Goal: Task Accomplishment & Management: Use online tool/utility

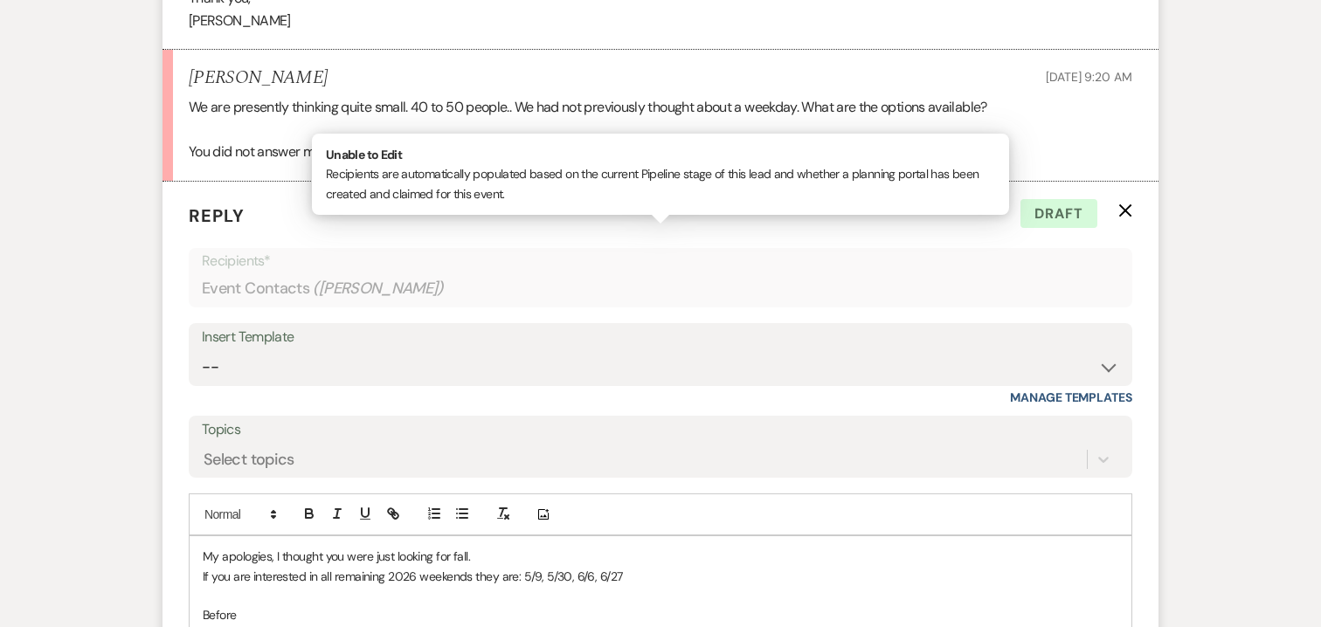
scroll to position [1873, 0]
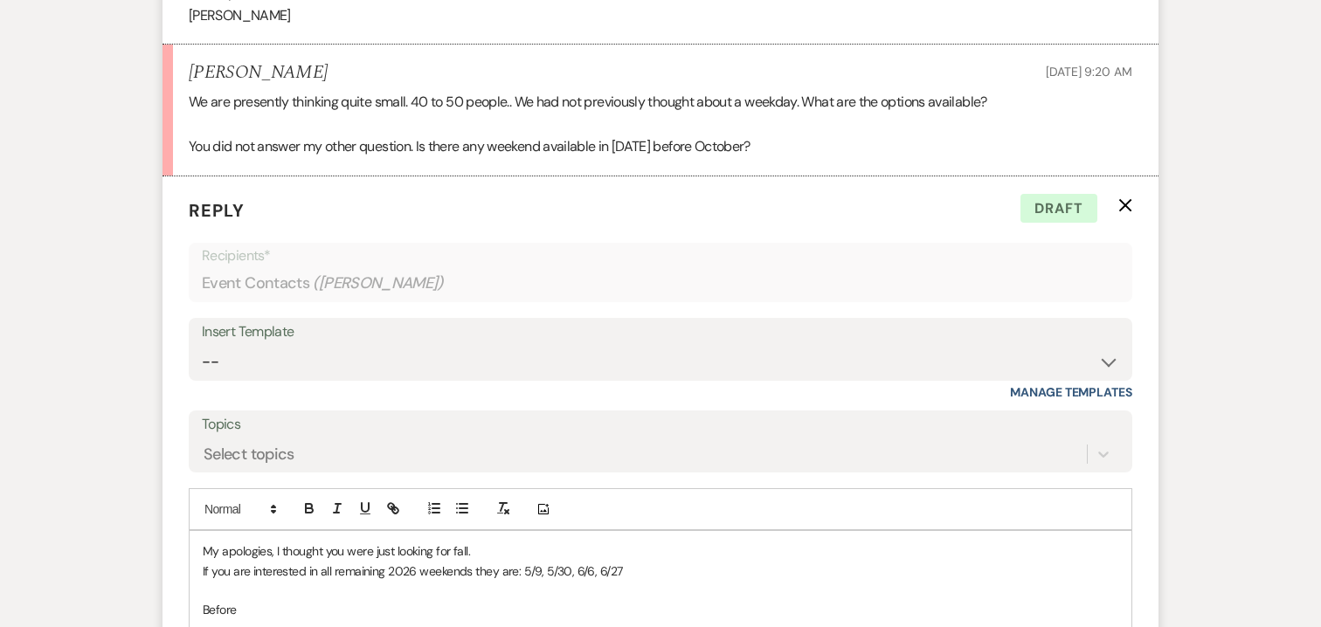
click at [474, 542] on p "My apologies, I thought you were just looking for fall." at bounding box center [660, 551] width 915 height 19
click at [496, 562] on p "If you are interested in all remaining 2026 weekends they are: 5/9, 5/30, 6/6, …" at bounding box center [660, 571] width 915 height 19
click at [244, 600] on p "Before" at bounding box center [660, 609] width 915 height 19
drag, startPoint x: 262, startPoint y: 590, endPoint x: 200, endPoint y: 587, distance: 62.1
click at [200, 587] on div "My apologies, I thought you were just looking for fall and there were not any a…" at bounding box center [661, 581] width 942 height 100
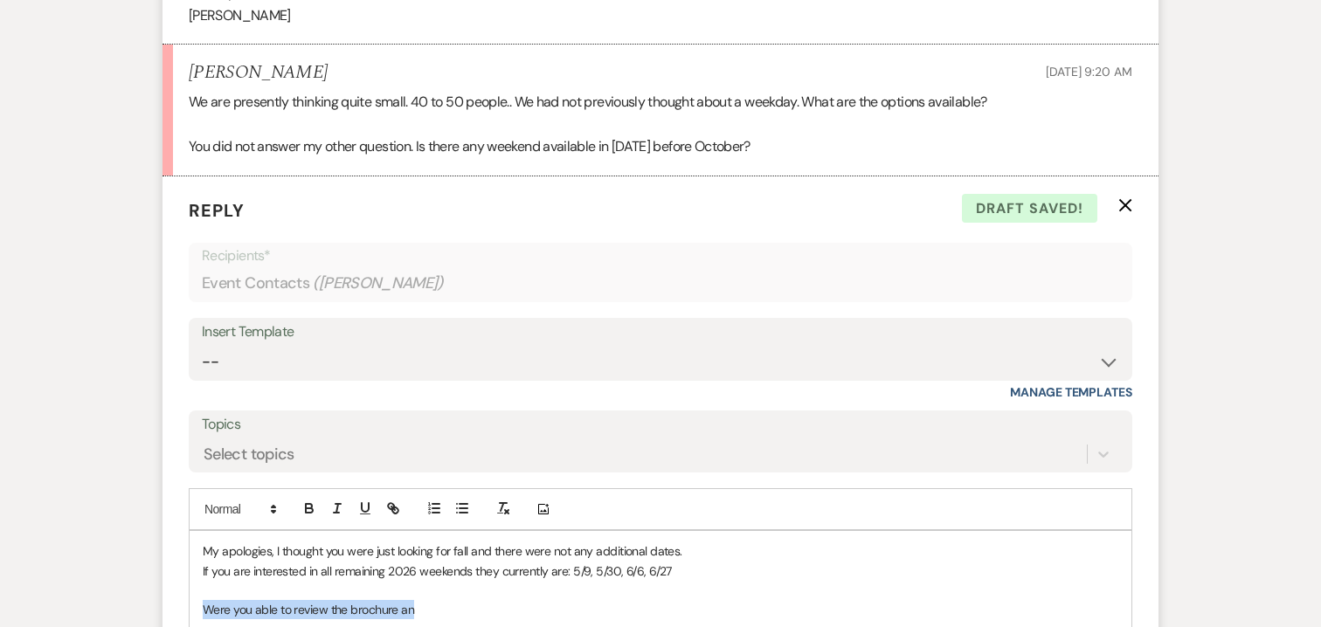
drag, startPoint x: 423, startPoint y: 587, endPoint x: 204, endPoint y: 582, distance: 219.3
click at [204, 600] on p "Were you able to review the brochure an" at bounding box center [660, 609] width 915 height 19
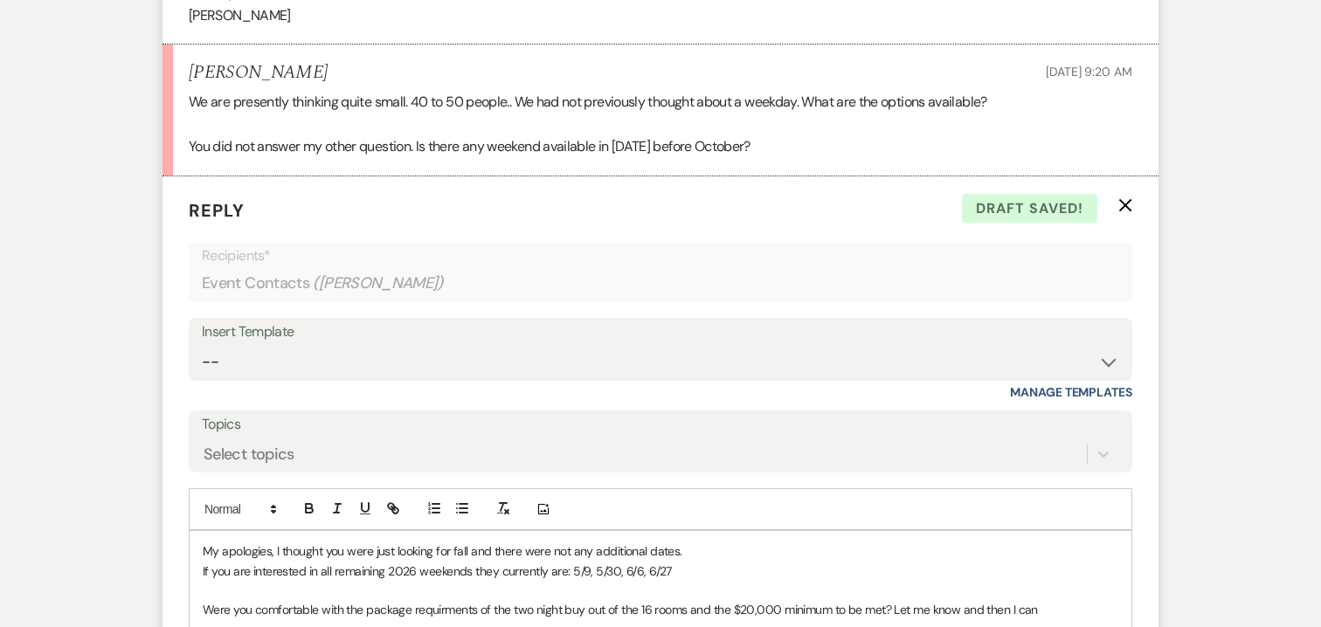
drag, startPoint x: 1046, startPoint y: 584, endPoint x: 894, endPoint y: 584, distance: 151.1
click at [894, 600] on p "Were you comfortable with the package requirments of the two night buy out of t…" at bounding box center [660, 609] width 915 height 19
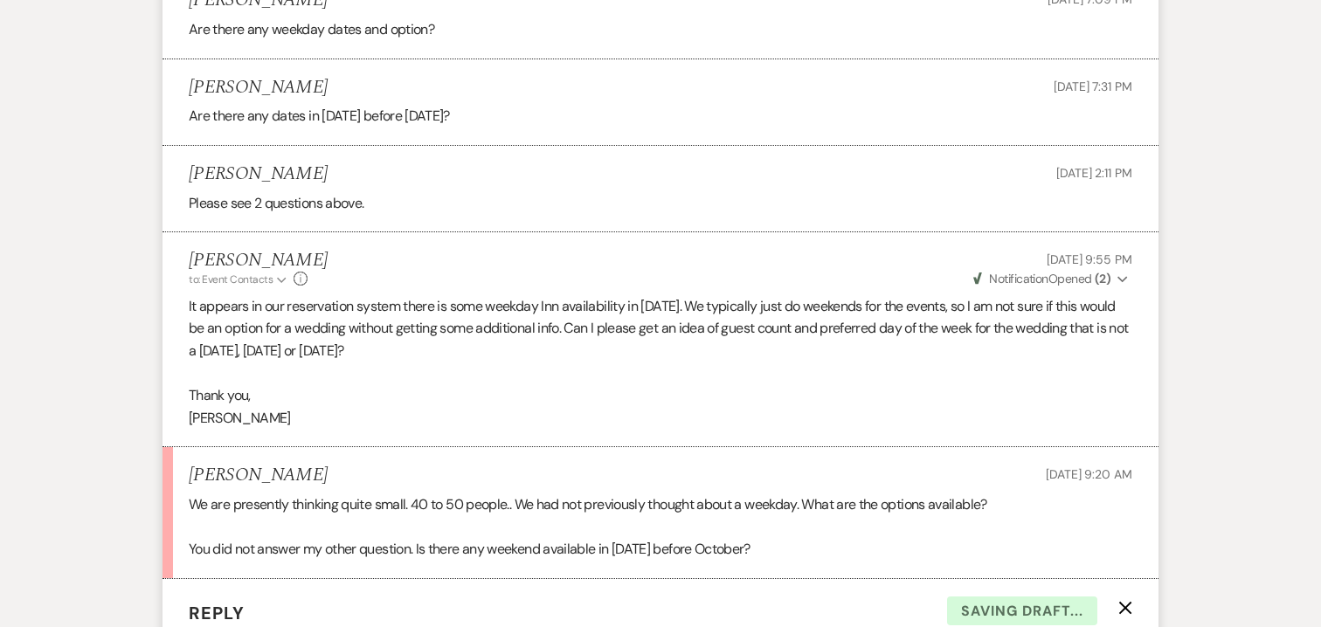
scroll to position [1469, 0]
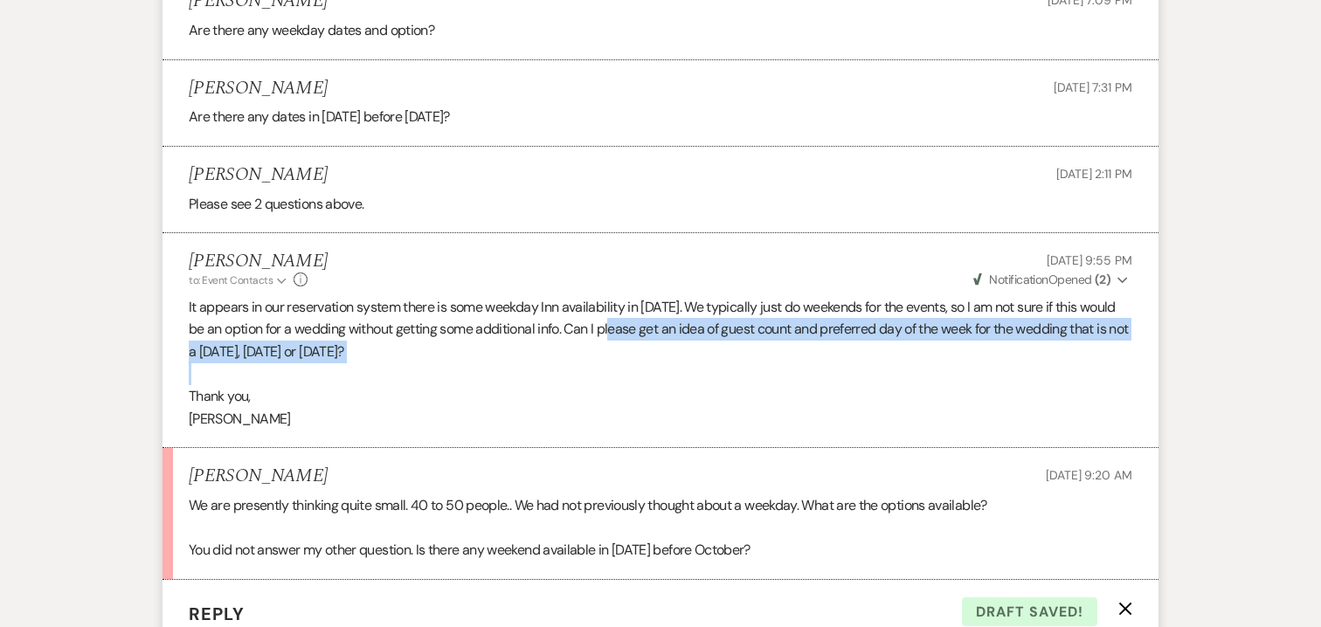
drag, startPoint x: 634, startPoint y: 305, endPoint x: 704, endPoint y: 342, distance: 78.9
click at [704, 342] on div "It appears in our reservation system there is some weekday Inn availability in …" at bounding box center [660, 363] width 943 height 135
copy p "Can I please get an idea of guest count and preferred day of the week for the w…"
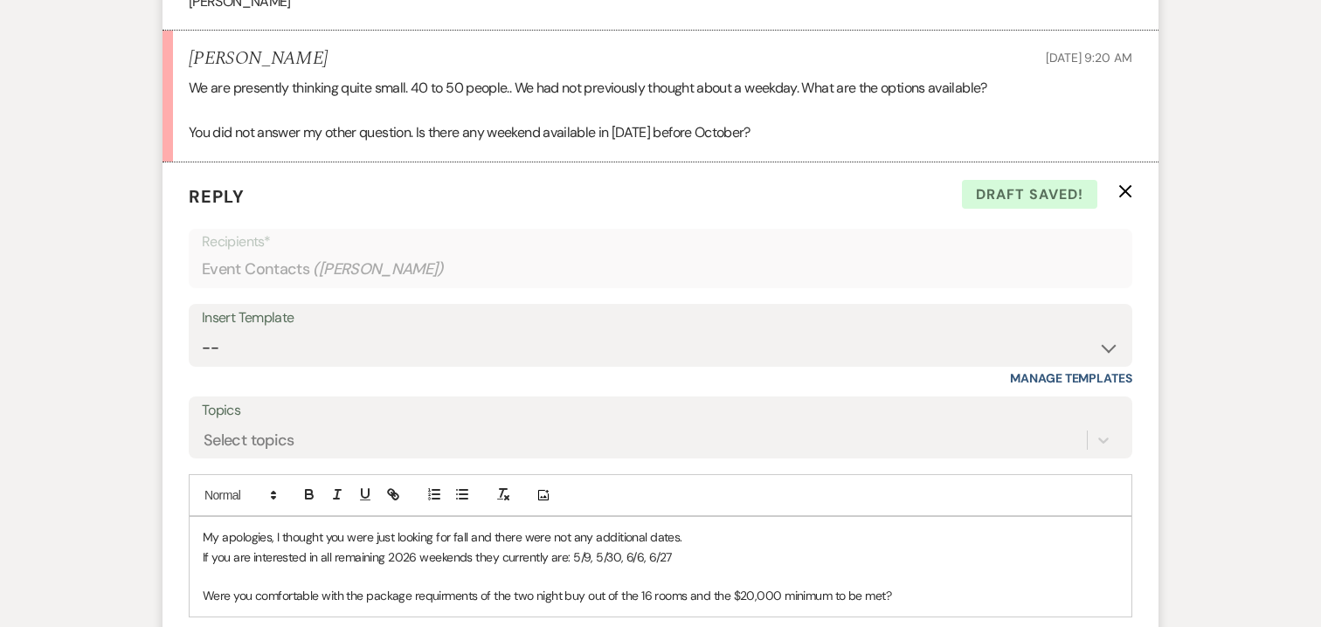
scroll to position [2134, 0]
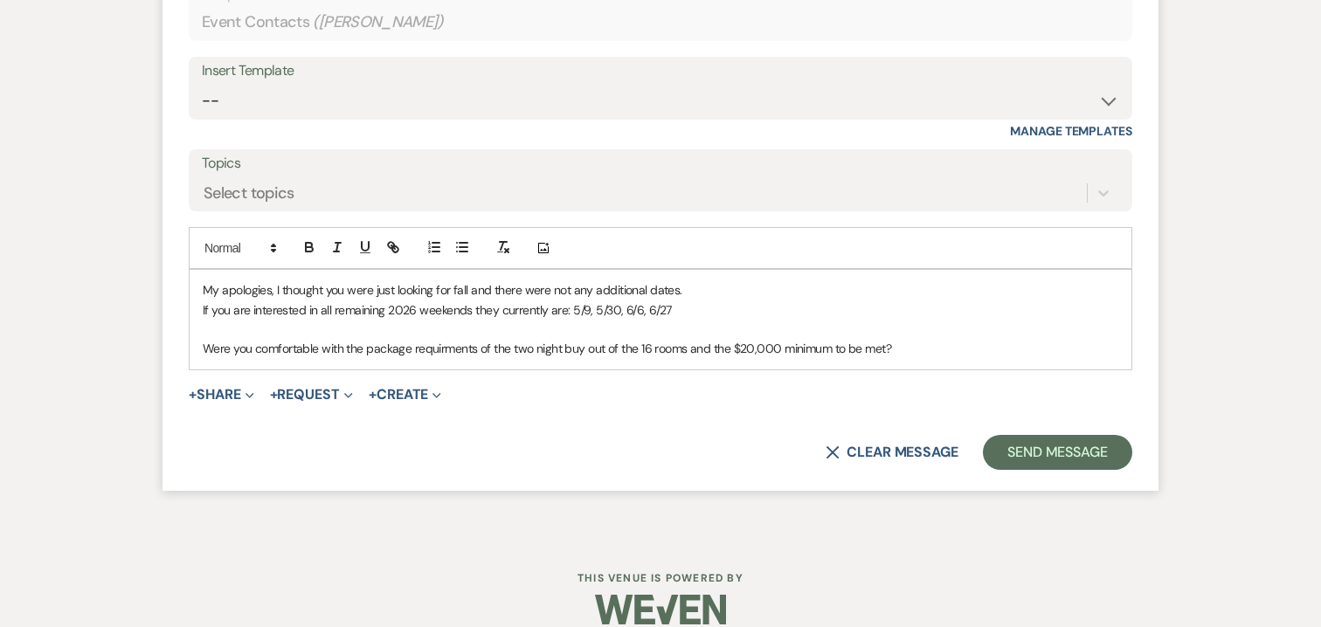
click at [914, 339] on p "Were you comfortable with the package requirments of the two night buy out of t…" at bounding box center [660, 348] width 915 height 19
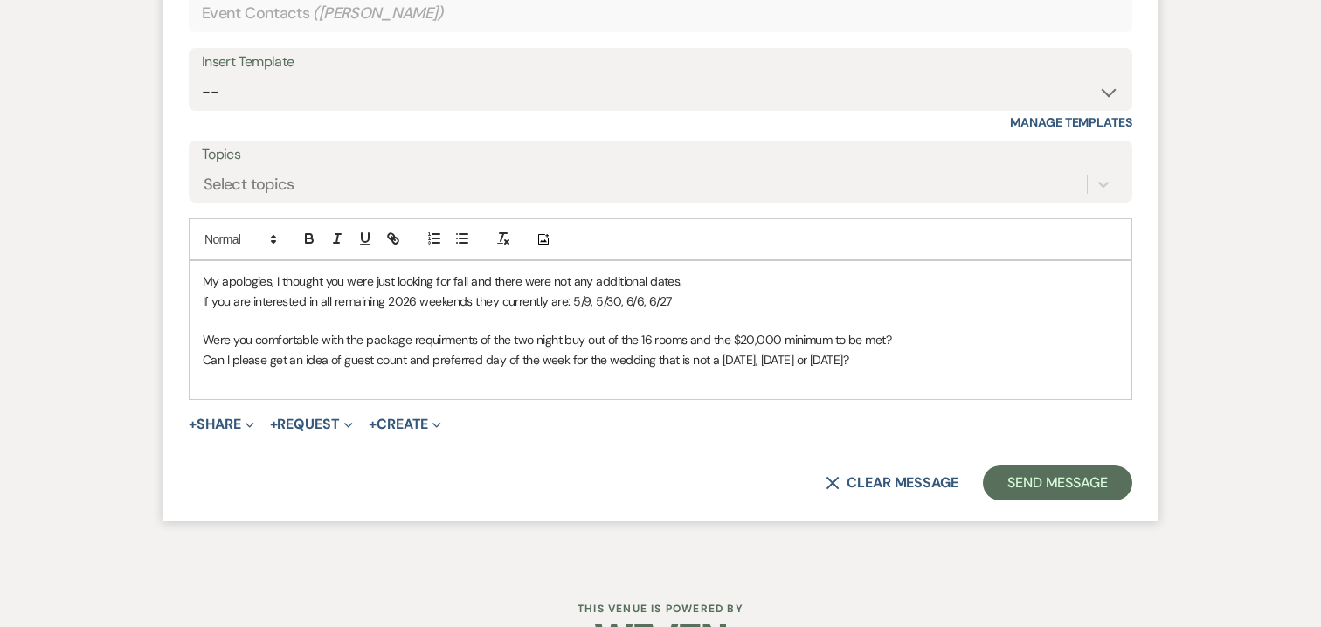
scroll to position [2148, 0]
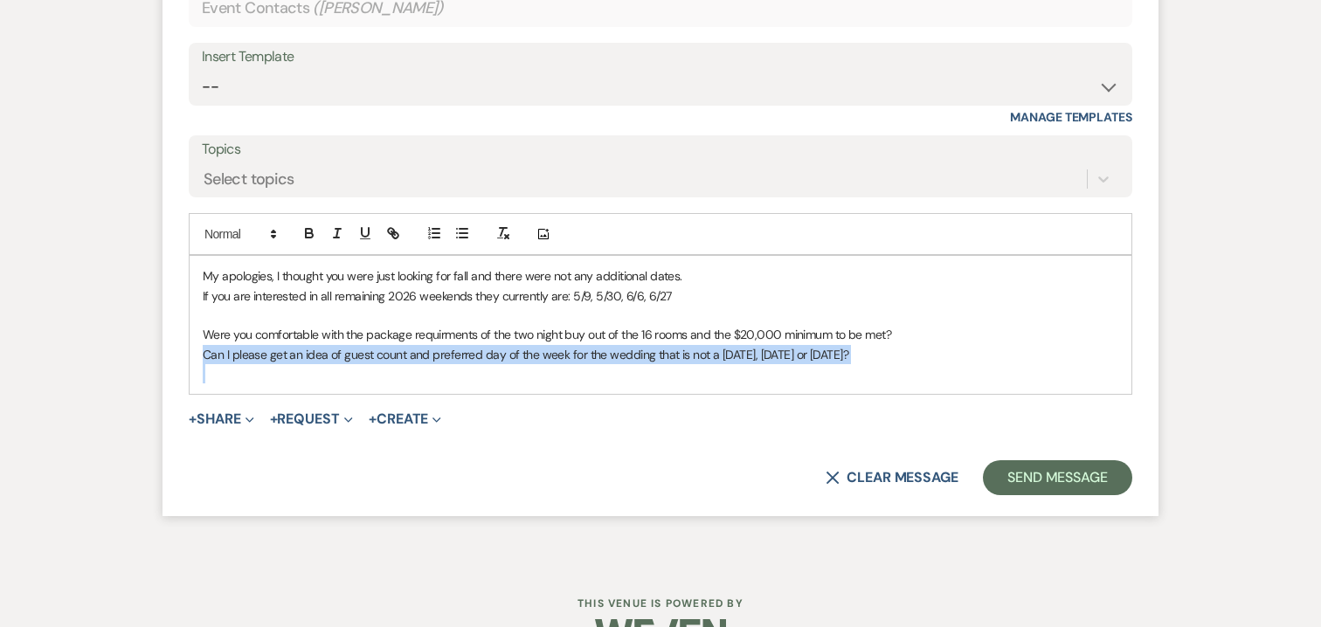
drag, startPoint x: 198, startPoint y: 335, endPoint x: 860, endPoint y: 350, distance: 661.4
click at [860, 350] on div "My apologies, I thought you were just looking for fall and there were not any a…" at bounding box center [661, 325] width 942 height 138
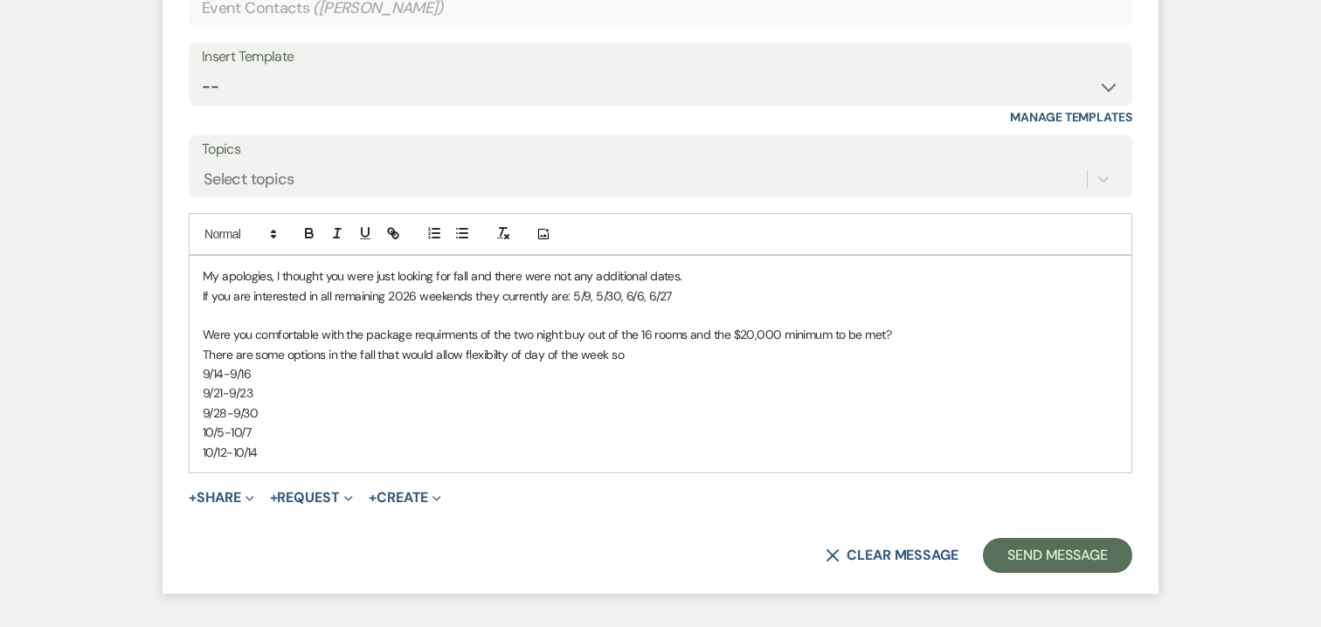
click at [221, 364] on p "9/14-9/16" at bounding box center [660, 373] width 915 height 19
click at [228, 383] on p "9/21-9/23" at bounding box center [660, 392] width 915 height 19
click at [203, 383] on p "9/22,9/23" at bounding box center [660, 392] width 915 height 19
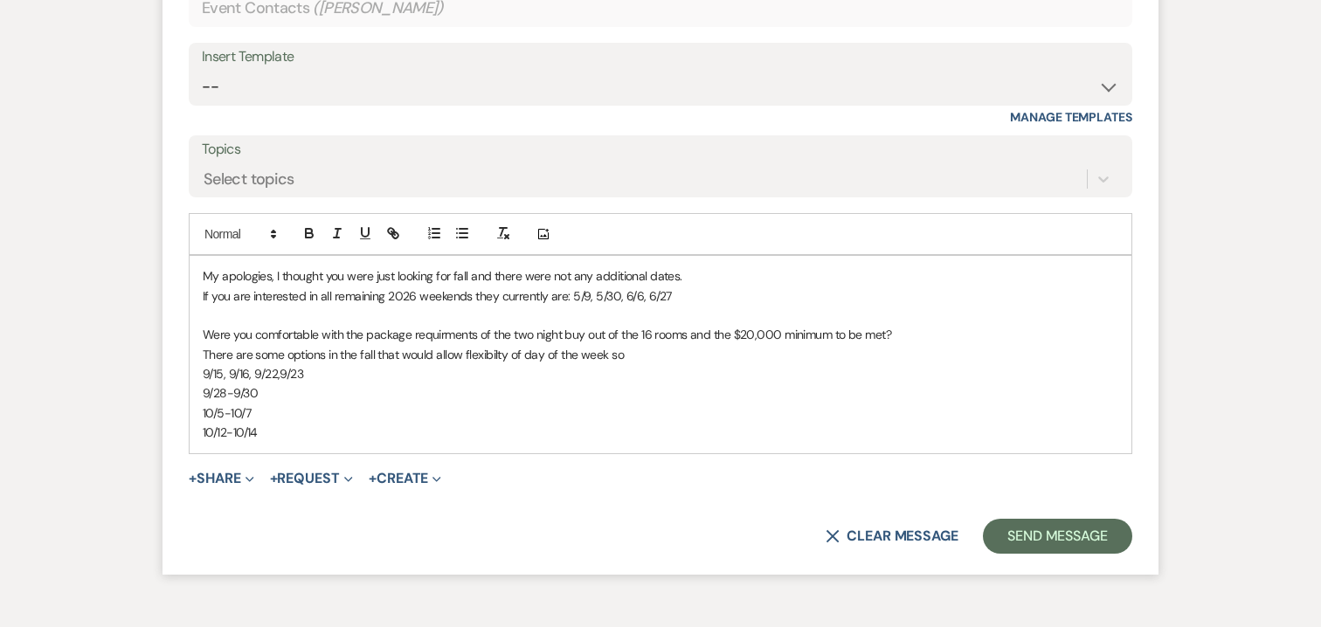
click at [280, 364] on p "9/15, 9/16, 9/22,9/23" at bounding box center [660, 373] width 915 height 19
click at [225, 383] on p "9/28-9/30" at bounding box center [660, 392] width 915 height 19
click at [233, 383] on p "9/29-9/30" at bounding box center [660, 392] width 915 height 19
click at [204, 383] on p "9/29, 9/30" at bounding box center [660, 392] width 915 height 19
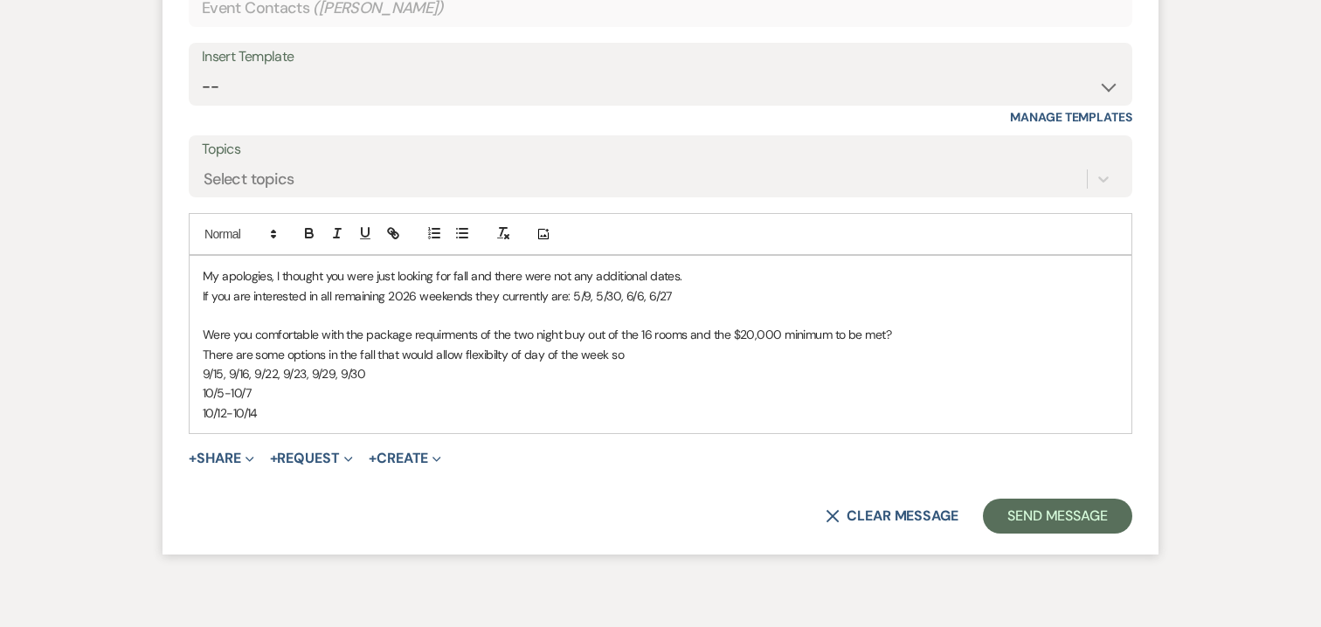
click at [229, 383] on p "10/5-10/7" at bounding box center [660, 392] width 915 height 19
click at [203, 383] on p "10/6, 10/7" at bounding box center [660, 392] width 915 height 19
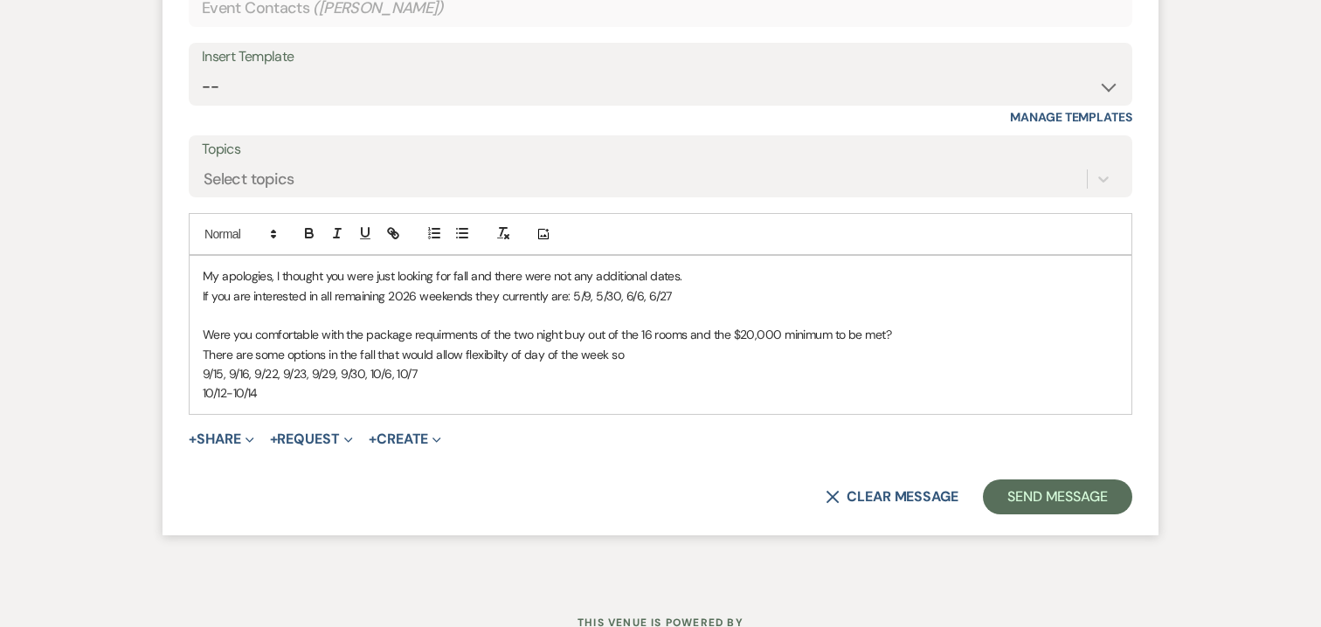
click at [226, 383] on p "10/12-10/14" at bounding box center [660, 392] width 915 height 19
click at [234, 383] on p "10/13-10/14" at bounding box center [660, 392] width 915 height 19
click at [205, 383] on p "10/13, 10/14" at bounding box center [660, 392] width 915 height 19
click at [203, 383] on p "10/13, 10/14" at bounding box center [660, 392] width 915 height 19
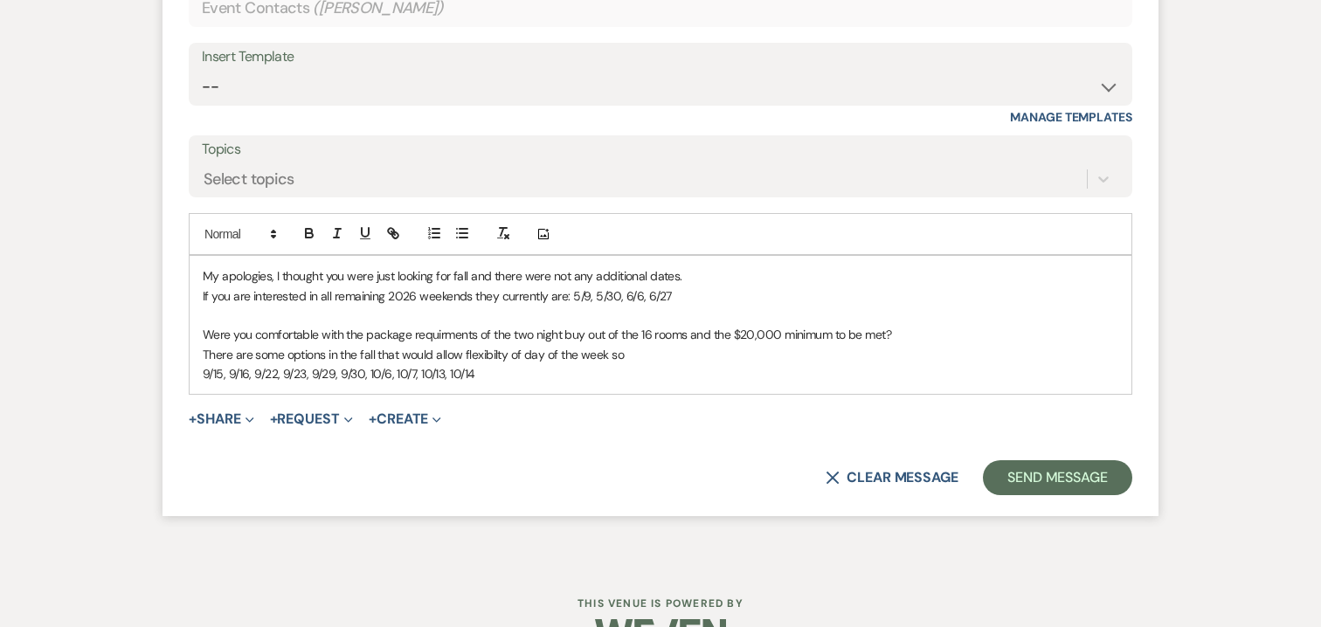
drag, startPoint x: 633, startPoint y: 333, endPoint x: 140, endPoint y: 328, distance: 493.6
click at [203, 364] on p "9/15, 9/16, 9/22, 9/23, 9/29, 9/30, 10/6, 10/7, 10/13, 10/14" at bounding box center [660, 373] width 915 height 19
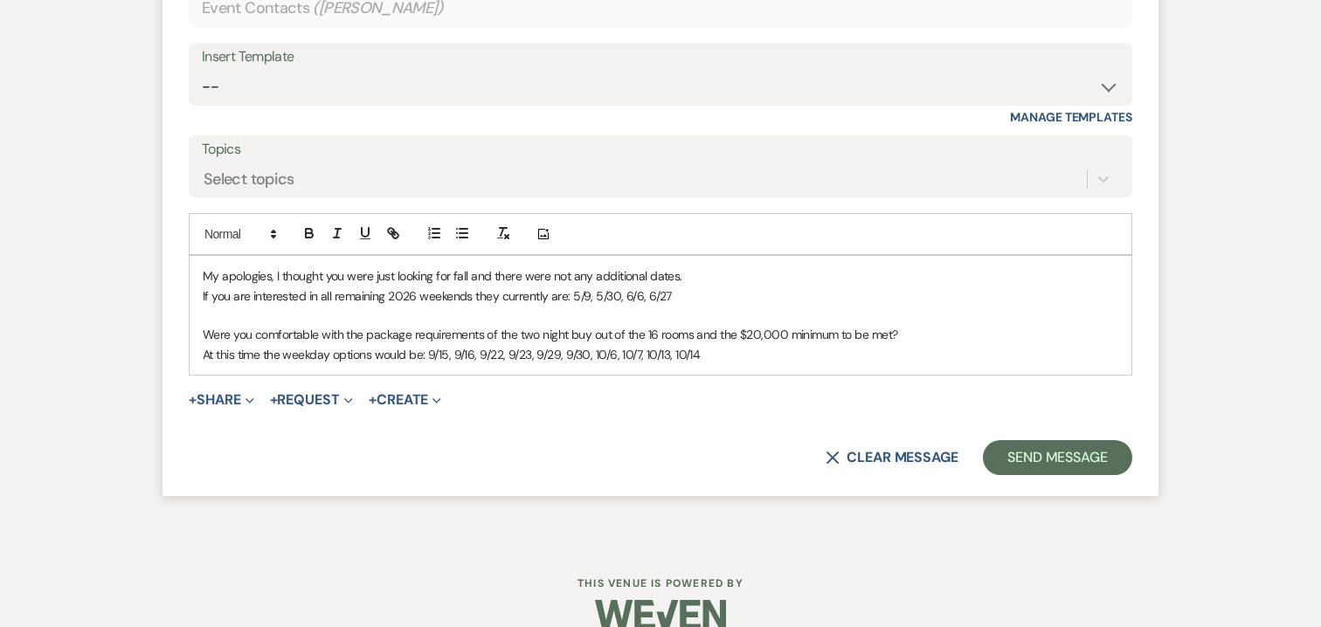
click at [206, 345] on p "At this time the weekday options would be: 9/15, 9/16, 9/22, 9/23, 9/29, 9/30, …" at bounding box center [660, 354] width 915 height 19
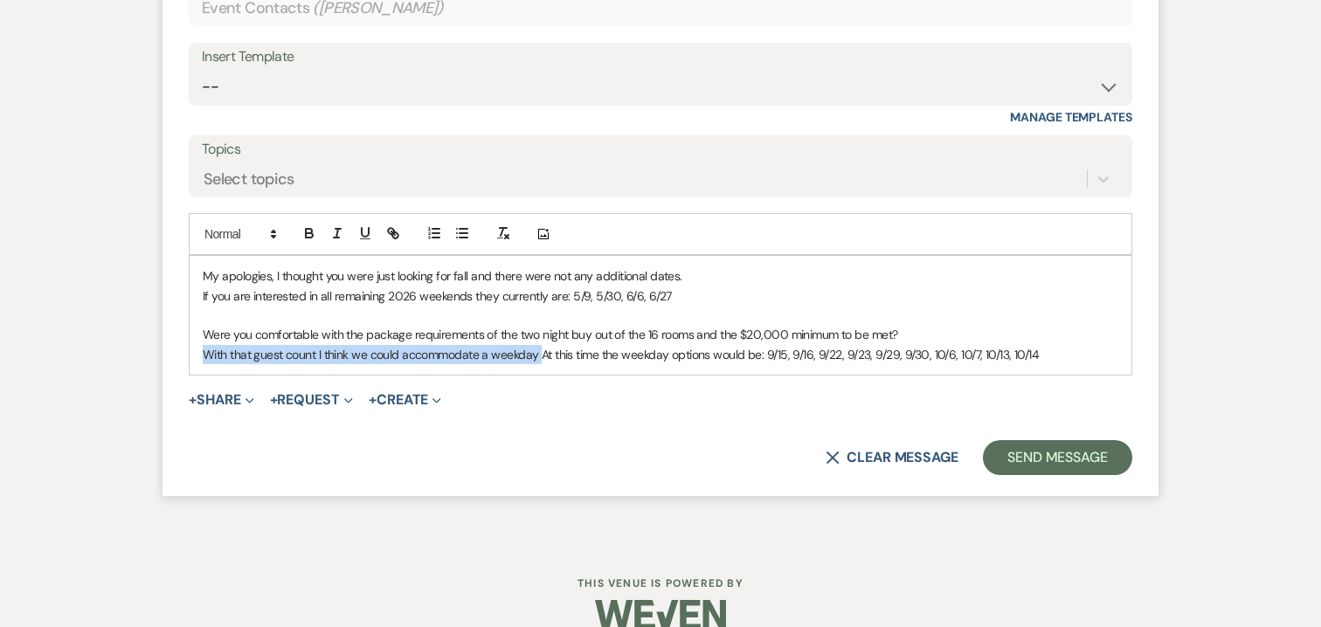
drag, startPoint x: 540, startPoint y: 330, endPoint x: 207, endPoint y: 332, distance: 332.8
click at [207, 345] on p "With that guest count I think we could accommodate a weekday At this time the w…" at bounding box center [660, 354] width 915 height 19
click at [534, 345] on p "With that guest count I think we could accommodate a weekday At this time the w…" at bounding box center [660, 354] width 915 height 19
click at [204, 345] on p "With that guest count I think we could accommodate a weekday At this time the w…" at bounding box center [660, 354] width 915 height 19
click at [204, 266] on p "My apologies, I thought you were just looking for fall and there were not any a…" at bounding box center [660, 275] width 915 height 19
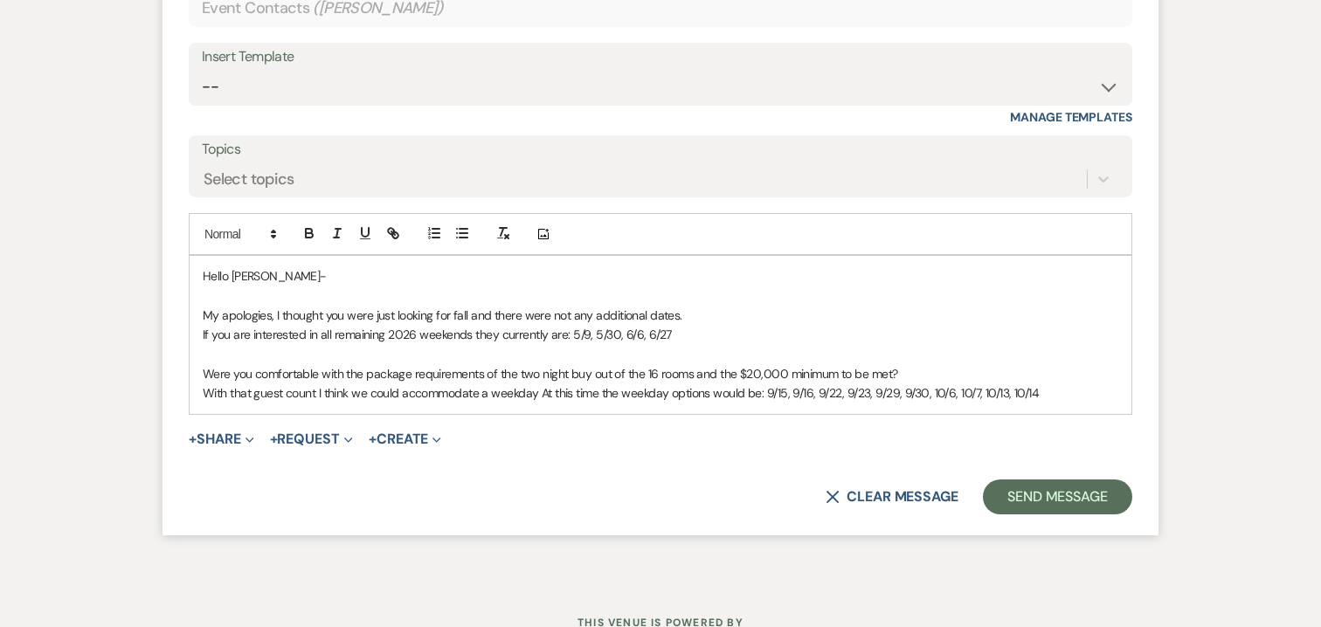
click at [567, 306] on p "My apologies, I thought you were just looking for fall and there were not any a…" at bounding box center [660, 315] width 915 height 19
drag, startPoint x: 589, startPoint y: 289, endPoint x: 562, endPoint y: 289, distance: 27.1
click at [562, 306] on p "My apologies, I thought you were just looking for fall and there were not any a…" at bounding box center [660, 315] width 915 height 19
click at [483, 364] on p "Were you comfortable with the package requirements of the two night buy out of …" at bounding box center [660, 373] width 915 height 19
drag, startPoint x: 540, startPoint y: 369, endPoint x: 200, endPoint y: 365, distance: 339.8
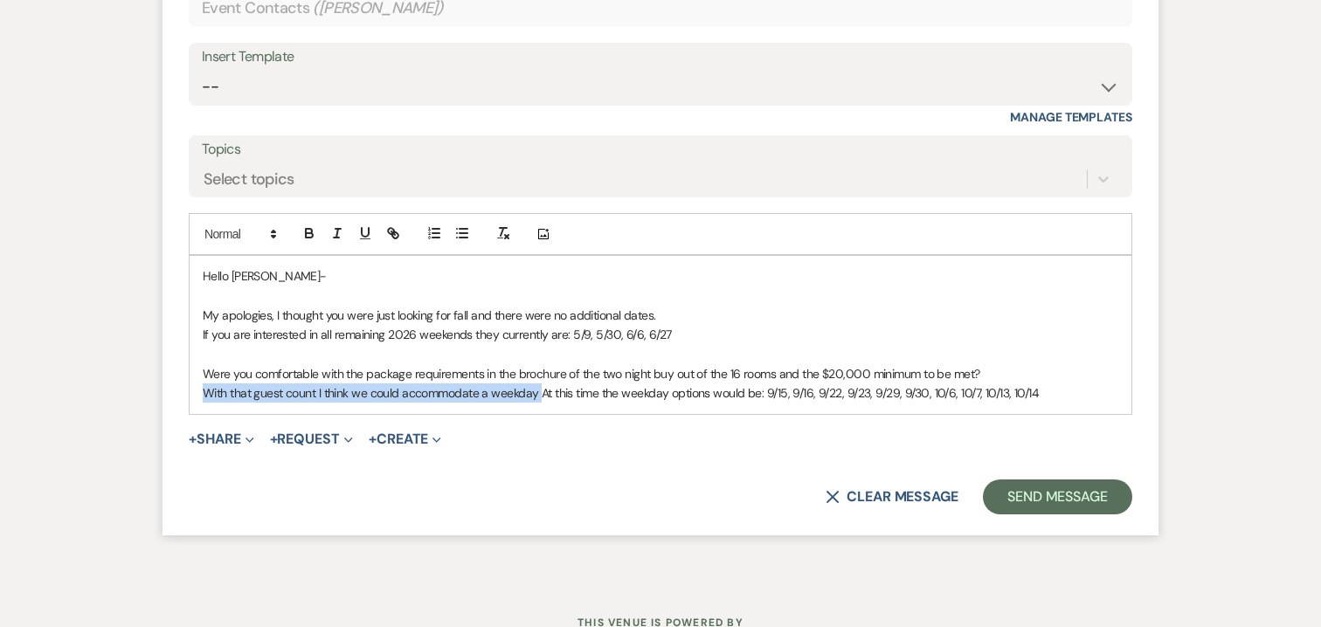
click at [200, 365] on div "Hello Nancy- My apologies, I thought you were just looking for fall and there w…" at bounding box center [661, 335] width 942 height 158
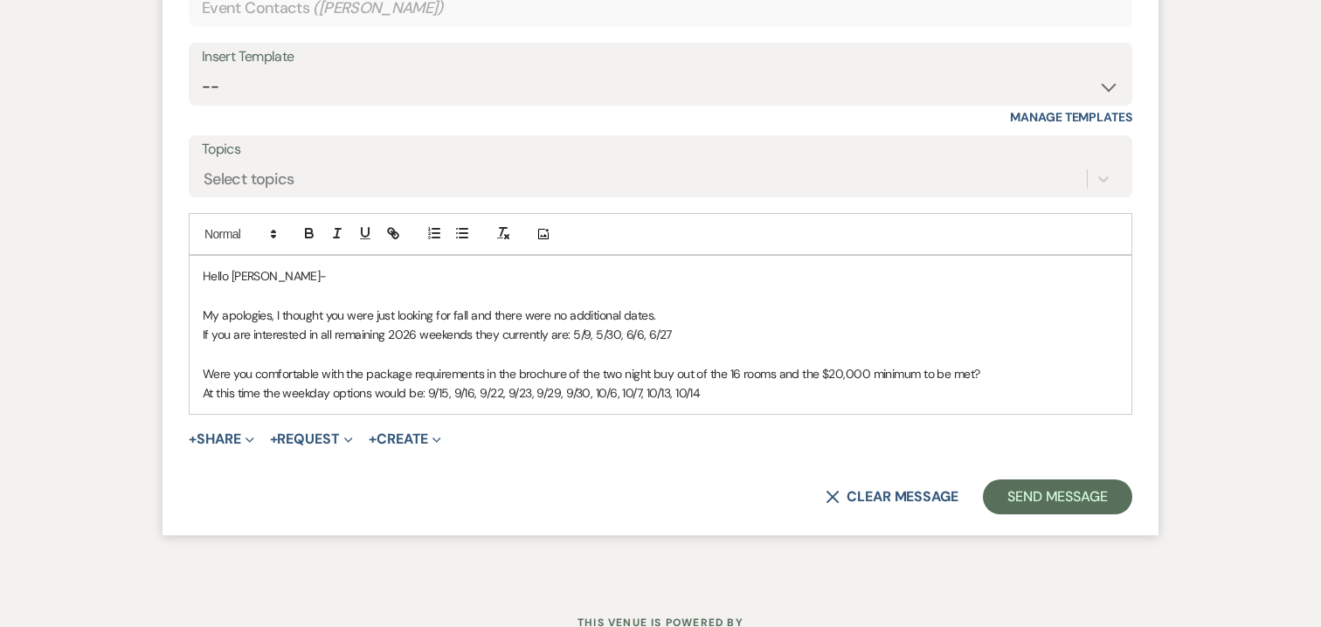
click at [374, 383] on p "At this time the weekday options would be: 9/15, 9/16, 9/22, 9/23, 9/29, 9/30, …" at bounding box center [660, 392] width 915 height 19
click at [895, 383] on div "Hello Nancy- My apologies, I thought you were just looking for fall and there w…" at bounding box center [661, 335] width 942 height 158
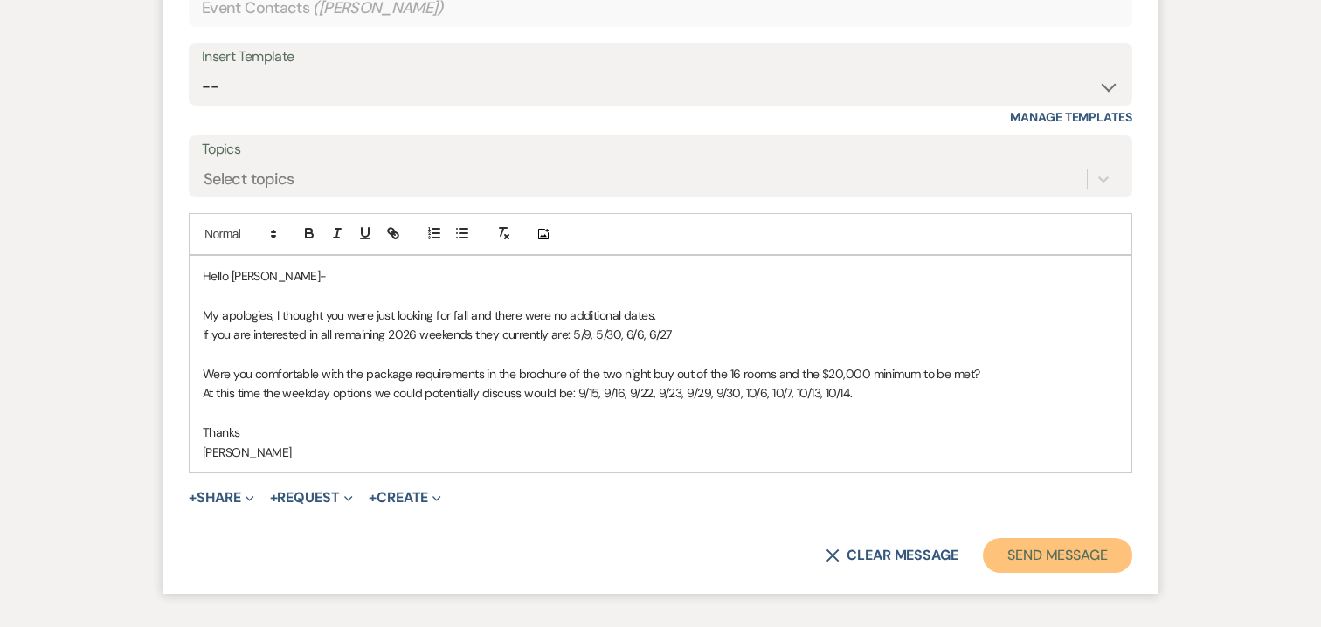
click at [1058, 538] on button "Send Message" at bounding box center [1057, 555] width 149 height 35
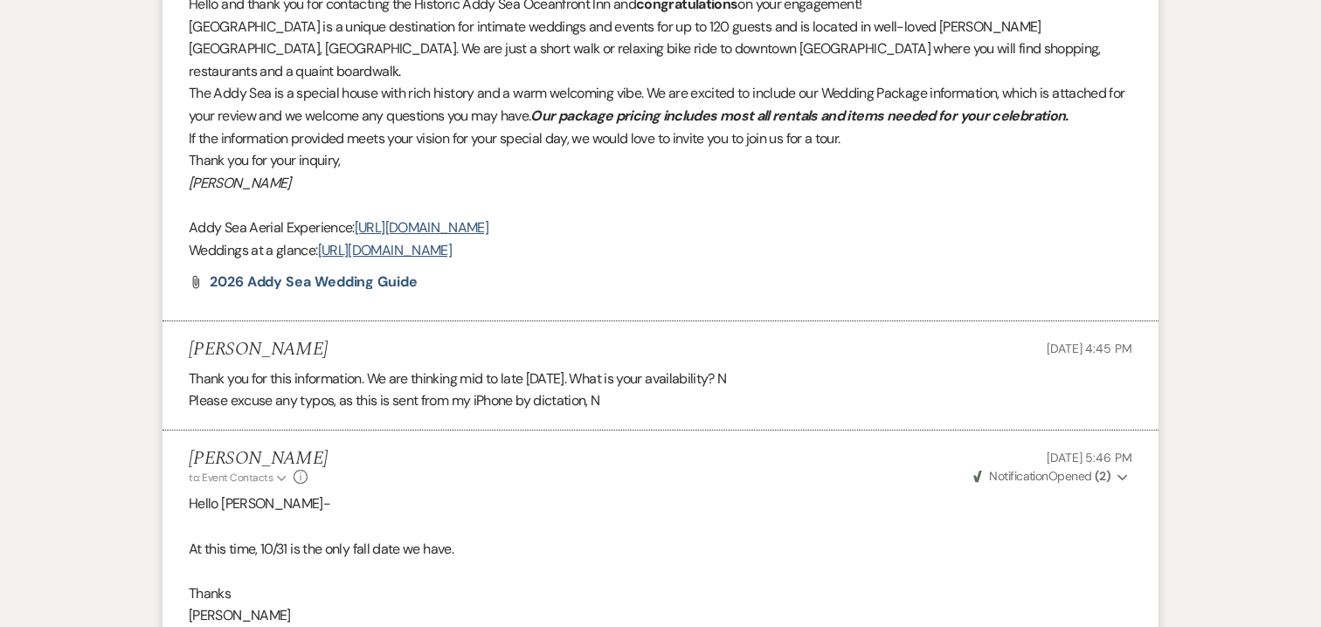
scroll to position [0, 0]
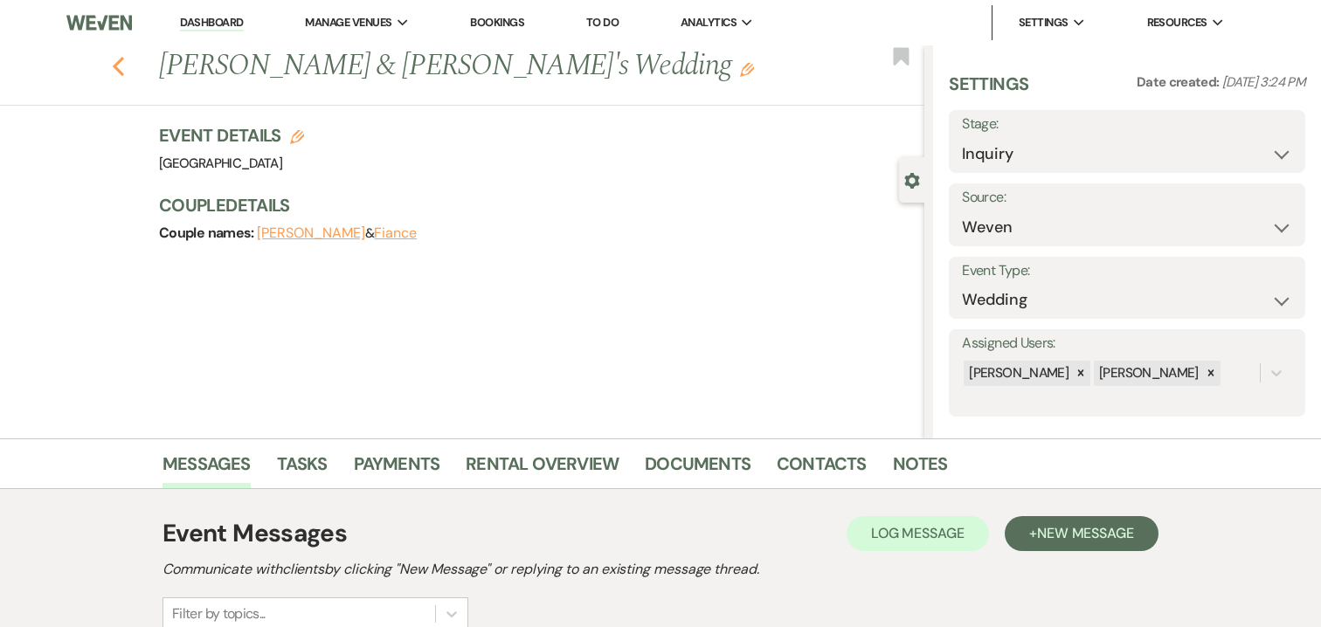
click at [121, 69] on icon "Previous" at bounding box center [118, 66] width 13 height 21
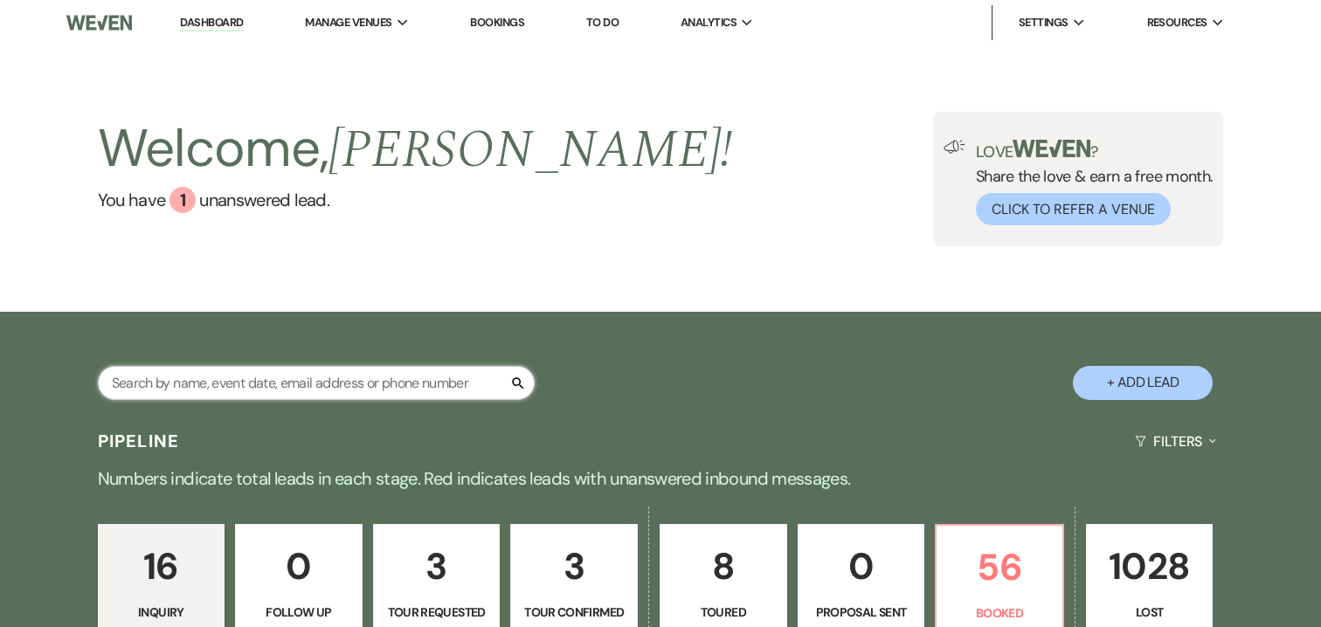
click at [464, 376] on input "text" at bounding box center [316, 383] width 437 height 34
type input "audrey"
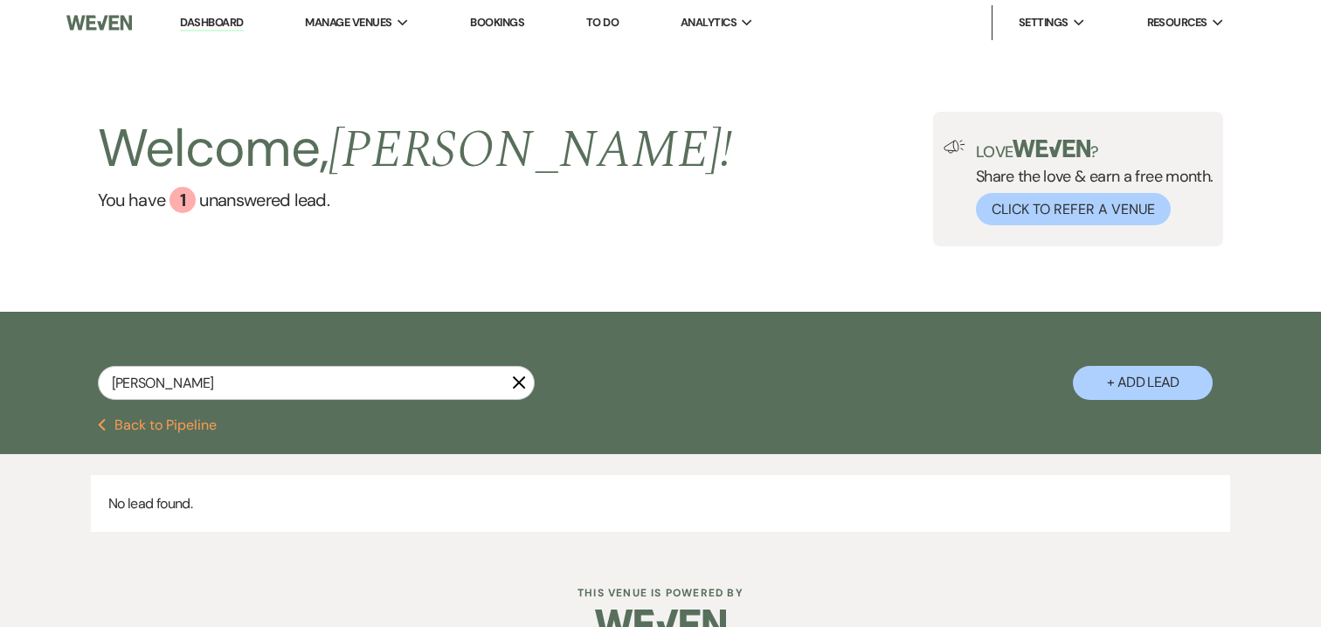
click at [1108, 378] on button "+ Add Lead" at bounding box center [1143, 383] width 140 height 34
select select "698"
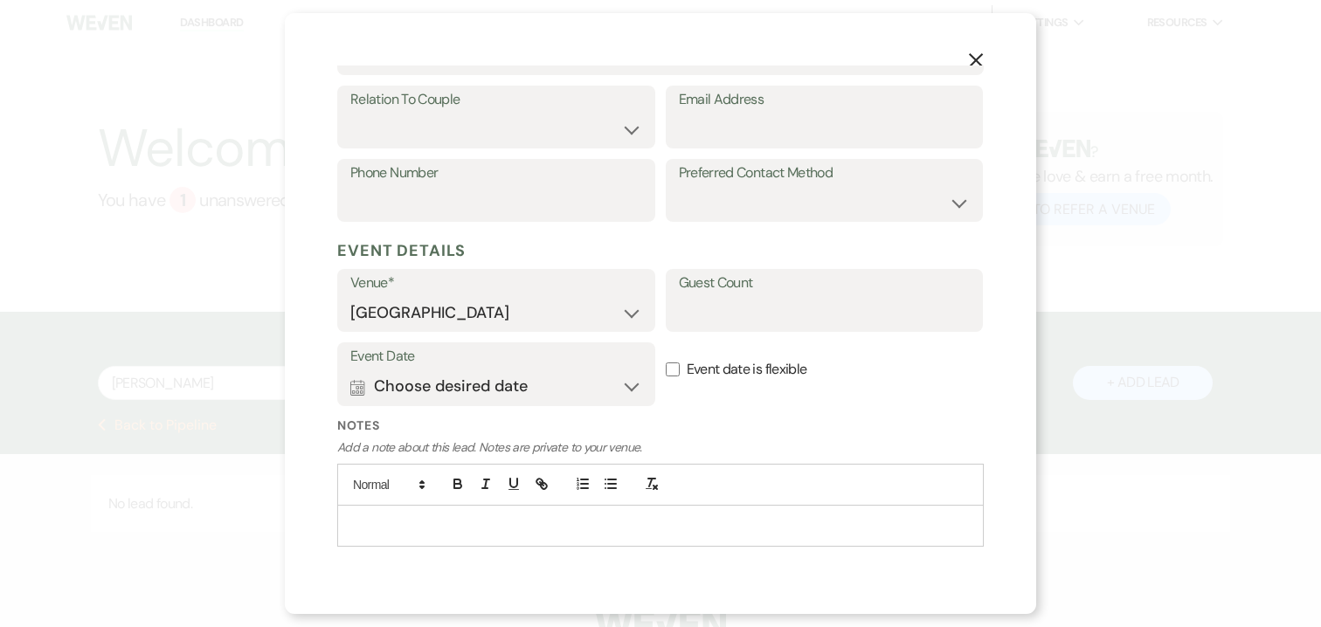
scroll to position [361, 0]
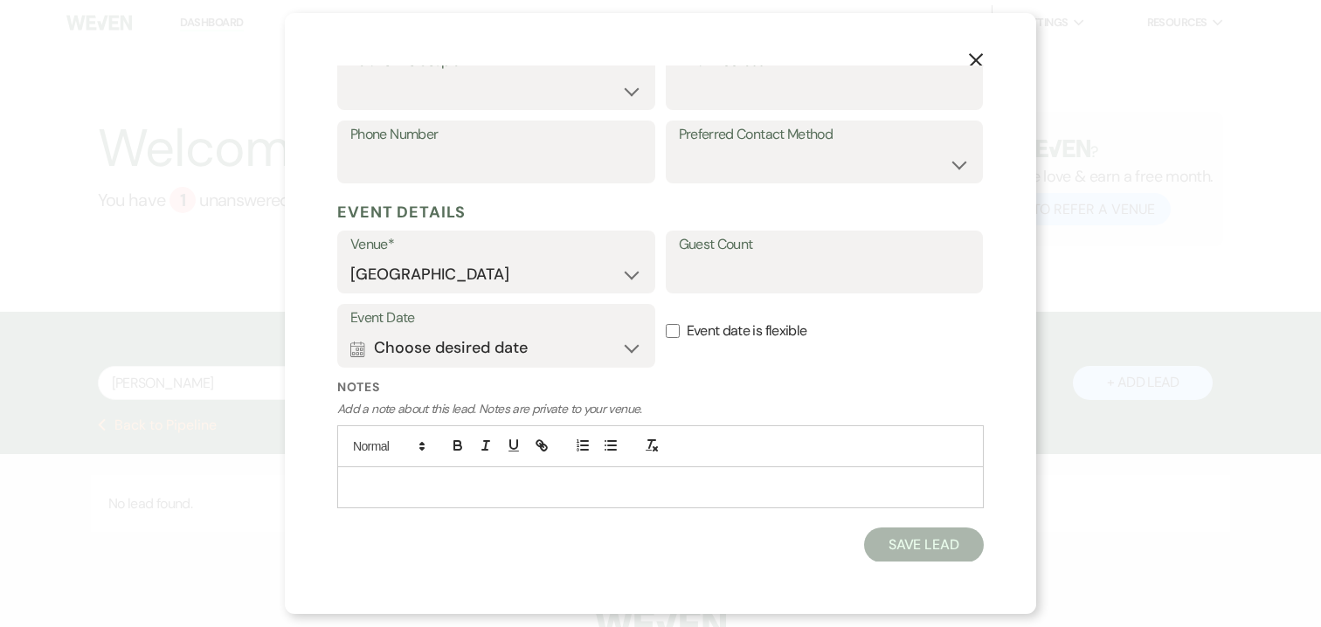
click at [701, 478] on p at bounding box center [660, 487] width 618 height 19
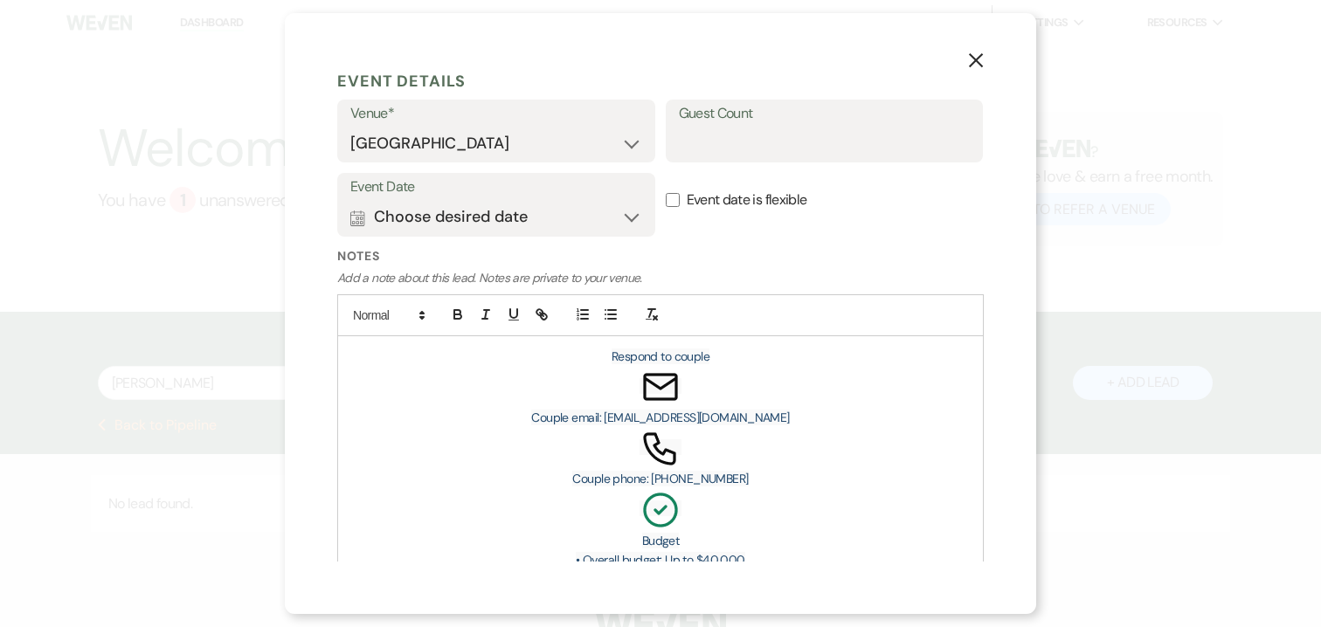
scroll to position [497, 0]
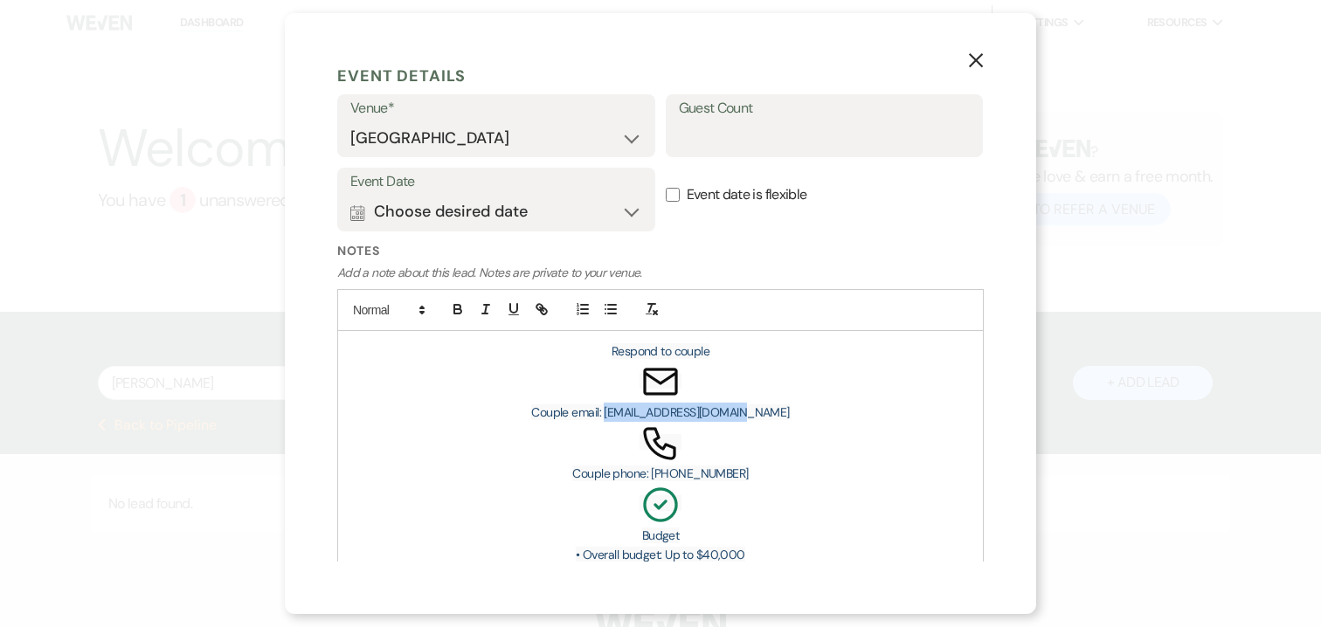
drag, startPoint x: 768, startPoint y: 413, endPoint x: 631, endPoint y: 412, distance: 137.1
click at [631, 412] on p "Couple email: audreypierce@gmail.com" at bounding box center [660, 412] width 618 height 19
copy span "audreypierce@gmail.com"
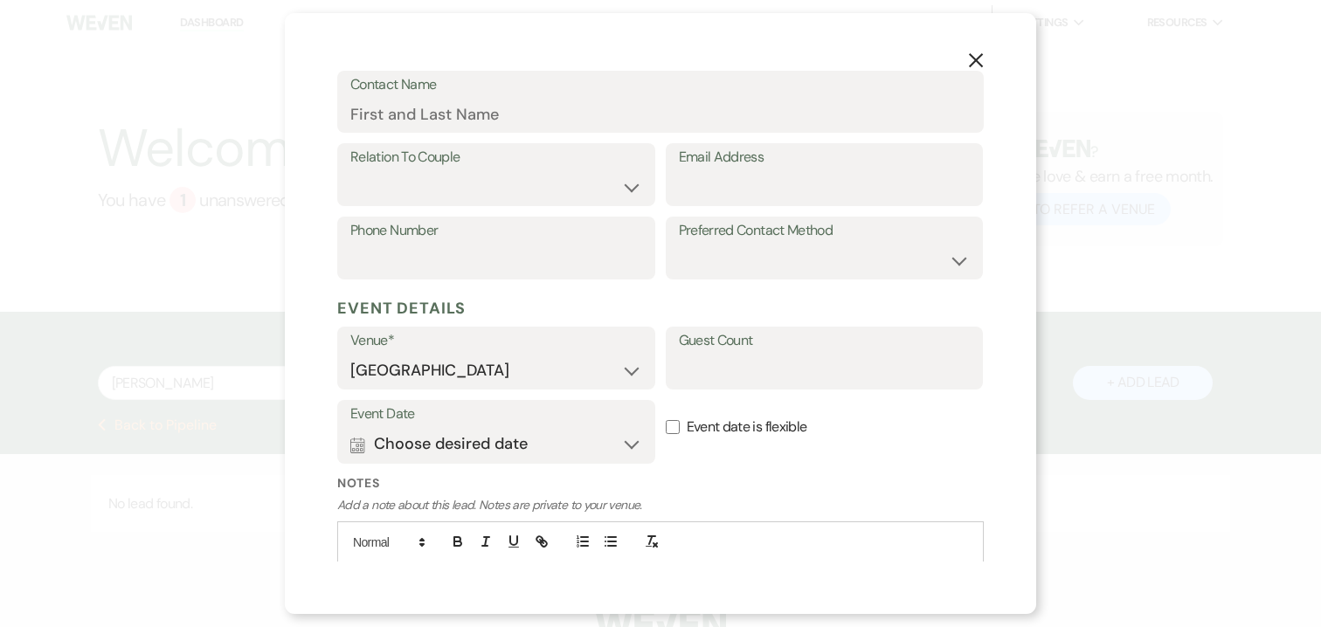
scroll to position [249, 0]
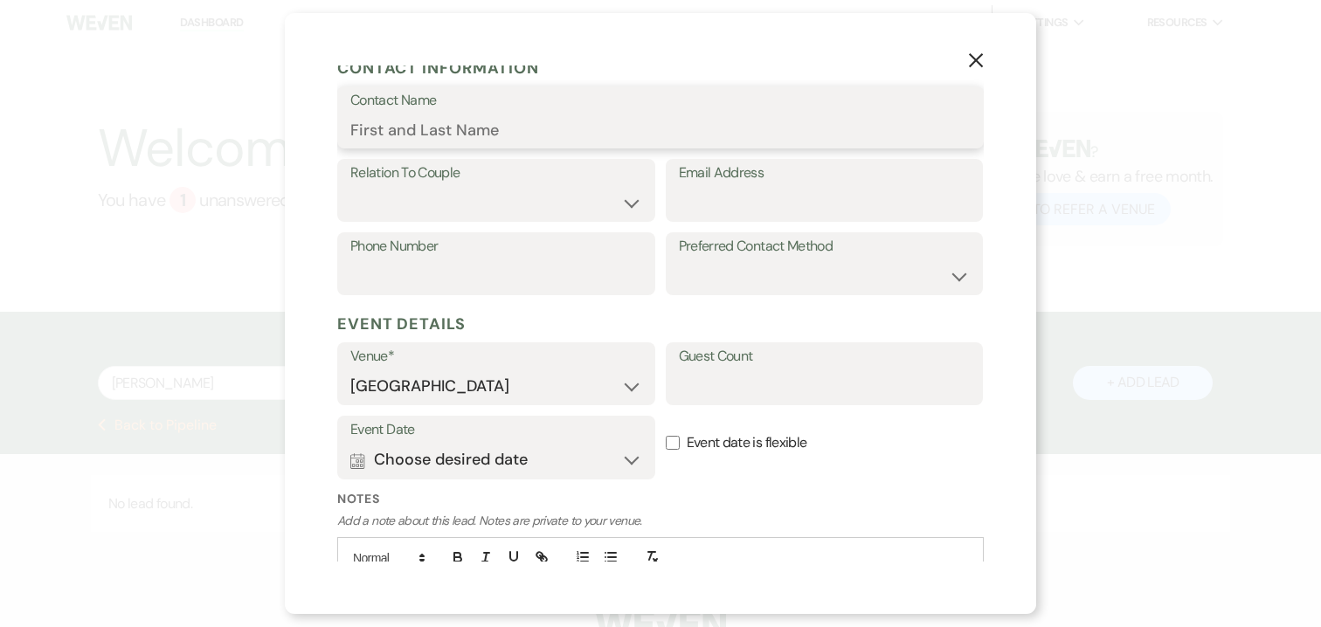
click at [470, 125] on input "Contact Name" at bounding box center [660, 130] width 620 height 34
paste input "audreypierce@gmail.com"
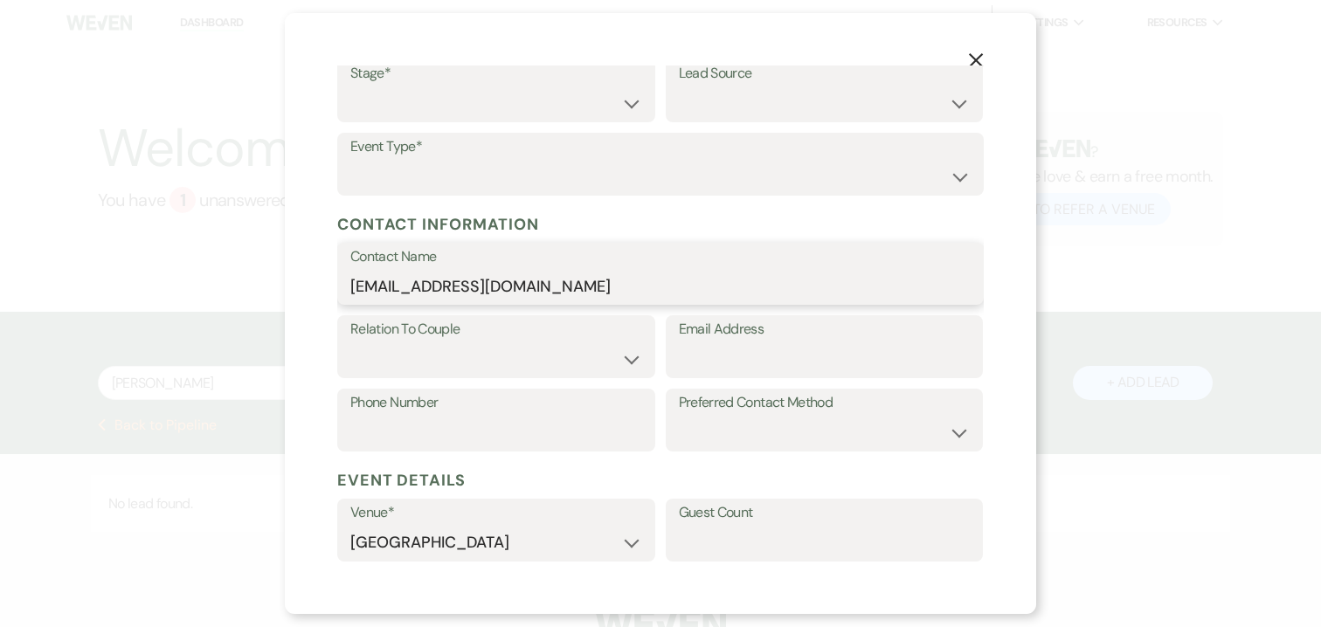
scroll to position [36, 0]
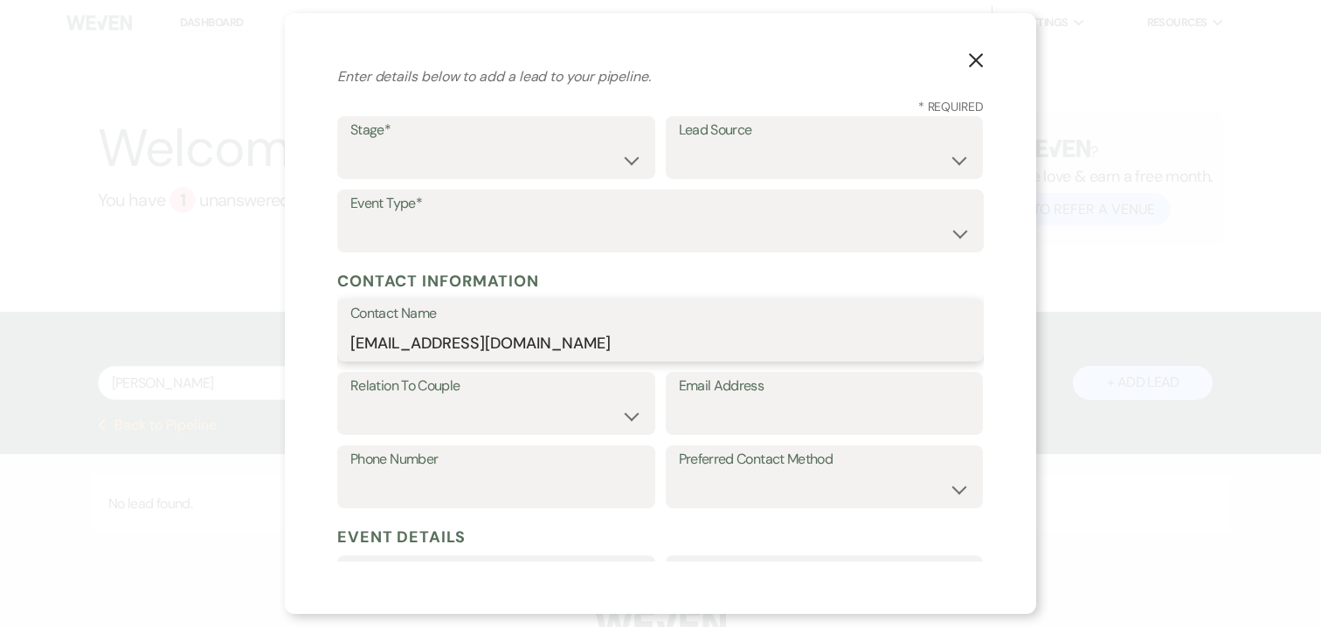
type input "audreypierce@gmail.com"
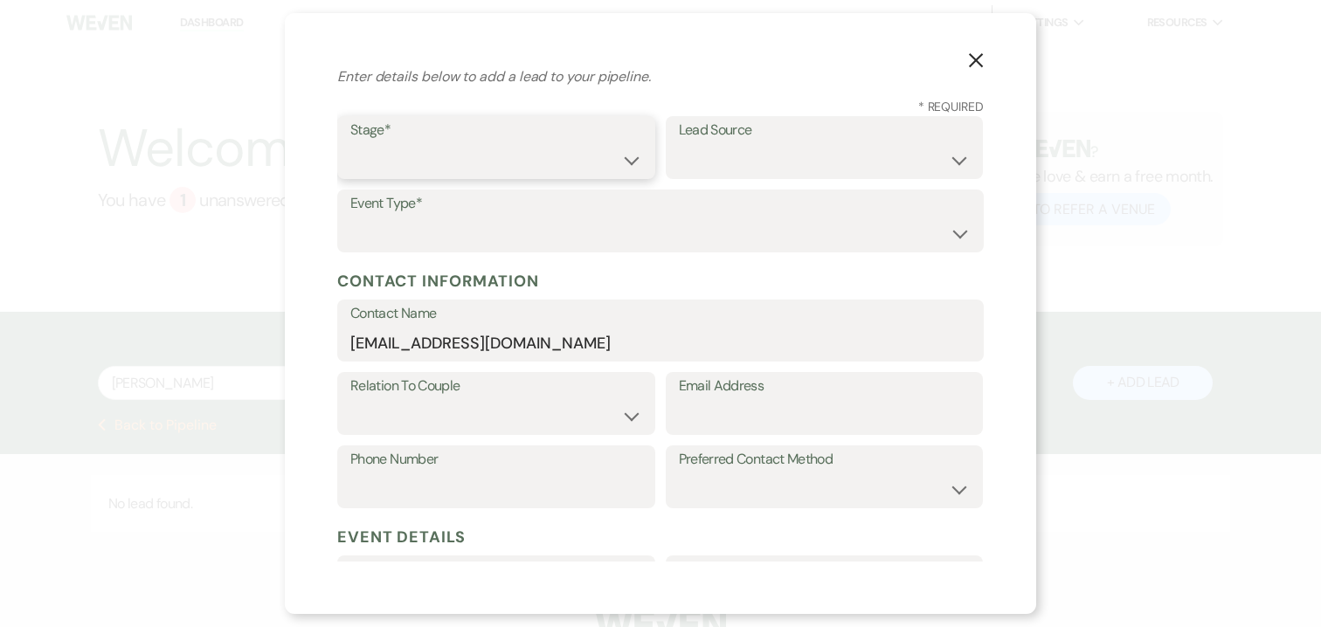
click at [470, 144] on select "Inquiry Follow Up Tour Requested Tour Confirmed Toured Proposal Sent Booked Lost" at bounding box center [496, 160] width 292 height 34
select select "1"
click at [704, 170] on select "Weven Venue Website Instagram Facebook Pinterest Google The Knot Wedding Wire H…" at bounding box center [825, 160] width 292 height 34
select select "17"
click at [543, 220] on select "Wedding Anniversary Party Baby Shower Bachelorette / Bachelor Party Birthday Pa…" at bounding box center [660, 234] width 620 height 34
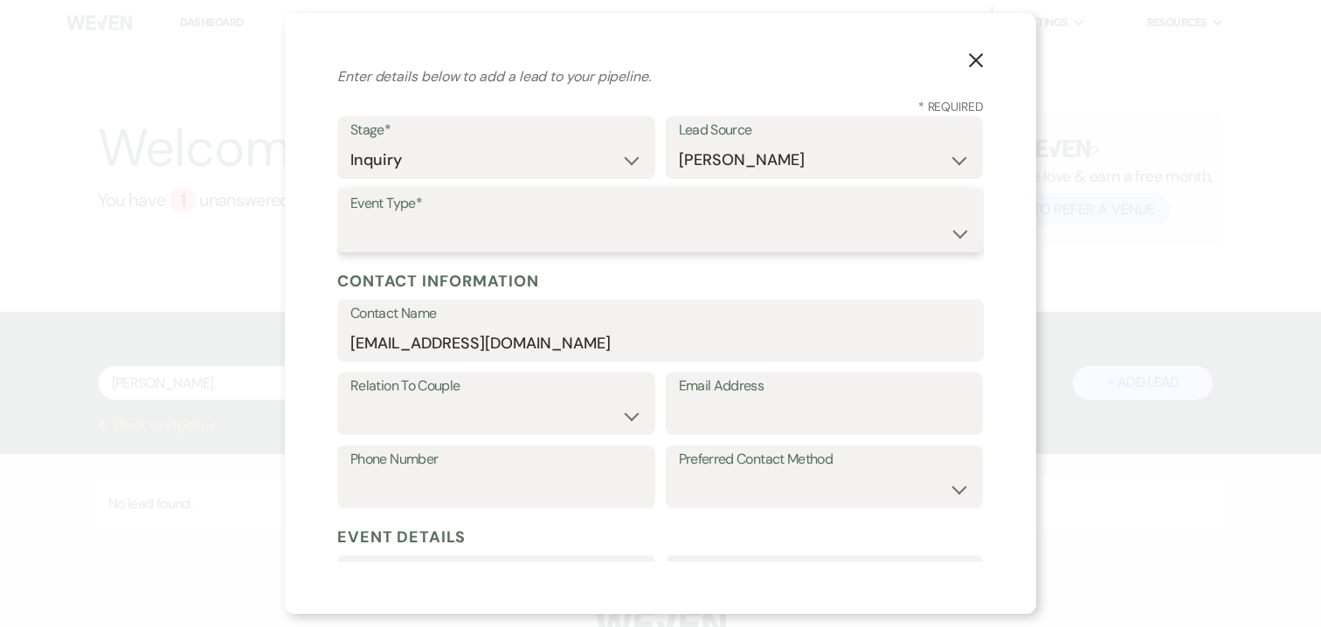
select select "1"
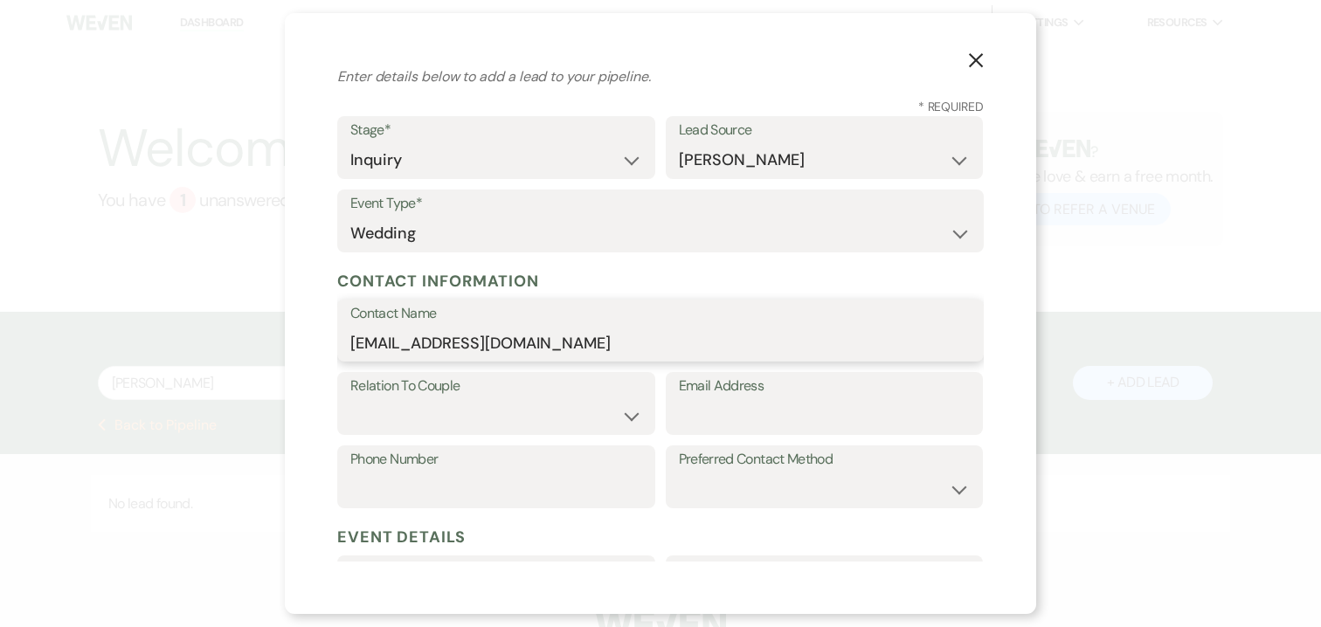
drag, startPoint x: 558, startPoint y: 342, endPoint x: 340, endPoint y: 342, distance: 218.4
click at [340, 342] on div "Contact Name audreypierce@gmail.com" at bounding box center [660, 331] width 646 height 63
click at [698, 413] on input "Email Address" at bounding box center [825, 416] width 292 height 34
paste input "audreypierce@gmail.com"
type input "audreypierce@gmail.com"
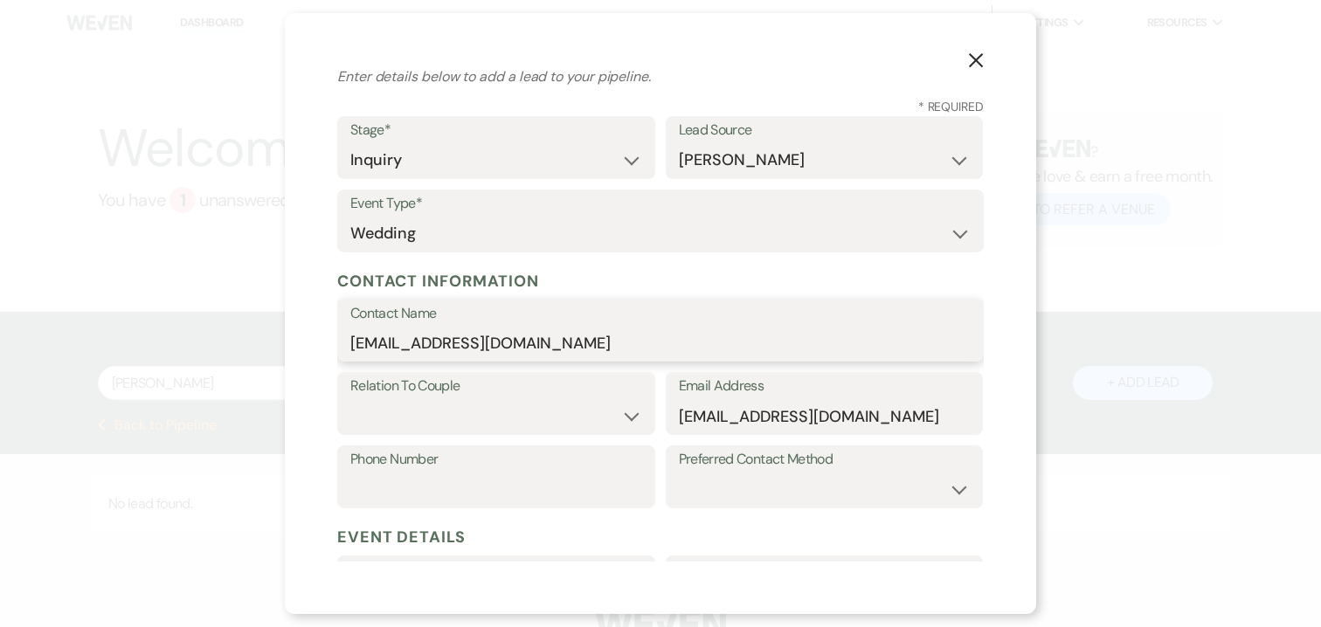
click at [356, 344] on input "audreypierce@gmail.com" at bounding box center [660, 343] width 620 height 34
click at [404, 342] on input "Audreypierce@gmail.com" at bounding box center [660, 343] width 620 height 34
click at [416, 342] on input "Audrey pierce@gmail.com" at bounding box center [660, 343] width 620 height 34
drag, startPoint x: 556, startPoint y: 342, endPoint x: 452, endPoint y: 341, distance: 104.0
click at [452, 341] on input "Audrey Pierce@gmail.com" at bounding box center [660, 343] width 620 height 34
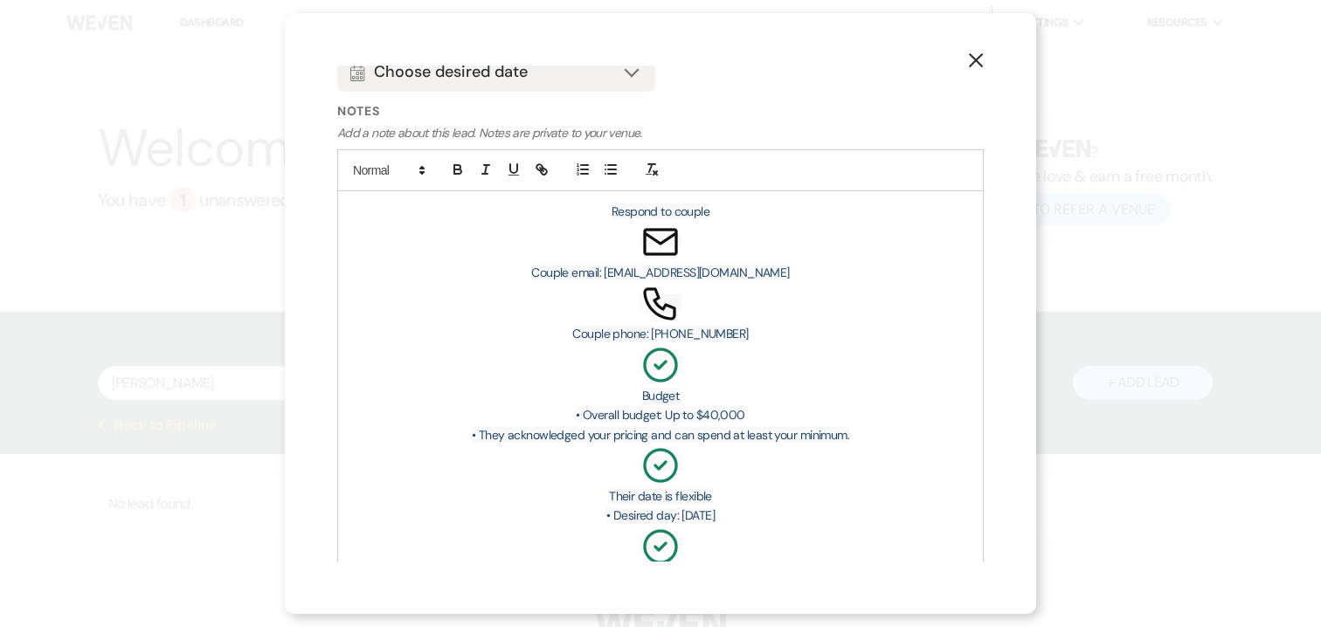
scroll to position [663, 0]
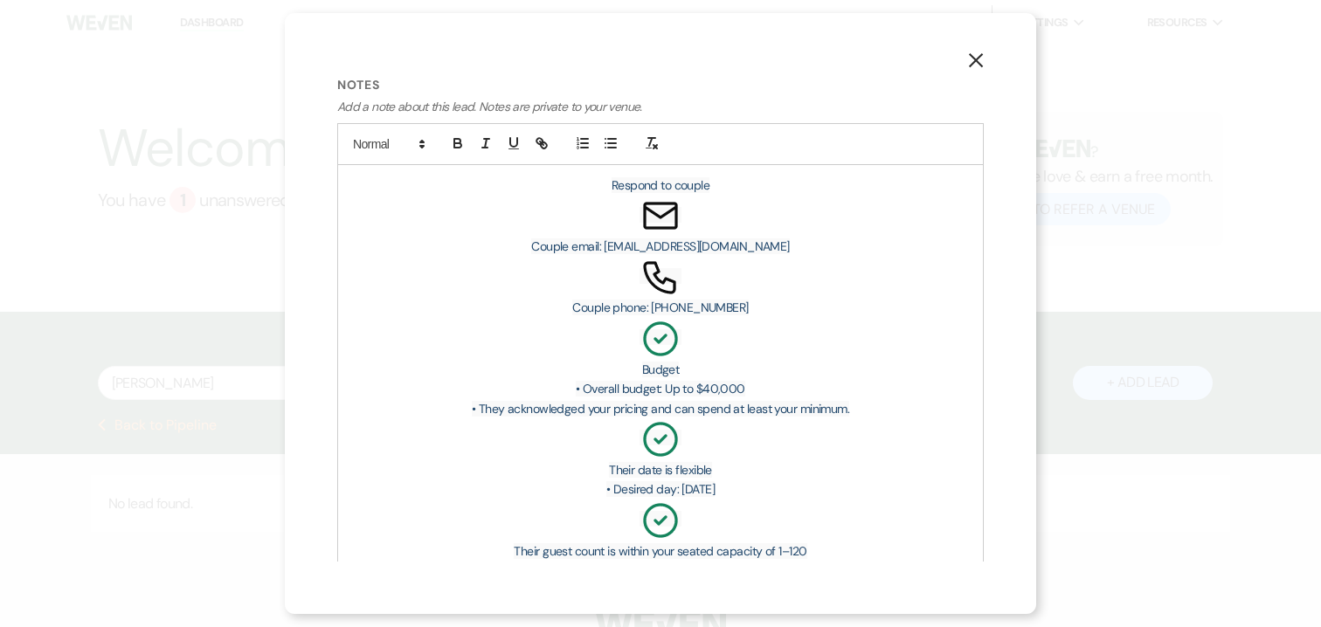
type input "Audrey Pierce"
drag, startPoint x: 736, startPoint y: 307, endPoint x: 671, endPoint y: 307, distance: 64.6
click at [671, 307] on p "Couple phone: 6019175224" at bounding box center [660, 307] width 618 height 19
copy span "6019175224"
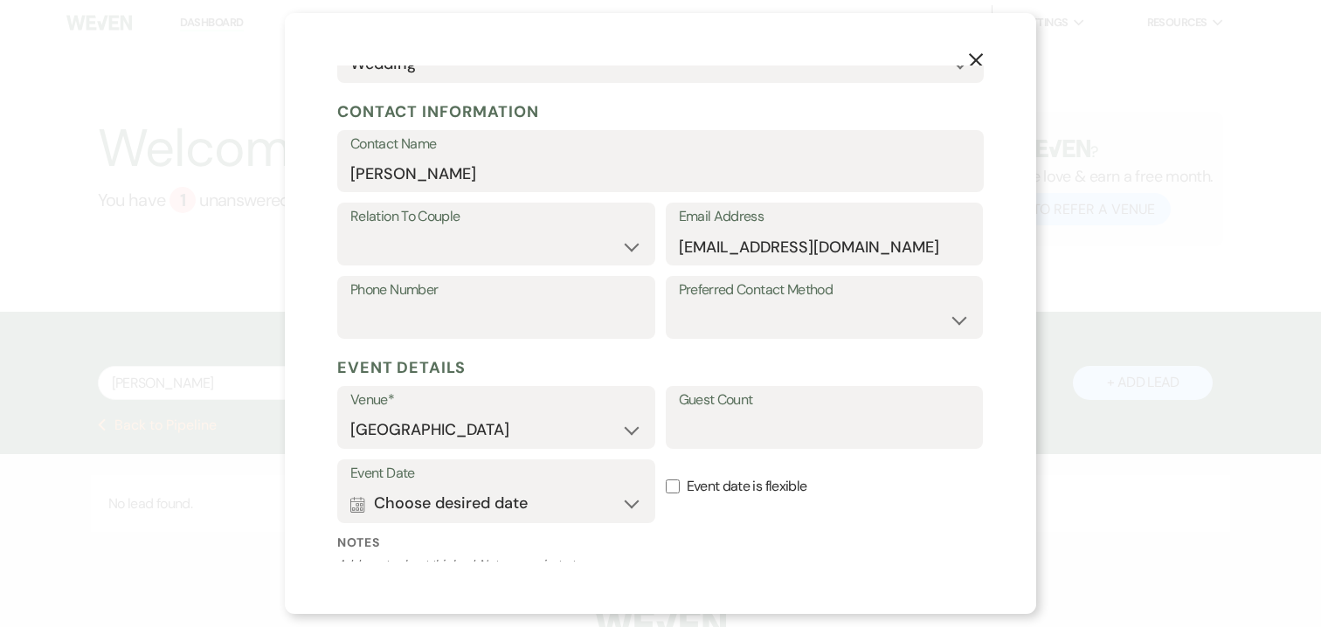
scroll to position [194, 0]
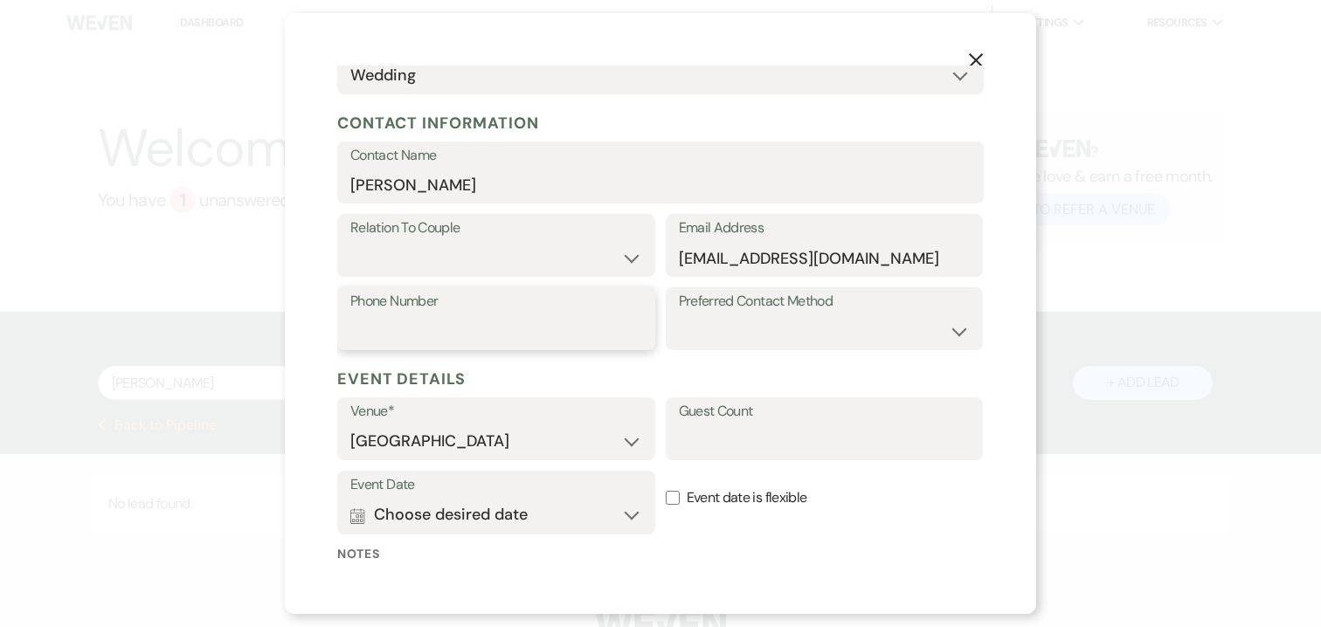
click at [497, 321] on input "Phone Number" at bounding box center [496, 331] width 292 height 34
paste input "6019175224"
type input "6019175224"
click at [691, 360] on div "Preferred Contact Method Email Phone Text" at bounding box center [825, 323] width 318 height 73
click at [578, 258] on select "Couple Planner Parent of Couple Family Member Friend Other" at bounding box center [496, 258] width 292 height 34
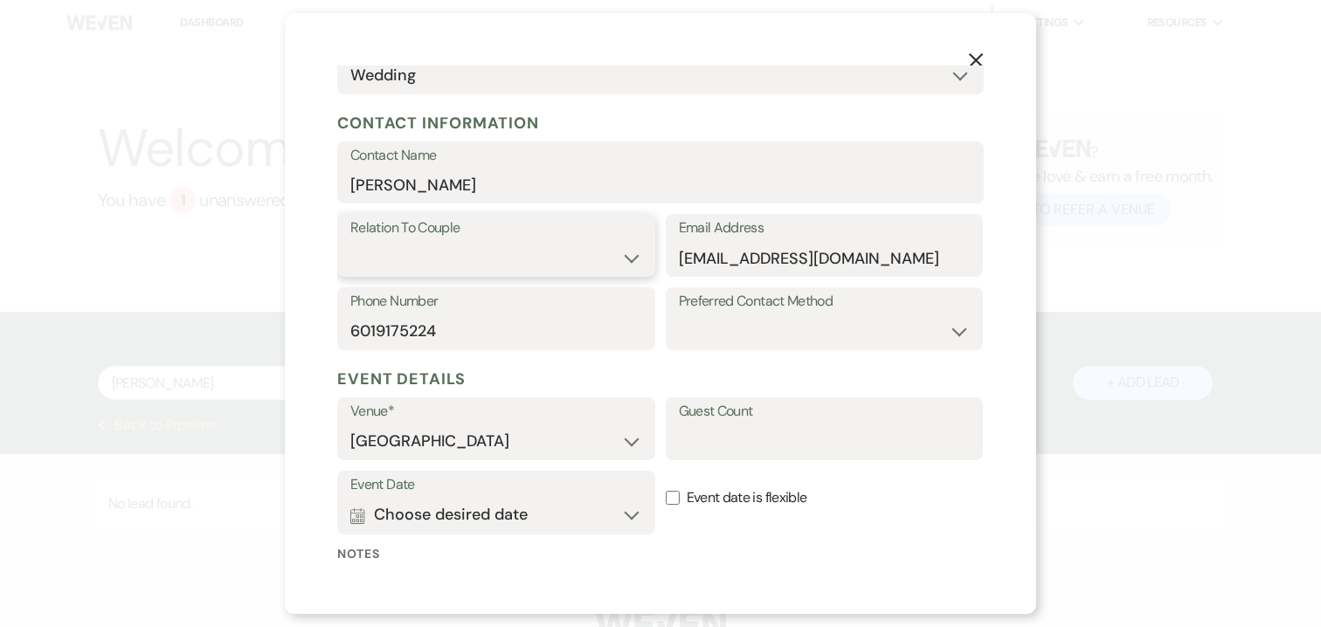
select select "1"
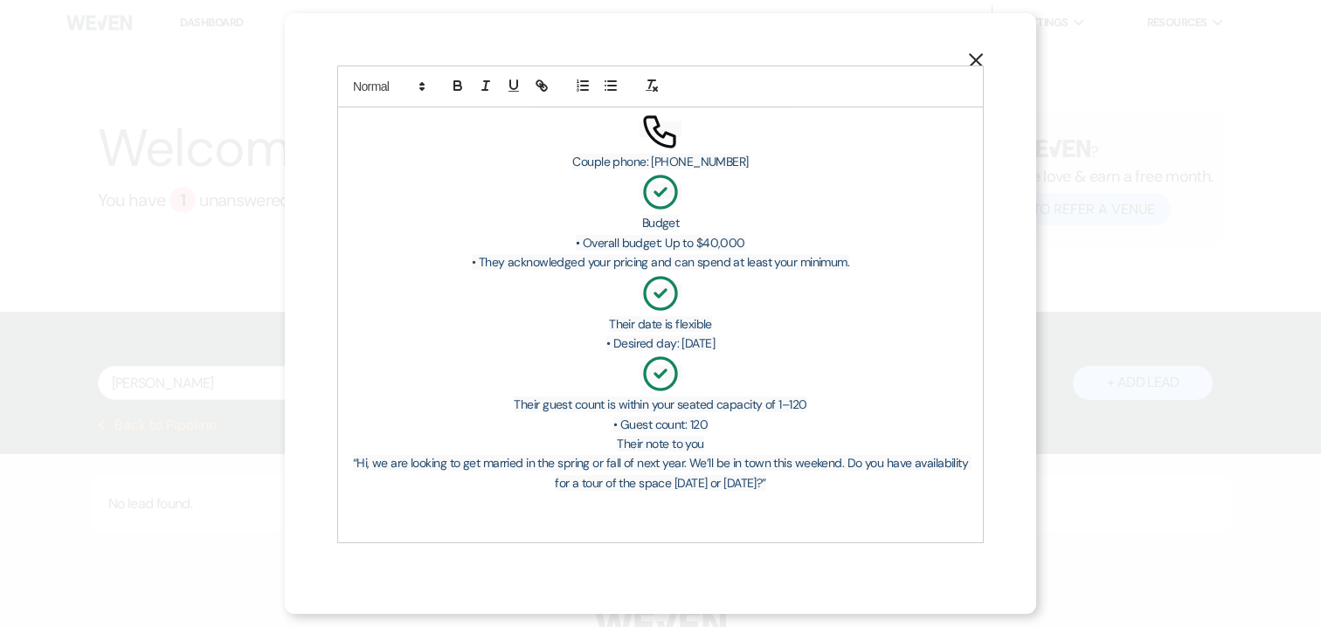
scroll to position [1025, 0]
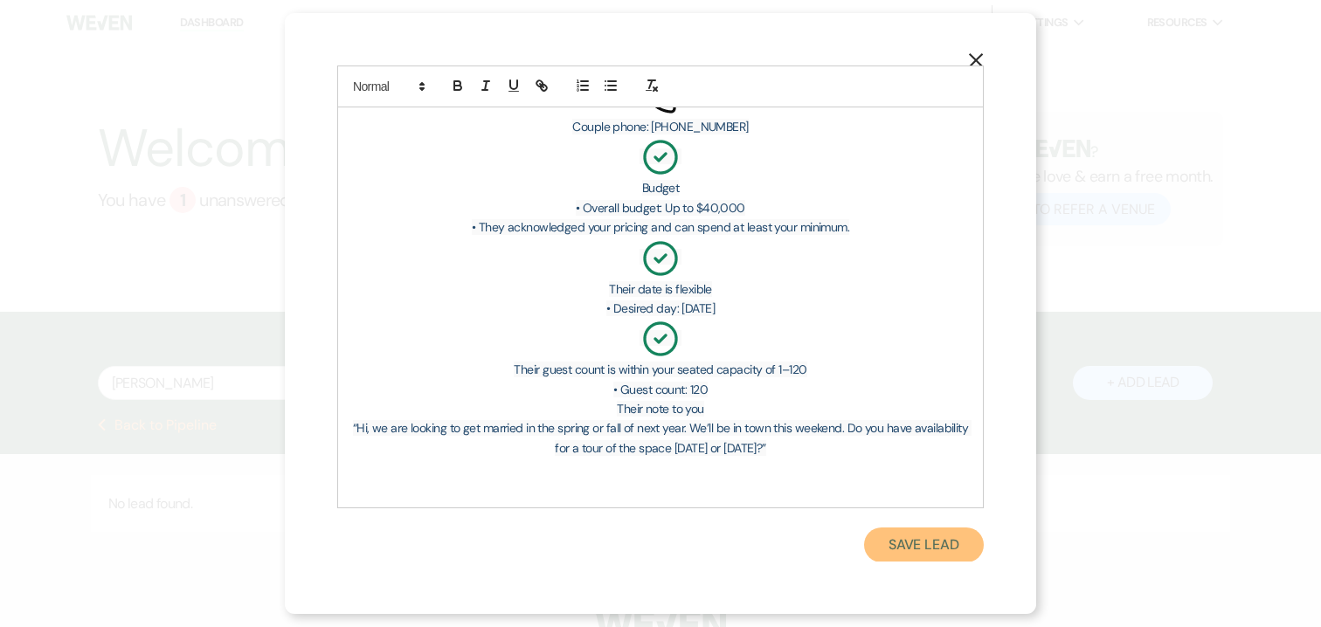
click at [921, 547] on button "Save Lead" at bounding box center [924, 545] width 120 height 35
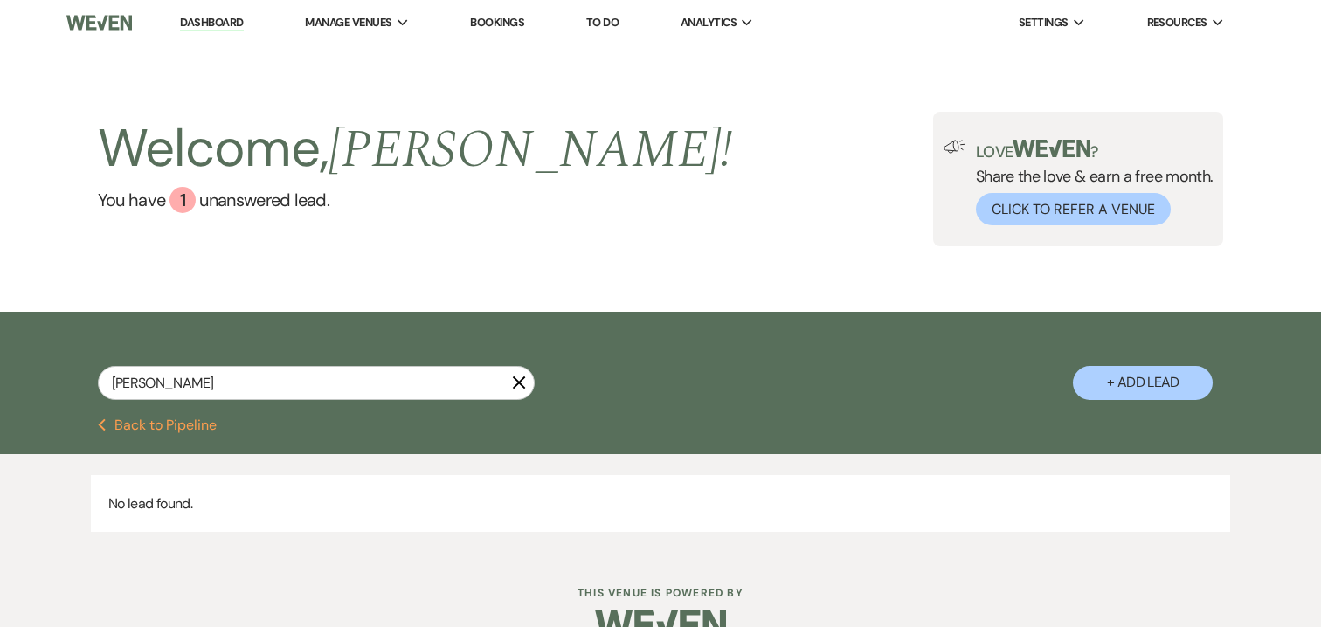
scroll to position [38, 0]
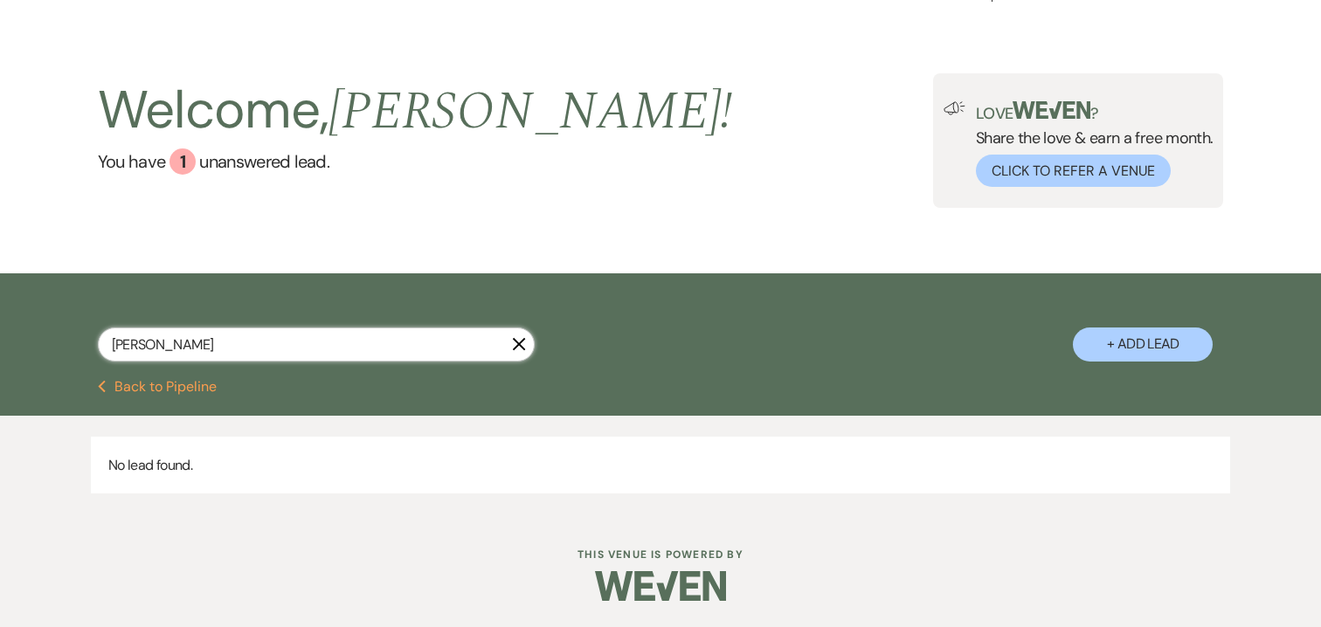
click at [291, 345] on input "audrey" at bounding box center [316, 345] width 437 height 34
click at [108, 383] on button "Previous Back to Pipeline" at bounding box center [158, 387] width 120 height 14
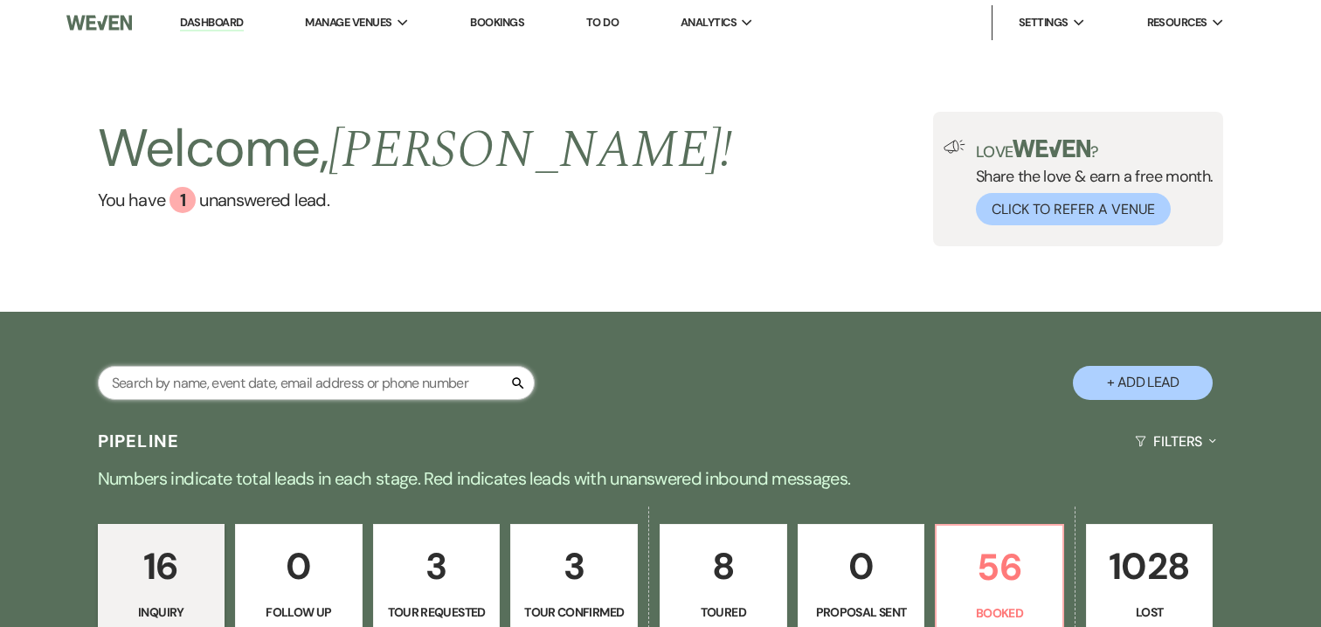
click at [238, 372] on input "text" at bounding box center [316, 383] width 437 height 34
type input "audrey"
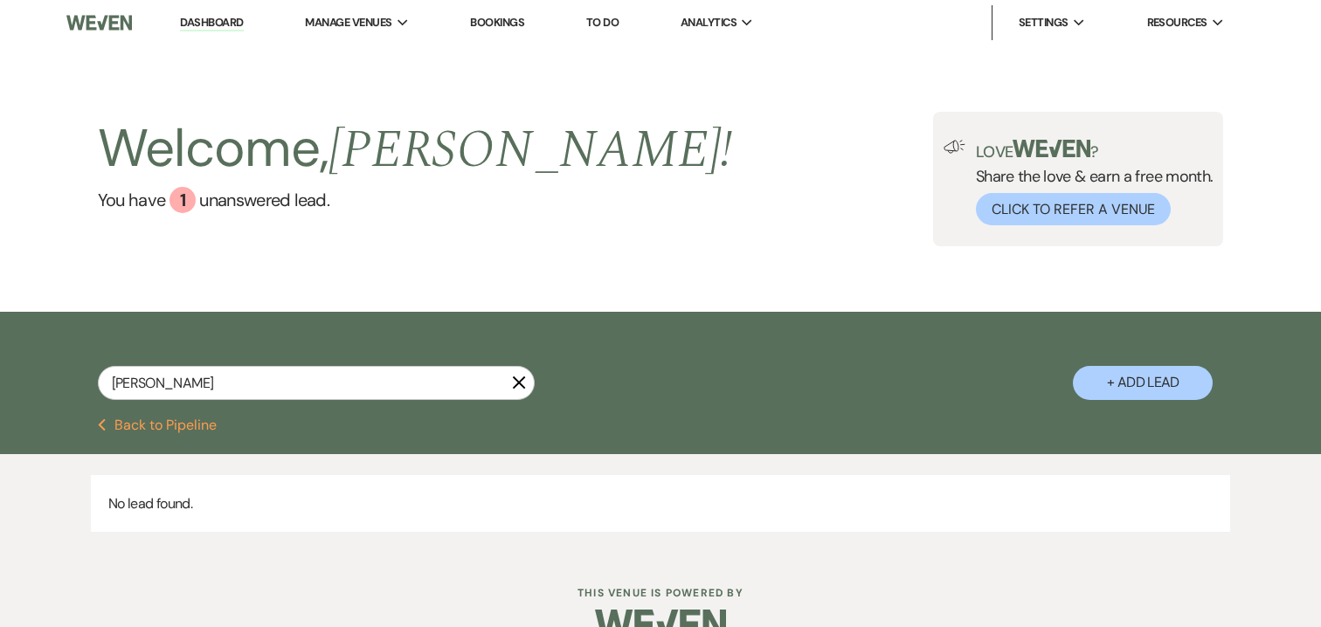
click at [129, 412] on div "audrey X" at bounding box center [316, 390] width 437 height 48
click at [129, 432] on button "Previous Back to Pipeline" at bounding box center [158, 425] width 120 height 14
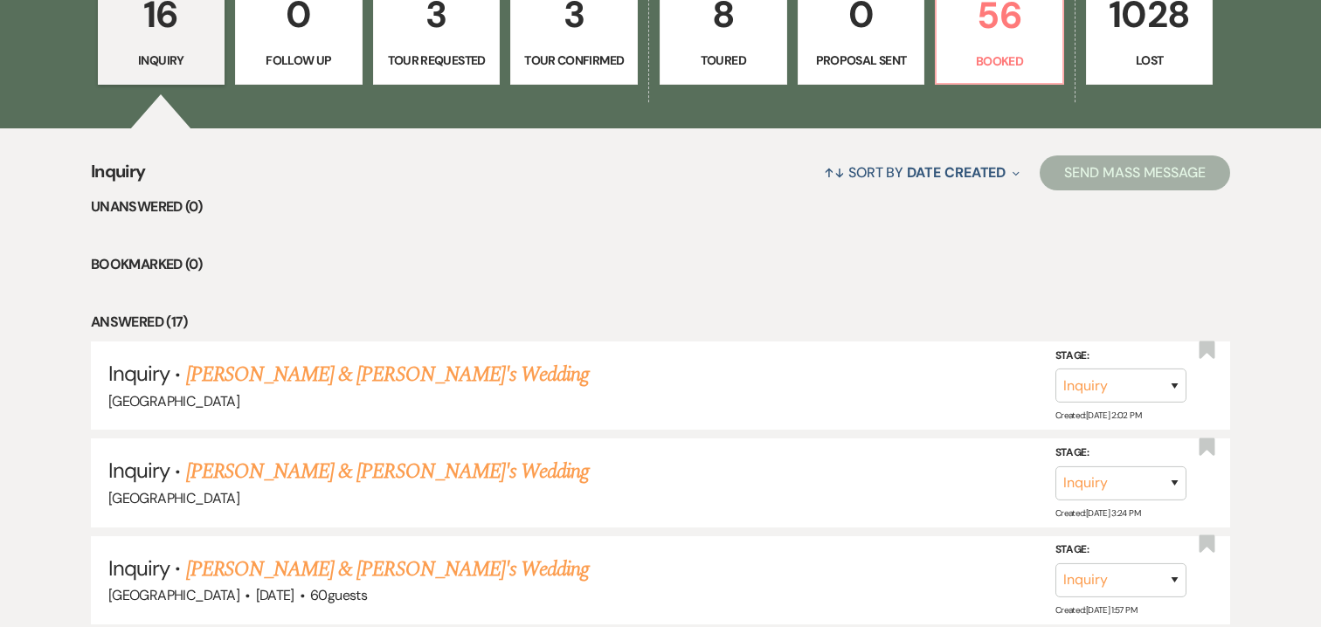
scroll to position [562, 0]
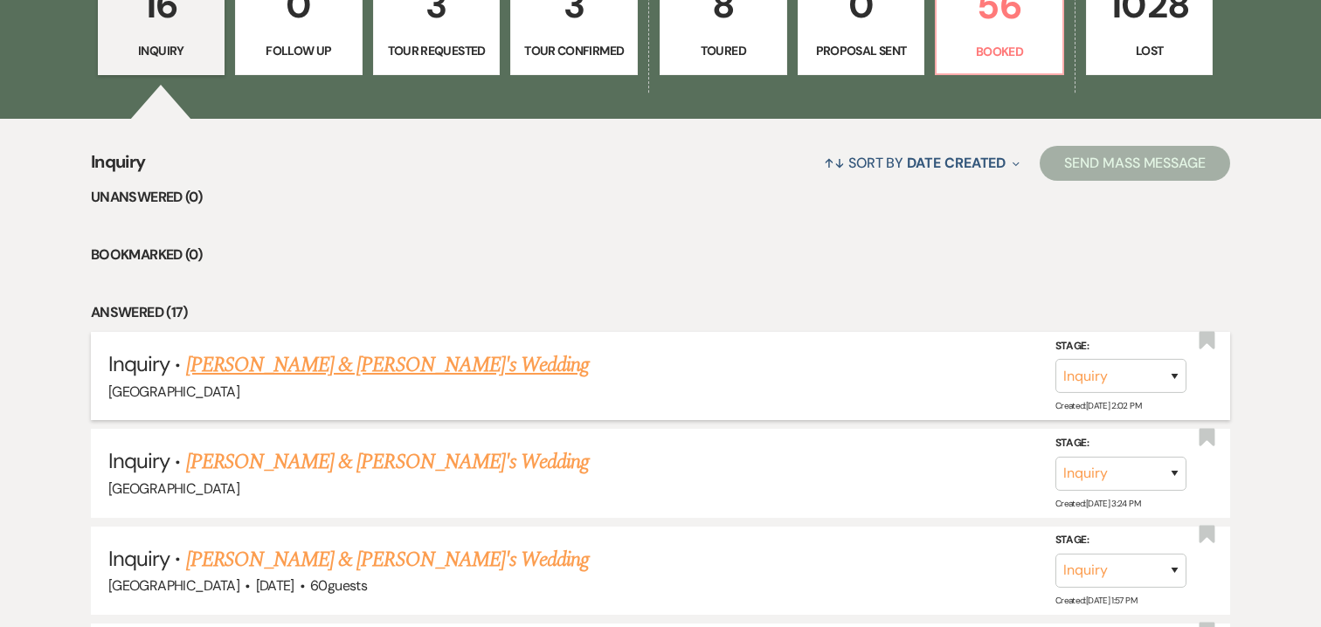
click at [311, 364] on link "[PERSON_NAME] & [PERSON_NAME]'s Wedding" at bounding box center [388, 364] width 404 height 31
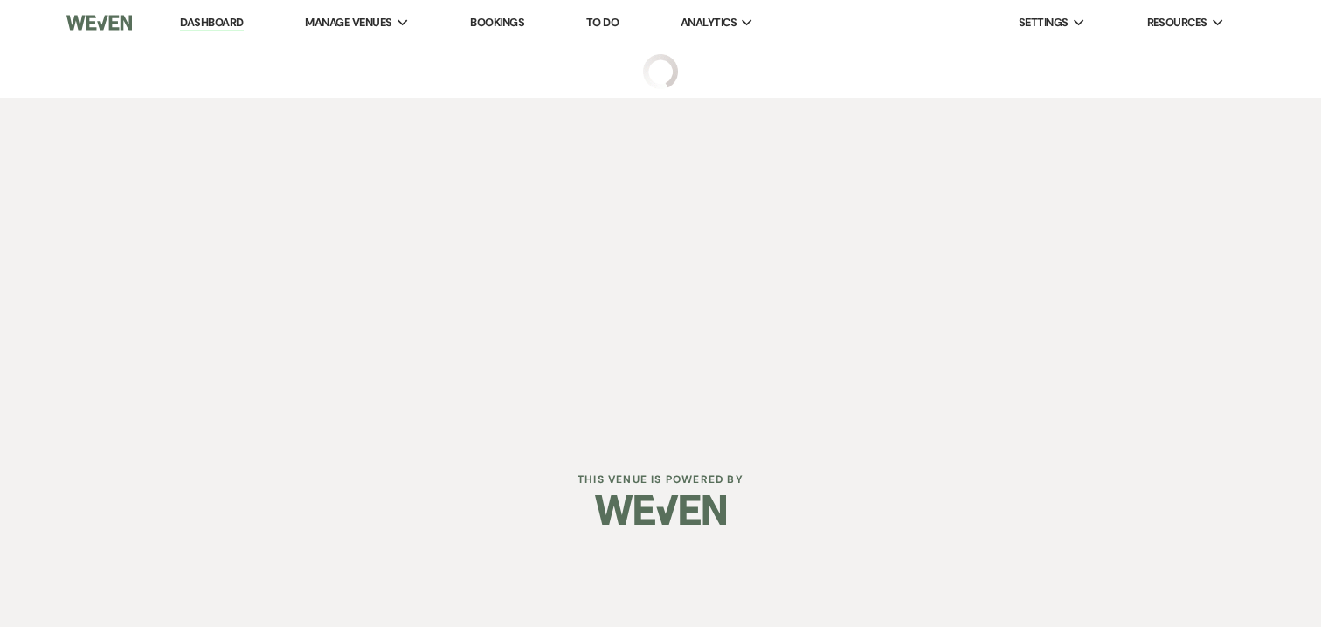
select select "17"
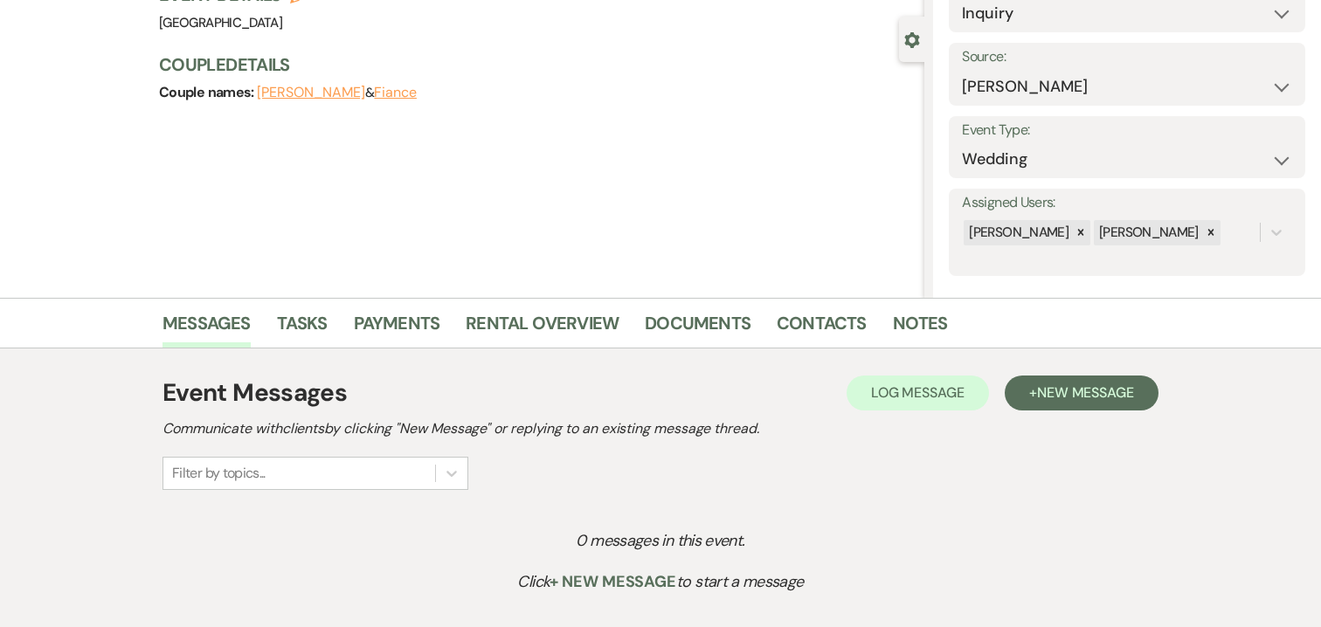
scroll to position [277, 0]
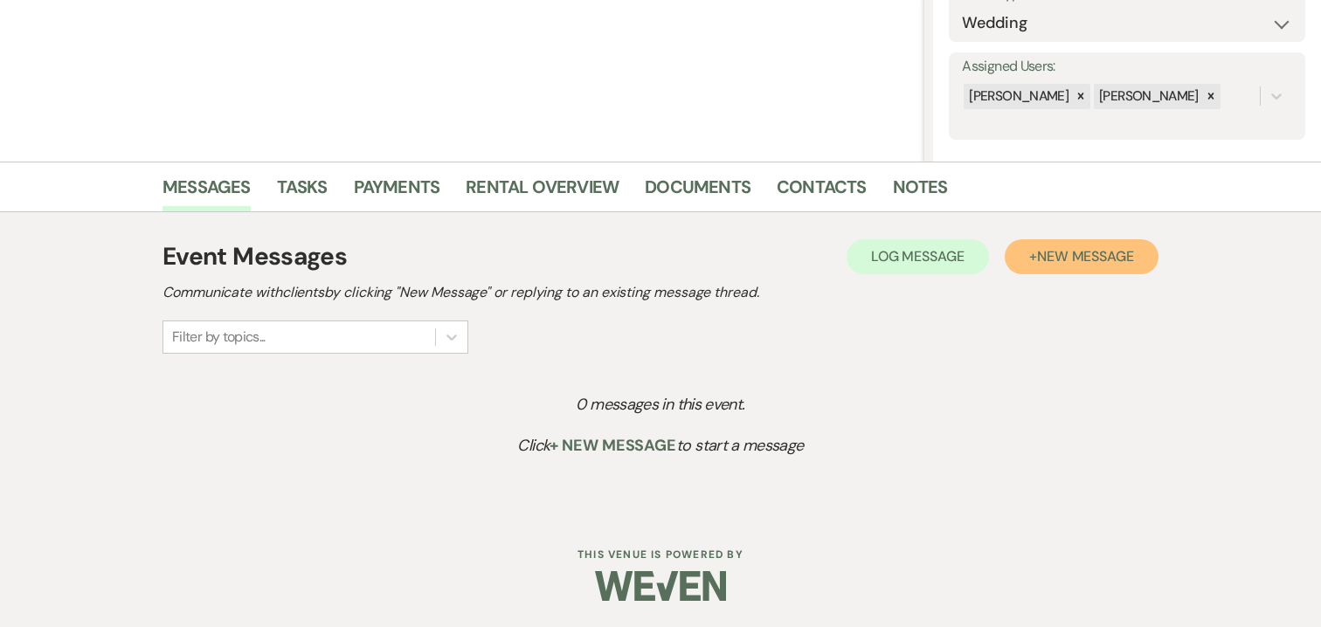
click at [1062, 258] on span "New Message" at bounding box center [1085, 256] width 97 height 18
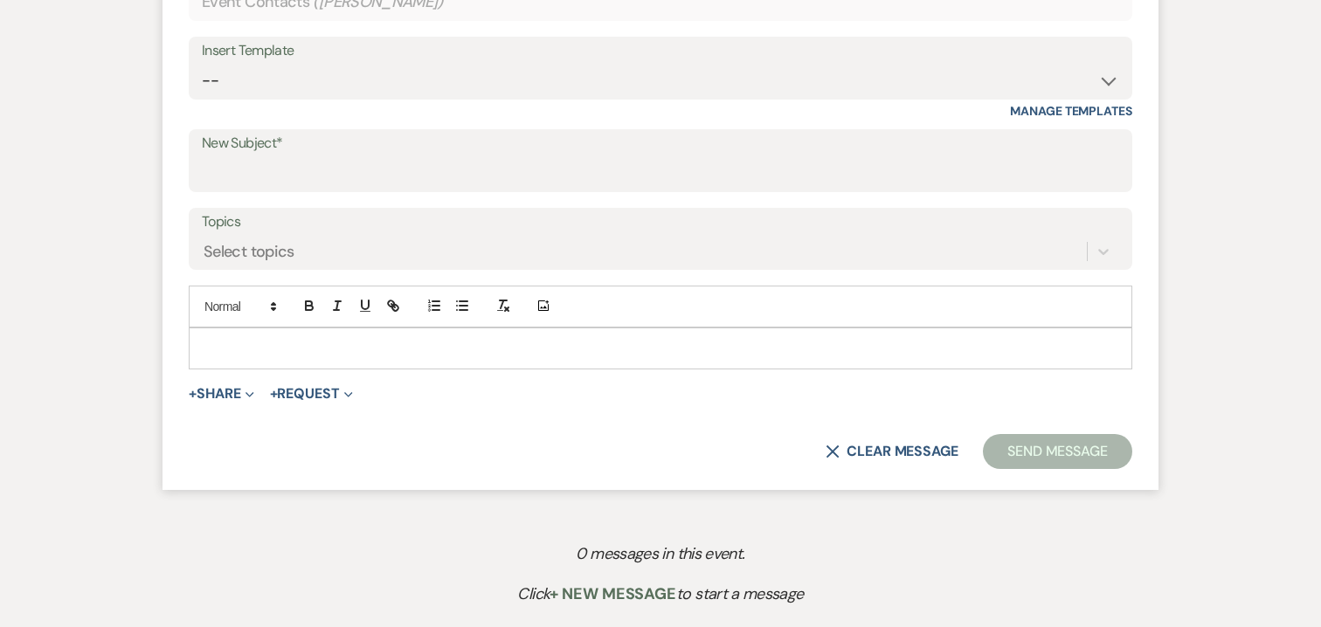
scroll to position [825, 0]
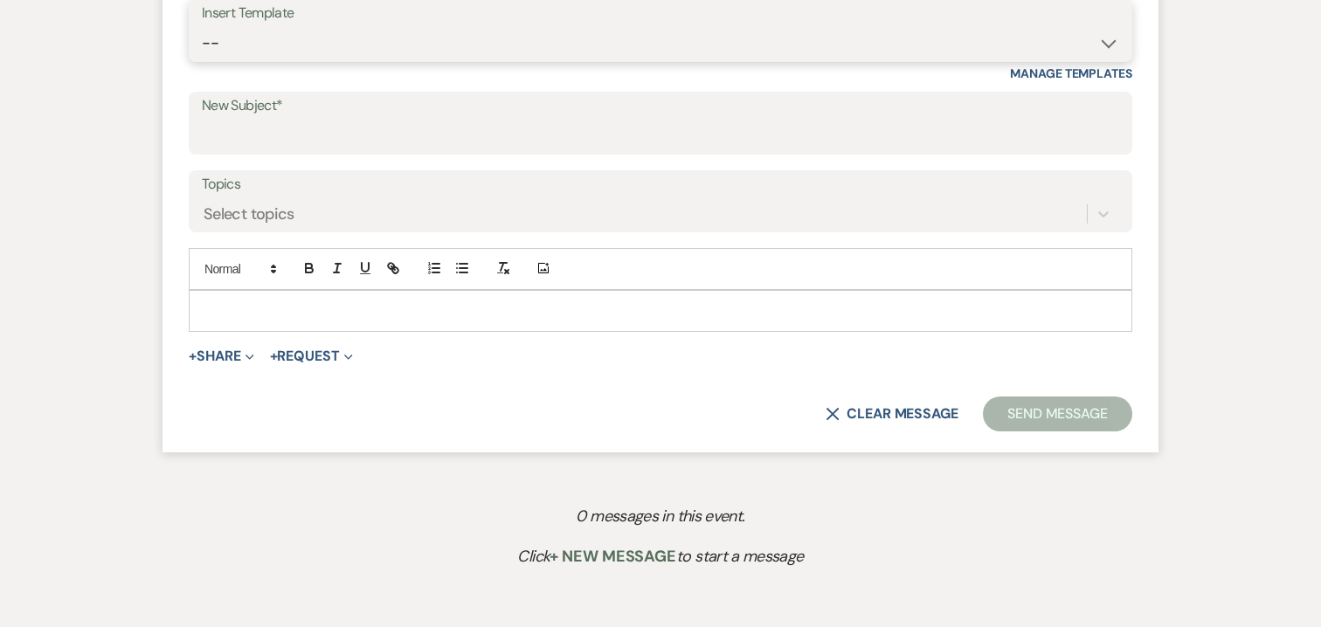
click at [443, 34] on select "-- 2024-25 Follow Up Buy Out Details Menu Tasting Invite Booking Email 2025-Wed…" at bounding box center [660, 43] width 917 height 34
select select "5321"
type input "Addy Sea Wedding Package"
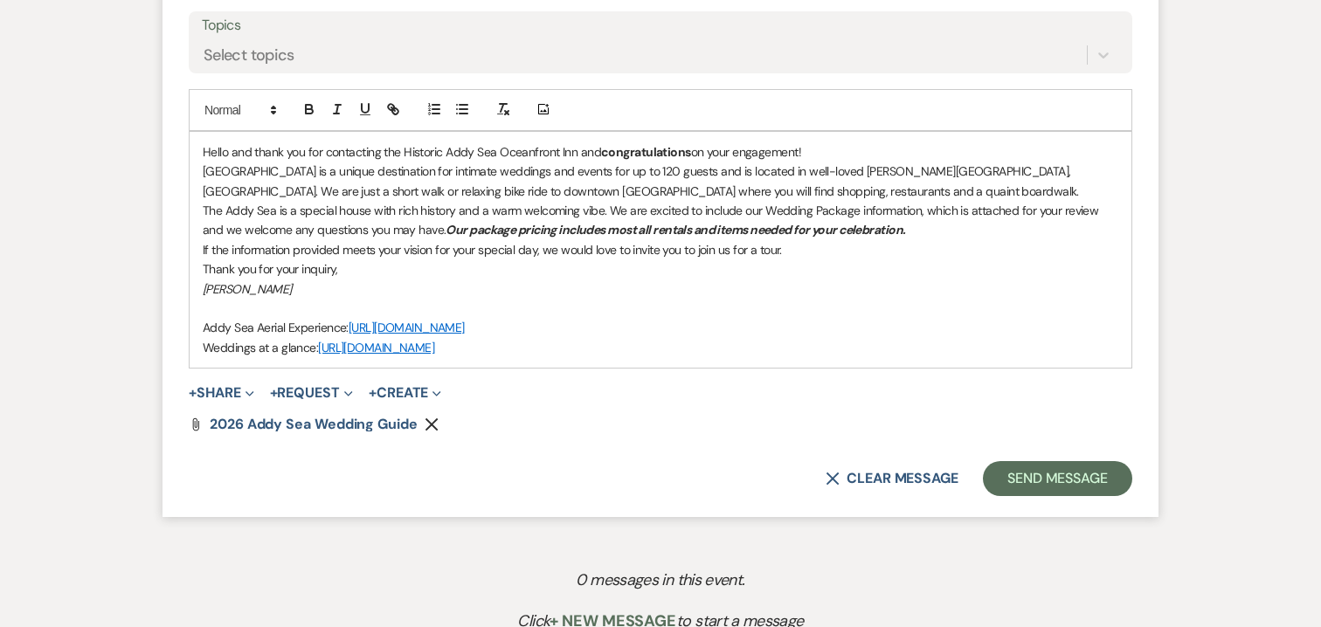
scroll to position [988, 0]
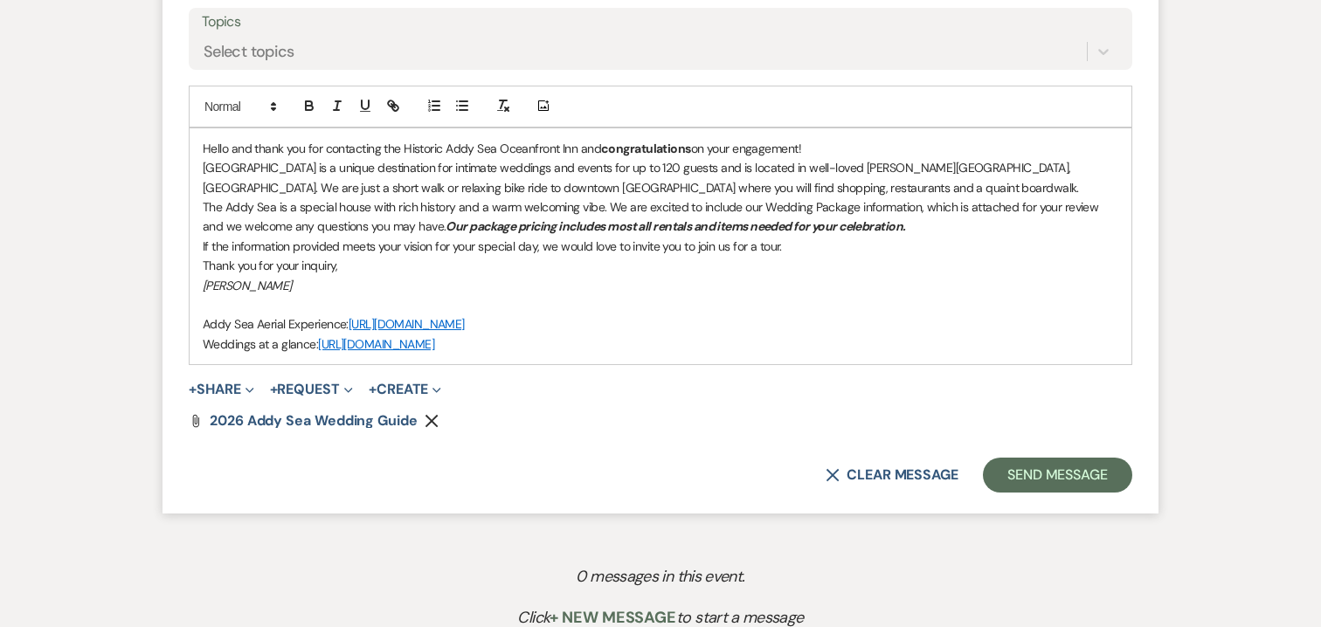
click at [202, 242] on div "Hello and thank you for contacting the Historic Addy Sea Oceanfront Inn and con…" at bounding box center [661, 246] width 942 height 236
click at [536, 245] on p "If the information provided meets your vision for your special day, we would lo…" at bounding box center [660, 246] width 915 height 19
click at [1063, 468] on button "Send Message" at bounding box center [1057, 475] width 149 height 35
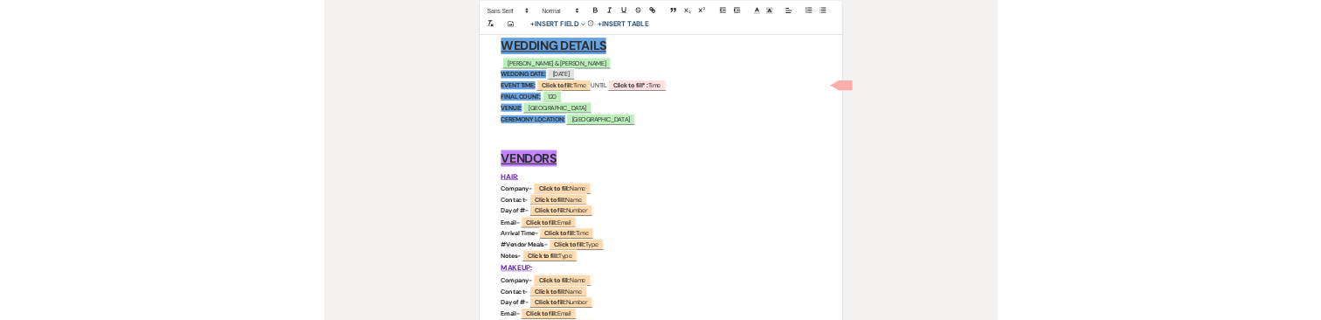
scroll to position [294, 0]
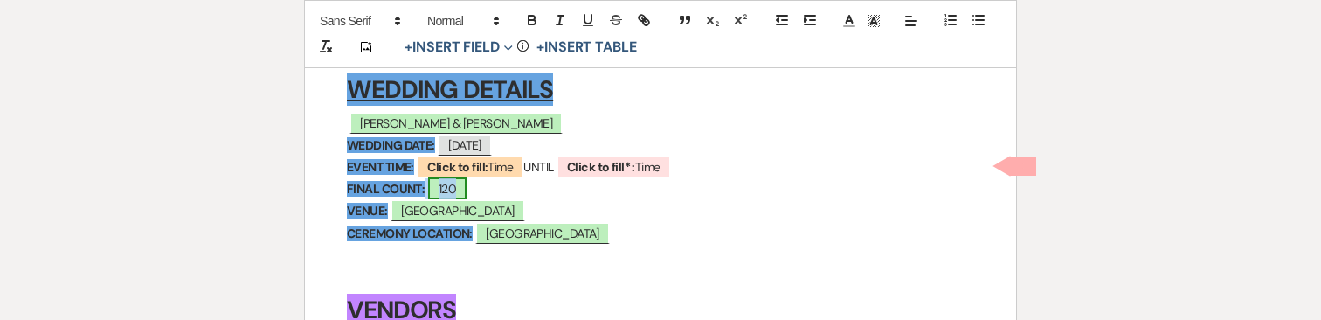
click at [453, 190] on span "120" at bounding box center [447, 188] width 38 height 23
select select "smartCustomField"
select select "owner"
select select "{{guestCount}}"
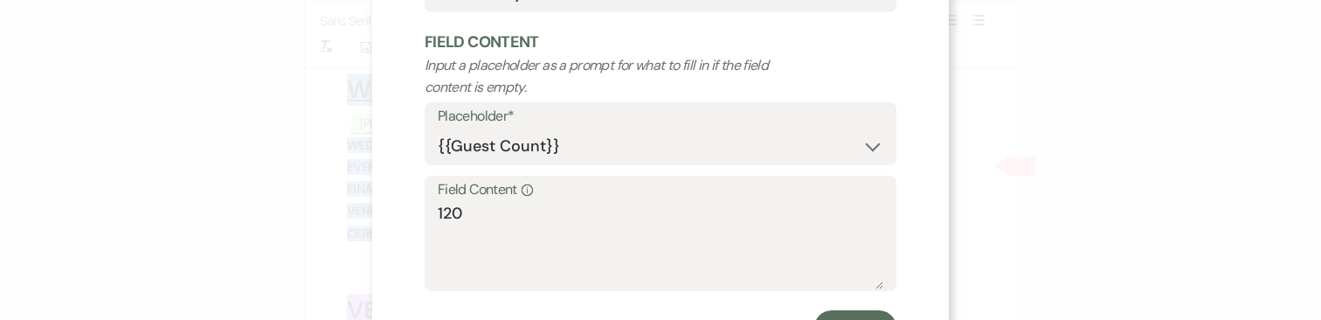
scroll to position [281, 0]
click at [491, 209] on textarea "120" at bounding box center [660, 243] width 445 height 87
type textarea "1"
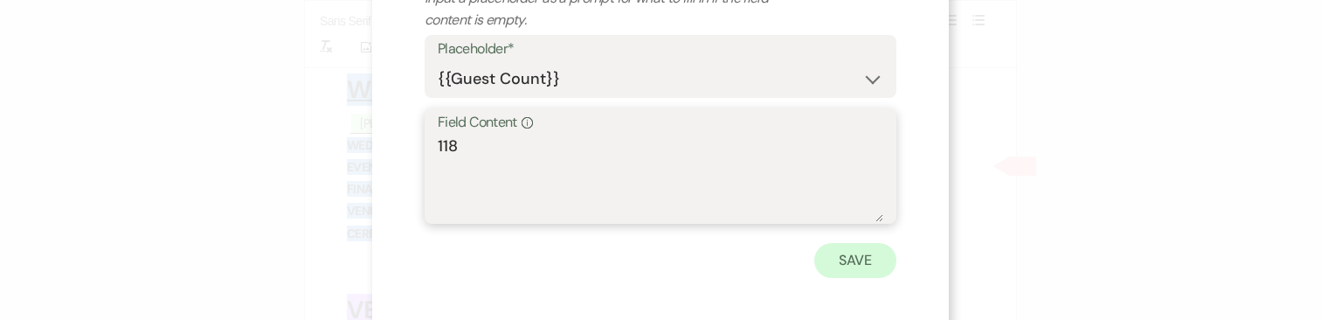
type textarea "118"
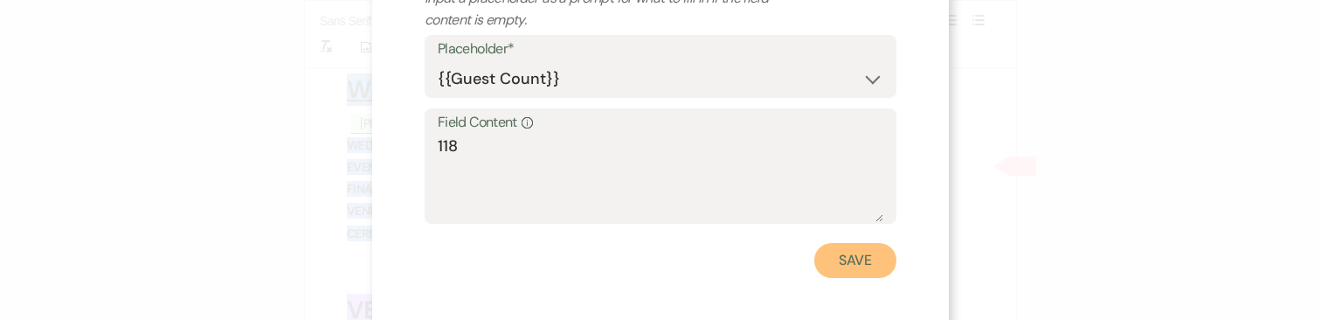
click at [859, 271] on button "Save" at bounding box center [855, 260] width 82 height 35
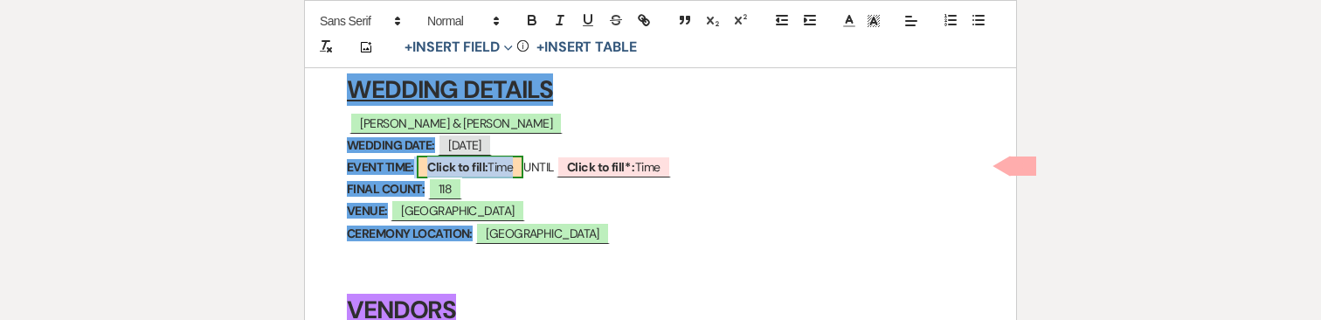
click at [493, 167] on span "Click to fill: Time" at bounding box center [470, 166] width 107 height 23
select select "Time"
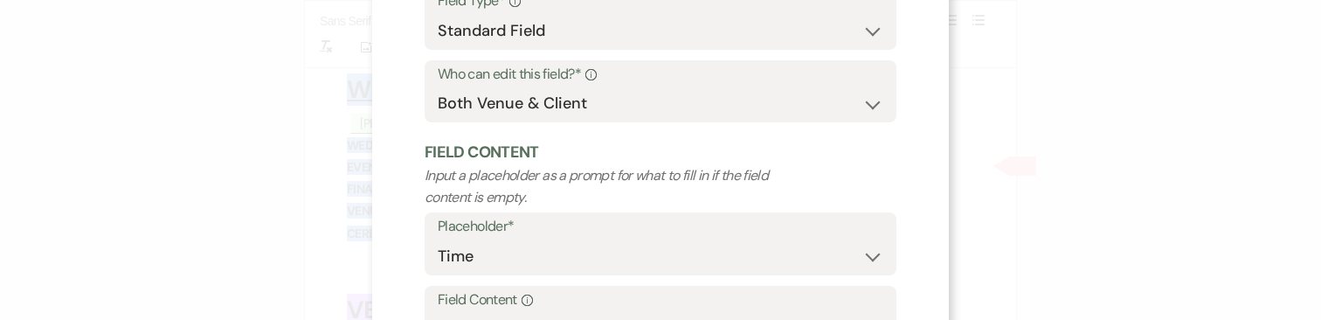
scroll to position [192, 0]
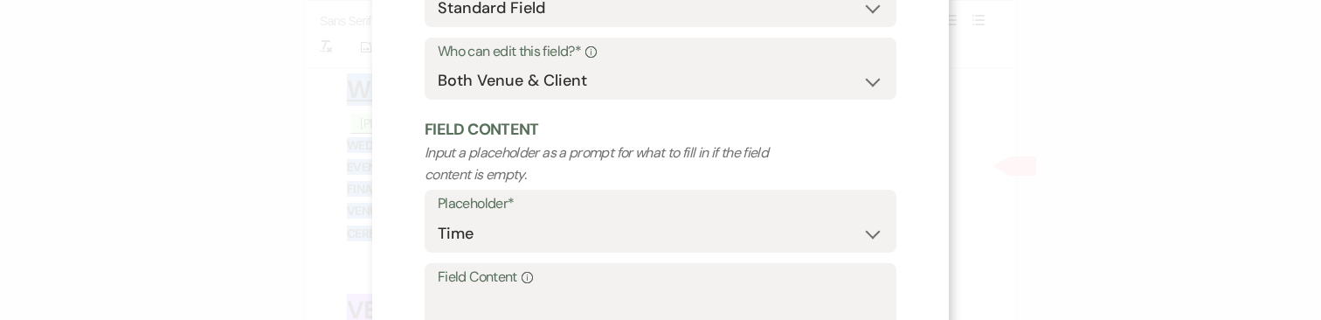
click at [570, 284] on label "Field Content Info" at bounding box center [660, 277] width 445 height 25
type textarea "6"
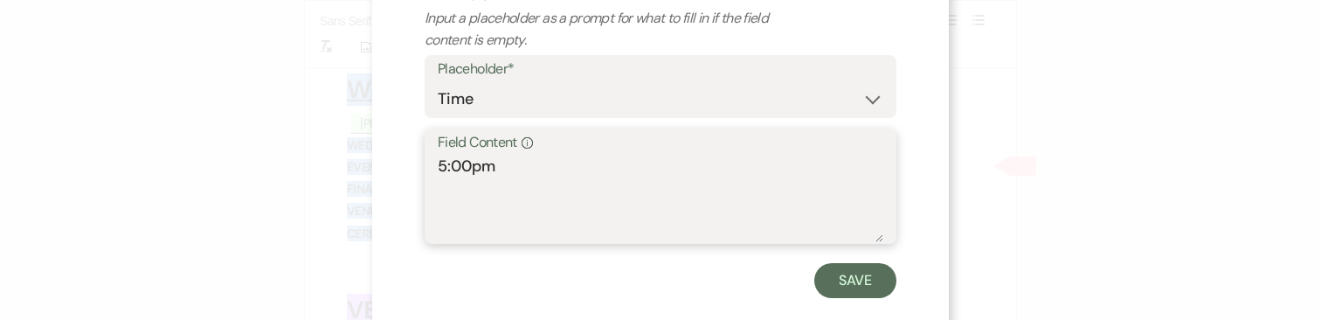
scroll to position [357, 0]
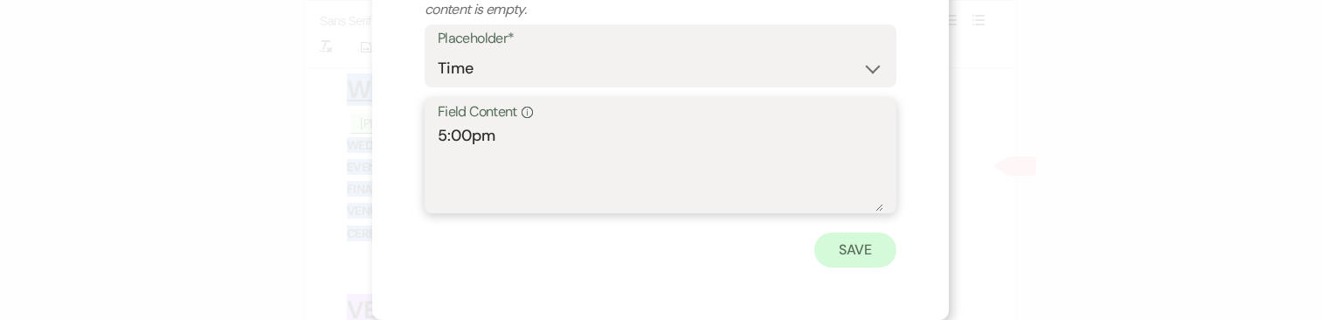
type textarea "5:00pm"
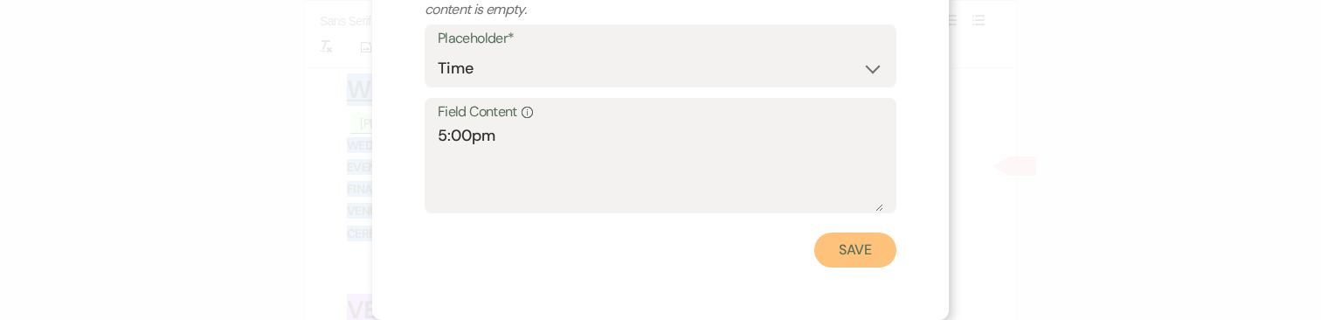
click at [881, 244] on button "Save" at bounding box center [855, 249] width 82 height 35
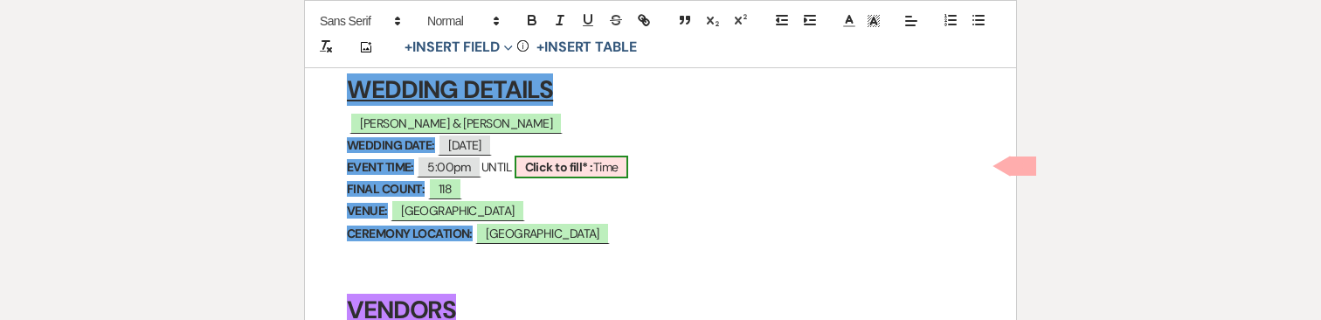
click at [593, 161] on b "Click to fill* :" at bounding box center [559, 167] width 68 height 16
select select "owner"
select select "Time"
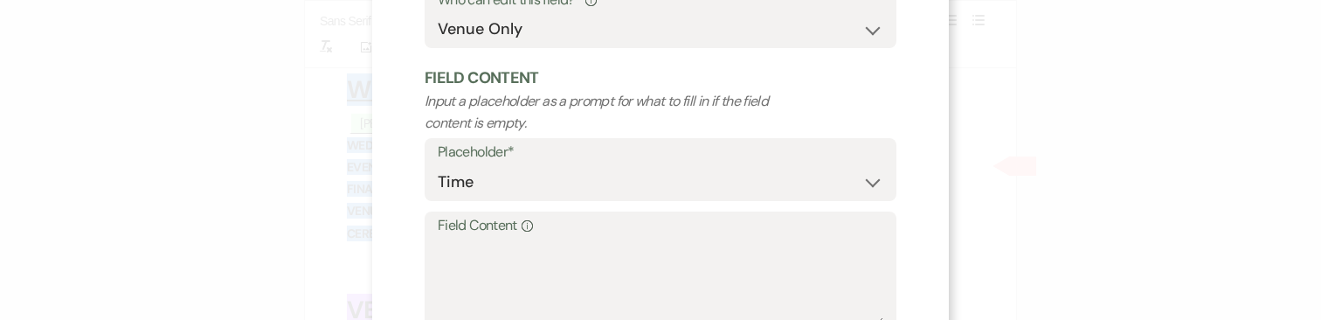
scroll to position [248, 0]
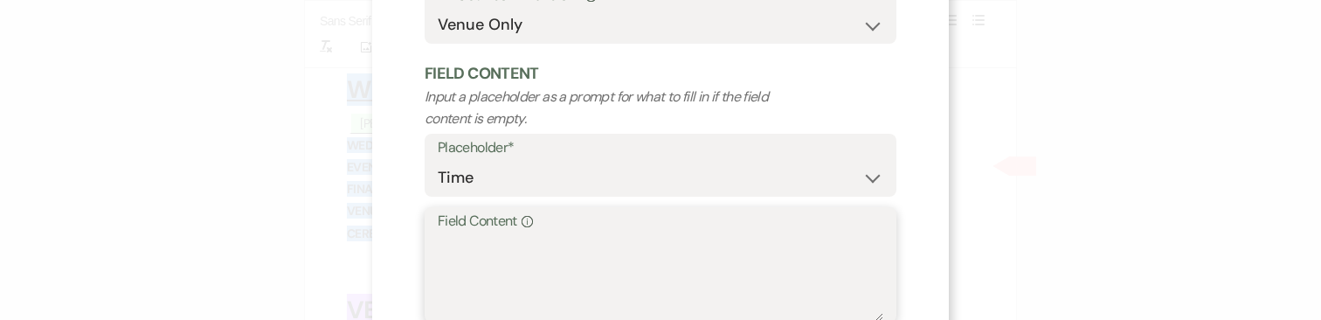
click at [575, 250] on textarea "Field Content Info" at bounding box center [660, 276] width 445 height 87
type textarea "10:00pm"
click at [912, 264] on div "X Edit Field Field Settings Configure who can edit the content of this field. F…" at bounding box center [660, 90] width 577 height 677
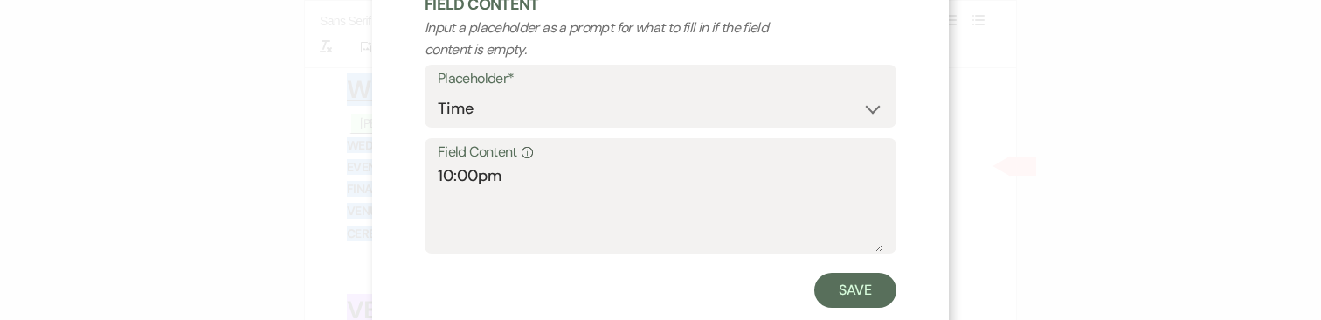
scroll to position [357, 0]
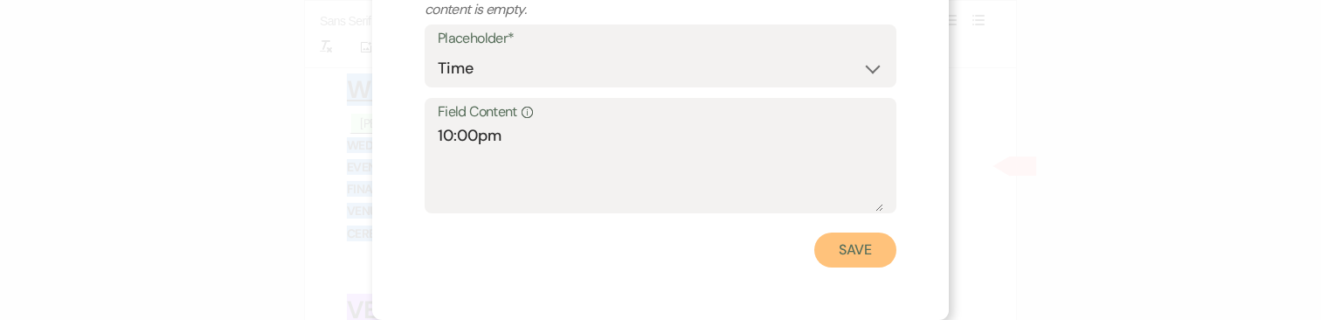
click at [860, 262] on button "Save" at bounding box center [855, 249] width 82 height 35
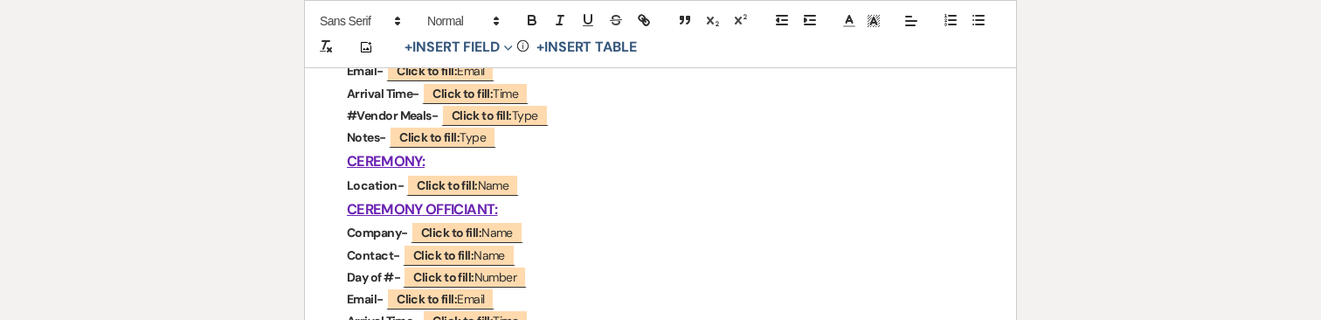
scroll to position [830, 0]
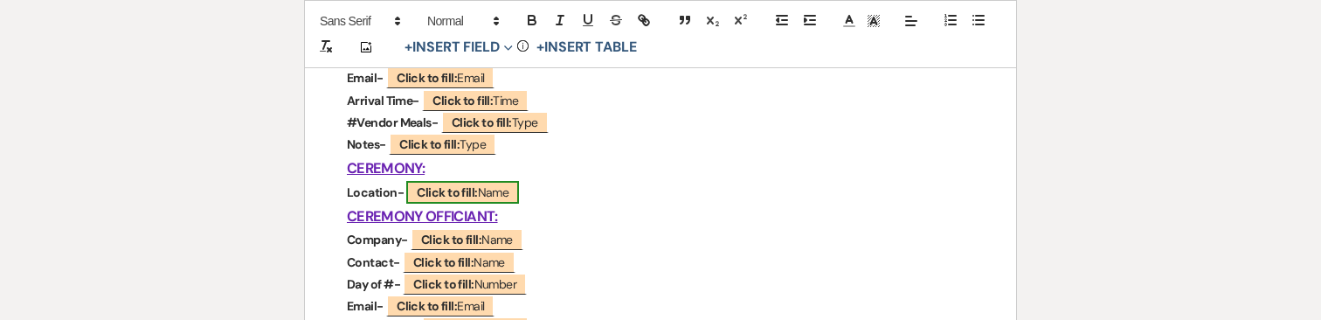
click at [502, 191] on span "Click to fill: Name" at bounding box center [462, 192] width 113 height 23
select select "Name"
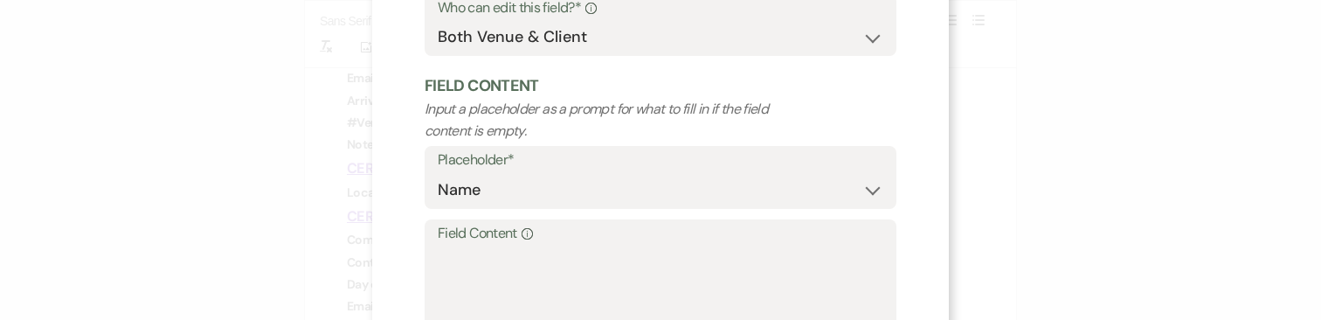
scroll to position [266, 0]
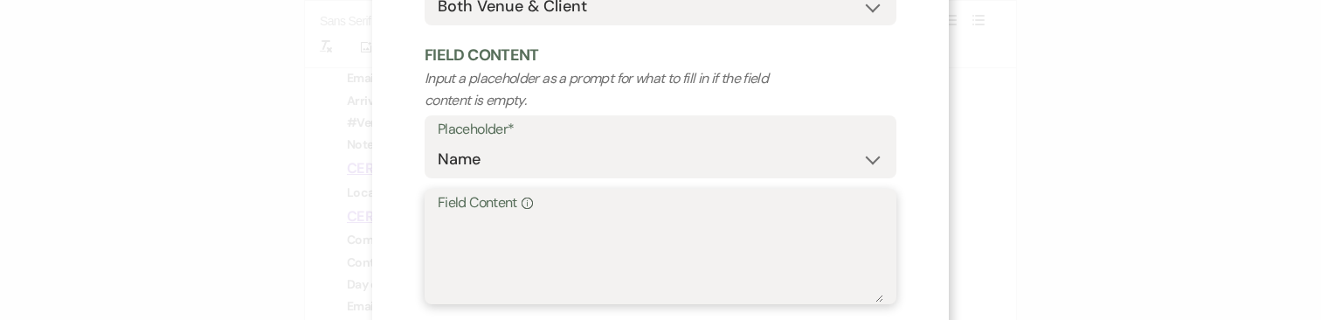
click at [542, 228] on textarea "Field Content Info" at bounding box center [660, 258] width 445 height 87
paste textarea "Beach: Bench seating provided and set-up by client. 12 benches -7ft each"
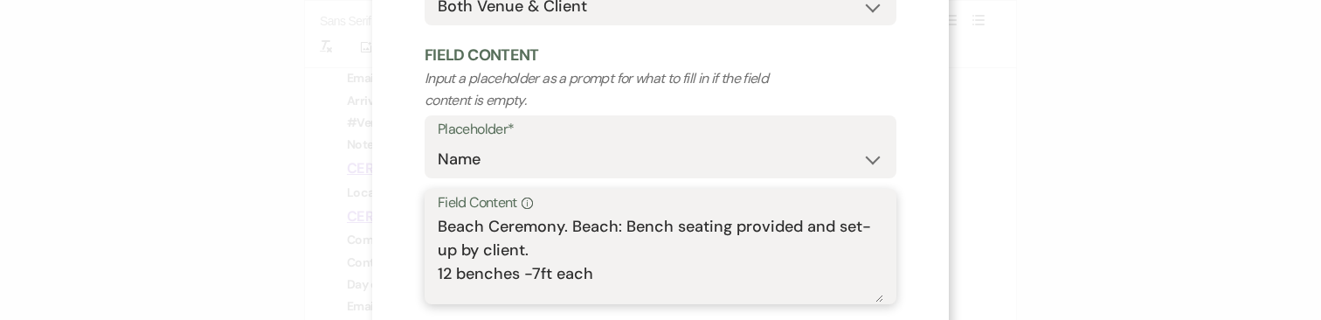
drag, startPoint x: 571, startPoint y: 224, endPoint x: 627, endPoint y: 226, distance: 55.9
click at [627, 226] on textarea "Beach Ceremony. Beach: Bench seating provided and set-up by client. 12 benches …" at bounding box center [660, 258] width 445 height 87
click at [438, 271] on textarea "Beach Ceremony. Bench seating provided and set-up by client. 12 benches -7ft ea…" at bounding box center [660, 258] width 445 height 87
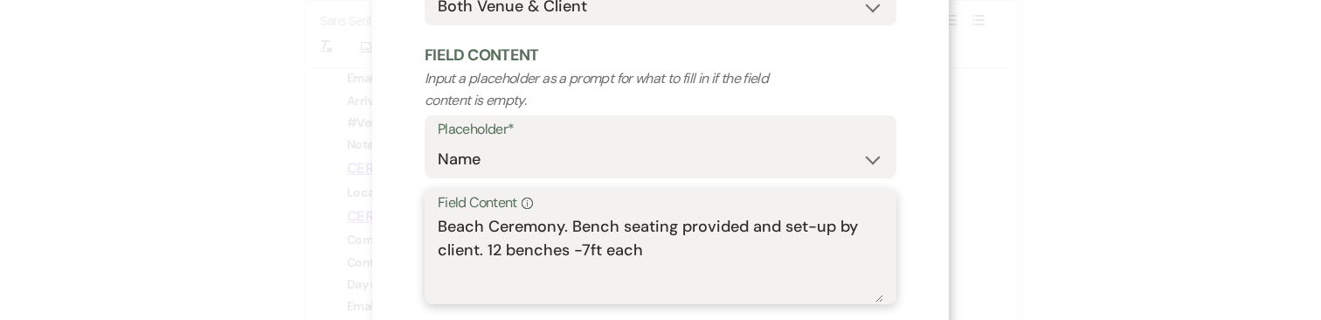
click at [650, 249] on textarea "Beach Ceremony. Bench seating provided and set-up by client. 12 benches -7ft ea…" at bounding box center [660, 258] width 445 height 87
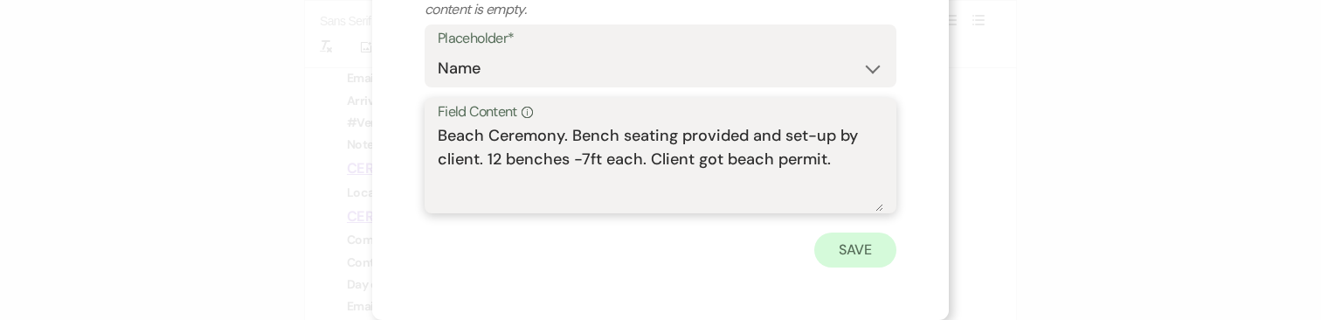
type textarea "Beach Ceremony. Bench seating provided and set-up by client. 12 benches -7ft ea…"
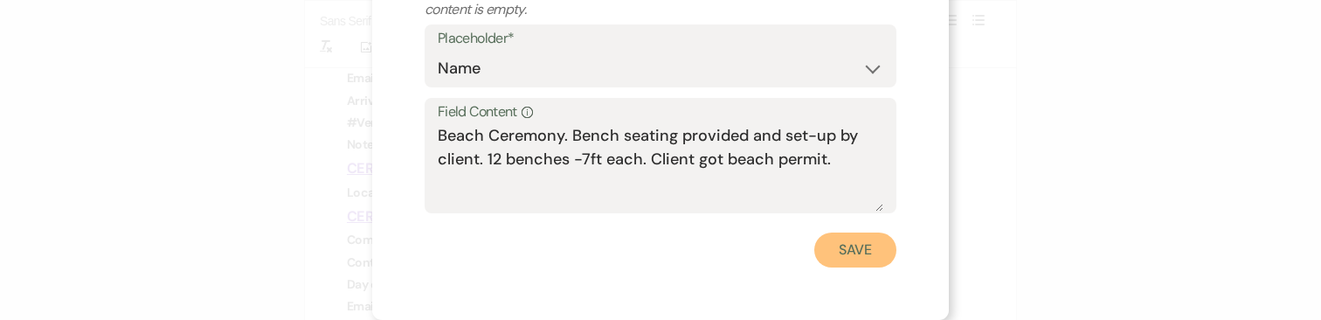
click at [849, 250] on button "Save" at bounding box center [855, 249] width 82 height 35
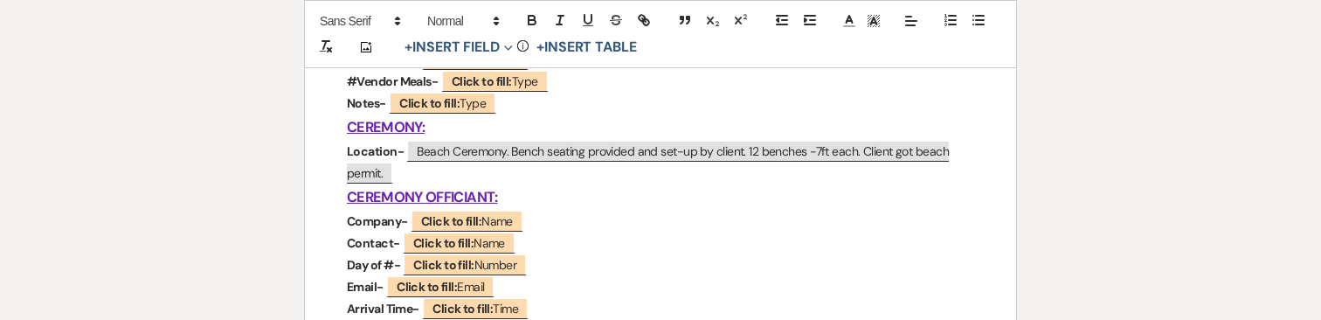
scroll to position [878, 0]
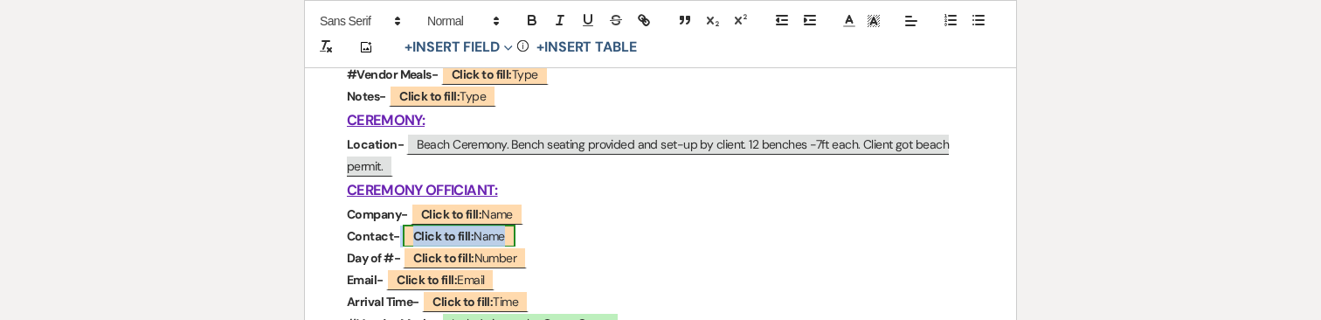
click at [452, 231] on b "Click to fill:" at bounding box center [443, 236] width 60 height 16
select select "Name"
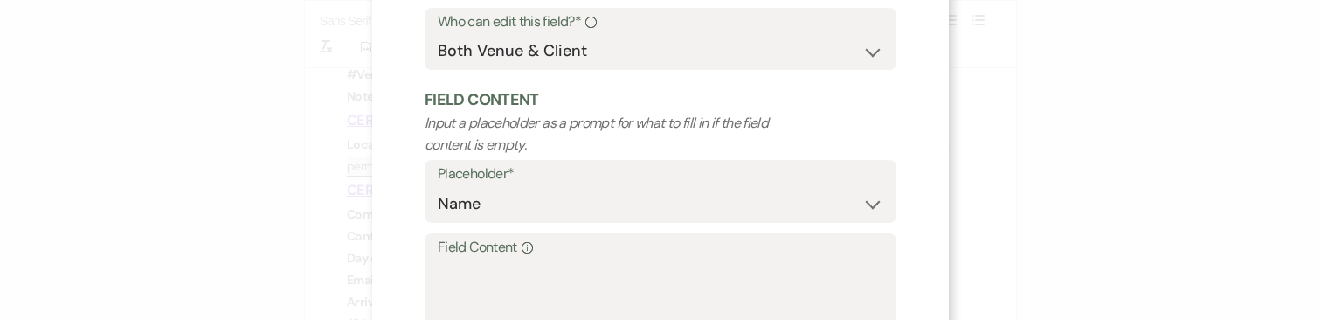
scroll to position [357, 0]
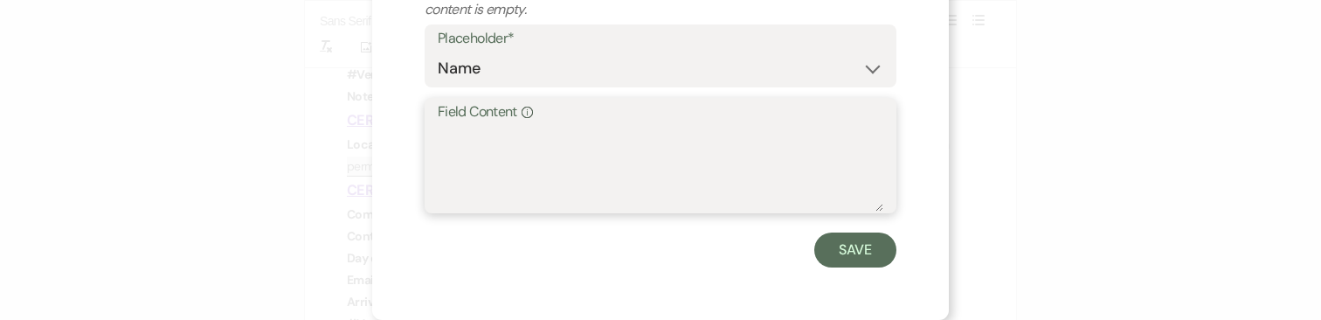
click at [515, 142] on textarea "Field Content Info" at bounding box center [660, 167] width 445 height 87
paste textarea "Bridget Power"
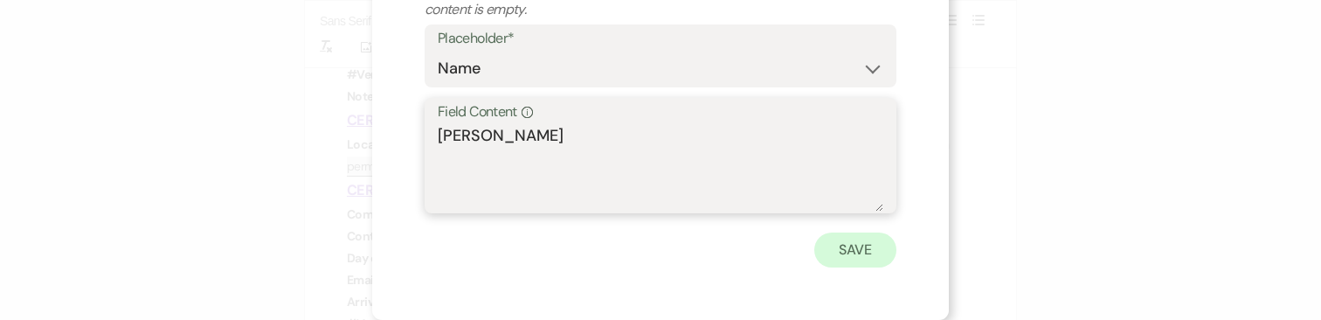
type textarea "Bridget Power"
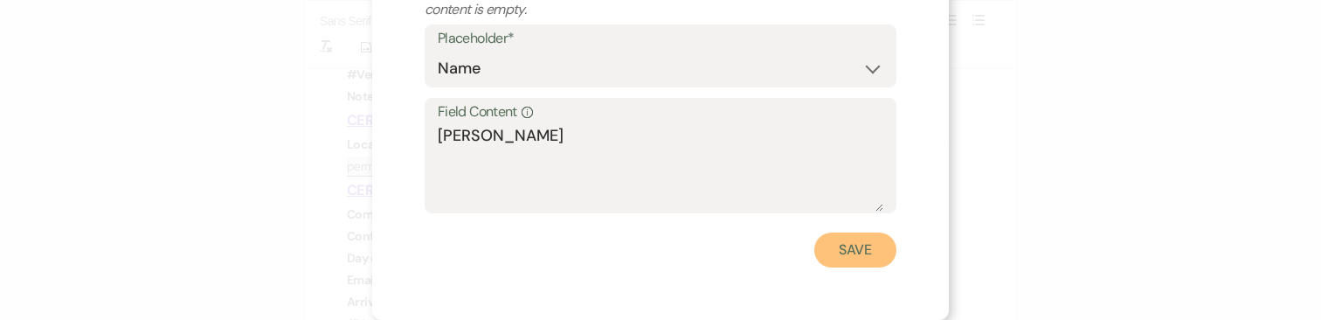
click at [838, 256] on button "Save" at bounding box center [855, 249] width 82 height 35
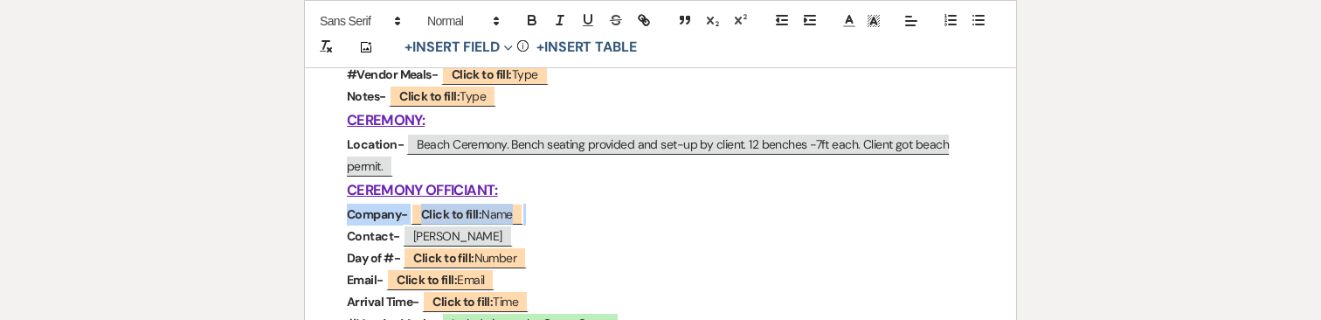
drag, startPoint x: 539, startPoint y: 207, endPoint x: 346, endPoint y: 207, distance: 193.0
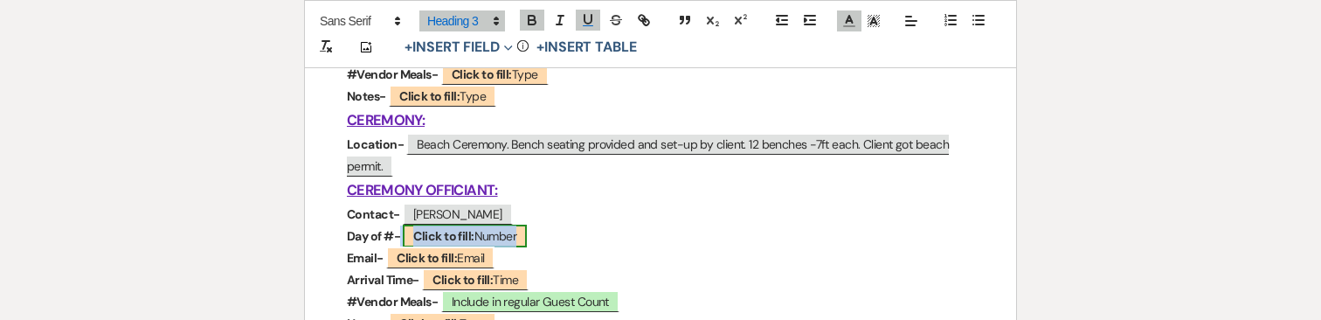
click at [473, 230] on b "Click to fill:" at bounding box center [443, 236] width 60 height 16
select select "Number"
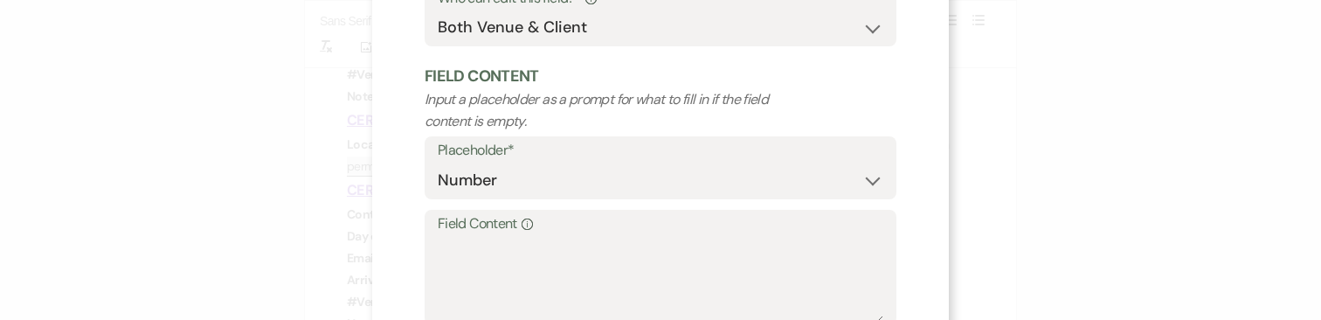
scroll to position [258, 0]
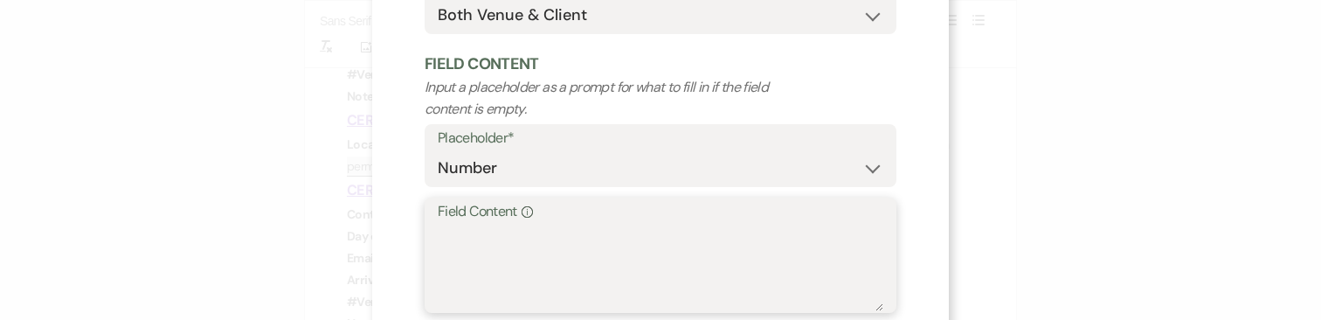
click at [534, 241] on textarea "Field Content Info" at bounding box center [660, 267] width 445 height 87
paste textarea "401-598-6251"
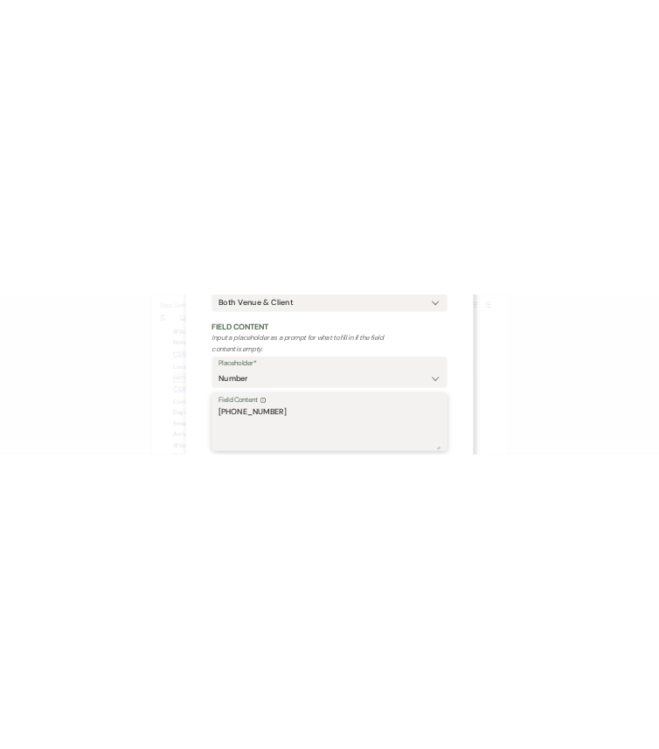
scroll to position [357, 0]
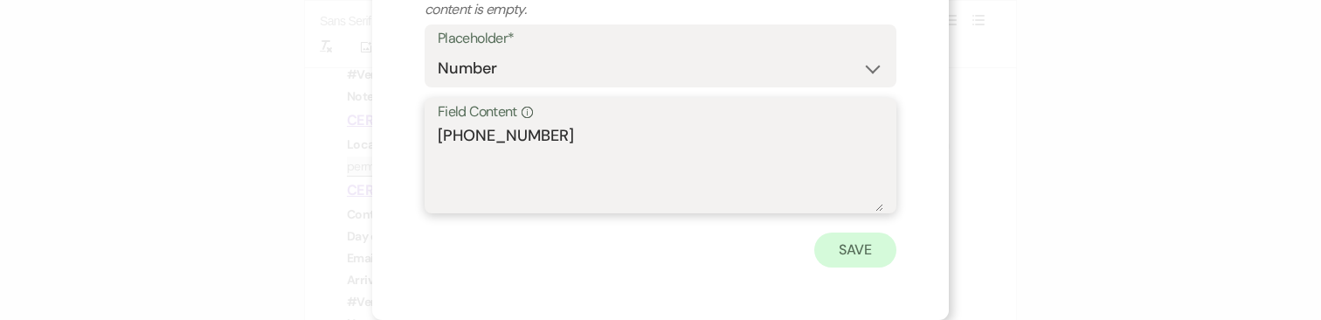
type textarea "401-598-6251"
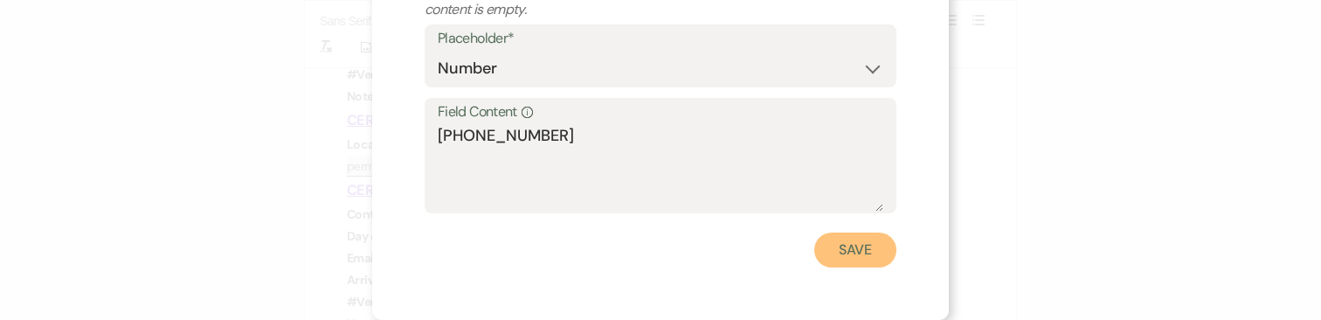
click at [861, 250] on button "Save" at bounding box center [855, 249] width 82 height 35
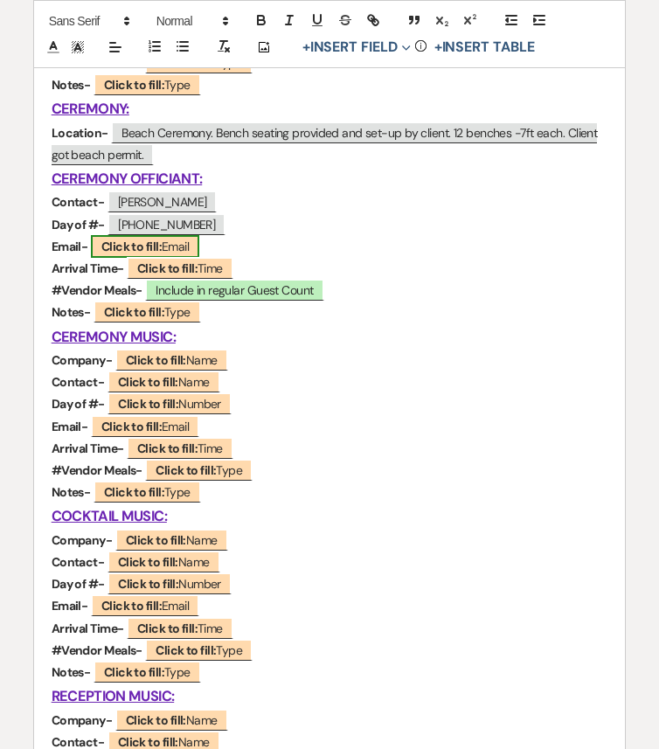
click at [147, 242] on b "Click to fill:" at bounding box center [131, 246] width 60 height 16
select select "Email"
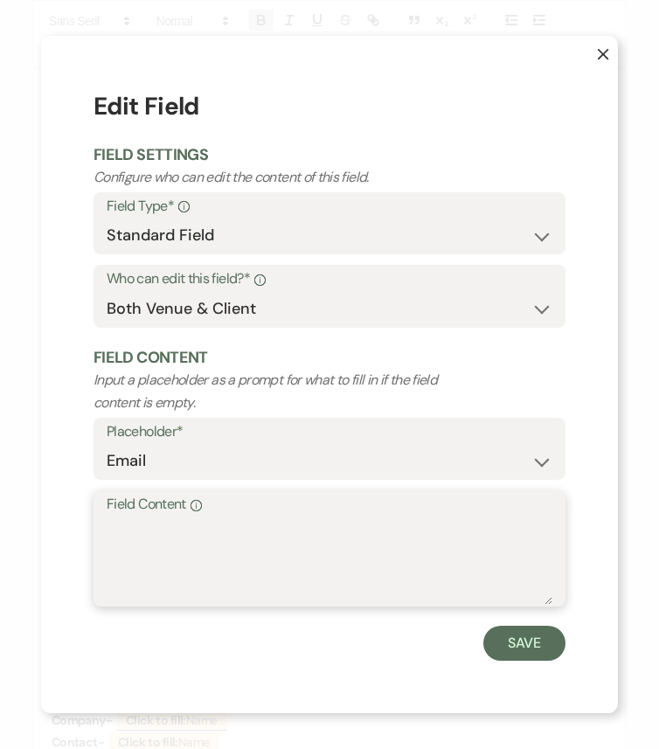
click at [314, 548] on textarea "Field Content Info" at bounding box center [329, 560] width 445 height 87
paste textarea "power.bridget@gmail.com"
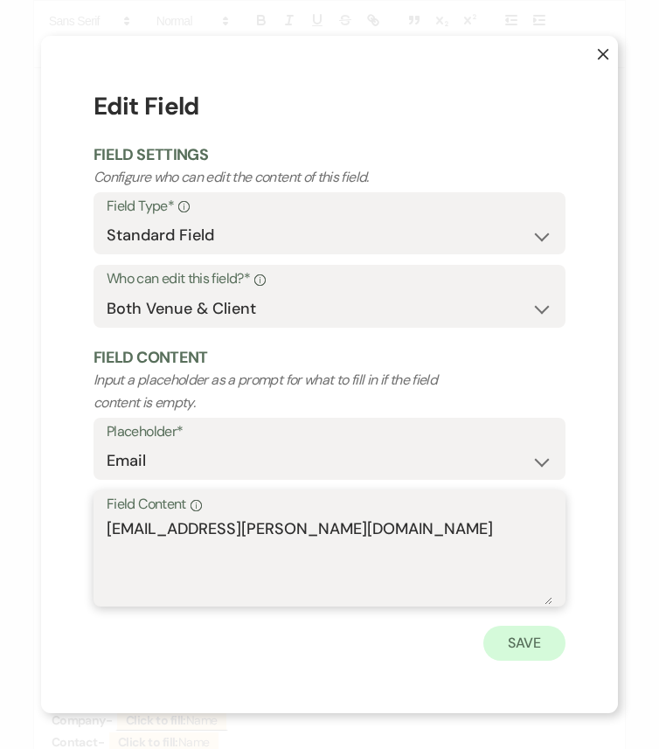
type textarea "power.bridget@gmail.com"
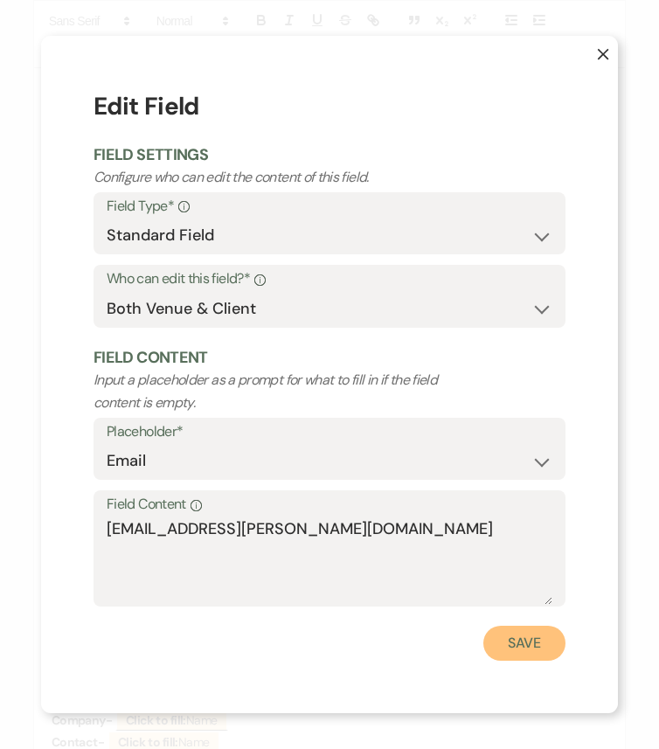
click at [528, 626] on button "Save" at bounding box center [524, 642] width 82 height 35
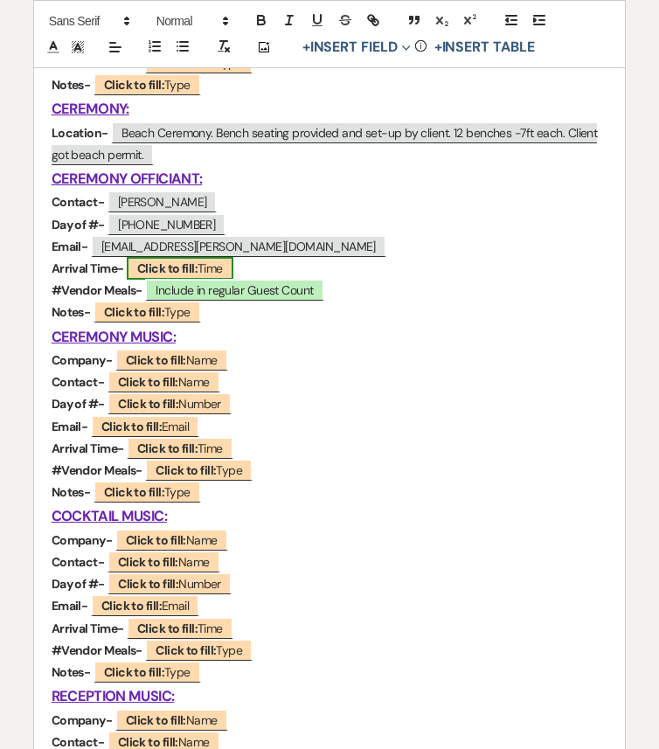
click at [204, 266] on span "Click to fill: Time" at bounding box center [180, 268] width 107 height 23
select select "Time"
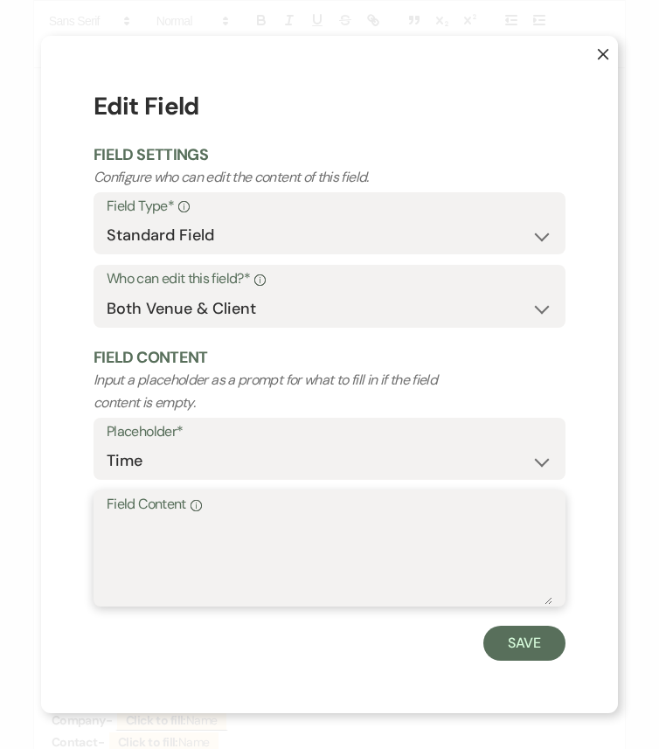
click at [248, 545] on textarea "Field Content Info" at bounding box center [329, 560] width 445 height 87
paste textarea "Estimated Arrival 4:00pm"
type textarea "Estimated Arrival 4:00pm"
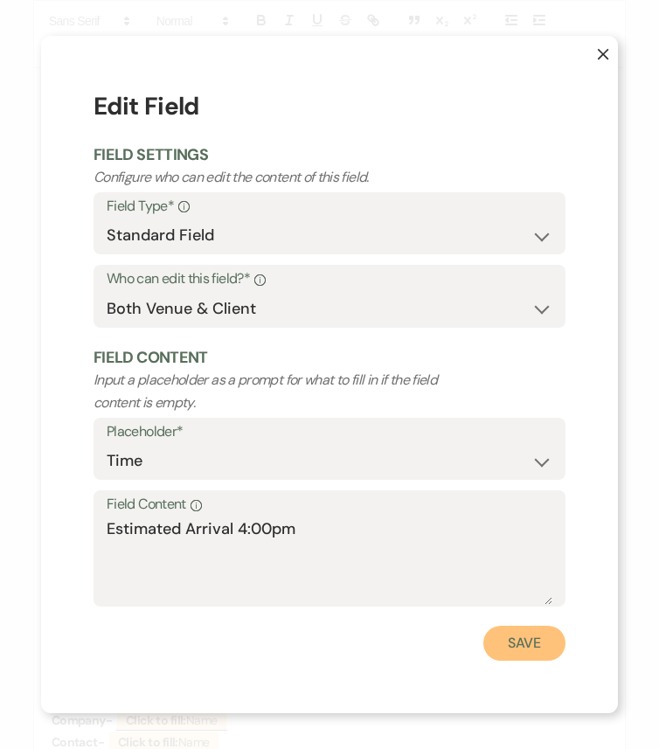
click at [504, 626] on button "Save" at bounding box center [524, 642] width 82 height 35
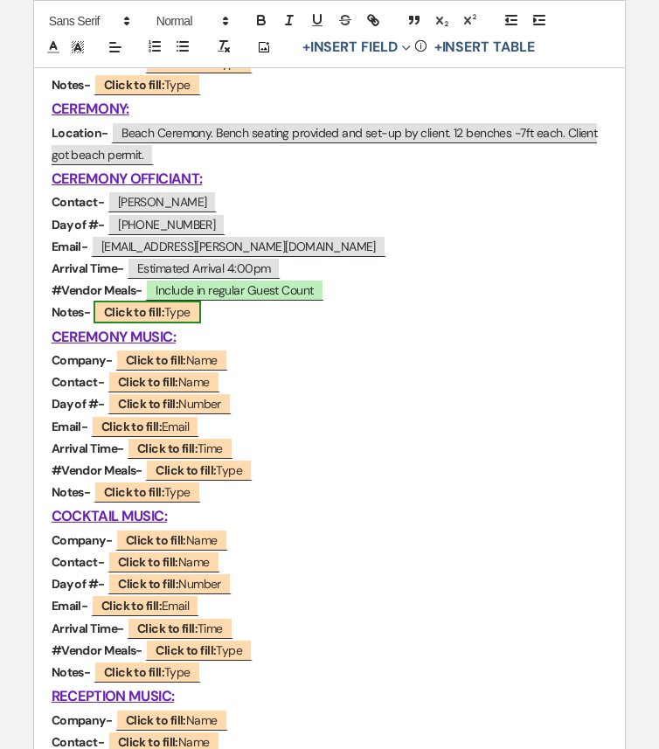
click at [167, 307] on span "Click to fill: Type" at bounding box center [146, 311] width 107 height 23
select select "Type"
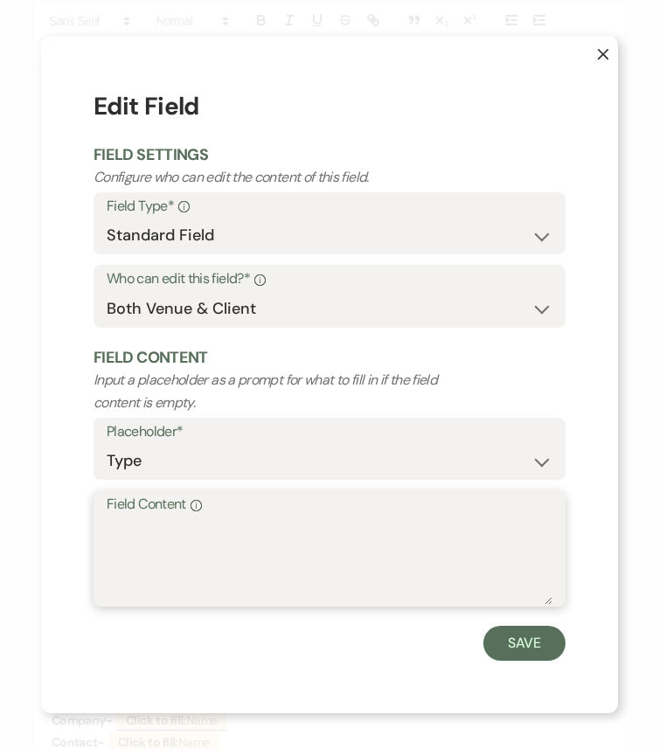
click at [301, 561] on textarea "Field Content Info" at bounding box center [329, 560] width 445 height 87
type textarea "Coming to Rehearsal"
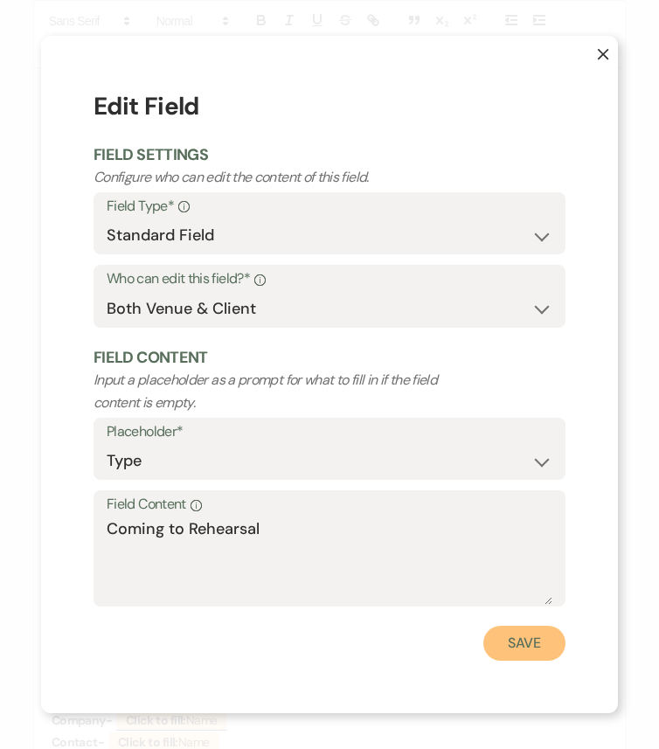
click at [536, 626] on button "Save" at bounding box center [524, 642] width 82 height 35
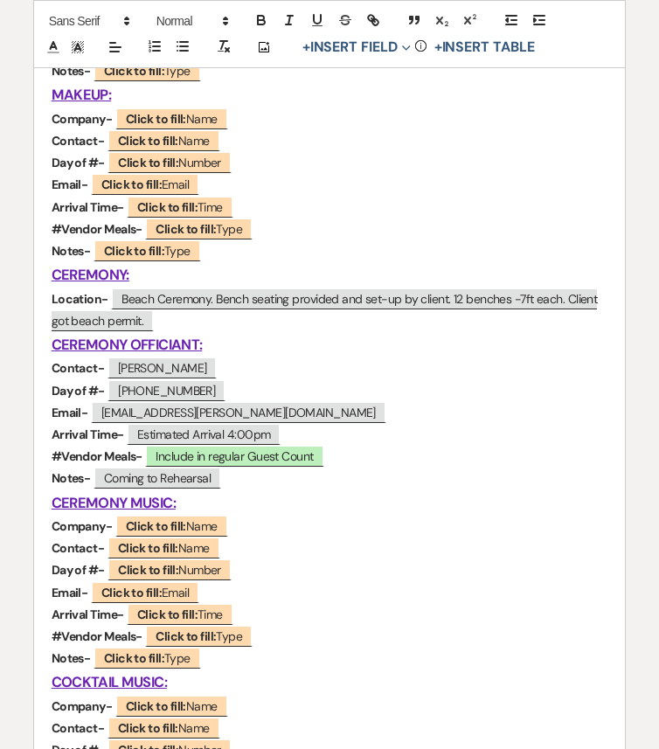
scroll to position [704, 0]
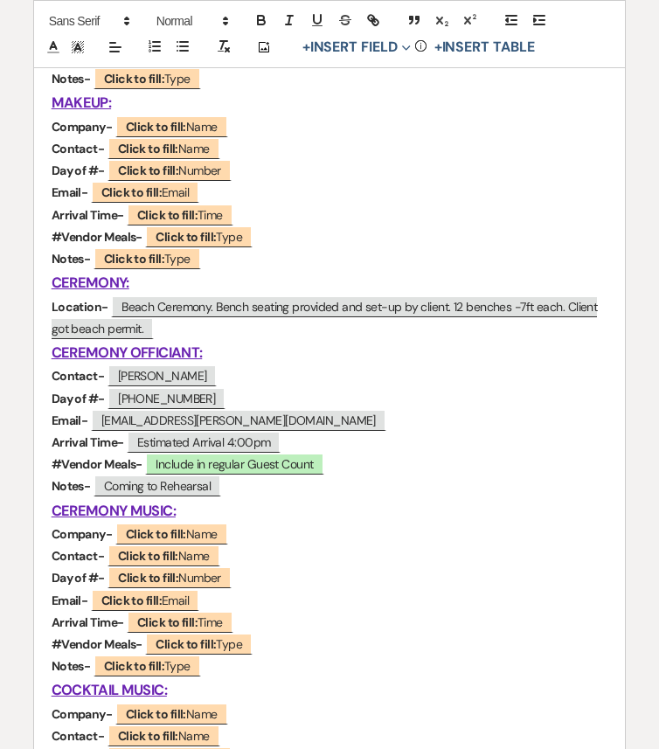
click at [182, 513] on h3 "CEREMONY MUSIC:" at bounding box center [330, 510] width 556 height 25
click at [126, 508] on u "CEREMONY MUSIC:" at bounding box center [114, 510] width 124 height 18
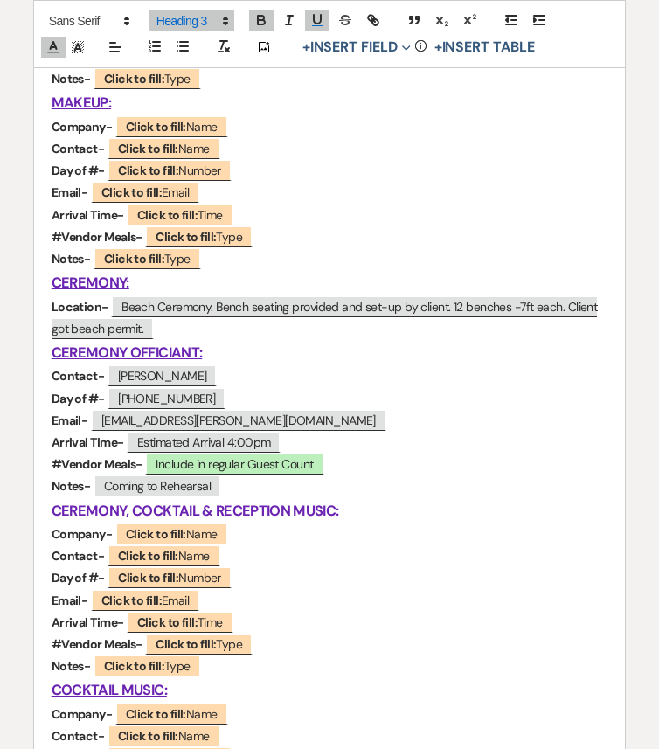
click at [306, 553] on p "Contact- ﻿ Click to fill: Name ﻿" at bounding box center [330, 556] width 556 height 22
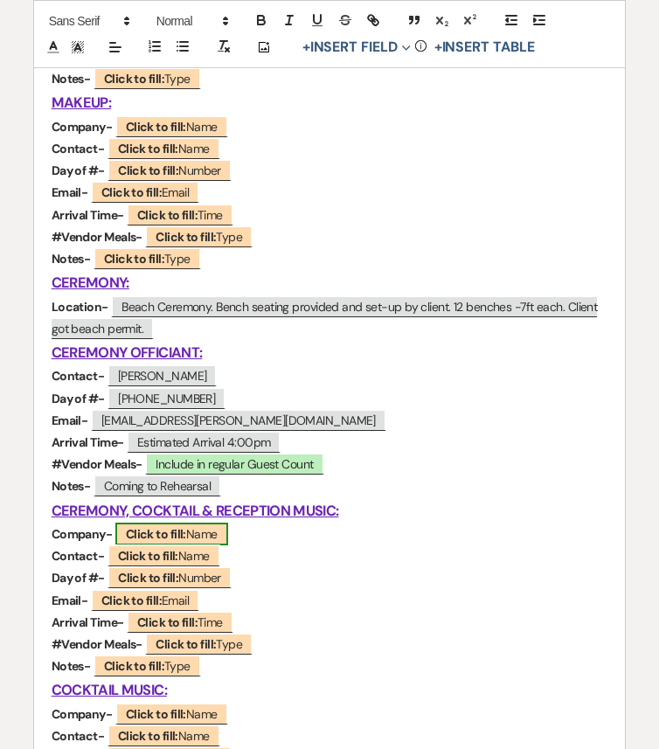
click at [181, 537] on b "Click to fill:" at bounding box center [156, 534] width 60 height 16
select select "Name"
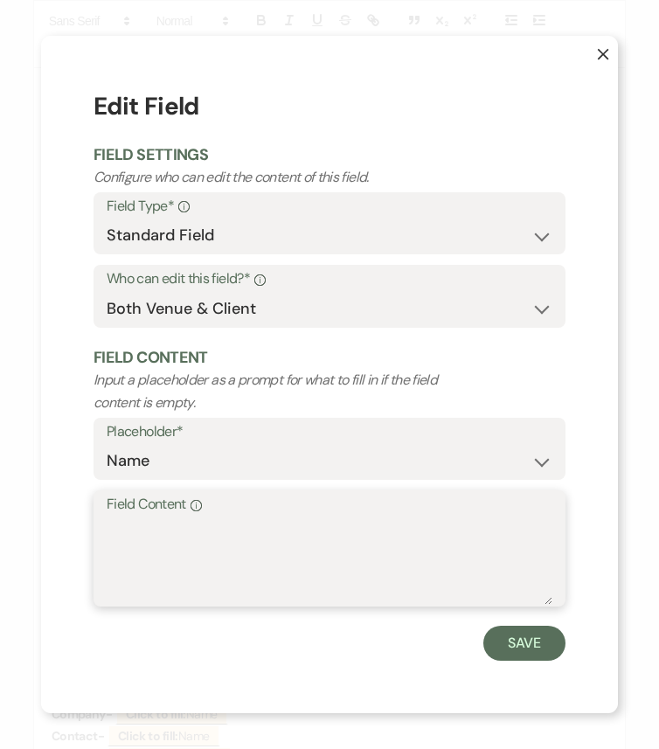
click at [196, 541] on textarea "Field Content Info" at bounding box center [329, 560] width 445 height 87
paste textarea "DJ Kelton Higgins"
type textarea "DJ Kelton Higgins"
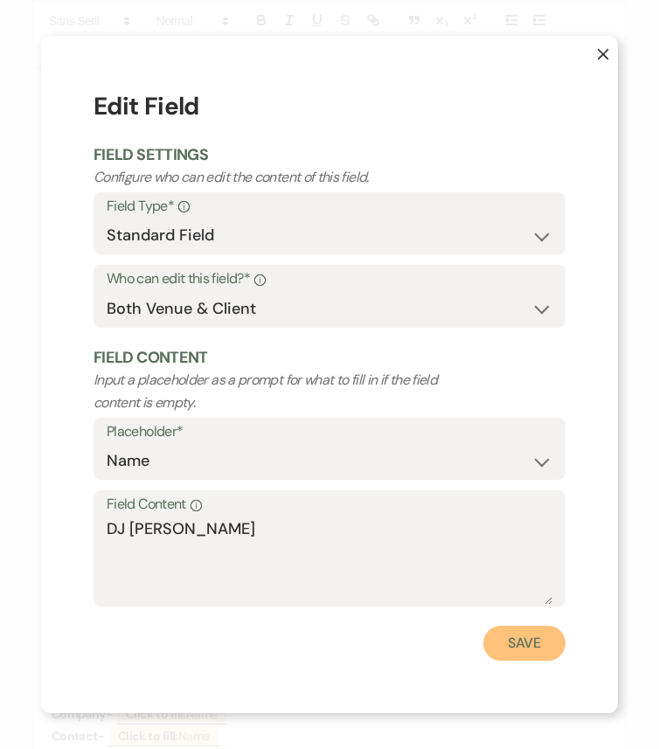
click at [505, 626] on button "Save" at bounding box center [524, 642] width 82 height 35
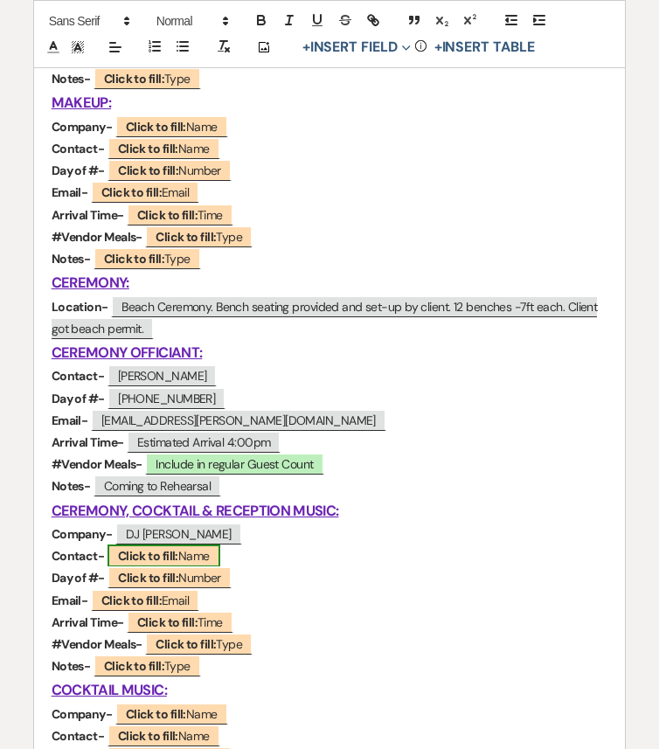
click at [193, 555] on span "Click to fill: Name" at bounding box center [163, 555] width 113 height 23
select select "Name"
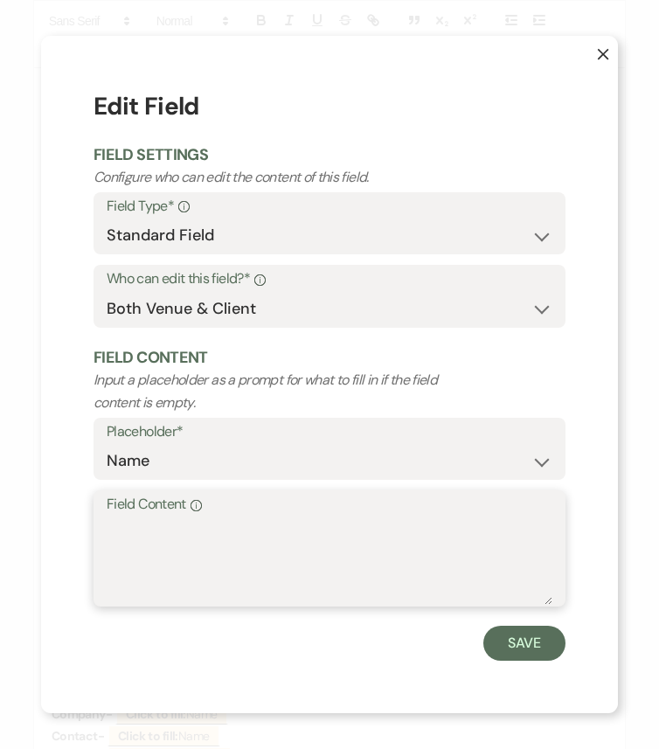
click at [300, 531] on textarea "Field Content Info" at bounding box center [329, 560] width 445 height 87
paste textarea "Kelton Higgins"
type textarea "Kelton Higgins"
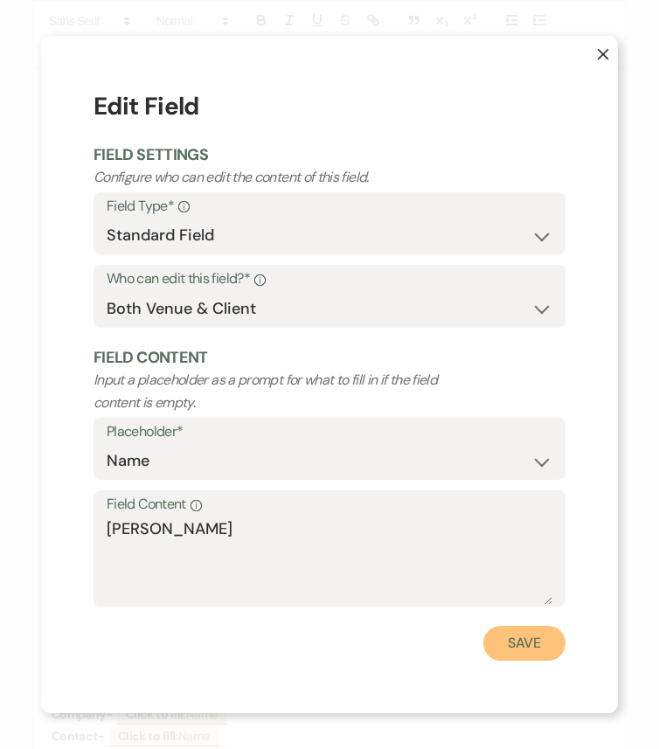
click at [527, 626] on button "Save" at bounding box center [524, 642] width 82 height 35
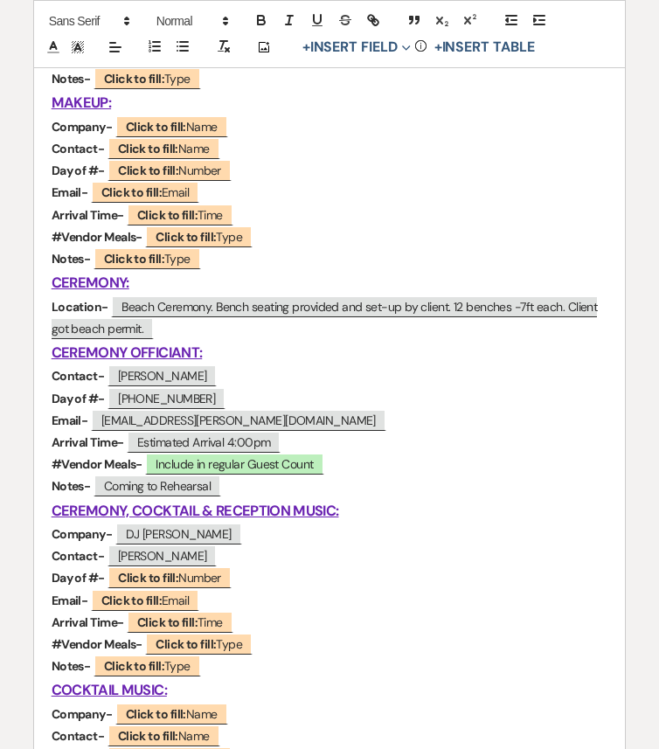
scroll to position [772, 0]
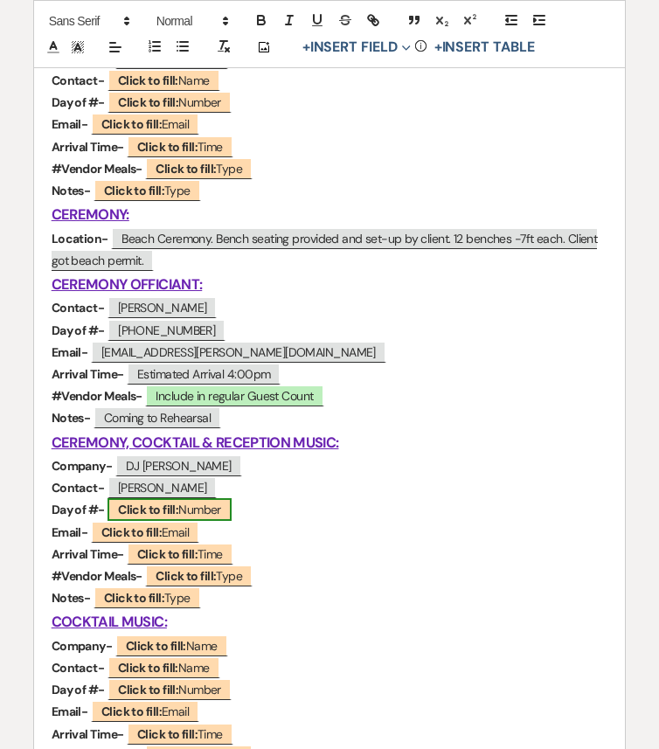
click at [178, 510] on b "Click to fill:" at bounding box center [148, 509] width 60 height 16
select select "Number"
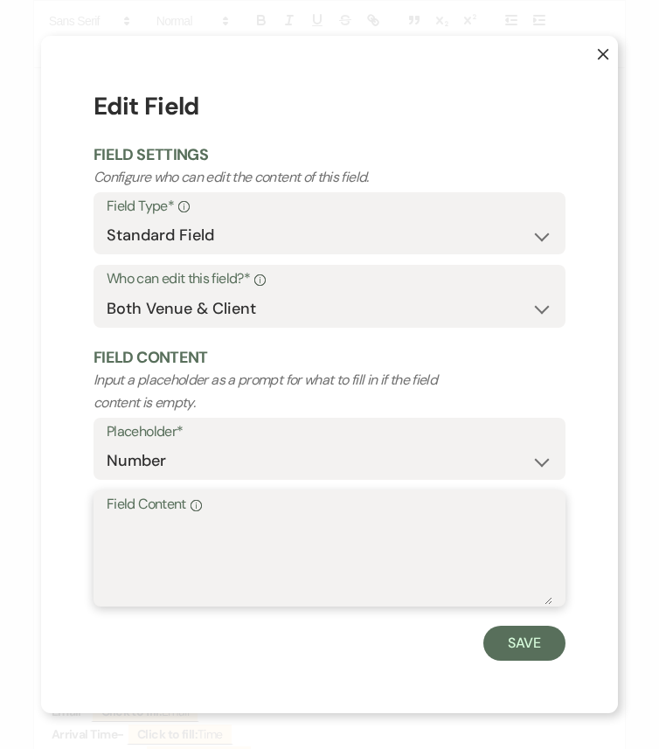
click at [196, 529] on textarea "Field Content Info" at bounding box center [329, 560] width 445 height 87
paste textarea "202-459-3600"
type textarea "202-459-3600"
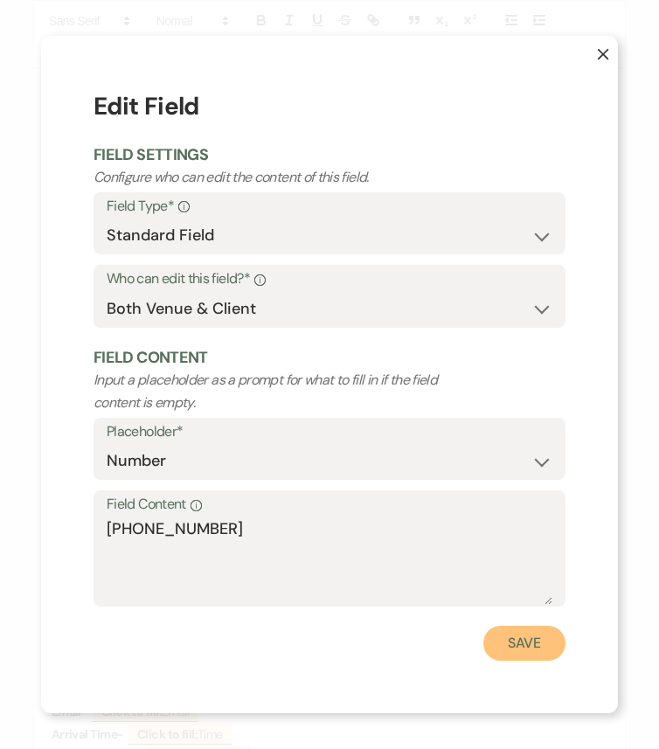
click at [509, 626] on button "Save" at bounding box center [524, 642] width 82 height 35
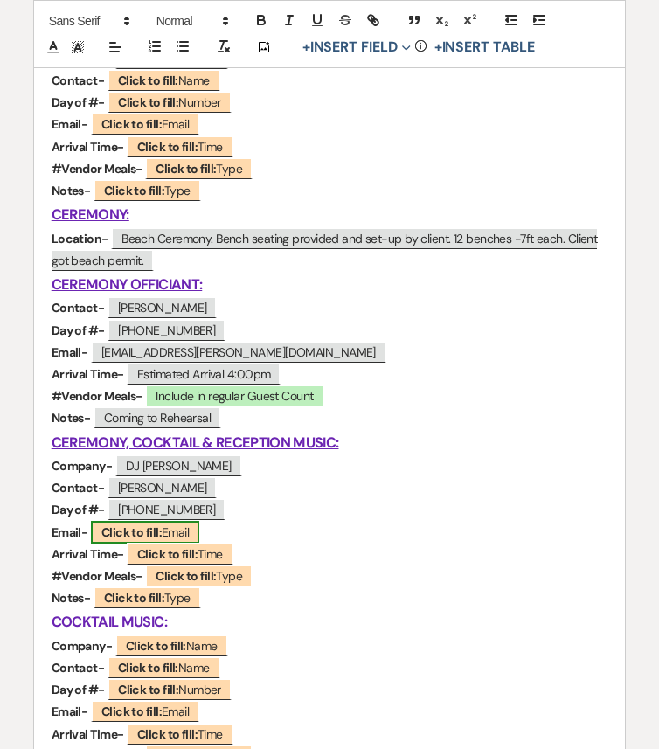
click at [162, 531] on span "Click to fill: Email" at bounding box center [145, 532] width 108 height 23
select select "Email"
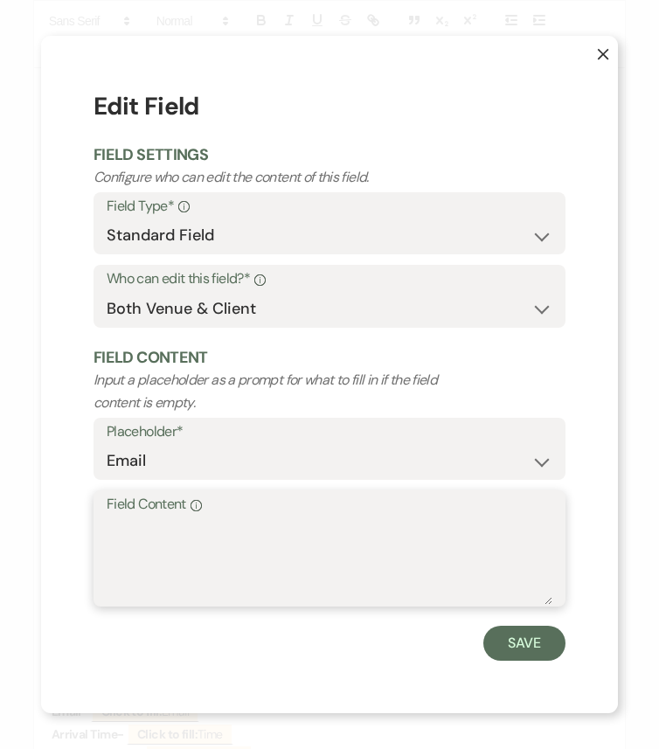
click at [240, 544] on textarea "Field Content Info" at bounding box center [329, 560] width 445 height 87
paste textarea "keltonhiggins@gmail.com"
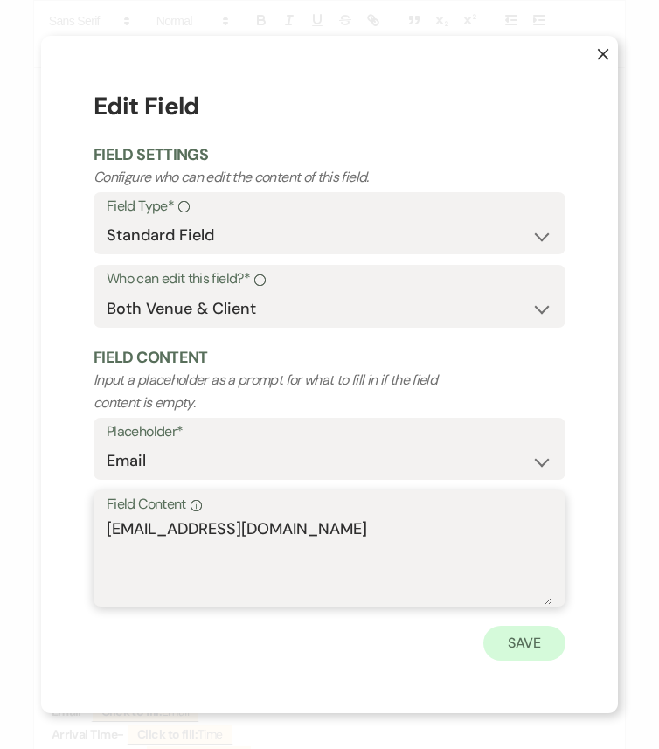
type textarea "keltonhiggins@gmail.com"
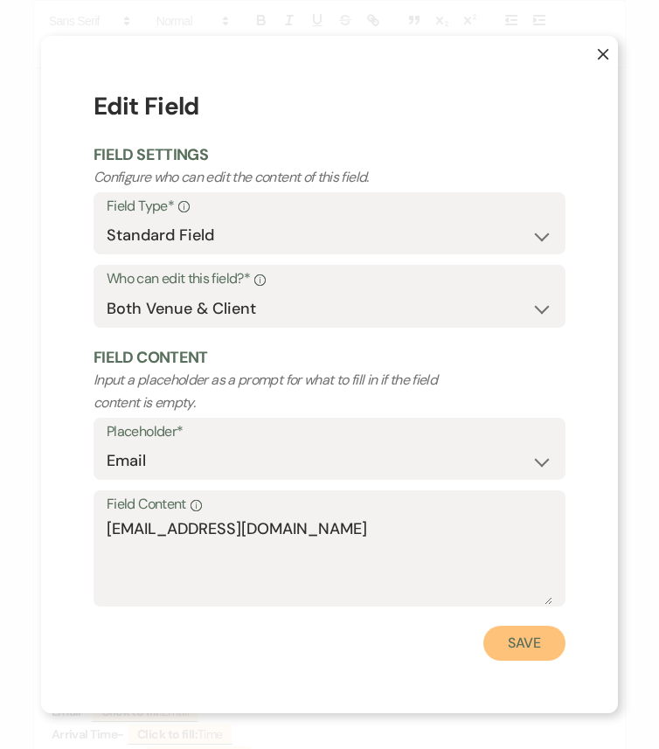
click at [532, 626] on button "Save" at bounding box center [524, 642] width 82 height 35
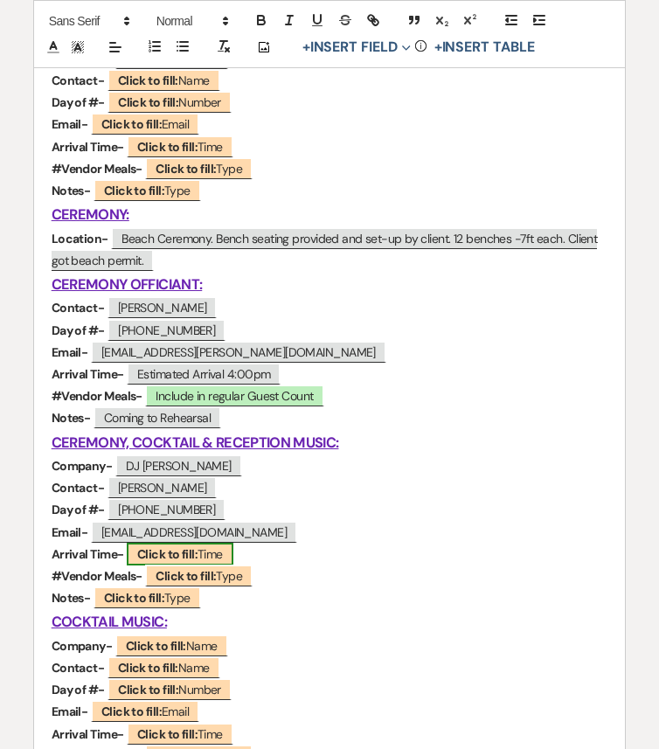
click at [161, 553] on b "Click to fill:" at bounding box center [167, 554] width 60 height 16
select select "Time"
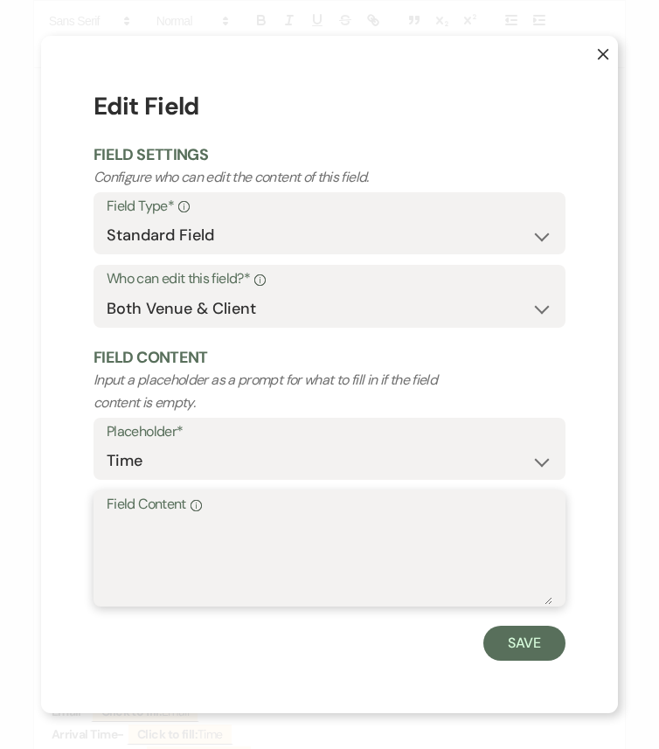
click at [196, 529] on textarea "Field Content Info" at bounding box center [329, 560] width 445 height 87
type textarea "2:00pm"
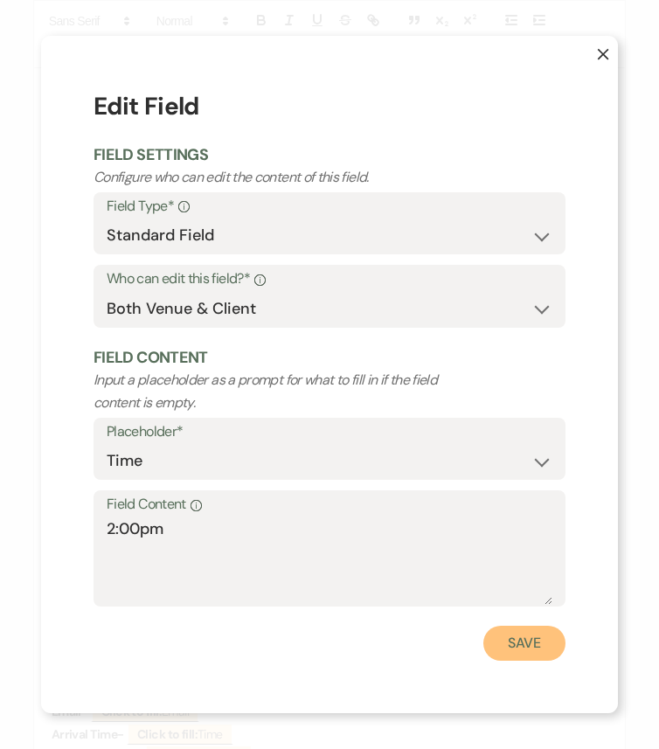
click at [524, 626] on button "Save" at bounding box center [524, 642] width 82 height 35
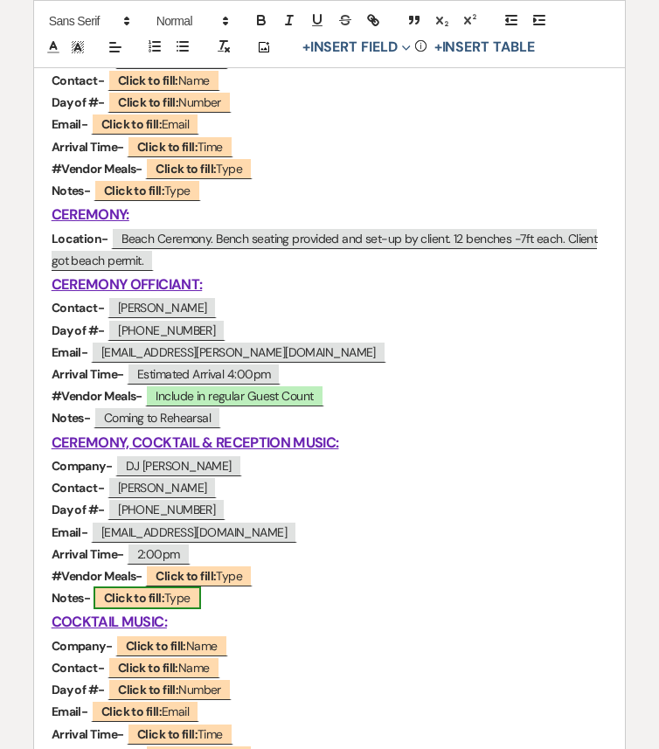
click at [162, 601] on b "Click to fill:" at bounding box center [134, 598] width 60 height 16
select select "Type"
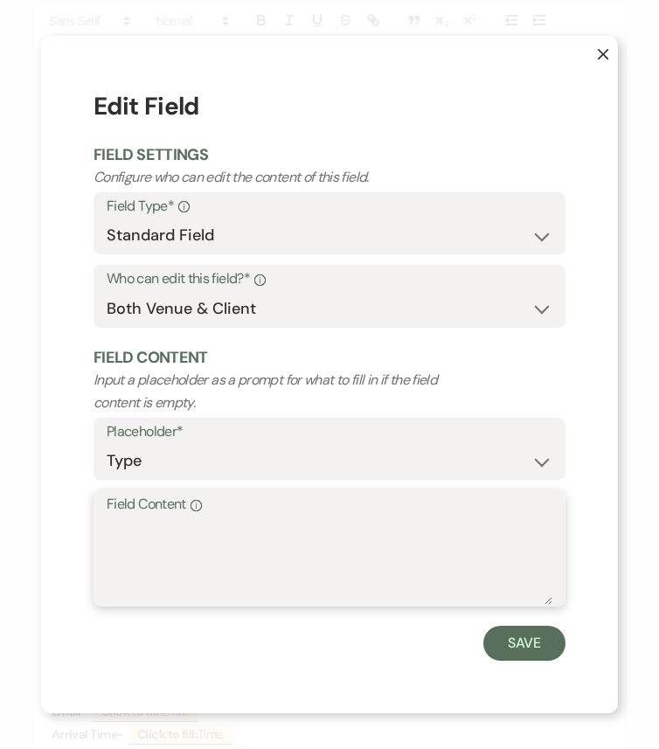
click at [204, 557] on textarea "Field Content Info" at bounding box center [329, 560] width 445 height 87
paste textarea "https://www.keltonhiggins.com/"
type textarea "https://www.keltonhiggins.com/"
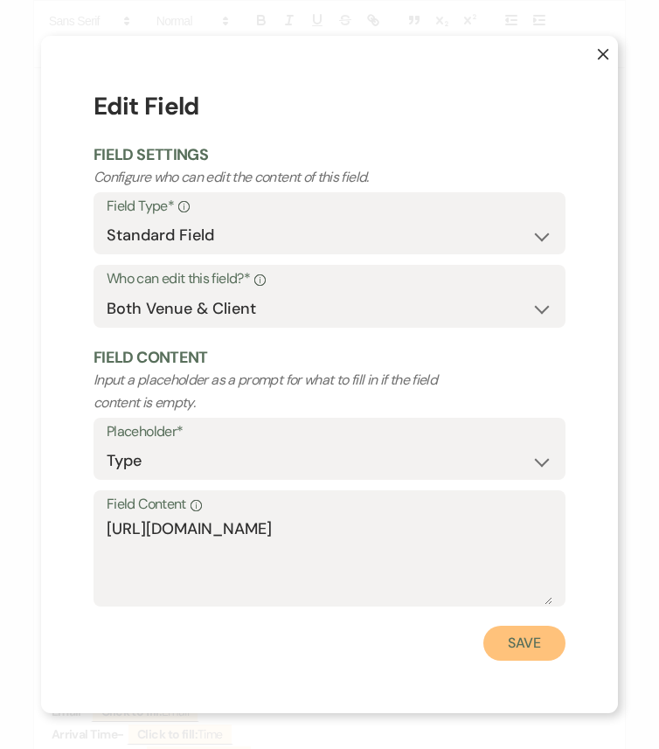
click at [519, 626] on button "Save" at bounding box center [524, 642] width 82 height 35
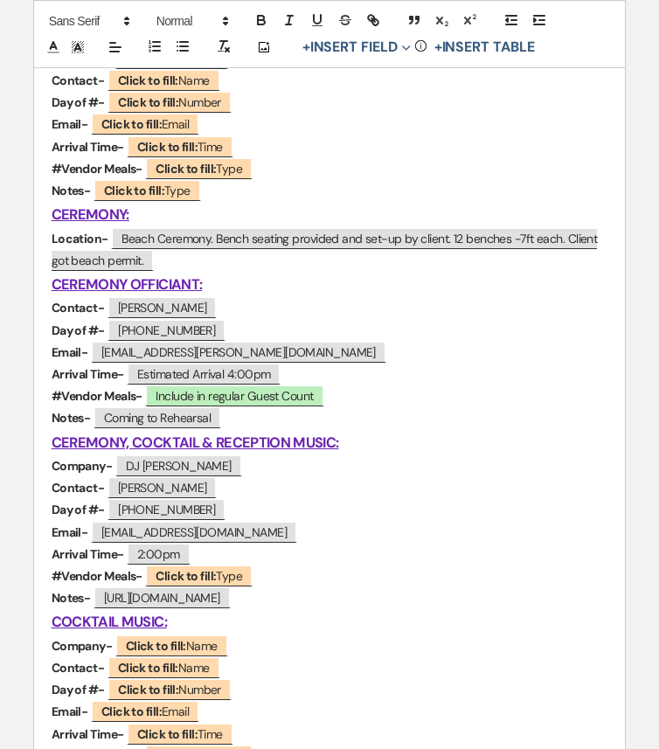
click at [278, 603] on p "Notes- https://www.keltonhiggins.com/" at bounding box center [330, 598] width 556 height 22
click at [231, 601] on span "https://www.keltonhiggins.com/" at bounding box center [161, 597] width 137 height 23
select select "Type"
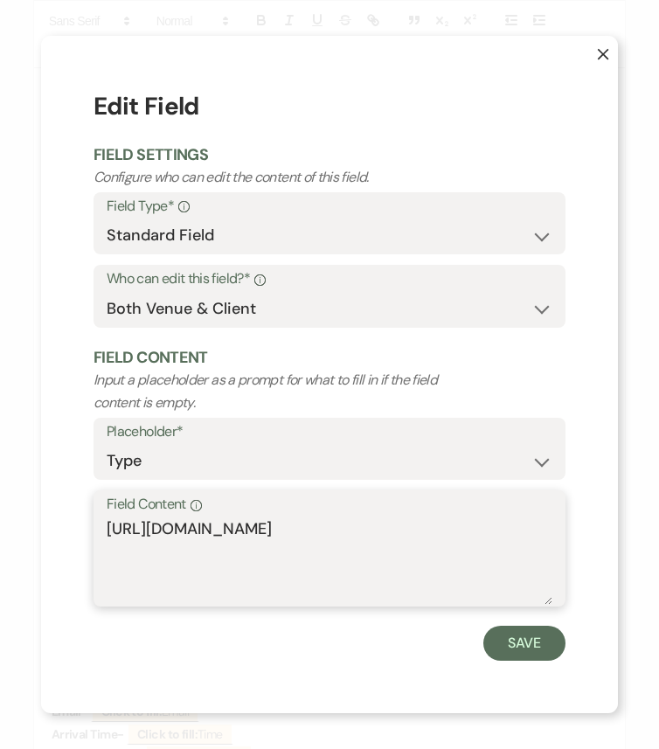
click at [384, 540] on textarea "https://www.keltonhiggins.com/" at bounding box center [329, 560] width 445 height 87
paste textarea "Cordless speakers, 2 wireless mics, checking on mic stand"
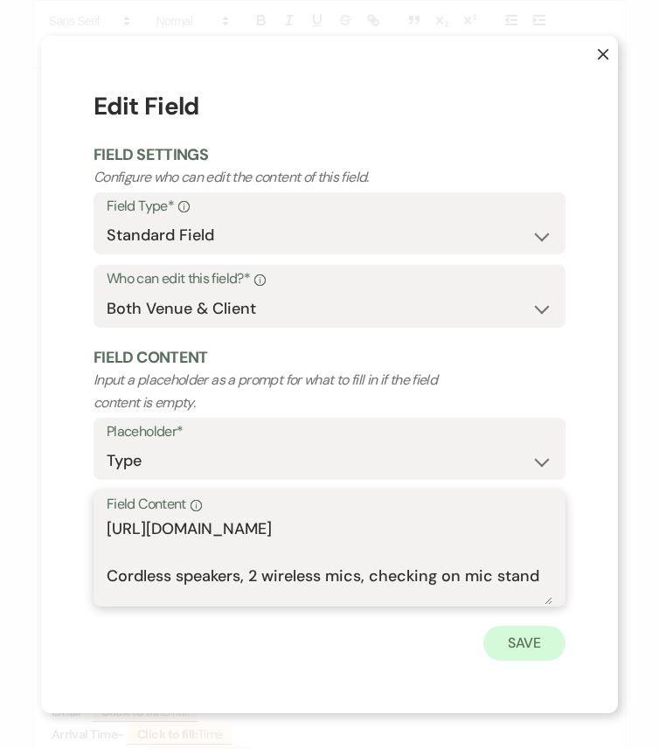
type textarea "https://www.keltonhiggins.com/ Cordless speakers, 2 wireless mics, checking on …"
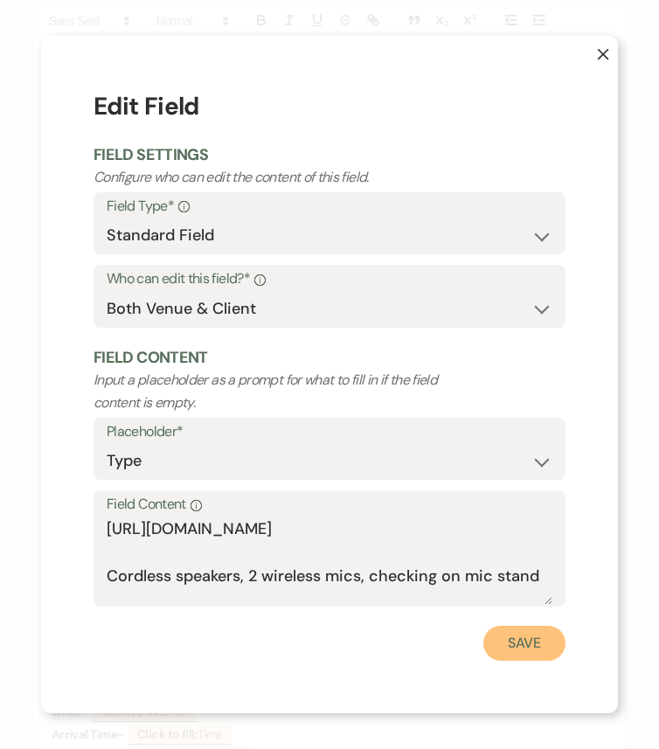
click at [532, 626] on button "Save" at bounding box center [524, 642] width 82 height 35
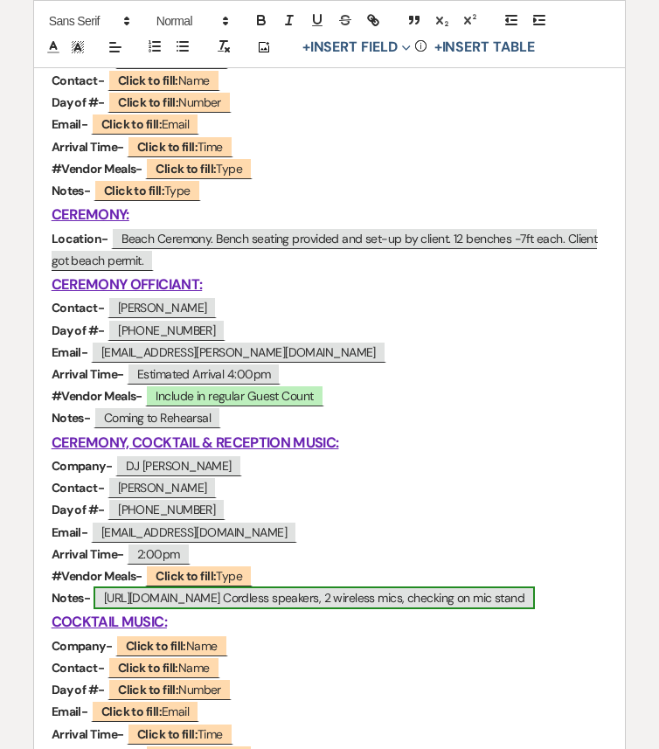
click at [269, 597] on span "https://www.keltonhiggins.com/ Cordless speakers, 2 wireless mics, checking on …" at bounding box center [313, 597] width 441 height 23
select select "Type"
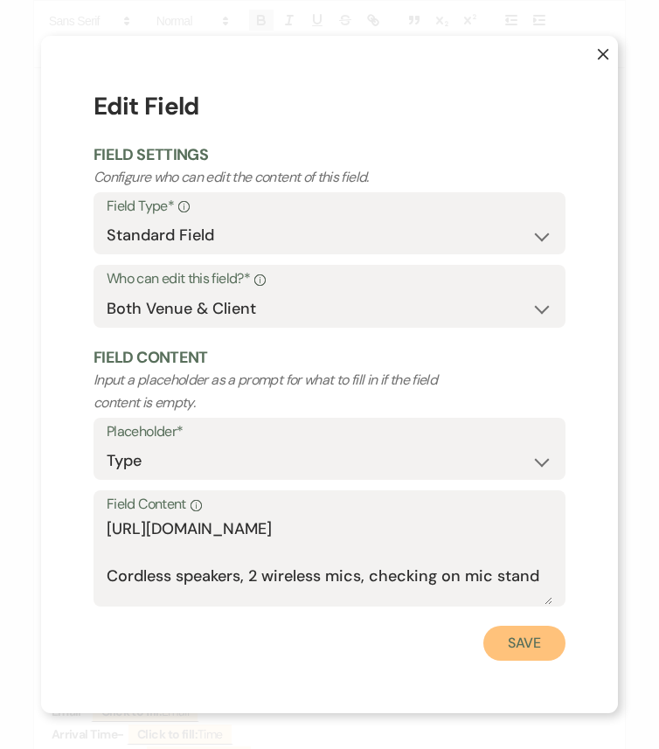
click at [531, 626] on button "Save" at bounding box center [524, 642] width 82 height 35
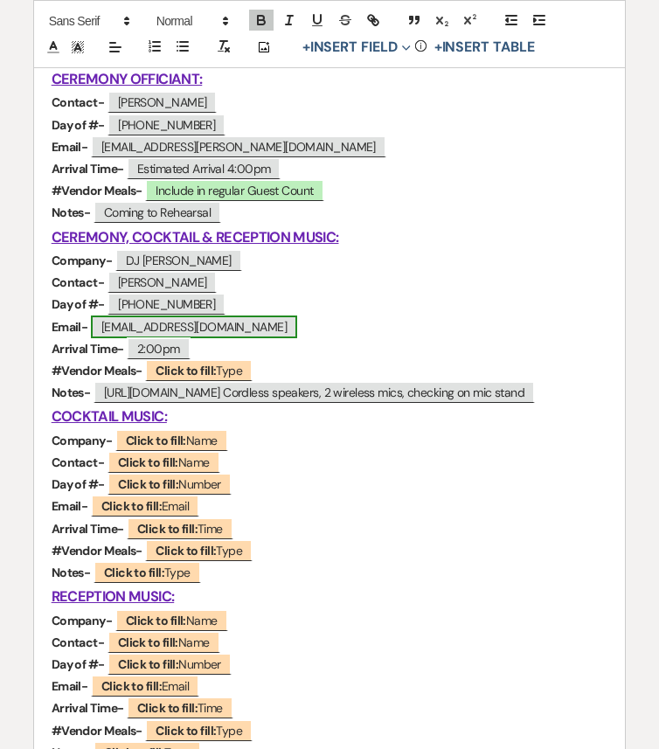
scroll to position [1042, 0]
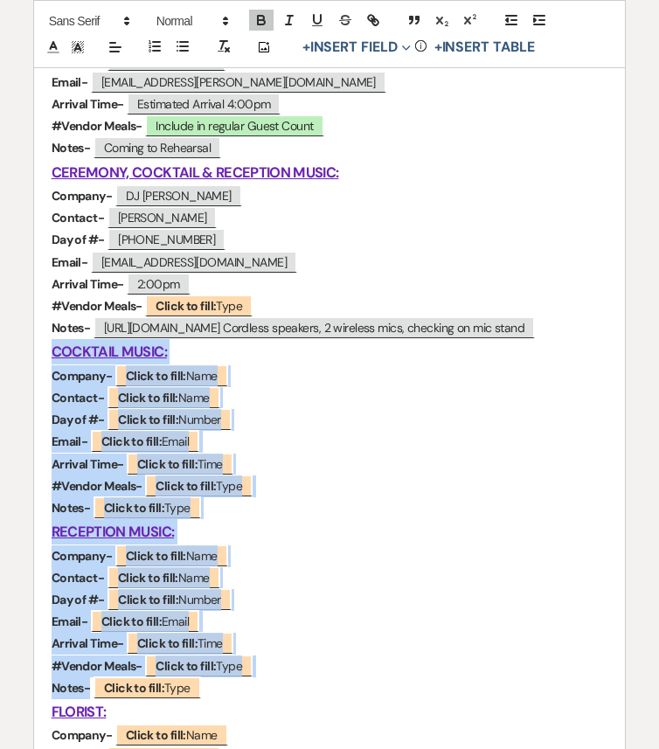
drag, startPoint x: 53, startPoint y: 356, endPoint x: 244, endPoint y: 680, distance: 375.9
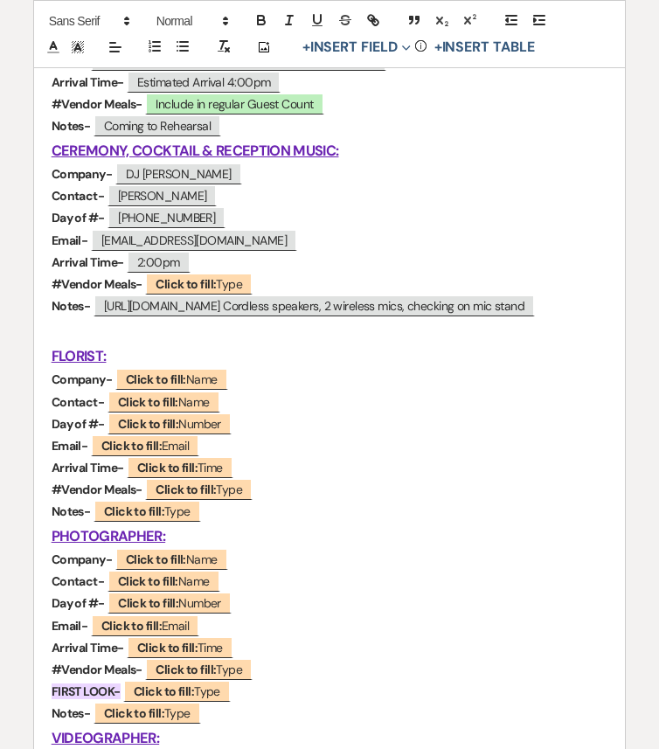
scroll to position [1077, 0]
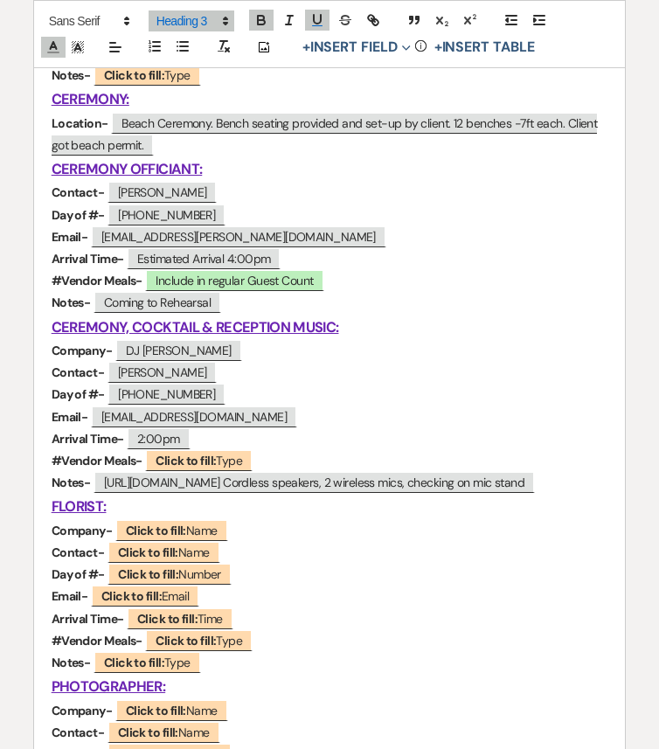
scroll to position [878, 0]
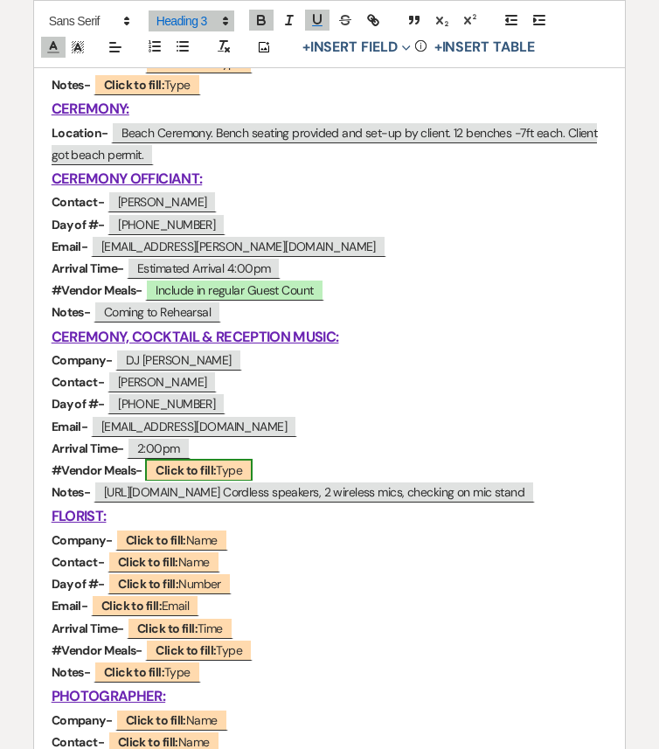
click at [219, 469] on span "Click to fill: Type" at bounding box center [198, 470] width 107 height 23
select select "Type"
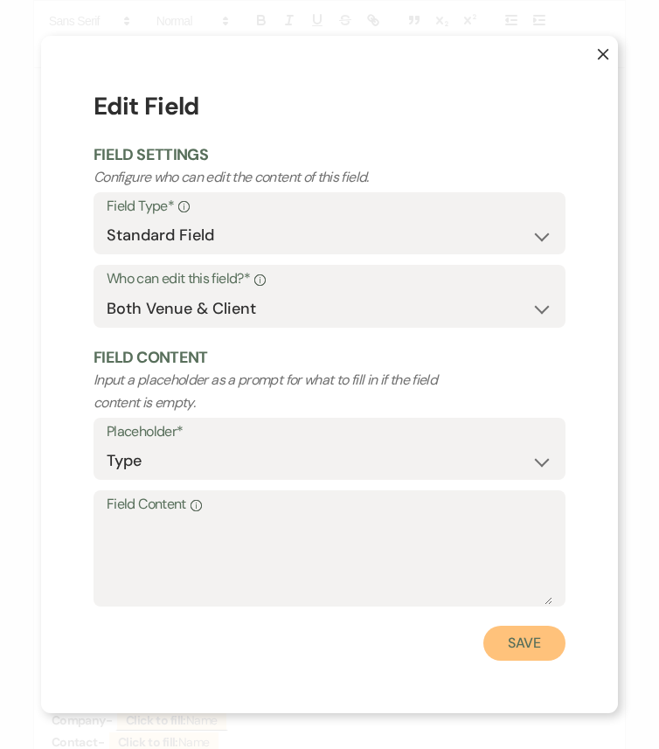
click at [544, 626] on button "Save" at bounding box center [524, 642] width 82 height 35
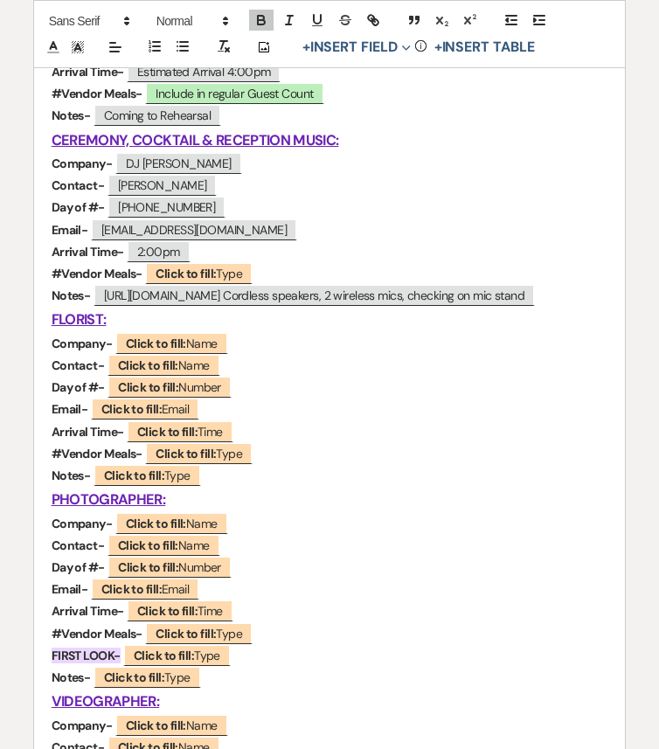
scroll to position [1075, 0]
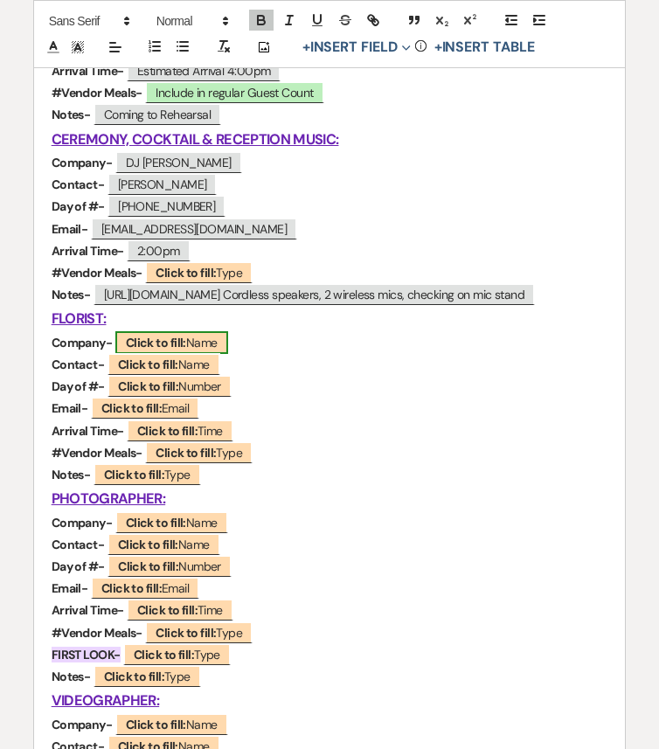
click at [179, 344] on b "Click to fill:" at bounding box center [156, 343] width 60 height 16
select select "Name"
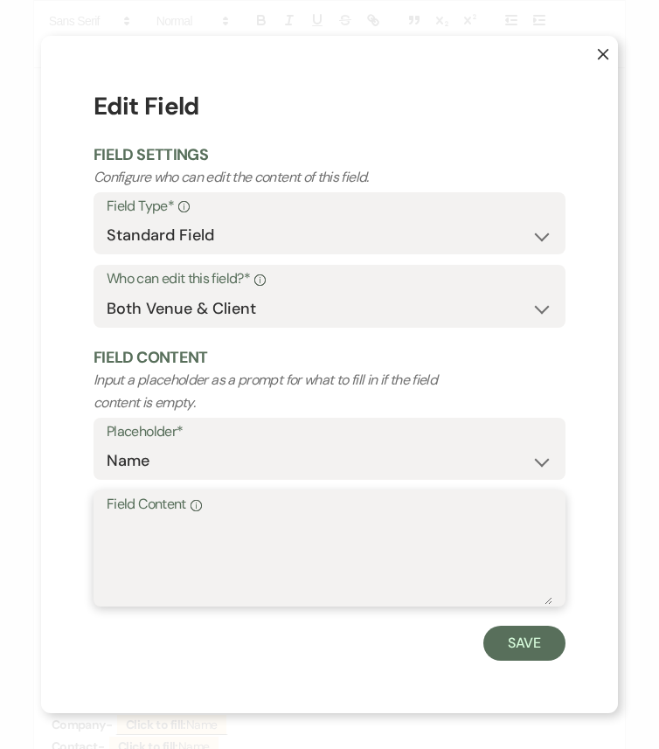
click at [298, 520] on textarea "Field Content Info" at bounding box center [329, 560] width 445 height 87
type textarea "Styled"
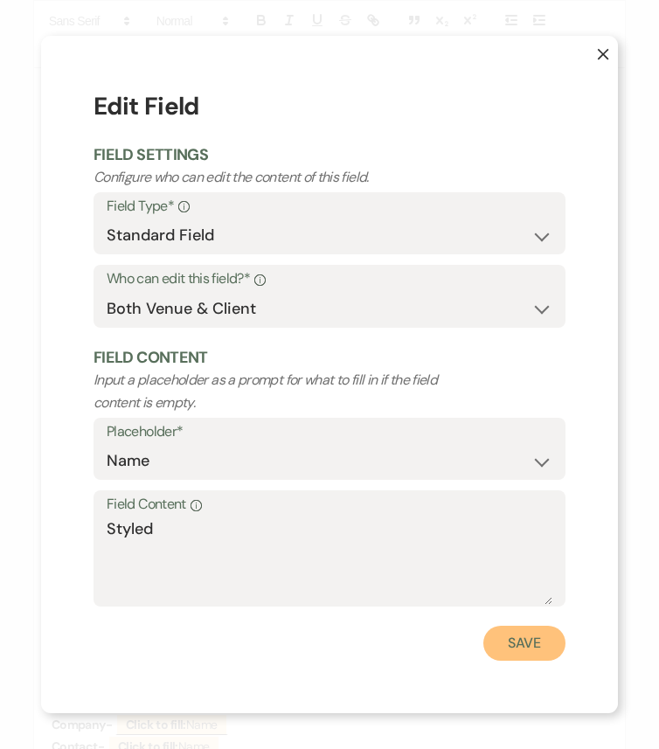
click at [514, 626] on button "Save" at bounding box center [524, 642] width 82 height 35
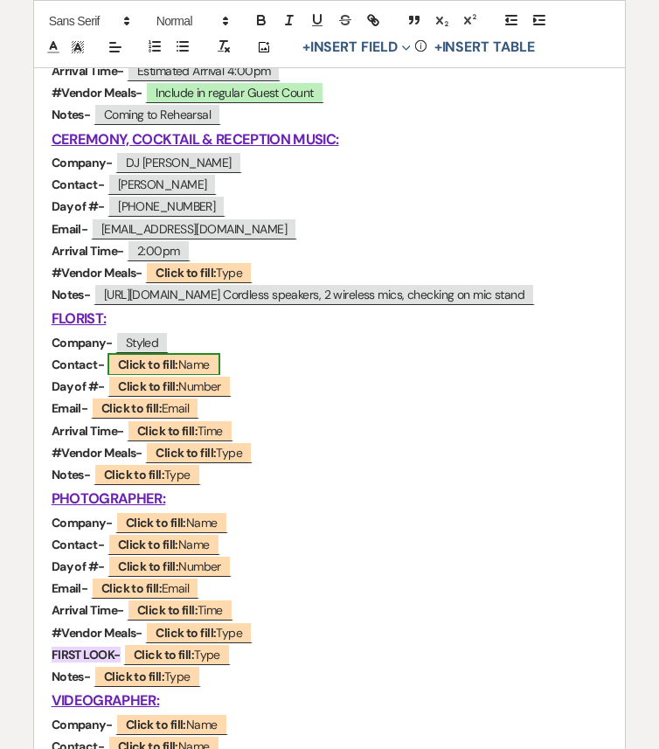
click at [156, 364] on b "Click to fill:" at bounding box center [148, 364] width 60 height 16
select select "Name"
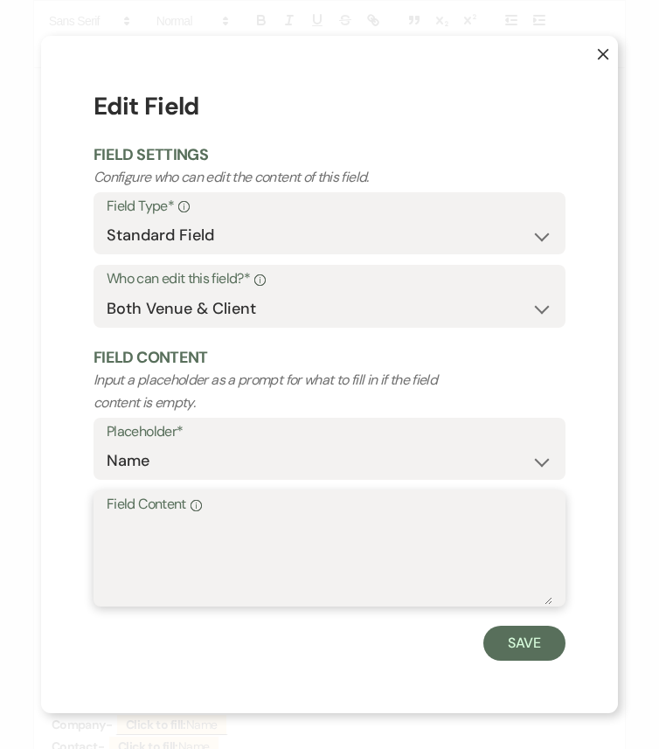
click at [224, 557] on textarea "Field Content Info" at bounding box center [329, 560] width 445 height 87
paste textarea "Carly Miller"
type textarea "Carly Miller"
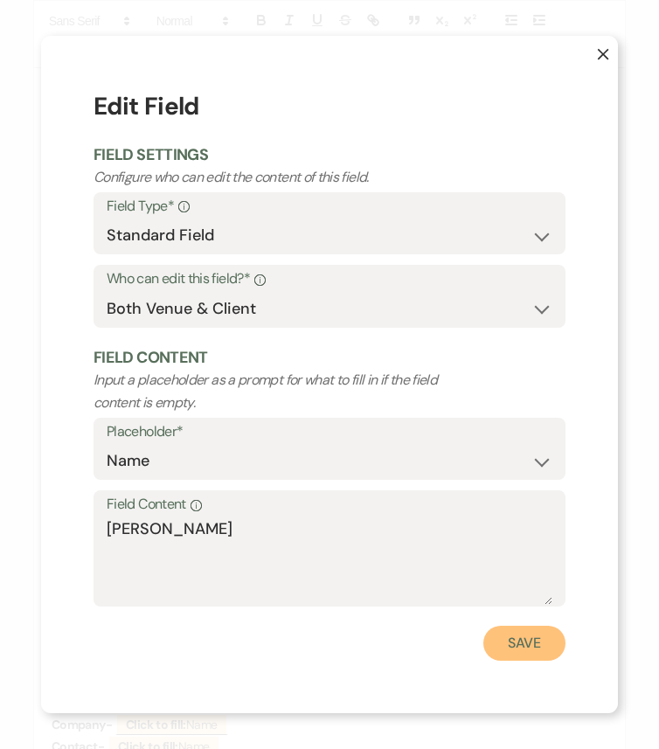
click at [541, 626] on button "Save" at bounding box center [524, 642] width 82 height 35
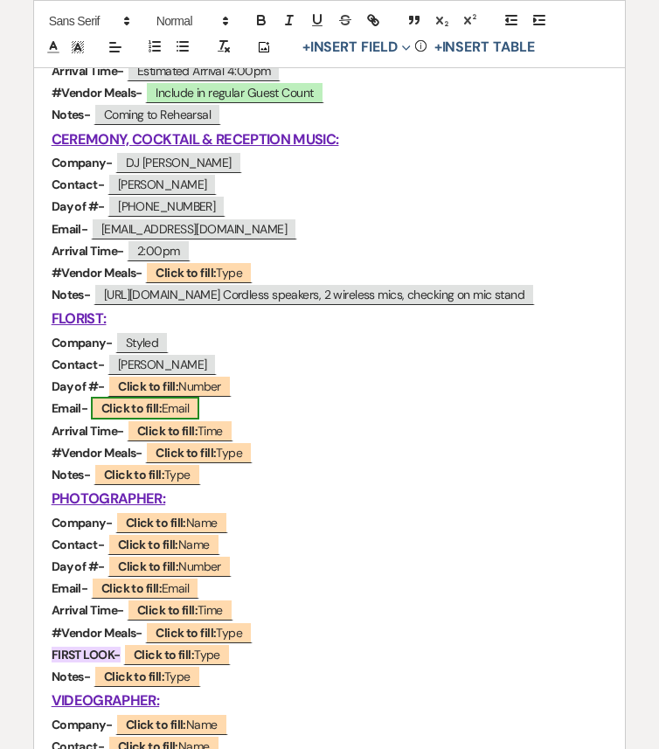
click at [131, 413] on b "Click to fill:" at bounding box center [131, 408] width 60 height 16
select select "Email"
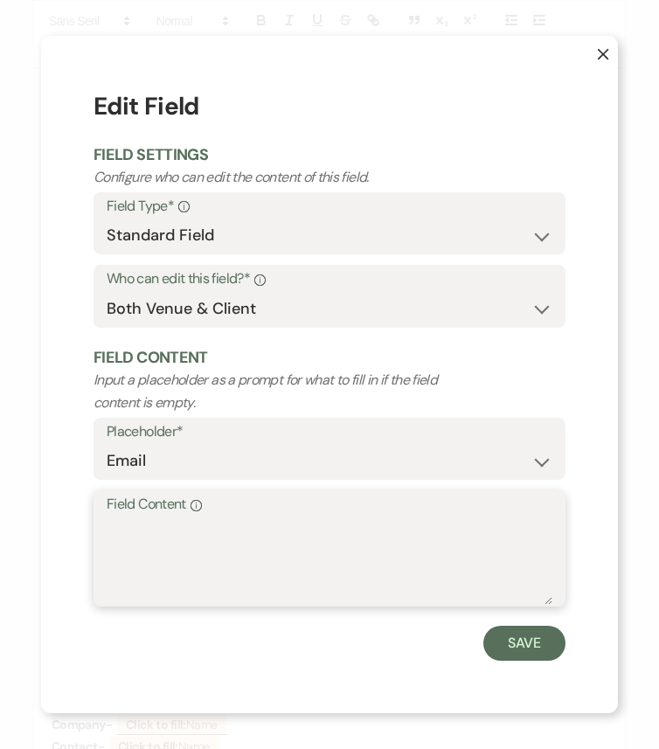
click at [196, 538] on textarea "Field Content Info" at bounding box center [329, 560] width 445 height 87
paste textarea "carly@styledde.com"
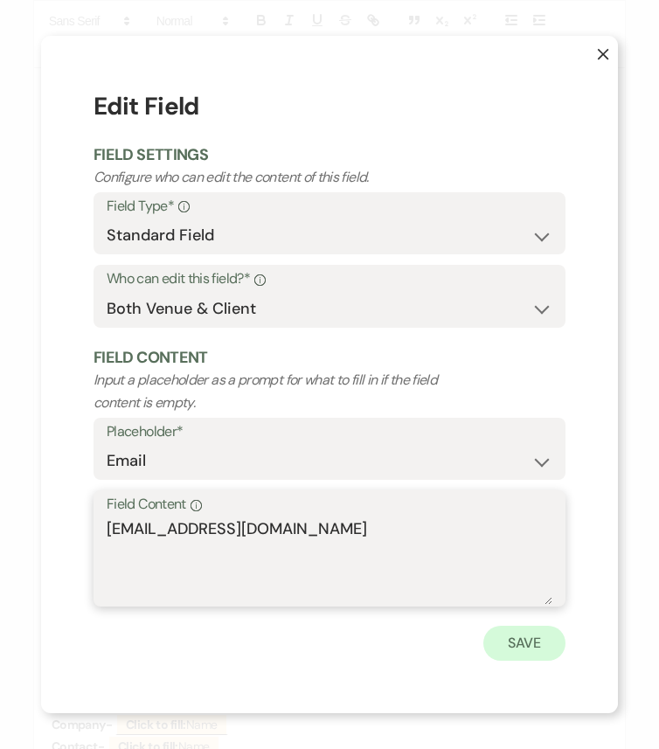
type textarea "carly@styledde.com"
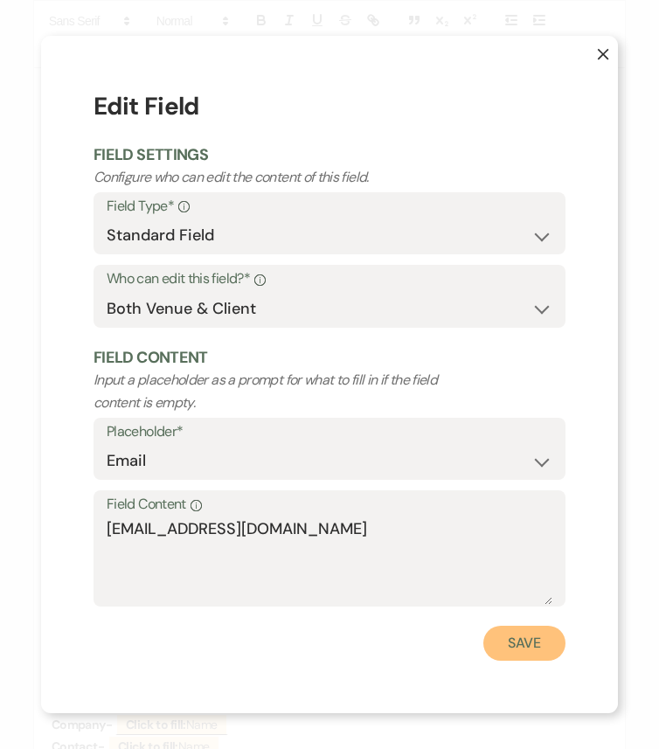
click at [523, 626] on button "Save" at bounding box center [524, 642] width 82 height 35
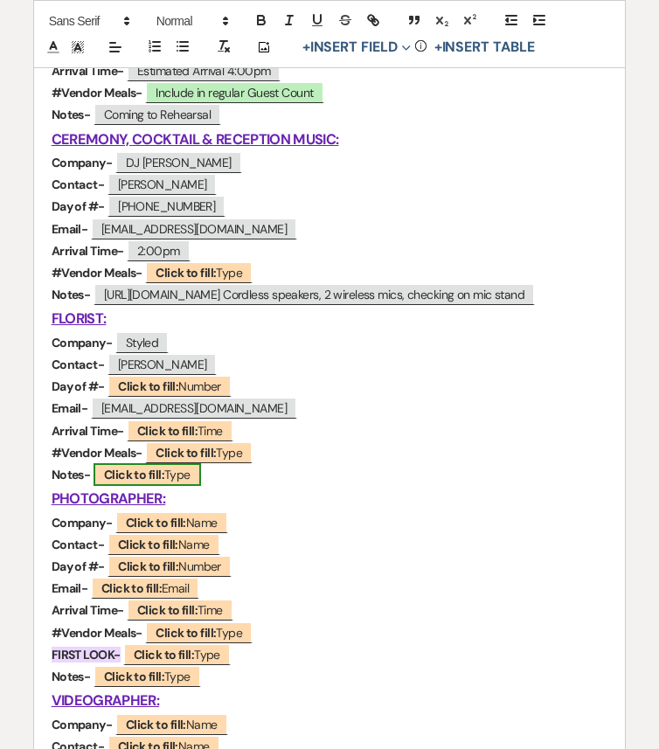
click at [135, 475] on b "Click to fill:" at bounding box center [134, 474] width 60 height 16
select select "Type"
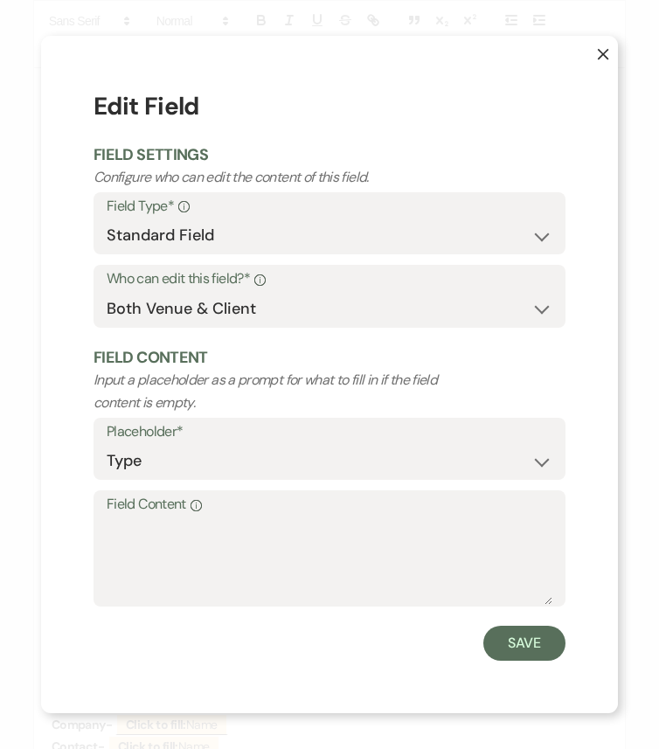
click at [135, 475] on select "Custom Placeholder Date Time Name Location Venue Name Type Number Budget Addres…" at bounding box center [329, 461] width 445 height 34
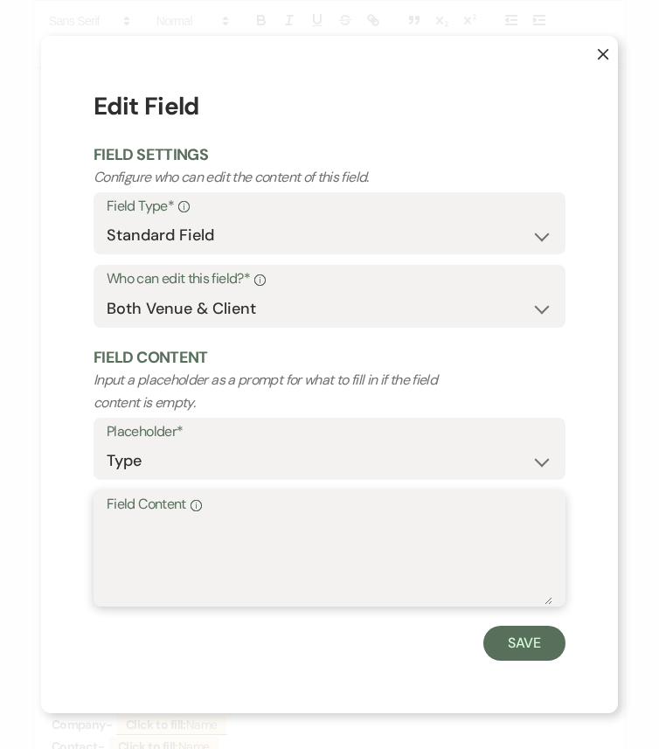
click at [197, 534] on textarea "Field Content Info" at bounding box center [329, 560] width 445 height 87
paste textarea "Pots for ceremony and all reception florals. (4 hightops and reception tables)"
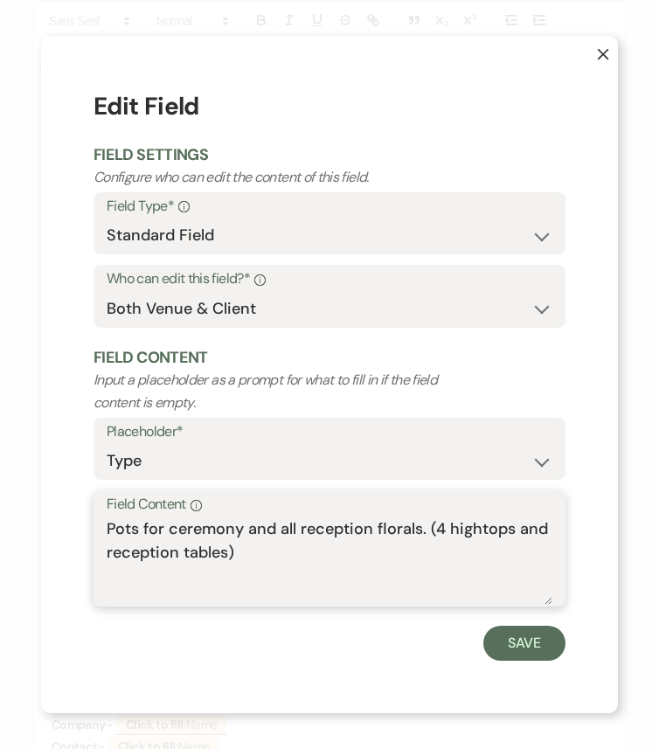
click at [442, 527] on textarea "Pots for ceremony and all reception florals. (4 hightops and reception tables)" at bounding box center [329, 560] width 445 height 87
click at [107, 553] on textarea "Pots for ceremony and all reception florals. (6 hightops and reception tables)" at bounding box center [329, 560] width 445 height 87
click at [509, 527] on textarea "Pots for ceremony and all reception florals. (6 hightops and all reception tabl…" at bounding box center [329, 560] width 445 height 87
type textarea "Pots for ceremony and all reception florals. (6 hightops, welcome, and all rece…"
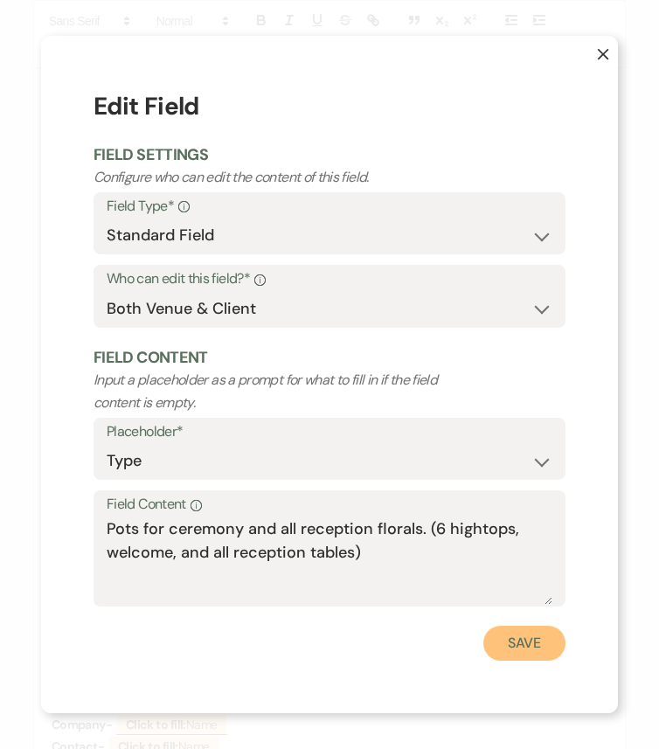
click at [519, 626] on button "Save" at bounding box center [524, 642] width 82 height 35
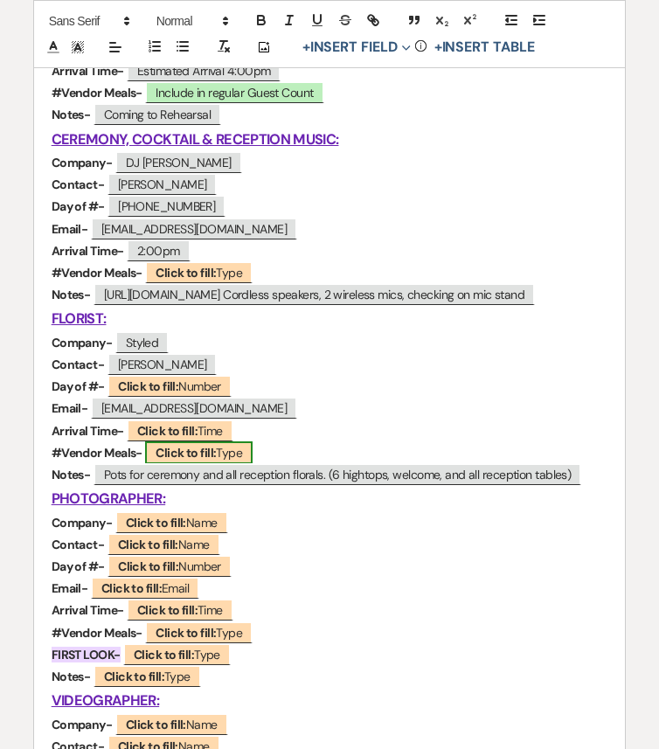
click at [174, 450] on b "Click to fill:" at bounding box center [185, 453] width 60 height 16
select select "Type"
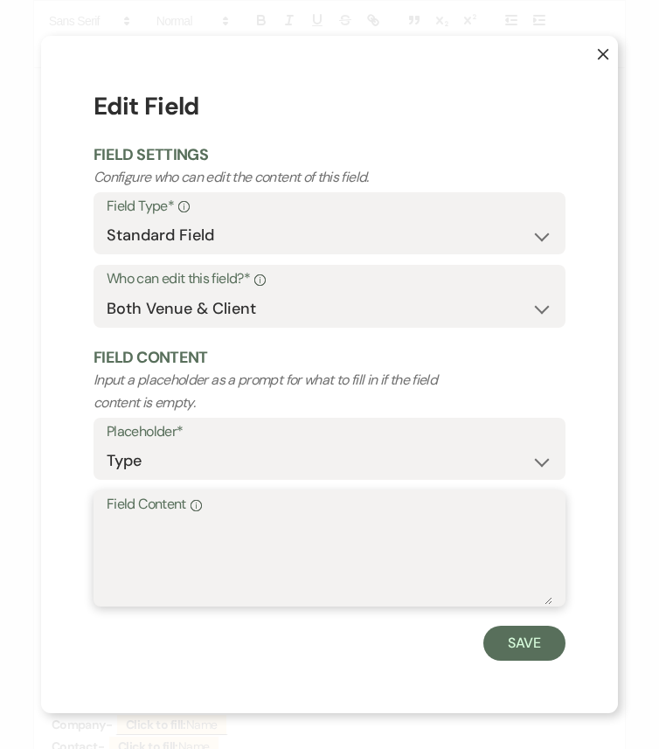
click at [218, 549] on textarea "Field Content Info" at bounding box center [329, 560] width 445 height 87
type textarea "N/A"
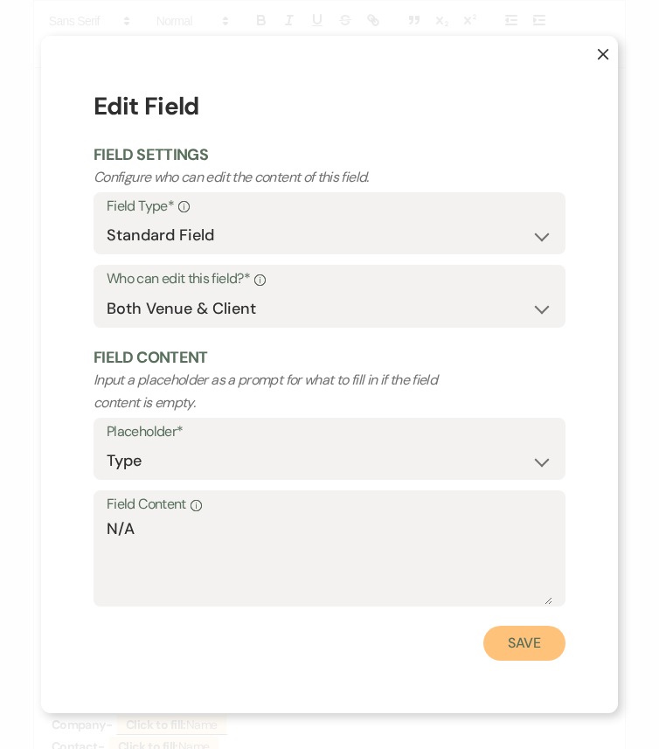
click at [508, 626] on button "Save" at bounding box center [524, 642] width 82 height 35
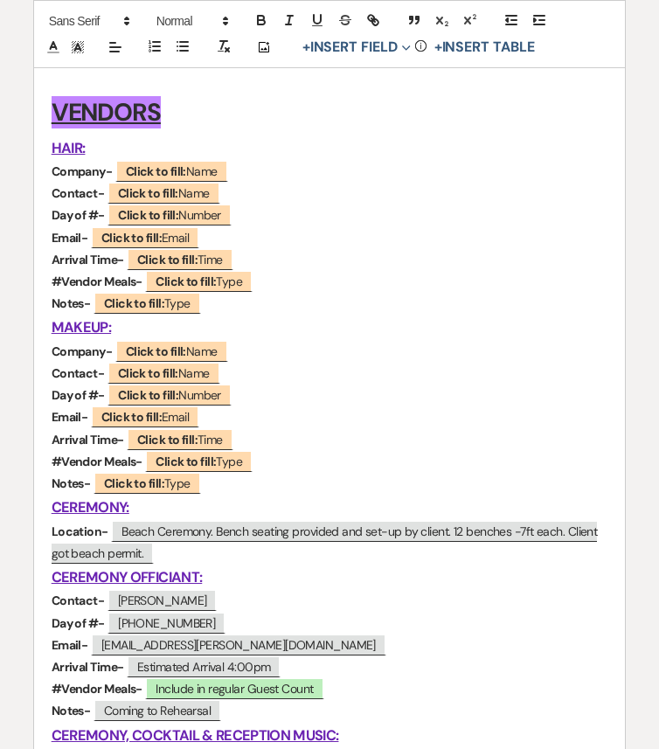
scroll to position [459, 0]
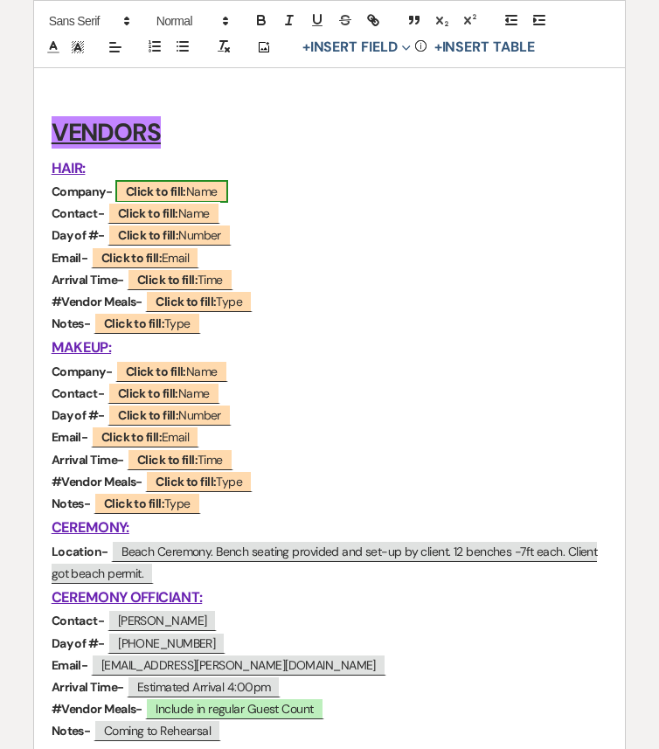
click at [148, 190] on b "Click to fill:" at bounding box center [156, 191] width 60 height 16
select select "Name"
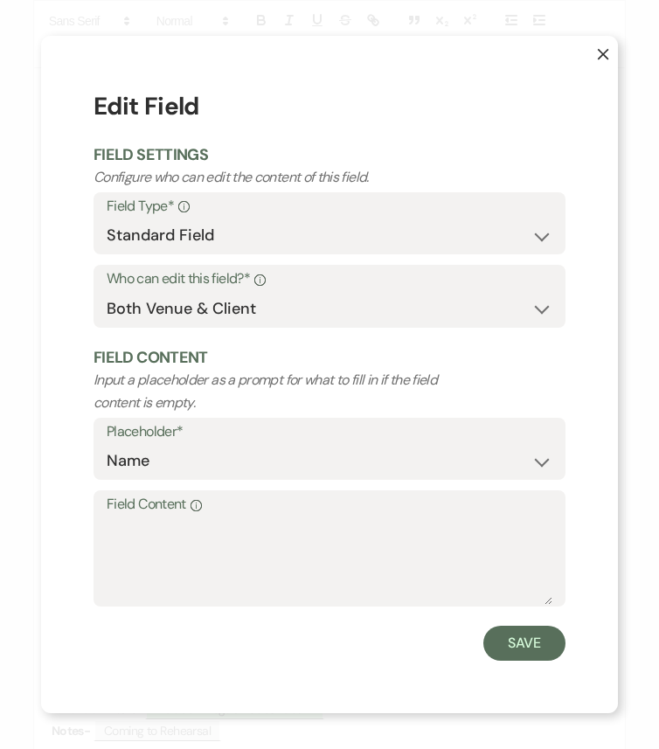
click at [213, 511] on label "Field Content Info" at bounding box center [329, 504] width 445 height 25
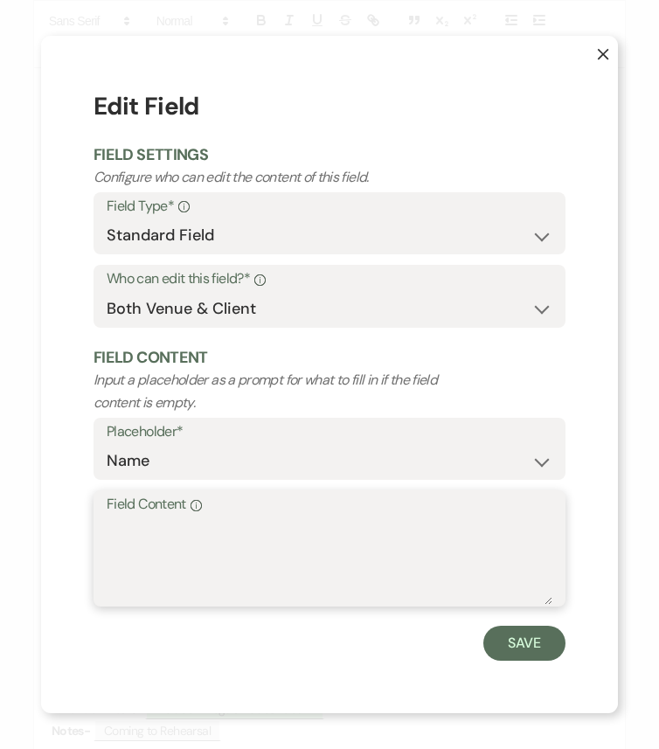
click at [213, 517] on textarea "Field Content Info" at bounding box center [329, 560] width 445 height 87
type textarea "Tiffersons"
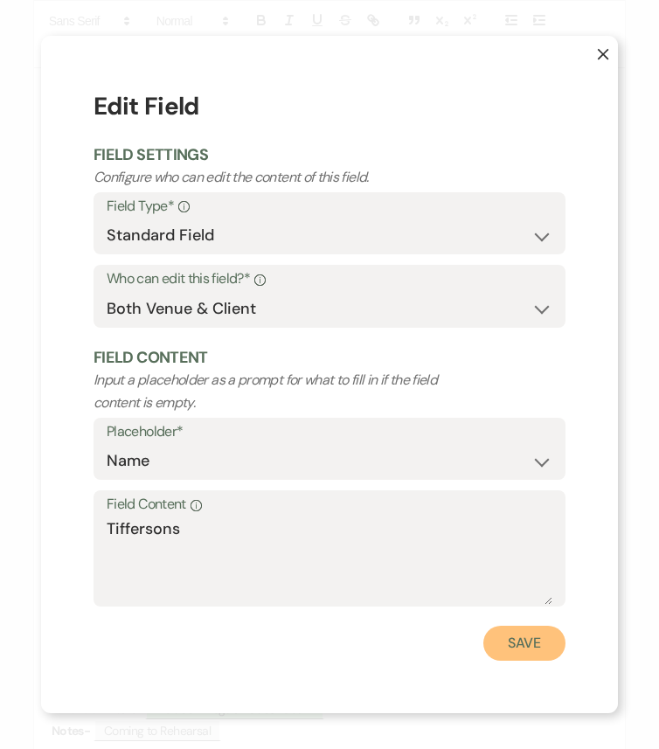
click at [535, 626] on button "Save" at bounding box center [524, 642] width 82 height 35
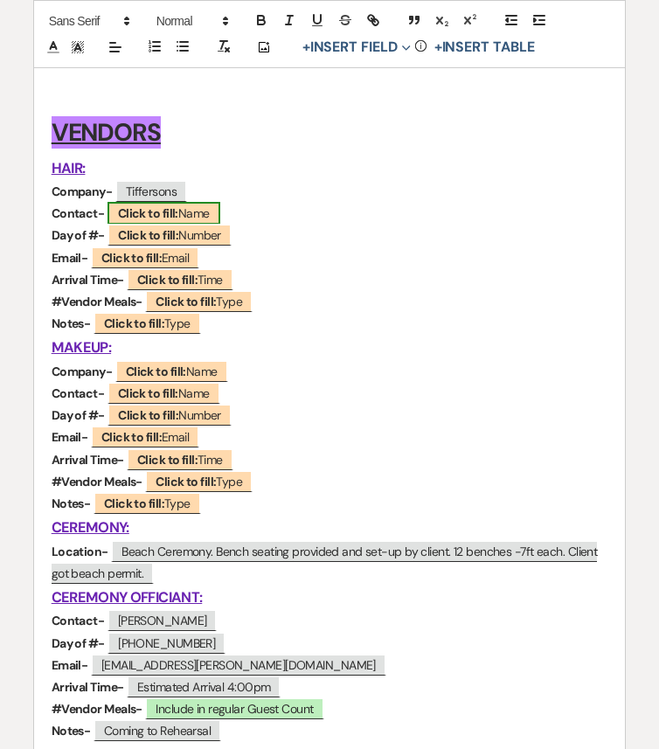
click at [177, 207] on b "Click to fill:" at bounding box center [148, 213] width 60 height 16
select select "Name"
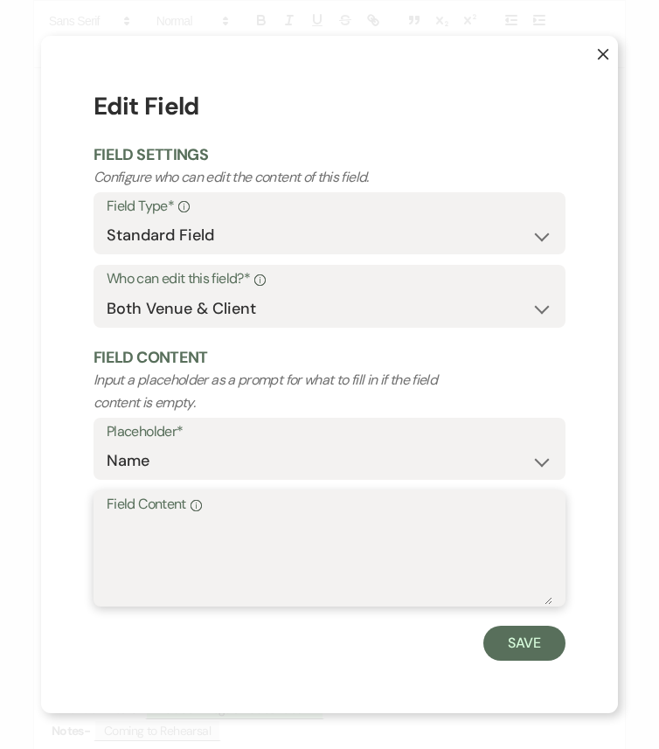
click at [264, 541] on textarea "Field Content Info" at bounding box center [329, 560] width 445 height 87
paste textarea "Tiffany Merson"
type textarea "Tiffany Merson"
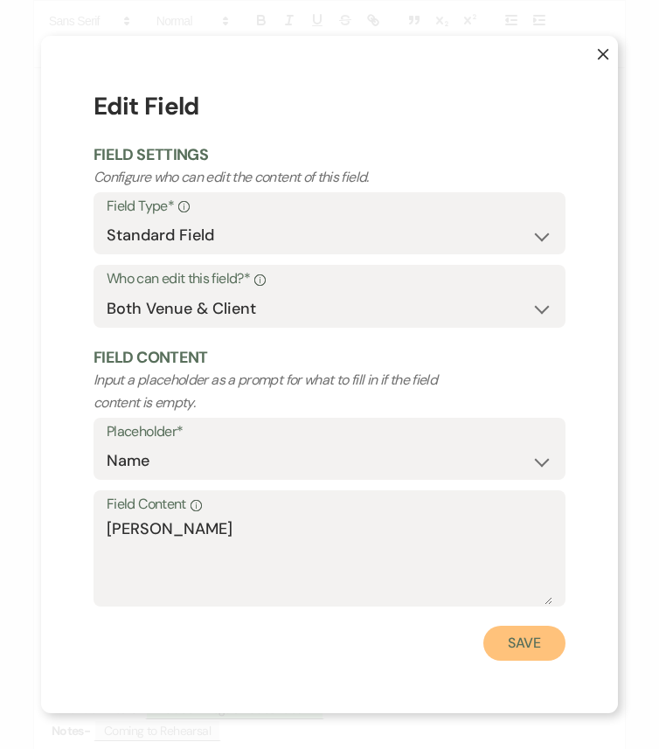
click at [506, 626] on button "Save" at bounding box center [524, 642] width 82 height 35
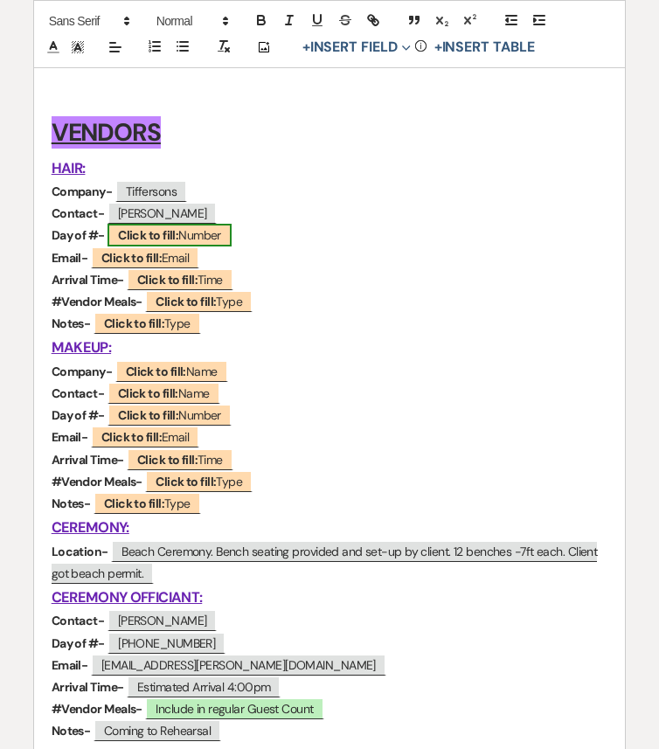
click at [168, 237] on b "Click to fill:" at bounding box center [148, 235] width 60 height 16
select select "Number"
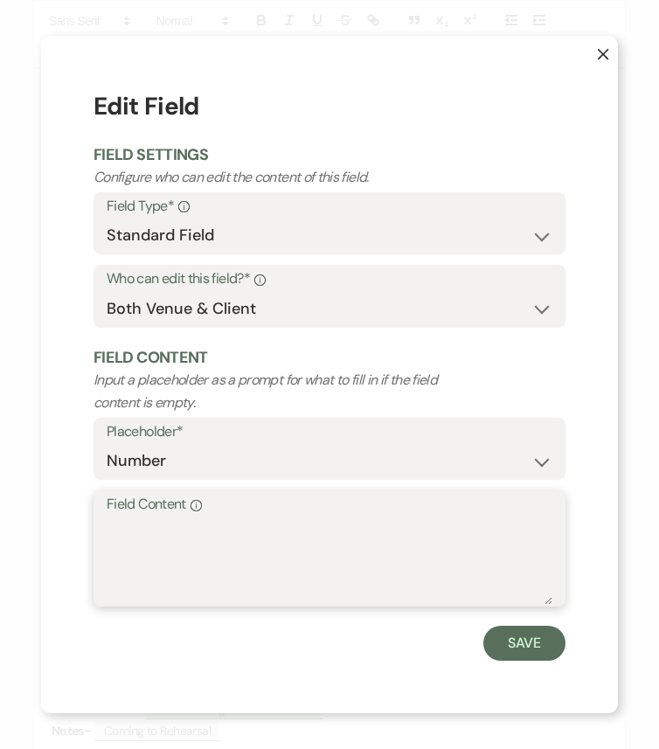
click at [210, 549] on textarea "Field Content Info" at bounding box center [329, 560] width 445 height 87
paste textarea "443-953-6463"
type textarea "443-953-6463"
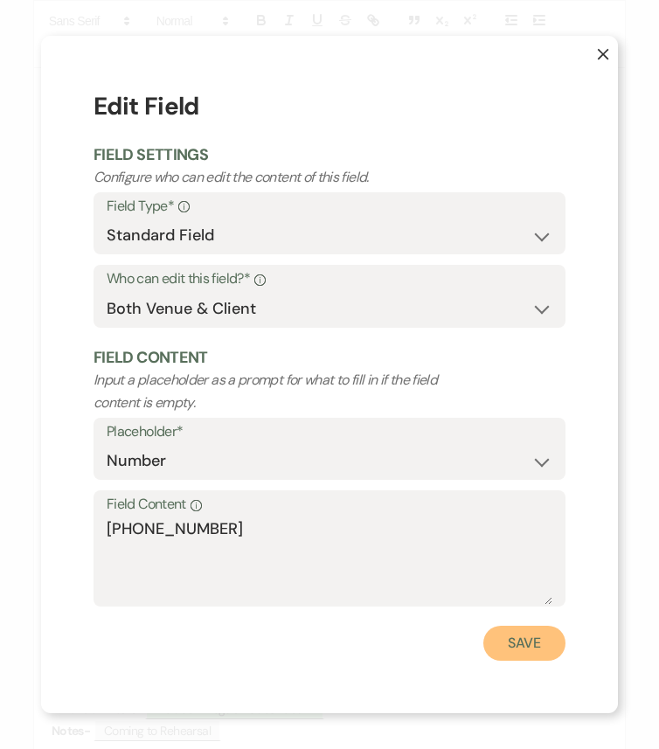
click at [515, 626] on button "Save" at bounding box center [524, 642] width 82 height 35
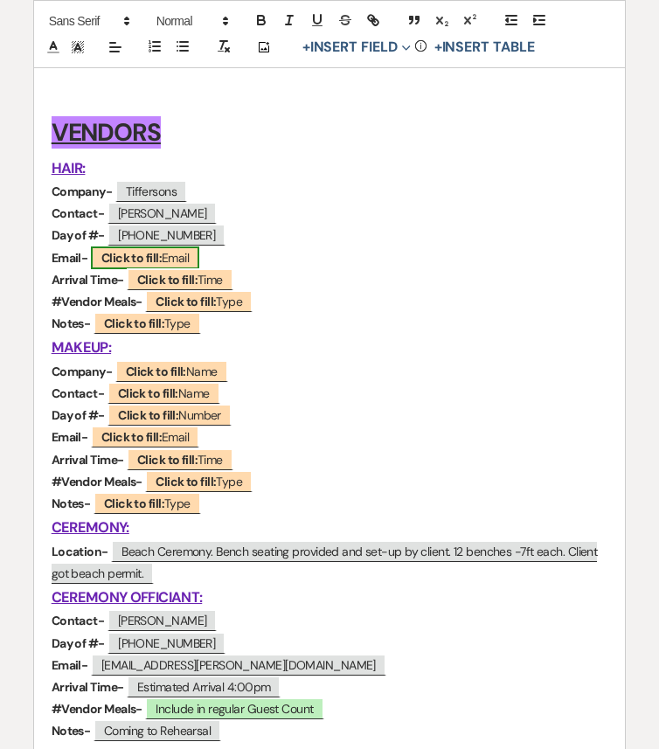
click at [161, 255] on b "Click to fill:" at bounding box center [131, 258] width 60 height 16
select select "Email"
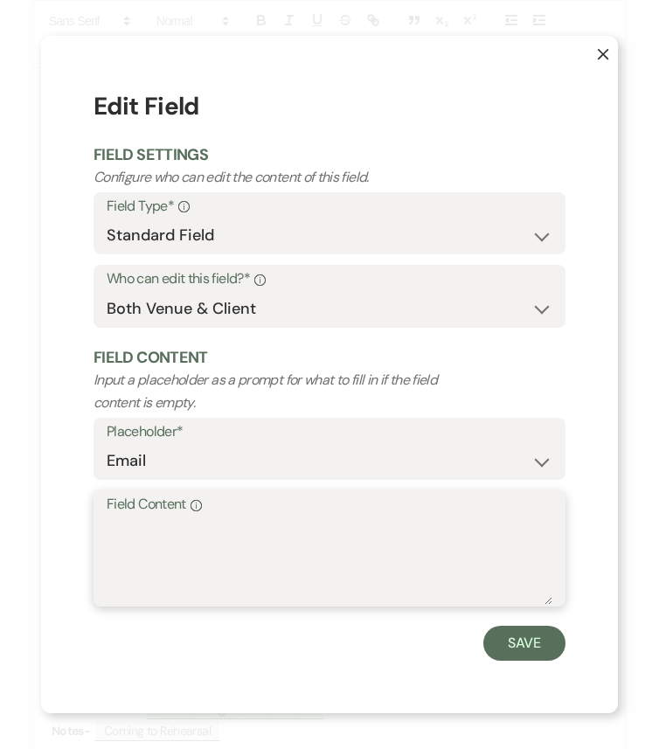
click at [183, 545] on textarea "Field Content Info" at bounding box center [329, 560] width 445 height 87
paste textarea "info@tiffersons.com"
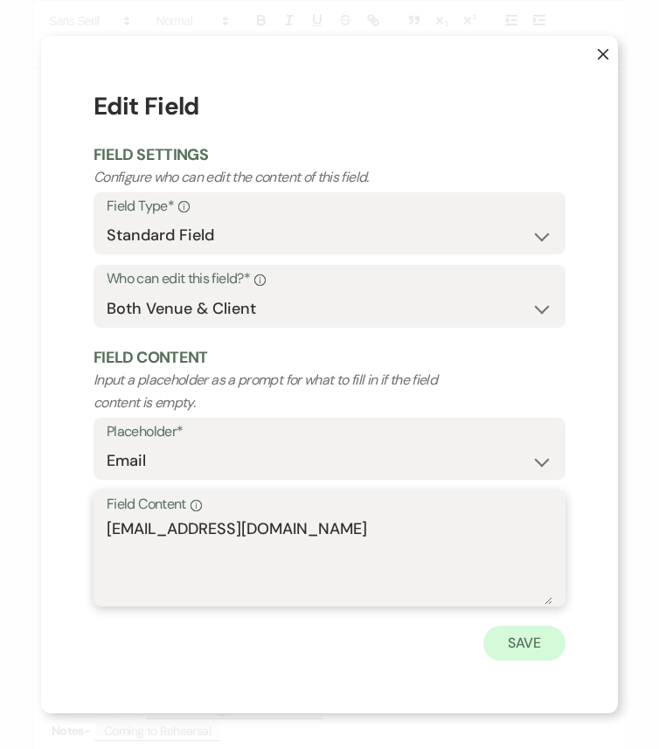
type textarea "info@tiffersons.com"
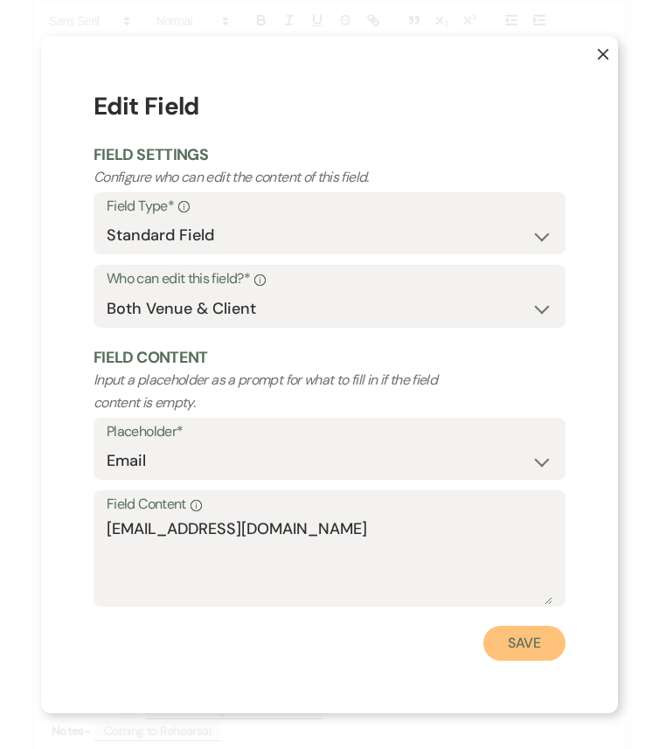
click at [508, 626] on button "Save" at bounding box center [524, 642] width 82 height 35
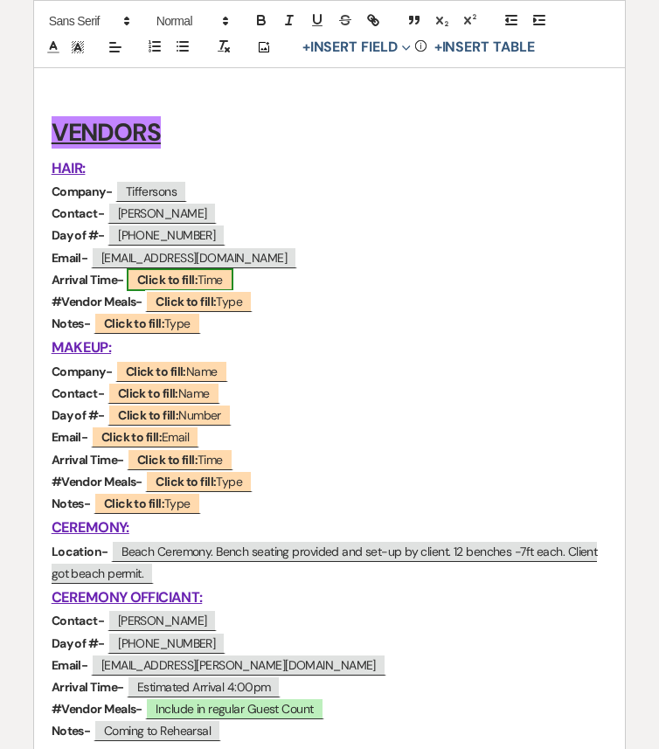
click at [189, 275] on b "Click to fill:" at bounding box center [167, 280] width 60 height 16
select select "Time"
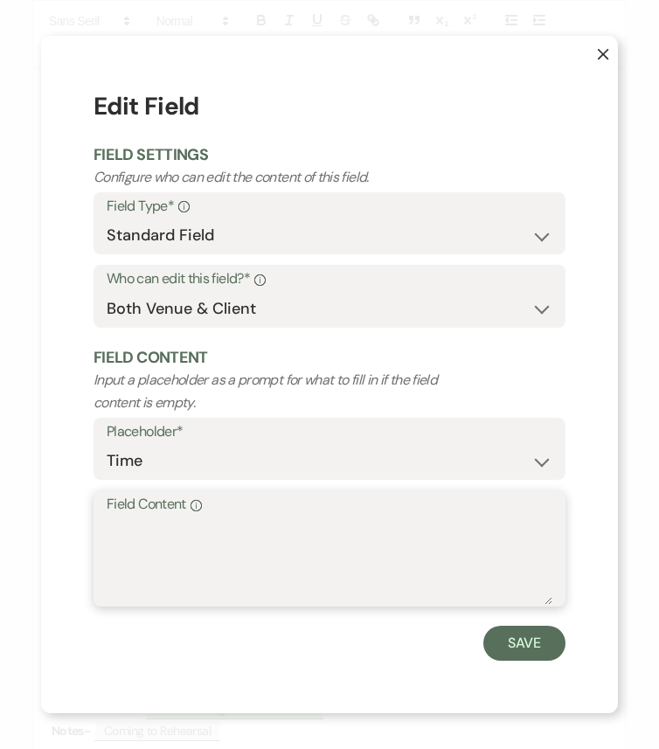
click at [245, 550] on textarea "Field Content Info" at bounding box center [329, 560] width 445 height 87
type textarea "11:30am"
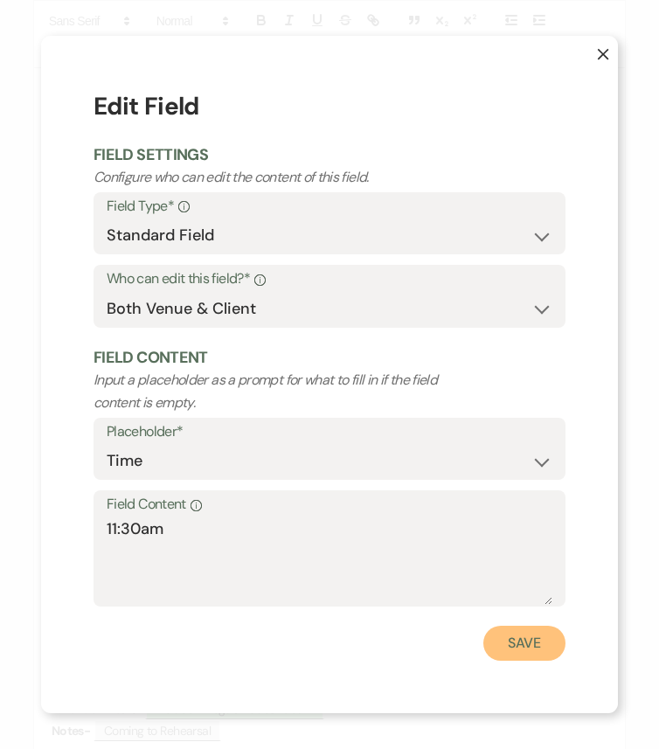
click at [520, 626] on button "Save" at bounding box center [524, 642] width 82 height 35
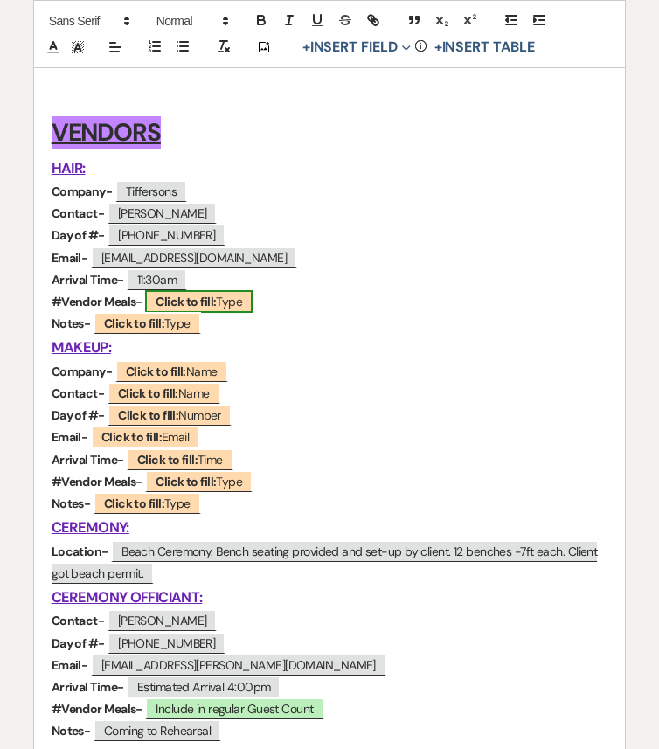
click at [195, 306] on b "Click to fill:" at bounding box center [185, 302] width 60 height 16
select select "Type"
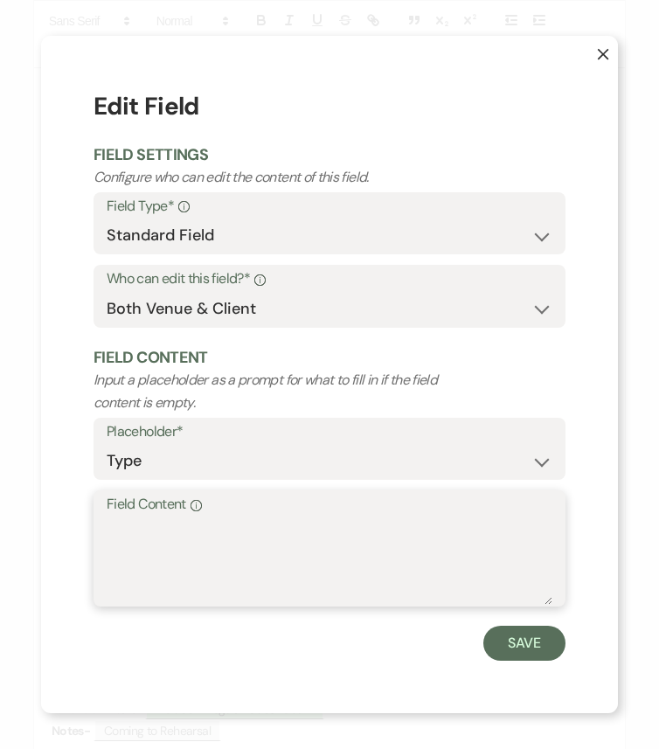
click at [216, 546] on textarea "Field Content Info" at bounding box center [329, 560] width 445 height 87
type textarea "N/A"
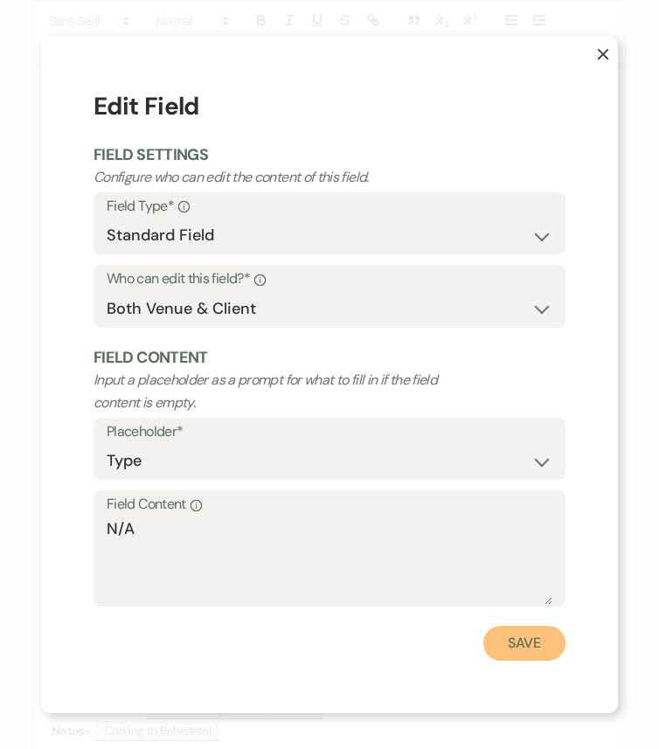
click at [526, 626] on button "Save" at bounding box center [524, 642] width 82 height 35
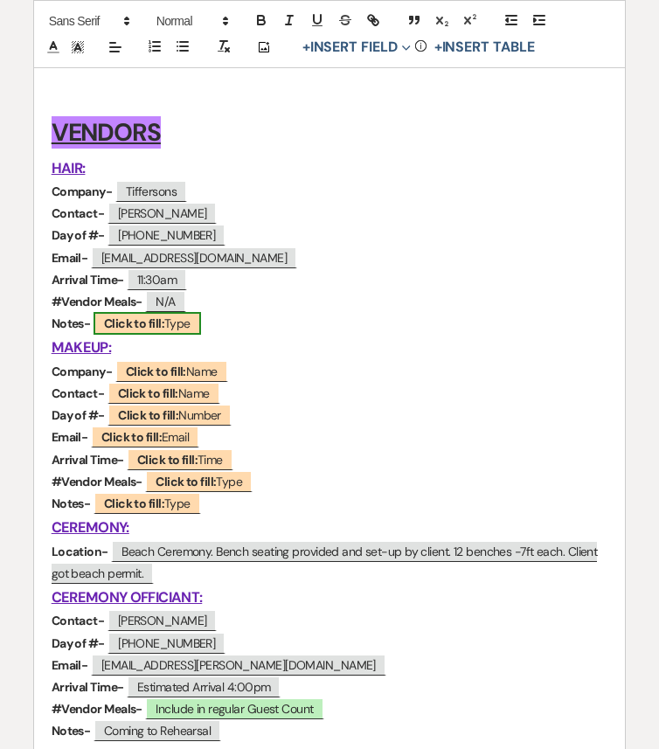
click at [120, 320] on b "Click to fill:" at bounding box center [134, 323] width 60 height 16
select select "Type"
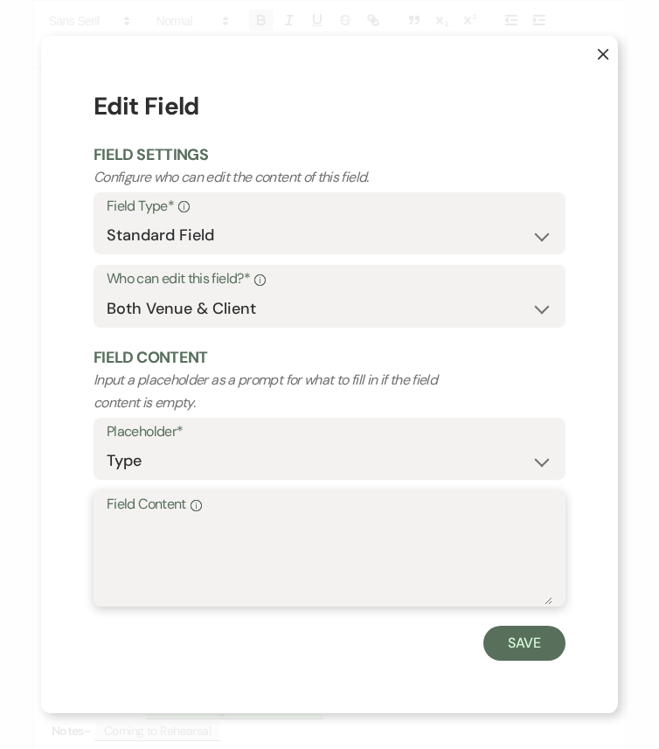
click at [176, 545] on textarea "Field Content Info" at bounding box center [329, 560] width 445 height 87
paste textarea "4 (Moms, sister and Bride)"
type textarea "4 (Moms, sister and Bride)"
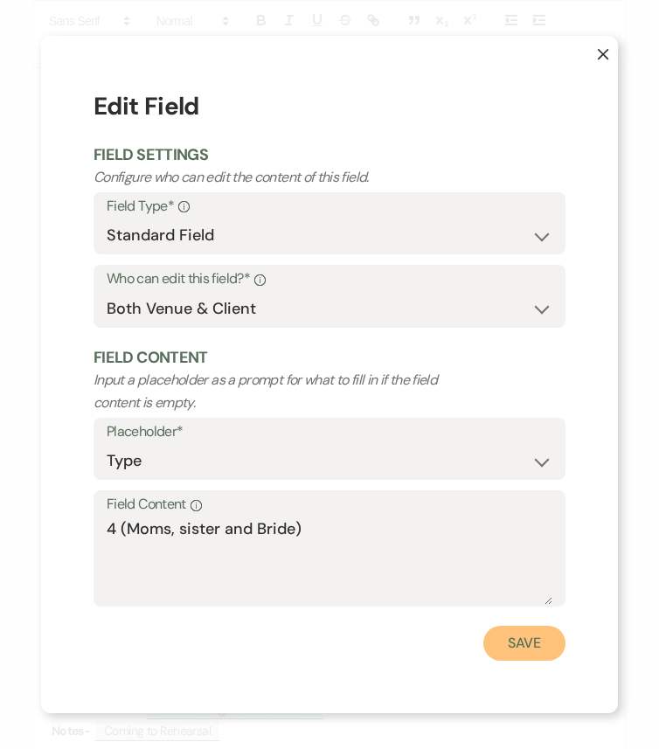
click at [547, 626] on button "Save" at bounding box center [524, 642] width 82 height 35
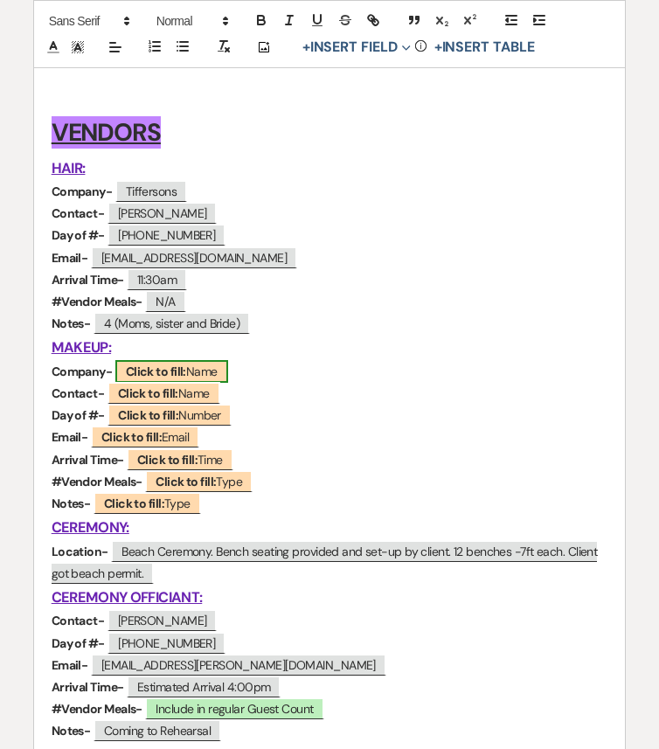
click at [207, 372] on span "Click to fill: Name" at bounding box center [171, 371] width 113 height 23
select select "Name"
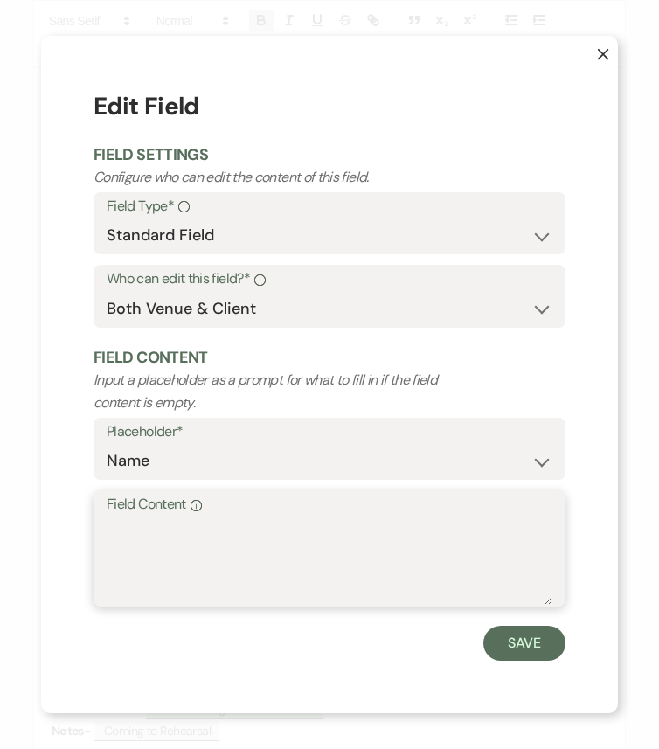
click at [237, 562] on textarea "Field Content Info" at bounding box center [329, 560] width 445 height 87
paste textarea "Kate Fection"
type textarea "Kate Fection"
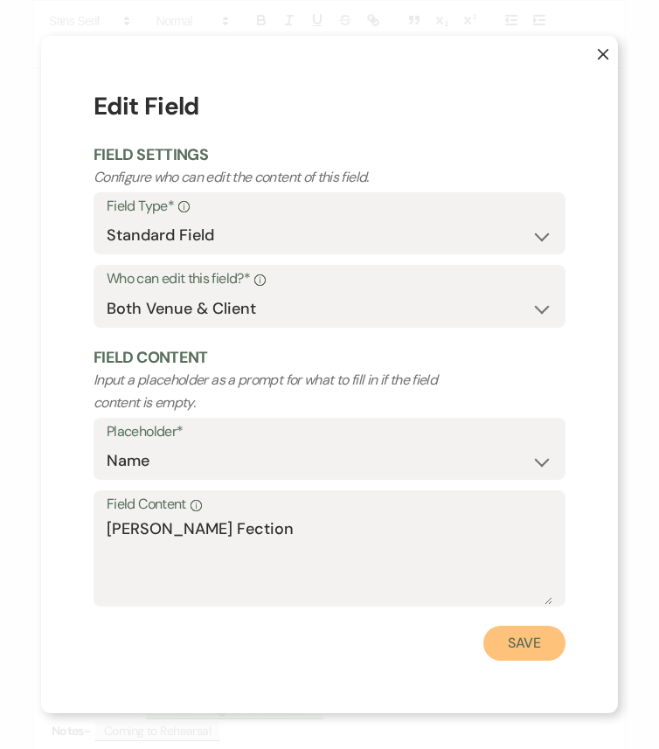
click at [521, 626] on button "Save" at bounding box center [524, 642] width 82 height 35
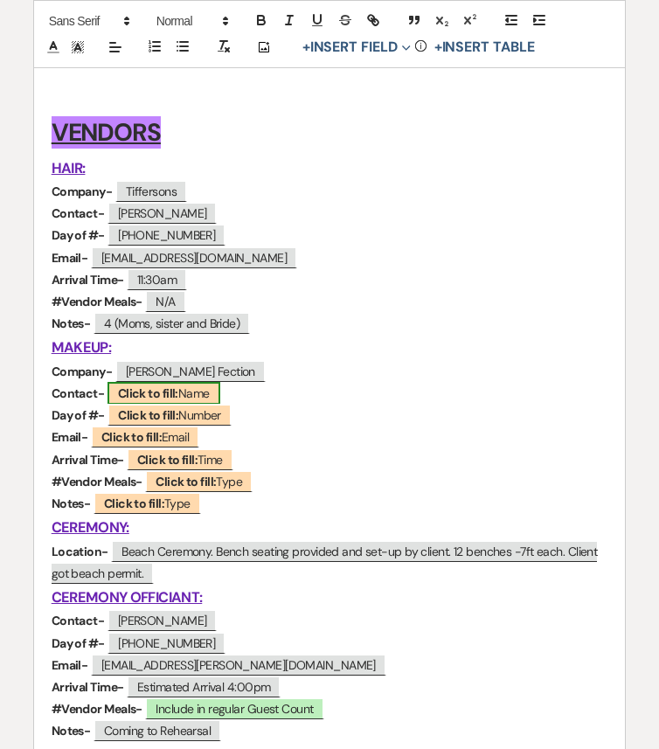
click at [162, 393] on b "Click to fill:" at bounding box center [148, 393] width 60 height 16
select select "Name"
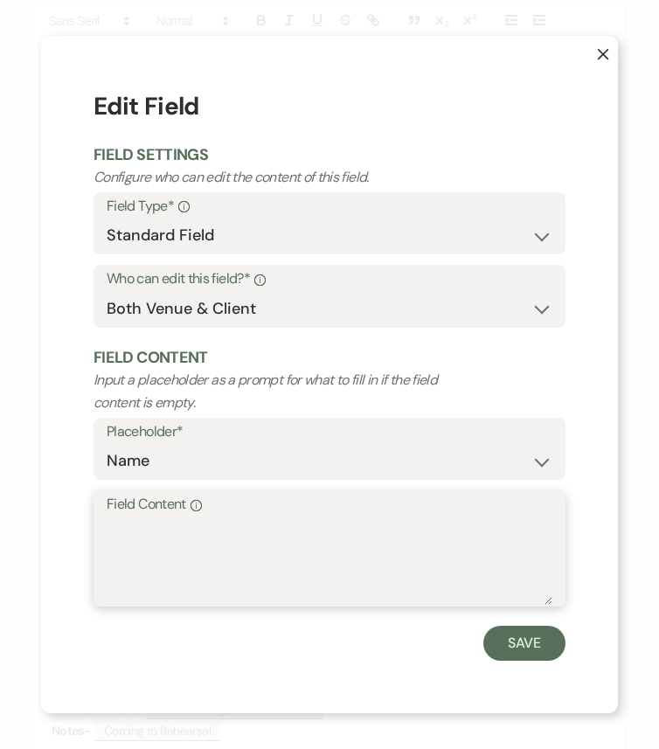
click at [272, 530] on textarea "Field Content Info" at bounding box center [329, 560] width 445 height 87
paste textarea "Kate Fection"
type textarea "Kate Fection"
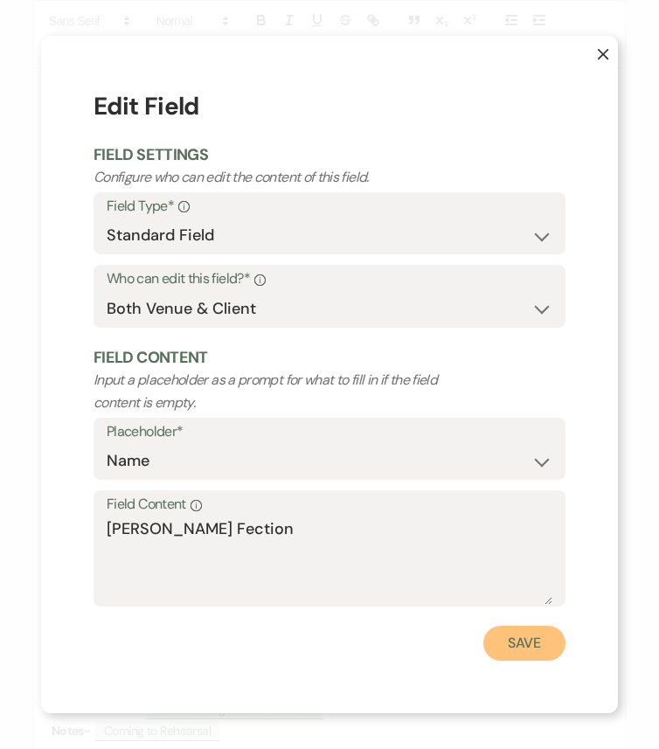
click at [525, 626] on button "Save" at bounding box center [524, 642] width 82 height 35
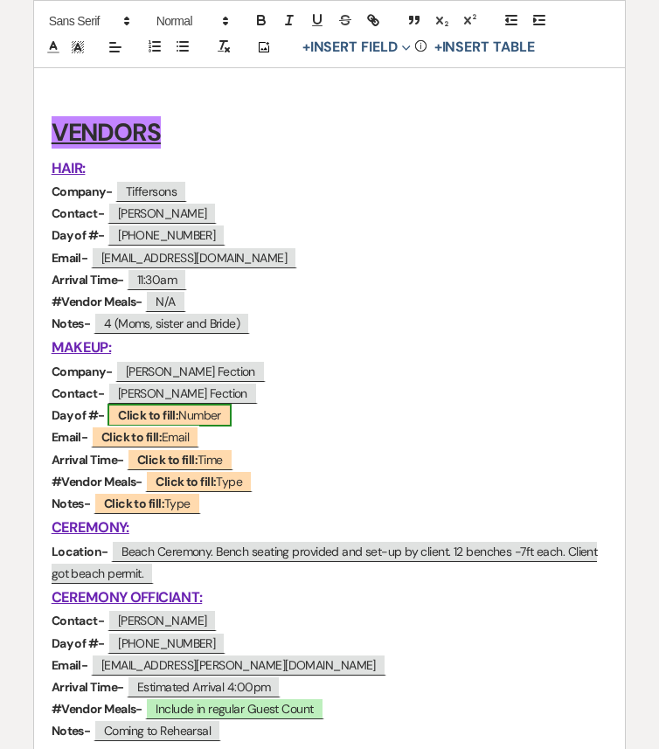
click at [152, 419] on b "Click to fill:" at bounding box center [148, 415] width 60 height 16
select select "Number"
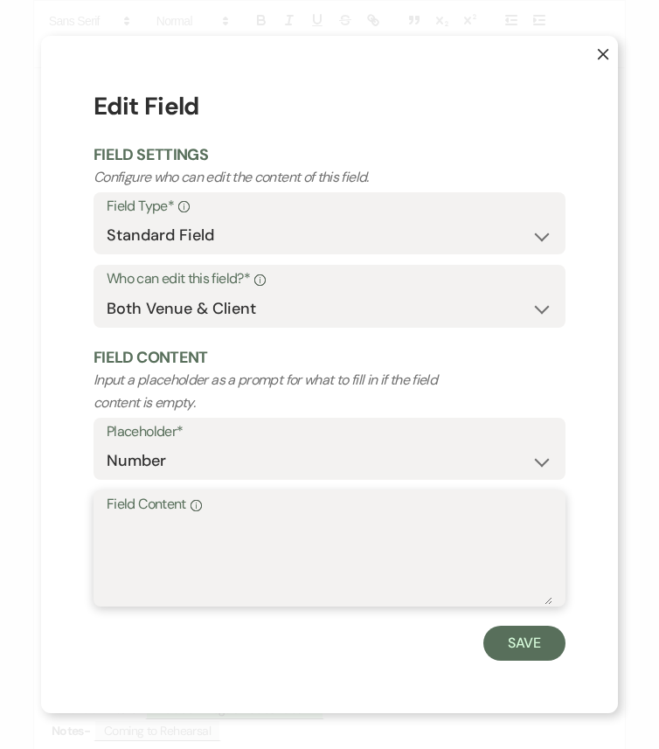
click at [249, 549] on textarea "Field Content Info" at bounding box center [329, 560] width 445 height 87
paste textarea "410-693-6900"
type textarea "410-693-6900"
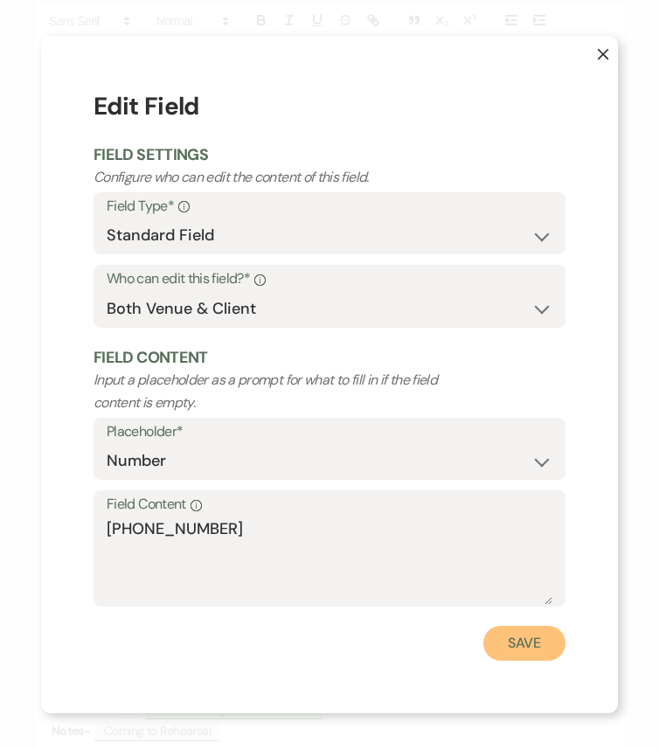
click at [523, 626] on button "Save" at bounding box center [524, 642] width 82 height 35
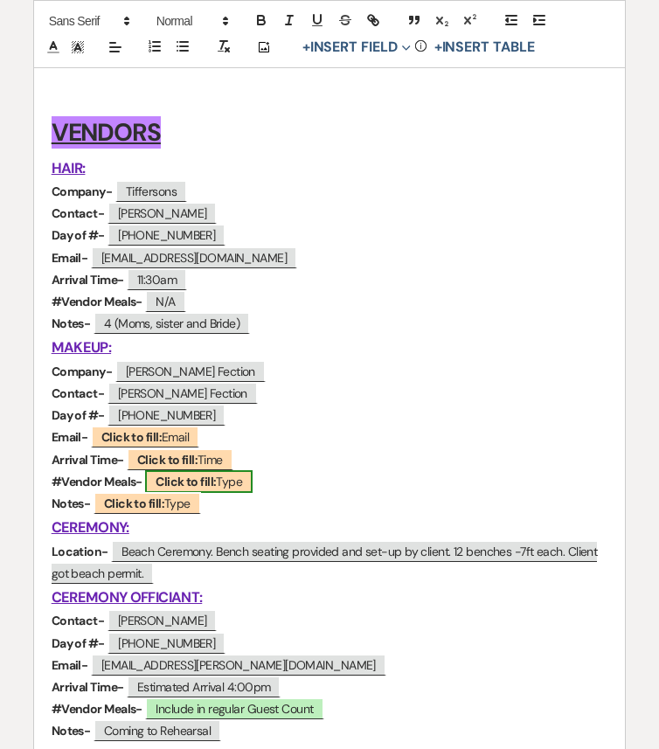
click at [178, 480] on b "Click to fill:" at bounding box center [185, 481] width 60 height 16
select select "Type"
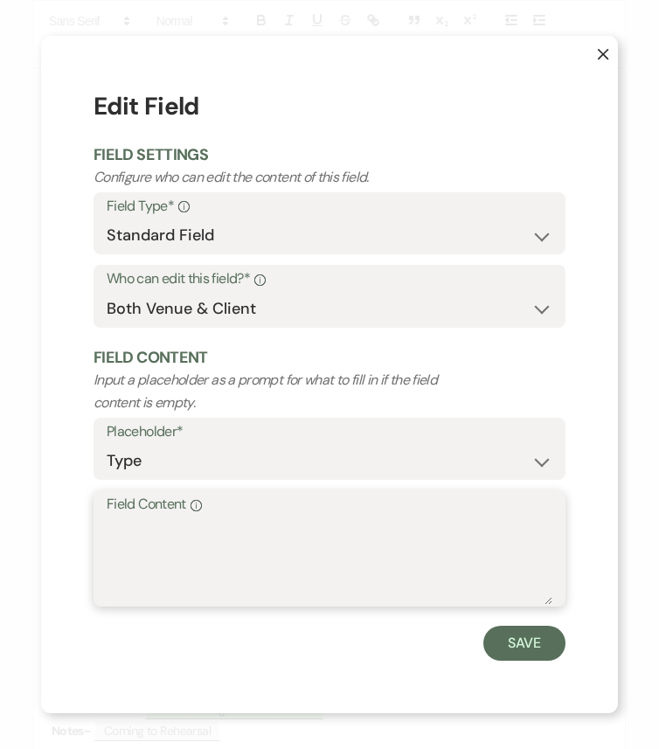
click at [240, 522] on textarea "Field Content Info" at bounding box center [329, 560] width 445 height 87
type textarea "N/A"
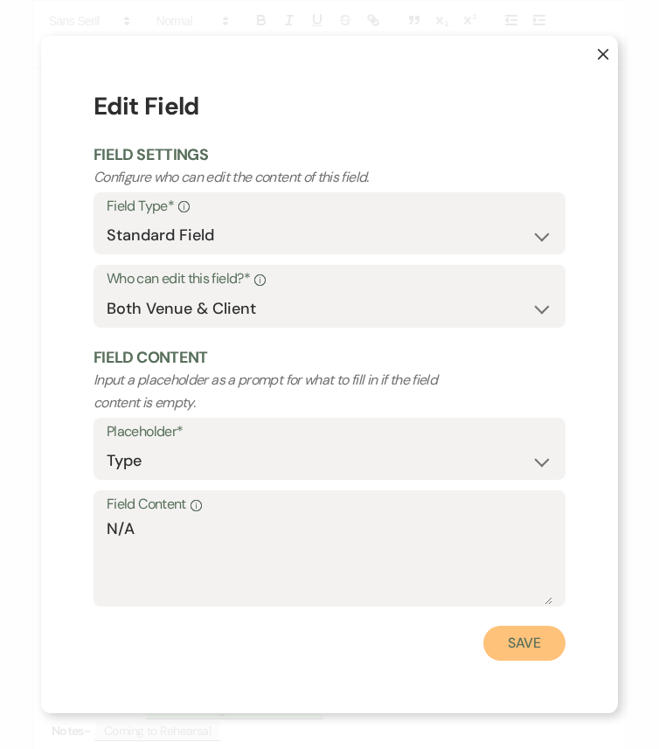
click at [514, 626] on button "Save" at bounding box center [524, 642] width 82 height 35
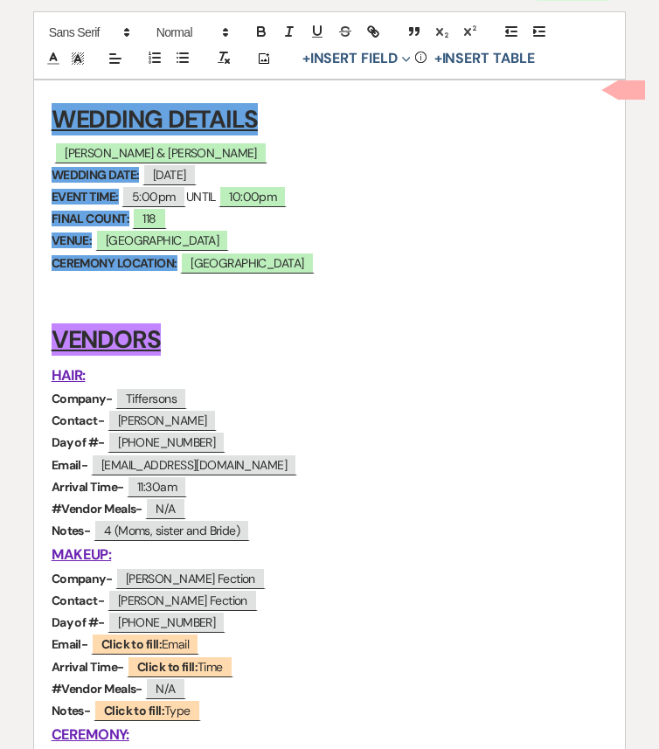
scroll to position [266, 0]
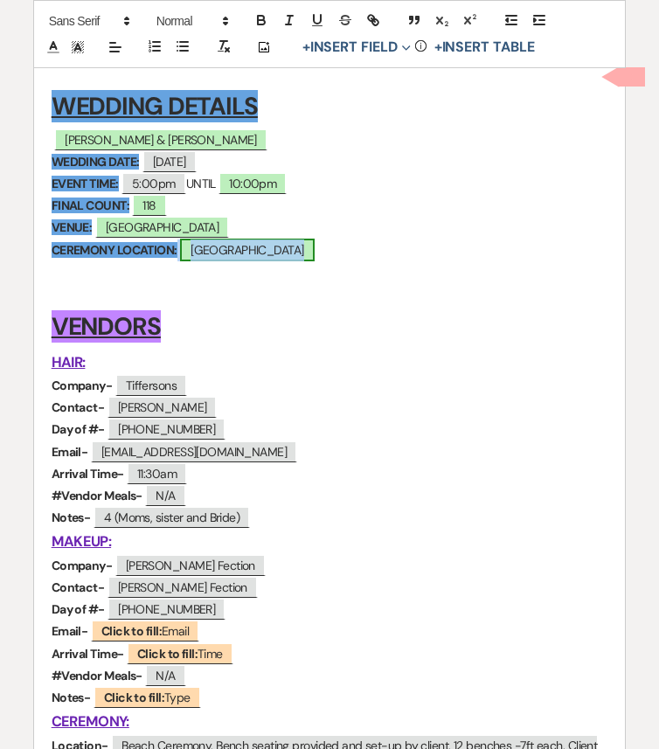
click at [314, 252] on span "[GEOGRAPHIC_DATA]" at bounding box center [247, 249] width 134 height 23
select select "smartCustomField"
select select "owner"
select select "{{venueName}}"
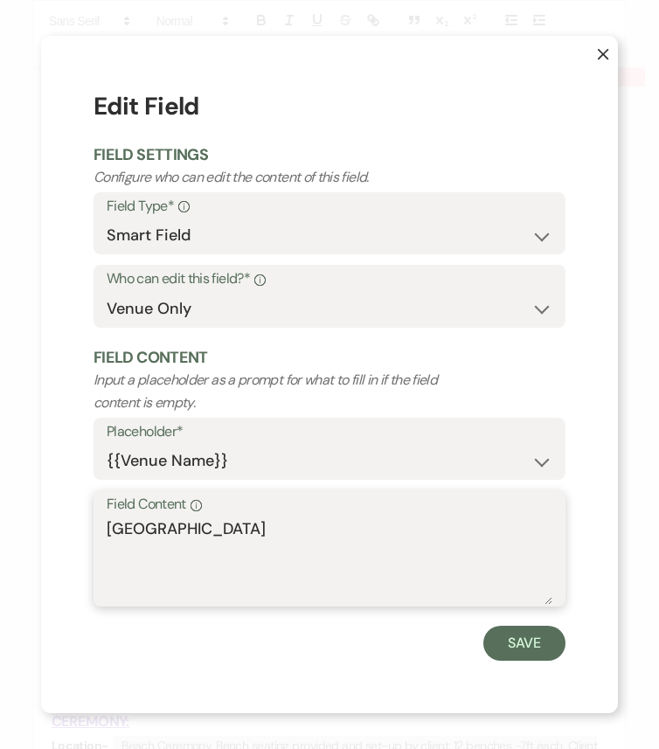
drag, startPoint x: 359, startPoint y: 528, endPoint x: 100, endPoint y: 525, distance: 259.5
click at [100, 525] on div "Field Content Info Addy Sea Historic Oceanfront Inn" at bounding box center [329, 548] width 472 height 116
type textarea "Beach"
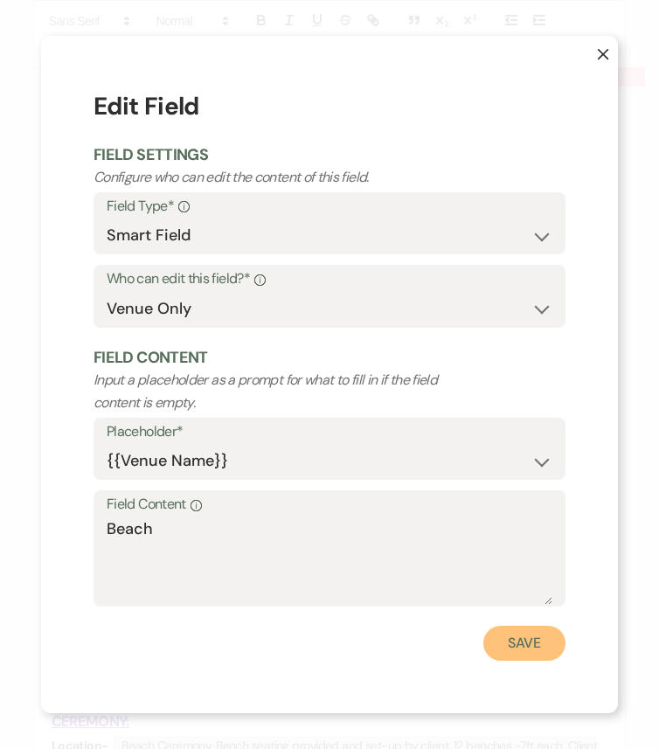
click at [529, 626] on button "Save" at bounding box center [524, 642] width 82 height 35
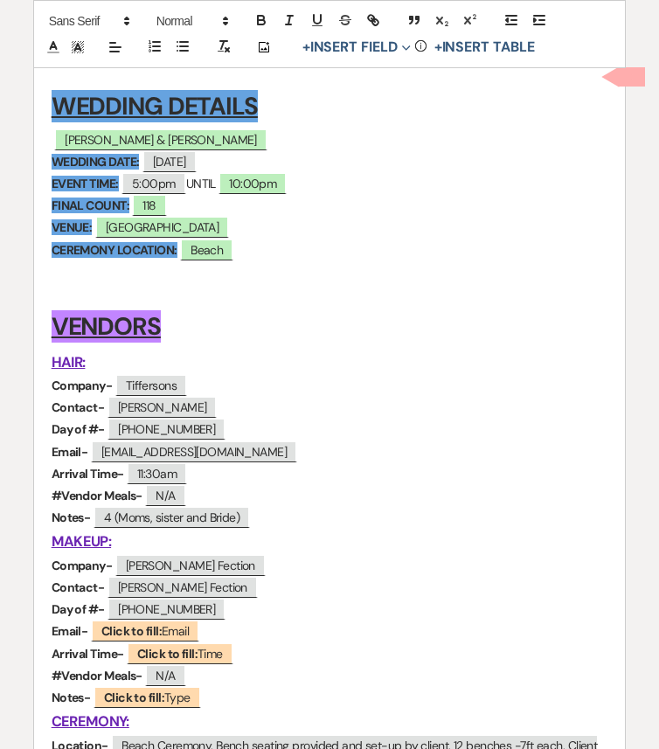
click at [332, 431] on p "Day of #- 443-953-6463" at bounding box center [330, 429] width 556 height 22
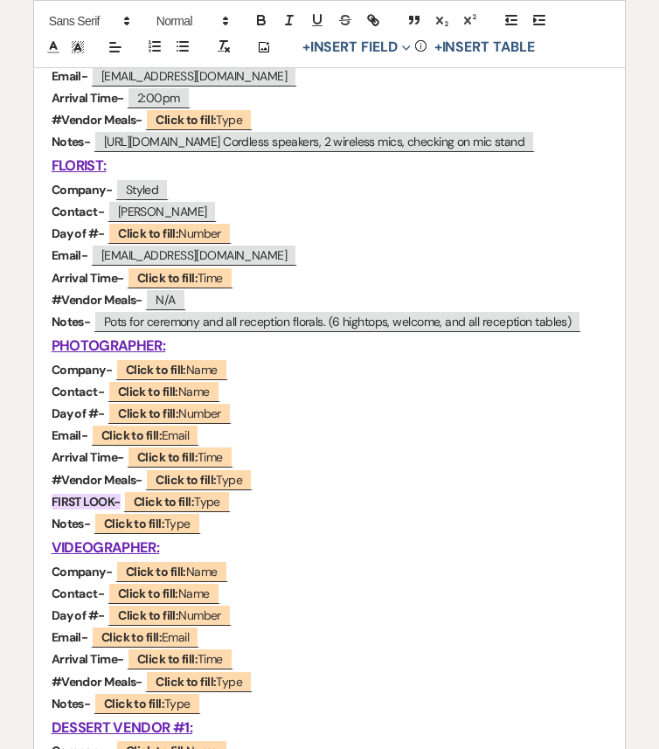
scroll to position [1240, 0]
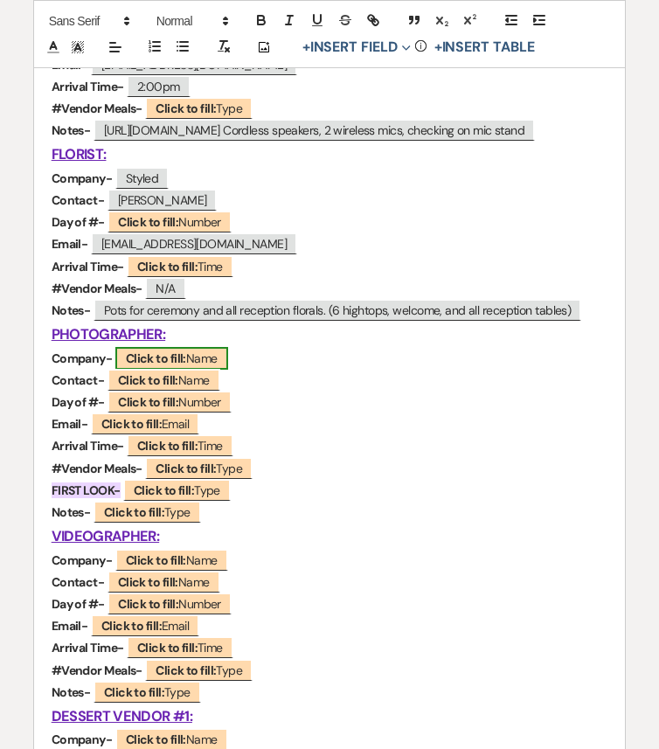
click at [179, 356] on b "Click to fill:" at bounding box center [156, 358] width 60 height 16
select select "Name"
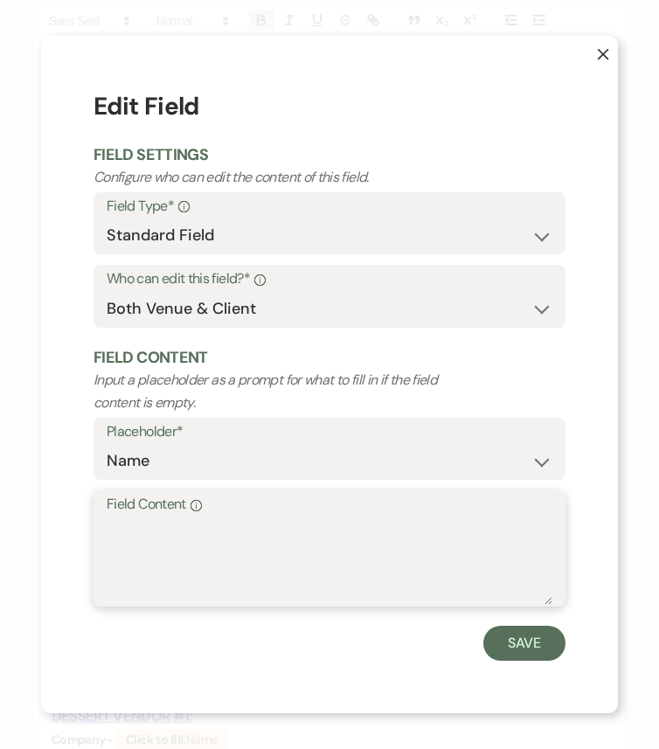
click at [224, 528] on textarea "Field Content Info" at bounding box center [329, 560] width 445 height 87
paste textarea "Charlie Jake Sanchez"
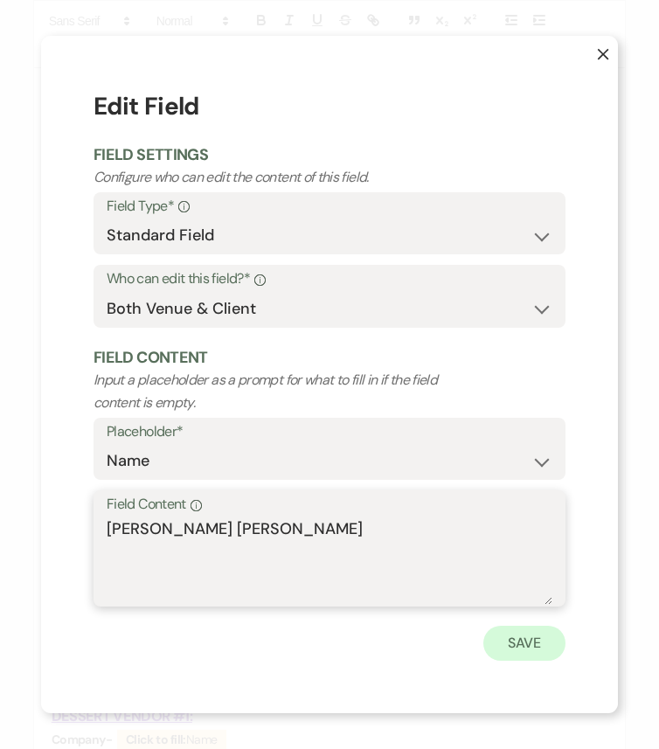
type textarea "Charlie Jake Sanchez"
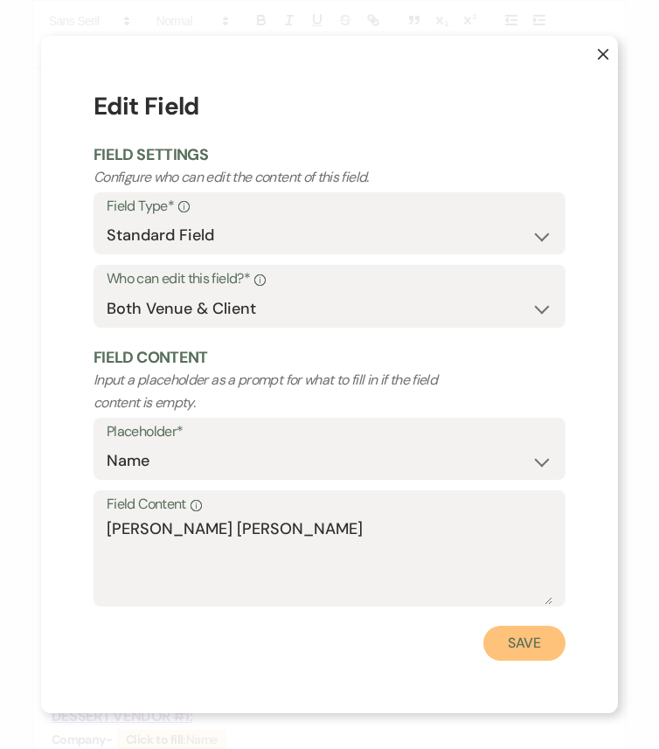
click at [496, 626] on button "Save" at bounding box center [524, 642] width 82 height 35
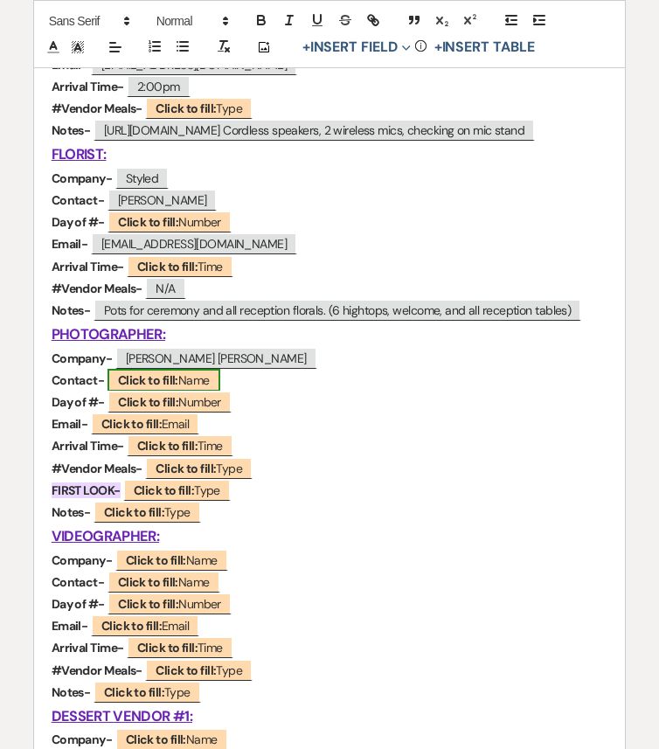
click at [178, 378] on span "Click to fill: Name" at bounding box center [163, 380] width 113 height 23
select select "Name"
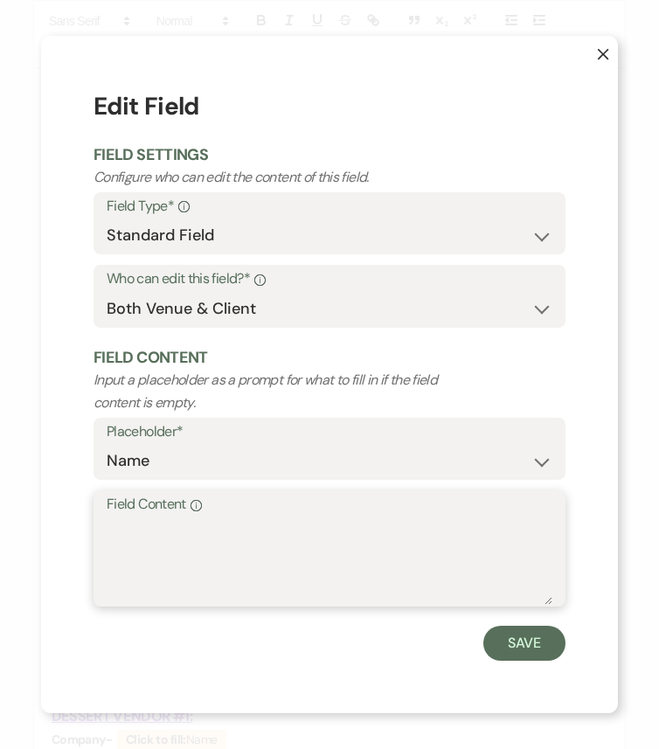
click at [232, 534] on textarea "Field Content Info" at bounding box center [329, 560] width 445 height 87
paste textarea "Charlie Sanchez"
type textarea "Charlie Sanchez"
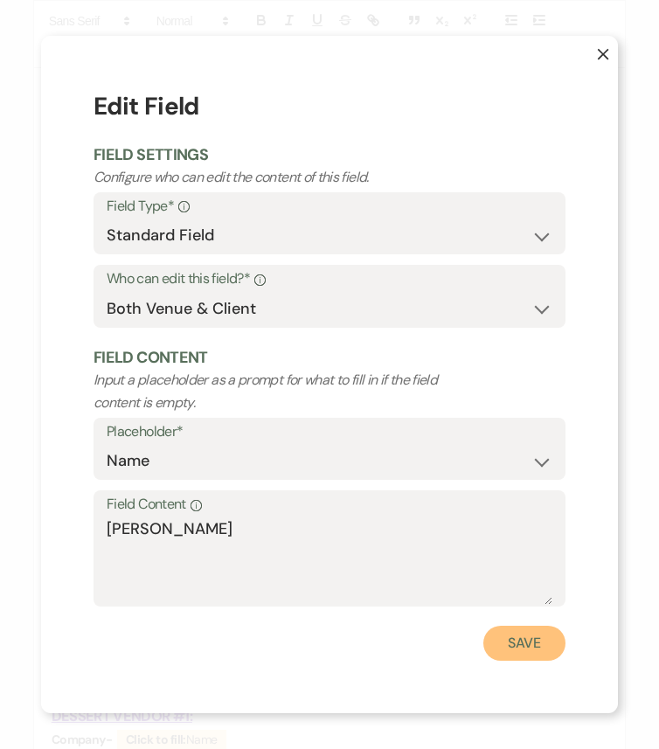
click at [528, 626] on button "Save" at bounding box center [524, 642] width 82 height 35
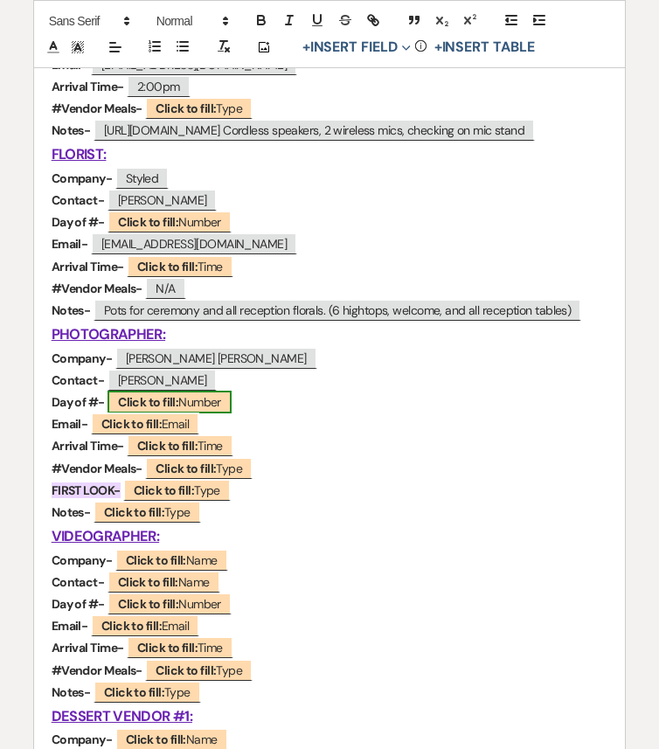
click at [204, 404] on span "Click to fill: Number" at bounding box center [169, 401] width 124 height 23
select select "Number"
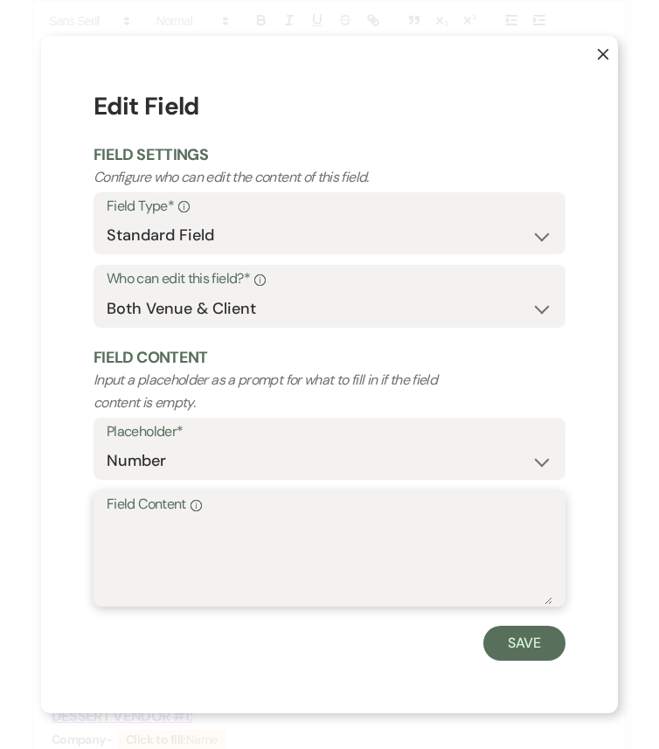
click at [257, 536] on textarea "Field Content Info" at bounding box center [329, 560] width 445 height 87
paste textarea "(562) 443-1187"
type textarea "(562) 443-1187"
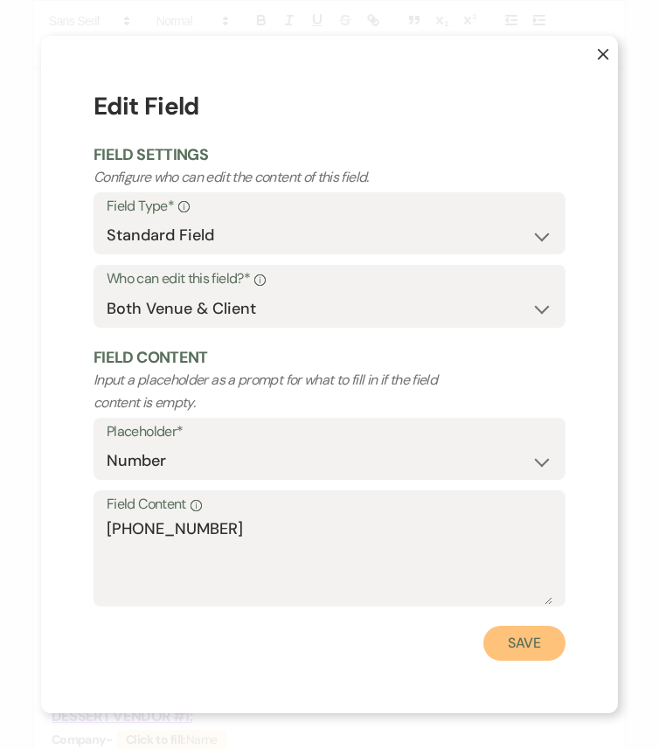
click at [505, 626] on button "Save" at bounding box center [524, 642] width 82 height 35
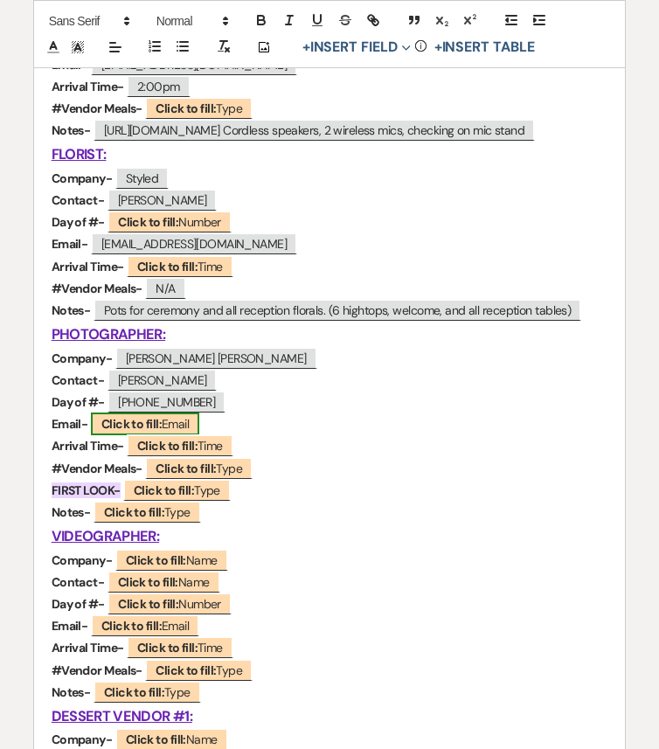
click at [139, 423] on b "Click to fill:" at bounding box center [131, 424] width 60 height 16
select select "Email"
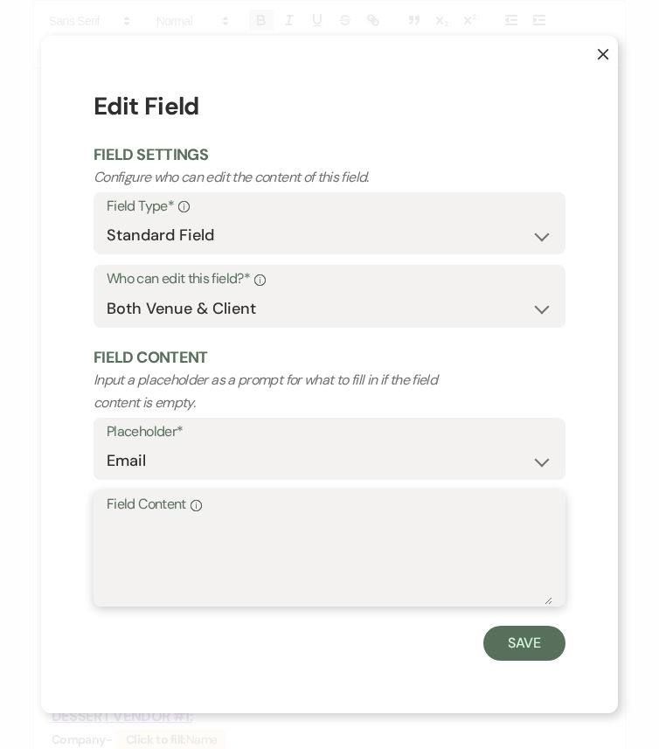
click at [208, 540] on textarea "Field Content Info" at bounding box center [329, 560] width 445 height 87
paste textarea "info@charliejakesanchez.com"
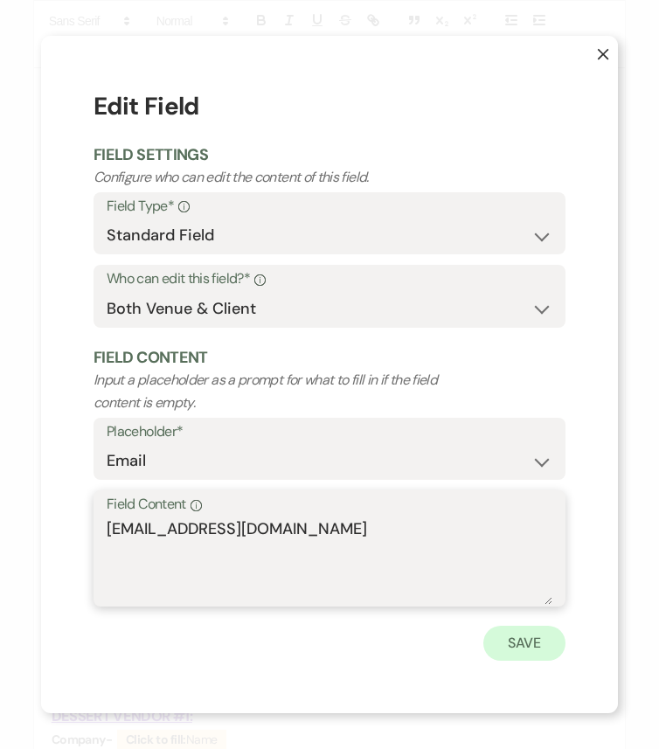
type textarea "info@charliejakesanchez.com"
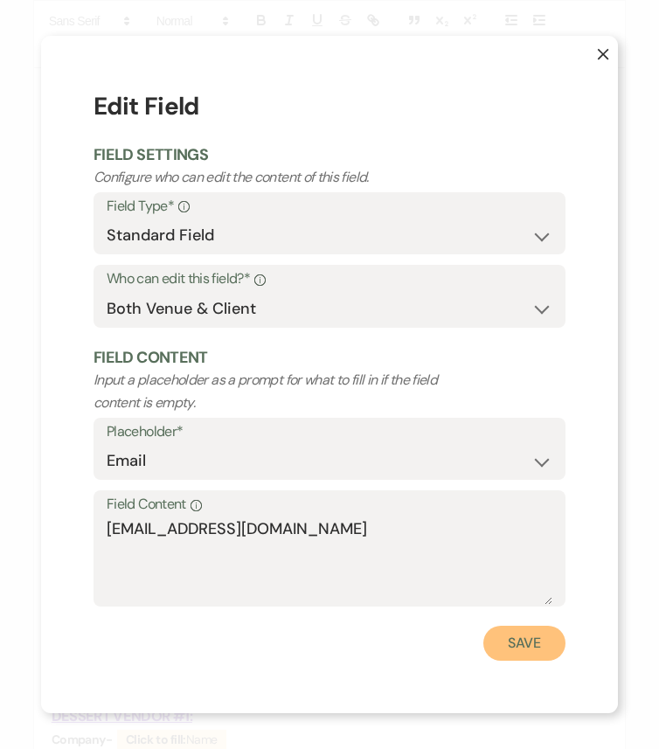
click at [524, 626] on button "Save" at bounding box center [524, 642] width 82 height 35
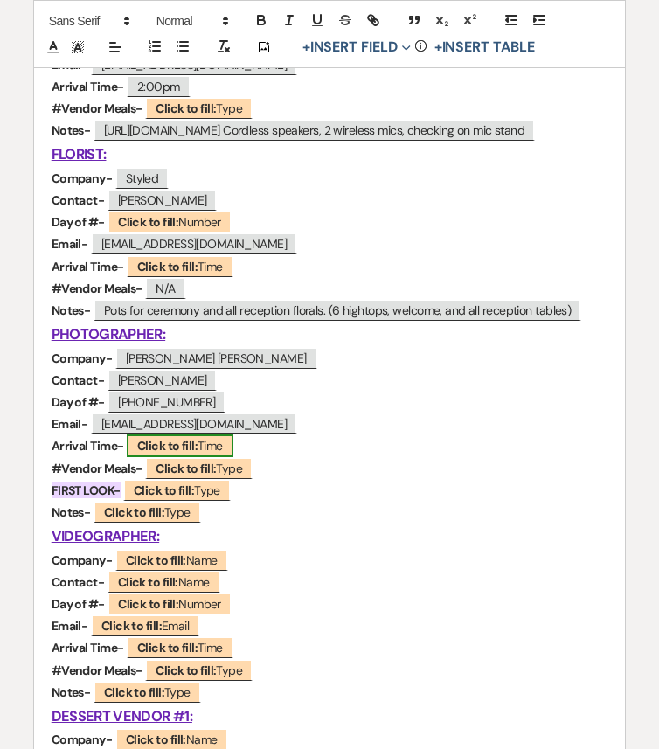
click at [180, 450] on b "Click to fill:" at bounding box center [167, 446] width 60 height 16
select select "Time"
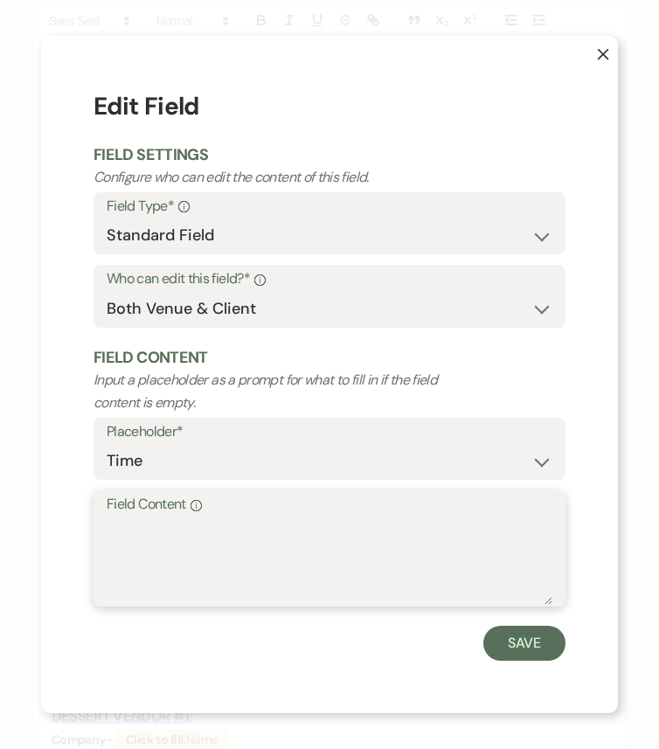
click at [195, 533] on textarea "Field Content Info" at bounding box center [329, 560] width 445 height 87
paste textarea "3:00pm"
type textarea "3:00pm"
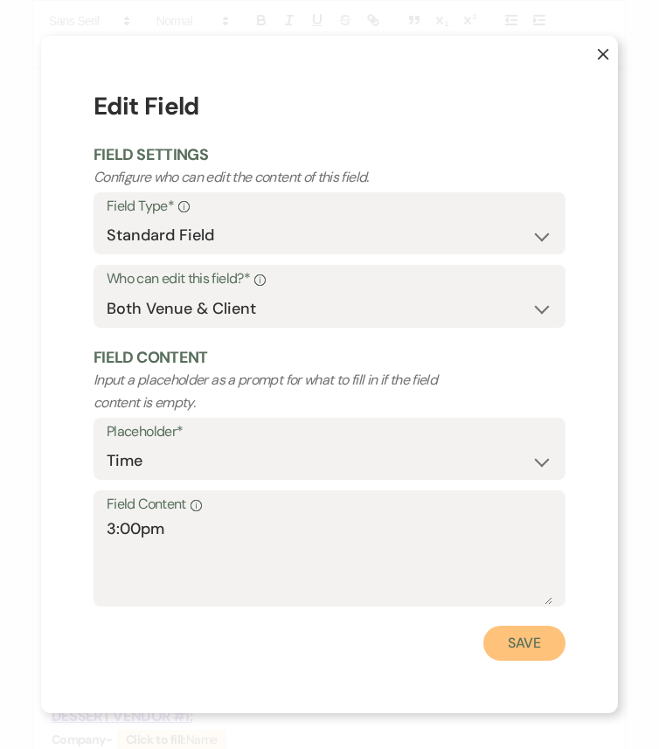
click at [533, 626] on button "Save" at bounding box center [524, 642] width 82 height 35
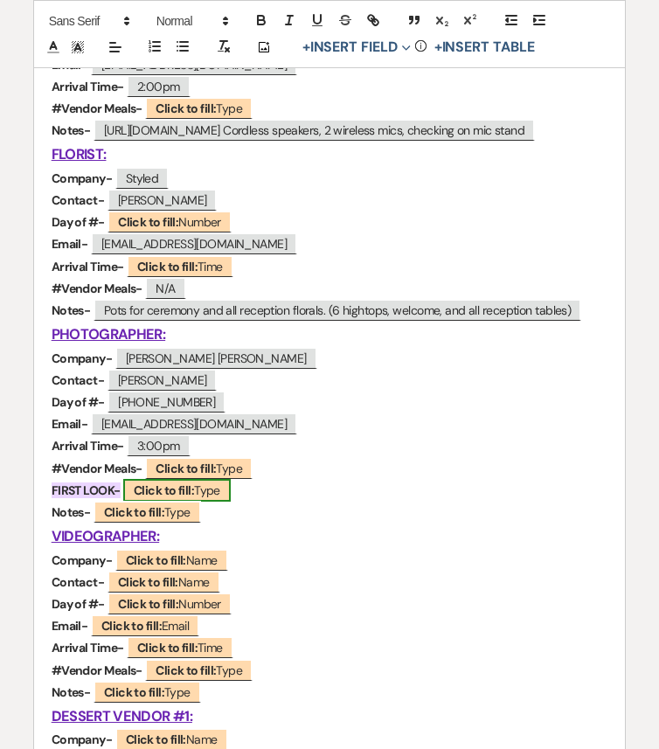
click at [176, 486] on b "Click to fill:" at bounding box center [164, 490] width 60 height 16
select select "Type"
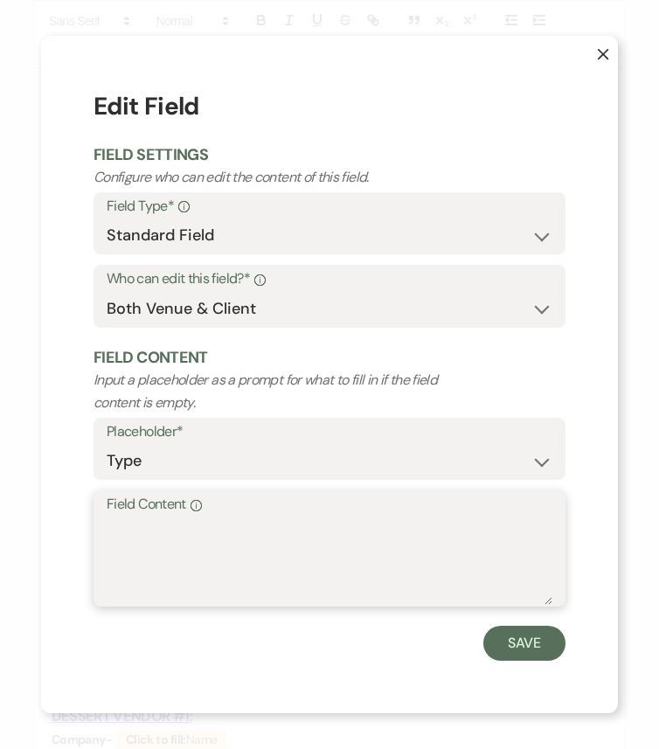
click at [191, 541] on textarea "Field Content Info" at bounding box center [329, 560] width 445 height 87
type textarea "Yes"
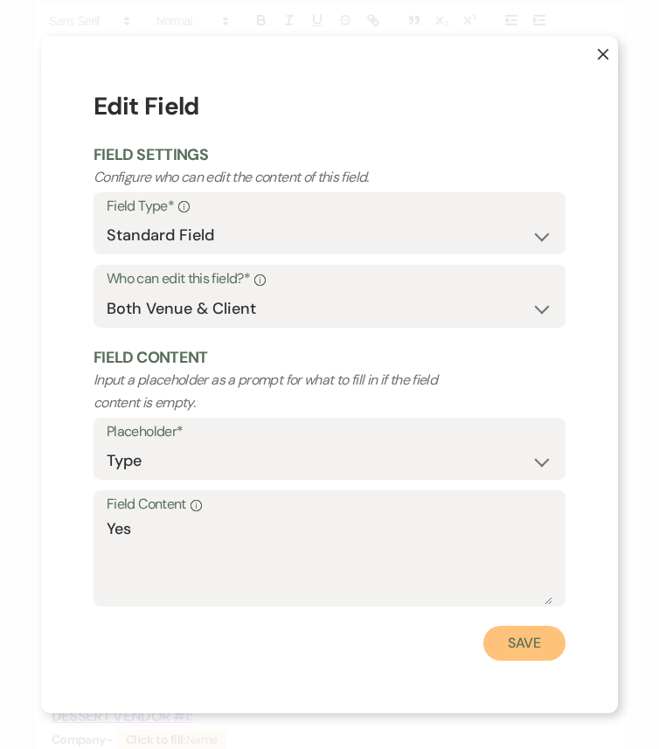
click at [514, 626] on button "Save" at bounding box center [524, 642] width 82 height 35
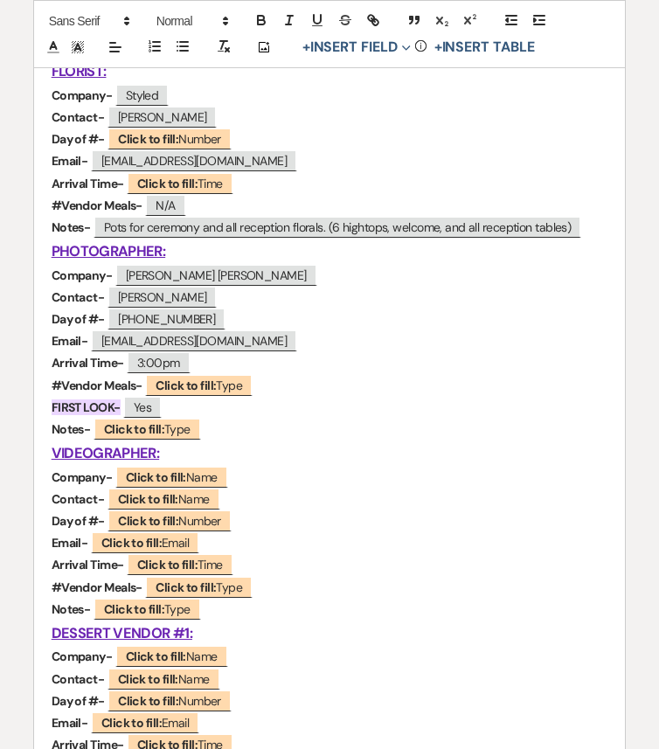
scroll to position [1329, 0]
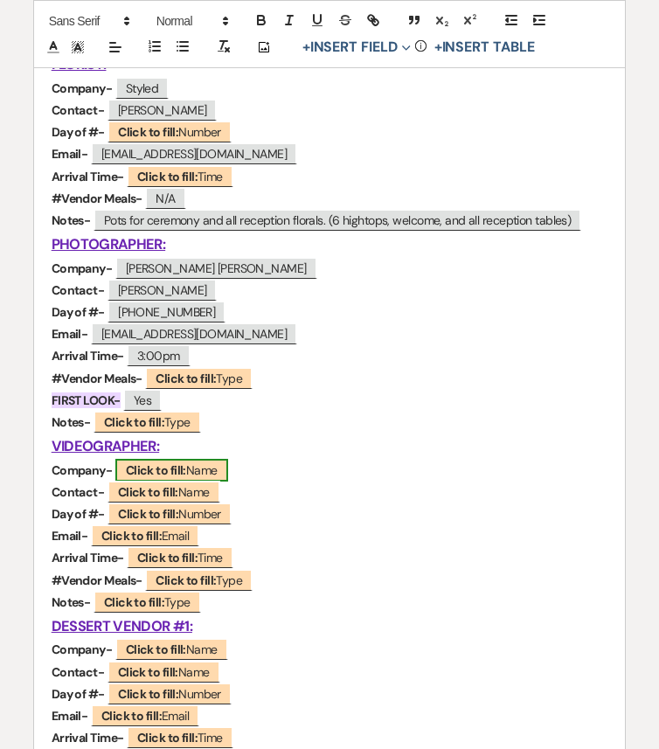
click at [160, 465] on b "Click to fill:" at bounding box center [156, 470] width 60 height 16
select select "Name"
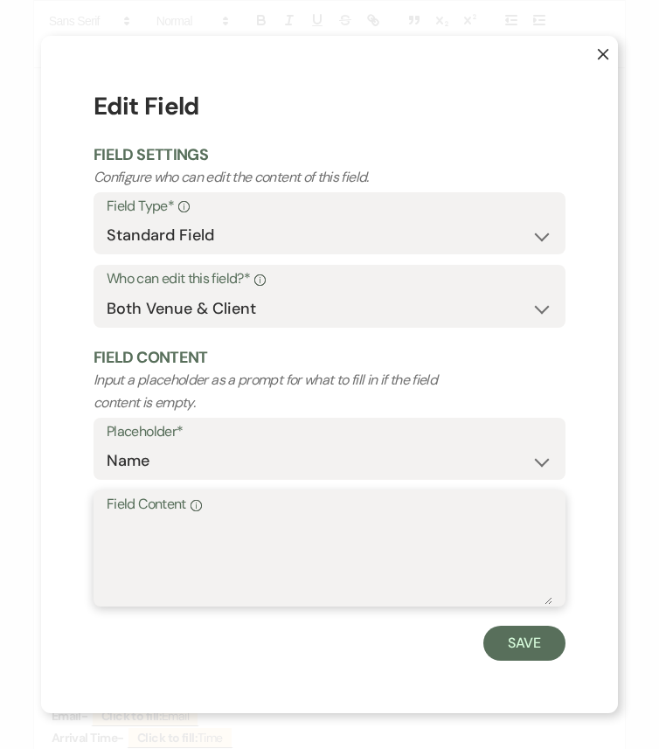
click at [189, 528] on textarea "Field Content Info" at bounding box center [329, 560] width 445 height 87
type textarea "N/A"
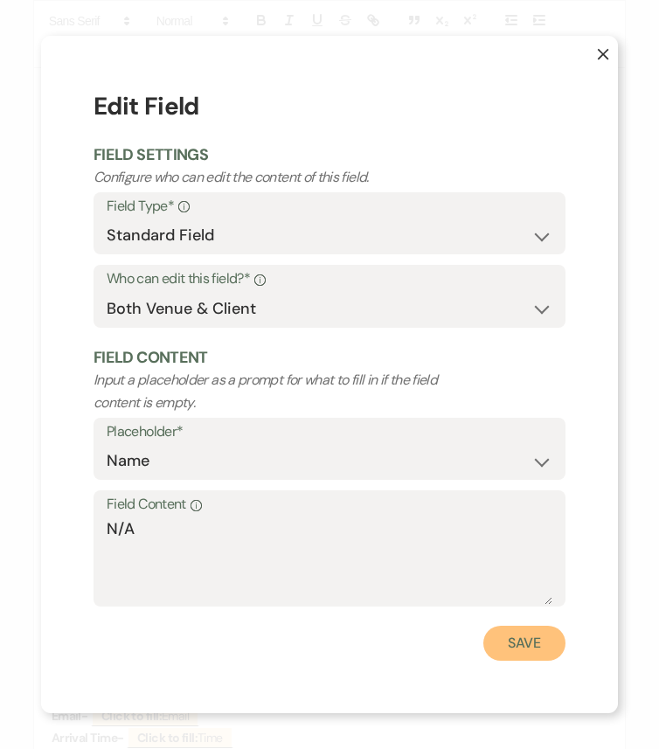
click at [528, 626] on button "Save" at bounding box center [524, 642] width 82 height 35
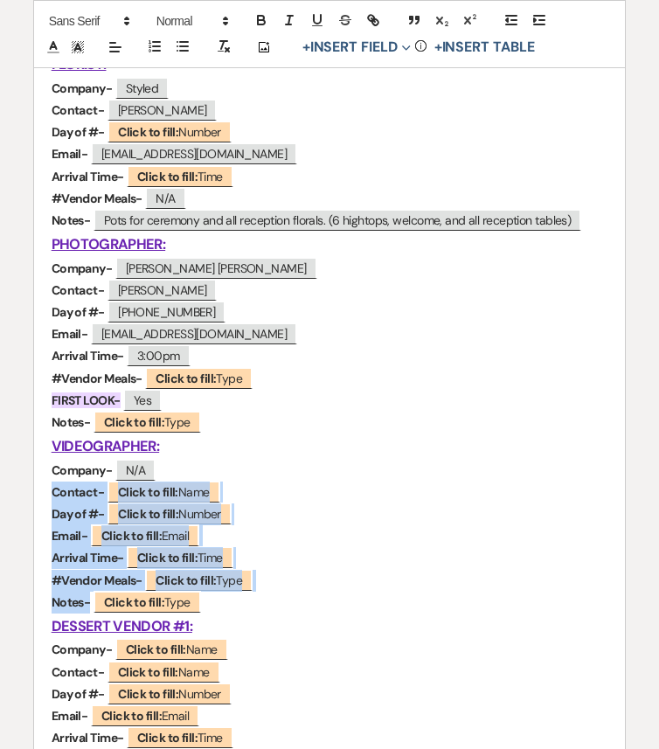
drag, startPoint x: 48, startPoint y: 489, endPoint x: 322, endPoint y: 604, distance: 297.5
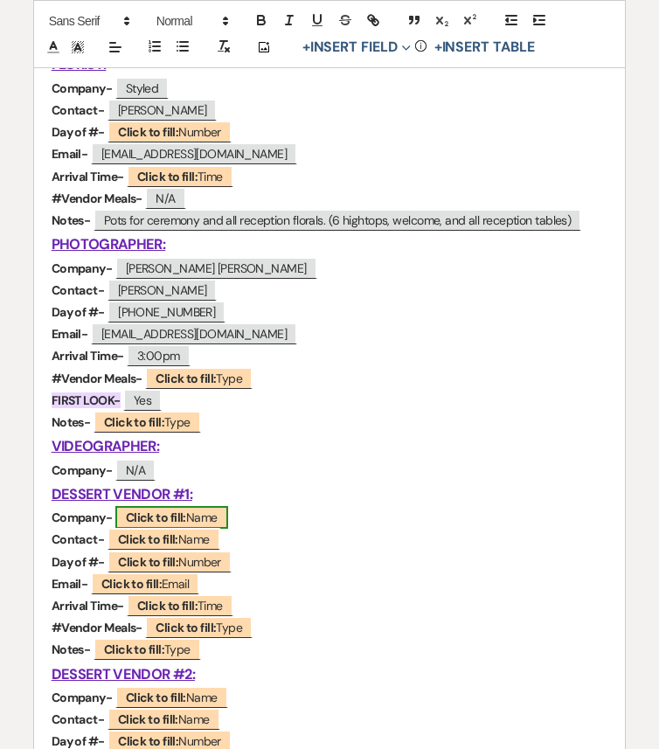
click at [163, 515] on b "Click to fill:" at bounding box center [156, 517] width 60 height 16
select select "Name"
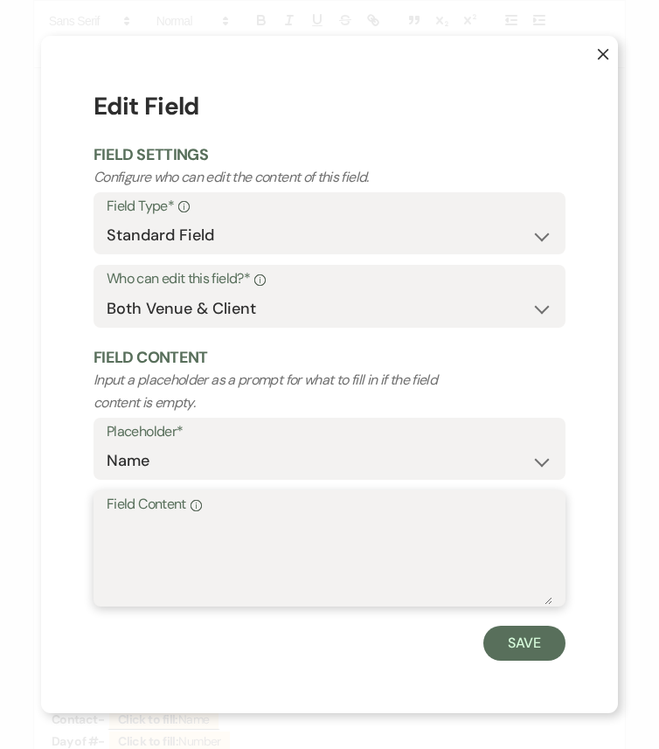
click at [225, 543] on textarea "Field Content Info" at bounding box center [329, 560] width 445 height 87
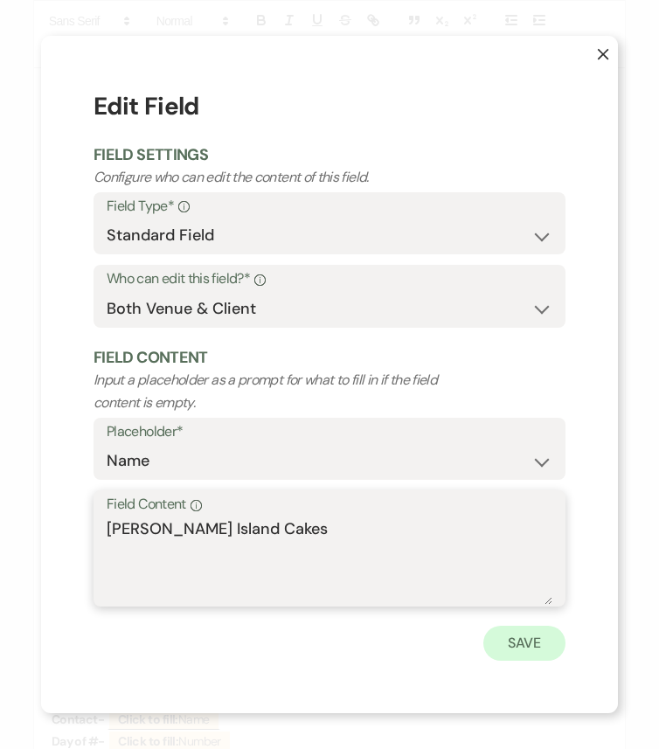
type textarea "Smith Island Cakes"
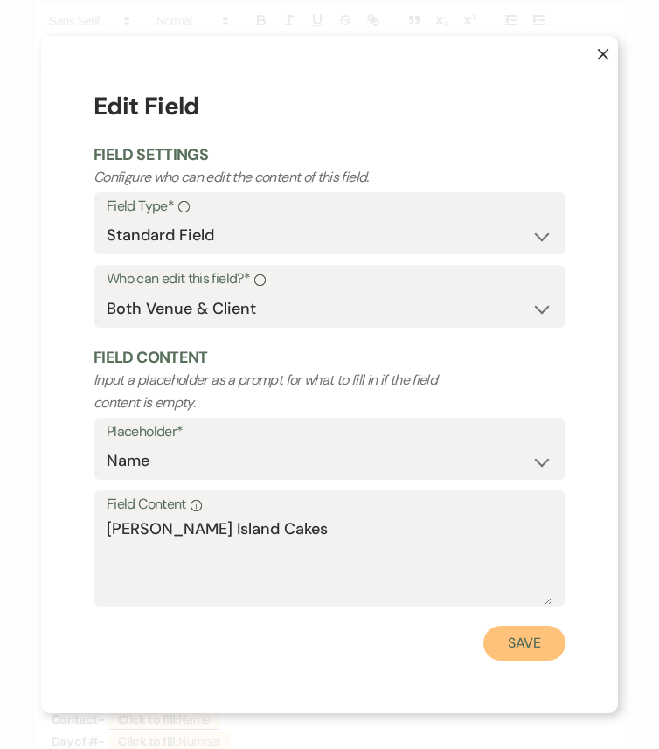
click at [539, 626] on button "Save" at bounding box center [524, 642] width 82 height 35
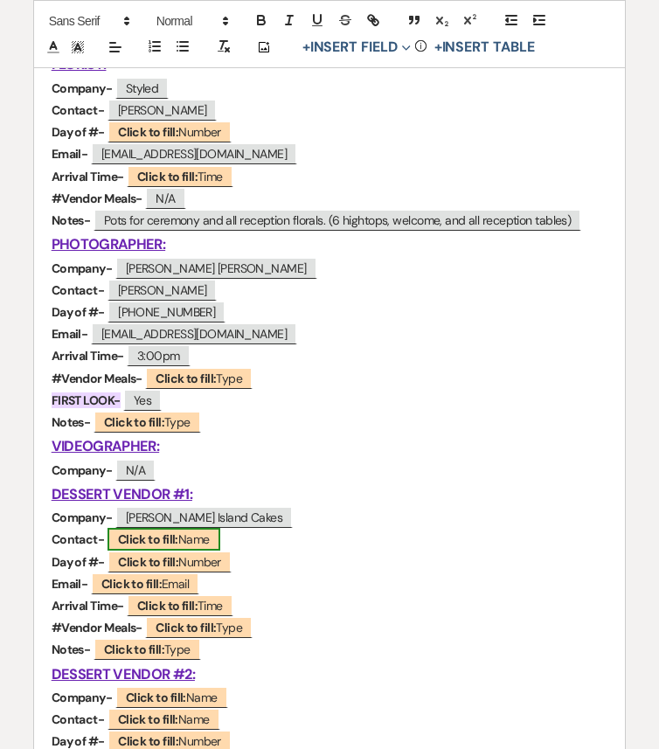
click at [138, 539] on b "Click to fill:" at bounding box center [148, 539] width 60 height 16
select select "Name"
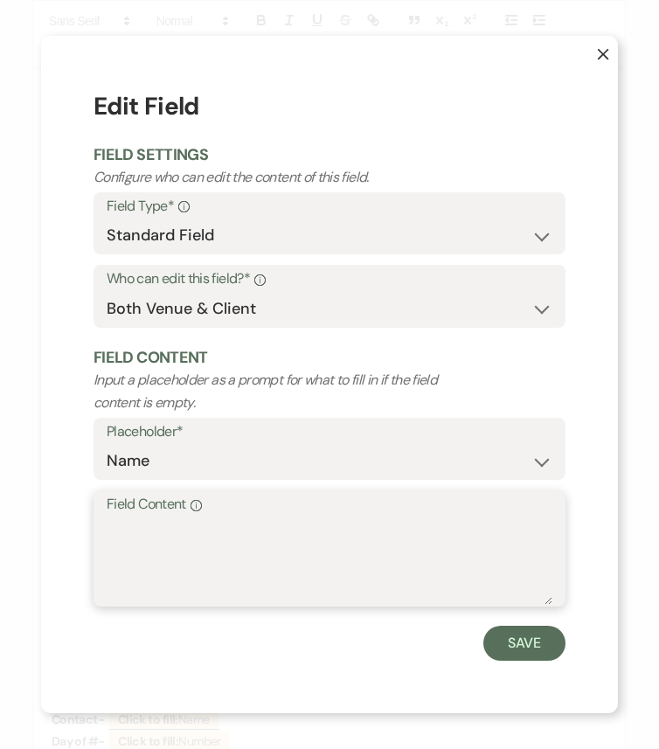
click at [209, 557] on textarea "Field Content Info" at bounding box center [329, 560] width 445 height 87
type textarea "N/A"
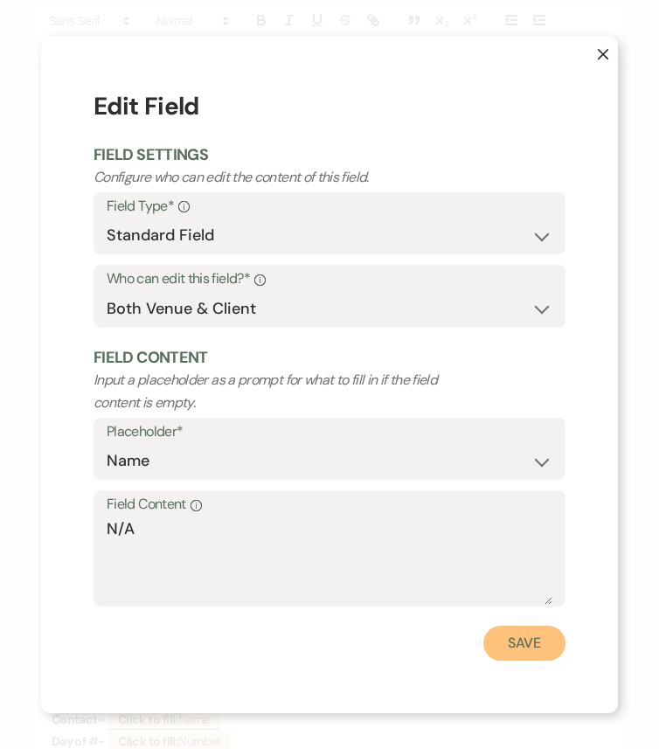
click at [536, 626] on button "Save" at bounding box center [524, 642] width 82 height 35
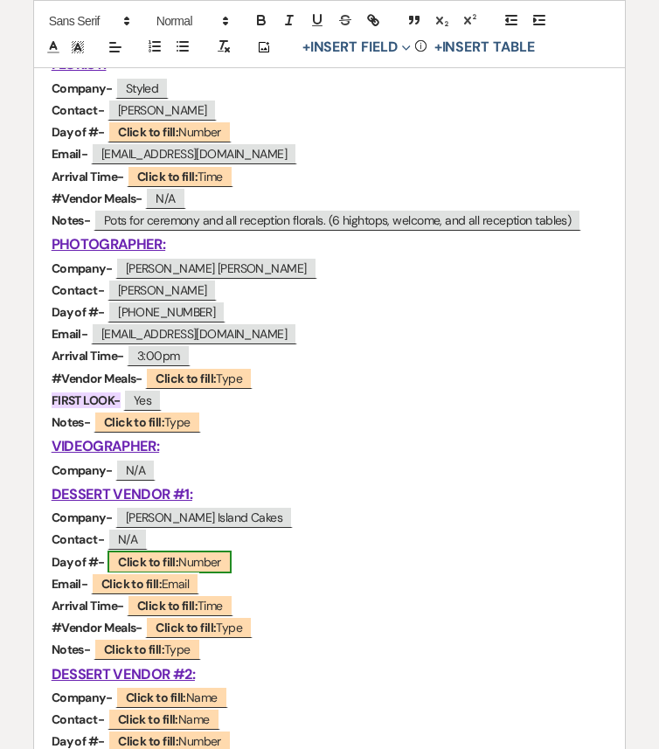
click at [167, 561] on b "Click to fill:" at bounding box center [148, 562] width 60 height 16
select select "Number"
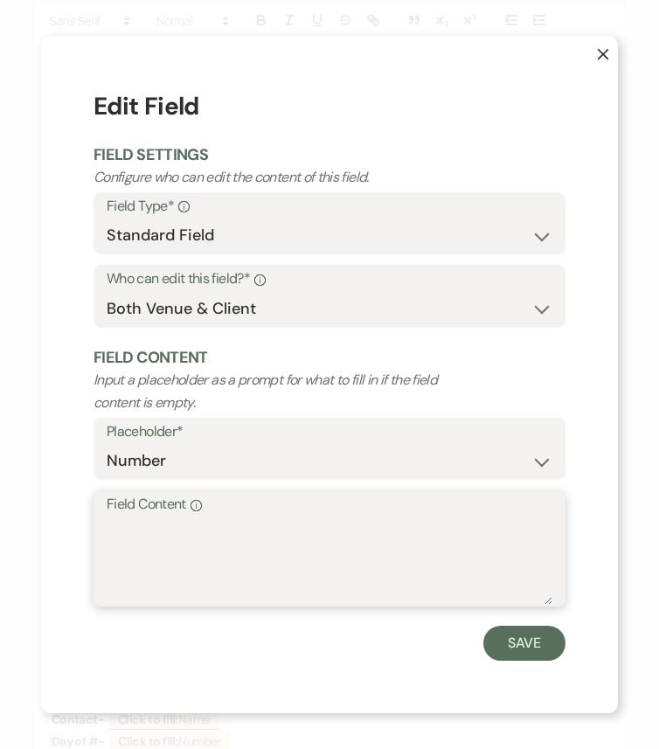
click at [189, 549] on textarea "Field Content Info" at bounding box center [329, 560] width 445 height 87
type textarea "N/A"
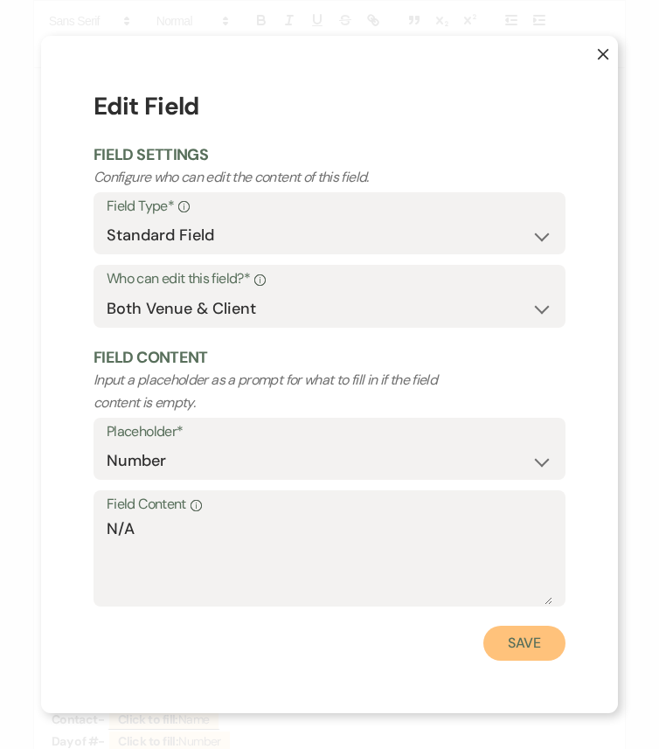
click at [494, 626] on button "Save" at bounding box center [524, 642] width 82 height 35
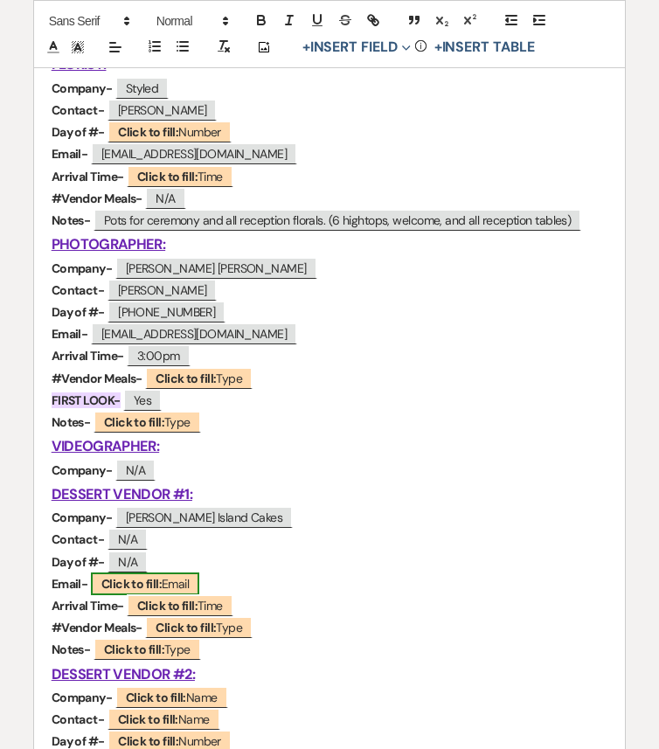
click at [149, 577] on b "Click to fill:" at bounding box center [131, 584] width 60 height 16
select select "Email"
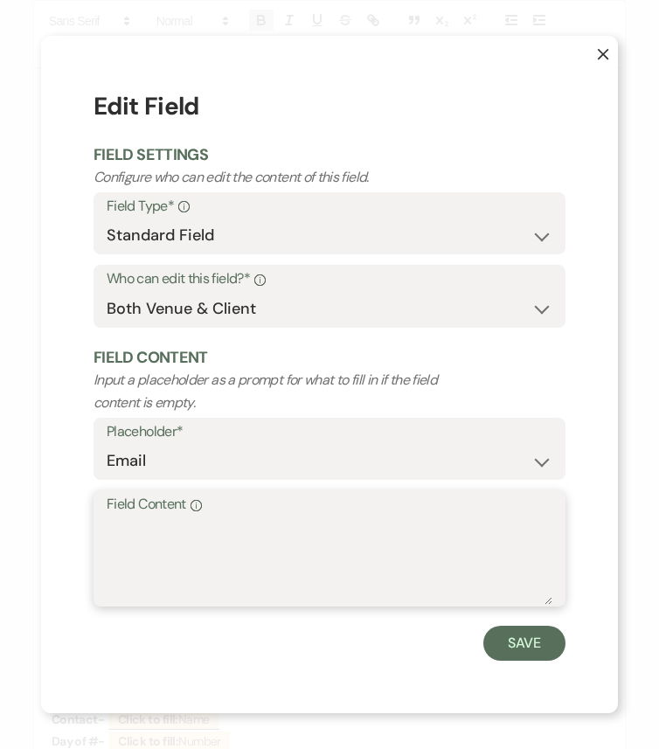
click at [214, 570] on textarea "Field Content Info" at bounding box center [329, 560] width 445 height 87
type textarea "N/A"
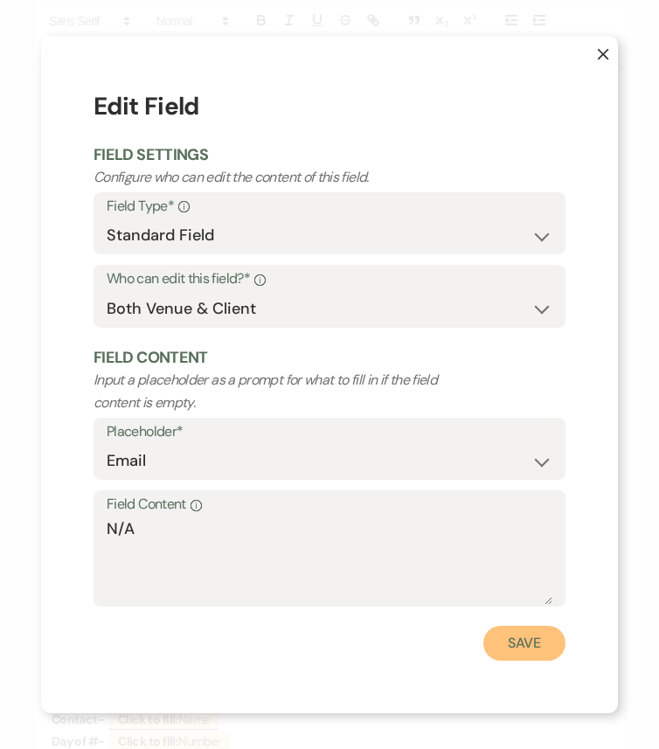
click at [500, 626] on button "Save" at bounding box center [524, 642] width 82 height 35
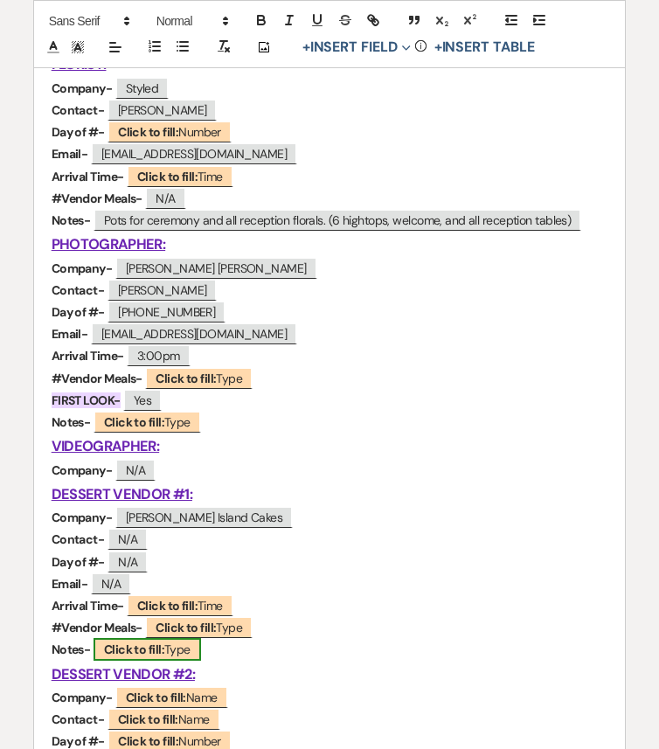
click at [166, 626] on span "Click to fill: Type" at bounding box center [146, 649] width 107 height 23
select select "Type"
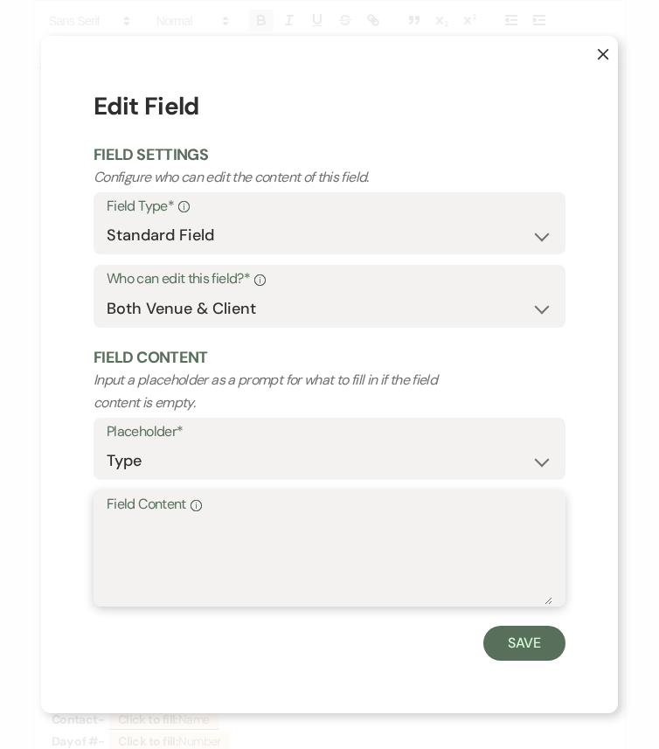
click at [254, 542] on textarea "Field Content Info" at bounding box center [329, 560] width 445 height 87
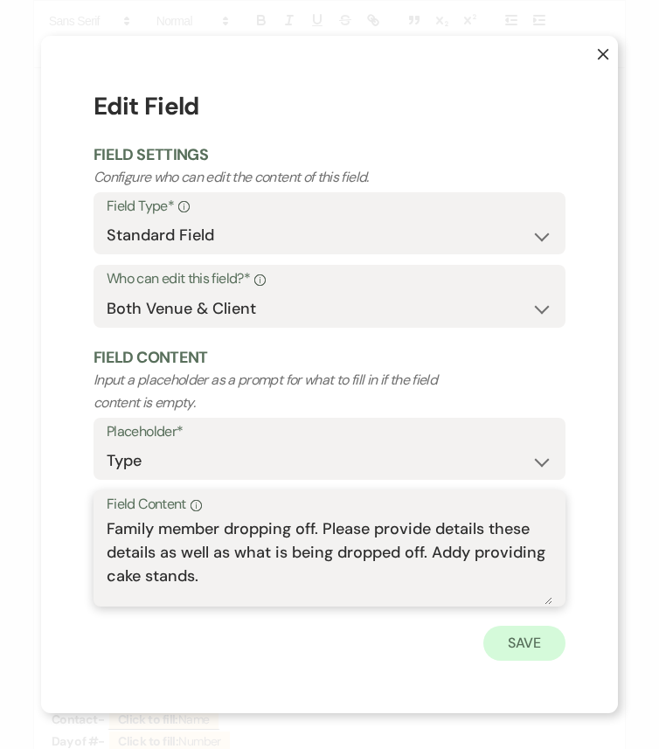
type textarea "Family member dropping off. Please provide details these details as well as wha…"
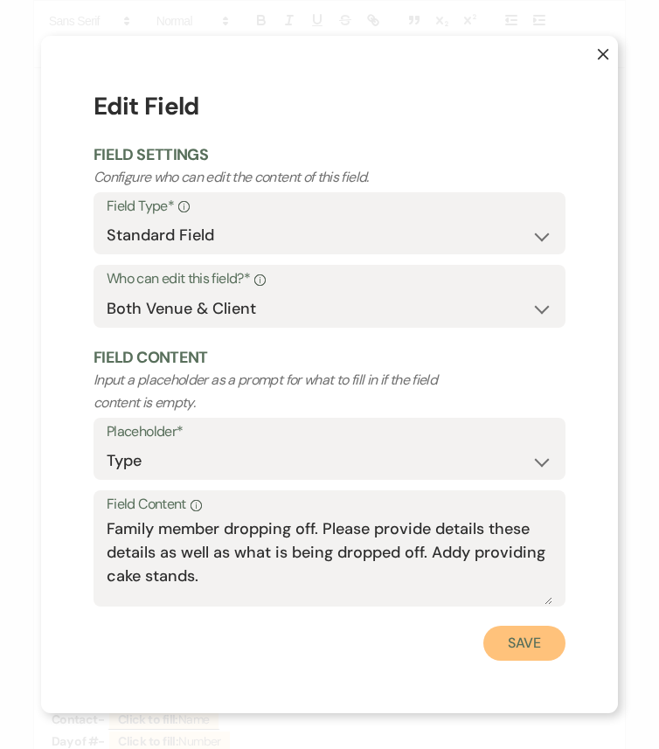
click at [522, 626] on button "Save" at bounding box center [524, 642] width 82 height 35
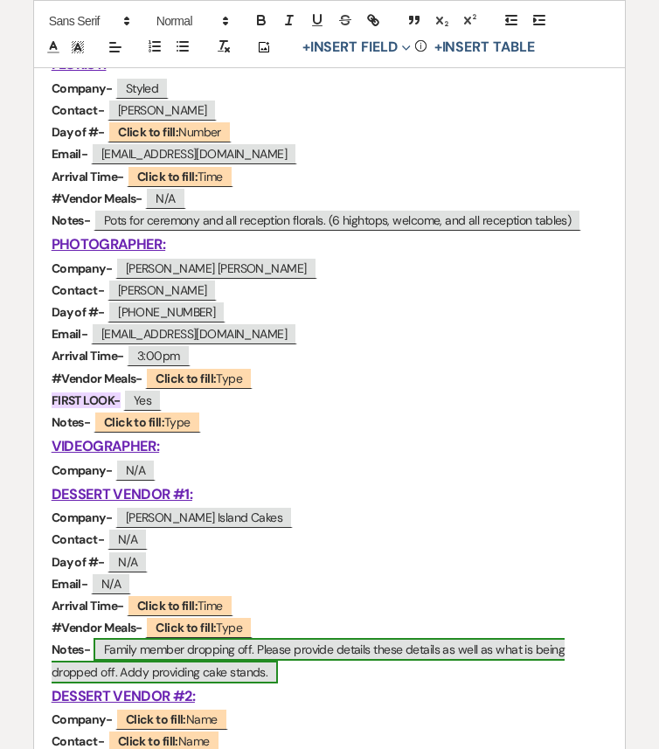
click at [259, 626] on span "Family member dropping off. Please provide details these details as well as wha…" at bounding box center [308, 660] width 513 height 45
select select "Type"
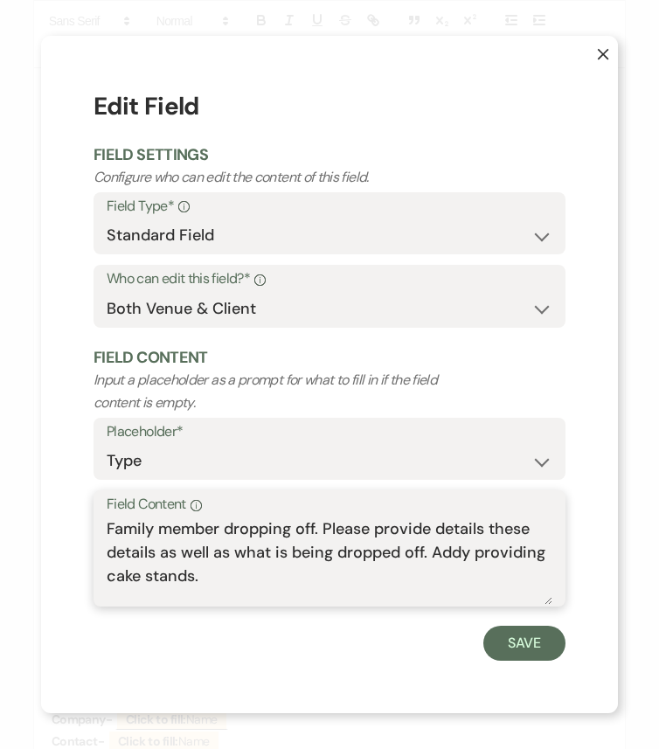
click at [194, 578] on textarea "Family member dropping off. Please provide details these details as well as wha…" at bounding box center [329, 560] width 445 height 87
drag, startPoint x: 194, startPoint y: 578, endPoint x: 83, endPoint y: 577, distance: 111.0
click at [83, 577] on div "X Edit Field Field Settings Configure who can edit the content of this field. F…" at bounding box center [329, 374] width 577 height 677
type textarea "Family member dropping off. Please provide details these details as well as wha…"
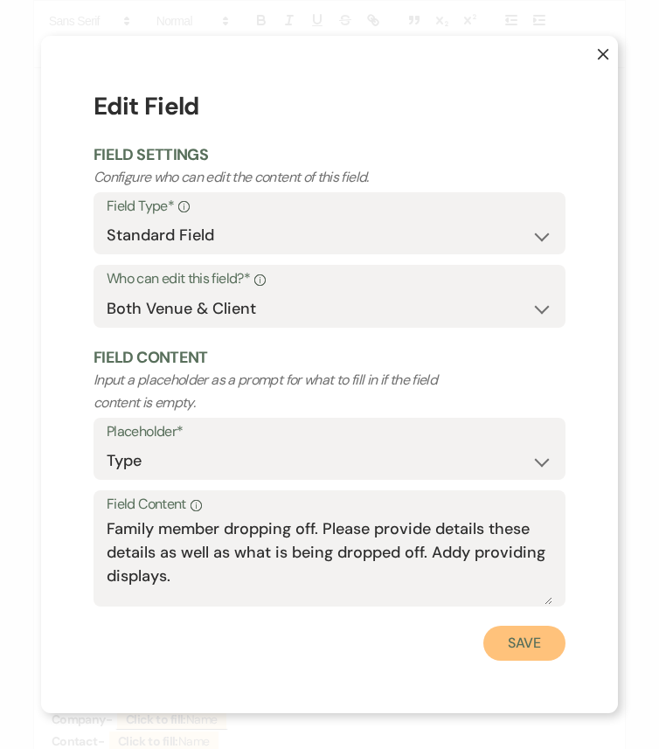
click at [534, 626] on button "Save" at bounding box center [524, 642] width 82 height 35
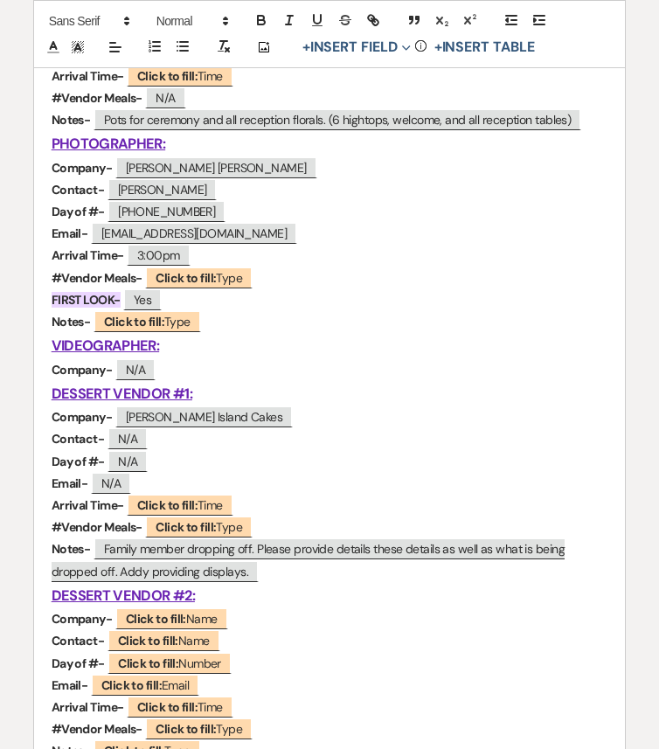
scroll to position [1432, 0]
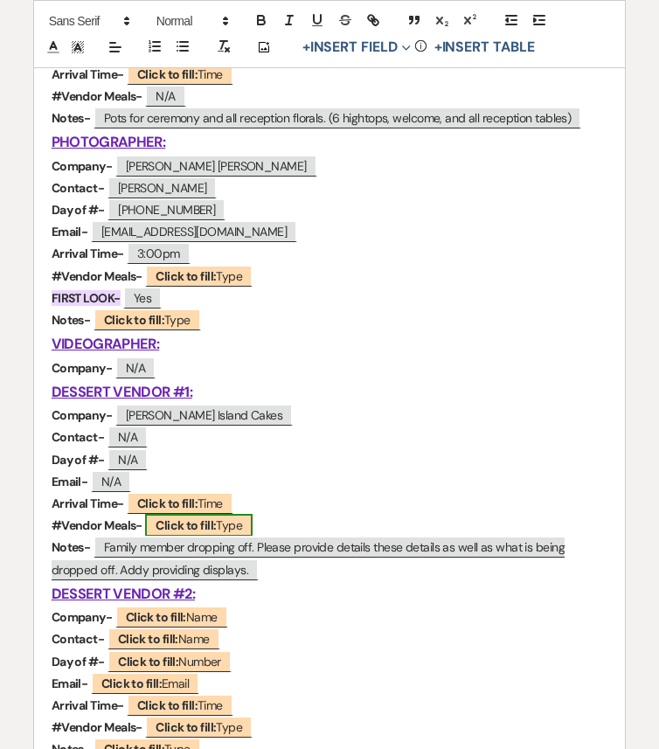
click at [229, 521] on span "Click to fill: Type" at bounding box center [198, 525] width 107 height 23
select select "Type"
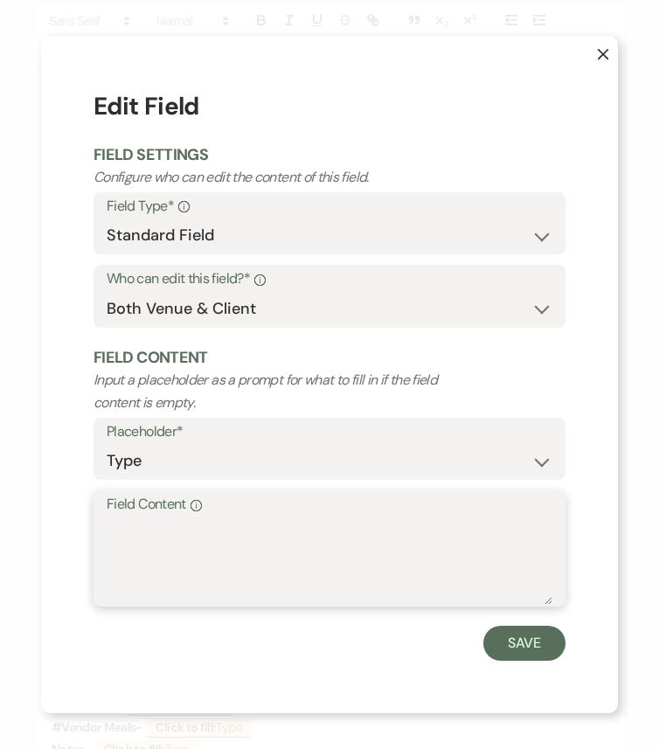
click at [259, 549] on textarea "Field Content Info" at bounding box center [329, 560] width 445 height 87
type textarea "N/A"
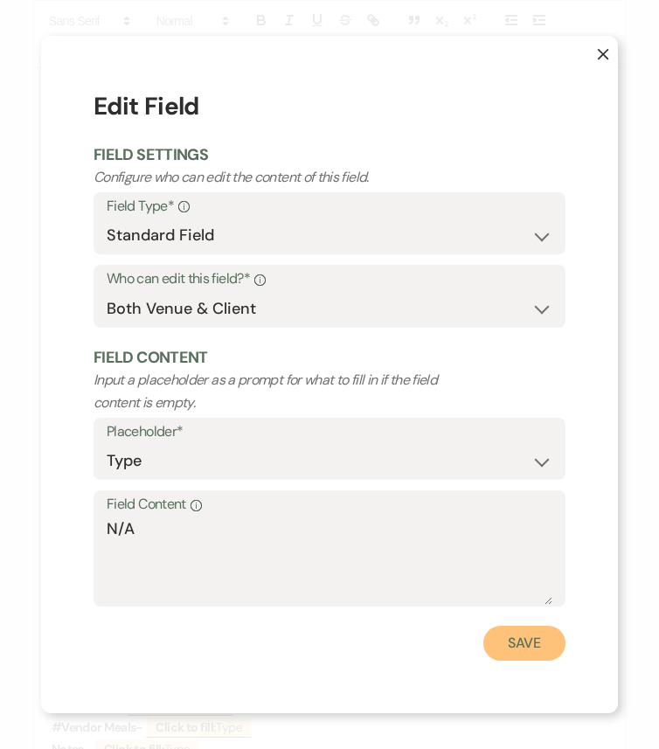
click at [525, 626] on button "Save" at bounding box center [524, 642] width 82 height 35
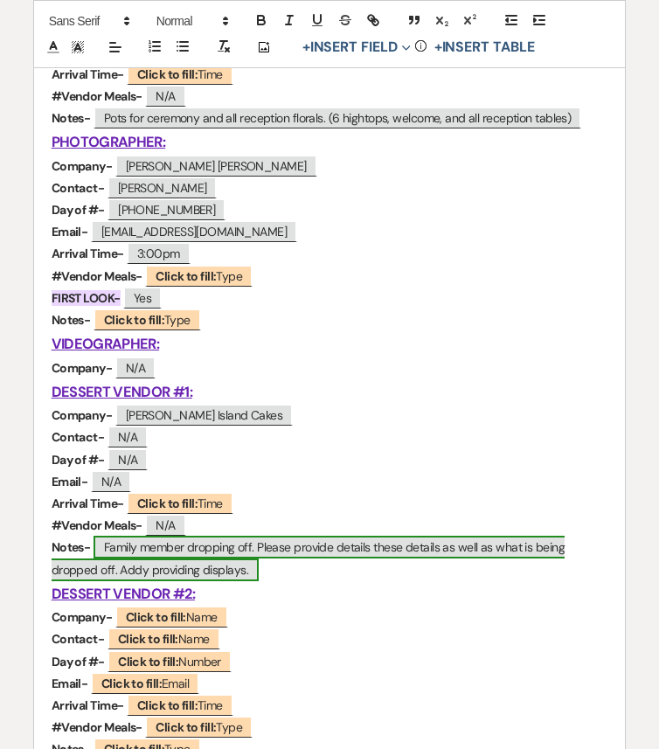
click at [226, 568] on span "Family member dropping off. Please provide details these details as well as wha…" at bounding box center [308, 557] width 513 height 45
select select "Type"
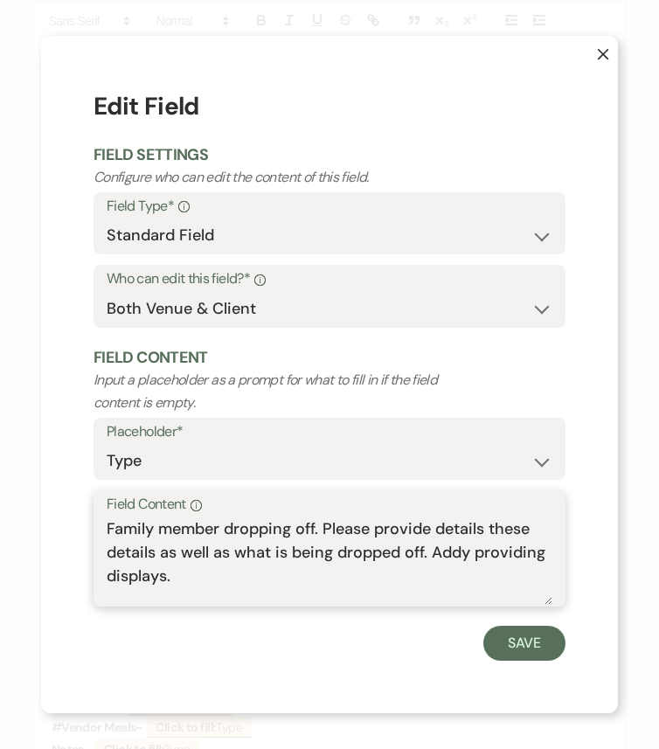
click at [309, 584] on textarea "Family member dropping off. Please provide details these details as well as wha…" at bounding box center [329, 560] width 445 height 87
paste textarea "Plan for a minimum of 1 slice per person. For any smaller desserts 1.5-2 per pe…"
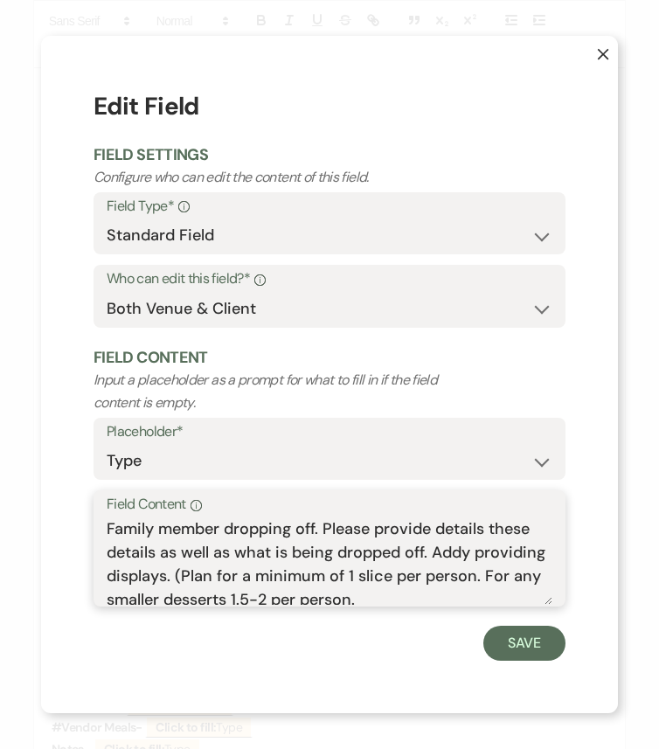
scroll to position [5, 0]
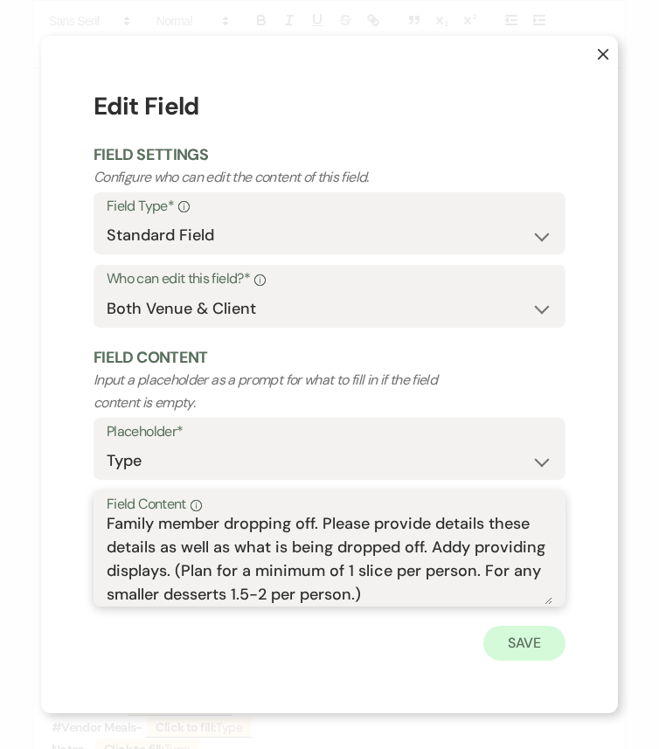
type textarea "Family member dropping off. Please provide details these details as well as wha…"
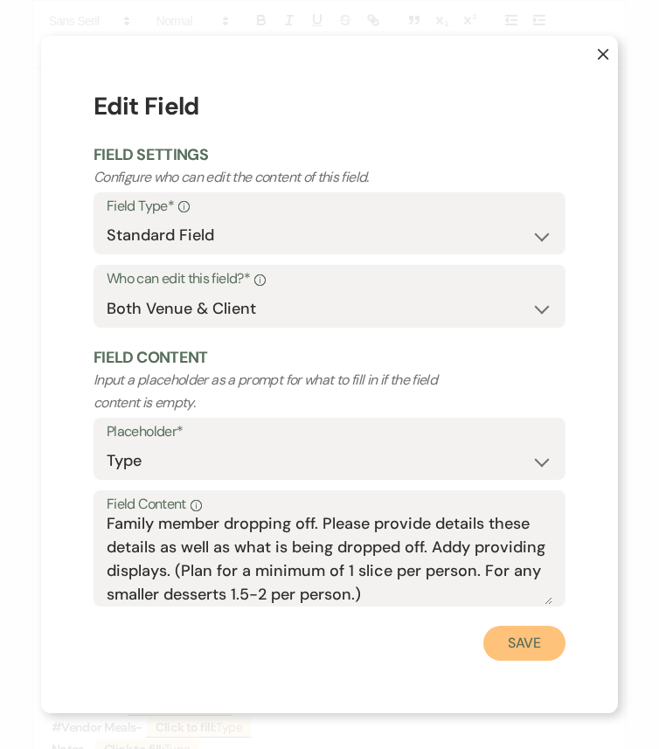
click at [538, 626] on button "Save" at bounding box center [524, 642] width 82 height 35
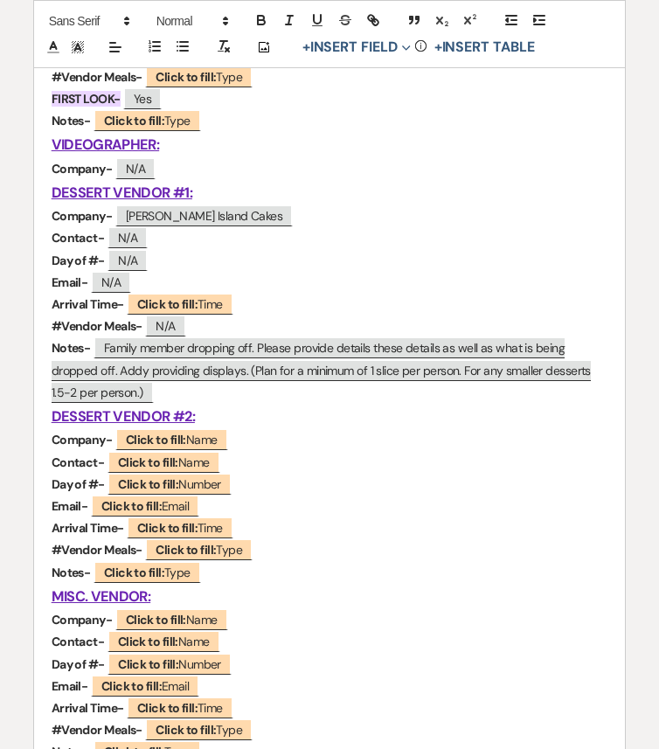
scroll to position [1638, 0]
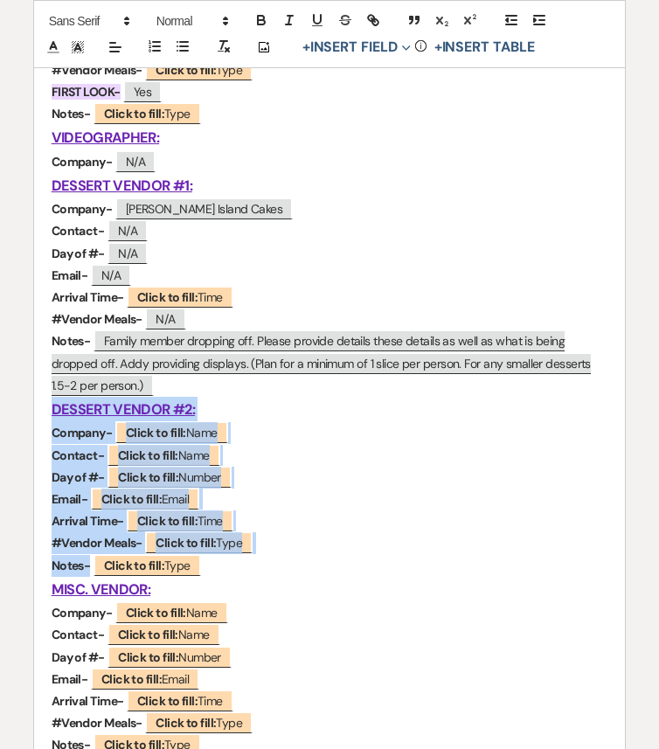
drag, startPoint x: 52, startPoint y: 407, endPoint x: 273, endPoint y: 559, distance: 268.9
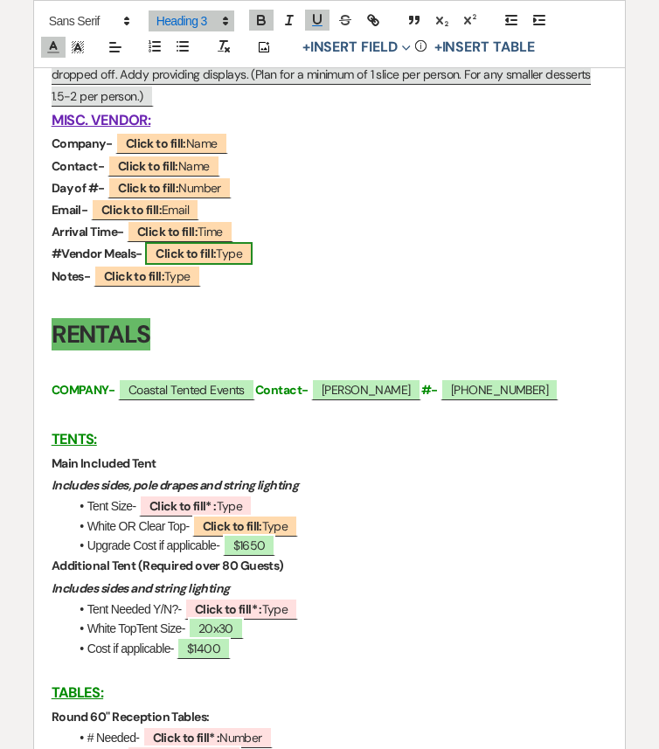
scroll to position [1929, 0]
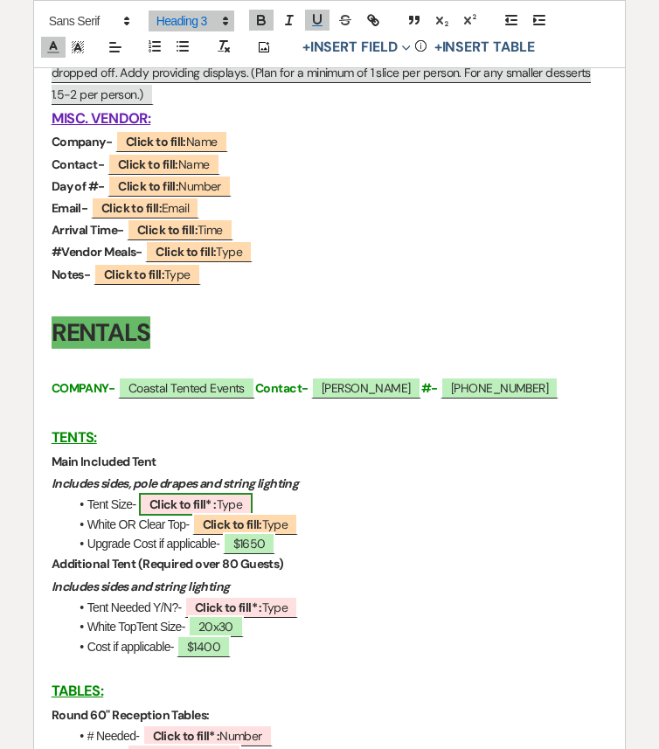
click at [196, 501] on b "Click to fill* :" at bounding box center [182, 504] width 67 height 16
select select "owner"
select select "Type"
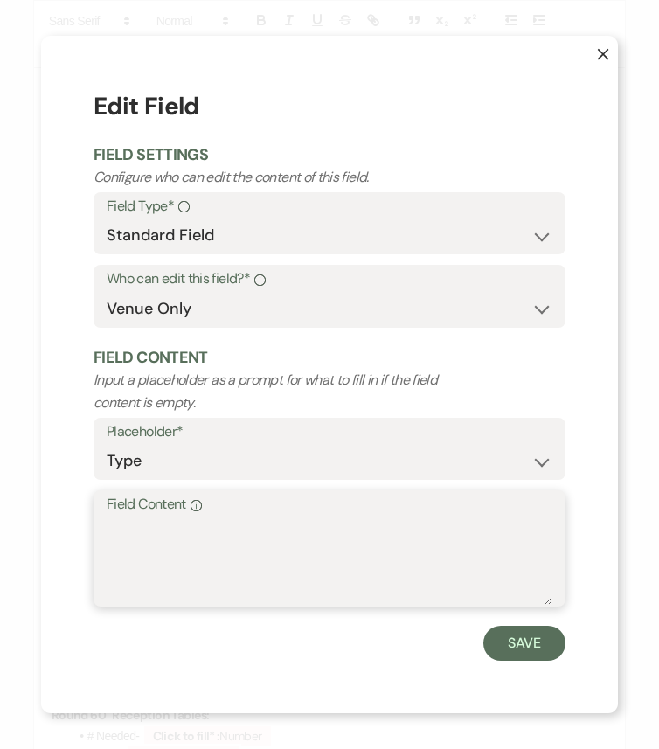
click at [198, 535] on textarea "Field Content Info" at bounding box center [329, 560] width 445 height 87
type textarea "20x90"
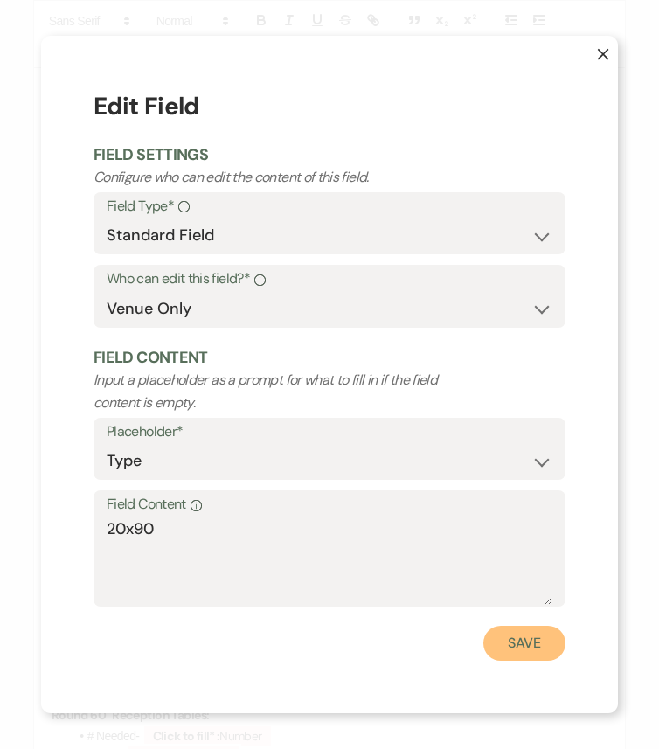
click at [504, 626] on button "Save" at bounding box center [524, 642] width 82 height 35
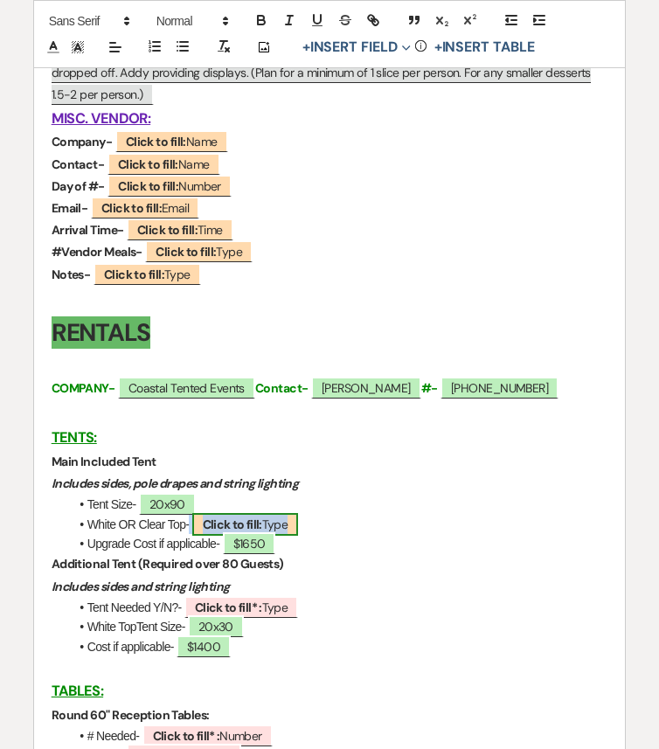
click at [226, 521] on b "Click to fill:" at bounding box center [232, 524] width 59 height 16
select select "Type"
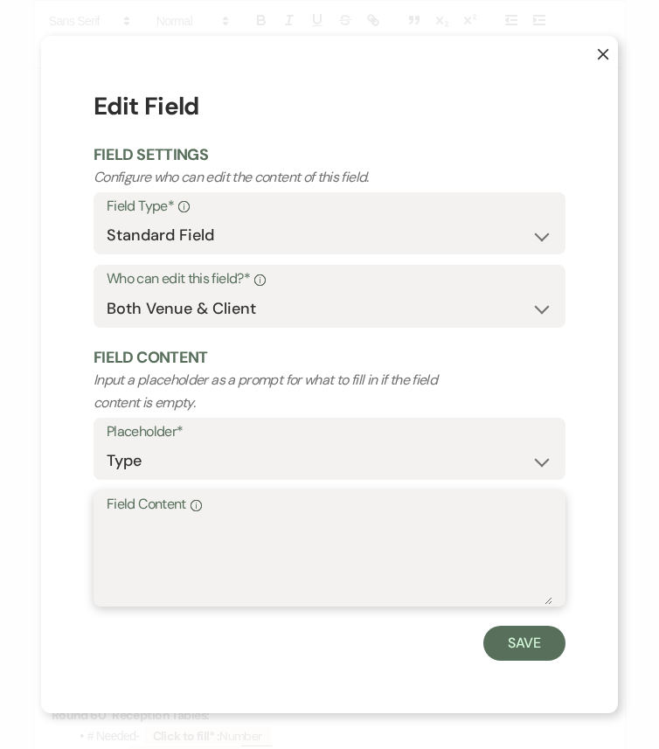
click at [288, 540] on textarea "Field Content Info" at bounding box center [329, 560] width 445 height 87
type textarea "Clear"
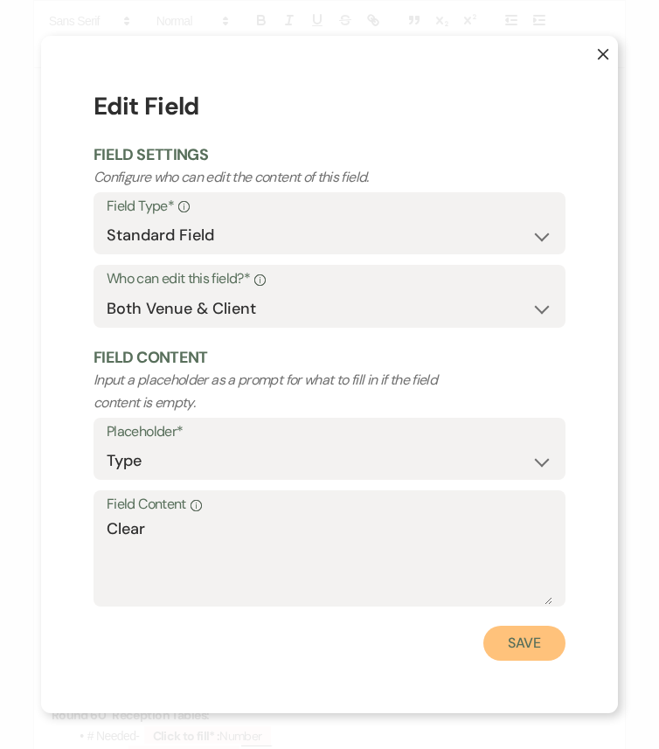
click at [533, 626] on button "Save" at bounding box center [524, 642] width 82 height 35
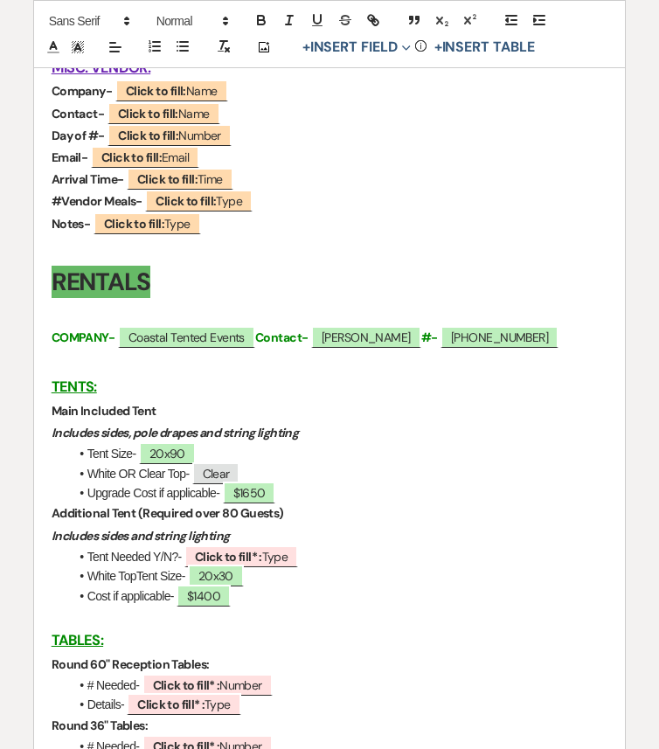
scroll to position [1986, 0]
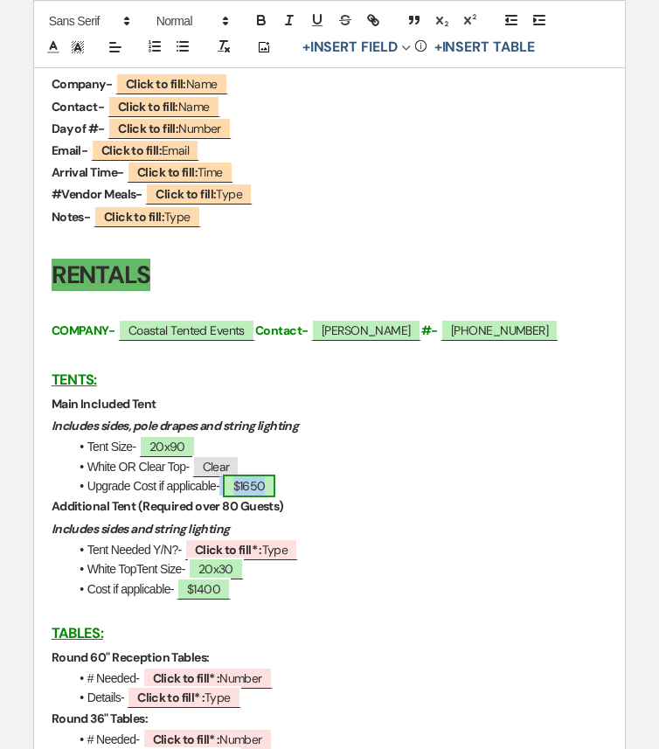
click at [266, 491] on span "$1650" at bounding box center [249, 485] width 53 height 23
select select "owner"
select select "Amount"
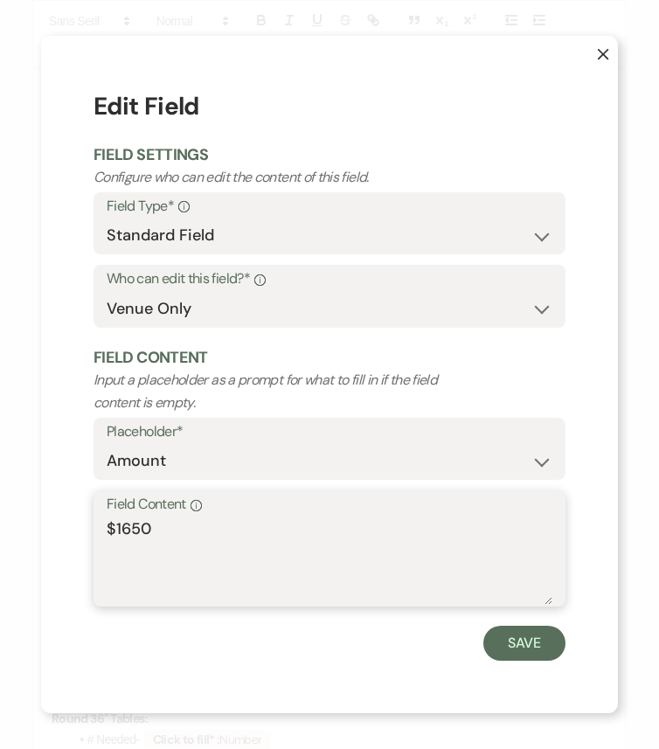
click at [186, 528] on textarea "$1650" at bounding box center [329, 560] width 445 height 87
type textarea "$1600"
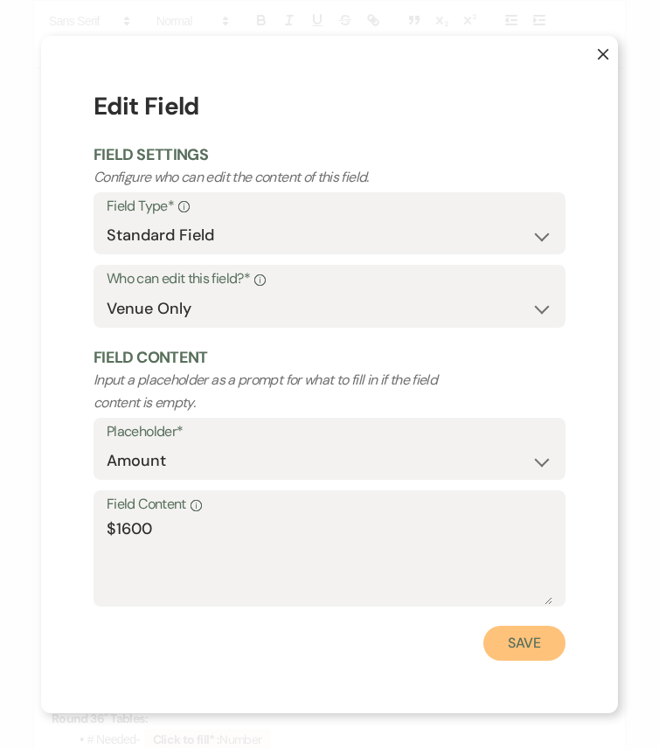
click at [526, 626] on button "Save" at bounding box center [524, 642] width 82 height 35
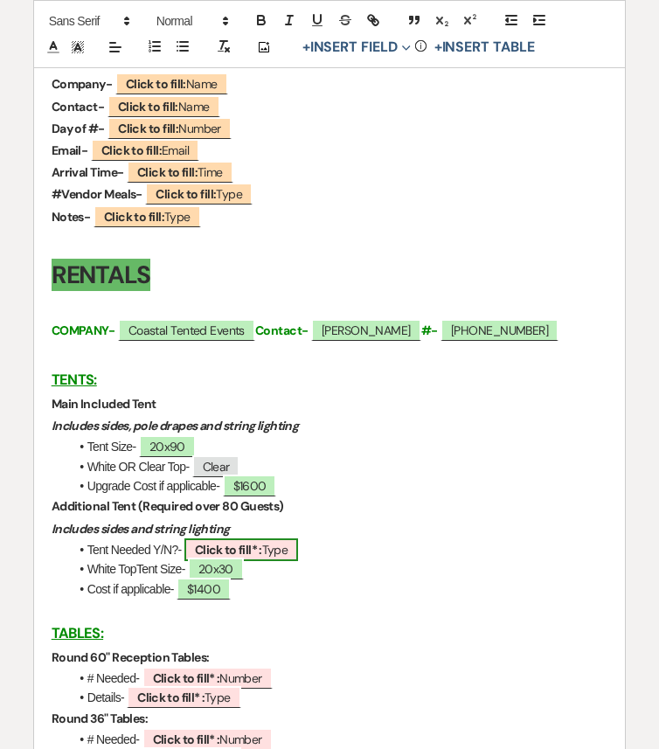
click at [225, 548] on b "Click to fill* :" at bounding box center [228, 550] width 67 height 16
select select "owner"
select select "Type"
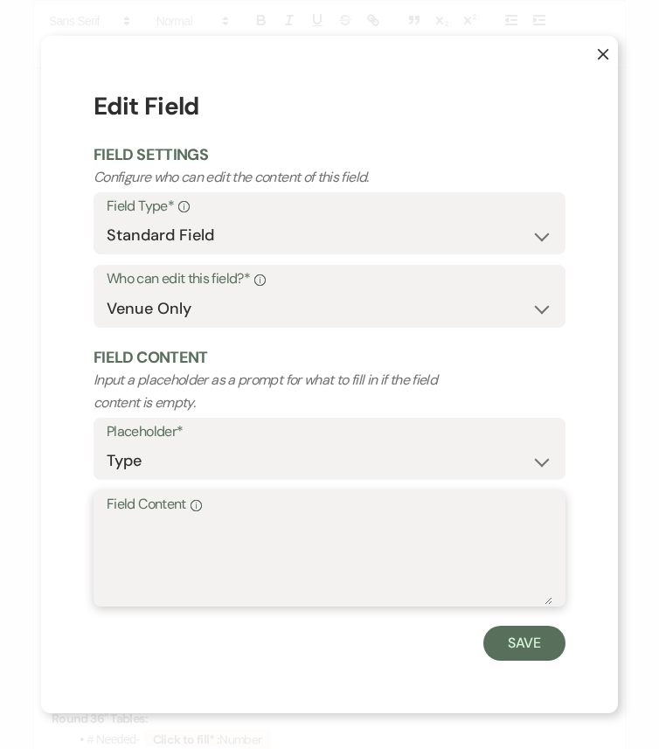
click at [288, 556] on textarea "Field Content Info" at bounding box center [329, 560] width 445 height 87
type textarea "Yes"
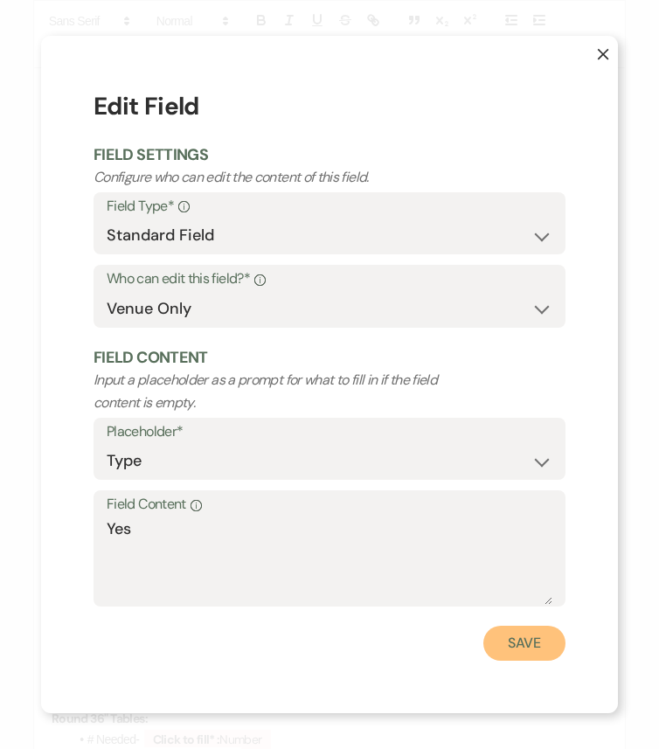
click at [531, 626] on button "Save" at bounding box center [524, 642] width 82 height 35
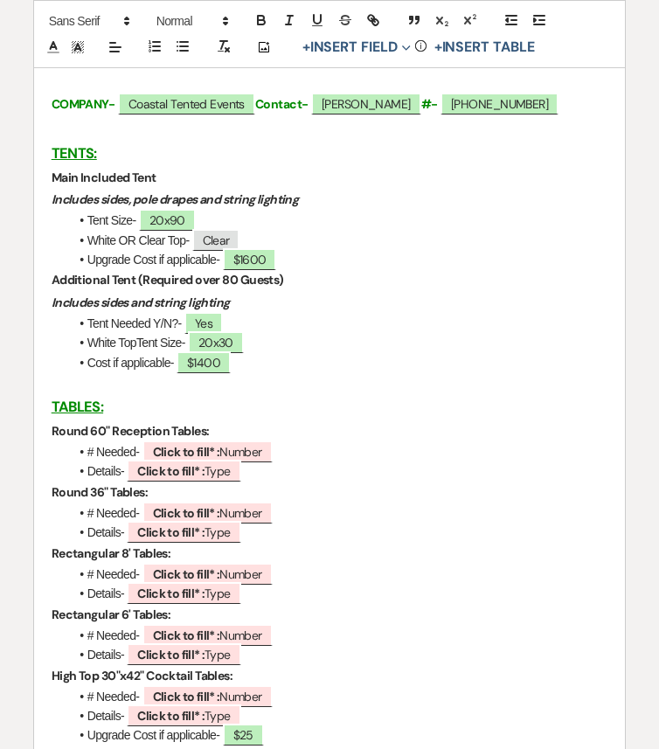
scroll to position [2230, 0]
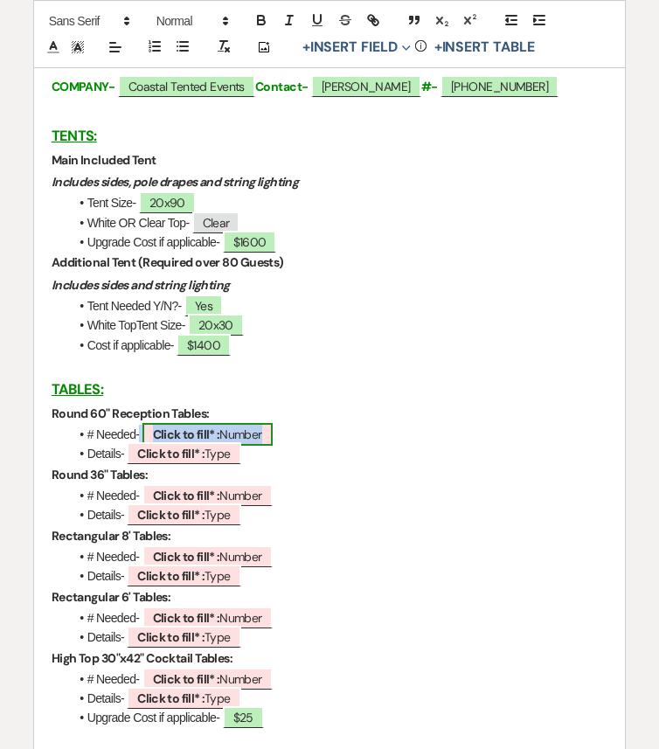
click at [192, 436] on b "Click to fill* :" at bounding box center [186, 434] width 67 height 16
select select "owner"
select select "Number"
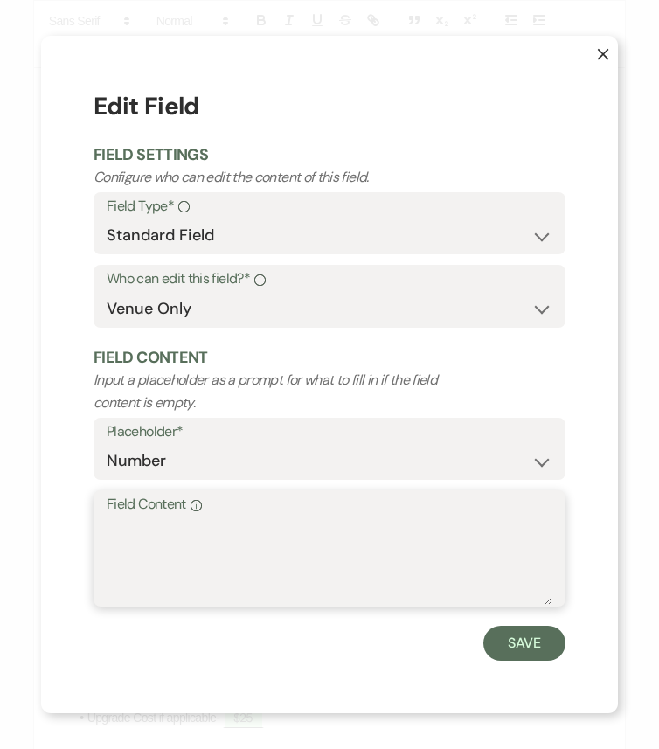
click at [201, 532] on textarea "Field Content Info" at bounding box center [329, 560] width 445 height 87
paste textarea "Reception Guest Tables (10), Welcome table (1)"
drag, startPoint x: 455, startPoint y: 528, endPoint x: 0, endPoint y: 528, distance: 455.1
click at [0, 528] on div "X Edit Field Field Settings Configure who can edit the content of this field. F…" at bounding box center [329, 374] width 659 height 749
type textarea "11"
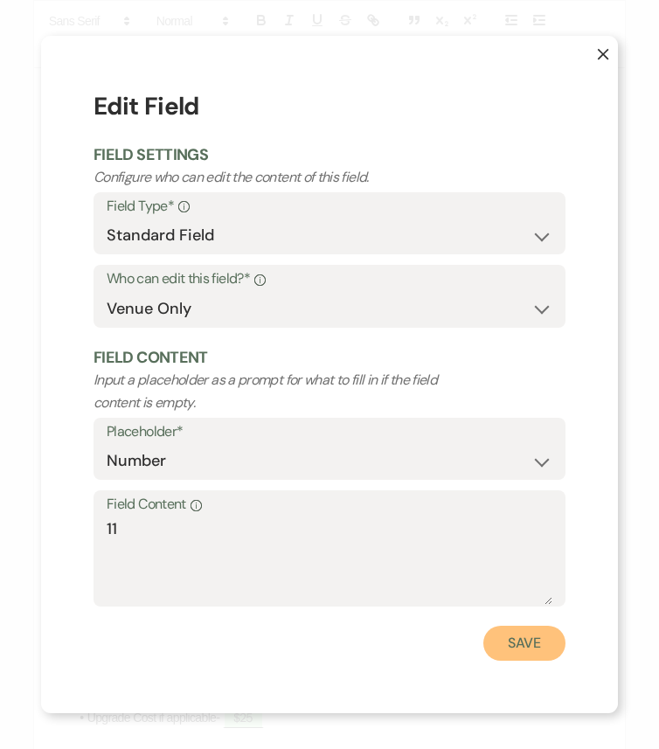
click at [534, 626] on button "Save" at bounding box center [524, 642] width 82 height 35
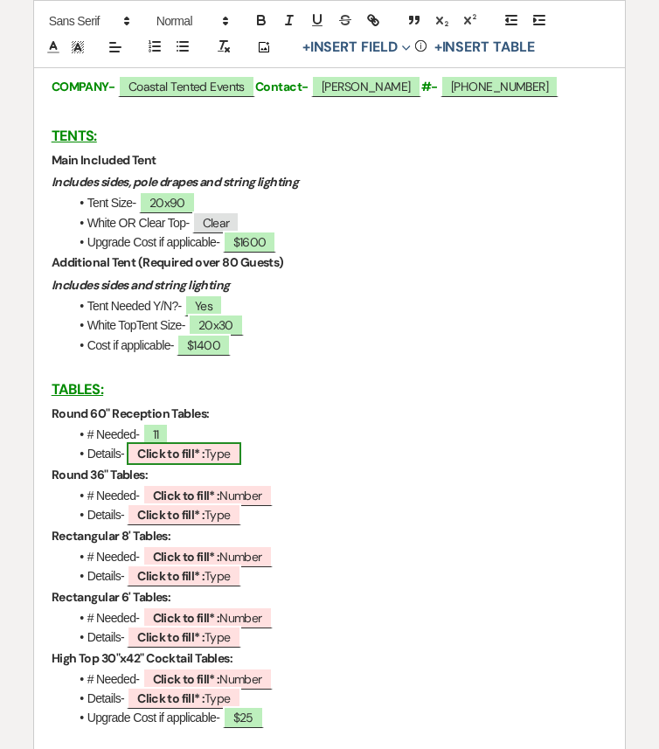
click at [201, 457] on b "Click to fill* :" at bounding box center [170, 453] width 67 height 16
select select "owner"
select select "Type"
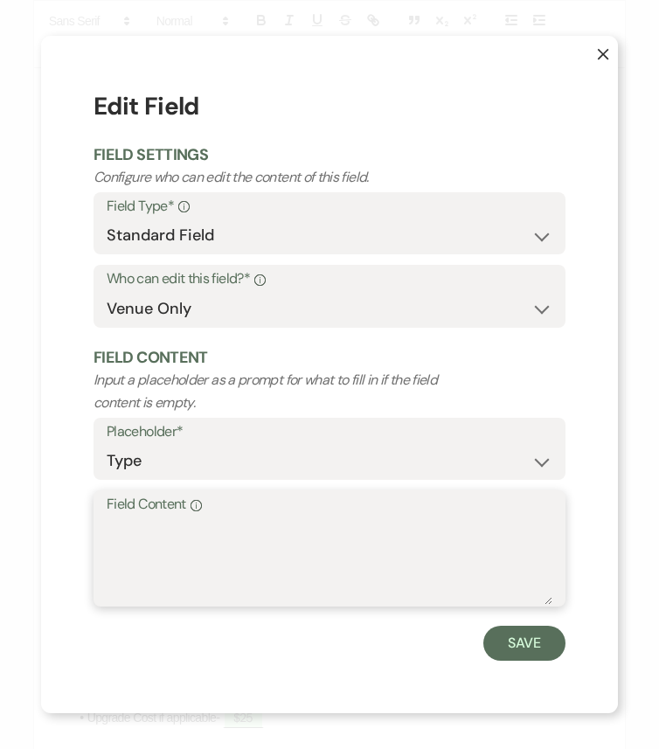
click at [255, 528] on textarea "Field Content Info" at bounding box center [329, 560] width 445 height 87
paste textarea "Reception Guest Tables (10), Welcome table (1)"
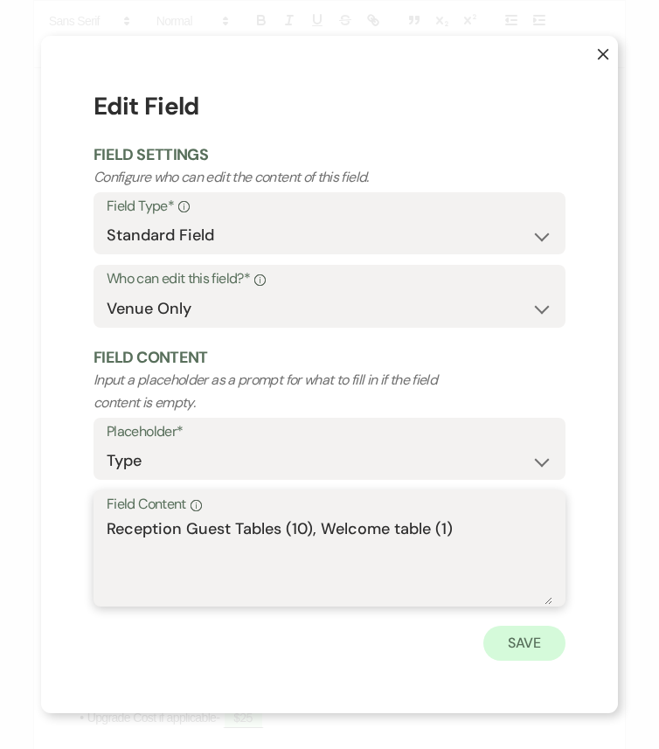
type textarea "Reception Guest Tables (10), Welcome table (1)"
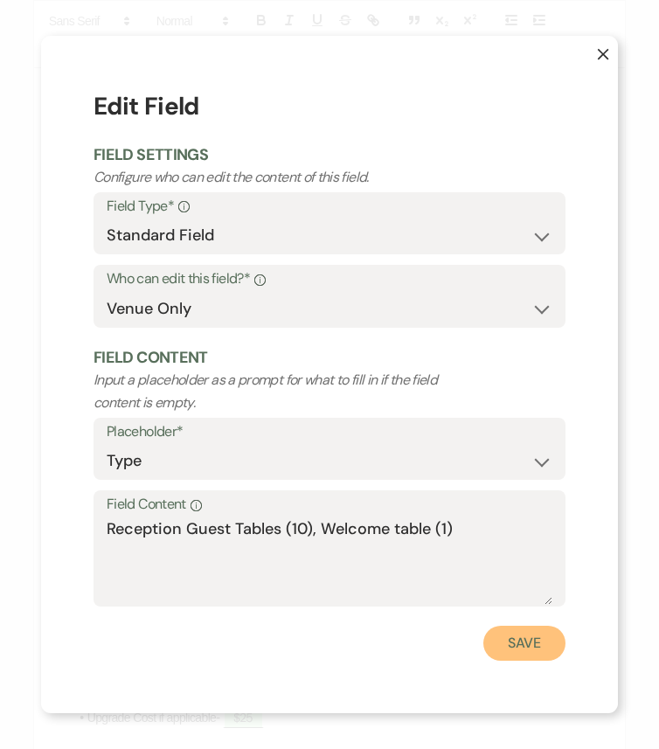
click at [521, 626] on button "Save" at bounding box center [524, 642] width 82 height 35
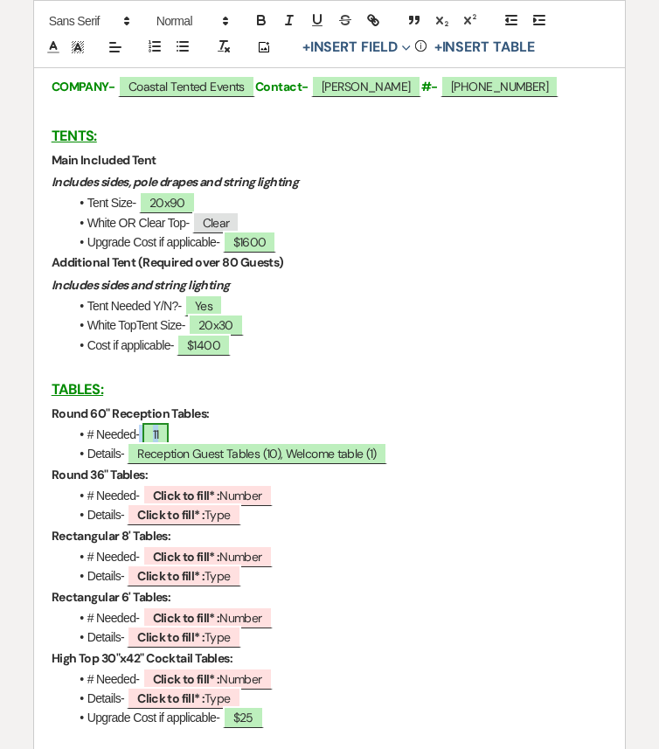
click at [160, 432] on span "11" at bounding box center [155, 434] width 27 height 23
select select "owner"
select select "Number"
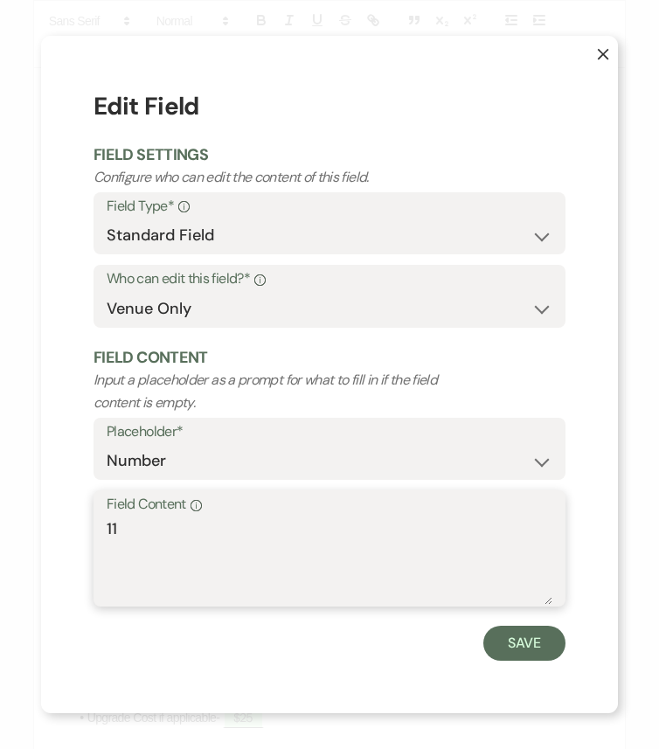
click at [152, 529] on textarea "11" at bounding box center [329, 560] width 445 height 87
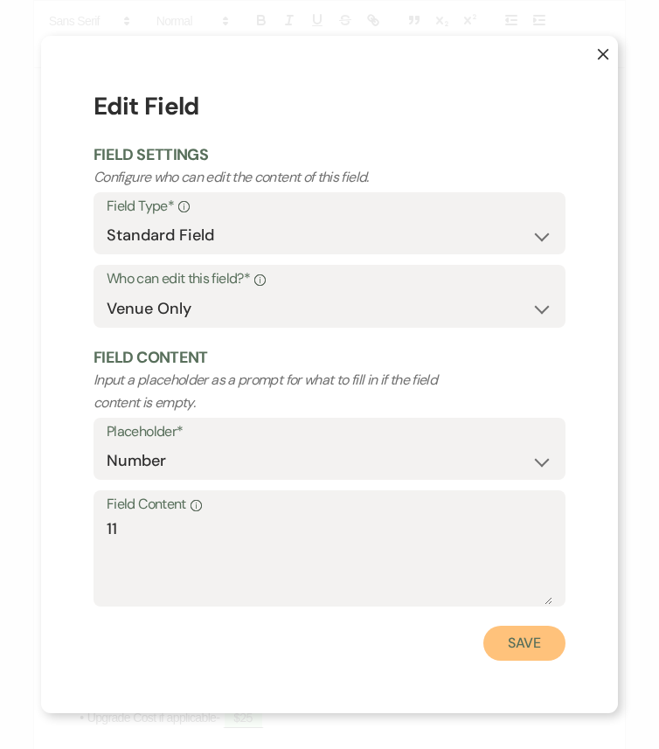
click at [525, 626] on button "Save" at bounding box center [524, 642] width 82 height 35
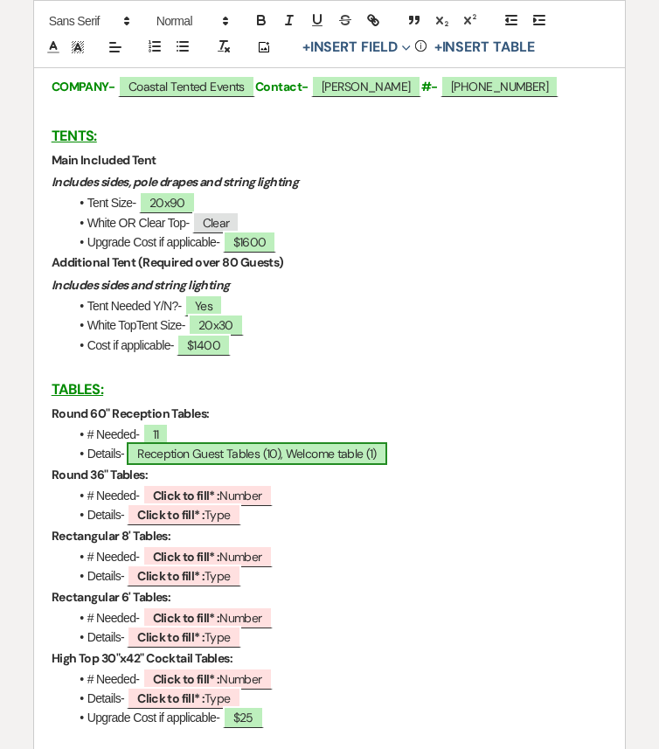
click at [373, 456] on span "Reception Guest Tables (10), Welcome table (1)" at bounding box center [257, 453] width 260 height 23
select select "owner"
select select "Type"
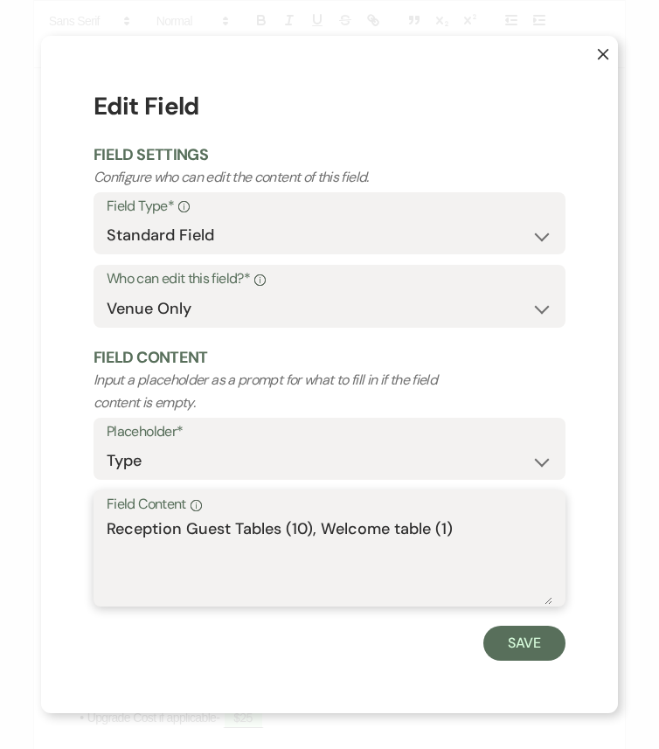
click at [445, 530] on textarea "Reception Guest Tables (10), Welcome table (1)" at bounding box center [329, 560] width 445 height 87
type textarea "Reception Guest Tables (10), Welcome table (1-AS provided)"
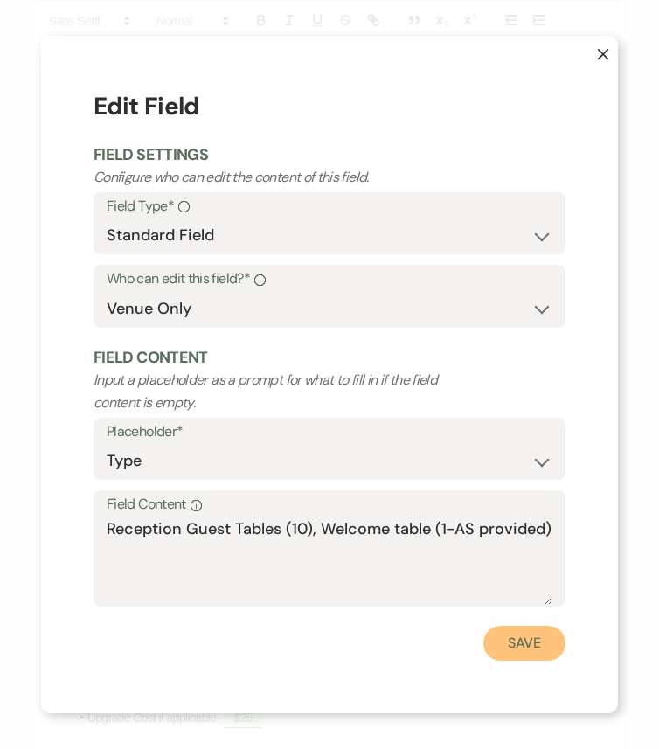
click at [533, 626] on button "Save" at bounding box center [524, 642] width 82 height 35
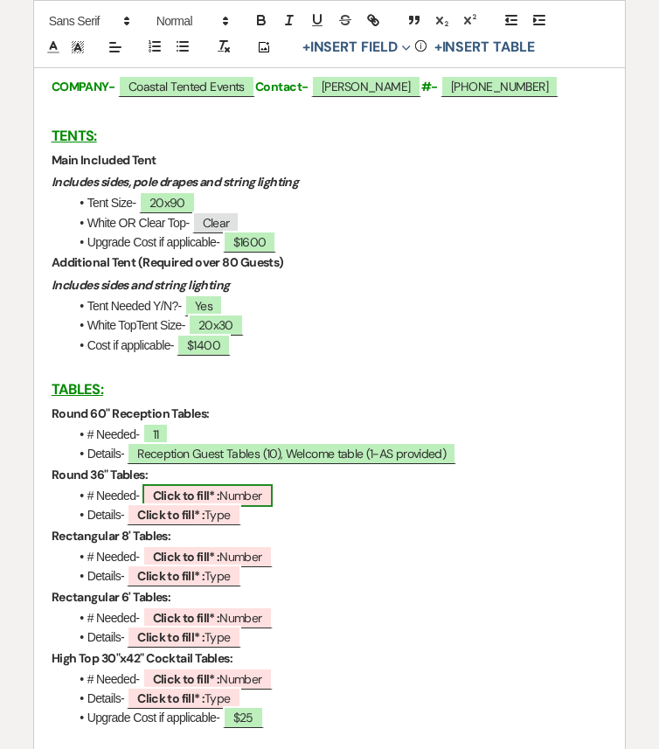
click at [213, 496] on b "Click to fill* :" at bounding box center [186, 495] width 67 height 16
select select "owner"
select select "Number"
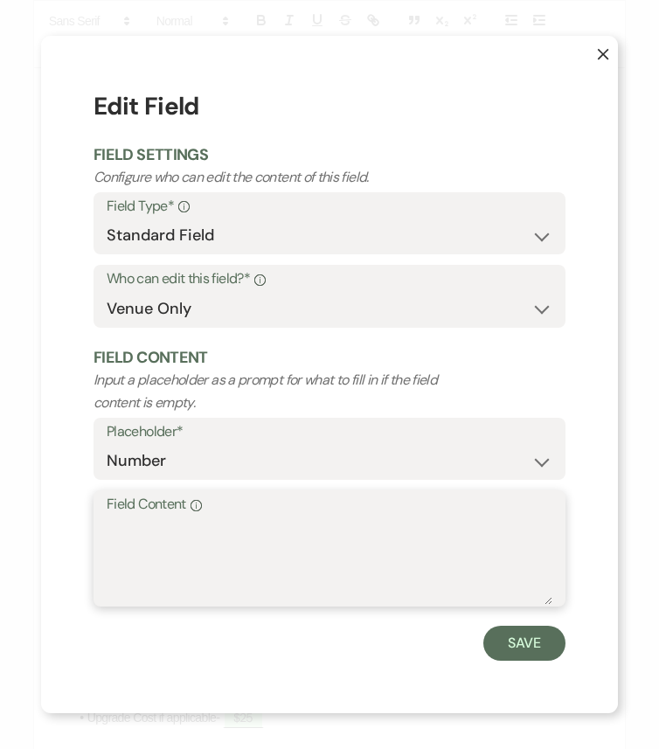
click at [301, 539] on textarea "Field Content Info" at bounding box center [329, 560] width 445 height 87
type textarea "0"
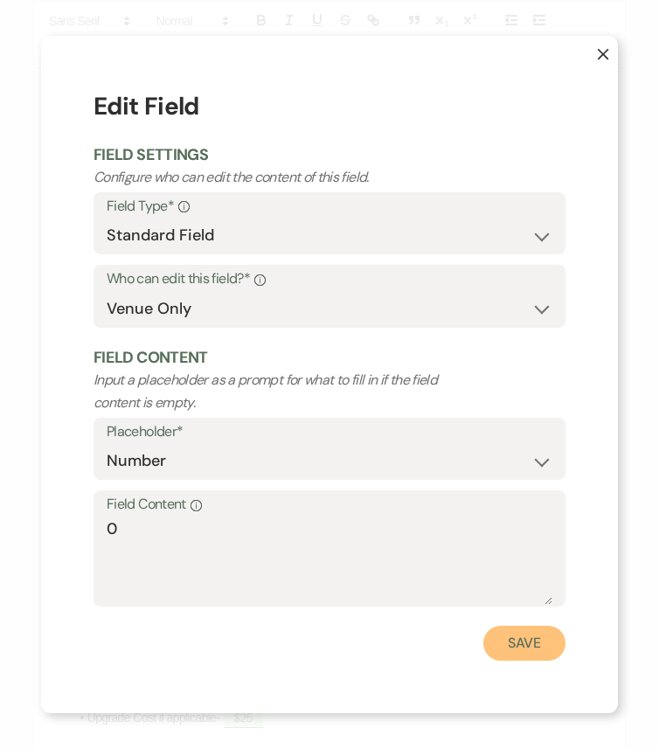
click at [530, 626] on button "Save" at bounding box center [524, 642] width 82 height 35
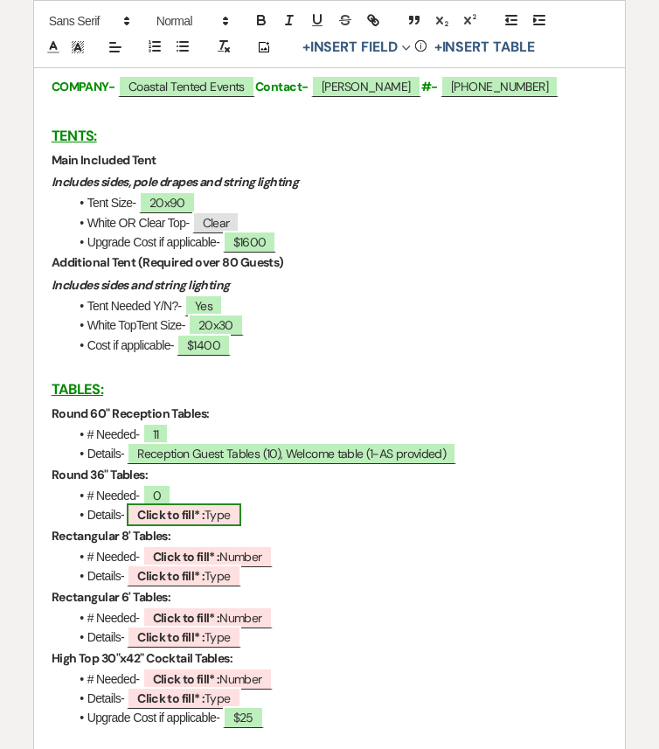
click at [189, 522] on b "Click to fill* :" at bounding box center [170, 515] width 67 height 16
select select "owner"
select select "Type"
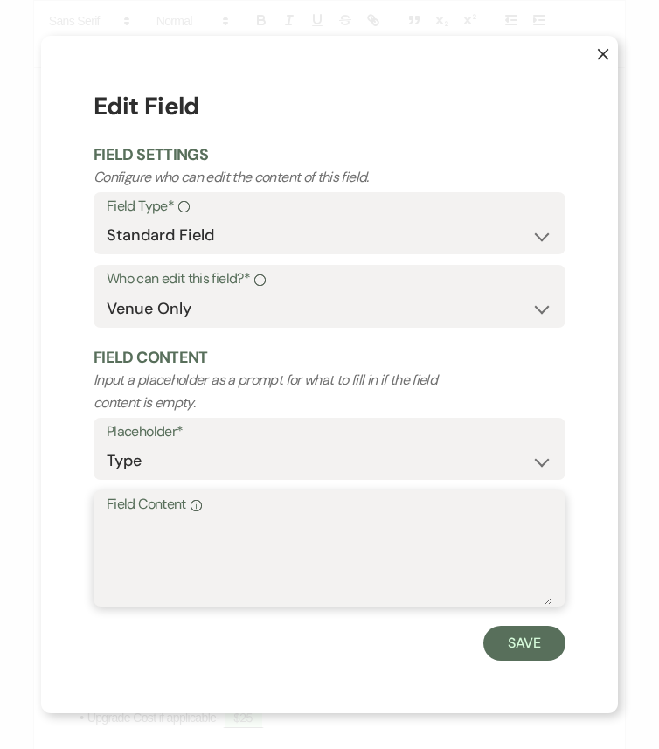
click at [238, 562] on textarea "Field Content Info" at bounding box center [329, 560] width 445 height 87
type textarea "Doing a head table"
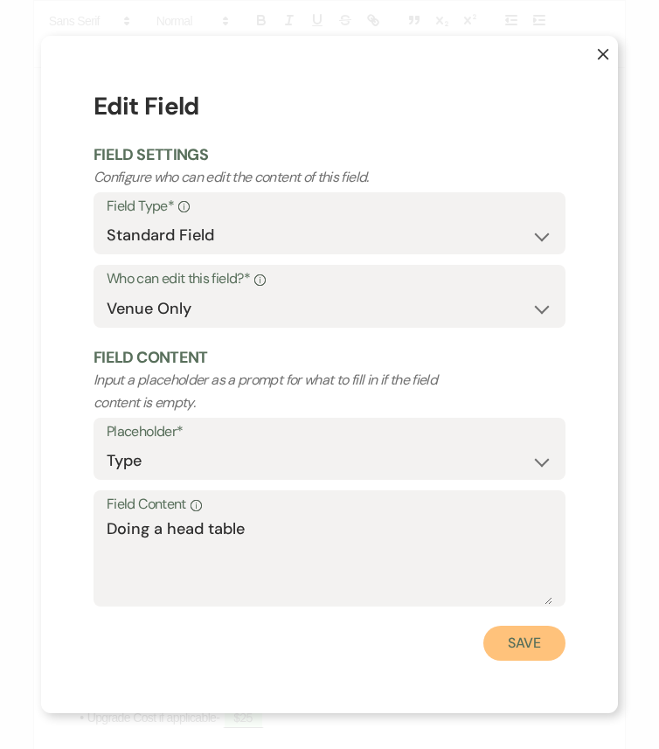
click at [521, 626] on button "Save" at bounding box center [524, 642] width 82 height 35
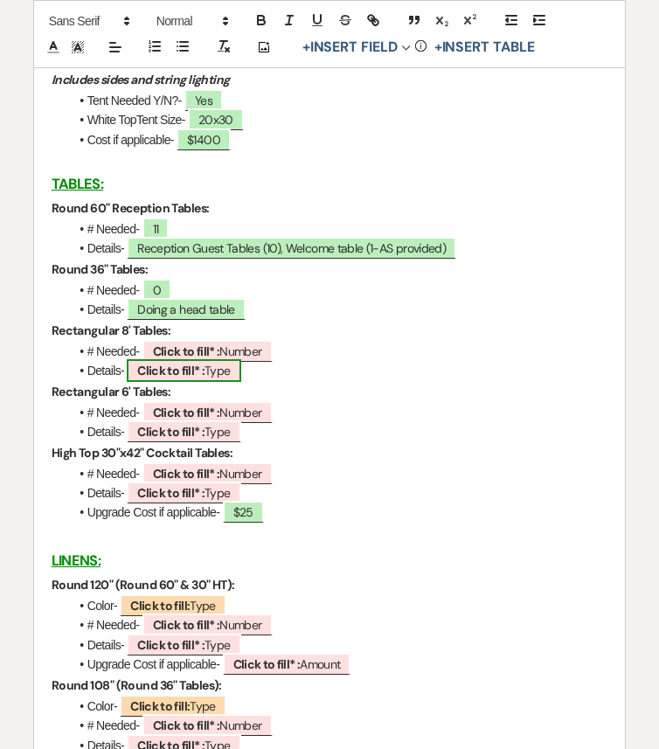
scroll to position [2444, 0]
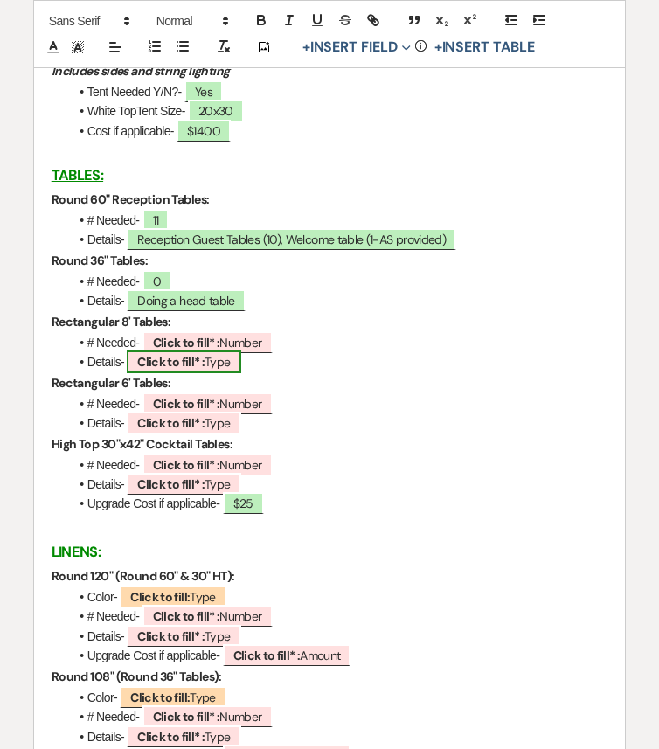
click at [188, 369] on b "Click to fill* :" at bounding box center [170, 362] width 67 height 16
select select "owner"
select select "Type"
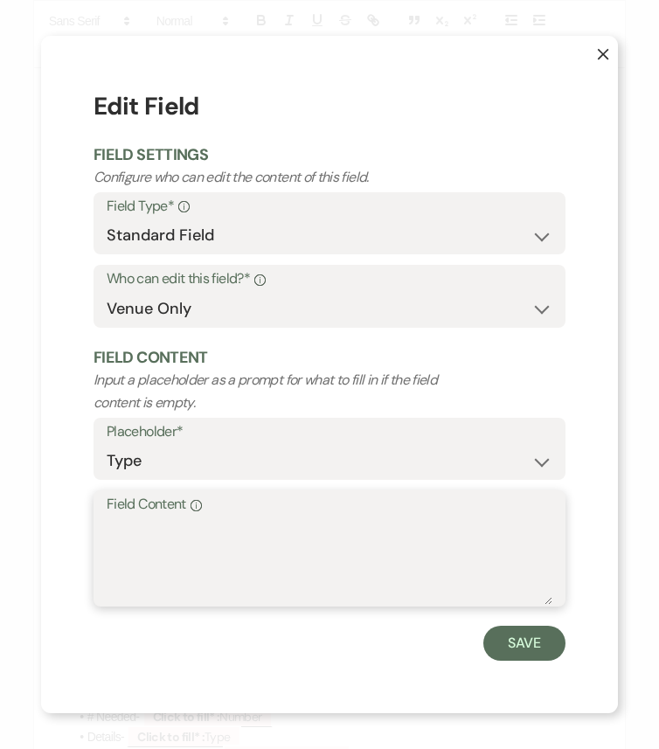
click at [231, 525] on textarea "Field Content Info" at bounding box center [329, 560] width 445 height 87
paste textarea "Bar (1), Escort (1)"
type textarea "Bar (1), Escort (1)"
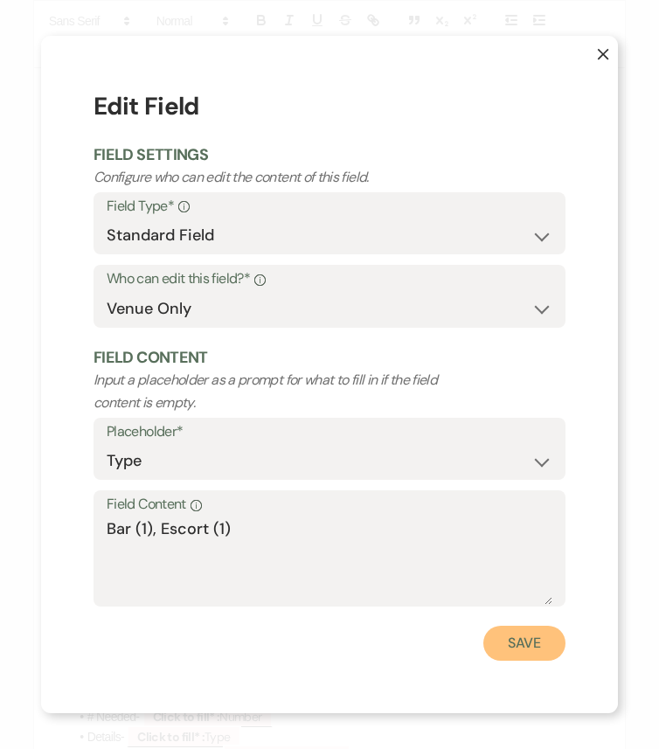
click at [540, 626] on button "Save" at bounding box center [524, 642] width 82 height 35
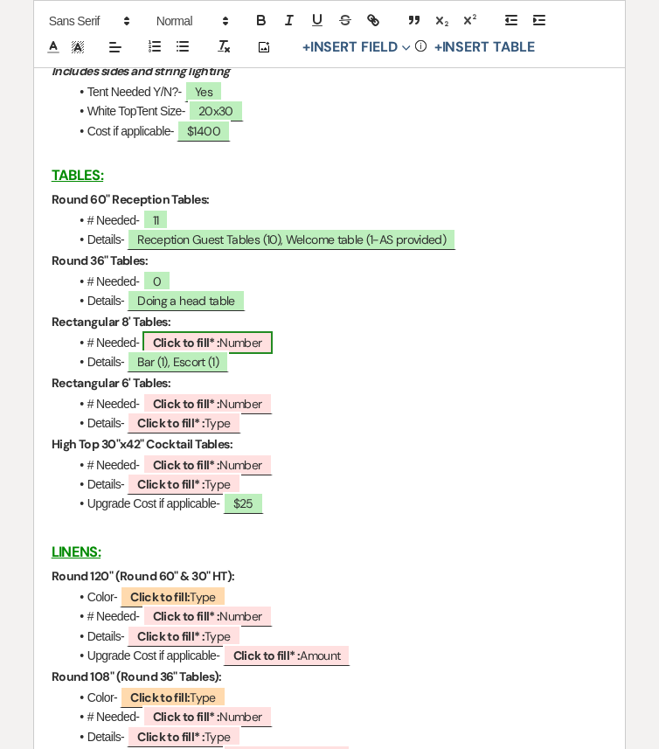
click at [198, 346] on b "Click to fill* :" at bounding box center [186, 343] width 67 height 16
select select "owner"
select select "Number"
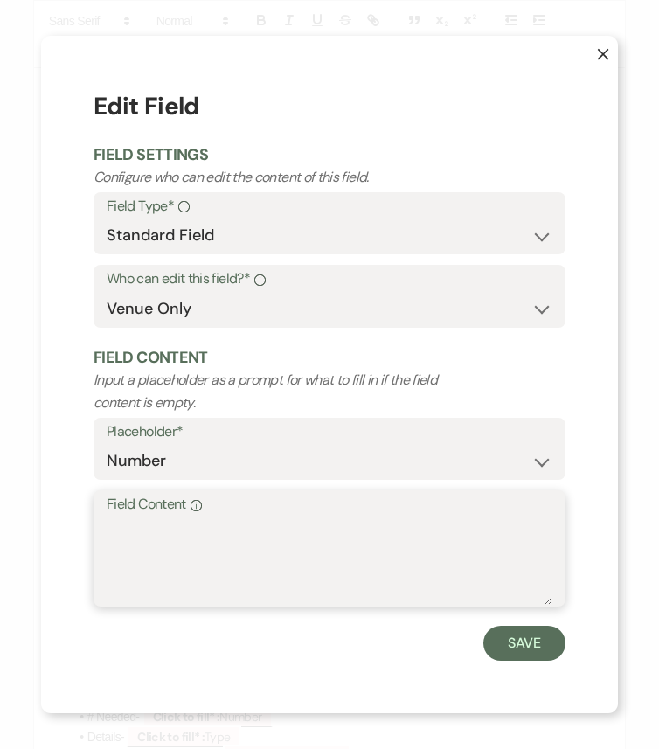
click at [201, 538] on textarea "Field Content Info" at bounding box center [329, 560] width 445 height 87
type textarea "2"
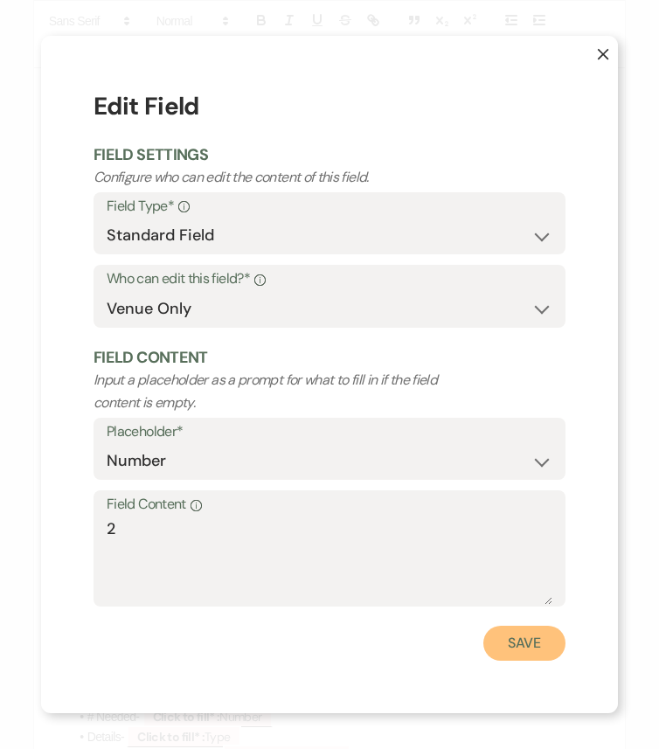
click at [516, 626] on button "Save" at bounding box center [524, 642] width 82 height 35
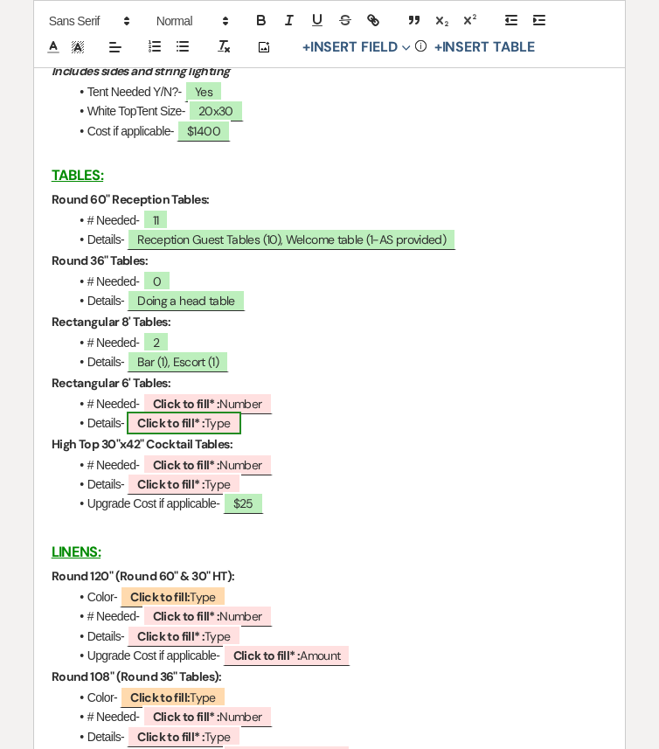
click at [204, 430] on b "Click to fill* :" at bounding box center [170, 423] width 67 height 16
select select "owner"
select select "Type"
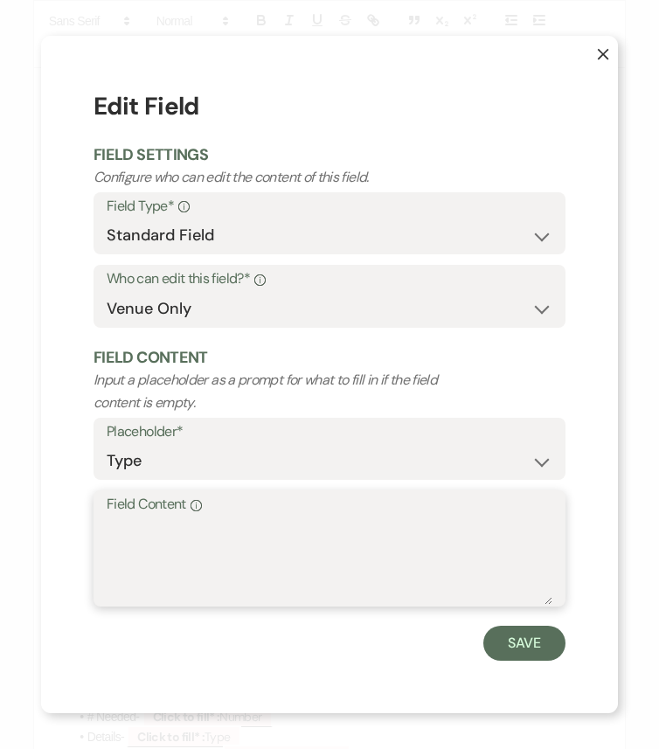
click at [232, 535] on textarea "Field Content Info" at bounding box center [329, 560] width 445 height 87
paste textarea "head table for 20 (3) / DJ (1) / Bar (1)"
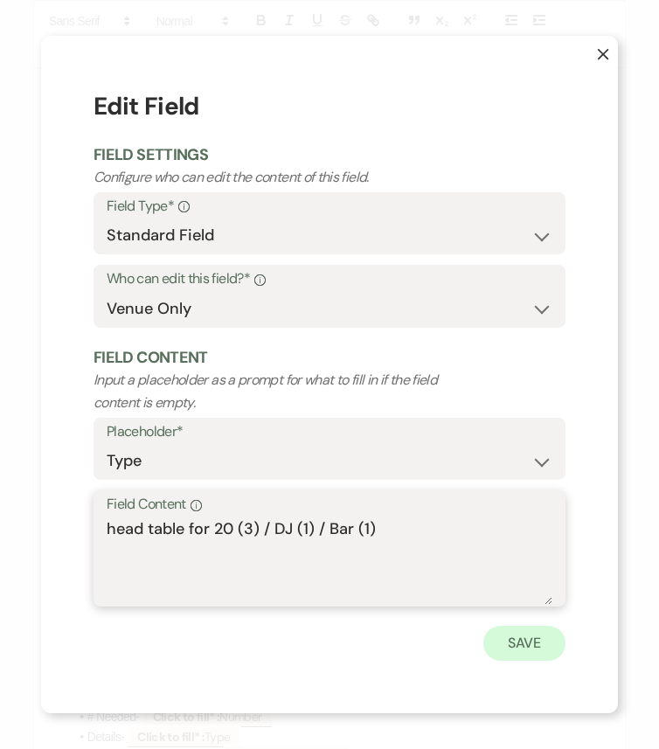
type textarea "head table for 20 (3) / DJ (1) / Bar (1)"
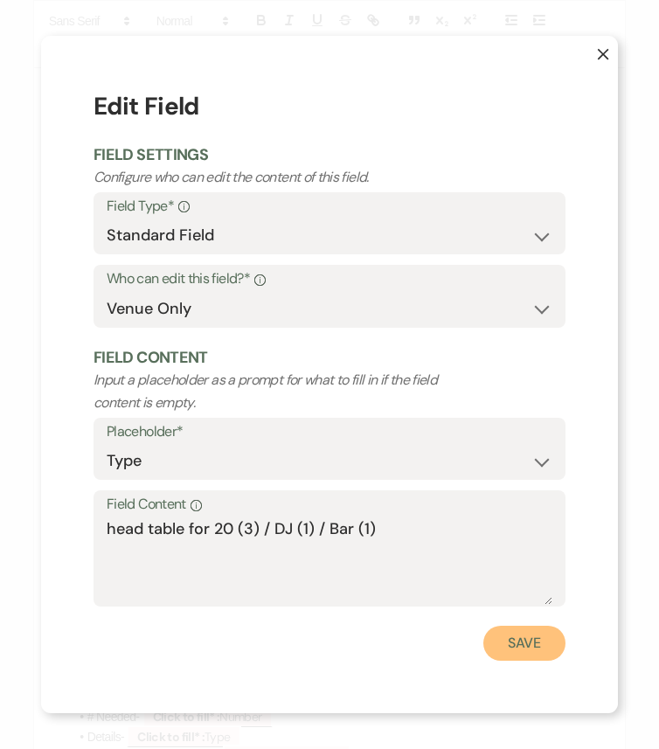
click at [528, 626] on button "Save" at bounding box center [524, 642] width 82 height 35
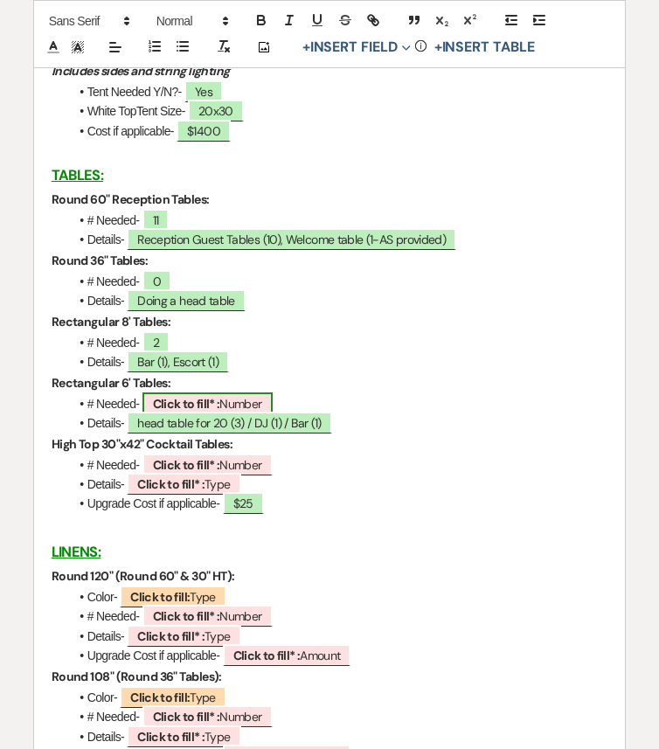
click at [190, 409] on b "Click to fill* :" at bounding box center [186, 404] width 67 height 16
select select "owner"
select select "Number"
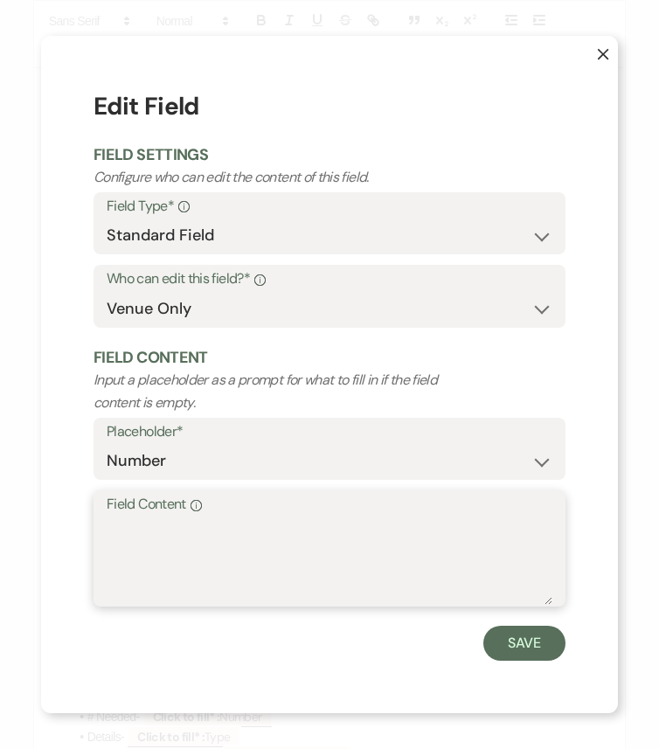
click at [245, 538] on textarea "Field Content Info" at bounding box center [329, 560] width 445 height 87
type textarea "5"
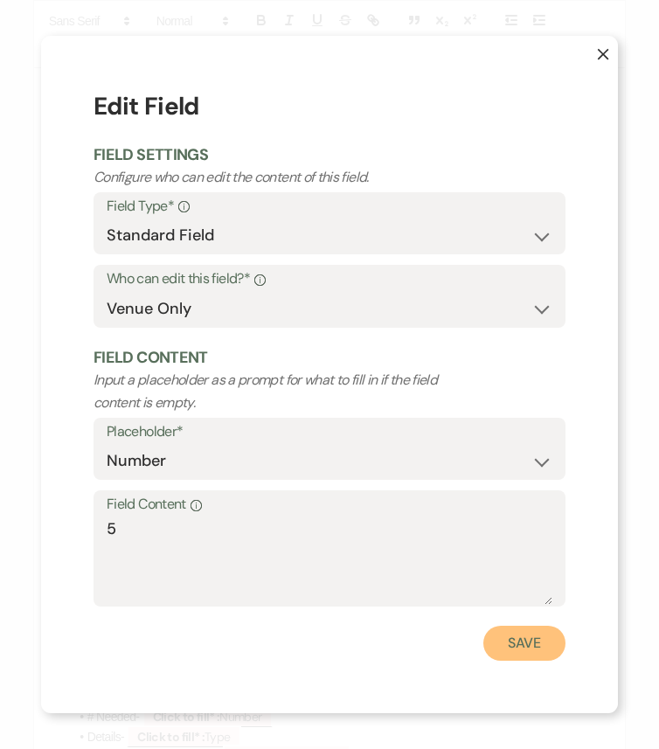
click at [532, 626] on button "Save" at bounding box center [524, 642] width 82 height 35
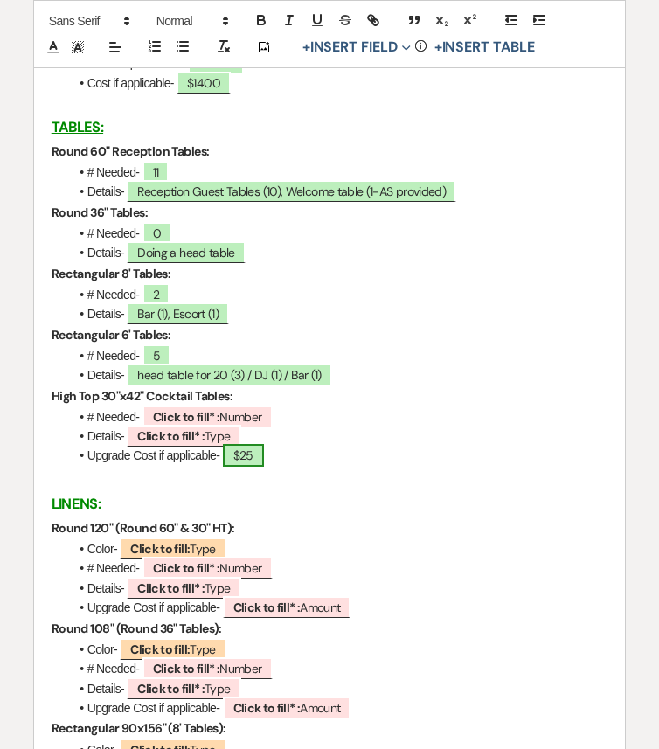
scroll to position [2509, 0]
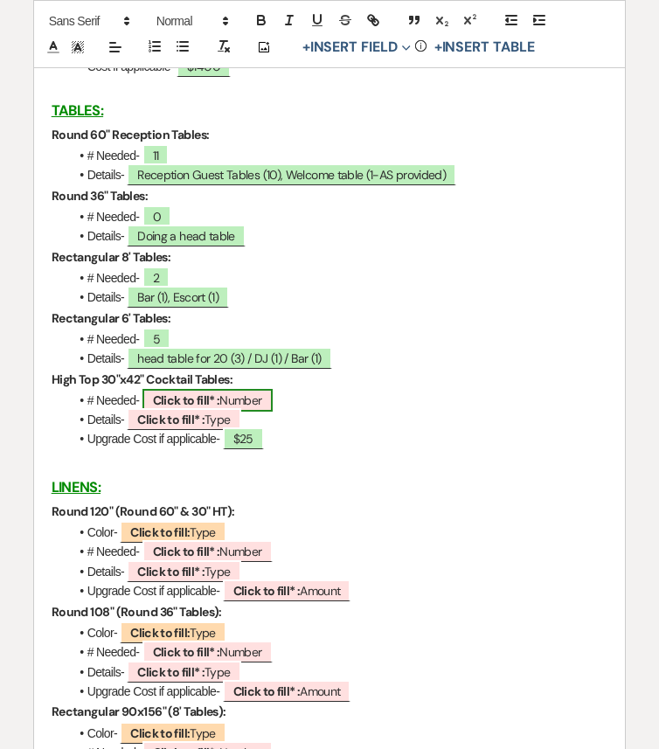
click at [214, 402] on b "Click to fill* :" at bounding box center [186, 400] width 67 height 16
select select "owner"
select select "Number"
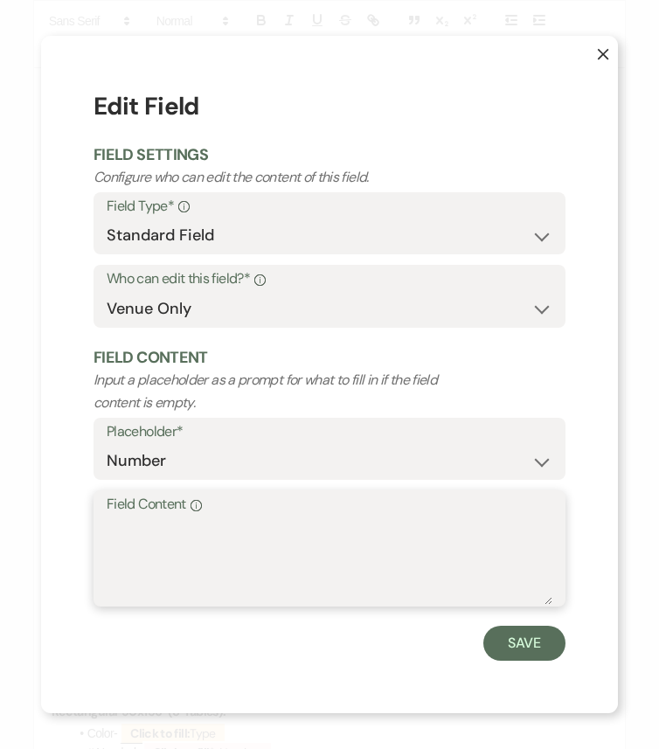
click at [220, 523] on textarea "Field Content Info" at bounding box center [329, 560] width 445 height 87
type textarea "6"
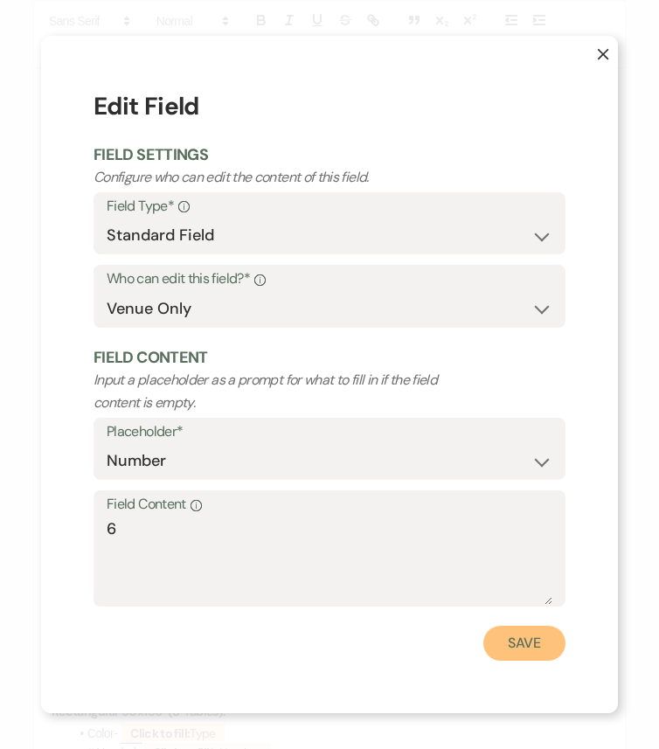
click at [500, 626] on button "Save" at bounding box center [524, 642] width 82 height 35
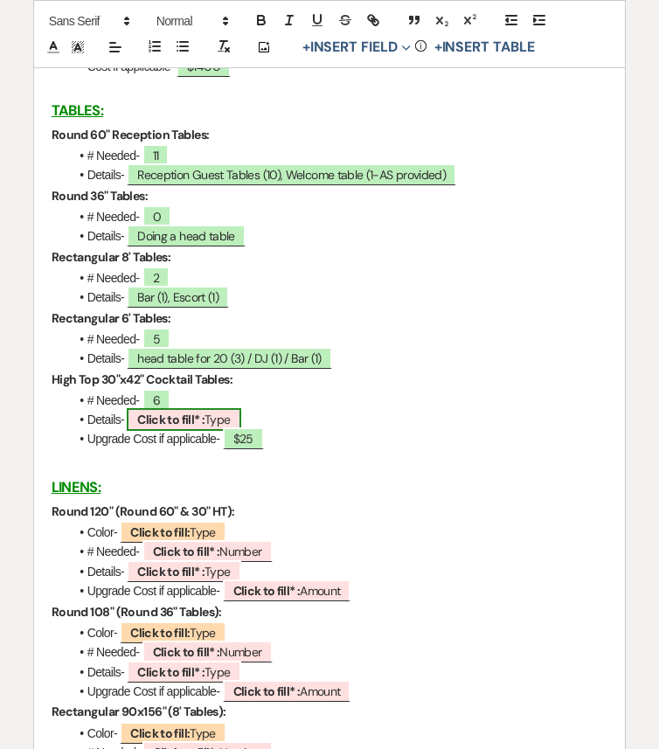
click at [188, 425] on b "Click to fill* :" at bounding box center [170, 419] width 67 height 16
select select "owner"
select select "Type"
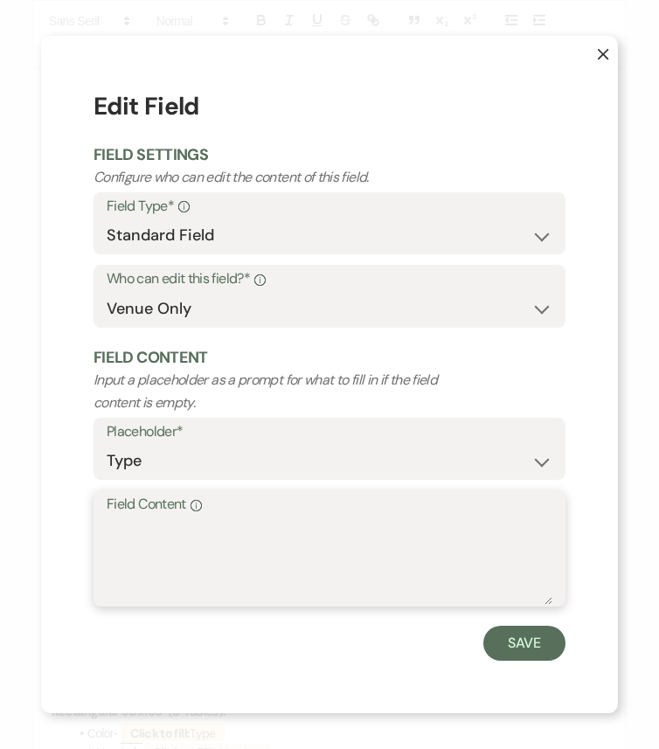
click at [246, 560] on textarea "Field Content Info" at bounding box center [329, 560] width 445 height 87
type textarea "4"
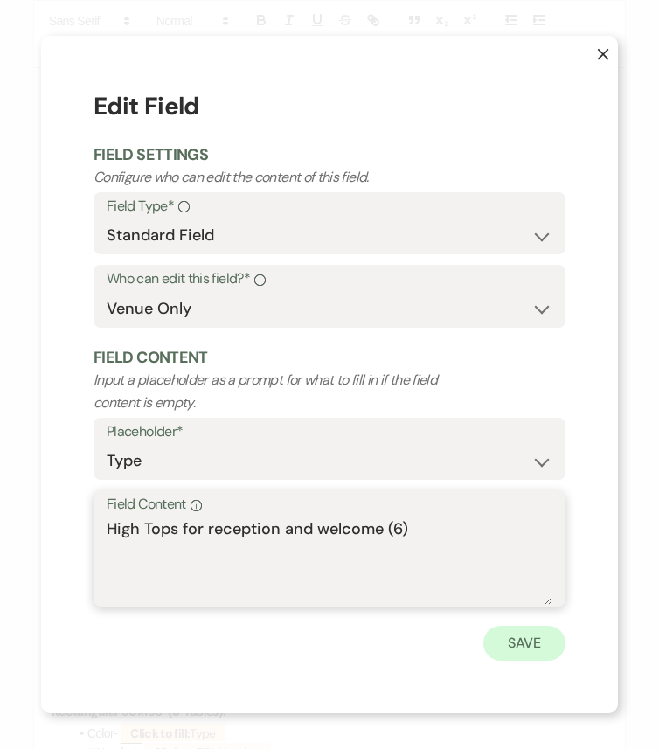
type textarea "High Tops for reception and welcome (6)"
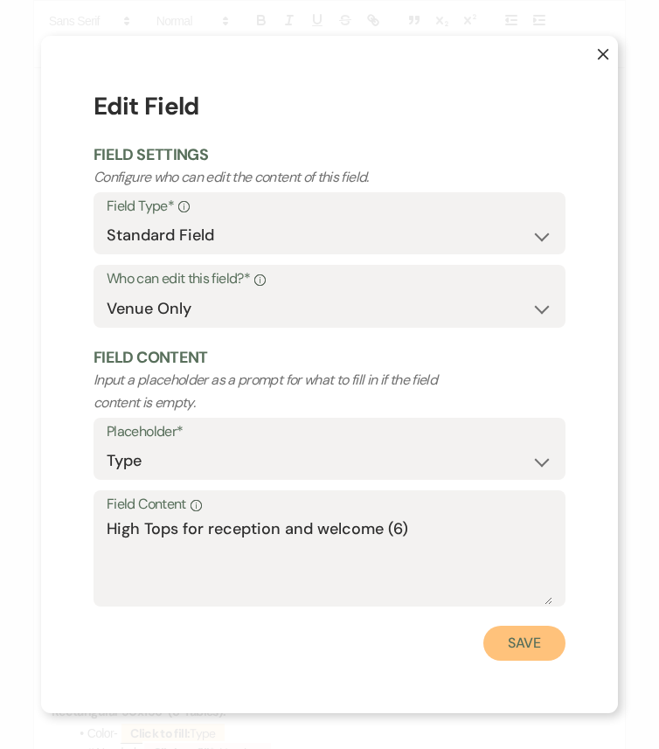
click at [541, 626] on button "Save" at bounding box center [524, 642] width 82 height 35
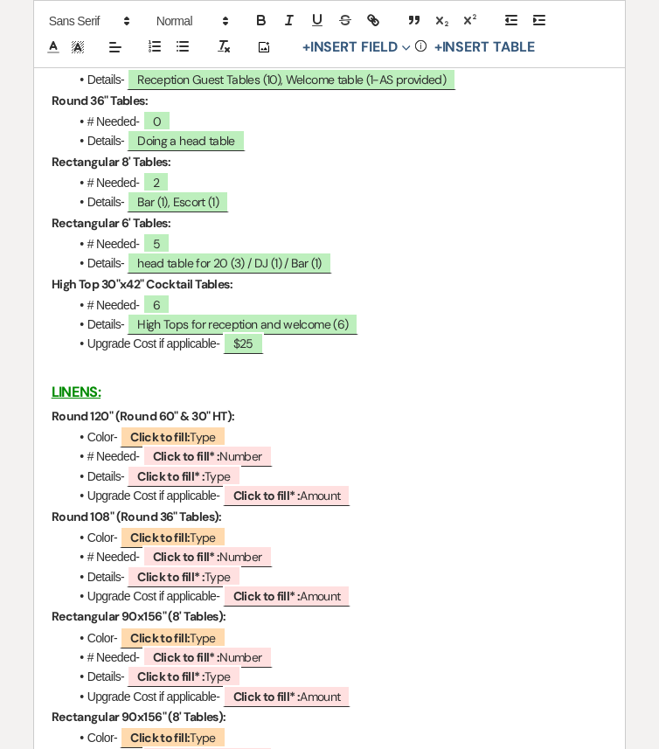
scroll to position [2616, 0]
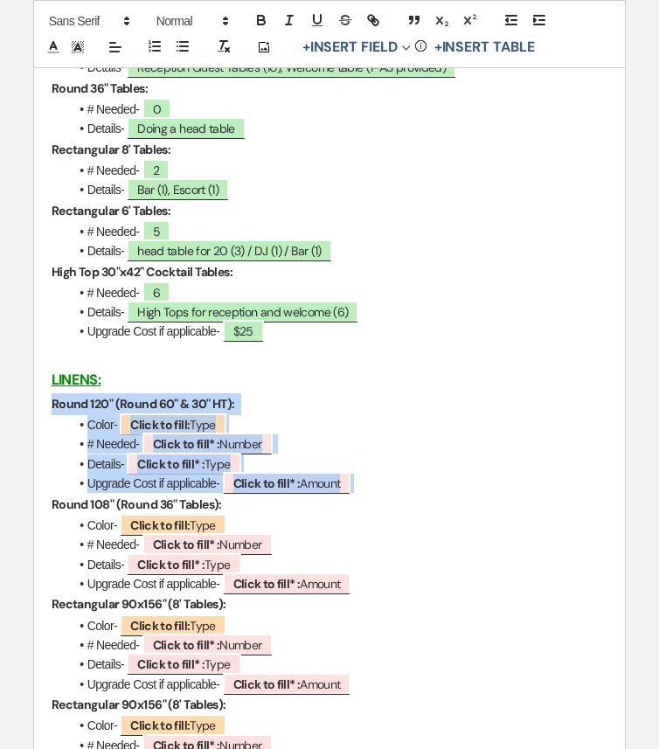
drag, startPoint x: 374, startPoint y: 493, endPoint x: 50, endPoint y: 411, distance: 334.1
copy div "Round 120" (Round 60" & 30" HT): Color- ﻿ Click to fill: Type ﻿ # Needed- ﻿ Cli…"
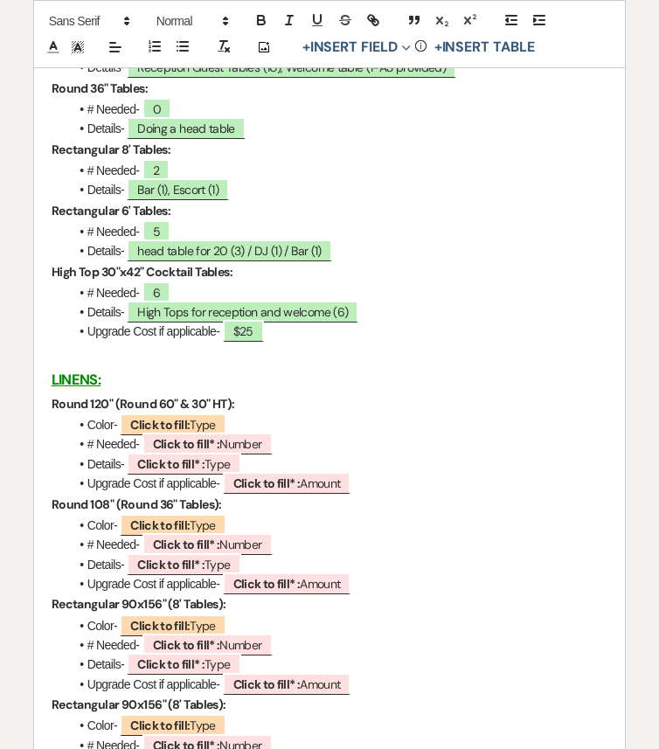
click at [390, 493] on li "Upgrade Cost if applicable- ﻿ Click to fill* : Amount ﻿" at bounding box center [338, 482] width 539 height 19
click at [163, 431] on b "Click to fill:" at bounding box center [159, 425] width 59 height 16
select select "Type"
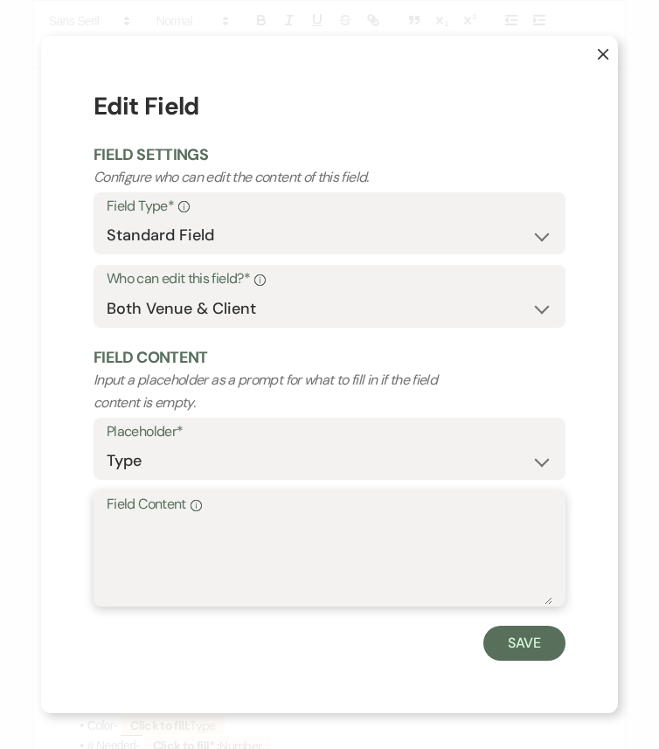
click at [180, 539] on textarea "Field Content Info" at bounding box center [329, 560] width 445 height 87
type textarea "Poly White"
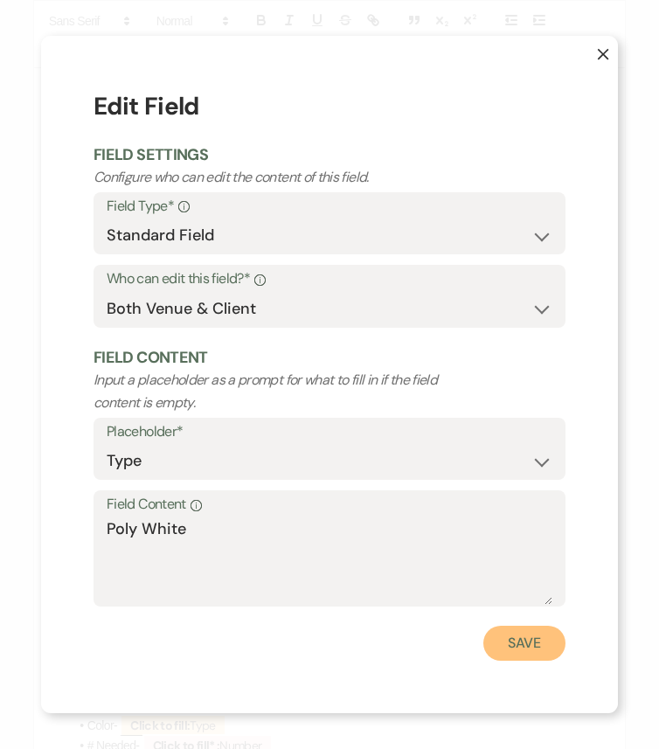
click at [519, 626] on button "Save" at bounding box center [524, 642] width 82 height 35
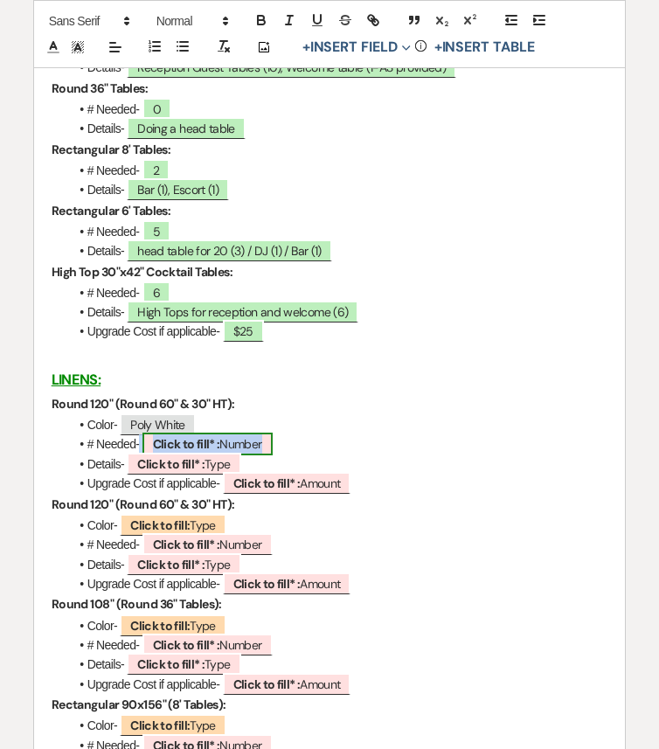
click at [190, 452] on b "Click to fill* :" at bounding box center [186, 444] width 67 height 16
select select "owner"
select select "Number"
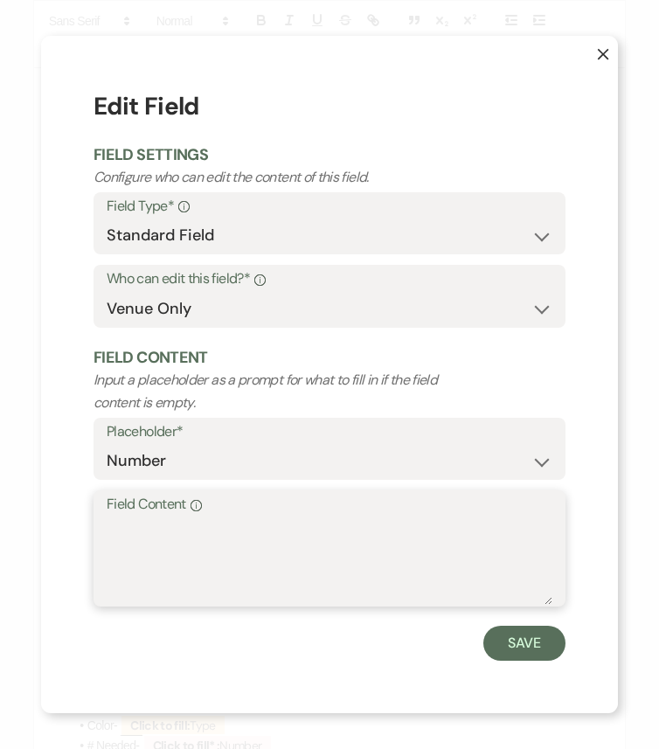
click at [169, 533] on textarea "Field Content Info" at bounding box center [329, 560] width 445 height 87
type textarea "13"
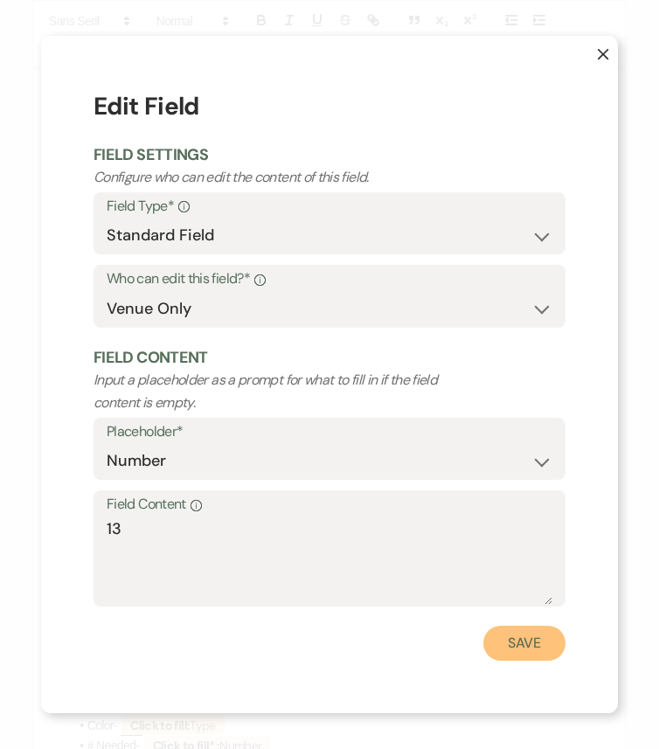
click at [535, 626] on button "Save" at bounding box center [524, 642] width 82 height 35
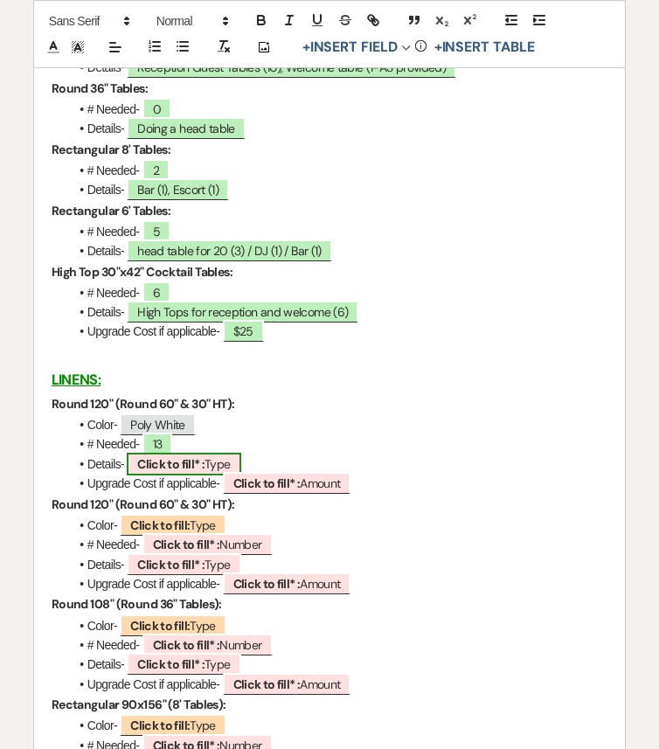
click at [162, 472] on b "Click to fill* :" at bounding box center [170, 464] width 67 height 16
select select "owner"
select select "Type"
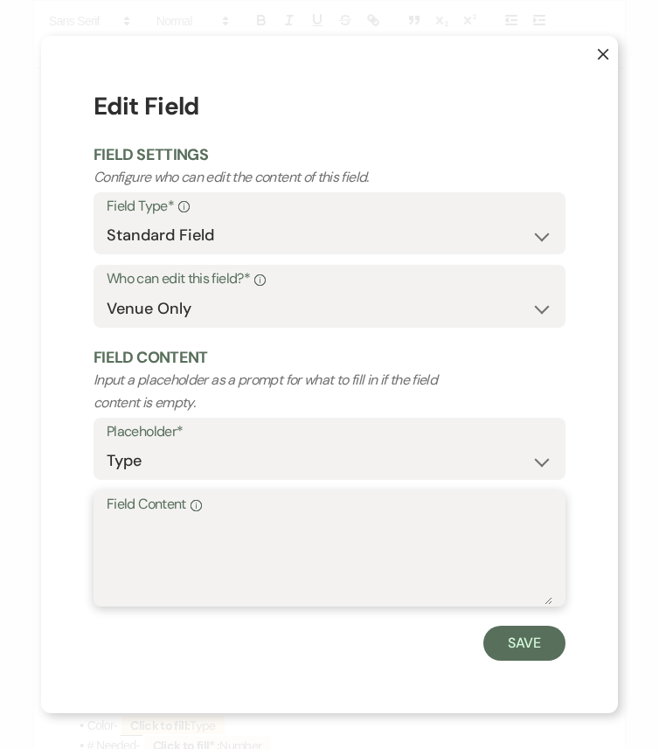
click at [239, 529] on textarea "Field Content Info" at bounding box center [329, 560] width 445 height 87
click at [168, 531] on textarea "High top (6)," at bounding box center [329, 560] width 445 height 87
click at [107, 524] on textarea "High top reception (6)," at bounding box center [329, 560] width 445 height 87
click at [459, 525] on textarea "High top Welcome (6), High top reception (6)," at bounding box center [329, 560] width 445 height 87
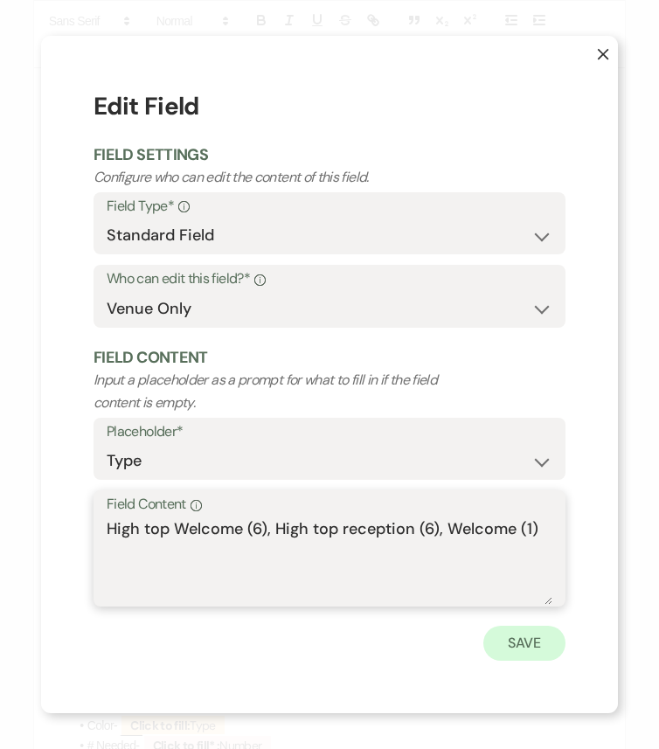
type textarea "High top Welcome (6), High top reception (6), Welcome (1)"
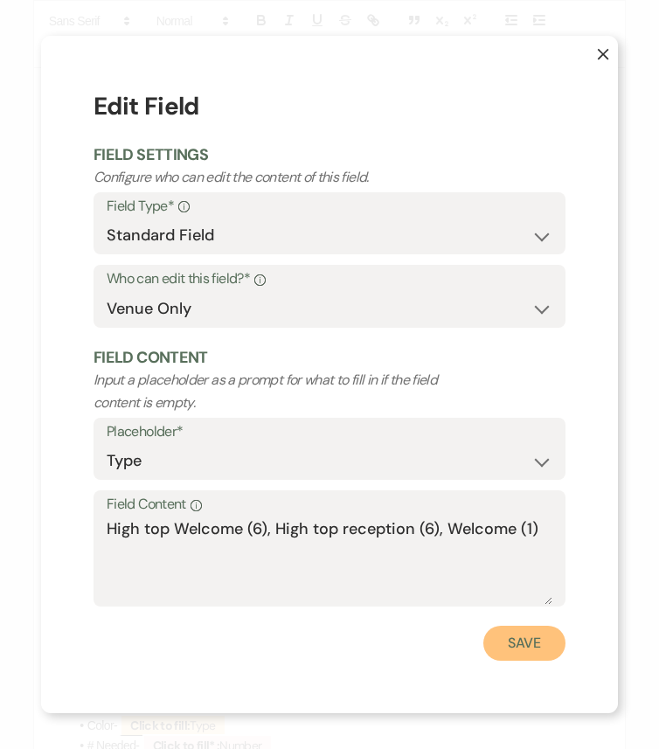
click at [534, 626] on button "Save" at bounding box center [524, 642] width 82 height 35
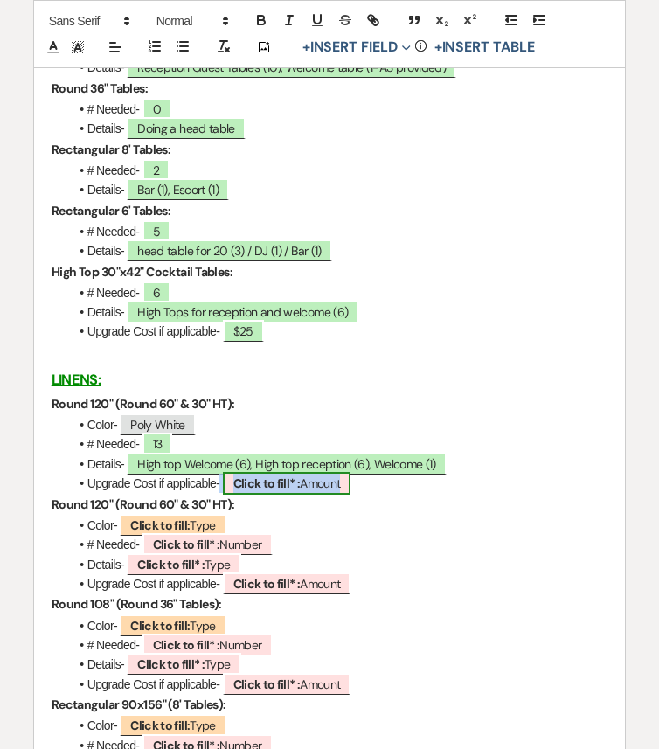
click at [327, 491] on span "Click to fill* : Amount" at bounding box center [287, 483] width 128 height 23
select select "owner"
select select "Amount"
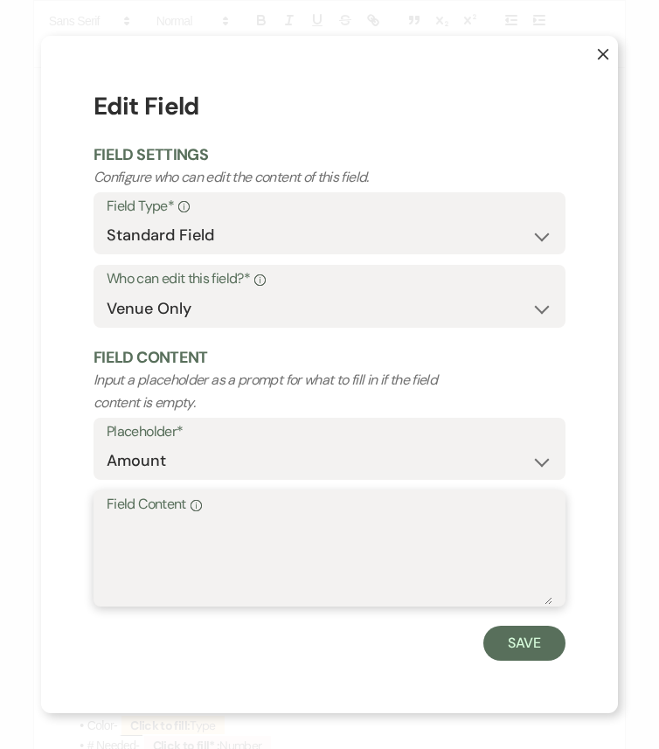
click at [283, 542] on textarea "Field Content Info" at bounding box center [329, 560] width 445 height 87
type textarea "W"
type textarea "N/A"
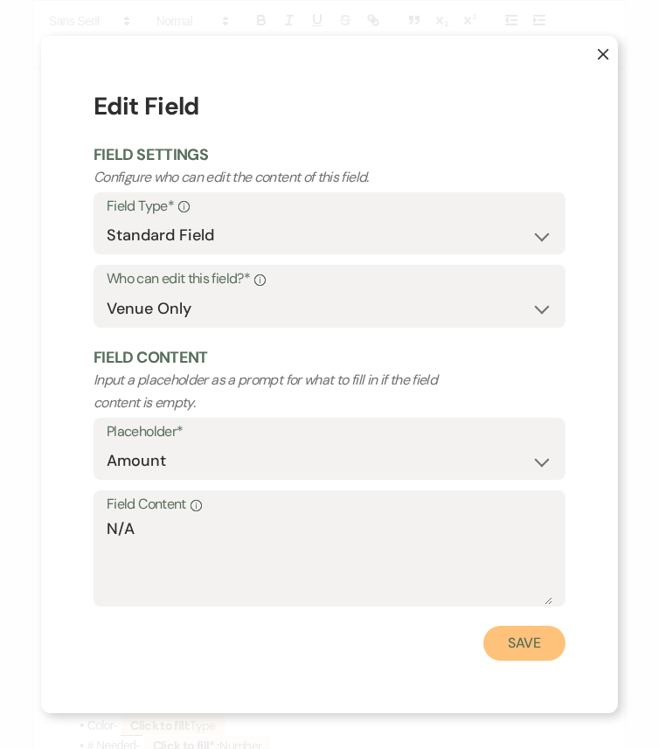
click at [521, 626] on button "Save" at bounding box center [524, 642] width 82 height 35
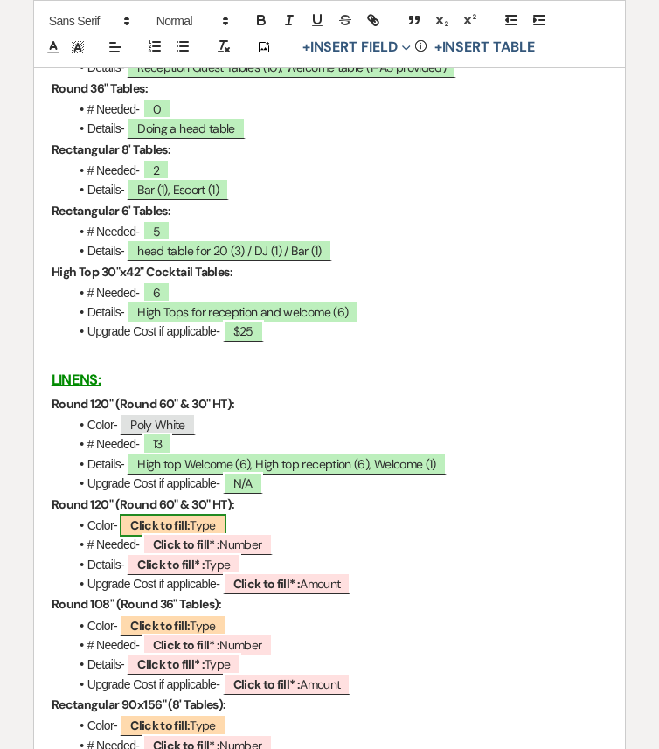
click at [190, 531] on span "Click to fill: Type" at bounding box center [173, 525] width 107 height 23
select select "Type"
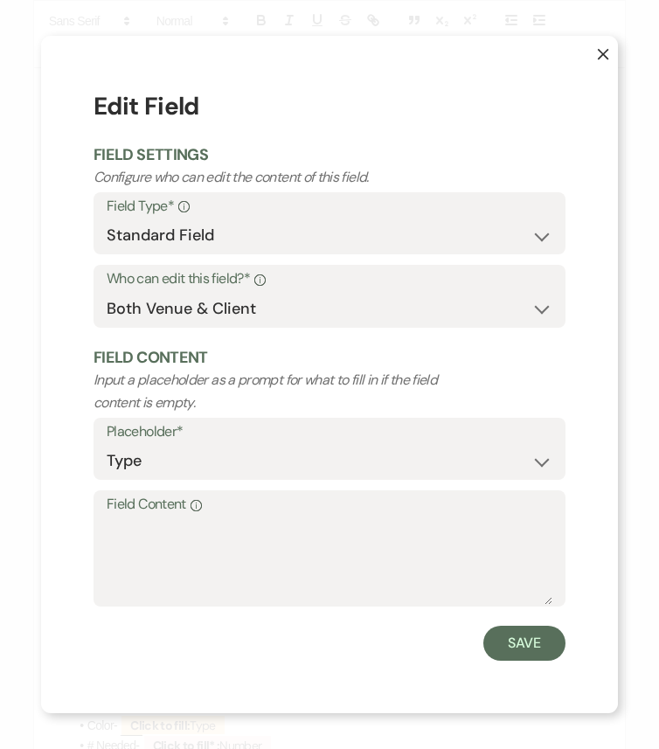
click at [250, 514] on label "Field Content Info" at bounding box center [329, 504] width 445 height 25
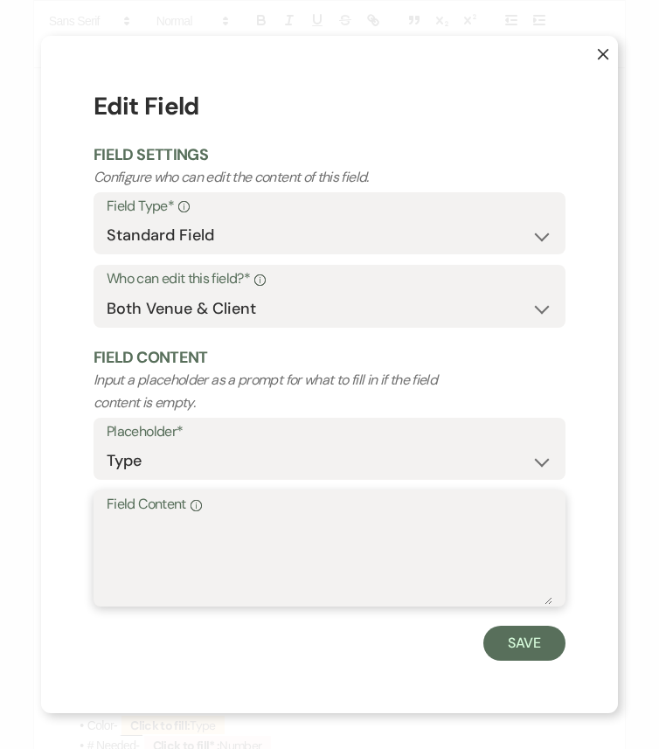
click at [250, 517] on textarea "Field Content Info" at bounding box center [329, 560] width 445 height 87
type textarea "S"
type textarea "White Satin Stripe"
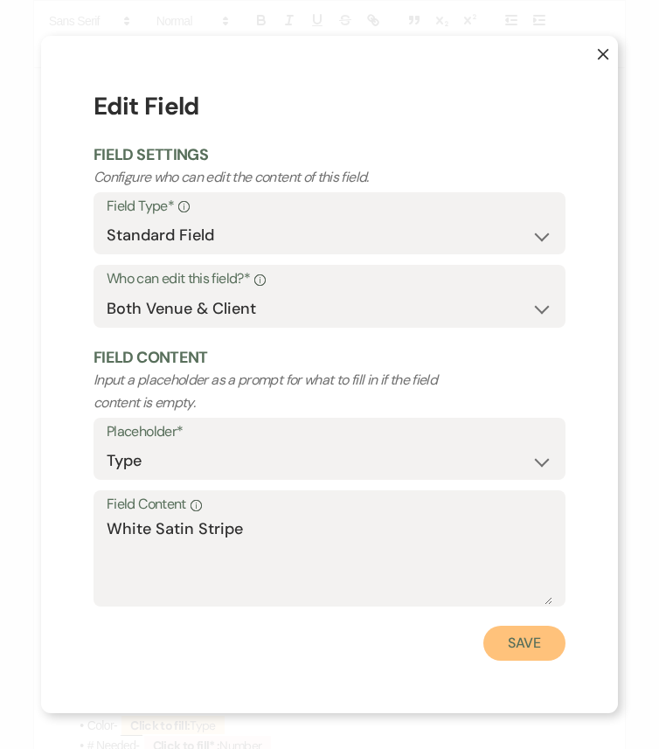
click at [517, 626] on button "Save" at bounding box center [524, 642] width 82 height 35
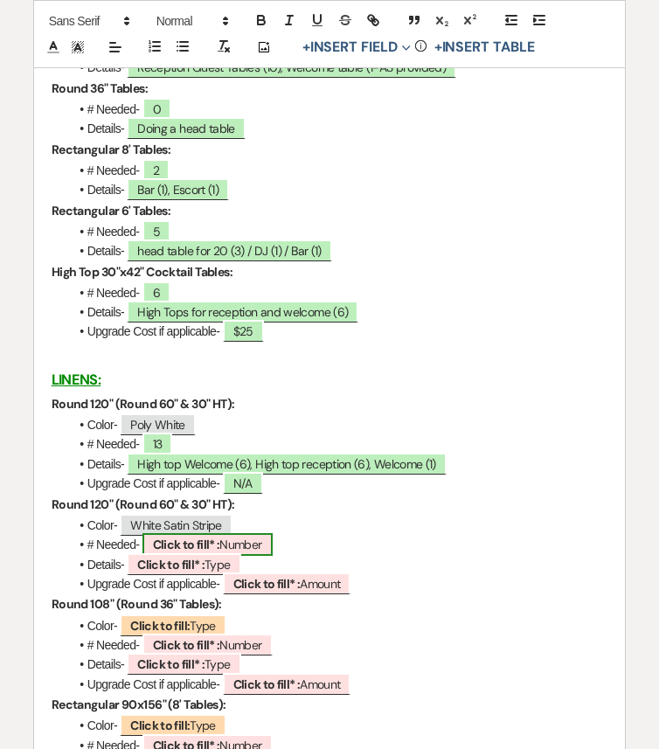
click at [204, 552] on b "Click to fill* :" at bounding box center [186, 544] width 67 height 16
select select "owner"
select select "Number"
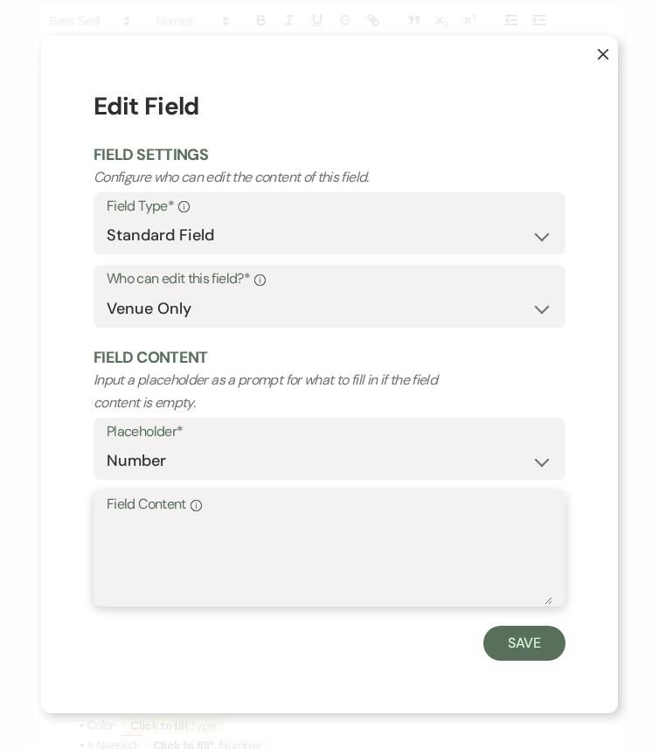
click at [300, 553] on textarea "Field Content Info" at bounding box center [329, 560] width 445 height 87
type textarea "11"
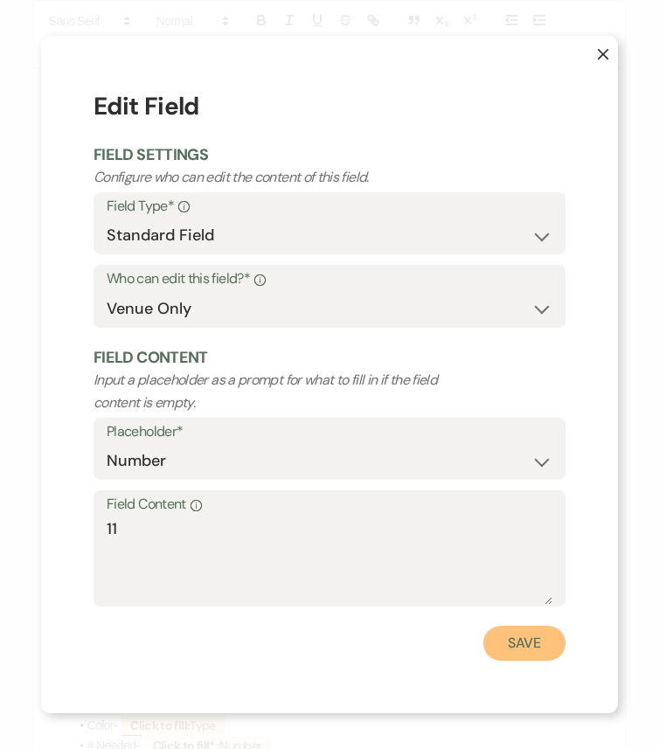
click at [508, 626] on button "Save" at bounding box center [524, 642] width 82 height 35
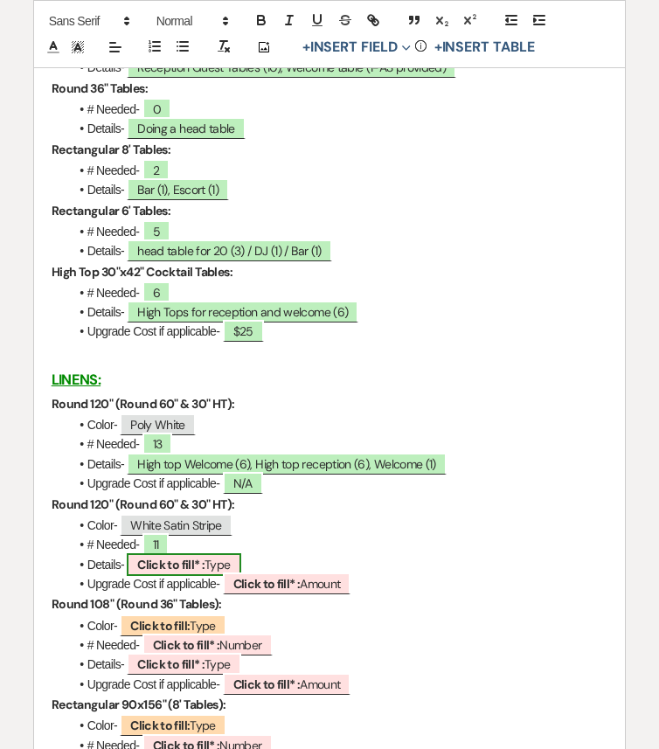
click at [181, 572] on b "Click to fill* :" at bounding box center [170, 564] width 67 height 16
select select "owner"
select select "Type"
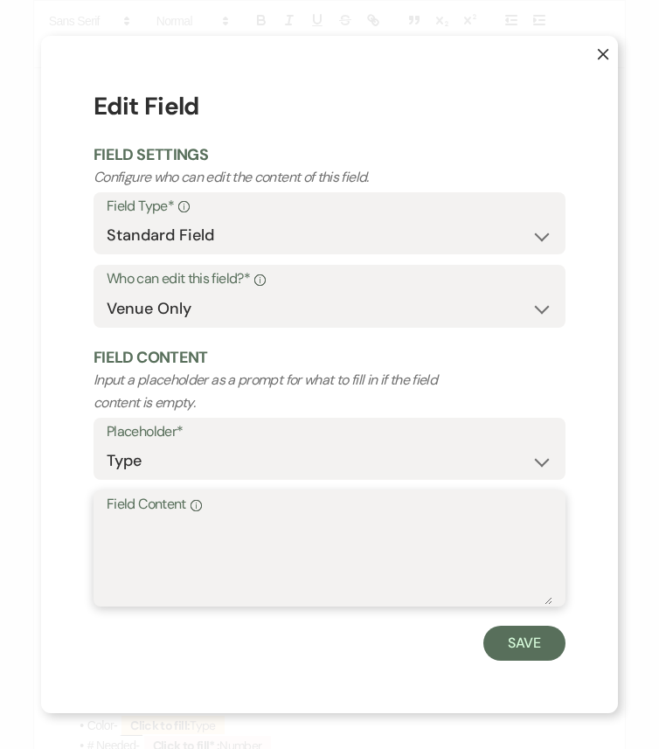
click at [209, 554] on textarea "Field Content Info" at bounding box center [329, 560] width 445 height 87
type textarea "Reception (10), Extra (1)"
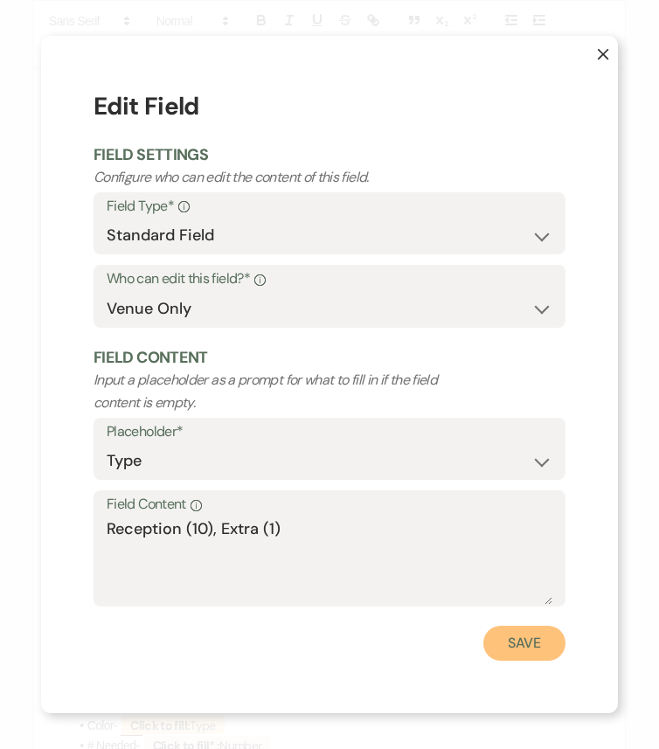
click at [528, 626] on button "Save" at bounding box center [524, 642] width 82 height 35
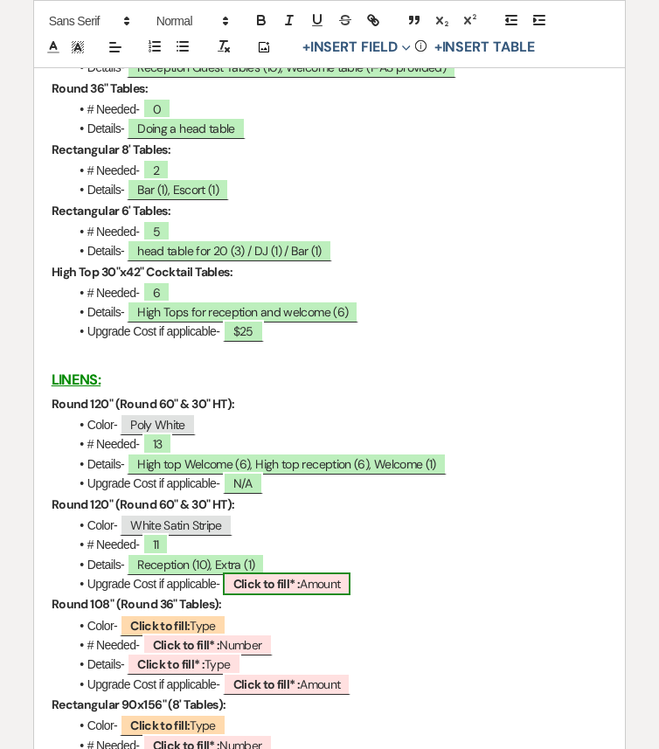
click at [285, 591] on b "Click to fill* :" at bounding box center [266, 584] width 67 height 16
select select "owner"
select select "Amount"
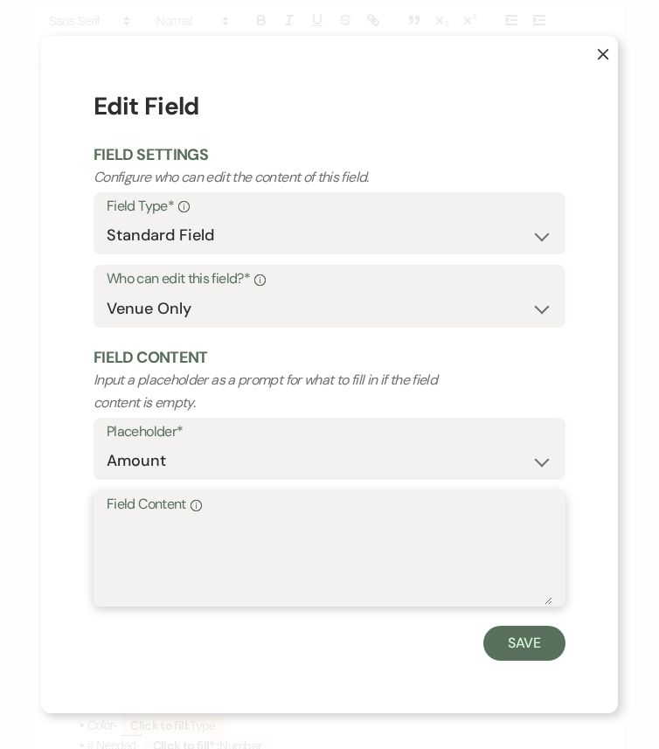
click at [306, 547] on textarea "Field Content Info" at bounding box center [329, 560] width 445 height 87
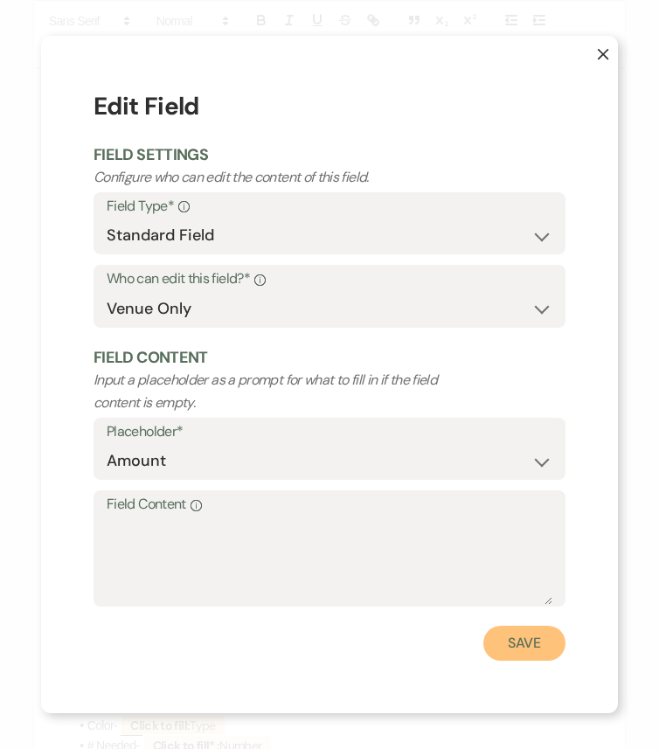
click at [525, 626] on button "Save" at bounding box center [524, 642] width 82 height 35
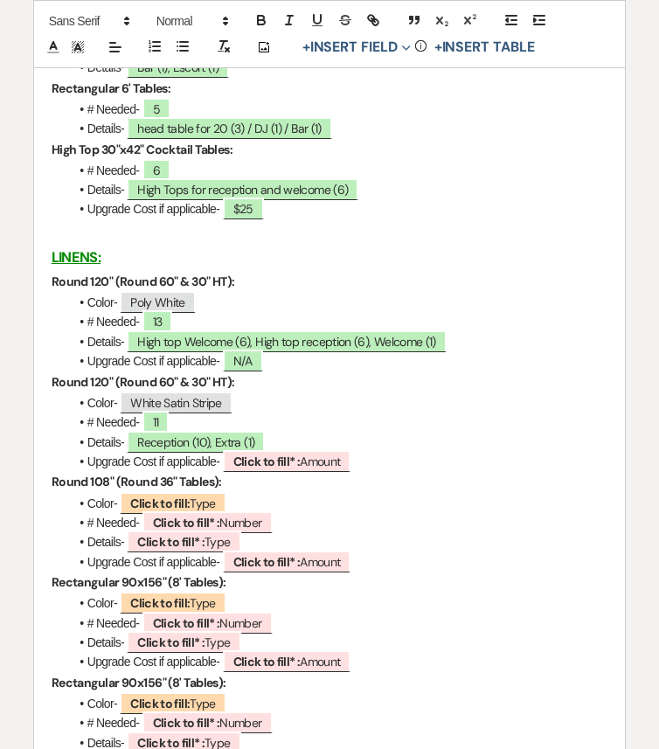
scroll to position [2743, 0]
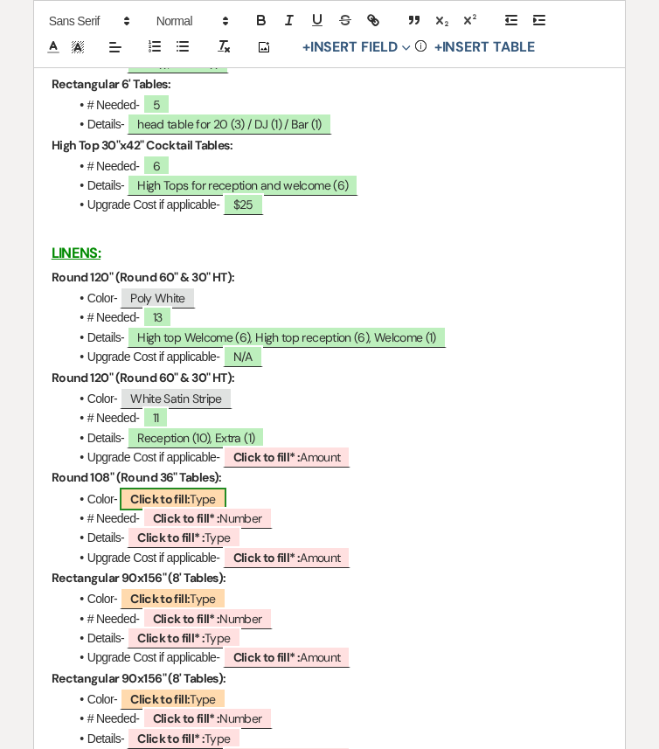
click at [202, 505] on span "Click to fill: Type" at bounding box center [173, 498] width 107 height 23
select select "Type"
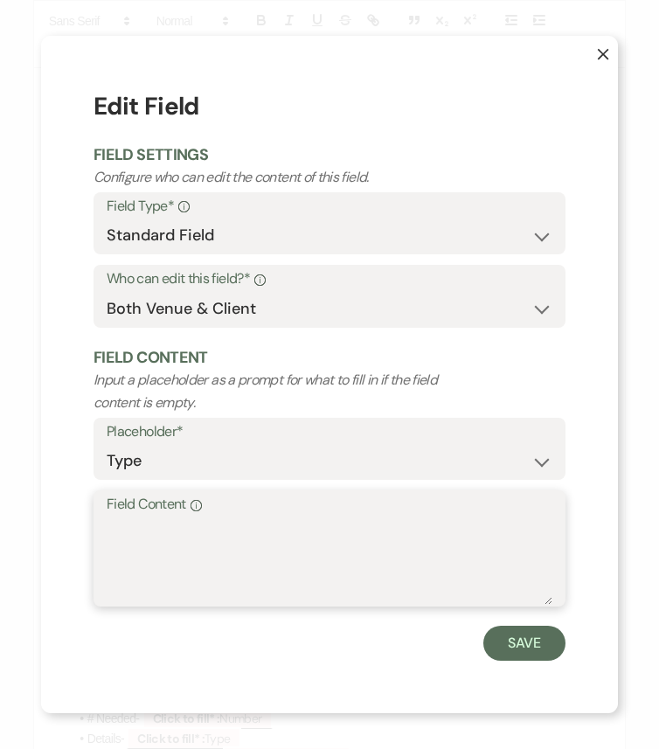
click at [256, 537] on textarea "Field Content Info" at bounding box center [329, 560] width 445 height 87
type textarea "N/A"
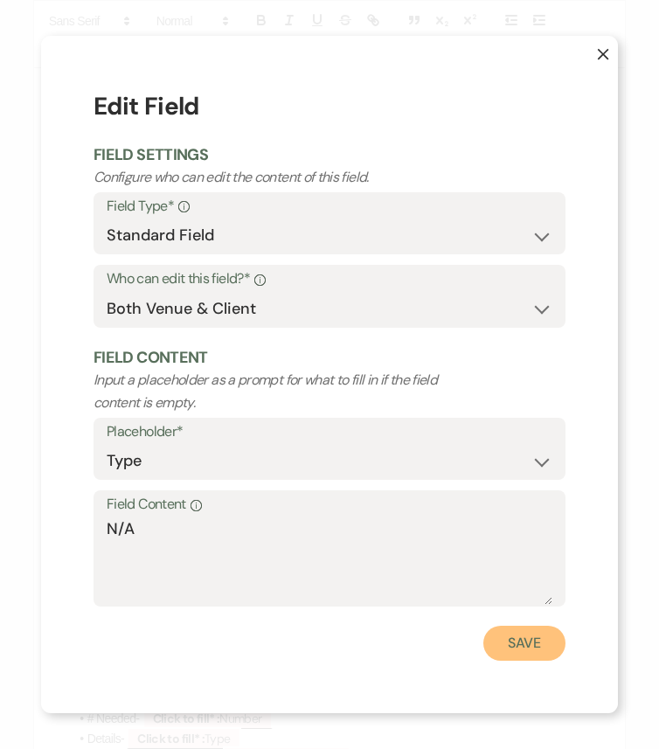
click at [528, 626] on button "Save" at bounding box center [524, 642] width 82 height 35
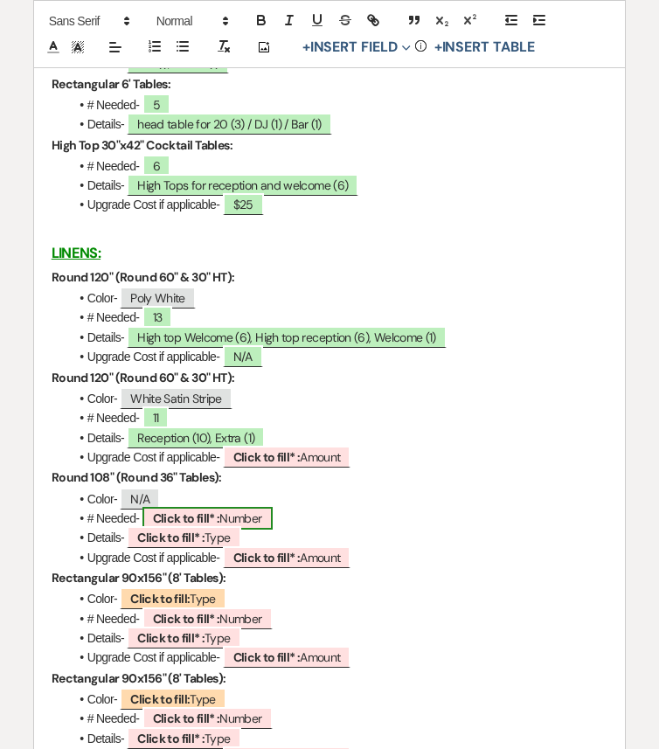
click at [224, 527] on span "Click to fill* : Number" at bounding box center [207, 518] width 130 height 23
select select "owner"
select select "Number"
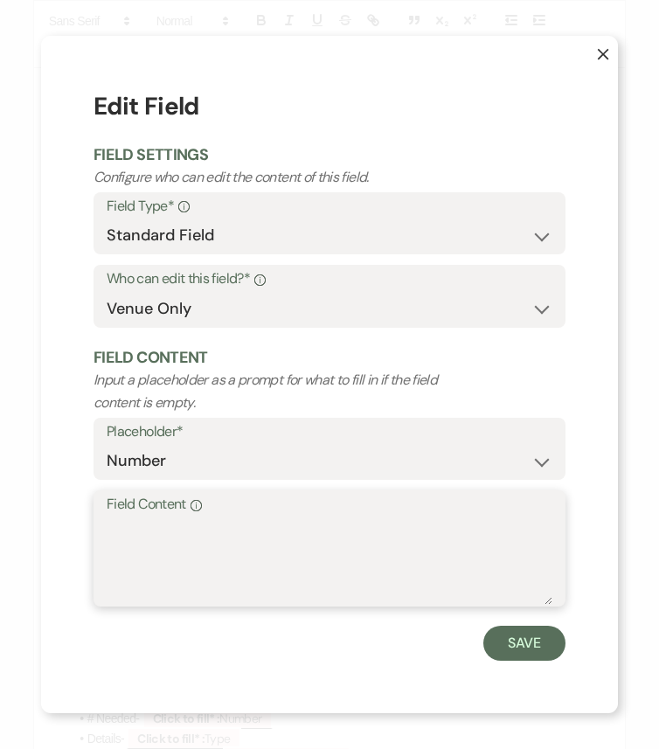
click at [245, 547] on textarea "Field Content Info" at bounding box center [329, 560] width 445 height 87
type textarea "0"
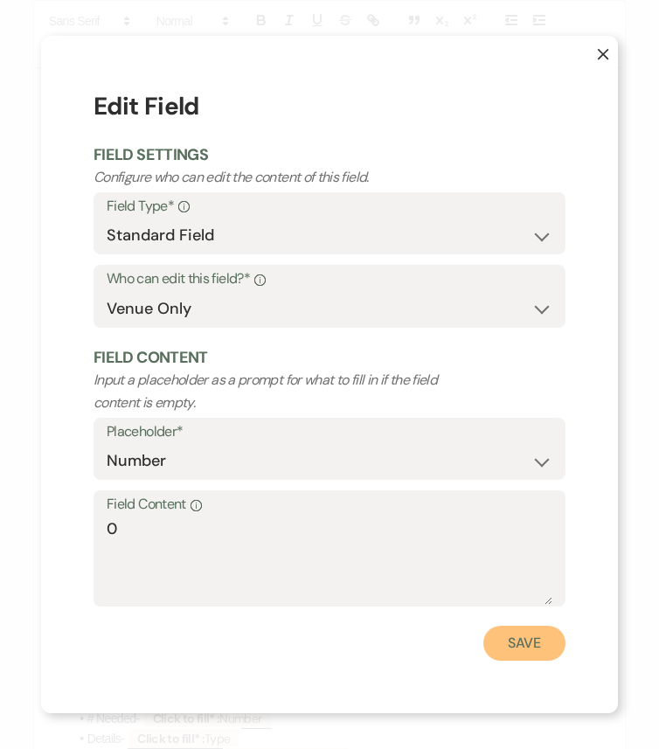
click at [525, 626] on button "Save" at bounding box center [524, 642] width 82 height 35
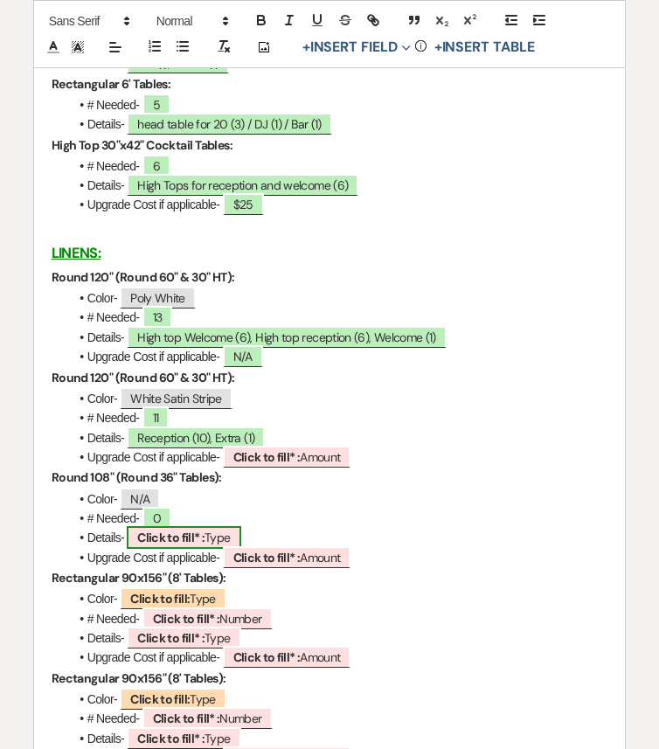
click at [194, 545] on b "Click to fill* :" at bounding box center [170, 537] width 67 height 16
select select "owner"
select select "Type"
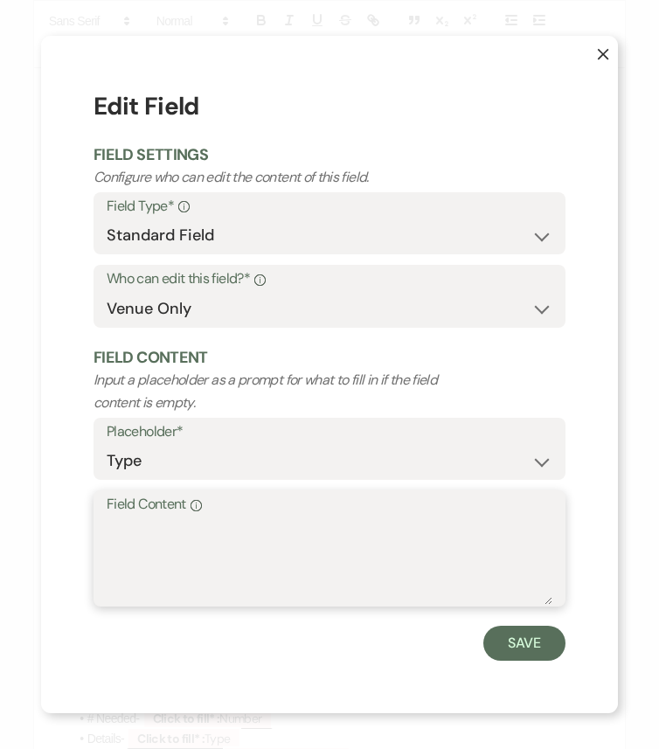
click at [230, 550] on textarea "Field Content Info" at bounding box center [329, 560] width 445 height 87
type textarea "N/A"
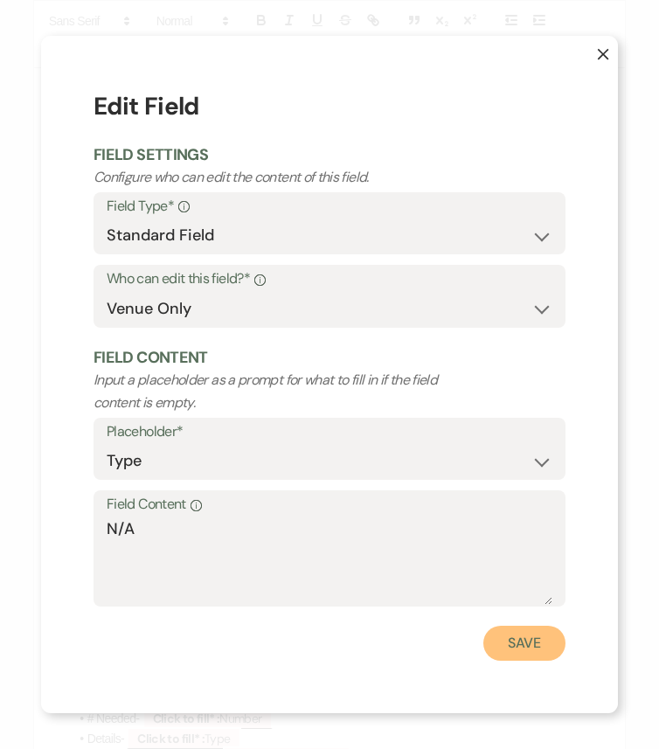
click at [504, 626] on button "Save" at bounding box center [524, 642] width 82 height 35
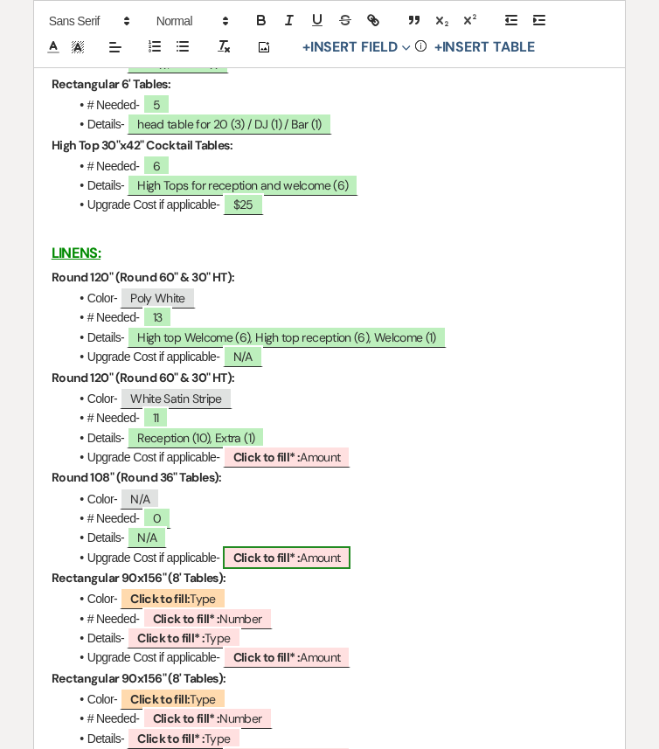
click at [292, 563] on b "Click to fill* :" at bounding box center [266, 557] width 67 height 16
select select "owner"
select select "Amount"
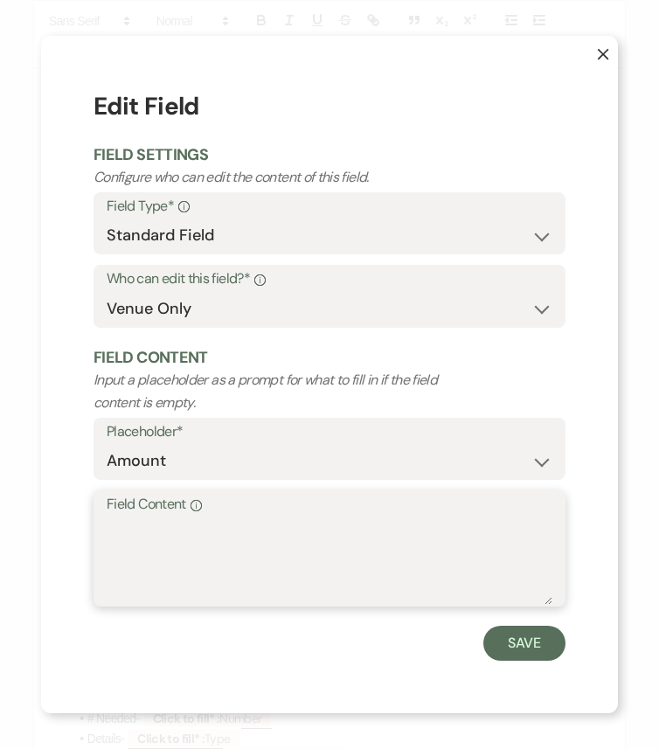
click at [314, 586] on textarea "Field Content Info" at bounding box center [329, 560] width 445 height 87
type textarea "N/A"
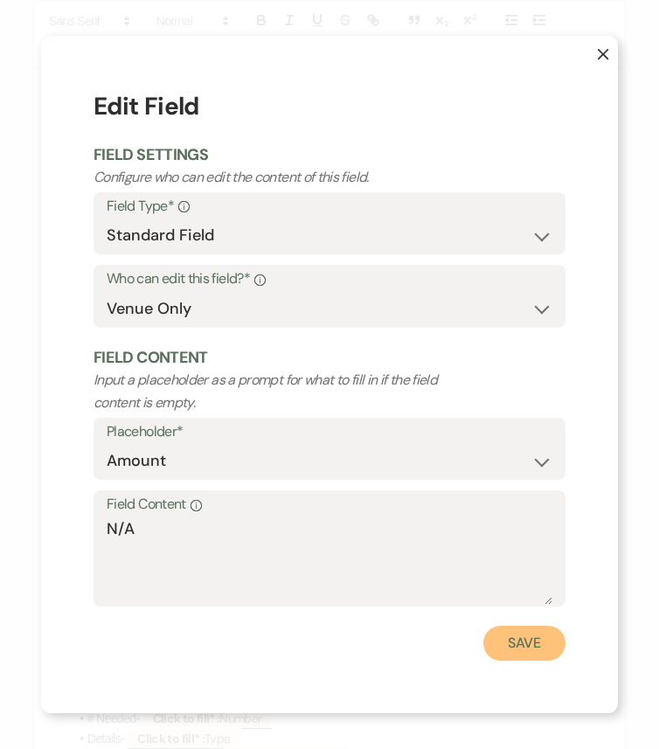
click at [510, 626] on button "Save" at bounding box center [524, 642] width 82 height 35
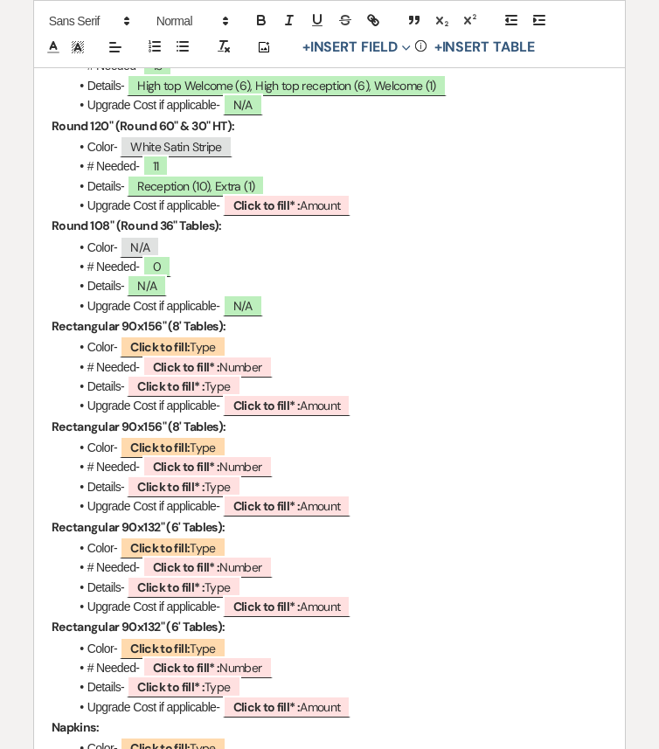
scroll to position [3001, 0]
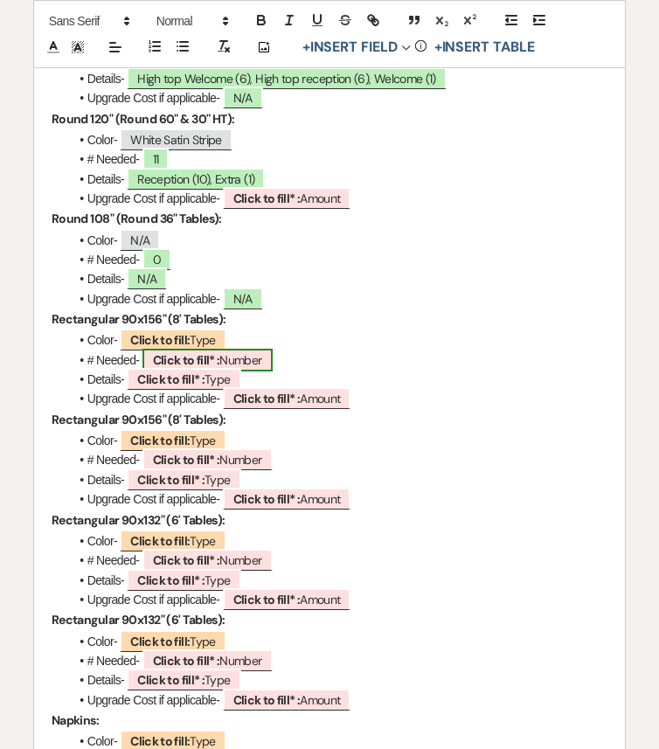
click at [206, 368] on b "Click to fill* :" at bounding box center [186, 360] width 67 height 16
select select "owner"
select select "Number"
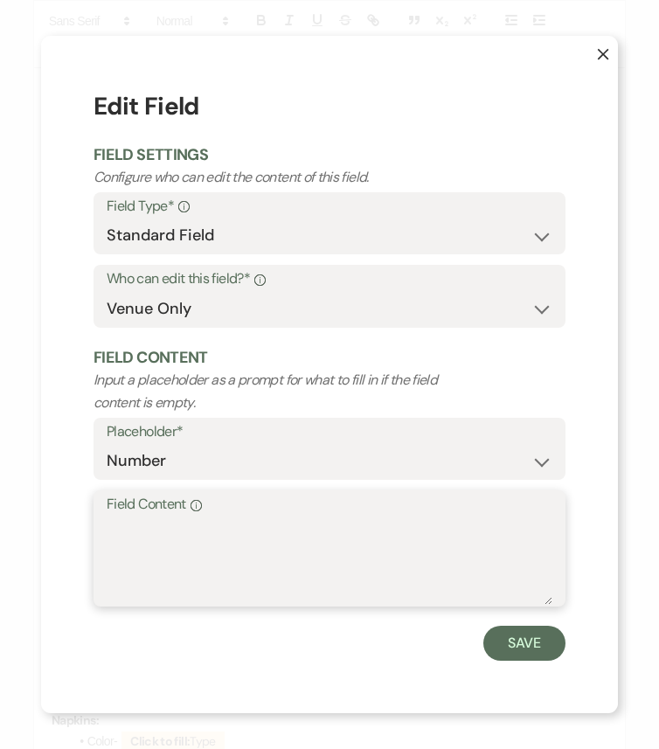
click at [183, 541] on textarea "Field Content Info" at bounding box center [329, 560] width 445 height 87
type textarea "4"
type textarea "5"
type textarea "3"
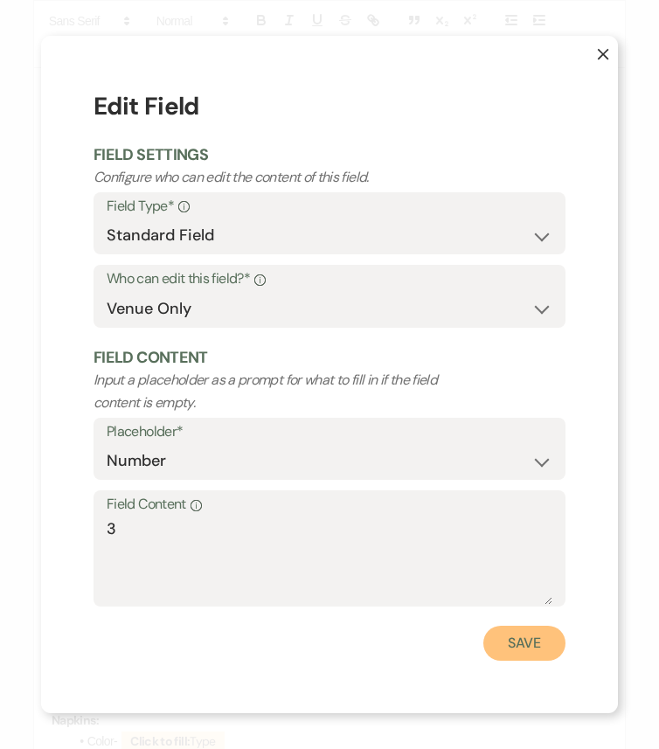
click at [537, 626] on button "Save" at bounding box center [524, 642] width 82 height 35
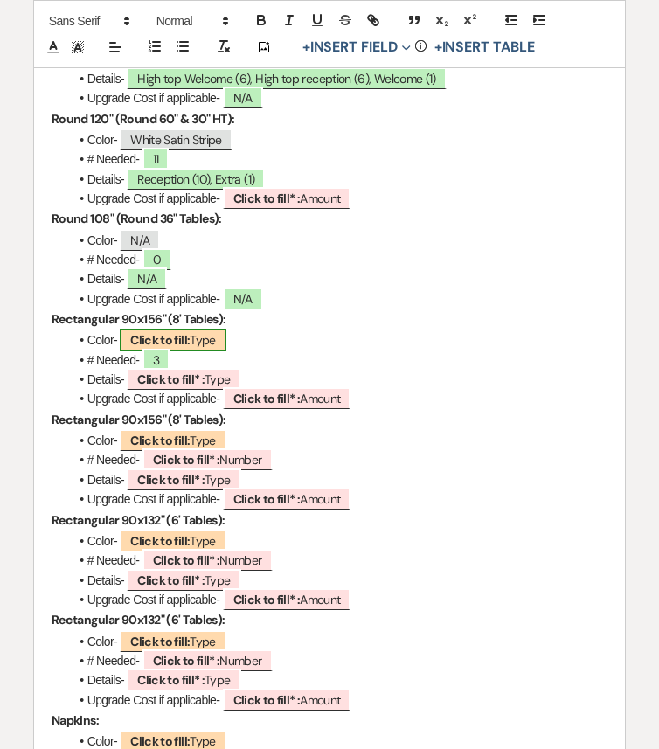
click at [185, 348] on b "Click to fill:" at bounding box center [159, 340] width 59 height 16
select select "Type"
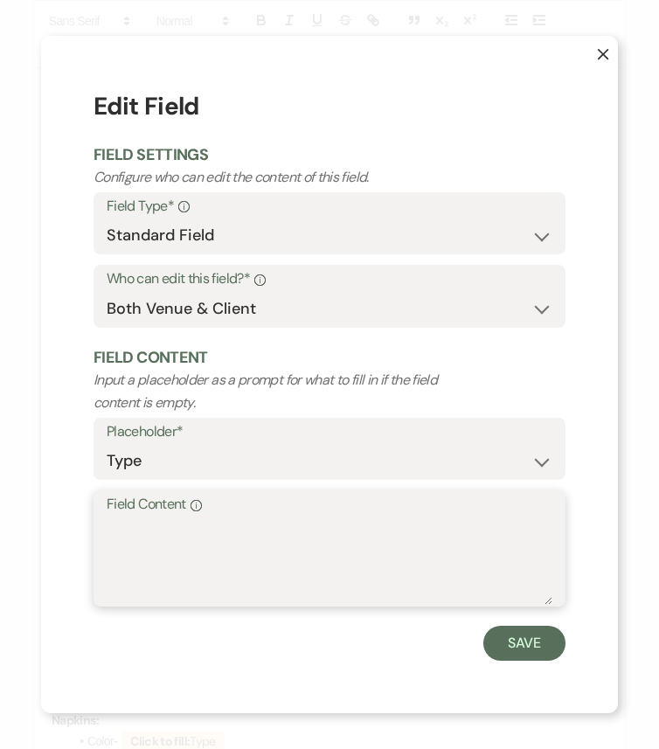
click at [211, 526] on textarea "Field Content Info" at bounding box center [329, 560] width 445 height 87
type textarea "White Satin Stripe"
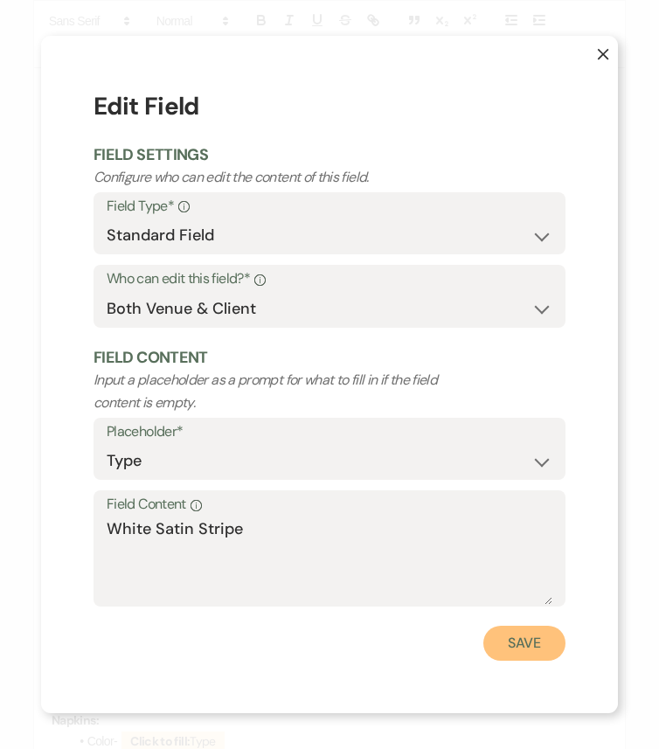
click at [521, 626] on button "Save" at bounding box center [524, 642] width 82 height 35
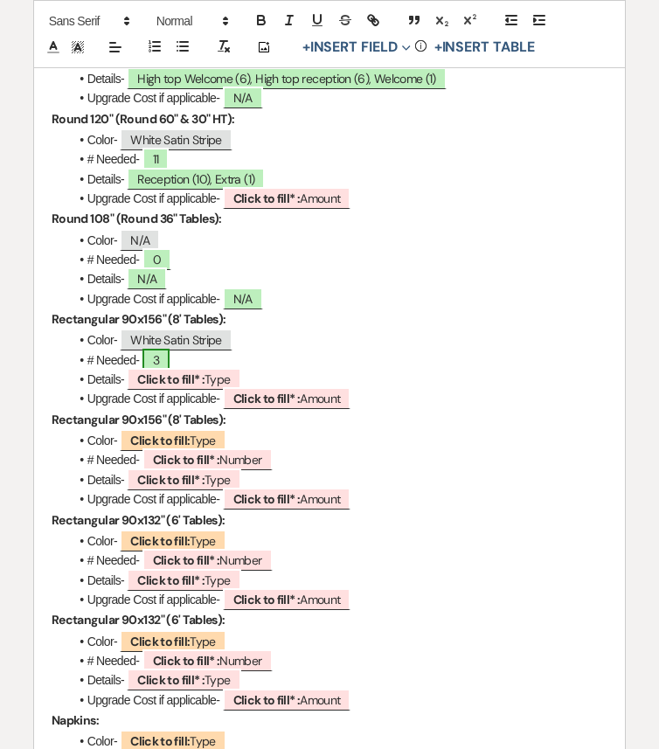
click at [162, 370] on span "3" at bounding box center [155, 360] width 27 height 23
select select "owner"
select select "Number"
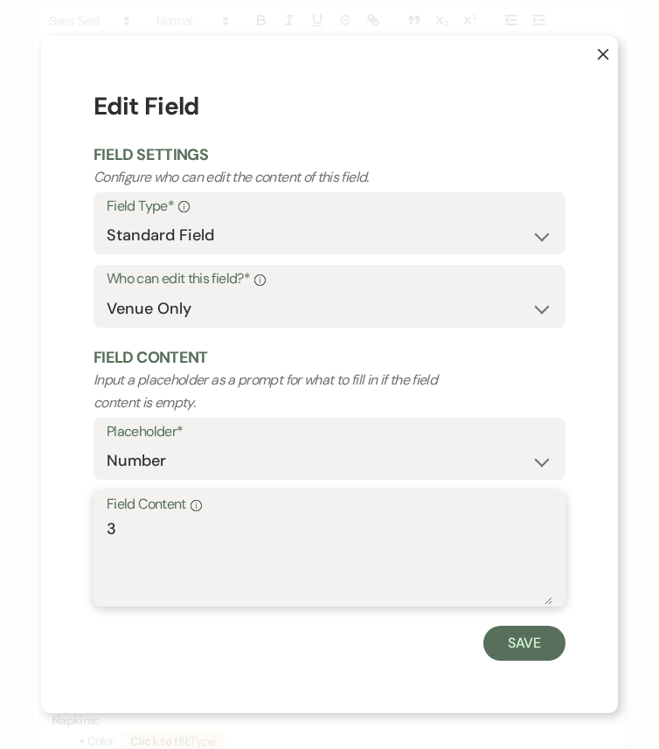
click at [153, 530] on textarea "3" at bounding box center [329, 560] width 445 height 87
type textarea "2"
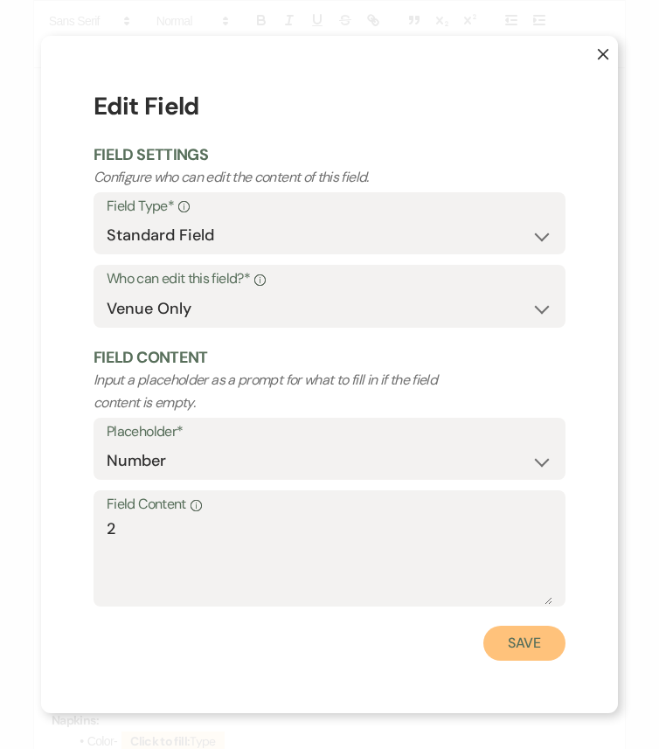
click at [510, 626] on button "Save" at bounding box center [524, 642] width 82 height 35
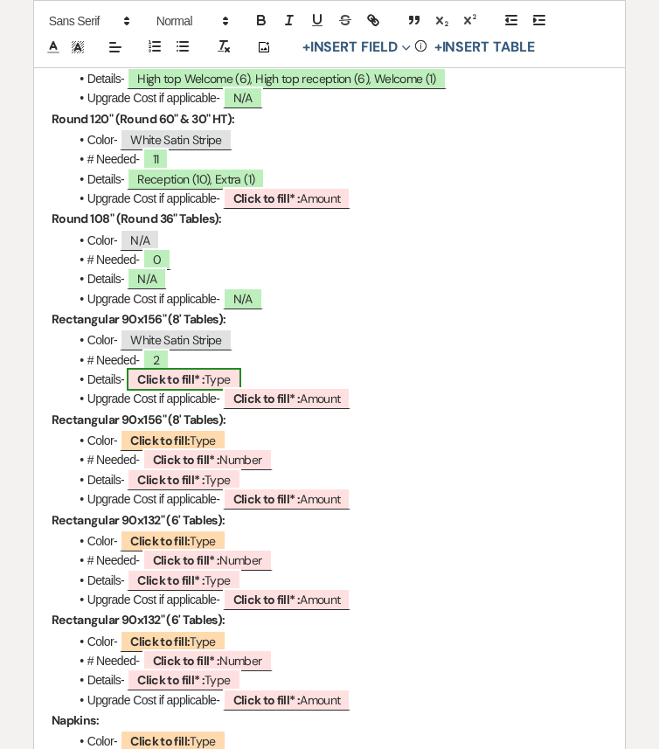
click at [183, 387] on b "Click to fill* :" at bounding box center [170, 379] width 67 height 16
select select "owner"
select select "Type"
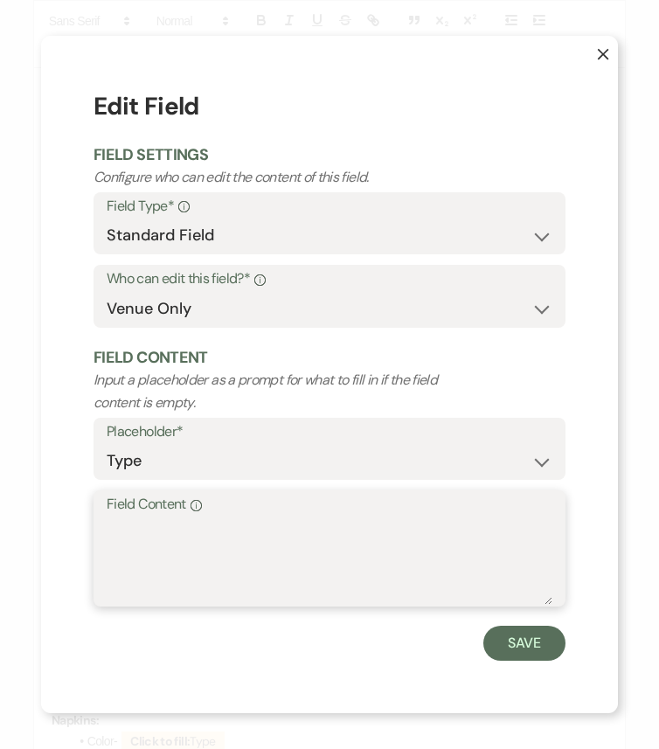
click at [242, 546] on textarea "Field Content Info" at bounding box center [329, 560] width 445 height 87
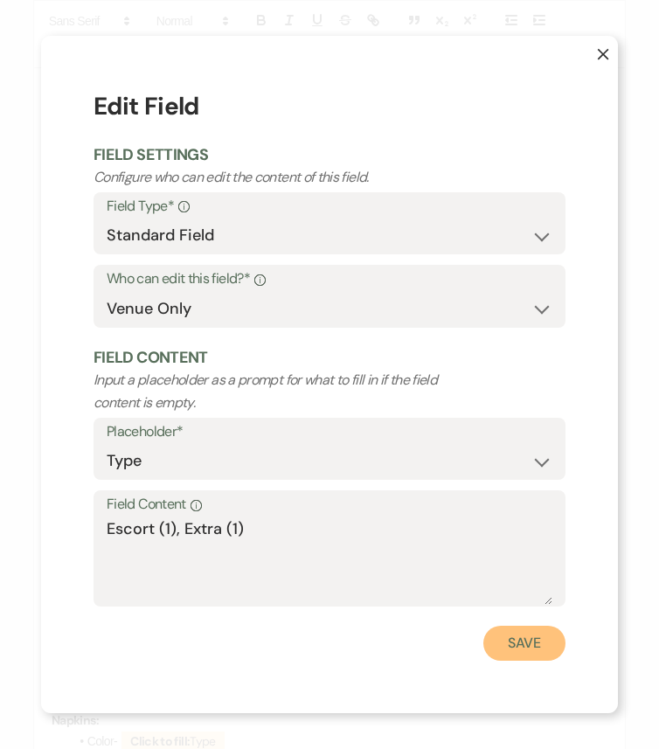
click at [520, 626] on button "Save" at bounding box center [524, 642] width 82 height 35
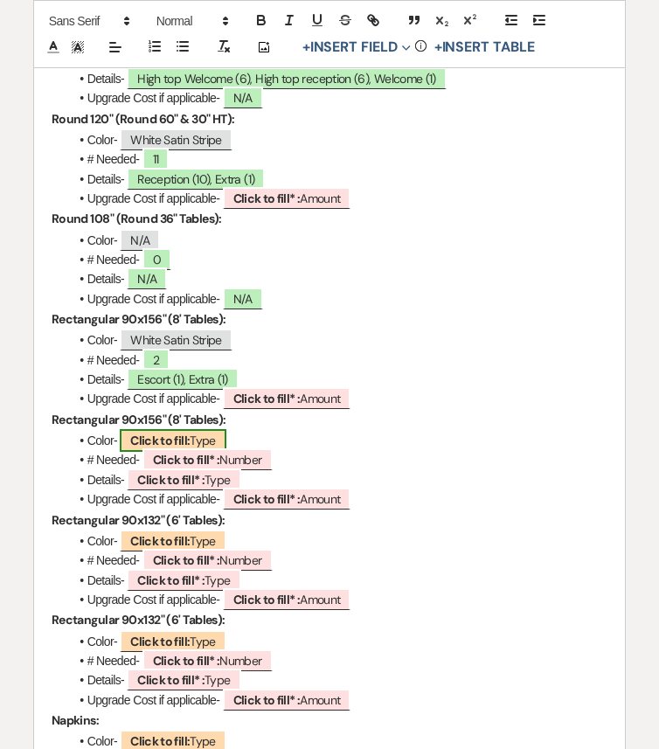
click at [181, 448] on b "Click to fill:" at bounding box center [159, 440] width 59 height 16
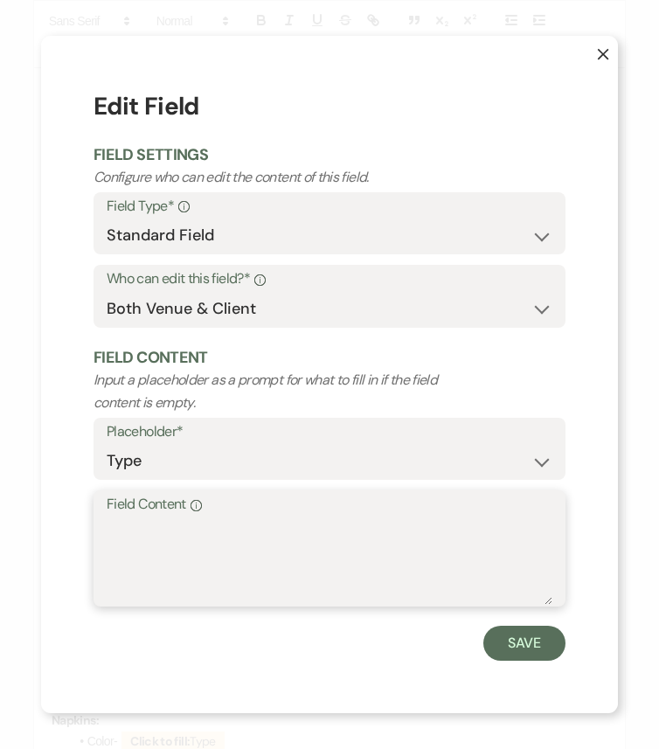
click at [198, 526] on textarea "Field Content Info" at bounding box center [329, 560] width 445 height 87
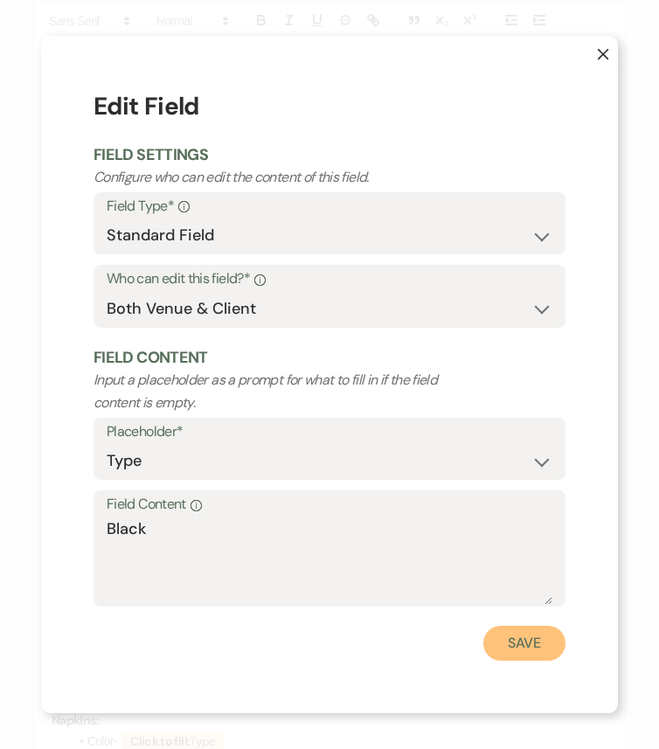
click at [499, 626] on button "Save" at bounding box center [524, 642] width 82 height 35
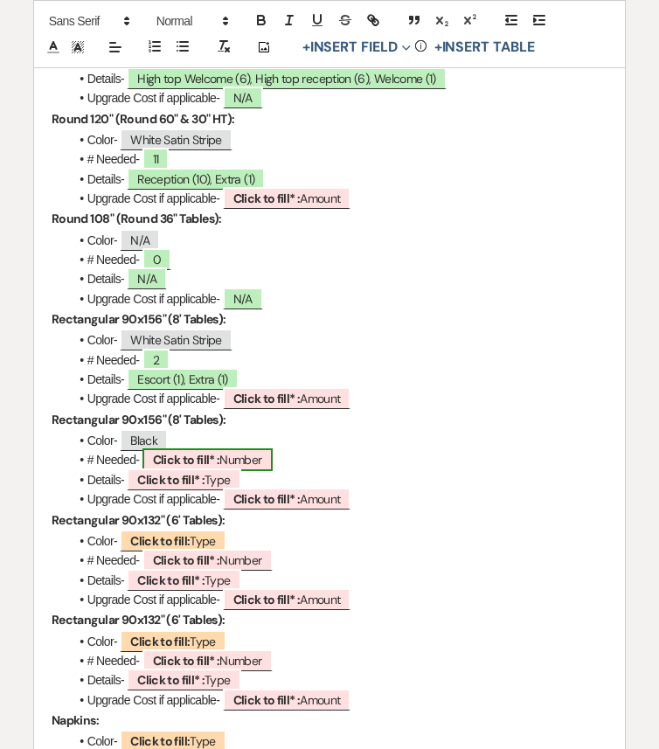
click at [172, 467] on b "Click to fill* :" at bounding box center [186, 460] width 67 height 16
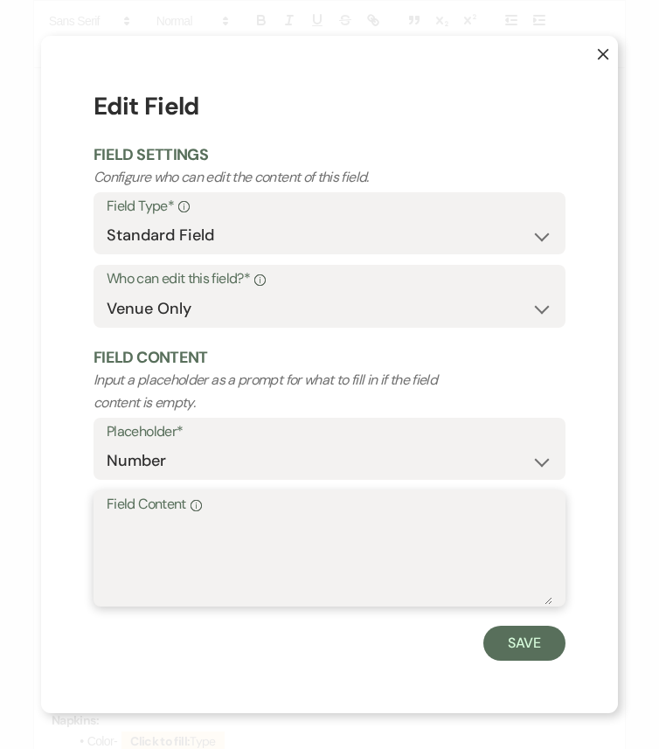
click at [231, 547] on textarea "Field Content Info" at bounding box center [329, 560] width 445 height 87
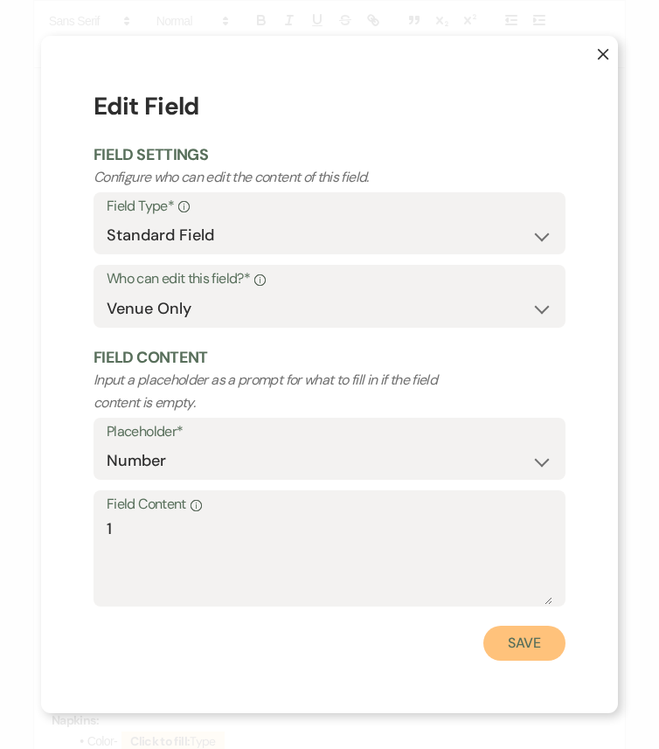
click at [536, 626] on button "Save" at bounding box center [524, 642] width 82 height 35
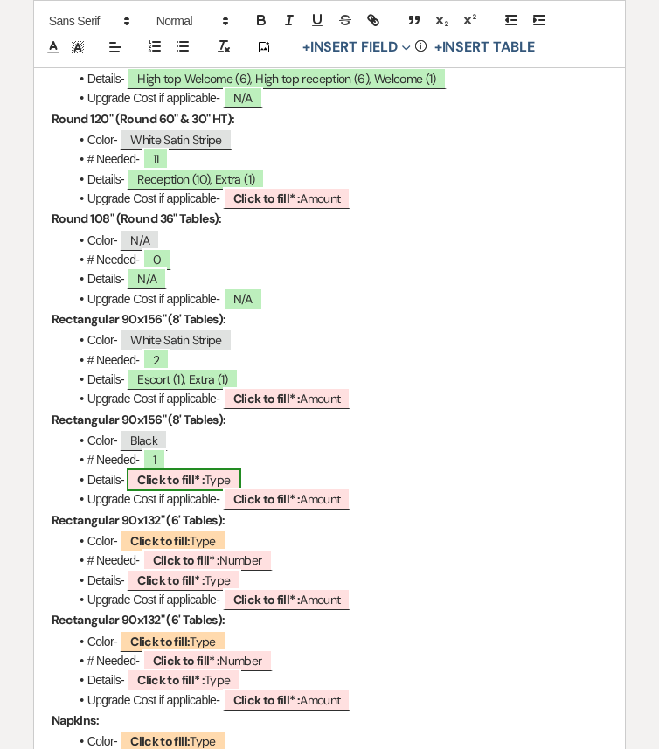
click at [200, 487] on b "Click to fill* :" at bounding box center [170, 480] width 67 height 16
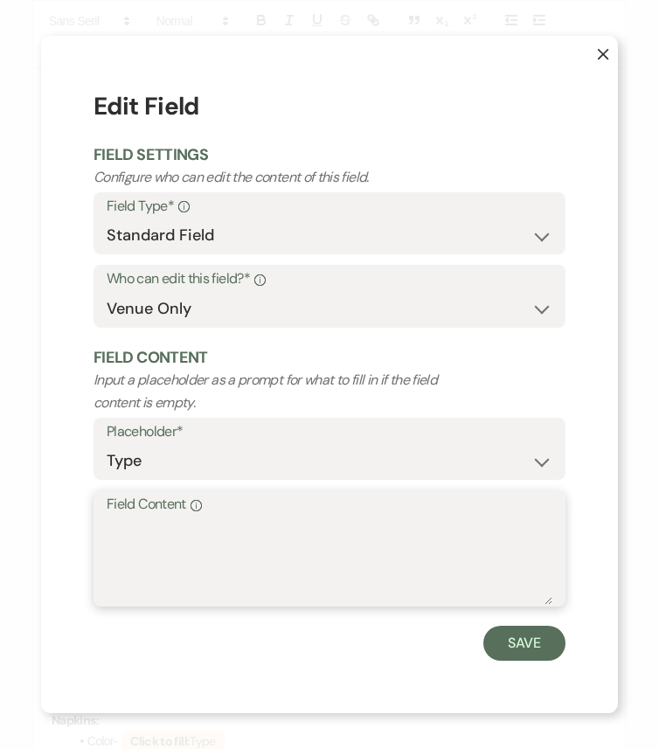
click at [263, 546] on textarea "Field Content Info" at bounding box center [329, 560] width 445 height 87
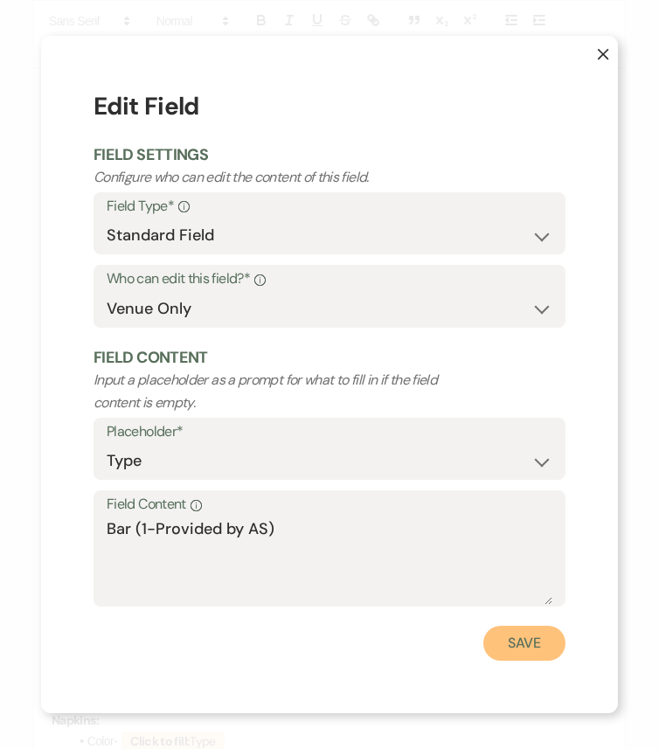
click at [530, 626] on button "Save" at bounding box center [524, 642] width 82 height 35
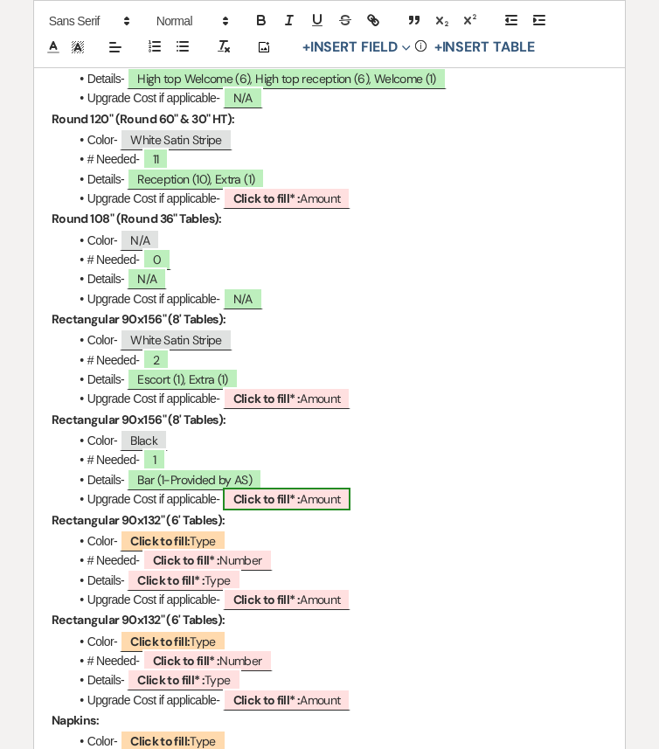
click at [291, 510] on span "Click to fill* : Amount" at bounding box center [287, 498] width 128 height 23
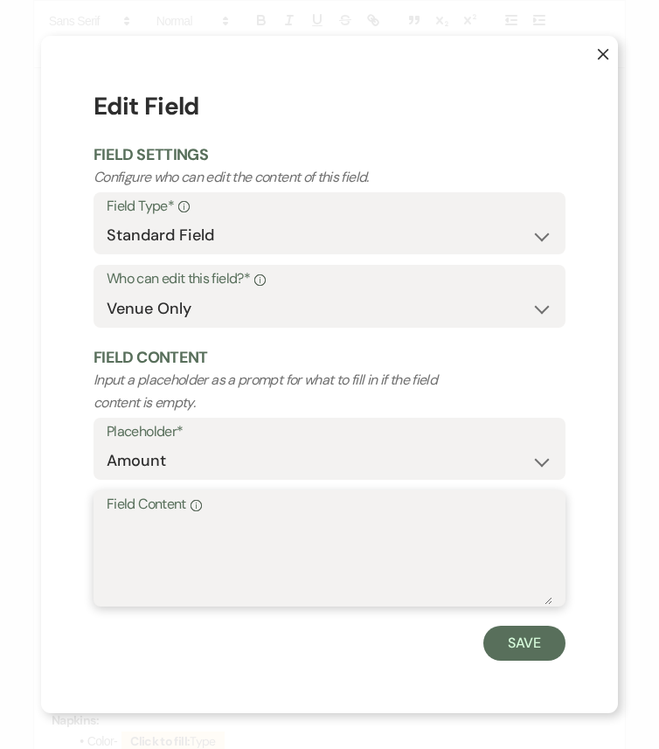
click at [307, 553] on textarea "Field Content Info" at bounding box center [329, 560] width 445 height 87
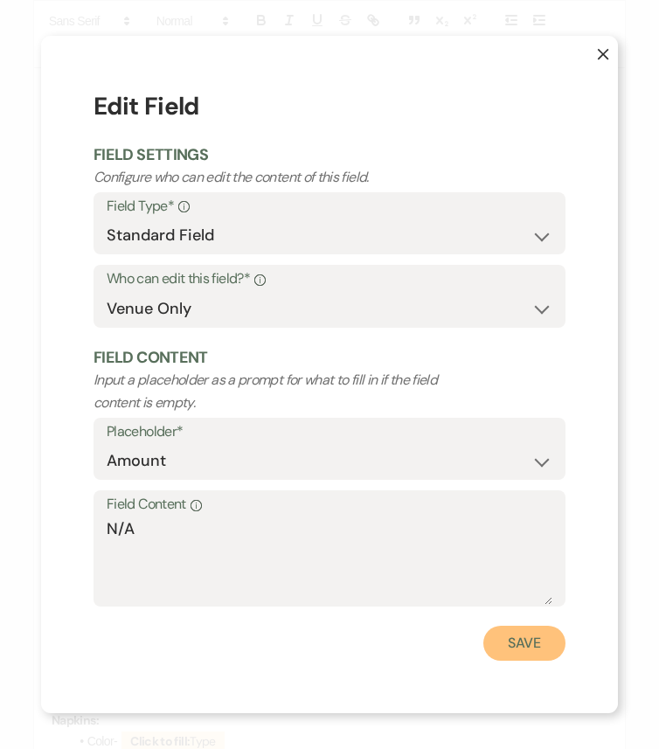
click at [538, 626] on button "Save" at bounding box center [524, 642] width 82 height 35
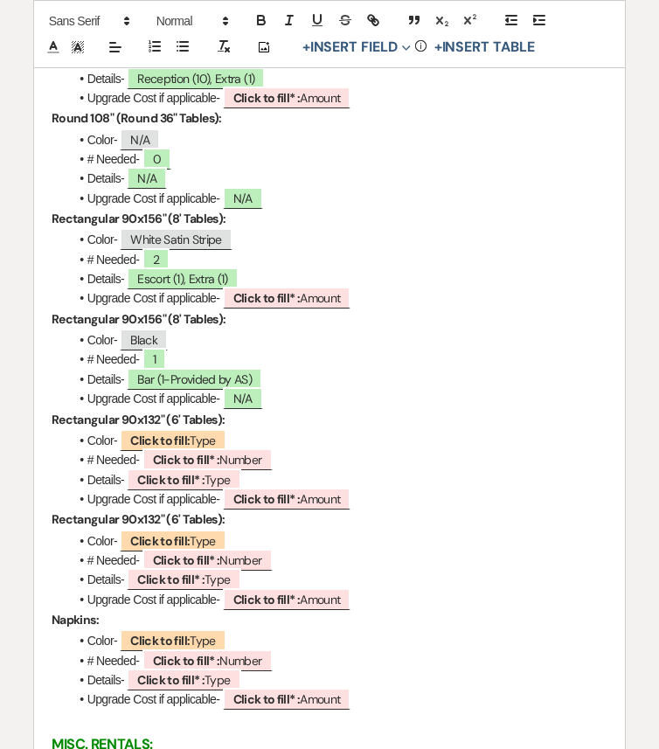
scroll to position [3108, 0]
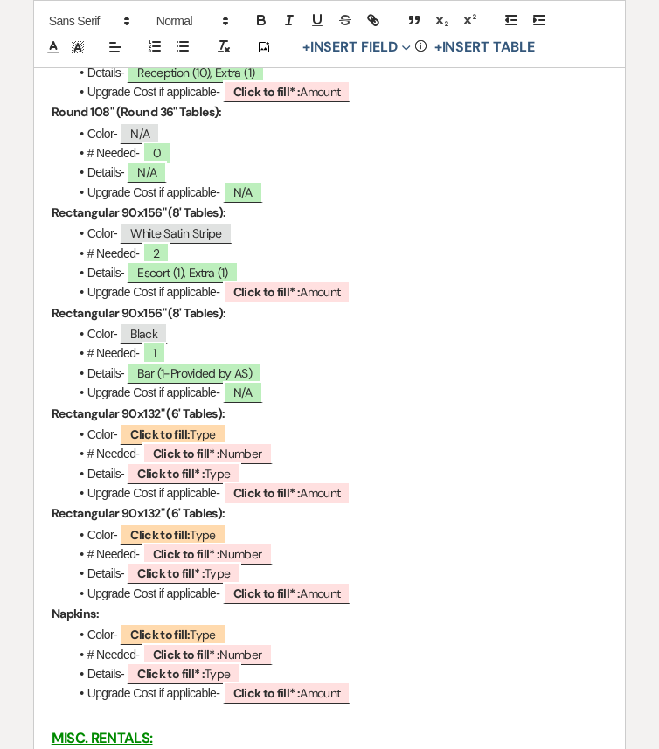
drag, startPoint x: 279, startPoint y: 411, endPoint x: 25, endPoint y: 327, distance: 267.1
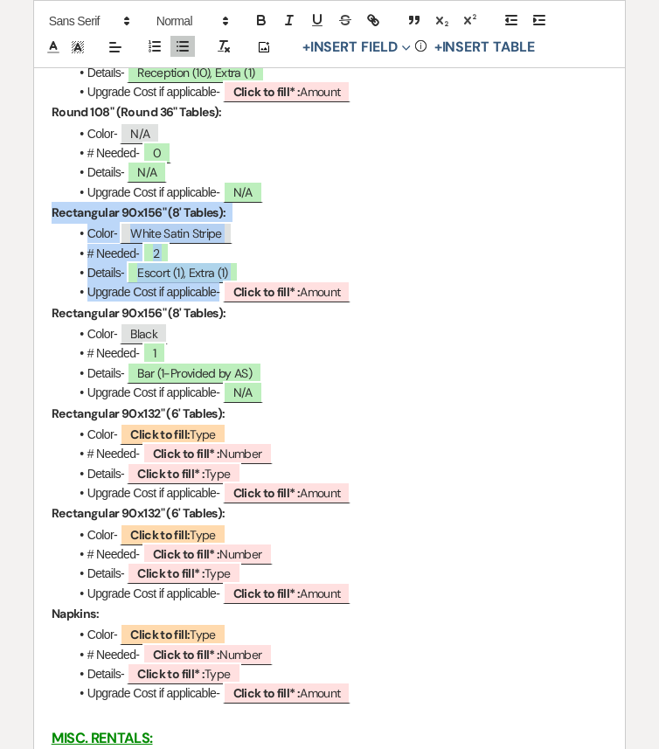
drag, startPoint x: 52, startPoint y: 225, endPoint x: 380, endPoint y: 306, distance: 338.1
copy div "Rectangular 90x156" (8' Tables): Color- White Satin Stripe # Needed- 2 Details-…"
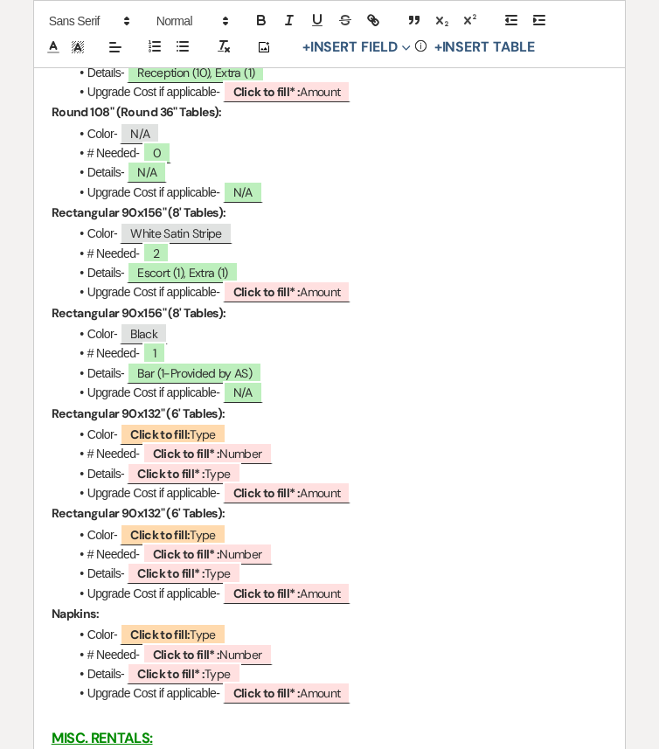
click at [281, 402] on li "Upgrade Cost if applicable- N/A" at bounding box center [338, 392] width 539 height 19
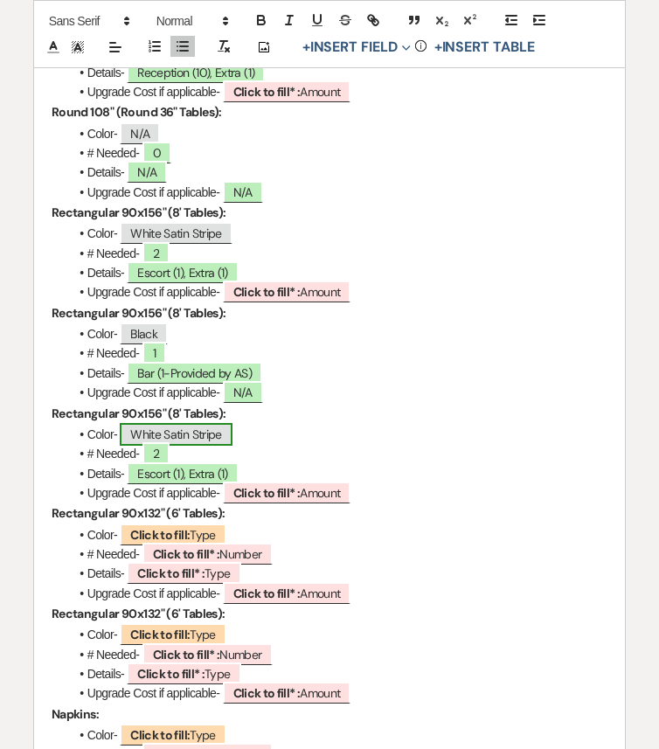
click at [224, 445] on span "White Satin Stripe" at bounding box center [176, 434] width 112 height 23
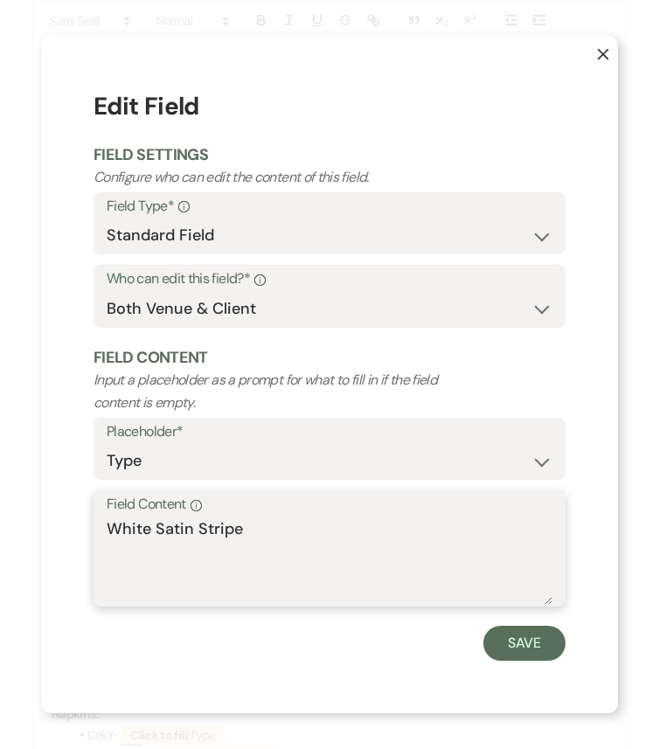
drag, startPoint x: 247, startPoint y: 529, endPoint x: 51, endPoint y: 529, distance: 196.5
click at [51, 529] on div "X Edit Field Field Settings Configure who can edit the content of this field. F…" at bounding box center [329, 374] width 577 height 677
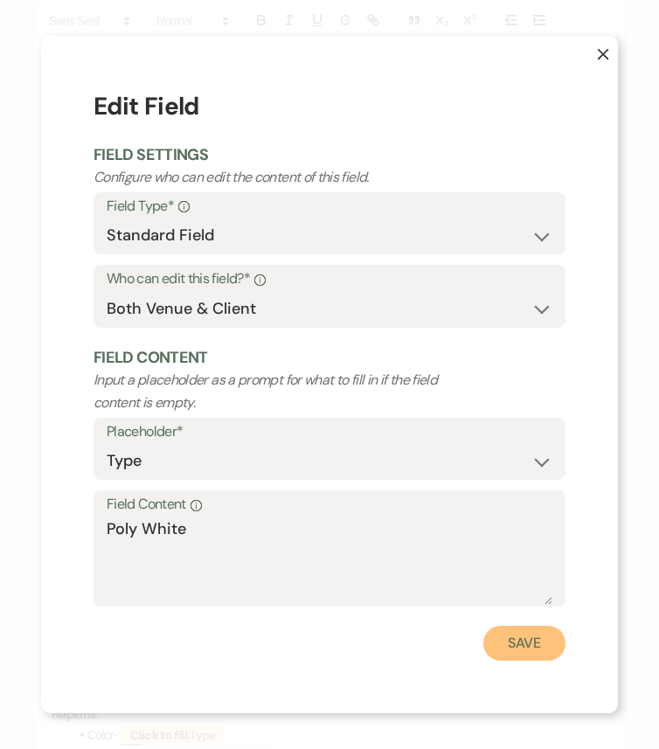
click at [501, 626] on button "Save" at bounding box center [524, 642] width 82 height 35
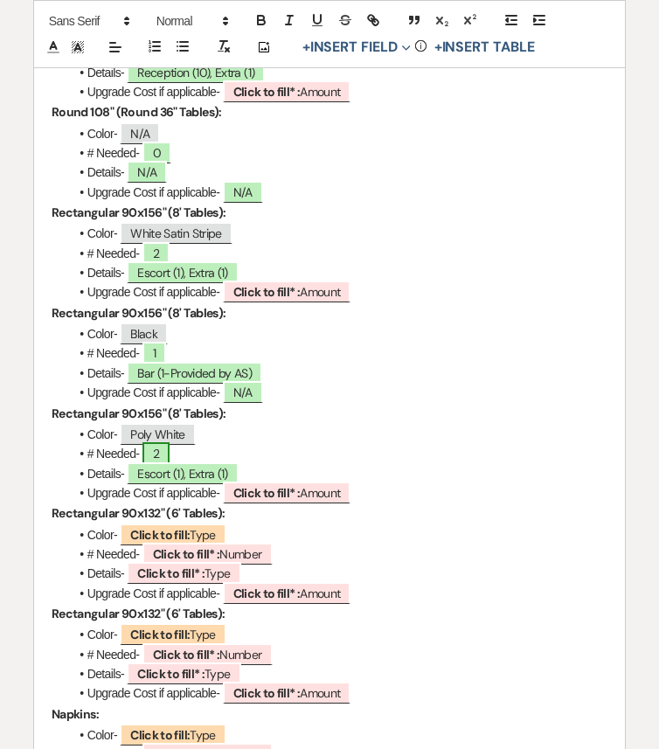
click at [160, 465] on span "2" at bounding box center [155, 453] width 27 height 23
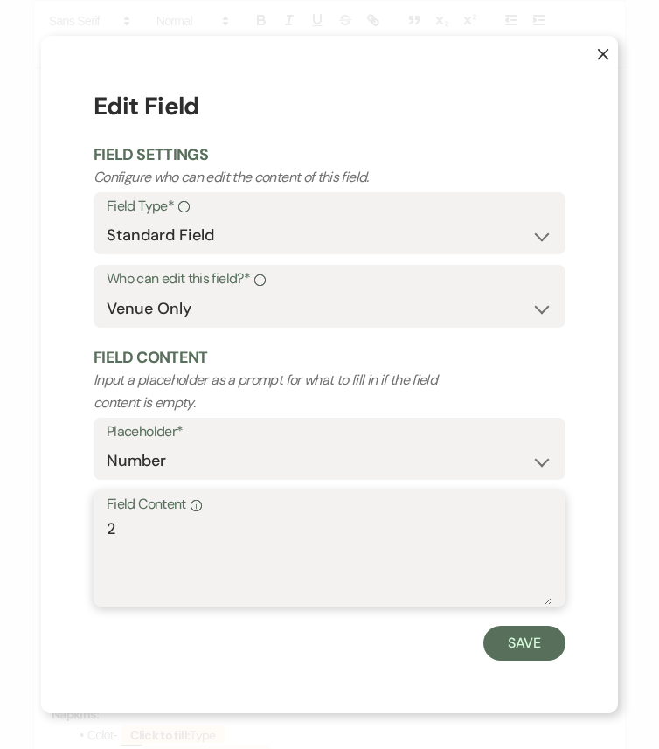
click at [134, 528] on textarea "2" at bounding box center [329, 560] width 445 height 87
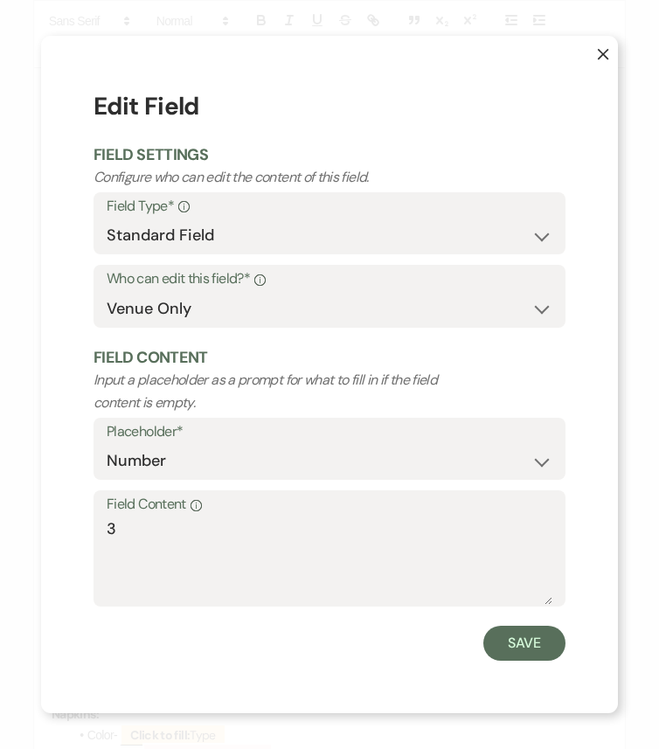
click at [106, 529] on div "Field Content Info 3" at bounding box center [329, 548] width 472 height 116
click at [521, 626] on button "Save" at bounding box center [524, 642] width 82 height 35
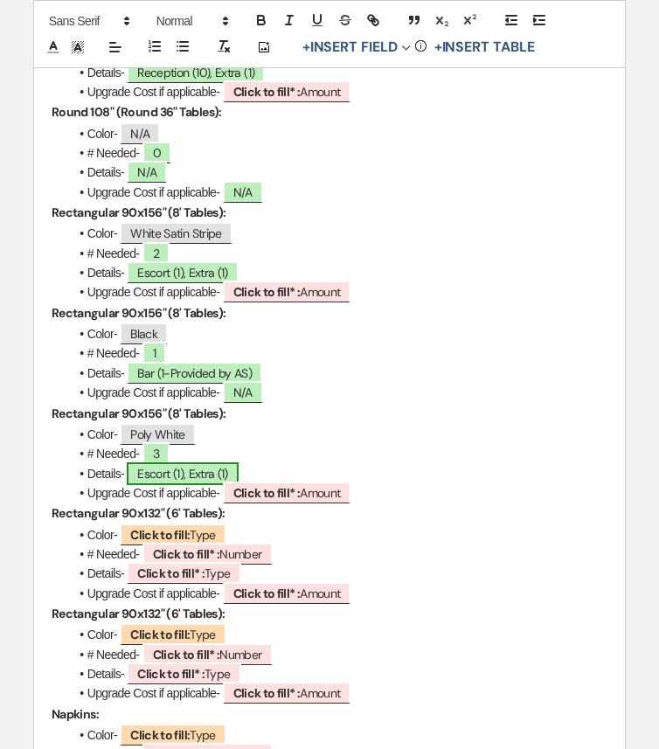
click at [184, 485] on span "Escort (1), Extra (1)" at bounding box center [183, 473] width 112 height 23
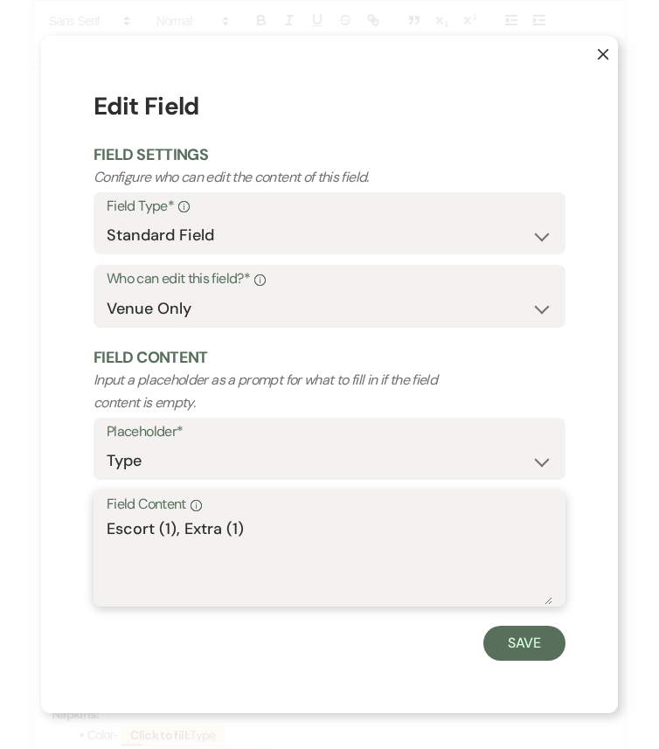
drag, startPoint x: 287, startPoint y: 529, endPoint x: 93, endPoint y: 527, distance: 194.8
click at [93, 527] on div "X Edit Field Field Settings Configure who can edit the content of this field. F…" at bounding box center [329, 374] width 577 height 677
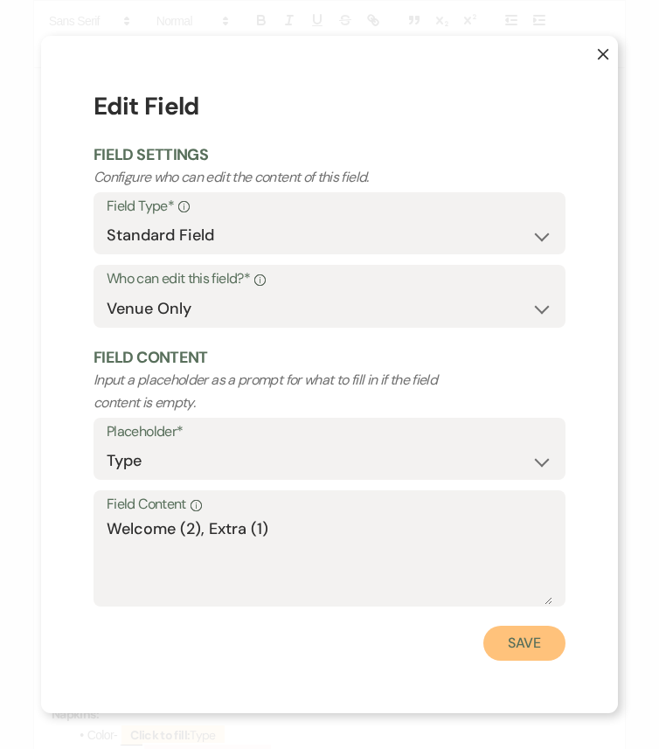
click at [508, 626] on button "Save" at bounding box center [524, 642] width 82 height 35
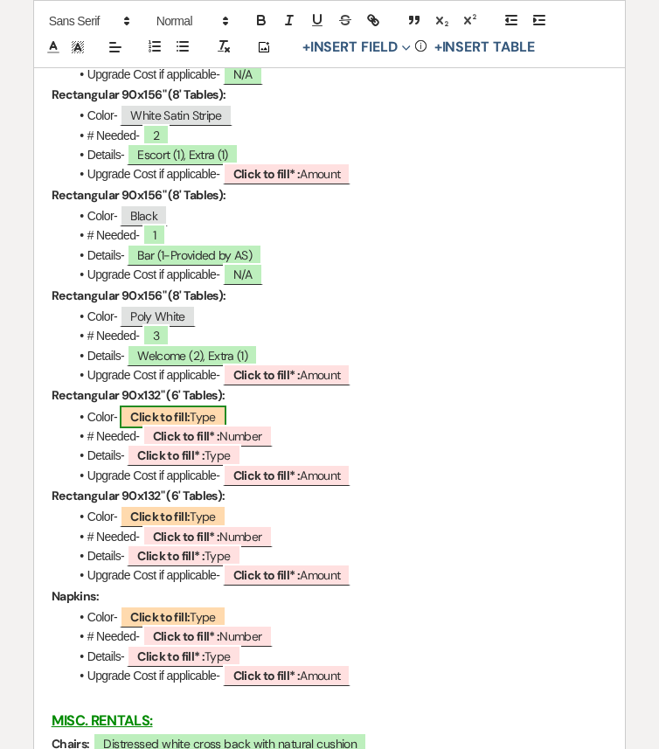
scroll to position [3232, 0]
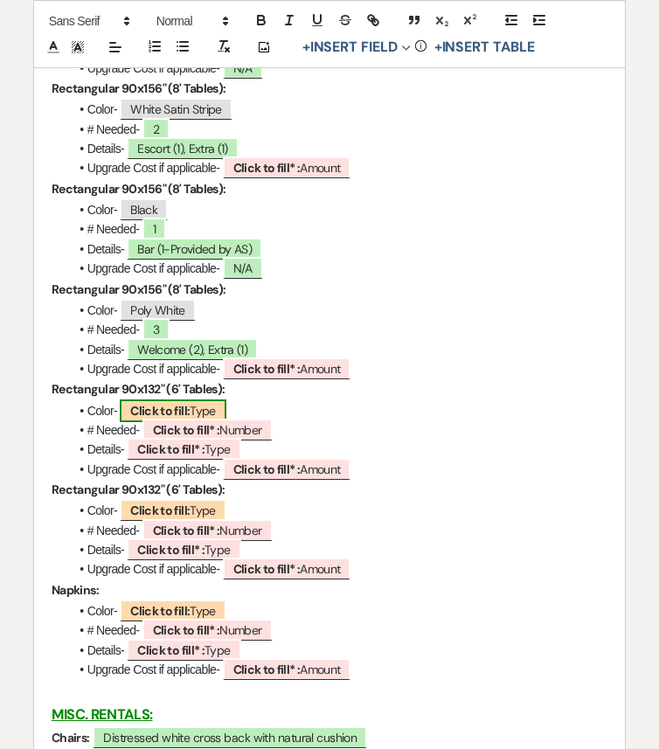
click at [196, 422] on span "Click to fill: Type" at bounding box center [173, 410] width 107 height 23
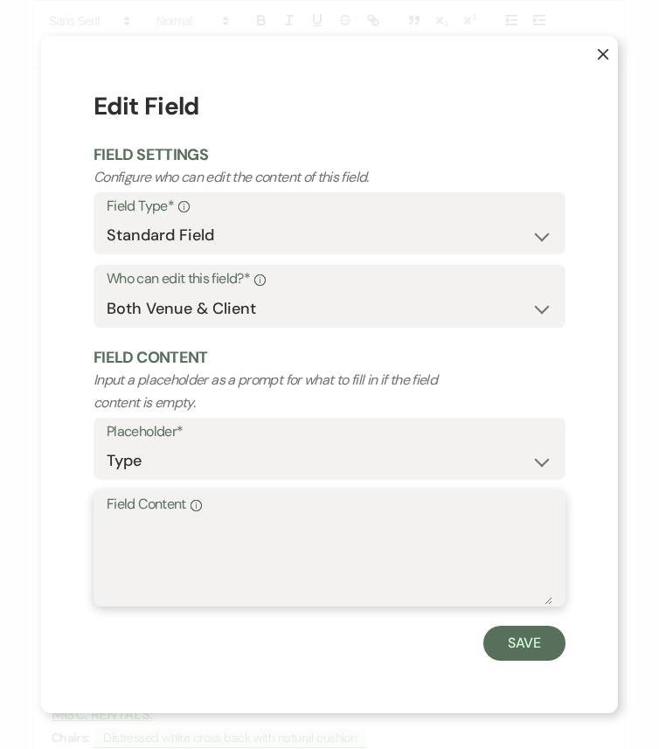
click at [266, 540] on textarea "Field Content Info" at bounding box center [329, 560] width 445 height 87
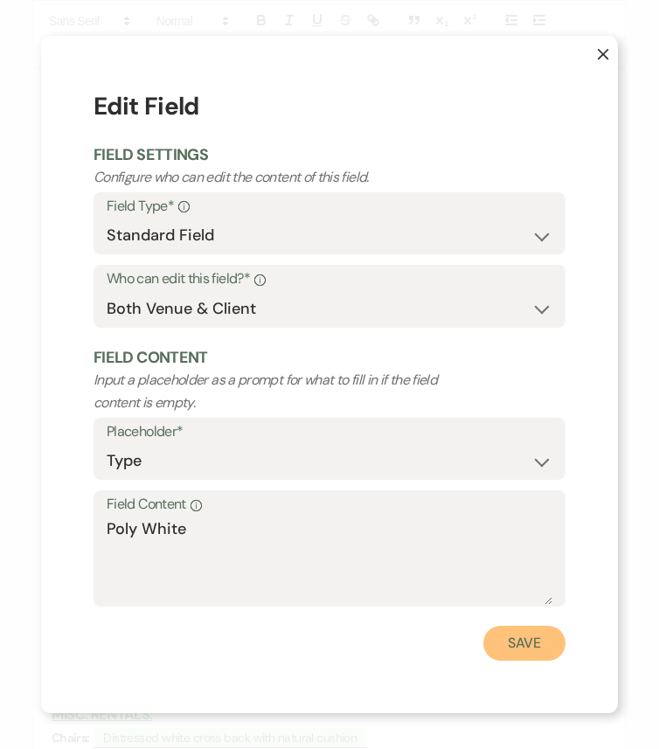
click at [541, 626] on button "Save" at bounding box center [524, 642] width 82 height 35
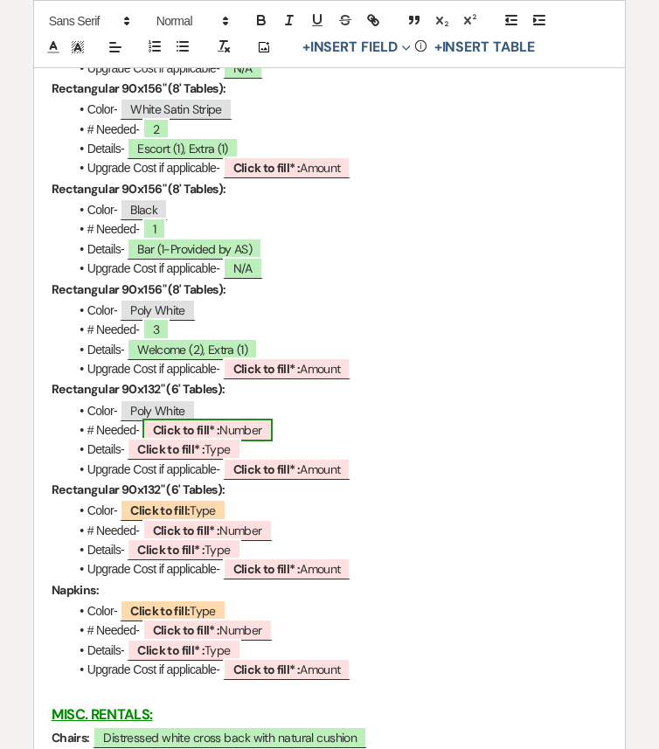
click at [198, 438] on b "Click to fill* :" at bounding box center [186, 430] width 67 height 16
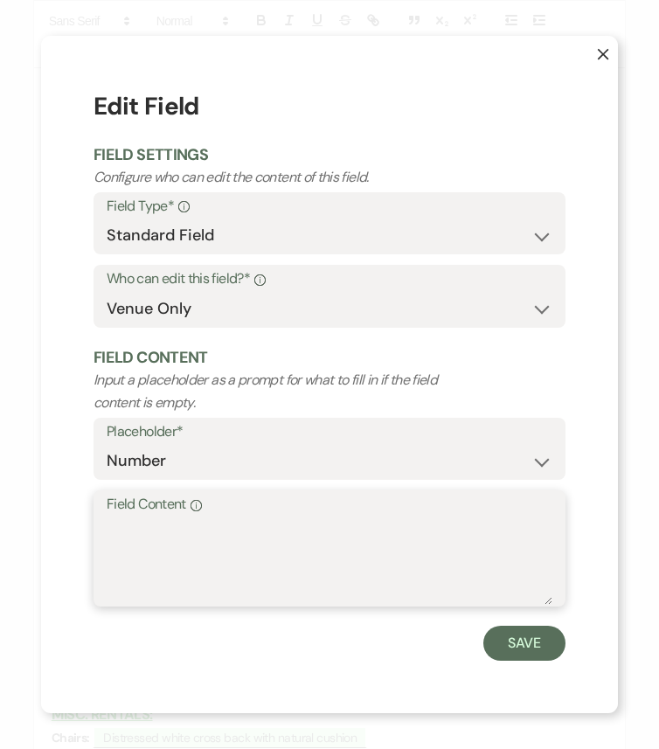
click at [274, 542] on textarea "Field Content Info" at bounding box center [329, 560] width 445 height 87
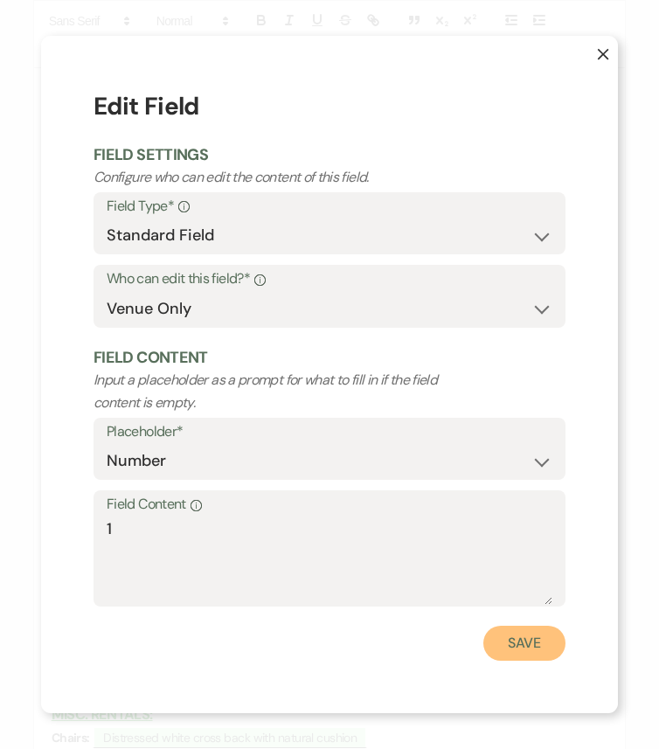
click at [526, 626] on button "Save" at bounding box center [524, 642] width 82 height 35
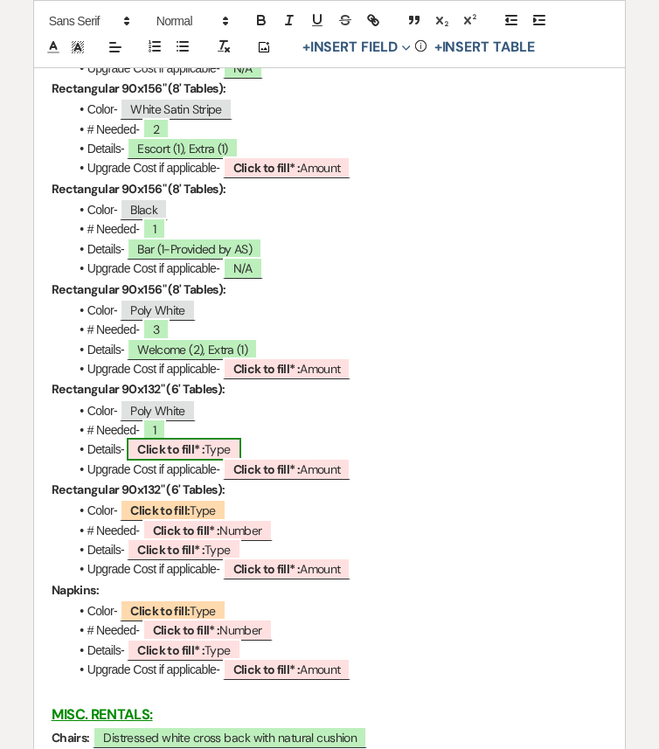
click at [205, 460] on span "Click to fill* : Type" at bounding box center [184, 449] width 114 height 23
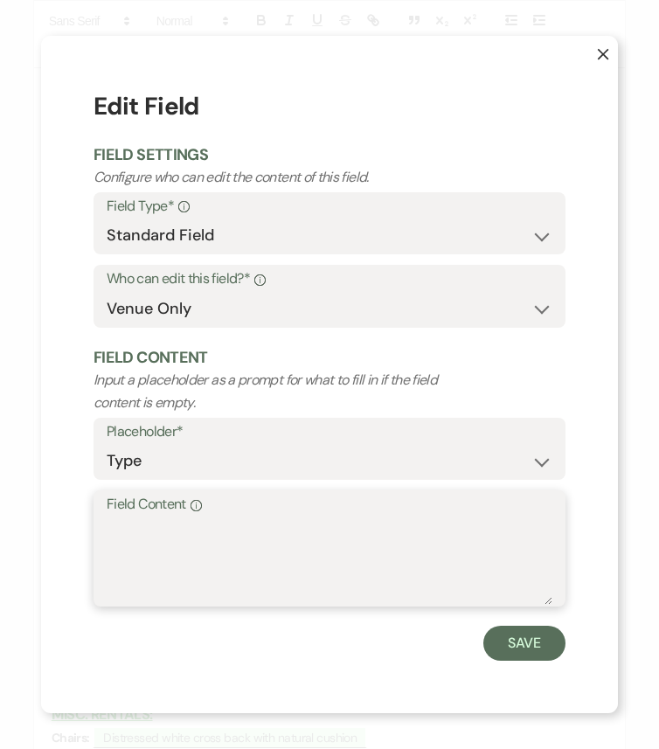
click at [235, 527] on textarea "Field Content Info" at bounding box center [329, 560] width 445 height 87
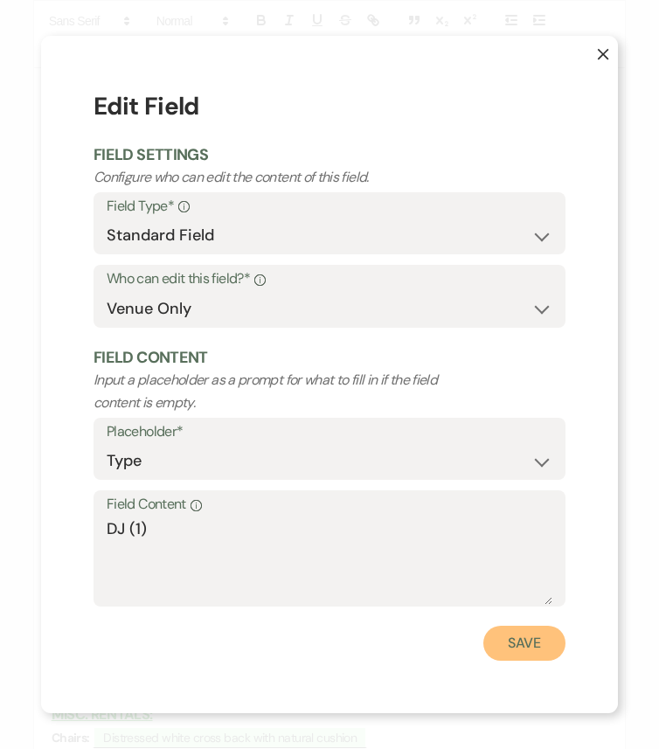
click at [516, 626] on button "Save" at bounding box center [524, 642] width 82 height 35
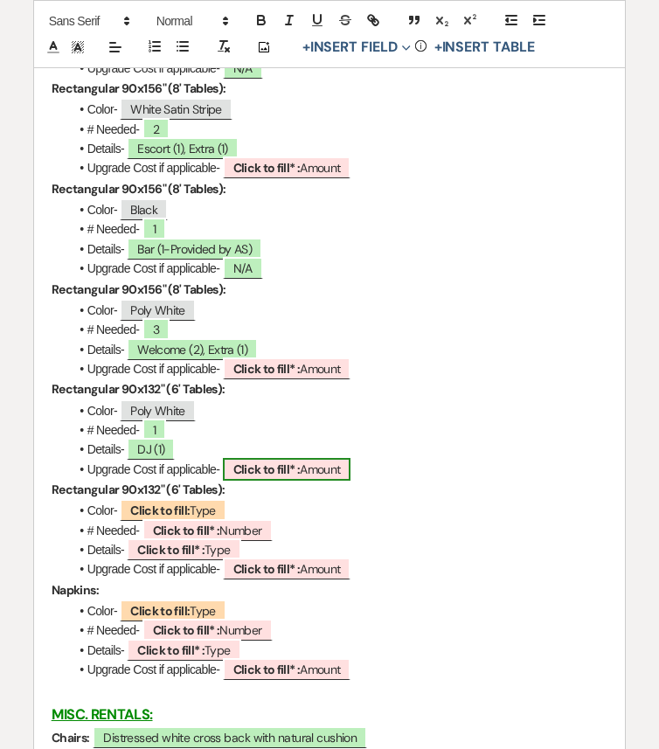
click at [263, 477] on b "Click to fill* :" at bounding box center [266, 469] width 67 height 16
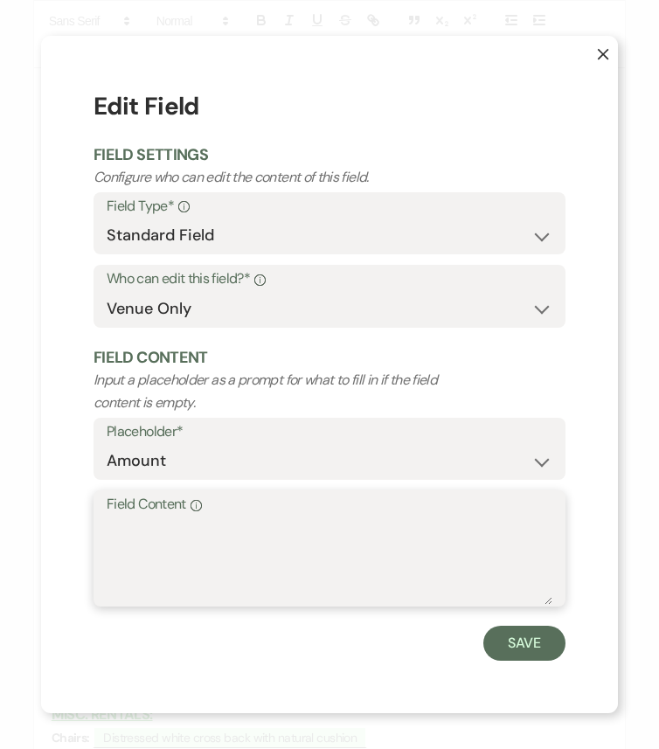
click at [329, 552] on textarea "Field Content Info" at bounding box center [329, 560] width 445 height 87
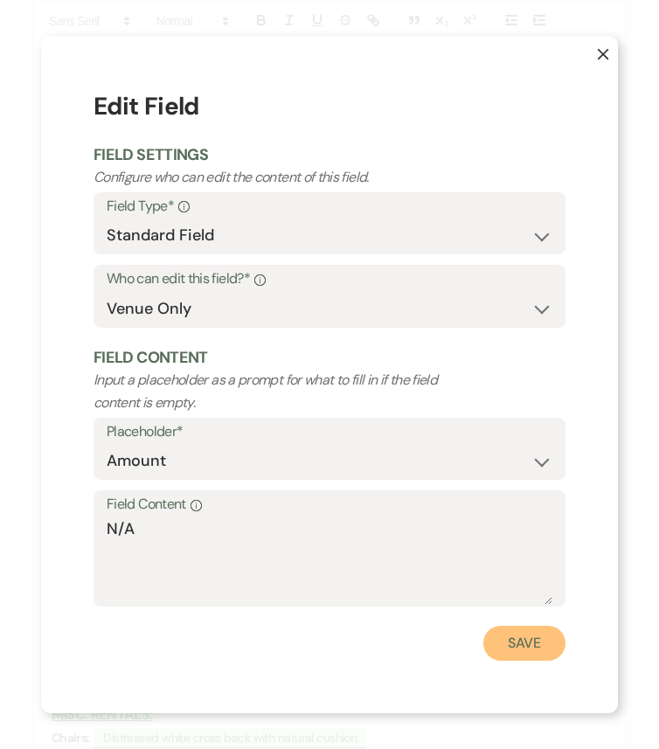
click at [547, 626] on button "Save" at bounding box center [524, 642] width 82 height 35
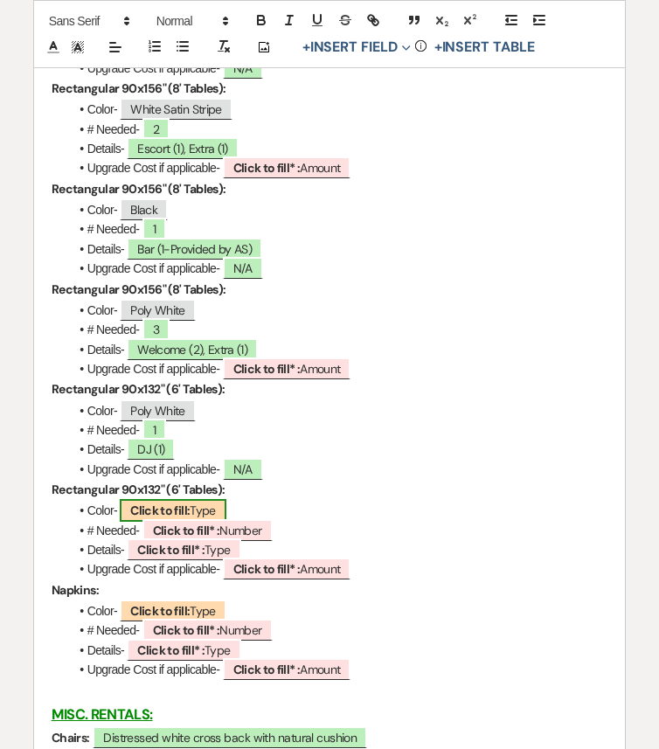
click at [201, 521] on span "Click to fill: Type" at bounding box center [173, 510] width 107 height 23
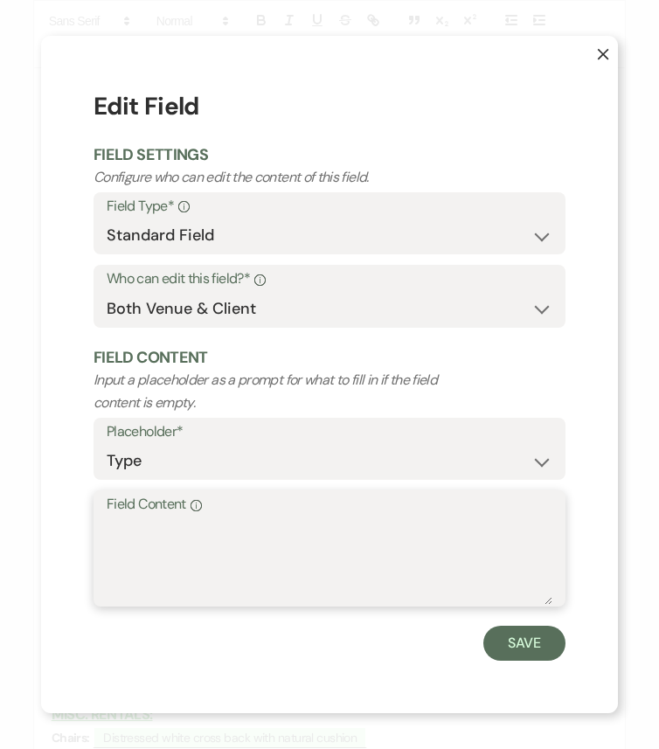
click at [249, 569] on textarea "Field Content Info" at bounding box center [329, 560] width 445 height 87
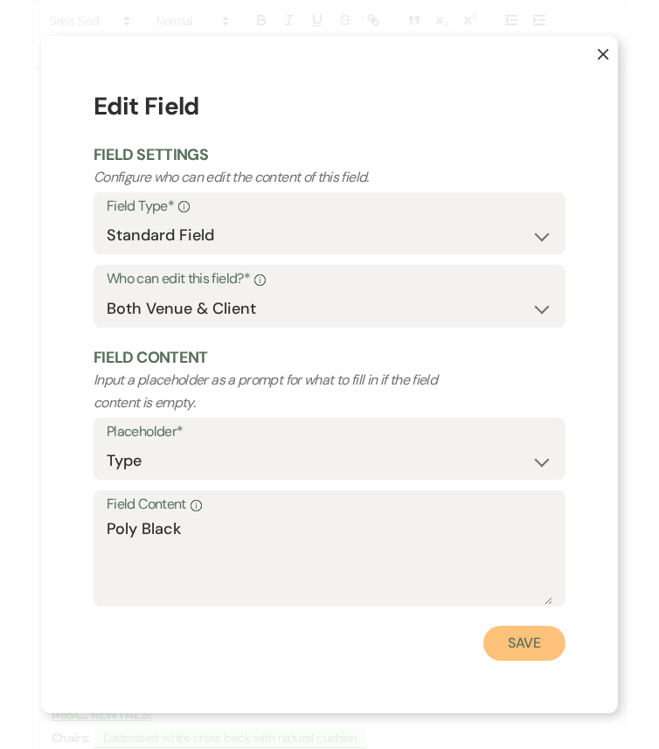
click at [543, 626] on button "Save" at bounding box center [524, 642] width 82 height 35
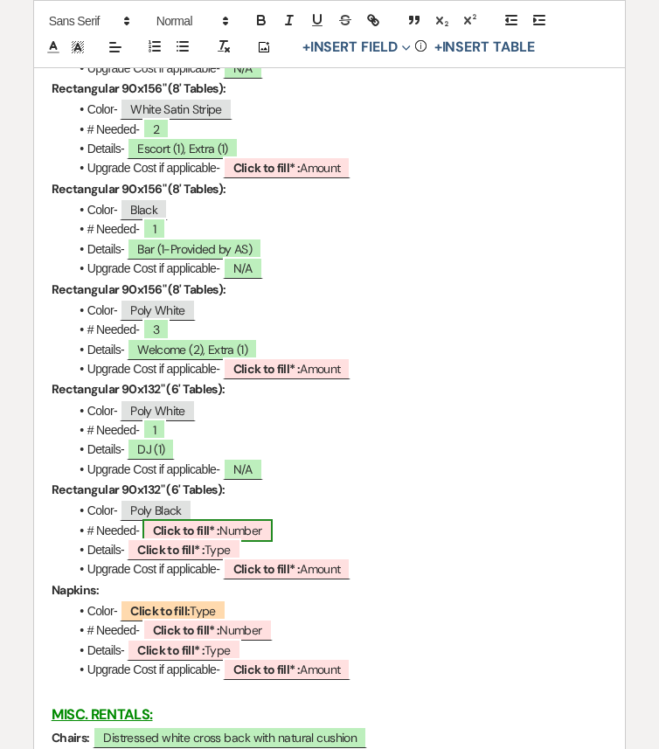
click at [190, 538] on b "Click to fill* :" at bounding box center [186, 530] width 67 height 16
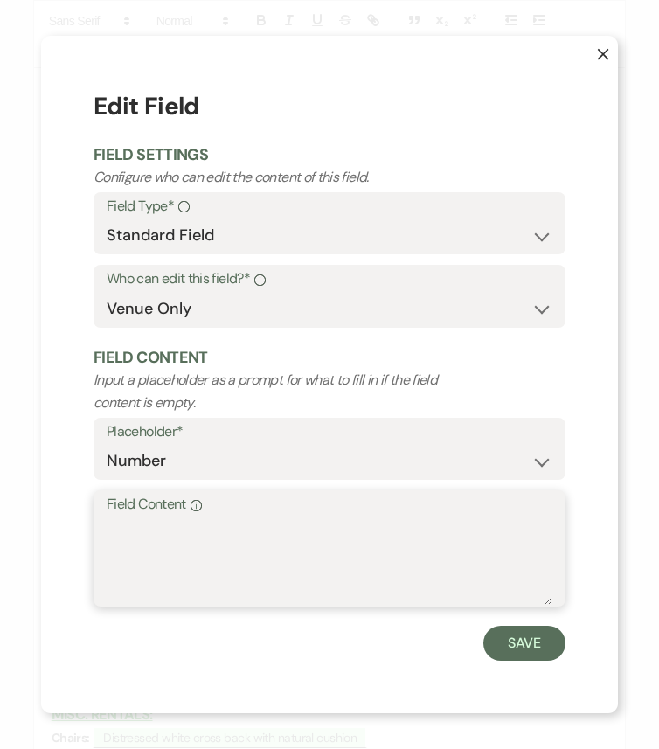
click at [226, 546] on textarea "Field Content Info" at bounding box center [329, 560] width 445 height 87
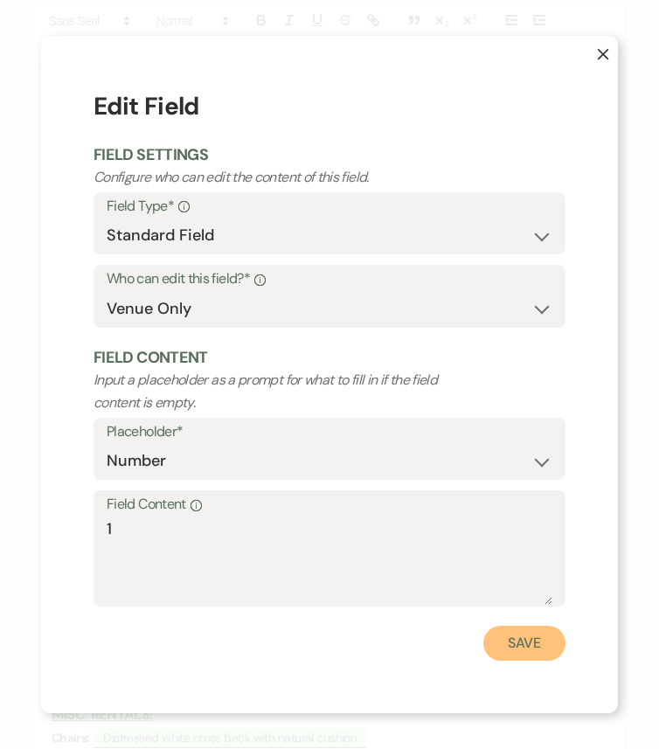
click at [507, 626] on button "Save" at bounding box center [524, 642] width 82 height 35
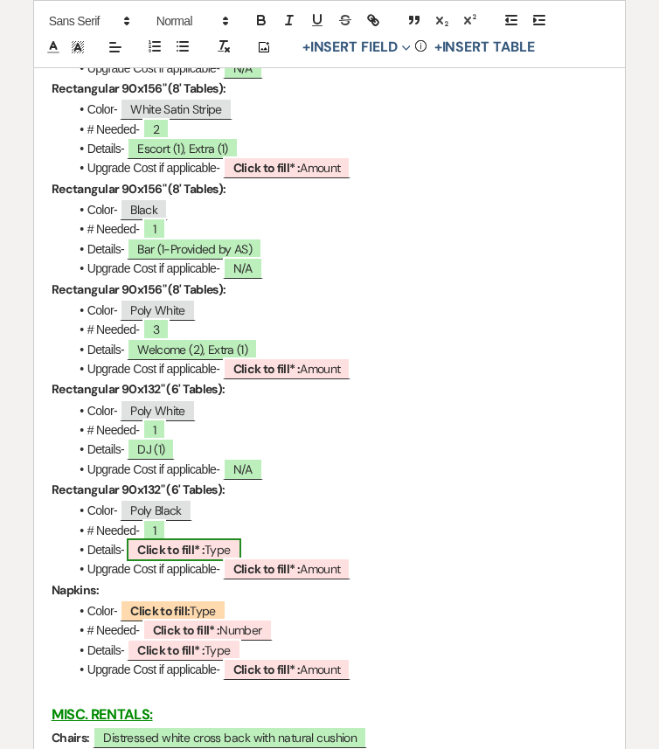
click at [179, 557] on b "Click to fill* :" at bounding box center [170, 550] width 67 height 16
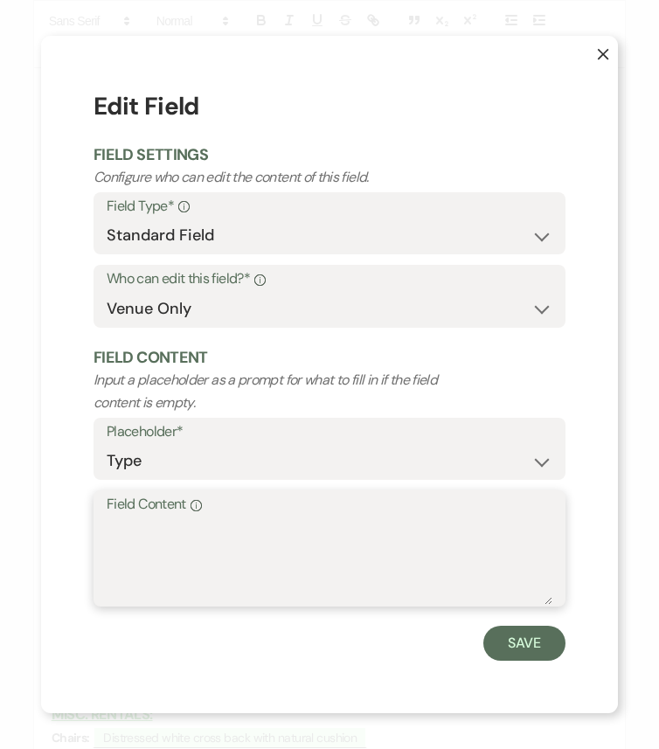
click at [233, 569] on textarea "Field Content Info" at bounding box center [329, 560] width 445 height 87
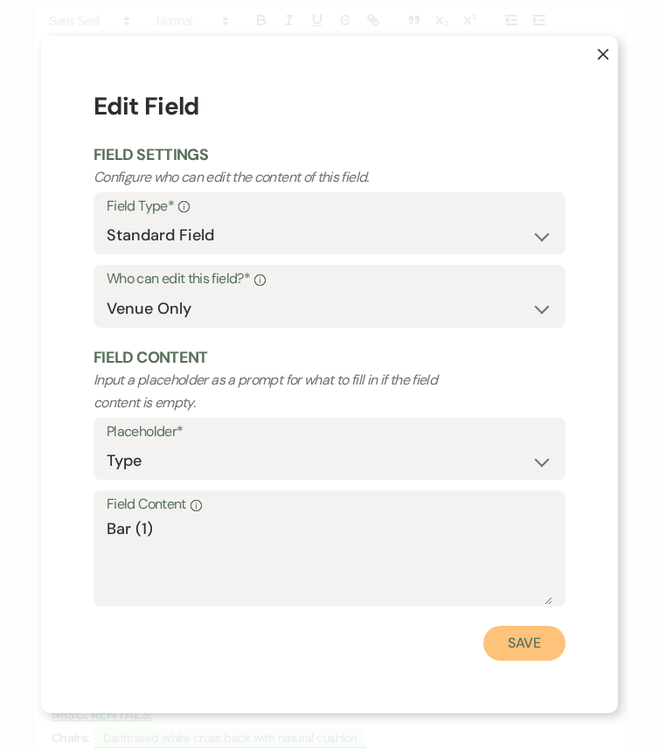
click at [531, 626] on button "Save" at bounding box center [524, 642] width 82 height 35
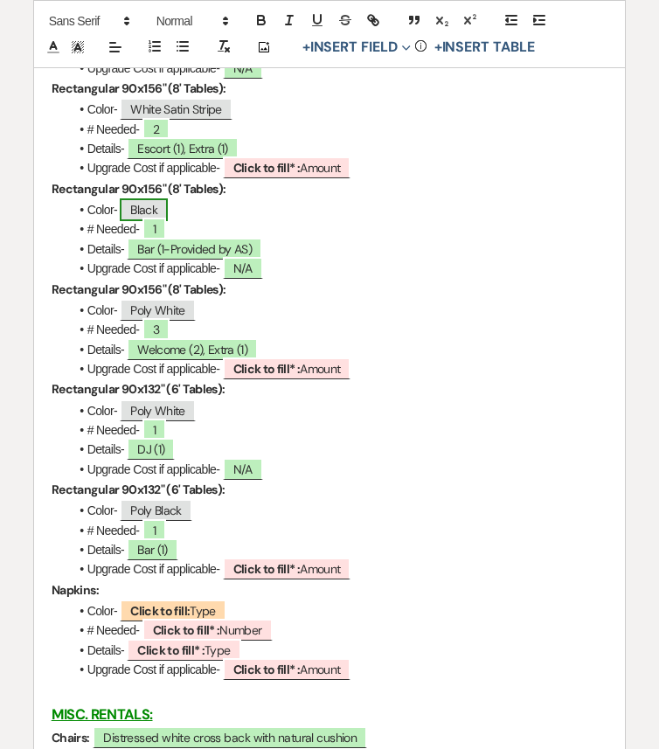
click at [138, 221] on span "Black" at bounding box center [144, 209] width 48 height 23
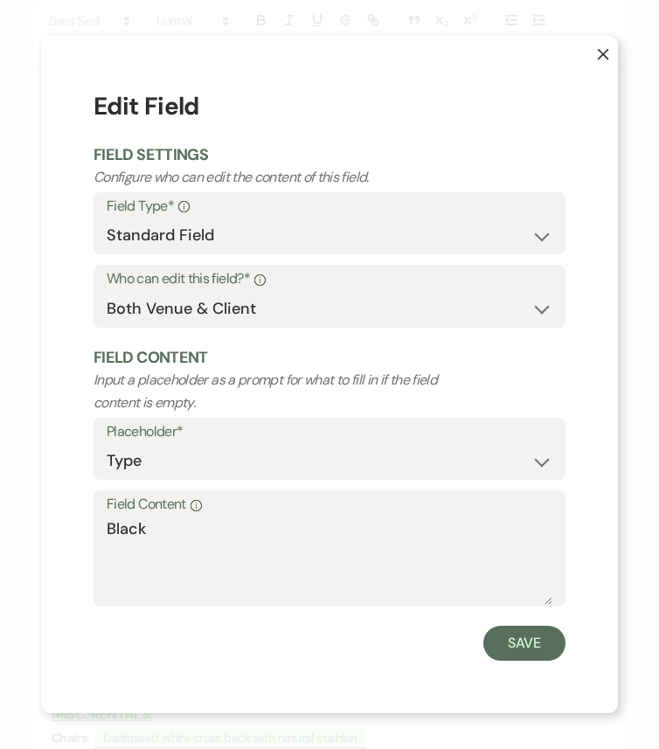
click at [104, 527] on div "Field Content Info Black" at bounding box center [329, 548] width 472 height 116
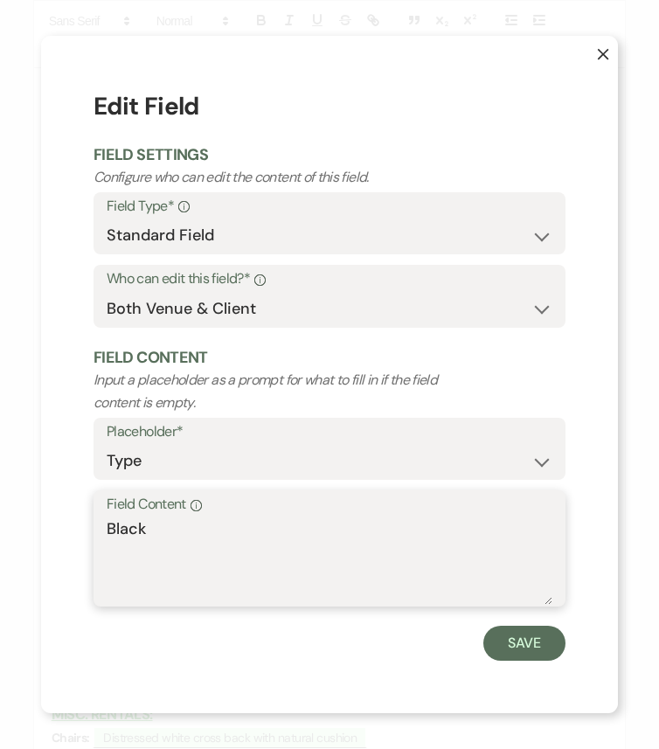
click at [107, 527] on textarea "Black" at bounding box center [329, 560] width 445 height 87
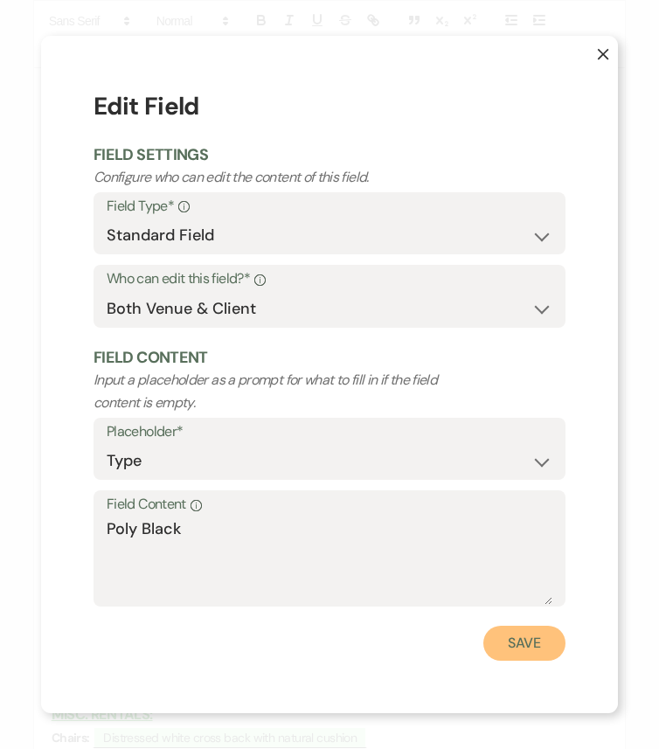
click at [544, 626] on button "Save" at bounding box center [524, 642] width 82 height 35
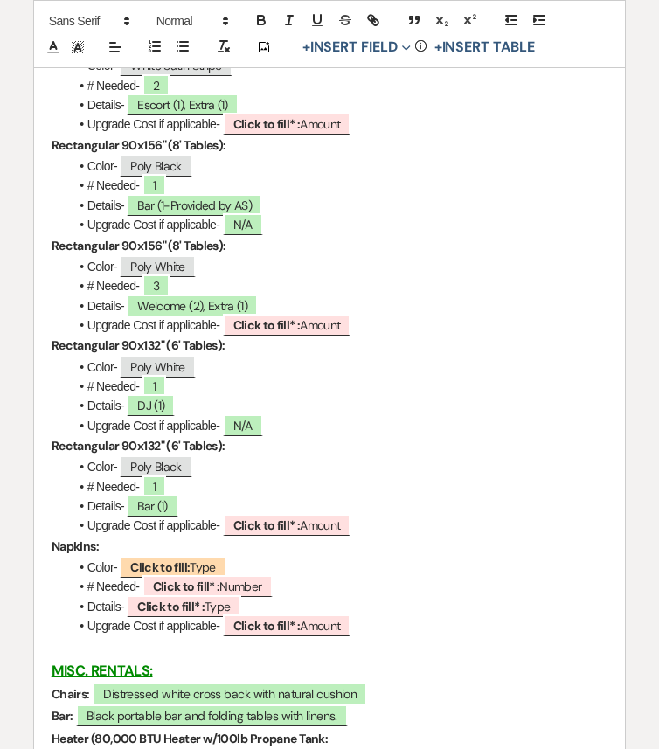
scroll to position [3278, 0]
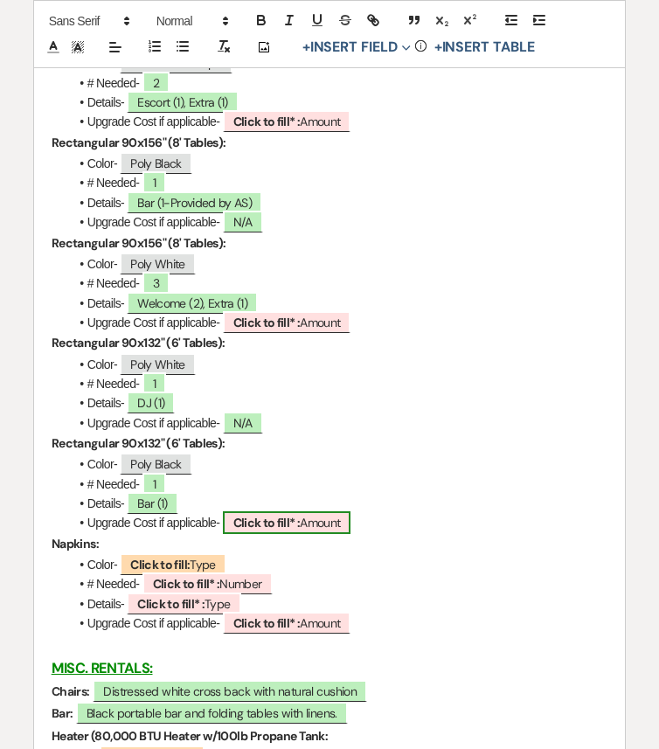
click at [307, 534] on span "Click to fill* : Amount" at bounding box center [287, 522] width 128 height 23
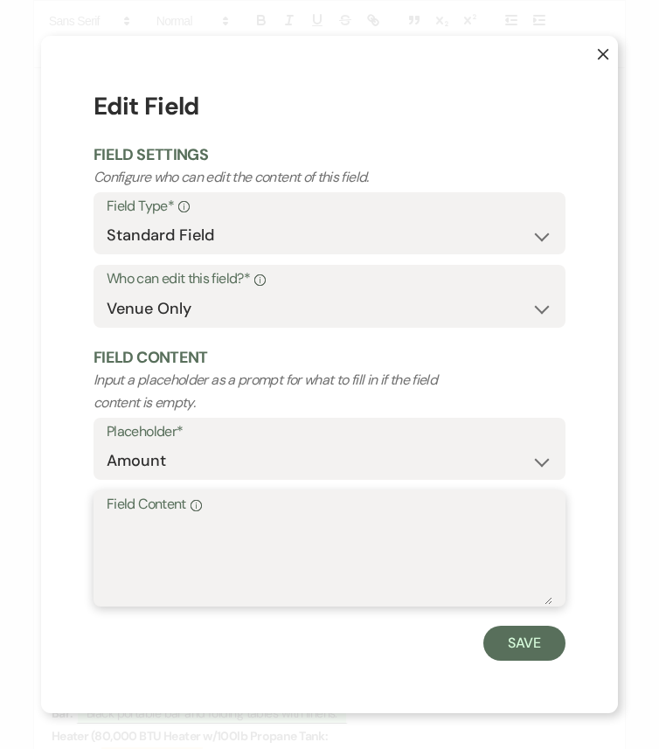
click at [304, 577] on textarea "Field Content Info" at bounding box center [329, 560] width 445 height 87
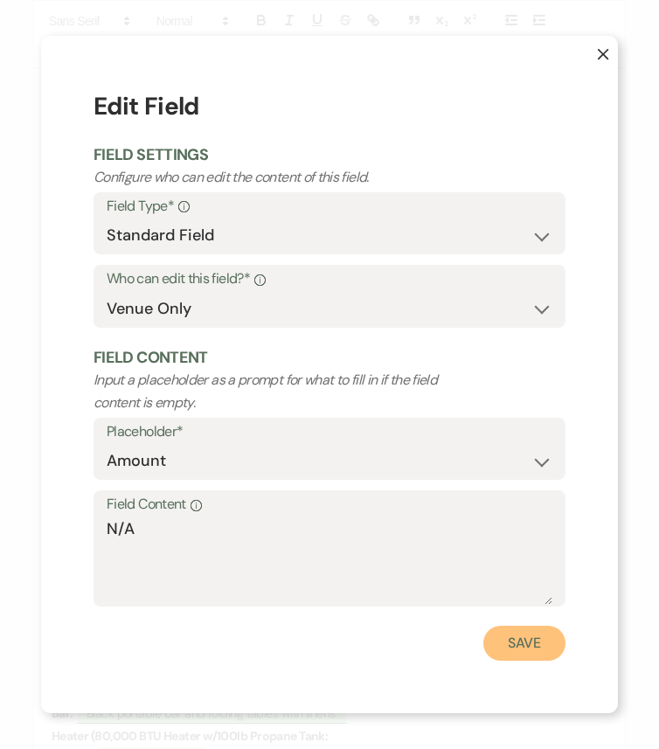
click at [528, 626] on button "Save" at bounding box center [524, 642] width 82 height 35
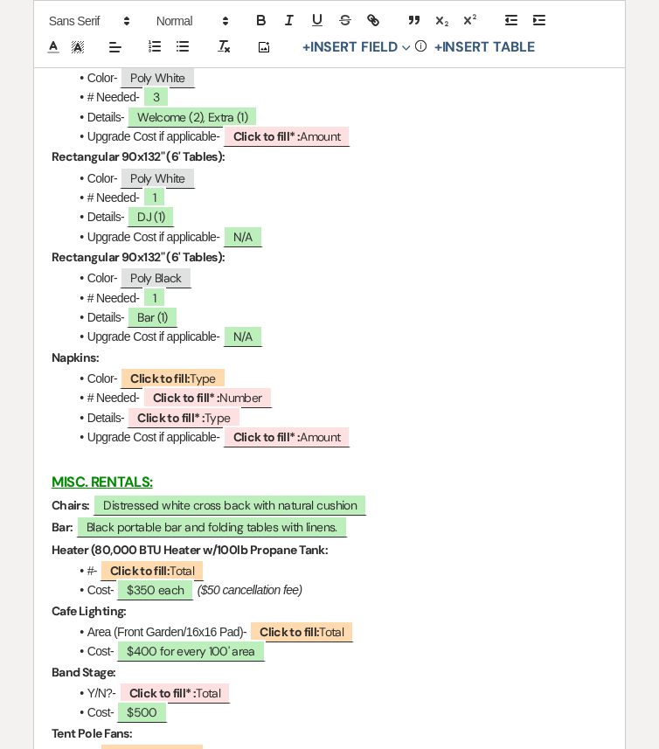
scroll to position [3503, 0]
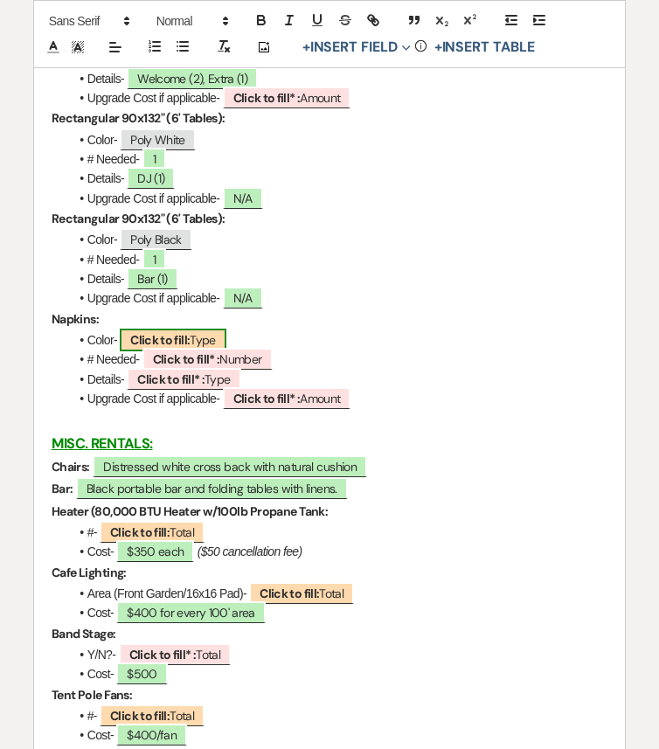
click at [171, 348] on b "Click to fill:" at bounding box center [159, 340] width 59 height 16
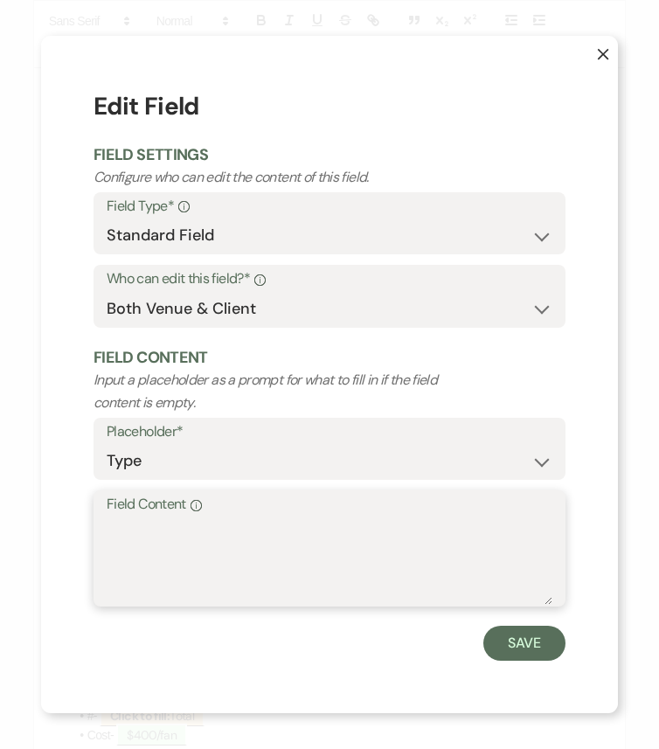
click at [239, 528] on textarea "Field Content Info" at bounding box center [329, 560] width 445 height 87
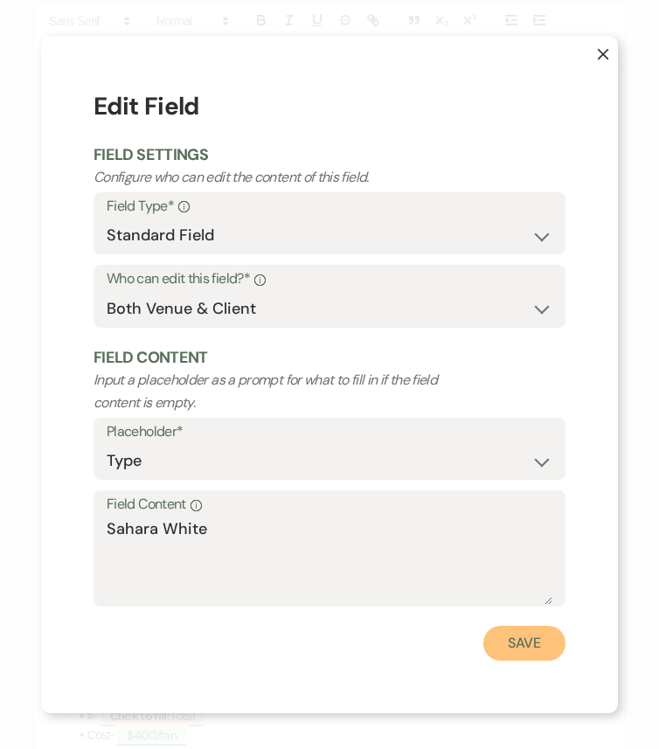
click at [528, 626] on button "Save" at bounding box center [524, 642] width 82 height 35
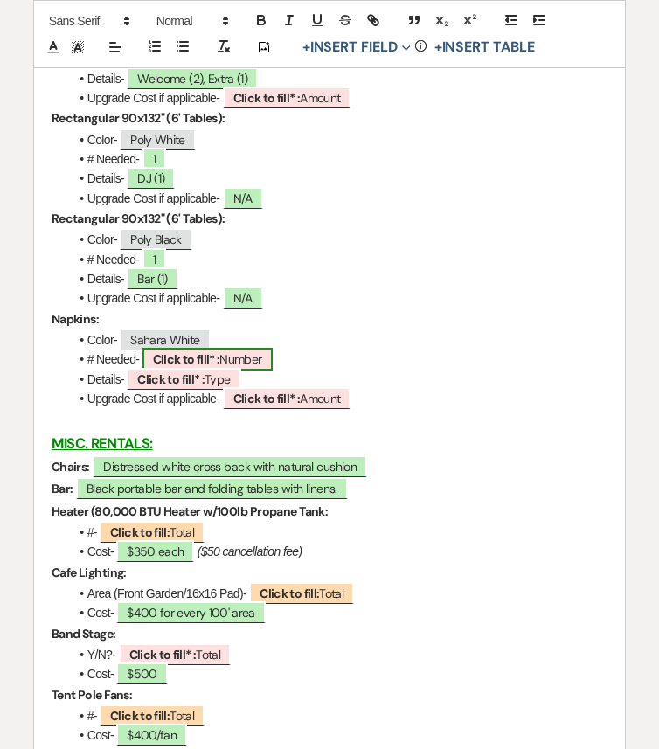
click at [238, 370] on span "Click to fill* : Number" at bounding box center [207, 359] width 130 height 23
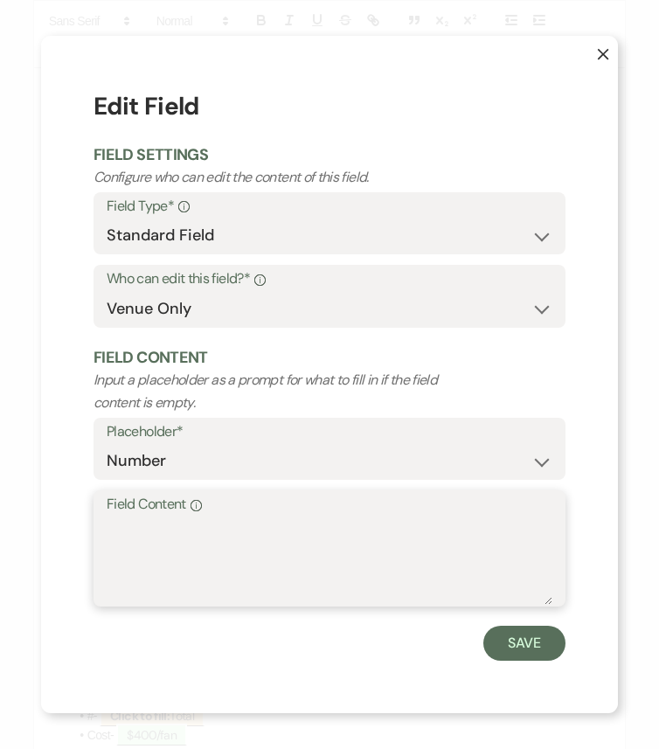
click at [280, 546] on textarea "Field Content Info" at bounding box center [329, 560] width 445 height 87
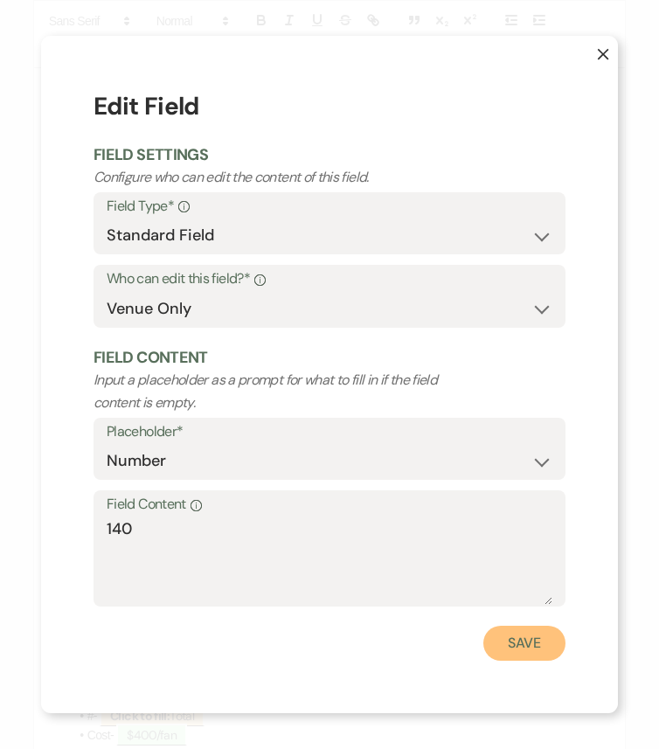
click at [517, 626] on button "Save" at bounding box center [524, 642] width 82 height 35
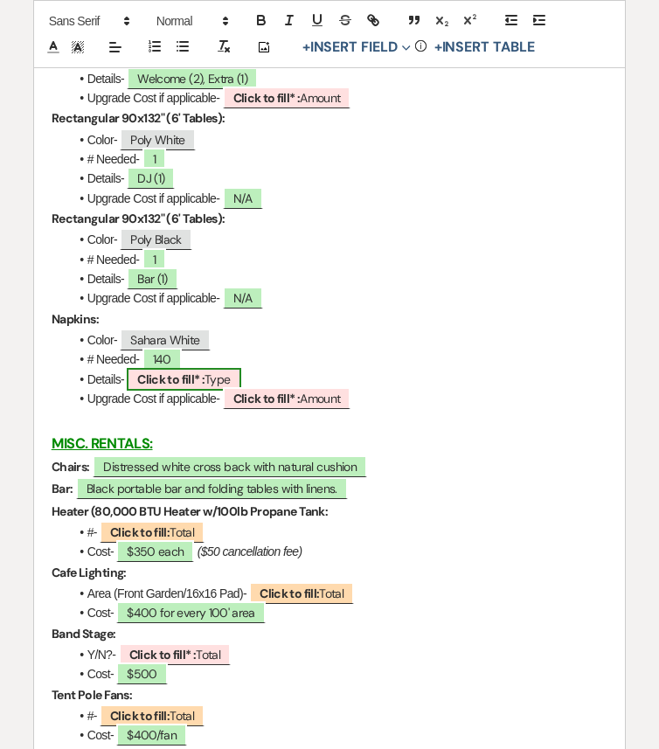
click at [193, 387] on b "Click to fill* :" at bounding box center [170, 379] width 67 height 16
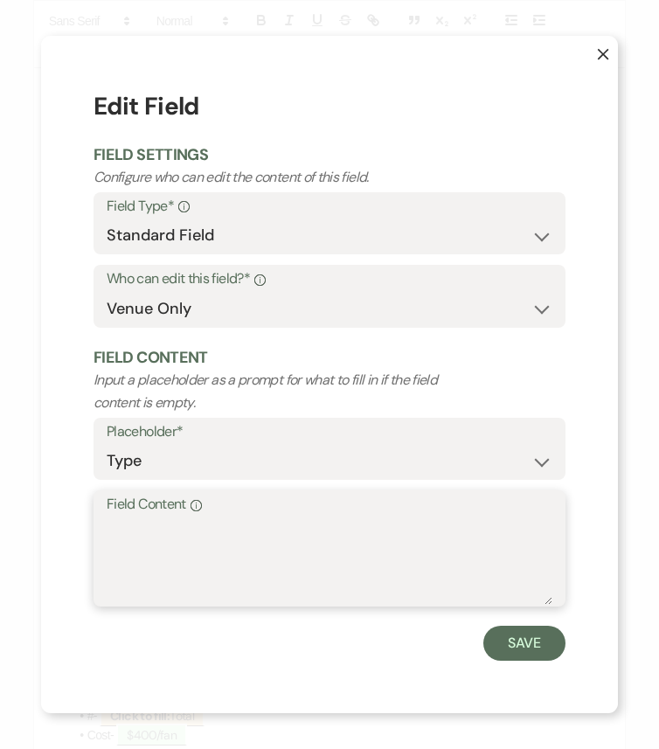
click at [240, 541] on textarea "Field Content Info" at bounding box center [329, 560] width 445 height 87
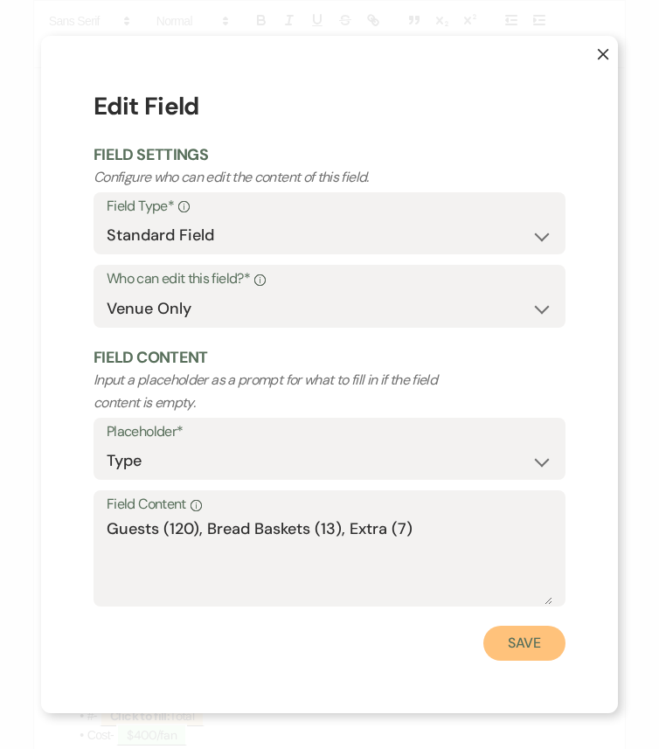
click at [514, 626] on button "Save" at bounding box center [524, 642] width 82 height 35
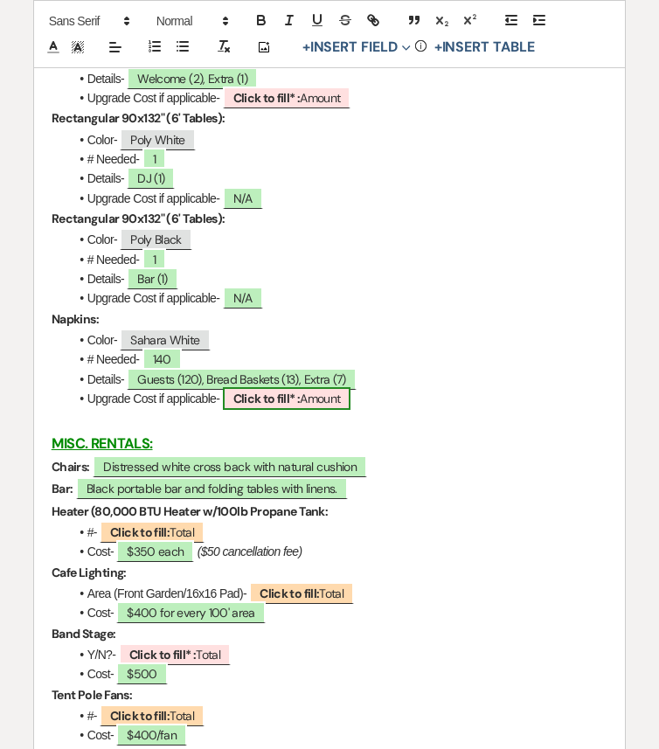
click at [332, 410] on span "Click to fill* : Amount" at bounding box center [287, 398] width 128 height 23
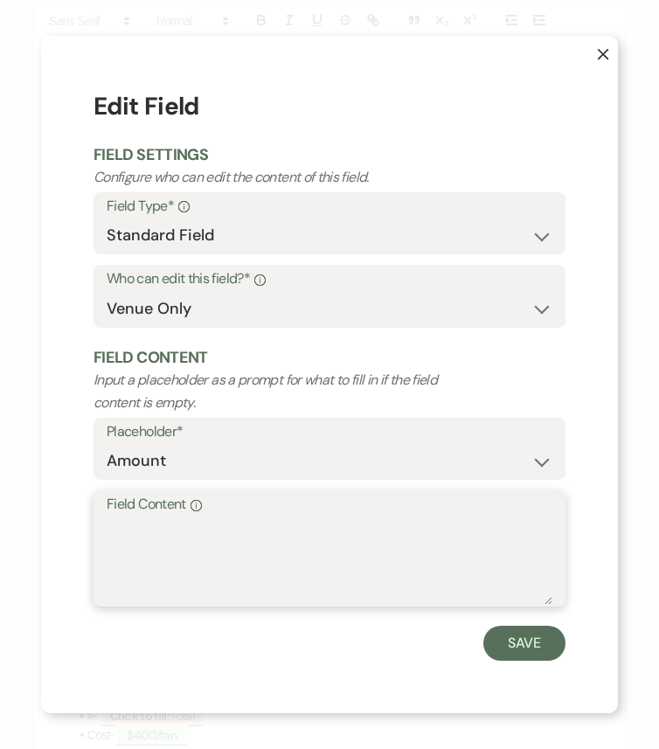
click at [379, 553] on textarea "Field Content Info" at bounding box center [329, 560] width 445 height 87
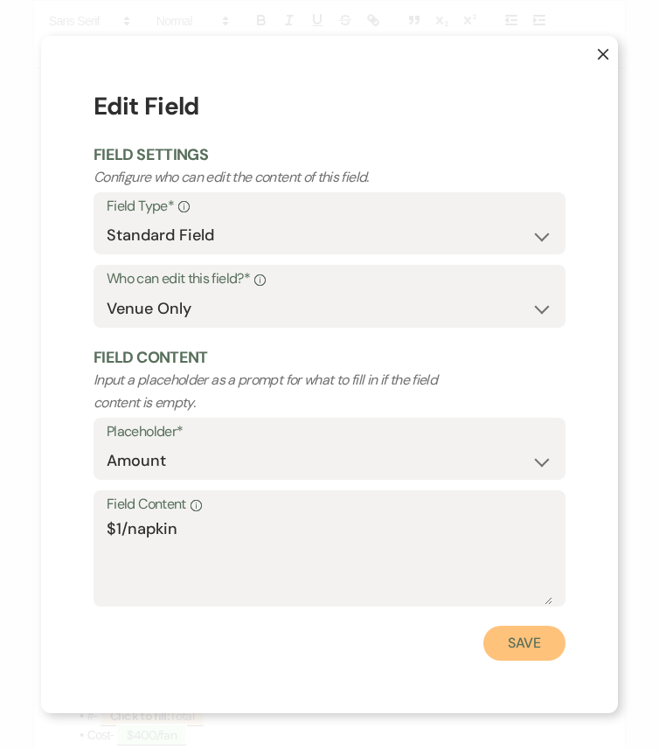
click at [541, 626] on button "Save" at bounding box center [524, 642] width 82 height 35
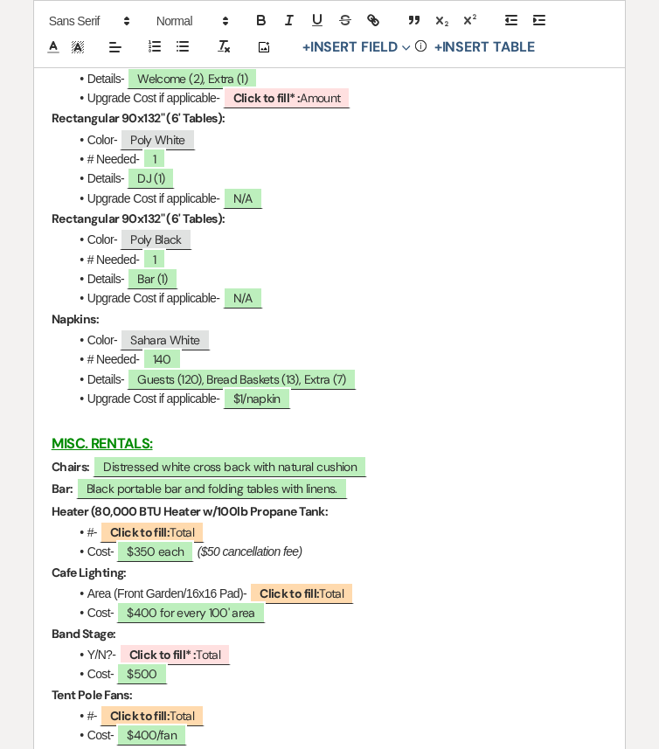
drag, startPoint x: 300, startPoint y: 427, endPoint x: 69, endPoint y: 369, distance: 238.8
click at [69, 369] on ul "Color- Sahara White # Needed- 140 Details- Guests (120), Bread Baskets (13), Ex…" at bounding box center [338, 369] width 539 height 79
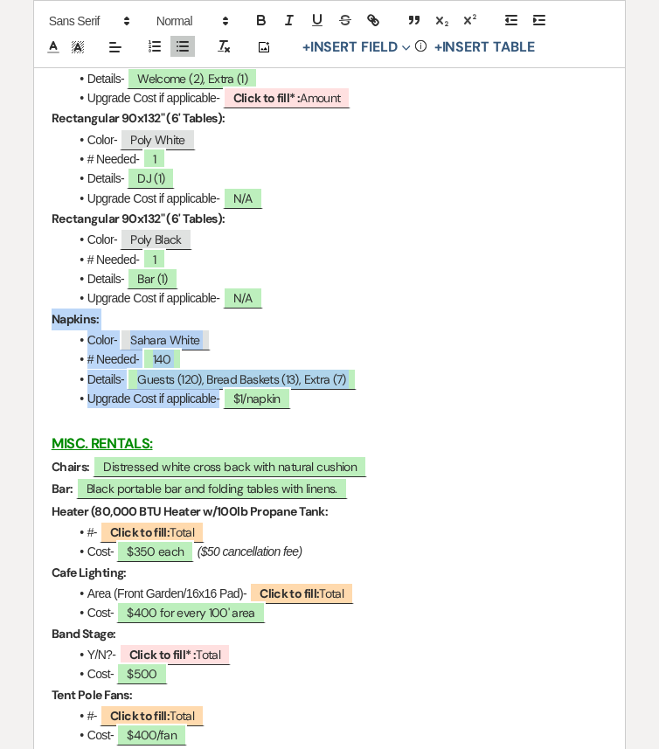
drag, startPoint x: 52, startPoint y: 337, endPoint x: 328, endPoint y: 425, distance: 289.0
copy div "Napkins: Color- Sahara White # Needed- 140 Details- Guests (120), Bread Baskets…"
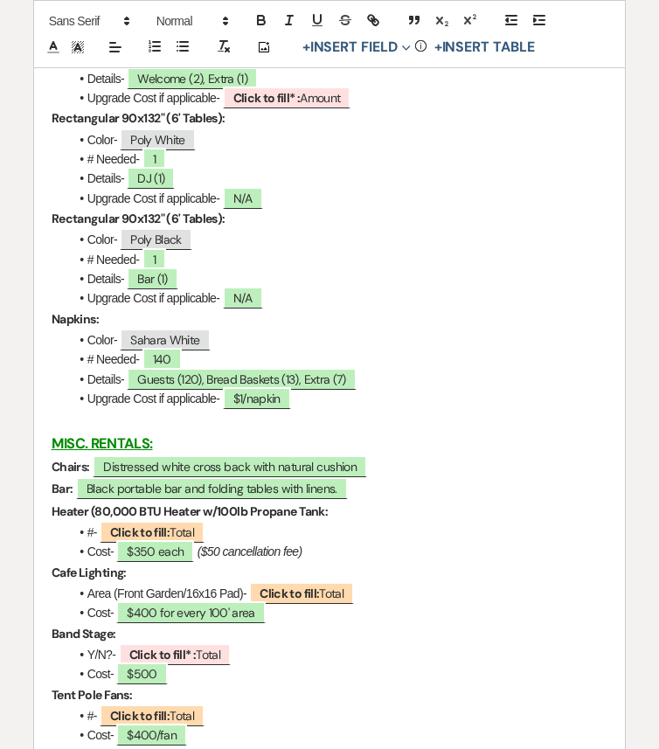
click at [313, 408] on li "Upgrade Cost if applicable- $1/napkin" at bounding box center [338, 398] width 539 height 19
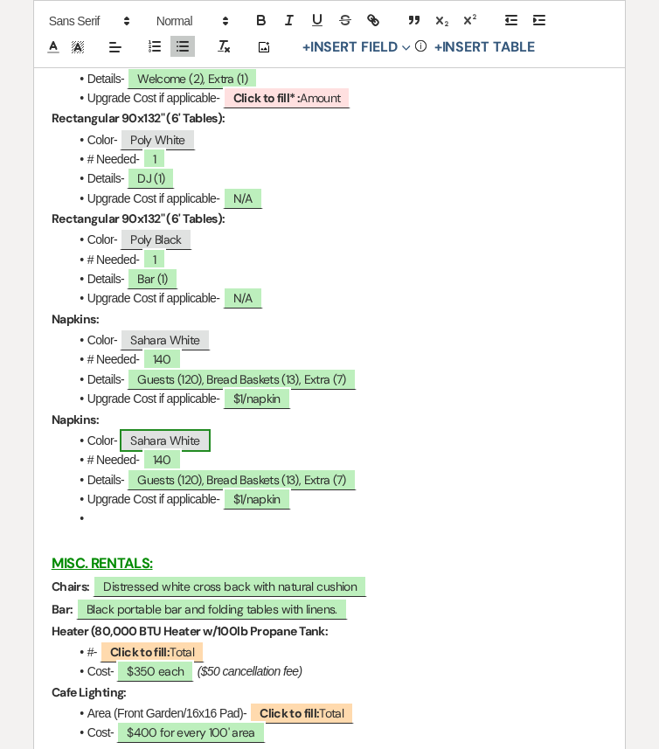
click at [177, 452] on span "Sahara White" at bounding box center [165, 440] width 90 height 23
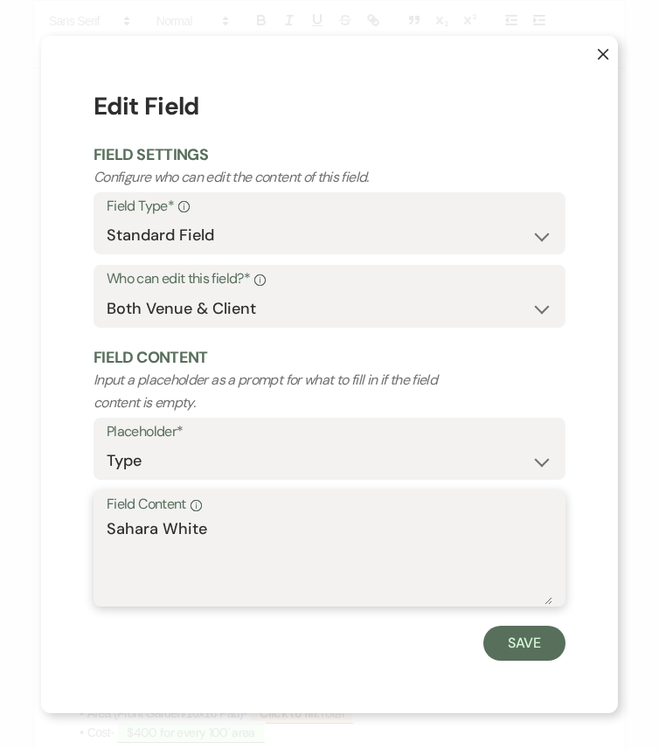
drag, startPoint x: 150, startPoint y: 530, endPoint x: 77, endPoint y: 528, distance: 73.4
click at [77, 528] on div "X Edit Field Field Settings Configure who can edit the content of this field. F…" at bounding box center [329, 374] width 577 height 677
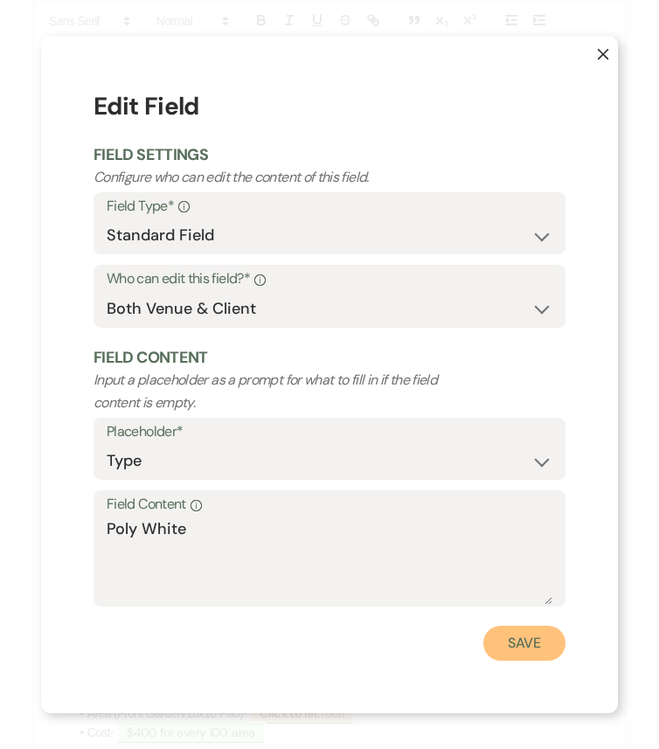
click at [511, 626] on button "Save" at bounding box center [524, 642] width 82 height 35
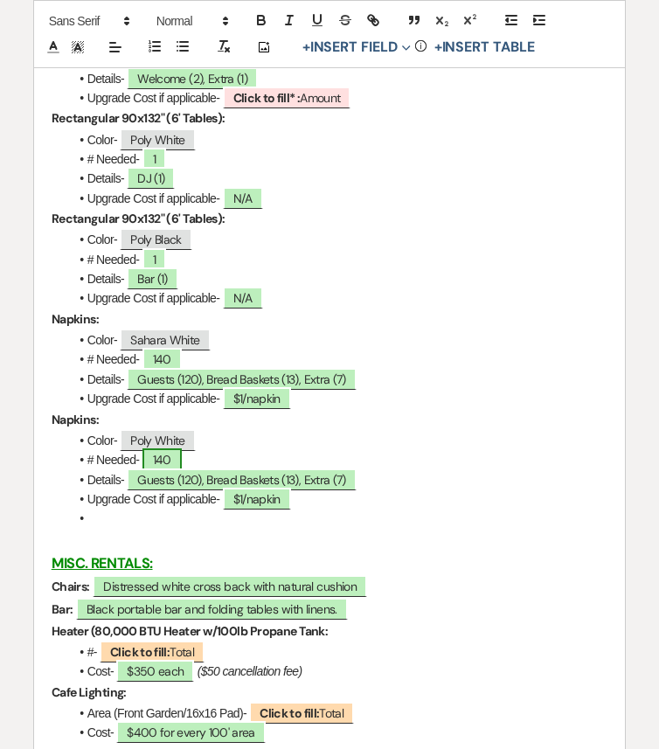
click at [163, 471] on span "140" at bounding box center [161, 459] width 39 height 23
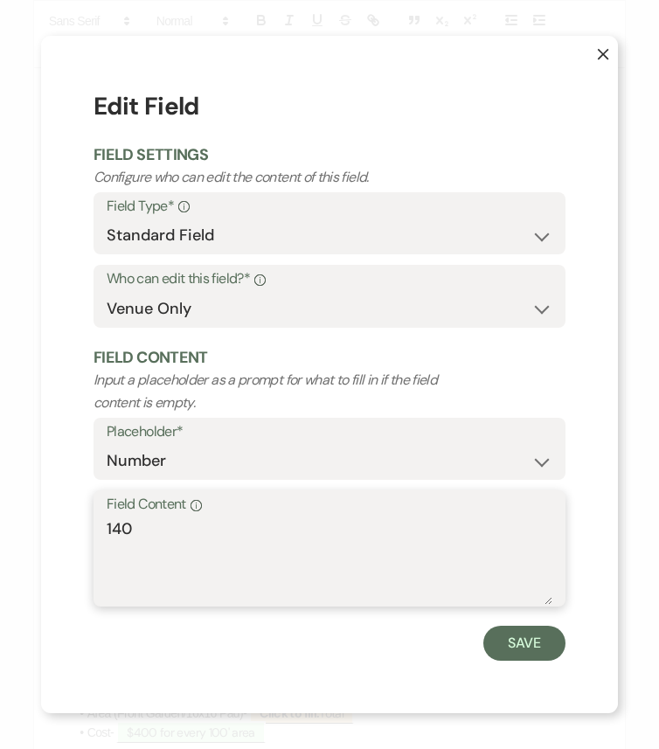
drag, startPoint x: 175, startPoint y: 539, endPoint x: 44, endPoint y: 539, distance: 131.0
click at [44, 539] on div "X Edit Field Field Settings Configure who can edit the content of this field. F…" at bounding box center [329, 374] width 577 height 677
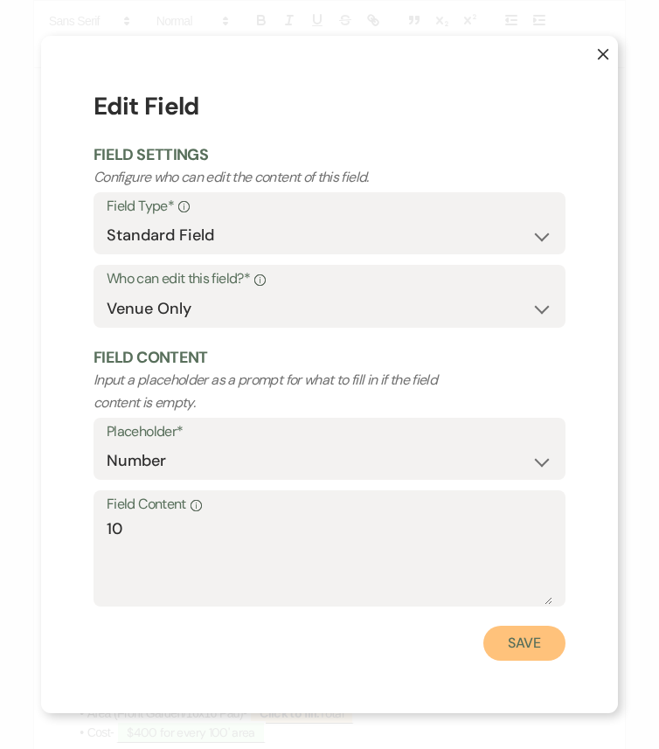
click at [523, 626] on button "Save" at bounding box center [524, 642] width 82 height 35
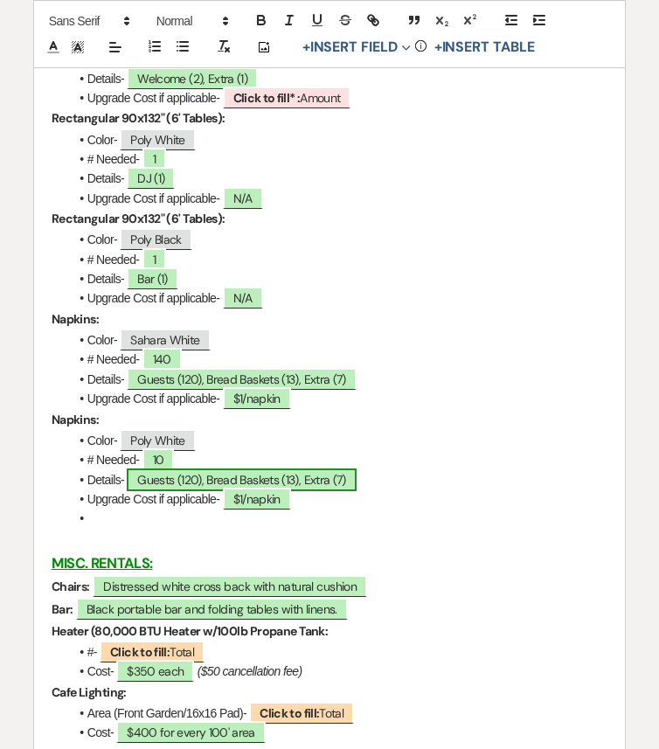
click at [190, 491] on span "Guests (120), Bread Baskets (13), Extra (7)" at bounding box center [241, 479] width 229 height 23
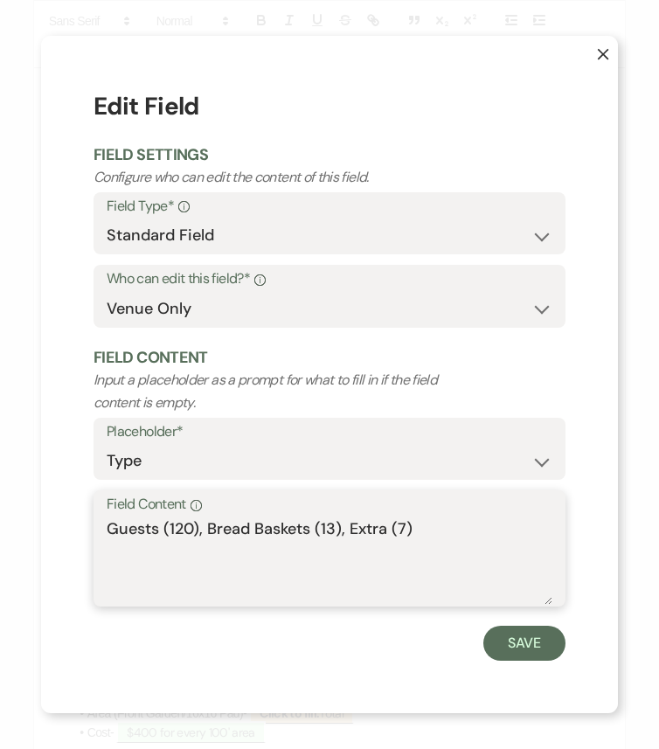
drag, startPoint x: 417, startPoint y: 528, endPoint x: 0, endPoint y: 528, distance: 416.7
click at [0, 528] on div "X Edit Field Field Settings Configure who can edit the content of this field. F…" at bounding box center [329, 374] width 659 height 749
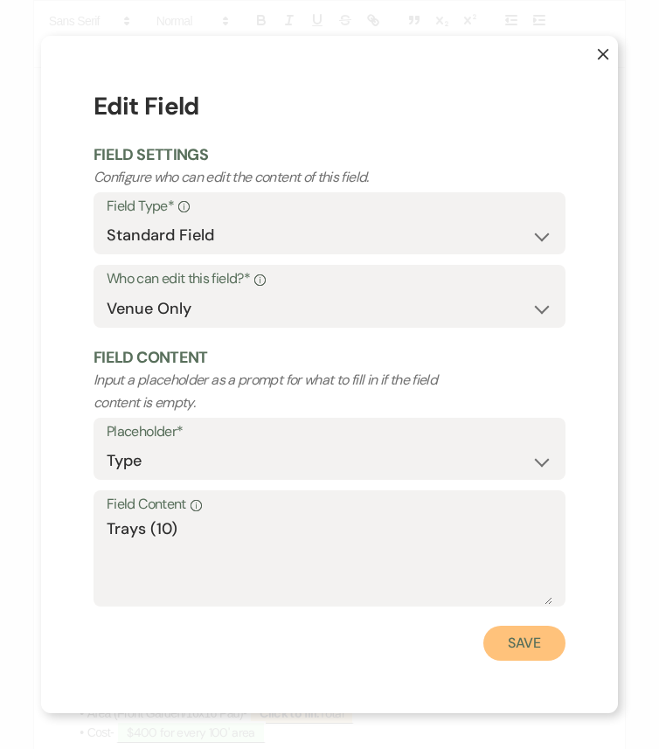
click at [521, 626] on button "Save" at bounding box center [524, 642] width 82 height 35
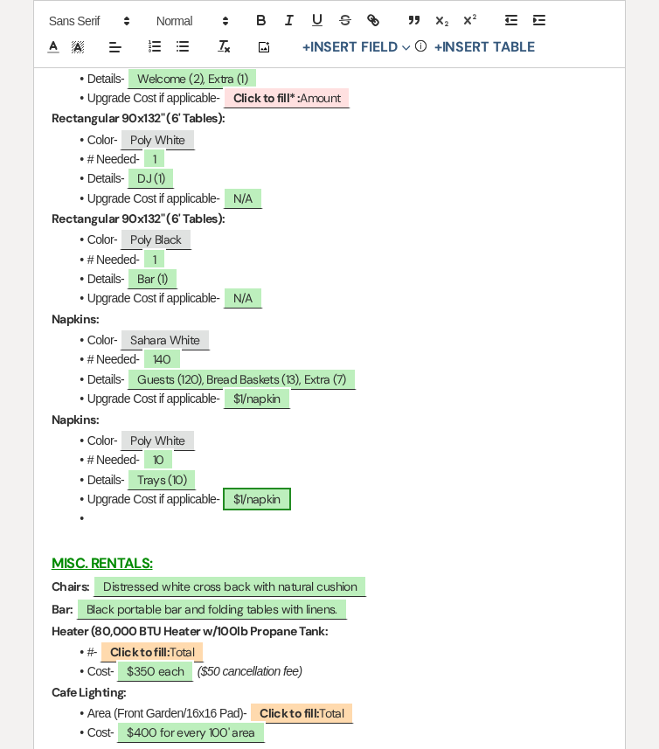
click at [264, 510] on span "$1/napkin" at bounding box center [257, 498] width 68 height 23
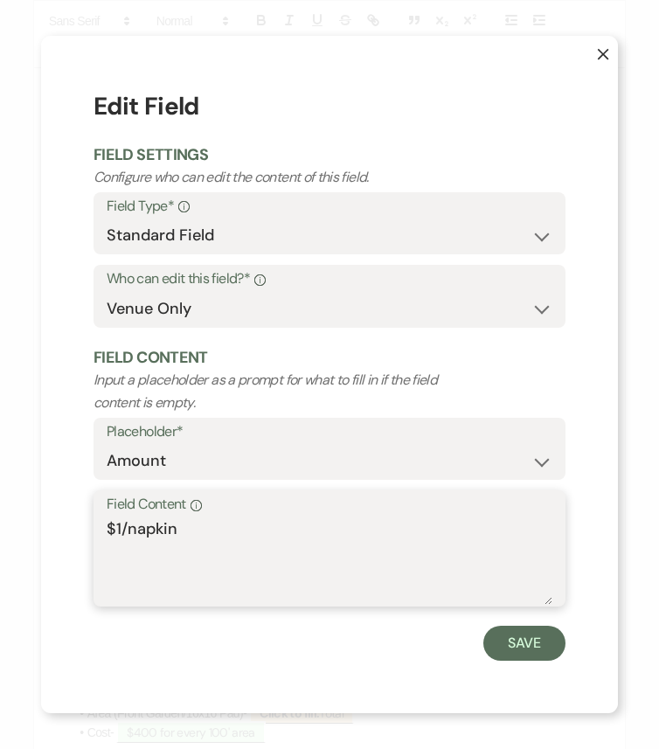
drag, startPoint x: 299, startPoint y: 541, endPoint x: 11, endPoint y: 540, distance: 287.4
click at [11, 540] on div "X Edit Field Field Settings Configure who can edit the content of this field. F…" at bounding box center [329, 374] width 659 height 749
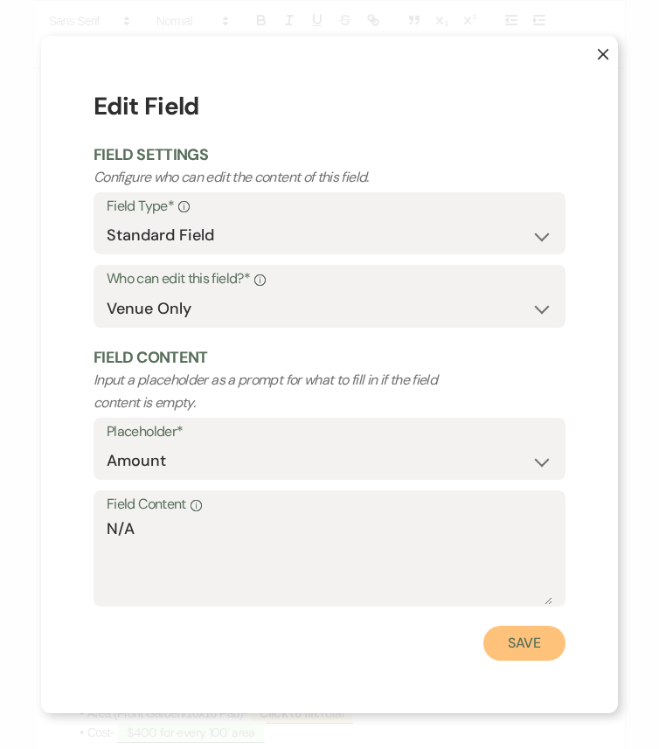
click at [517, 626] on button "Save" at bounding box center [524, 642] width 82 height 35
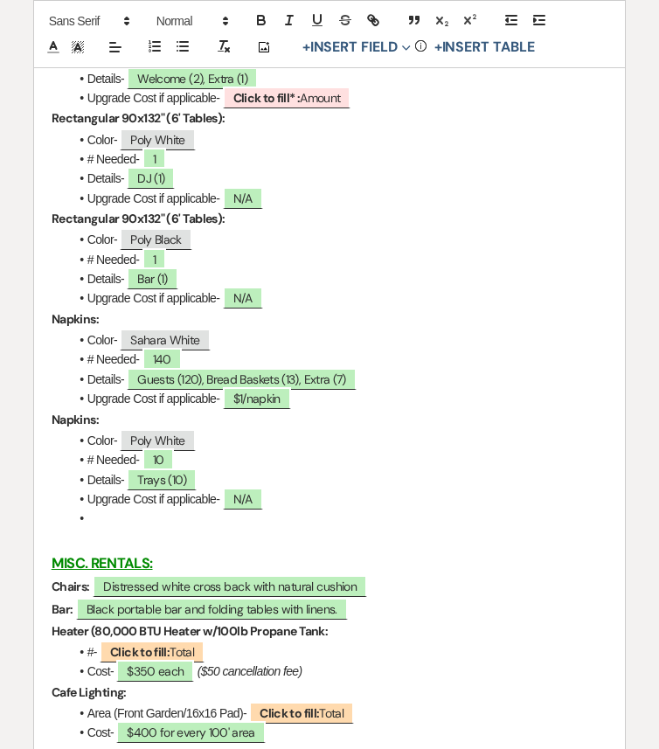
click at [139, 528] on li at bounding box center [338, 517] width 539 height 19
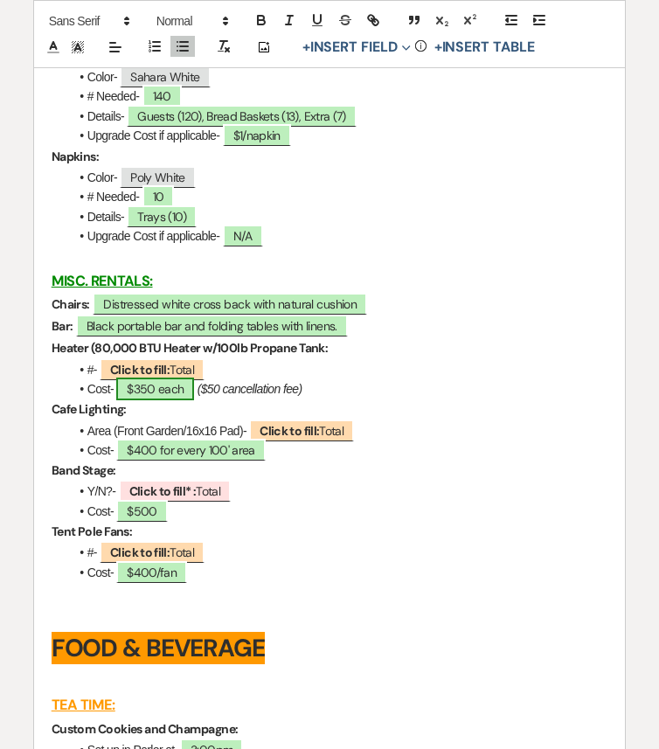
scroll to position [3774, 0]
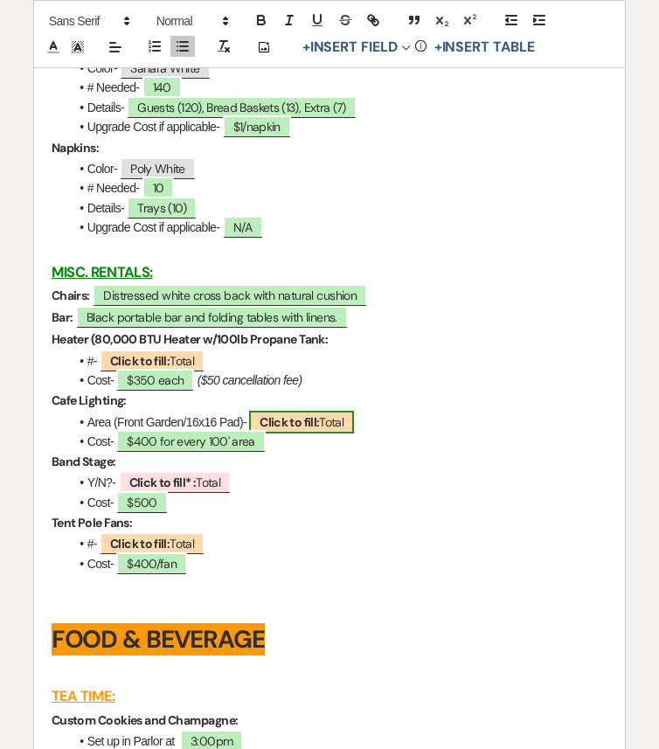
click at [314, 430] on b "Click to fill:" at bounding box center [288, 422] width 59 height 16
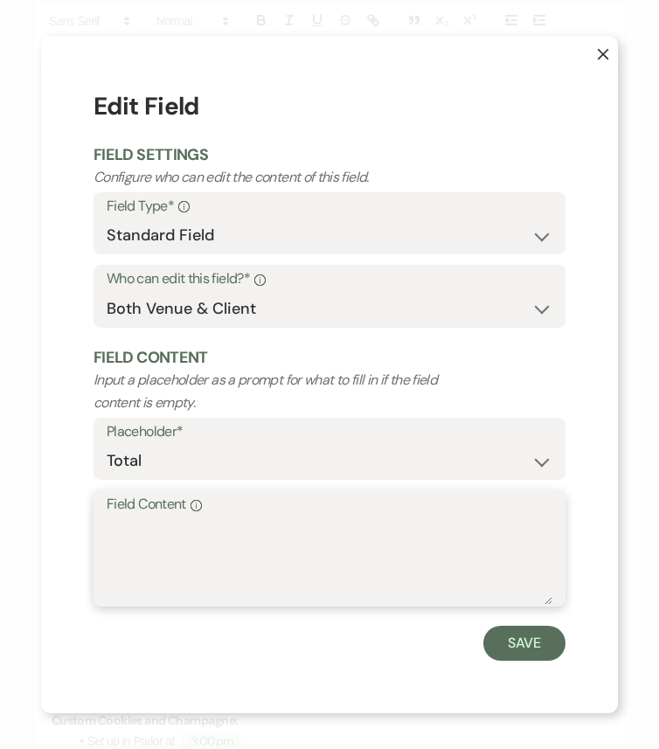
click at [282, 530] on textarea "Field Content Info" at bounding box center [329, 560] width 445 height 87
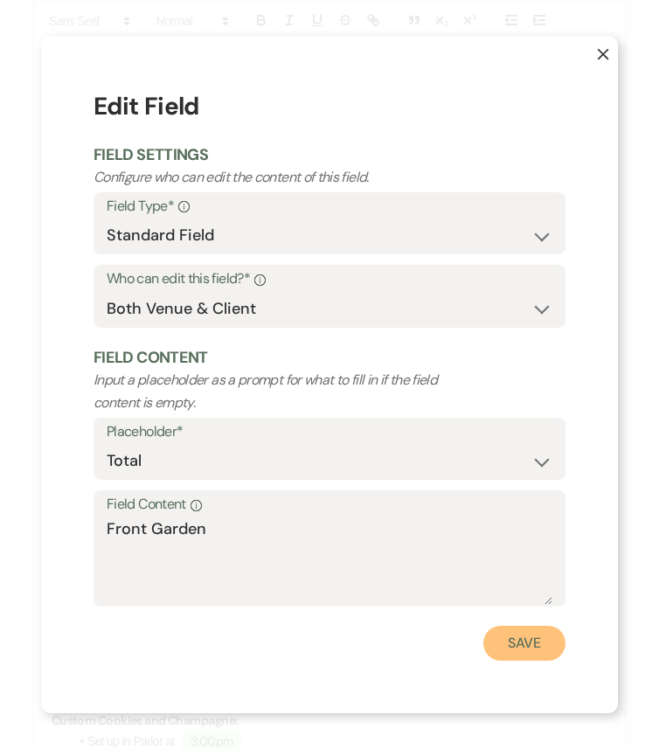
click at [538, 626] on button "Save" at bounding box center [524, 642] width 82 height 35
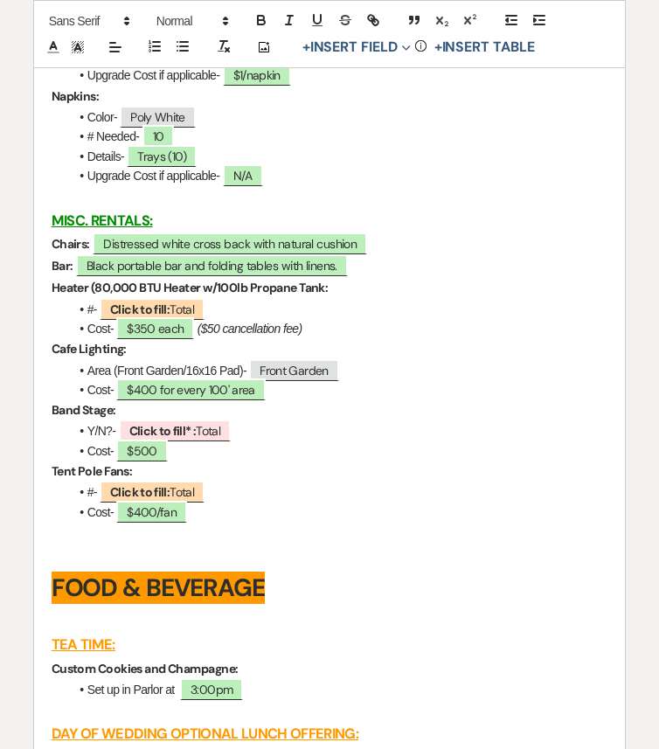
scroll to position [3840, 0]
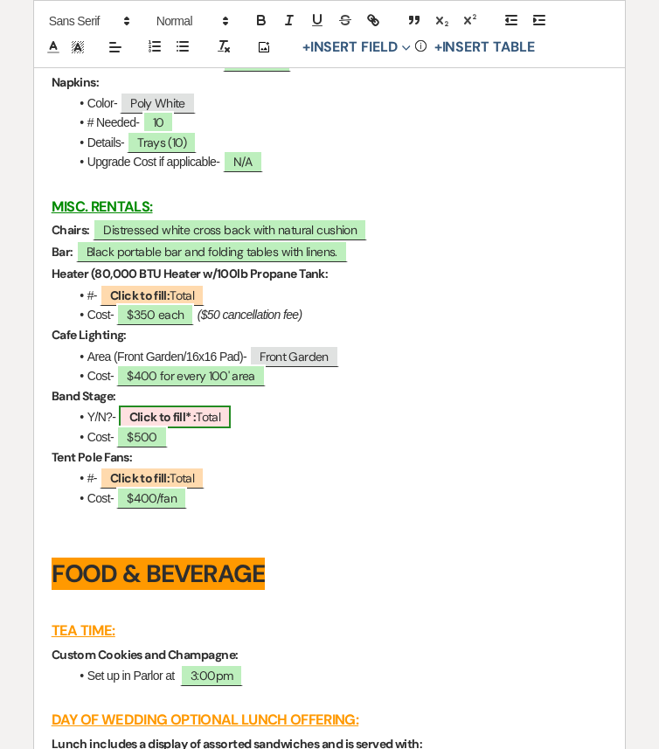
click at [208, 428] on span "Click to fill* : Total" at bounding box center [175, 416] width 113 height 23
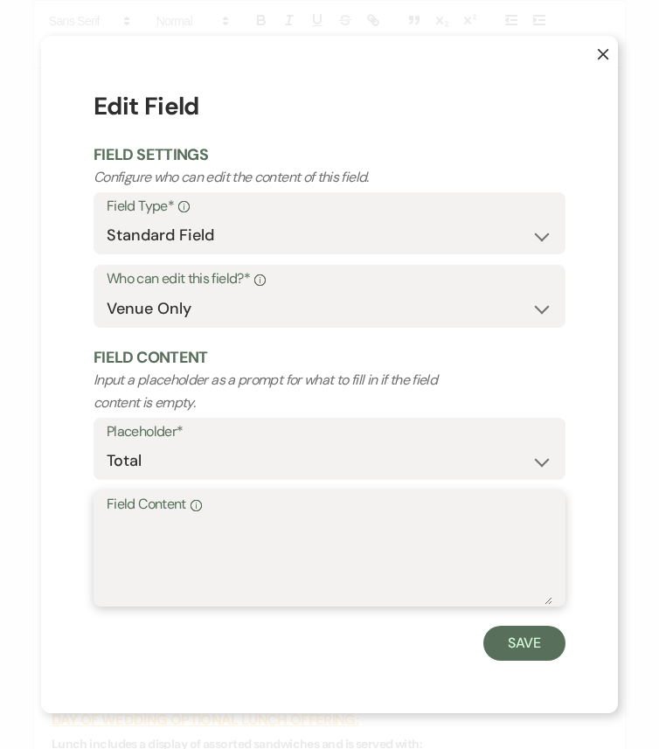
click at [217, 567] on textarea "Field Content Info" at bounding box center [329, 560] width 445 height 87
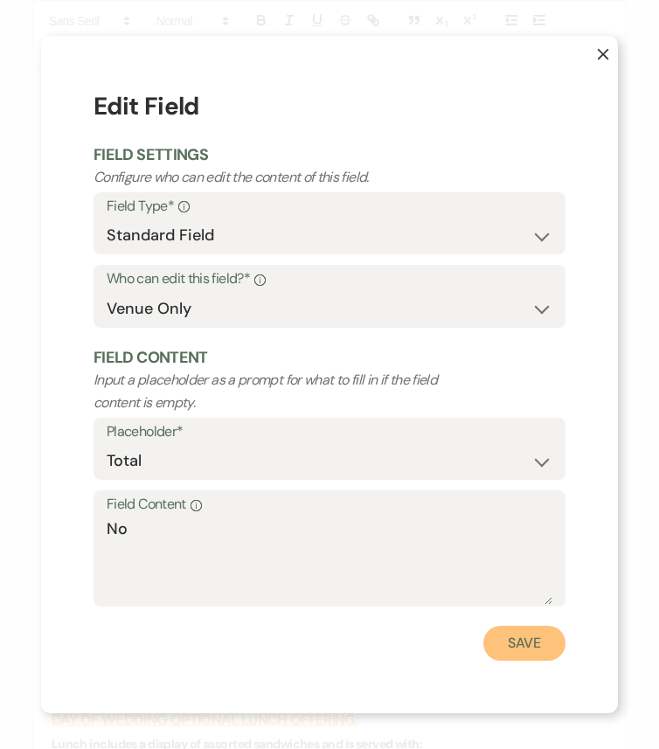
click at [549, 626] on button "Save" at bounding box center [524, 642] width 82 height 35
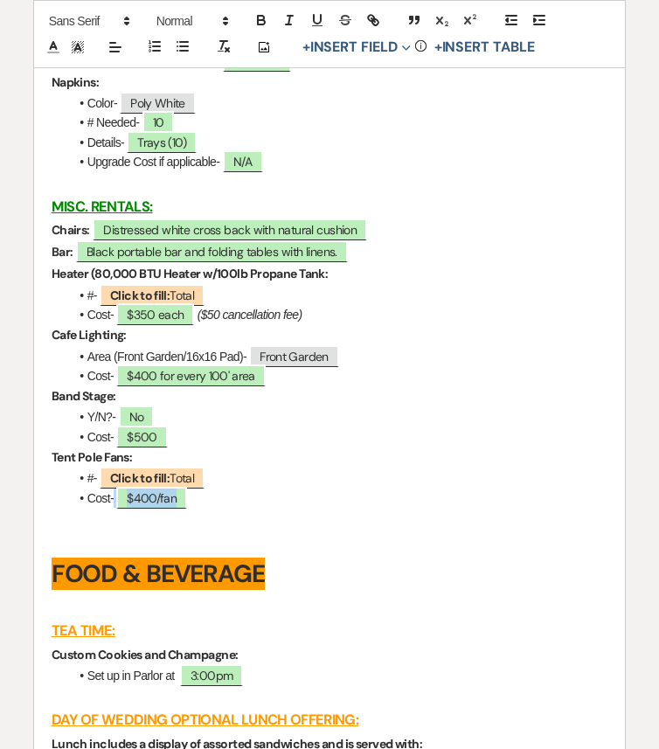
drag, startPoint x: 196, startPoint y: 527, endPoint x: 47, endPoint y: 494, distance: 152.2
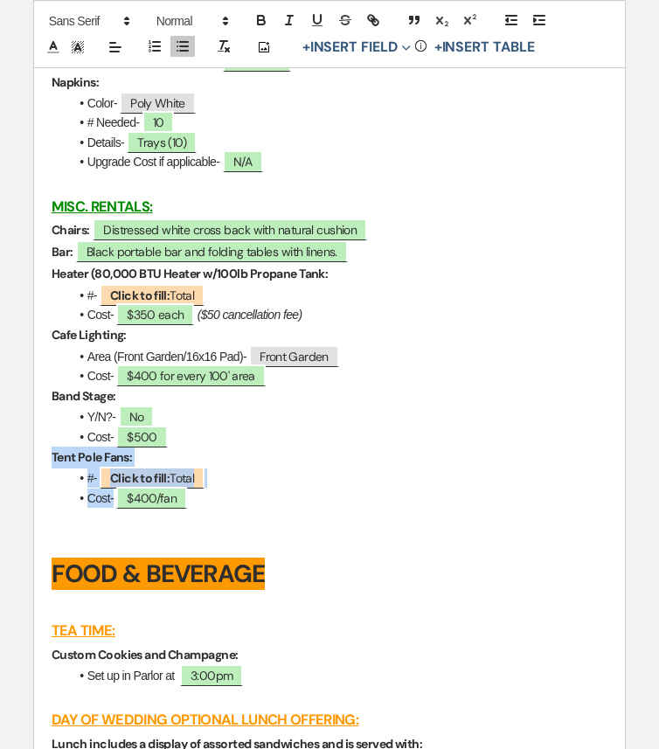
drag, startPoint x: 47, startPoint y: 480, endPoint x: 208, endPoint y: 531, distance: 168.8
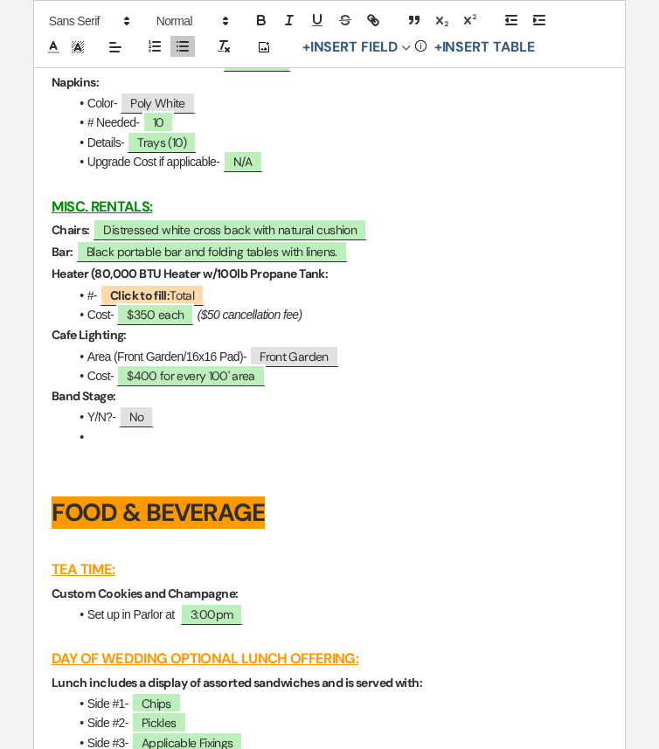
click at [104, 446] on li at bounding box center [338, 436] width 539 height 19
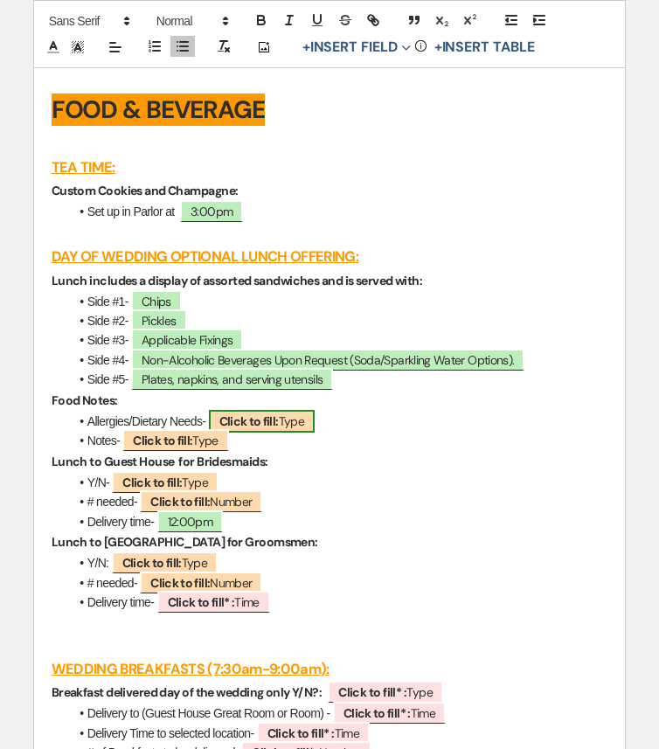
scroll to position [4230, 0]
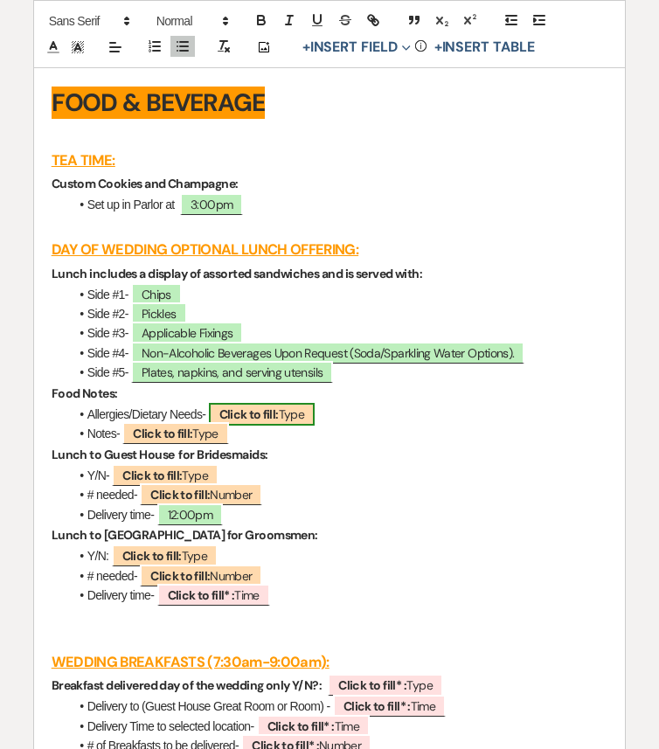
click at [273, 422] on b "Click to fill:" at bounding box center [248, 414] width 59 height 16
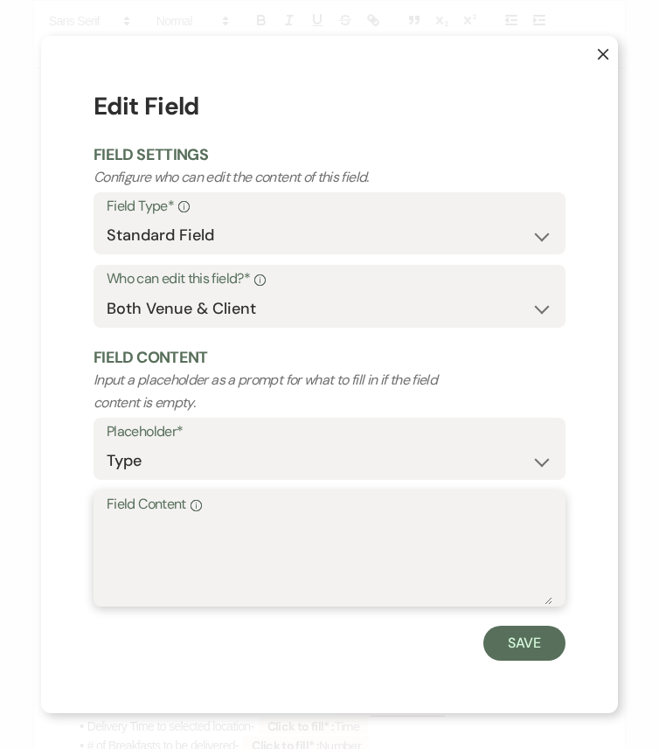
click at [268, 555] on textarea "Field Content Info" at bounding box center [329, 560] width 445 height 87
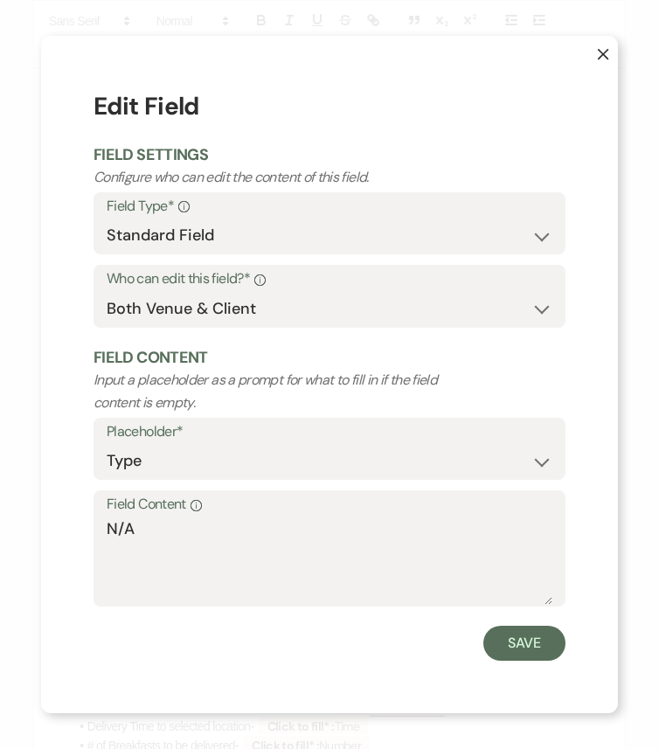
click at [567, 626] on div "X Edit Field Field Settings Configure who can edit the content of this field. F…" at bounding box center [329, 374] width 577 height 677
click at [535, 626] on button "Save" at bounding box center [524, 642] width 82 height 35
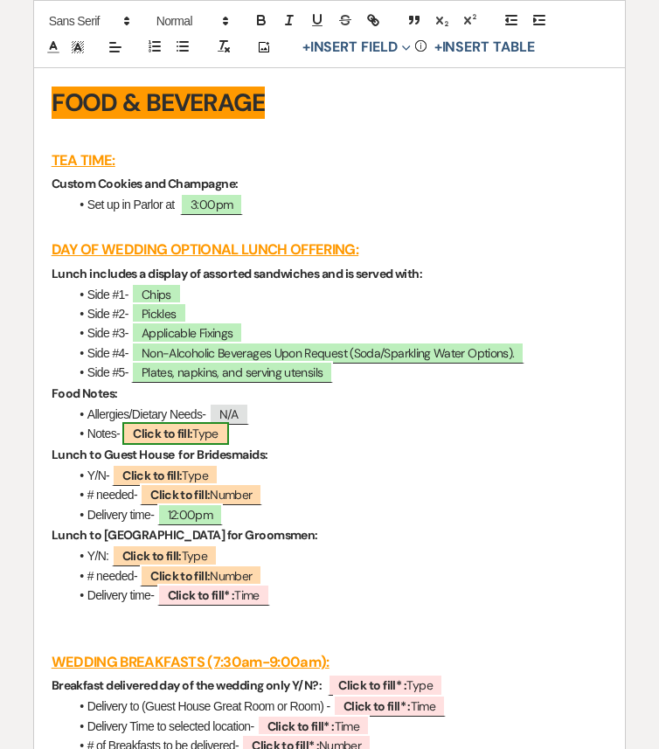
click at [193, 445] on span "Click to fill: Type" at bounding box center [175, 433] width 107 height 23
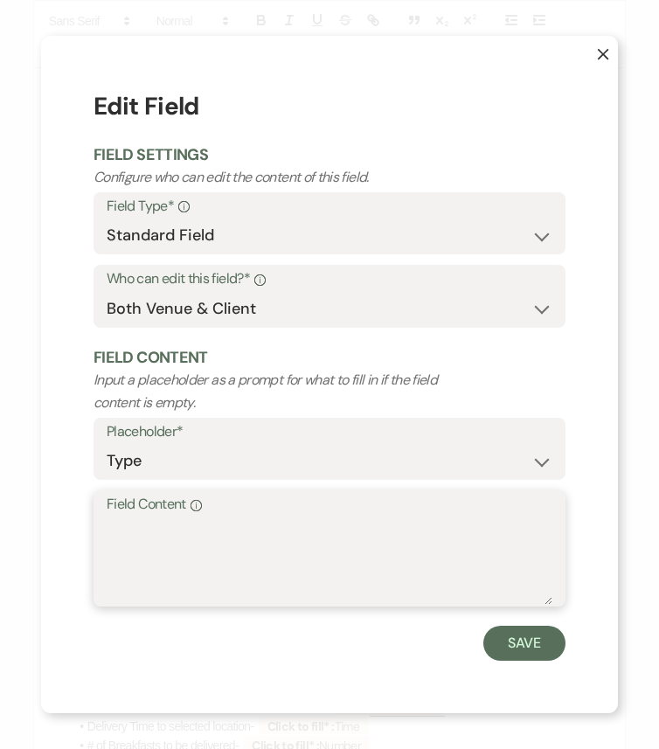
click at [232, 564] on textarea "Field Content Info" at bounding box center [329, 560] width 445 height 87
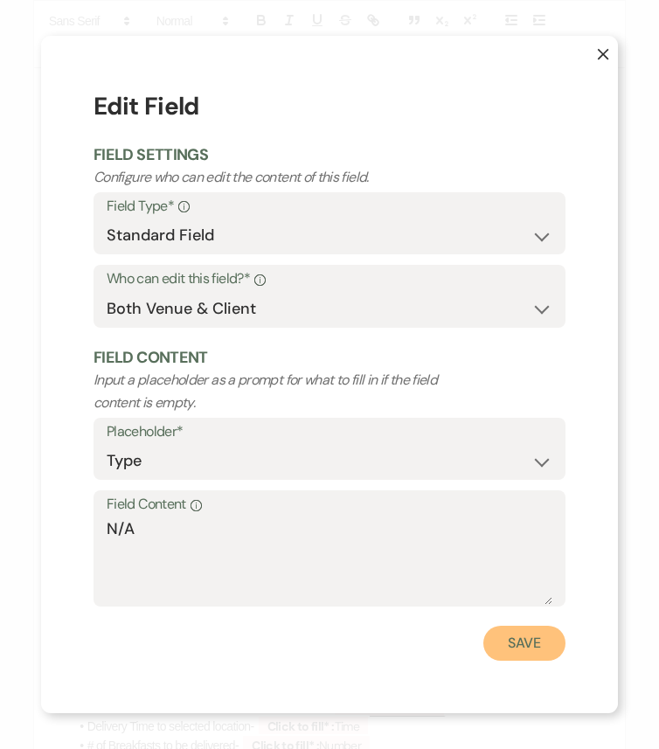
click at [547, 626] on button "Save" at bounding box center [524, 642] width 82 height 35
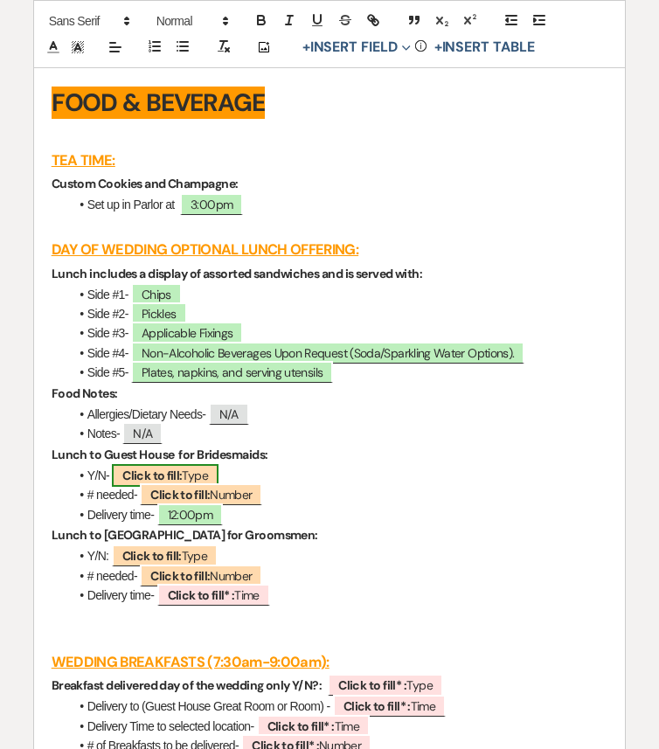
click at [197, 487] on span "Click to fill: Type" at bounding box center [165, 475] width 107 height 23
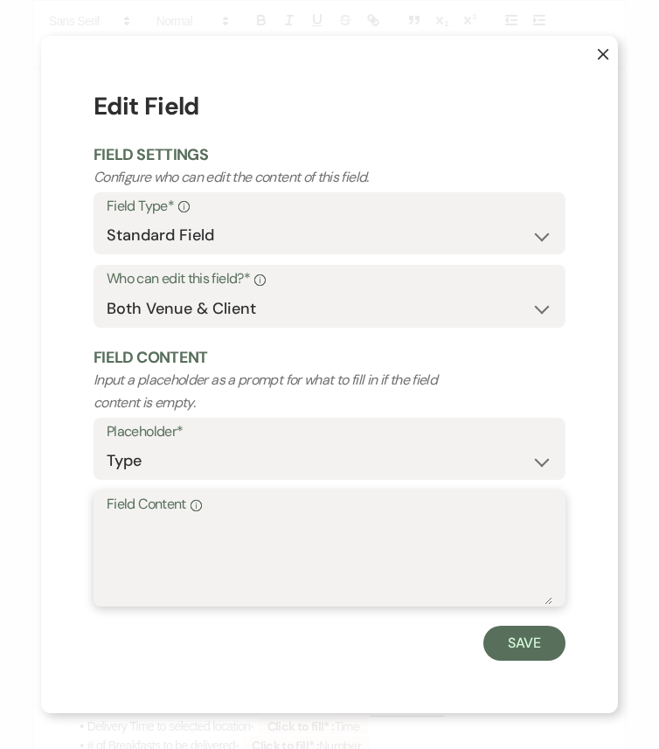
click at [247, 540] on textarea "Field Content Info" at bounding box center [329, 560] width 445 height 87
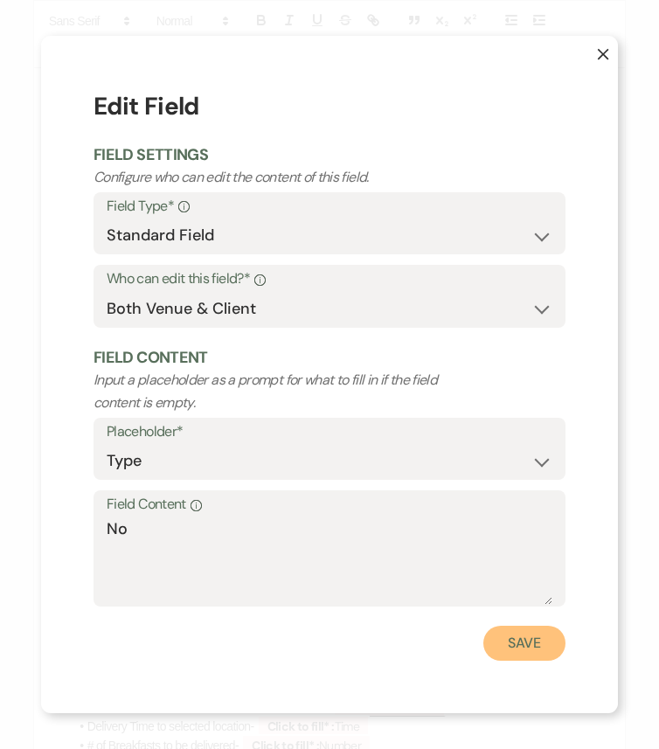
click at [504, 626] on button "Save" at bounding box center [524, 642] width 82 height 35
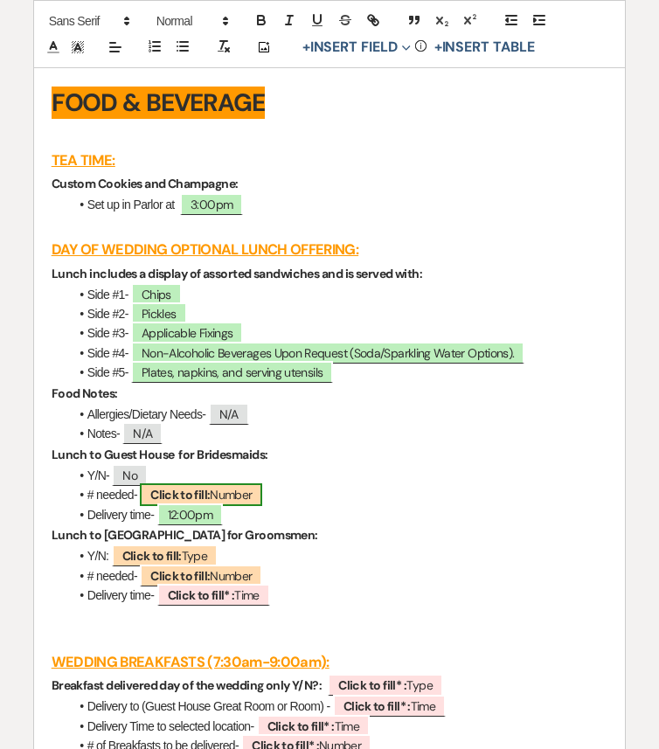
click at [197, 502] on b "Click to fill:" at bounding box center [179, 495] width 59 height 16
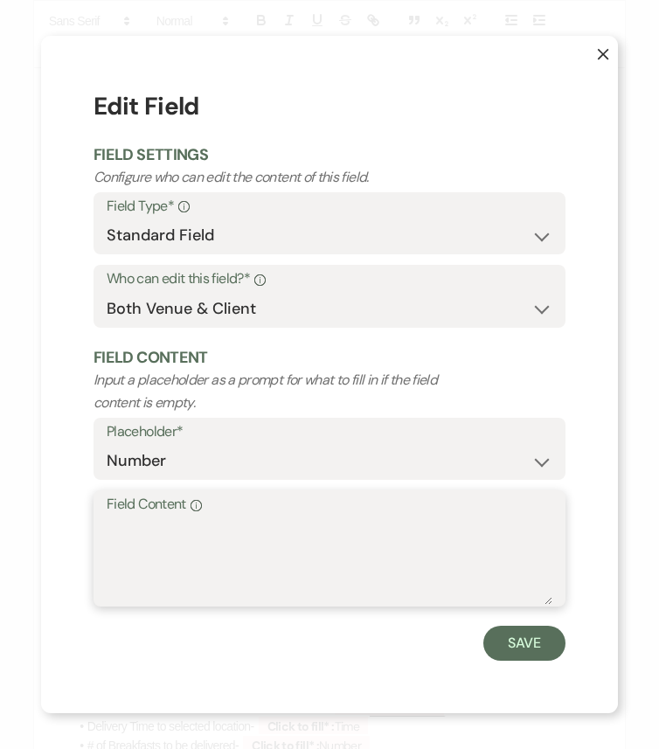
click at [248, 542] on textarea "Field Content Info" at bounding box center [329, 560] width 445 height 87
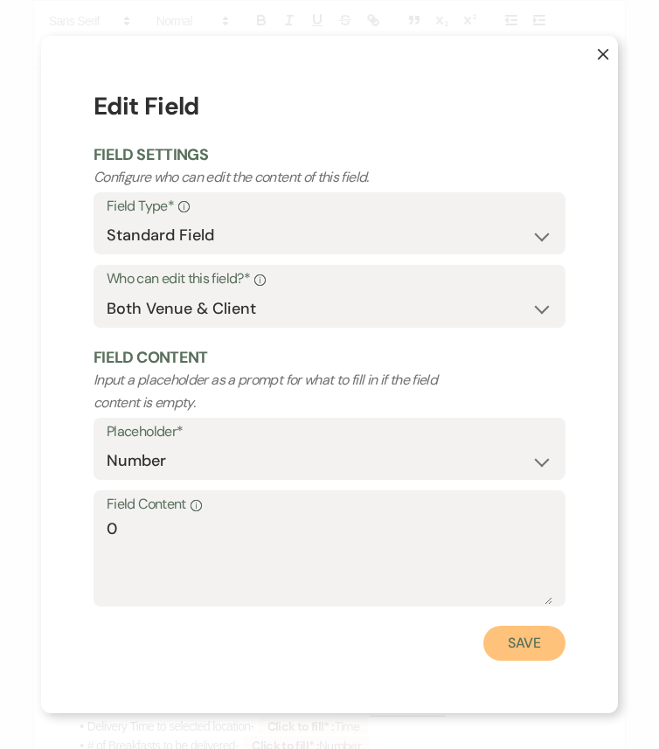
click at [526, 626] on button "Save" at bounding box center [524, 642] width 82 height 35
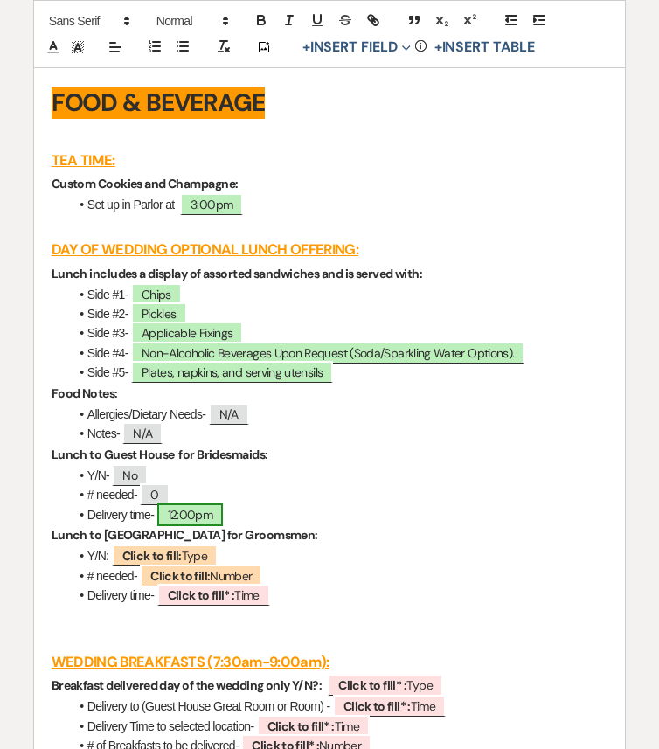
click at [204, 526] on span "12:00pm" at bounding box center [190, 514] width 66 height 23
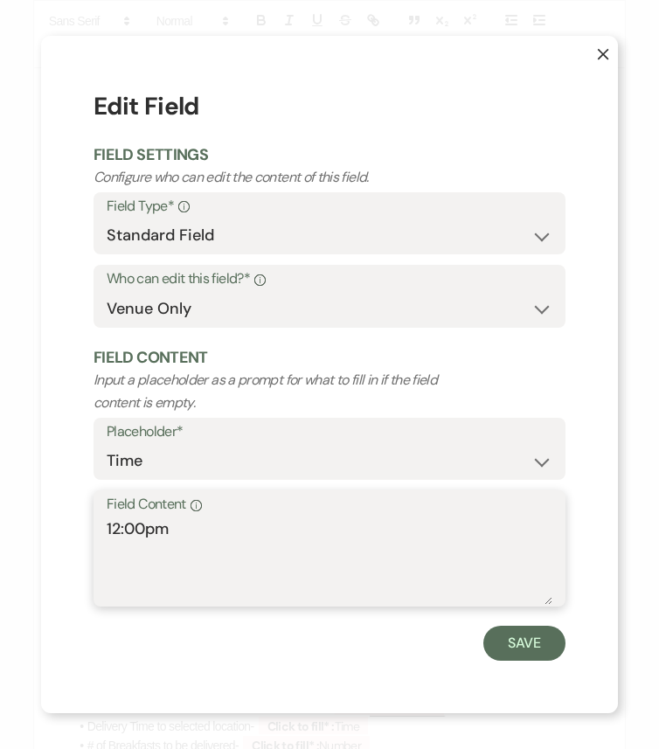
click at [220, 556] on textarea "12:00pm" at bounding box center [329, 560] width 445 height 87
drag, startPoint x: 189, startPoint y: 524, endPoint x: 0, endPoint y: 528, distance: 188.7
click at [0, 528] on div "X Edit Field Field Settings Configure who can edit the content of this field. F…" at bounding box center [329, 374] width 659 height 749
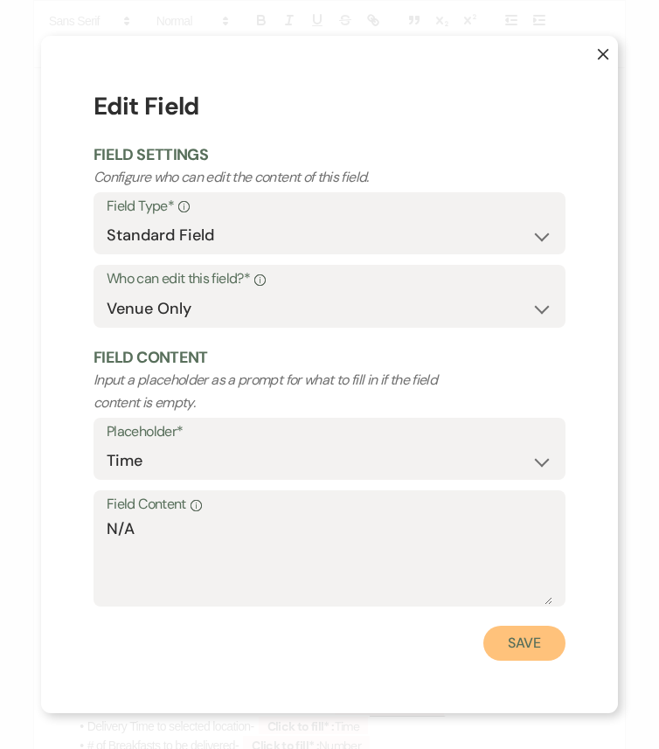
click at [520, 626] on button "Save" at bounding box center [524, 642] width 82 height 35
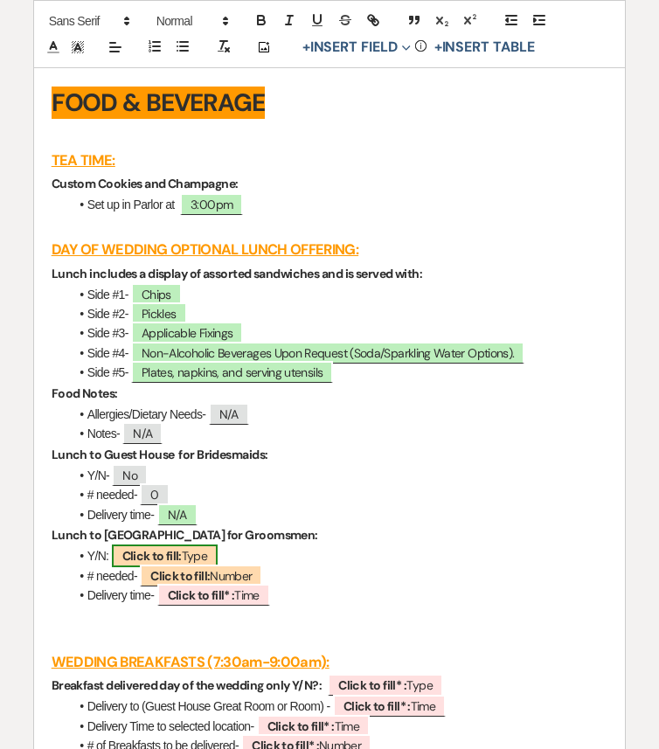
click at [169, 563] on b "Click to fill:" at bounding box center [151, 556] width 59 height 16
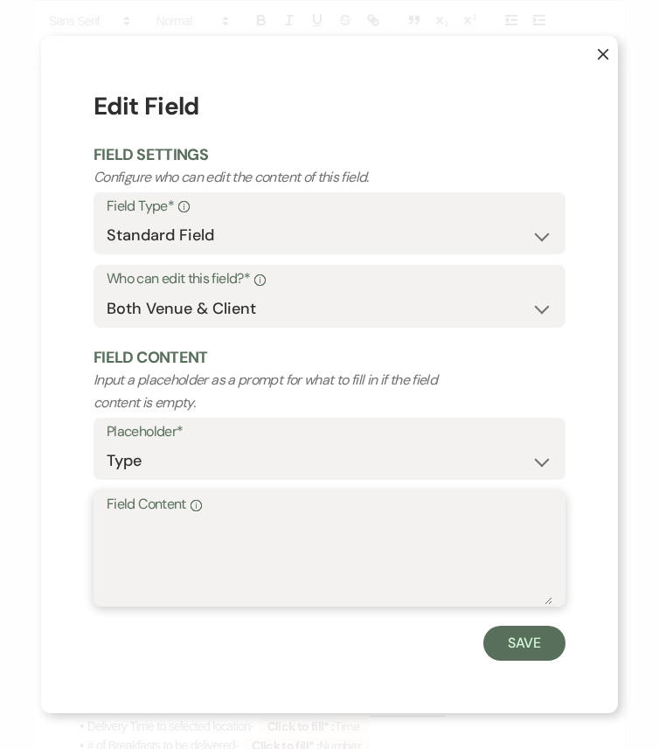
click at [204, 563] on textarea "Field Content Info" at bounding box center [329, 560] width 445 height 87
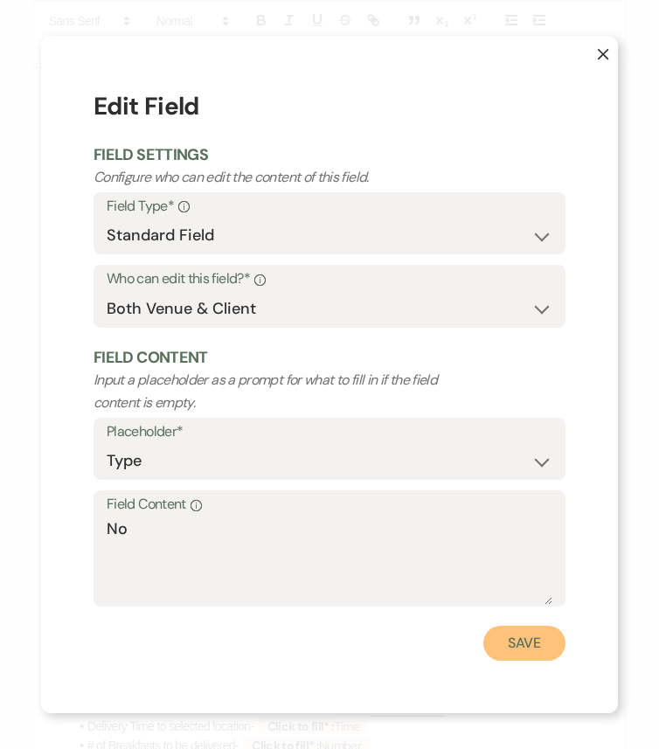
click at [520, 626] on button "Save" at bounding box center [524, 642] width 82 height 35
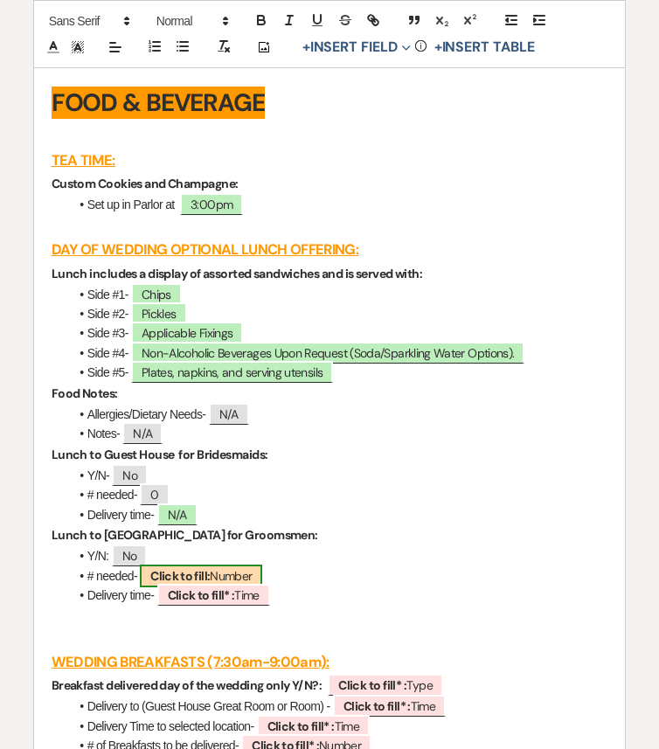
click at [193, 584] on b "Click to fill:" at bounding box center [179, 576] width 59 height 16
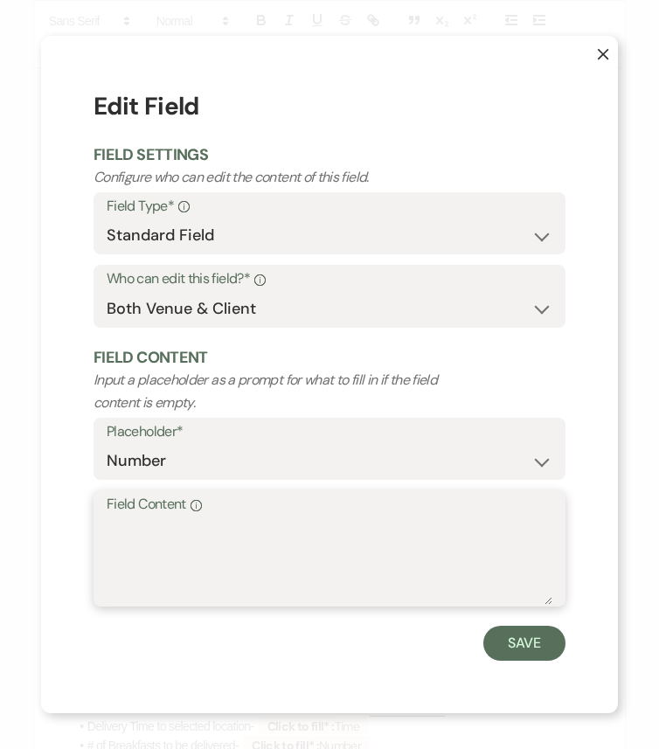
click at [215, 549] on textarea "Field Content Info" at bounding box center [329, 560] width 445 height 87
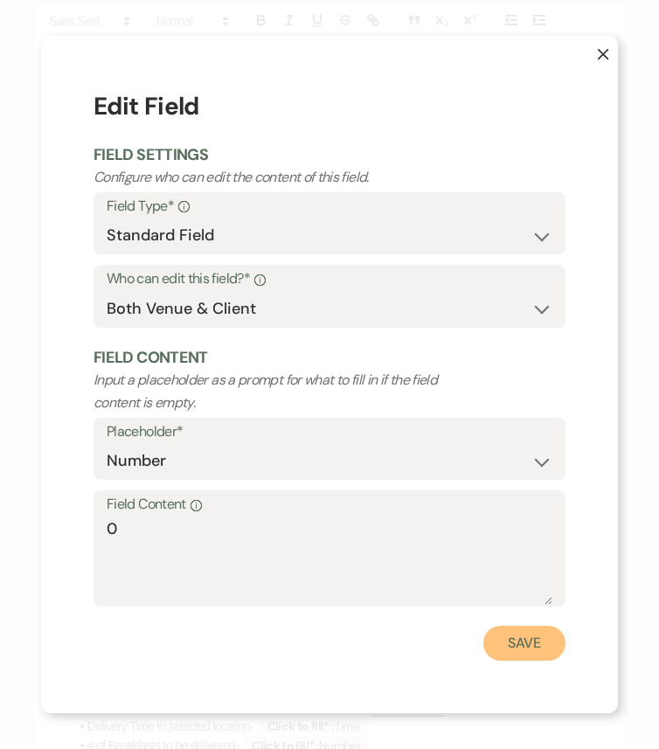
click at [515, 626] on button "Save" at bounding box center [524, 642] width 82 height 35
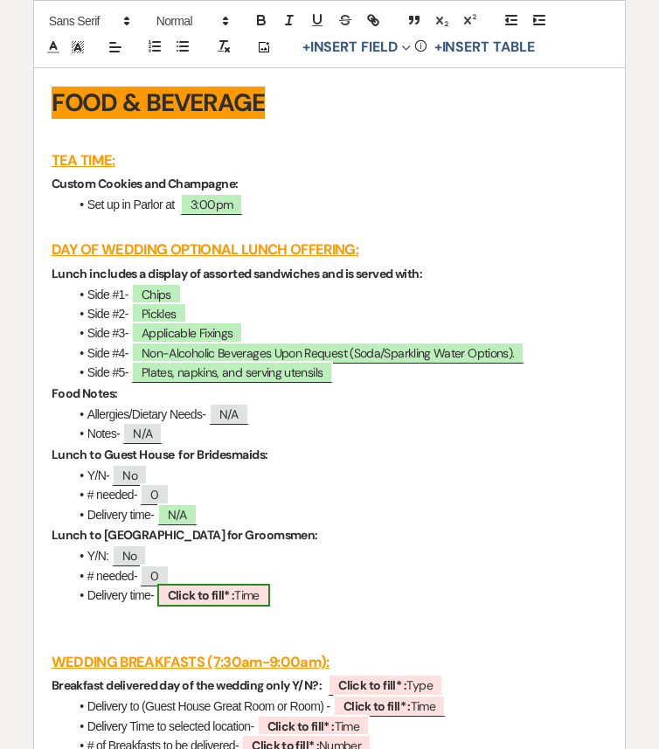
click at [206, 603] on b "Click to fill* :" at bounding box center [201, 595] width 67 height 16
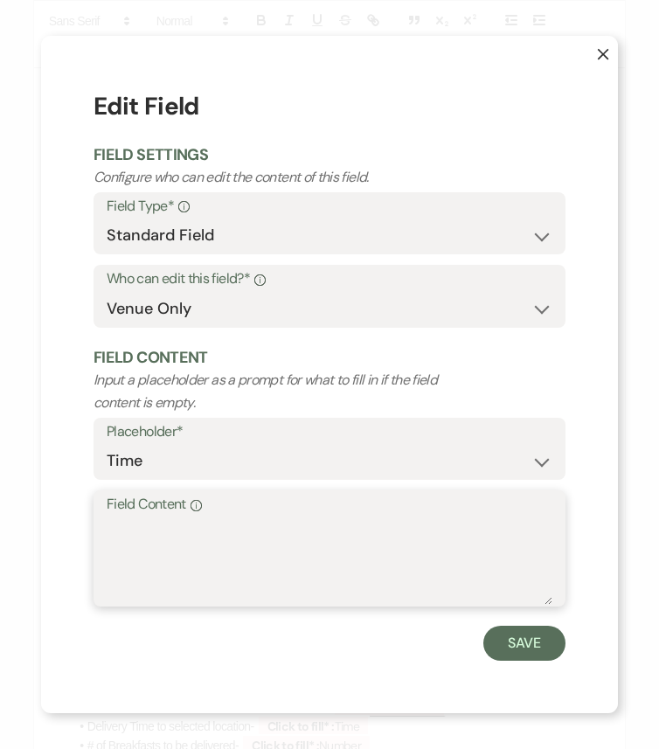
click at [321, 570] on textarea "Field Content Info" at bounding box center [329, 560] width 445 height 87
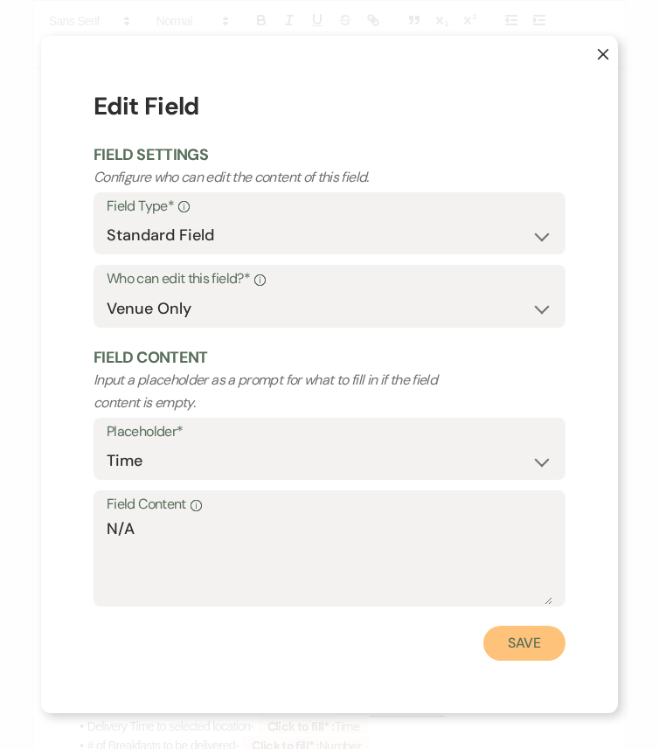
click at [547, 626] on button "Save" at bounding box center [524, 642] width 82 height 35
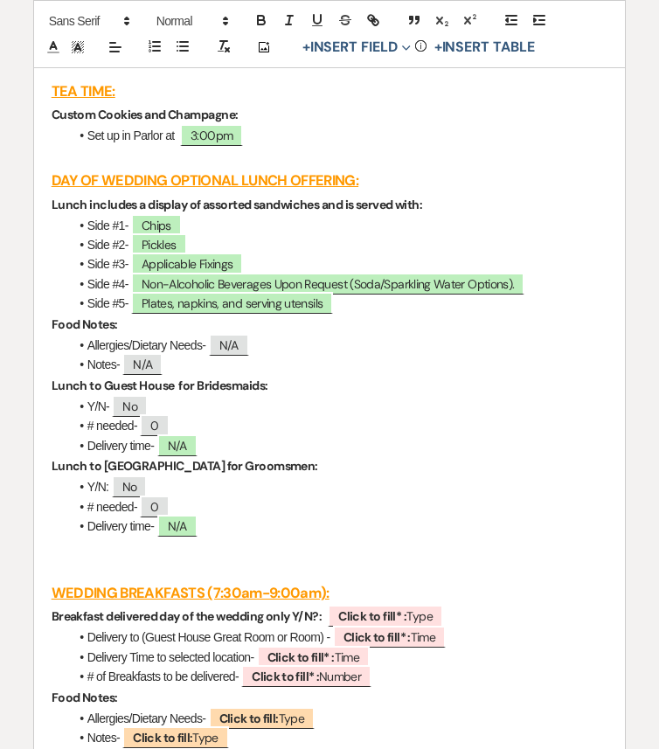
scroll to position [4301, 0]
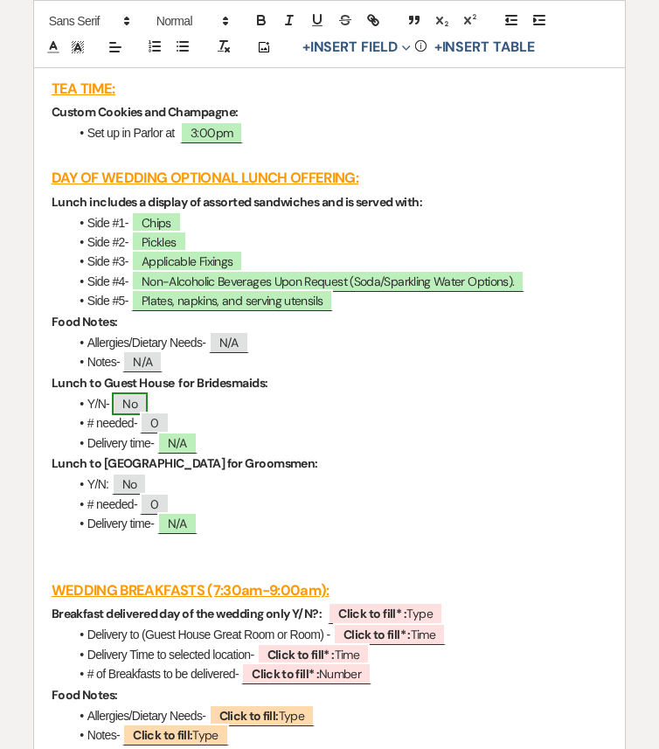
click at [141, 415] on span "No" at bounding box center [130, 403] width 36 height 23
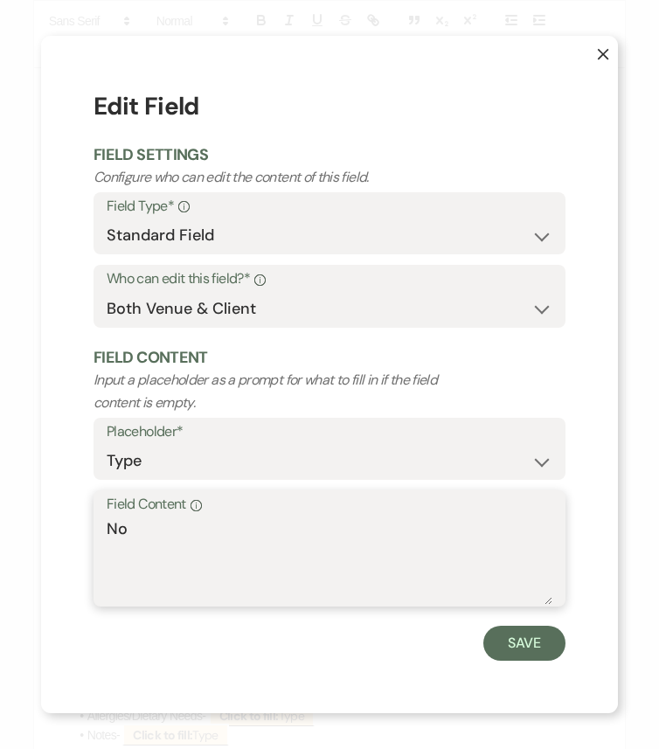
click at [205, 531] on textarea "No" at bounding box center [329, 560] width 445 height 87
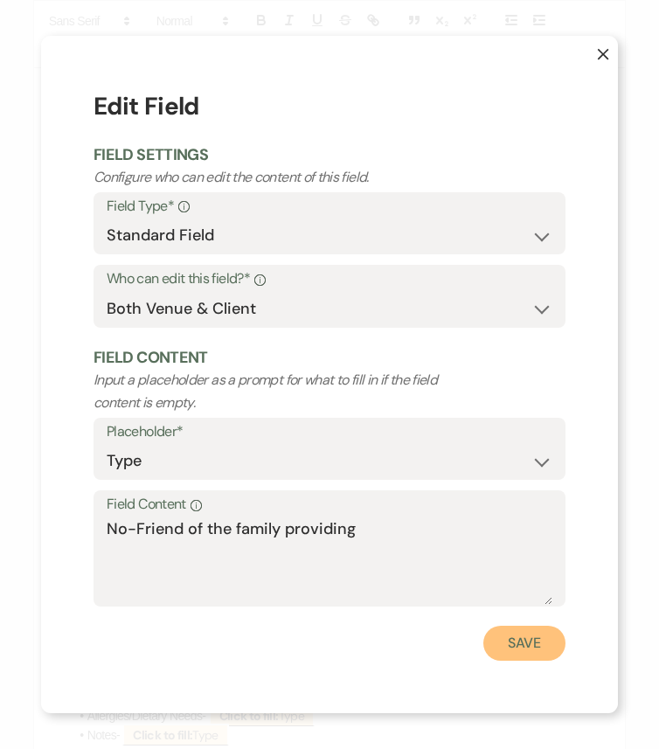
click at [545, 626] on button "Save" at bounding box center [524, 642] width 82 height 35
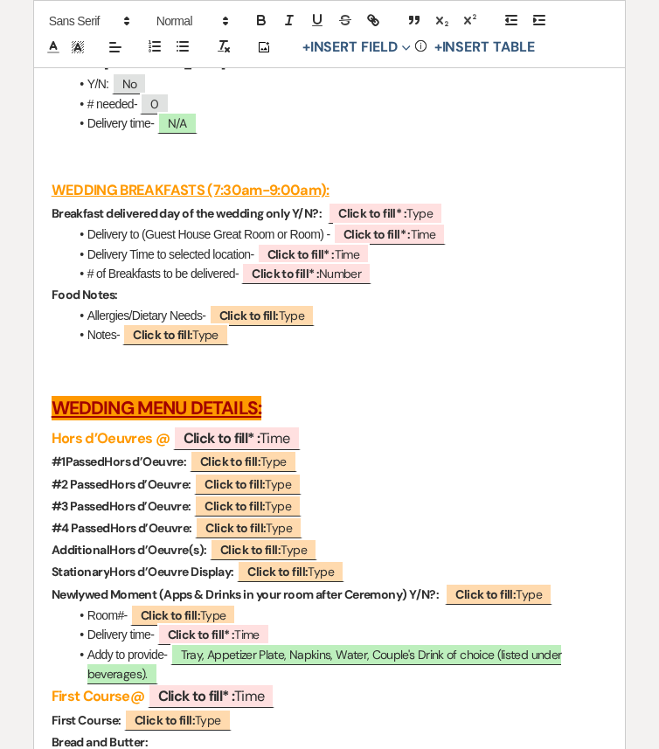
scroll to position [4735, 0]
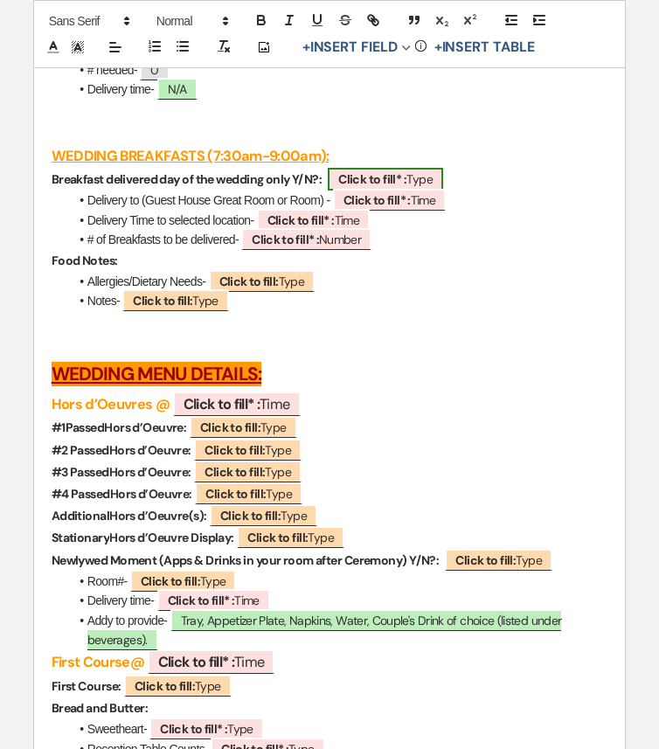
click at [391, 187] on b "Click to fill* :" at bounding box center [372, 179] width 68 height 16
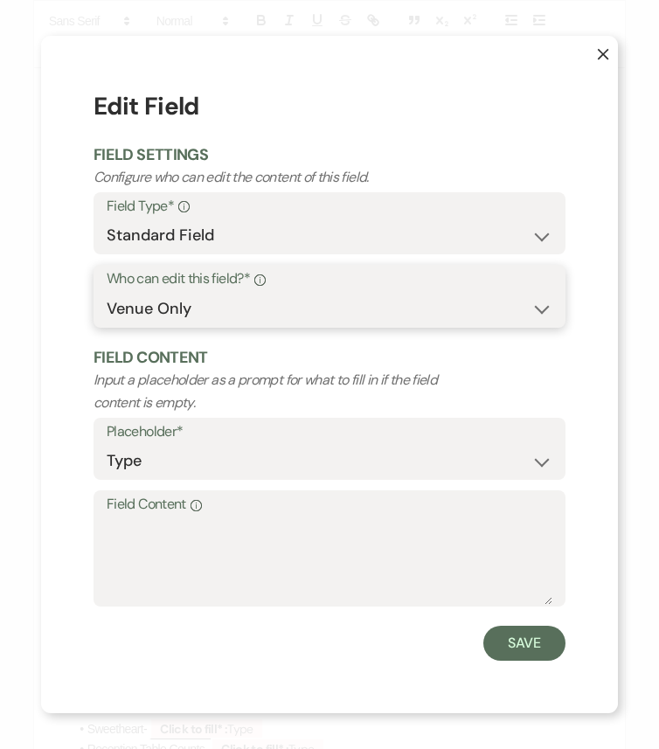
click at [294, 319] on select "Both Venue & Client Client Only Venue Only" at bounding box center [329, 309] width 445 height 34
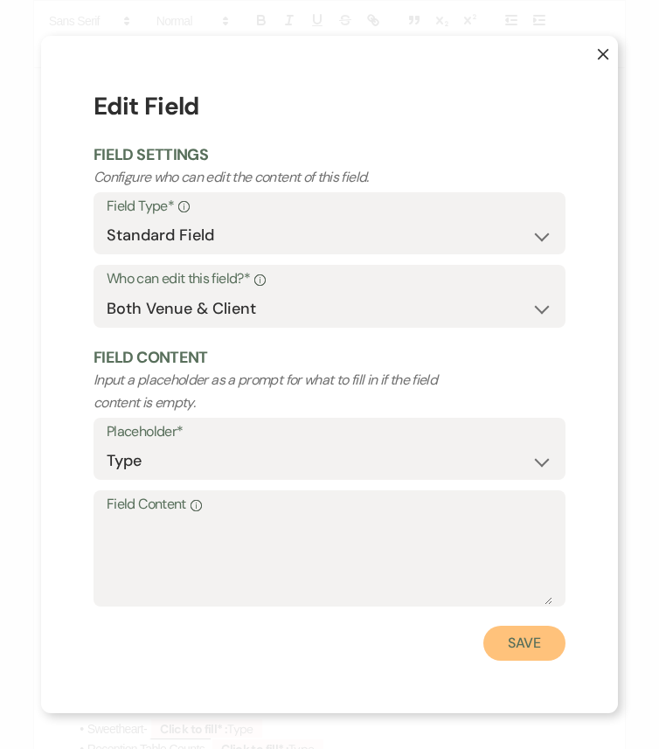
click at [520, 626] on button "Save" at bounding box center [524, 642] width 82 height 35
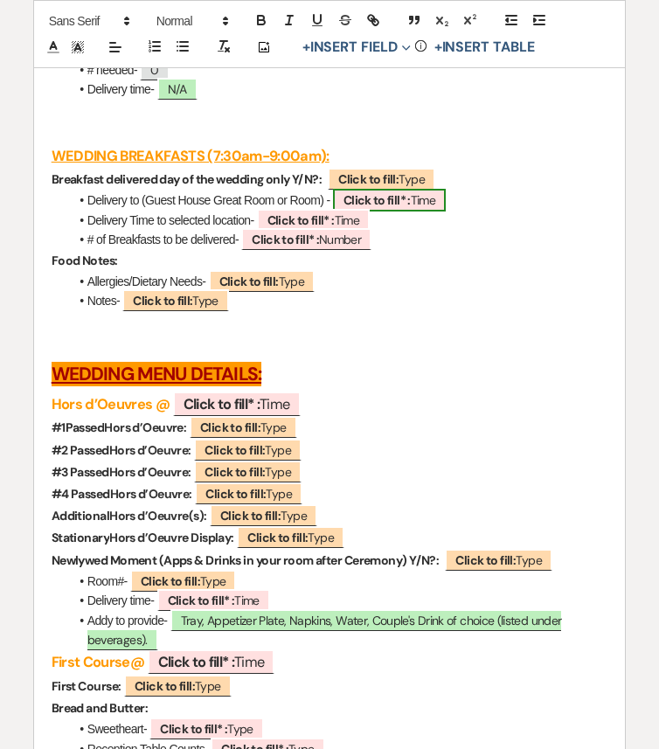
click at [404, 208] on b "Click to fill* :" at bounding box center [376, 200] width 67 height 16
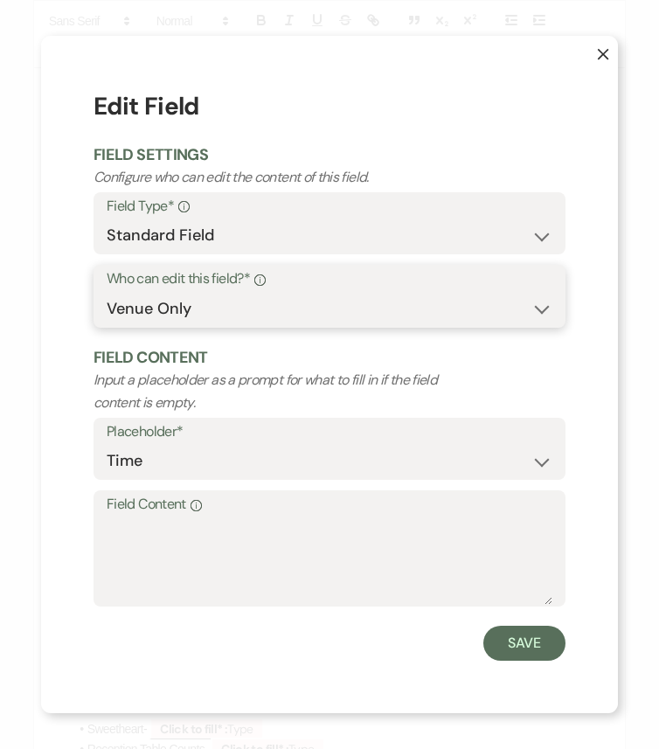
click at [353, 301] on select "Both Venue & Client Client Only Venue Only" at bounding box center [329, 309] width 445 height 34
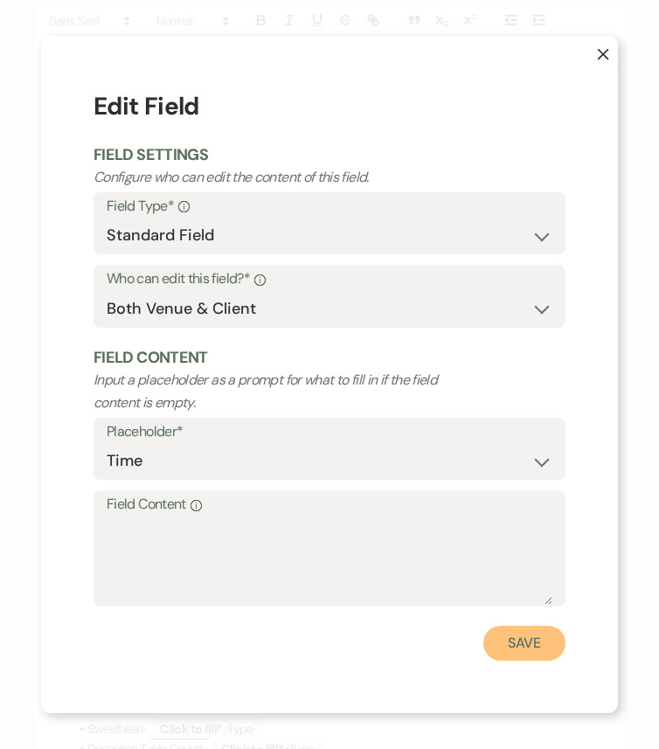
click at [513, 626] on button "Save" at bounding box center [524, 642] width 82 height 35
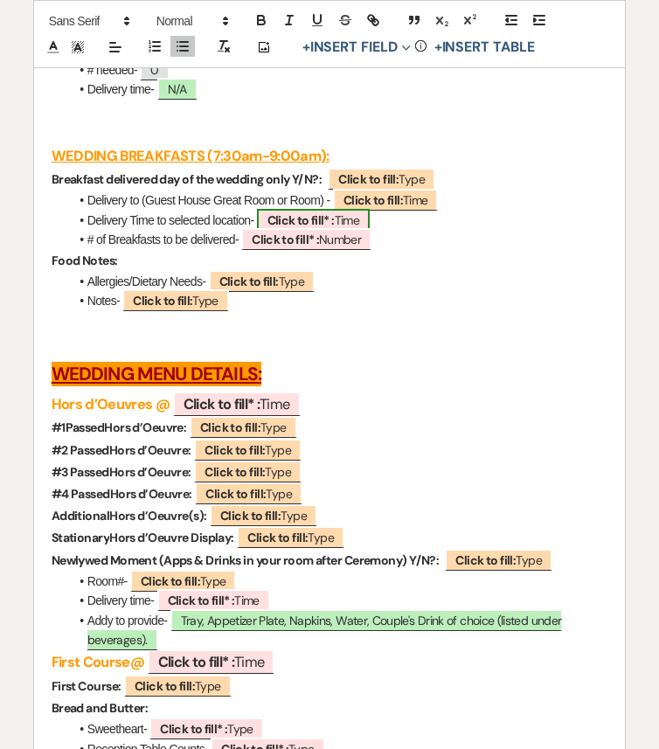
click at [342, 231] on span "Click to fill* : Time" at bounding box center [313, 220] width 113 height 23
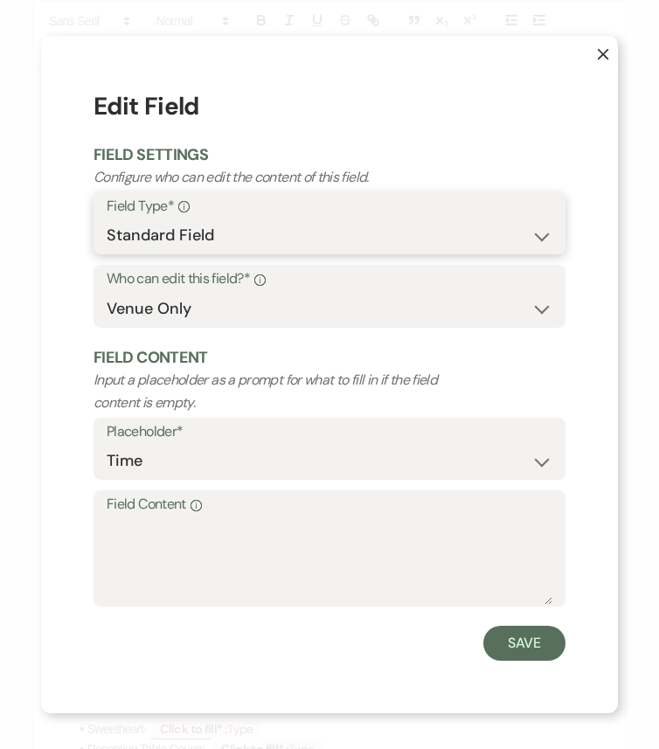
click at [342, 219] on select "Standard Field Smart Field" at bounding box center [329, 235] width 445 height 34
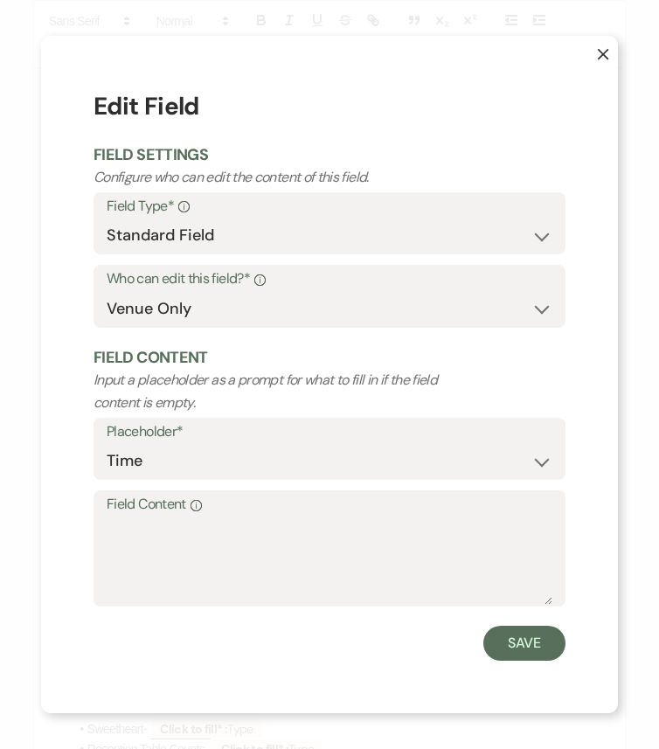
click at [322, 312] on select "Both Venue & Client Client Only Venue Only" at bounding box center [329, 309] width 445 height 34
click at [515, 626] on button "Save" at bounding box center [524, 642] width 82 height 35
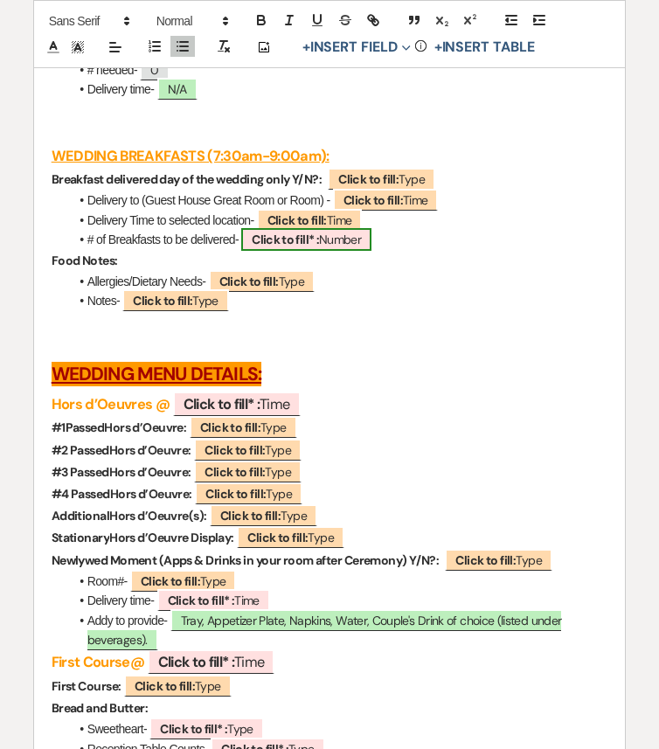
click at [307, 247] on b "Click to fill* :" at bounding box center [285, 239] width 67 height 16
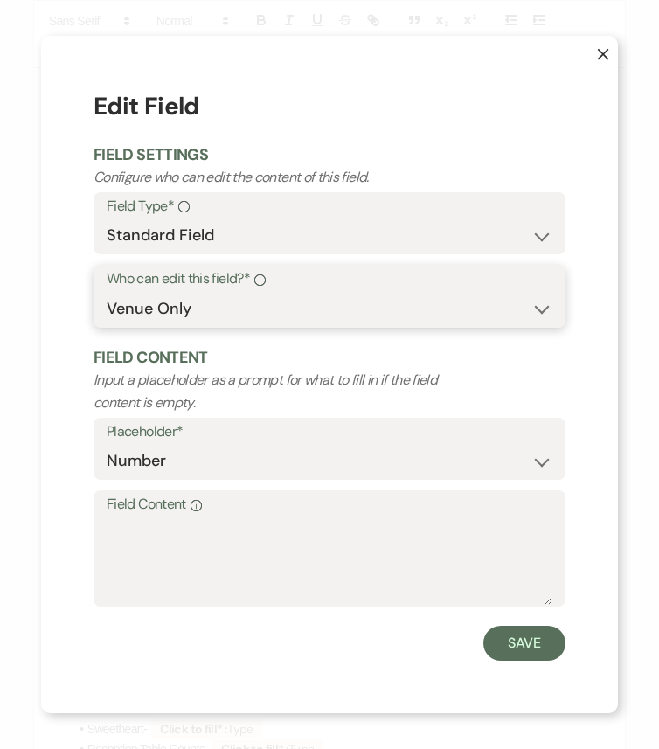
click at [310, 304] on select "Both Venue & Client Client Only Venue Only" at bounding box center [329, 309] width 445 height 34
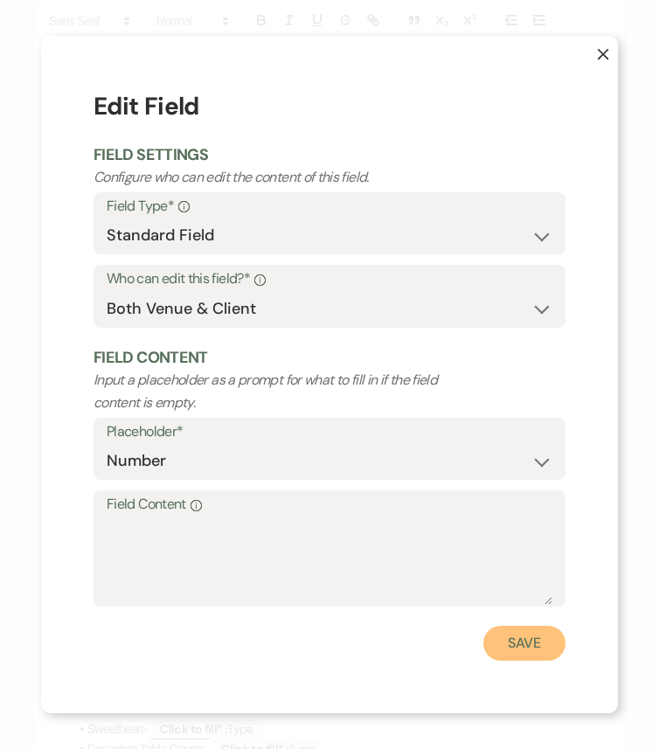
click at [536, 626] on button "Save" at bounding box center [524, 642] width 82 height 35
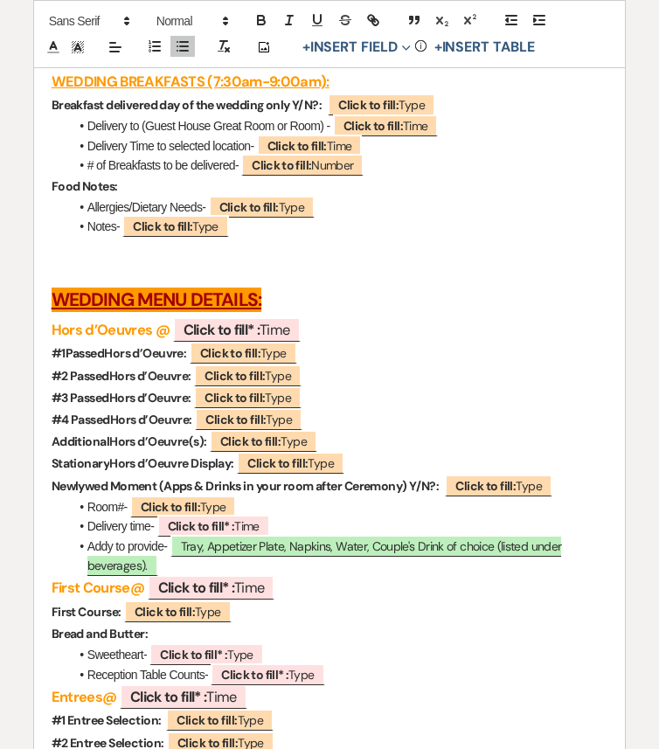
scroll to position [4823, 0]
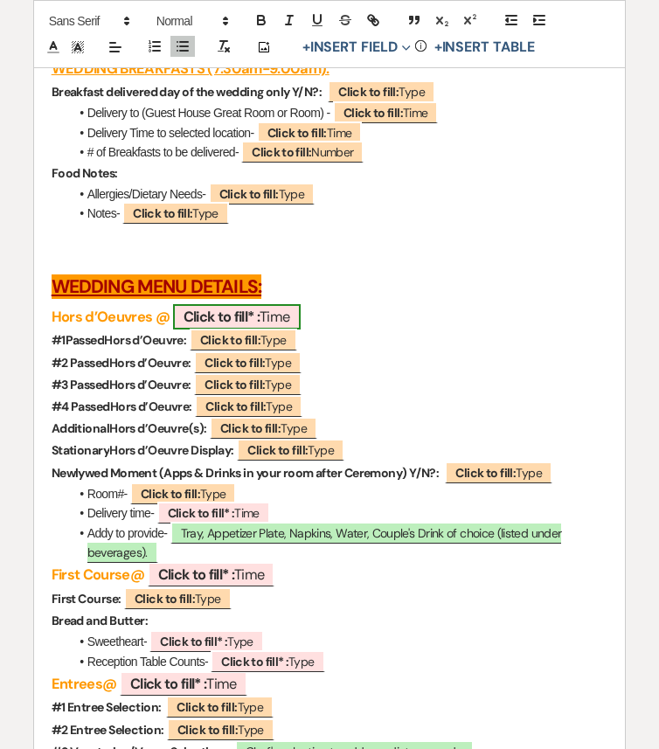
click at [230, 326] on b "Click to fill* :" at bounding box center [221, 316] width 77 height 18
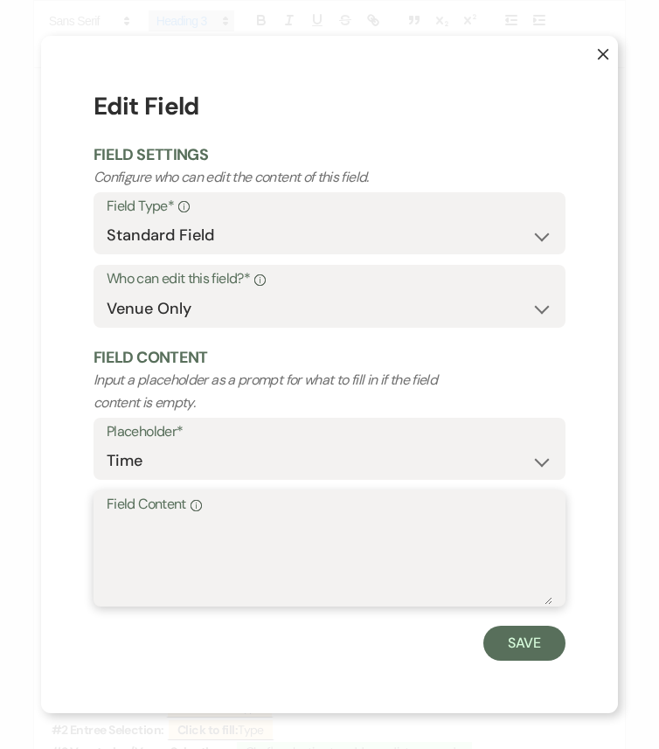
click at [268, 549] on textarea "Field Content Info" at bounding box center [329, 560] width 445 height 87
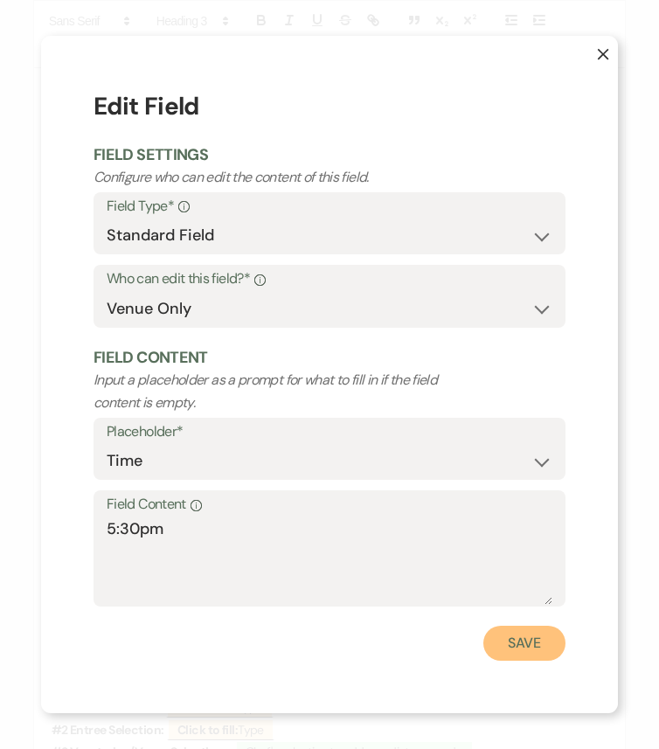
click at [530, 626] on button "Save" at bounding box center [524, 642] width 82 height 35
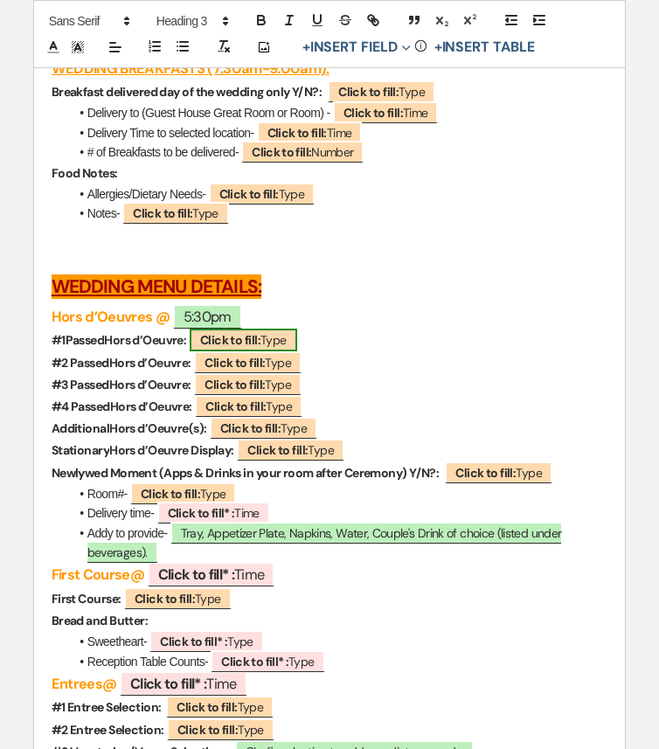
click at [229, 348] on b "Click to fill:" at bounding box center [230, 340] width 60 height 16
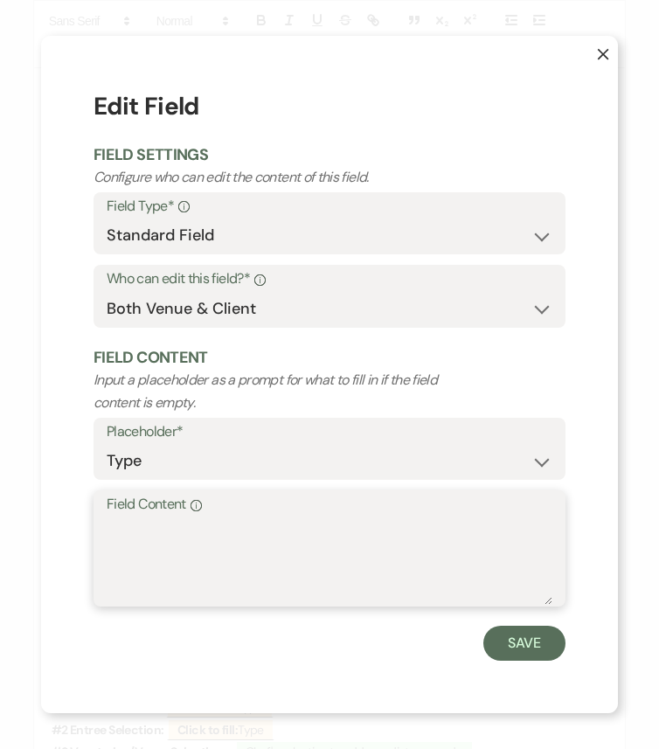
click at [233, 539] on textarea "Field Content Info" at bounding box center [329, 560] width 445 height 87
paste textarea "Caprese Skewers"
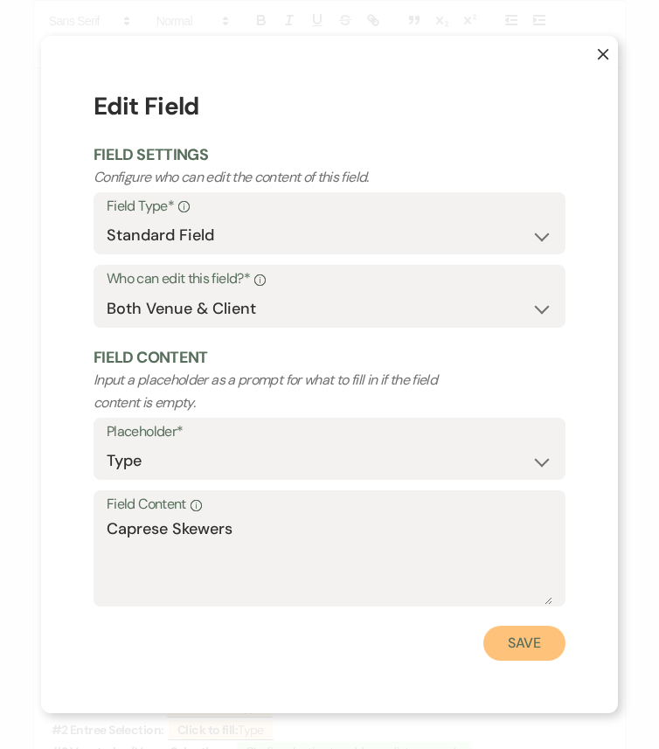
click at [533, 626] on button "Save" at bounding box center [524, 642] width 82 height 35
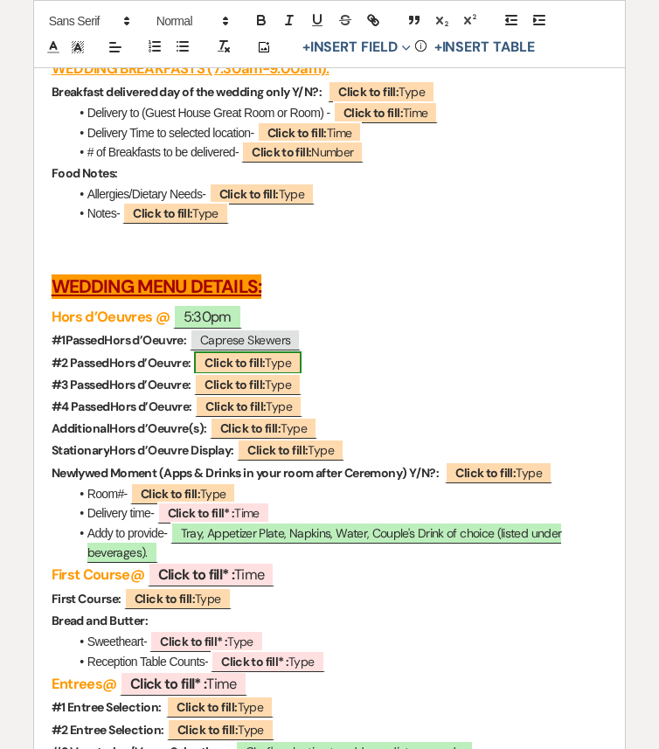
click at [277, 374] on span "Click to fill: Type" at bounding box center [247, 362] width 107 height 23
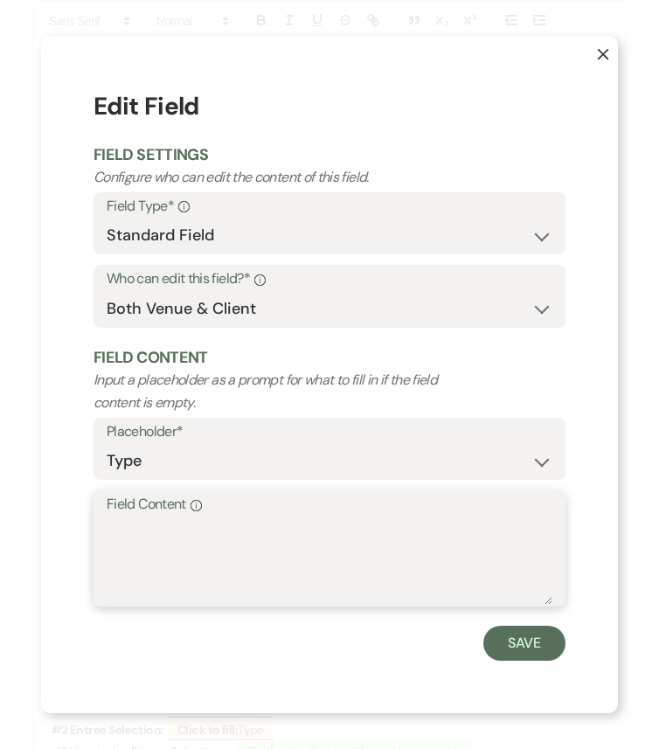
click at [316, 534] on textarea "Field Content Info" at bounding box center [329, 560] width 445 height 87
paste textarea "Bacon Wrapped Dates w/feta"
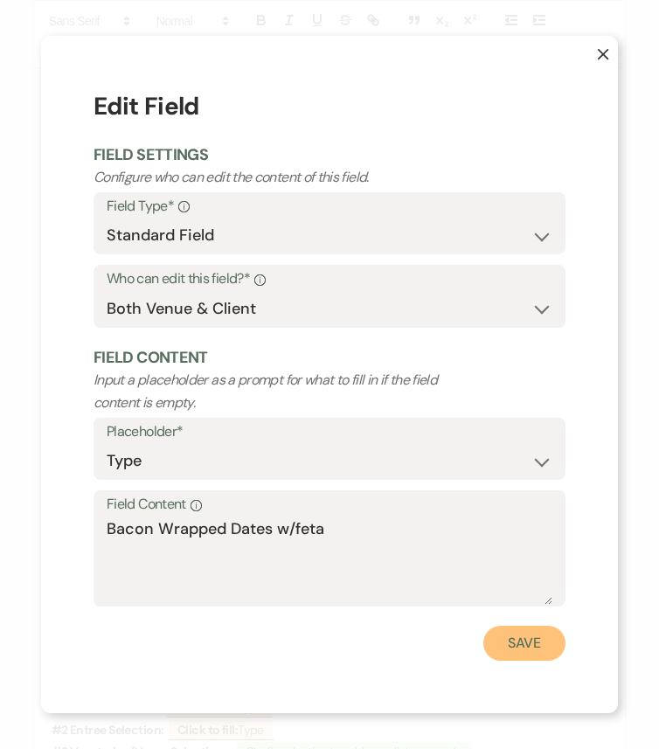
click at [523, 626] on button "Save" at bounding box center [524, 642] width 82 height 35
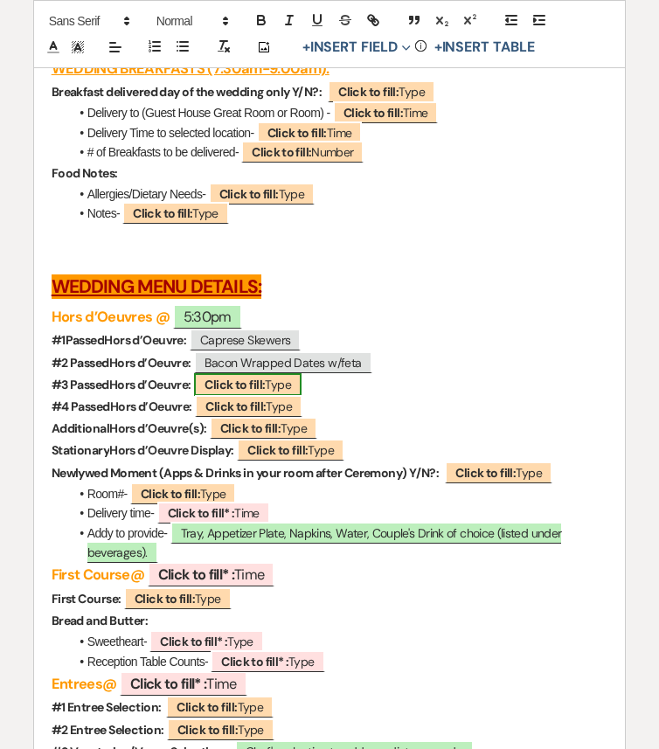
click at [248, 392] on b "Click to fill:" at bounding box center [234, 384] width 60 height 16
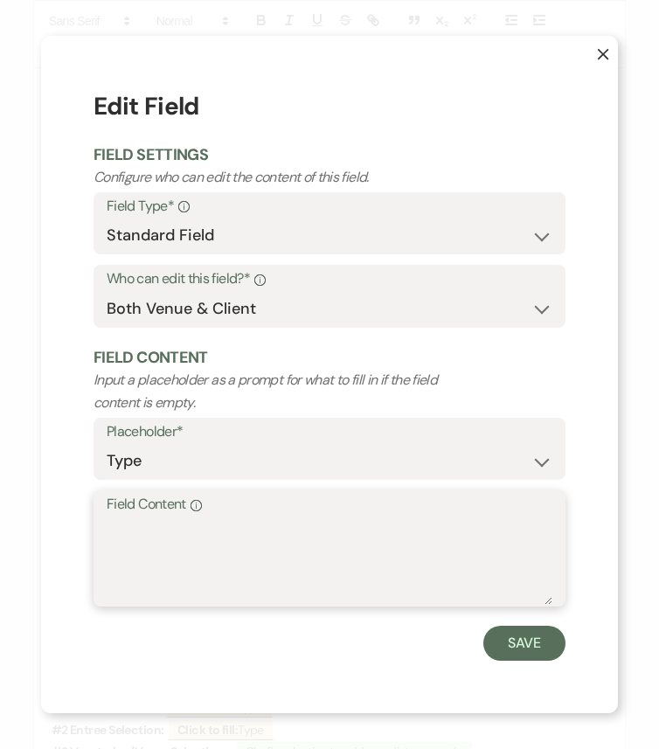
click at [259, 523] on textarea "Field Content Info" at bounding box center [329, 560] width 445 height 87
paste textarea "Prosciutto Apple Brie Bites"
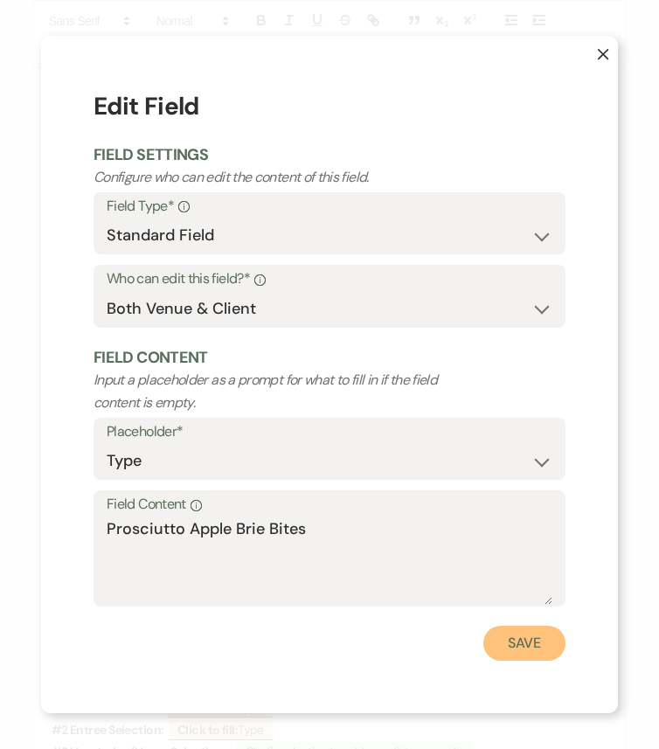
click at [516, 626] on button "Save" at bounding box center [524, 642] width 82 height 35
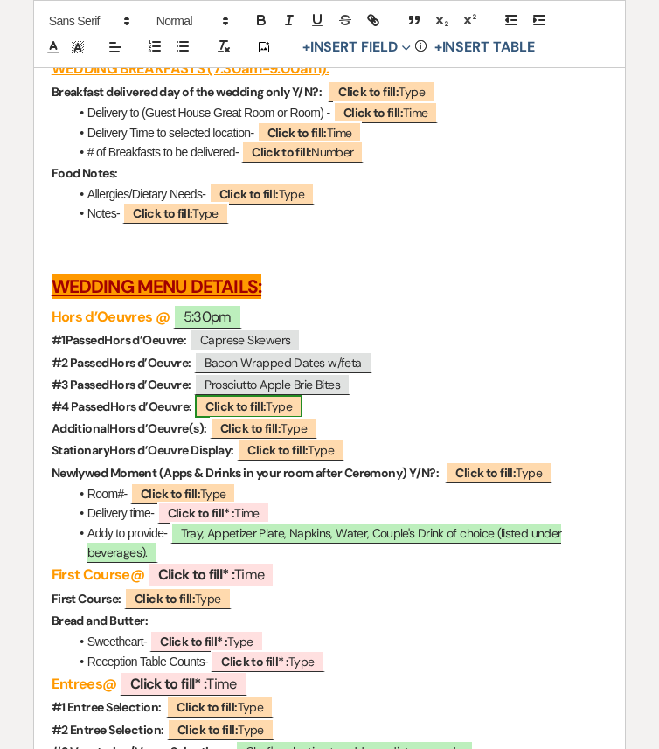
click at [290, 418] on span "Click to fill: Type" at bounding box center [248, 406] width 107 height 23
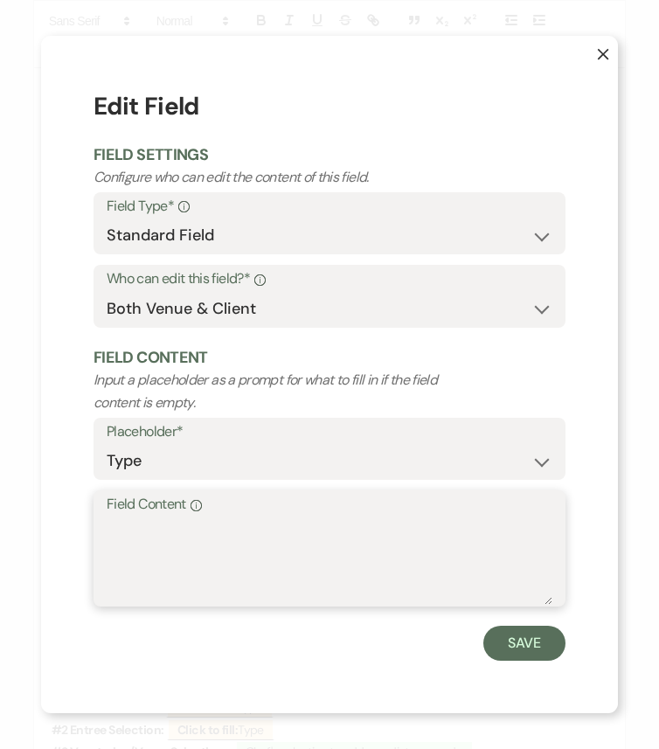
click at [304, 532] on textarea "Field Content Info" at bounding box center [329, 560] width 445 height 87
paste textarea "Crab Bruschetta"
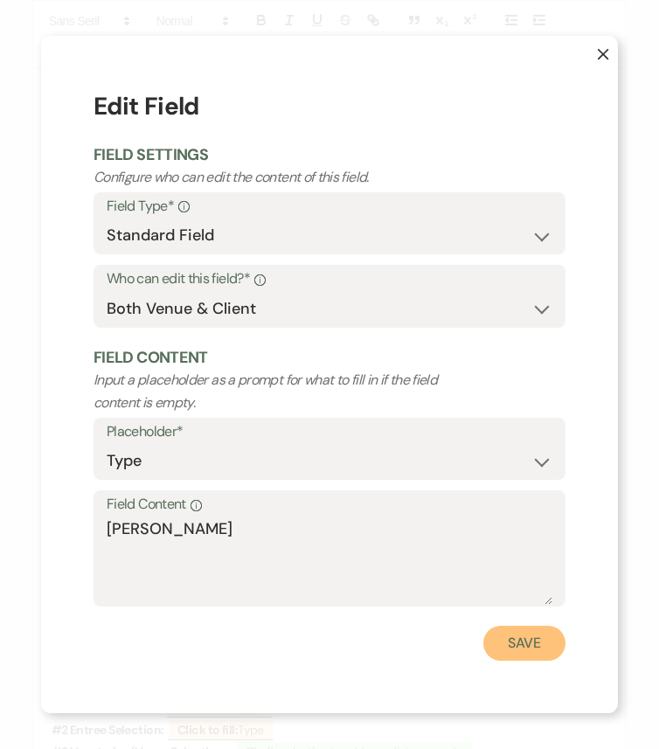
click at [516, 626] on button "Save" at bounding box center [524, 642] width 82 height 35
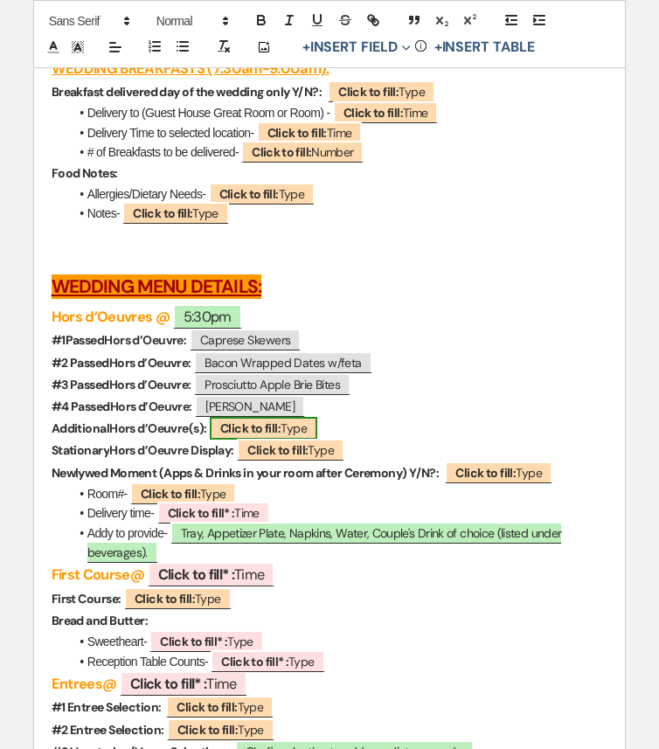
click at [300, 439] on span "Click to fill: Type" at bounding box center [263, 428] width 107 height 23
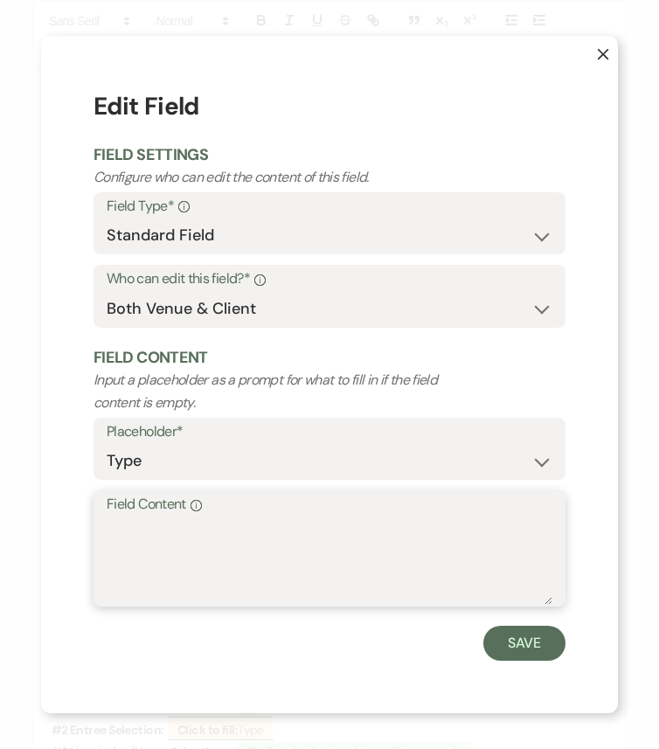
click at [320, 528] on textarea "Field Content Info" at bounding box center [329, 560] width 445 height 87
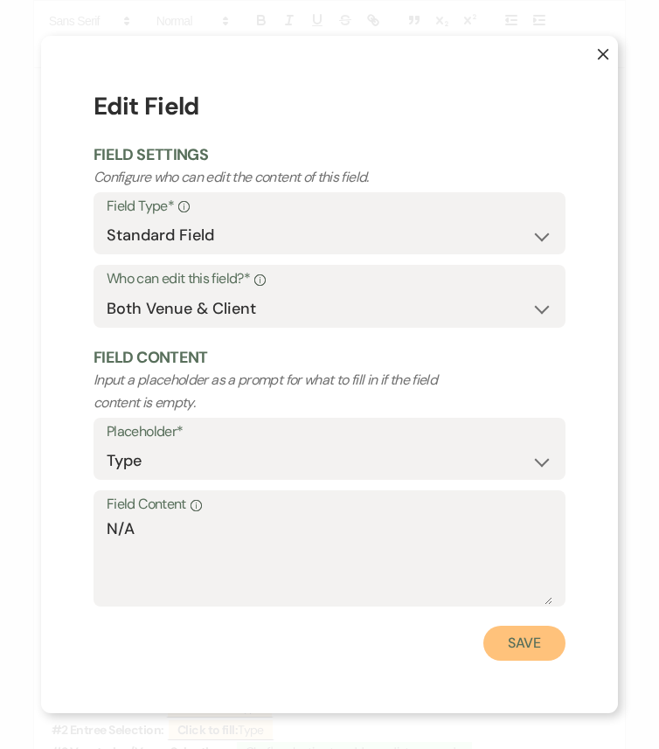
click at [533, 626] on button "Save" at bounding box center [524, 642] width 82 height 35
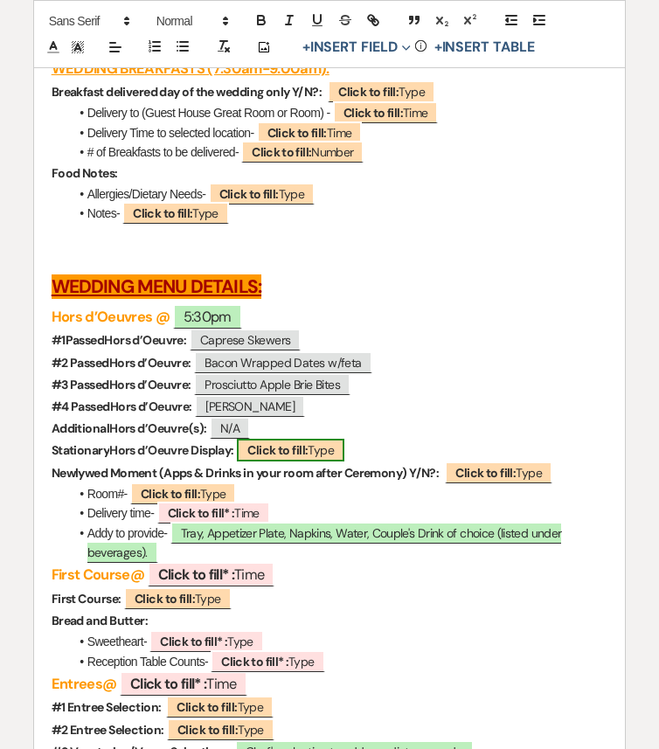
click at [290, 458] on b "Click to fill:" at bounding box center [277, 450] width 60 height 16
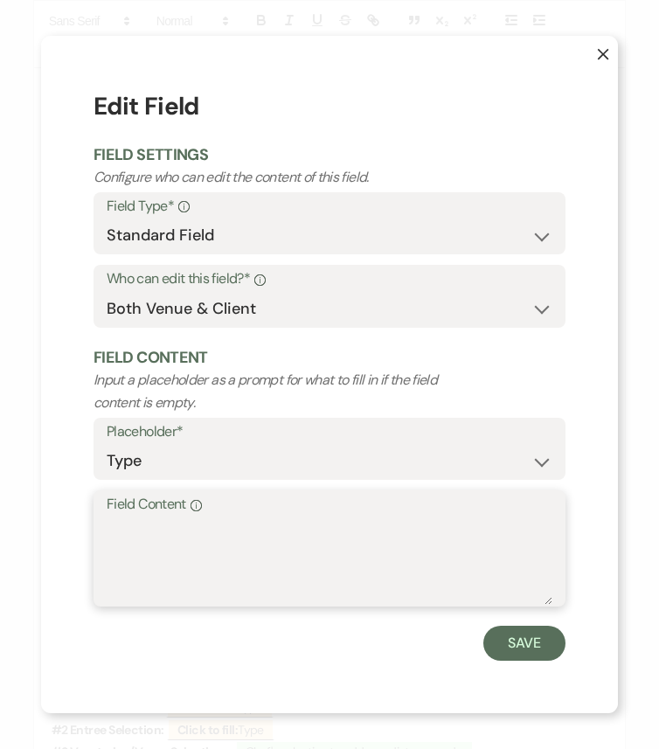
click at [294, 530] on textarea "Field Content Info" at bounding box center [329, 560] width 445 height 87
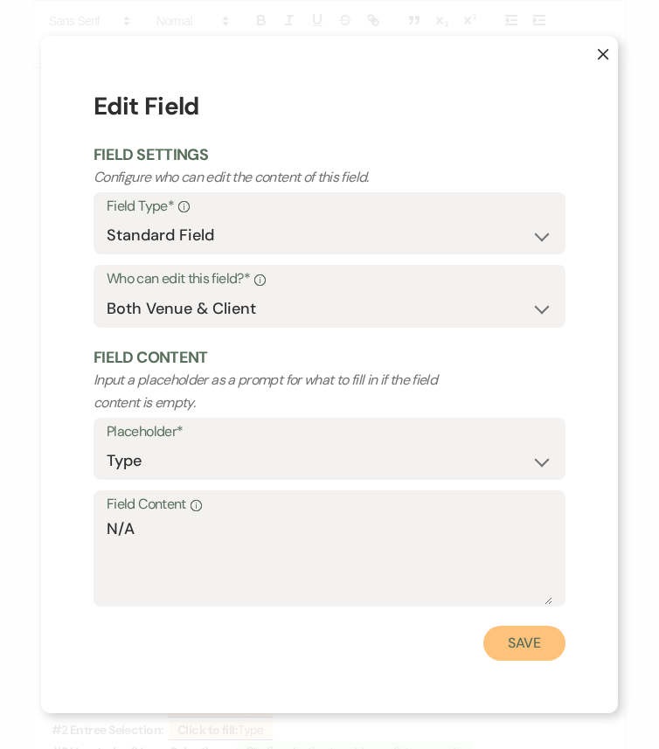
click at [527, 626] on button "Save" at bounding box center [524, 642] width 82 height 35
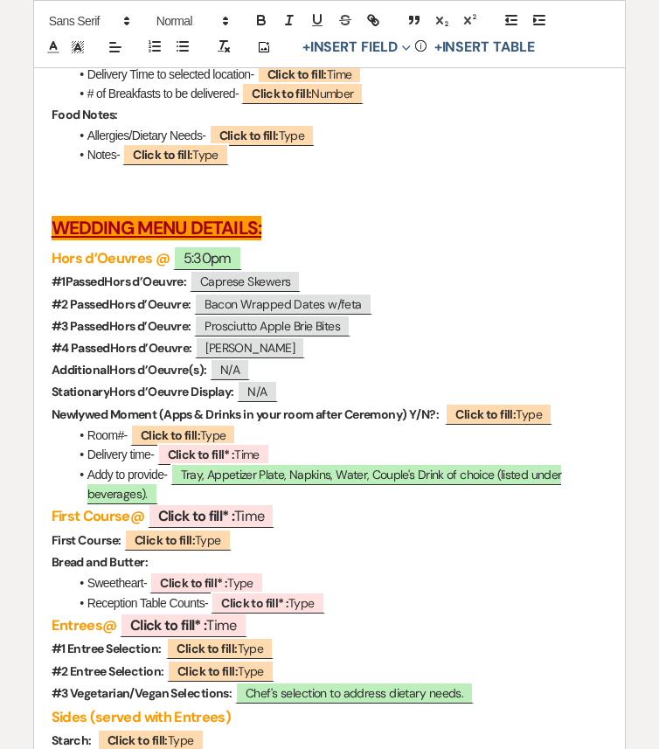
scroll to position [4907, 0]
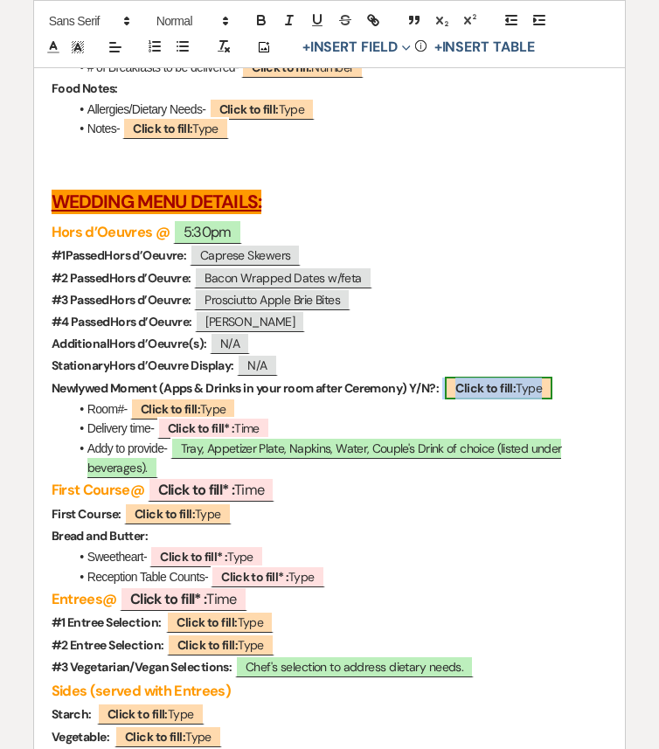
click at [498, 396] on b "Click to fill:" at bounding box center [485, 388] width 60 height 16
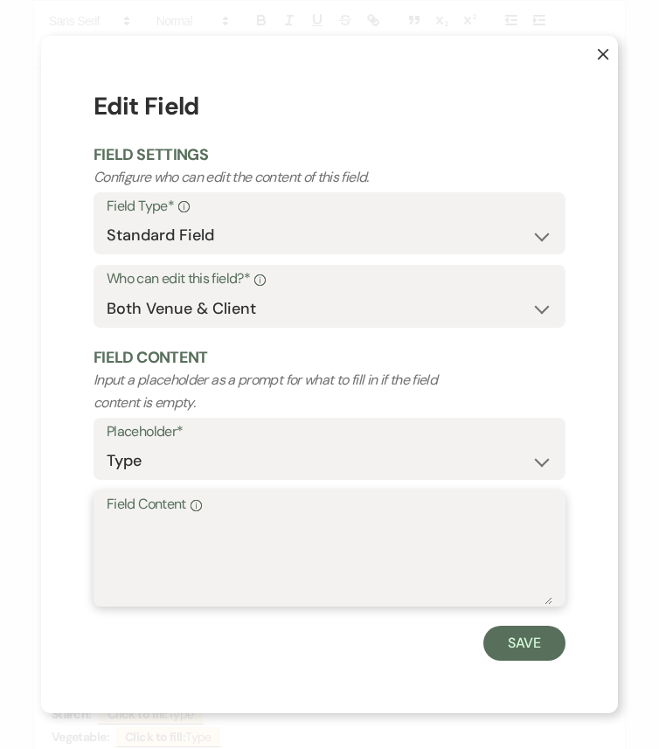
click at [450, 530] on textarea "Field Content Info" at bounding box center [329, 560] width 445 height 87
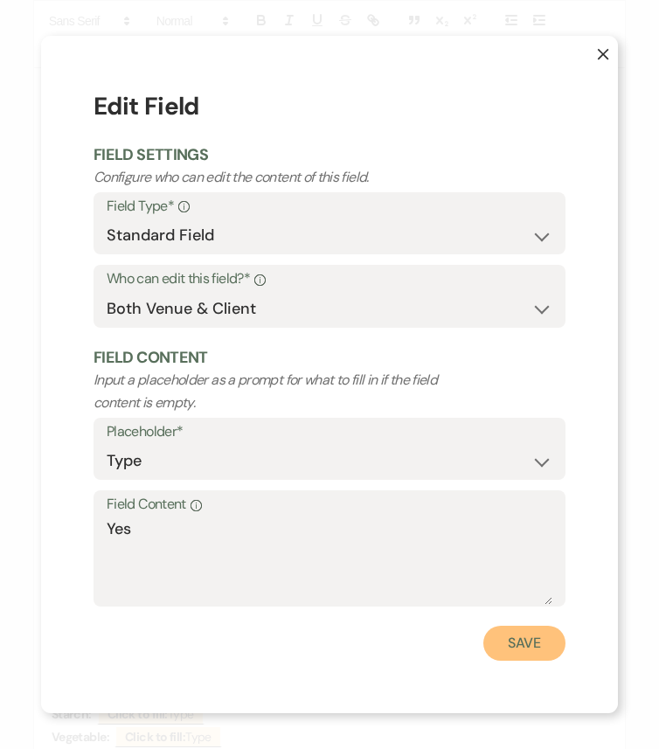
click at [536, 626] on button "Save" at bounding box center [524, 642] width 82 height 35
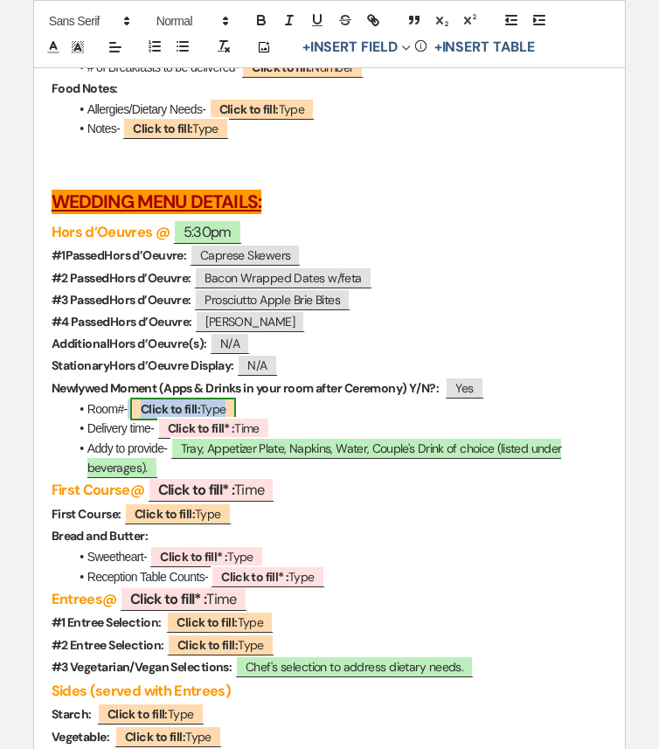
click at [164, 417] on b "Click to fill:" at bounding box center [170, 409] width 59 height 16
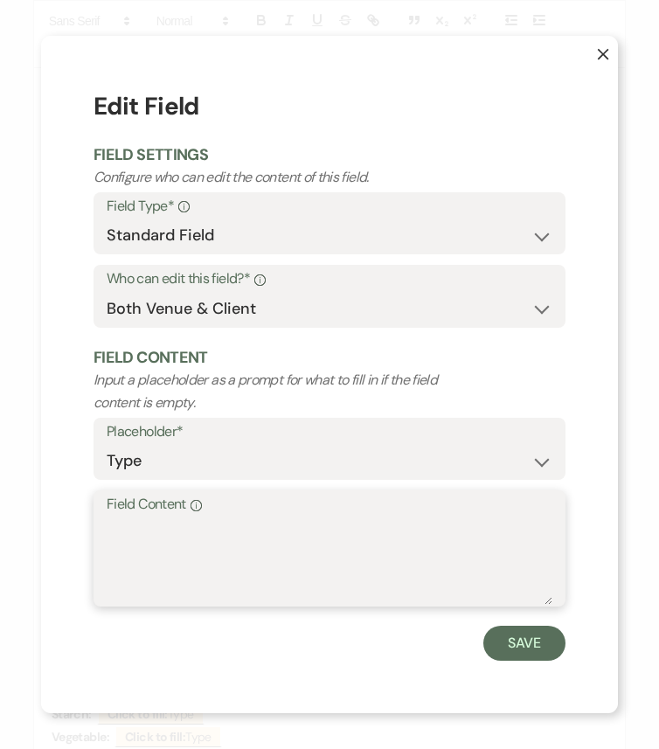
click at [249, 527] on textarea "Field Content Info" at bounding box center [329, 560] width 445 height 87
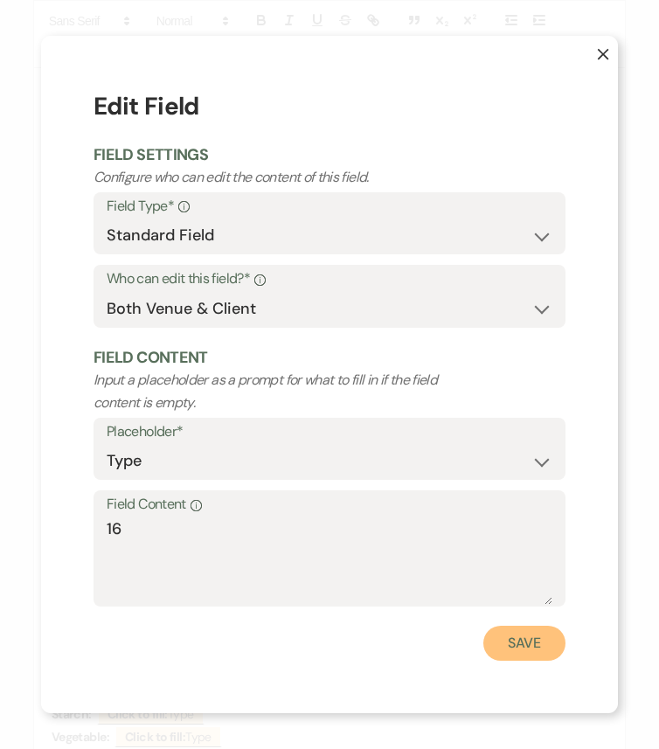
click at [538, 626] on button "Save" at bounding box center [524, 642] width 82 height 35
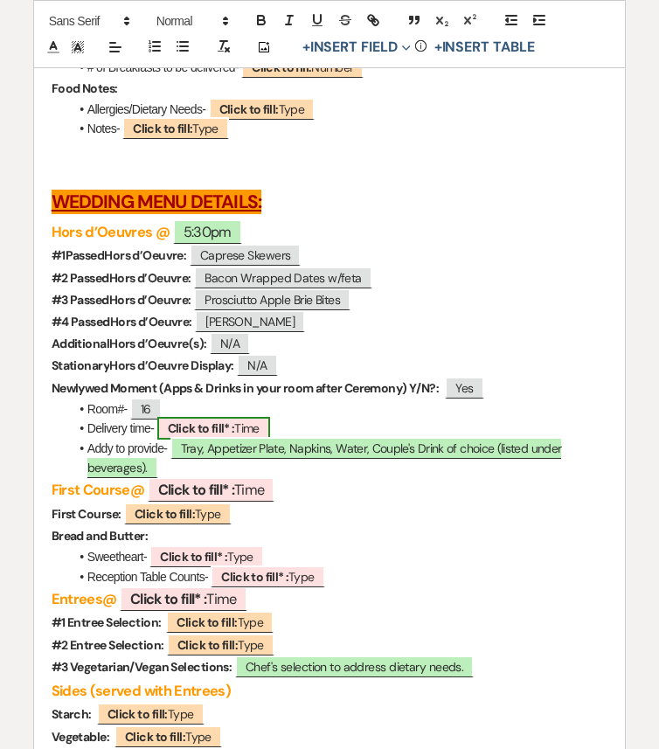
click at [205, 436] on b "Click to fill* :" at bounding box center [201, 428] width 67 height 16
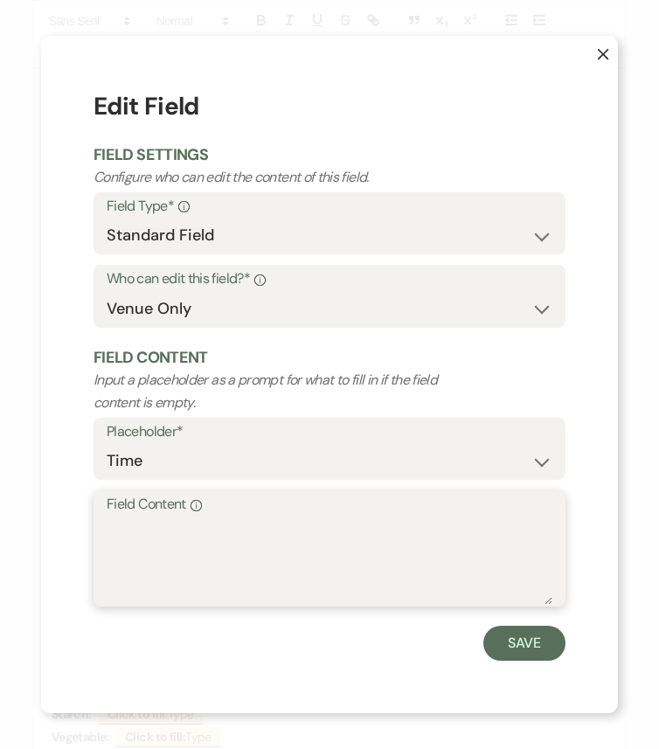
click at [289, 548] on textarea "Field Content Info" at bounding box center [329, 560] width 445 height 87
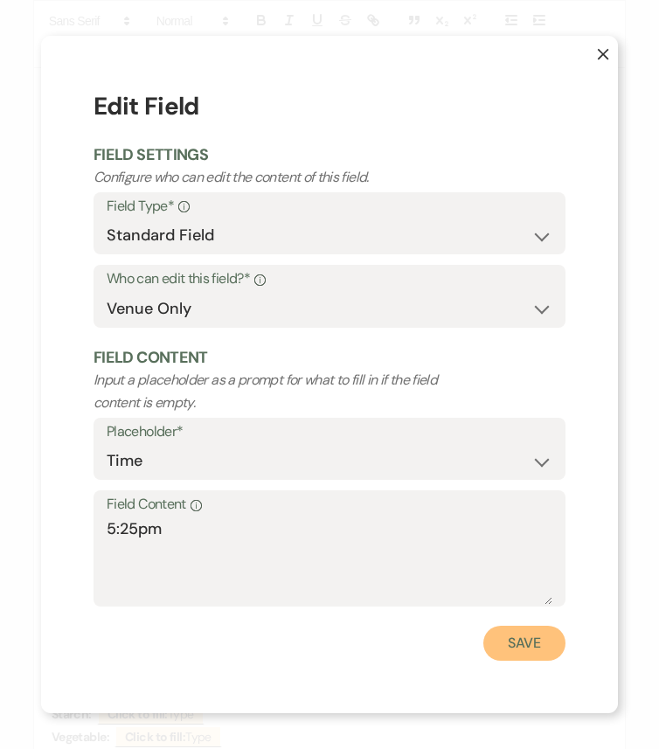
click at [545, 626] on button "Save" at bounding box center [524, 642] width 82 height 35
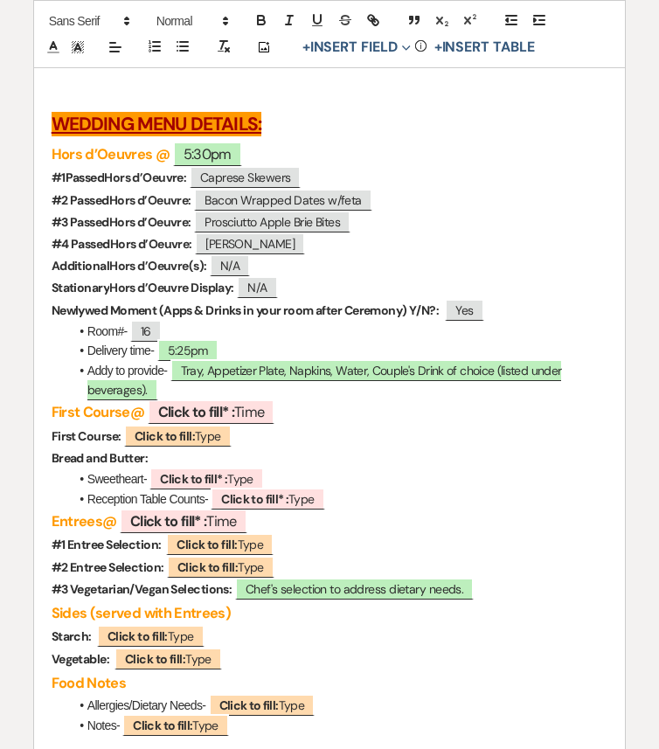
scroll to position [5015, 0]
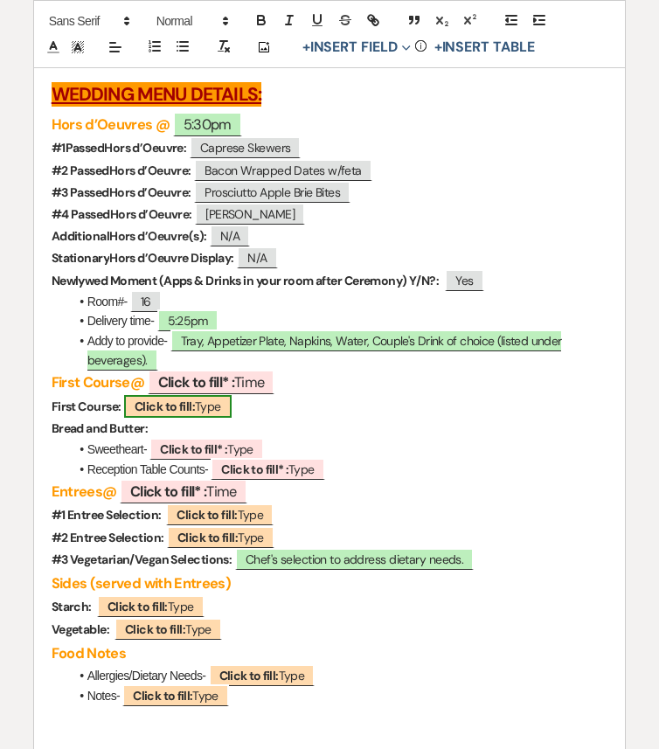
click at [210, 418] on span "Click to fill: Type" at bounding box center [177, 406] width 107 height 23
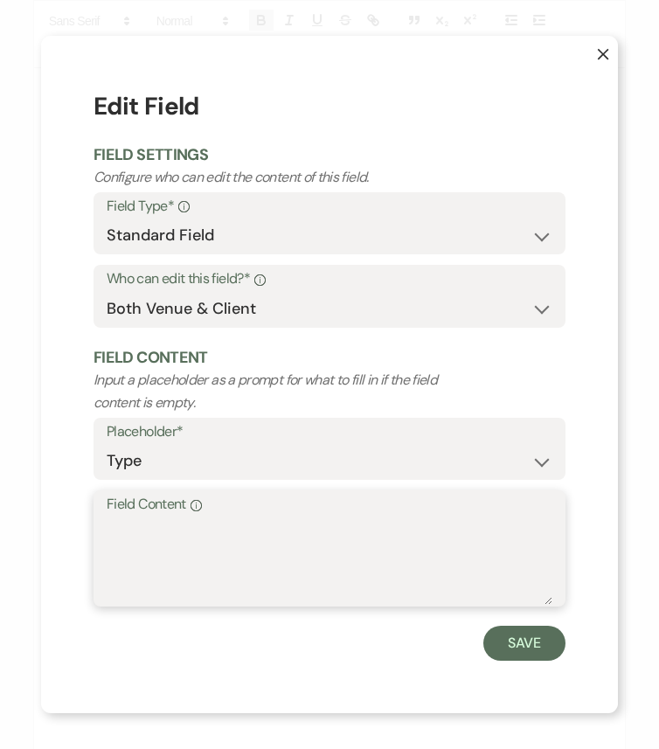
click at [238, 530] on textarea "Field Content Info" at bounding box center [329, 560] width 445 height 87
paste textarea "Wild Berry Salad- Strawberry and blueberries and goat cheese."
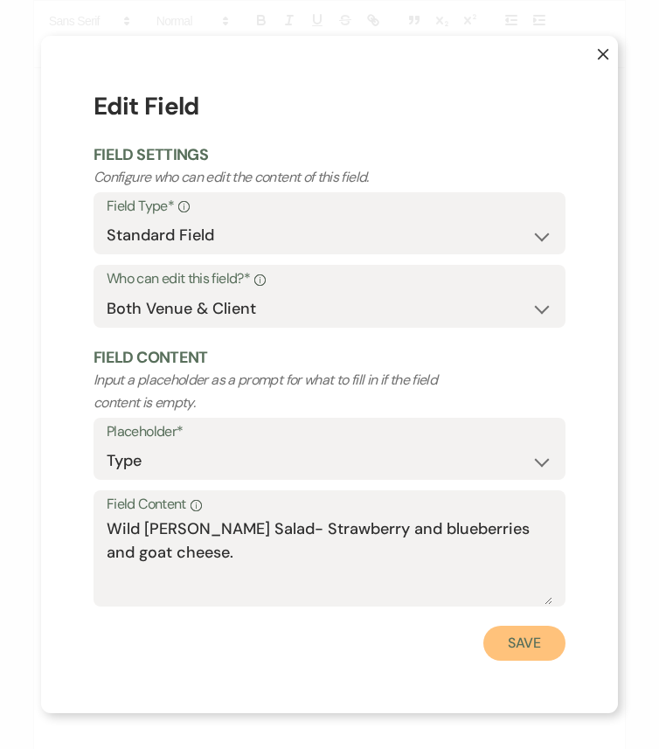
click at [536, 626] on button "Save" at bounding box center [524, 642] width 82 height 35
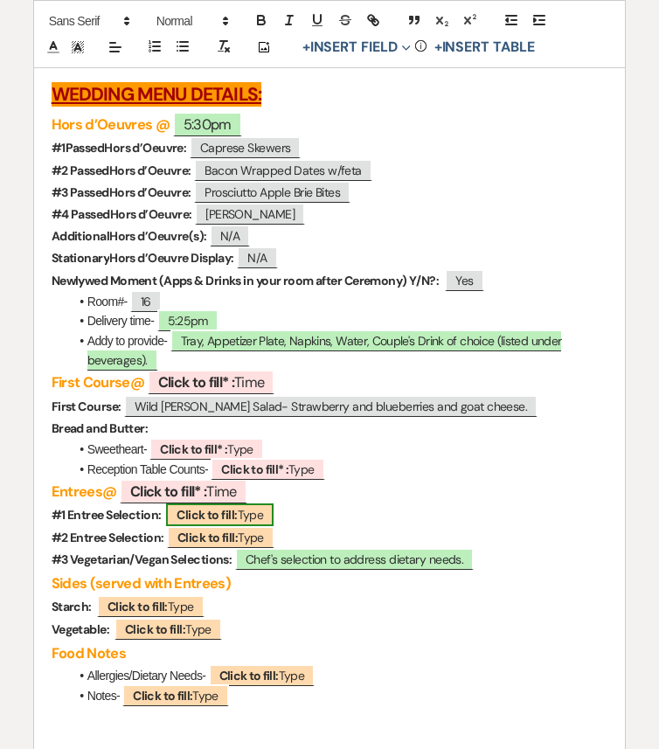
click at [223, 522] on b "Click to fill:" at bounding box center [206, 515] width 60 height 16
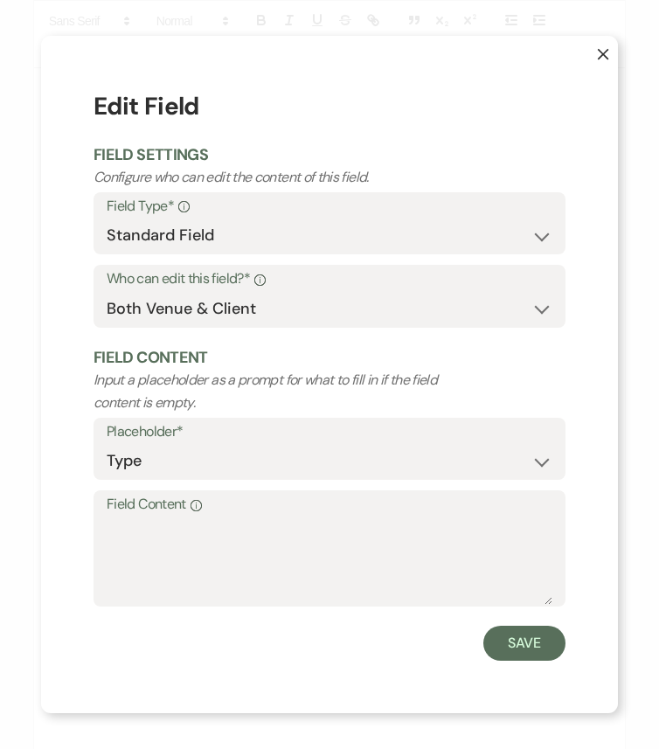
click at [223, 551] on textarea "Field Content Info" at bounding box center [329, 560] width 445 height 87
click at [241, 537] on textarea "Field Content Info" at bounding box center [329, 560] width 445 height 87
click at [528, 626] on button "Save" at bounding box center [524, 642] width 82 height 35
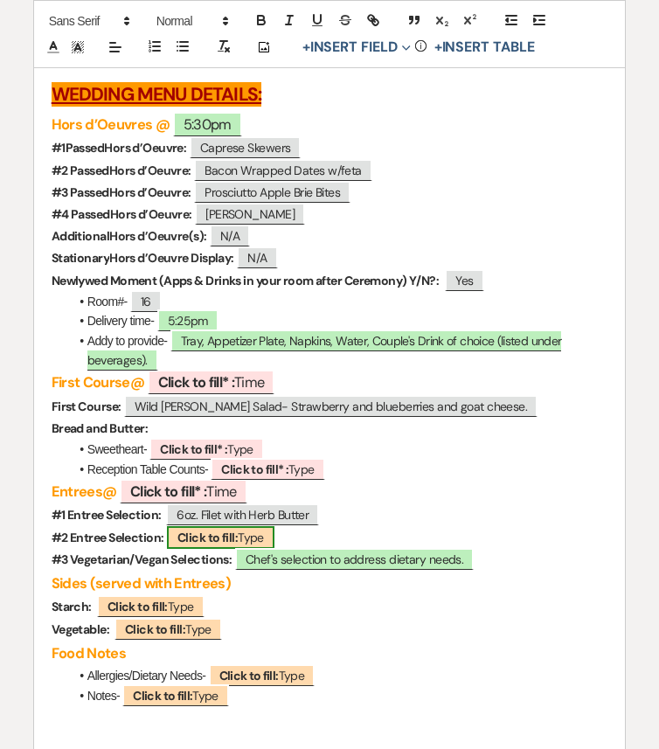
click at [234, 545] on b "Click to fill:" at bounding box center [207, 537] width 60 height 16
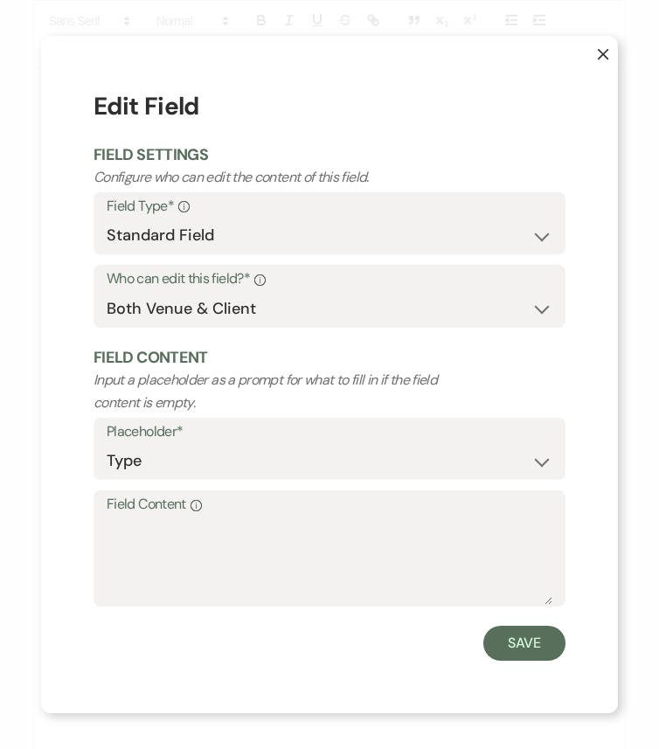
click at [234, 573] on textarea "Field Content Info" at bounding box center [329, 560] width 445 height 87
click at [245, 528] on textarea "Field Content Info" at bounding box center [329, 560] width 445 height 87
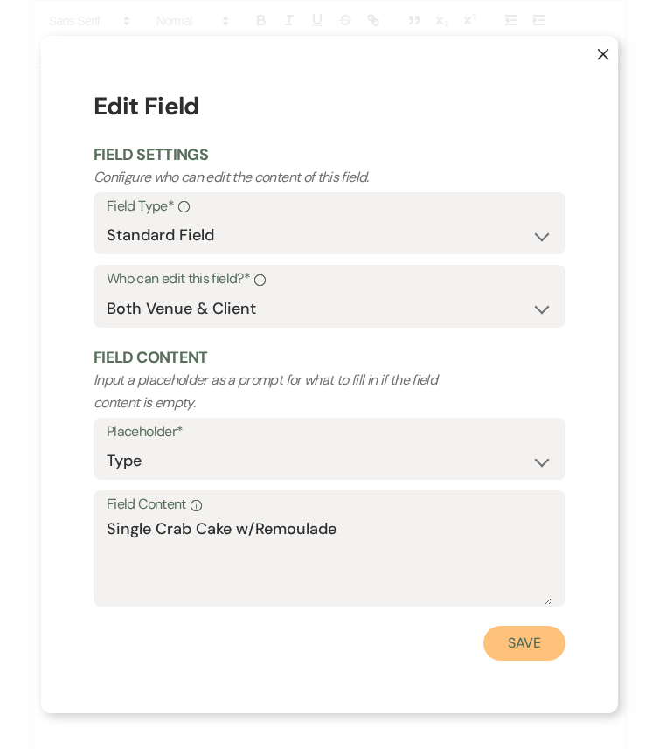
click at [534, 626] on button "Save" at bounding box center [524, 642] width 82 height 35
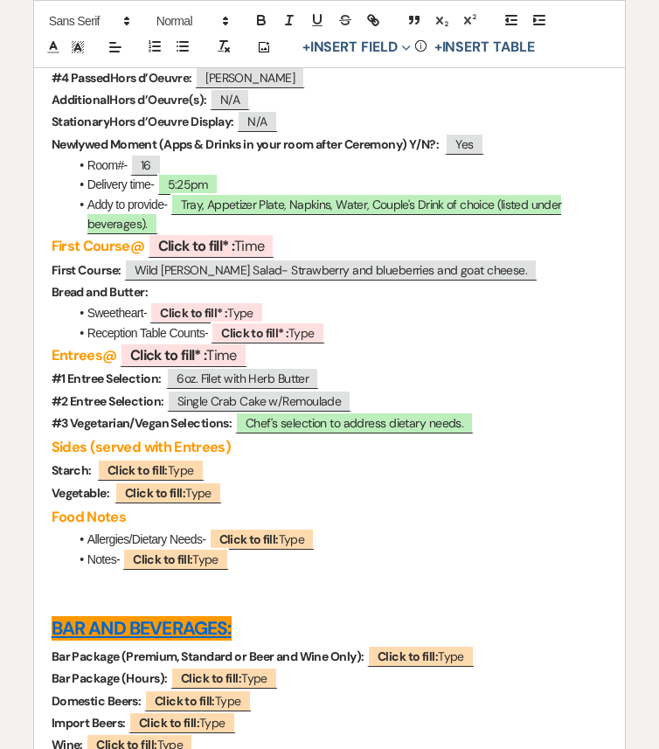
scroll to position [5200, 0]
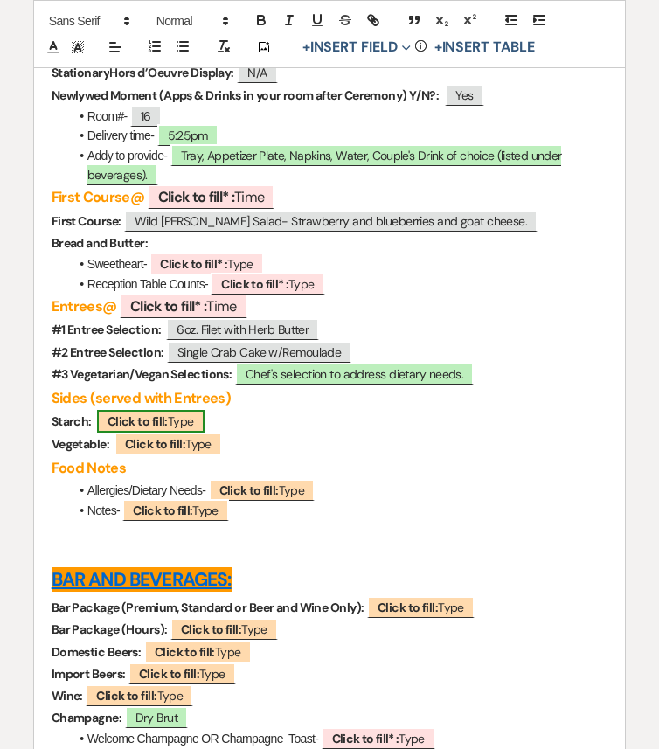
click at [167, 432] on span "Click to fill: Type" at bounding box center [150, 421] width 107 height 23
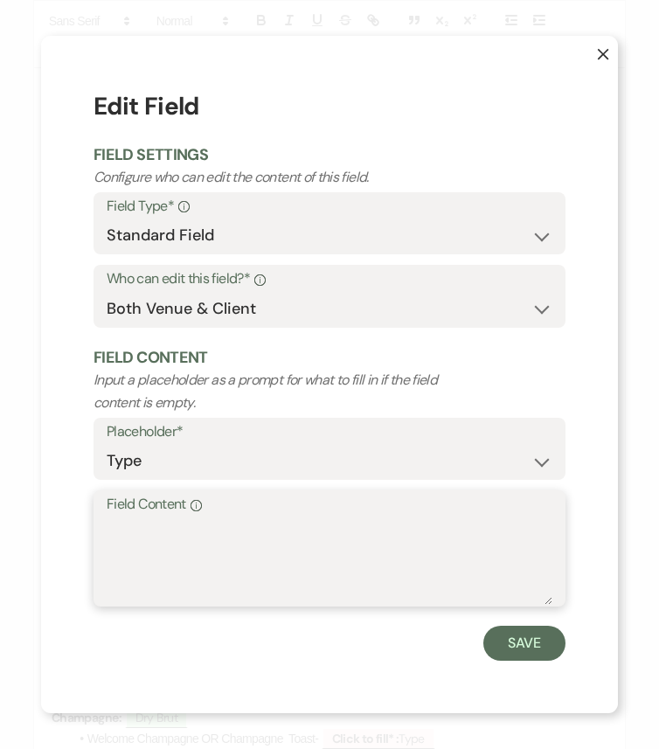
click at [222, 569] on textarea "Field Content Info" at bounding box center [329, 560] width 445 height 87
paste textarea "Roasted Fingerling Potato Medley"
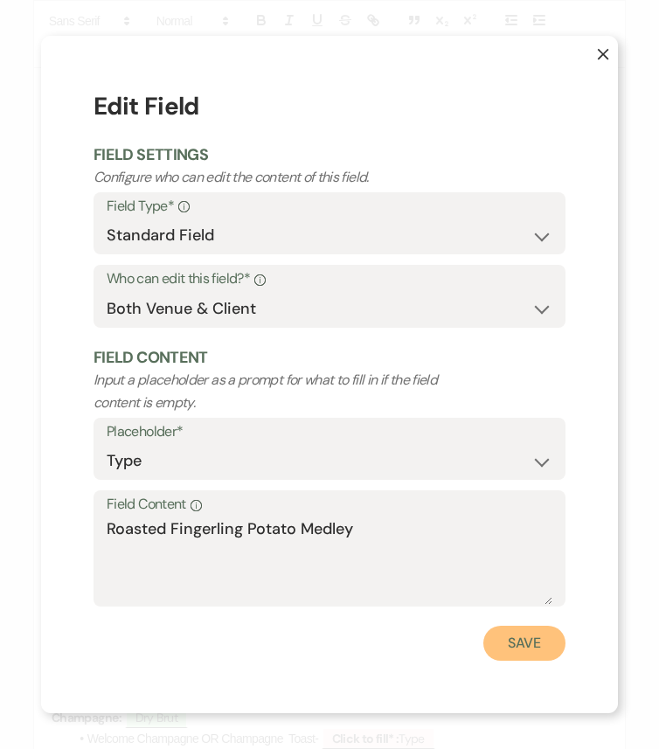
click at [549, 626] on button "Save" at bounding box center [524, 642] width 82 height 35
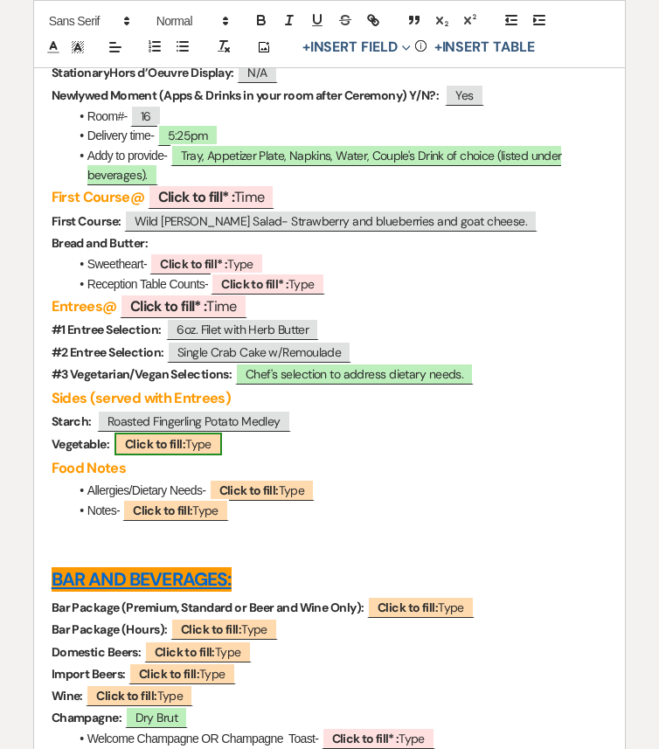
click at [195, 455] on span "Click to fill: Type" at bounding box center [167, 443] width 107 height 23
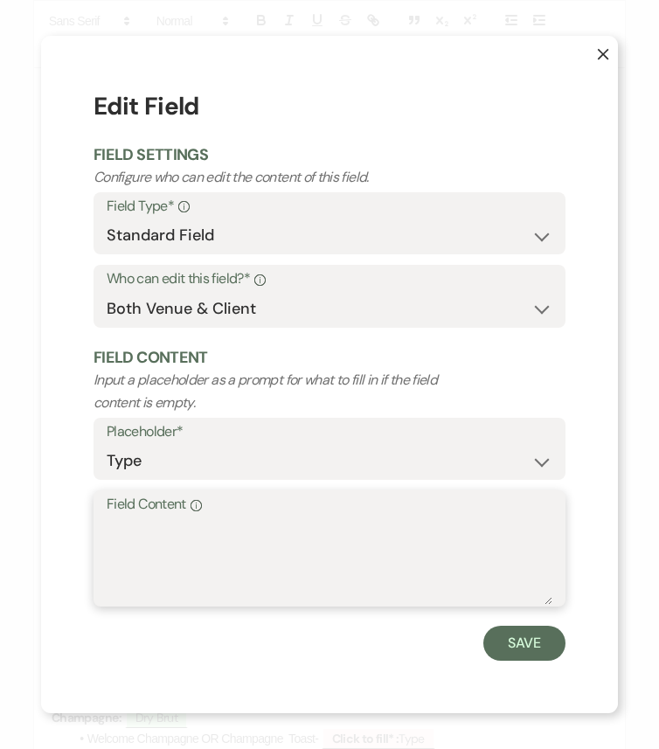
click at [210, 541] on textarea "Field Content Info" at bounding box center [329, 560] width 445 height 87
paste textarea "Broccolini"
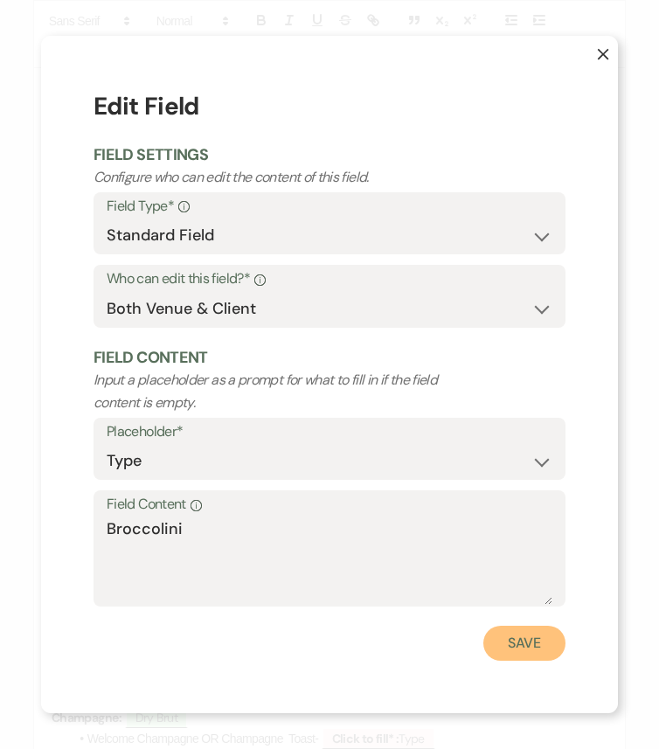
click at [505, 626] on button "Save" at bounding box center [524, 642] width 82 height 35
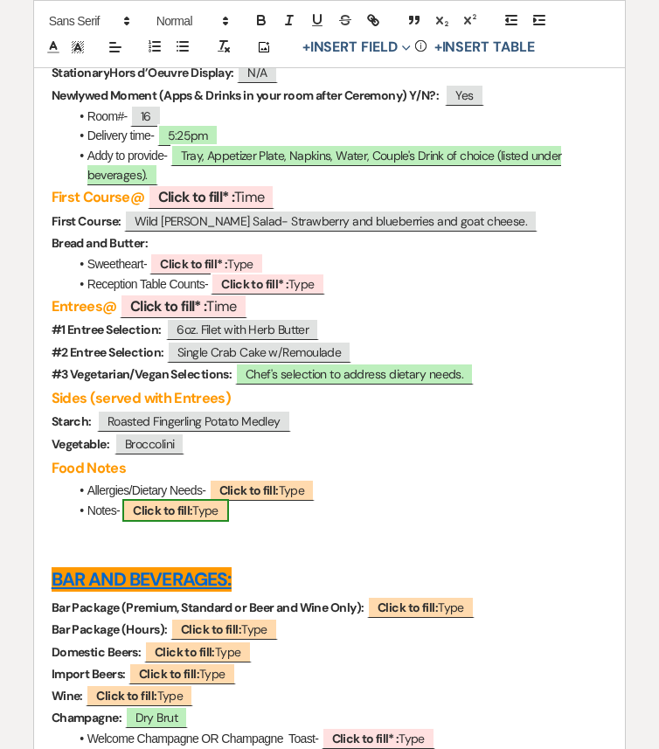
click at [189, 518] on b "Click to fill:" at bounding box center [162, 510] width 59 height 16
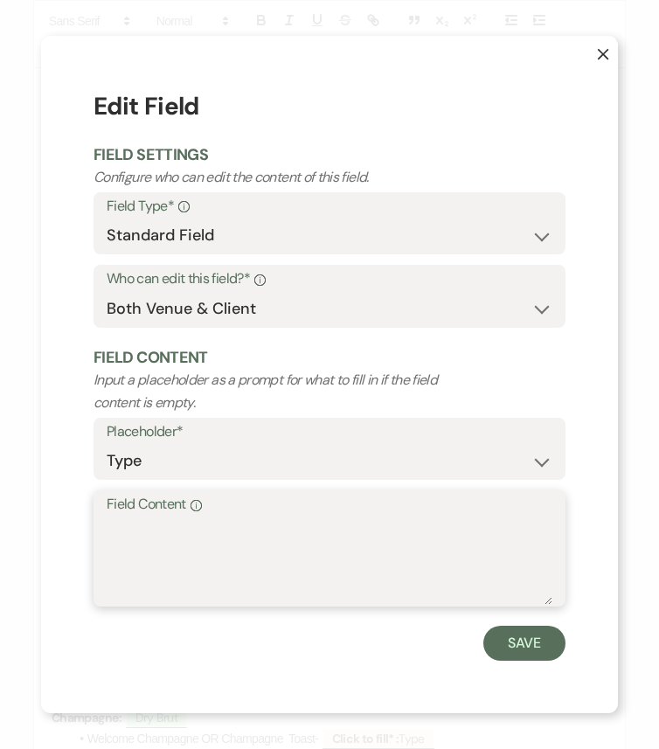
click at [216, 552] on textarea "Field Content Info" at bounding box center [329, 560] width 445 height 87
paste textarea "Bride prefers a vegetarian diet."
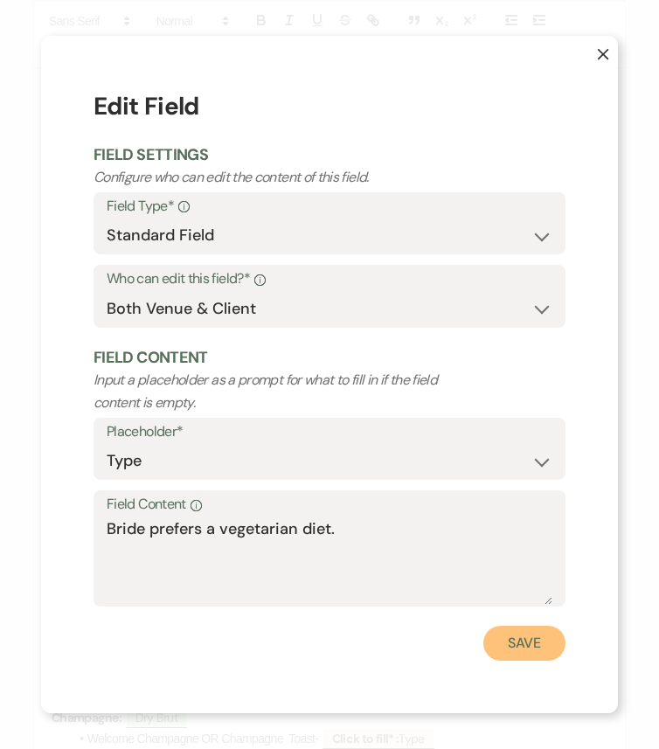
click at [521, 626] on button "Save" at bounding box center [524, 642] width 82 height 35
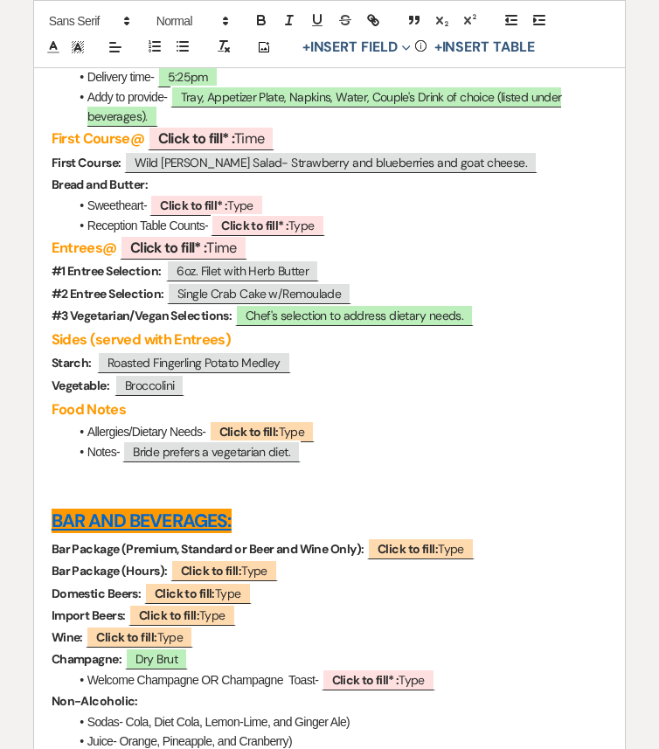
scroll to position [5259, 0]
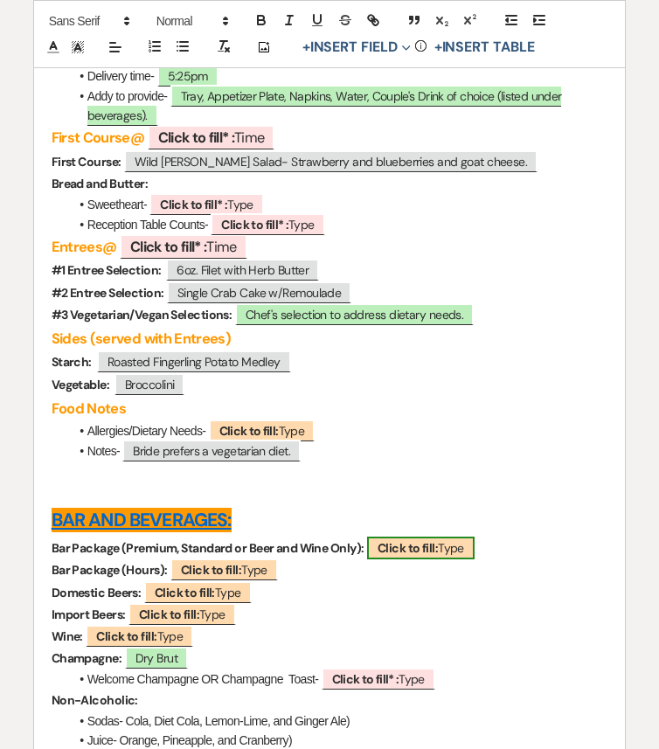
click at [393, 556] on b "Click to fill:" at bounding box center [407, 548] width 60 height 16
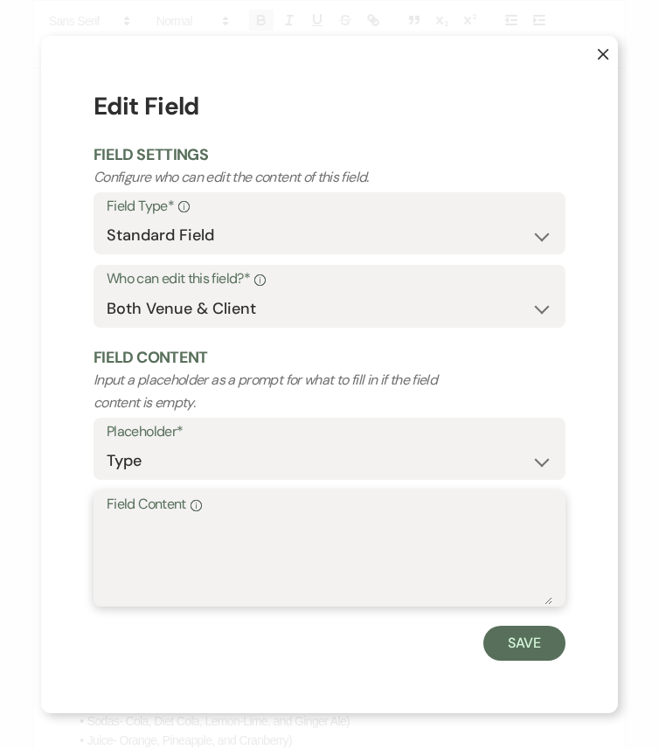
click at [410, 570] on textarea "Field Content Info" at bounding box center [329, 560] width 445 height 87
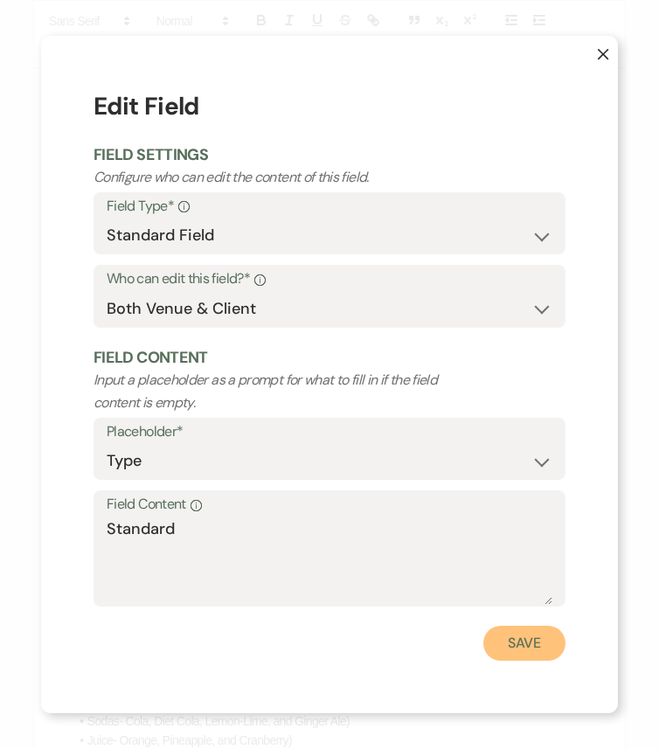
click at [546, 626] on button "Save" at bounding box center [524, 642] width 82 height 35
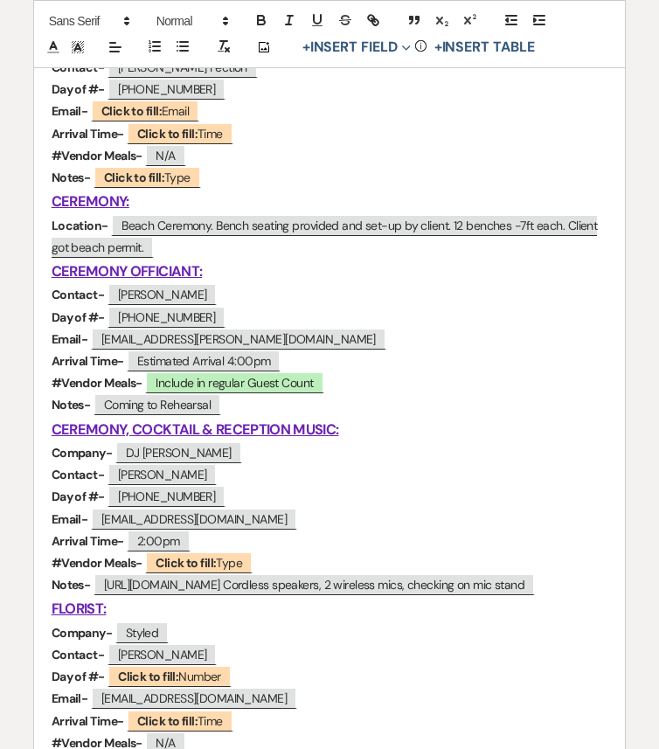
scroll to position [0, 0]
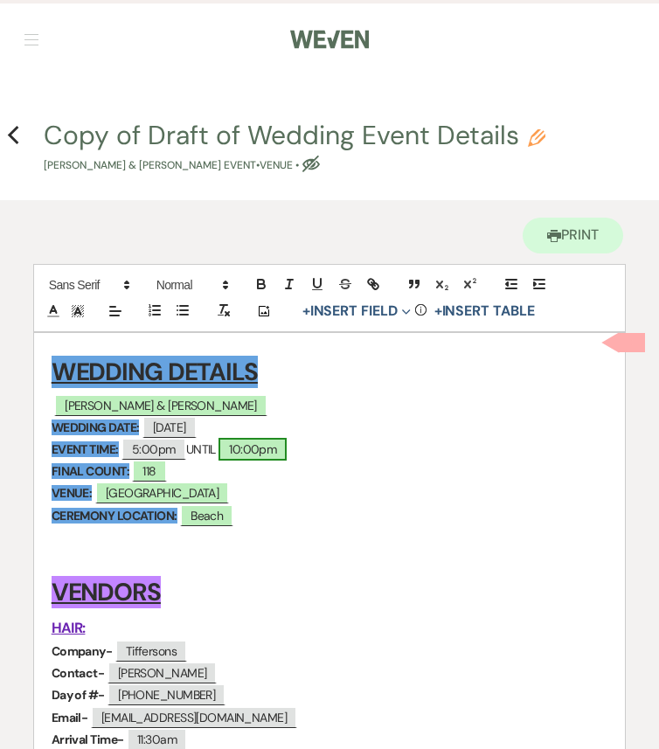
click at [263, 449] on span "10:00pm" at bounding box center [252, 449] width 68 height 23
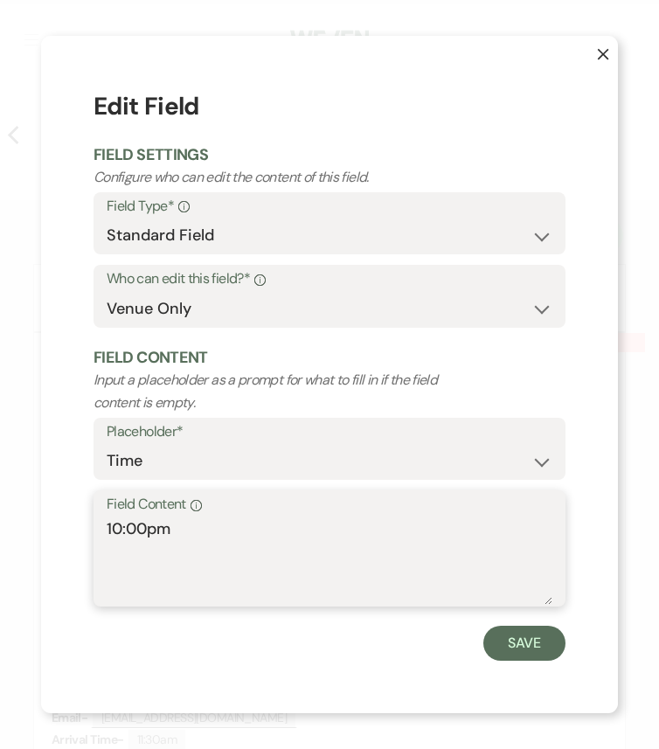
drag, startPoint x: 228, startPoint y: 525, endPoint x: 45, endPoint y: 517, distance: 182.7
click at [45, 516] on div "X Edit Field Field Settings Configure who can edit the content of this field. F…" at bounding box center [329, 374] width 577 height 677
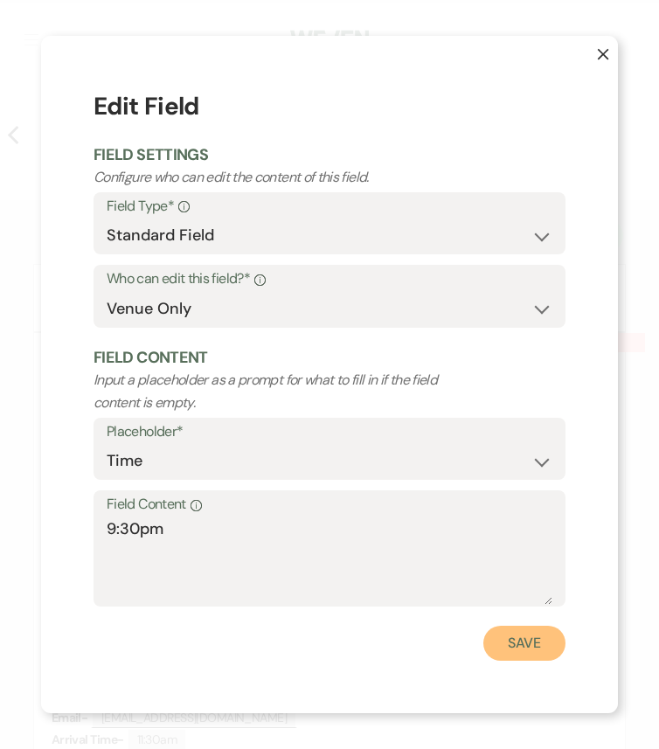
click at [532, 626] on button "Save" at bounding box center [524, 642] width 82 height 35
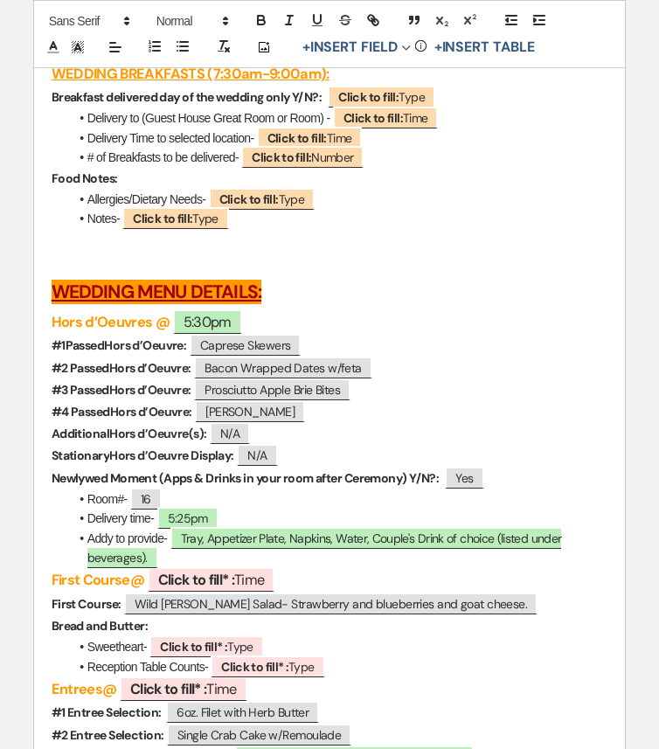
scroll to position [4822, 0]
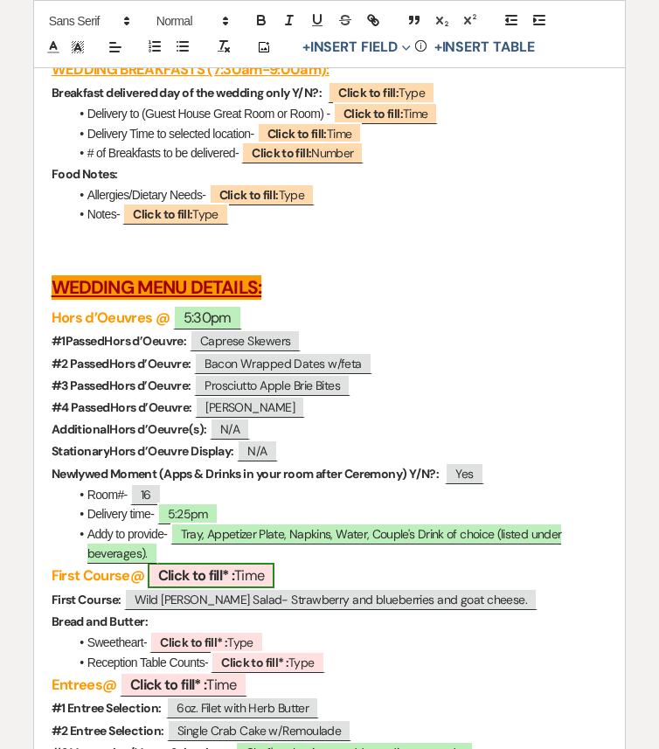
click at [190, 584] on b "Click to fill* :" at bounding box center [196, 575] width 77 height 18
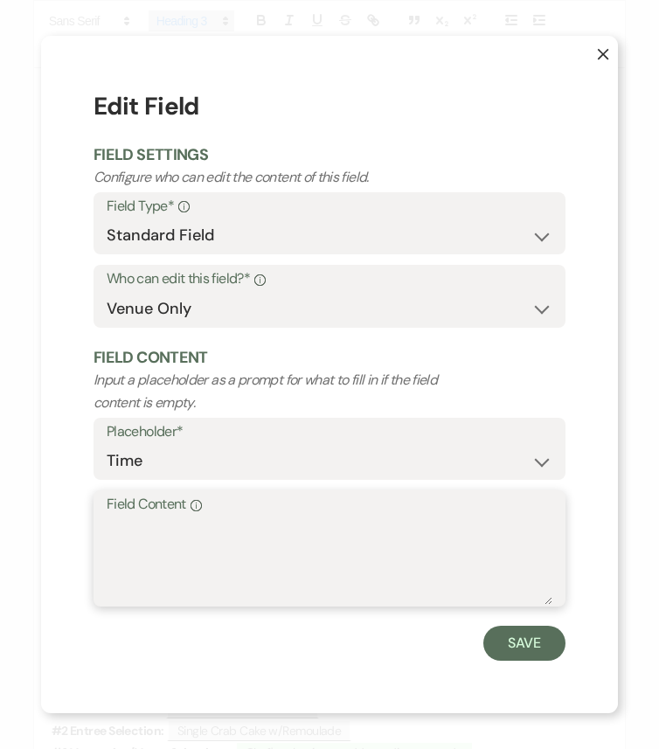
click at [227, 539] on textarea "Field Content Info" at bounding box center [329, 560] width 445 height 87
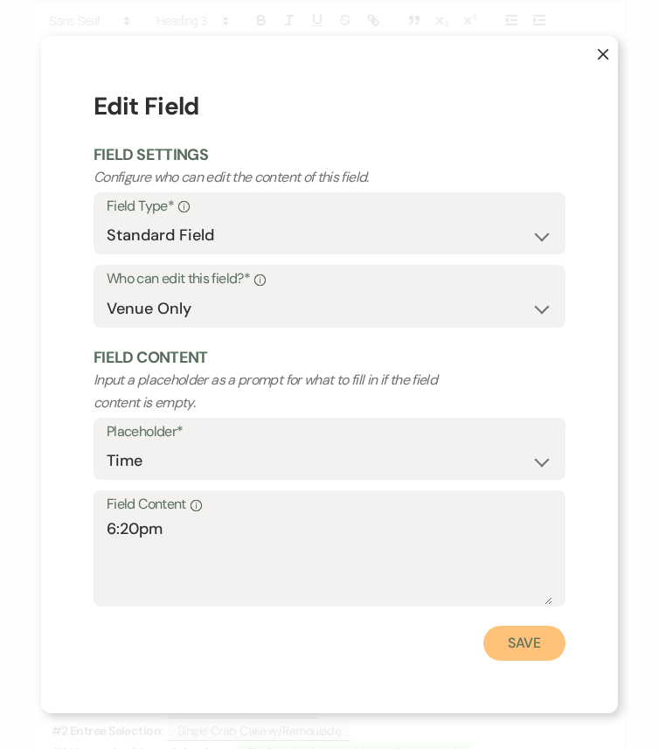
click at [535, 626] on button "Save" at bounding box center [524, 642] width 82 height 35
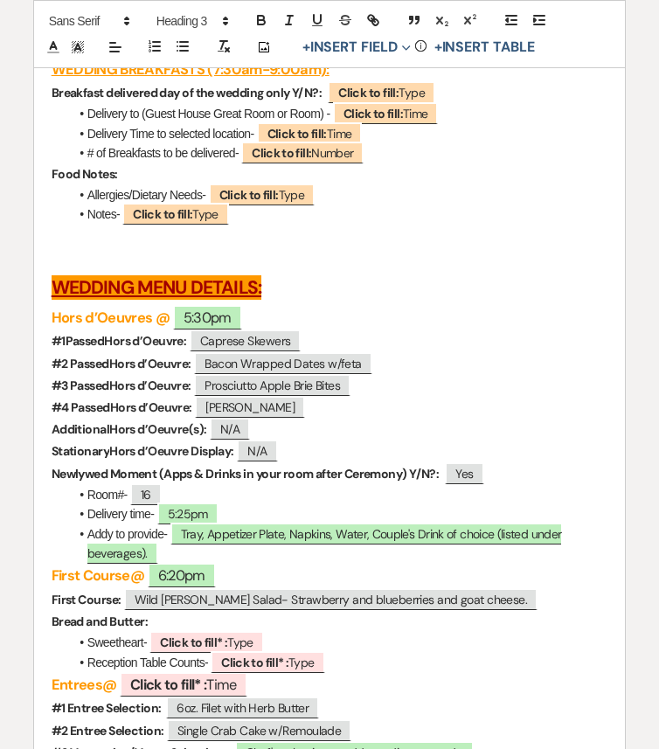
click at [128, 584] on strong "First Course" at bounding box center [91, 575] width 79 height 18
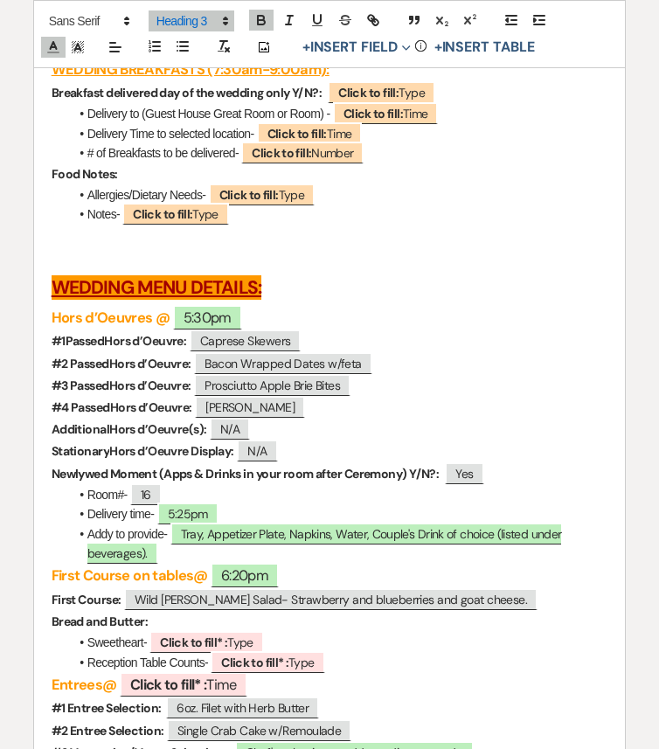
click at [343, 588] on h3 "First Course on tables @ 6:20pm" at bounding box center [330, 575] width 556 height 25
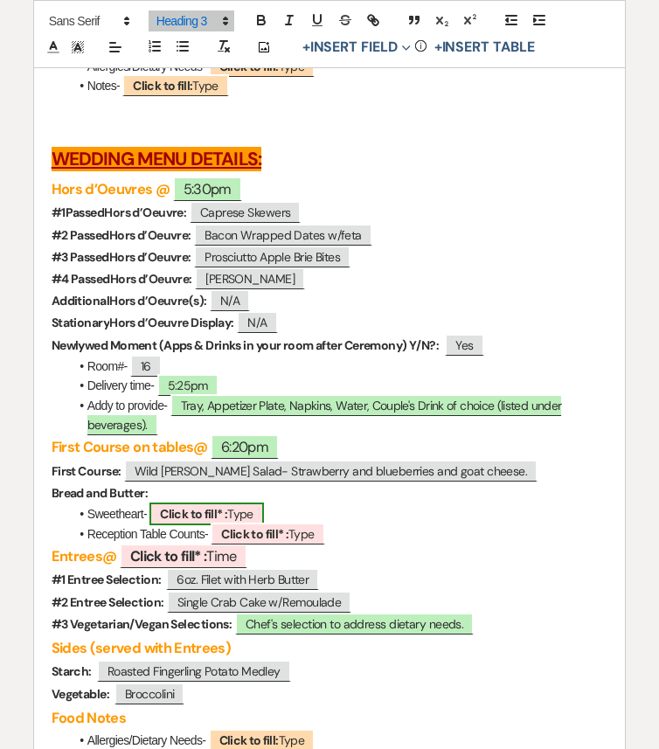
scroll to position [4955, 0]
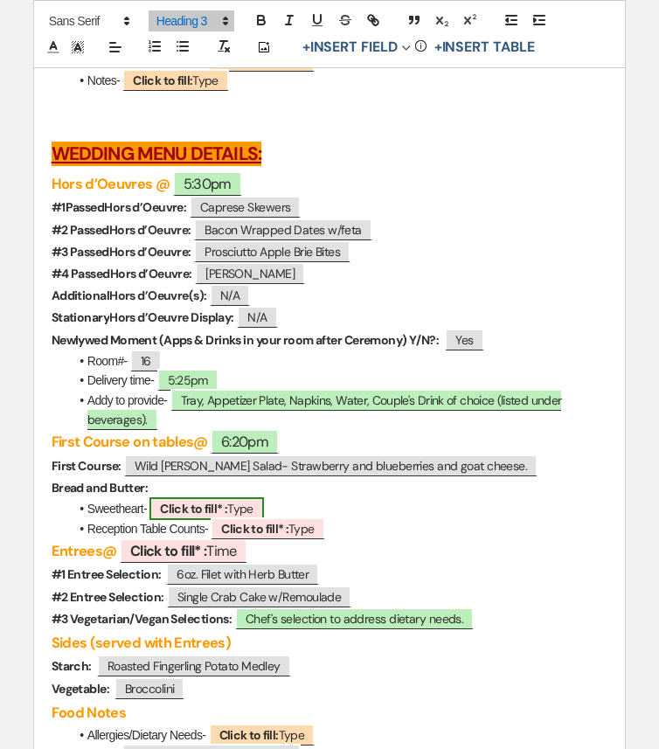
click at [221, 516] on b "Click to fill* :" at bounding box center [193, 509] width 67 height 16
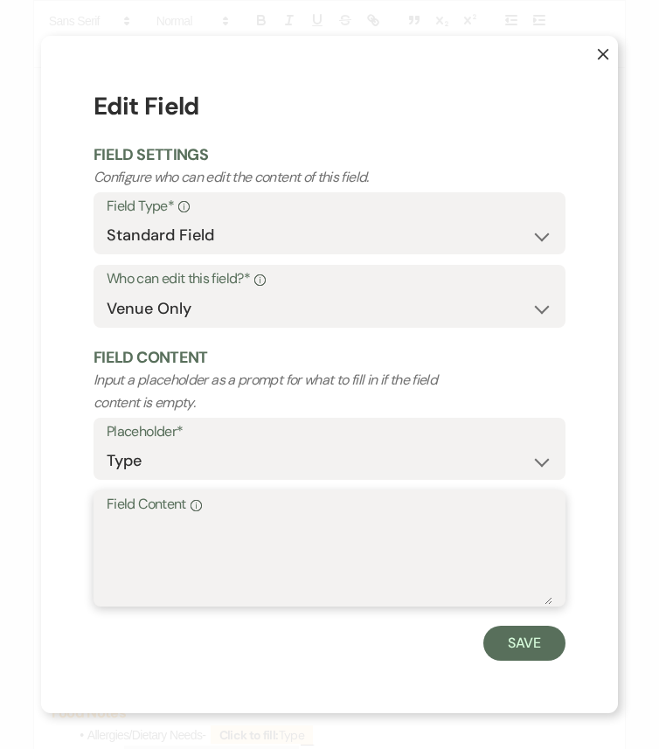
click at [237, 561] on textarea "Field Content Info" at bounding box center [329, 560] width 445 height 87
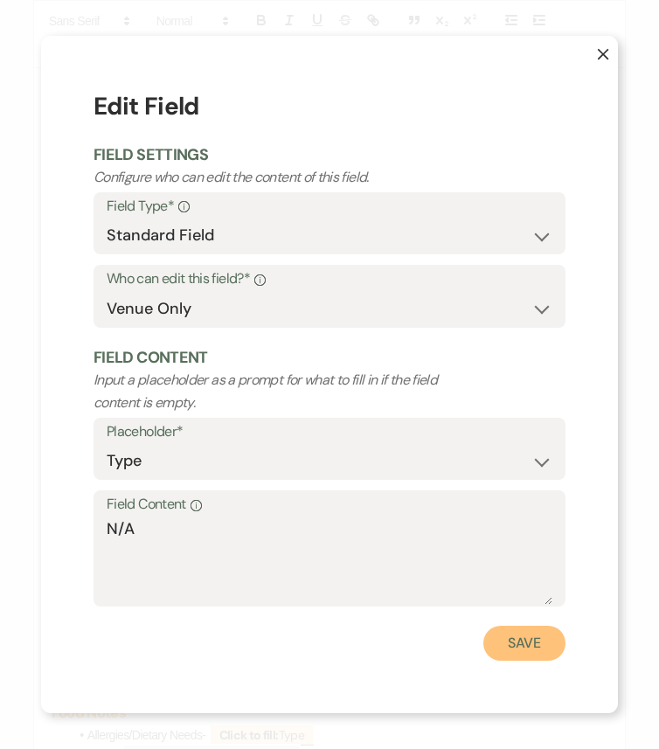
click at [515, 626] on button "Save" at bounding box center [524, 642] width 82 height 35
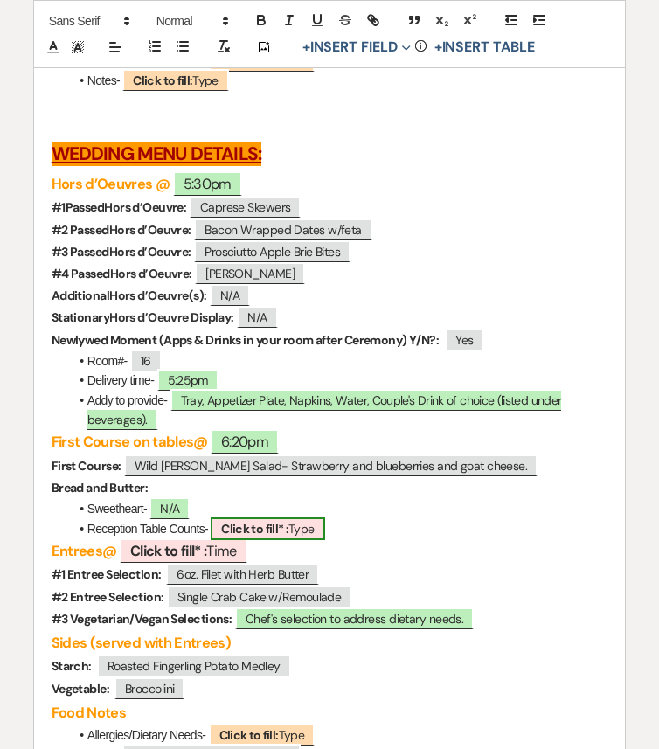
click at [273, 536] on b "Click to fill* :" at bounding box center [254, 529] width 67 height 16
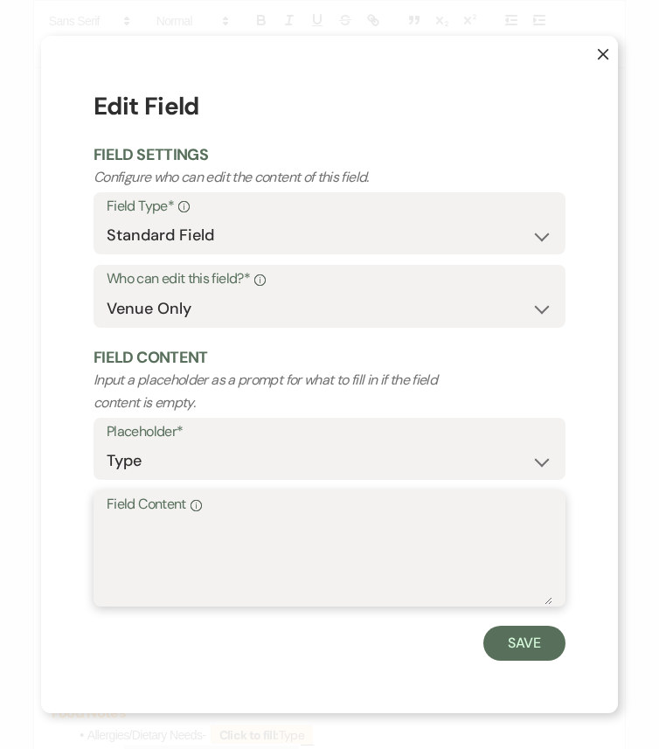
click at [304, 549] on textarea "Field Content Info" at bounding box center [329, 560] width 445 height 87
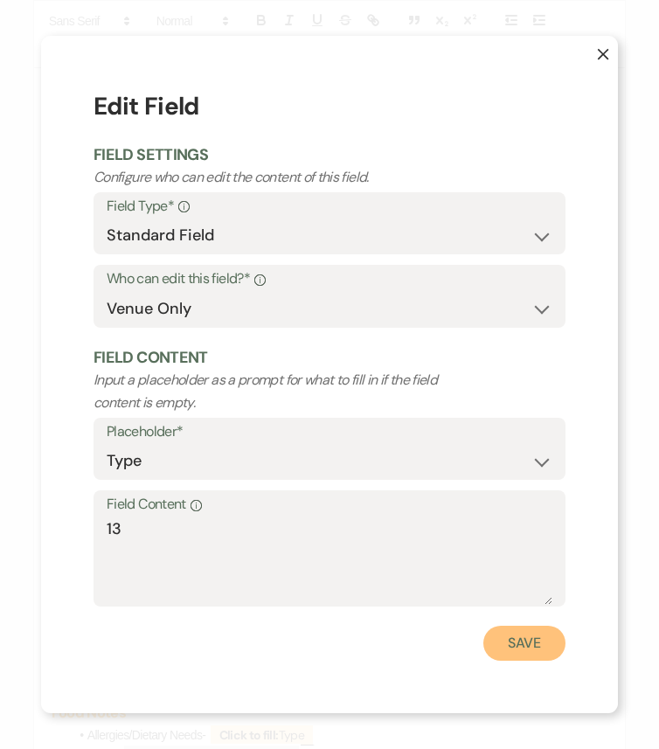
click at [526, 626] on button "Save" at bounding box center [524, 642] width 82 height 35
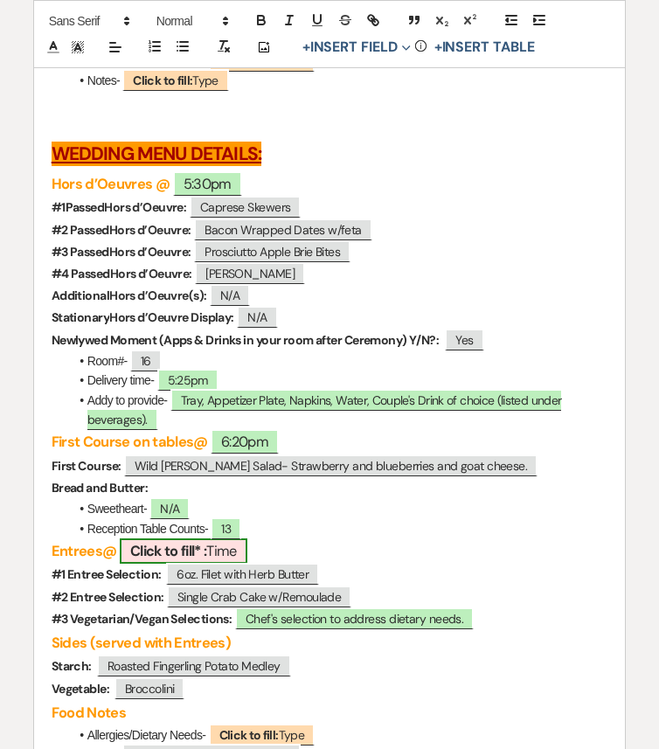
click at [195, 560] on b "Click to fill* :" at bounding box center [168, 551] width 77 height 18
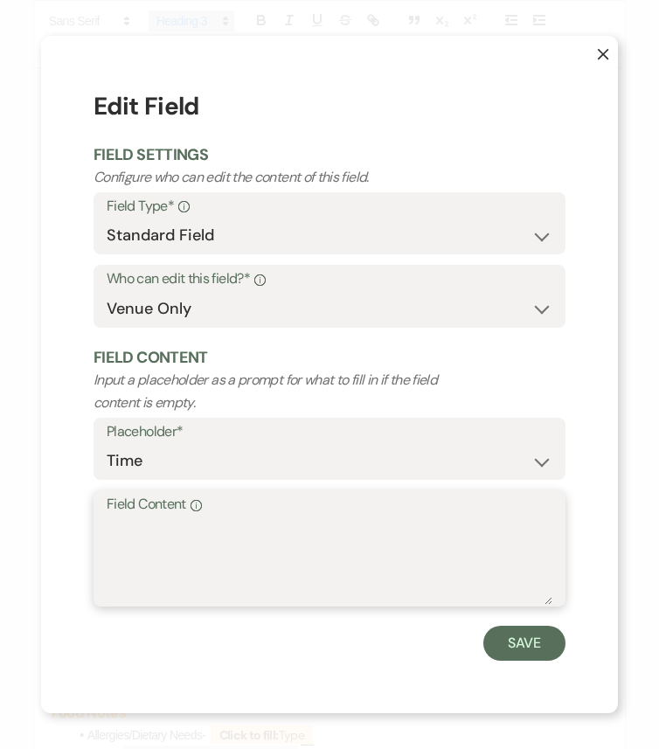
click at [324, 519] on textarea "Field Content Info" at bounding box center [329, 560] width 445 height 87
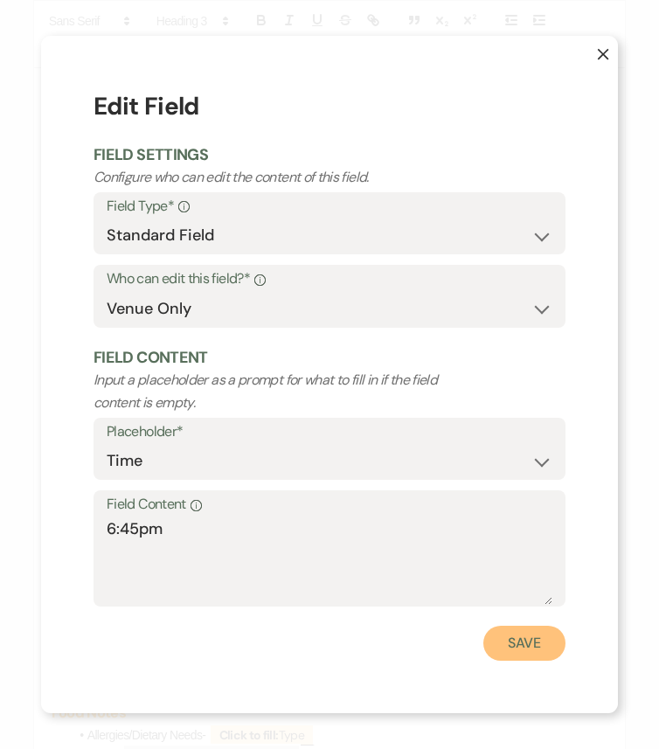
click at [553, 626] on button "Save" at bounding box center [524, 642] width 82 height 35
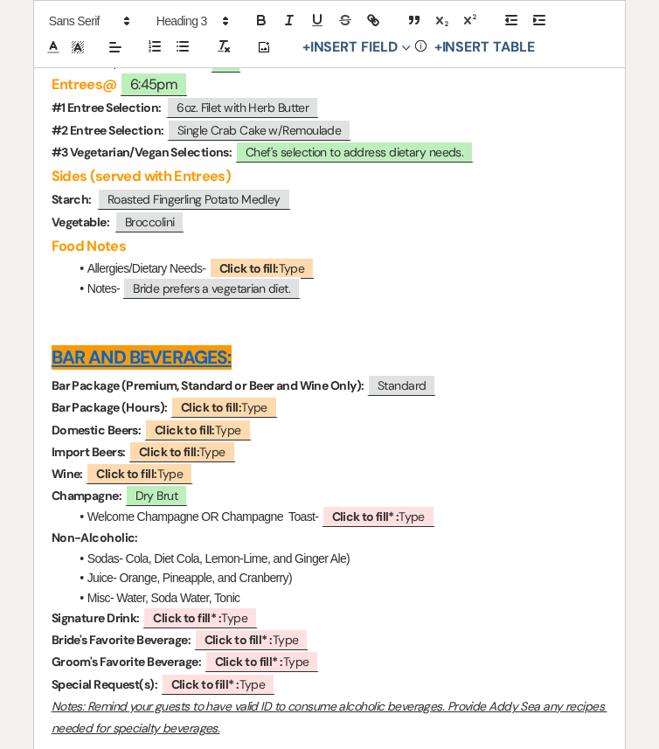
scroll to position [5430, 0]
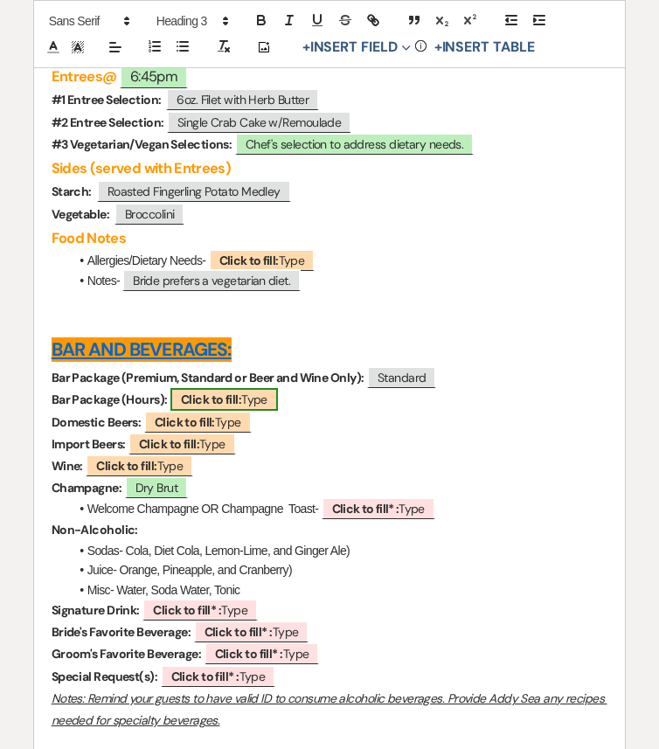
click at [227, 407] on b "Click to fill:" at bounding box center [211, 399] width 60 height 16
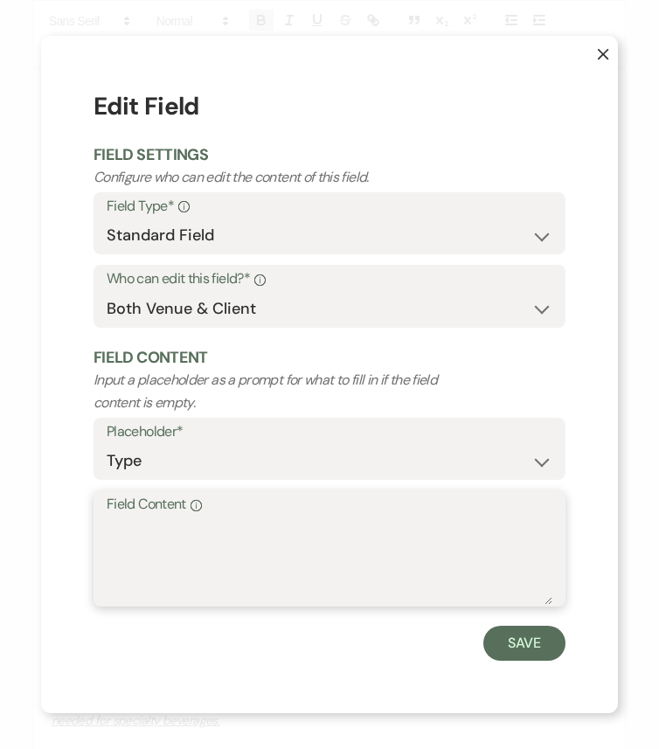
click at [293, 525] on textarea "Field Content Info" at bounding box center [329, 560] width 445 height 87
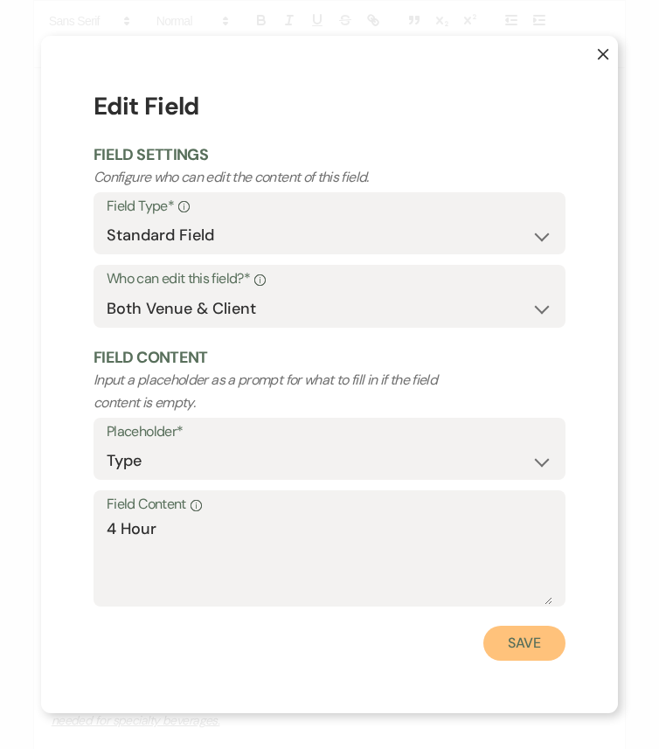
click at [531, 626] on button "Save" at bounding box center [524, 642] width 82 height 35
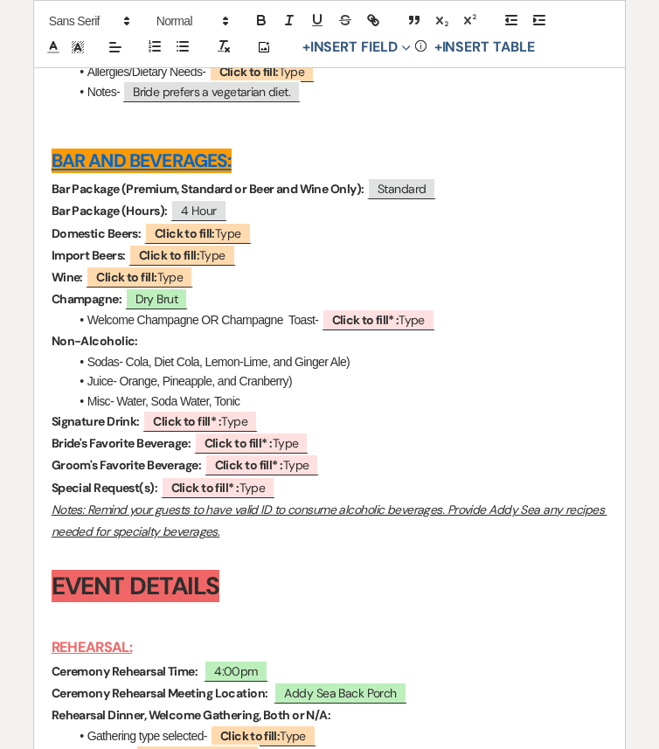
scroll to position [5661, 0]
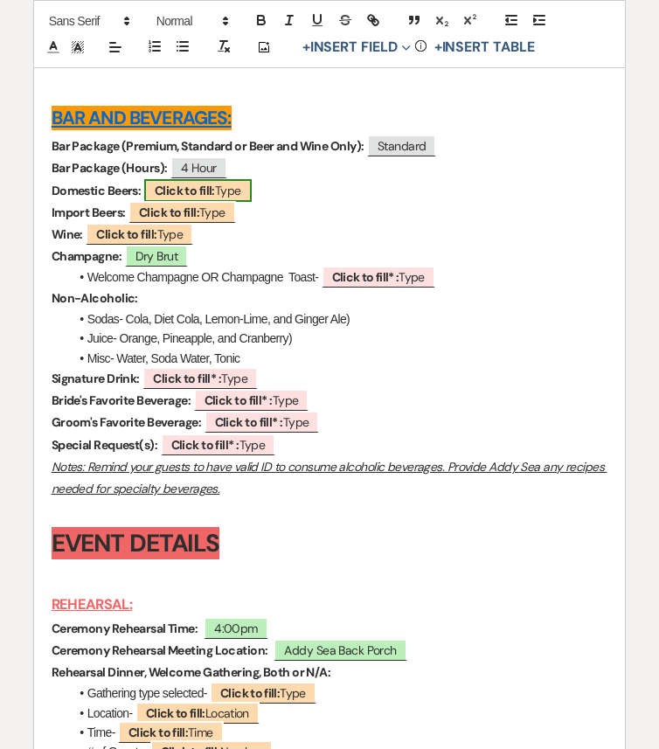
click at [208, 198] on b "Click to fill:" at bounding box center [185, 191] width 60 height 16
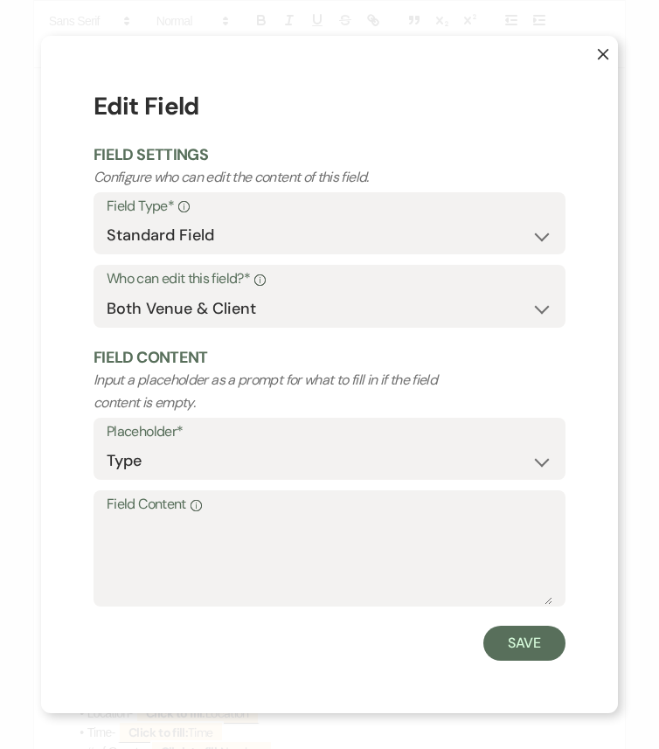
click at [208, 231] on select "Standard Field Smart Field" at bounding box center [329, 235] width 445 height 34
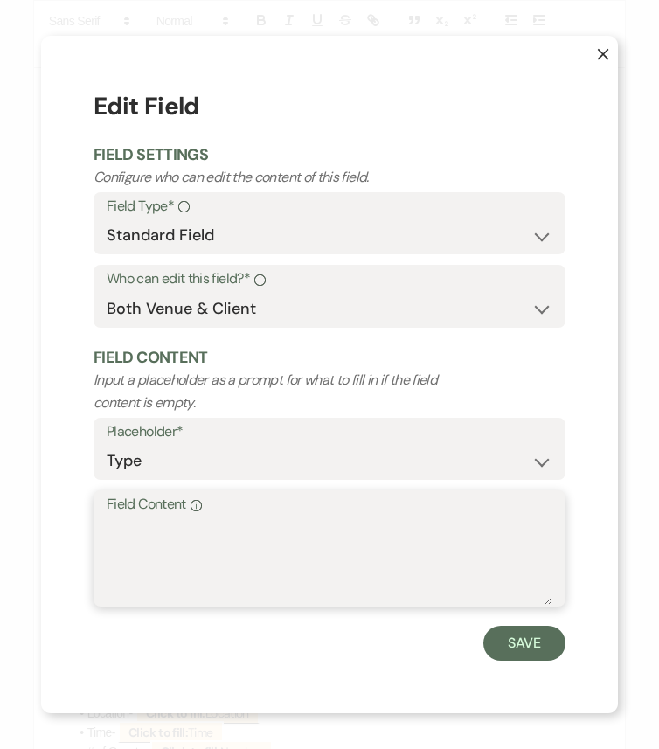
click at [210, 555] on textarea "Field Content Info" at bounding box center [329, 560] width 445 height 87
click at [369, 549] on textarea "Field Content Info" at bounding box center [329, 560] width 445 height 87
paste textarea "Coors Light"
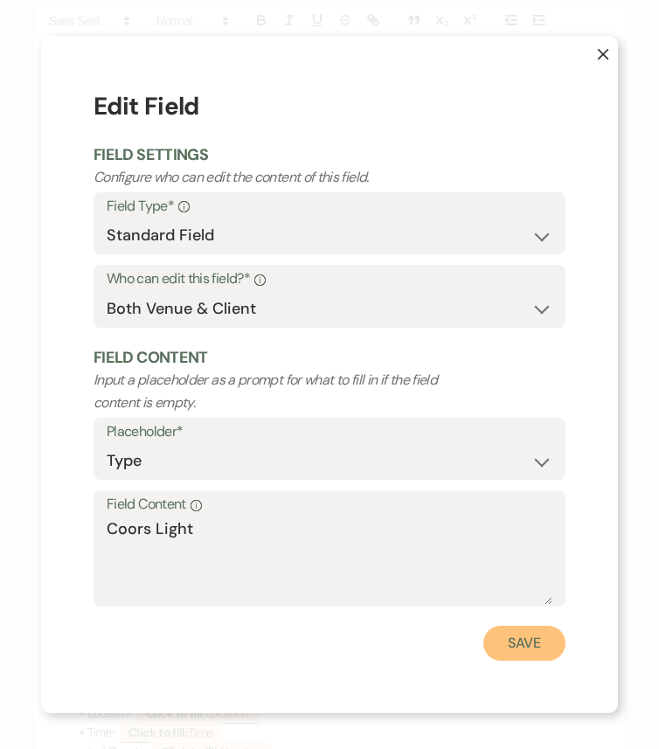
click at [540, 626] on button "Save" at bounding box center [524, 642] width 82 height 35
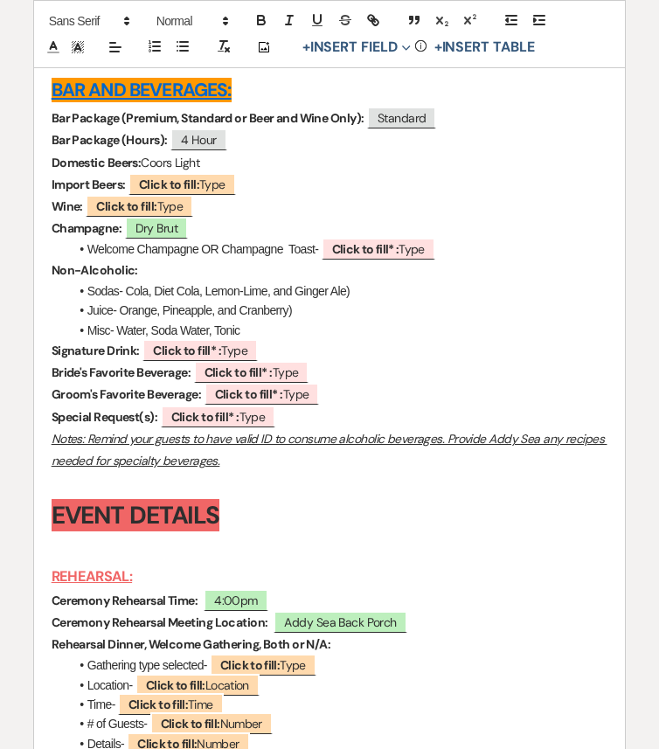
scroll to position [5695, 0]
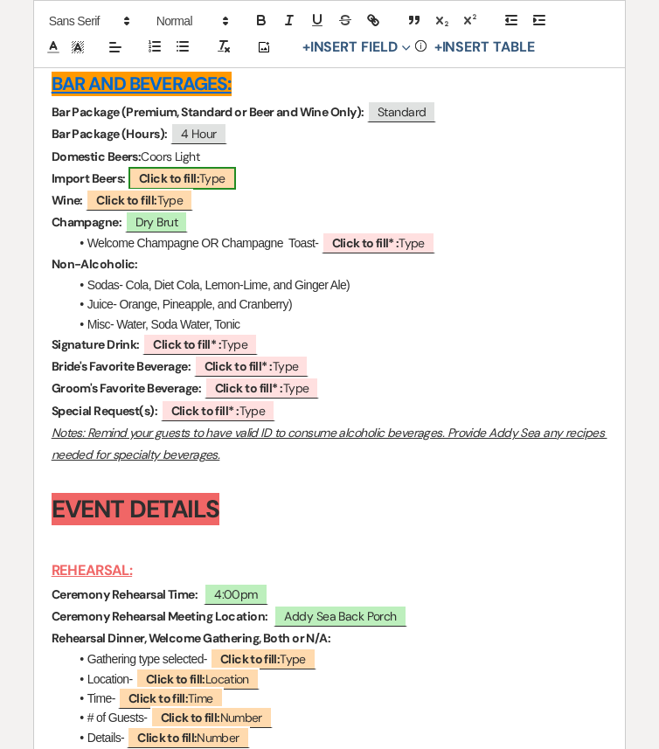
click at [193, 186] on b "Click to fill:" at bounding box center [169, 178] width 60 height 16
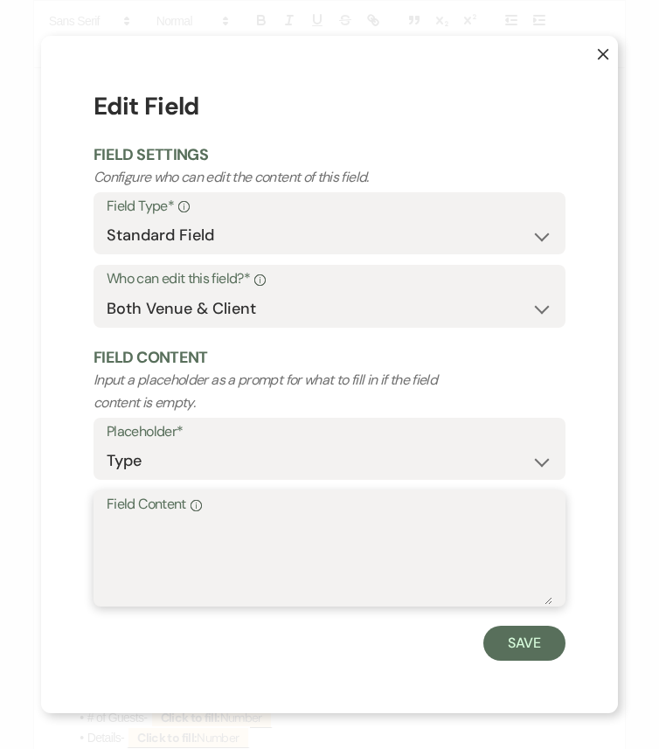
click at [165, 546] on textarea "Field Content Info" at bounding box center [329, 560] width 445 height 87
paste textarea "Corona and Dogfish 60 minute"
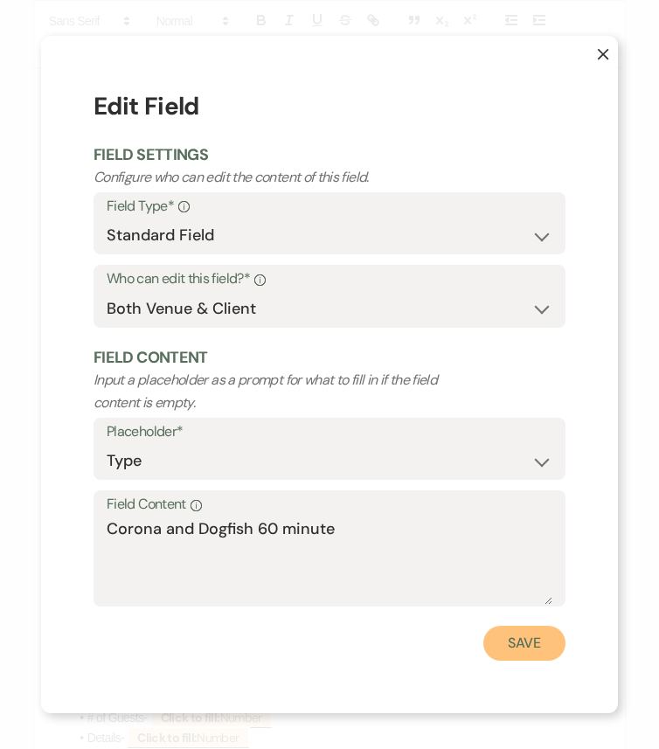
click at [508, 626] on button "Save" at bounding box center [524, 642] width 82 height 35
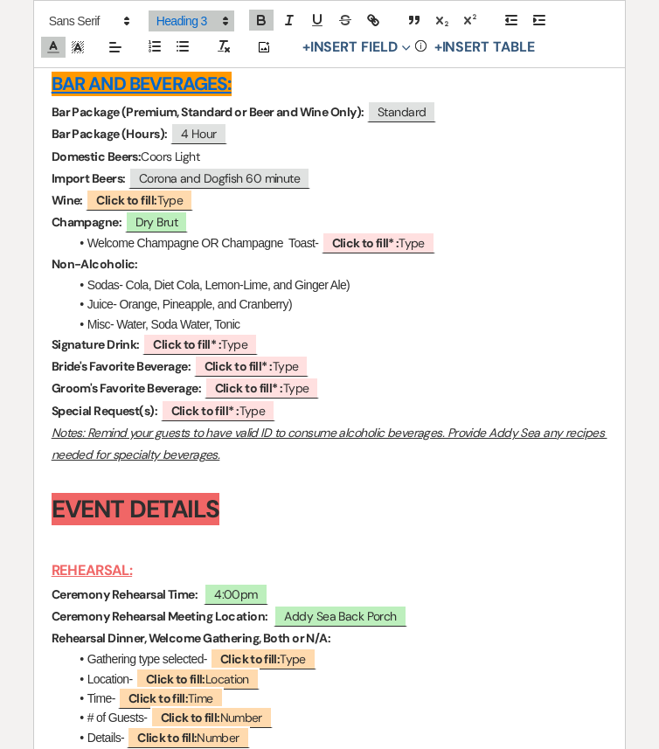
click at [211, 168] on p "Domestic Beers: Coors Light" at bounding box center [330, 157] width 556 height 22
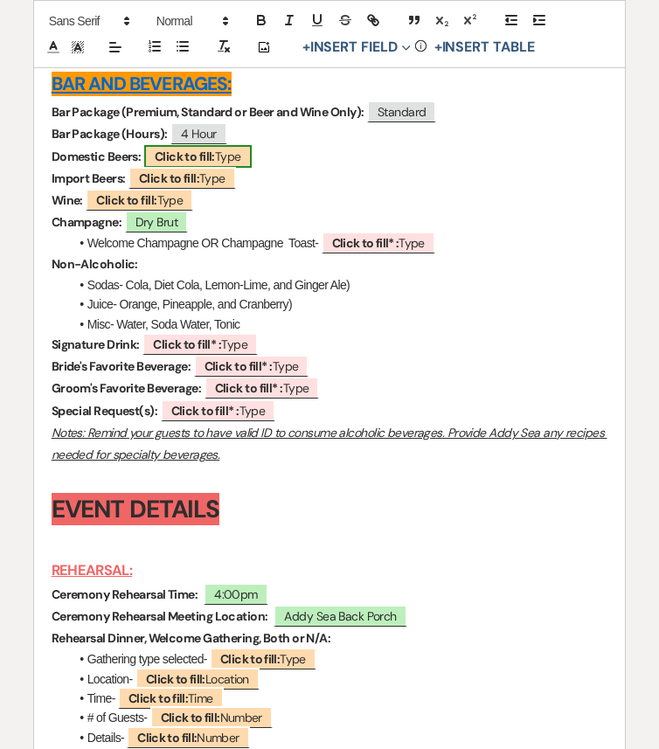
click at [214, 164] on b "Click to fill:" at bounding box center [185, 156] width 60 height 16
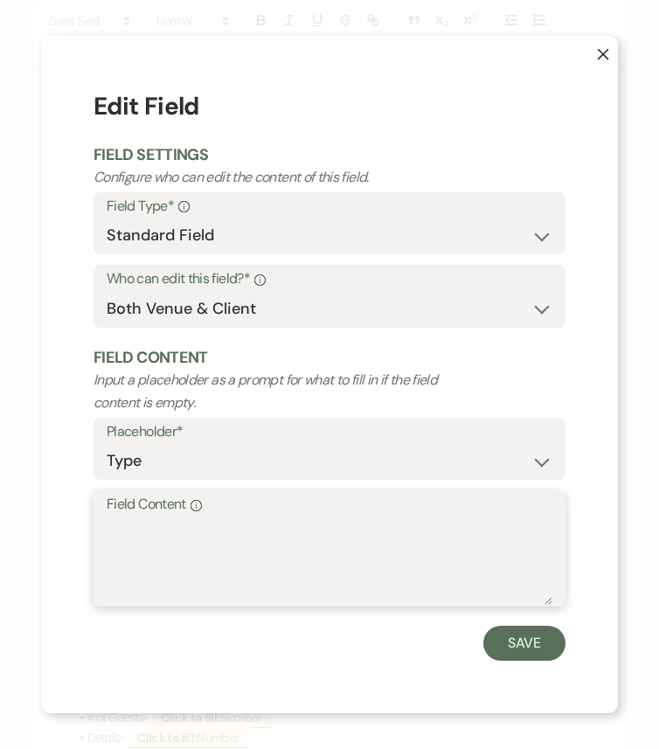
click at [198, 521] on textarea "Field Content Info" at bounding box center [329, 560] width 445 height 87
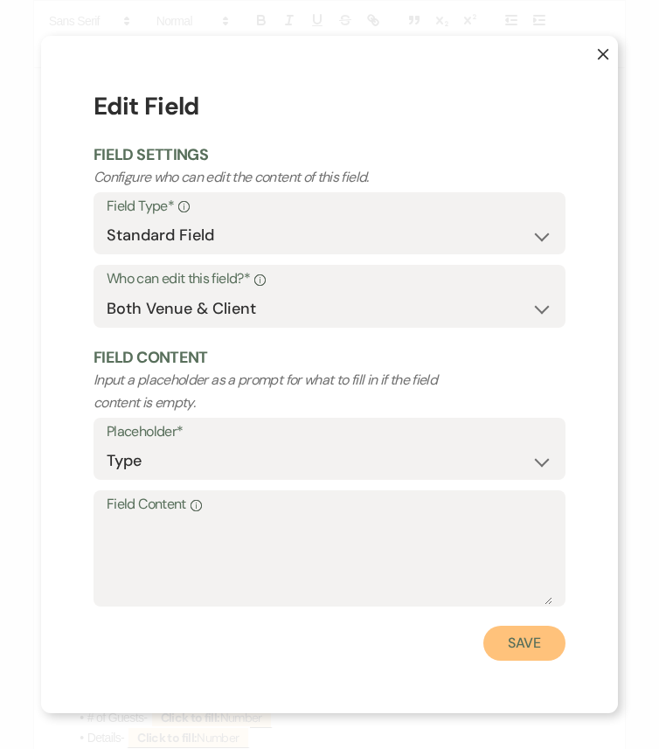
click at [523, 626] on button "Save" at bounding box center [524, 642] width 82 height 35
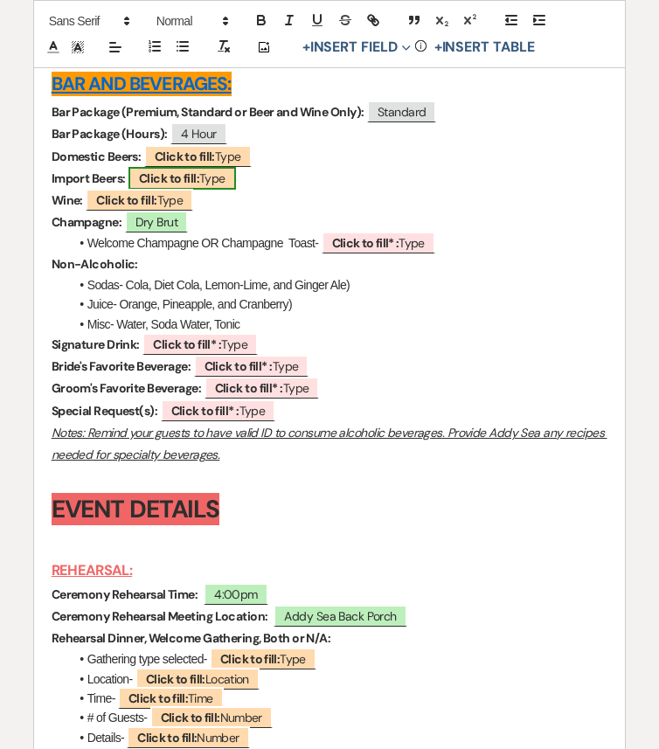
click at [183, 186] on b "Click to fill:" at bounding box center [169, 178] width 60 height 16
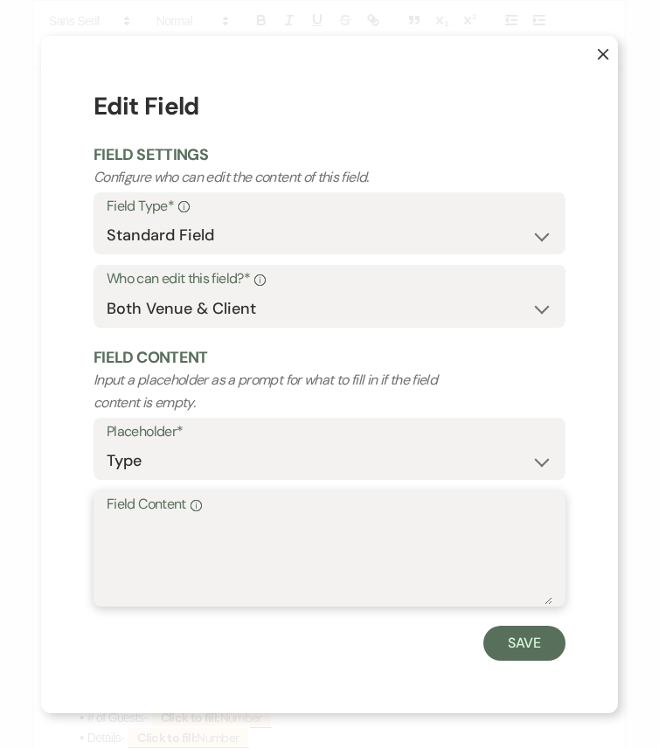
click at [259, 535] on textarea "Field Content Info" at bounding box center [329, 560] width 445 height 87
paste textarea "Corona and Dogfish 60 minute"
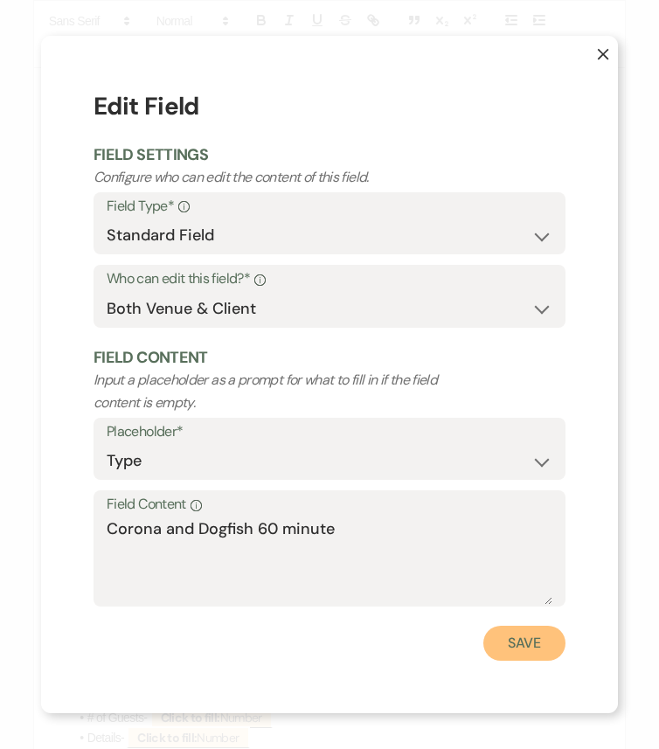
click at [524, 626] on button "Save" at bounding box center [524, 642] width 82 height 35
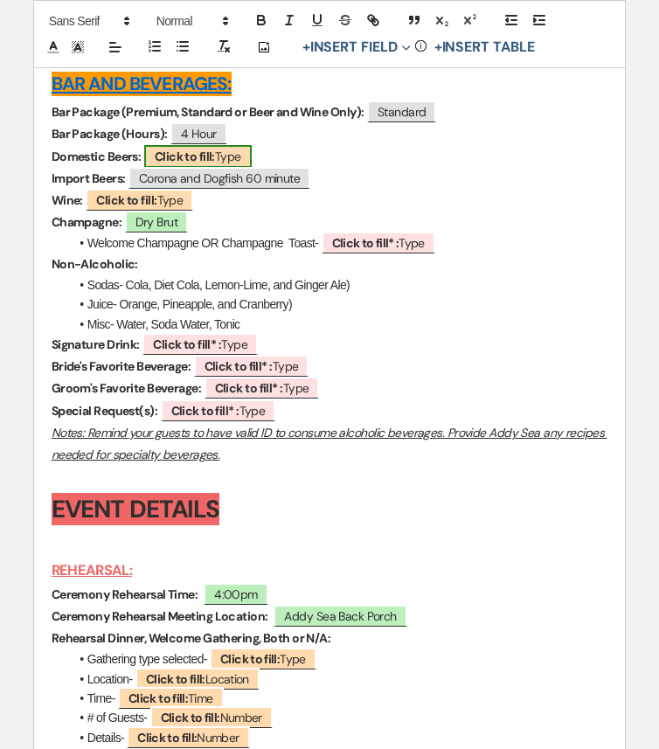
click at [209, 164] on b "Click to fill:" at bounding box center [185, 156] width 60 height 16
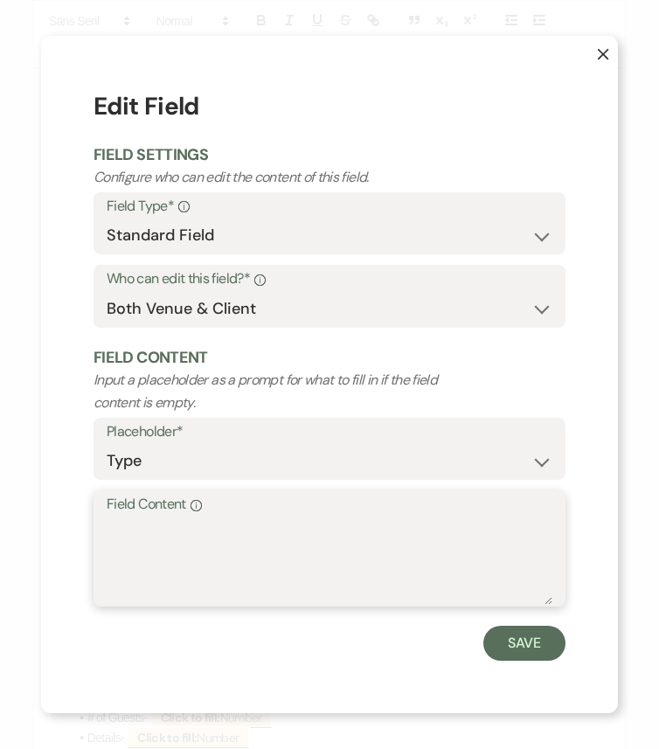
click at [246, 520] on textarea "Field Content Info" at bounding box center [329, 560] width 445 height 87
paste textarea "Coors Light"
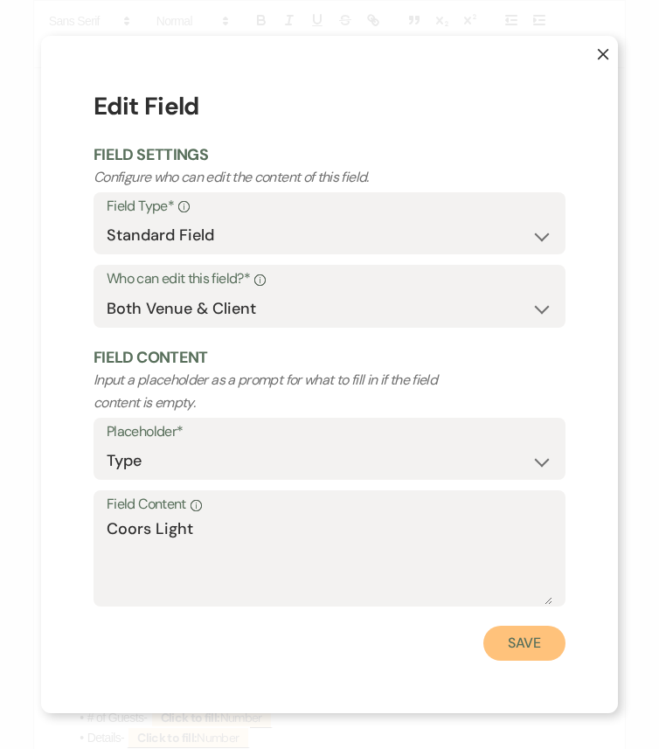
click at [520, 626] on button "Save" at bounding box center [524, 642] width 82 height 35
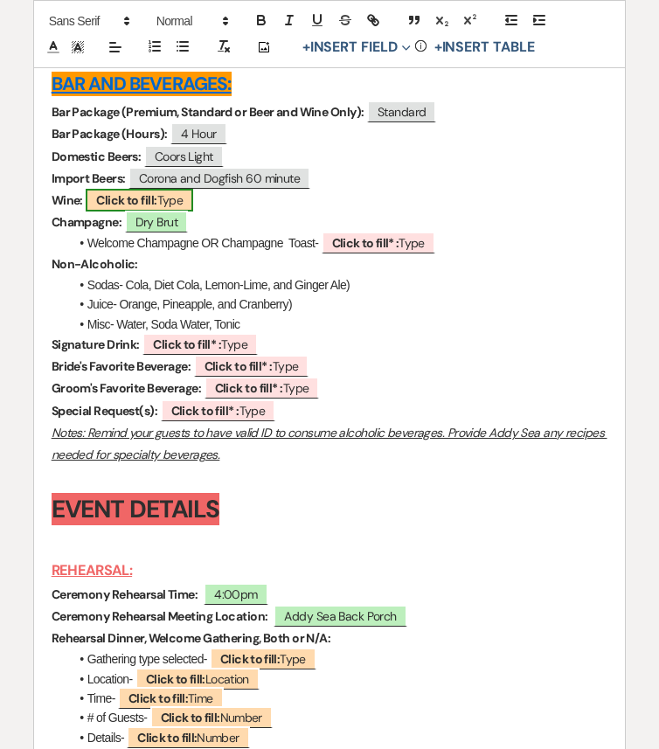
click at [154, 208] on b "Click to fill:" at bounding box center [126, 200] width 60 height 16
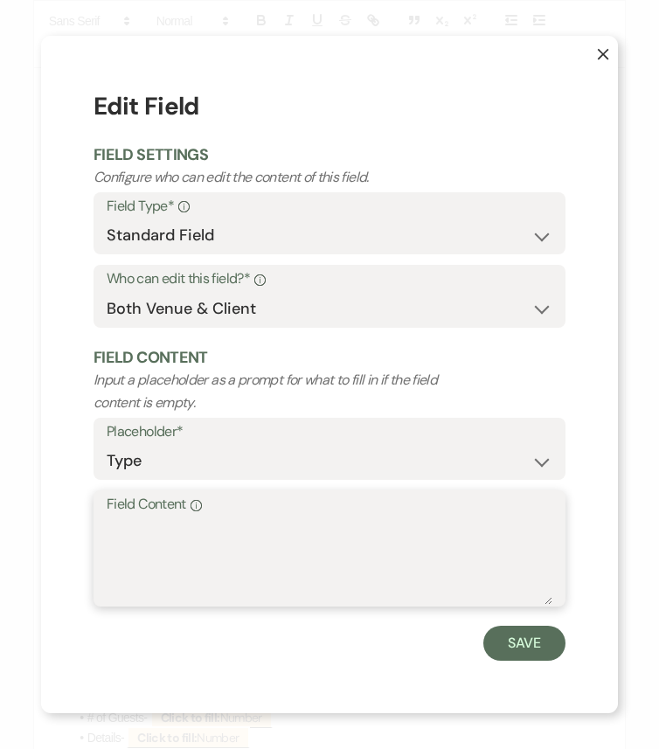
click at [205, 537] on textarea "Field Content Info" at bounding box center [329, 560] width 445 height 87
paste textarea "Sauvignon Blanc, Hampton Water Rose (Beer replacement) and Cabernet Sauvignon"
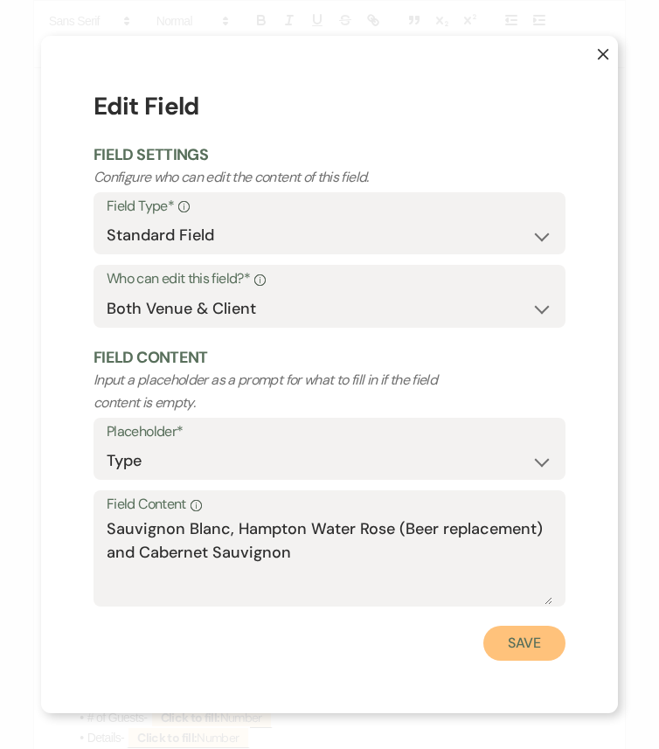
click at [504, 626] on button "Save" at bounding box center [524, 642] width 82 height 35
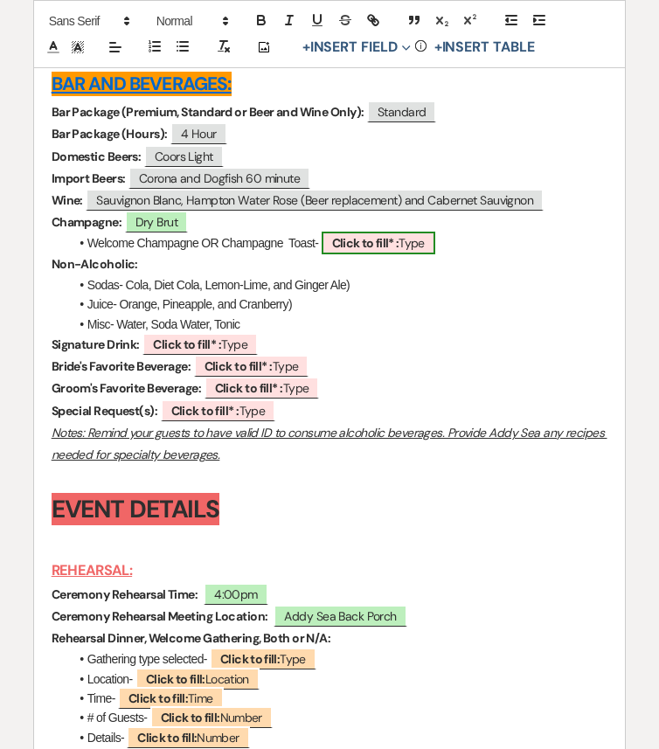
click at [362, 251] on b "Click to fill* :" at bounding box center [365, 243] width 67 height 16
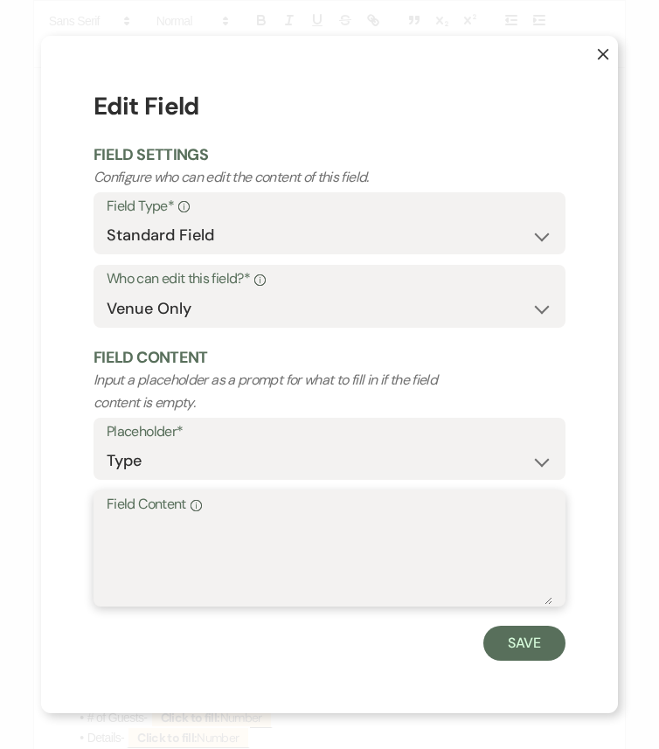
click at [351, 556] on textarea "Field Content Info" at bounding box center [329, 560] width 445 height 87
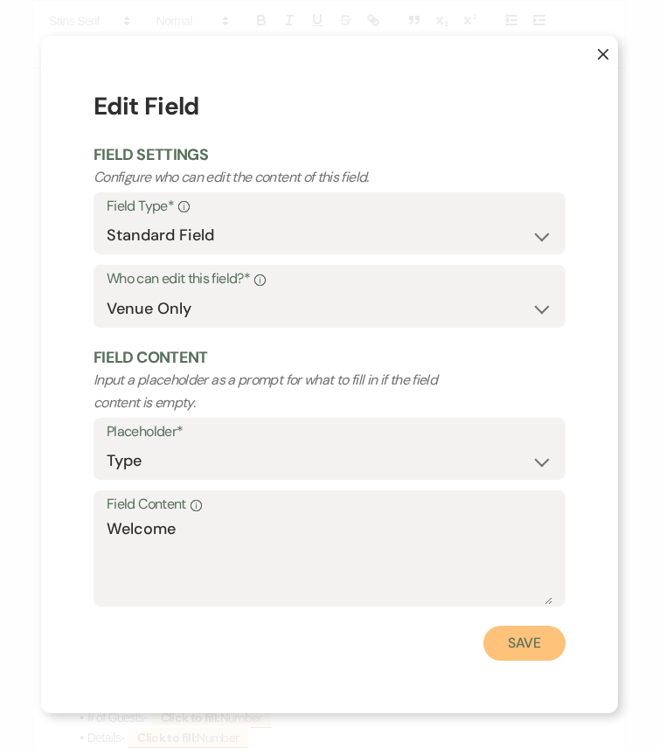
click at [527, 626] on button "Save" at bounding box center [524, 642] width 82 height 35
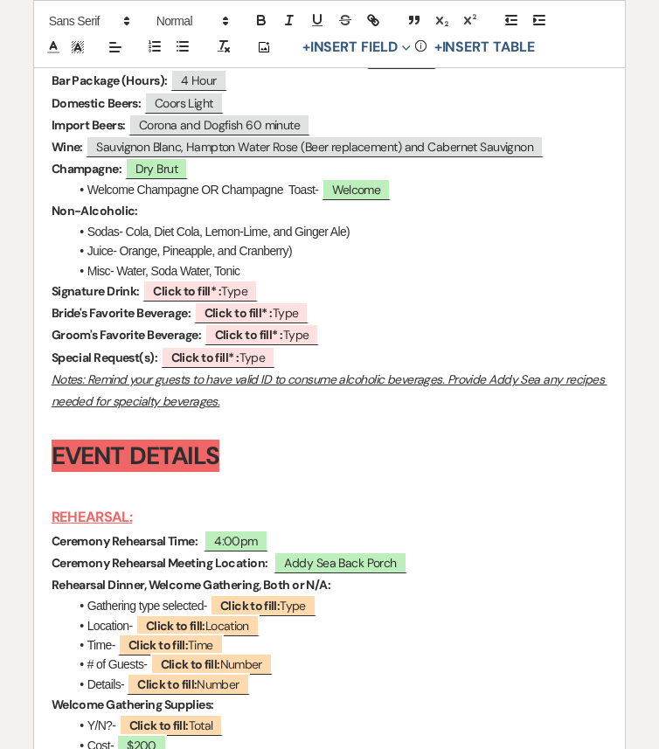
scroll to position [5751, 0]
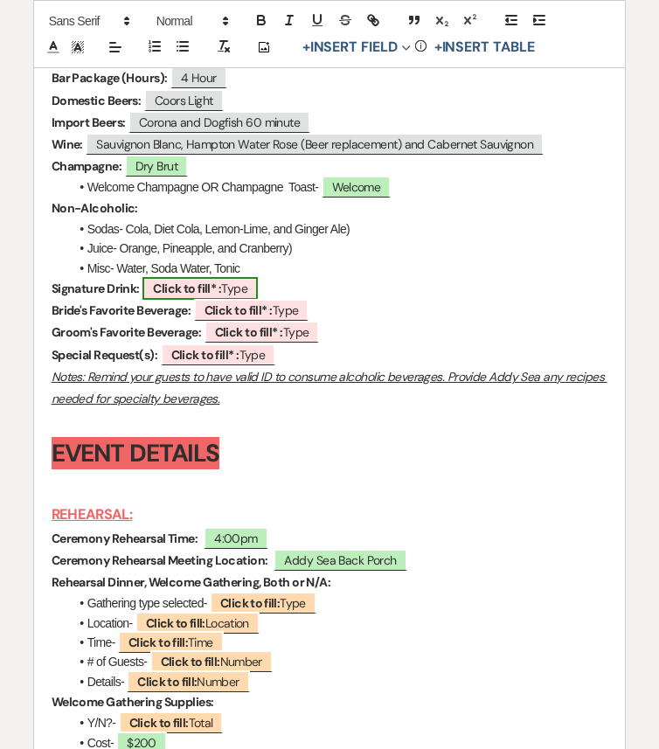
click at [246, 300] on span "Click to fill* : Type" at bounding box center [199, 288] width 115 height 23
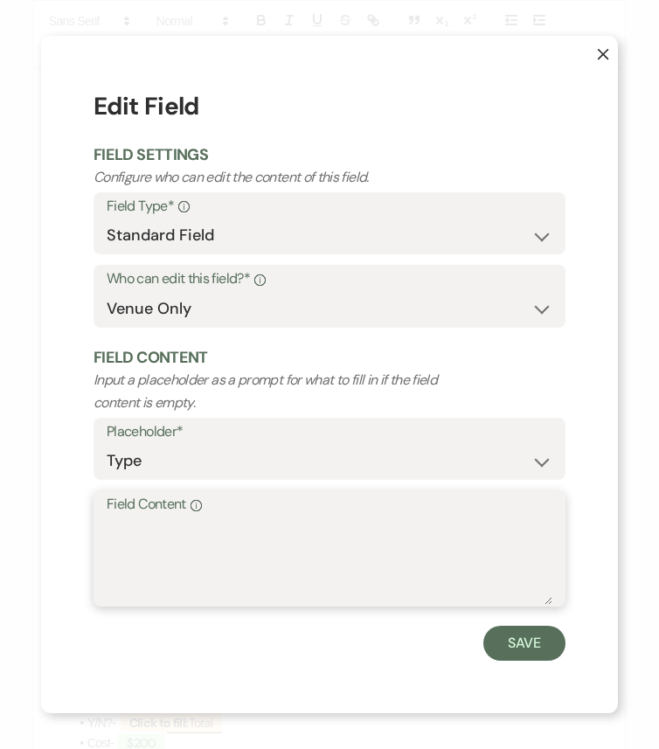
click at [367, 549] on textarea "Field Content Info" at bounding box center [329, 560] width 445 height 87
click at [172, 528] on textarea "Orange crush" at bounding box center [329, 560] width 445 height 87
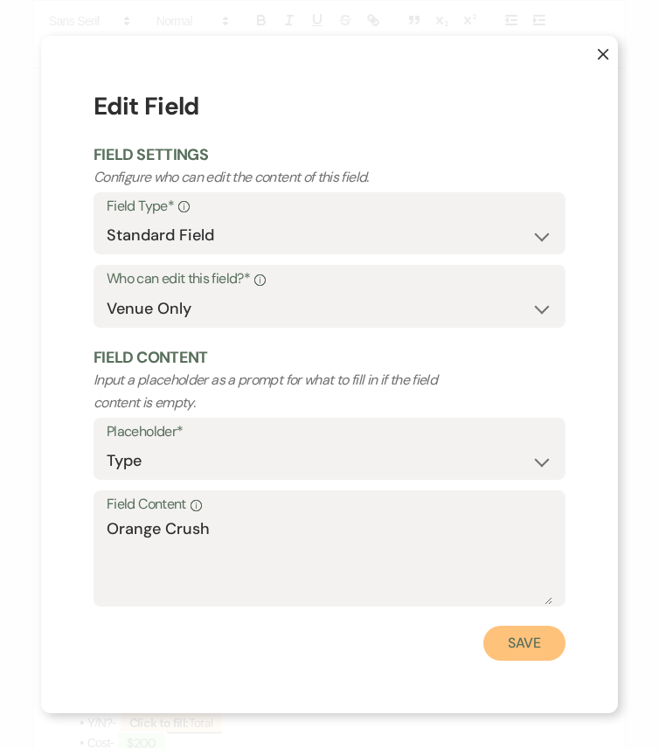
click at [521, 626] on button "Save" at bounding box center [524, 642] width 82 height 35
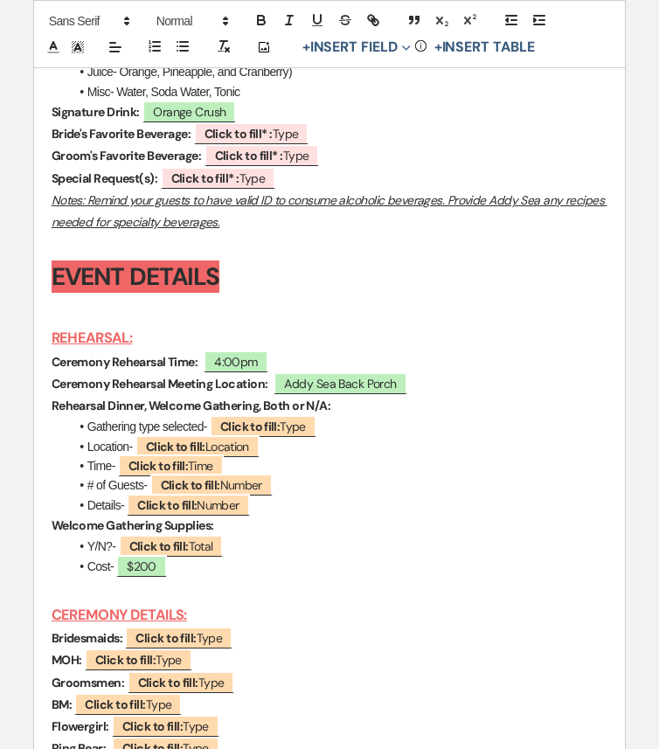
scroll to position [5930, 0]
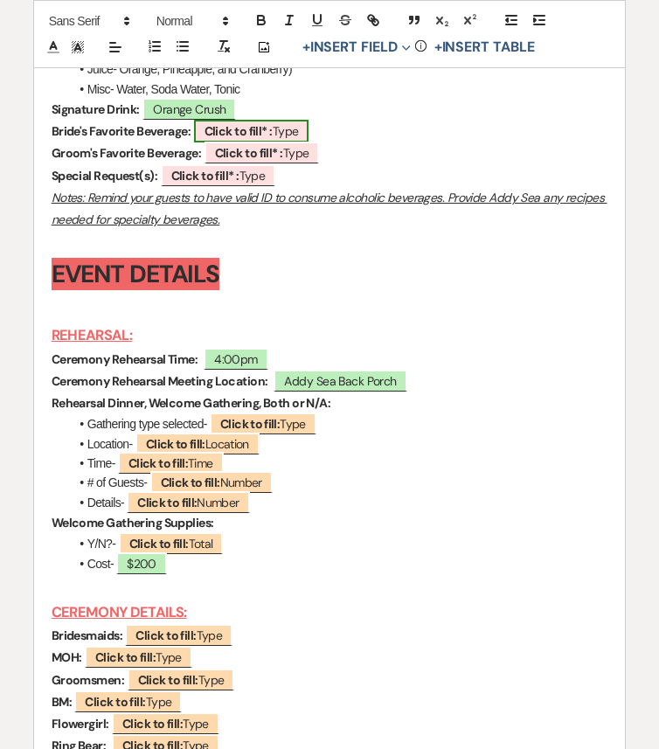
click at [265, 139] on b "Click to fill* :" at bounding box center [238, 131] width 68 height 16
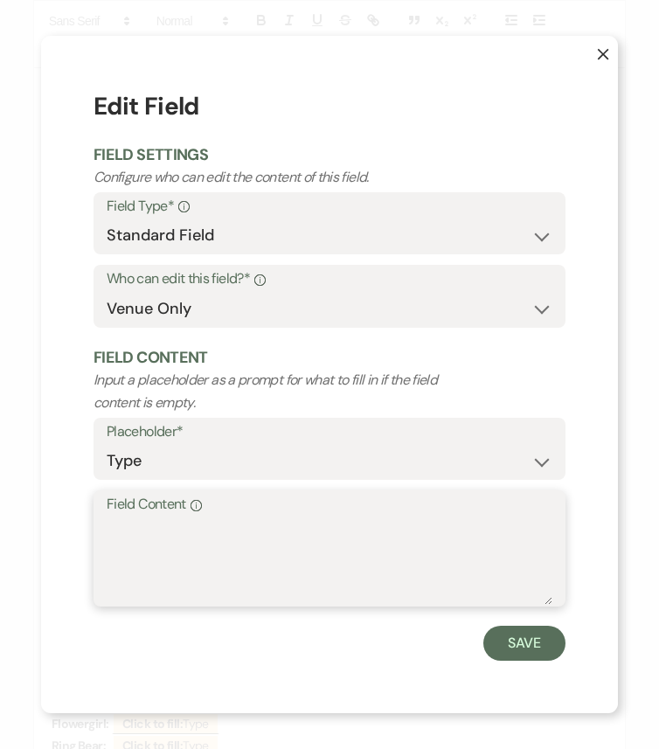
click at [255, 559] on textarea "Field Content Info" at bounding box center [329, 560] width 445 height 87
paste textarea "Miller Light (Just for Newlywed Moment)"
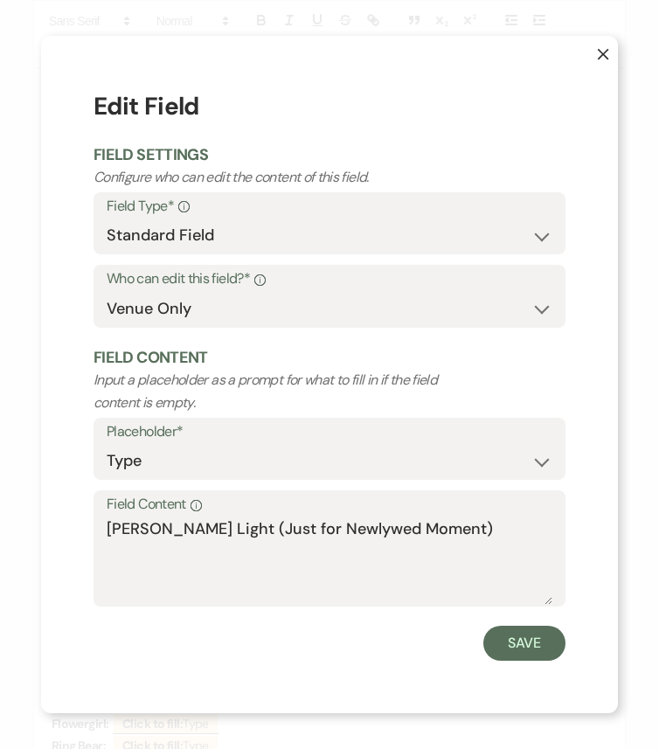
click at [567, 626] on div "X Edit Field Field Settings Configure who can edit the content of this field. F…" at bounding box center [329, 374] width 577 height 677
click at [529, 626] on button "Save" at bounding box center [524, 642] width 82 height 35
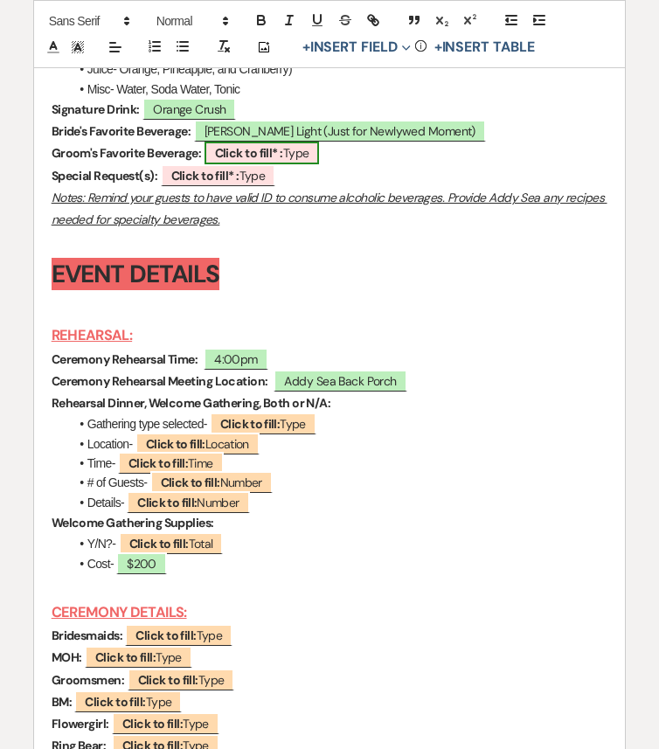
click at [274, 161] on b "Click to fill* :" at bounding box center [249, 153] width 68 height 16
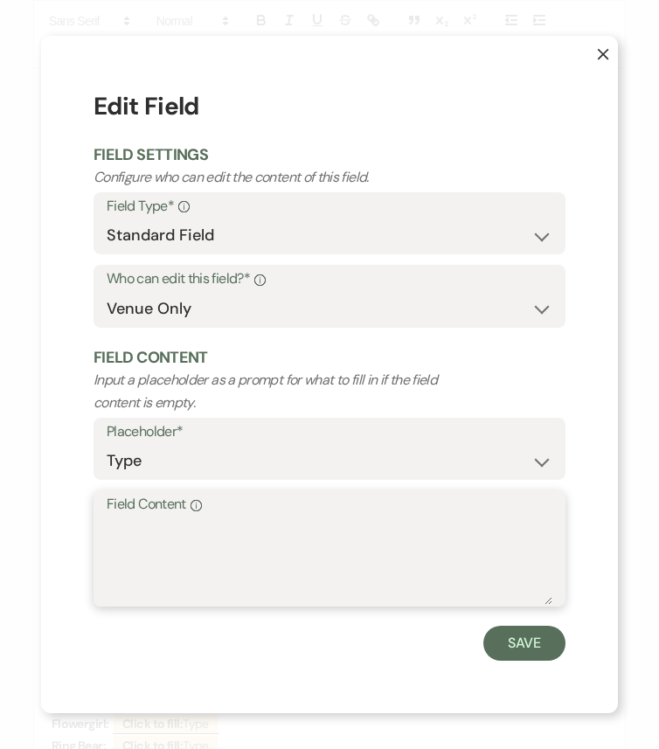
click at [275, 528] on textarea "Field Content Info" at bounding box center [329, 560] width 445 height 87
paste textarea "Margarita"
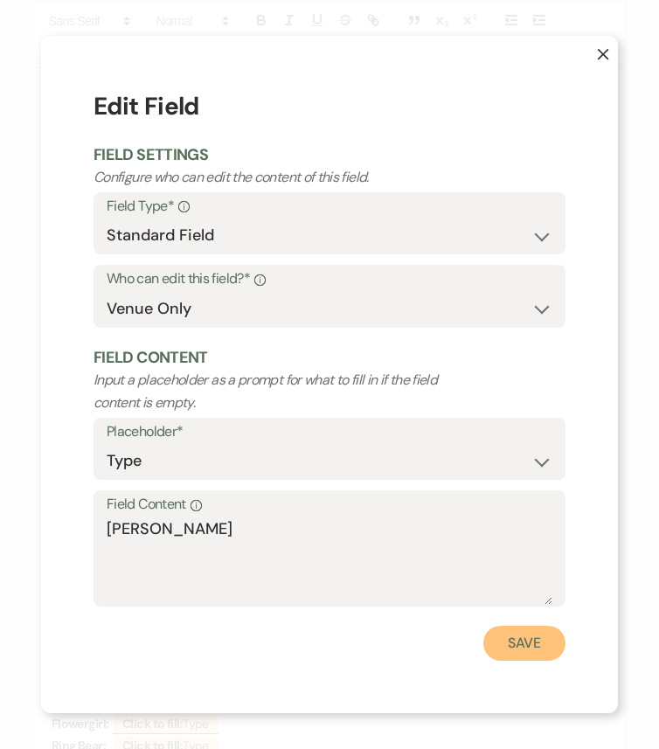
click at [521, 626] on button "Save" at bounding box center [524, 642] width 82 height 35
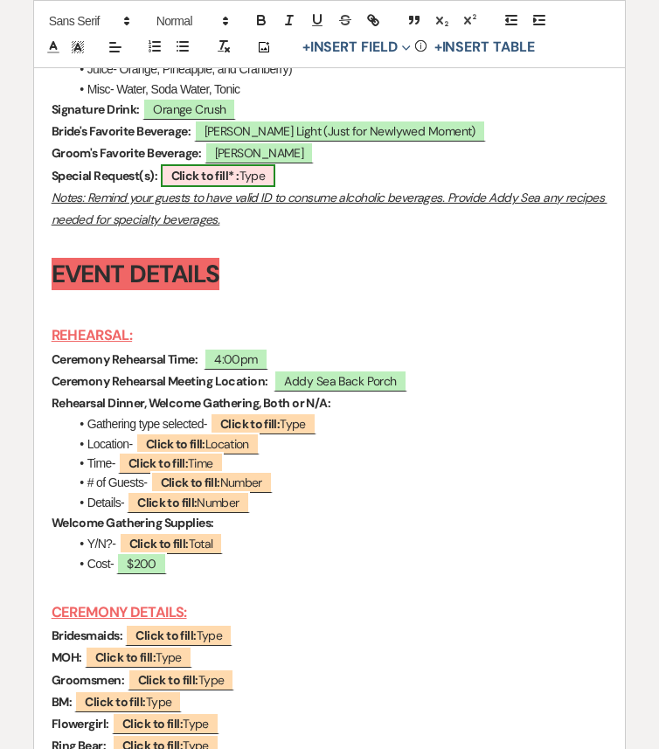
click at [201, 183] on b "Click to fill* :" at bounding box center [205, 176] width 68 height 16
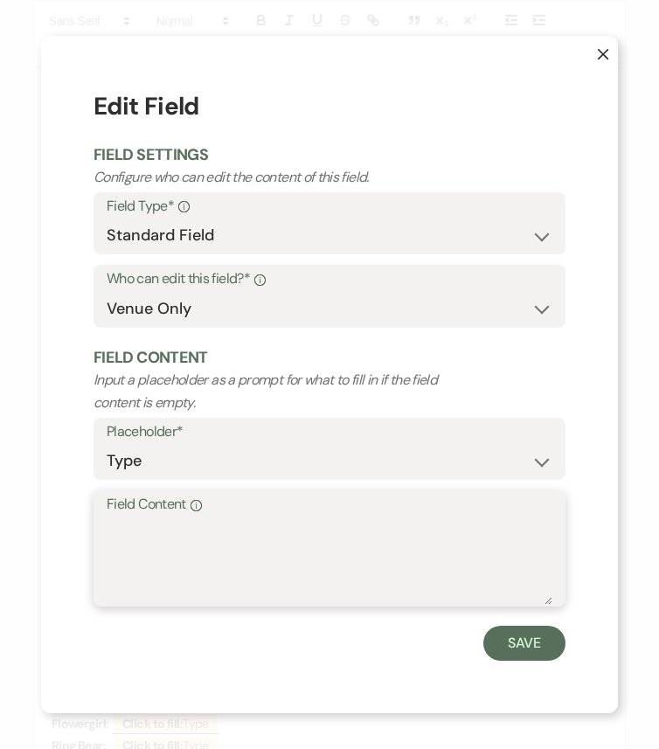
click at [204, 540] on textarea "Field Content Info" at bounding box center [329, 560] width 445 height 87
paste textarea "Hampton Water in place of a beer option"
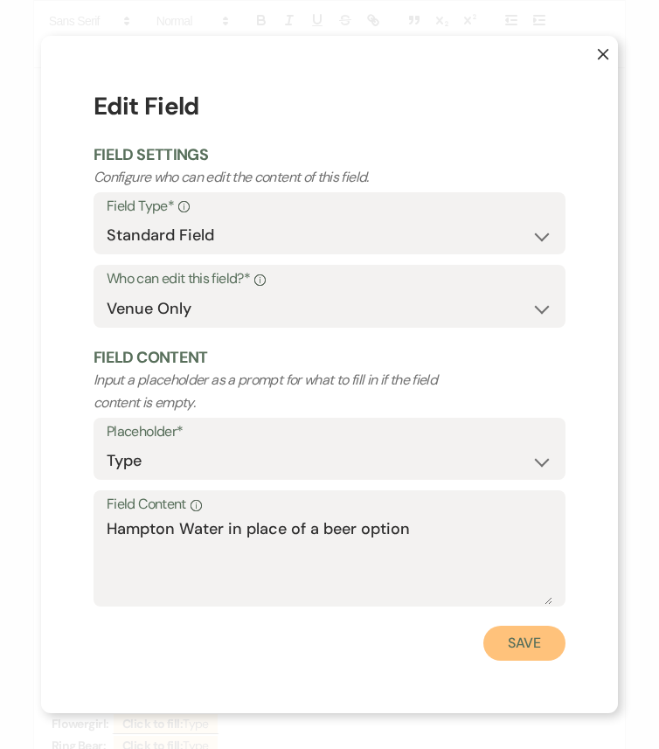
click at [515, 626] on button "Save" at bounding box center [524, 642] width 82 height 35
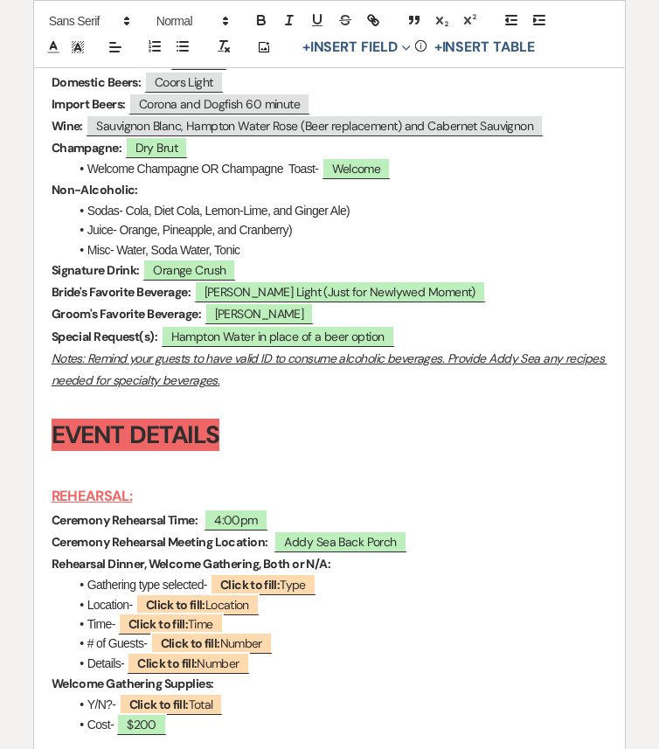
scroll to position [5767, 0]
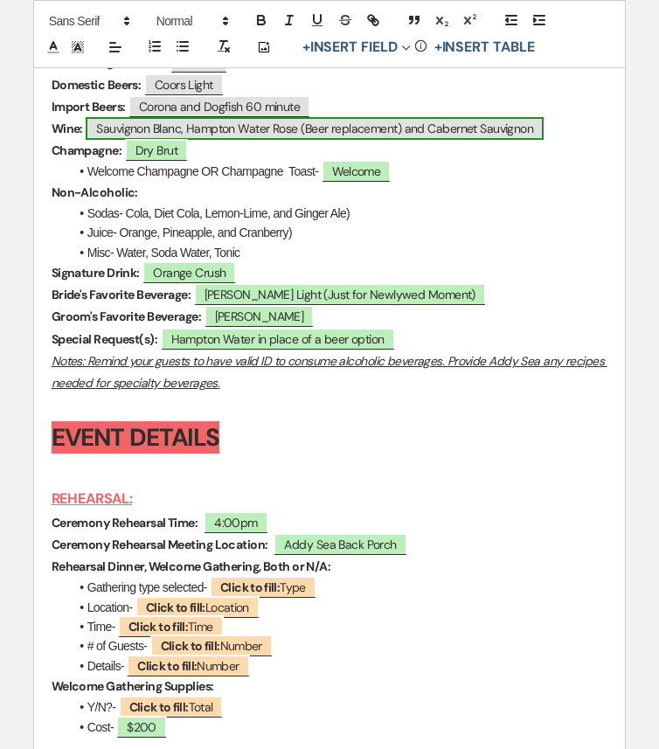
click at [341, 140] on span "Sauvignon Blanc, Hampton Water Rose (Beer replacement) and Cabernet Sauvignon" at bounding box center [315, 128] width 458 height 23
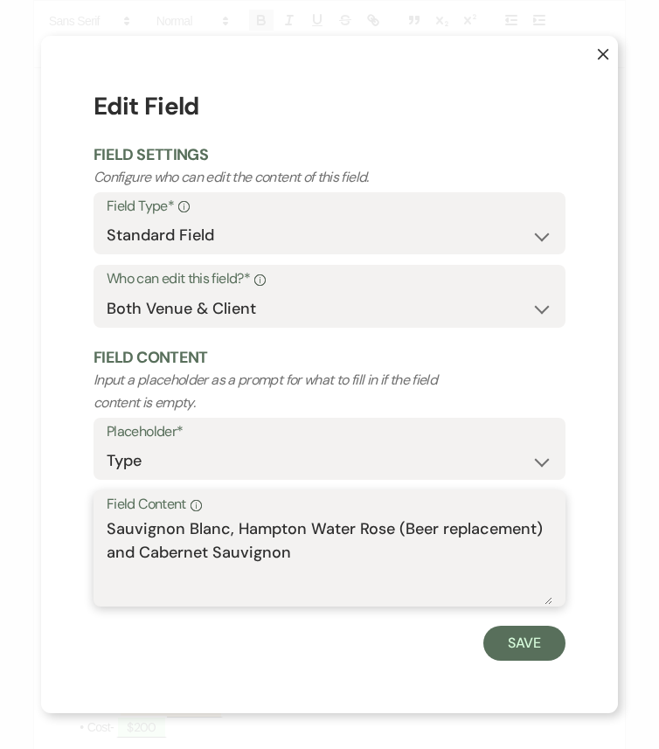
drag, startPoint x: 395, startPoint y: 527, endPoint x: 597, endPoint y: 538, distance: 203.0
click at [597, 538] on div "X Edit Field Field Settings Configure who can edit the content of this field. F…" at bounding box center [329, 374] width 577 height 677
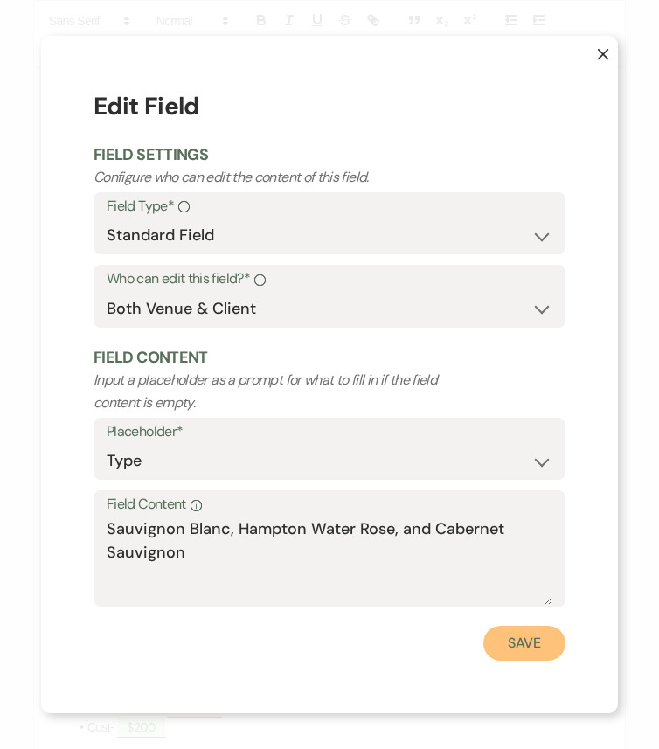
click at [525, 626] on button "Save" at bounding box center [524, 642] width 82 height 35
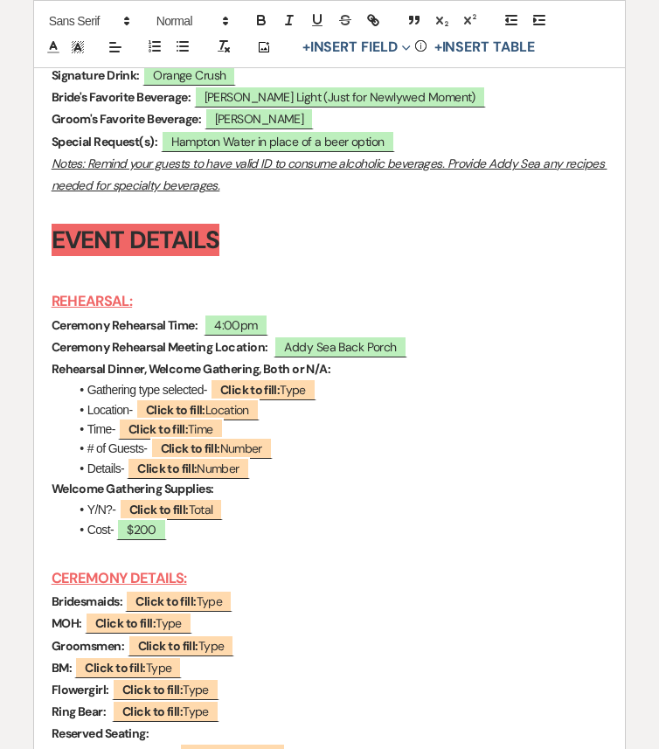
scroll to position [5974, 0]
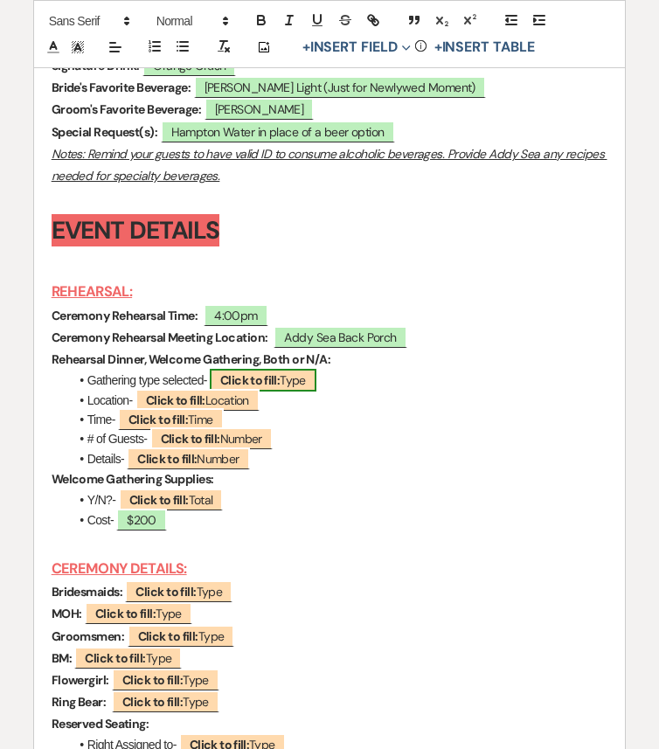
click at [284, 391] on span "Click to fill: Type" at bounding box center [263, 380] width 107 height 23
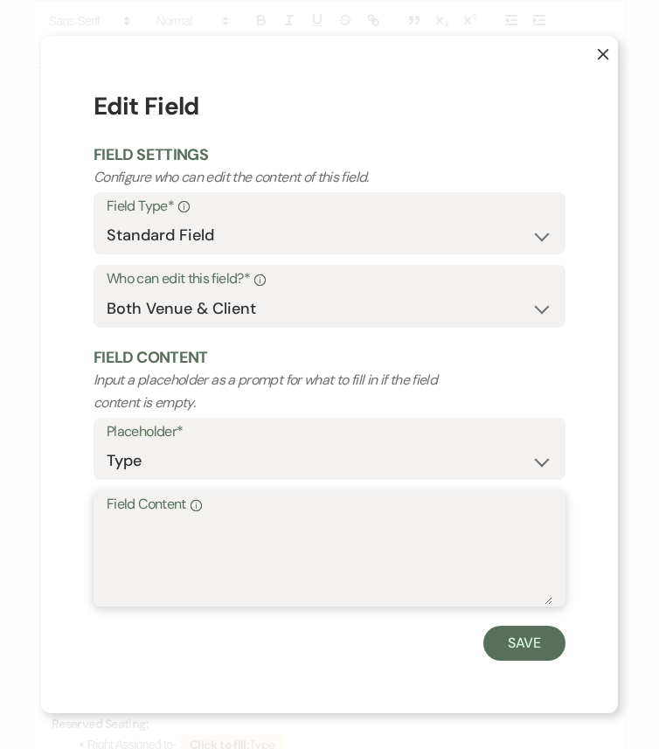
click at [300, 543] on textarea "Field Content Info" at bounding box center [329, 560] width 445 height 87
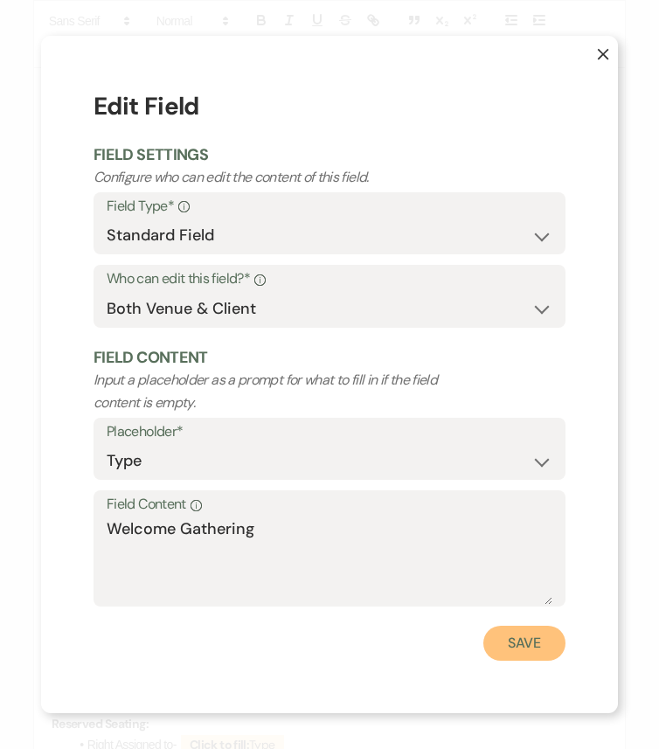
click at [554, 626] on button "Save" at bounding box center [524, 642] width 82 height 35
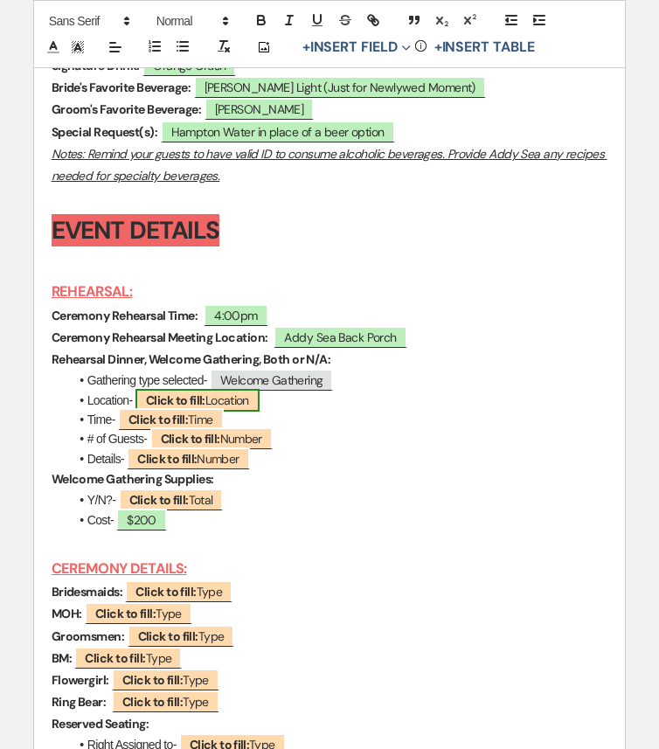
click at [251, 411] on span "Click to fill: Location" at bounding box center [197, 400] width 124 height 23
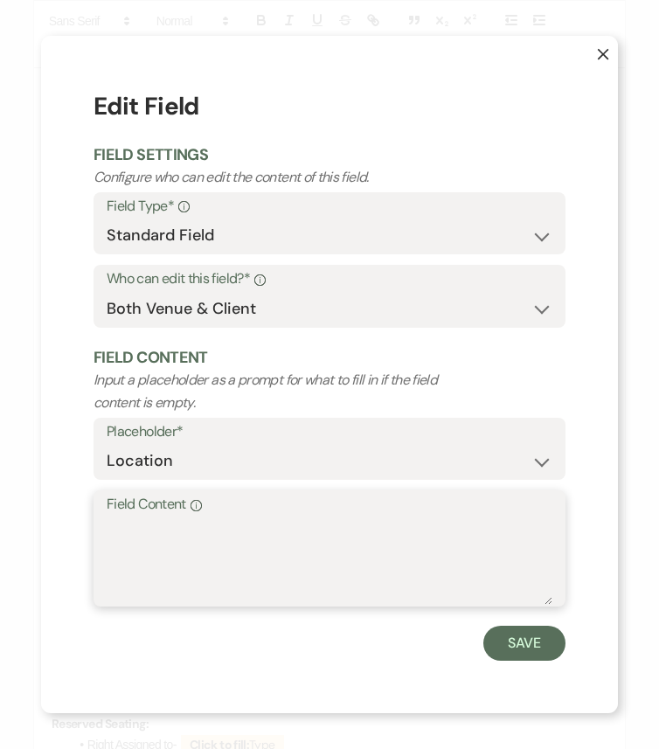
click at [247, 563] on textarea "Field Content Info" at bounding box center [329, 560] width 445 height 87
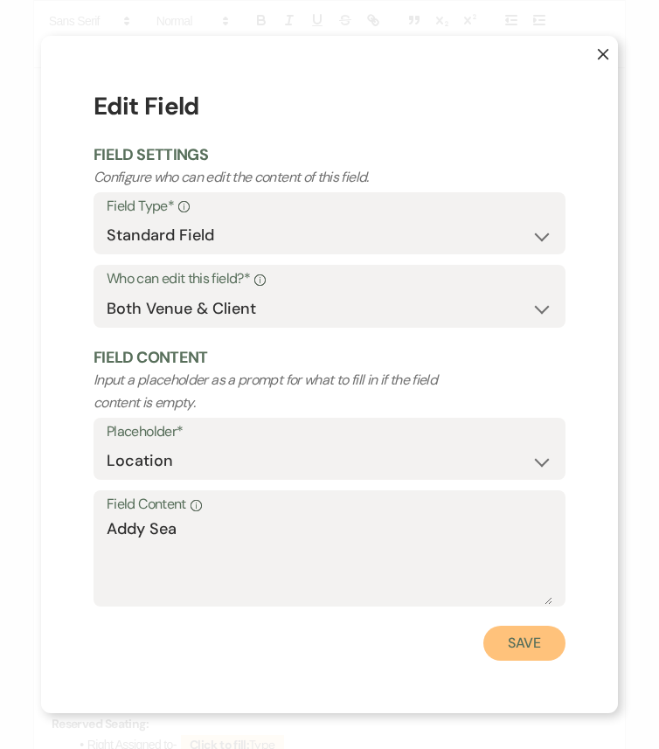
click at [522, 626] on button "Save" at bounding box center [524, 642] width 82 height 35
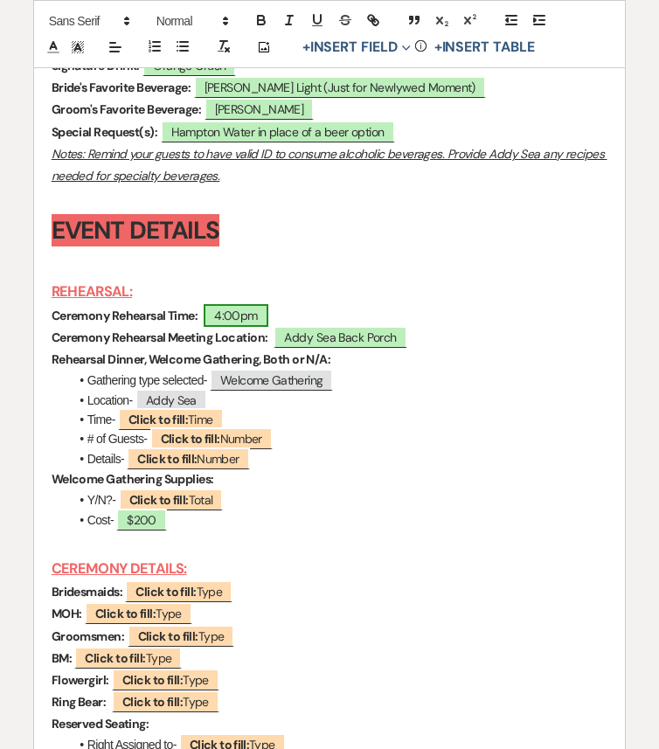
click at [225, 327] on span "4:00pm" at bounding box center [236, 315] width 65 height 23
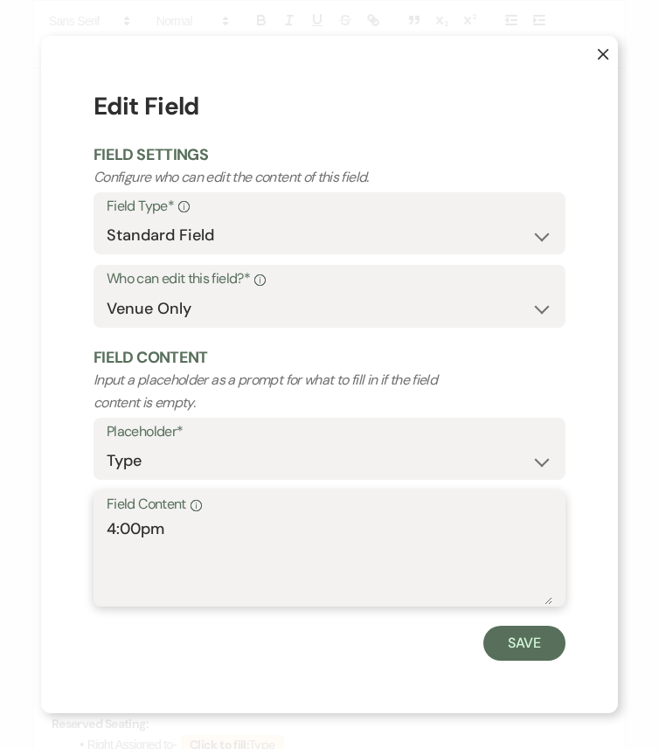
click at [138, 529] on textarea "4:00pm" at bounding box center [329, 560] width 445 height 87
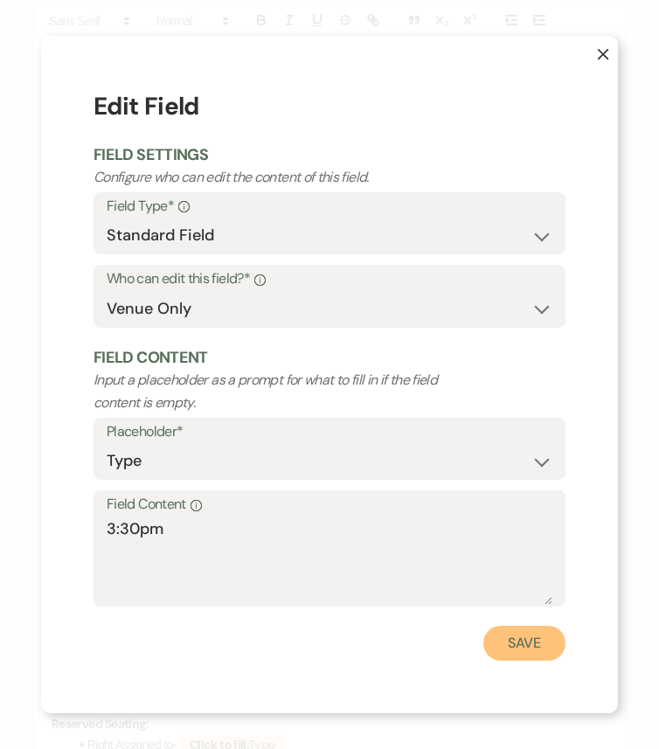
click at [512, 626] on button "Save" at bounding box center [524, 642] width 82 height 35
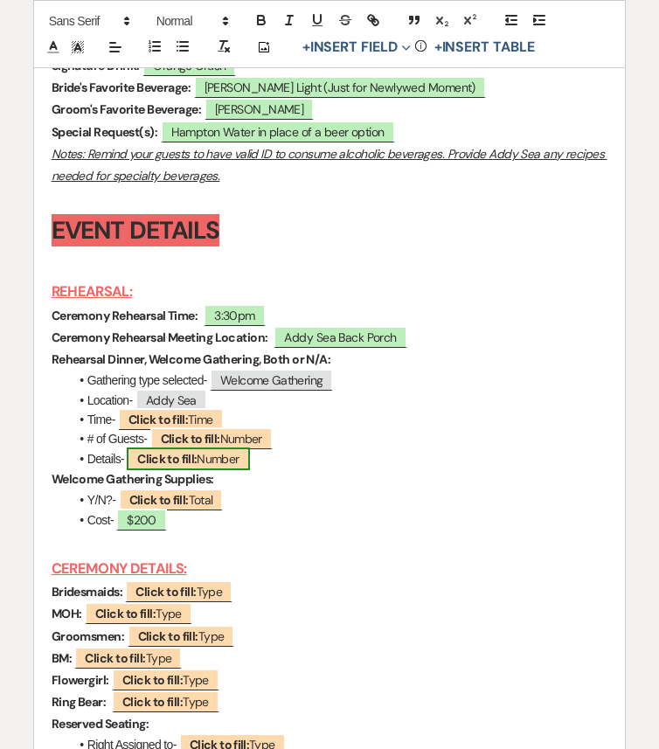
click at [163, 466] on b "Click to fill:" at bounding box center [166, 459] width 59 height 16
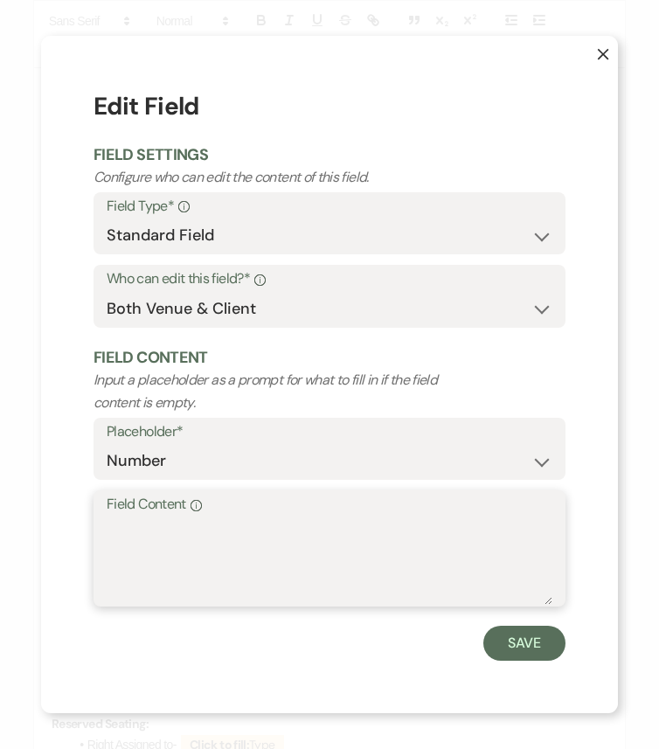
click at [212, 531] on textarea "Field Content Info" at bounding box center [329, 560] width 445 height 87
click at [107, 529] on textarea "2 food trucks" at bounding box center [329, 560] width 445 height 87
click at [321, 526] on textarea "POG hosting. 2 food trucks" at bounding box center [329, 560] width 445 height 87
paste textarea "Welcome gathering supplies and AS is providing 2 8fts- One on each side of the …"
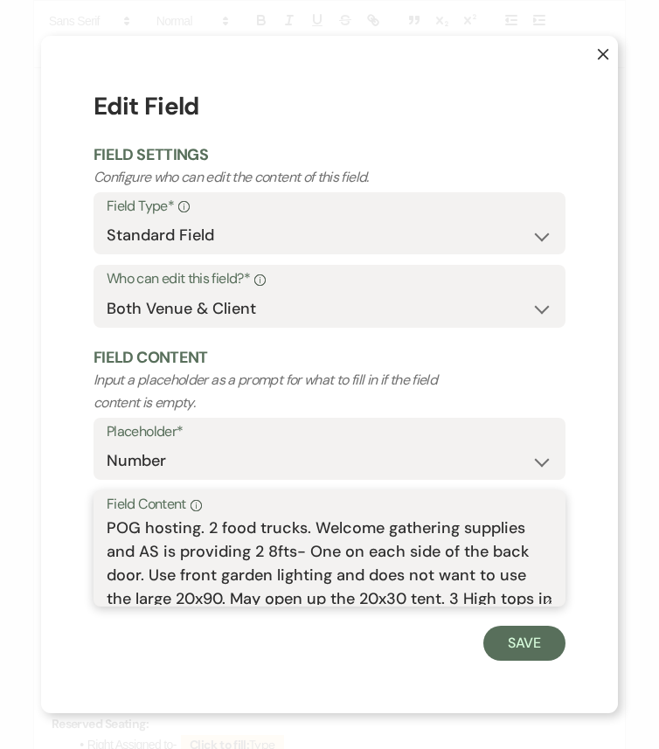
scroll to position [0, 0]
drag, startPoint x: 108, startPoint y: 551, endPoint x: 140, endPoint y: 550, distance: 31.5
click at [140, 550] on textarea "POG hosting. 2 food trucks. Welcome gathering supplies and AS is providing 2 8f…" at bounding box center [329, 560] width 445 height 87
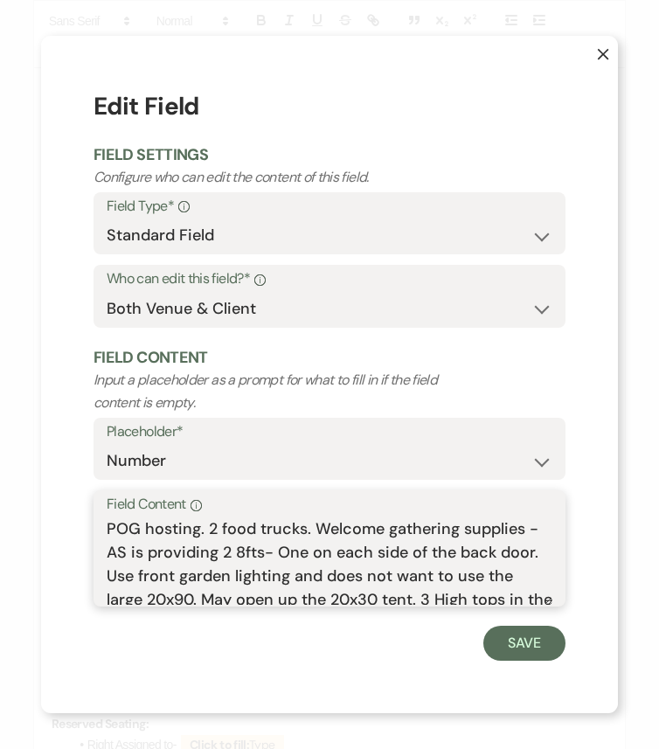
drag, startPoint x: 274, startPoint y: 551, endPoint x: 538, endPoint y: 548, distance: 263.8
click at [538, 548] on textarea "POG hosting. 2 food trucks. Welcome gathering supplies -AS is providing 2 8fts-…" at bounding box center [329, 560] width 445 height 87
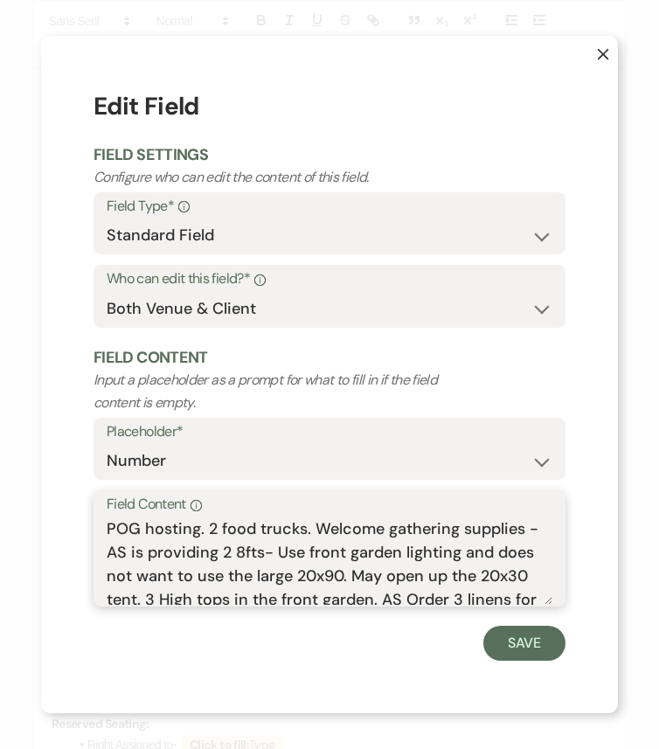
drag, startPoint x: 459, startPoint y: 552, endPoint x: 530, endPoint y: 553, distance: 71.6
click at [530, 553] on textarea "POG hosting. 2 food trucks. Welcome gathering supplies -AS is providing 2 8fts-…" at bounding box center [329, 560] width 445 height 87
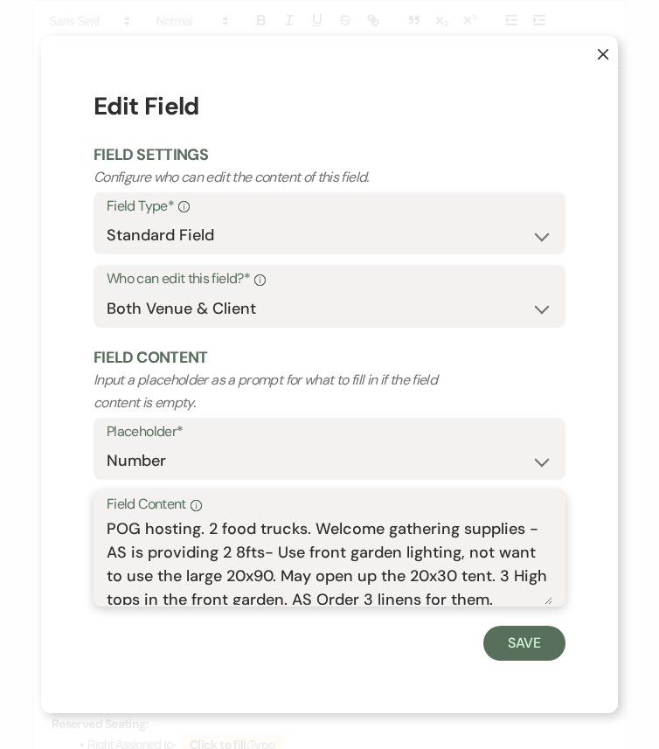
drag, startPoint x: 483, startPoint y: 550, endPoint x: 548, endPoint y: 551, distance: 64.6
click at [548, 551] on textarea "POG hosting. 2 food trucks. Welcome gathering supplies -AS is providing 2 8fts-…" at bounding box center [329, 560] width 445 height 87
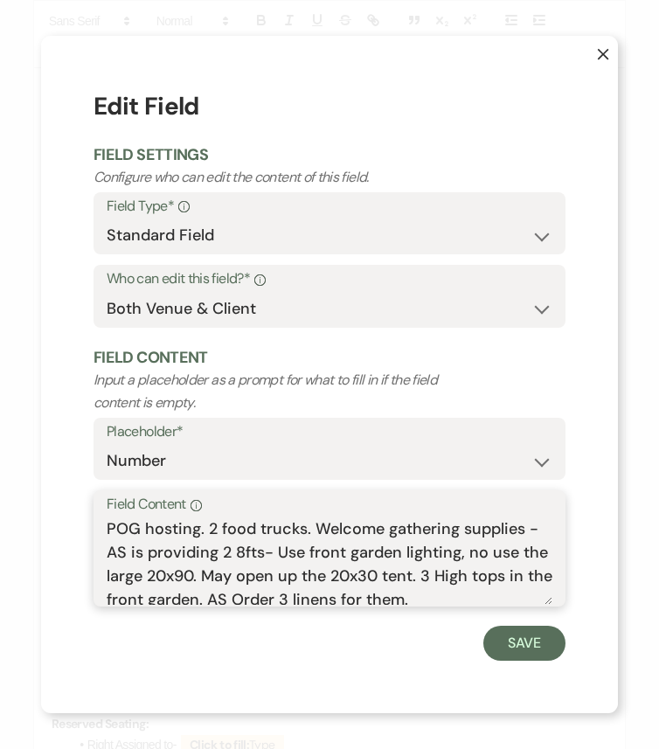
click at [516, 550] on textarea "POG hosting. 2 food trucks. Welcome gathering supplies -AS is providing 2 8fts-…" at bounding box center [329, 560] width 445 height 87
drag, startPoint x: 272, startPoint y: 573, endPoint x: 228, endPoint y: 573, distance: 43.7
click at [228, 573] on textarea "POG hosting. 2 food trucks. Welcome gathering supplies -AS is providing 2 8fts-…" at bounding box center [329, 560] width 445 height 87
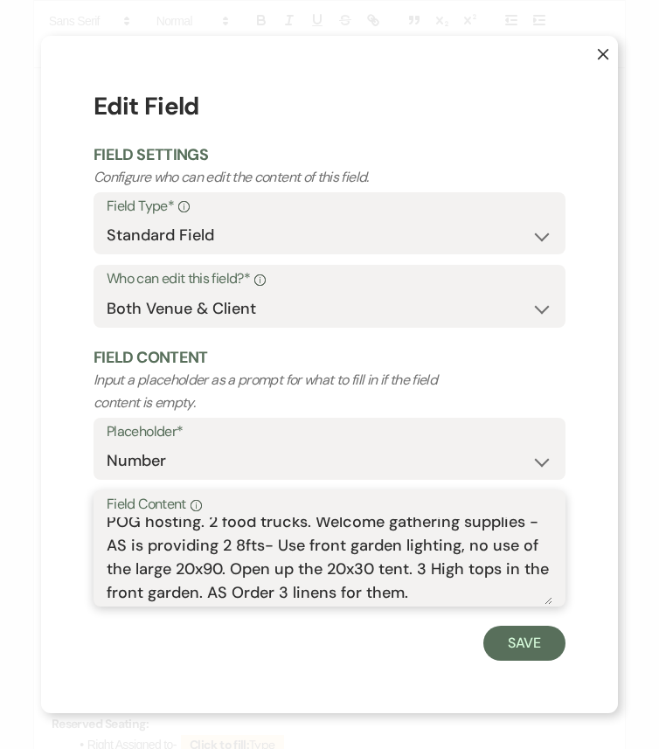
click at [426, 565] on textarea "POG hosting. 2 food trucks. Welcome gathering supplies -AS is providing 2 8fts-…" at bounding box center [329, 560] width 445 height 87
click at [501, 568] on textarea "POG hosting. 2 food trucks. Welcome gathering supplies -AS is providing 2 8fts-…" at bounding box center [329, 560] width 445 height 87
drag, startPoint x: 448, startPoint y: 597, endPoint x: 238, endPoint y: 590, distance: 210.6
click at [238, 590] on textarea "POG hosting. 2 food trucks. Welcome gathering supplies -AS is providing 2 8fts-…" at bounding box center [329, 560] width 445 height 87
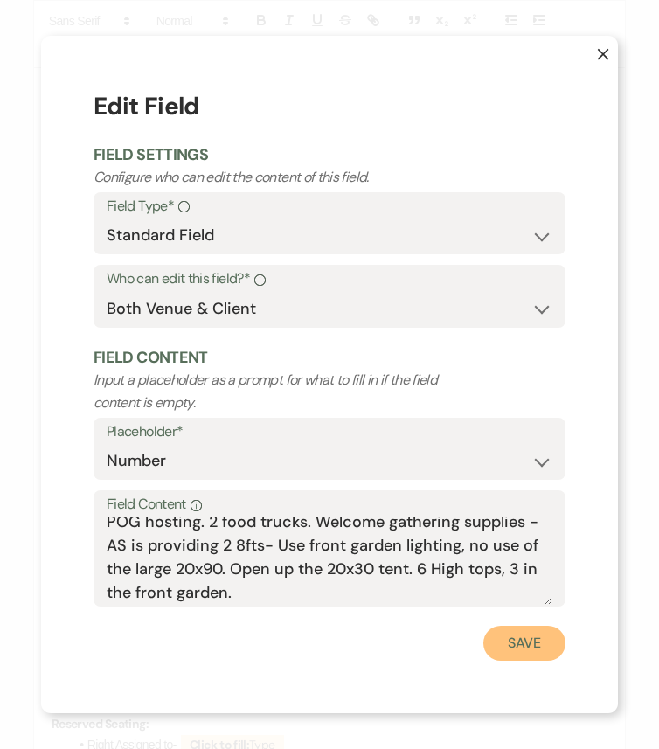
click at [517, 626] on button "Save" at bounding box center [524, 642] width 82 height 35
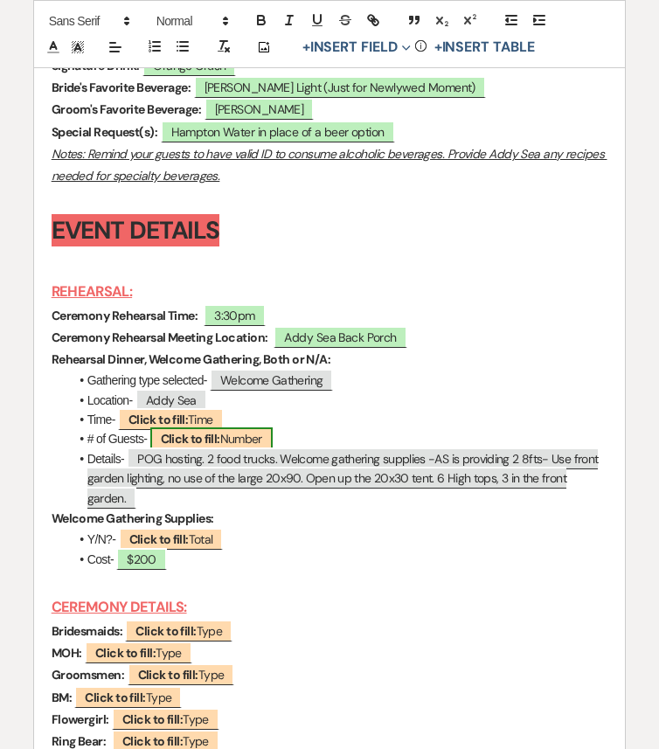
click at [185, 446] on b "Click to fill:" at bounding box center [190, 439] width 59 height 16
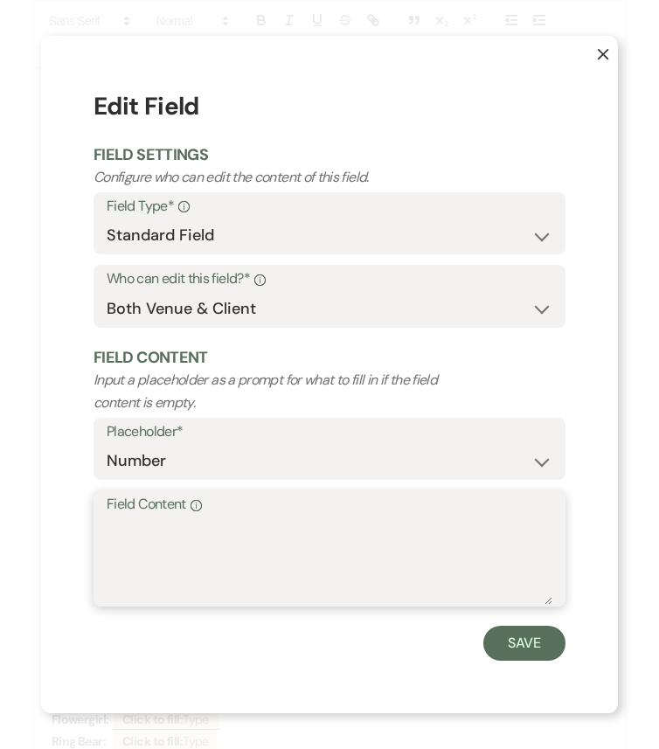
click at [220, 531] on textarea "Field Content Info" at bounding box center [329, 560] width 445 height 87
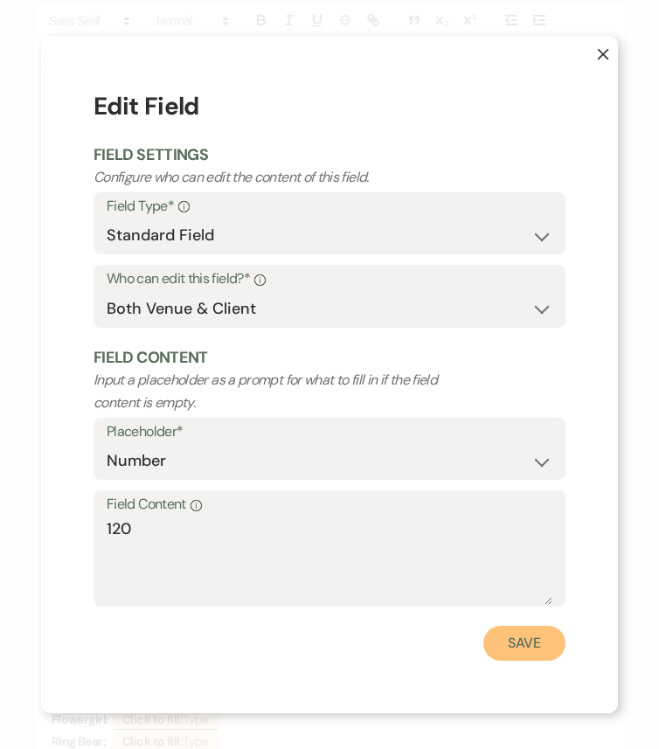
click at [515, 626] on button "Save" at bounding box center [524, 642] width 82 height 35
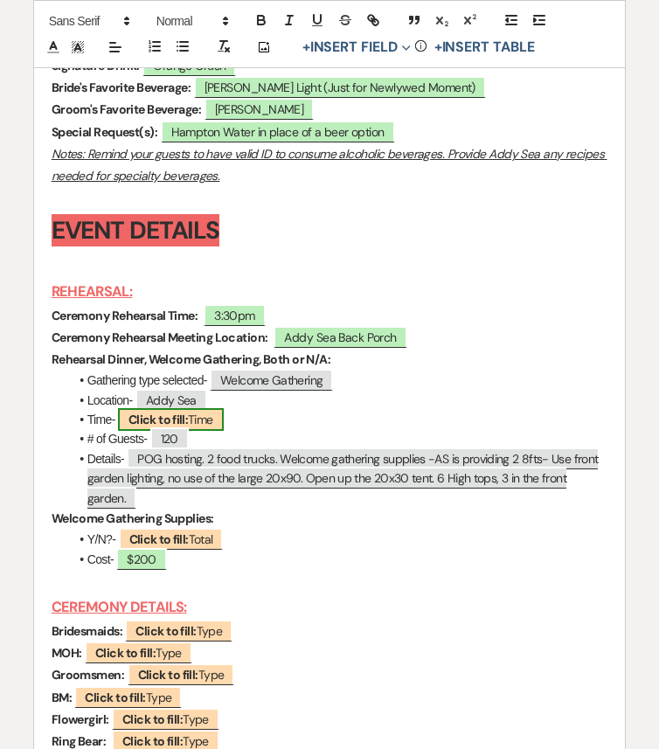
click at [169, 427] on b "Click to fill:" at bounding box center [157, 419] width 59 height 16
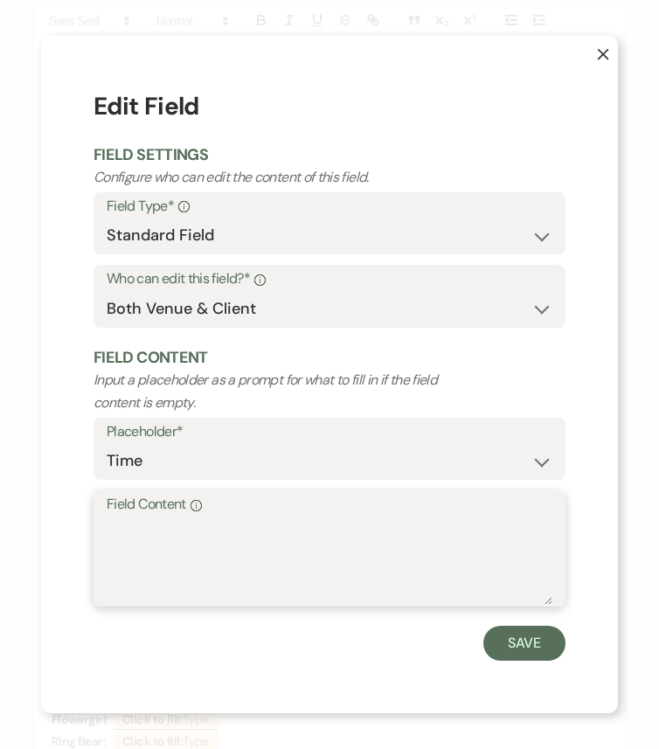
click at [235, 548] on textarea "Field Content Info" at bounding box center [329, 560] width 445 height 87
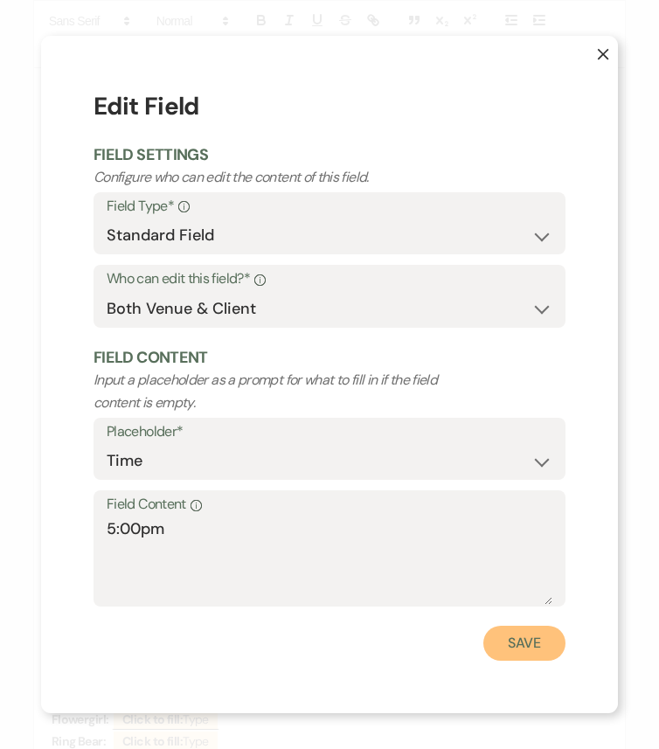
click at [521, 626] on button "Save" at bounding box center [524, 642] width 82 height 35
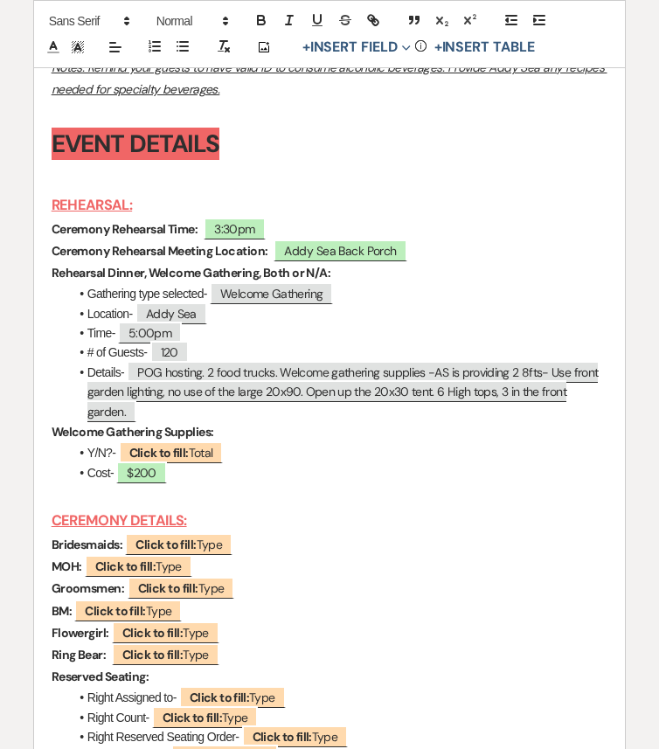
scroll to position [6067, 0]
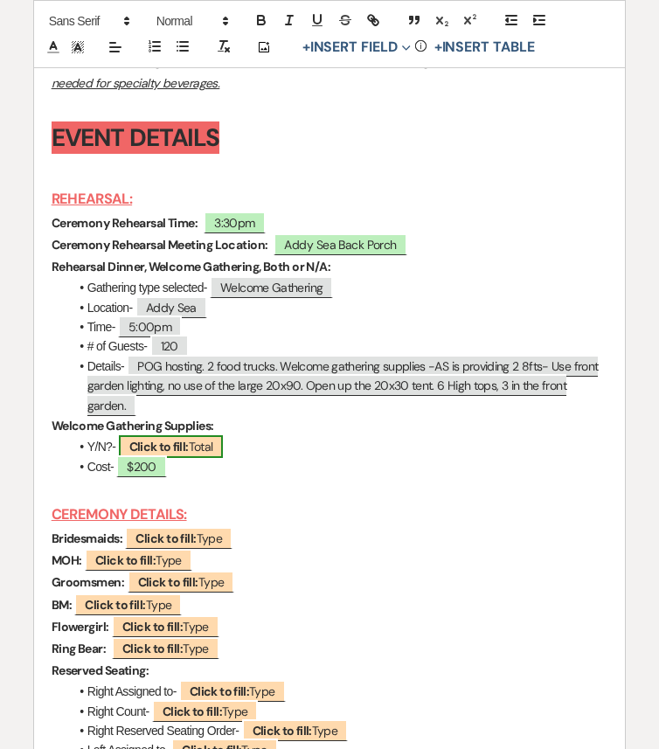
click at [187, 454] on b "Click to fill:" at bounding box center [158, 447] width 59 height 16
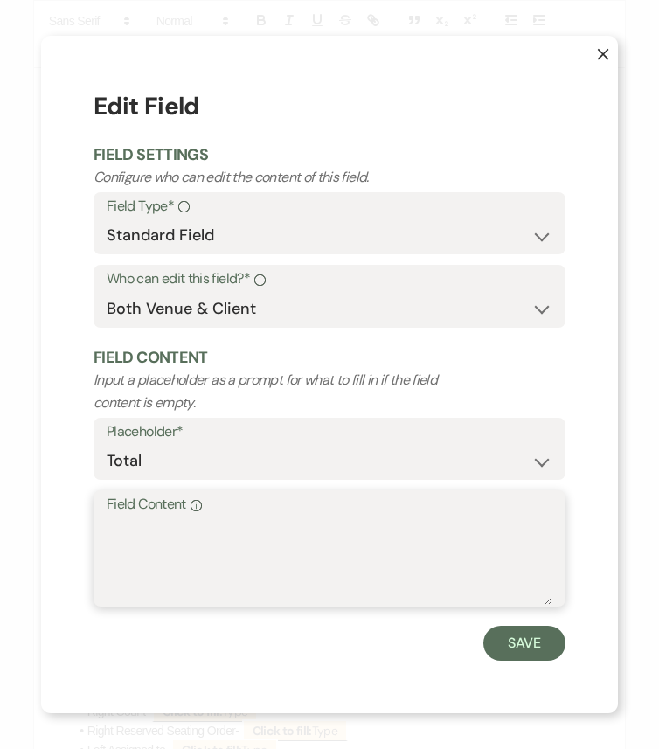
click at [173, 555] on textarea "Field Content Info" at bounding box center [329, 560] width 445 height 87
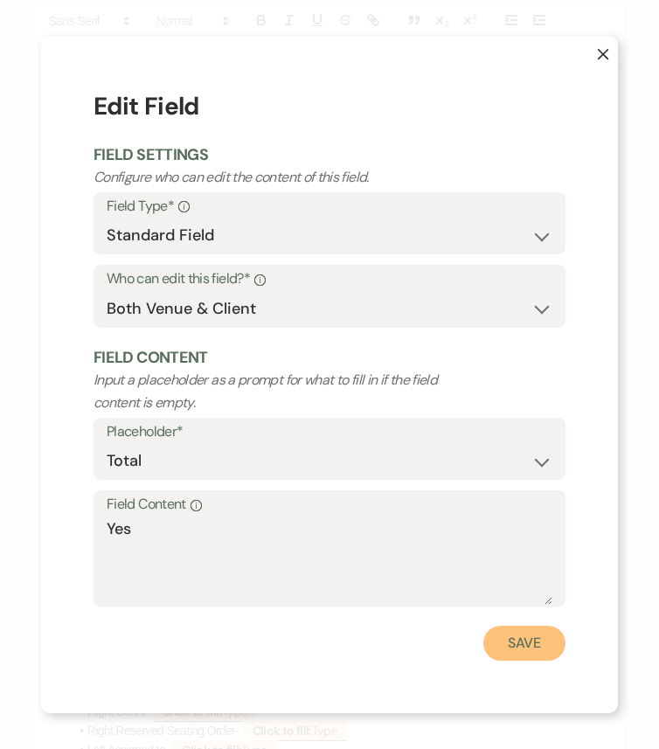
click at [492, 626] on button "Save" at bounding box center [524, 642] width 82 height 35
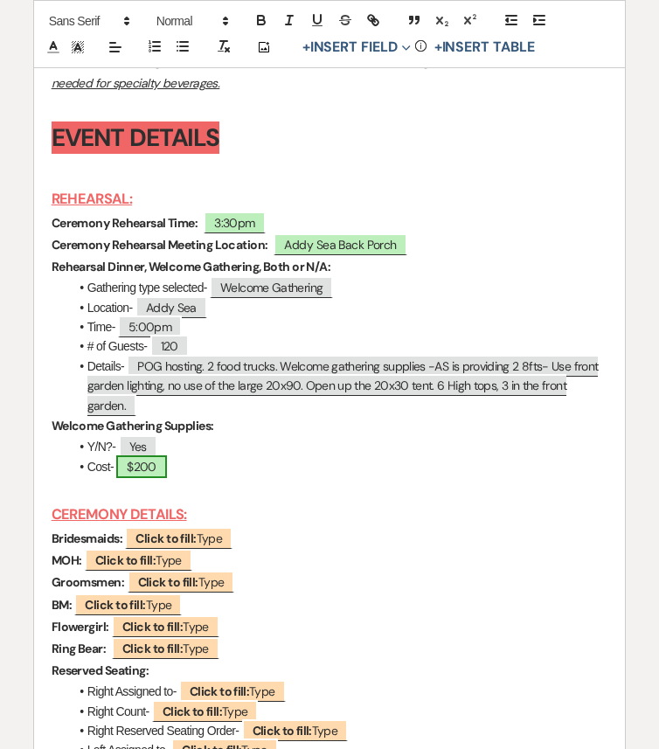
click at [150, 478] on span "$200" at bounding box center [141, 466] width 50 height 23
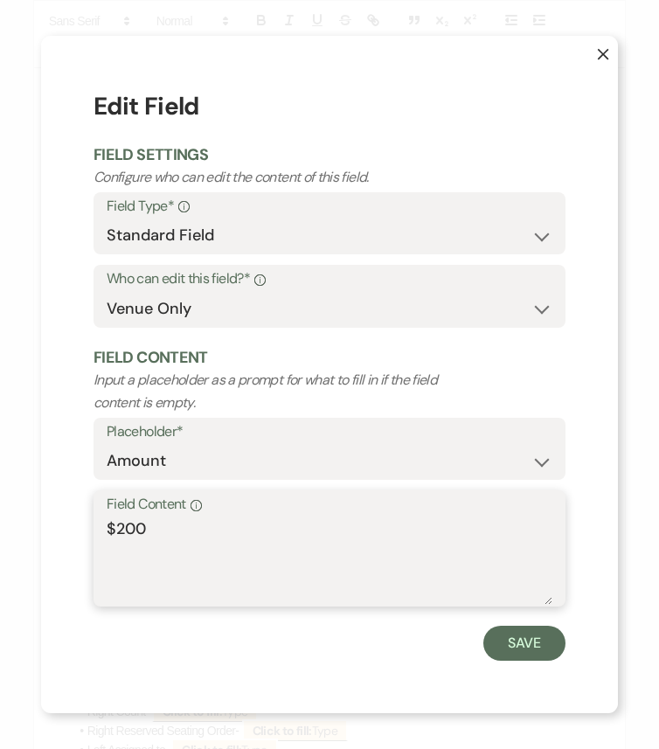
drag, startPoint x: 210, startPoint y: 538, endPoint x: 20, endPoint y: 525, distance: 190.0
click at [20, 525] on div "X Edit Field Field Settings Configure who can edit the content of this field. F…" at bounding box center [329, 374] width 659 height 749
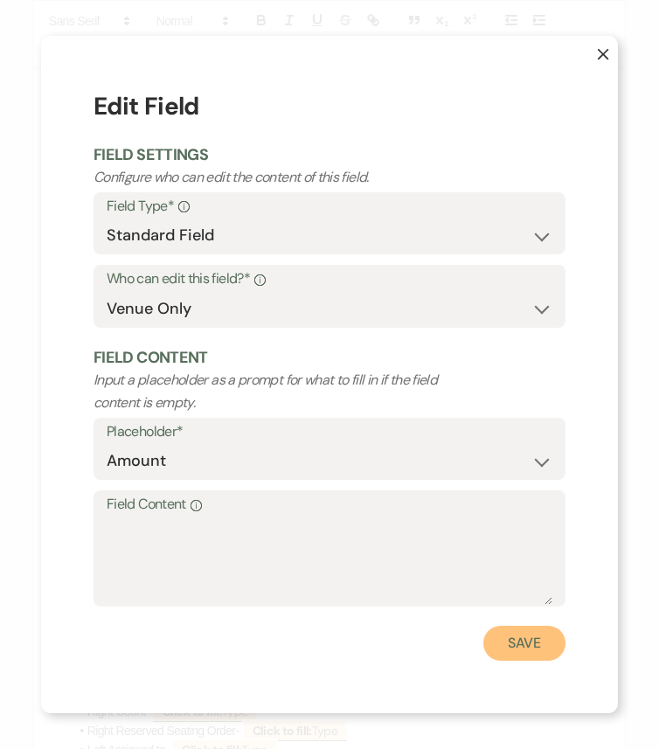
click at [514, 626] on button "Save" at bounding box center [524, 642] width 82 height 35
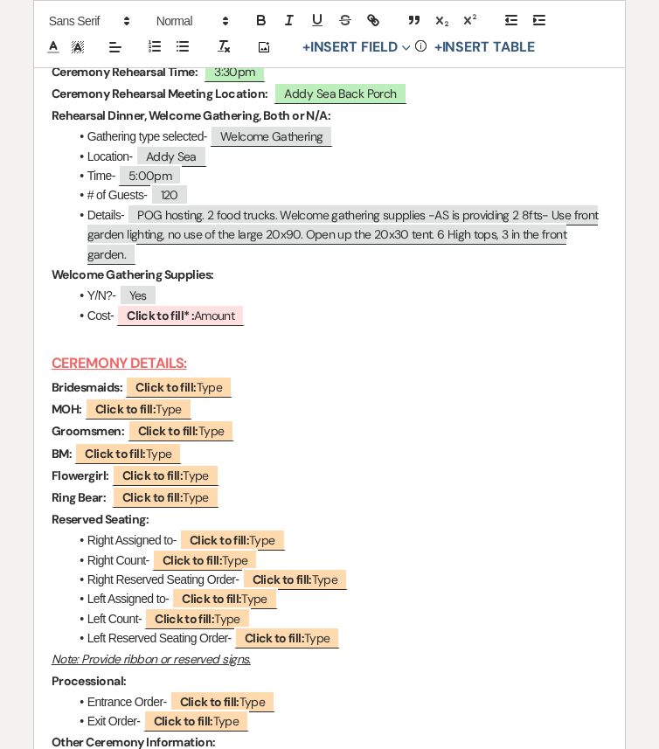
scroll to position [6221, 0]
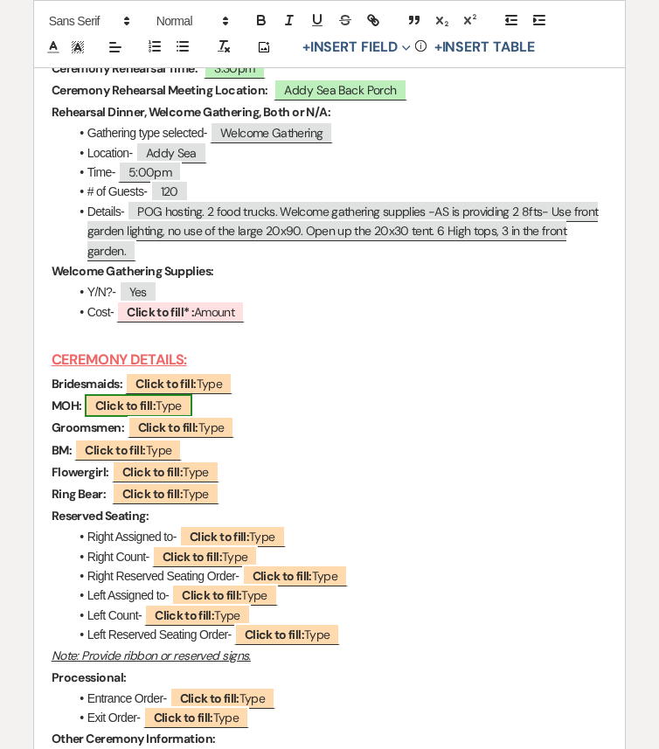
click at [111, 413] on b "Click to fill:" at bounding box center [125, 405] width 60 height 16
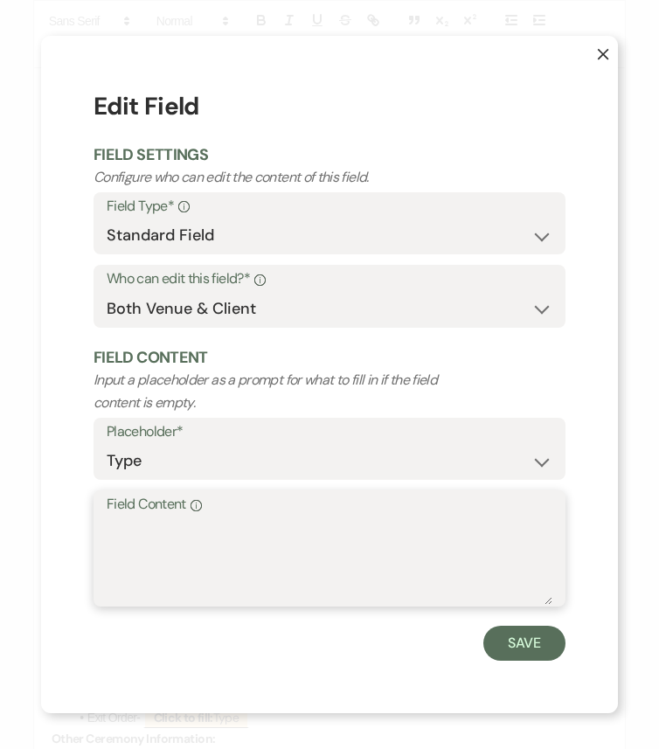
click at [154, 543] on textarea "Field Content Info" at bounding box center [329, 560] width 445 height 87
paste textarea "Eliza (Bride's Sister)"
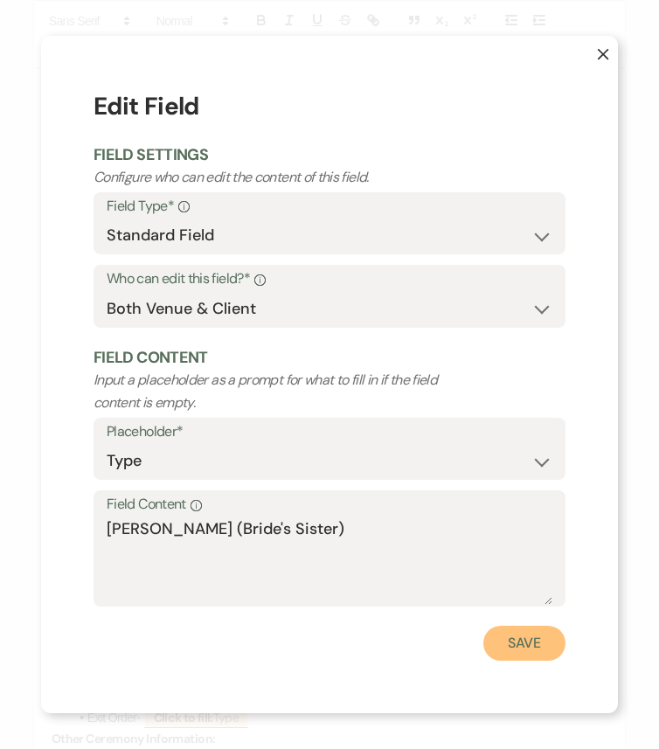
click at [510, 626] on button "Save" at bounding box center [524, 642] width 82 height 35
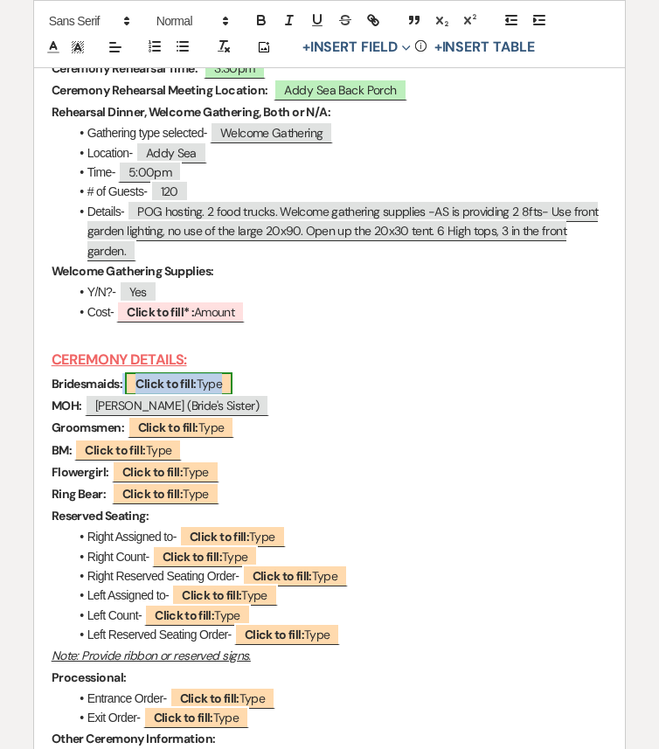
click at [209, 395] on span "Click to fill: Type" at bounding box center [178, 383] width 107 height 23
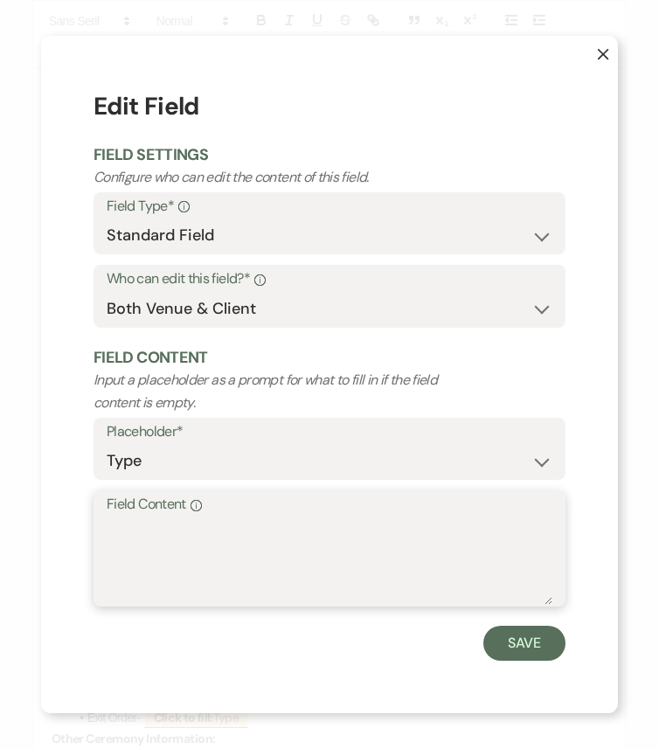
click at [214, 547] on textarea "Field Content Info" at bounding box center [329, 560] width 445 height 87
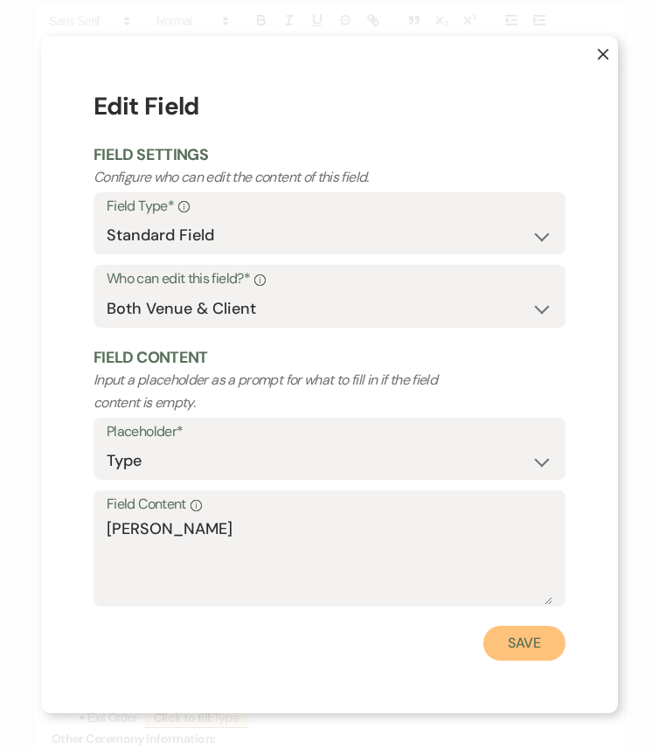
click at [545, 626] on button "Save" at bounding box center [524, 642] width 82 height 35
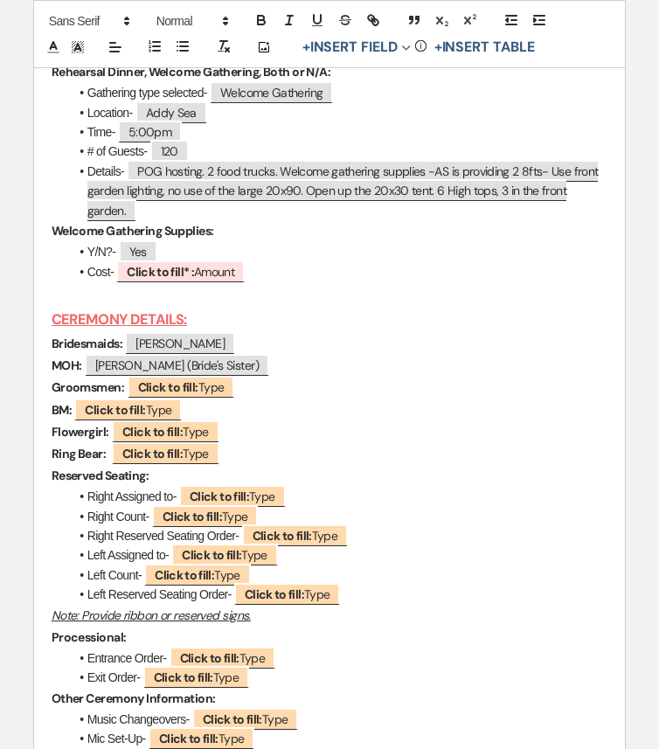
scroll to position [6267, 0]
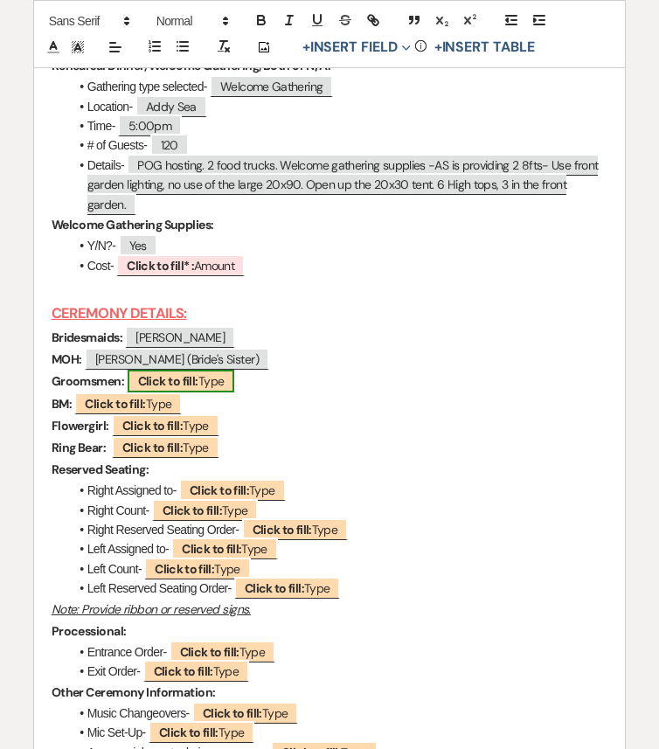
click at [178, 389] on b "Click to fill:" at bounding box center [168, 381] width 60 height 16
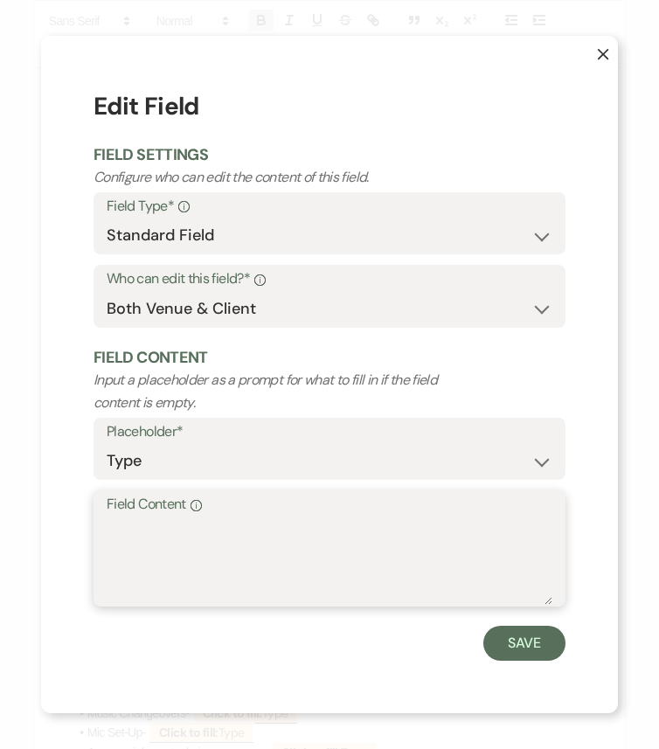
click at [225, 538] on textarea "Field Content Info" at bounding box center [329, 560] width 445 height 87
paste textarea "Billy and Jimmy (Groom's Brother)"
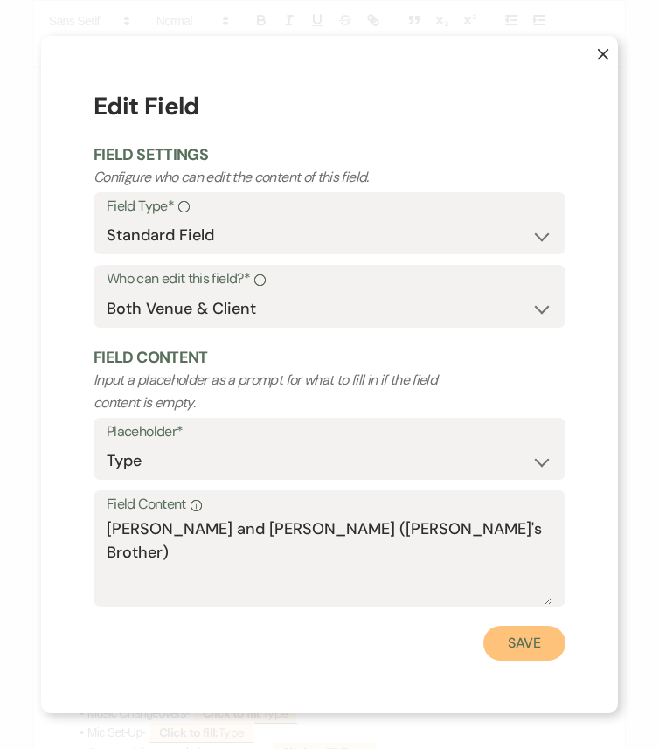
click at [518, 626] on button "Save" at bounding box center [524, 642] width 82 height 35
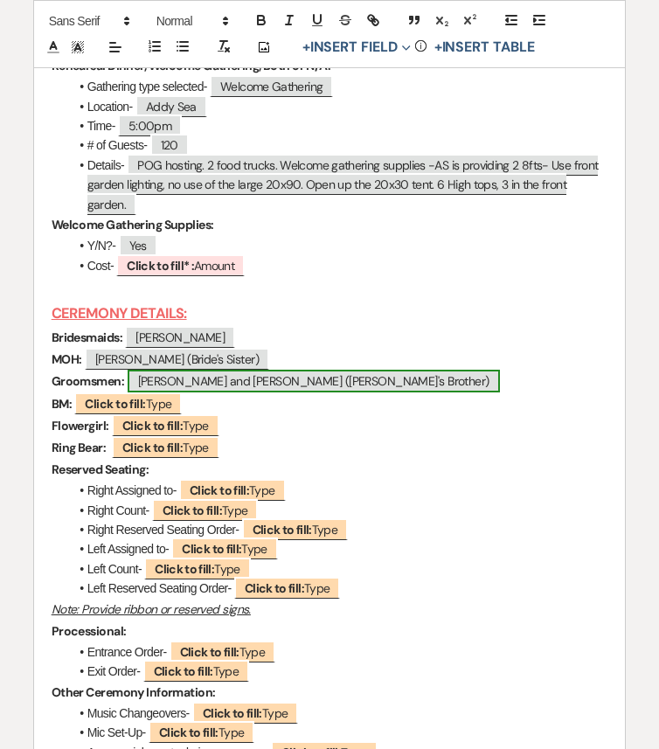
click at [218, 392] on span "Billy and Jimmy (Groom's Brother)" at bounding box center [314, 380] width 372 height 23
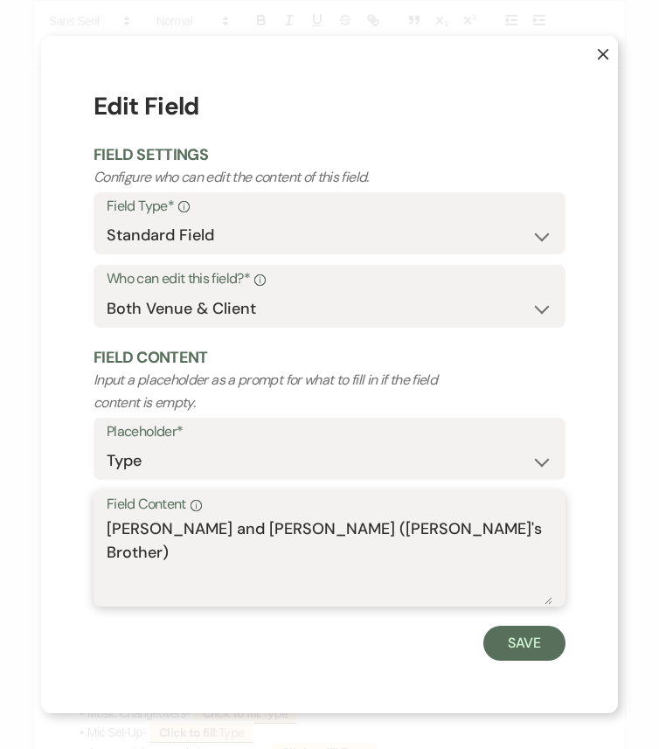
drag, startPoint x: 137, startPoint y: 528, endPoint x: 171, endPoint y: 529, distance: 34.1
click at [171, 529] on textarea "Billy and Jimmy (Groom's Brother)" at bounding box center [329, 560] width 445 height 87
drag, startPoint x: 196, startPoint y: 528, endPoint x: 480, endPoint y: 525, distance: 284.8
click at [480, 525] on textarea "Billy, Jimmy (Groom's Brother)" at bounding box center [329, 560] width 445 height 87
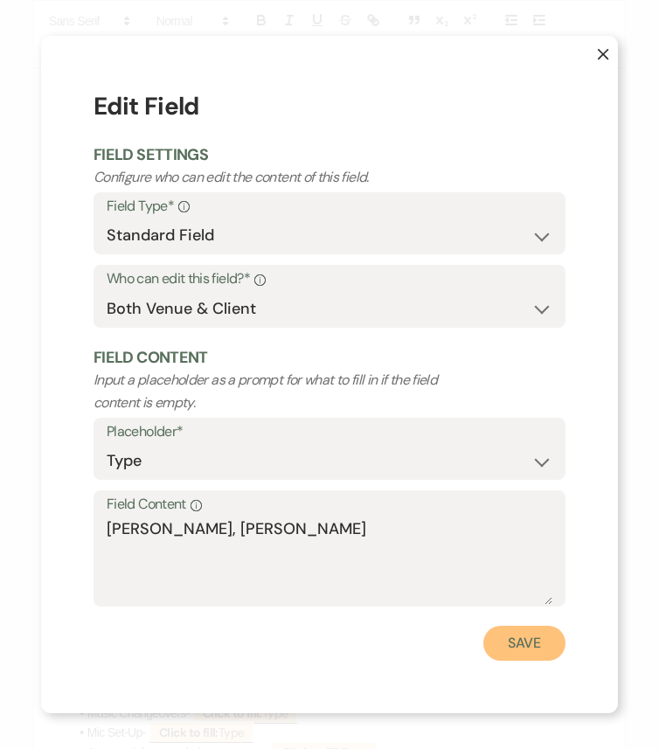
click at [555, 626] on button "Save" at bounding box center [524, 642] width 82 height 35
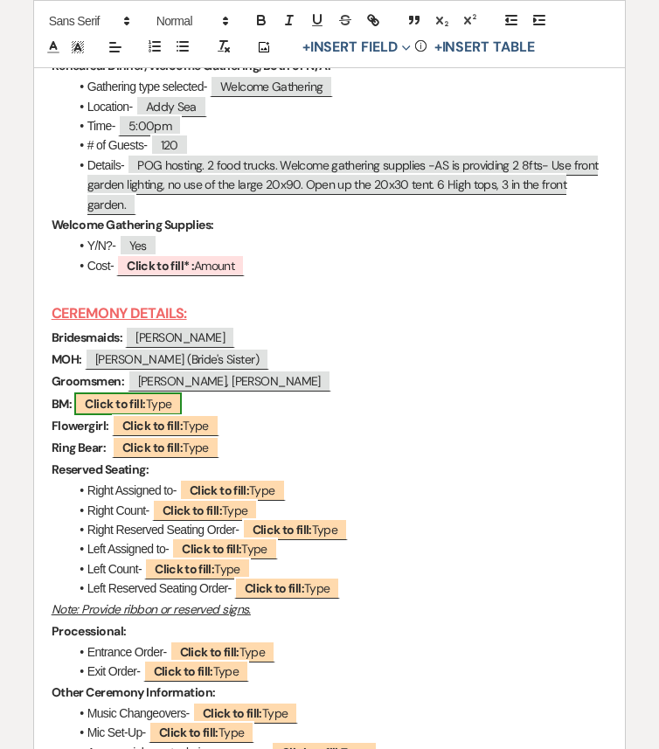
click at [166, 415] on span "Click to fill: Type" at bounding box center [127, 403] width 107 height 23
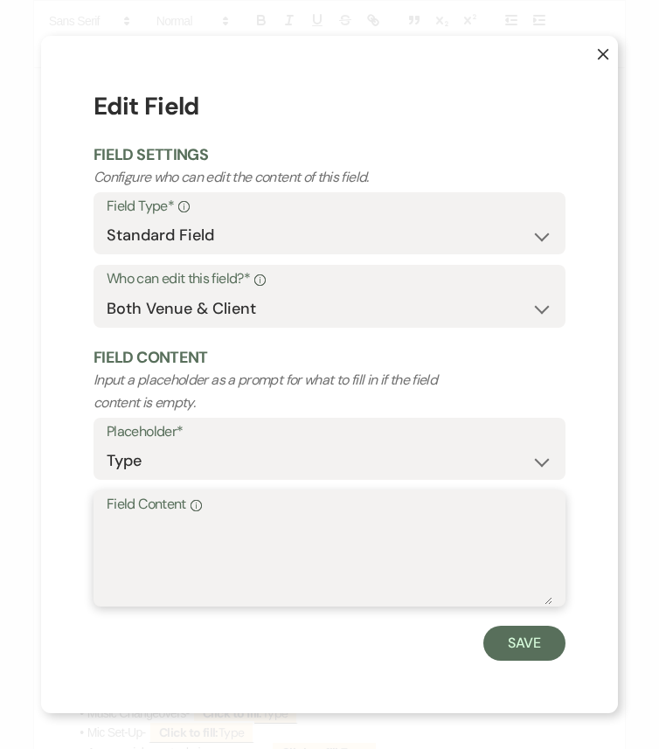
click at [212, 535] on textarea "Field Content Info" at bounding box center [329, 560] width 445 height 87
paste textarea "Billy and Jimmy (Groom's Brother)"
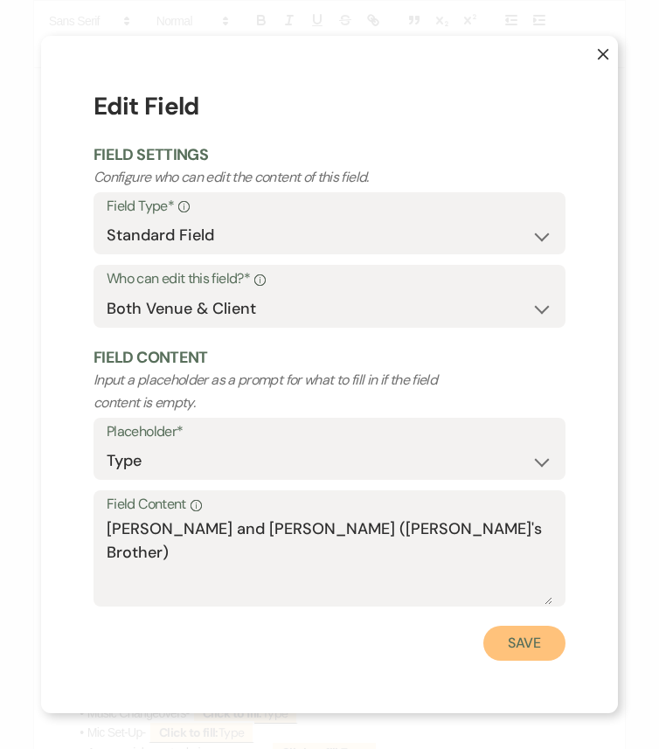
click at [504, 626] on button "Save" at bounding box center [524, 642] width 82 height 35
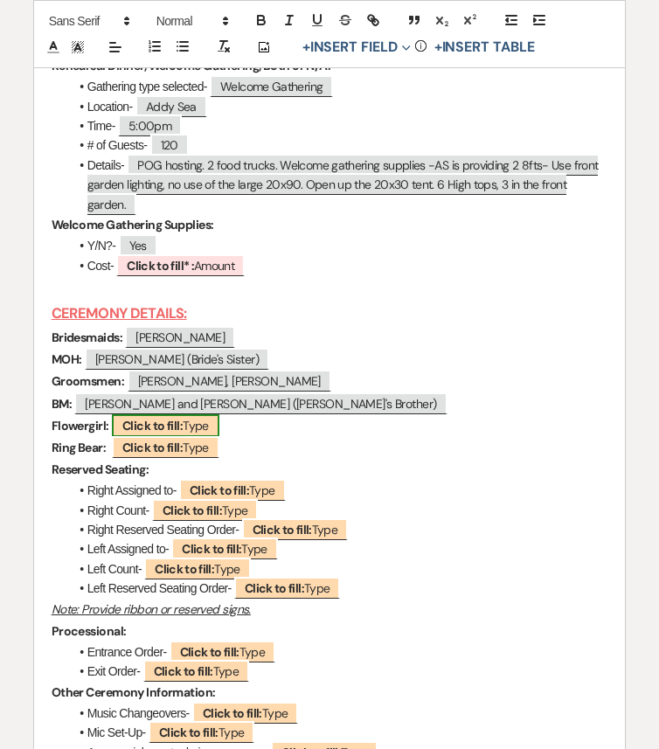
click at [191, 437] on span "Click to fill: Type" at bounding box center [165, 425] width 107 height 23
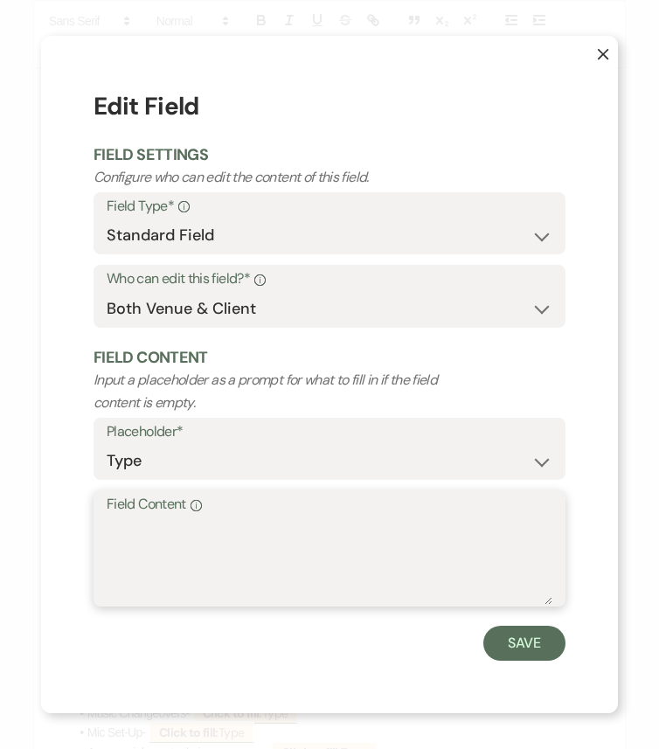
click at [239, 585] on textarea "Field Content Info" at bounding box center [329, 560] width 445 height 87
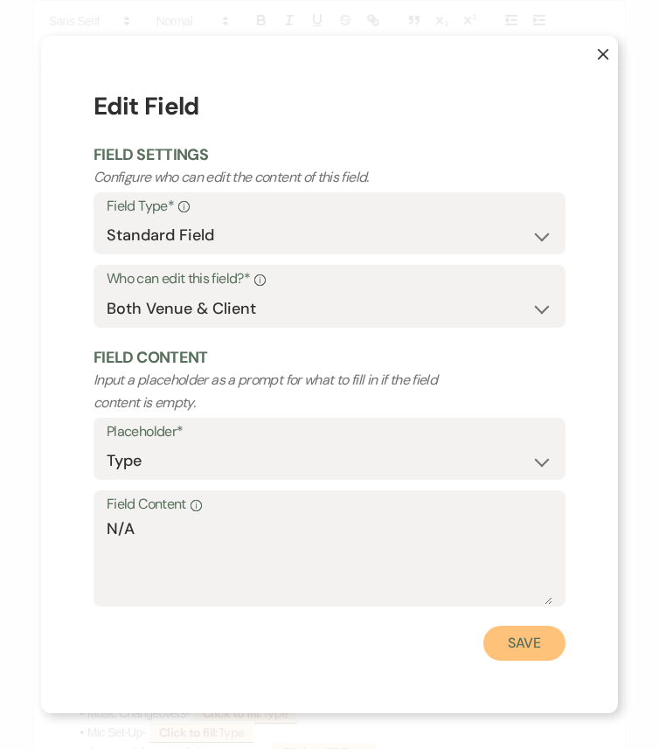
click at [518, 626] on button "Save" at bounding box center [524, 642] width 82 height 35
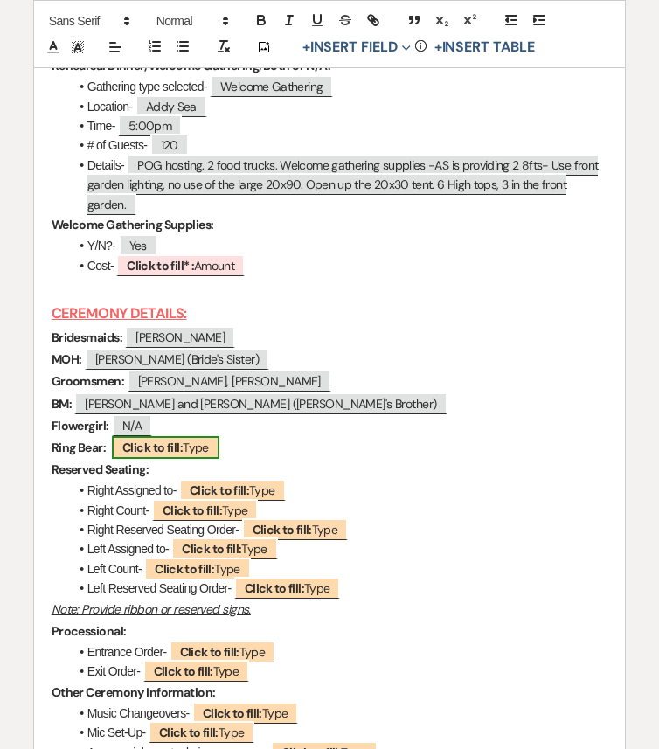
click at [155, 455] on b "Click to fill:" at bounding box center [152, 447] width 60 height 16
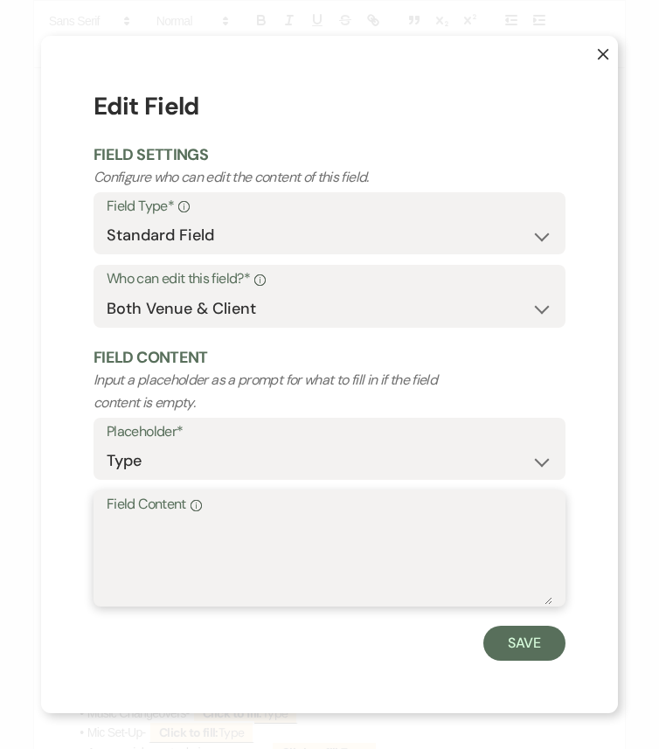
click at [166, 555] on textarea "Field Content Info" at bounding box center [329, 560] width 445 height 87
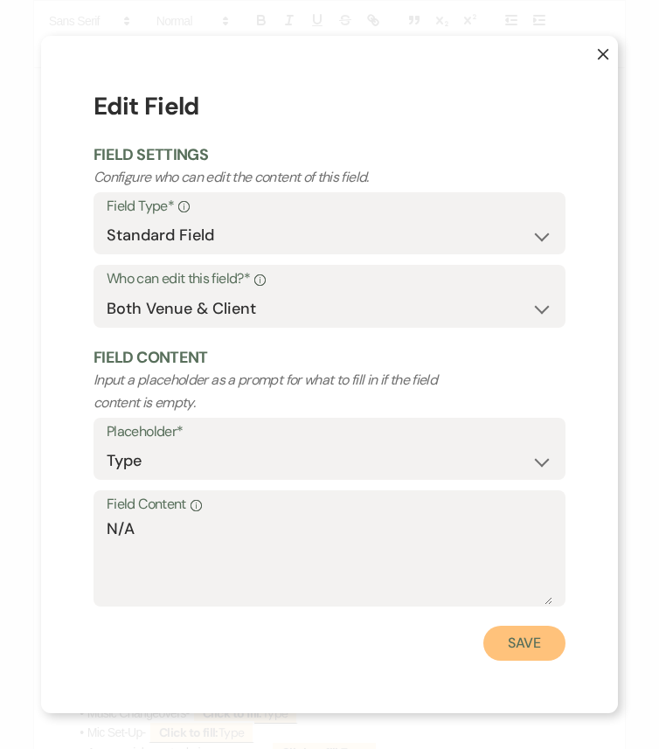
click at [536, 626] on button "Save" at bounding box center [524, 642] width 82 height 35
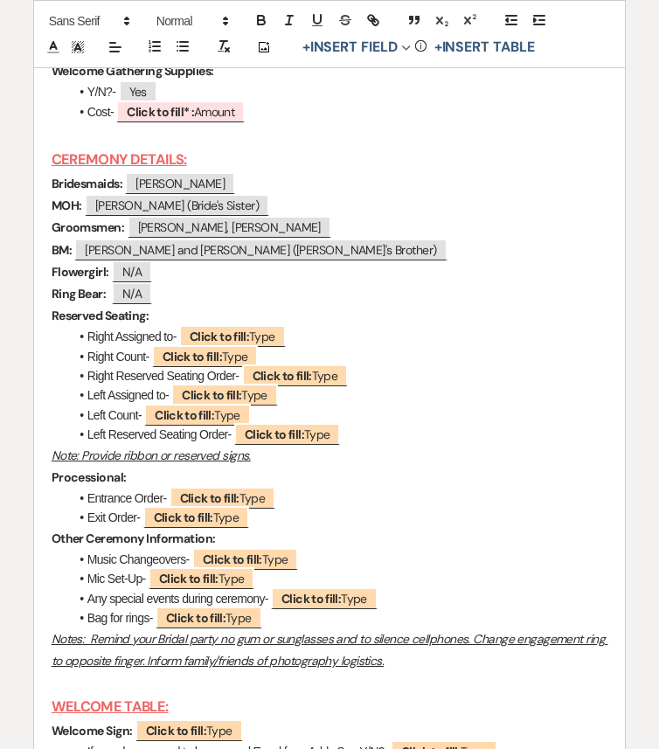
scroll to position [6438, 0]
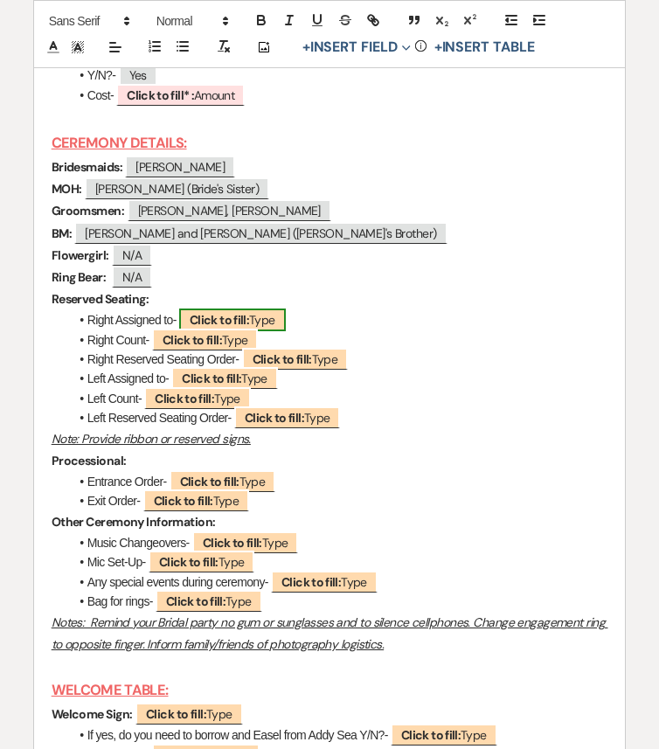
click at [247, 328] on b "Click to fill:" at bounding box center [219, 320] width 59 height 16
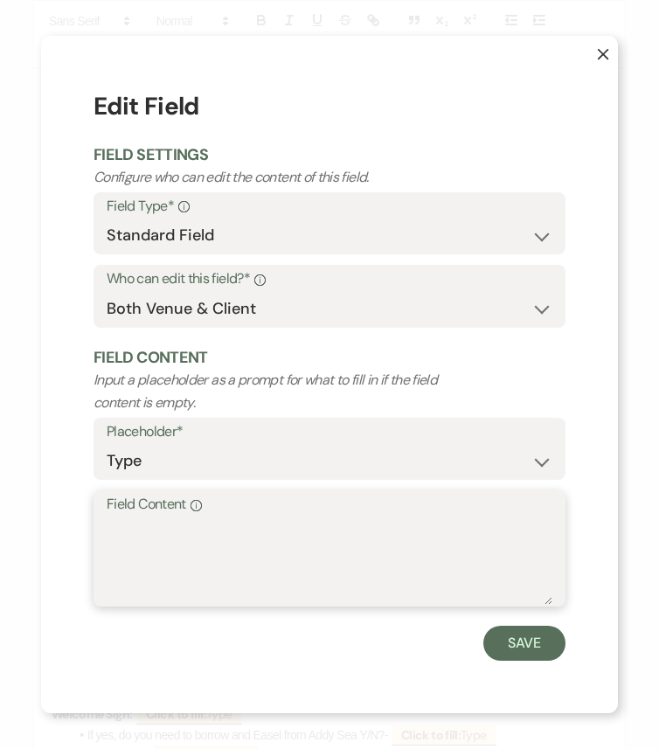
click at [218, 542] on textarea "Field Content Info" at bounding box center [329, 560] width 445 height 87
paste textarea "B/G Swapping sides"
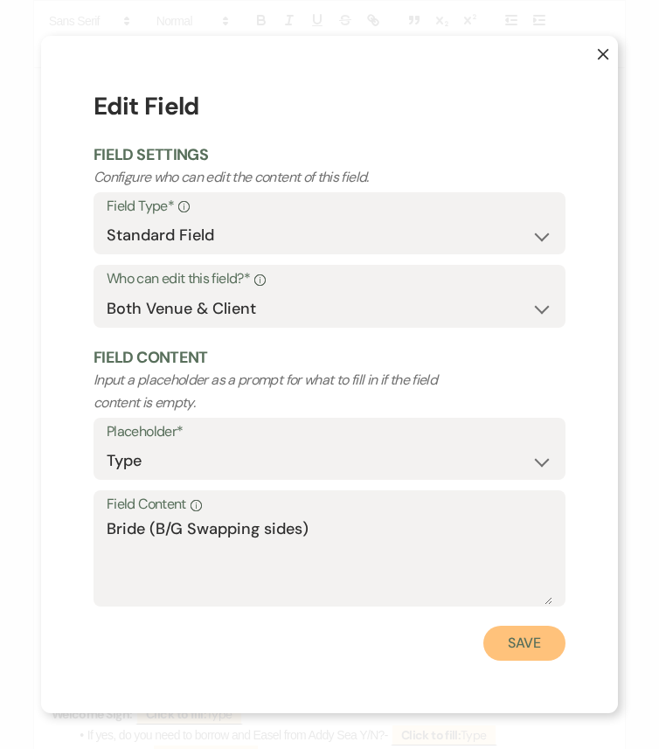
click at [532, 626] on button "Save" at bounding box center [524, 642] width 82 height 35
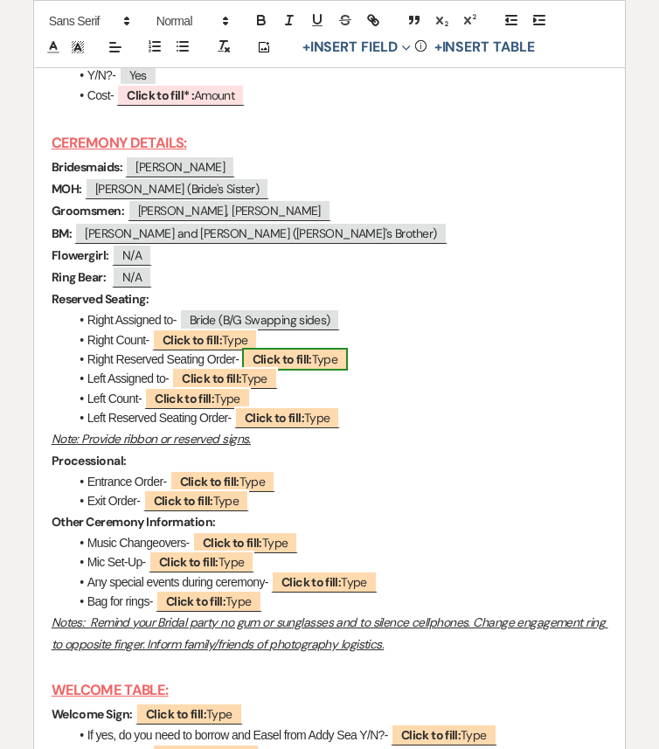
click at [285, 367] on b "Click to fill:" at bounding box center [281, 359] width 59 height 16
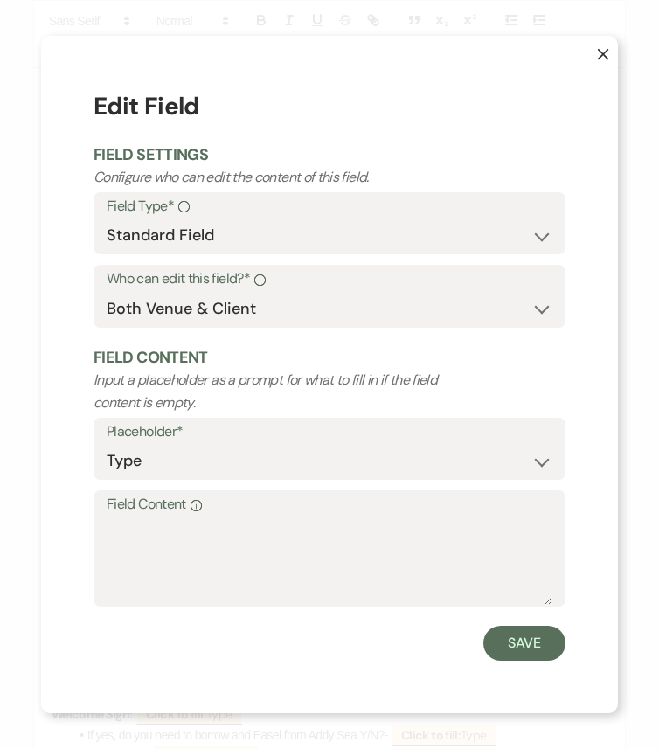
click at [285, 403] on p "Input a placeholder as a prompt for what to fill in if the field content is emp…" at bounding box center [281, 391] width 377 height 45
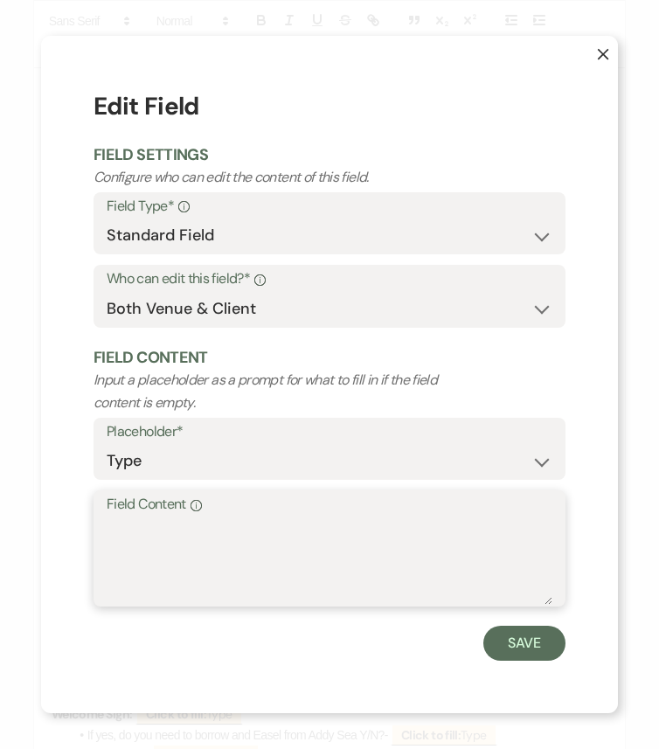
click at [287, 592] on textarea "Field Content Info" at bounding box center [329, 560] width 445 height 87
paste textarea "7--Greg Doll (FOB), Julie Doll (MOB), Eliza (SOB), Jimmy (BOB), Maggie (BOB Par…"
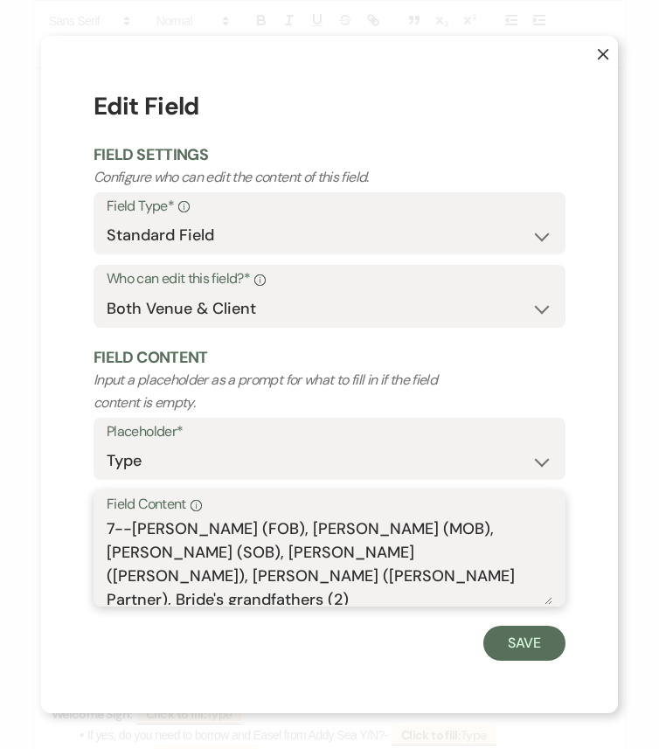
drag, startPoint x: 131, startPoint y: 525, endPoint x: 78, endPoint y: 525, distance: 53.3
click at [78, 525] on div "X Edit Field Field Settings Configure who can edit the content of this field. F…" at bounding box center [329, 374] width 577 height 677
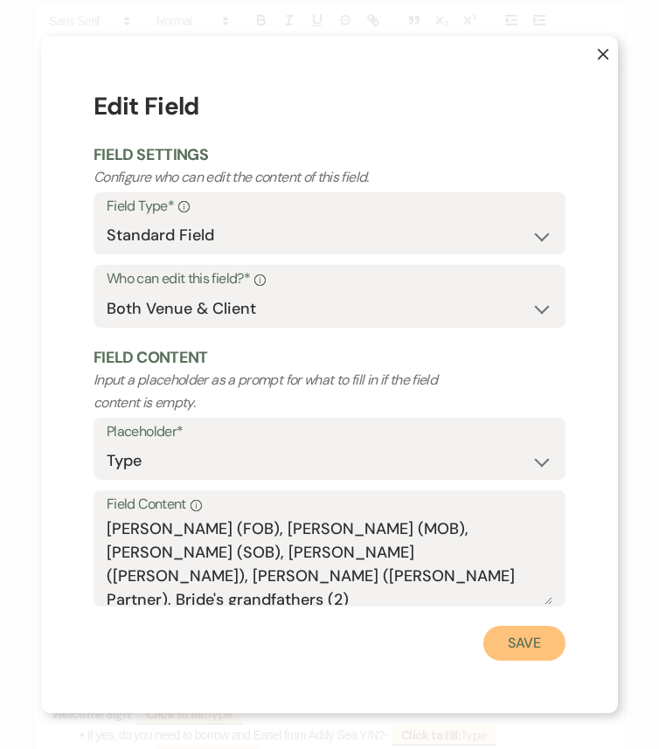
click at [527, 626] on button "Save" at bounding box center [524, 642] width 82 height 35
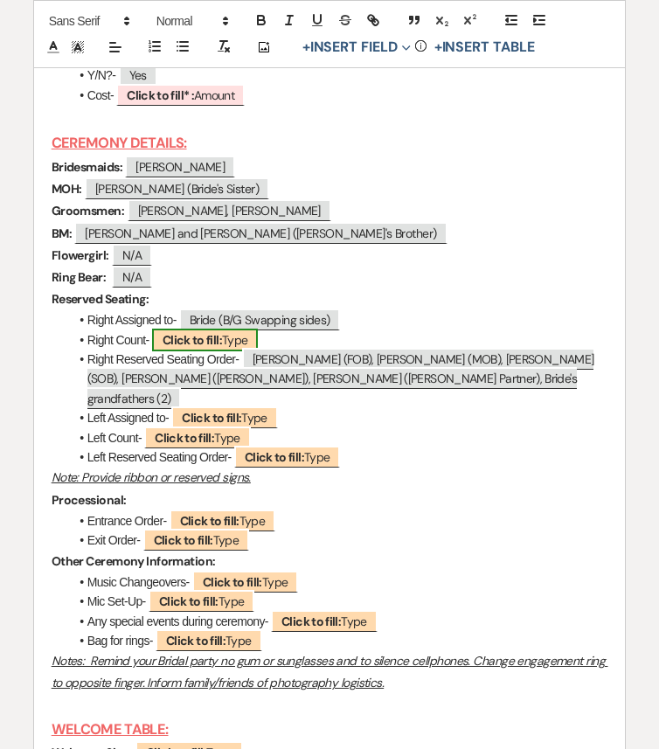
click at [218, 348] on b "Click to fill:" at bounding box center [191, 340] width 59 height 16
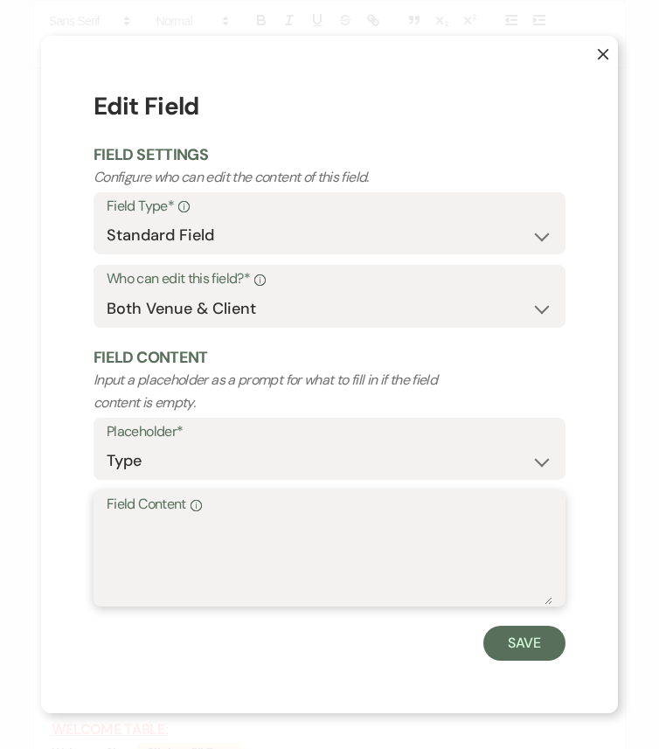
click at [231, 540] on textarea "Field Content Info" at bounding box center [329, 560] width 445 height 87
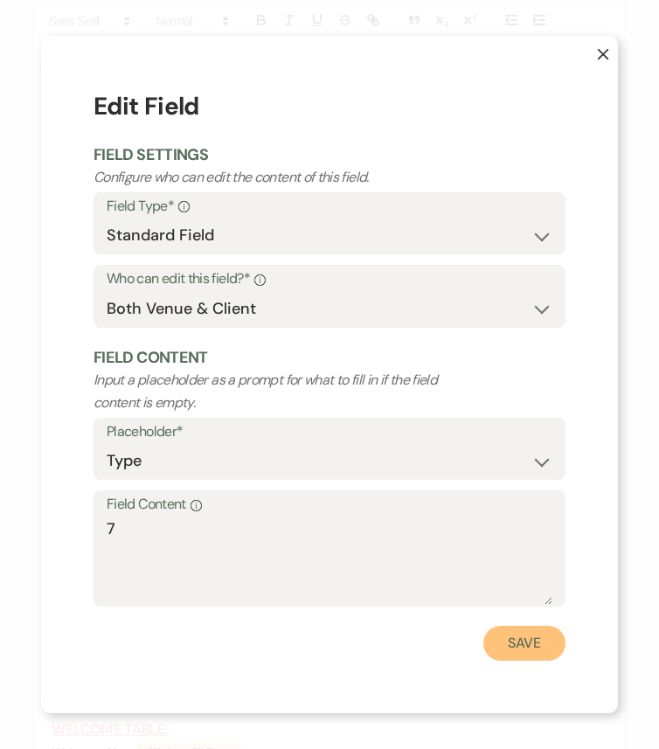
click at [530, 626] on button "Save" at bounding box center [524, 642] width 82 height 35
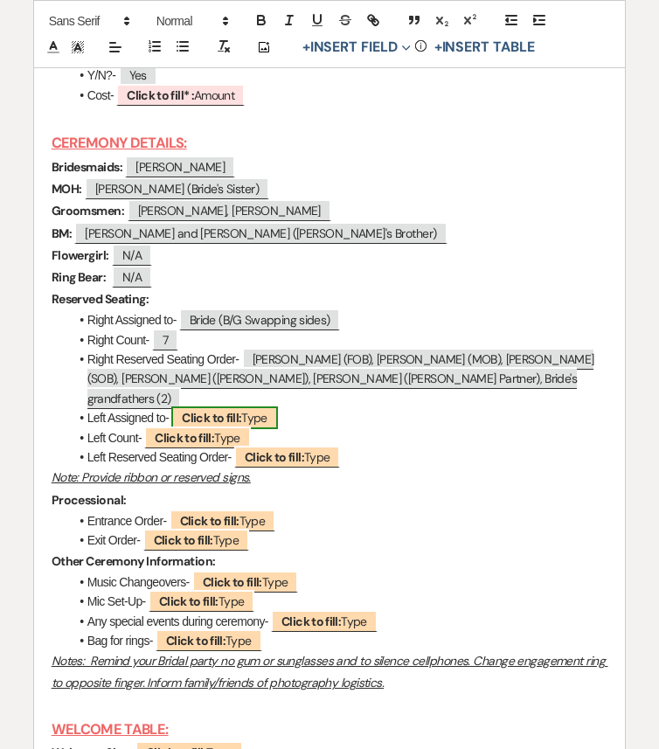
click at [204, 425] on b "Click to fill:" at bounding box center [211, 418] width 59 height 16
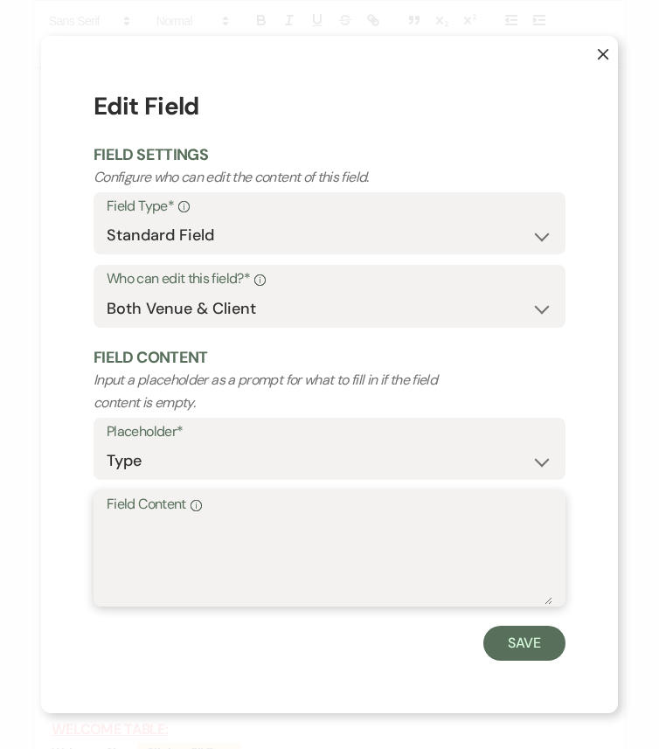
click at [241, 533] on textarea "Field Content Info" at bounding box center [329, 560] width 445 height 87
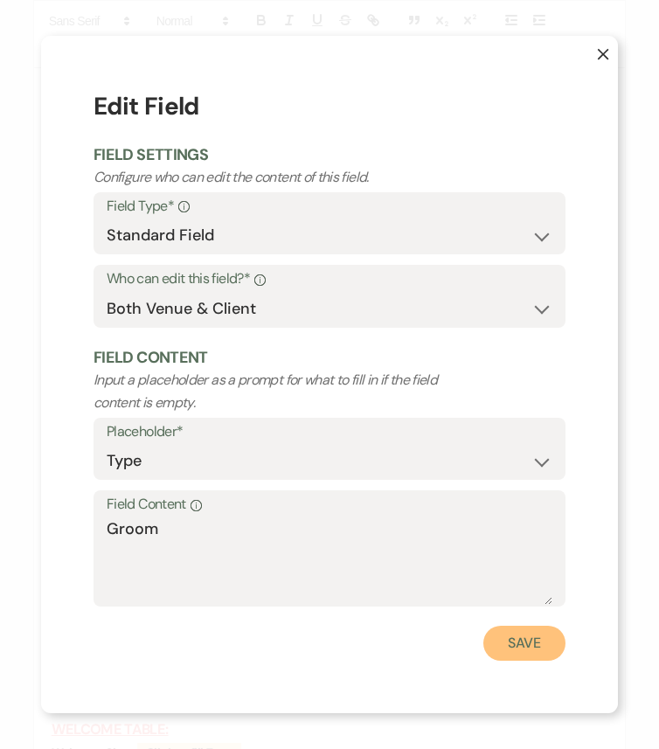
click at [537, 626] on button "Save" at bounding box center [524, 642] width 82 height 35
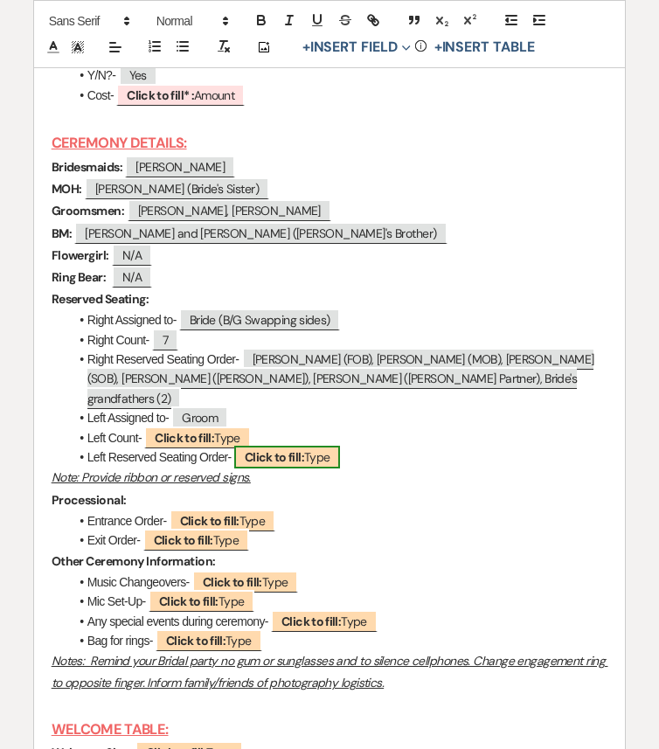
click at [266, 465] on b "Click to fill:" at bounding box center [274, 457] width 59 height 16
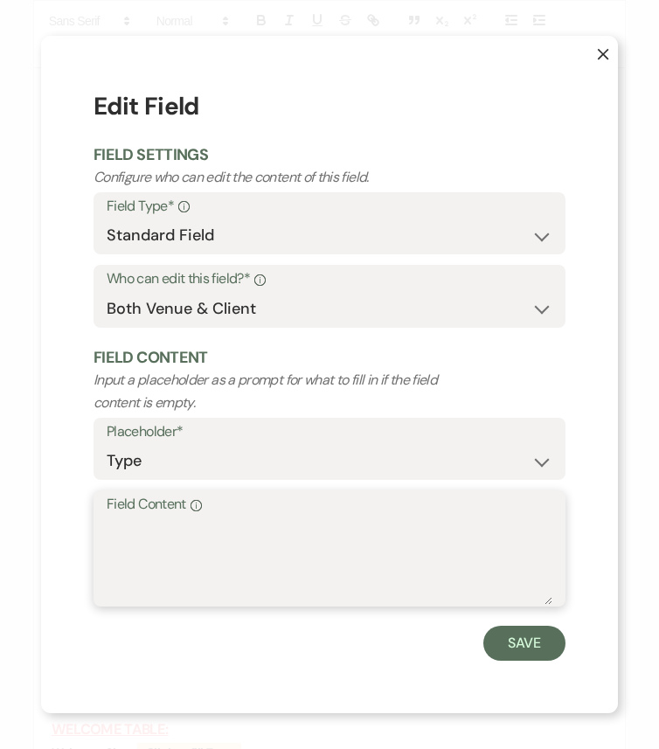
click at [266, 524] on textarea "Field Content Info" at bounding box center [329, 560] width 445 height 87
paste textarea "GROOM: 6--Jim Pershing (FOG), Kate Pershing (MOG), Jim (BOG), Billy (BOG), Gran…"
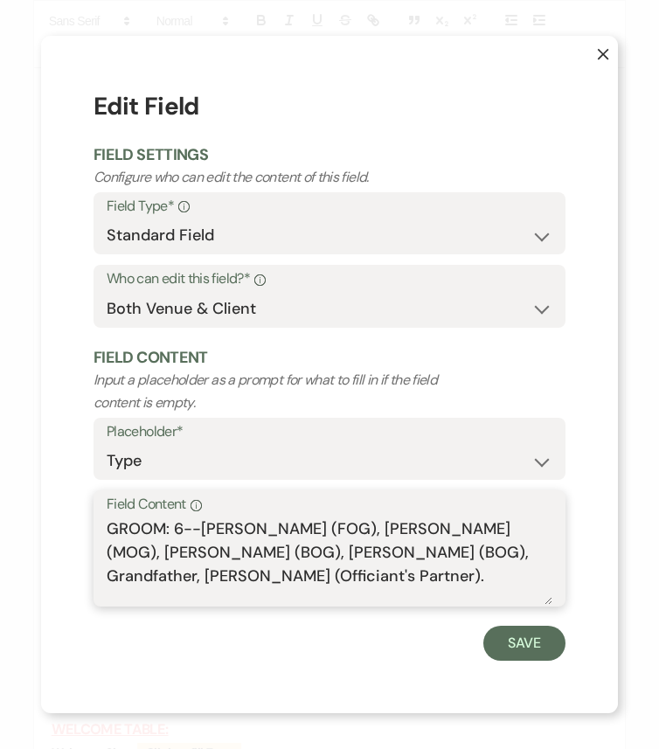
drag, startPoint x: 200, startPoint y: 527, endPoint x: 52, endPoint y: 512, distance: 149.2
click at [52, 512] on div "X Edit Field Field Settings Configure who can edit the content of this field. F…" at bounding box center [329, 374] width 577 height 677
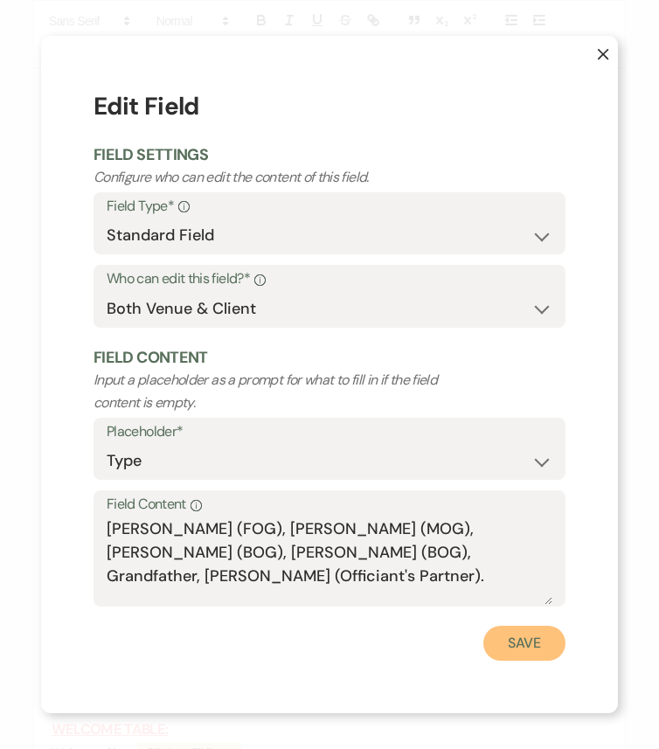
click at [532, 626] on button "Save" at bounding box center [524, 642] width 82 height 35
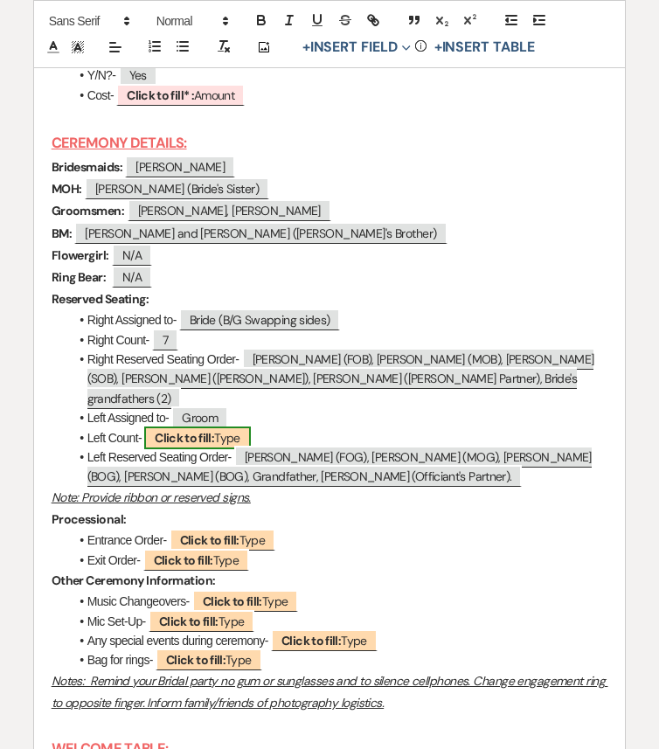
click at [204, 445] on b "Click to fill:" at bounding box center [184, 438] width 59 height 16
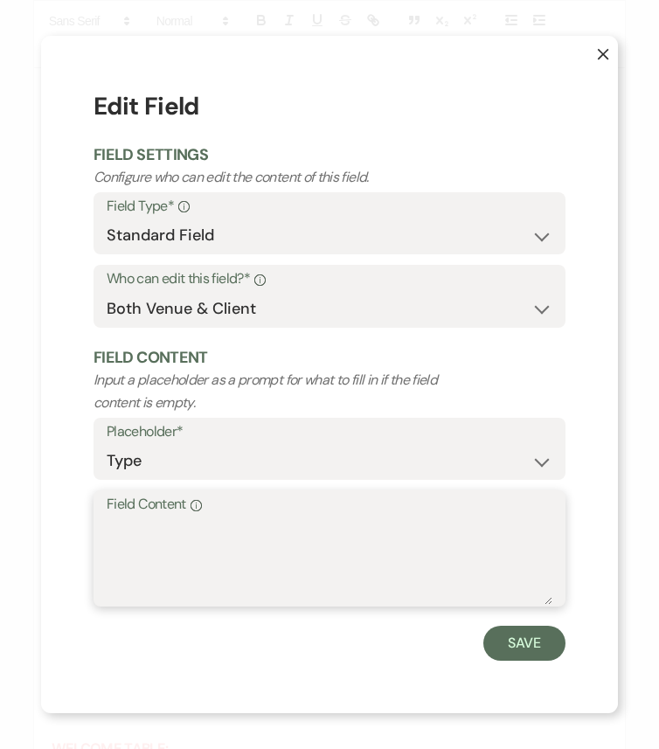
click at [228, 528] on textarea "Field Content Info" at bounding box center [329, 560] width 445 height 87
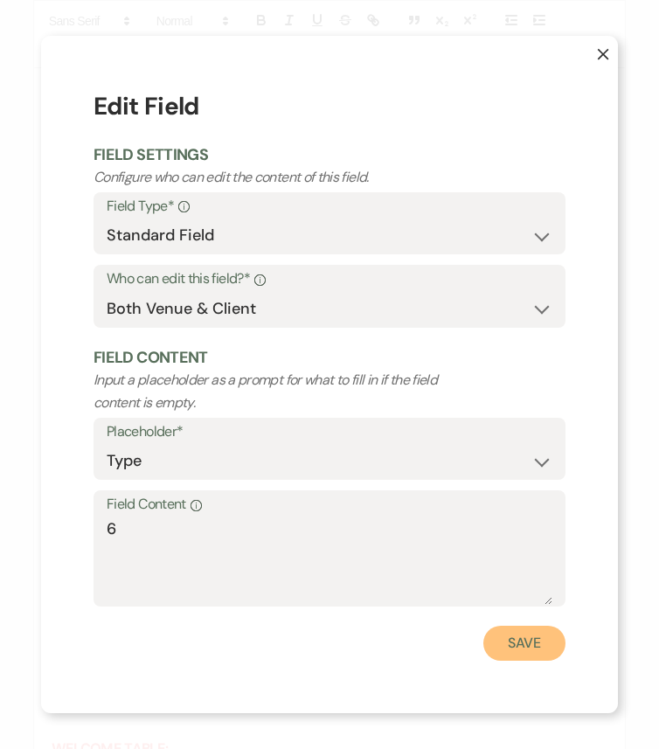
click at [541, 626] on button "Save" at bounding box center [524, 642] width 82 height 35
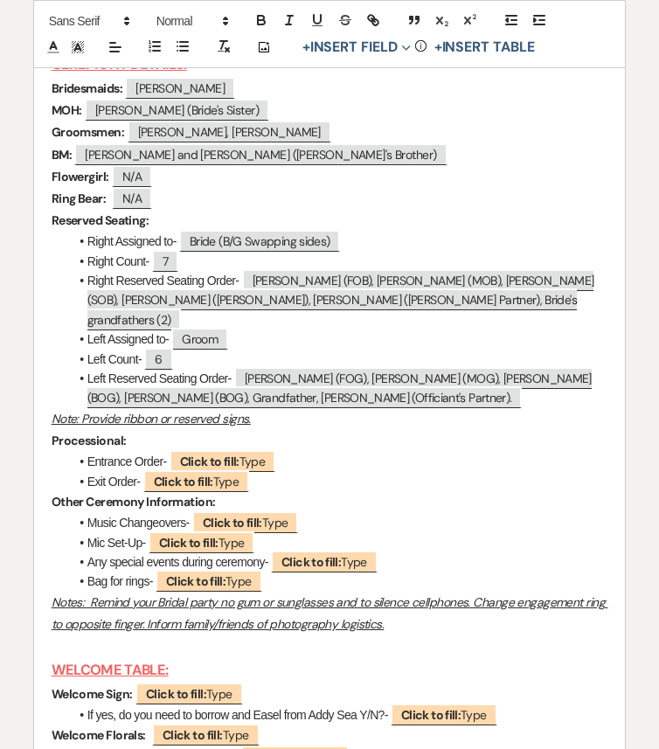
scroll to position [6517, 0]
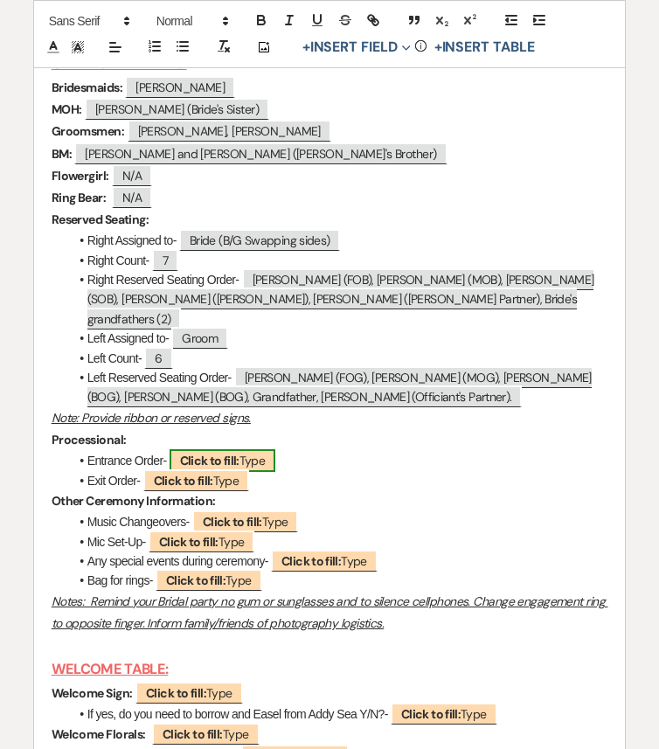
click at [249, 472] on span "Click to fill: Type" at bounding box center [222, 460] width 107 height 23
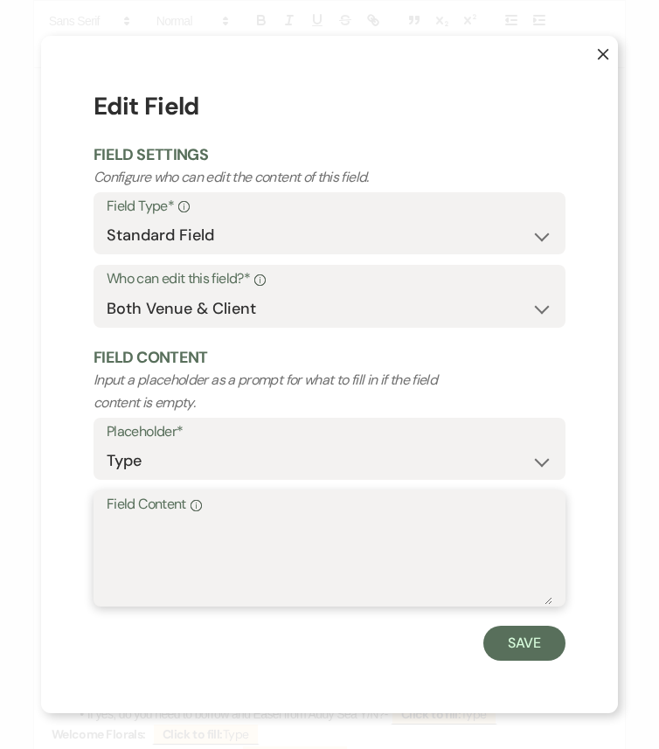
click at [247, 535] on textarea "Field Content Info" at bounding box center [329, 560] width 445 height 87
paste textarea "MOB escorted by BOB, Groom's Parents, Groom, BOG, SOB, Bride escorted by FOB. (…"
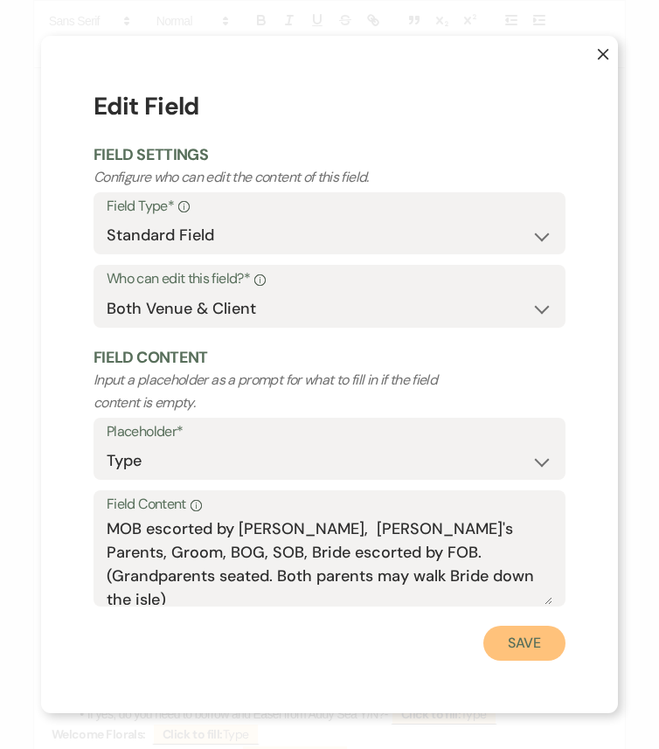
click at [513, 626] on button "Save" at bounding box center [524, 642] width 82 height 35
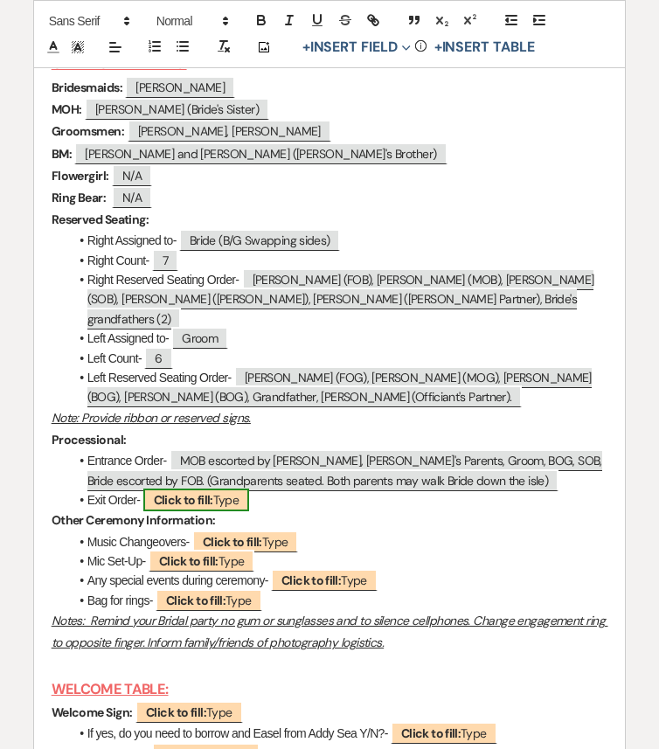
click at [192, 508] on b "Click to fill:" at bounding box center [183, 500] width 59 height 16
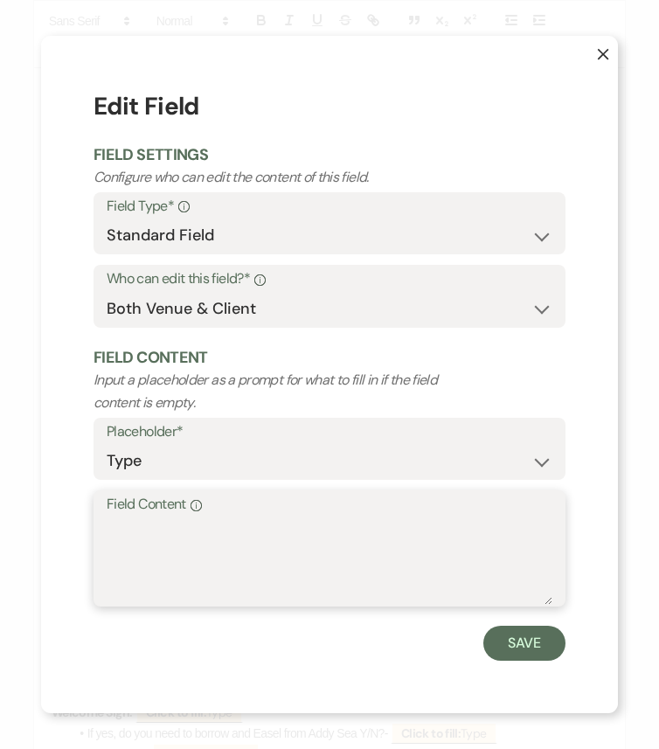
click at [247, 562] on textarea "Field Content Info" at bounding box center [329, 560] width 445 height 87
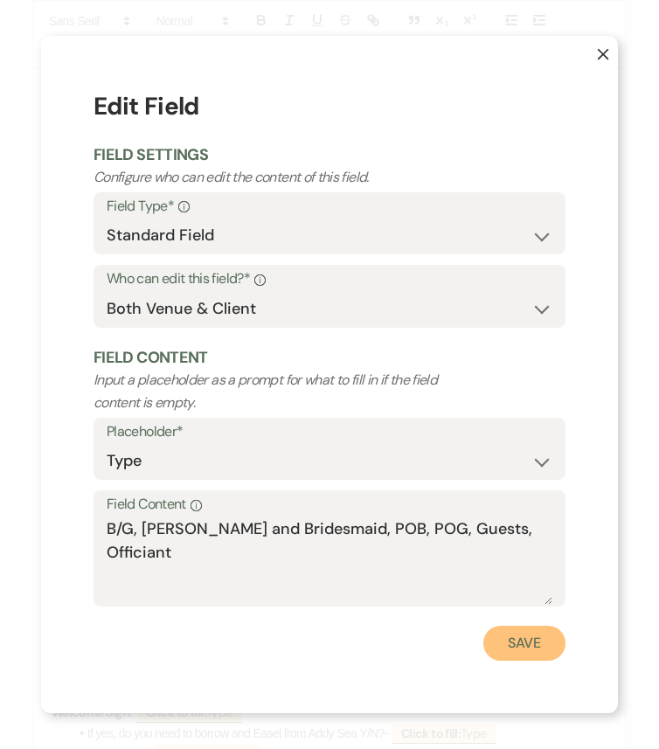
click at [535, 626] on button "Save" at bounding box center [524, 642] width 82 height 35
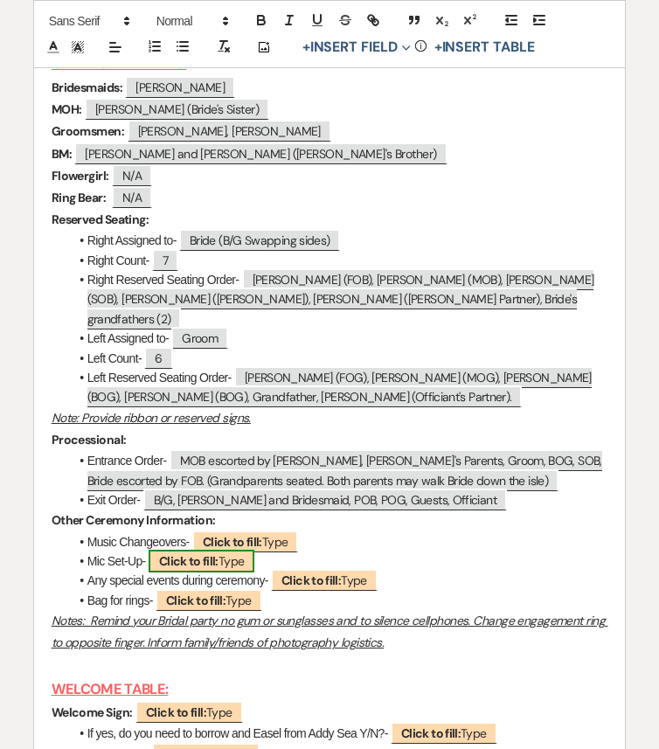
click at [185, 569] on b "Click to fill:" at bounding box center [188, 561] width 59 height 16
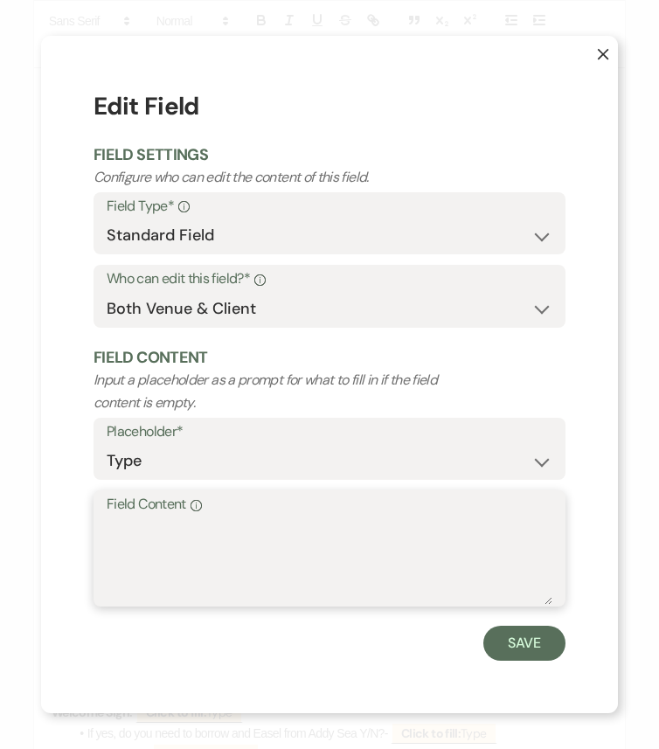
click at [241, 553] on textarea "Field Content Info" at bounding box center [329, 560] width 445 height 87
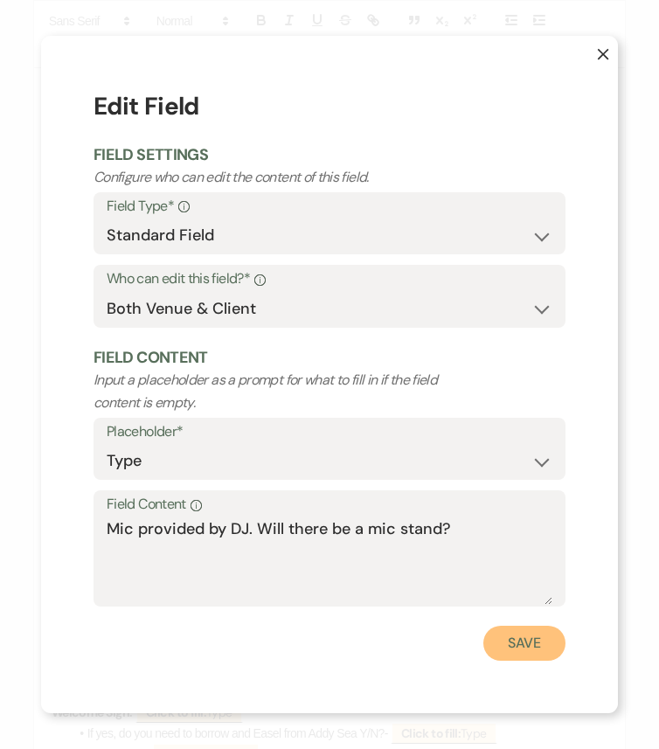
click at [524, 626] on button "Save" at bounding box center [524, 642] width 82 height 35
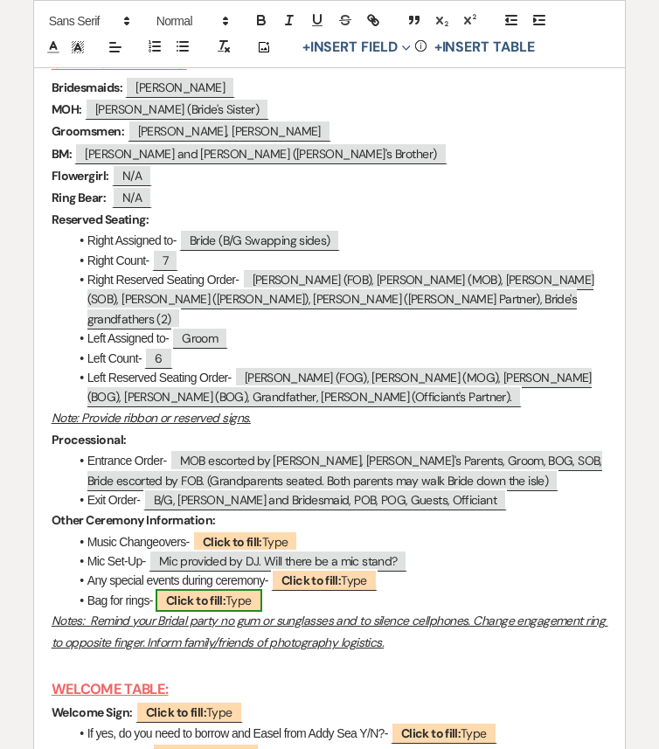
click at [224, 608] on b "Click to fill:" at bounding box center [195, 600] width 59 height 16
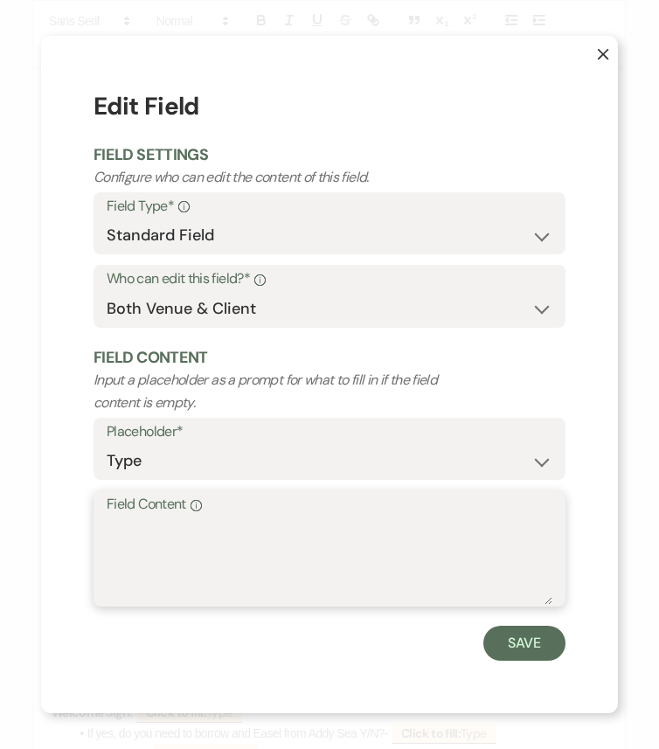
click at [285, 570] on textarea "Field Content Info" at bounding box center [329, 560] width 445 height 87
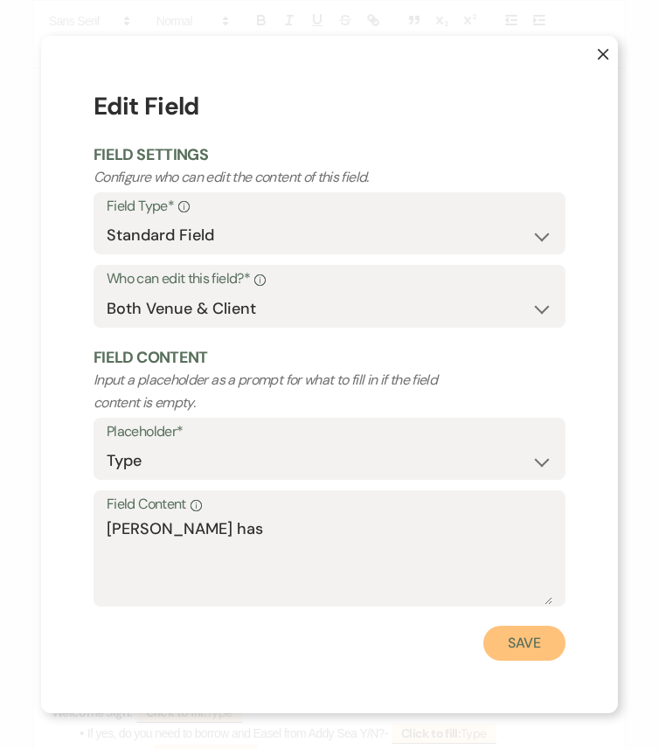
click at [549, 626] on button "Save" at bounding box center [524, 642] width 82 height 35
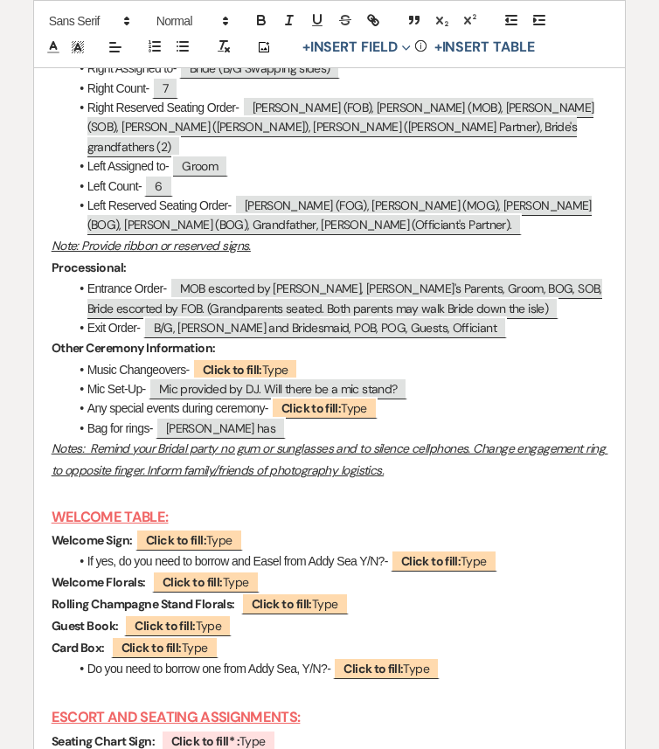
scroll to position [6694, 0]
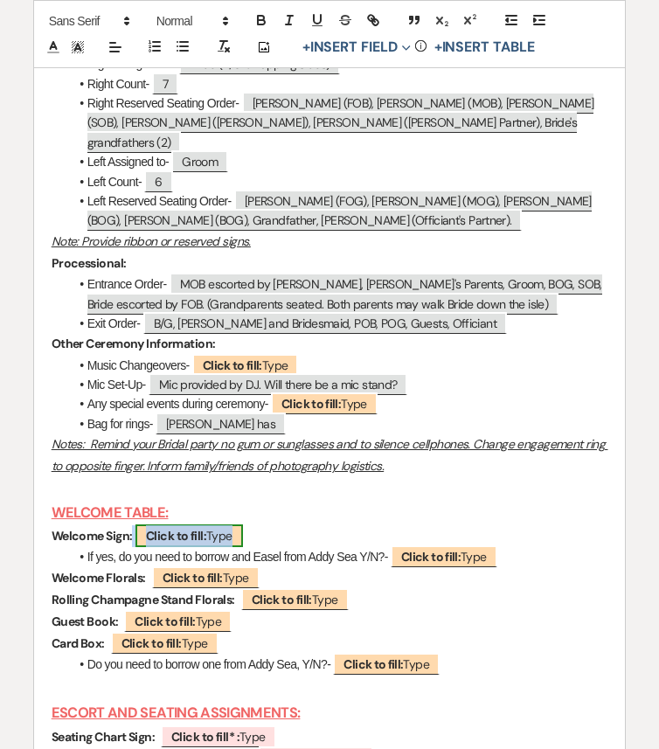
click at [203, 543] on b "Click to fill:" at bounding box center [176, 536] width 60 height 16
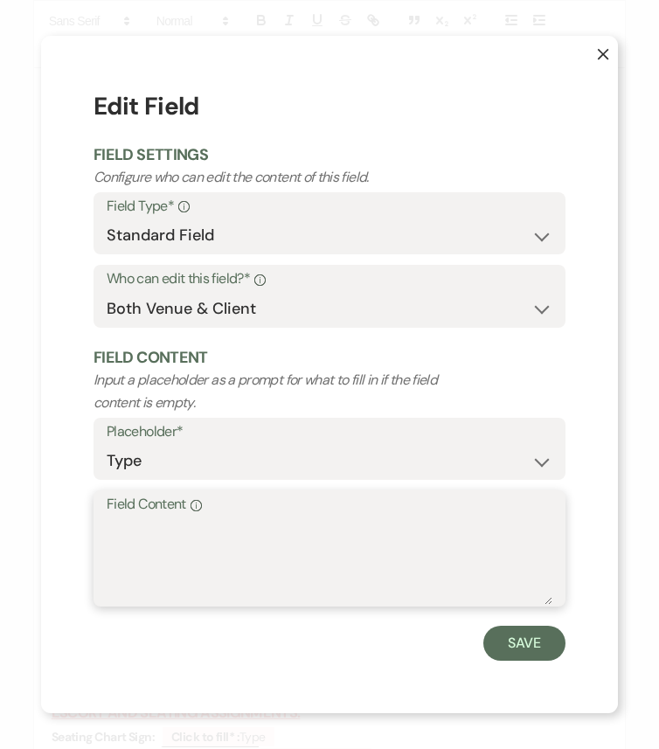
click at [253, 539] on textarea "Field Content Info" at bounding box center [329, 560] width 445 height 87
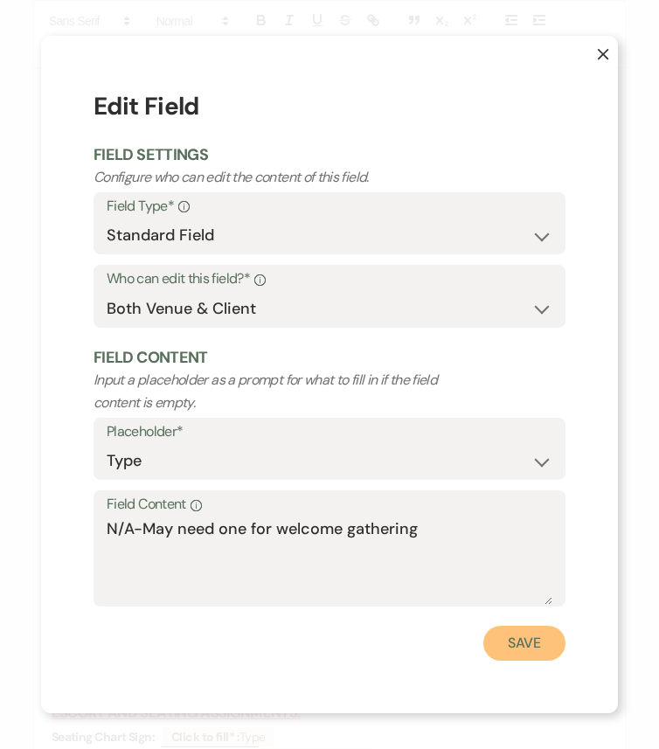
click at [520, 626] on button "Save" at bounding box center [524, 642] width 82 height 35
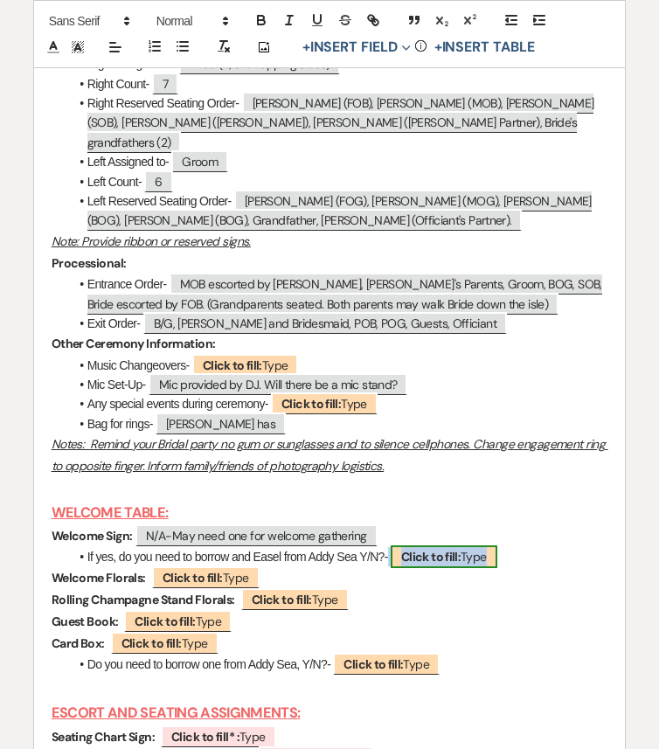
click at [428, 564] on b "Click to fill:" at bounding box center [430, 557] width 59 height 16
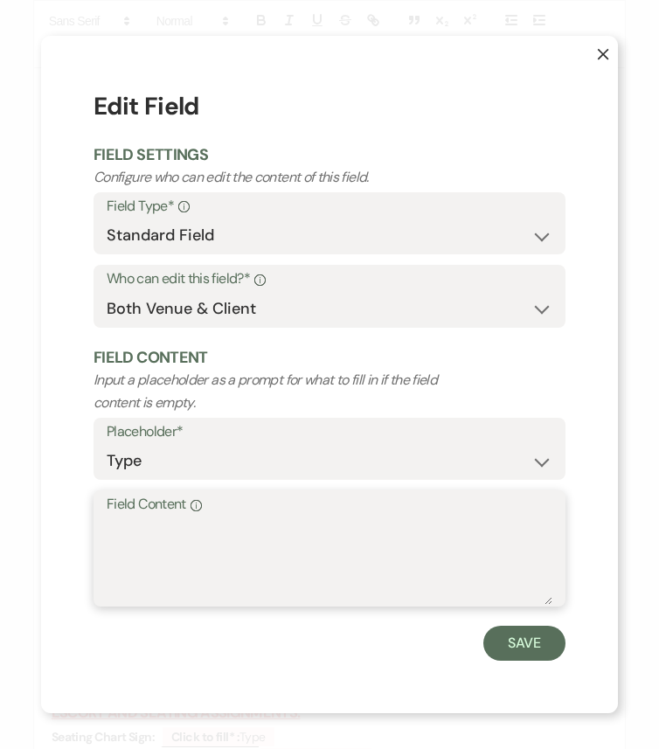
click at [429, 561] on textarea "Field Content Info" at bounding box center [329, 560] width 445 height 87
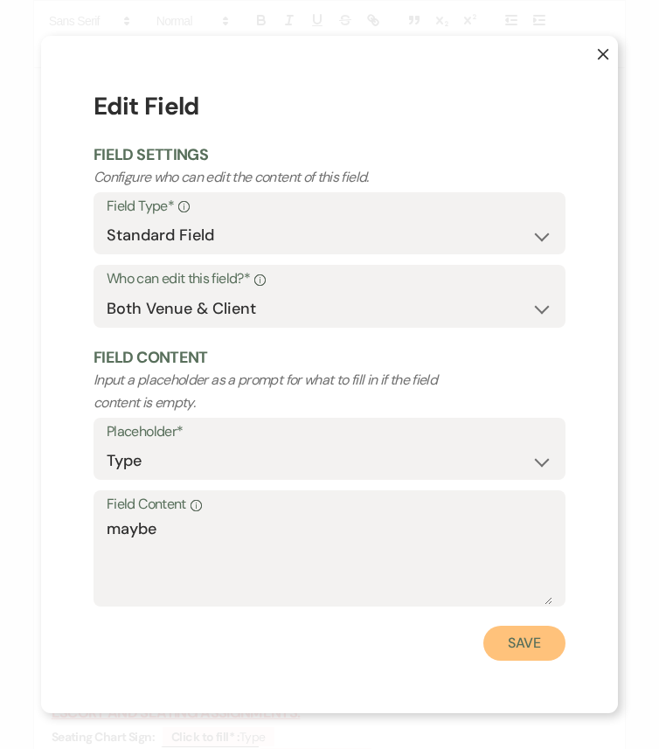
click at [543, 626] on button "Save" at bounding box center [524, 642] width 82 height 35
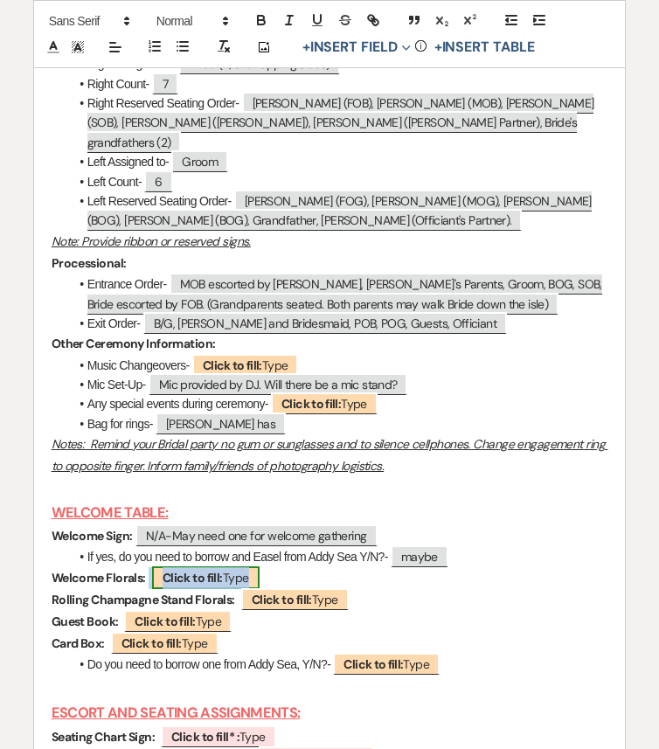
click at [209, 585] on b "Click to fill:" at bounding box center [192, 578] width 60 height 16
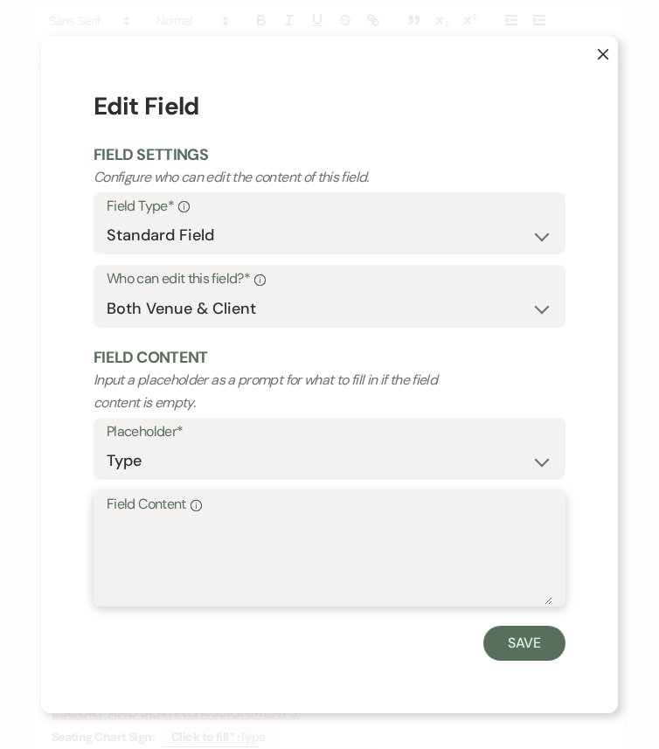
click at [275, 577] on textarea "Field Content Info" at bounding box center [329, 560] width 445 height 87
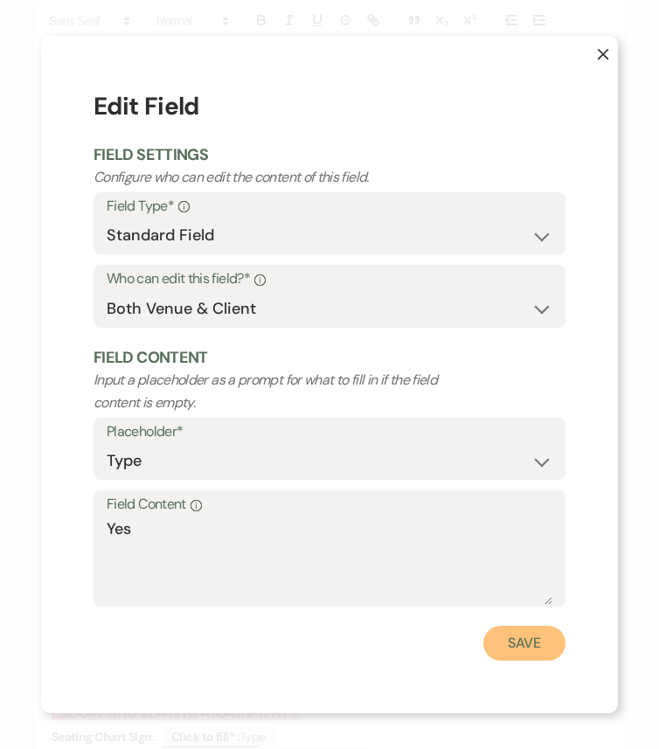
click at [528, 626] on button "Save" at bounding box center [524, 642] width 82 height 35
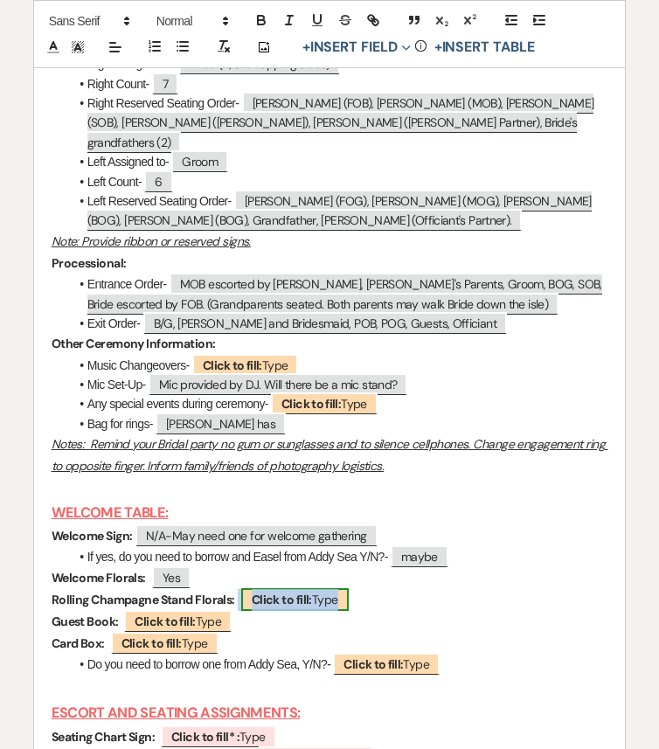
click at [287, 607] on b "Click to fill:" at bounding box center [282, 599] width 60 height 16
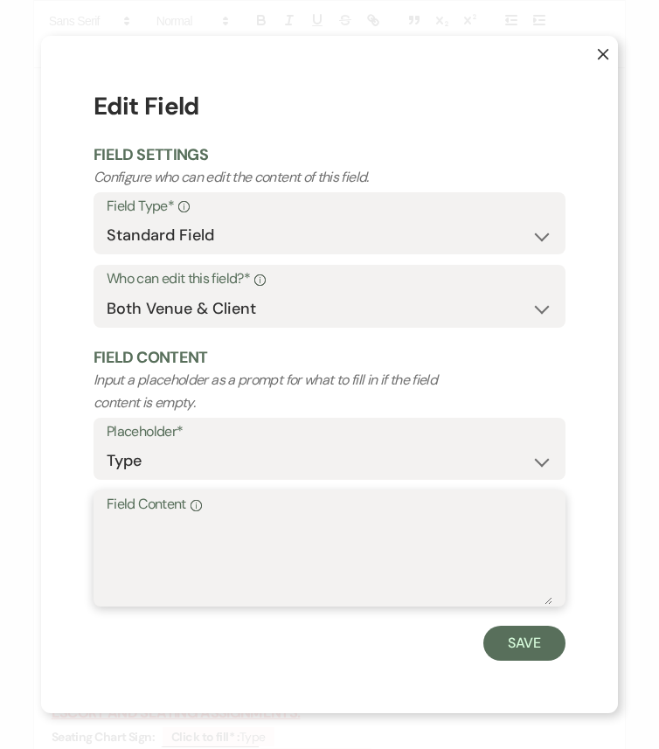
click at [328, 569] on textarea "Field Content Info" at bounding box center [329, 560] width 445 height 87
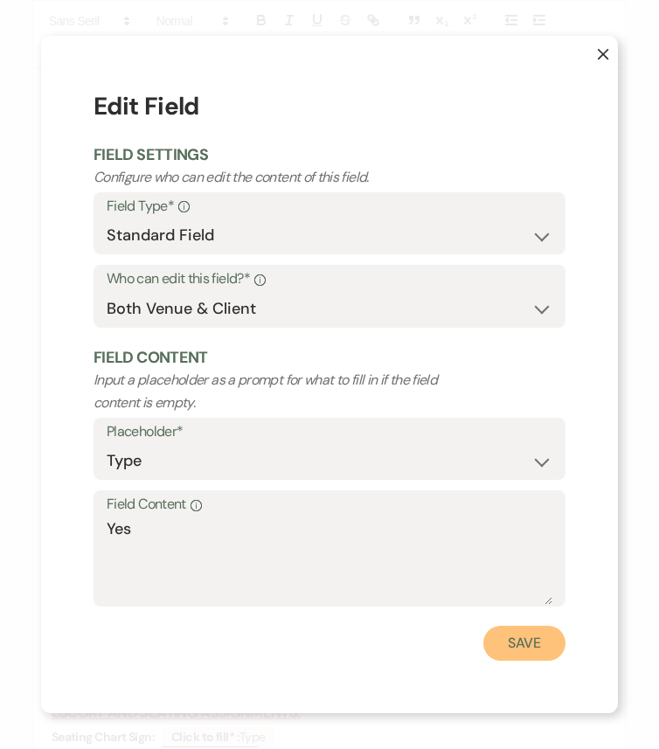
click at [539, 626] on button "Save" at bounding box center [524, 642] width 82 height 35
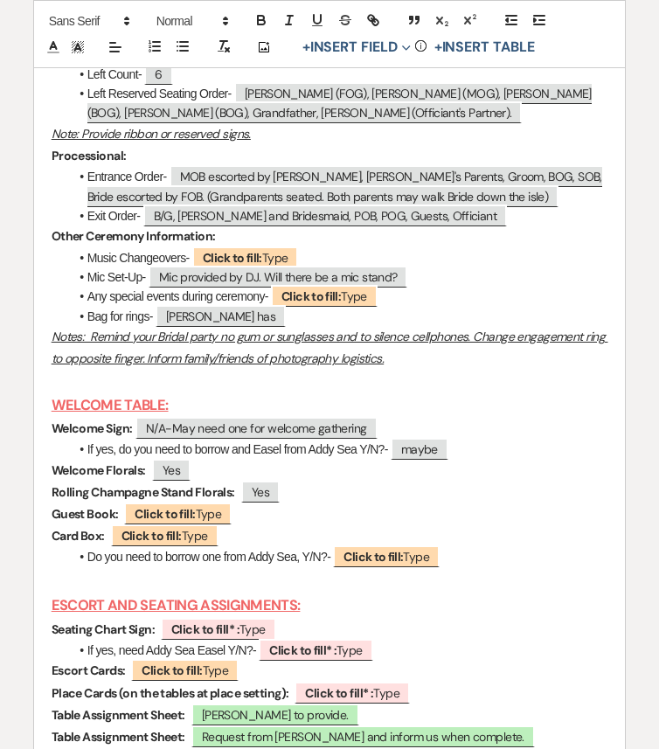
scroll to position [6805, 0]
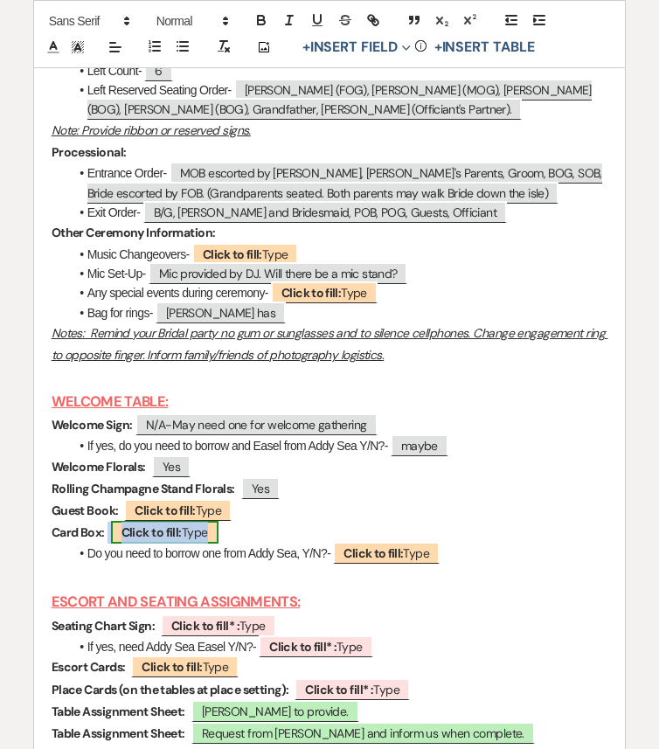
click at [170, 540] on b "Click to fill:" at bounding box center [151, 532] width 60 height 16
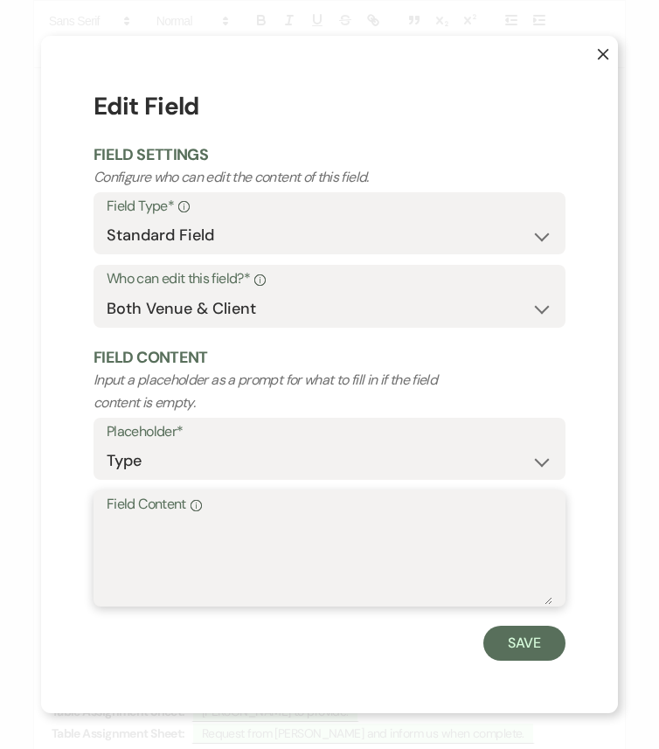
click at [300, 568] on textarea "Field Content Info" at bounding box center [329, 560] width 445 height 87
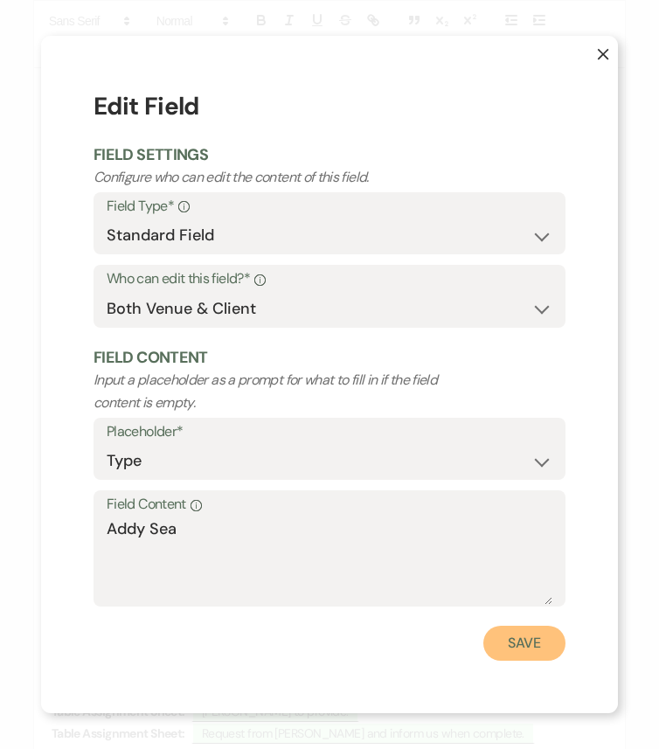
click at [543, 626] on button "Save" at bounding box center [524, 642] width 82 height 35
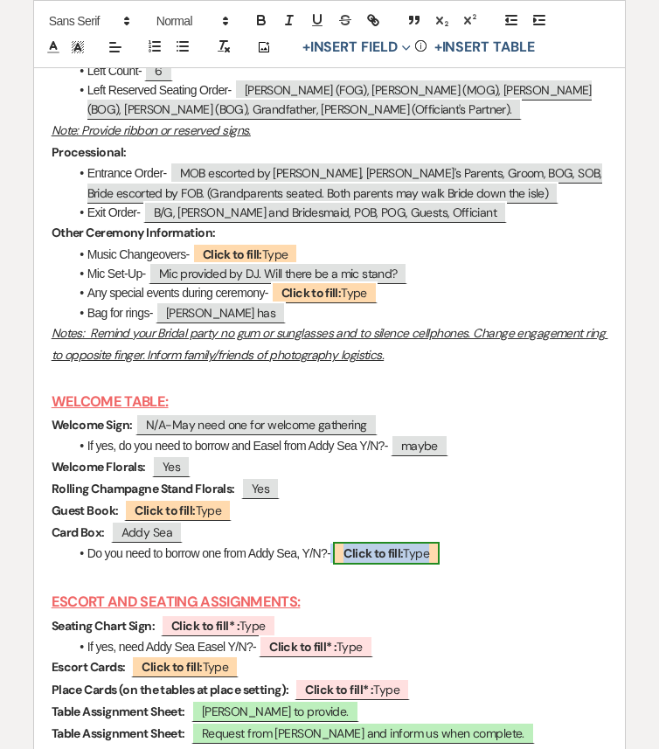
click at [383, 561] on b "Click to fill:" at bounding box center [372, 553] width 59 height 16
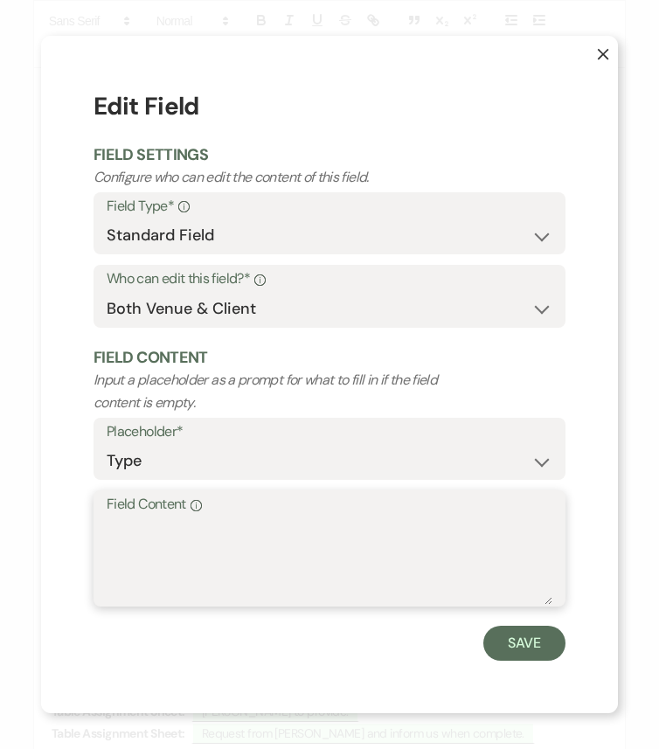
click at [406, 565] on textarea "Field Content Info" at bounding box center [329, 560] width 445 height 87
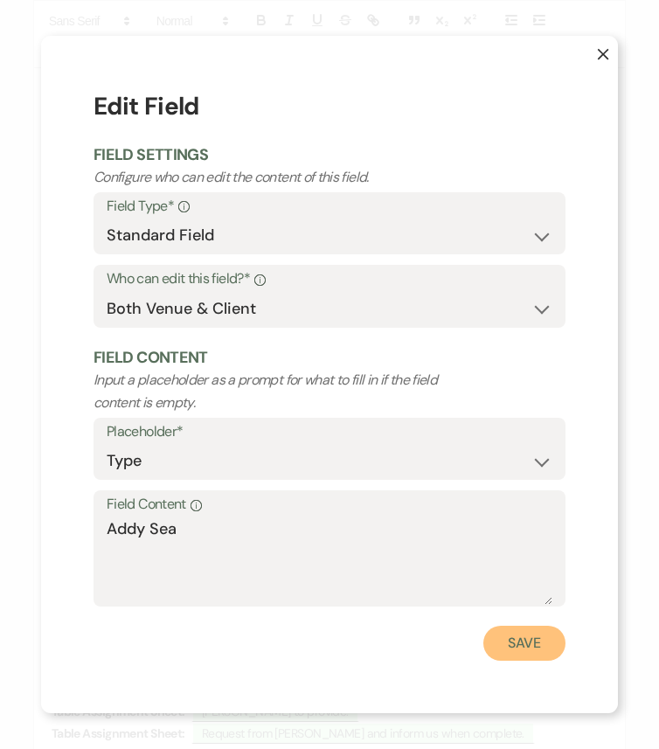
click at [537, 626] on button "Save" at bounding box center [524, 642] width 82 height 35
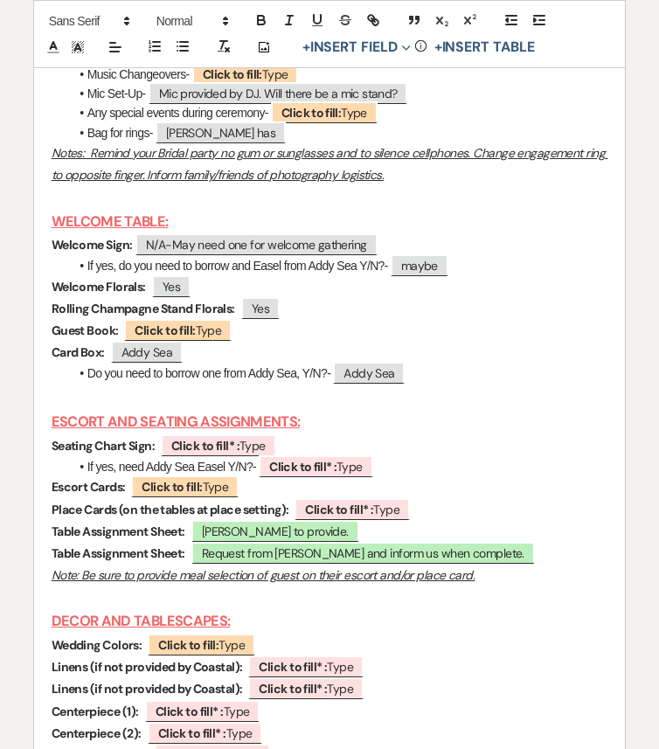
scroll to position [6991, 0]
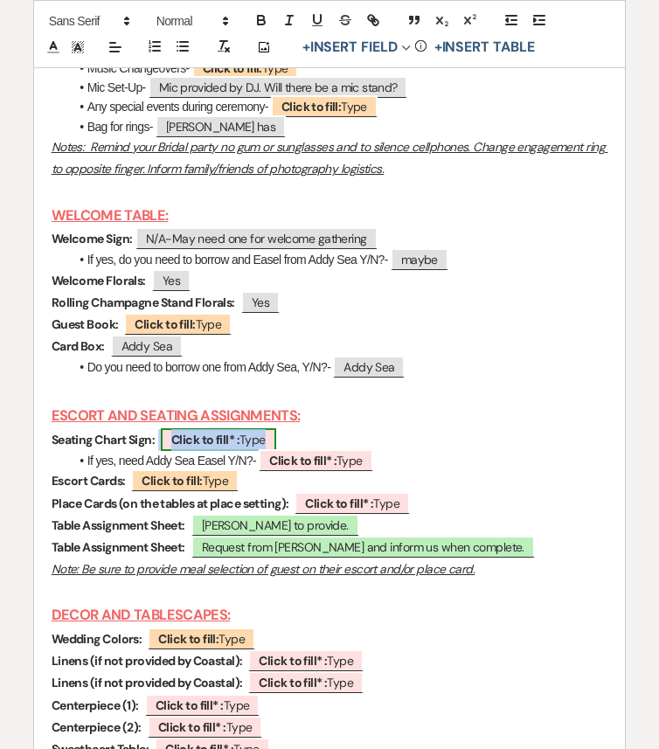
click at [214, 447] on b "Click to fill* :" at bounding box center [205, 440] width 68 height 16
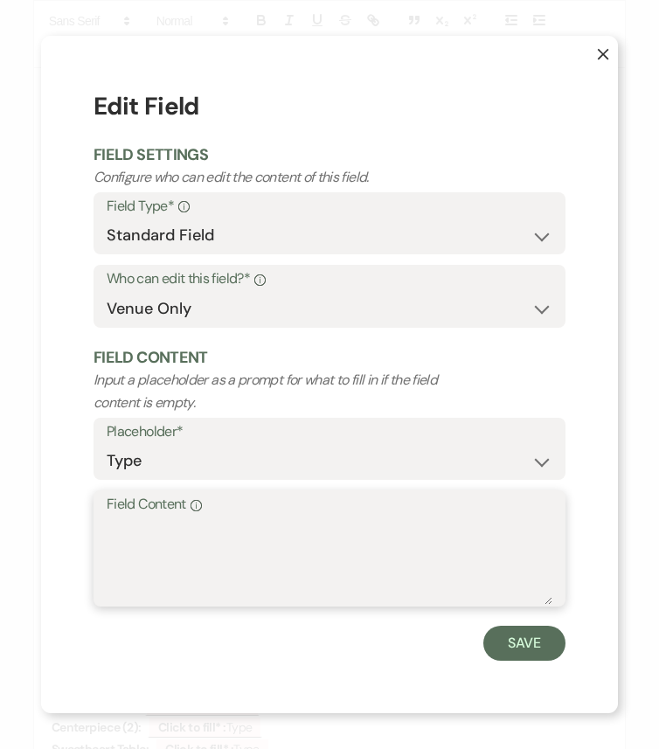
click at [252, 540] on textarea "Field Content Info" at bounding box center [329, 560] width 445 height 87
paste textarea "Photos of guests with table number- Plywood propped 8ft escort table"
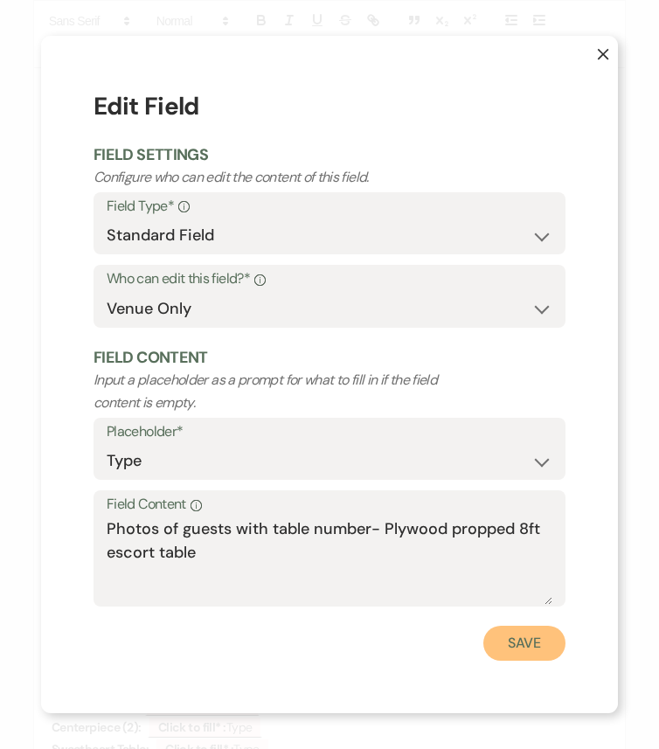
click at [516, 626] on button "Save" at bounding box center [524, 642] width 82 height 35
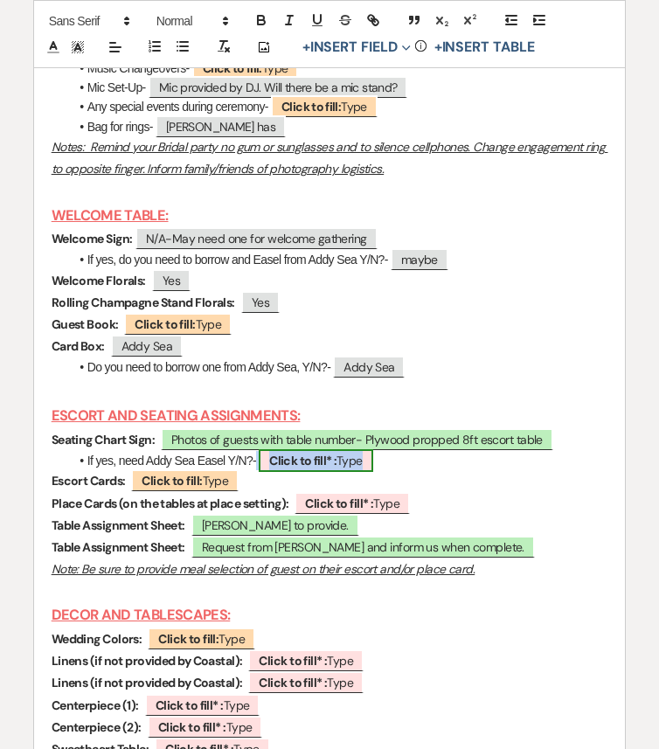
click at [317, 468] on b "Click to fill* :" at bounding box center [302, 460] width 67 height 16
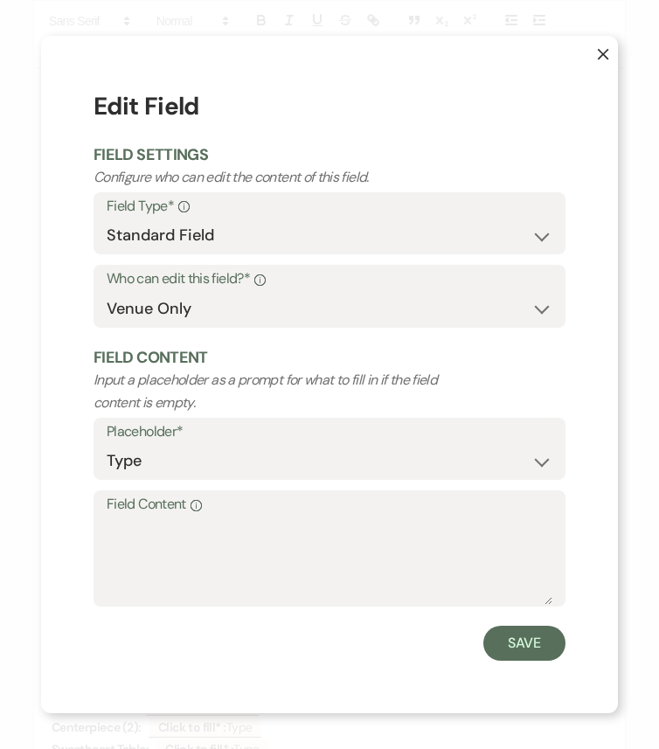
click at [339, 513] on label "Field Content Info" at bounding box center [329, 504] width 445 height 25
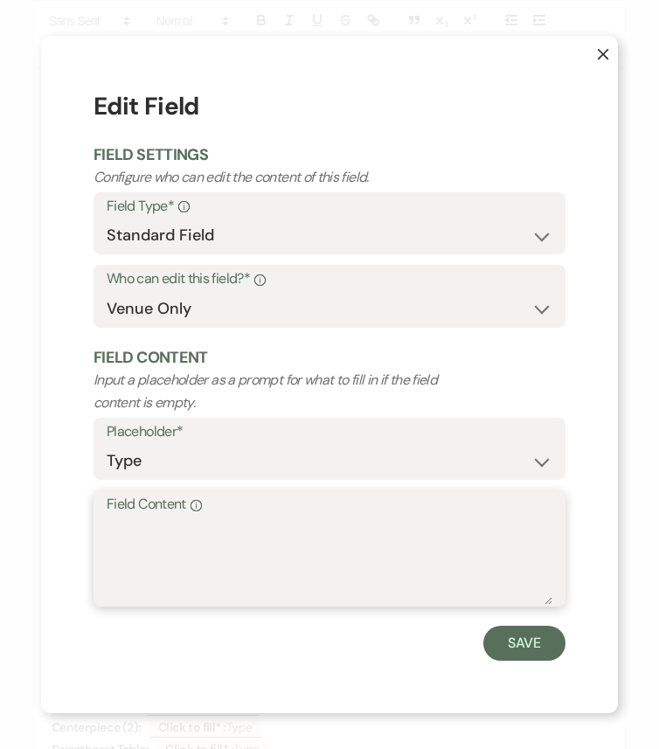
click at [339, 517] on textarea "Field Content Info" at bounding box center [329, 560] width 445 height 87
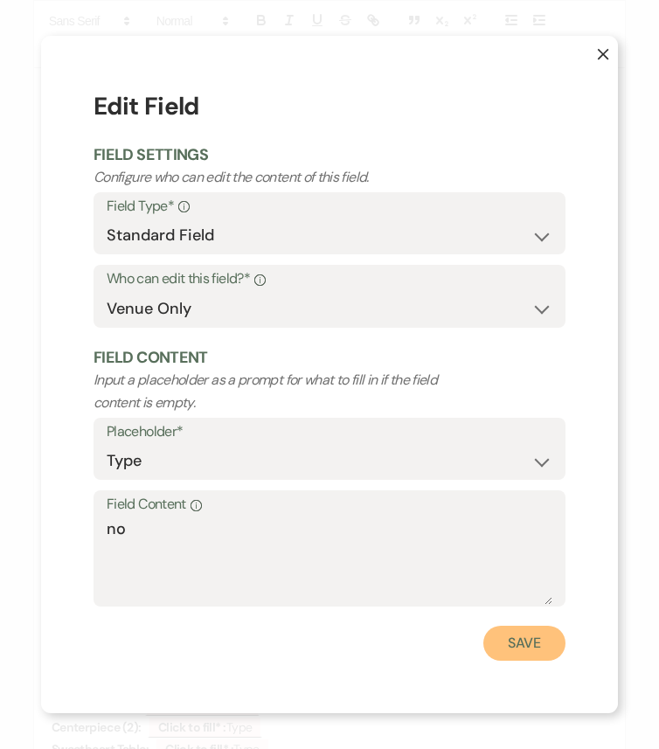
click at [522, 626] on button "Save" at bounding box center [524, 642] width 82 height 35
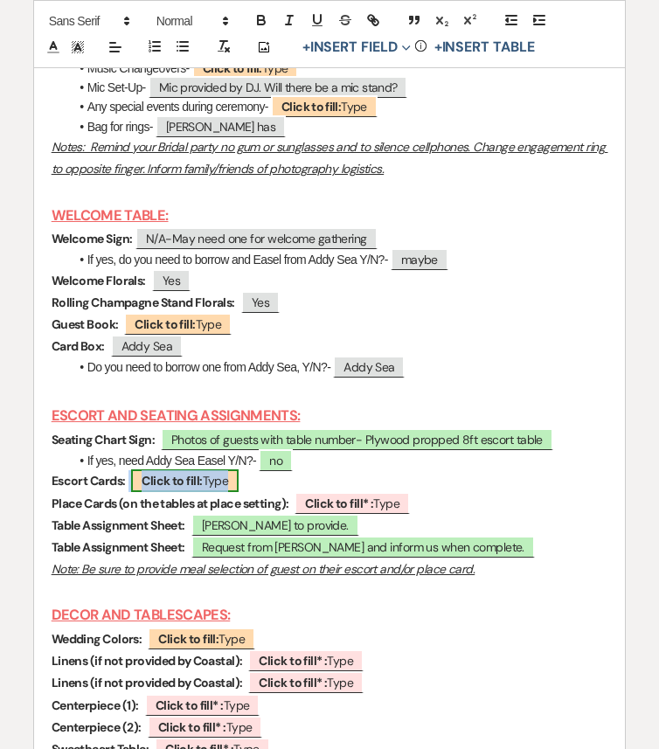
click at [185, 488] on b "Click to fill:" at bounding box center [172, 481] width 60 height 16
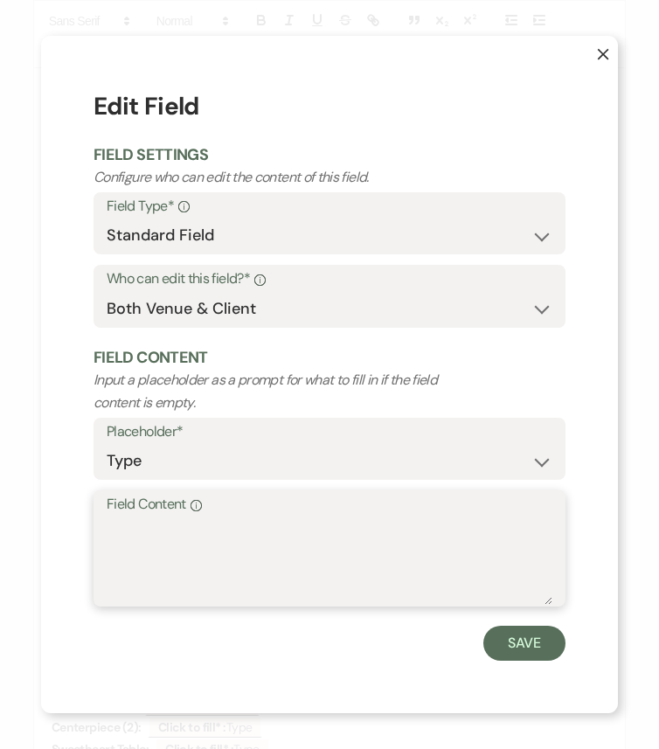
click at [209, 537] on textarea "Field Content Info" at bounding box center [329, 560] width 445 height 87
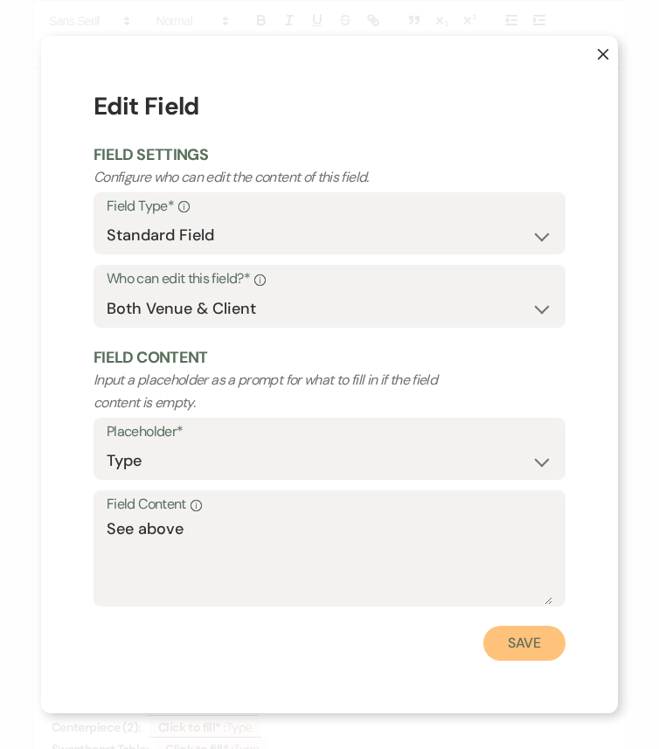
click at [511, 626] on button "Save" at bounding box center [524, 642] width 82 height 35
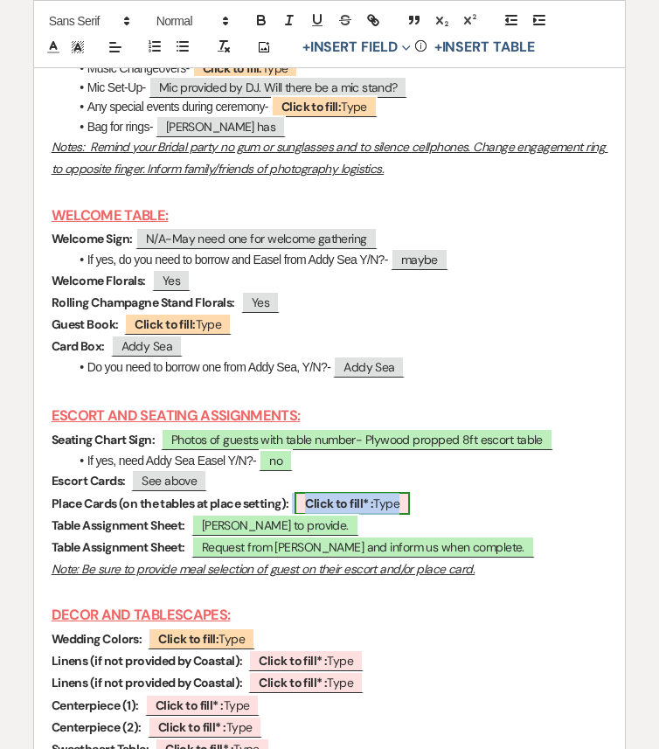
click at [373, 511] on b "Click to fill* :" at bounding box center [339, 503] width 68 height 16
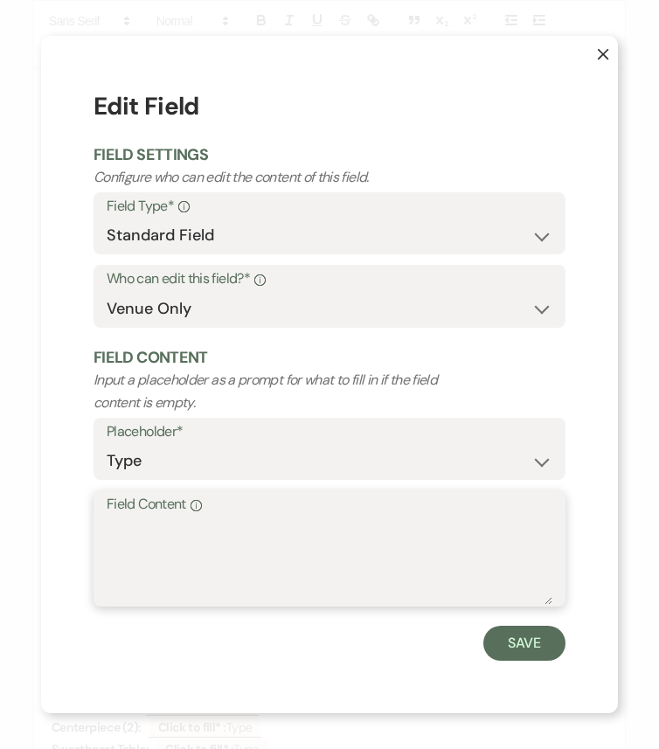
click at [396, 561] on textarea "Field Content Info" at bounding box center [329, 560] width 445 height 87
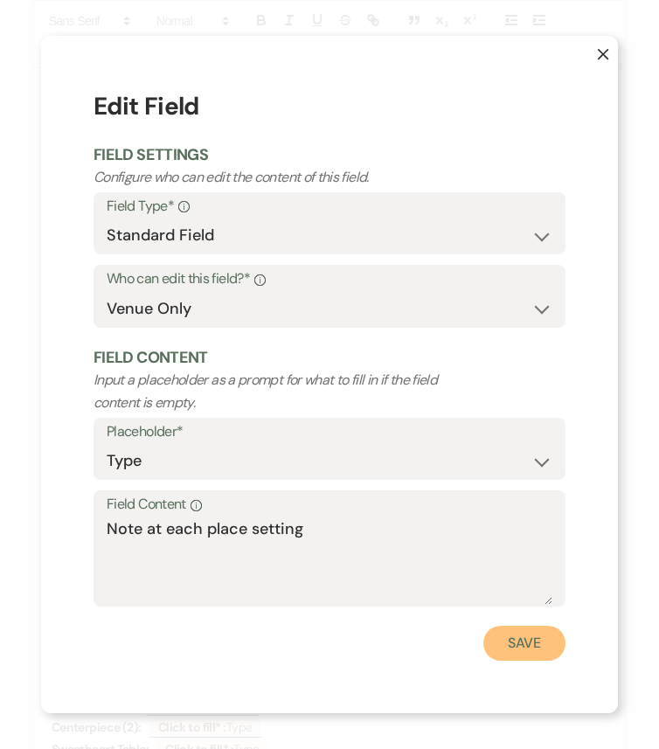
click at [538, 626] on button "Save" at bounding box center [524, 642] width 82 height 35
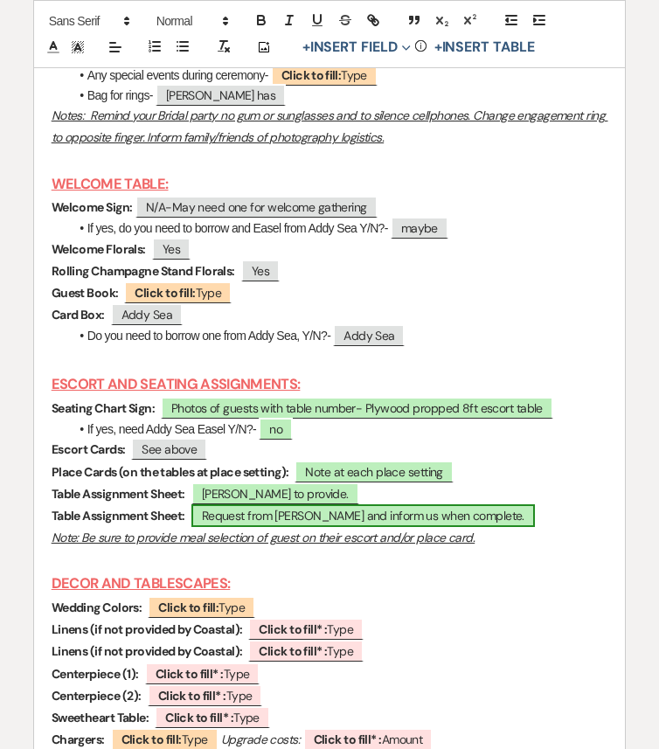
scroll to position [7024, 0]
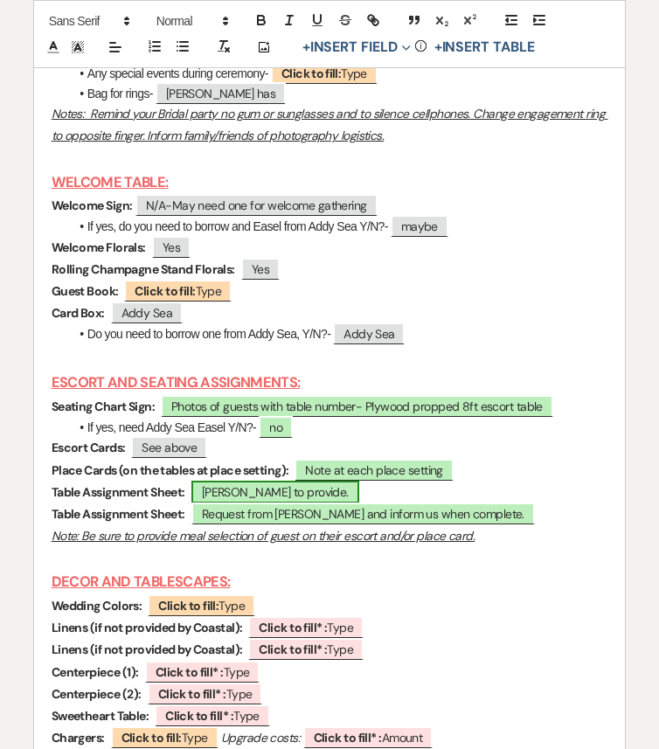
click at [243, 503] on span "Katie to provide." at bounding box center [275, 491] width 168 height 23
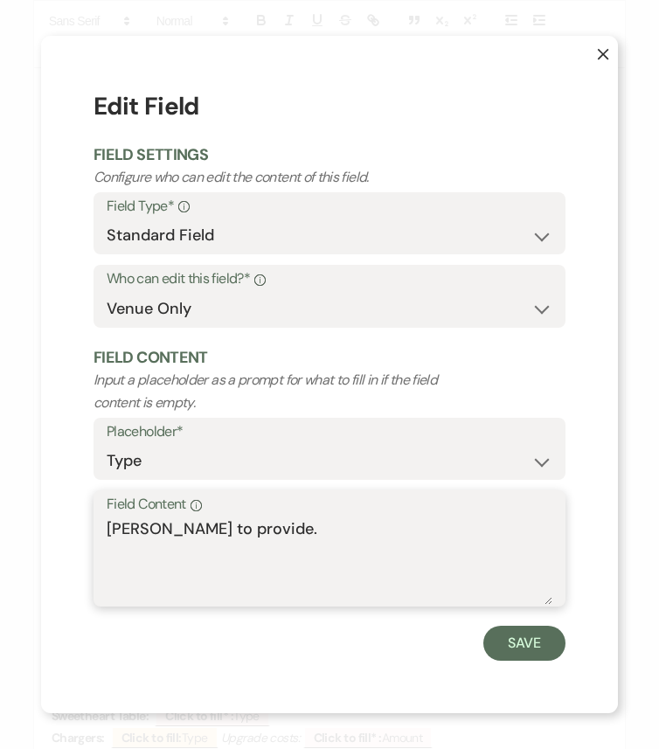
drag, startPoint x: 294, startPoint y: 534, endPoint x: 58, endPoint y: 533, distance: 236.7
click at [58, 533] on div "X Edit Field Field Settings Configure who can edit the content of this field. F…" at bounding box center [329, 374] width 577 height 677
paste textarea "https://docs.google.com/spreadsheets/d/1LraDhfzfw3ACuvYSsLpWDh5HFK1ojU80jD49Pwe…"
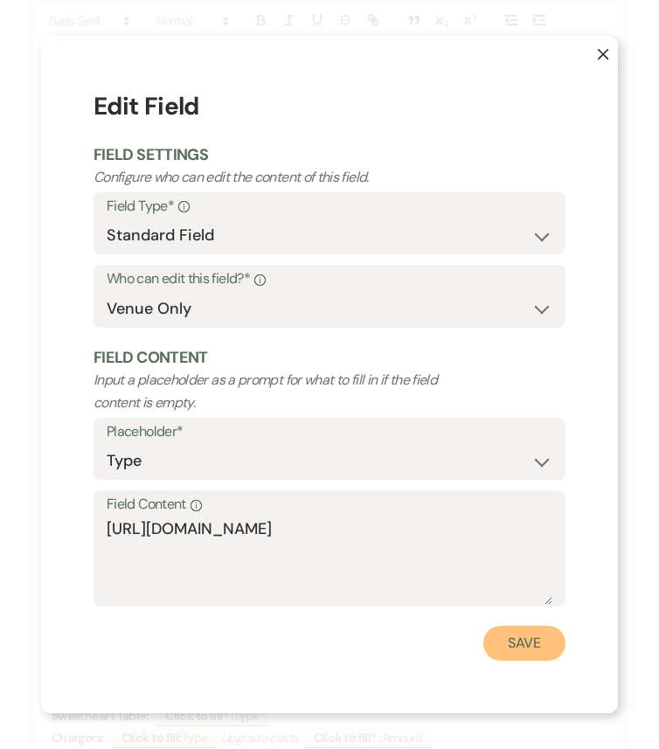
click at [521, 626] on button "Save" at bounding box center [524, 642] width 82 height 35
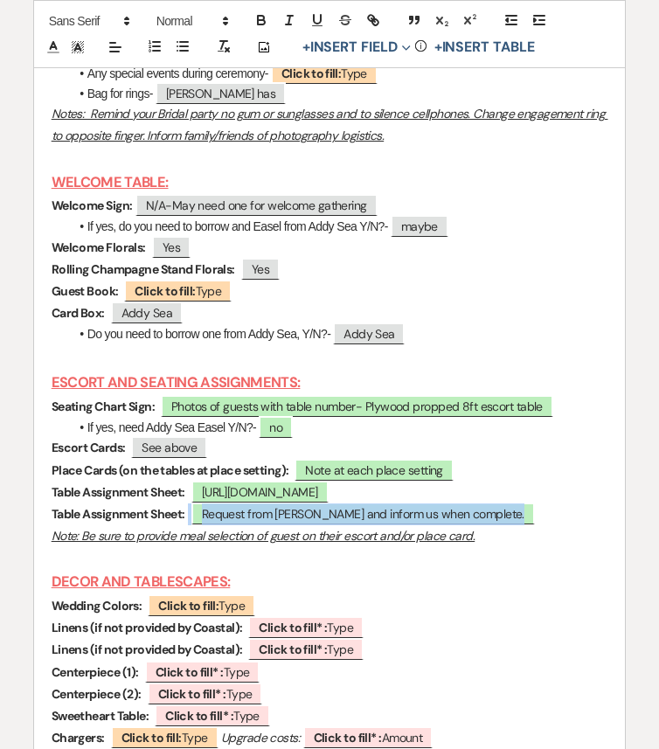
drag, startPoint x: 492, startPoint y: 590, endPoint x: 42, endPoint y: 589, distance: 449.9
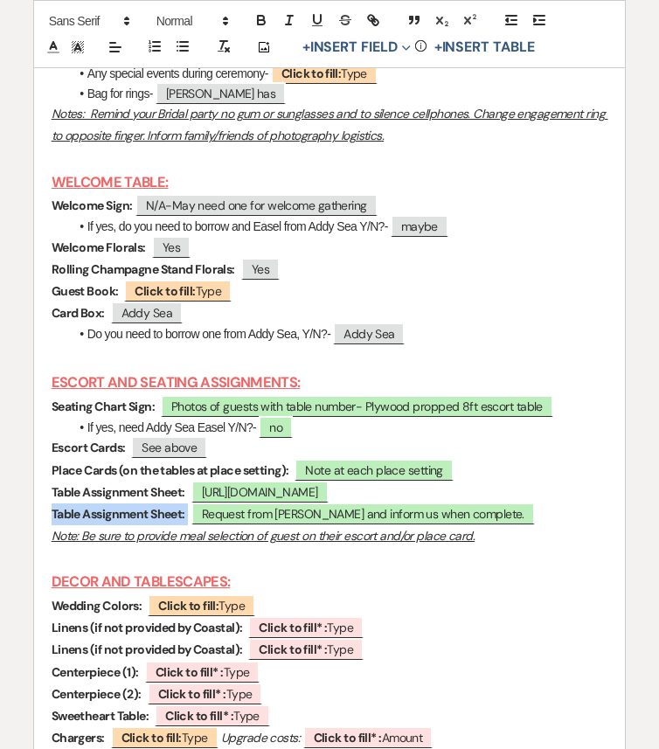
drag, startPoint x: 42, startPoint y: 589, endPoint x: 518, endPoint y: 595, distance: 476.1
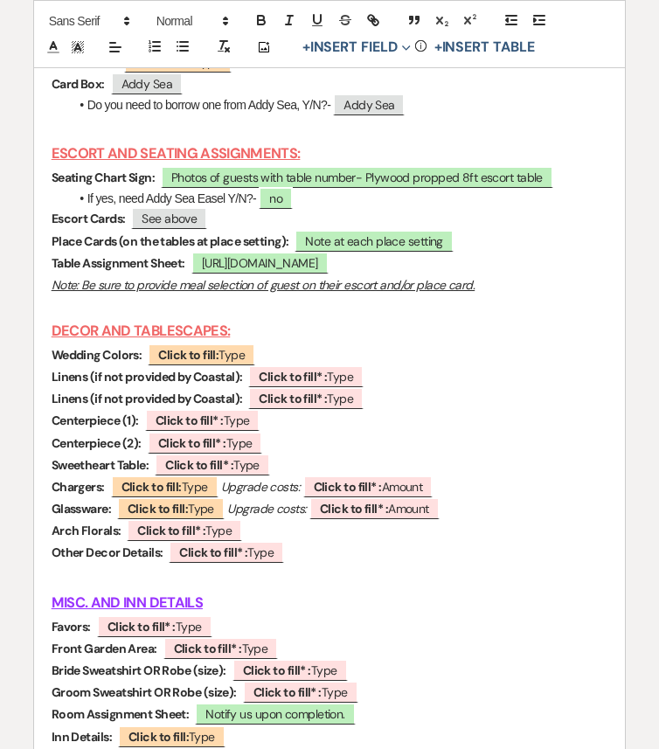
scroll to position [7254, 0]
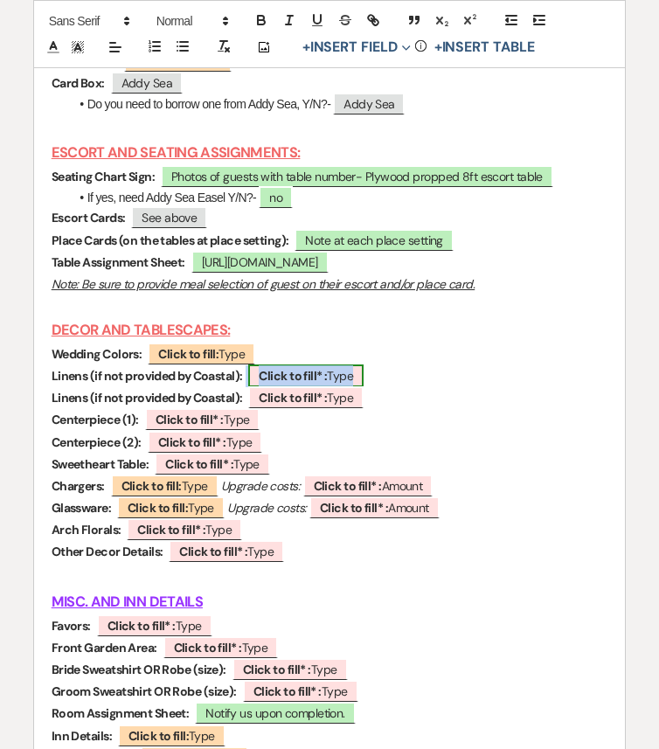
click at [319, 383] on b "Click to fill* :" at bounding box center [293, 376] width 68 height 16
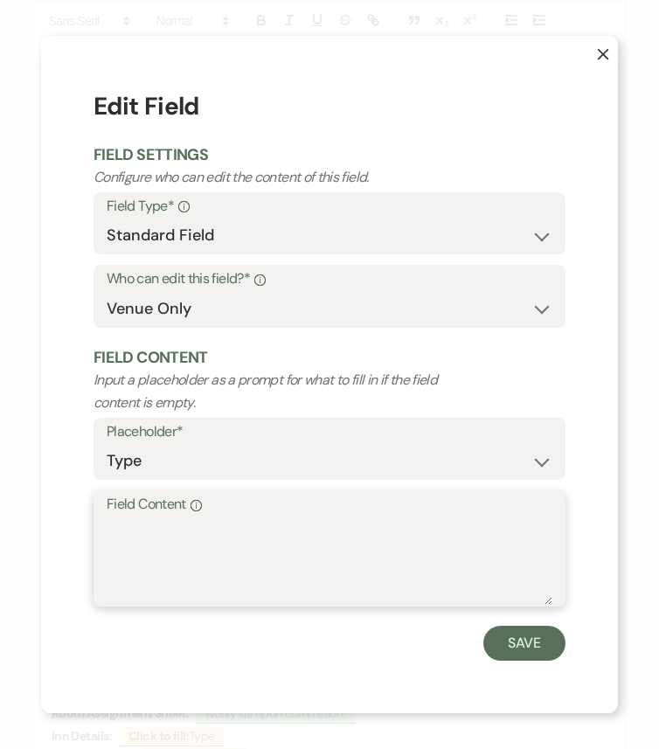
click at [350, 535] on textarea "Field Content Info" at bounding box center [329, 560] width 445 height 87
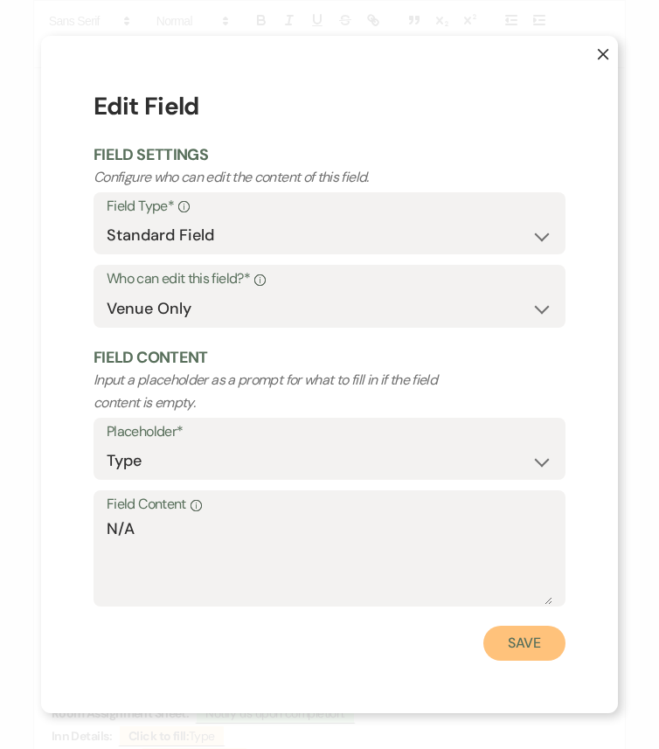
click at [523, 626] on button "Save" at bounding box center [524, 642] width 82 height 35
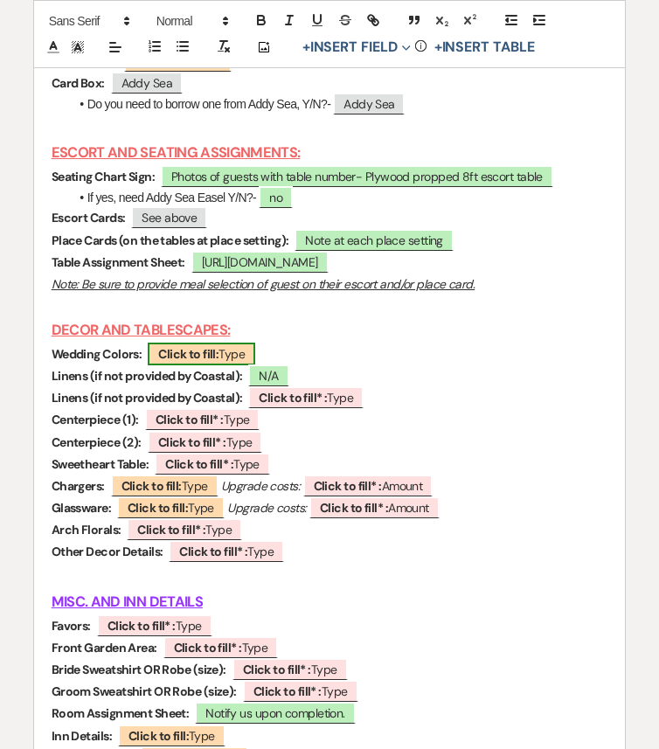
click at [159, 362] on b "Click to fill:" at bounding box center [188, 354] width 60 height 16
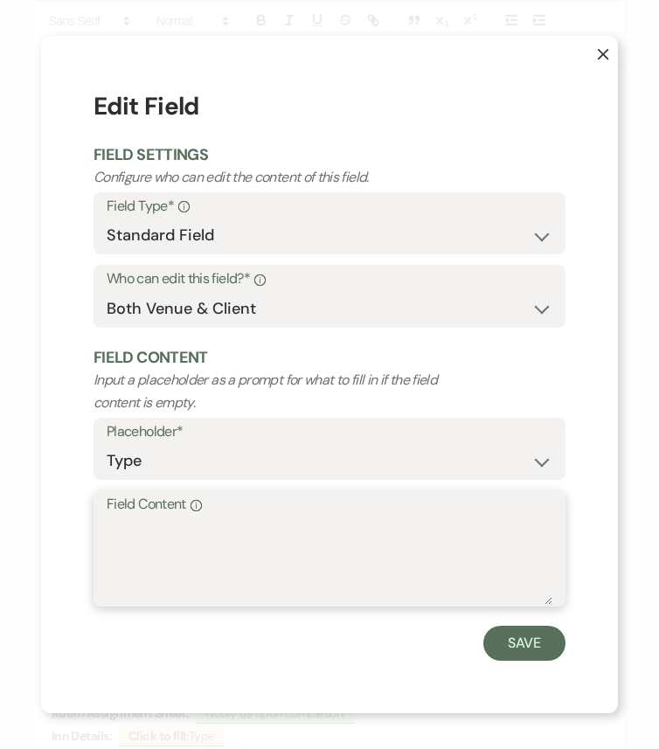
click at [227, 560] on textarea "Field Content Info" at bounding box center [329, 560] width 445 height 87
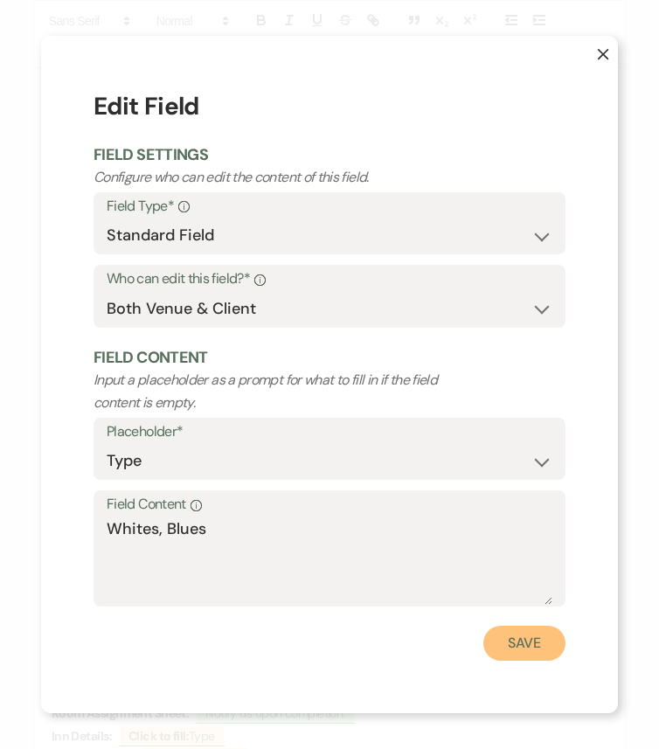
click at [520, 626] on button "Save" at bounding box center [524, 642] width 82 height 35
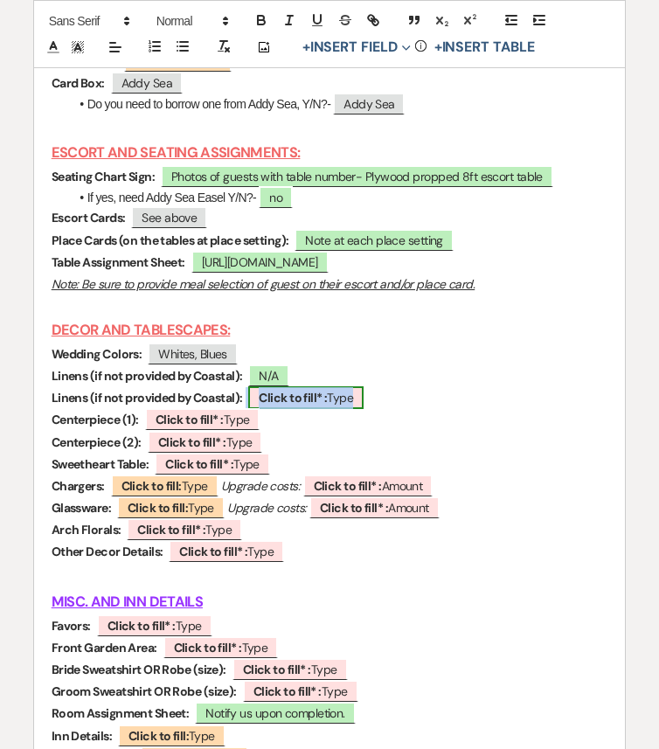
click at [324, 405] on b "Click to fill* :" at bounding box center [293, 398] width 68 height 16
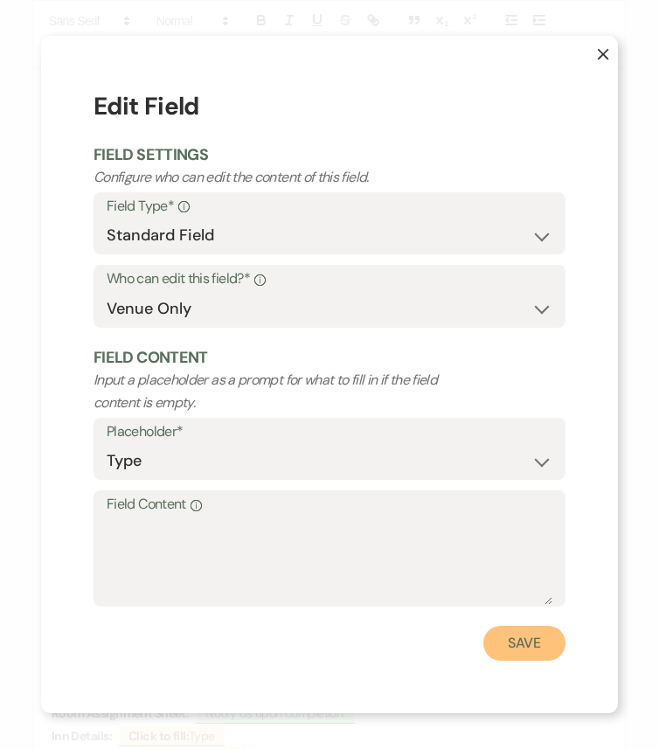
click at [539, 626] on button "Save" at bounding box center [524, 642] width 82 height 35
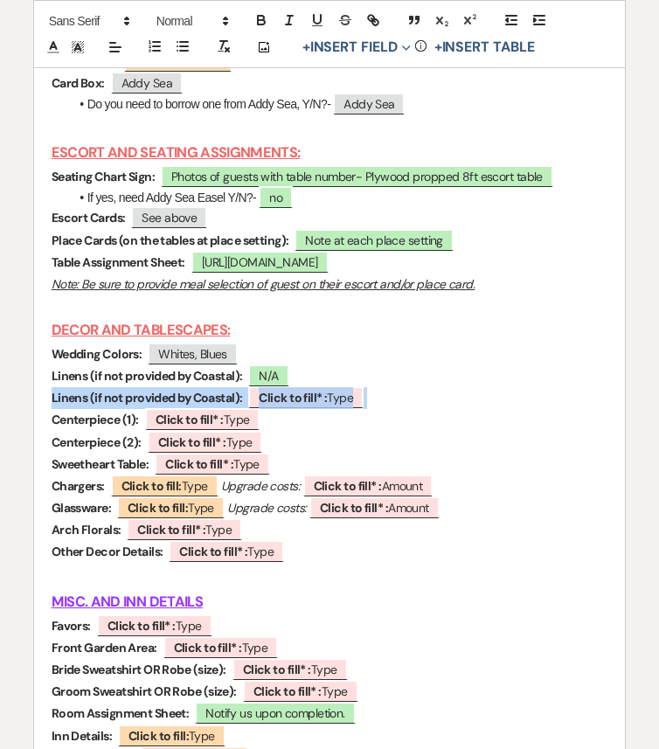
drag, startPoint x: 402, startPoint y: 474, endPoint x: 38, endPoint y: 469, distance: 363.4
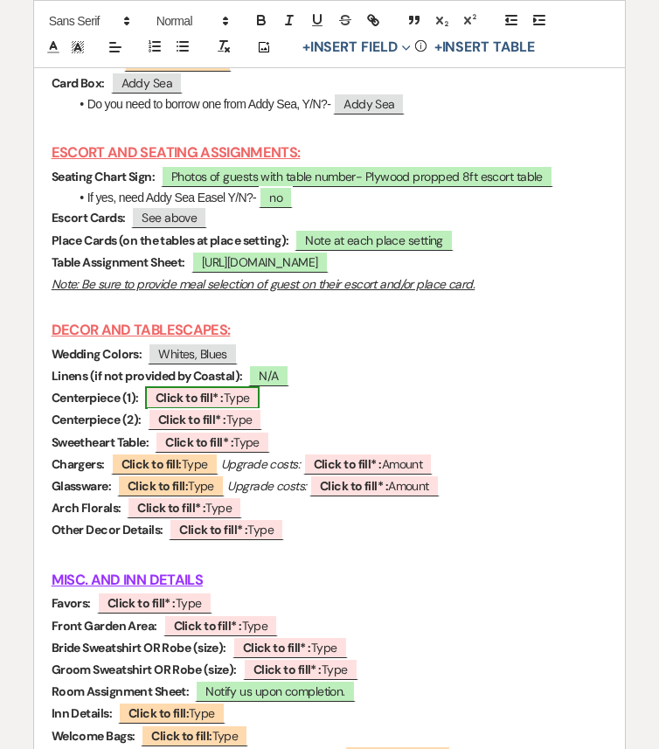
click at [182, 405] on b "Click to fill* :" at bounding box center [189, 398] width 68 height 16
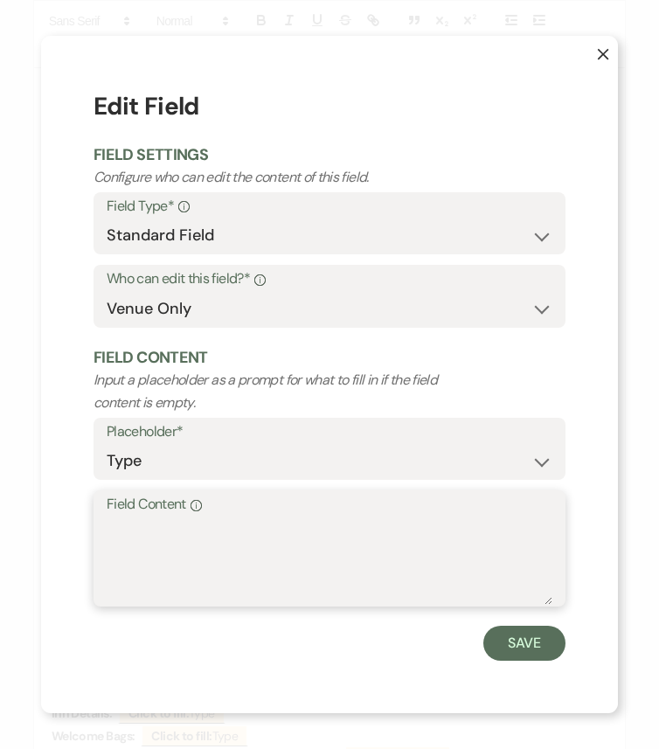
click at [142, 527] on textarea "Field Content Info" at bounding box center [329, 560] width 445 height 87
paste textarea "Hydrangeas"
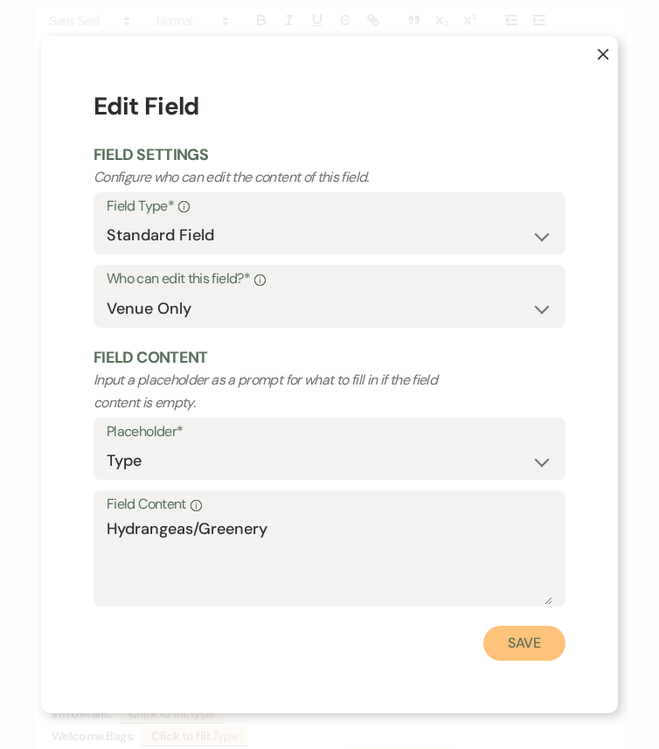
click at [530, 626] on button "Save" at bounding box center [524, 642] width 82 height 35
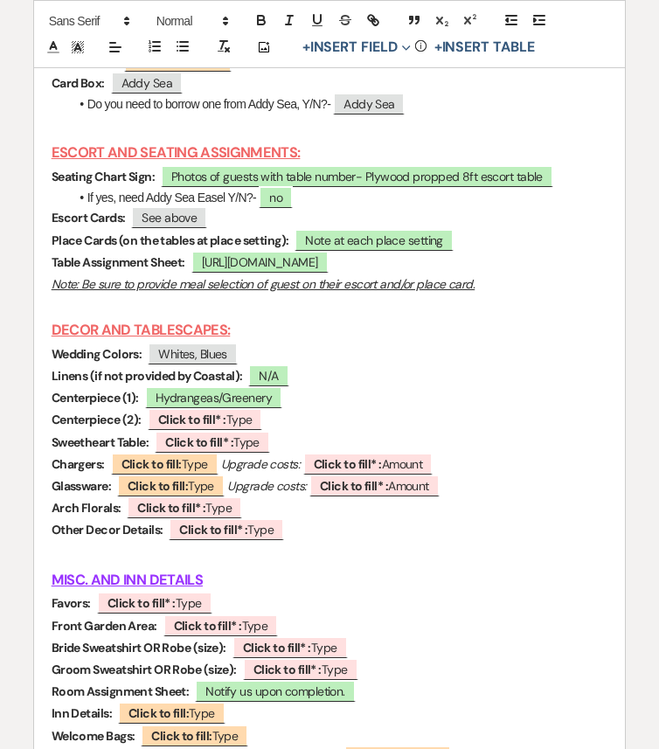
click at [295, 431] on p "Centerpiece (2): ﻿ Click to fill* : Type ﻿" at bounding box center [330, 420] width 556 height 22
click at [273, 409] on span "Hydrangeas/Greenery" at bounding box center [213, 397] width 137 height 23
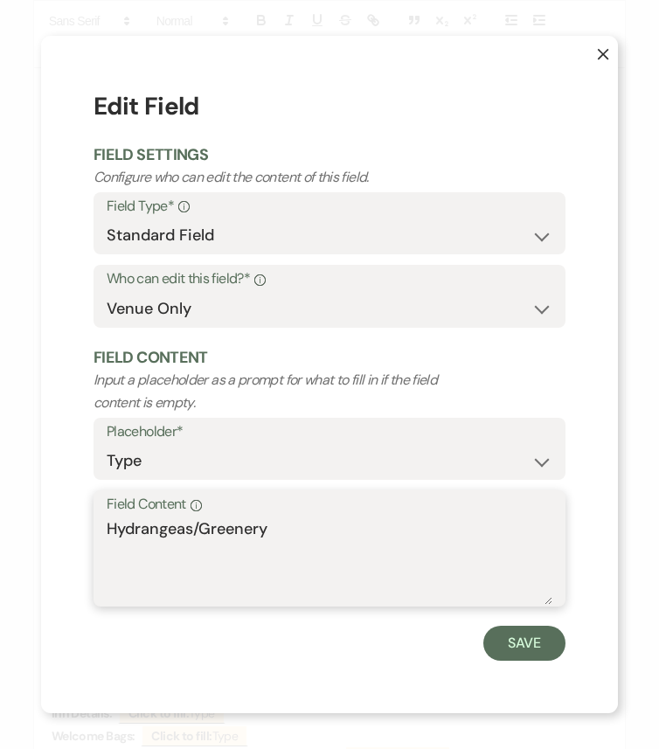
drag, startPoint x: 294, startPoint y: 536, endPoint x: 33, endPoint y: 528, distance: 260.5
click at [33, 528] on div "X Edit Field Field Settings Configure who can edit the content of this field. F…" at bounding box center [329, 374] width 659 height 749
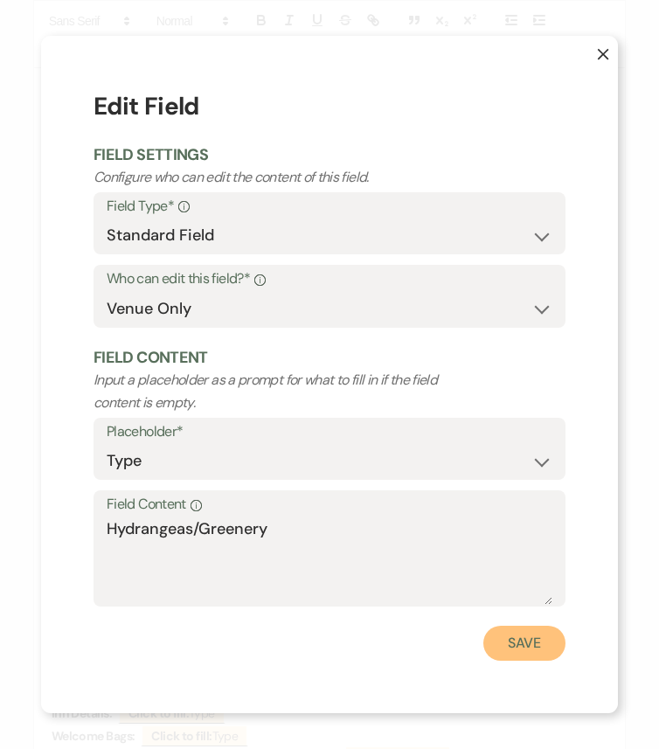
click at [533, 626] on button "Save" at bounding box center [524, 642] width 82 height 35
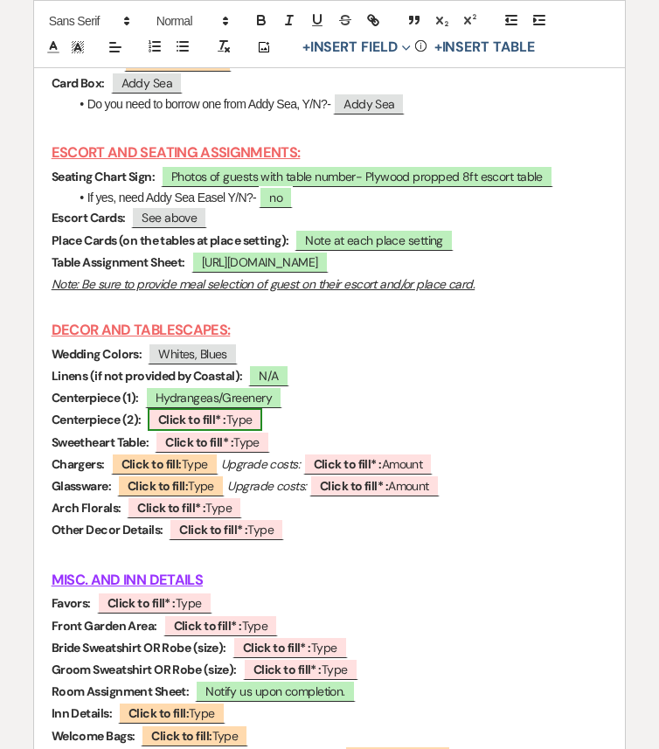
click at [231, 431] on span "Click to fill* : Type" at bounding box center [205, 419] width 115 height 23
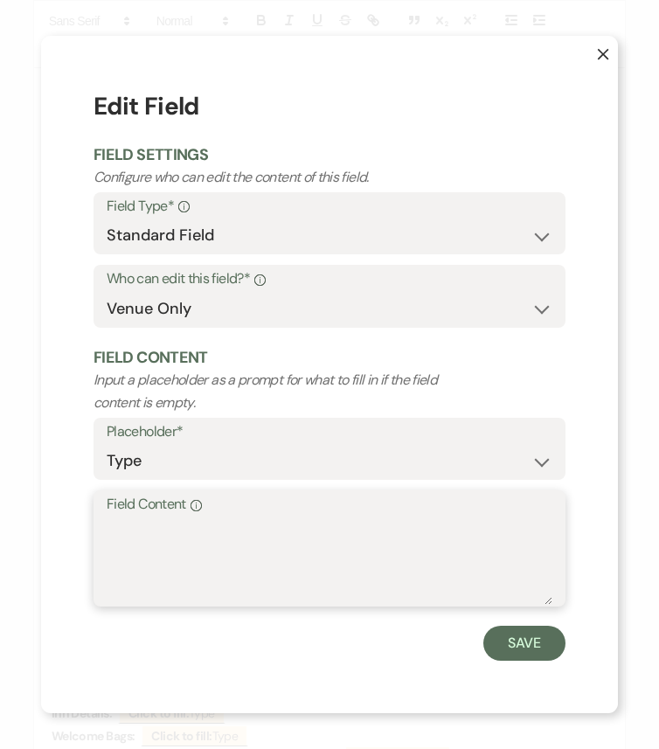
click at [242, 550] on textarea "Field Content Info" at bounding box center [329, 560] width 445 height 87
paste textarea "Hydrangeas/Greenery"
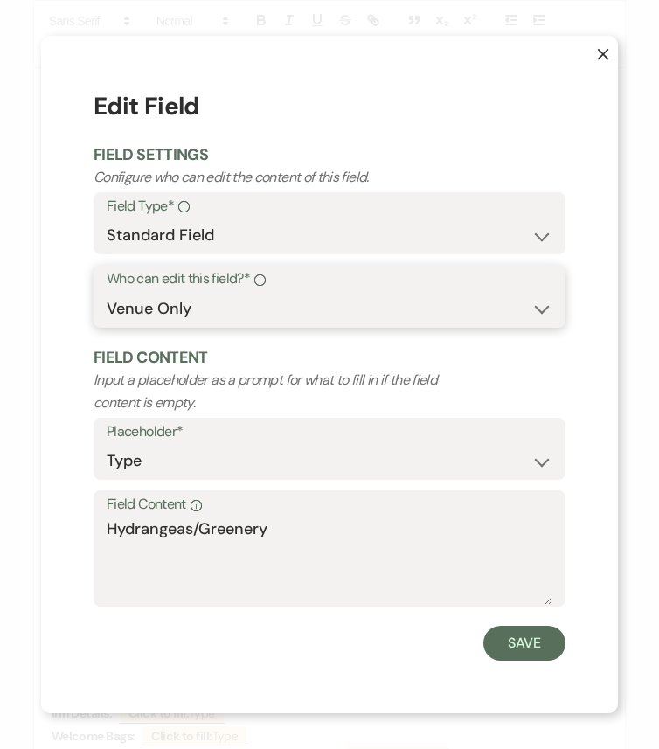
click at [252, 294] on select "Both Venue & Client Client Only Venue Only" at bounding box center [329, 309] width 445 height 34
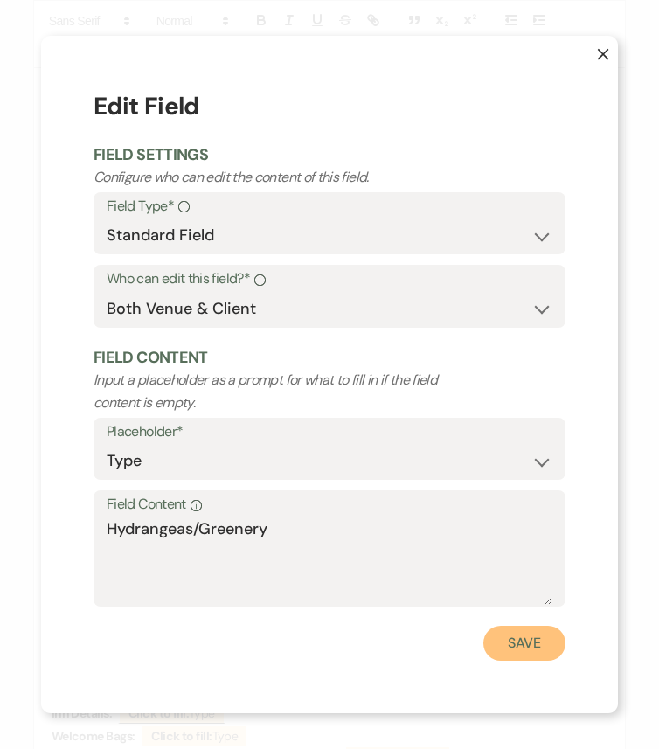
click at [533, 626] on button "Save" at bounding box center [524, 642] width 82 height 35
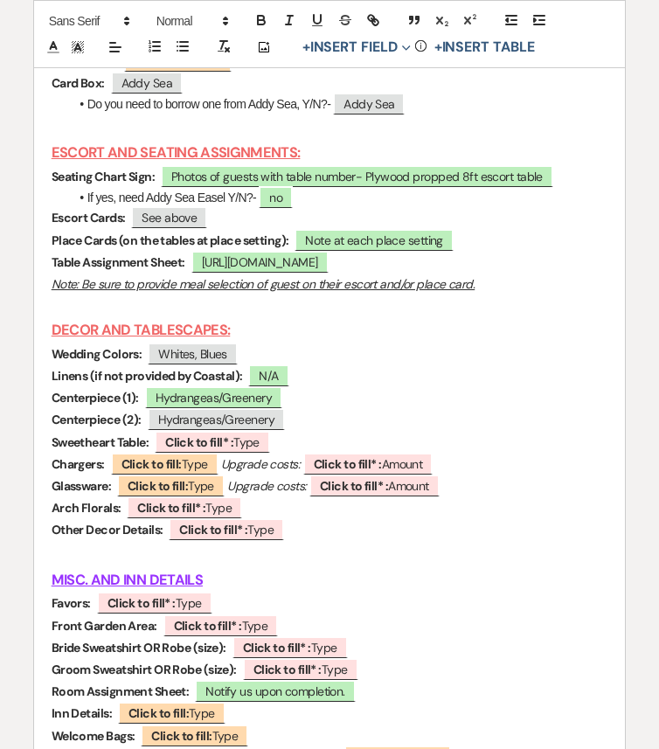
click at [357, 409] on p "Centerpiece (1): Hydrangeas/Greenery" at bounding box center [330, 398] width 556 height 22
click at [246, 453] on span "Click to fill* : Type" at bounding box center [212, 442] width 115 height 23
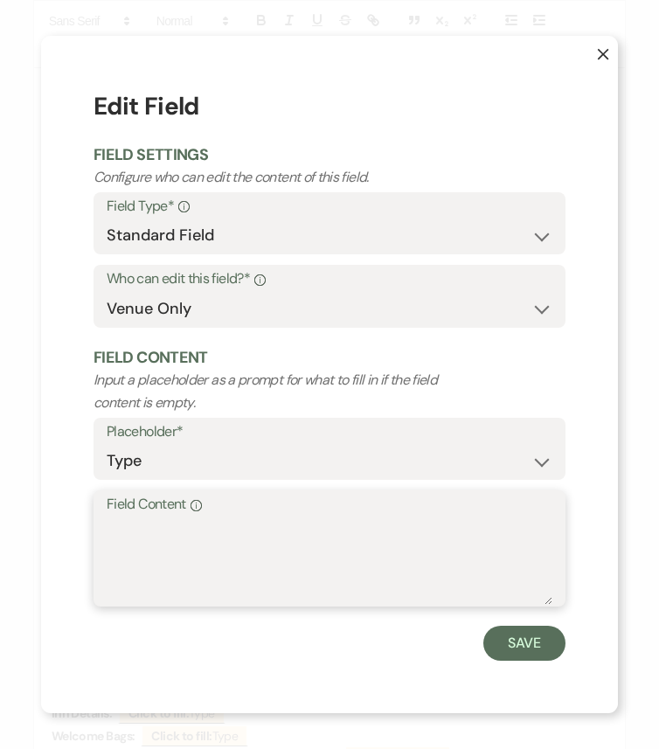
click at [301, 537] on textarea "Field Content Info" at bounding box center [329, 560] width 445 height 87
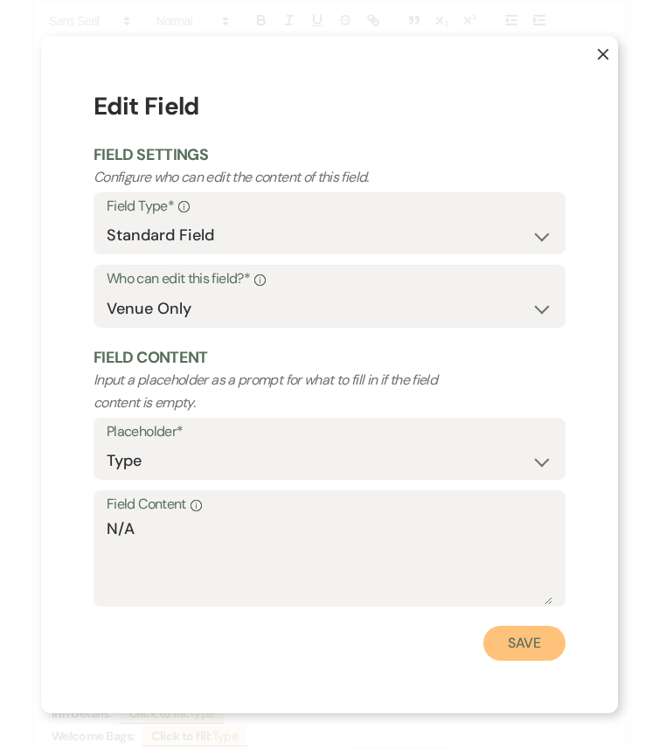
click at [553, 626] on button "Save" at bounding box center [524, 642] width 82 height 35
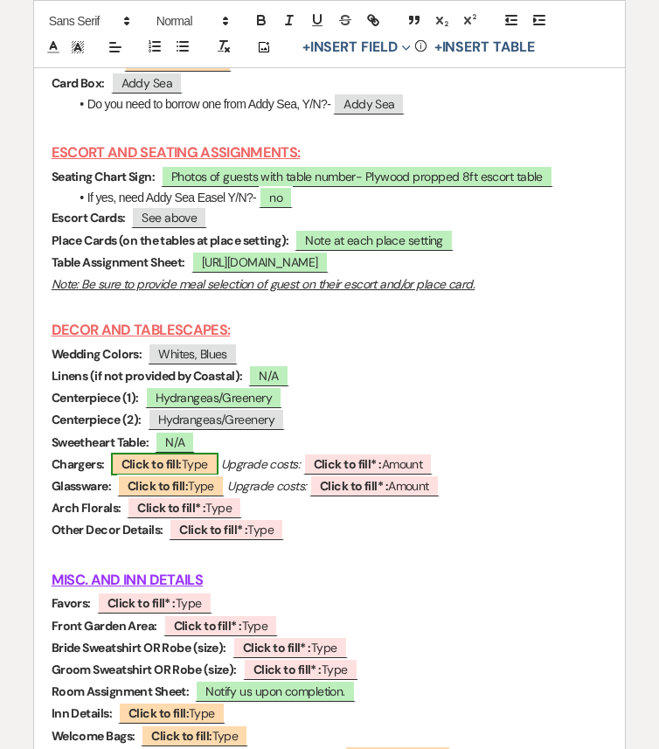
click at [148, 472] on b "Click to fill:" at bounding box center [151, 464] width 60 height 16
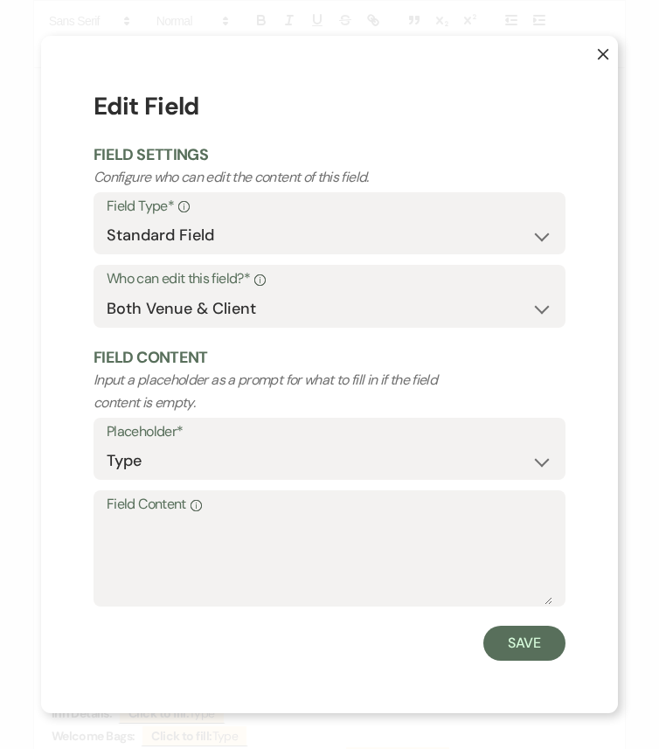
click at [194, 549] on textarea "Field Content Info" at bounding box center [329, 560] width 445 height 87
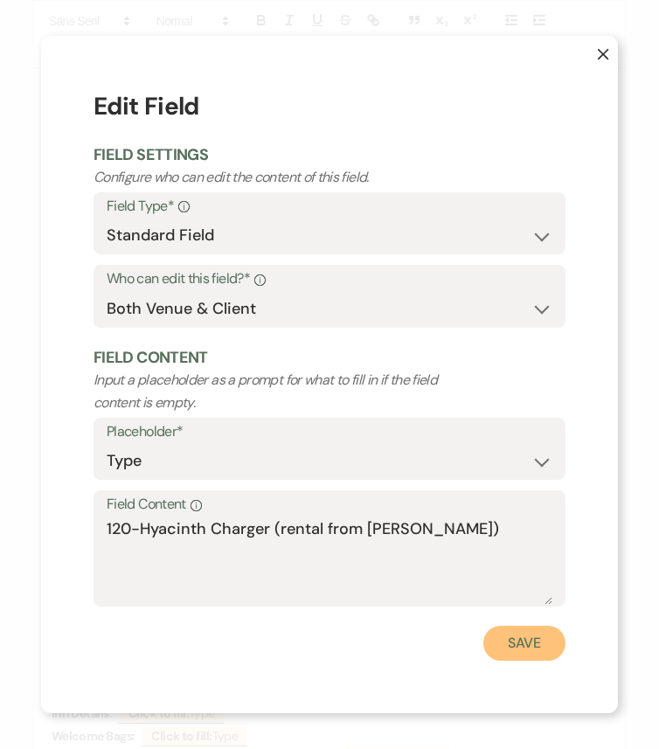
click at [525, 626] on button "Save" at bounding box center [524, 642] width 82 height 35
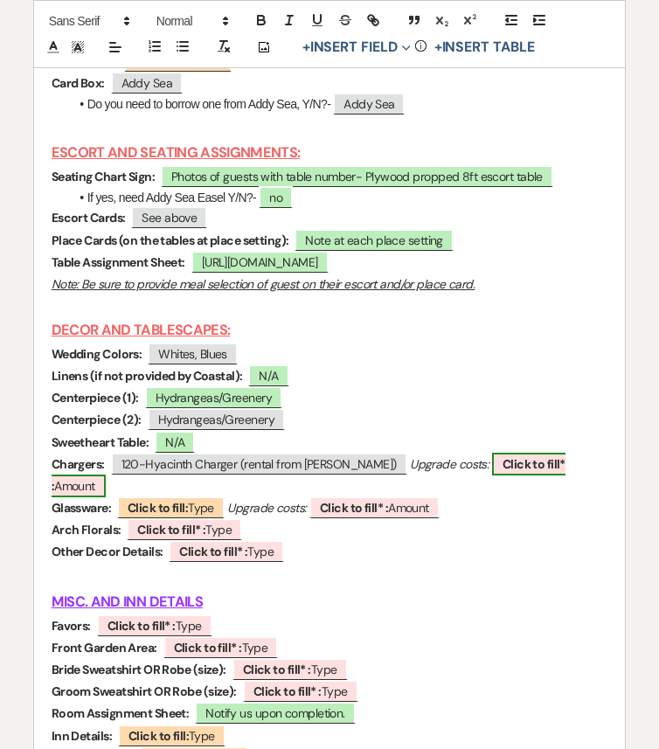
click at [468, 494] on b "Click to fill* :" at bounding box center [309, 475] width 514 height 38
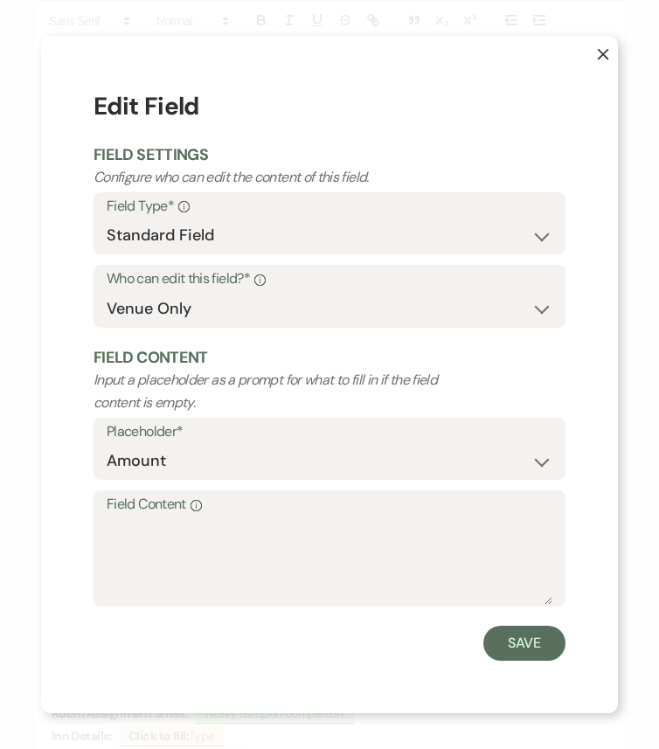
click at [468, 542] on textarea "Field Content Info" at bounding box center [329, 560] width 445 height 87
click at [406, 531] on textarea "Field Content Info" at bounding box center [329, 560] width 445 height 87
click at [528, 626] on button "Save" at bounding box center [524, 642] width 82 height 35
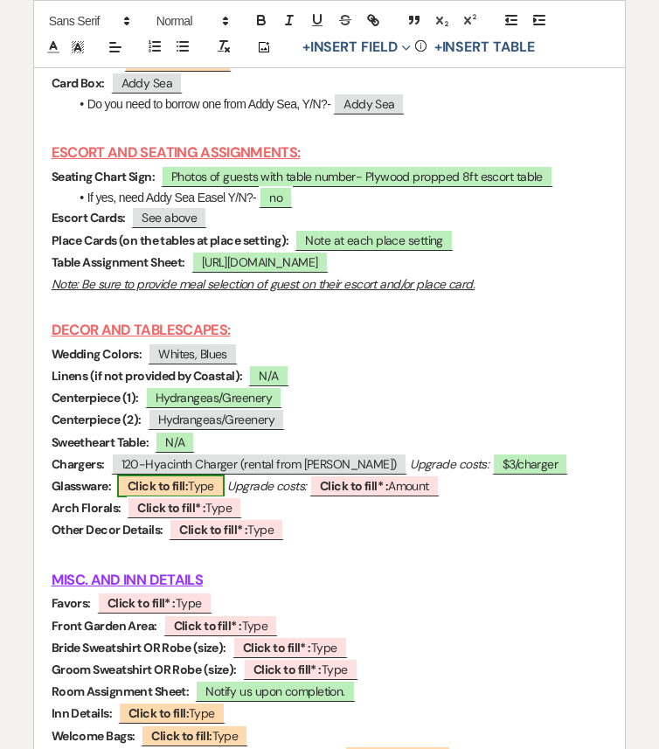
click at [184, 494] on b "Click to fill:" at bounding box center [158, 486] width 60 height 16
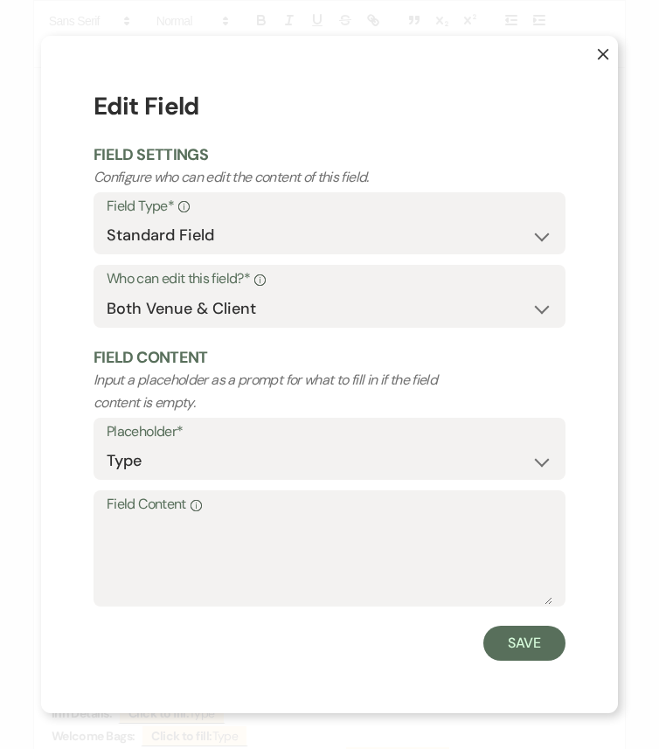
click at [184, 560] on textarea "Field Content Info" at bounding box center [329, 560] width 445 height 87
click at [190, 556] on textarea "Field Content Info" at bounding box center [329, 560] width 445 height 87
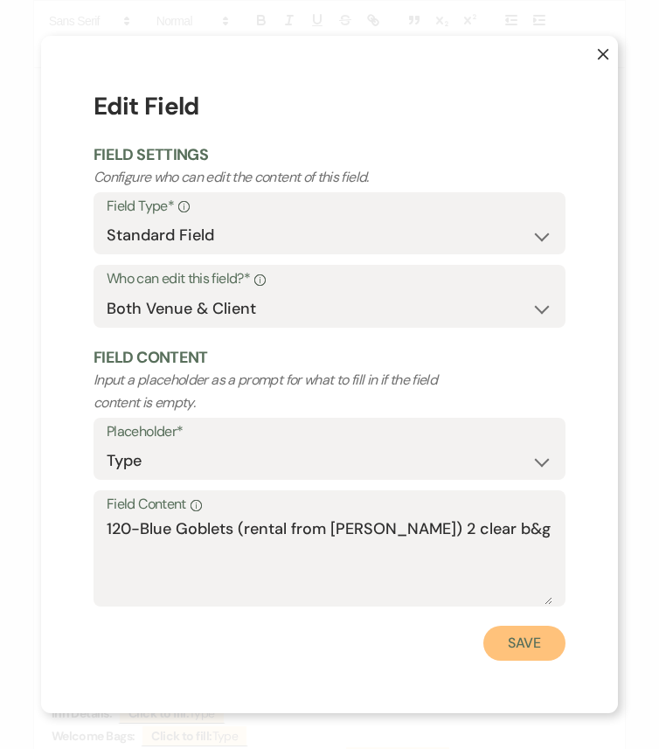
click at [514, 626] on button "Save" at bounding box center [524, 642] width 82 height 35
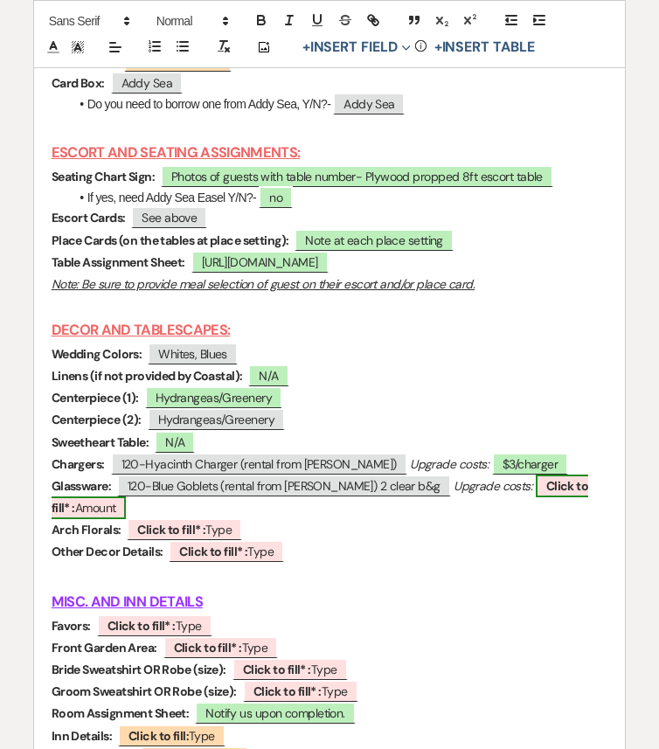
click at [540, 515] on b "Click to fill* :" at bounding box center [320, 497] width 537 height 38
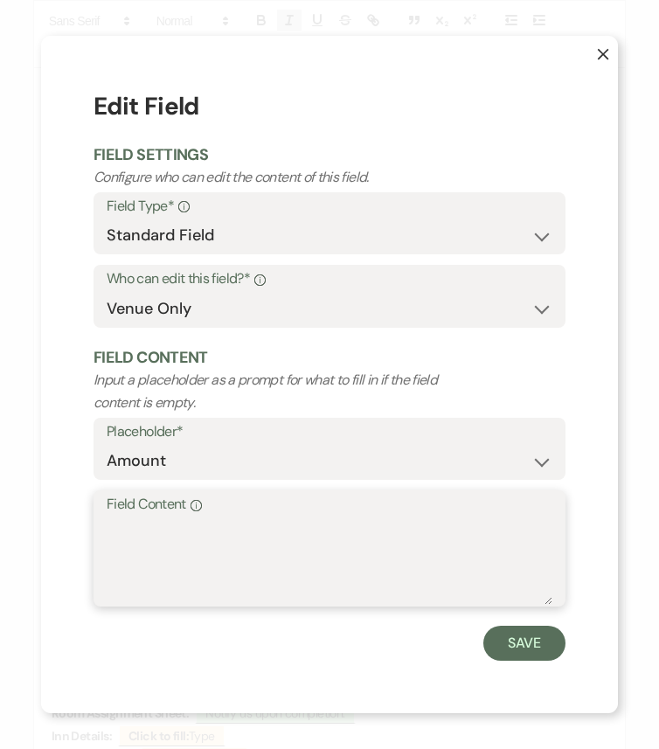
click at [425, 549] on textarea "Field Content Info" at bounding box center [329, 560] width 445 height 87
paste textarea "$4/glass"
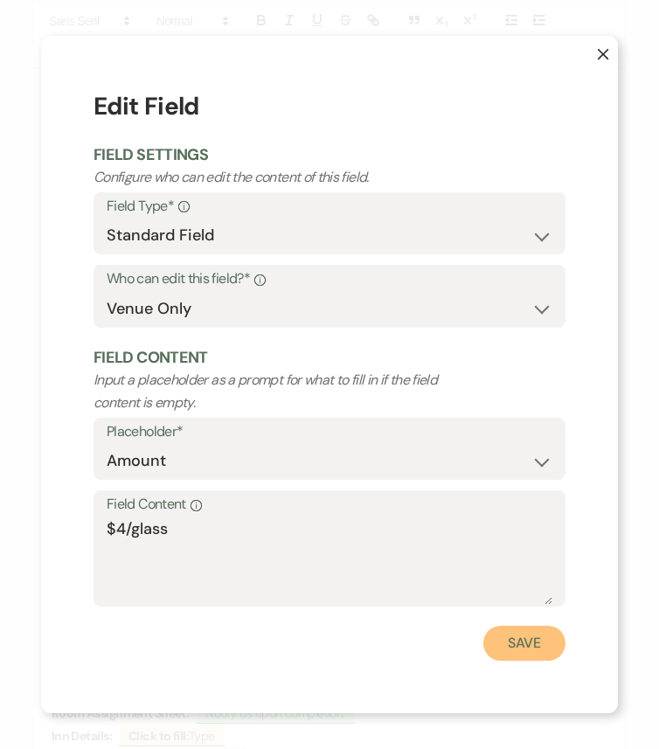
click at [546, 626] on button "Save" at bounding box center [524, 642] width 82 height 35
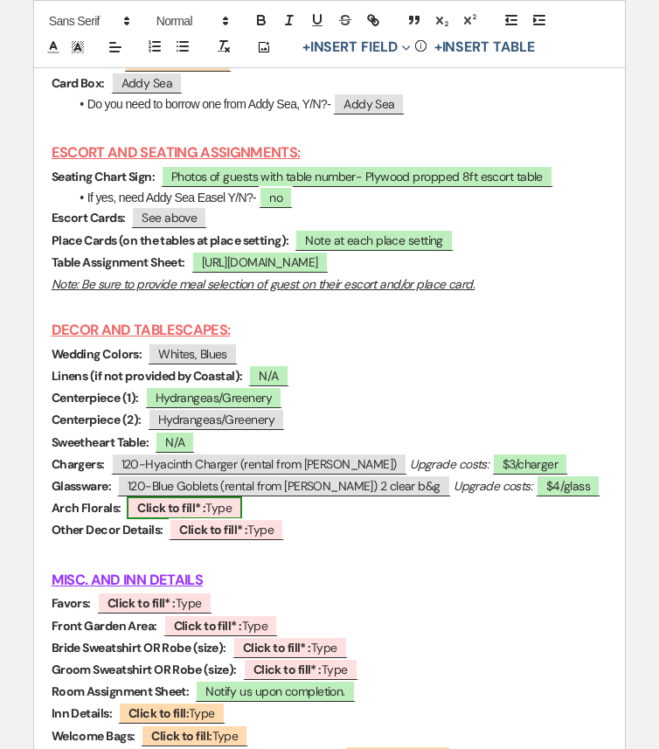
click at [183, 515] on b "Click to fill* :" at bounding box center [171, 508] width 68 height 16
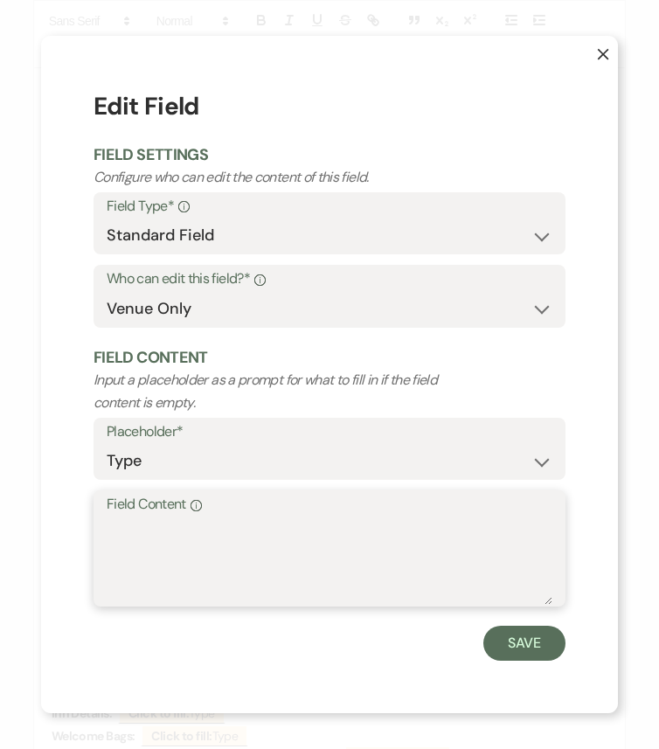
click at [269, 574] on textarea "Field Content Info" at bounding box center [329, 560] width 445 height 87
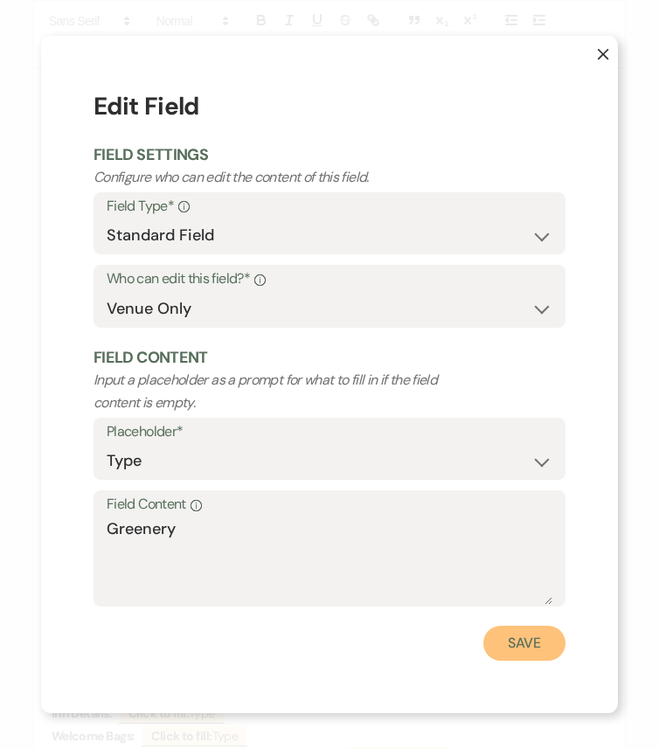
click at [519, 626] on button "Save" at bounding box center [524, 642] width 82 height 35
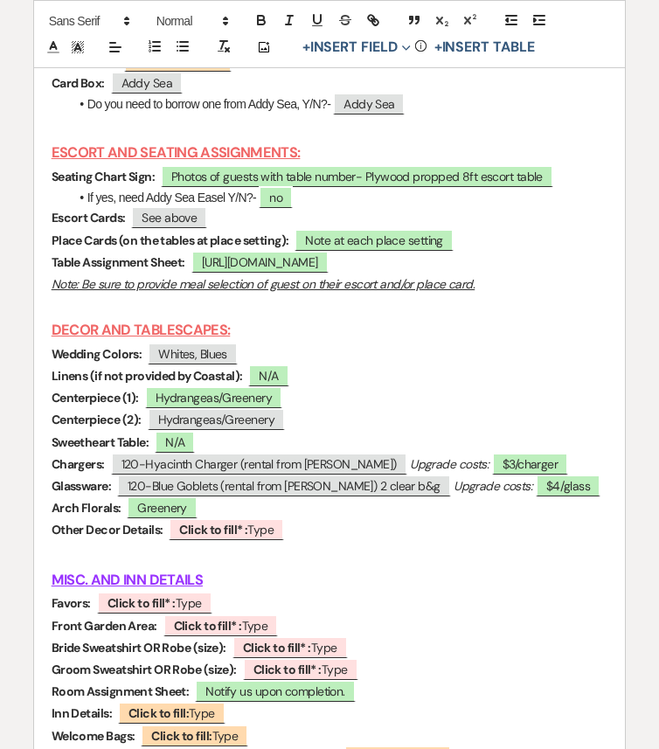
drag, startPoint x: 214, startPoint y: 586, endPoint x: 50, endPoint y: 584, distance: 164.2
drag, startPoint x: 50, startPoint y: 584, endPoint x: 252, endPoint y: 584, distance: 202.7
copy p "Arch Florals:"
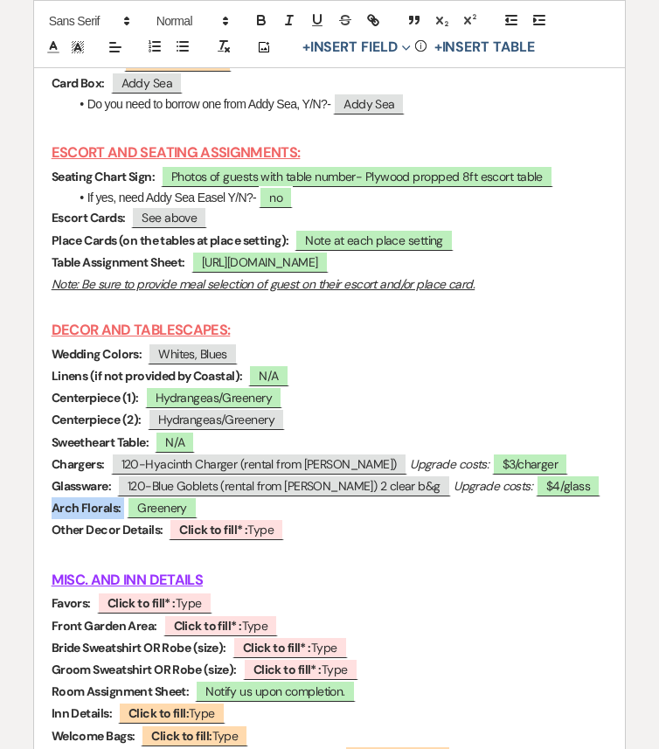
click at [246, 519] on p "Arch Florals: Greenery" at bounding box center [330, 508] width 556 height 22
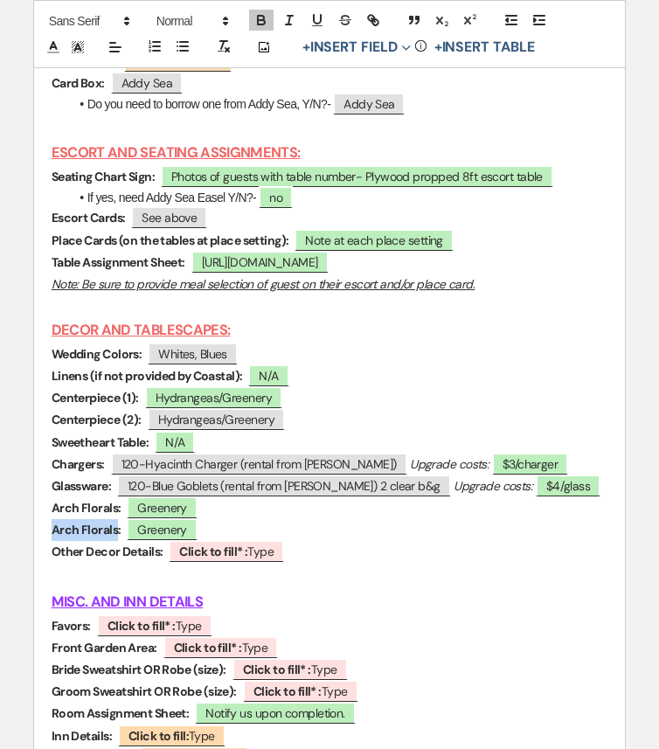
drag, startPoint x: 117, startPoint y: 604, endPoint x: 49, endPoint y: 605, distance: 68.1
click at [168, 541] on span "Greenery" at bounding box center [174, 529] width 71 height 23
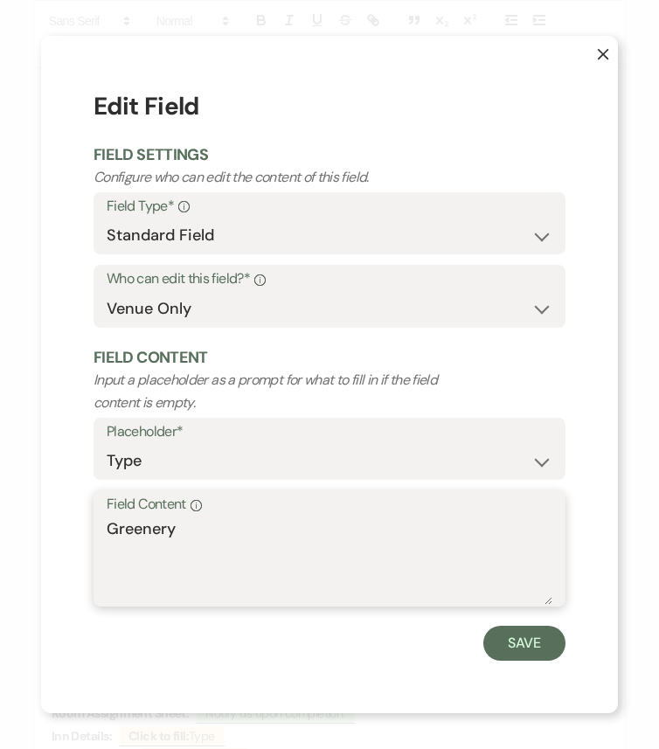
drag, startPoint x: 203, startPoint y: 529, endPoint x: 85, endPoint y: 529, distance: 117.9
click at [85, 529] on div "X Edit Field Field Settings Configure who can edit the content of this field. F…" at bounding box center [329, 374] width 577 height 677
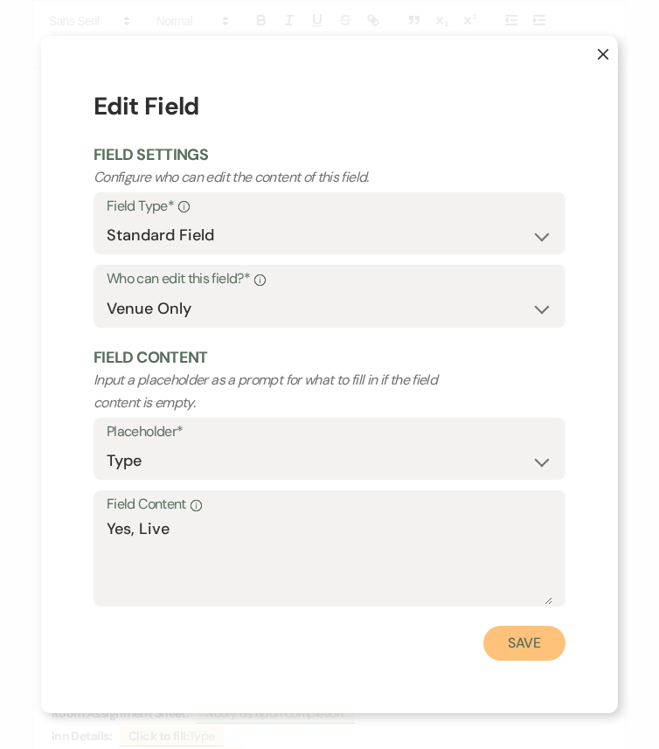
click at [509, 626] on button "Save" at bounding box center [524, 642] width 82 height 35
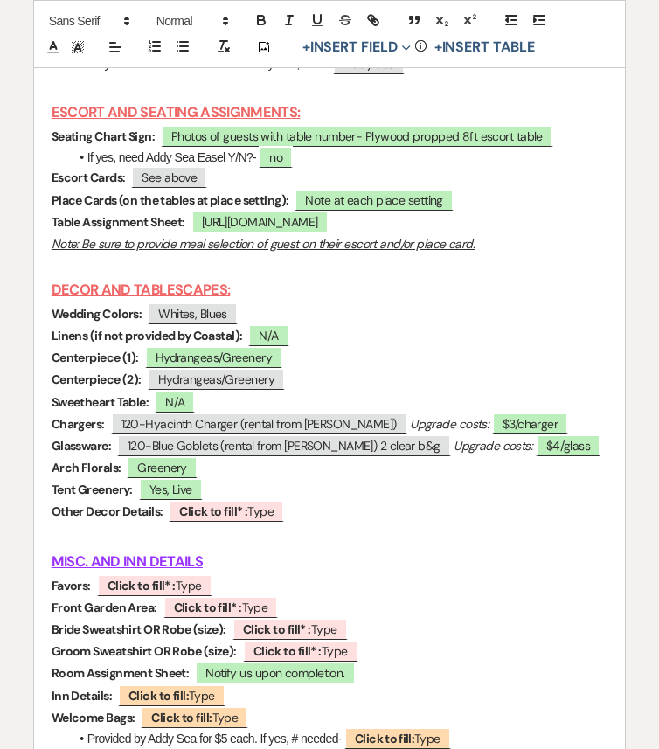
scroll to position [7296, 0]
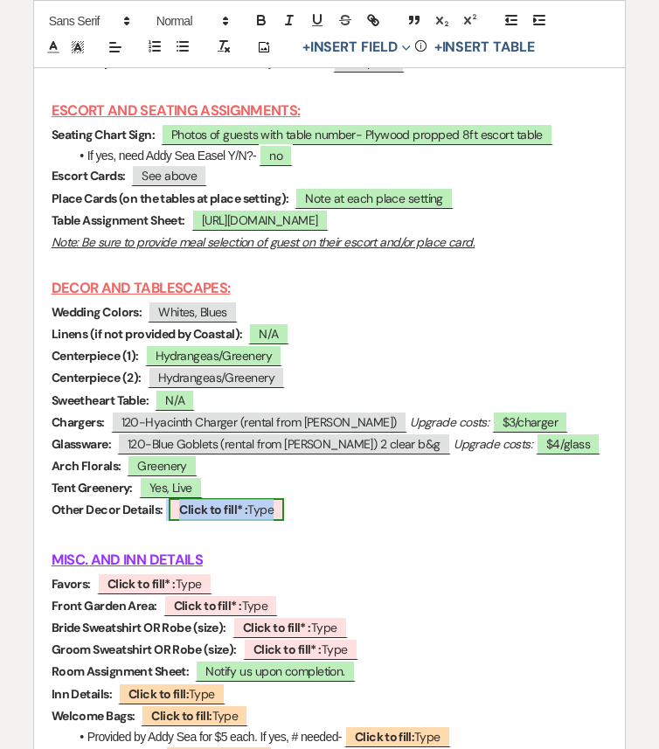
click at [255, 521] on span "Click to fill* : Type" at bounding box center [226, 509] width 115 height 23
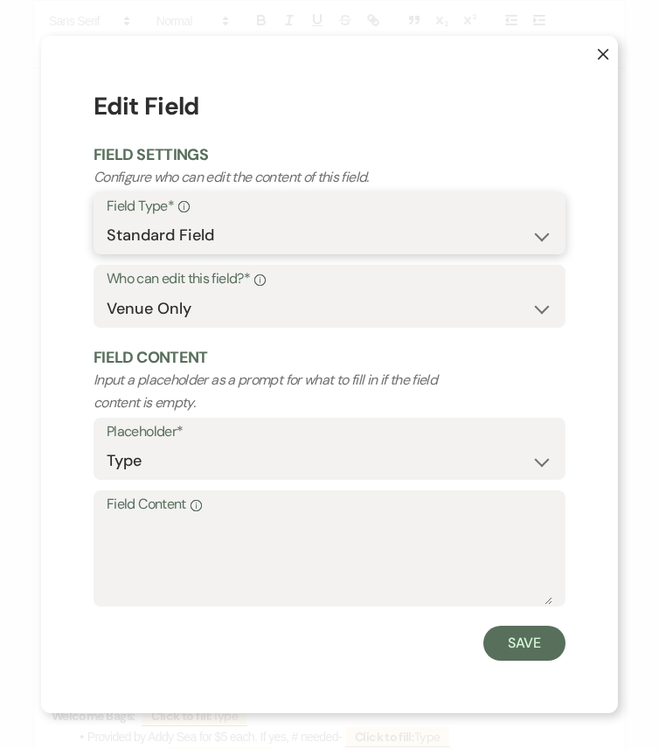
click at [341, 227] on select "Standard Field Smart Field" at bounding box center [329, 235] width 445 height 34
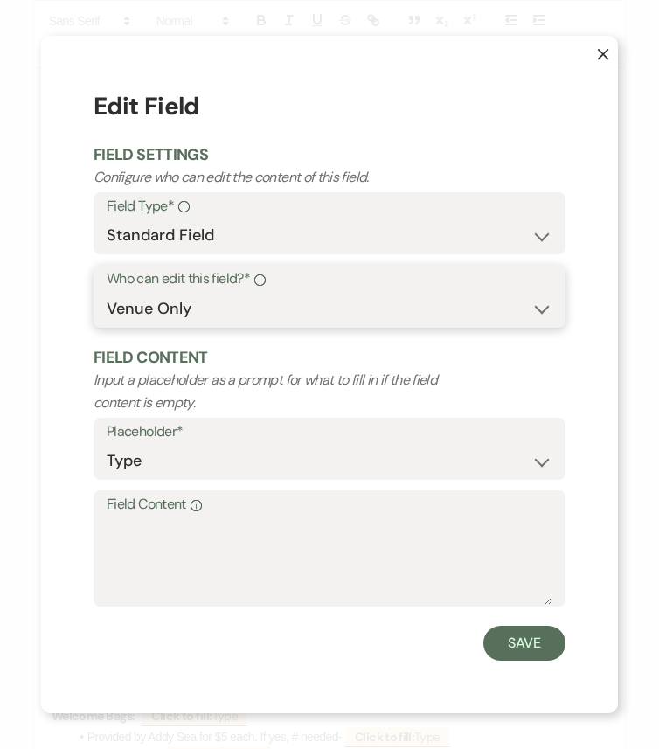
click at [335, 297] on select "Both Venue & Client Client Only Venue Only" at bounding box center [329, 309] width 445 height 34
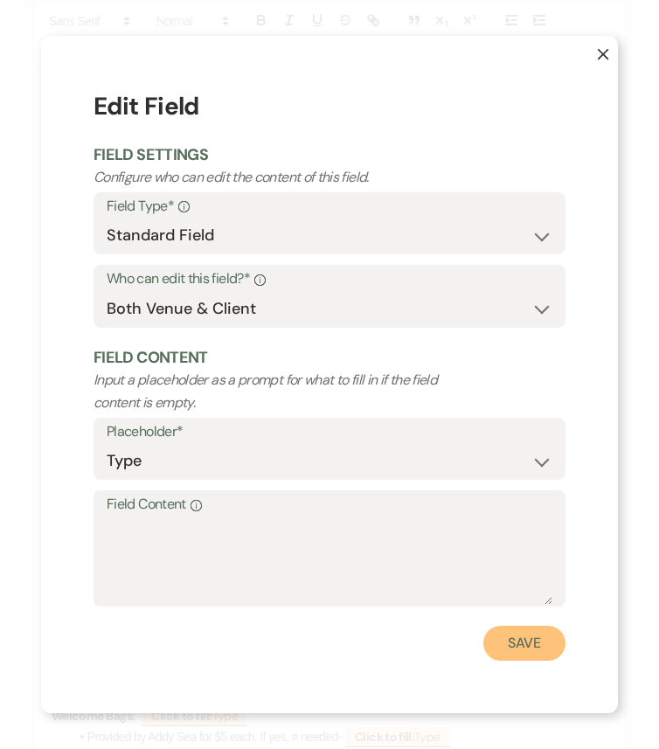
click at [536, 626] on button "Save" at bounding box center [524, 642] width 82 height 35
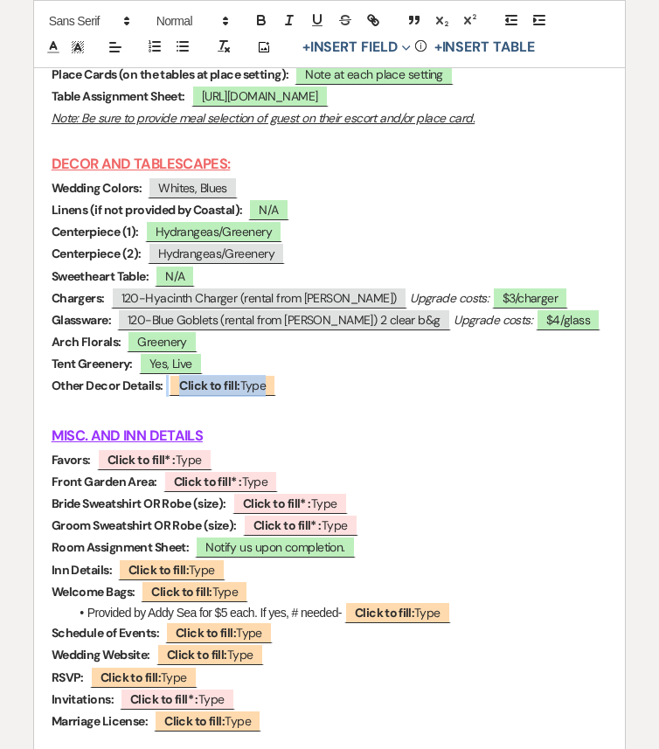
scroll to position [7437, 0]
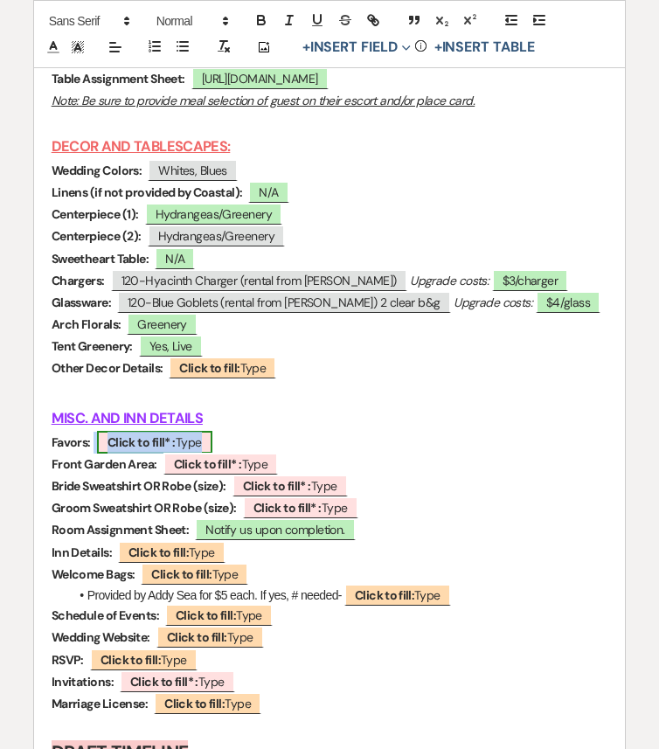
click at [183, 453] on span "Click to fill* : Type" at bounding box center [154, 442] width 115 height 23
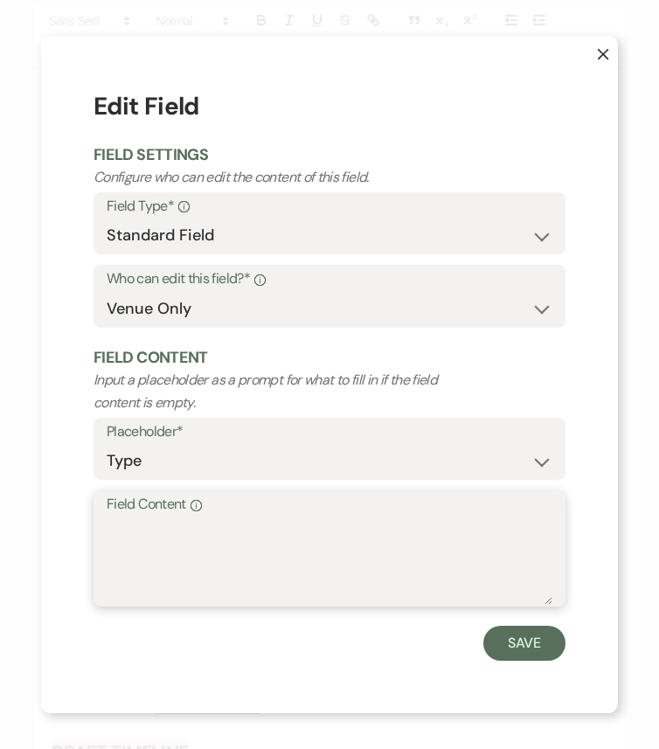
click at [266, 545] on textarea "Field Content Info" at bounding box center [329, 560] width 445 height 87
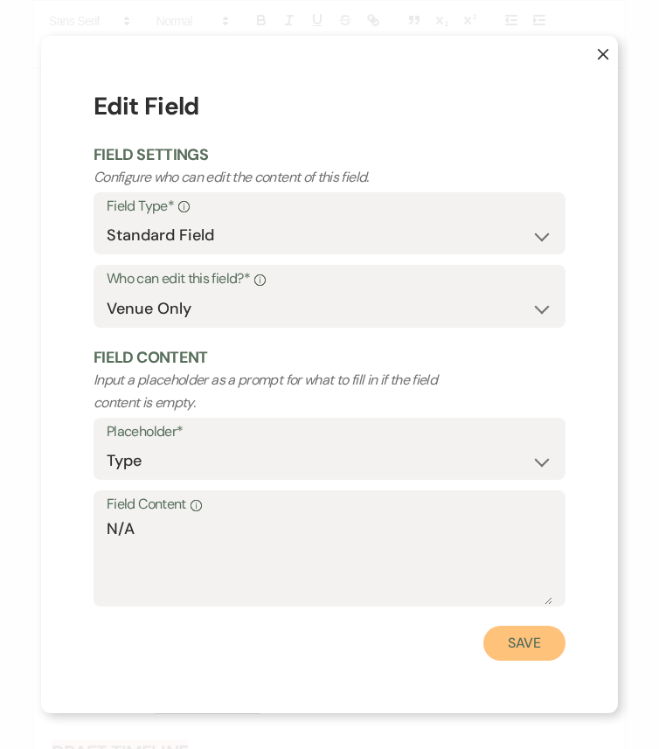
click at [518, 626] on button "Save" at bounding box center [524, 642] width 82 height 35
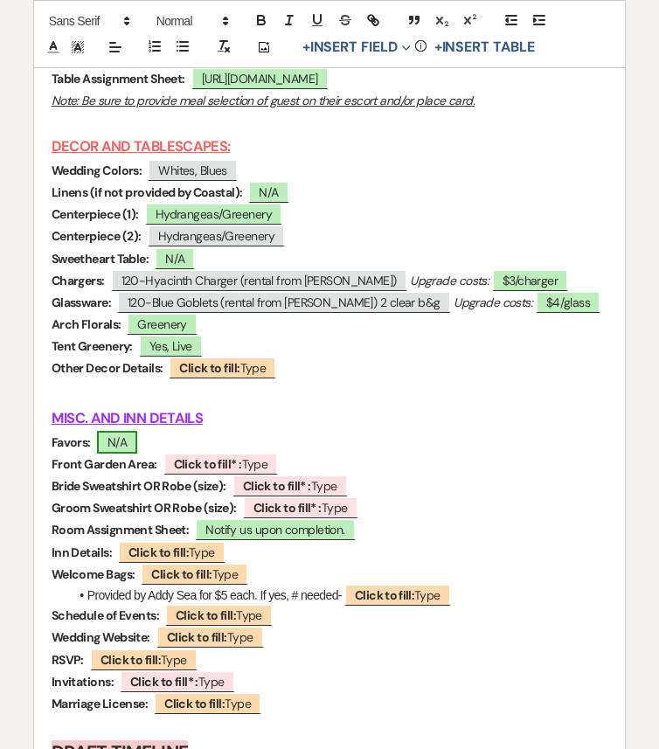
click at [124, 453] on span "N/A" at bounding box center [117, 442] width 40 height 23
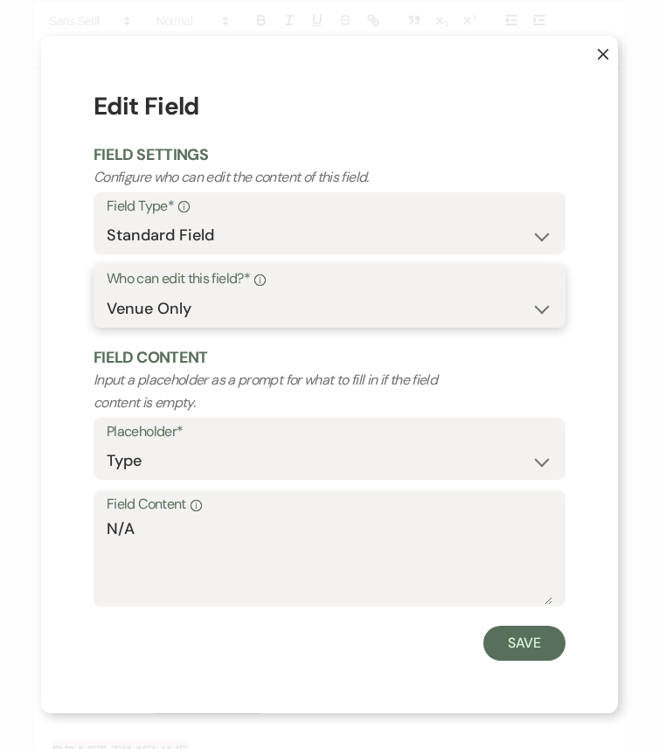
click at [299, 298] on select "Both Venue & Client Client Only Venue Only" at bounding box center [329, 309] width 445 height 34
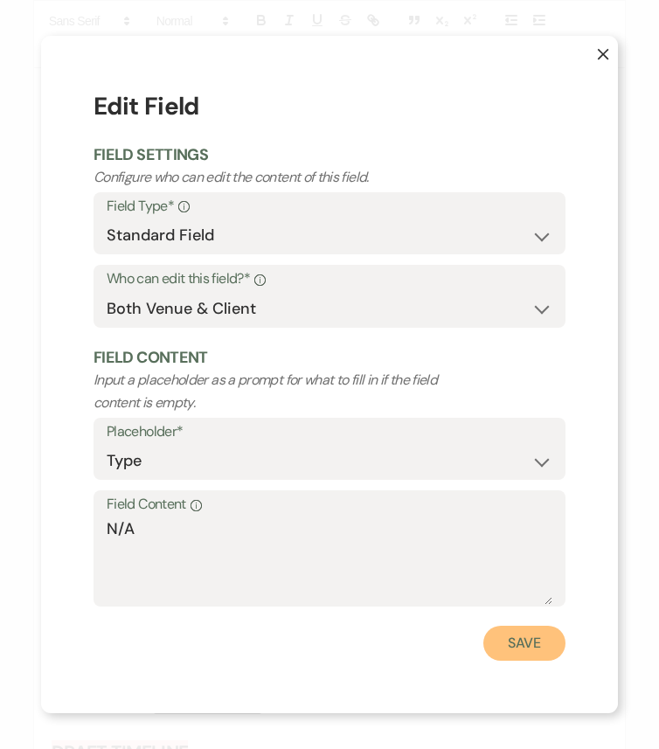
click at [505, 626] on button "Save" at bounding box center [524, 642] width 82 height 35
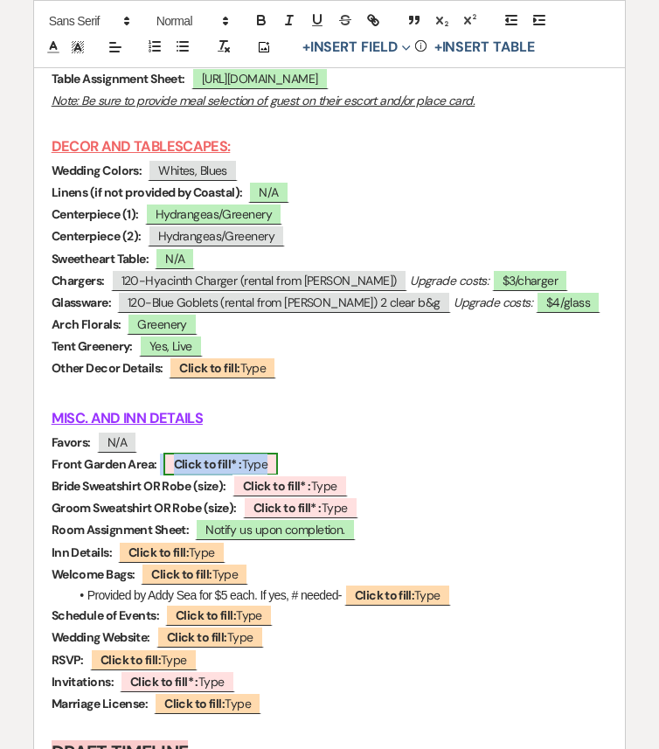
click at [230, 472] on b "Click to fill* :" at bounding box center [208, 464] width 68 height 16
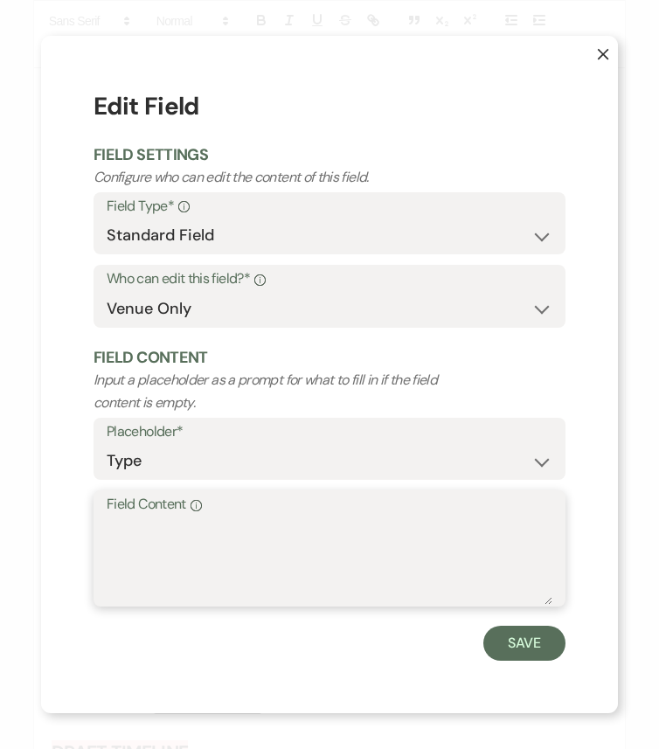
click at [256, 529] on textarea "Field Content Info" at bounding box center [329, 560] width 445 height 87
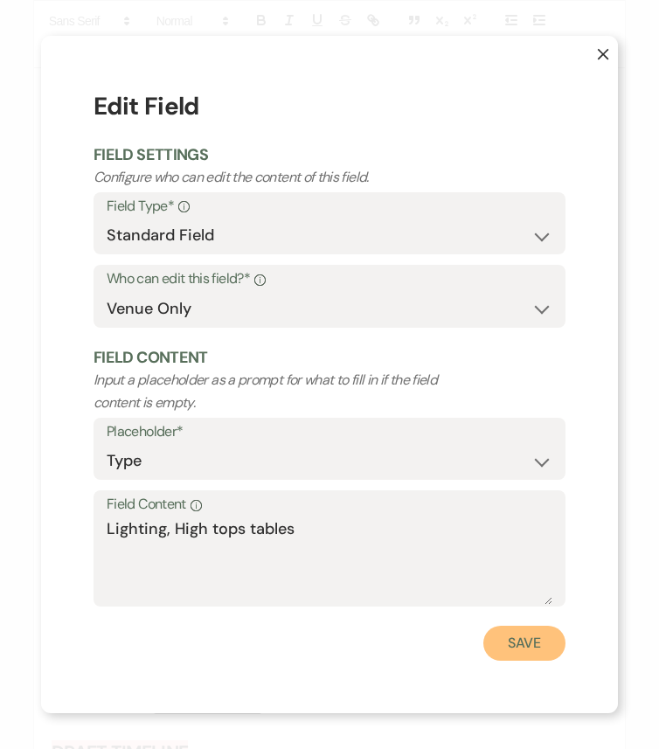
click at [512, 626] on button "Save" at bounding box center [524, 642] width 82 height 35
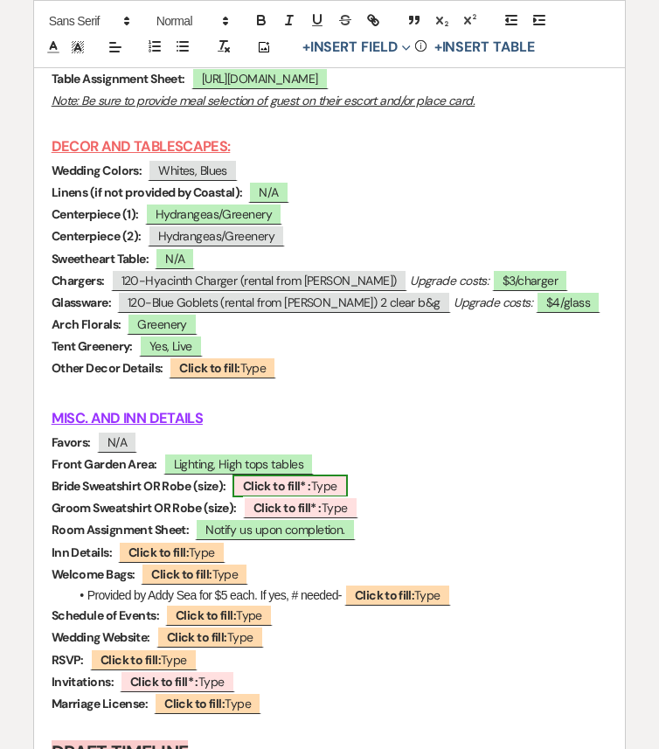
click at [279, 494] on b "Click to fill* :" at bounding box center [277, 486] width 68 height 16
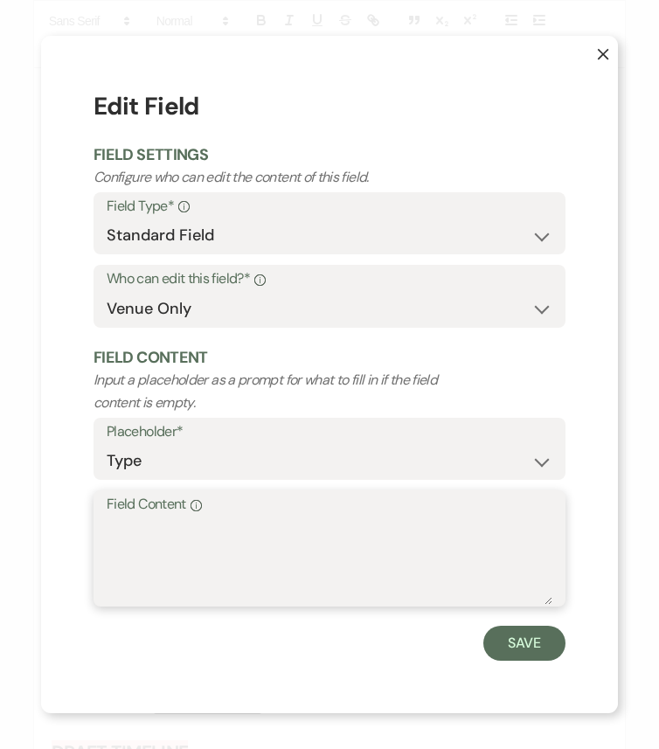
click at [285, 573] on textarea "Field Content Info" at bounding box center [329, 560] width 445 height 87
paste textarea "Robe- Medium"
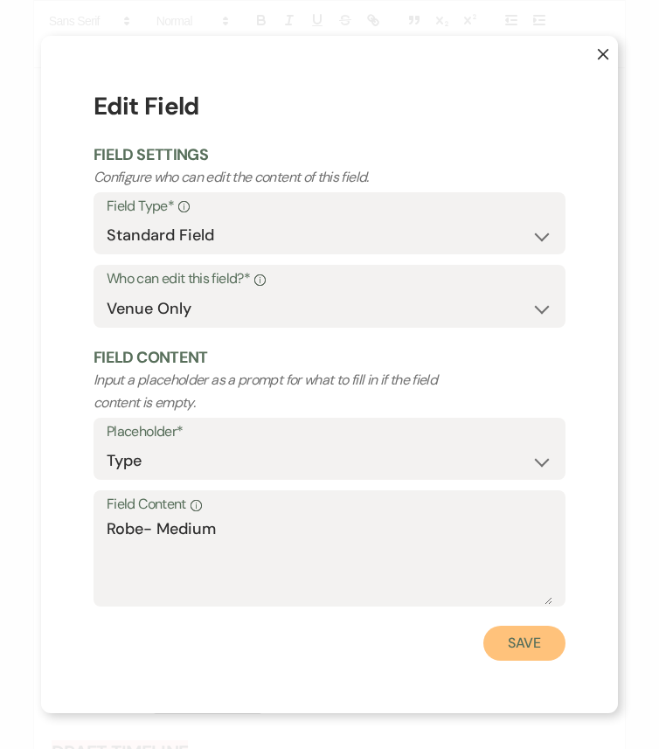
click at [550, 626] on button "Save" at bounding box center [524, 642] width 82 height 35
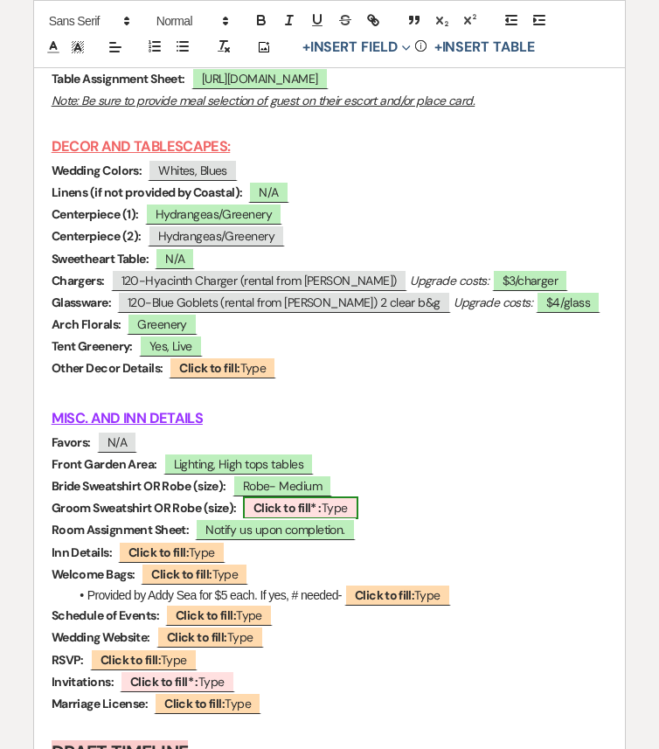
click at [321, 519] on span "Click to fill* : Type" at bounding box center [300, 507] width 115 height 23
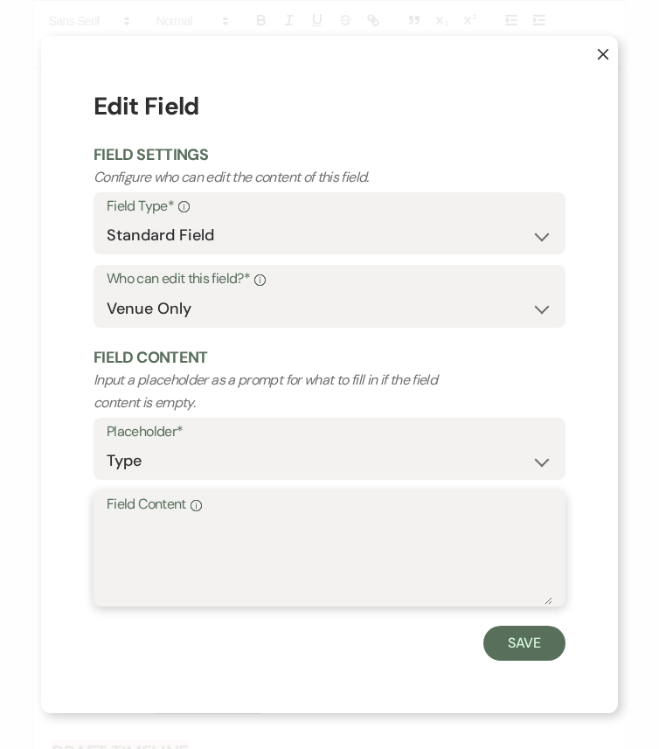
click at [321, 586] on textarea "Field Content Info" at bounding box center [329, 560] width 445 height 87
paste textarea "Sweatshirt-Large"
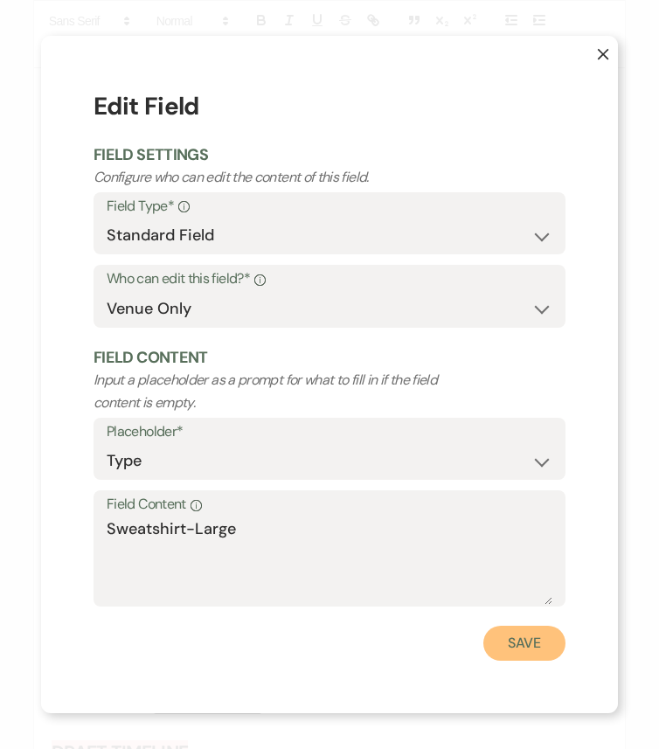
click at [528, 626] on button "Save" at bounding box center [524, 642] width 82 height 35
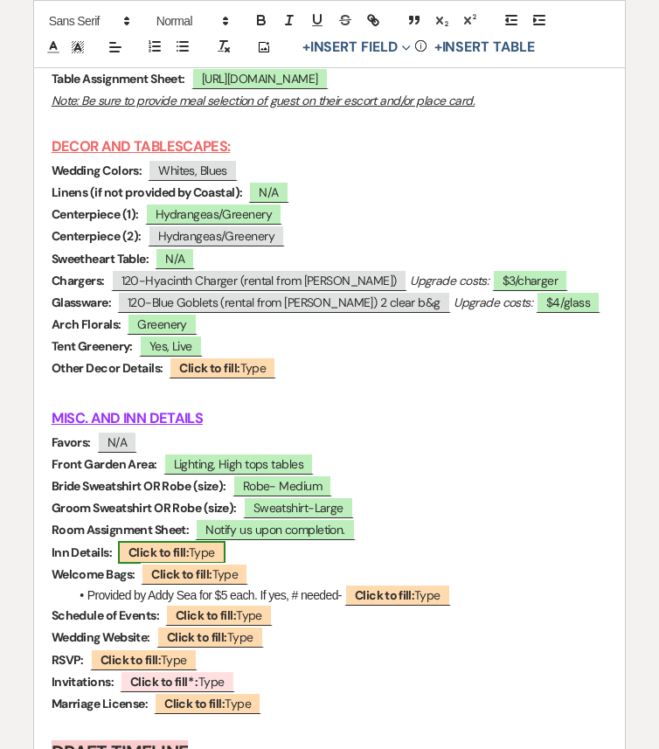
click at [176, 560] on b "Click to fill:" at bounding box center [158, 552] width 60 height 16
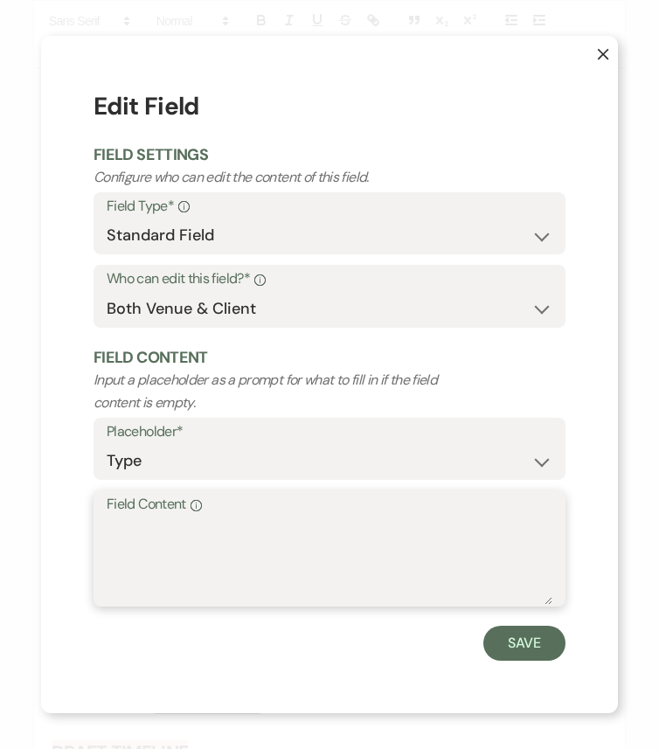
click at [242, 548] on textarea "Field Content Info" at bounding box center [329, 560] width 445 height 87
paste textarea "https://docs.google.com/spreadsheets/d/1JQJitZ5yOyncCOWVd5ivz1qeTC2q_2YNN3PftXU…"
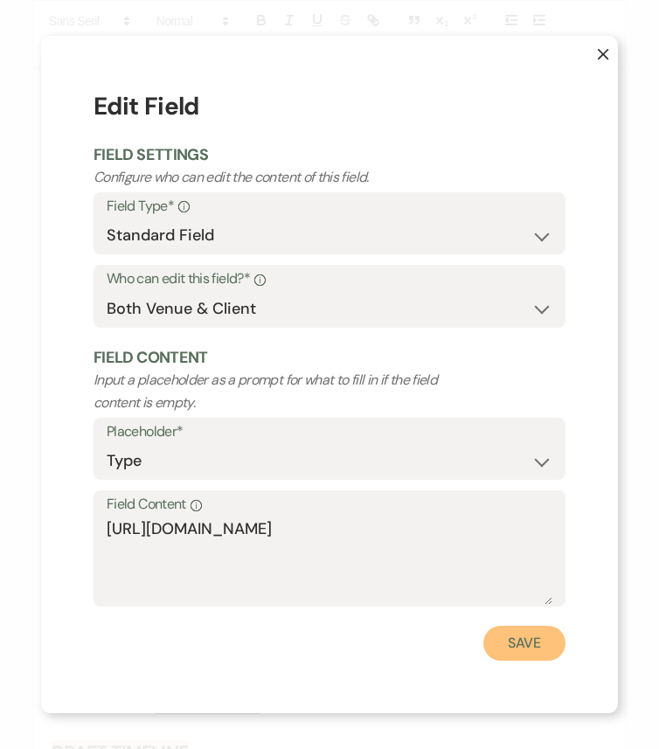
click at [513, 626] on button "Save" at bounding box center [524, 642] width 82 height 35
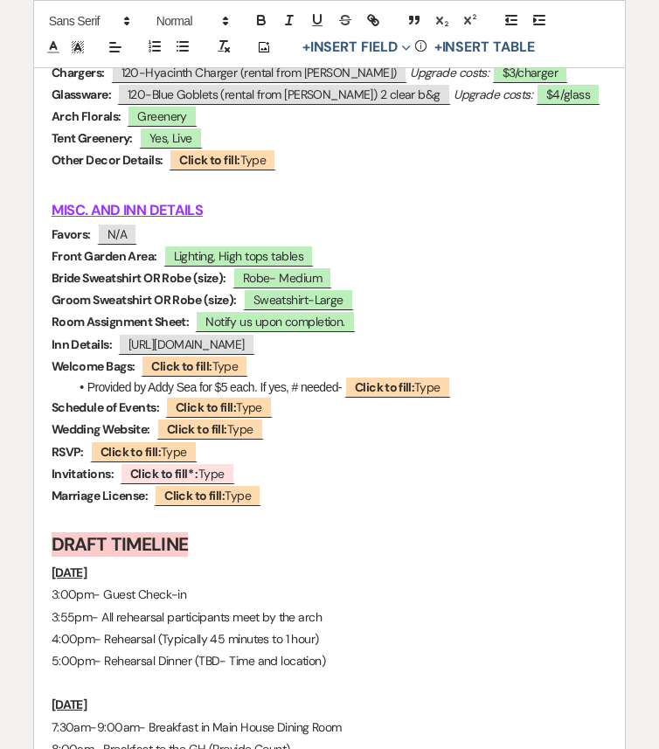
scroll to position [7658, 0]
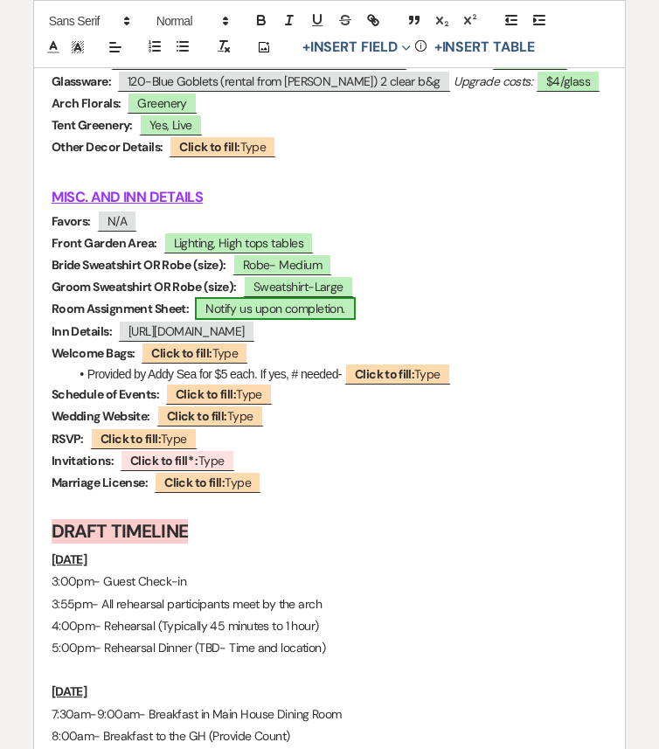
click at [339, 320] on span "Notify us upon completion." at bounding box center [275, 308] width 160 height 23
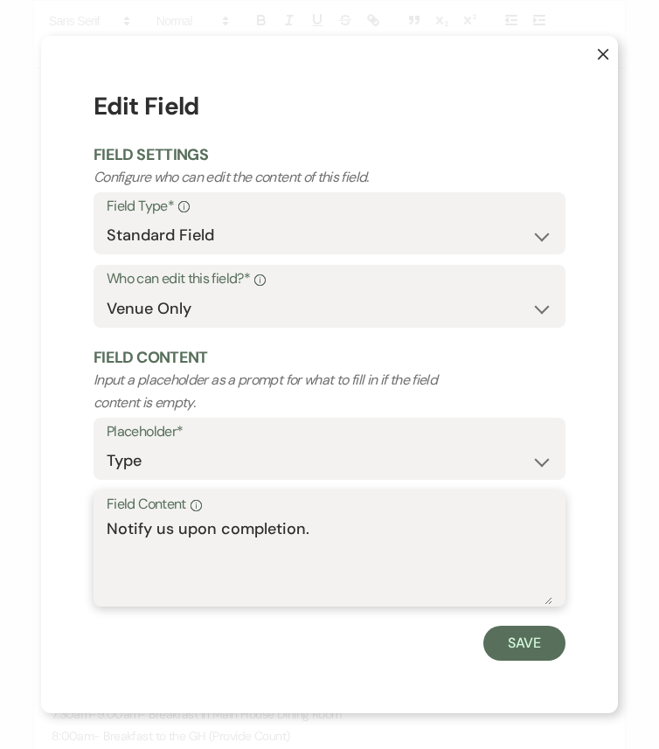
drag, startPoint x: 343, startPoint y: 531, endPoint x: 110, endPoint y: 531, distance: 233.2
click at [110, 531] on textarea "Notify us upon completion." at bounding box center [329, 560] width 445 height 87
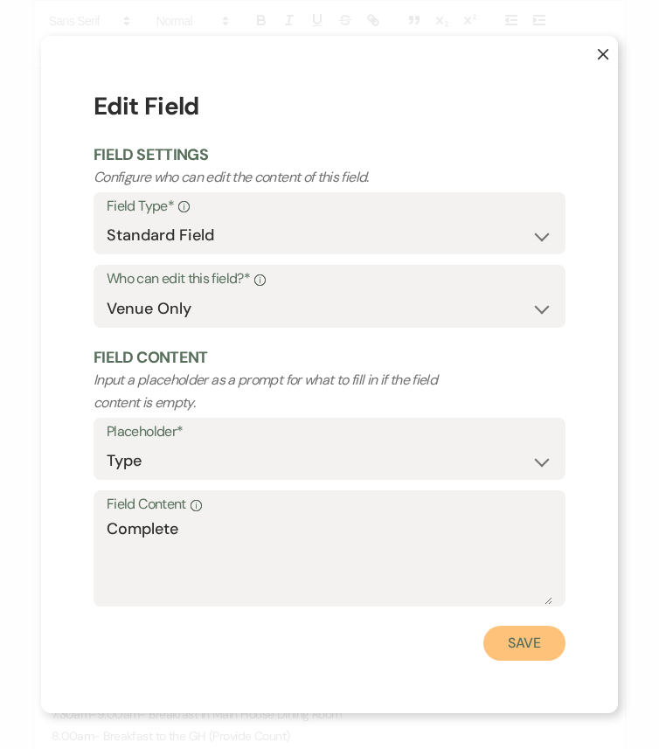
click at [523, 626] on button "Save" at bounding box center [524, 642] width 82 height 35
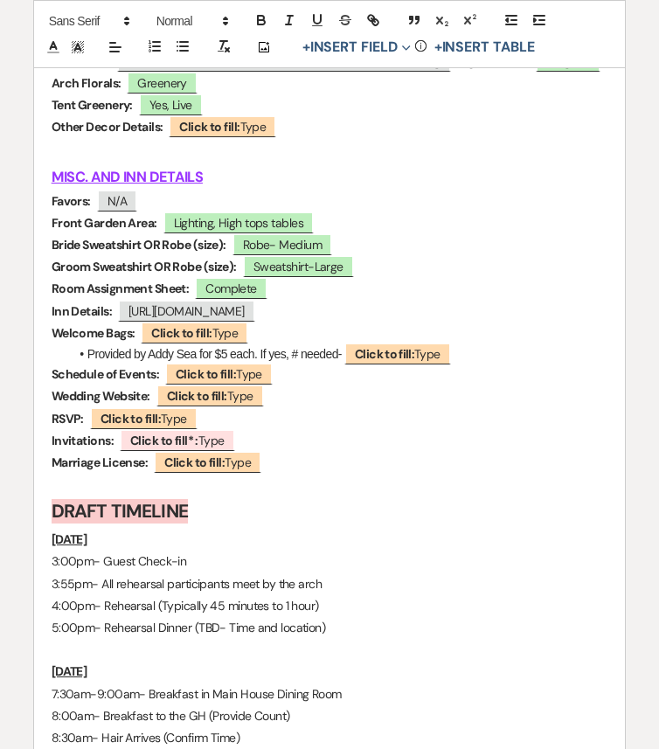
scroll to position [7680, 0]
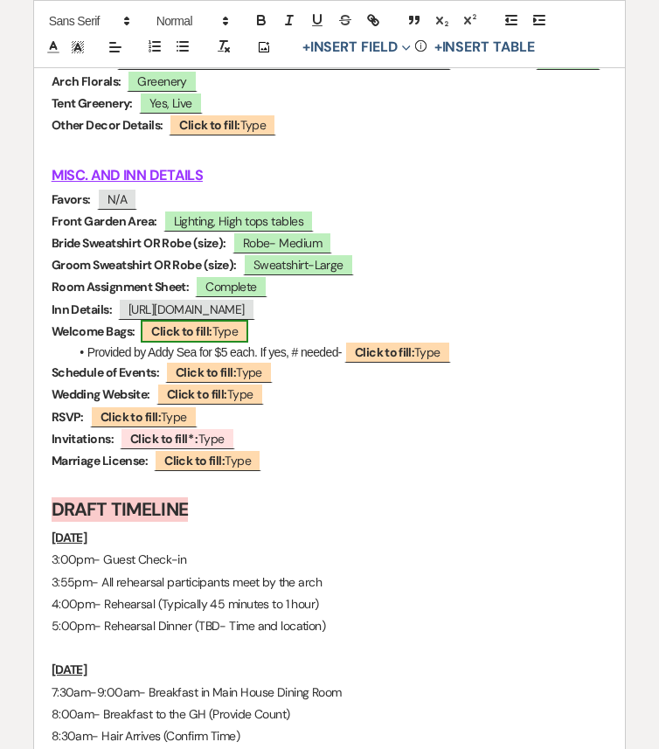
click at [209, 339] on b "Click to fill:" at bounding box center [181, 331] width 60 height 16
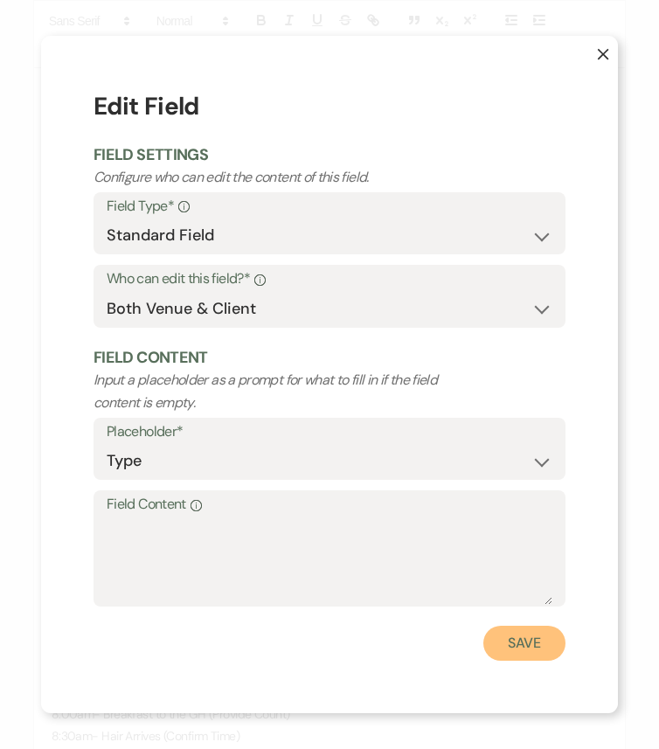
click at [528, 626] on button "Save" at bounding box center [524, 642] width 82 height 35
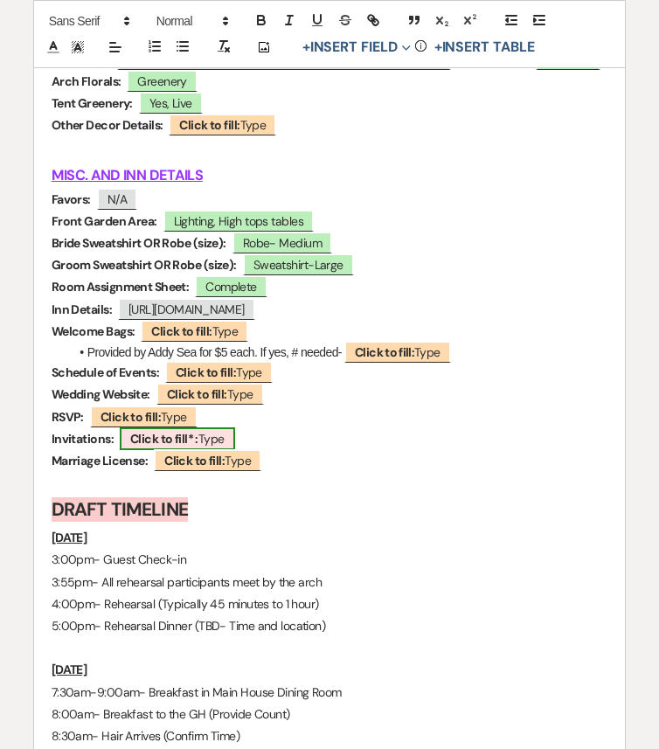
click at [158, 446] on b "Click to fill* :" at bounding box center [164, 439] width 68 height 16
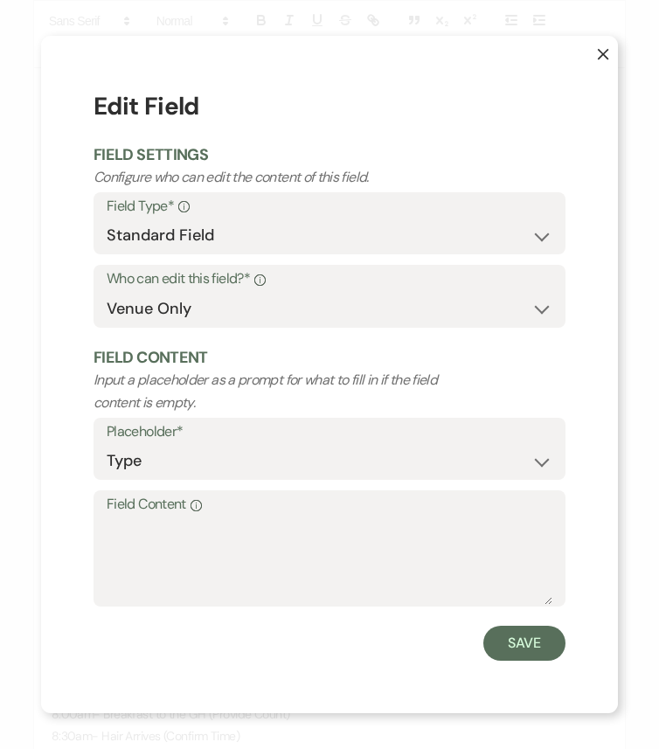
click at [158, 561] on textarea "Field Content Info" at bounding box center [329, 560] width 445 height 87
click at [202, 550] on textarea "Field Content Info" at bounding box center [329, 560] width 445 height 87
click at [500, 626] on button "Save" at bounding box center [524, 642] width 82 height 35
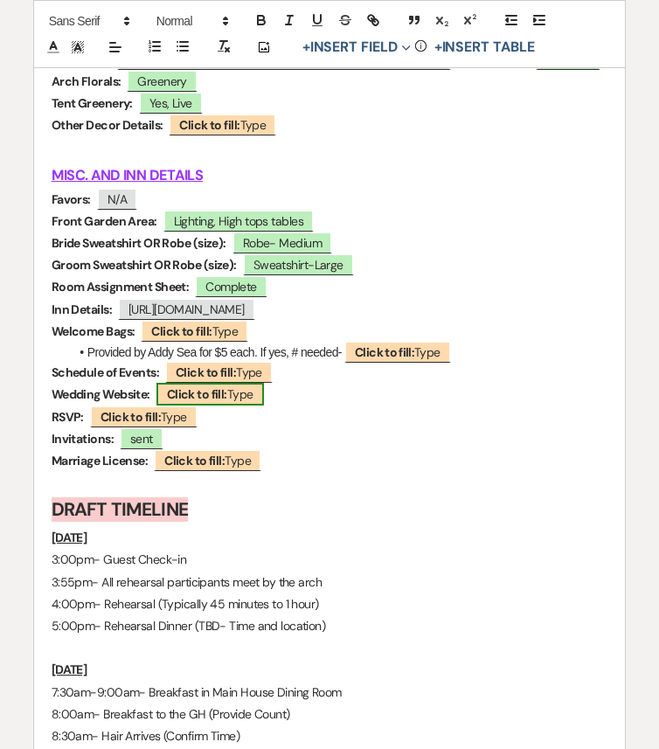
click at [239, 405] on span "Click to fill: Type" at bounding box center [209, 394] width 107 height 23
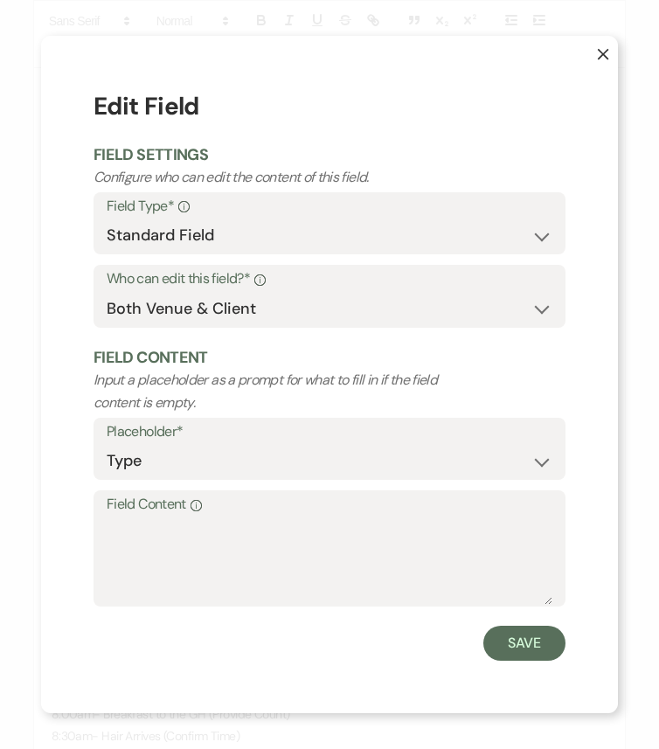
click at [239, 515] on label "Field Content Info" at bounding box center [329, 504] width 445 height 25
click at [239, 517] on textarea "Field Content Info" at bounding box center [329, 560] width 445 height 87
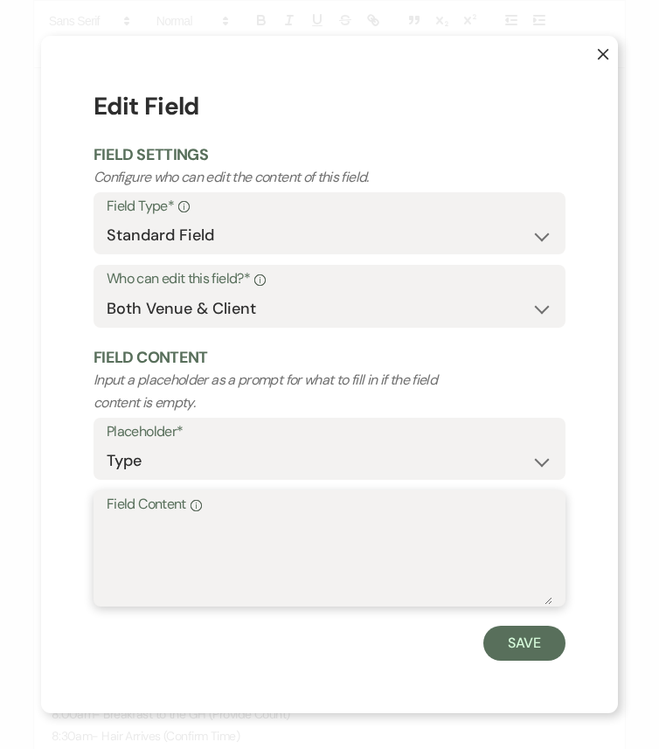
click at [257, 527] on textarea "Field Content Info" at bounding box center [329, 560] width 445 height 87
paste textarea "https://www.zola.com/wedding/harryandalex2025"
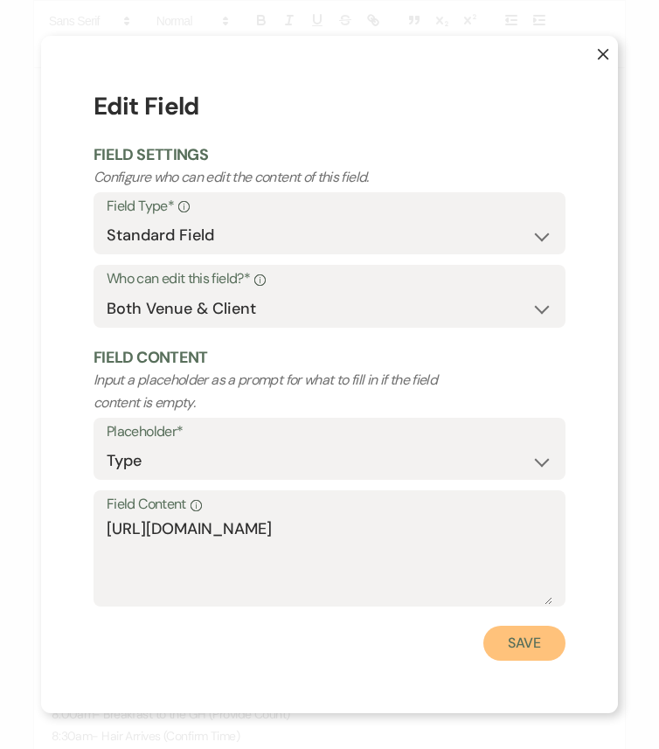
click at [540, 626] on button "Save" at bounding box center [524, 642] width 82 height 35
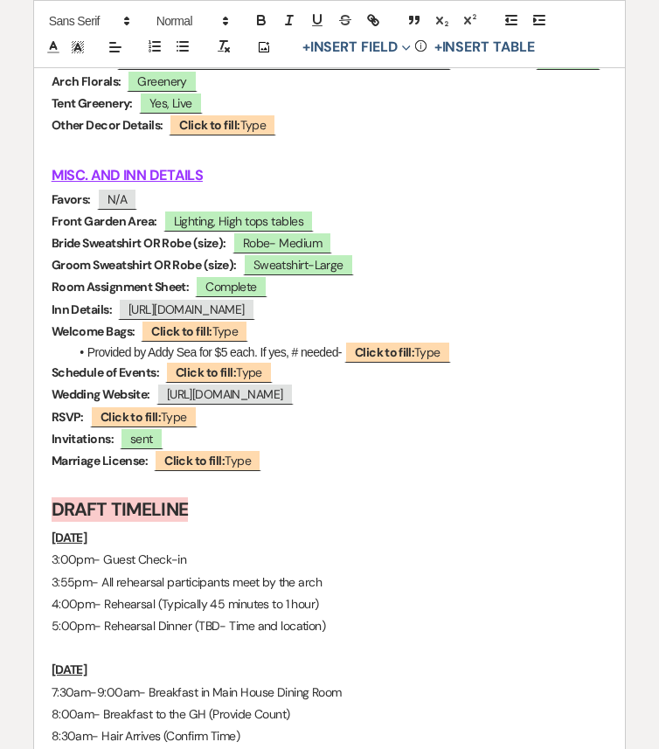
drag, startPoint x: 456, startPoint y: 513, endPoint x: 106, endPoint y: 515, distance: 350.3
click at [106, 405] on p "Wedding Website: https://www.zola.com/wedding/harryandalex2025" at bounding box center [330, 394] width 556 height 22
click at [127, 425] on b "Click to fill:" at bounding box center [130, 417] width 60 height 16
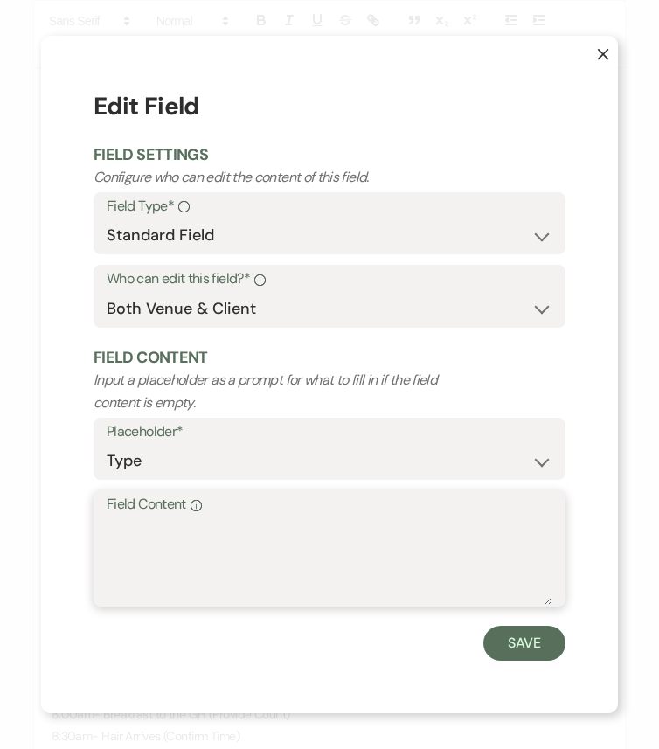
click at [155, 533] on textarea "Field Content Info" at bounding box center [329, 560] width 445 height 87
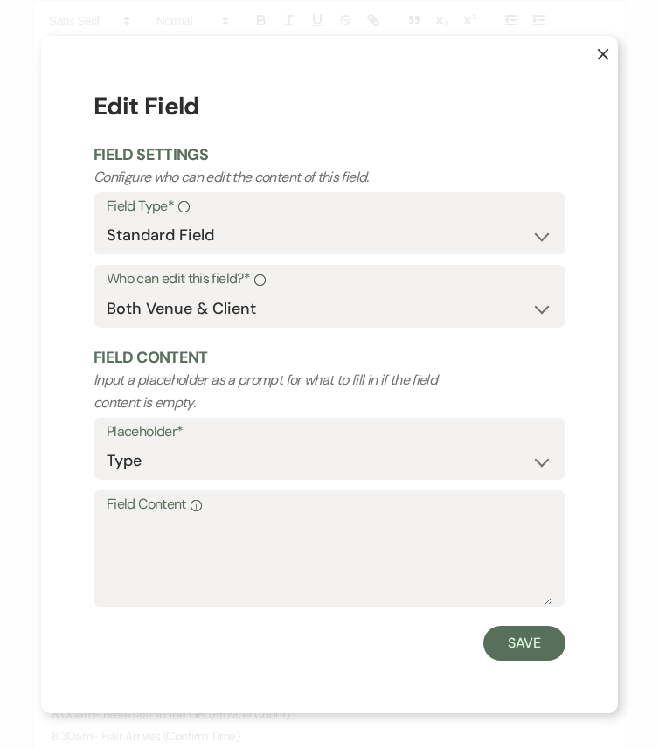
click at [602, 59] on icon "X" at bounding box center [603, 54] width 12 height 12
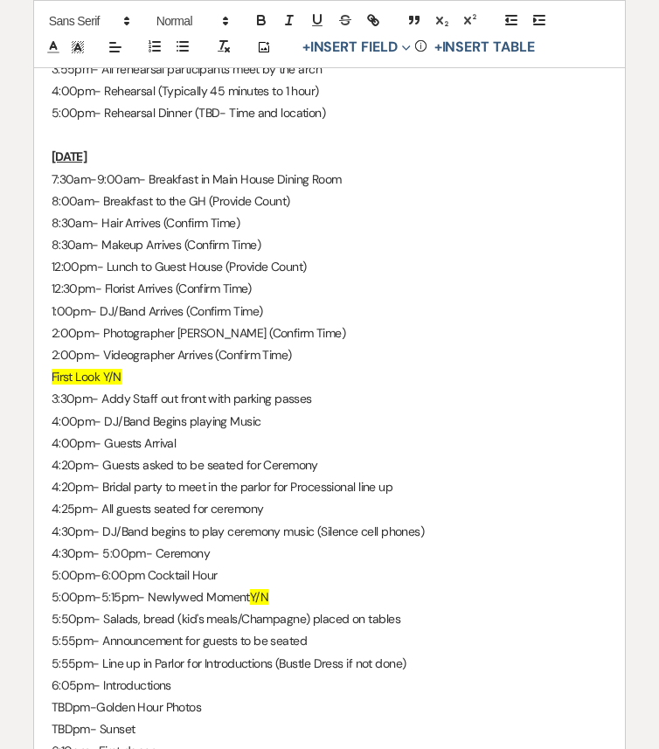
scroll to position [8146, 0]
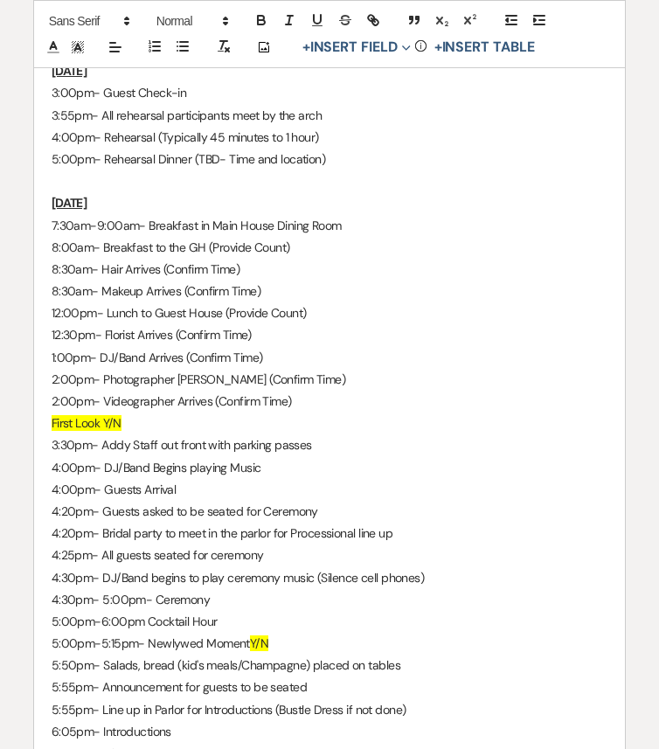
click at [117, 55] on strong "DRAFT TIMELINE" at bounding box center [120, 43] width 136 height 24
drag, startPoint x: 112, startPoint y: 159, endPoint x: 52, endPoint y: 159, distance: 60.3
click at [52, 55] on strong "DRAFT TIMELINE" at bounding box center [120, 43] width 136 height 24
click at [52, 104] on p "3:00pm- Guest Check-in" at bounding box center [330, 93] width 556 height 22
click at [483, 44] on button "+ Insert Table" at bounding box center [484, 47] width 113 height 21
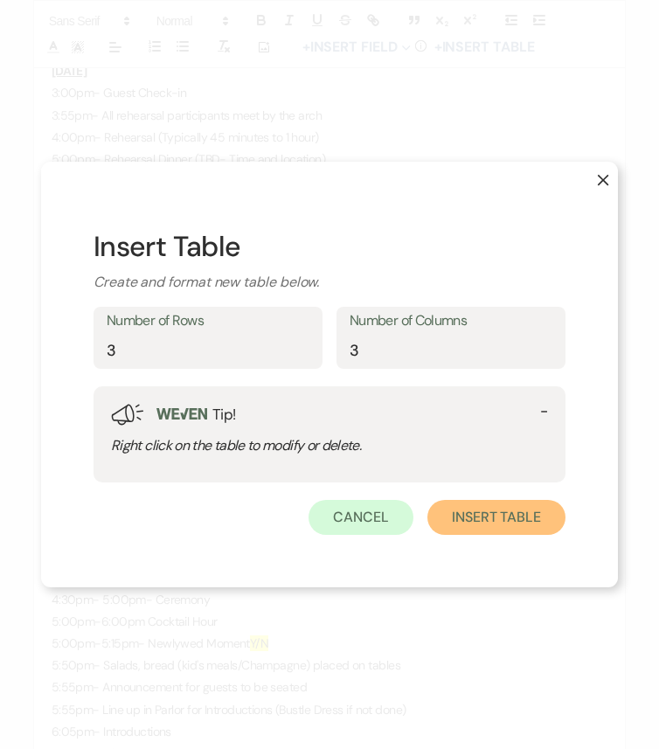
click at [493, 523] on button "Insert table" at bounding box center [496, 517] width 138 height 35
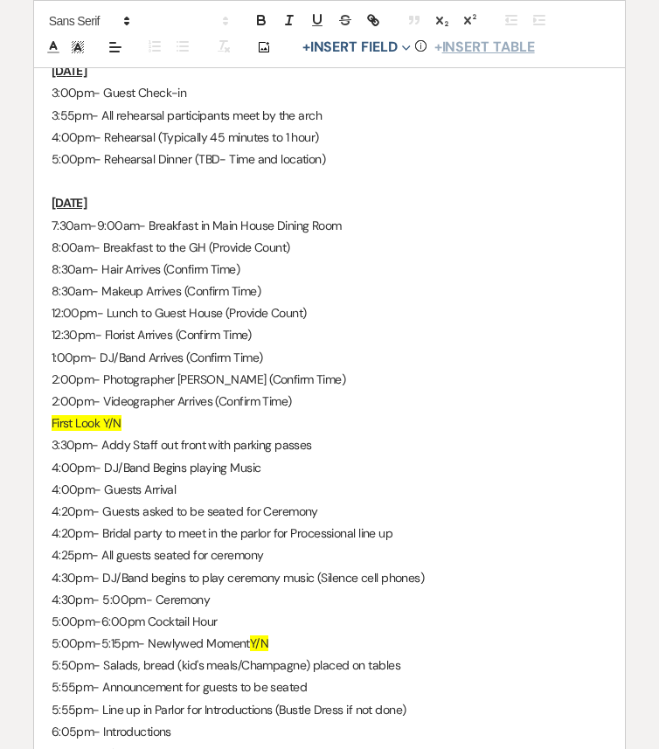
click at [511, 40] on button "+ Insert Table" at bounding box center [484, 47] width 113 height 21
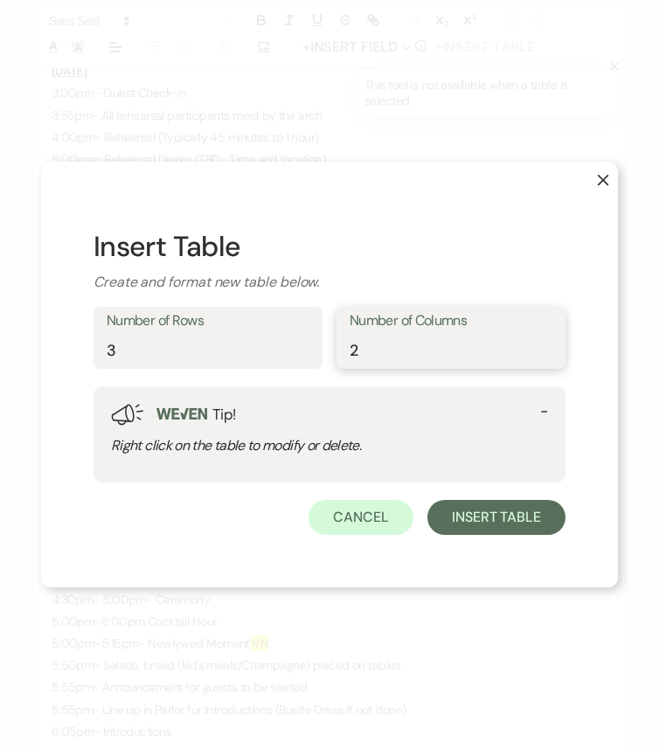
click at [549, 355] on input "2" at bounding box center [450, 350] width 203 height 34
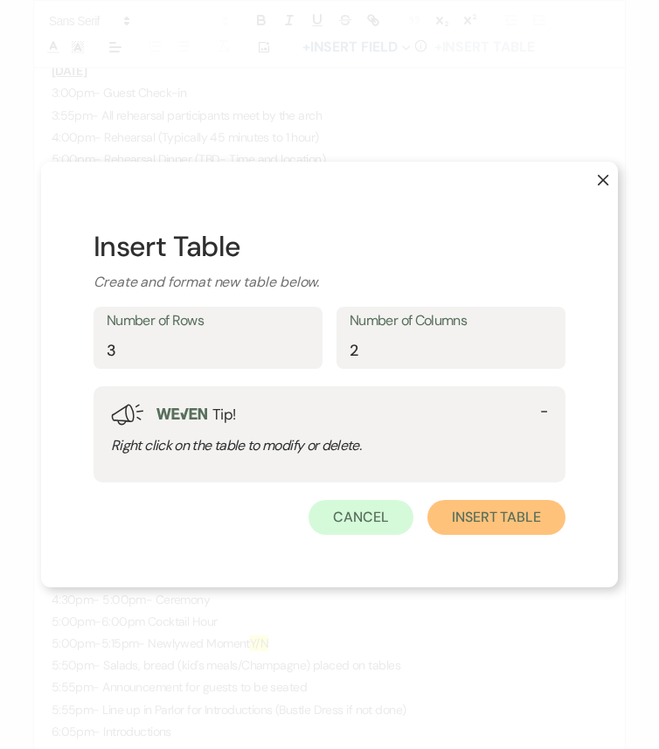
click at [517, 516] on button "Insert table" at bounding box center [496, 517] width 138 height 35
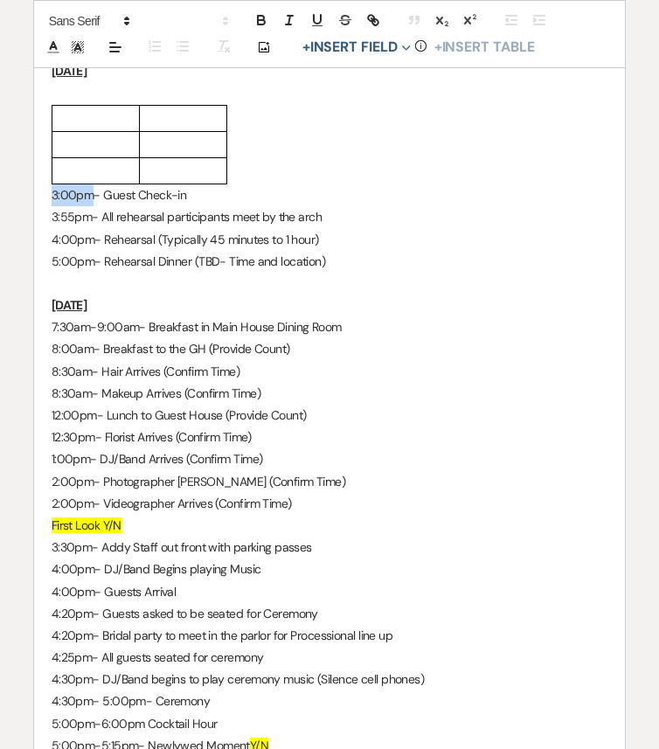
drag, startPoint x: 52, startPoint y: 315, endPoint x: 89, endPoint y: 314, distance: 37.6
click at [89, 206] on p "3:00pm- Guest Check-in" at bounding box center [330, 195] width 556 height 22
drag, startPoint x: 237, startPoint y: 297, endPoint x: 84, endPoint y: 273, distance: 154.8
click at [85, 185] on div at bounding box center [330, 145] width 556 height 80
drag, startPoint x: 48, startPoint y: 221, endPoint x: 222, endPoint y: 280, distance: 183.7
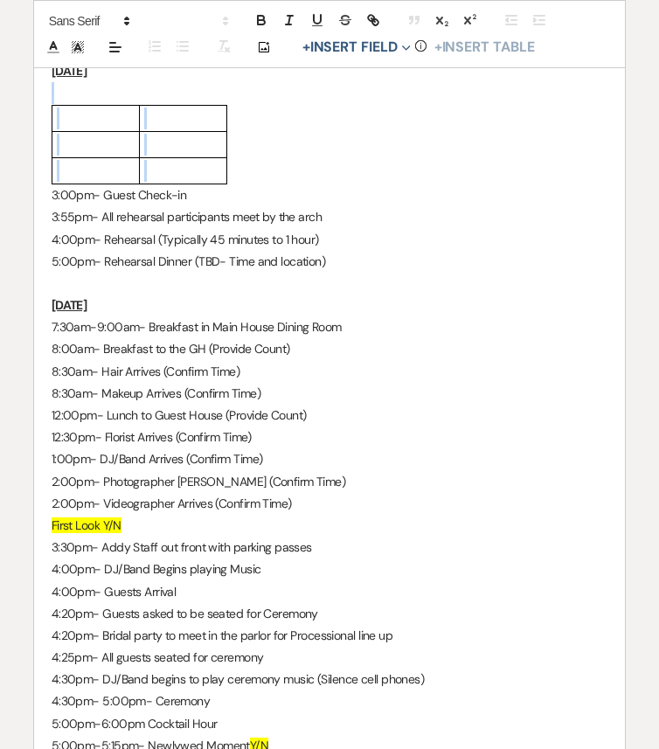
drag, startPoint x: 49, startPoint y: 312, endPoint x: 49, endPoint y: 275, distance: 36.7
click at [268, 185] on div at bounding box center [330, 145] width 556 height 80
click at [52, 206] on p "3:00pm- Guest Check-in" at bounding box center [330, 195] width 556 height 22
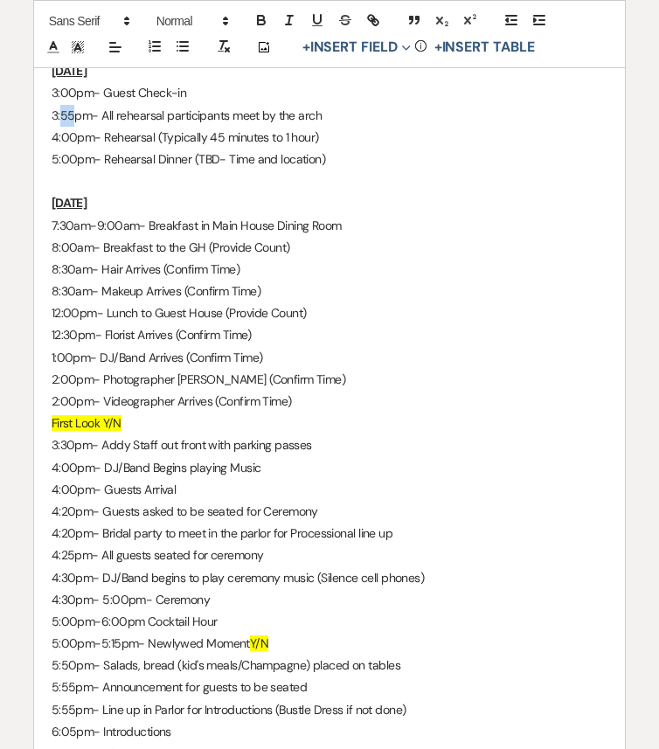
drag, startPoint x: 73, startPoint y: 236, endPoint x: 61, endPoint y: 236, distance: 12.2
click at [61, 127] on p "3:55pm- All rehearsal participants meet by the arch" at bounding box center [330, 116] width 556 height 22
drag, startPoint x: 91, startPoint y: 212, endPoint x: 48, endPoint y: 213, distance: 42.8
click at [374, 44] on button "+ Insert Field Expand" at bounding box center [356, 47] width 121 height 21
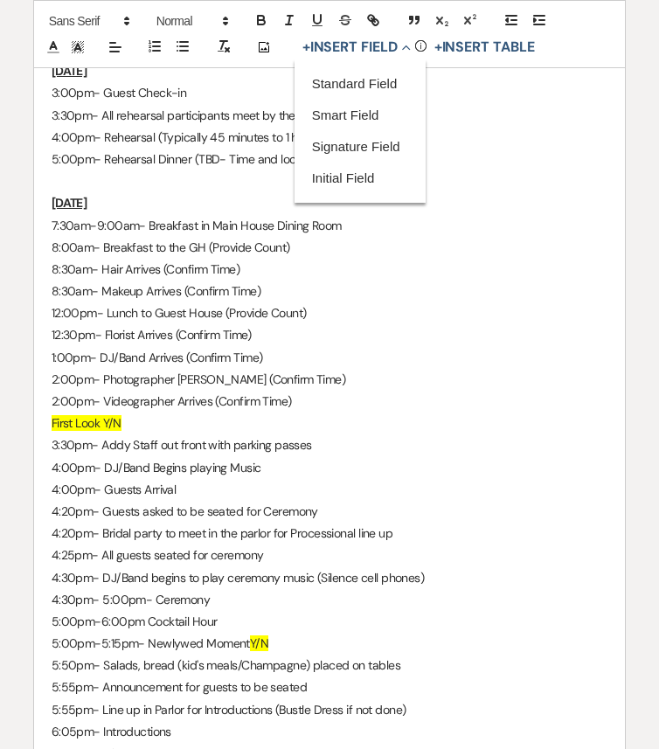
click at [437, 127] on p "3:30pm- All rehearsal participants meet by the arch" at bounding box center [330, 116] width 556 height 22
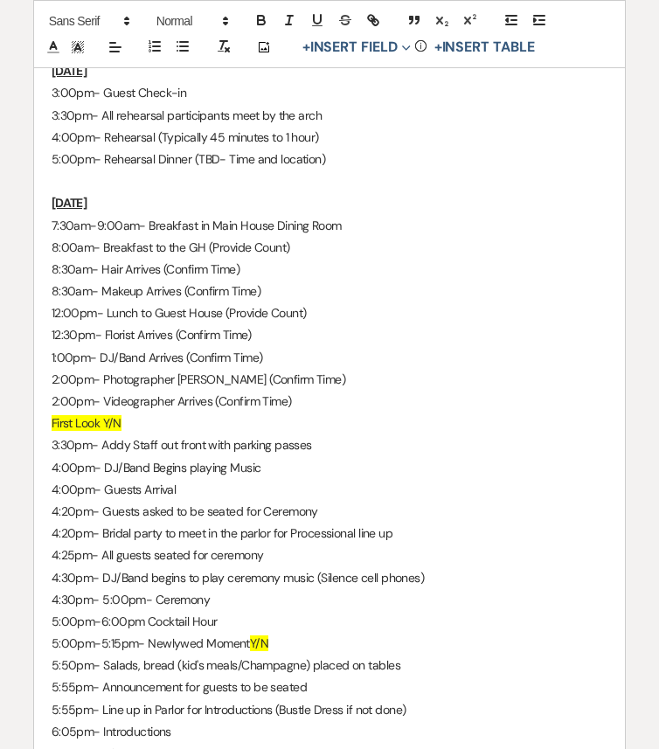
click at [132, 60] on h2 "TIMELINE" at bounding box center [330, 43] width 556 height 33
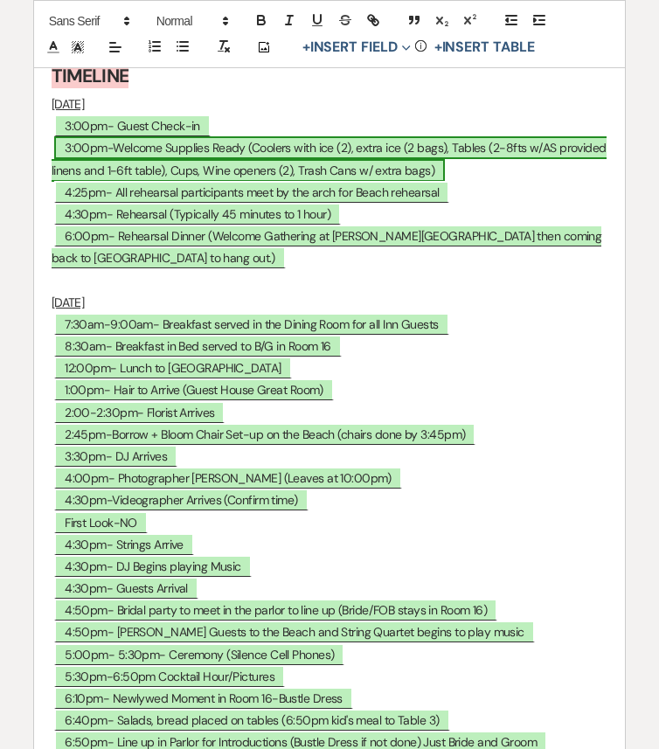
click at [80, 181] on span "3:00pm-Welcome Supplies Ready (Coolers with ice (2), extra ice (2 bags), Tables…" at bounding box center [329, 158] width 555 height 45
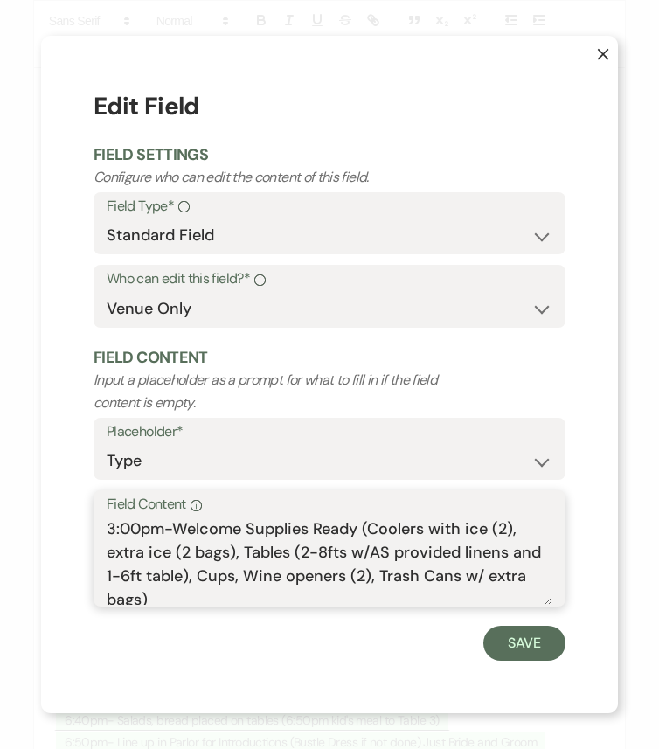
drag, startPoint x: 514, startPoint y: 553, endPoint x: 188, endPoint y: 573, distance: 326.4
click at [188, 573] on textarea "3:00pm-Welcome Supplies Ready (Coolers with ice (2), extra ice (2 bags), Tables…" at bounding box center [329, 560] width 445 height 87
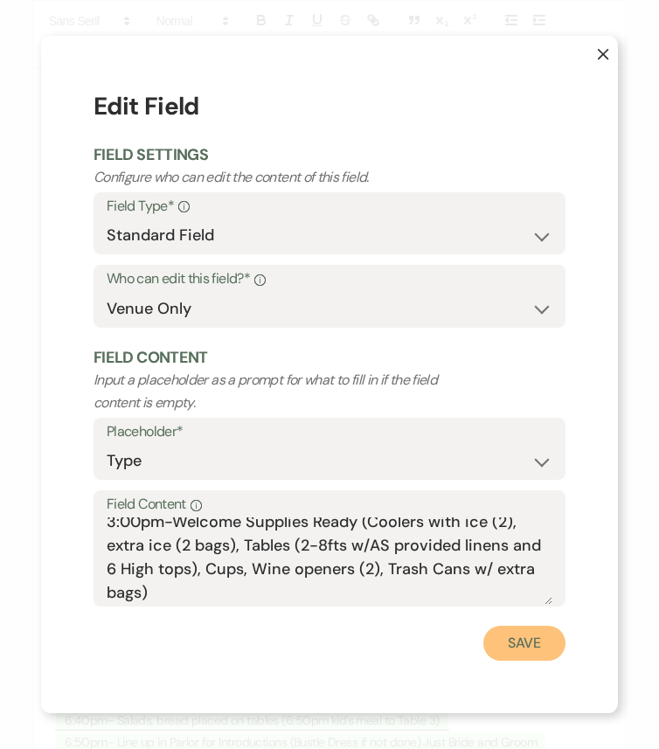
click at [521, 626] on button "Save" at bounding box center [524, 642] width 82 height 35
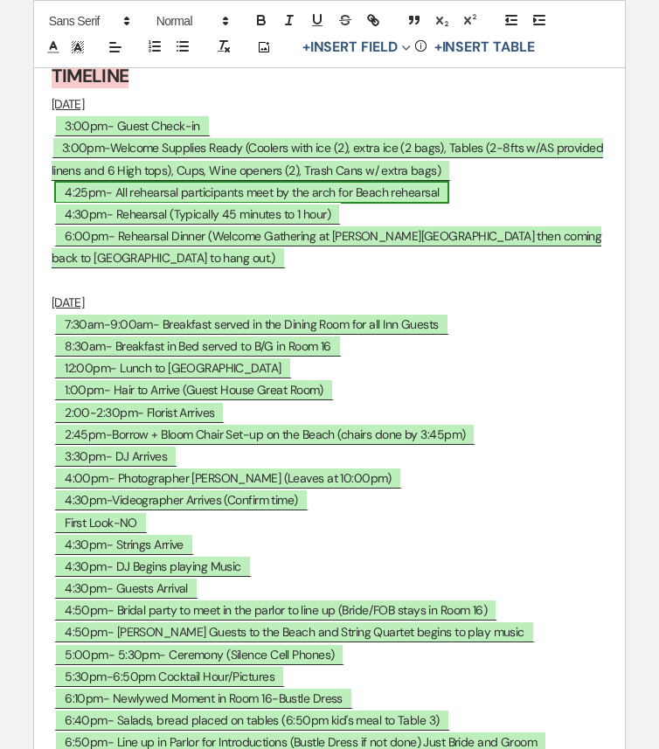
click at [119, 204] on span "4:25pm- All rehearsal participants meet by the arch for Beach rehearsal" at bounding box center [251, 192] width 395 height 23
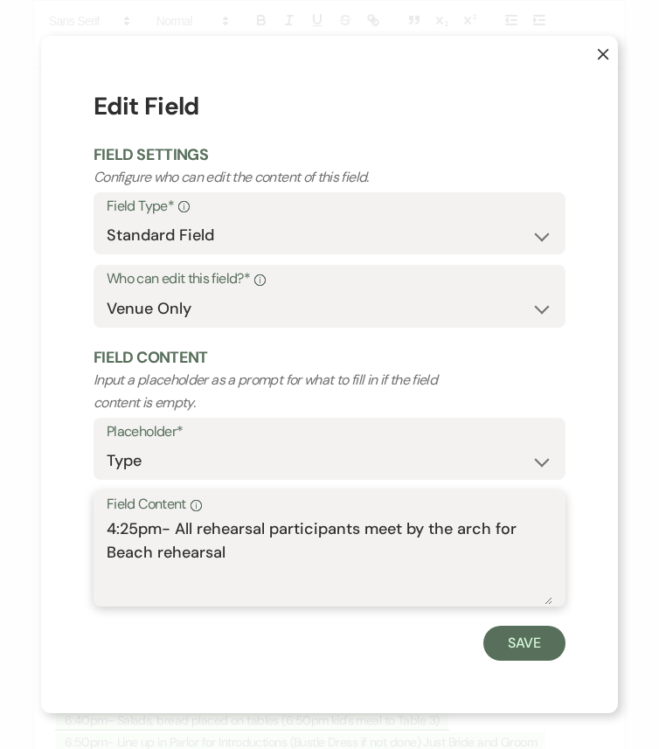
drag, startPoint x: 138, startPoint y: 528, endPoint x: 99, endPoint y: 527, distance: 39.3
click at [99, 527] on div "Field Content Info 4:25pm- All rehearsal participants meet by the arch for Beac…" at bounding box center [329, 548] width 472 height 116
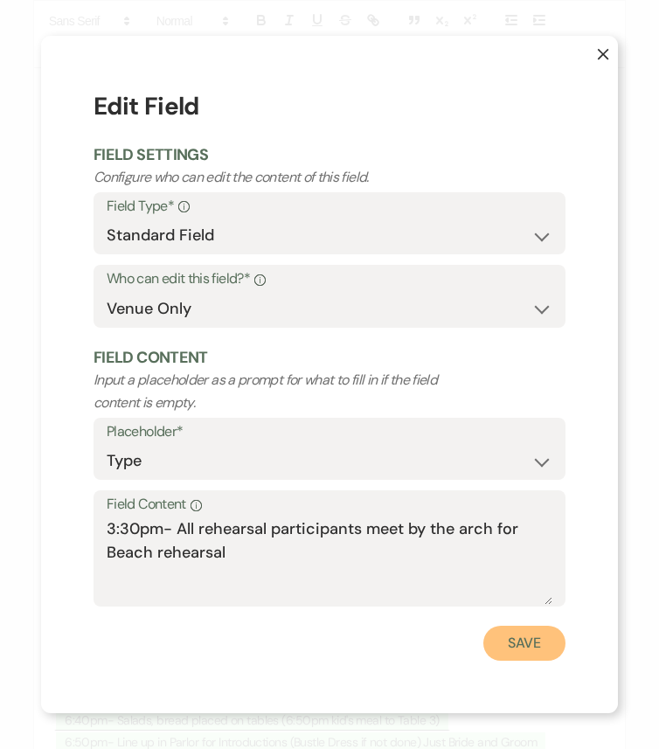
click at [531, 626] on button "Save" at bounding box center [524, 642] width 82 height 35
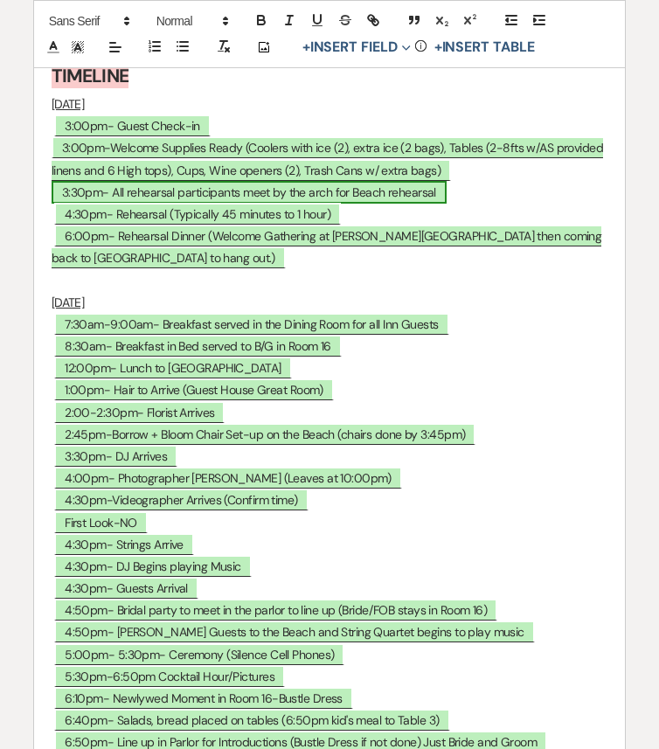
click at [79, 204] on span "3:30pm- All rehearsal participants meet by the arch for Beach rehearsal" at bounding box center [249, 192] width 395 height 23
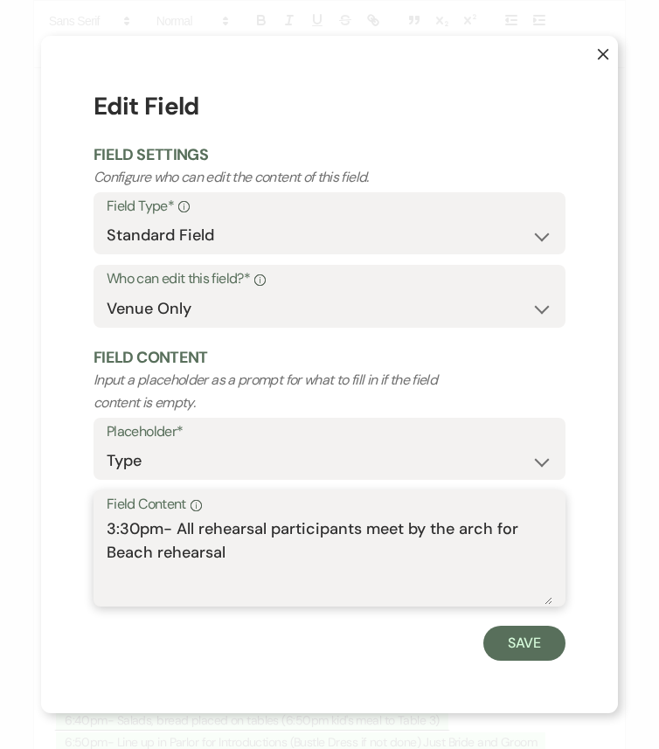
click at [136, 526] on textarea "3:30pm- All rehearsal participants meet by the arch for Beach rehearsal" at bounding box center [329, 560] width 445 height 87
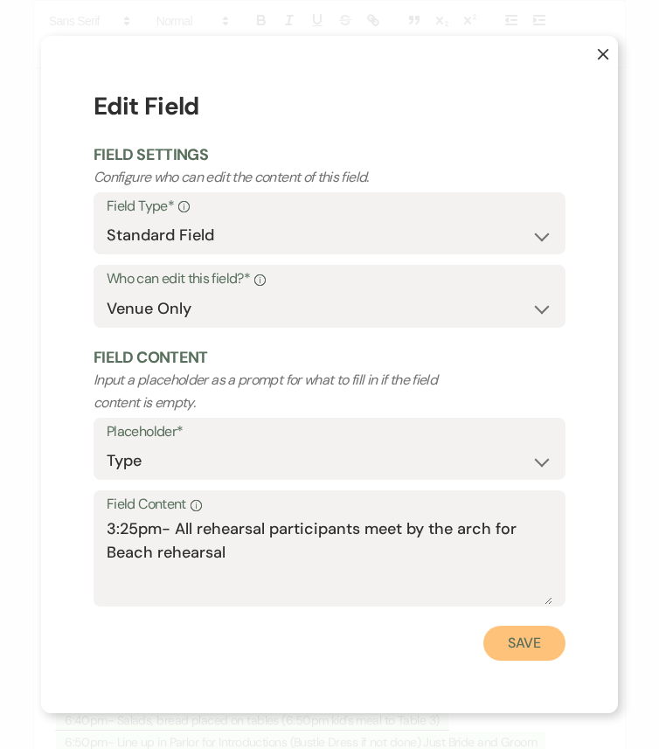
click at [508, 626] on button "Save" at bounding box center [524, 642] width 82 height 35
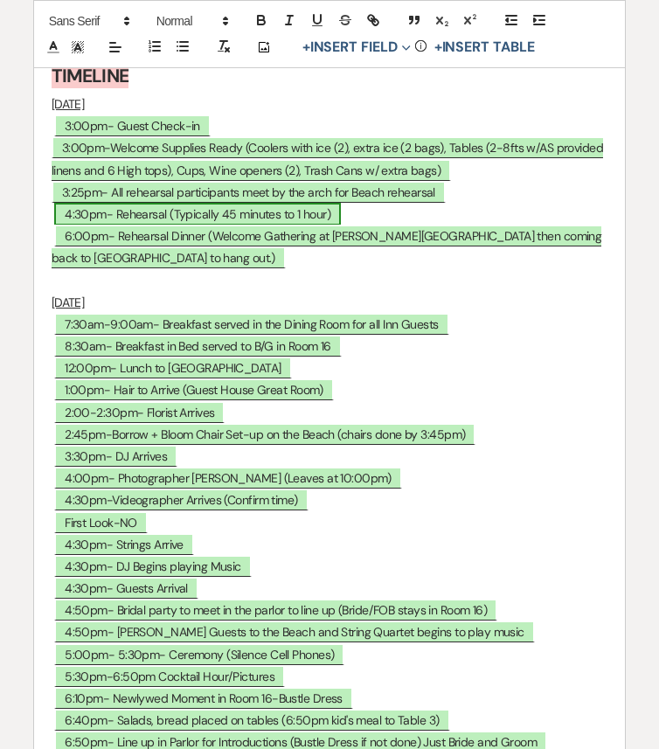
click at [83, 225] on span "4:30pm- Rehearsal (Typically 45 minutes to 1 hour)" at bounding box center [197, 214] width 287 height 23
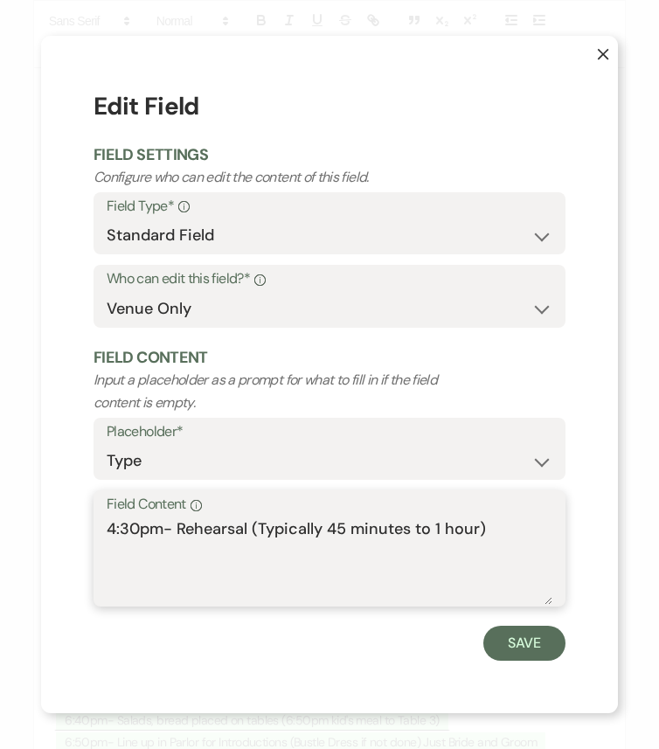
click at [115, 527] on textarea "4:30pm- Rehearsal (Typically 45 minutes to 1 hour)" at bounding box center [329, 560] width 445 height 87
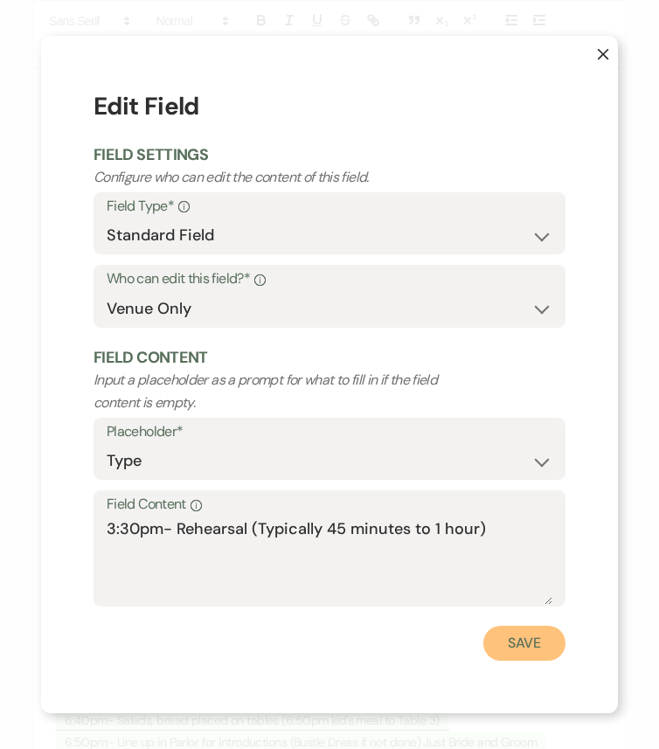
click at [547, 626] on button "Save" at bounding box center [524, 642] width 82 height 35
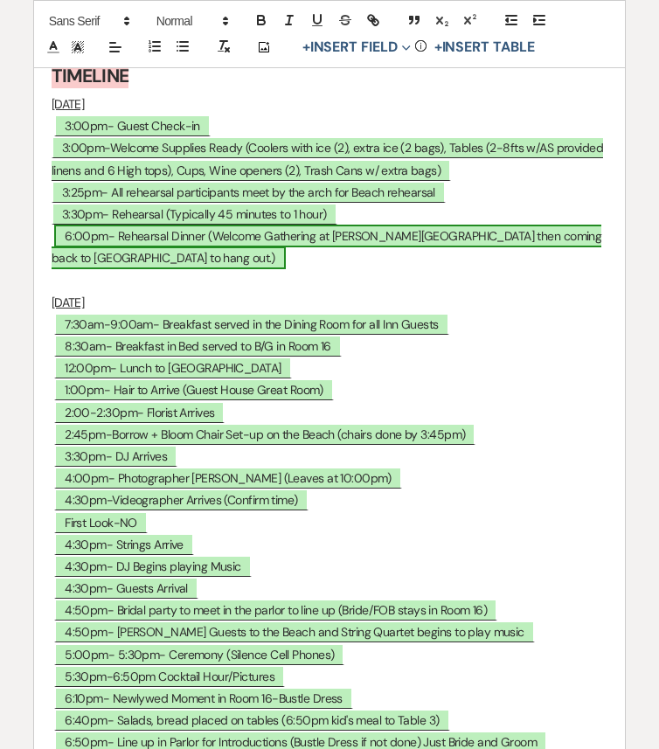
click at [79, 269] on span "6:00pm- Rehearsal Dinner (Welcome Gathering at Bethany Suites then coming back …" at bounding box center [327, 246] width 550 height 45
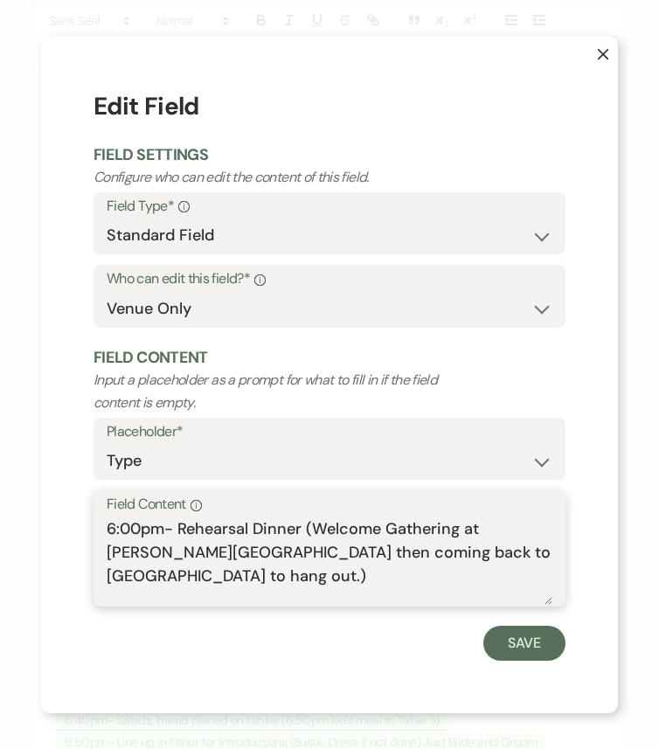
click at [114, 528] on textarea "6:00pm- Rehearsal Dinner (Welcome Gathering at Bethany Suites then coming back …" at bounding box center [329, 560] width 445 height 87
drag, startPoint x: 314, startPoint y: 526, endPoint x: 180, endPoint y: 520, distance: 133.8
click at [180, 520] on textarea "5:00pm- Rehearsal Dinner (Welcome Gathering at Bethany Suites then coming back …" at bounding box center [329, 560] width 445 height 87
drag, startPoint x: 351, startPoint y: 527, endPoint x: 417, endPoint y: 561, distance: 73.8
click at [417, 561] on textarea "5:00pm- Welcome Gathering at Bethany Suites then coming back to Addy Sea to han…" at bounding box center [329, 560] width 445 height 87
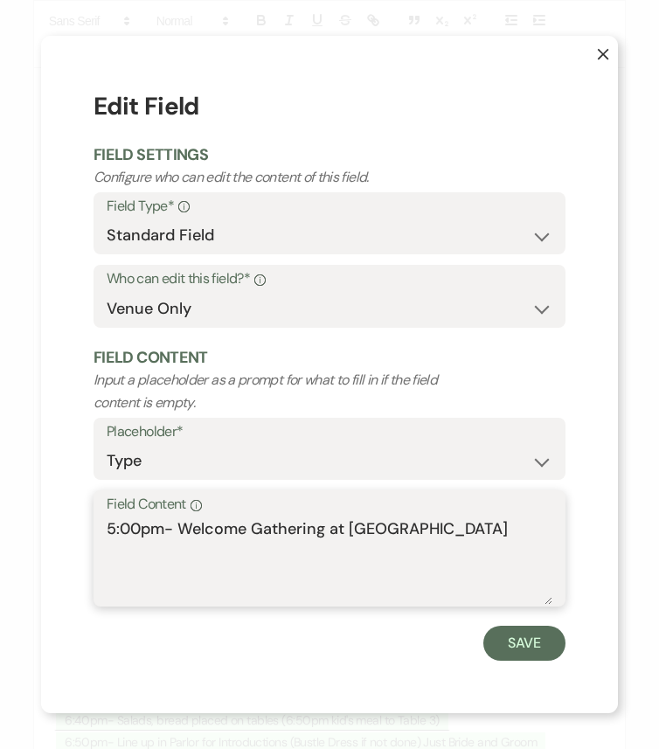
click at [173, 528] on textarea "5:00pm- Welcome Gathering at Addy Sea" at bounding box center [329, 560] width 445 height 87
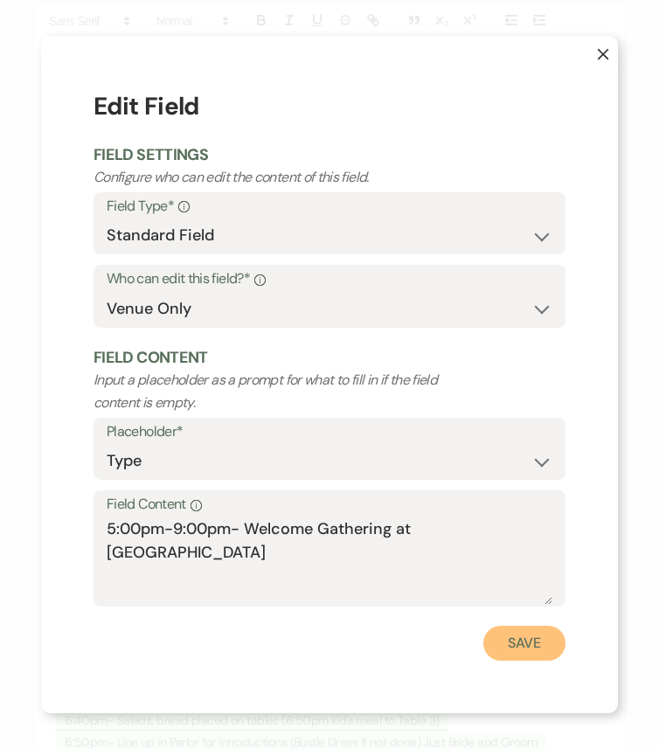
click at [509, 626] on button "Save" at bounding box center [524, 642] width 82 height 35
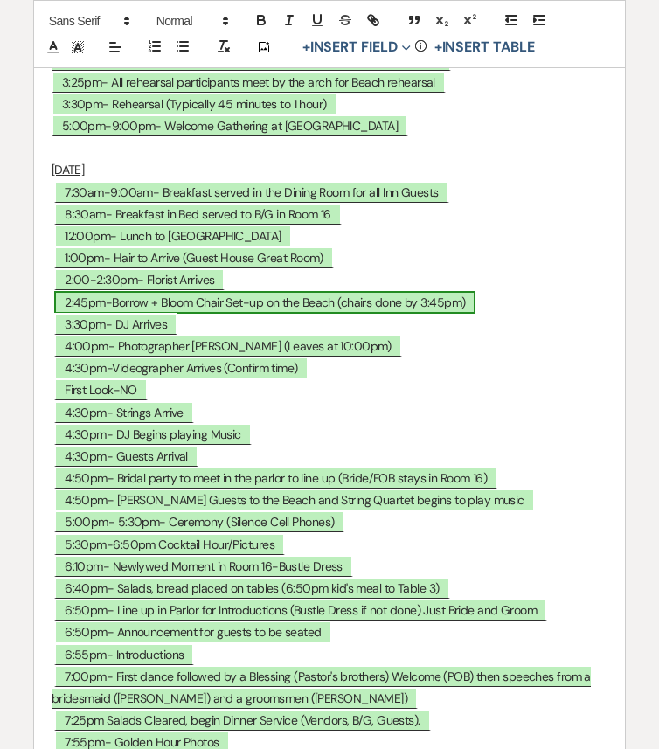
scroll to position [8258, 0]
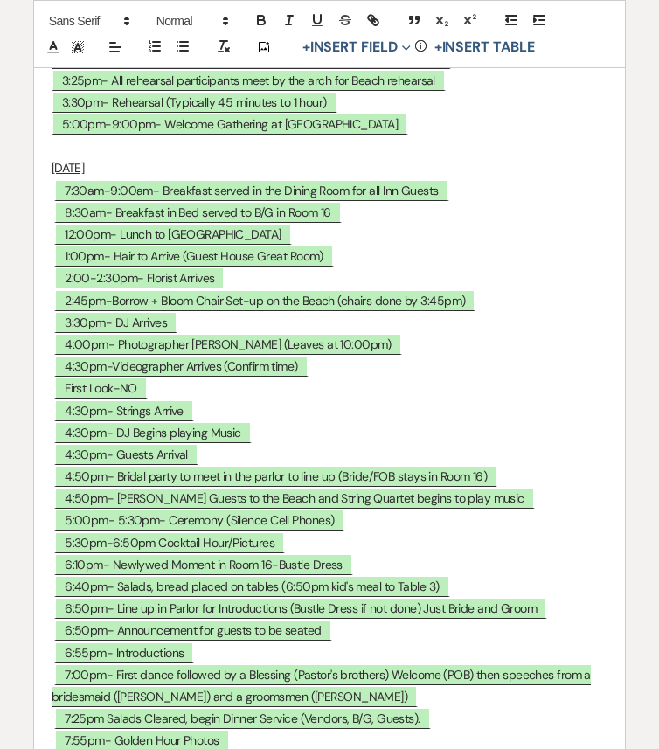
click at [429, 157] on p at bounding box center [330, 146] width 556 height 22
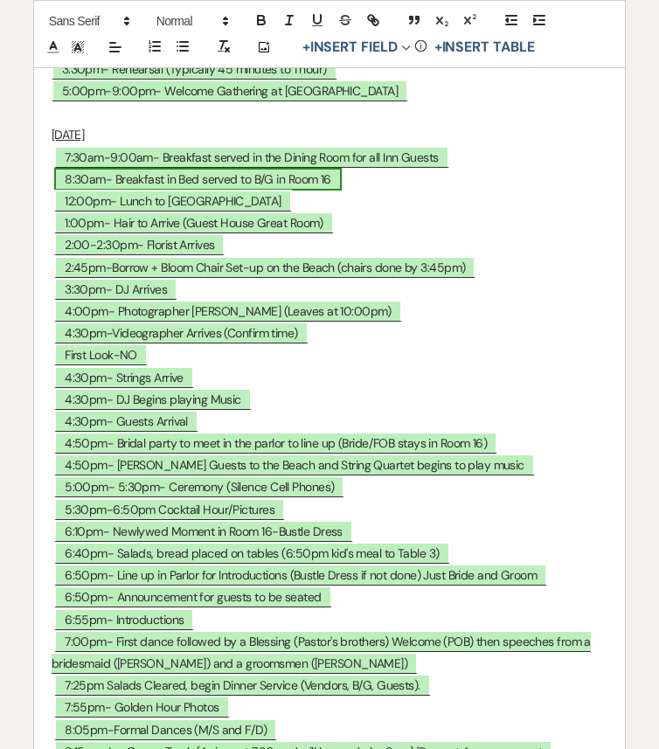
click at [124, 190] on span "8:30am- Breakfast in Bed served to B/G in Room 16" at bounding box center [197, 179] width 287 height 23
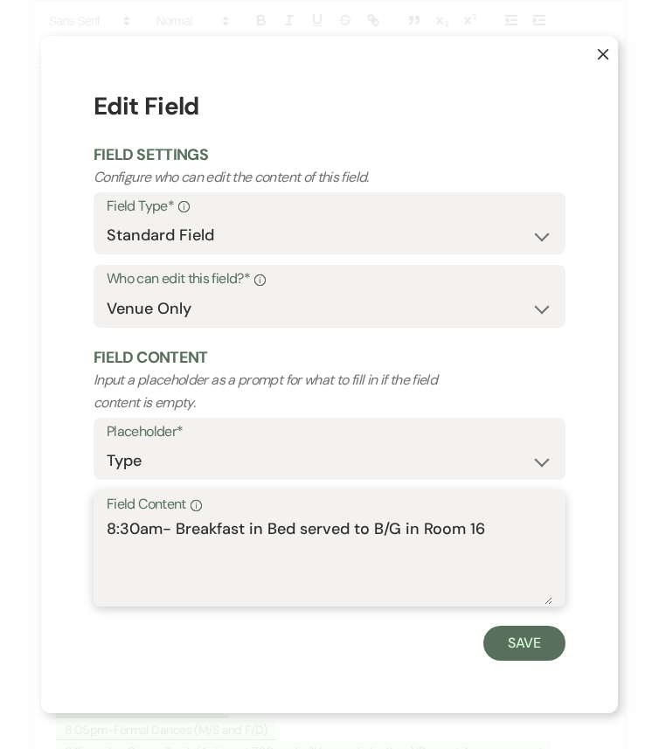
drag, startPoint x: 489, startPoint y: 528, endPoint x: 250, endPoint y: 521, distance: 239.4
click at [250, 521] on textarea "8:30am- Breakfast in Bed served to B/G in Room 16" at bounding box center [329, 560] width 445 height 87
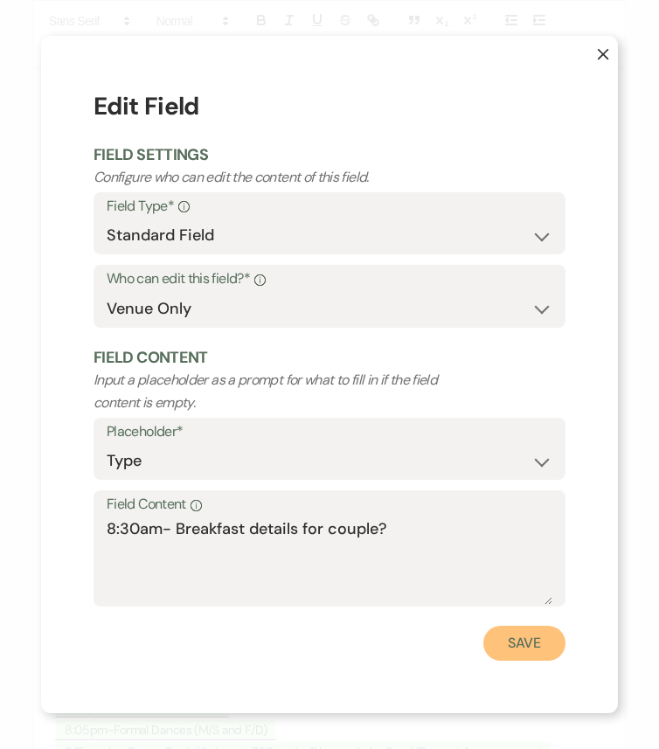
click at [507, 626] on button "Save" at bounding box center [524, 642] width 82 height 35
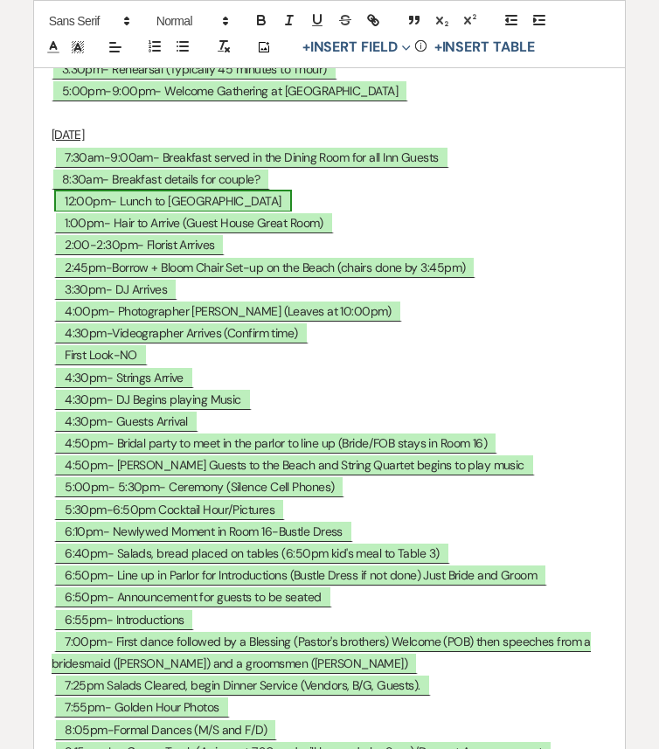
click at [198, 212] on span "12:00pm- Lunch to Guest House" at bounding box center [172, 201] width 237 height 23
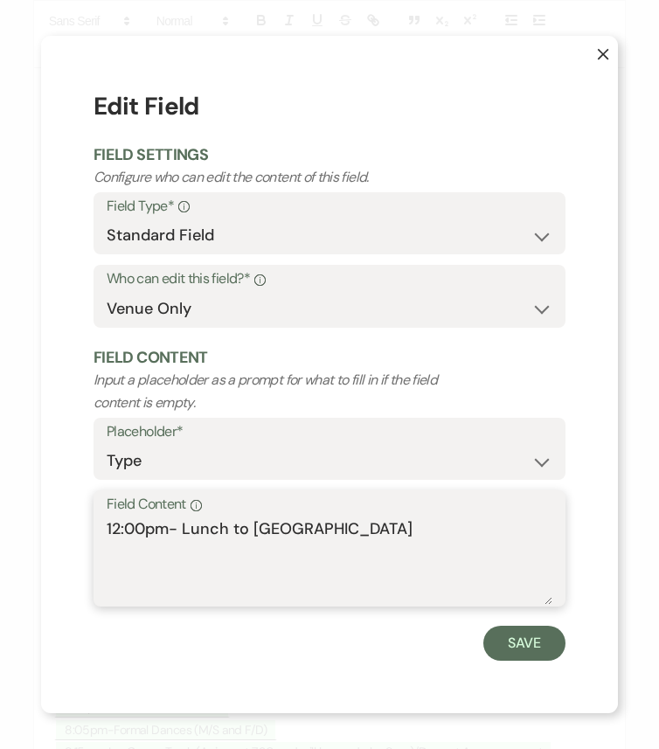
drag, startPoint x: 231, startPoint y: 527, endPoint x: 486, endPoint y: 528, distance: 254.2
click at [486, 528] on textarea "12:00pm- Lunch to Guest House" at bounding box center [329, 560] width 445 height 87
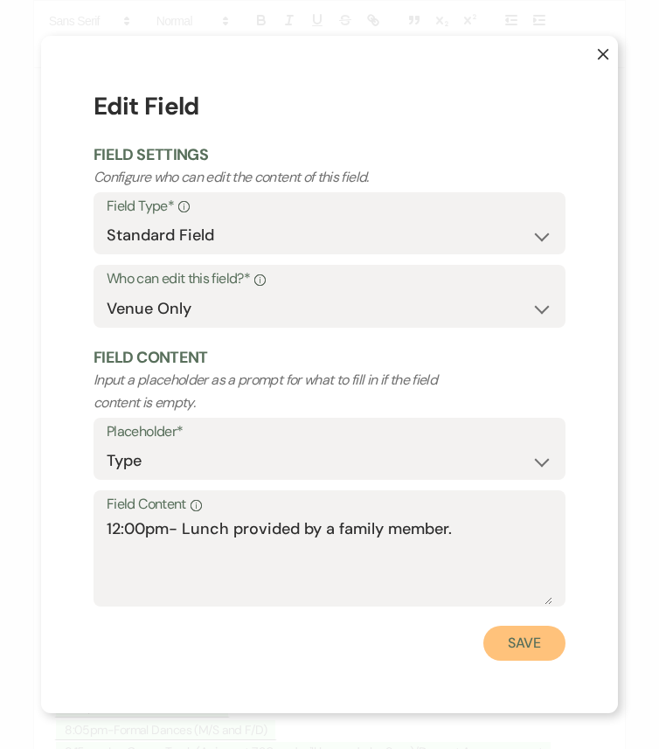
click at [503, 626] on button "Save" at bounding box center [524, 642] width 82 height 35
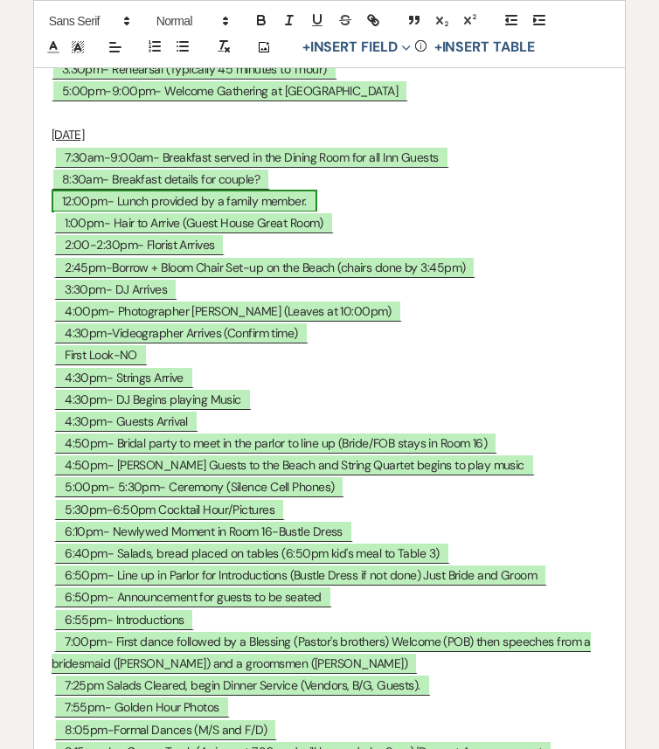
click at [98, 212] on span "12:00pm- Lunch provided by a family member." at bounding box center [185, 201] width 266 height 23
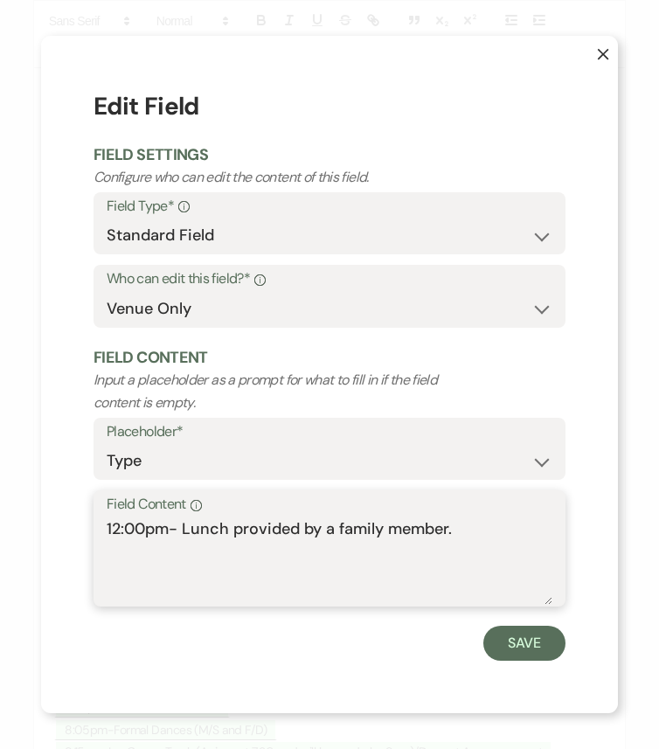
drag, startPoint x: 471, startPoint y: 528, endPoint x: 88, endPoint y: 523, distance: 382.6
click at [88, 523] on div "X Edit Field Field Settings Configure who can edit the content of this field. F…" at bounding box center [329, 374] width 577 height 677
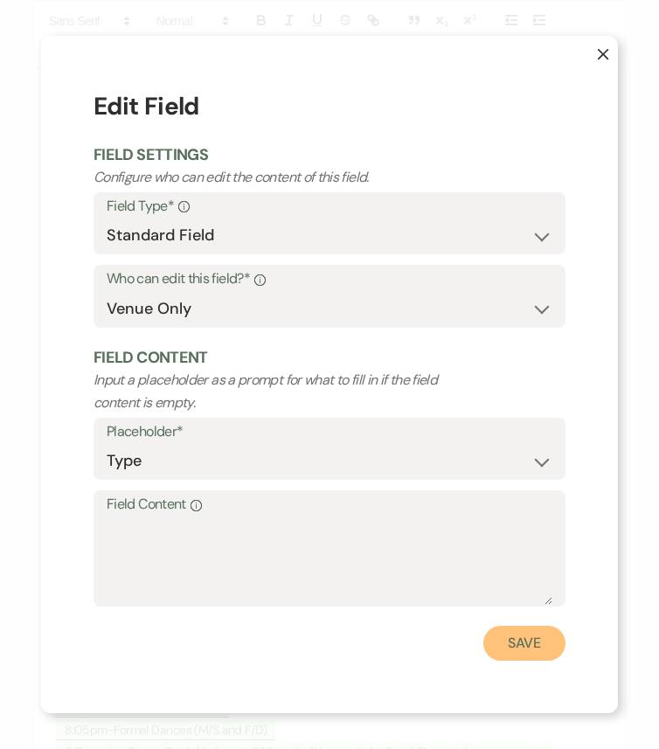
click at [533, 626] on button "Save" at bounding box center [524, 642] width 82 height 35
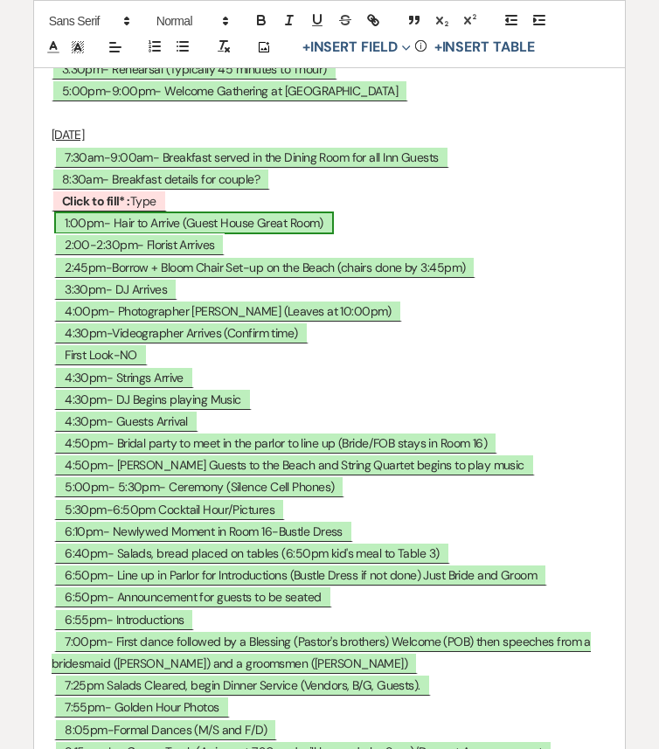
click at [223, 234] on span "1:00pm- Hair to Arrive (Guest House Great Room)" at bounding box center [194, 222] width 280 height 23
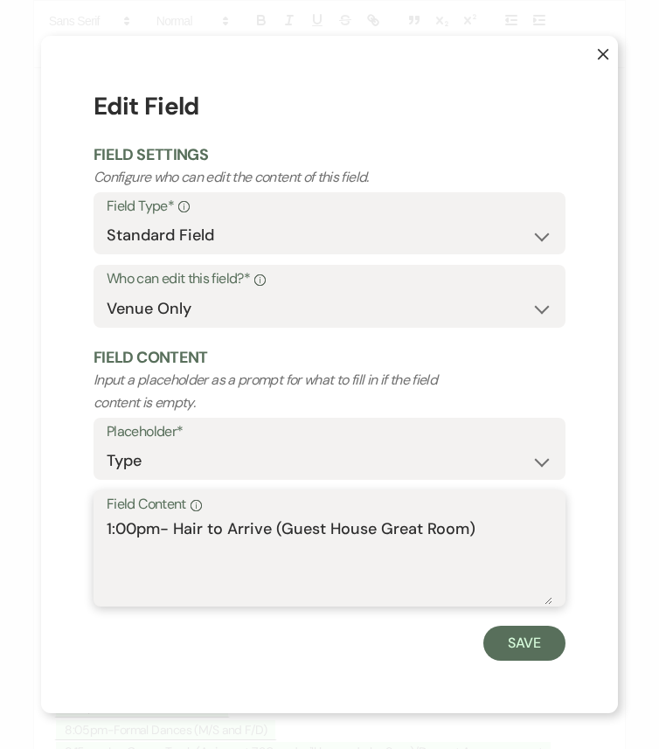
drag, startPoint x: 500, startPoint y: 528, endPoint x: 100, endPoint y: 521, distance: 400.1
click at [100, 522] on div "Field Content Info 1:00pm- Hair to Arrive (Guest House Great Room)" at bounding box center [329, 548] width 472 height 116
paste textarea "2:00pm- Lunch provided by a family member."
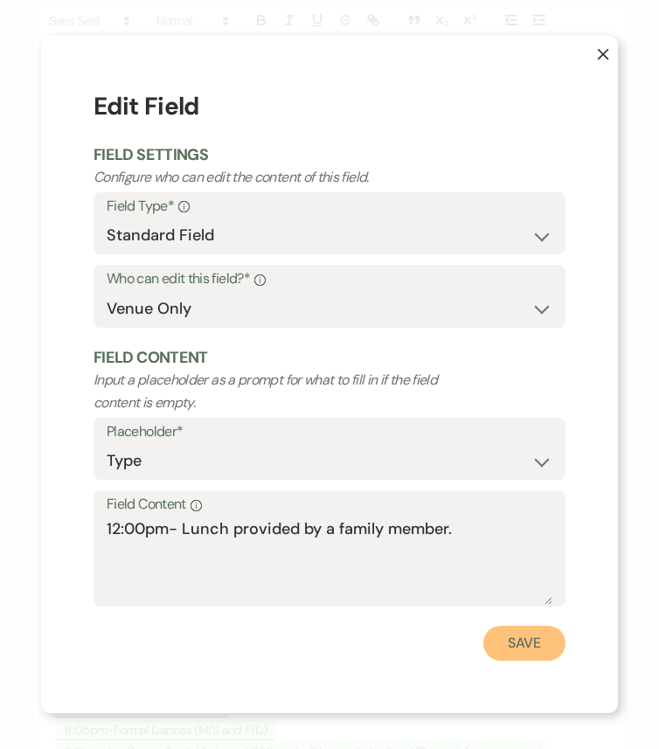
click at [500, 626] on button "Save" at bounding box center [524, 642] width 82 height 35
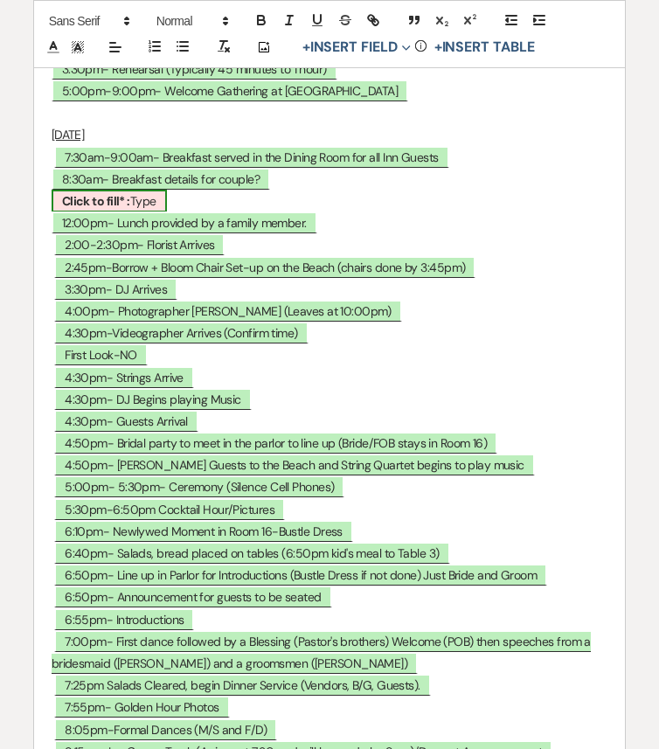
click at [100, 209] on b "Click to fill* :" at bounding box center [96, 201] width 68 height 16
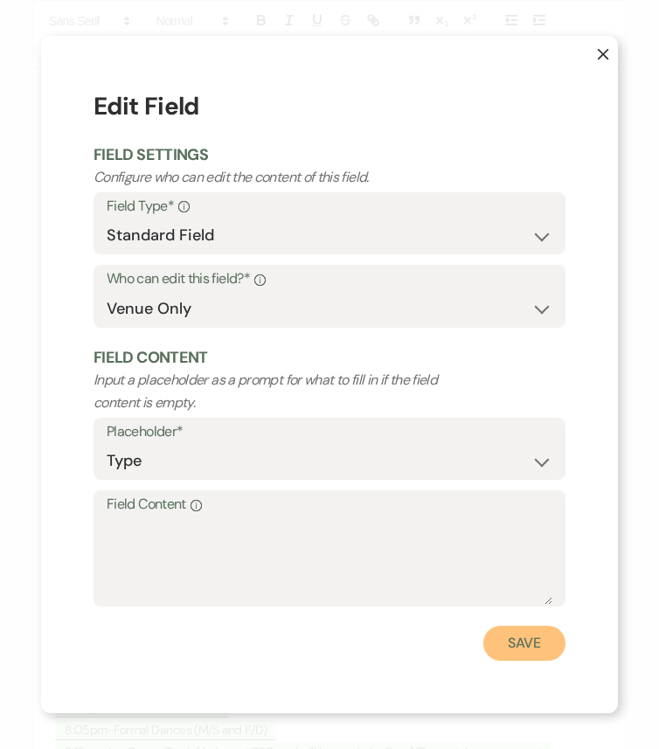
click at [533, 626] on button "Save" at bounding box center [524, 642] width 82 height 35
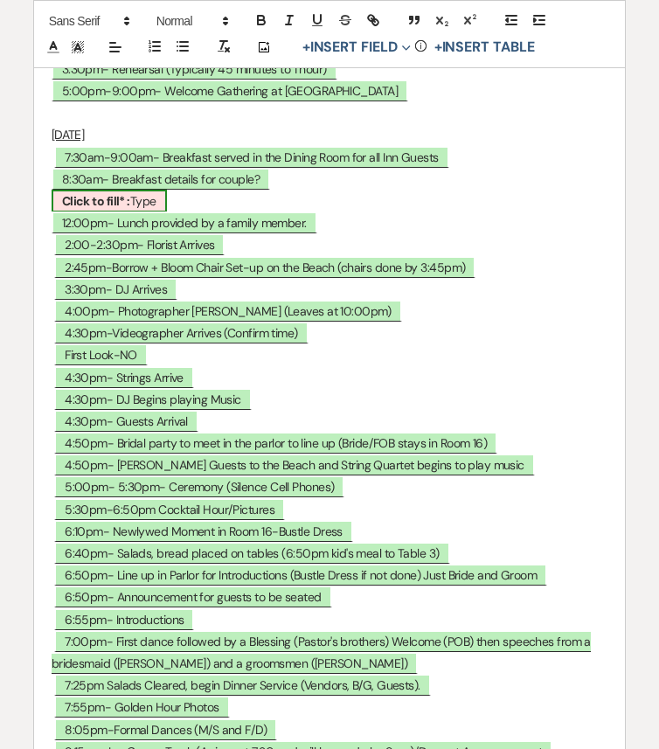
click at [148, 212] on span "Click to fill* : Type" at bounding box center [109, 201] width 115 height 23
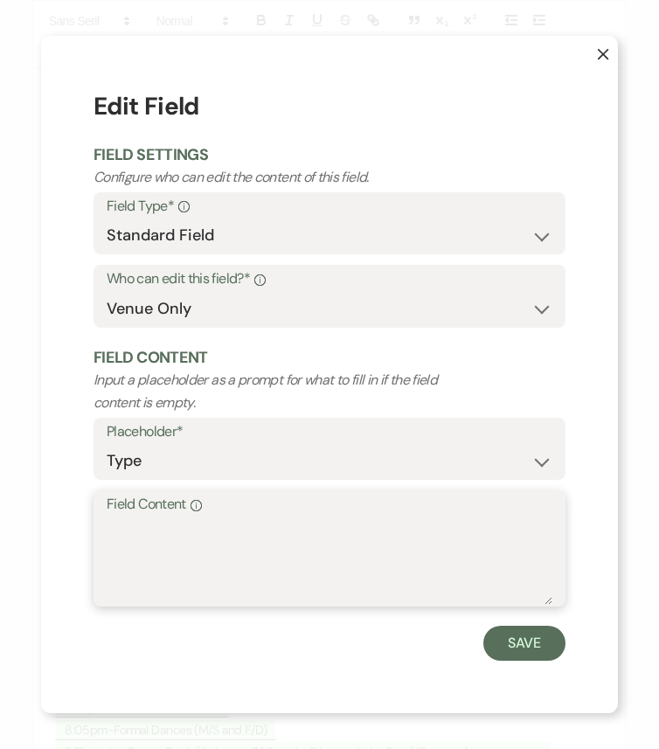
click at [236, 533] on textarea "Field Content Info" at bounding box center [329, 560] width 445 height 87
drag, startPoint x: 212, startPoint y: 526, endPoint x: 298, endPoint y: 528, distance: 85.6
click at [298, 528] on textarea "11:30am- Hair and Makeup to Arrive" at bounding box center [329, 560] width 445 height 87
drag, startPoint x: 297, startPoint y: 525, endPoint x: 99, endPoint y: 525, distance: 198.3
click at [99, 525] on div "Field Content Info 11:30am- Hair to Arrive" at bounding box center [329, 548] width 472 height 116
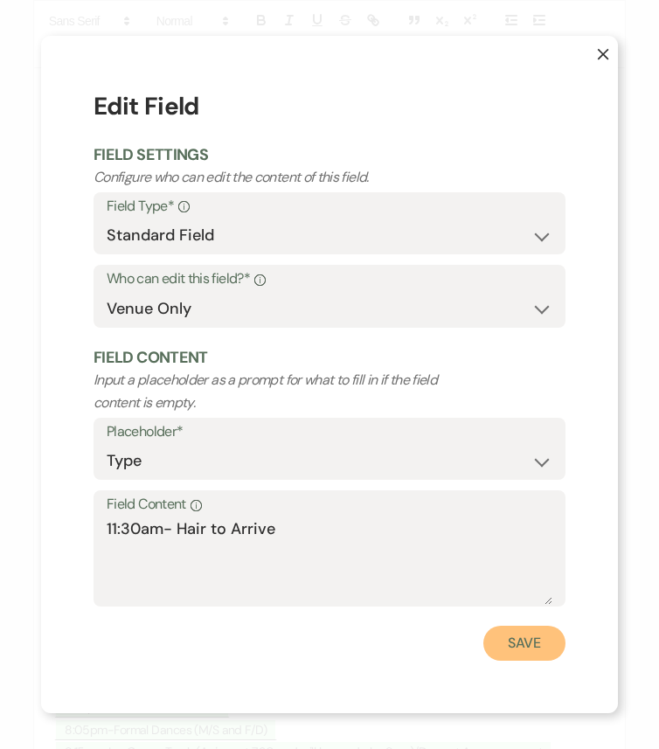
click at [520, 626] on button "Save" at bounding box center [524, 642] width 82 height 35
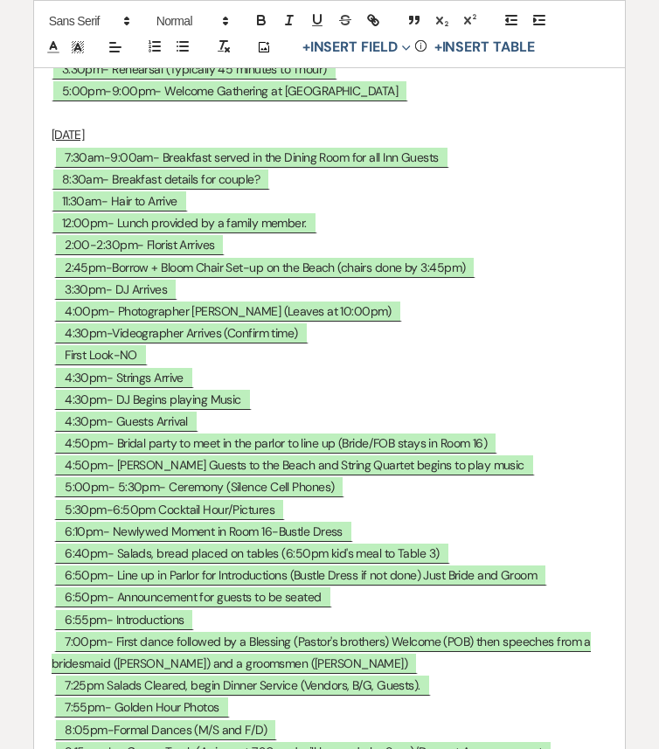
click at [201, 212] on p "11:30am- Hair to Arrive" at bounding box center [330, 201] width 556 height 22
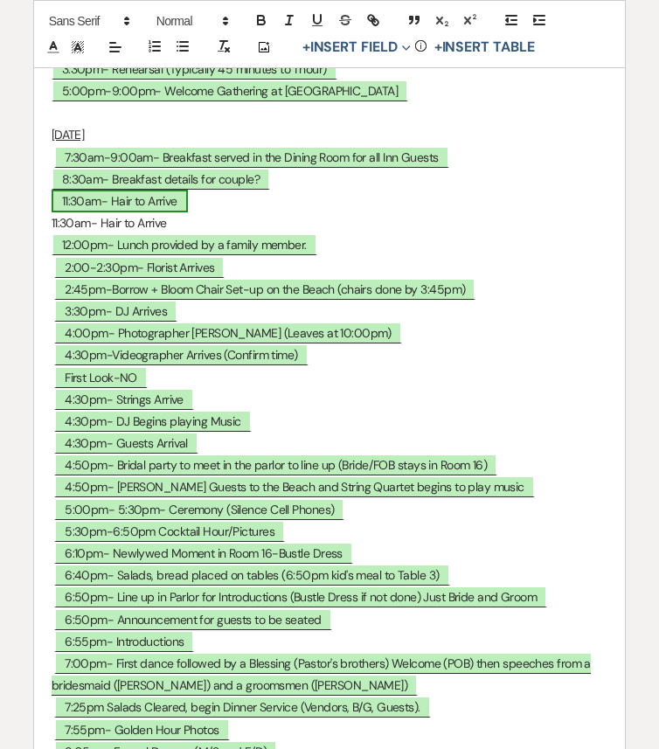
click at [183, 212] on span "11:30am- Hair to Arrive" at bounding box center [120, 201] width 136 height 23
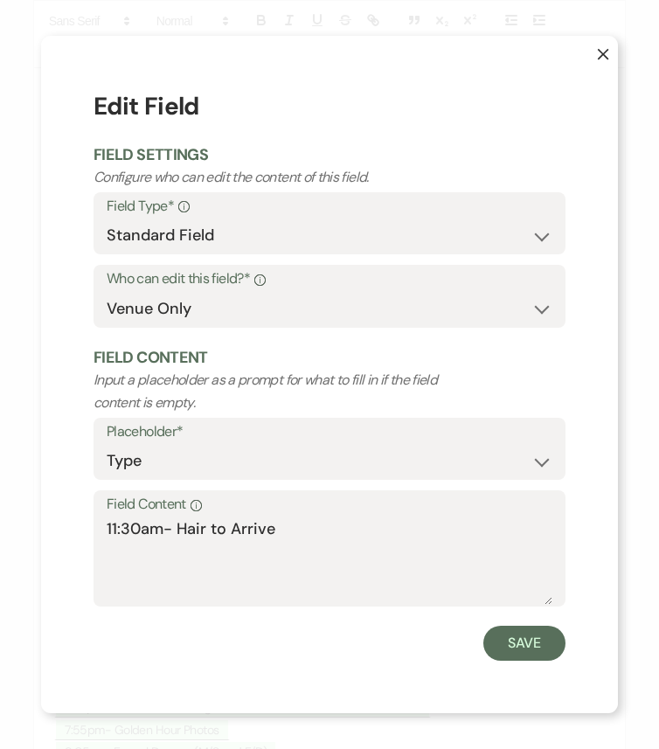
click at [604, 53] on use "button" at bounding box center [602, 54] width 11 height 11
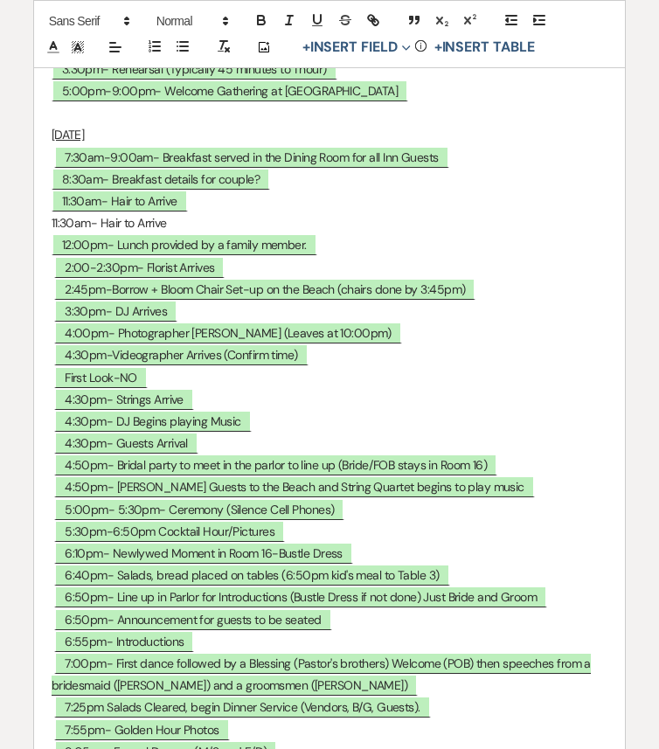
click at [209, 212] on p "11:30am- Hair to Arrive" at bounding box center [330, 201] width 556 height 22
drag, startPoint x: 209, startPoint y: 326, endPoint x: 29, endPoint y: 326, distance: 179.9
drag, startPoint x: 47, startPoint y: 324, endPoint x: 198, endPoint y: 329, distance: 151.2
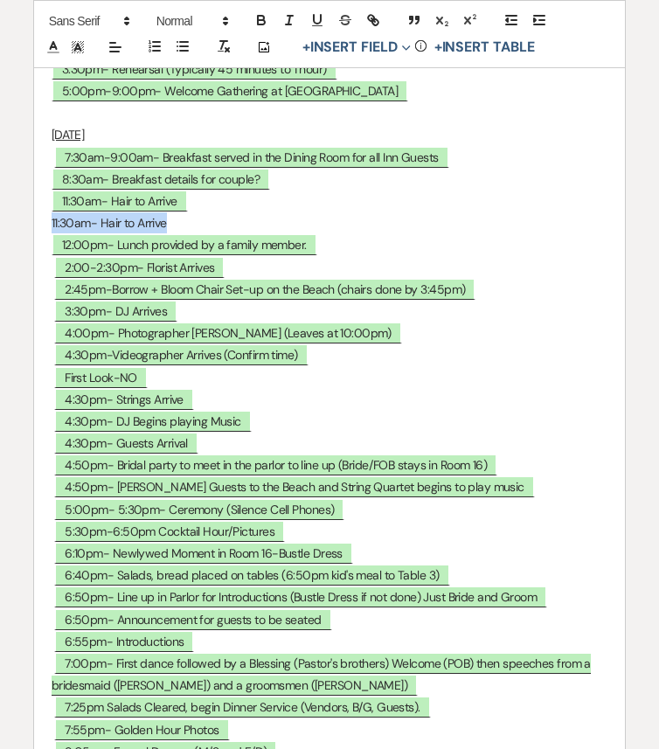
drag, startPoint x: 190, startPoint y: 348, endPoint x: 45, endPoint y: 348, distance: 145.9
click at [155, 234] on span "11:30am- Hair to Arrive" at bounding box center [122, 222] width 136 height 23
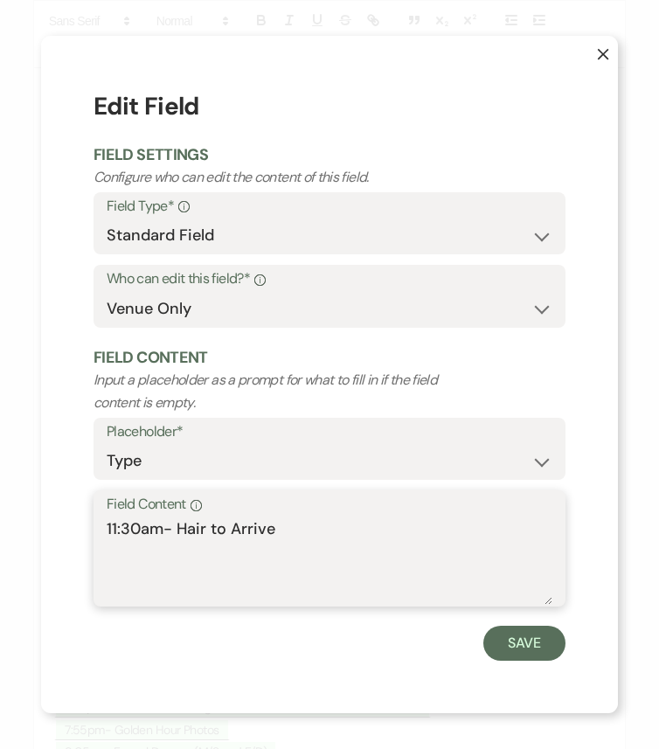
drag, startPoint x: 204, startPoint y: 527, endPoint x: 181, endPoint y: 527, distance: 23.6
click at [181, 527] on textarea "11:30am- Hair to Arrive" at bounding box center [329, 560] width 445 height 87
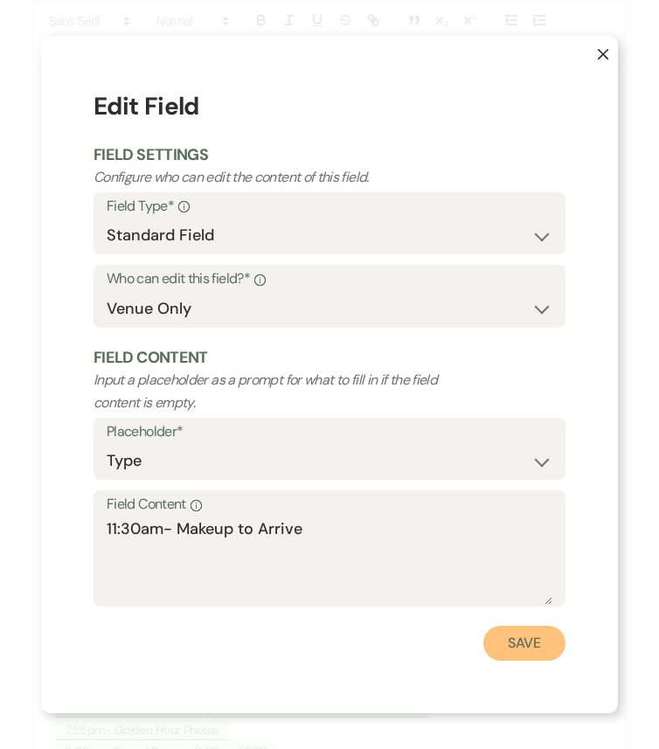
click at [509, 626] on button "Save" at bounding box center [524, 642] width 82 height 35
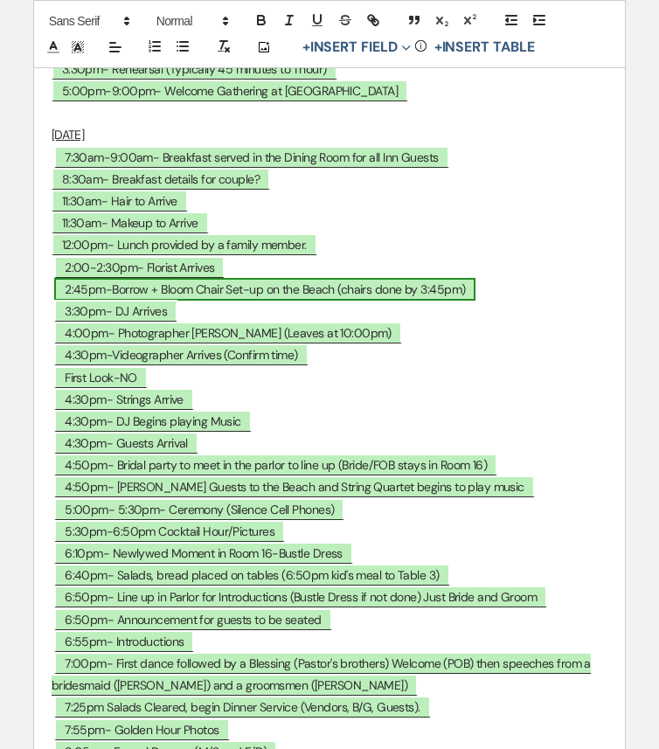
click at [154, 300] on span "2:45pm-Borrow + Bloom Chair Set-up on the Beach (chairs done by 3:45pm)" at bounding box center [264, 289] width 421 height 23
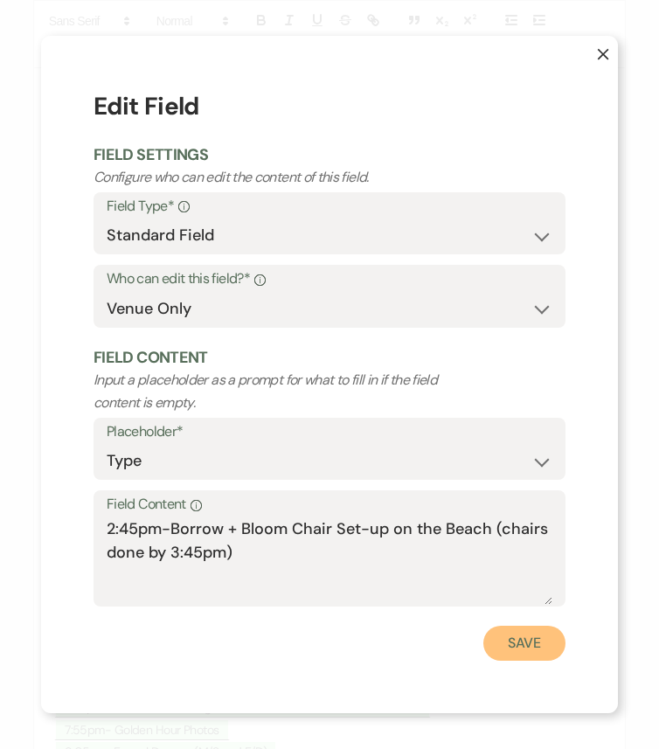
click at [524, 626] on button "Save" at bounding box center [524, 642] width 82 height 35
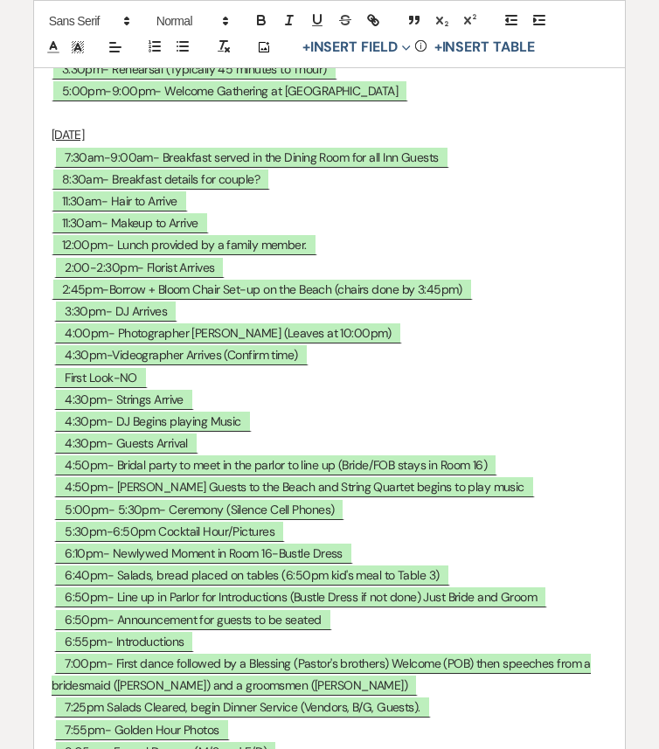
drag, startPoint x: 498, startPoint y: 413, endPoint x: 50, endPoint y: 404, distance: 448.2
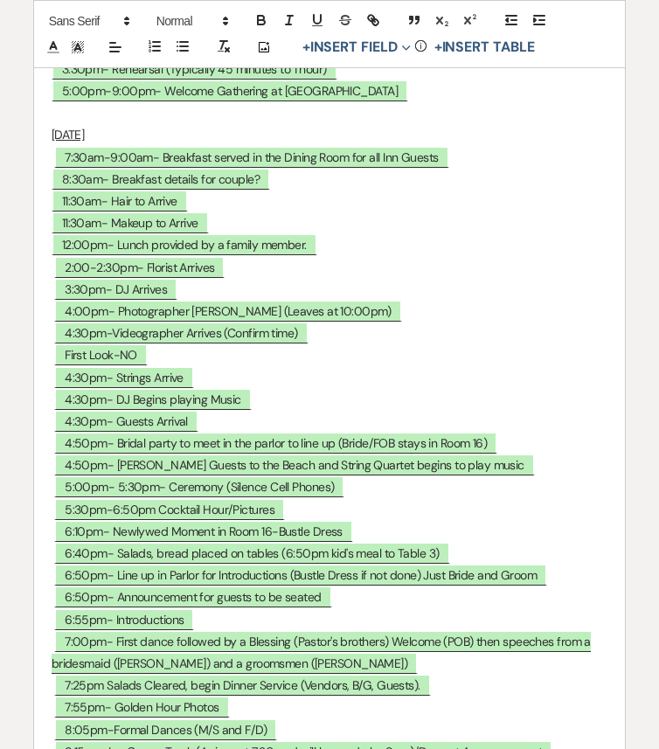
click at [457, 169] on p "﻿ 7:30am-9:00am- Breakfast served in the Dining Room for all Inn Guests ﻿" at bounding box center [330, 158] width 556 height 22
click at [305, 190] on p "8:30am- Breakfast details for couple?" at bounding box center [330, 180] width 556 height 22
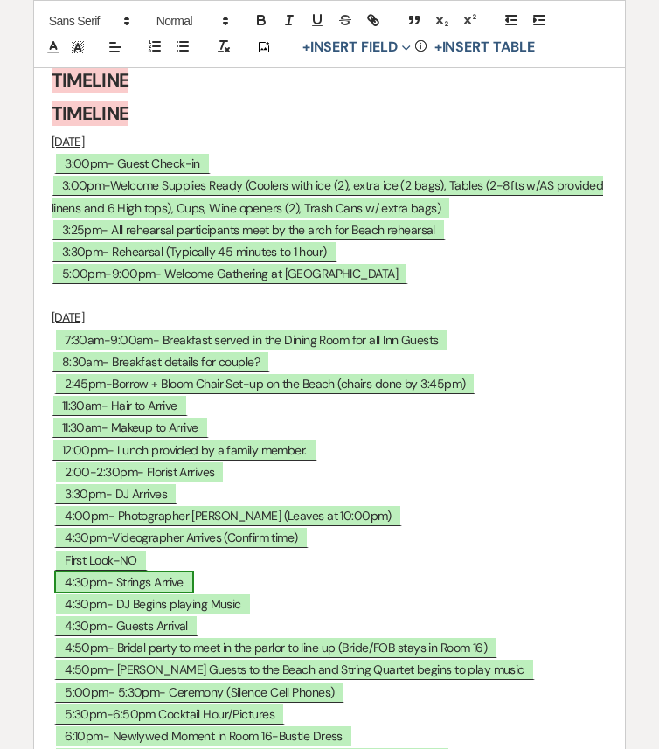
scroll to position [8119, 0]
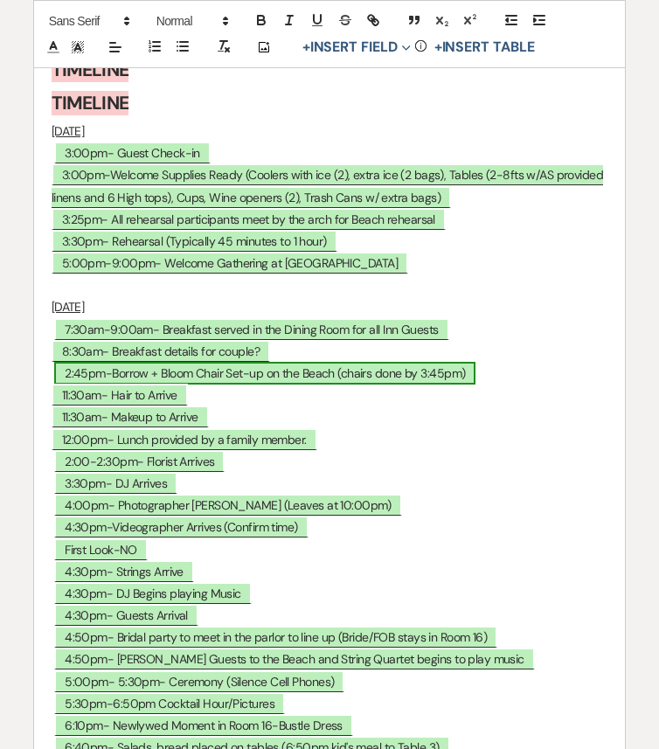
click at [91, 384] on span "2:45pm-Borrow + Bloom Chair Set-up on the Beach (chairs done by 3:45pm)" at bounding box center [264, 373] width 421 height 23
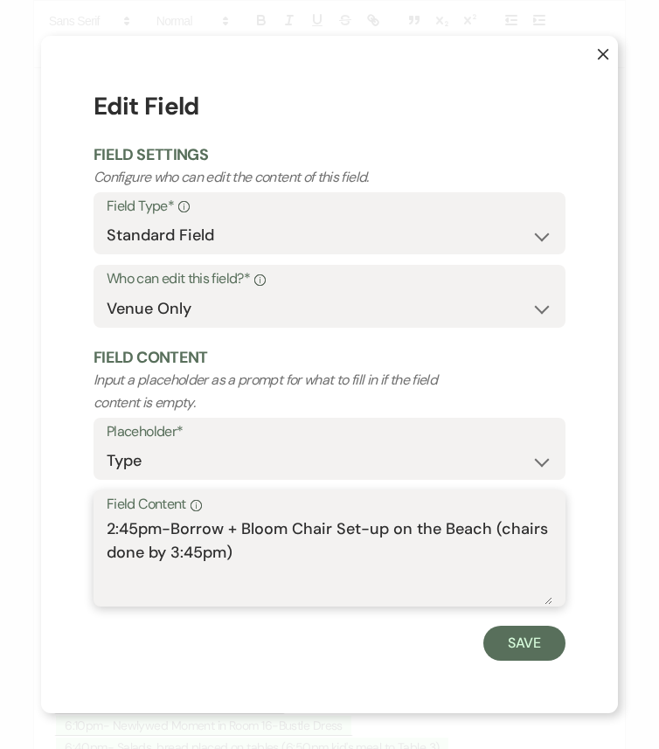
click at [114, 527] on textarea "2:45pm-Borrow + Bloom Chair Set-up on the Beach (chairs done by 3:45pm)" at bounding box center [329, 560] width 445 height 87
drag, startPoint x: 172, startPoint y: 529, endPoint x: 248, endPoint y: 558, distance: 81.3
click at [248, 558] on textarea "8:45pm-Borrow + Bloom Chair Set-up on the Beach (chairs done by 3:45pm)" at bounding box center [329, 560] width 445 height 87
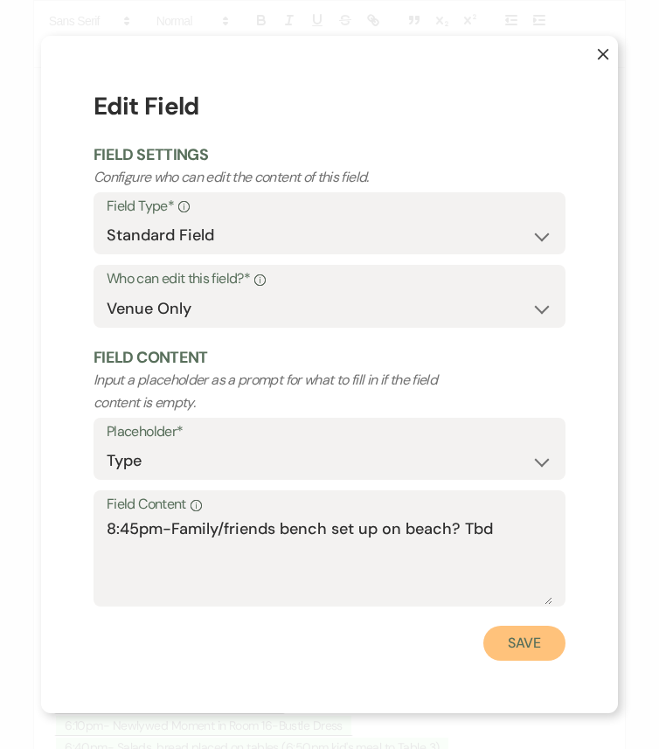
click at [529, 626] on button "Save" at bounding box center [524, 642] width 82 height 35
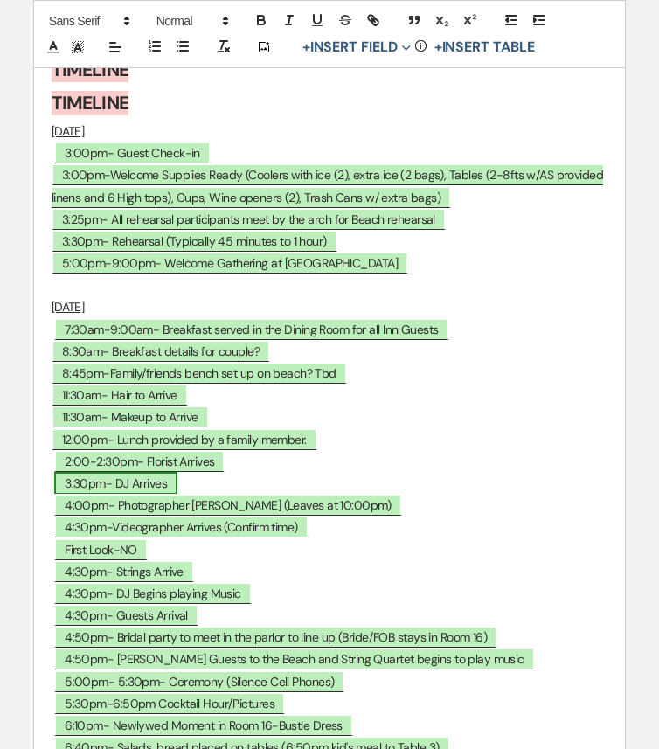
click at [85, 494] on span "3:30pm- DJ Arrives" at bounding box center [115, 483] width 123 height 23
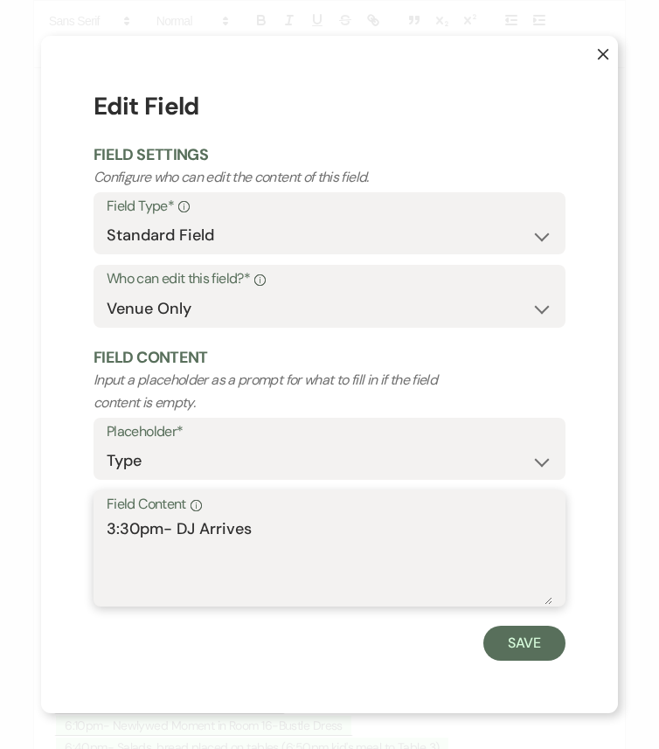
drag, startPoint x: 125, startPoint y: 528, endPoint x: 79, endPoint y: 528, distance: 45.4
click at [79, 528] on div "X Edit Field Field Settings Configure who can edit the content of this field. F…" at bounding box center [329, 374] width 577 height 677
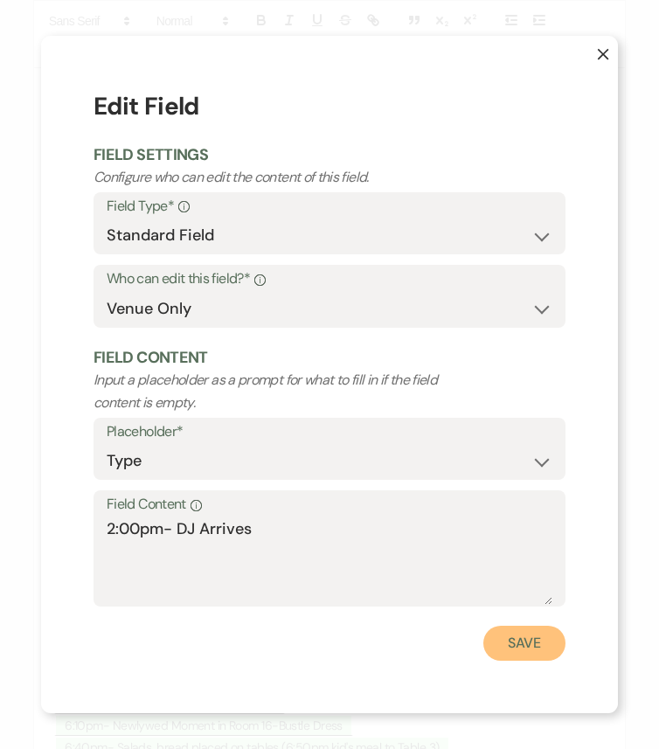
click at [509, 626] on button "Save" at bounding box center [524, 642] width 82 height 35
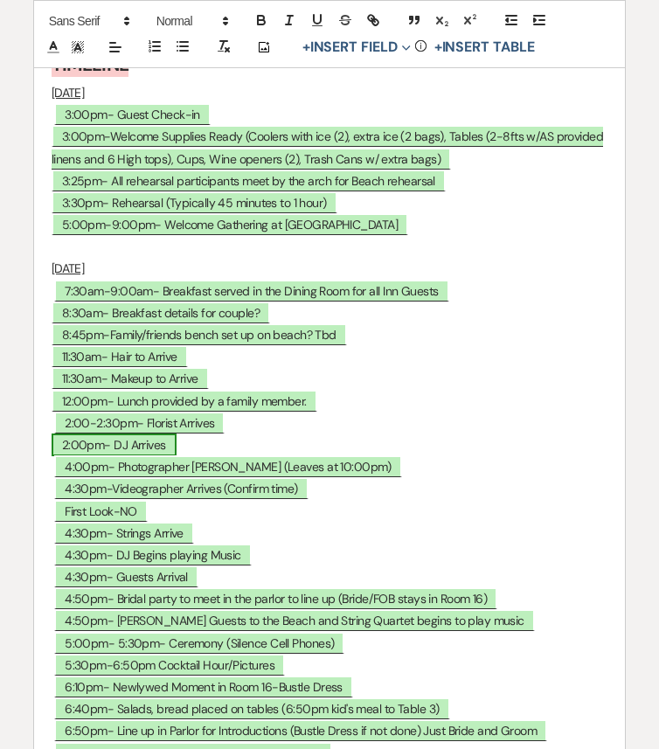
scroll to position [8163, 0]
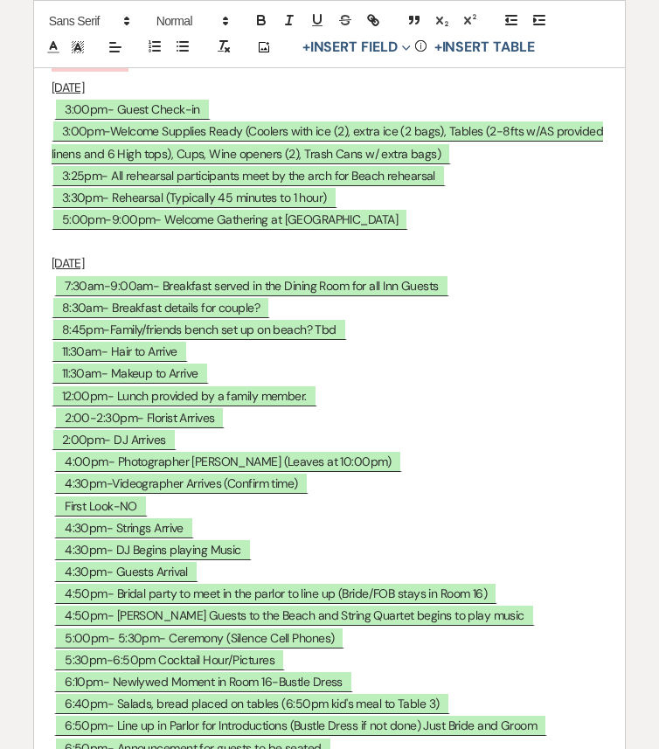
click at [236, 429] on p "﻿ 2:00-2:30pm- Florist Arrives ﻿" at bounding box center [330, 418] width 556 height 22
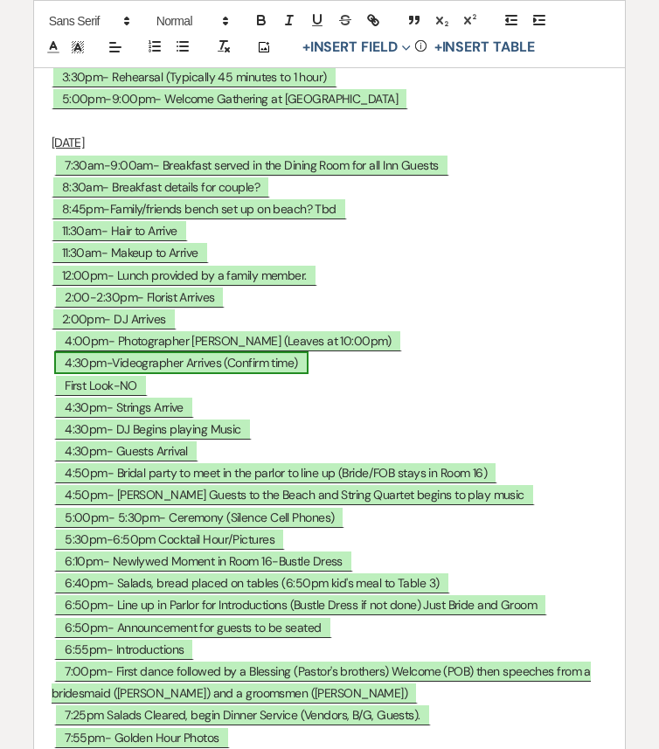
scroll to position [8290, 0]
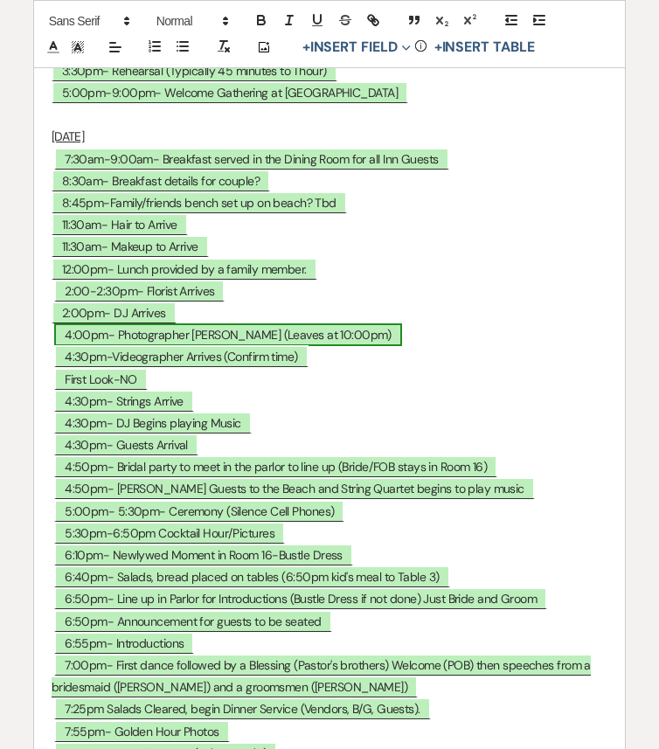
click at [101, 346] on span "4:00pm- Photographer Arrives (Leaves at 10:00pm)" at bounding box center [228, 334] width 348 height 23
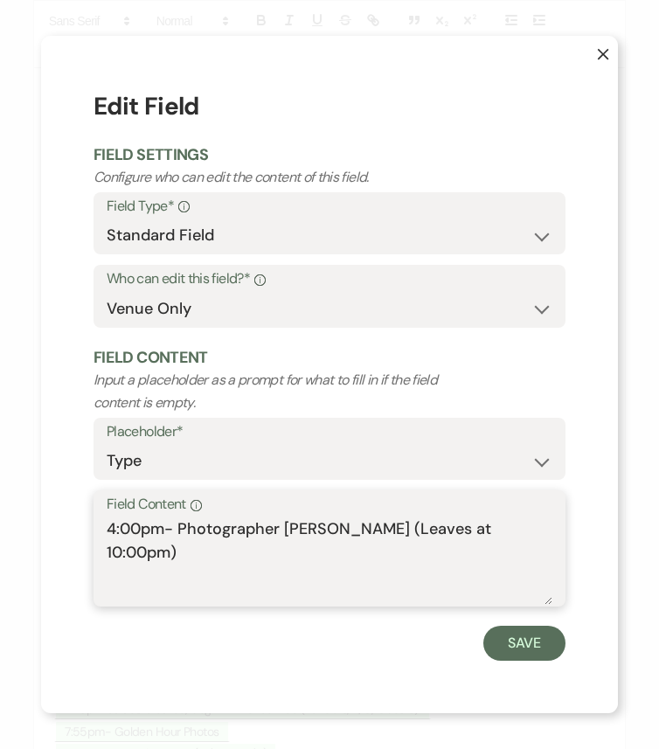
click at [113, 529] on textarea "4:00pm- Photographer Arrives (Leaves at 10:00pm)" at bounding box center [329, 560] width 445 height 87
drag, startPoint x: 504, startPoint y: 528, endPoint x: 338, endPoint y: 528, distance: 166.0
click at [338, 528] on textarea "3:00pm- Photographer Arrives (Leaves at 10:00pm)" at bounding box center [329, 560] width 445 height 87
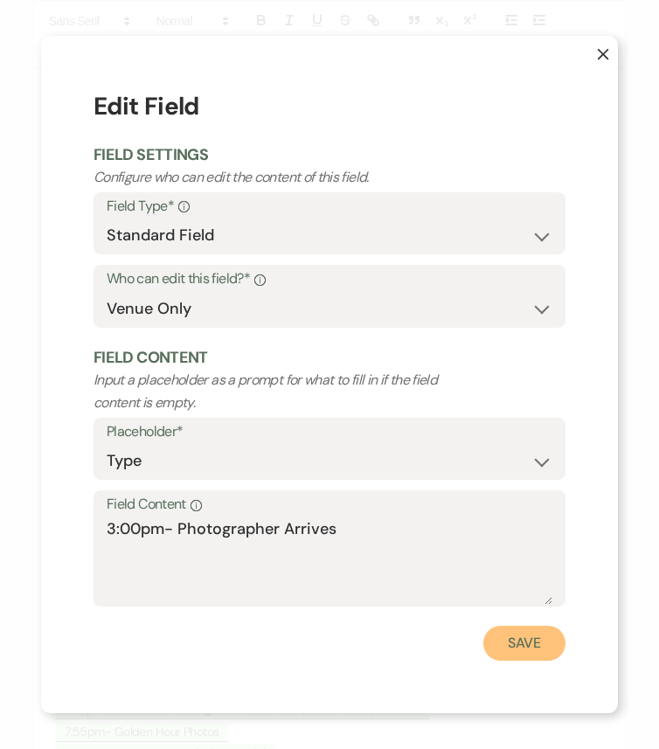
click at [511, 626] on button "Save" at bounding box center [524, 642] width 82 height 35
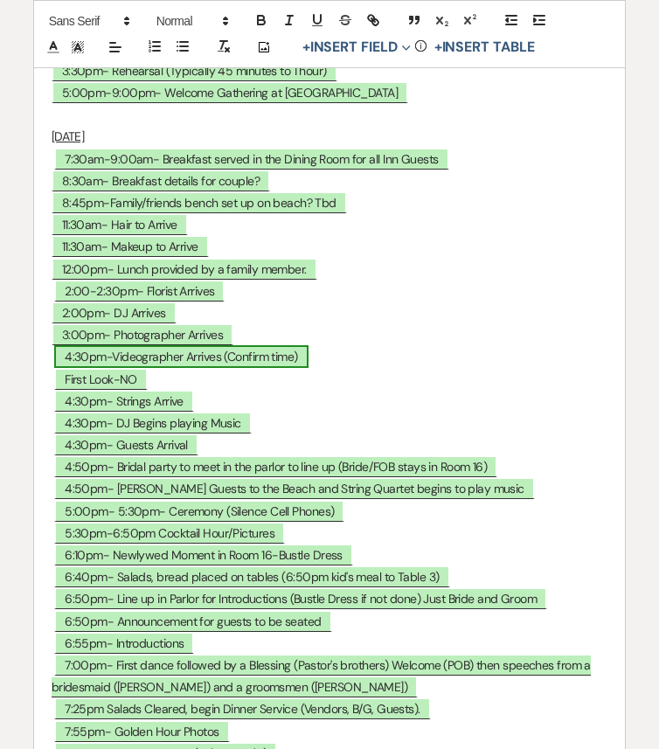
click at [81, 368] on span "4:30pm-Videographer Arrives (Confirm time)" at bounding box center [180, 356] width 253 height 23
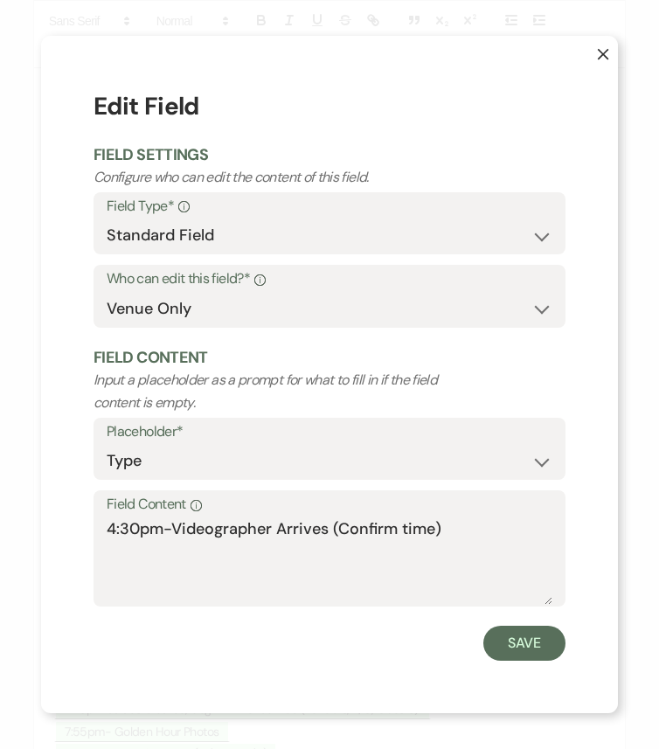
click at [610, 47] on button "X" at bounding box center [590, 62] width 56 height 53
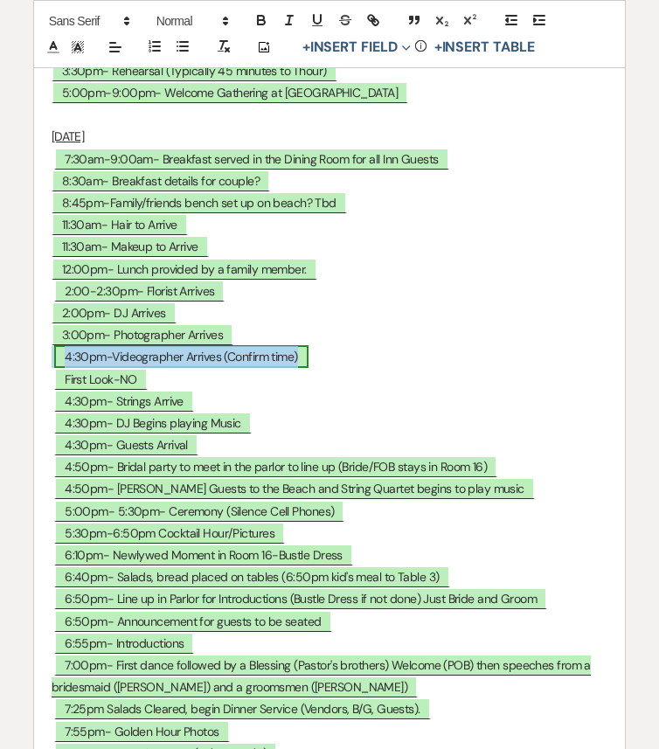
click at [272, 368] on span "4:30pm-Videographer Arrives (Confirm time)" at bounding box center [180, 356] width 253 height 23
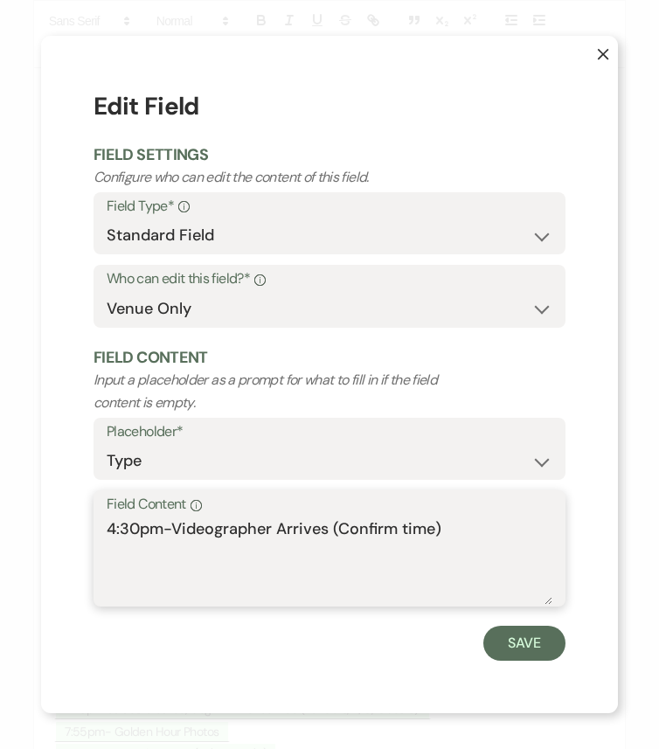
drag, startPoint x: 460, startPoint y: 528, endPoint x: 41, endPoint y: 547, distance: 419.7
click at [41, 547] on div "X Edit Field Field Settings Configure who can edit the content of this field. F…" at bounding box center [329, 374] width 577 height 677
click at [112, 528] on textarea "4:30pm-Videographer Arrives (Confirm time)" at bounding box center [329, 560] width 445 height 87
drag, startPoint x: 172, startPoint y: 521, endPoint x: 508, endPoint y: 523, distance: 336.3
click at [508, 523] on textarea "3:30pm-Videographer Arrives (Confirm time)" at bounding box center [329, 560] width 445 height 87
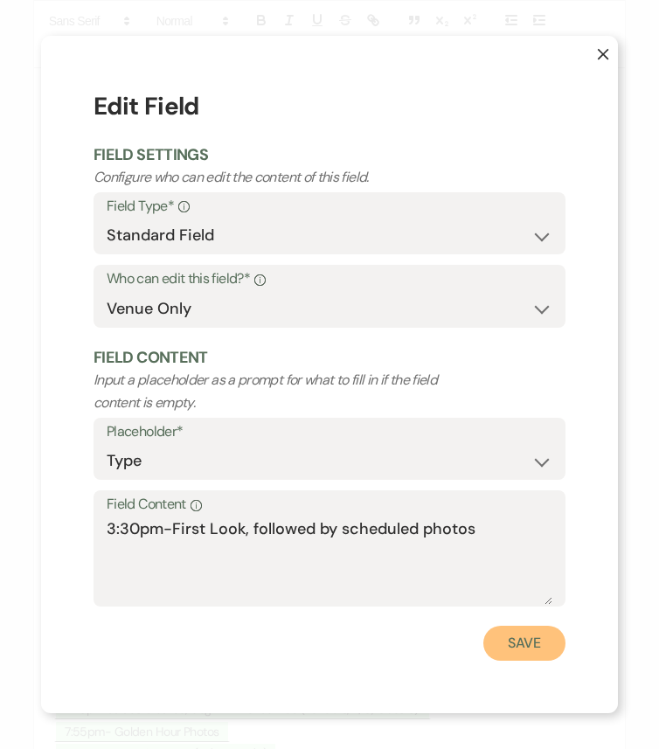
click at [535, 626] on button "Save" at bounding box center [524, 642] width 82 height 35
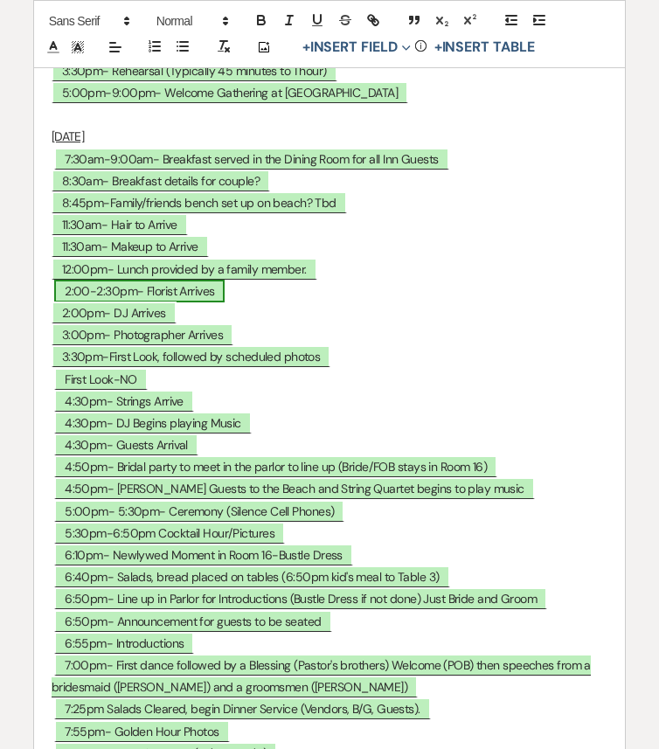
click at [121, 302] on span "2:00-2:30pm- Florist Arrives" at bounding box center [139, 291] width 170 height 23
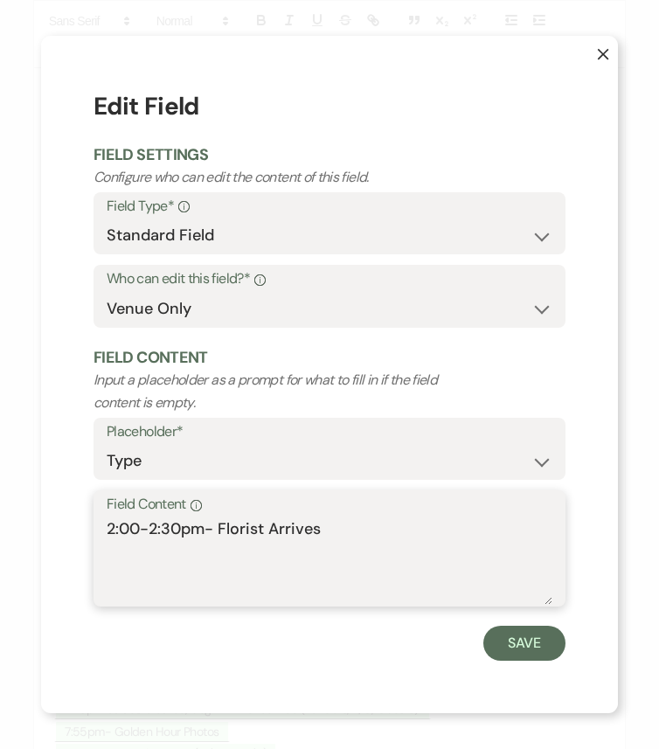
drag, startPoint x: 206, startPoint y: 529, endPoint x: 84, endPoint y: 529, distance: 122.3
click at [84, 529] on div "X Edit Field Field Settings Configure who can edit the content of this field. F…" at bounding box center [329, 374] width 577 height 677
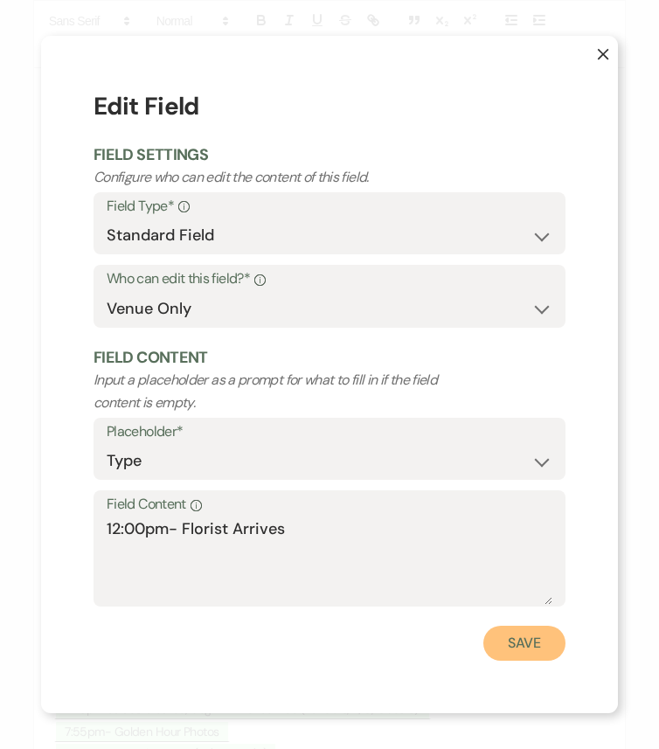
click at [528, 626] on button "Save" at bounding box center [524, 642] width 82 height 35
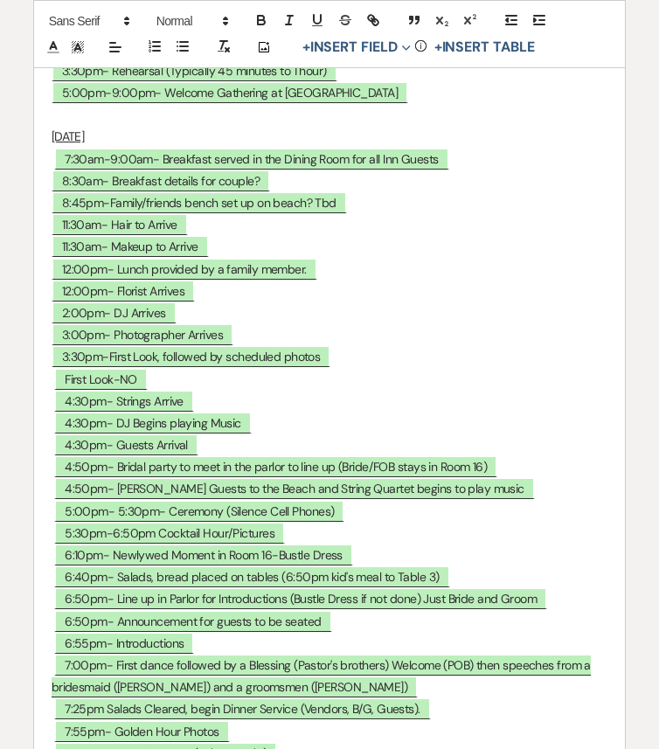
click at [154, 390] on p "﻿ First Look-NO ﻿" at bounding box center [330, 380] width 556 height 22
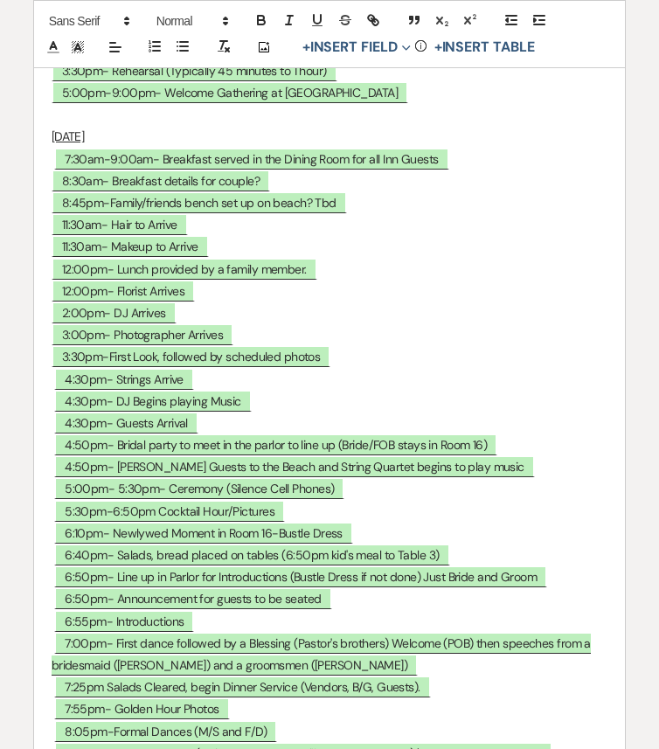
click at [206, 390] on p "﻿ 4:30pm- Strings Arrive ﻿" at bounding box center [330, 380] width 556 height 22
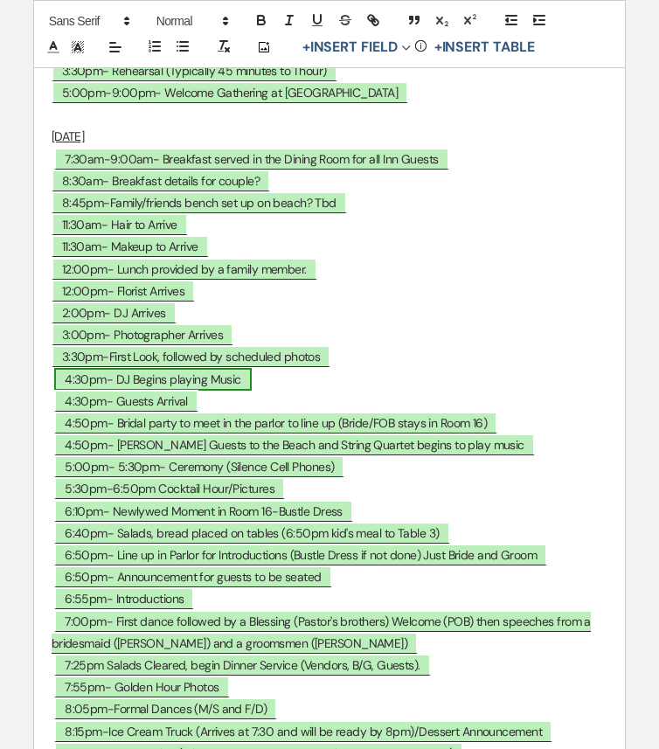
click at [85, 390] on span "4:30pm- DJ Begins playing Music" at bounding box center [152, 379] width 197 height 23
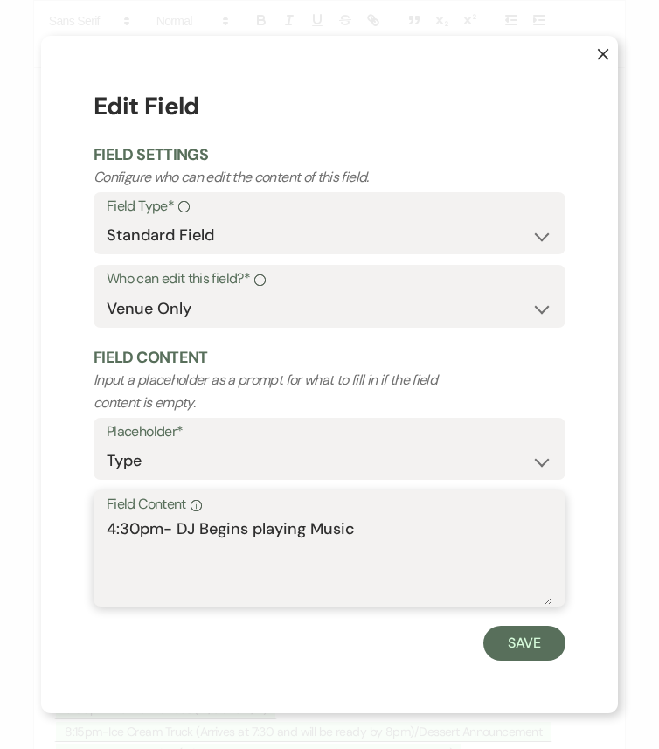
click at [114, 527] on textarea "4:30pm- DJ Begins playing Music" at bounding box center [329, 560] width 445 height 87
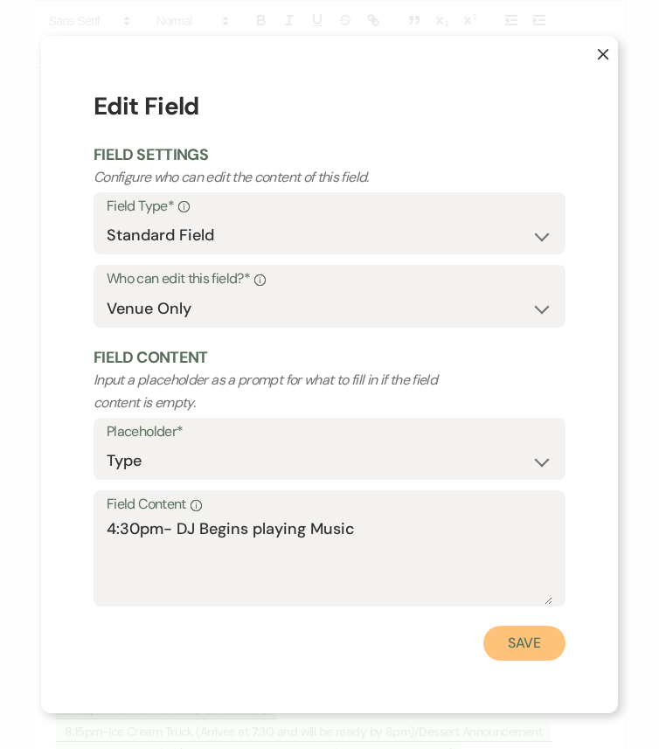
click at [519, 626] on button "Save" at bounding box center [524, 642] width 82 height 35
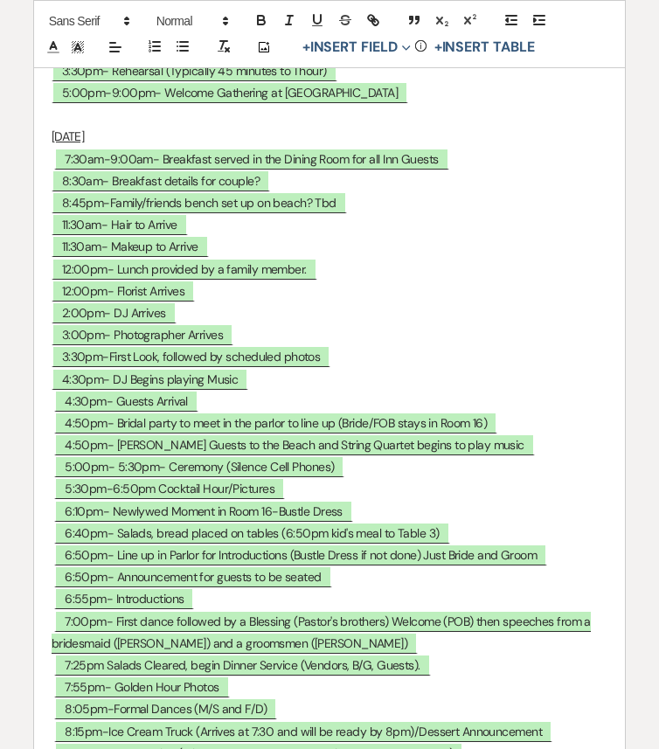
drag, startPoint x: 252, startPoint y: 499, endPoint x: 46, endPoint y: 502, distance: 206.2
drag, startPoint x: 46, startPoint y: 502, endPoint x: 260, endPoint y: 505, distance: 214.0
click at [331, 368] on p "3:30pm-First Look, followed by scheduled photos" at bounding box center [330, 357] width 556 height 22
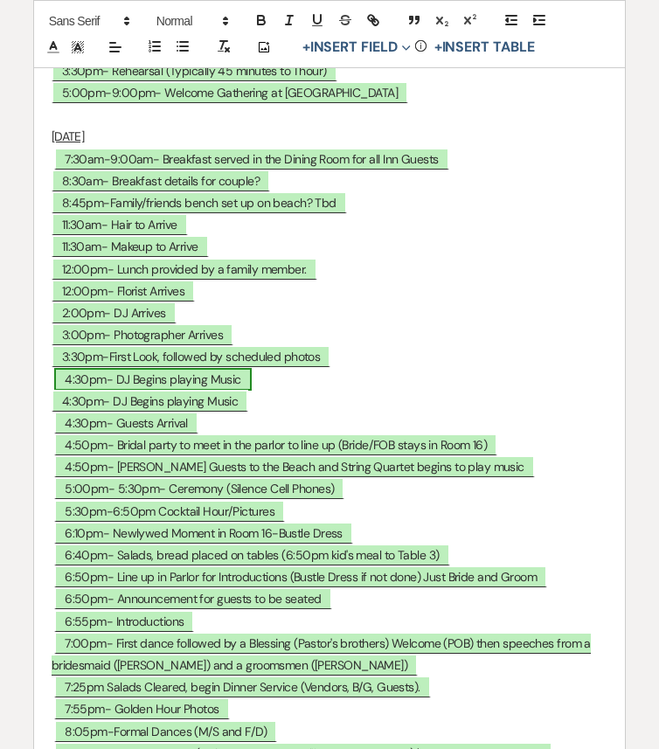
click at [71, 390] on span "4:30pm- DJ Begins playing Music" at bounding box center [152, 379] width 197 height 23
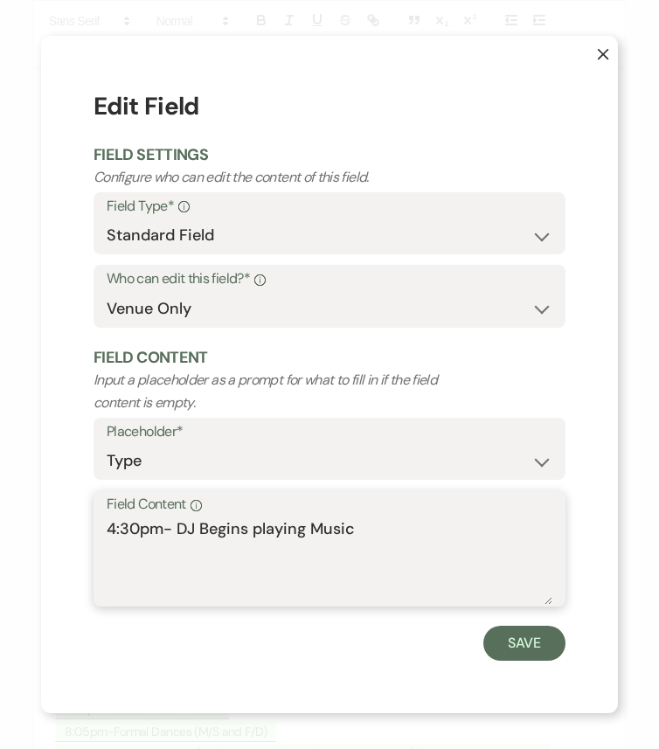
click at [128, 527] on textarea "4:30pm- DJ Begins playing Music" at bounding box center [329, 560] width 445 height 87
click at [139, 527] on textarea "4:30pm- DJ Begins playing Music" at bounding box center [329, 560] width 445 height 87
drag, startPoint x: 169, startPoint y: 528, endPoint x: 391, endPoint y: 528, distance: 221.9
click at [391, 528] on textarea "4:15pm- DJ Begins playing Music" at bounding box center [329, 560] width 445 height 87
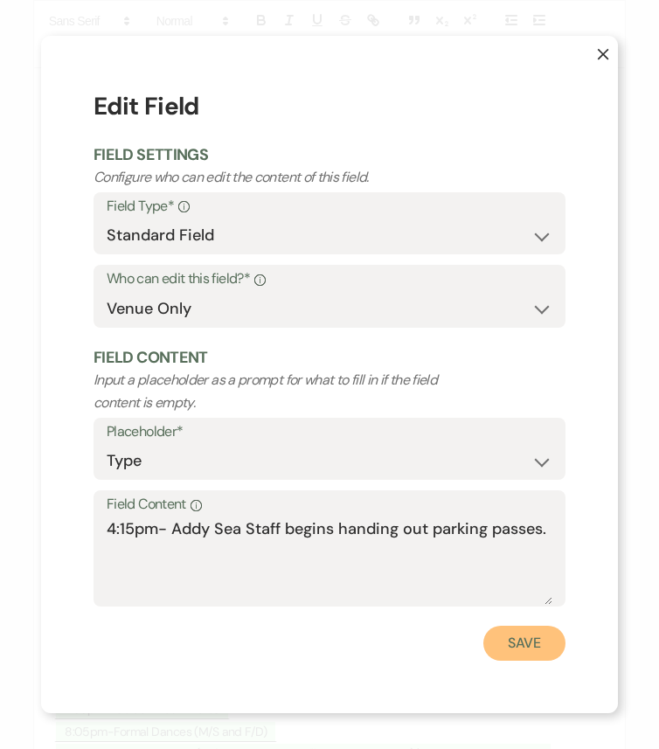
click at [542, 626] on button "Save" at bounding box center [524, 642] width 82 height 35
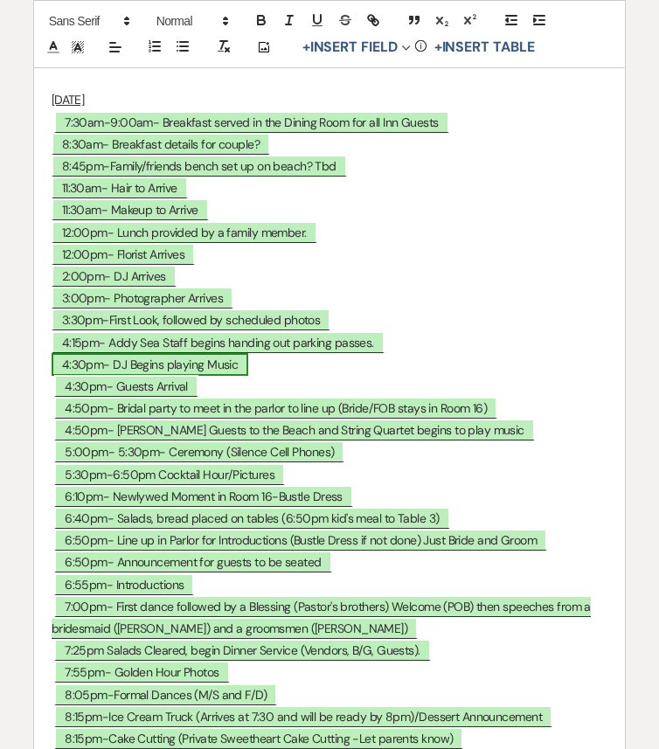
scroll to position [8332, 0]
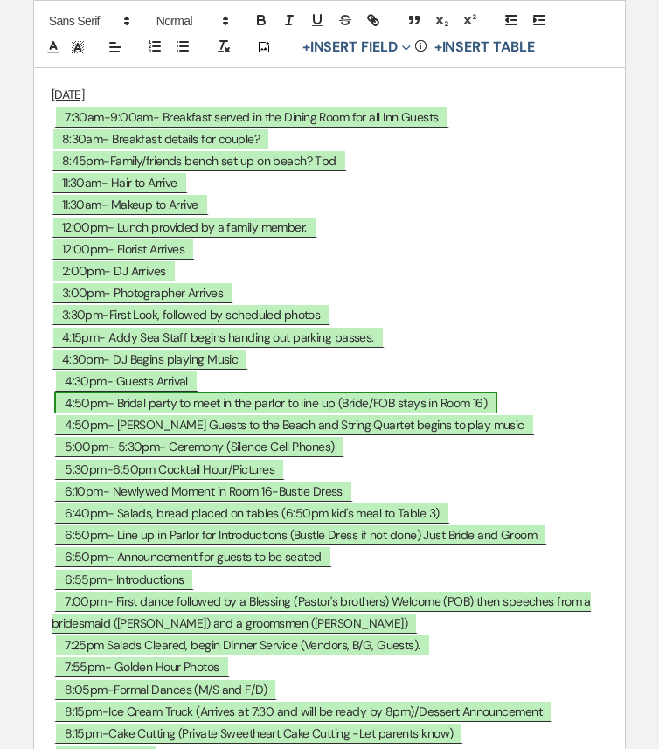
click at [420, 414] on span "4:50pm- Bridal party to meet in the parlor to line up (Bride/FOB stays in Room …" at bounding box center [275, 402] width 443 height 23
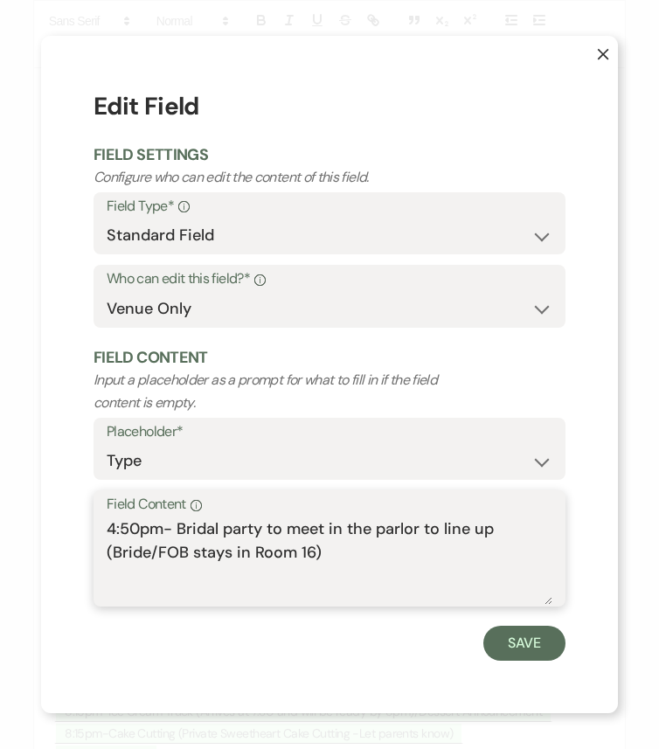
drag, startPoint x: 328, startPoint y: 551, endPoint x: 93, endPoint y: 556, distance: 235.0
click at [93, 556] on div "Field Content Info 4:50pm- Bridal party to meet in the parlor to line up (Bride…" at bounding box center [329, 548] width 472 height 116
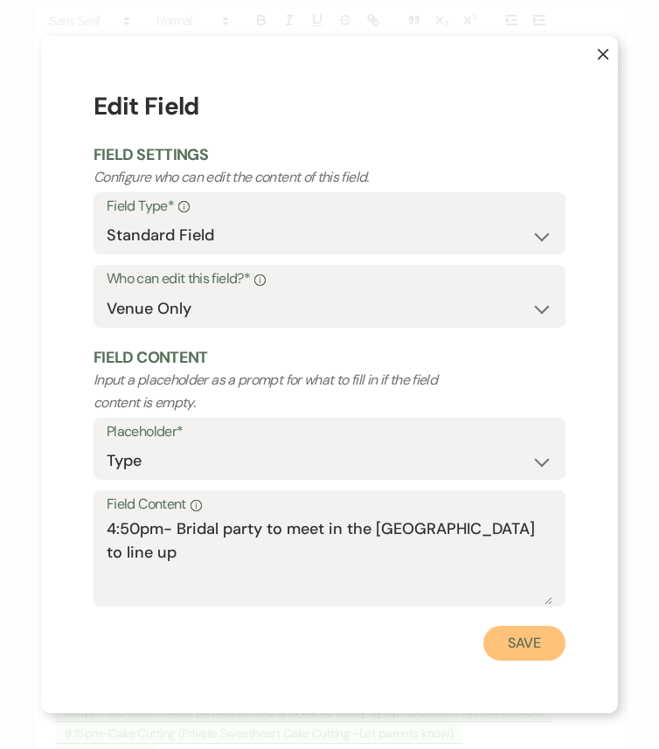
click at [549, 626] on button "Save" at bounding box center [524, 642] width 82 height 35
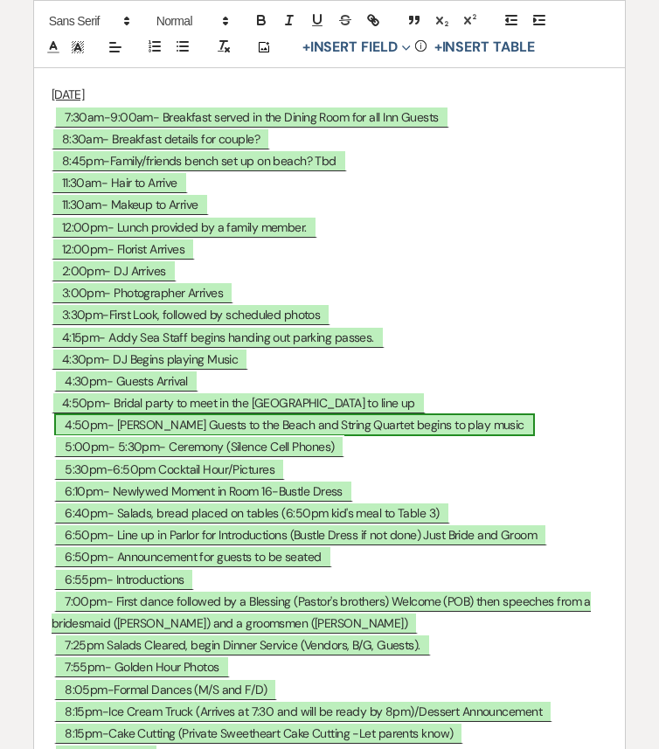
click at [375, 436] on span "4:50pm- Usher Guests to the Beach and String Quartet begins to play music" at bounding box center [294, 424] width 480 height 23
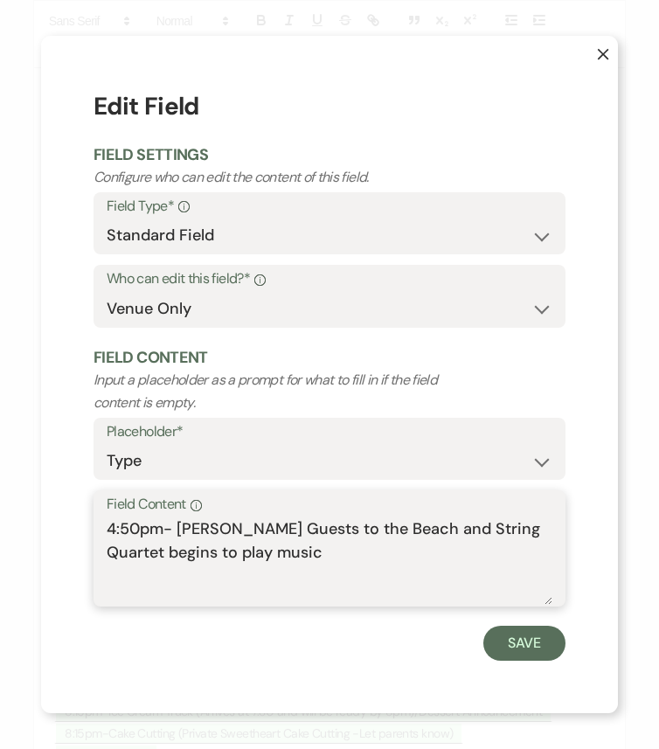
drag, startPoint x: 412, startPoint y: 528, endPoint x: 530, endPoint y: 554, distance: 120.8
click at [530, 554] on textarea "4:50pm- Usher Guests to the Beach and String Quartet begins to play music" at bounding box center [329, 560] width 445 height 87
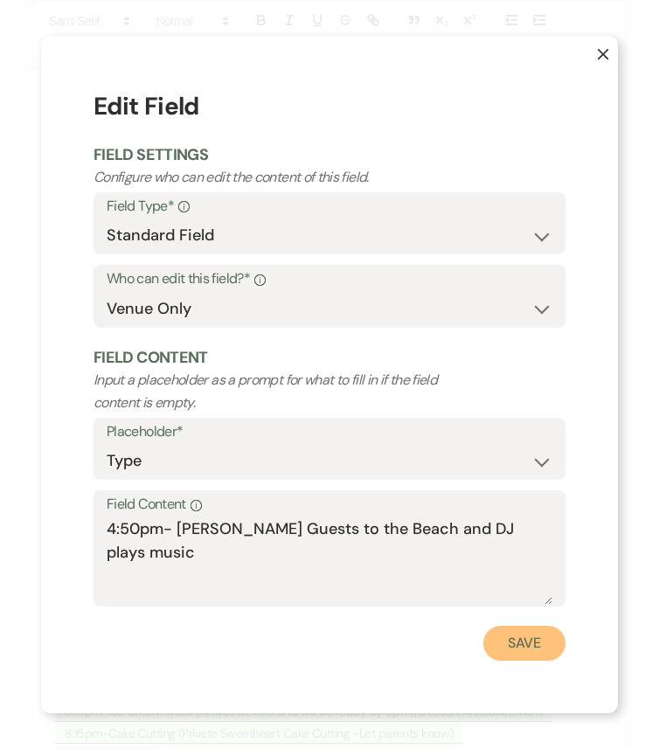
click at [536, 626] on button "Save" at bounding box center [524, 642] width 82 height 35
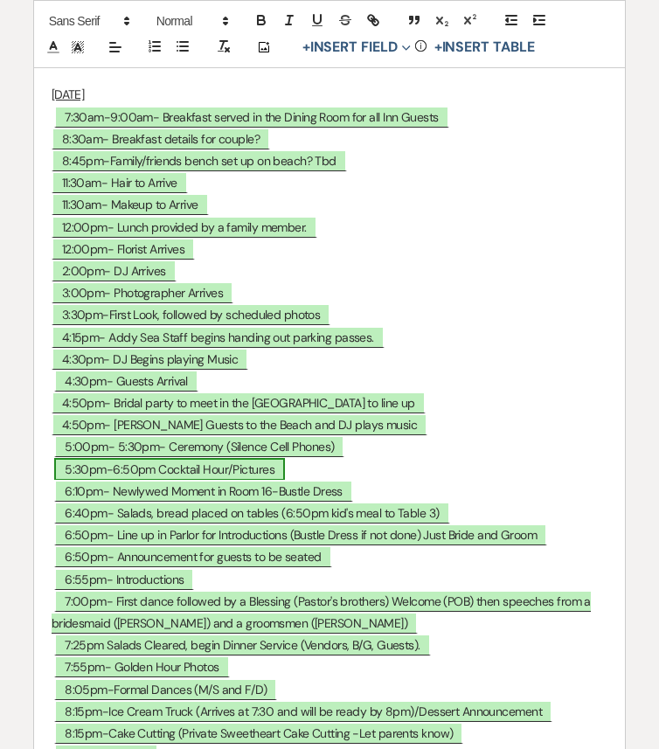
click at [269, 480] on span "5:30pm-6:50pm Cocktail Hour/Pictures" at bounding box center [169, 469] width 231 height 23
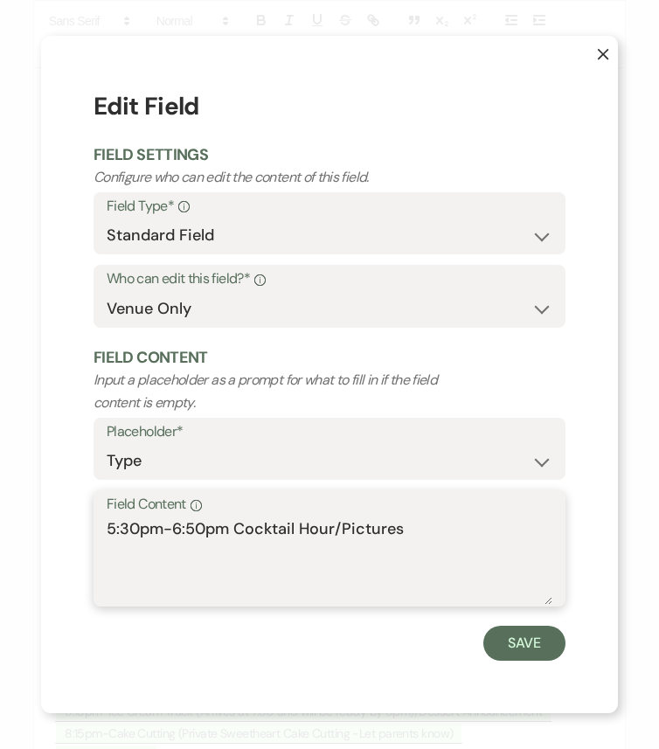
drag, startPoint x: 333, startPoint y: 525, endPoint x: 431, endPoint y: 522, distance: 97.9
click at [431, 524] on textarea "5:30pm-6:50pm Cocktail Hour/Pictures" at bounding box center [329, 560] width 445 height 87
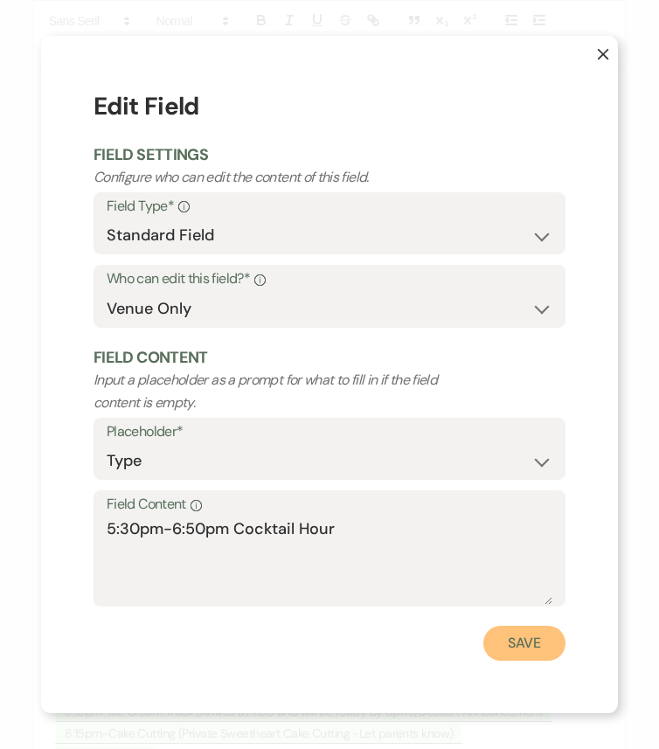
click at [502, 626] on button "Save" at bounding box center [524, 642] width 82 height 35
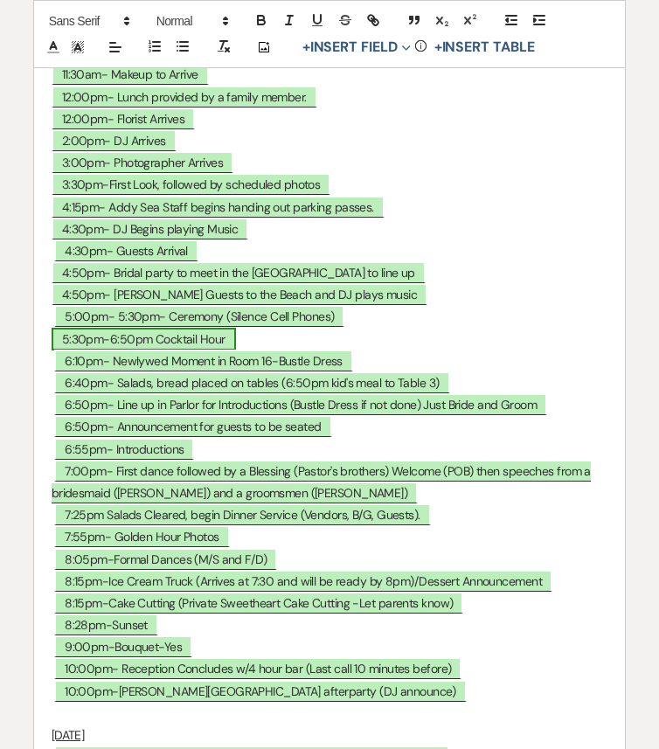
scroll to position [8465, 0]
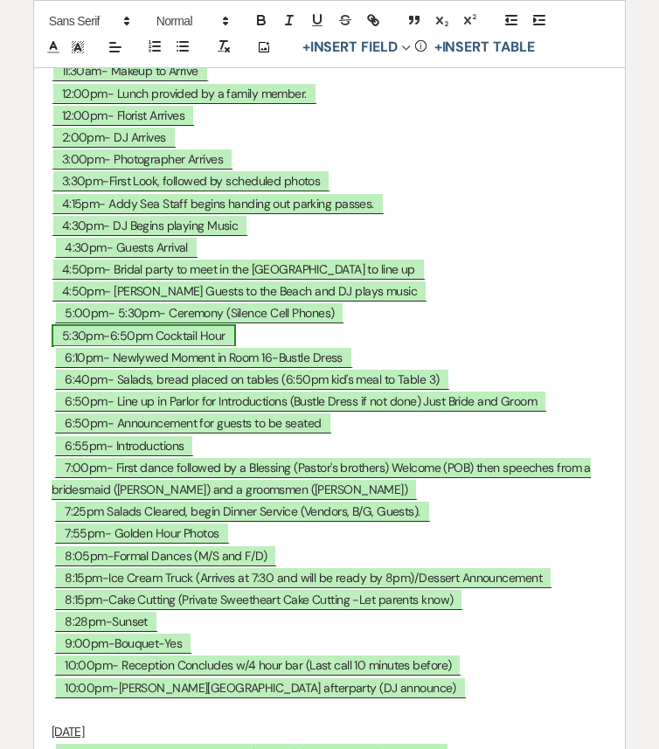
click at [125, 347] on span "5:30pm-6:50pm Cocktail Hour" at bounding box center [144, 335] width 184 height 23
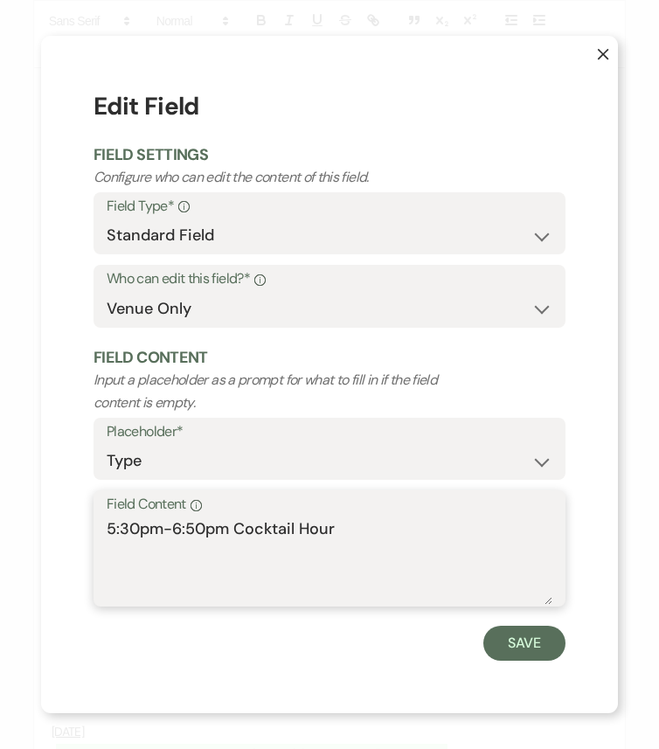
click at [195, 523] on textarea "5:30pm-6:50pm Cocktail Hour" at bounding box center [329, 560] width 445 height 87
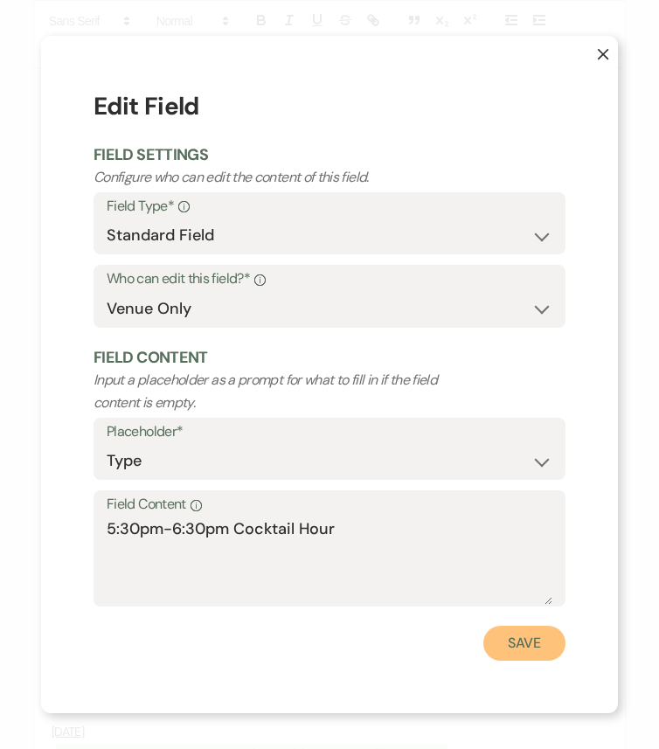
click at [521, 626] on button "Save" at bounding box center [524, 642] width 82 height 35
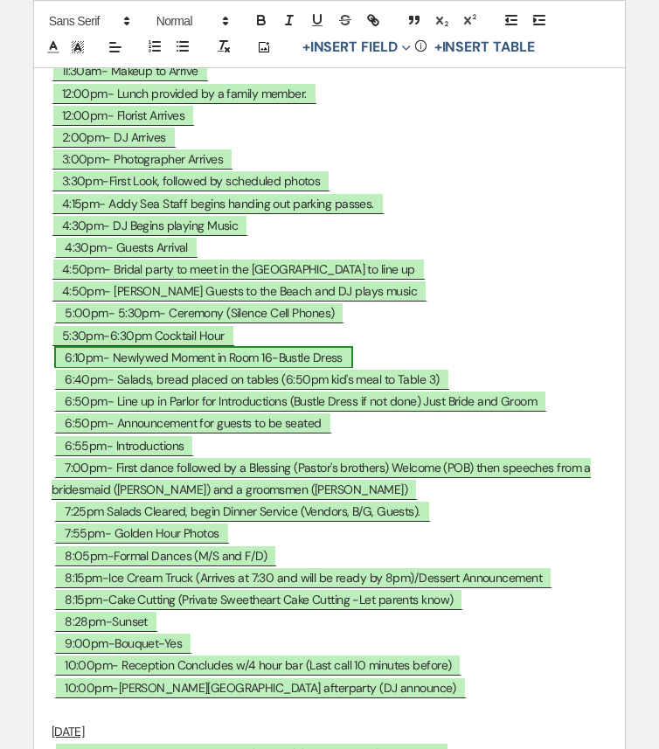
click at [81, 369] on span "6:10pm- Newlywed Moment in Room 16-Bustle Dress" at bounding box center [203, 357] width 299 height 23
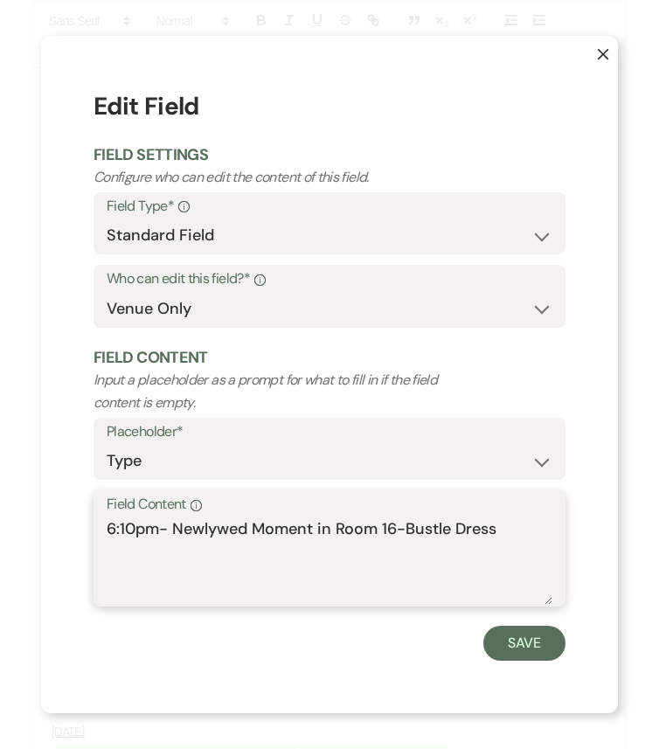
drag, startPoint x: 135, startPoint y: 528, endPoint x: 107, endPoint y: 528, distance: 28.0
click at [107, 528] on textarea "6:10pm- Newlywed Moment in Room 16-Bustle Dress" at bounding box center [329, 560] width 445 height 87
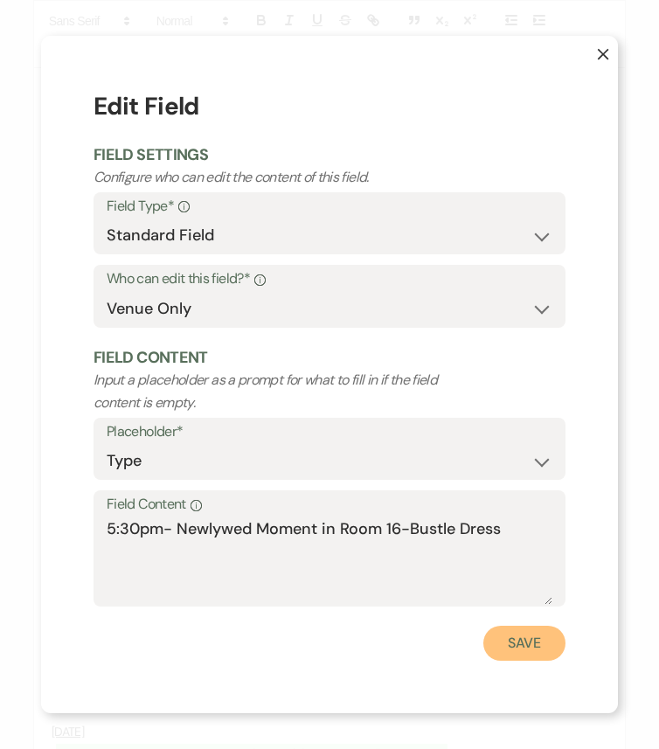
click at [516, 626] on button "Save" at bounding box center [524, 642] width 82 height 35
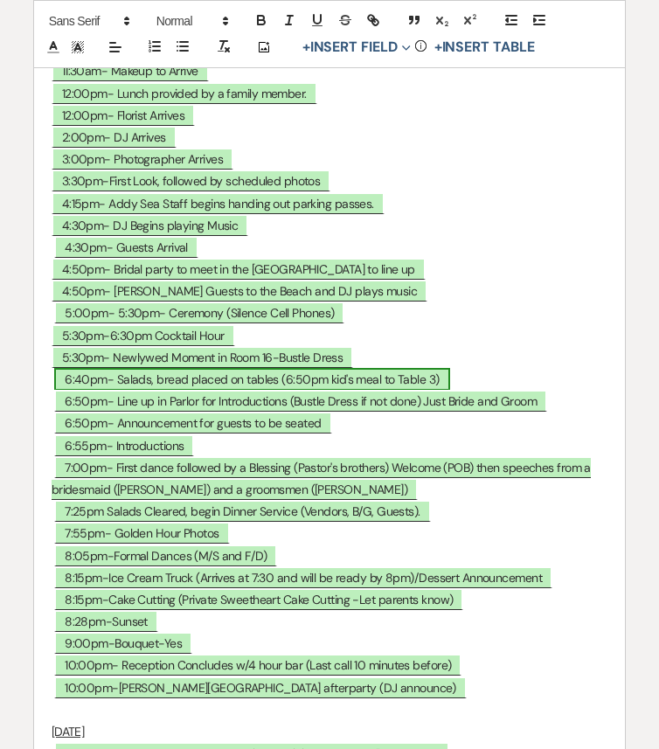
click at [90, 390] on span "6:40pm- Salads, bread placed on tables (6:50pm kid's meal to Table 3)" at bounding box center [251, 379] width 395 height 23
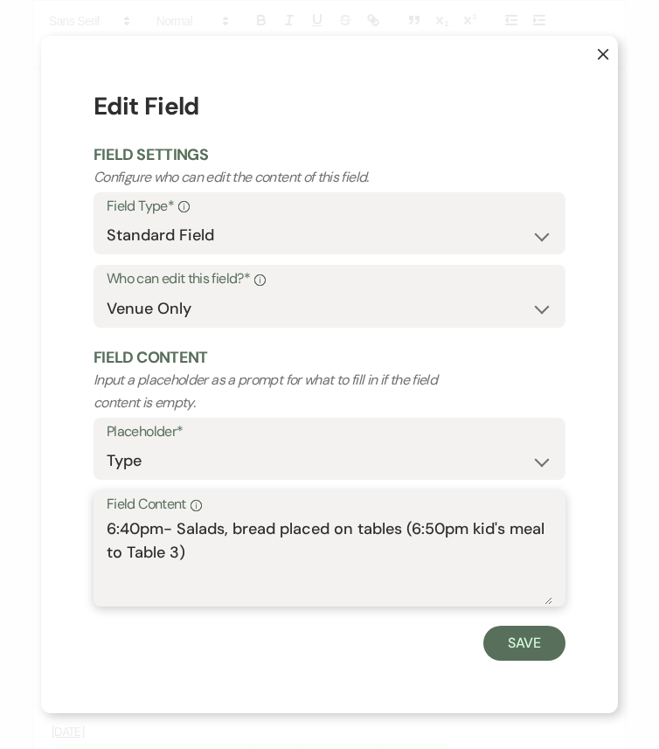
click at [128, 527] on textarea "6:40pm- Salads, bread placed on tables (6:50pm kid's meal to Table 3)" at bounding box center [329, 560] width 445 height 87
drag, startPoint x: 405, startPoint y: 526, endPoint x: 493, endPoint y: 549, distance: 90.3
click at [493, 549] on textarea "6:20pm- Salads, bread placed on tables (6:50pm kid's meal to Table 3)" at bounding box center [329, 560] width 445 height 87
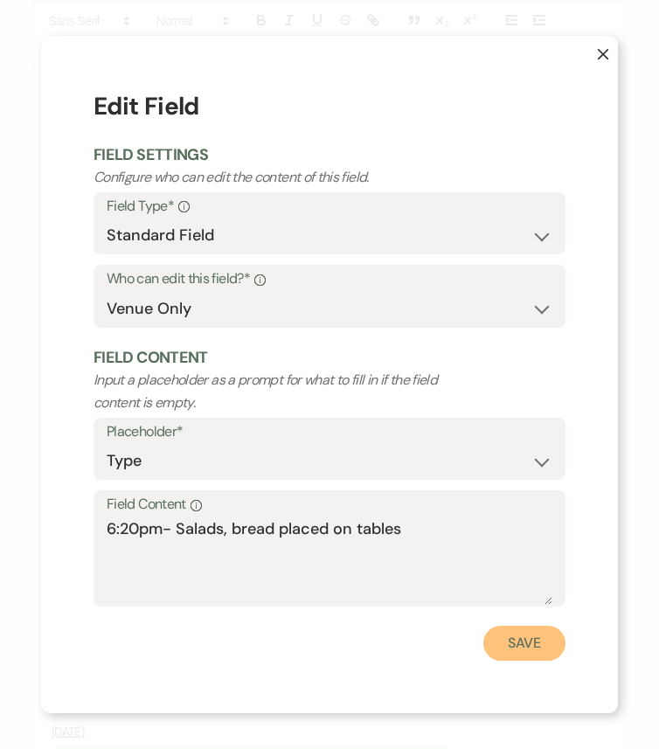
click at [505, 626] on button "Save" at bounding box center [524, 642] width 82 height 35
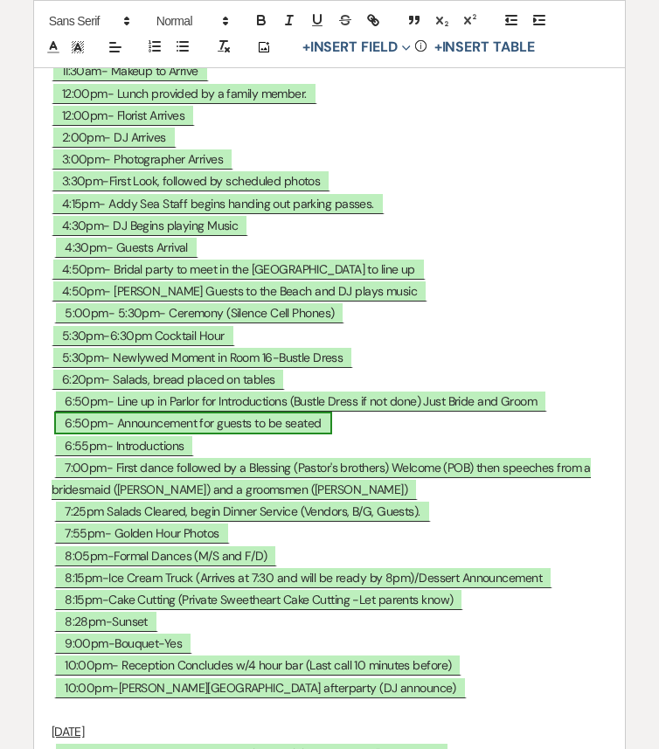
click at [81, 434] on span "6:50pm- Announcement for guests to be seated" at bounding box center [192, 422] width 277 height 23
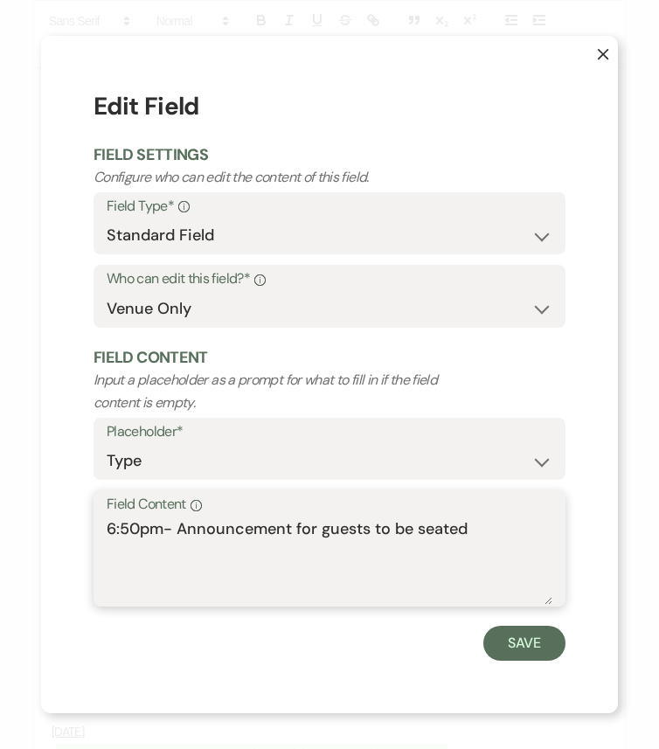
drag, startPoint x: 139, startPoint y: 527, endPoint x: 121, endPoint y: 525, distance: 17.6
click at [121, 525] on textarea "6:50pm- Announcement for guests to be seated" at bounding box center [329, 560] width 445 height 87
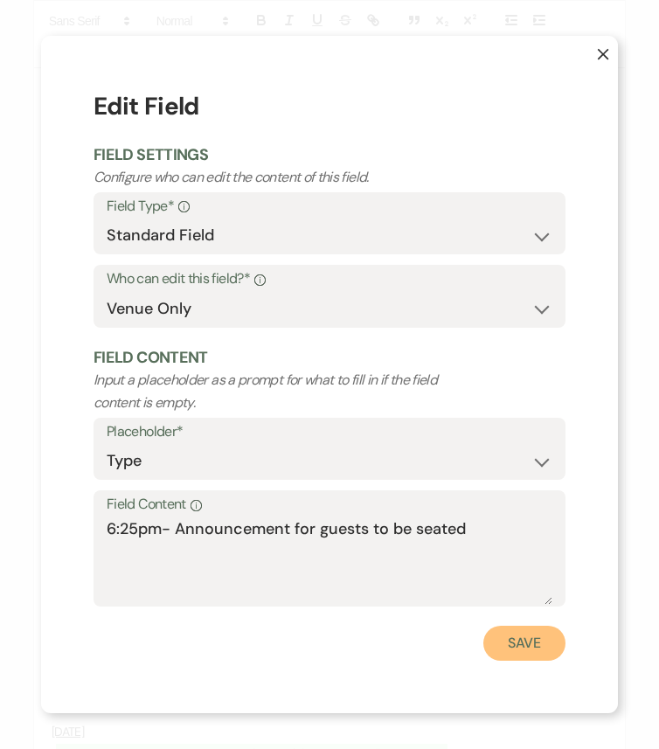
click at [512, 626] on button "Save" at bounding box center [524, 642] width 82 height 35
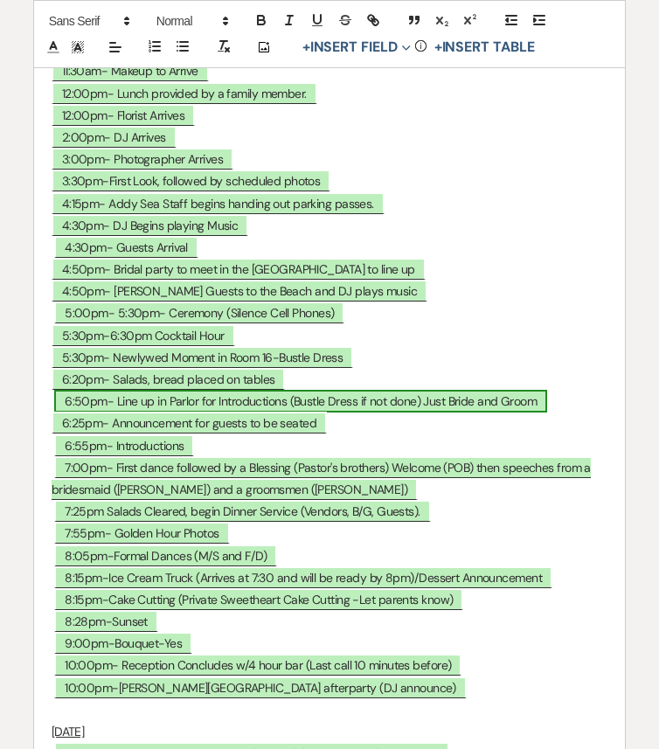
click at [84, 412] on span "6:50pm- Line up in Parlor for Introductions (Bustle Dress if not done) Just Bri…" at bounding box center [300, 401] width 493 height 23
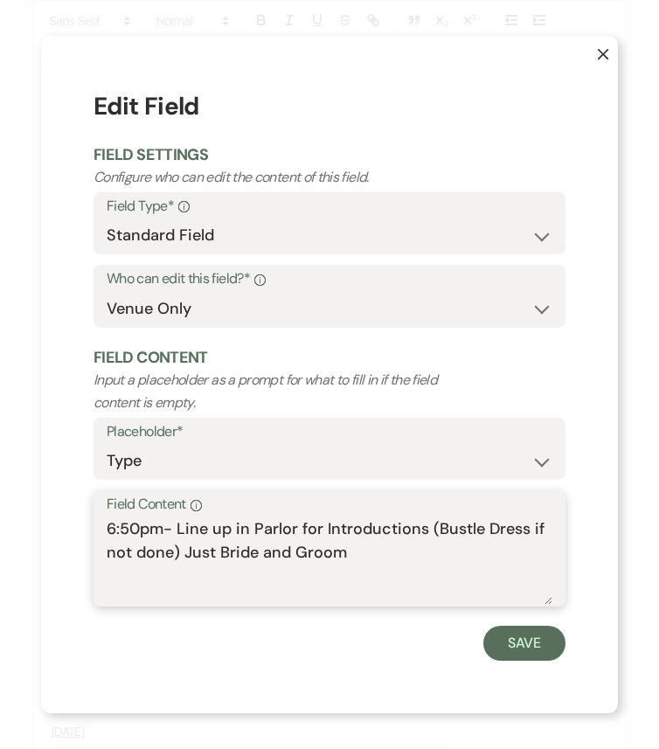
drag, startPoint x: 138, startPoint y: 528, endPoint x: 119, endPoint y: 528, distance: 19.2
click at [119, 528] on textarea "6:50pm- Line up in Parlor for Introductions (Bustle Dress if not done) Just Bri…" at bounding box center [329, 560] width 445 height 87
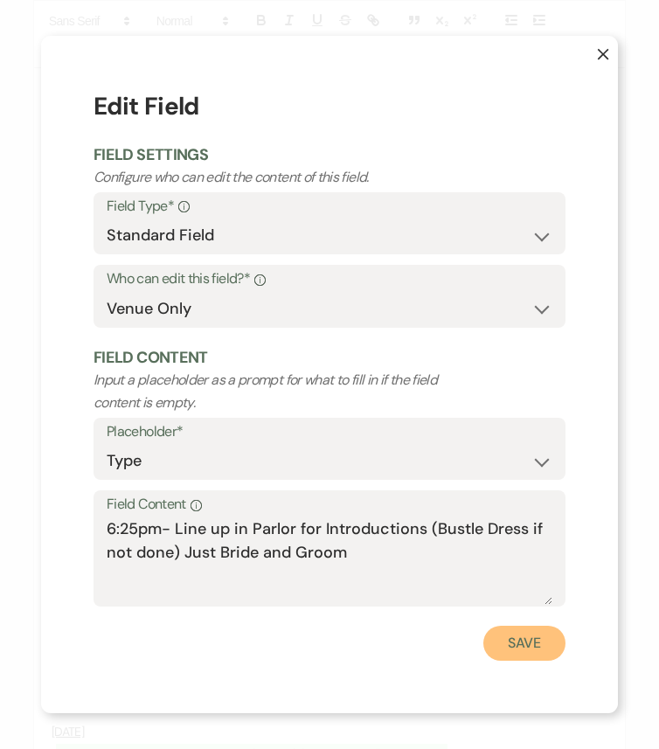
click at [517, 626] on button "Save" at bounding box center [524, 642] width 82 height 35
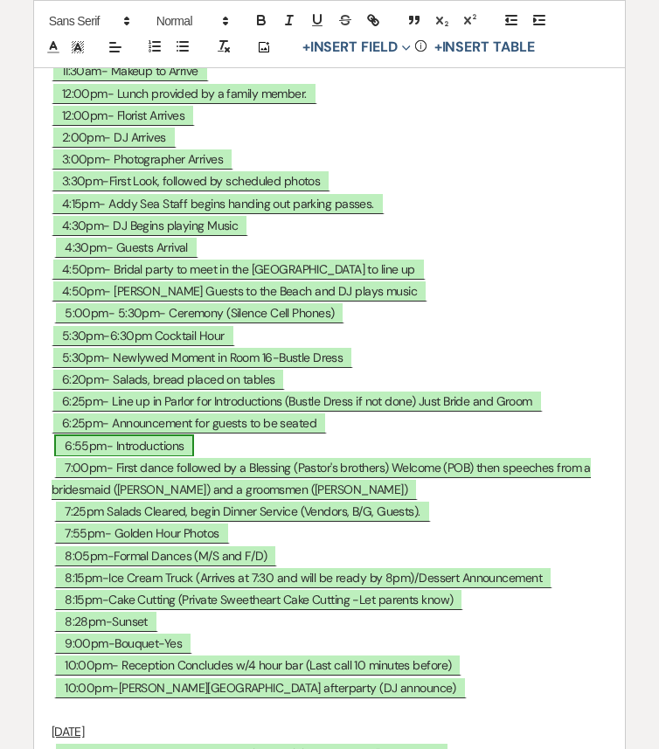
click at [80, 457] on span "6:55pm- Introductions" at bounding box center [124, 445] width 140 height 23
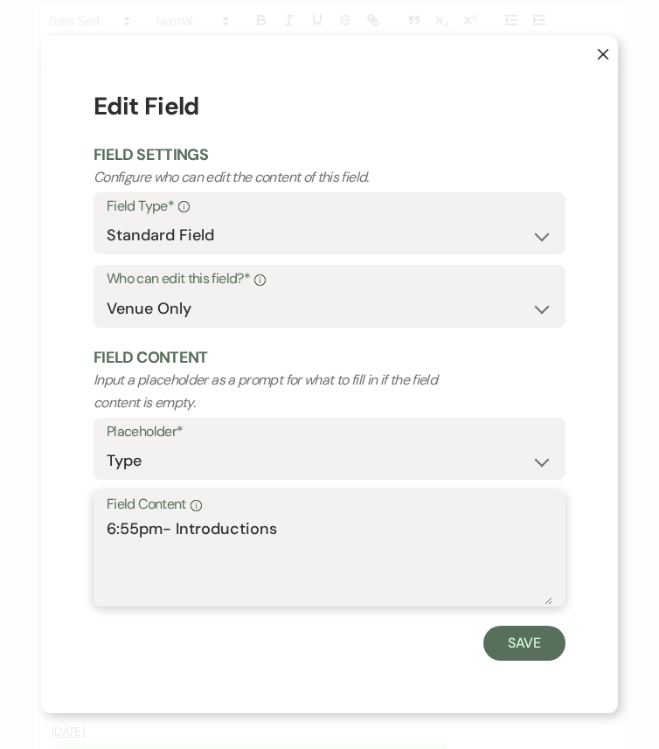
drag, startPoint x: 138, startPoint y: 531, endPoint x: 121, endPoint y: 529, distance: 16.7
click at [121, 529] on textarea "6:55pm- Introductions" at bounding box center [329, 560] width 445 height 87
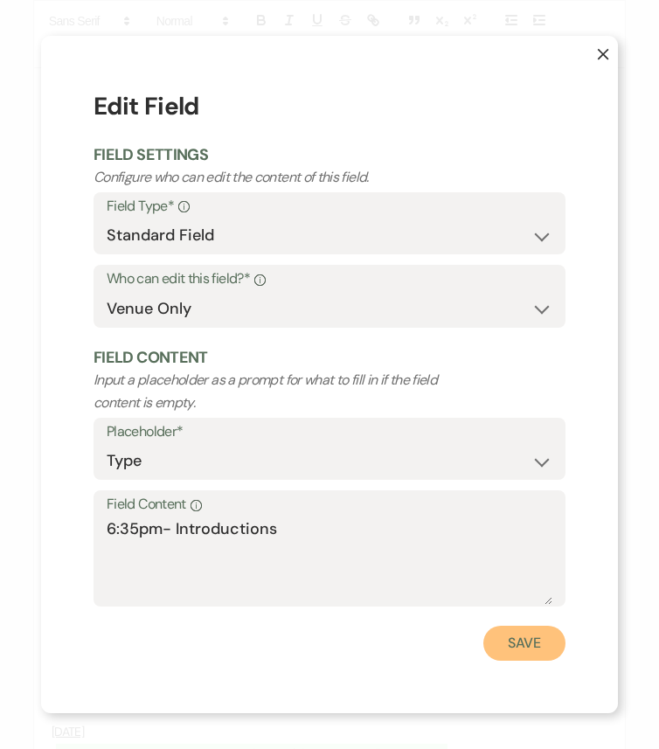
click at [509, 626] on button "Save" at bounding box center [524, 642] width 82 height 35
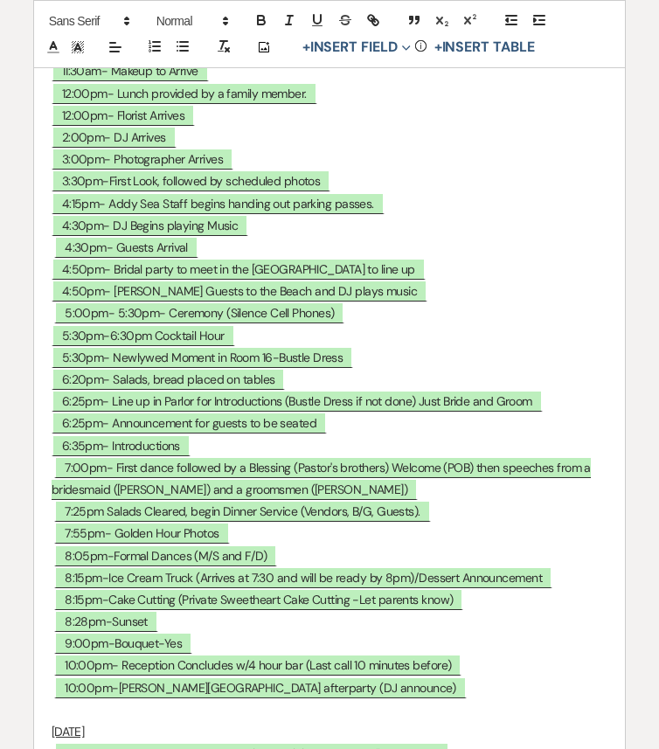
drag, startPoint x: 202, startPoint y: 566, endPoint x: 45, endPoint y: 563, distance: 156.4
click at [364, 434] on p "6:25pm- Announcement for guests to be seated" at bounding box center [330, 423] width 556 height 22
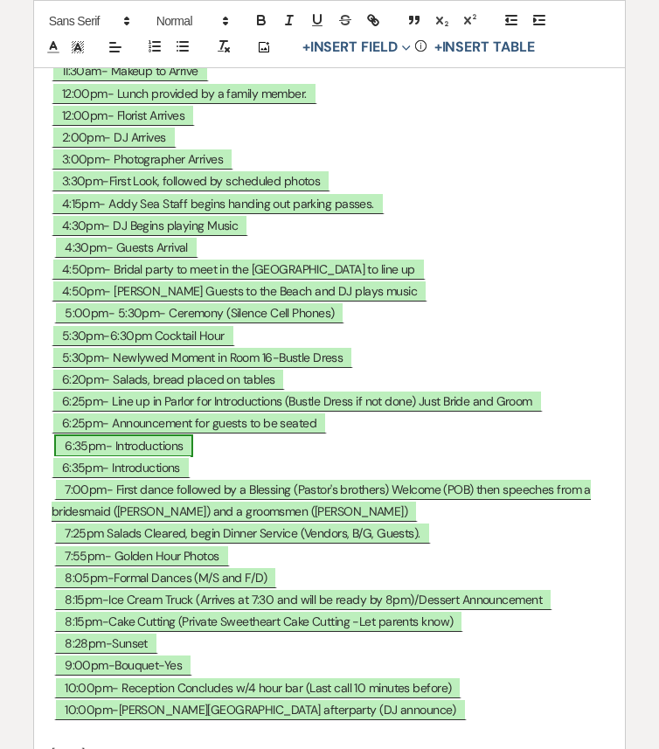
click at [130, 457] on span "6:35pm- Introductions" at bounding box center [123, 445] width 139 height 23
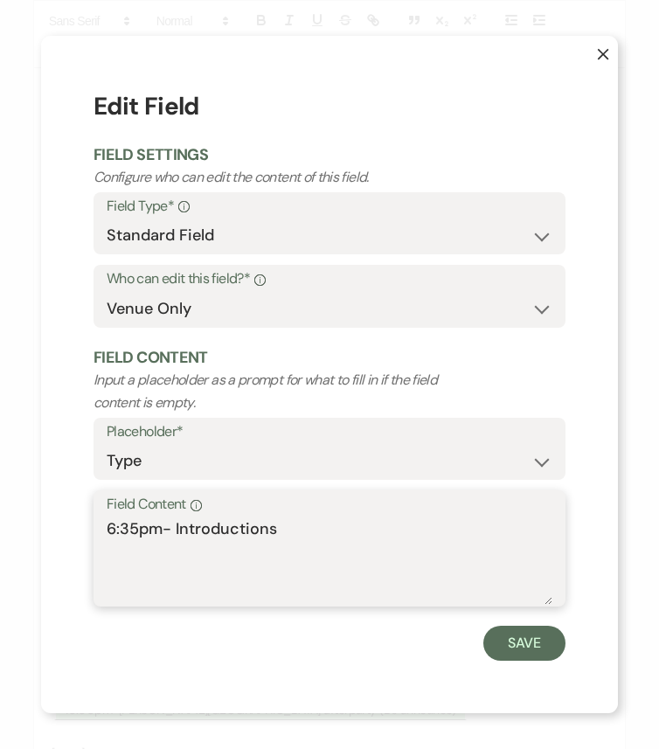
click at [136, 527] on textarea "6:35pm- Introductions" at bounding box center [329, 560] width 445 height 87
drag, startPoint x: 174, startPoint y: 528, endPoint x: 326, endPoint y: 528, distance: 152.0
click at [326, 528] on textarea "6:30pm- Introductions" at bounding box center [329, 560] width 445 height 87
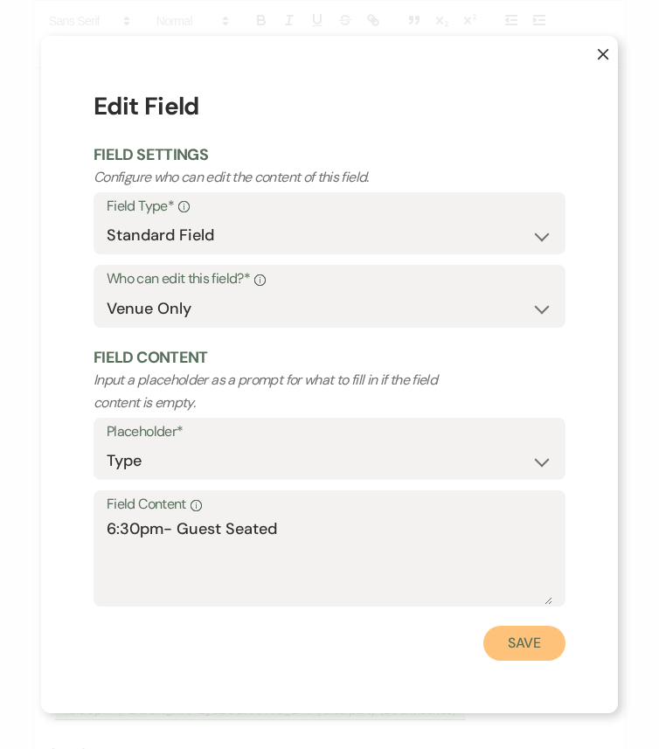
click at [522, 626] on button "Save" at bounding box center [524, 642] width 82 height 35
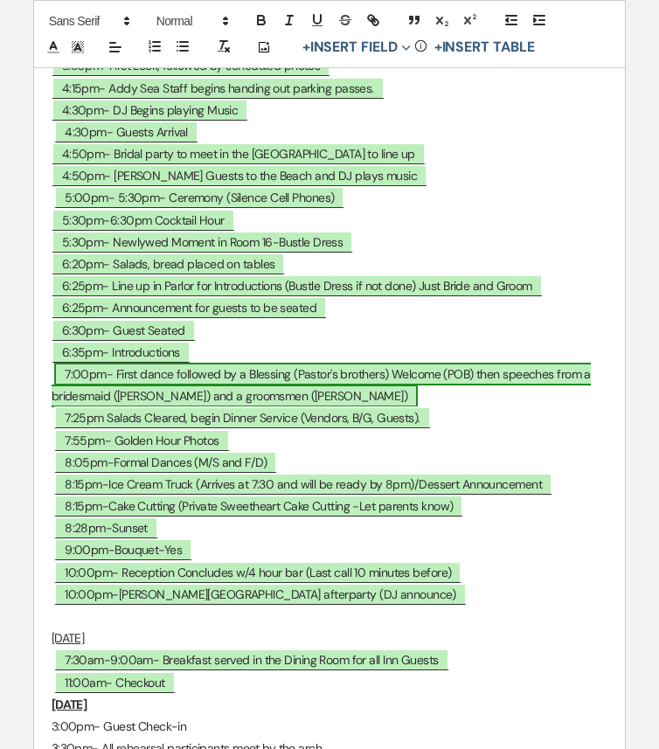
scroll to position [8585, 0]
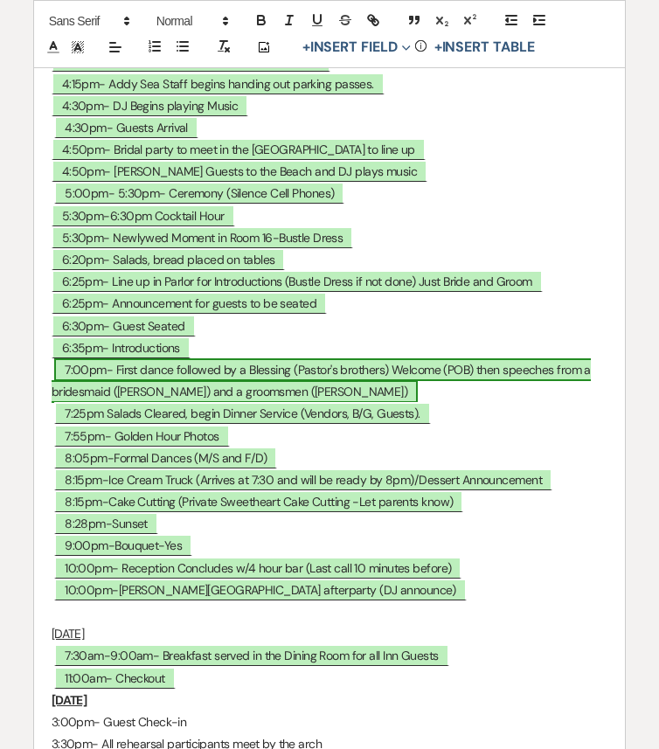
click at [86, 403] on span "7:00pm- First dance followed by a Blessing (Pastor's brothers) Welcome (POB) th…" at bounding box center [321, 380] width 539 height 45
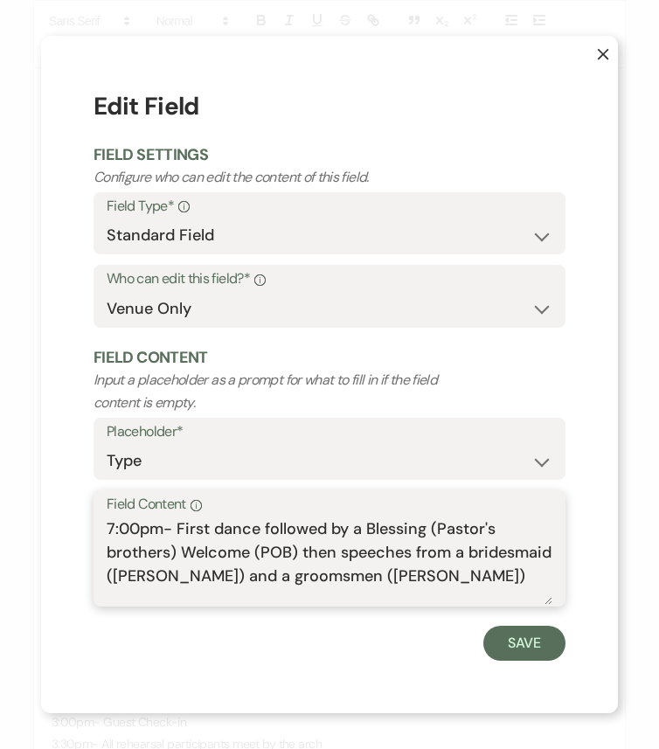
drag, startPoint x: 138, startPoint y: 528, endPoint x: 91, endPoint y: 528, distance: 47.2
click at [91, 528] on div "X Edit Field Field Settings Configure who can edit the content of this field. F…" at bounding box center [329, 374] width 577 height 677
drag, startPoint x: 331, startPoint y: 526, endPoint x: 365, endPoint y: 568, distance: 54.0
click at [365, 568] on textarea "6:40pm- First dance followed by a Blessing (Pastor's brothers) Welcome (POB) th…" at bounding box center [329, 560] width 445 height 87
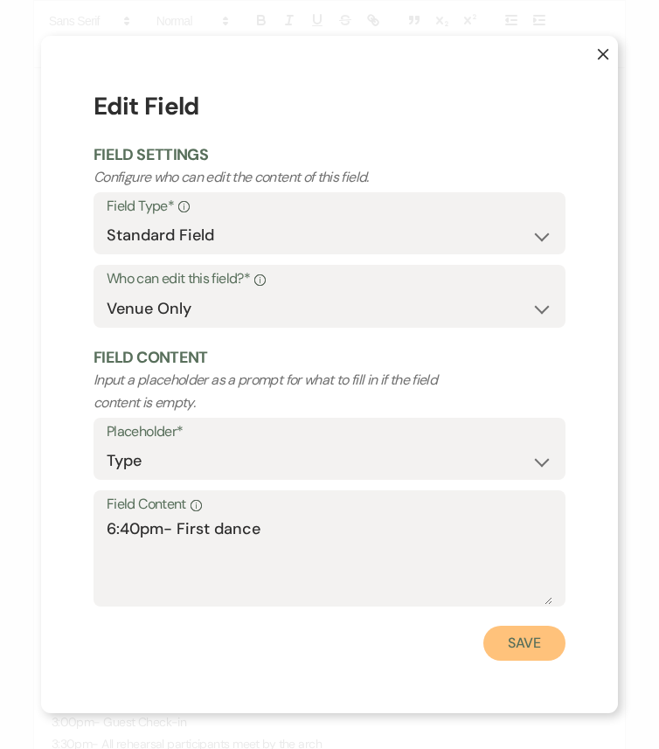
click at [517, 626] on button "Save" at bounding box center [524, 642] width 82 height 35
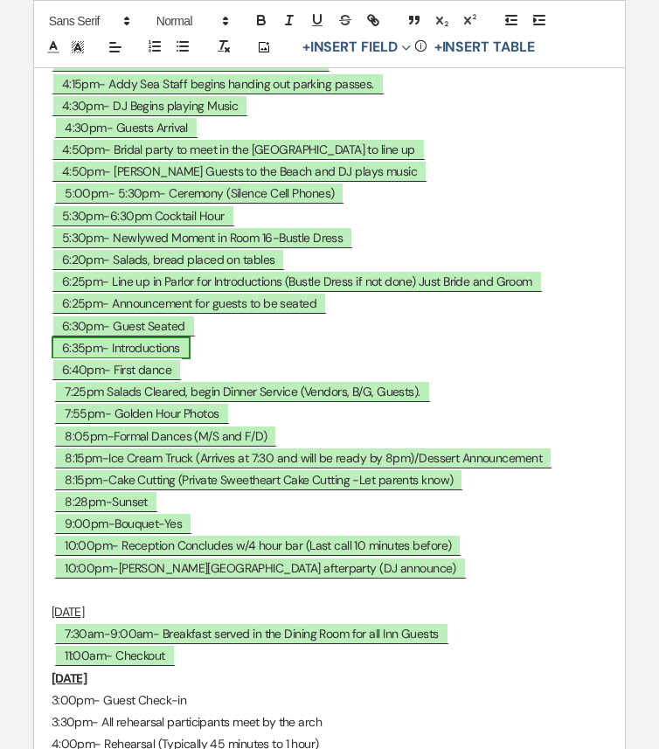
click at [172, 359] on span "6:35pm- Introductions" at bounding box center [121, 347] width 139 height 23
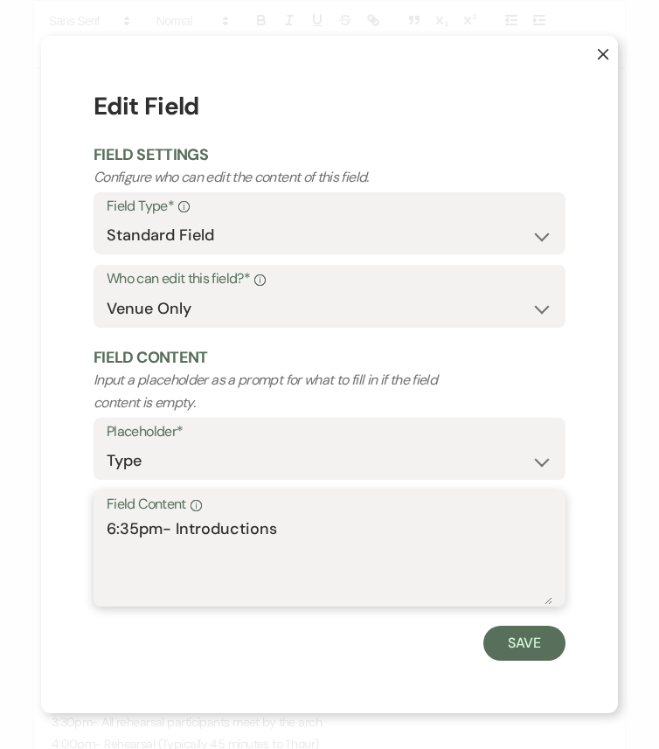
click at [273, 527] on textarea "6:35pm- Introductions" at bounding box center [329, 560] width 445 height 87
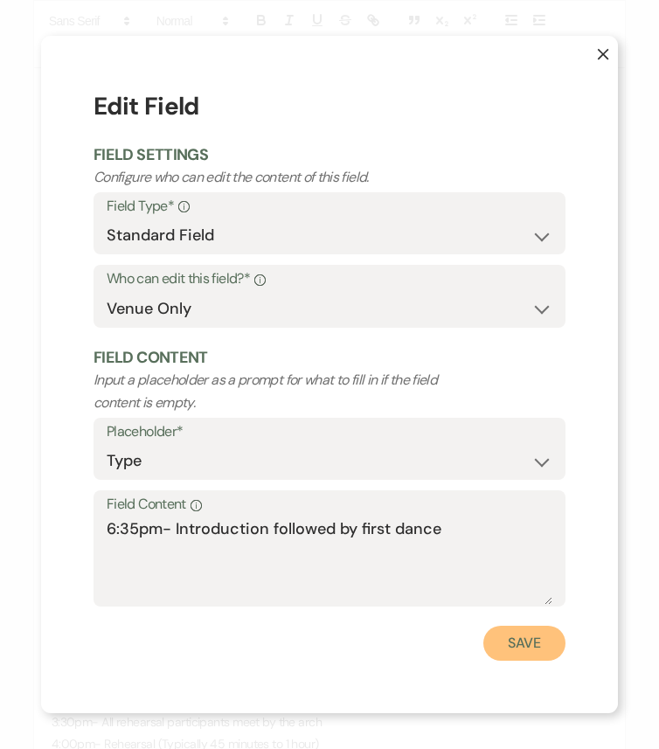
click at [536, 626] on button "Save" at bounding box center [524, 642] width 82 height 35
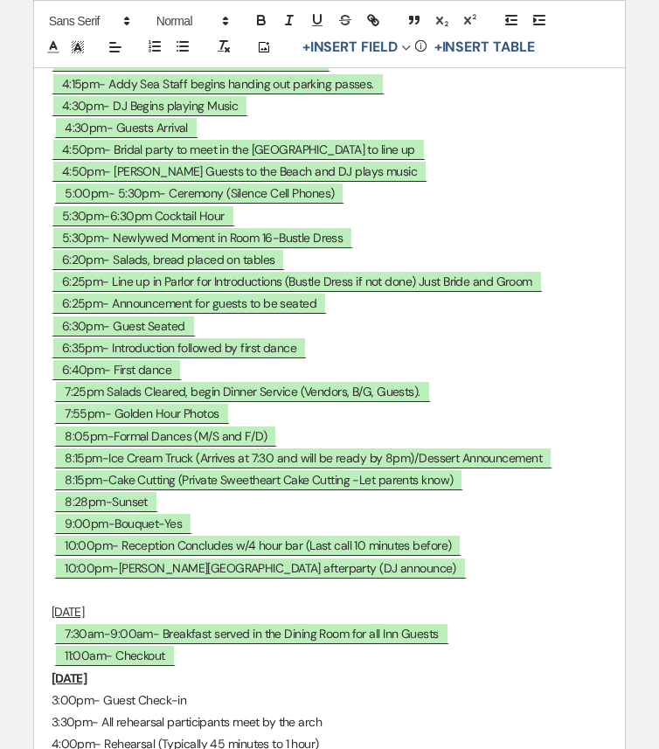
drag, startPoint x: 189, startPoint y: 490, endPoint x: 39, endPoint y: 489, distance: 149.4
drag, startPoint x: 39, startPoint y: 489, endPoint x: 212, endPoint y: 489, distance: 173.0
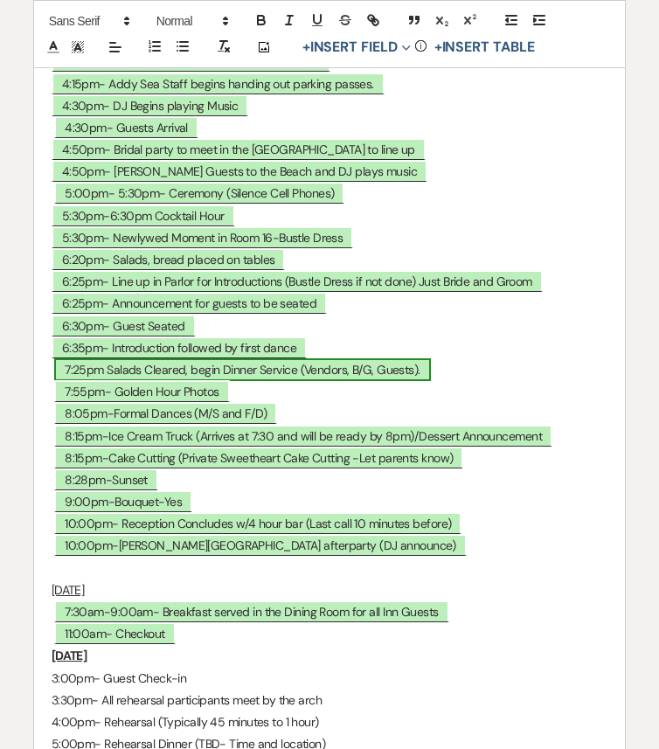
click at [80, 381] on span "7:25pm Salads Cleared, begin Dinner Service (Vendors, B/G, Guests)." at bounding box center [242, 369] width 376 height 23
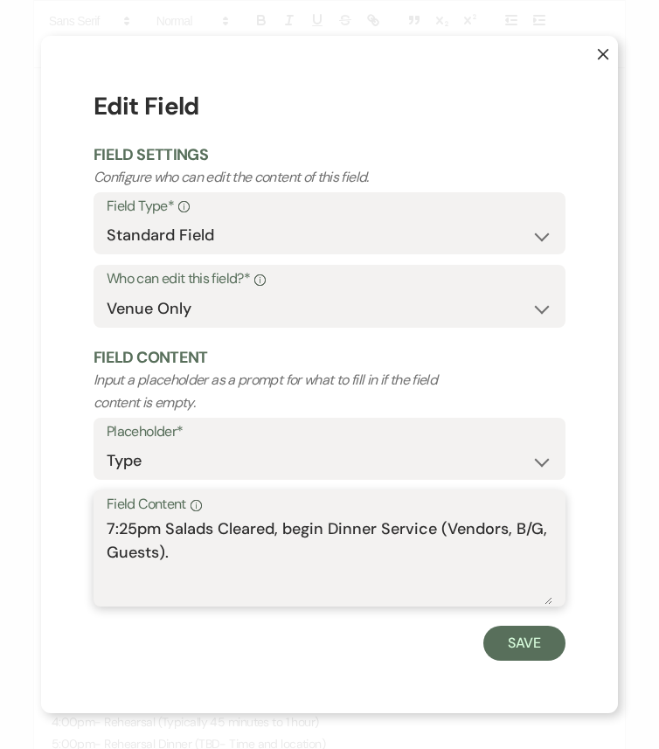
click at [112, 527] on textarea "7:25pm Salads Cleared, begin Dinner Service (Vendors, B/G, Guests)." at bounding box center [329, 560] width 445 height 87
click at [130, 532] on textarea "6:25pm Salads Cleared, begin Dinner Service (Vendors, B/G, Guests)." at bounding box center [329, 560] width 445 height 87
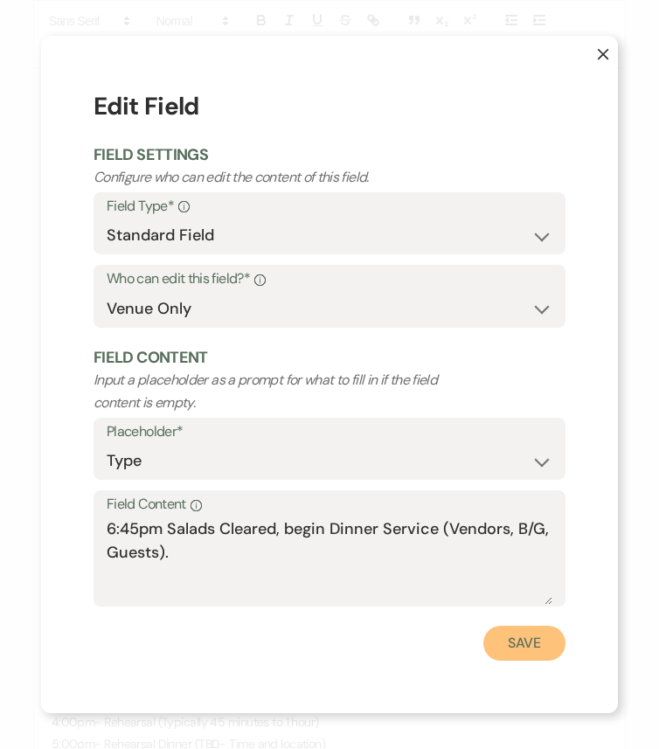
click at [514, 626] on button "Save" at bounding box center [524, 642] width 82 height 35
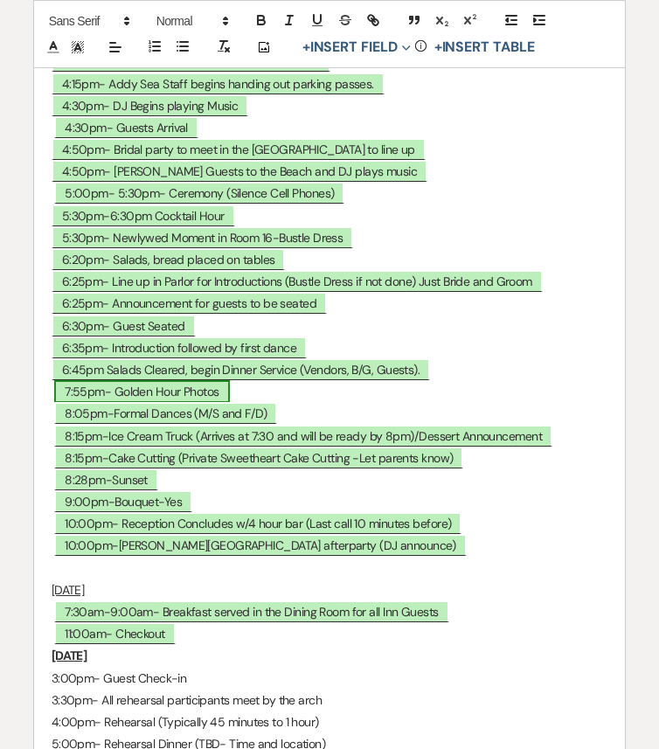
click at [86, 403] on span "7:55pm- Golden Hour Photos" at bounding box center [141, 391] width 175 height 23
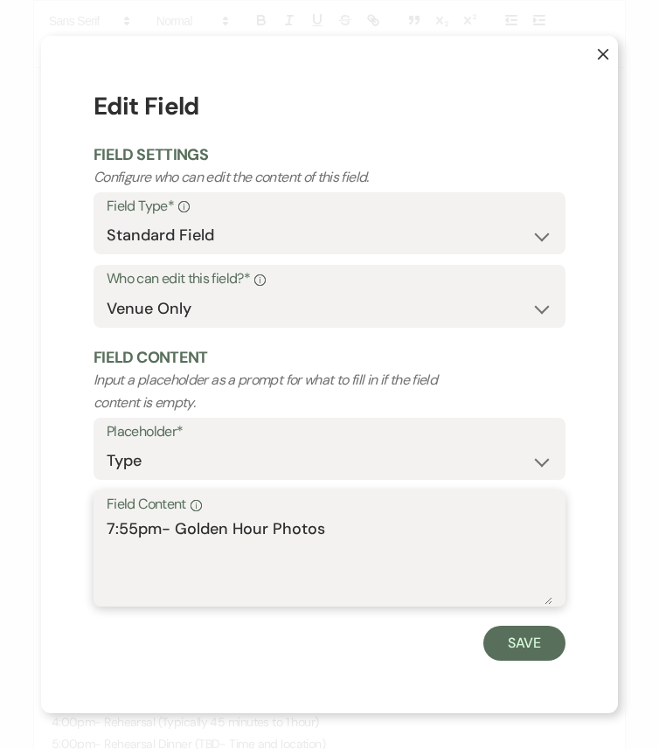
click at [128, 525] on textarea "7:55pm- Golden Hour Photos" at bounding box center [329, 560] width 445 height 87
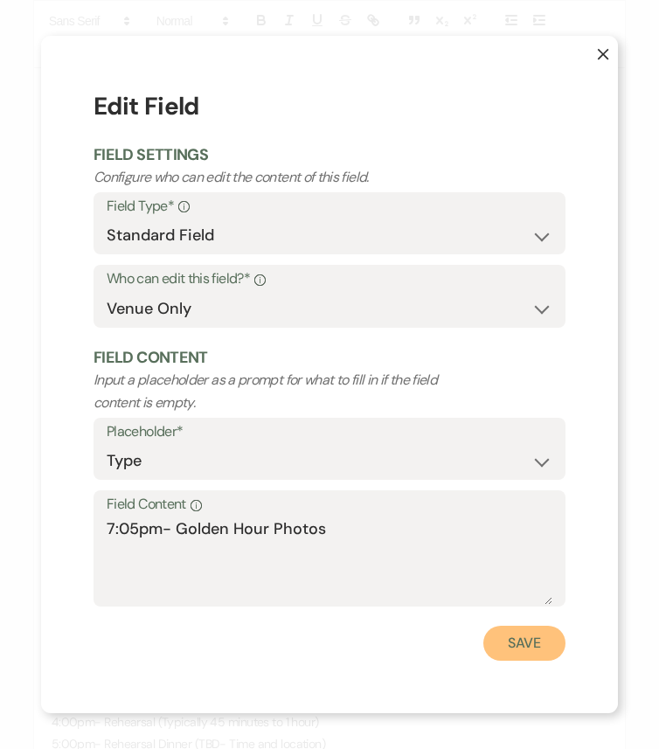
click at [535, 626] on button "Save" at bounding box center [524, 642] width 82 height 35
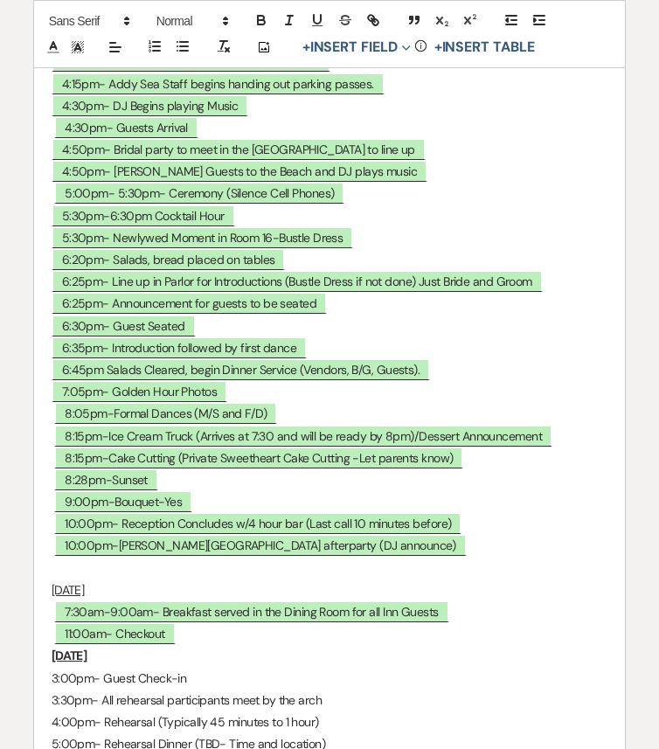
drag, startPoint x: 170, startPoint y: 598, endPoint x: 26, endPoint y: 604, distance: 144.2
click at [236, 403] on p "7:05pm- Golden Hour Photos" at bounding box center [330, 392] width 556 height 22
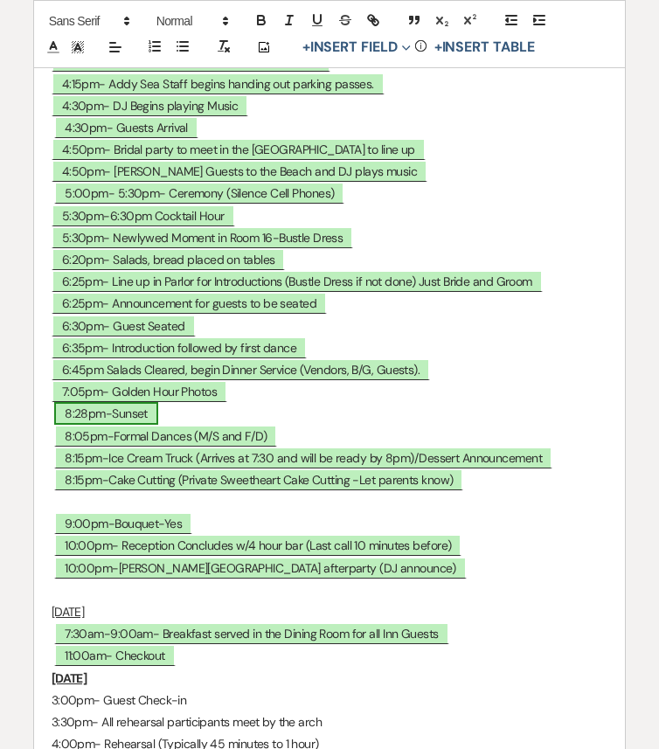
click at [86, 425] on span "8:28pm-Sunset" at bounding box center [106, 413] width 104 height 23
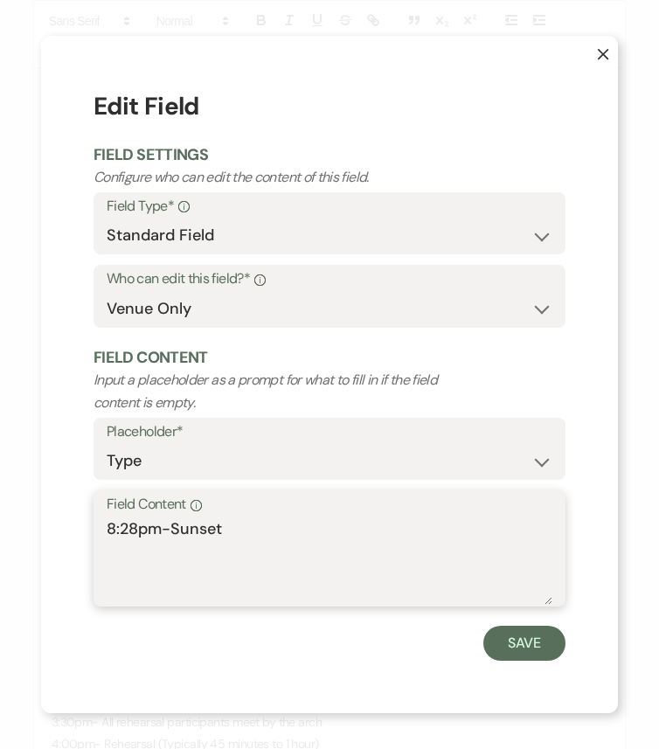
drag, startPoint x: 135, startPoint y: 526, endPoint x: 102, endPoint y: 526, distance: 32.3
click at [102, 526] on div "Field Content Info 8:28pm-Sunset" at bounding box center [329, 548] width 472 height 116
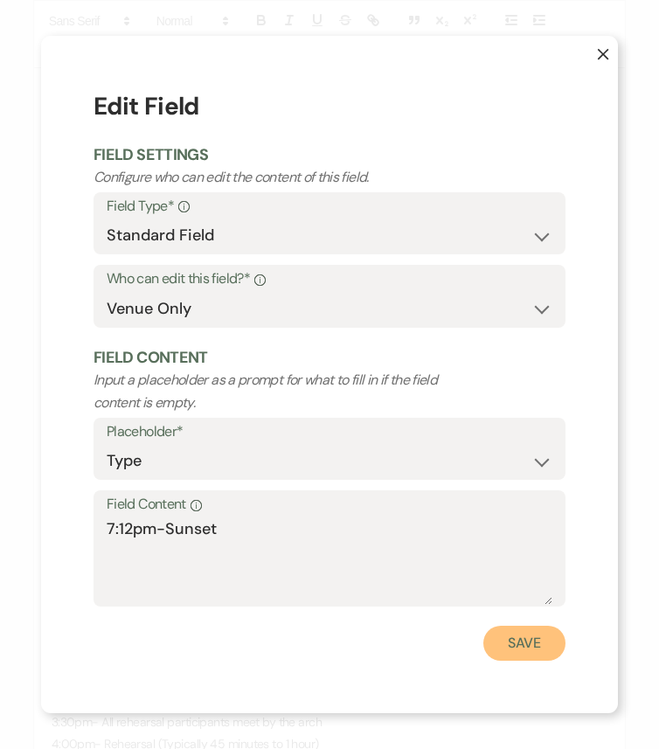
click at [521, 626] on button "Save" at bounding box center [524, 642] width 82 height 35
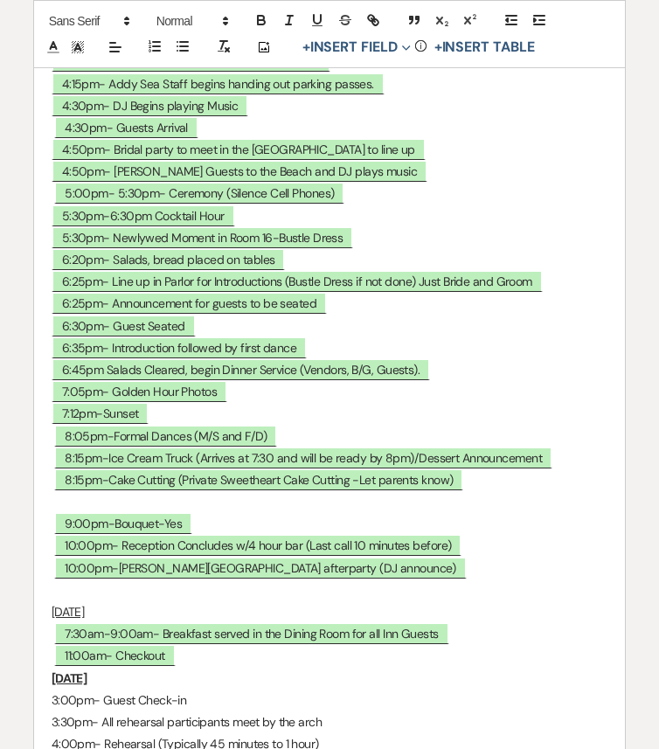
click at [57, 513] on p at bounding box center [330, 502] width 556 height 22
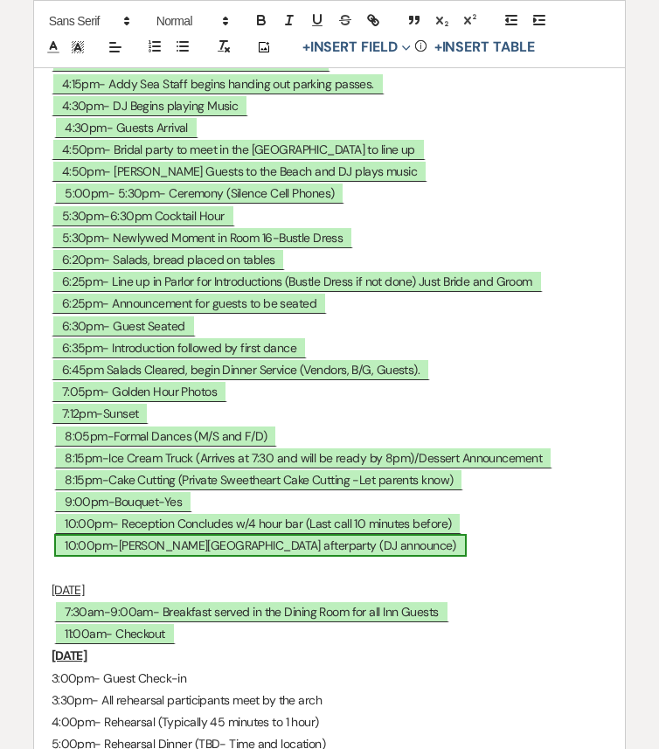
click at [243, 556] on span "10:00pm-Bethany Boat House afterparty (DJ announce)" at bounding box center [260, 545] width 412 height 23
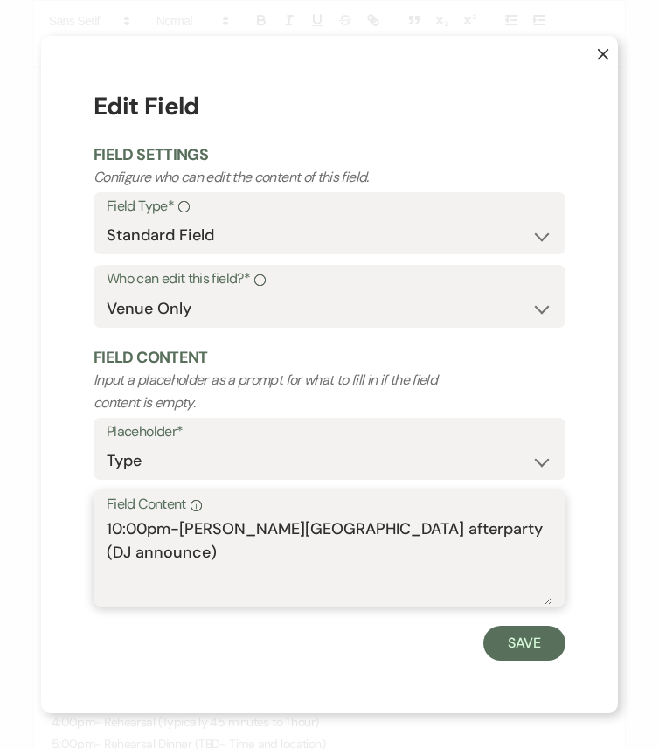
drag, startPoint x: 182, startPoint y: 527, endPoint x: 411, endPoint y: 530, distance: 228.9
click at [411, 530] on textarea "10:00pm-Bethany Boat House afterparty (DJ announce)" at bounding box center [329, 560] width 445 height 87
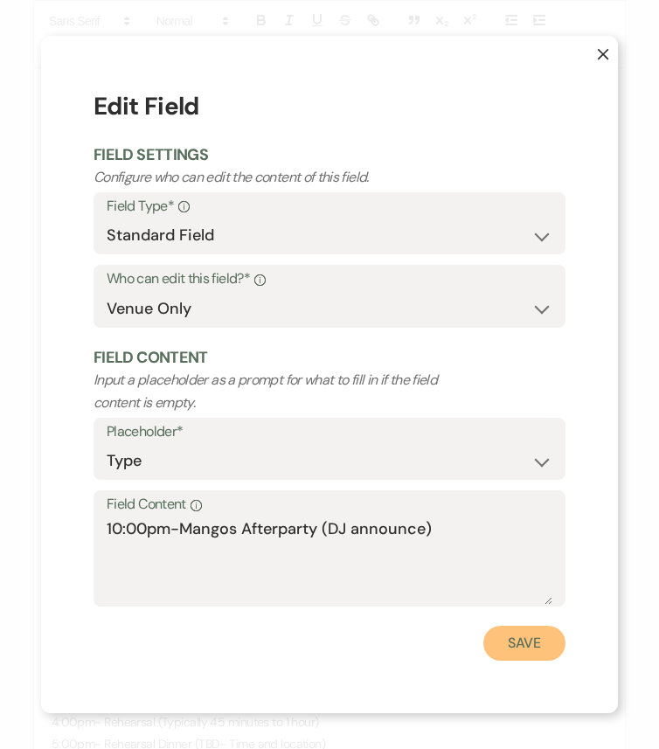
click at [528, 626] on button "Save" at bounding box center [524, 642] width 82 height 35
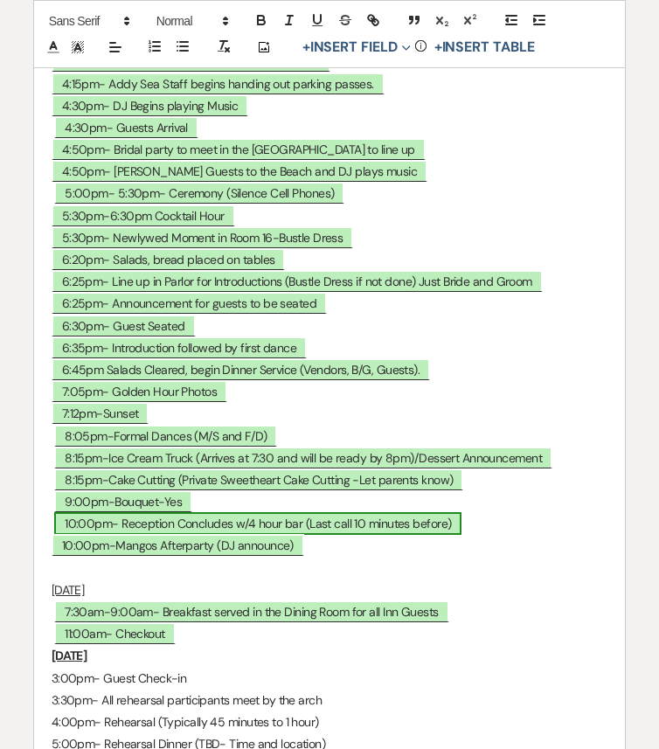
click at [243, 535] on span "10:00pm- Reception Concludes w/4 hour bar (Last call 10 minutes before)" at bounding box center [257, 523] width 407 height 23
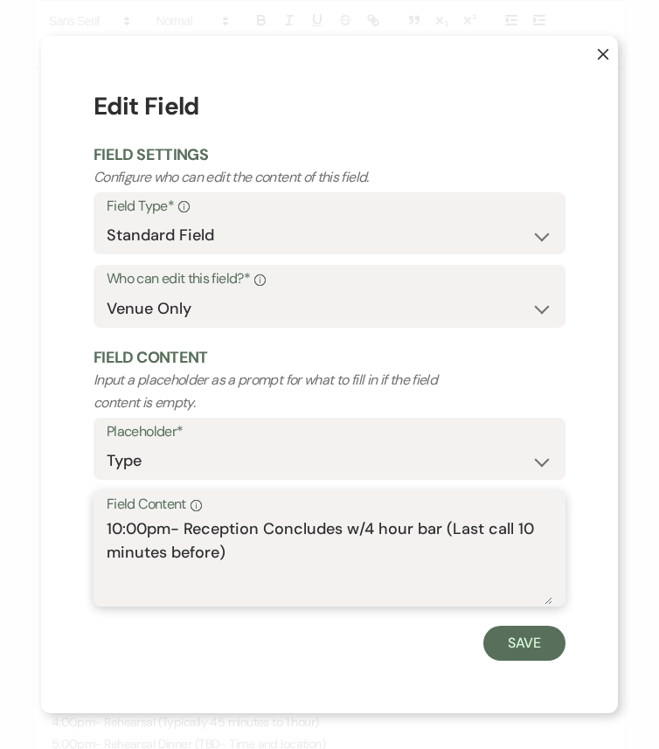
click at [372, 526] on textarea "10:00pm- Reception Concludes w/4 hour bar (Last call 10 minutes before)" at bounding box center [329, 560] width 445 height 87
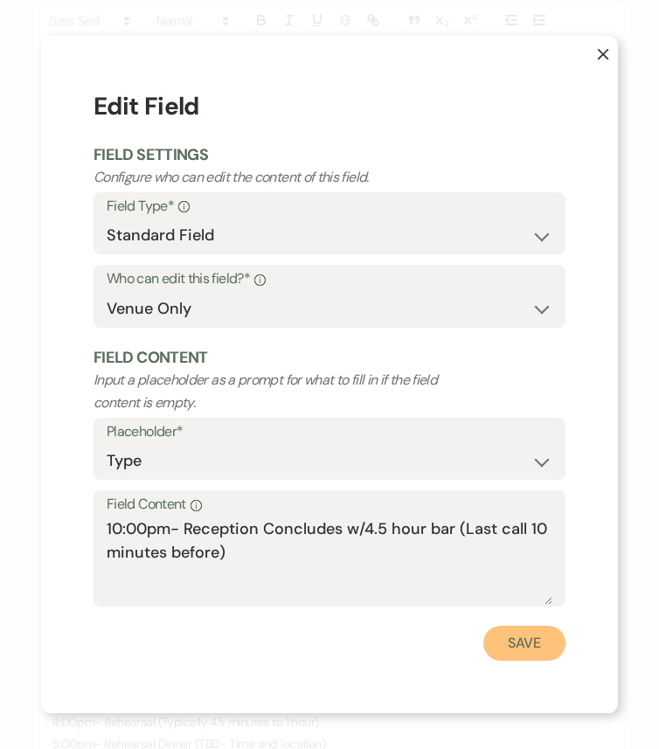
click at [514, 626] on button "Save" at bounding box center [524, 642] width 82 height 35
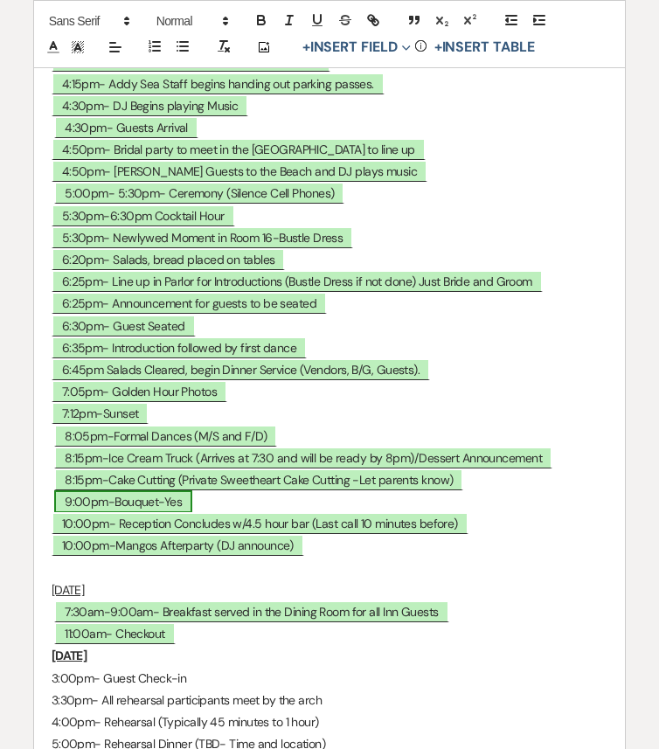
click at [173, 513] on span "9:00pm-Bouquet-Yes" at bounding box center [123, 501] width 138 height 23
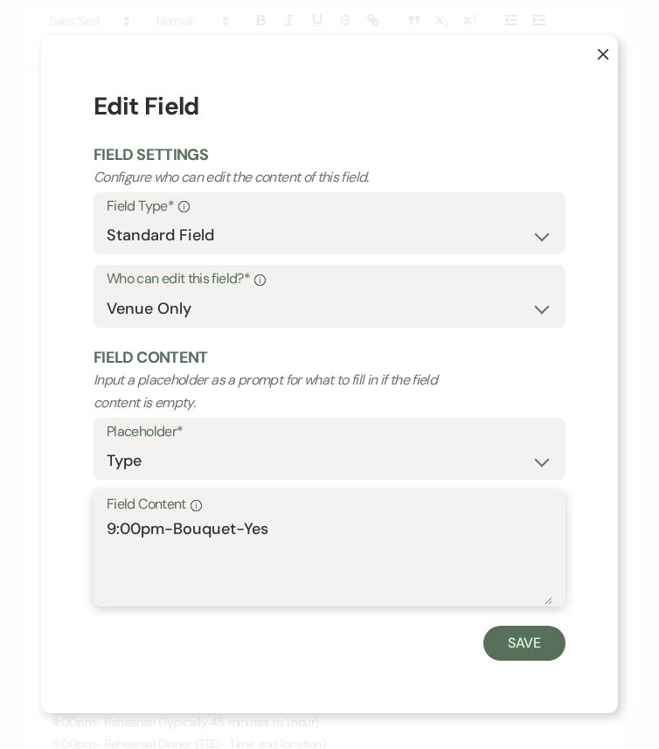
drag, startPoint x: 175, startPoint y: 527, endPoint x: 100, endPoint y: 527, distance: 74.2
click at [100, 527] on div "Field Content Info 9:00pm-Bouquet-Yes" at bounding box center [329, 548] width 472 height 116
drag, startPoint x: 210, startPoint y: 525, endPoint x: 169, endPoint y: 525, distance: 41.1
click at [169, 525] on textarea "Bouquet-Yes" at bounding box center [329, 560] width 445 height 87
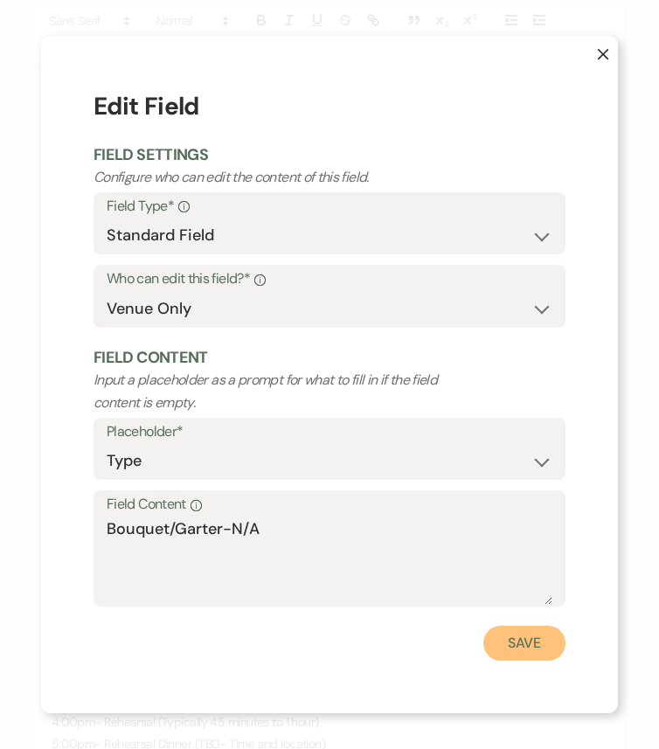
click at [508, 626] on button "Save" at bounding box center [524, 642] width 82 height 35
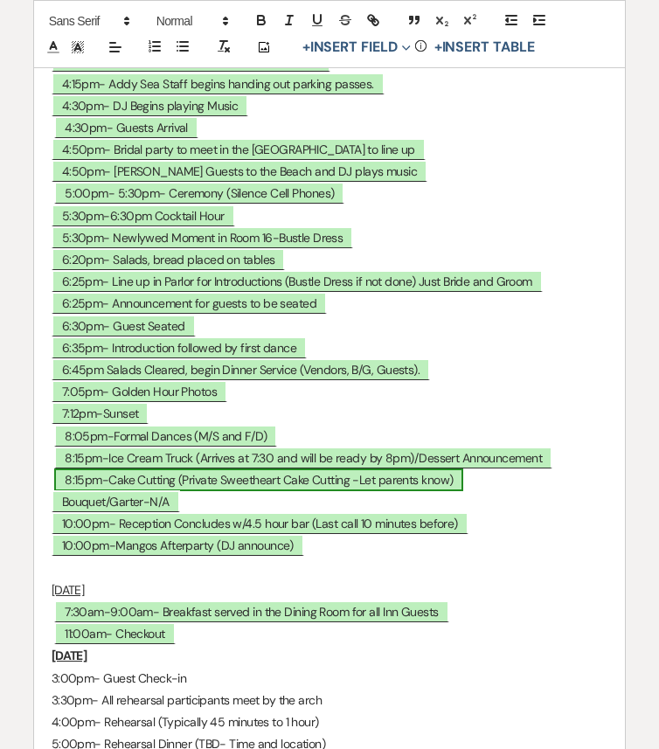
click at [81, 491] on span "8:15pm-Cake Cutting (Private Sweetheart Cake Cutting -Let parents know)" at bounding box center [258, 479] width 409 height 23
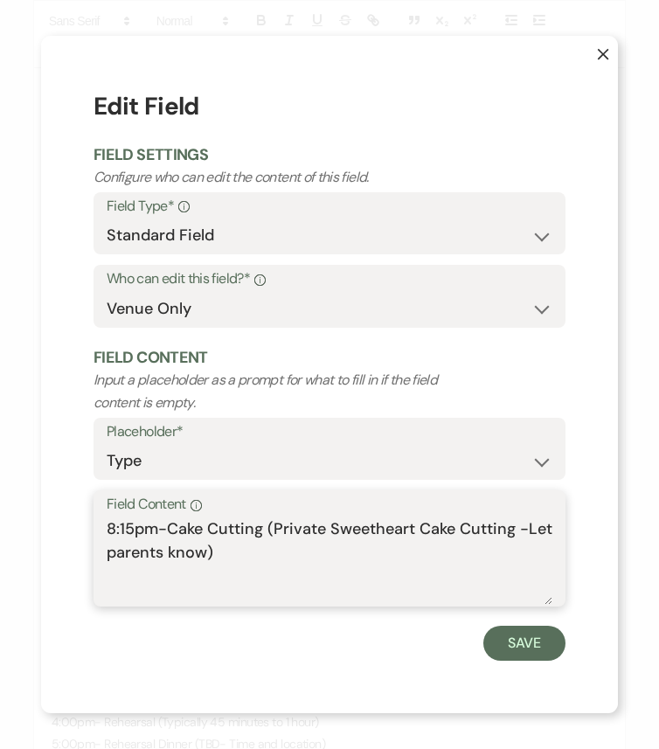
click at [114, 528] on textarea "8:15pm-Cake Cutting (Private Sweetheart Cake Cutting -Let parents know)" at bounding box center [329, 560] width 445 height 87
drag, startPoint x: 169, startPoint y: 525, endPoint x: 257, endPoint y: 556, distance: 92.8
click at [257, 556] on textarea "7:45pm-Cake Cutting (Private Sweetheart Cake Cutting -Let parents know)" at bounding box center [329, 560] width 445 height 87
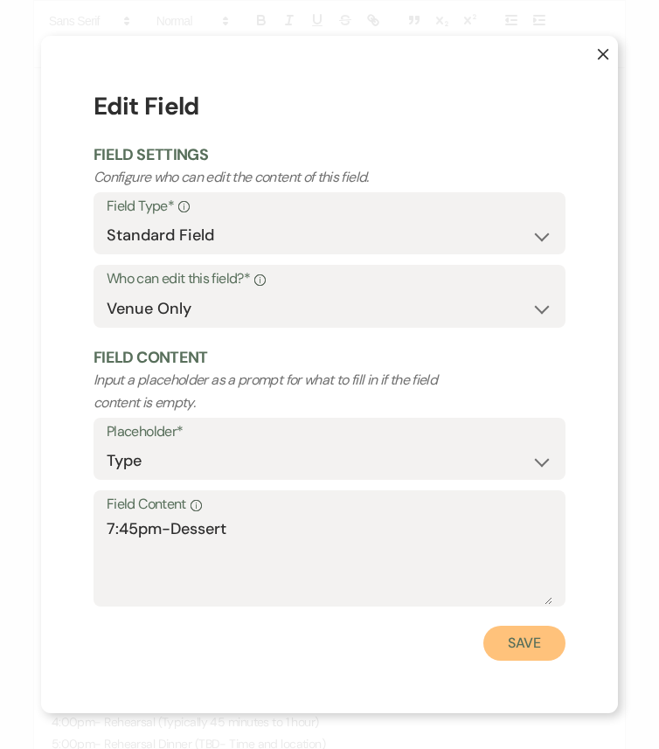
click at [530, 626] on button "Save" at bounding box center [524, 642] width 82 height 35
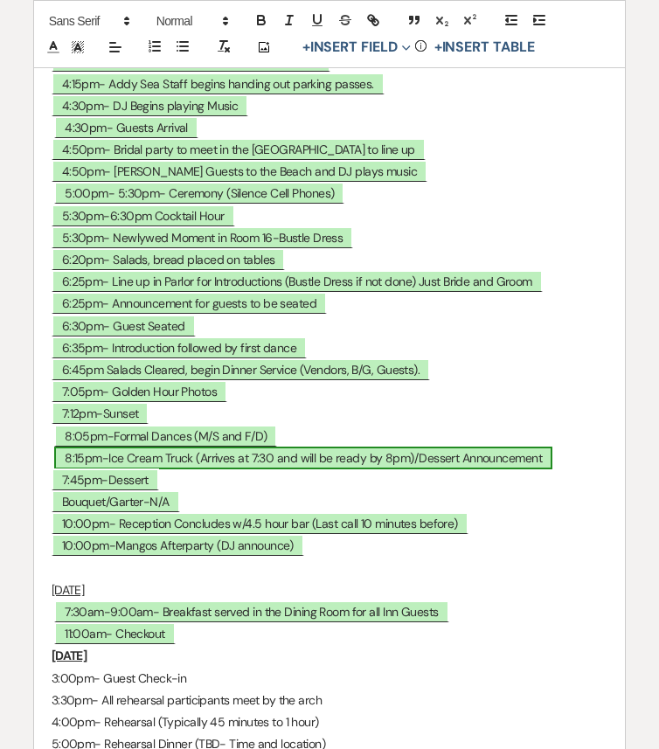
click at [148, 469] on span "8:15pm-Ice Cream Truck (Arrives at 7:30 and will be ready by 8pm)/Dessert Annou…" at bounding box center [303, 457] width 498 height 23
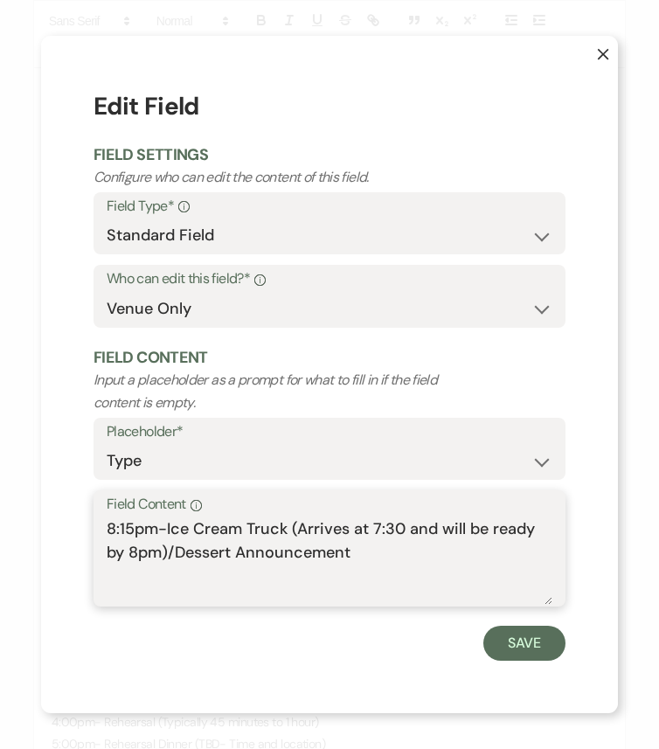
drag, startPoint x: 377, startPoint y: 558, endPoint x: 86, endPoint y: 518, distance: 294.5
click at [86, 518] on div "X Edit Field Field Settings Configure who can edit the content of this field. F…" at bounding box center [329, 374] width 577 height 677
paste textarea "Cake Cutting (Private Sweetheart Cake Cutting -Let parents know)"
click at [107, 527] on textarea "Cake Cutting (Private Sweetheart Cake Cutting -Let parents know)" at bounding box center [329, 560] width 445 height 87
drag, startPoint x: 331, startPoint y: 528, endPoint x: 418, endPoint y: 526, distance: 86.5
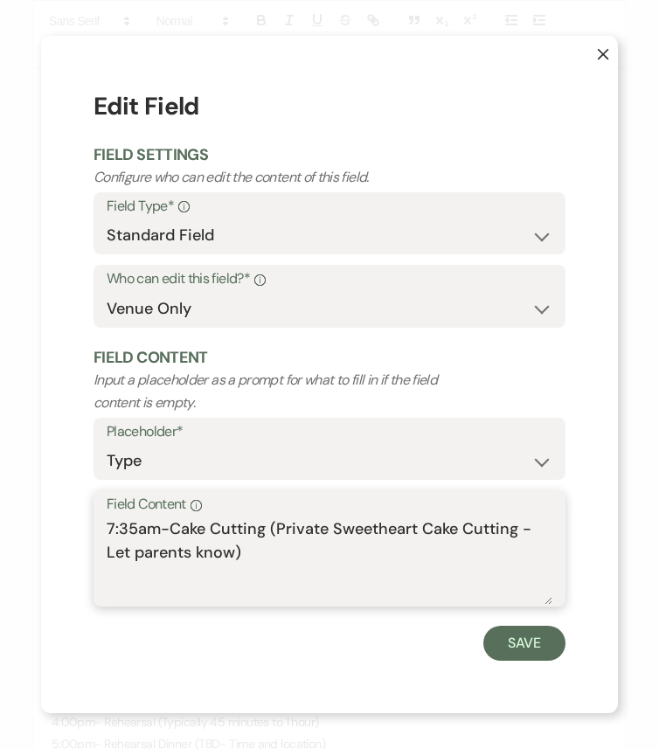
click at [418, 526] on textarea "7:35am-Cake Cutting (Private Sweetheart Cake Cutting -Let parents know)" at bounding box center [329, 560] width 445 height 87
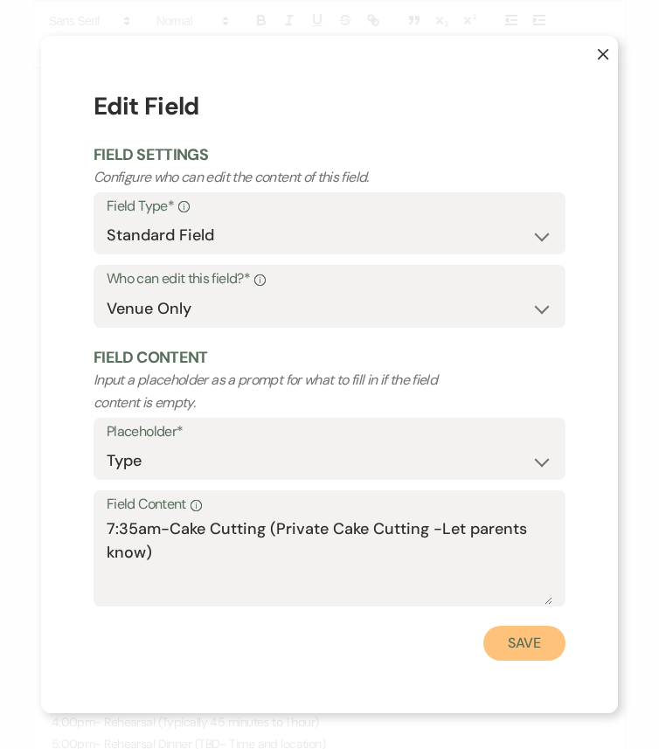
click at [504, 626] on button "Save" at bounding box center [524, 642] width 82 height 35
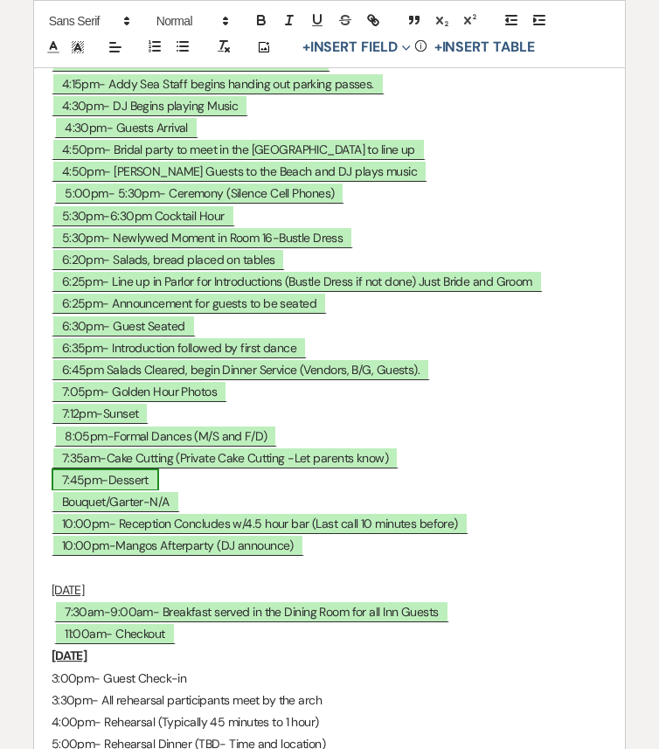
click at [149, 491] on span "7:45pm-Dessert" at bounding box center [105, 479] width 107 height 23
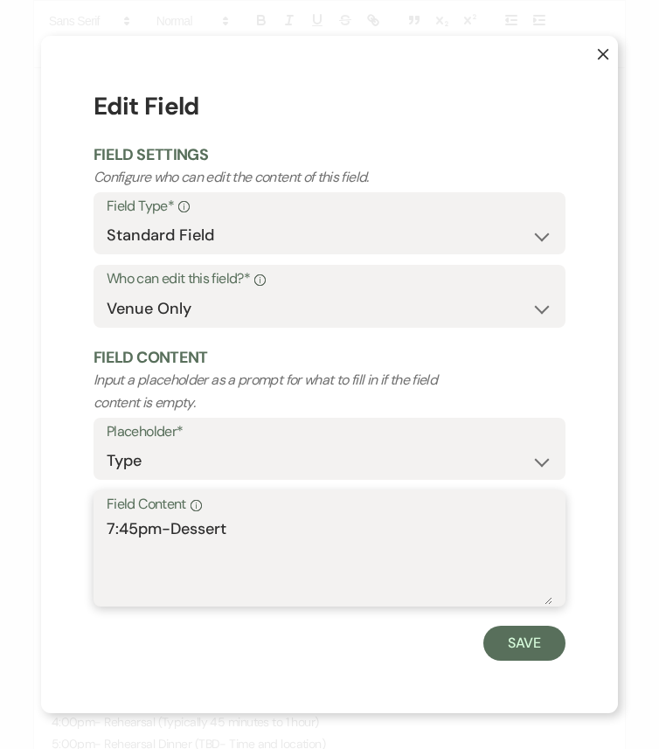
click at [262, 529] on textarea "7:45pm-Dessert" at bounding box center [329, 560] width 445 height 87
paste textarea "(DJ Announces after "dances" )"
drag, startPoint x: 456, startPoint y: 524, endPoint x: 344, endPoint y: 523, distance: 111.8
click at [344, 523] on textarea "7:45pm-Dessert (DJ Announces after "dances" )" at bounding box center [329, 560] width 445 height 87
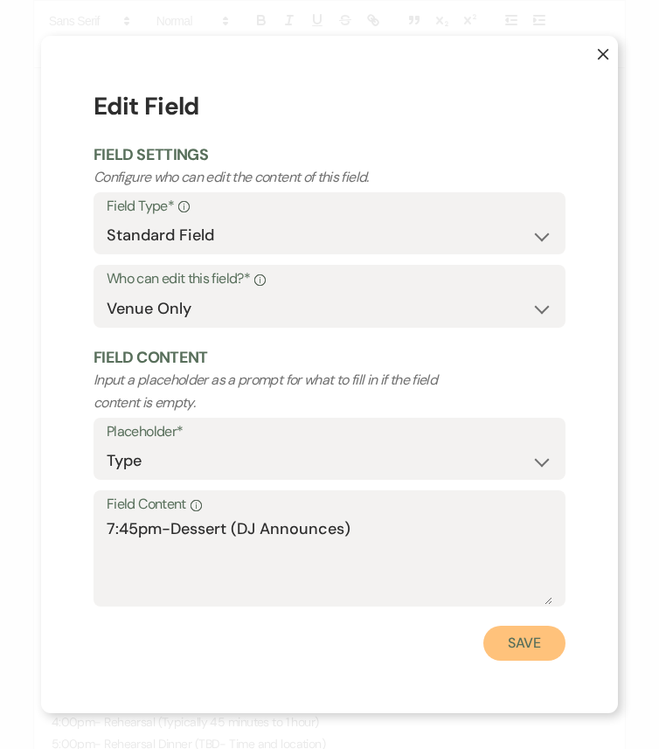
click at [516, 626] on button "Save" at bounding box center [524, 642] width 82 height 35
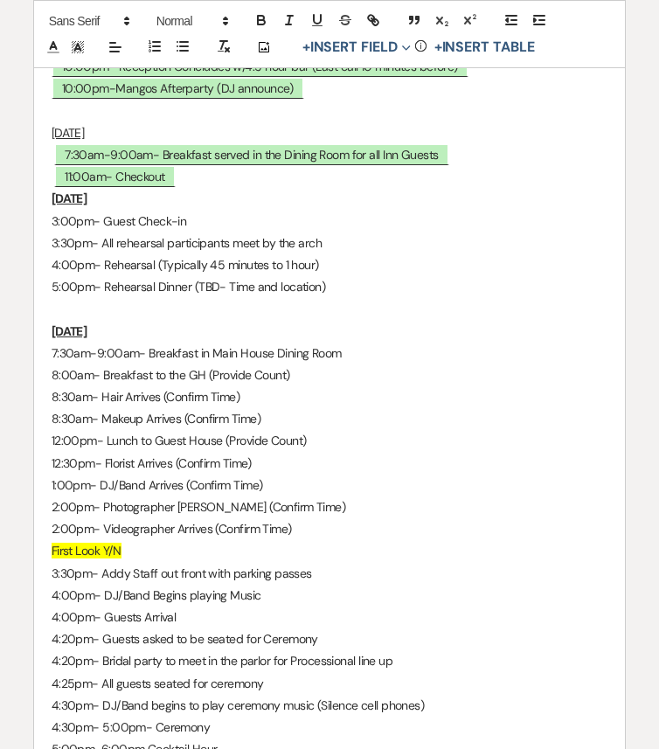
scroll to position [9066, 0]
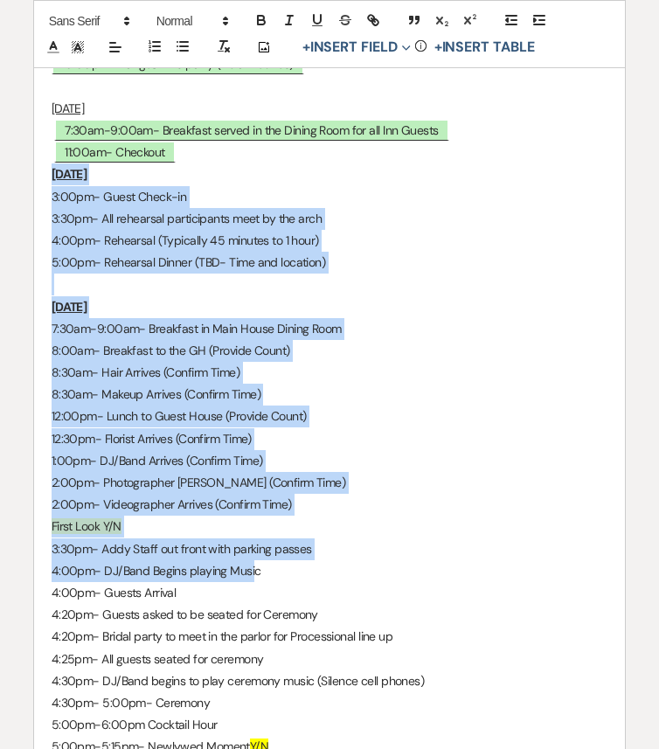
drag, startPoint x: 51, startPoint y: 297, endPoint x: 251, endPoint y: 685, distance: 436.4
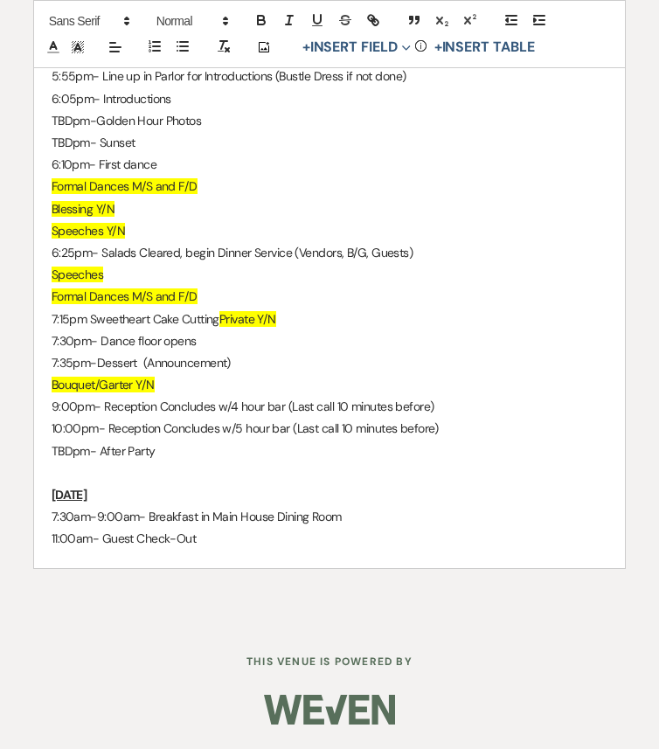
scroll to position [9528, 0]
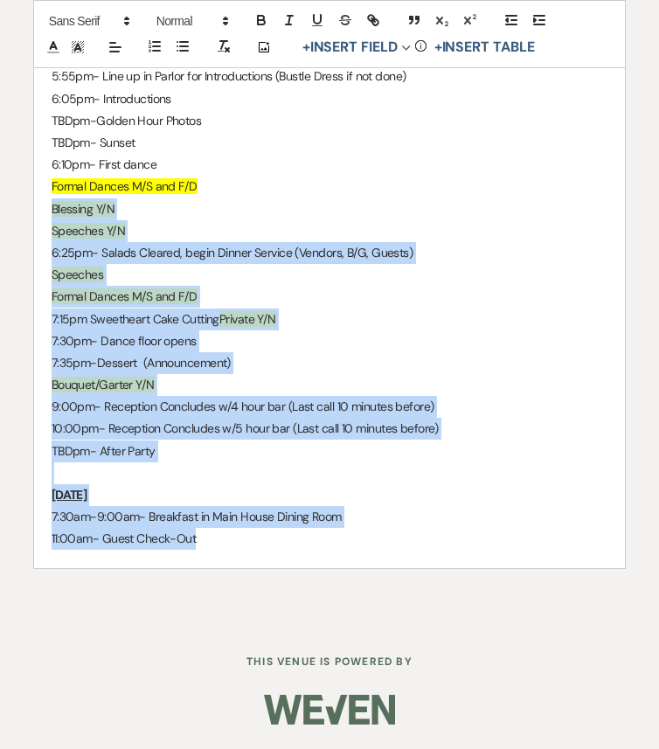
drag, startPoint x: 211, startPoint y: 532, endPoint x: 44, endPoint y: 204, distance: 368.4
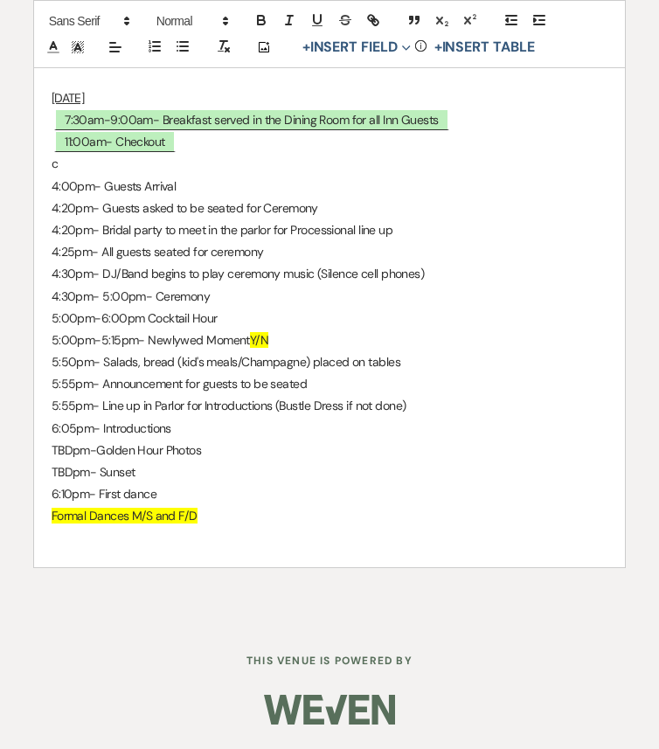
scroll to position [9198, 0]
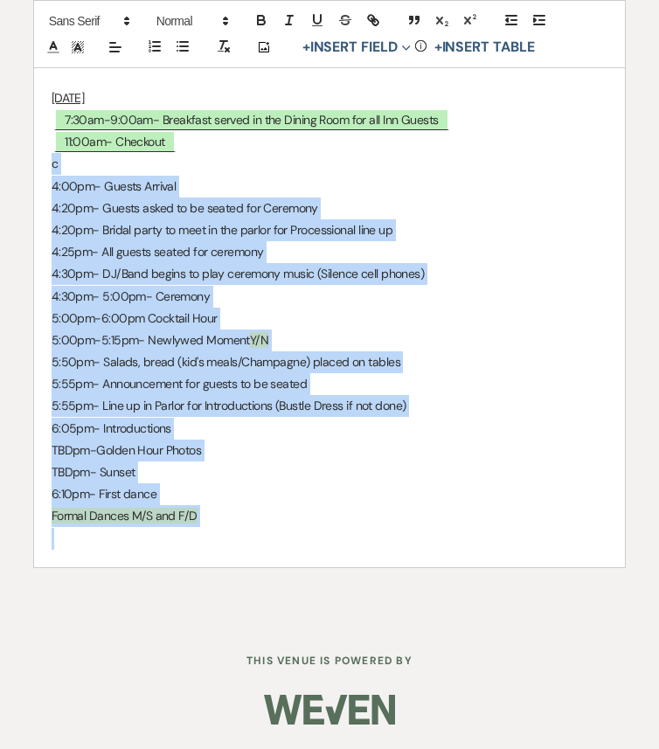
drag, startPoint x: 50, startPoint y: 162, endPoint x: 234, endPoint y: 553, distance: 431.8
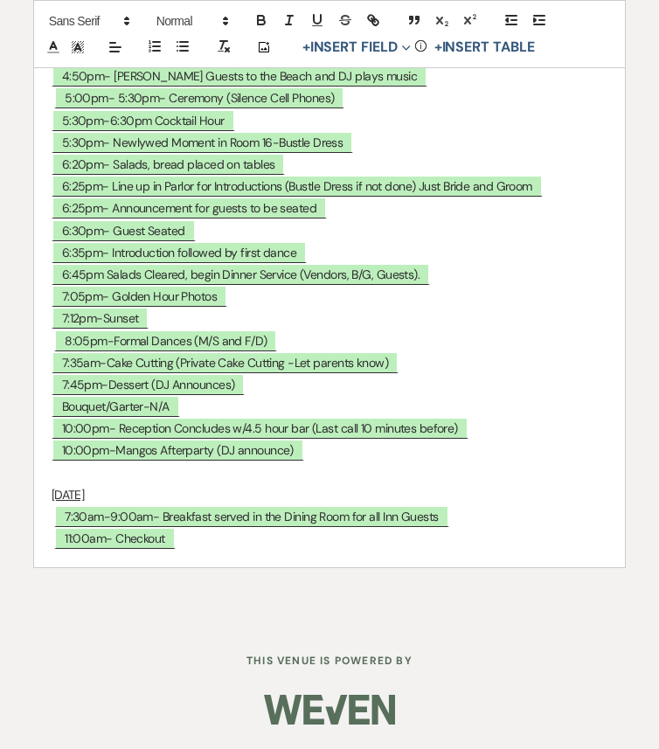
scroll to position [8802, 0]
click at [129, 342] on span "8:05pm-Formal Dances (M/S and F/D)" at bounding box center [165, 340] width 223 height 23
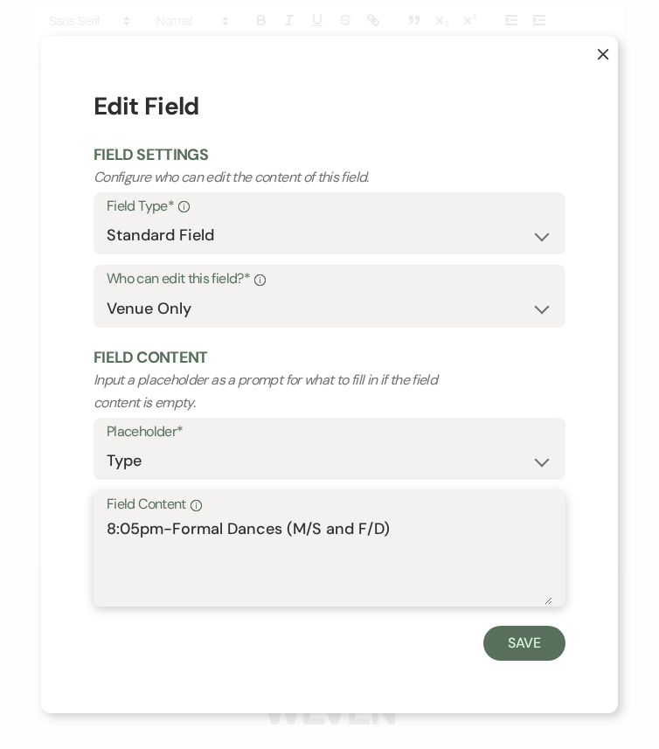
drag, startPoint x: 418, startPoint y: 535, endPoint x: 90, endPoint y: 521, distance: 327.9
click at [90, 521] on div "X Edit Field Field Settings Configure who can edit the content of this field. F…" at bounding box center [329, 374] width 577 height 677
paste textarea "7:15pm- Speeches (BM, MOH)"
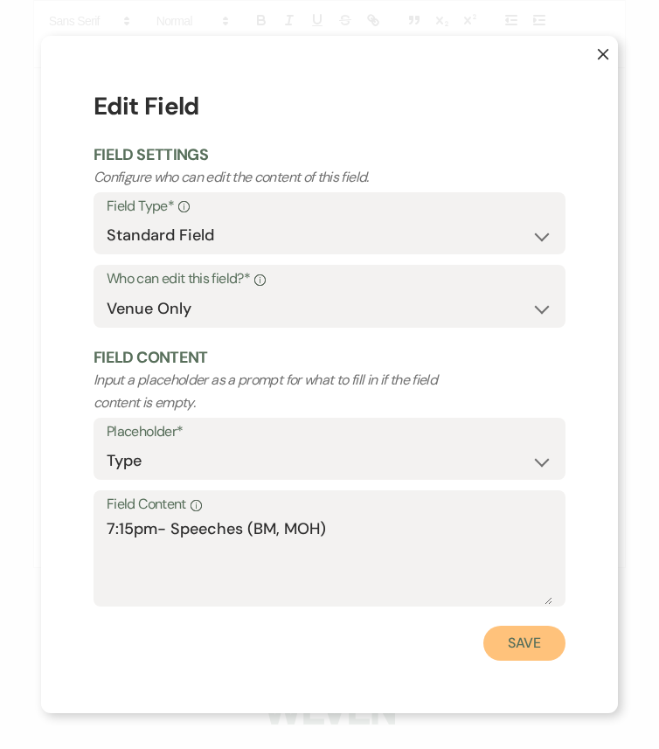
click at [526, 626] on button "Save" at bounding box center [524, 642] width 82 height 35
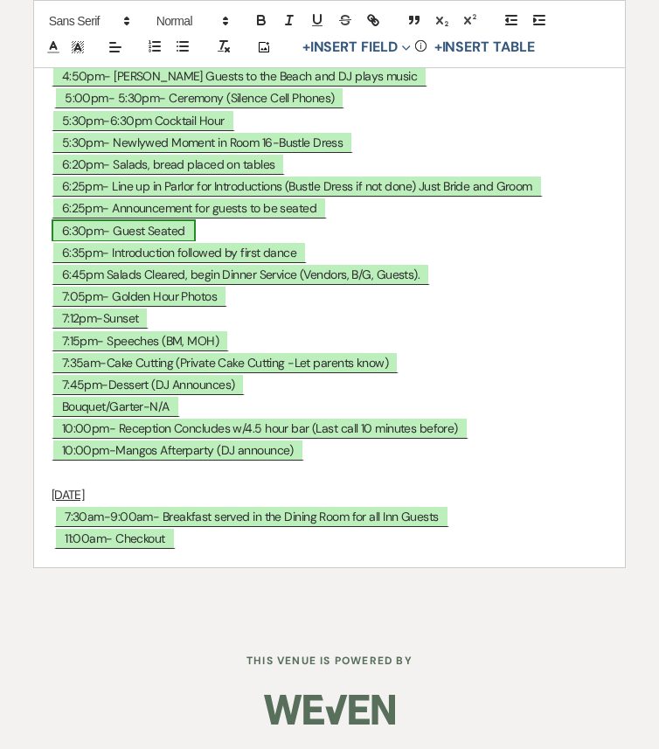
scroll to position [8788, 0]
click at [209, 307] on span "7:05pm- Golden Hour Photos" at bounding box center [140, 296] width 176 height 23
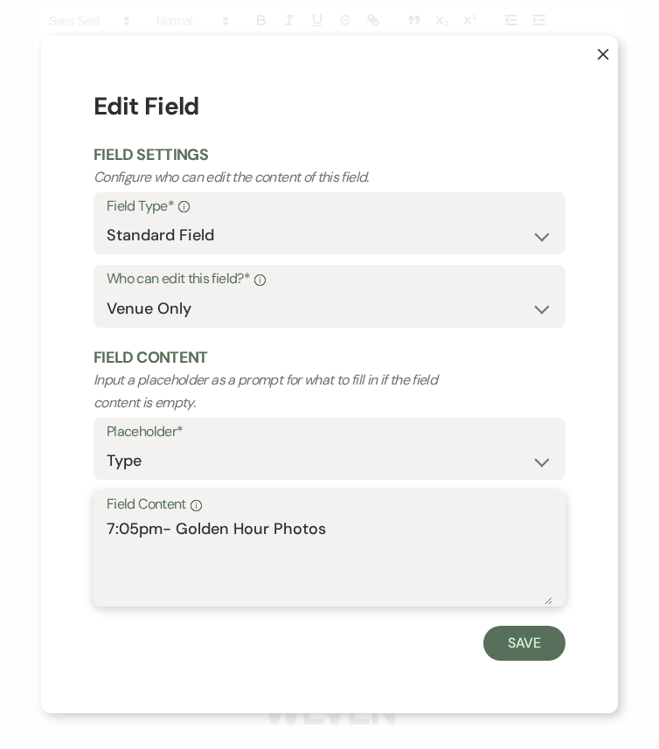
click at [327, 535] on textarea "7:05pm- Golden Hour Photos" at bounding box center [329, 560] width 445 height 87
click at [333, 527] on textarea "7:05pm- Golden Hour Photos (Discuss with photogrpaher" at bounding box center [329, 560] width 445 height 87
click at [240, 552] on textarea "7:05pm- Golden Hour Photos (Katie to discuss with photogrpaher" at bounding box center [329, 560] width 445 height 87
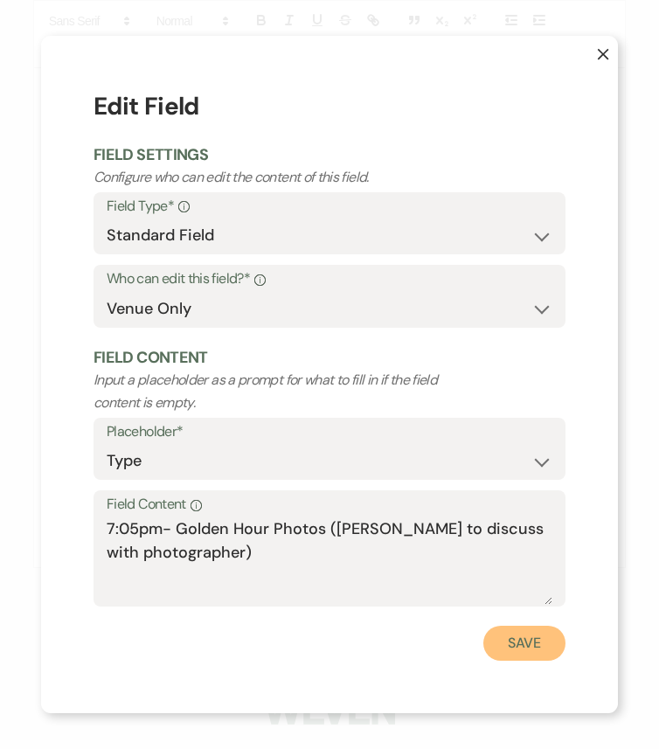
click at [511, 626] on button "Save" at bounding box center [524, 642] width 82 height 35
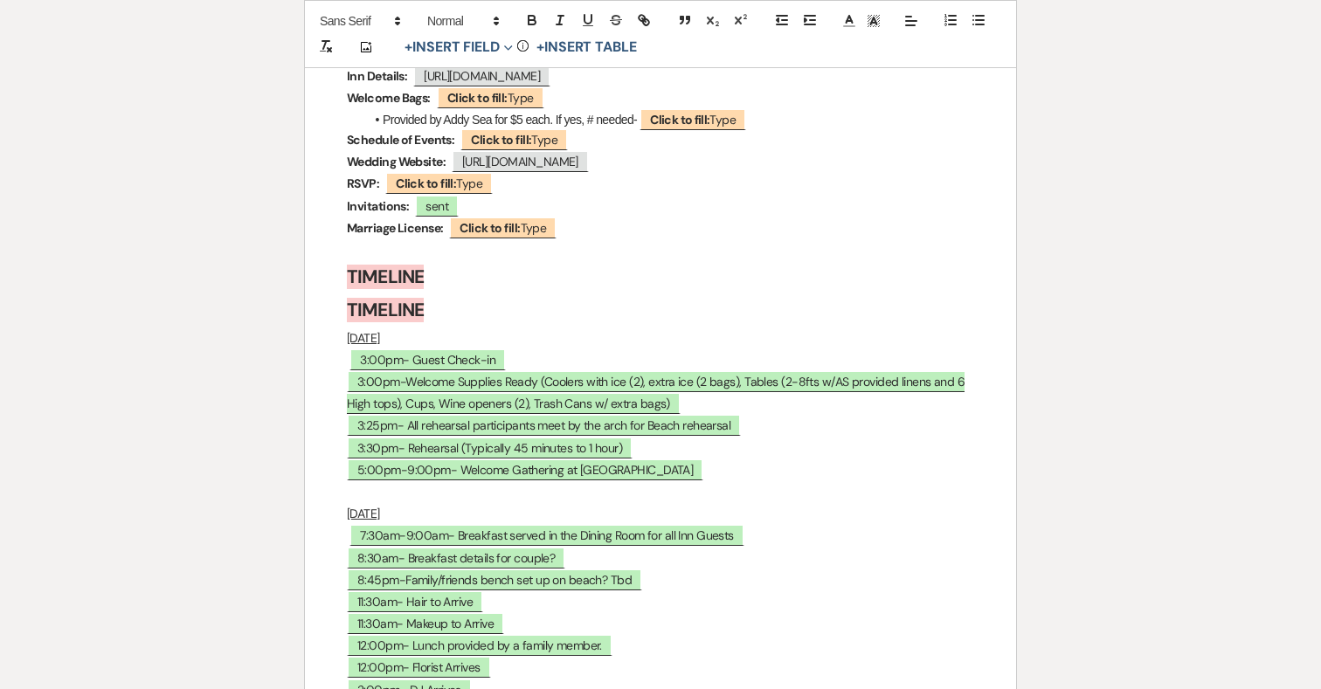
scroll to position [7842, 0]
click at [485, 196] on span "Click to fill: Type" at bounding box center [438, 184] width 107 height 23
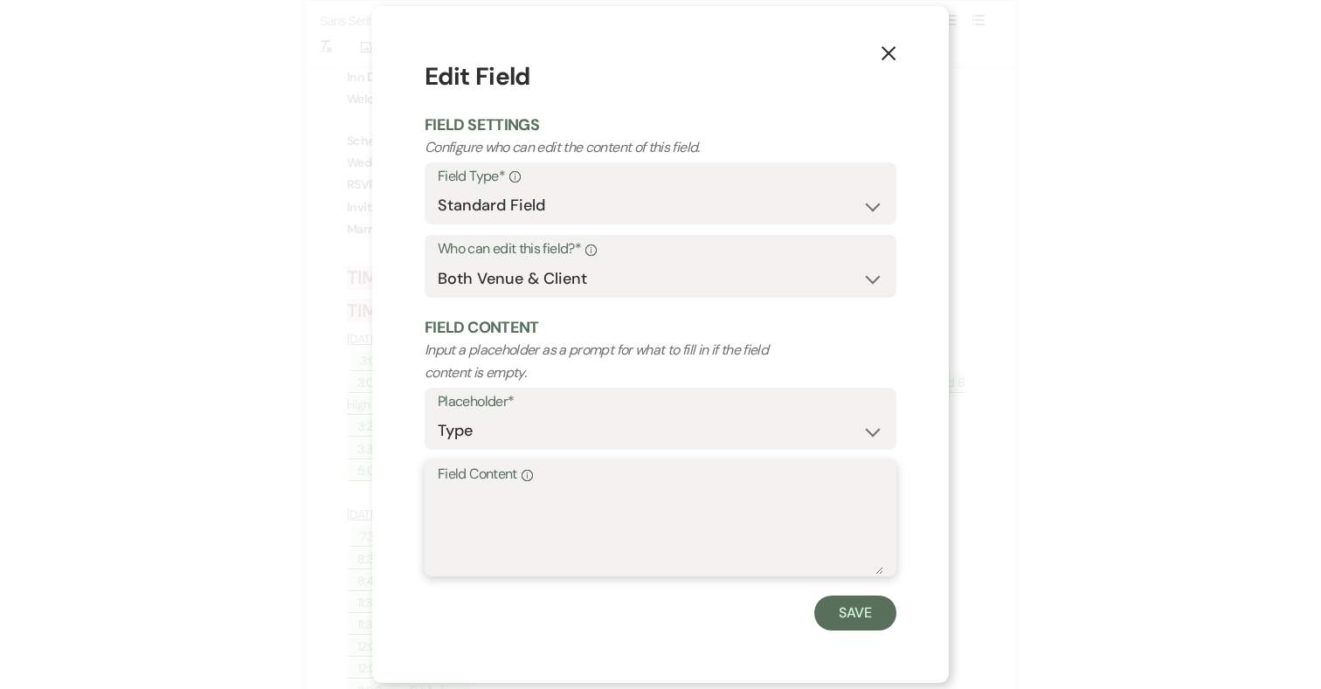
click at [529, 499] on textarea "Field Content Info" at bounding box center [660, 530] width 445 height 87
click at [878, 611] on button "Save" at bounding box center [855, 613] width 82 height 35
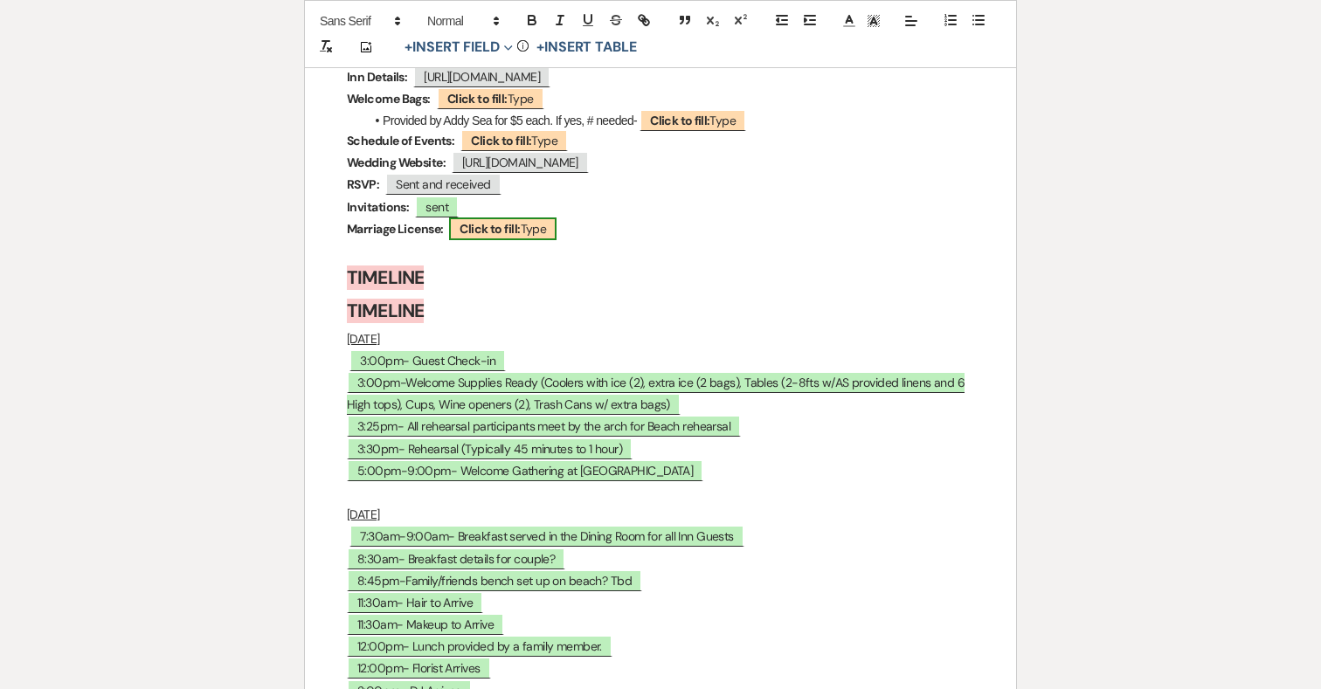
click at [530, 240] on span "Click to fill: Type" at bounding box center [502, 229] width 107 height 23
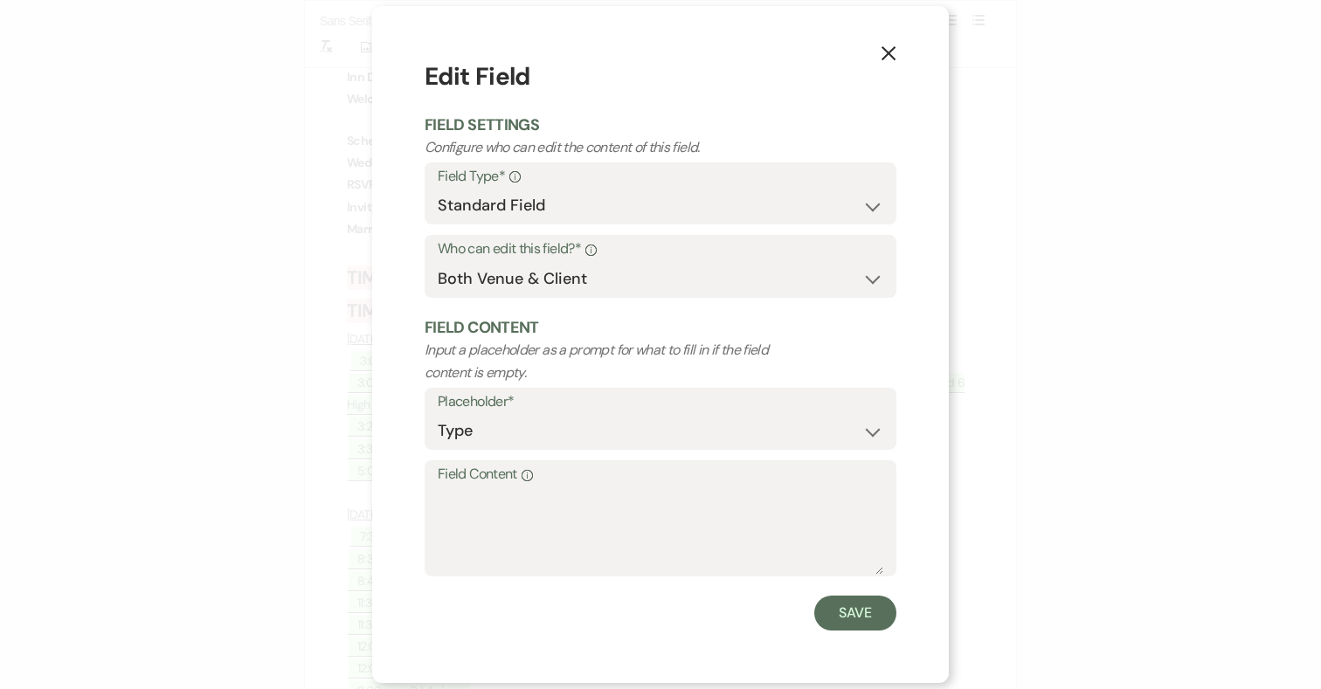
click at [887, 48] on icon "X" at bounding box center [889, 53] width 16 height 16
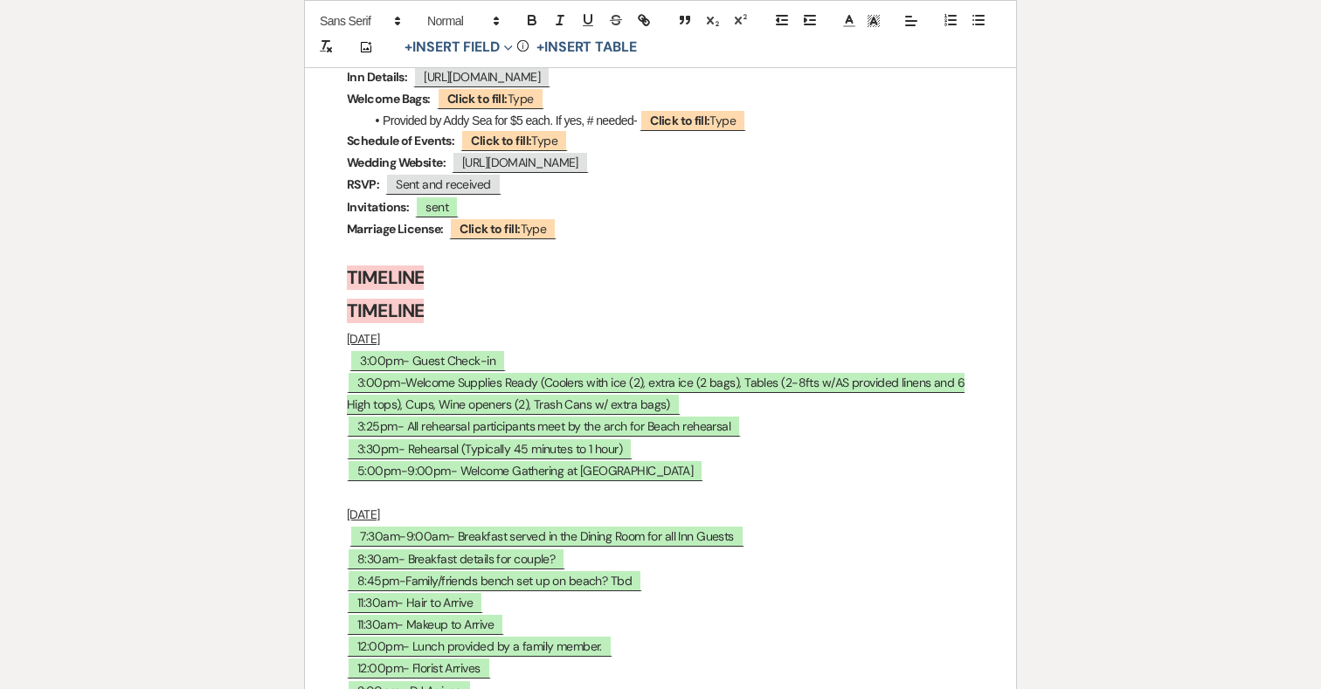
click at [721, 295] on h2 "TIMELINE" at bounding box center [660, 278] width 627 height 33
drag, startPoint x: 444, startPoint y: 376, endPoint x: 337, endPoint y: 376, distance: 106.6
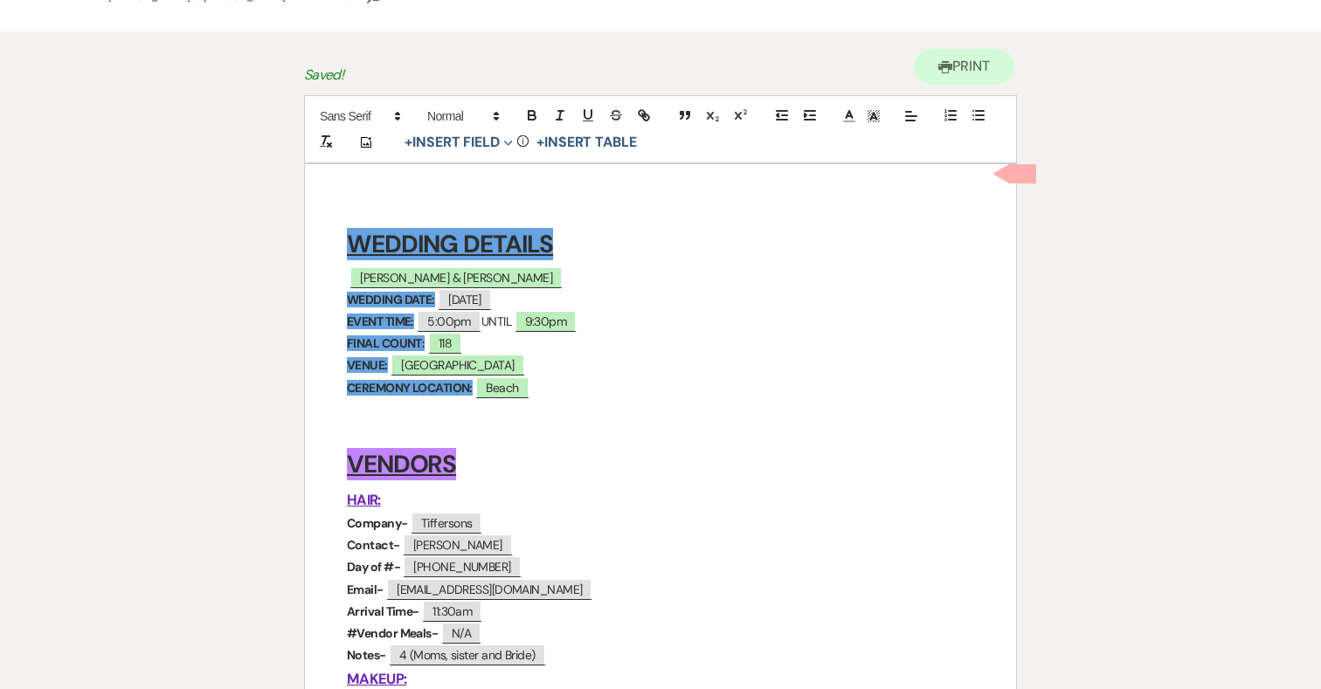
scroll to position [0, 0]
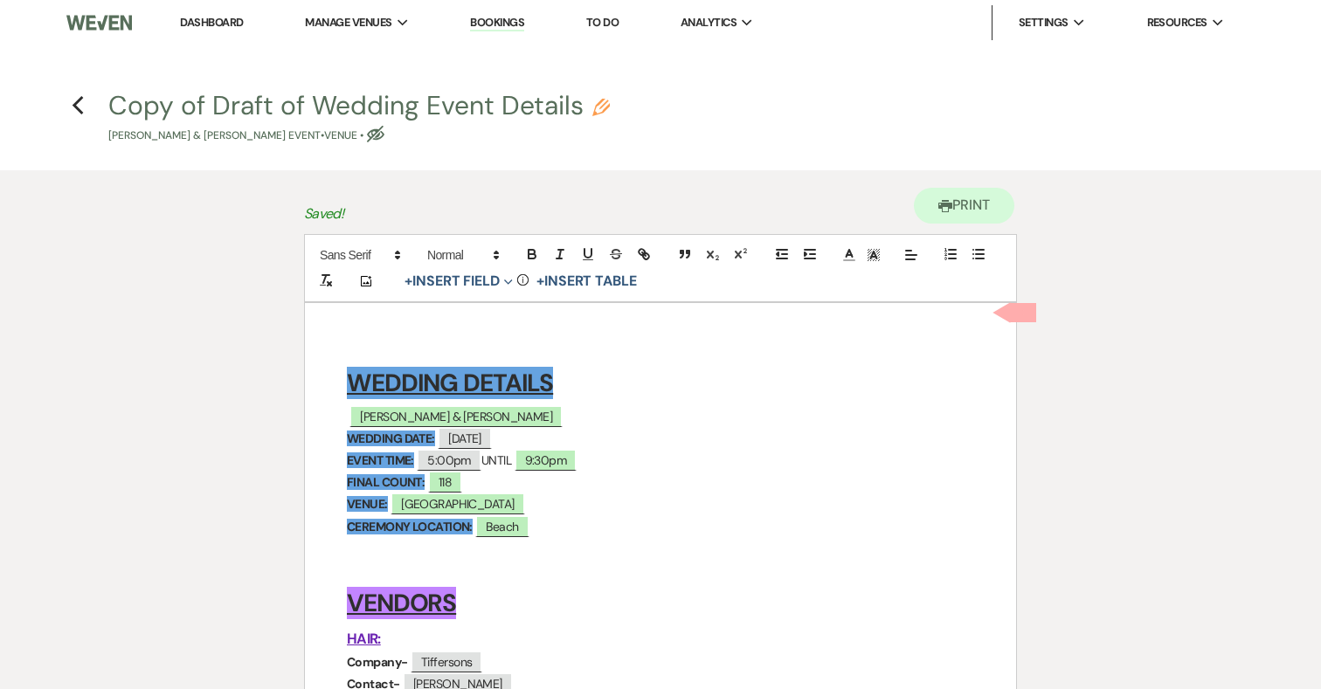
click at [232, 93] on button "Copy of Draft of Wedding Event Details Pencil Harry Pershing & Alex Doll's Even…" at bounding box center [358, 119] width 501 height 52
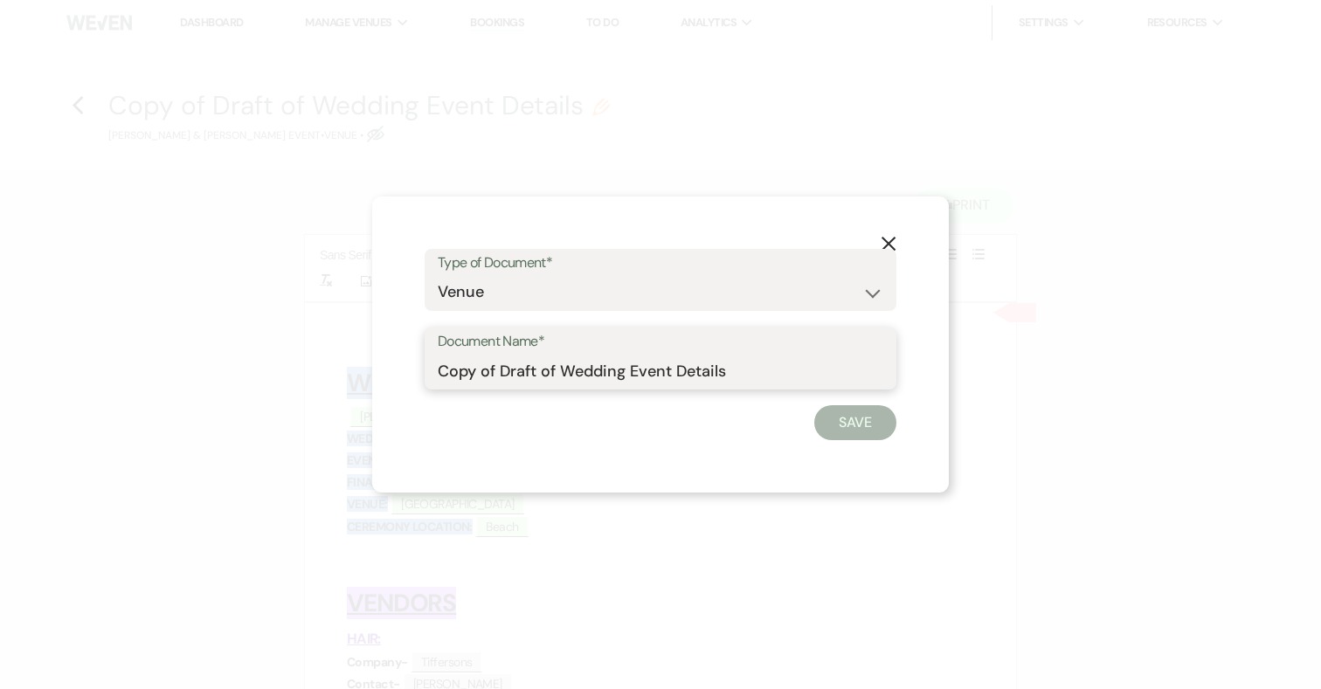
drag, startPoint x: 555, startPoint y: 369, endPoint x: 432, endPoint y: 367, distance: 123.2
click at [432, 367] on div "Document Name* Copy of Draft of Wedding Event Details" at bounding box center [661, 359] width 472 height 63
click at [847, 425] on button "Save" at bounding box center [855, 422] width 82 height 35
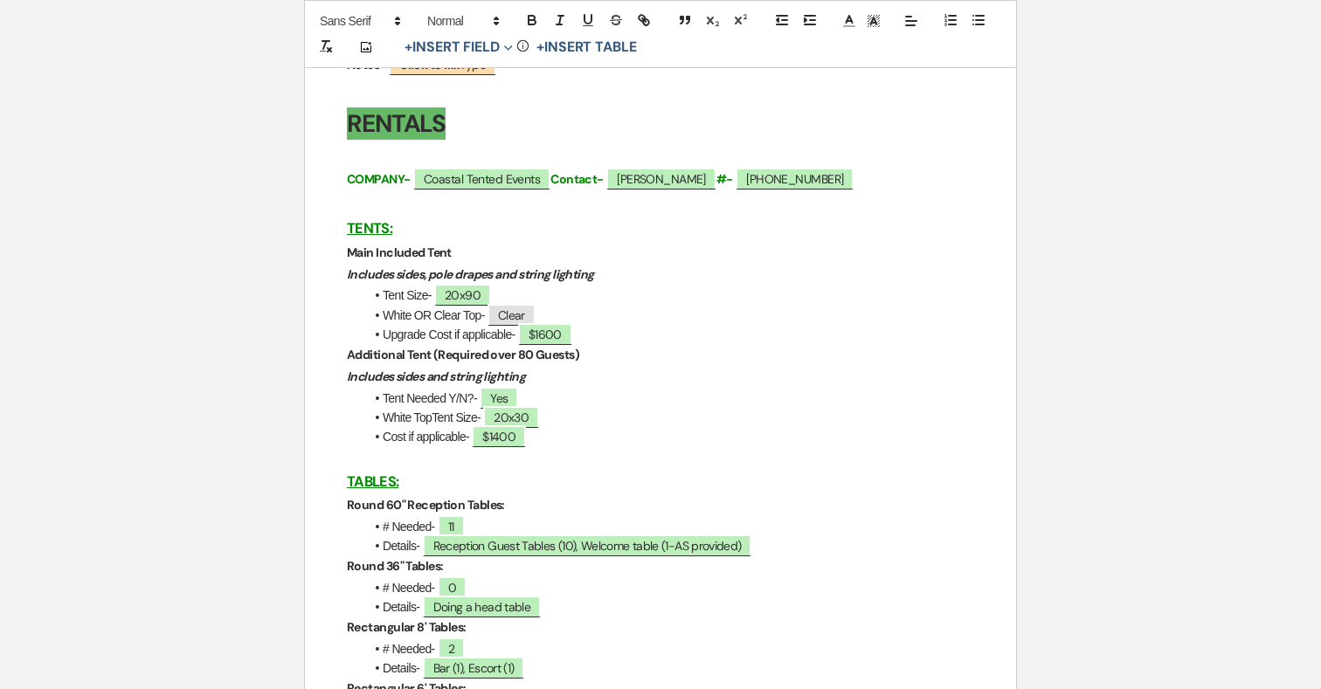
scroll to position [2126, 0]
click at [514, 443] on span "$1400" at bounding box center [499, 437] width 54 height 23
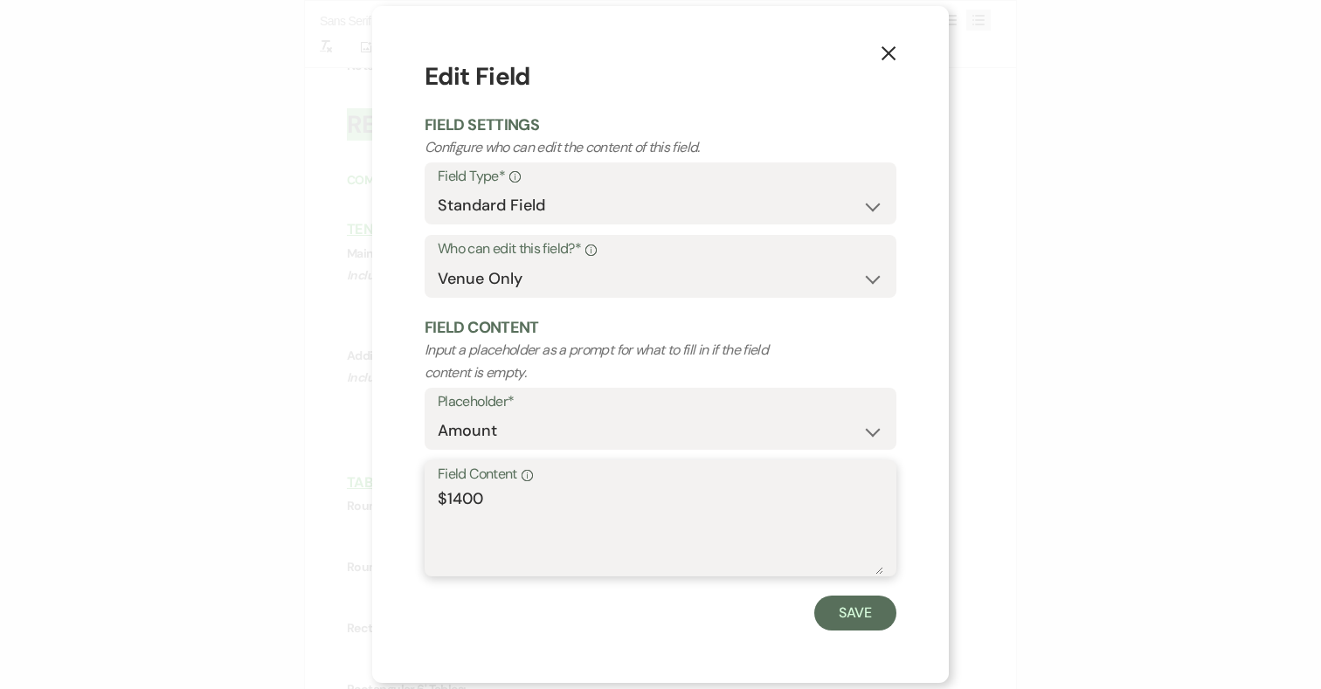
click at [482, 501] on textarea "$1400" at bounding box center [660, 530] width 445 height 87
click at [853, 619] on button "Save" at bounding box center [855, 613] width 82 height 35
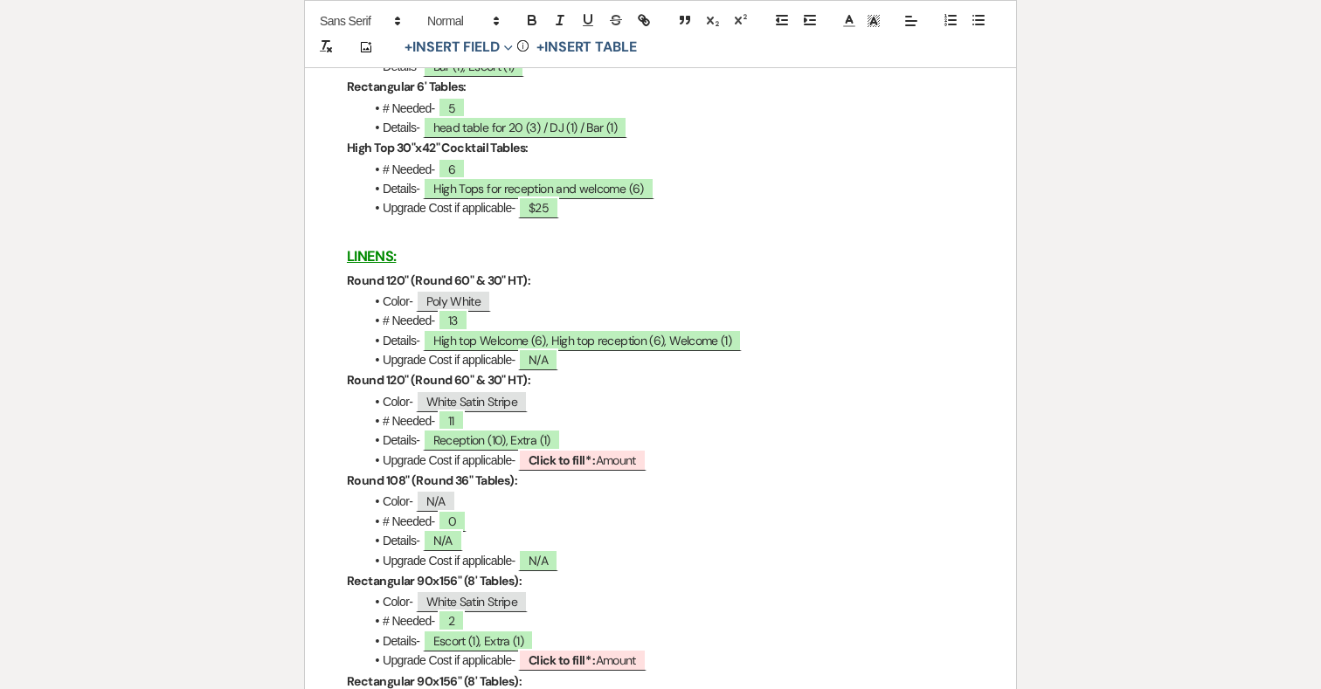
scroll to position [2778, 0]
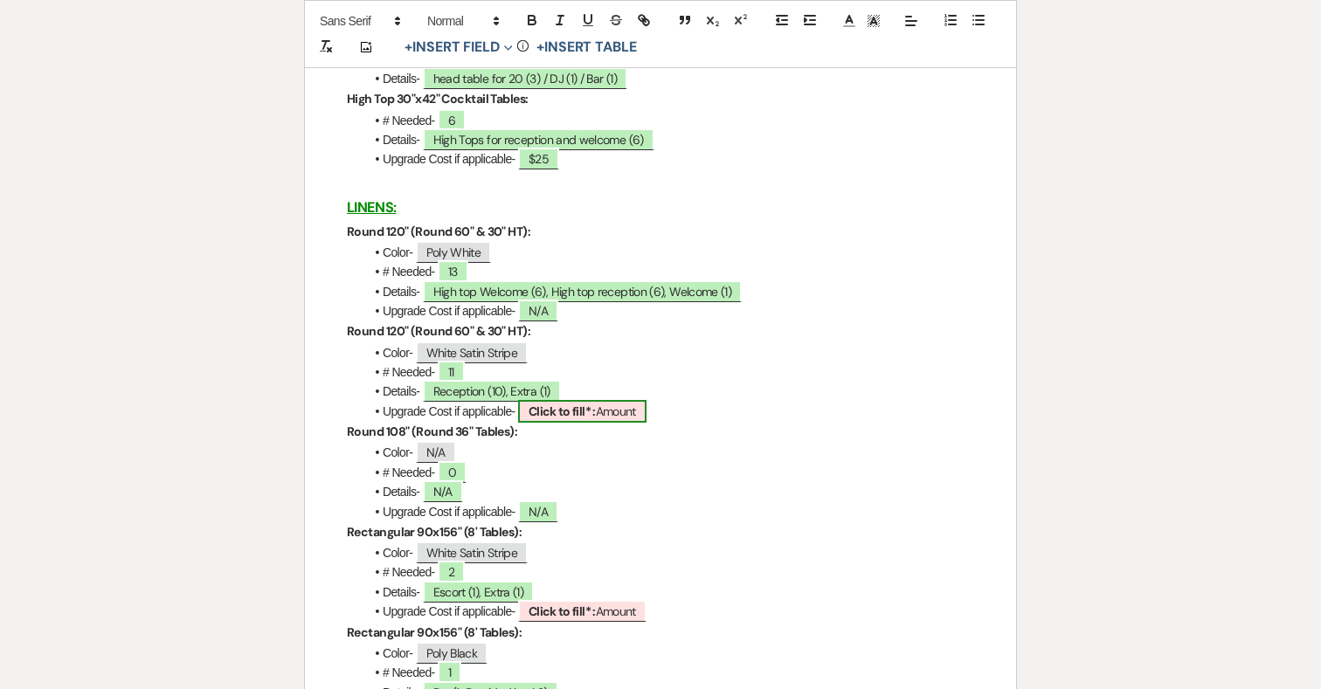
click at [596, 419] on b "Click to fill* :" at bounding box center [561, 412] width 67 height 16
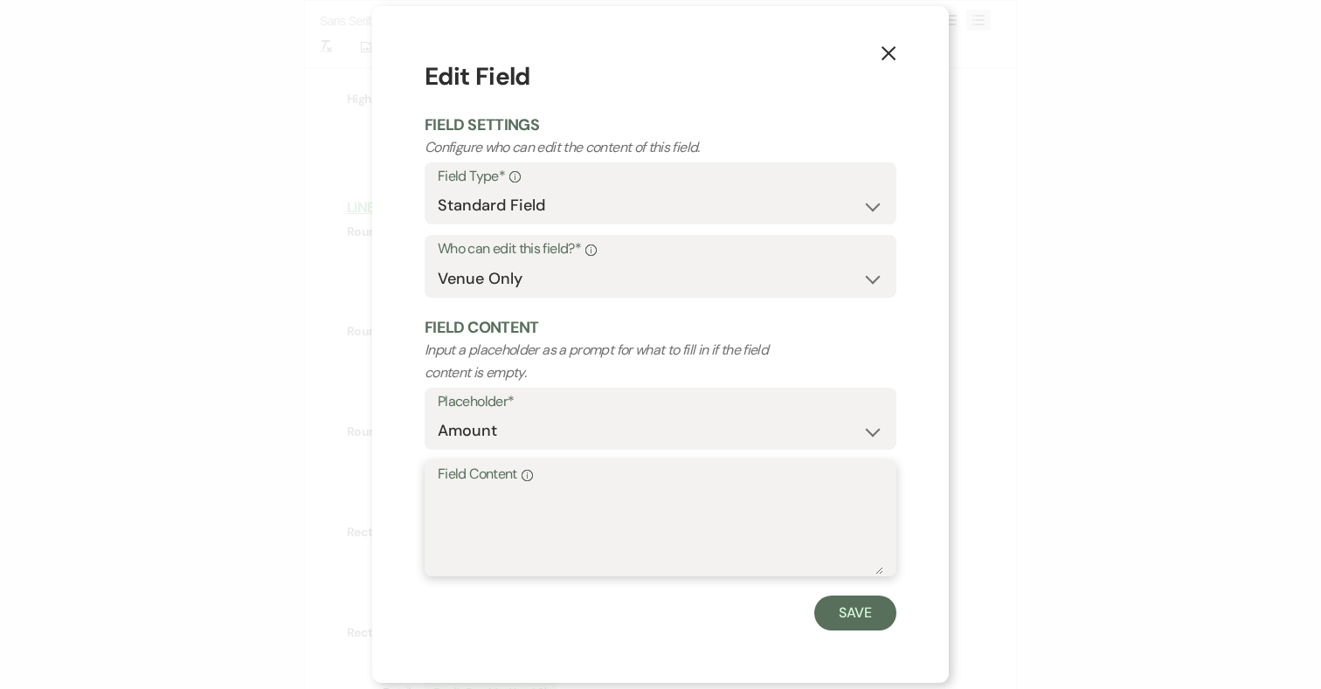
click at [624, 507] on textarea "Field Content Info" at bounding box center [660, 530] width 445 height 87
click at [875, 617] on button "Save" at bounding box center [855, 613] width 82 height 35
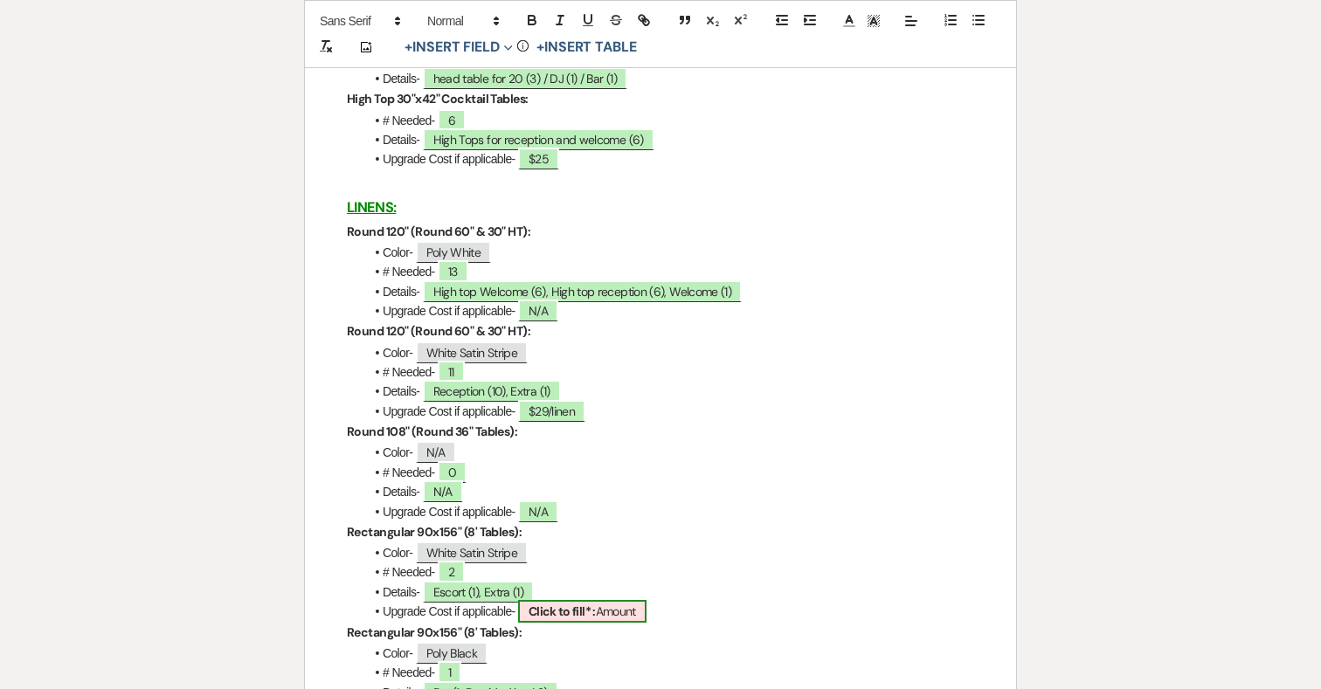
click at [569, 619] on b "Click to fill* :" at bounding box center [561, 612] width 67 height 16
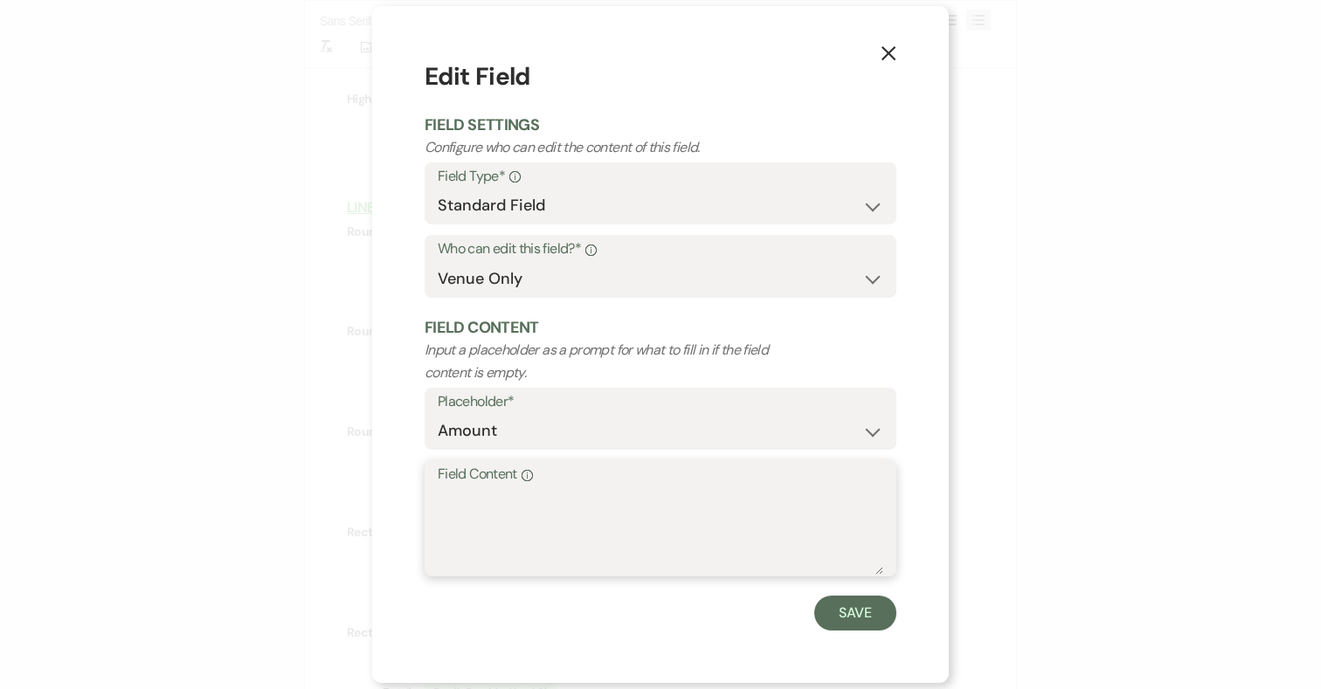
click at [657, 523] on textarea "Field Content Info" at bounding box center [660, 530] width 445 height 87
click at [881, 615] on button "Save" at bounding box center [855, 613] width 82 height 35
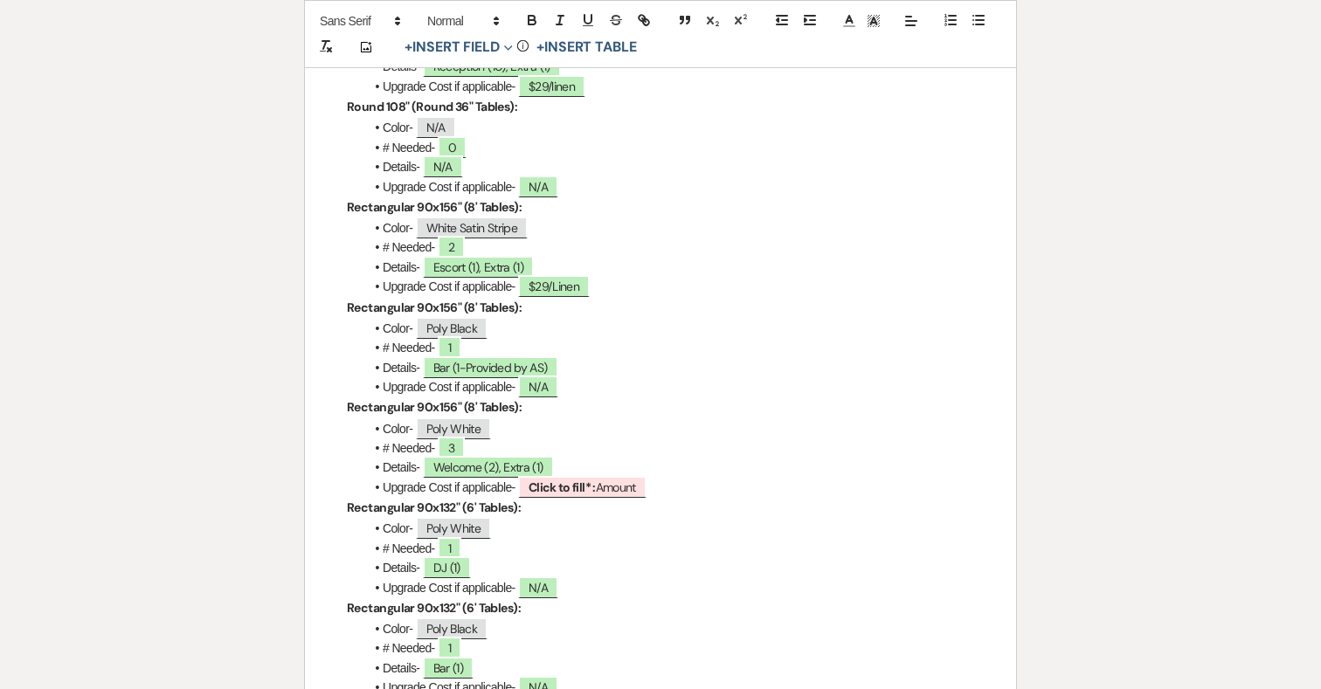
scroll to position [3104, 0]
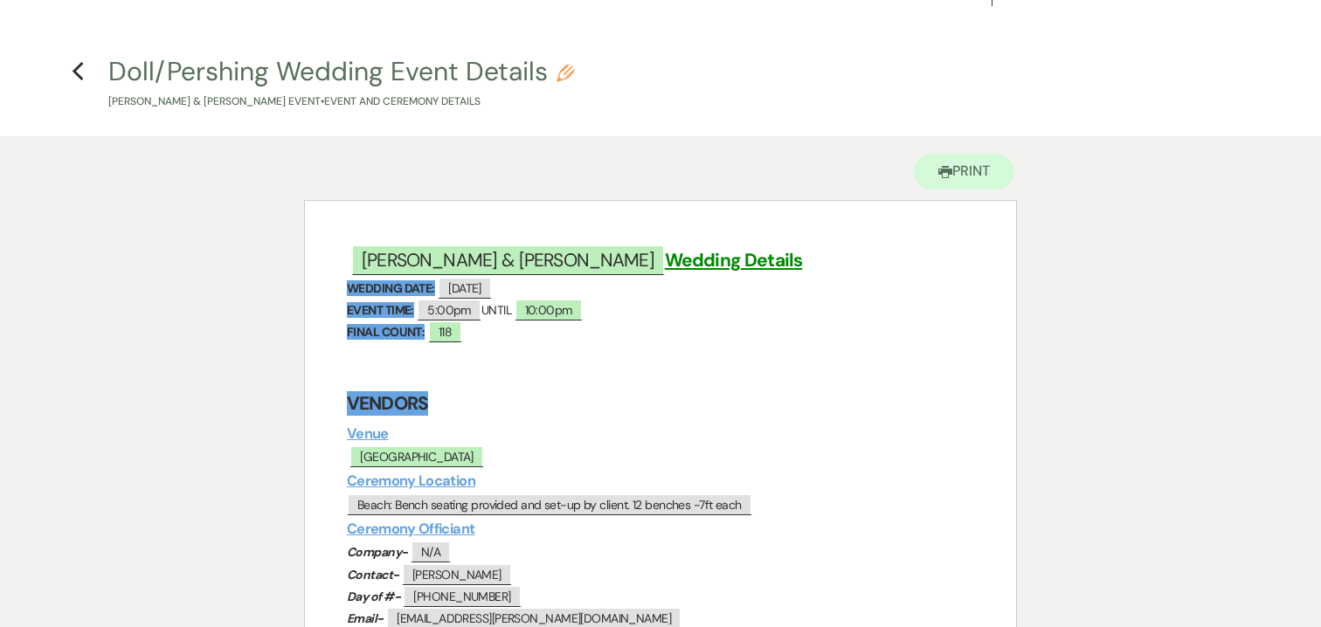
scroll to position [31, 0]
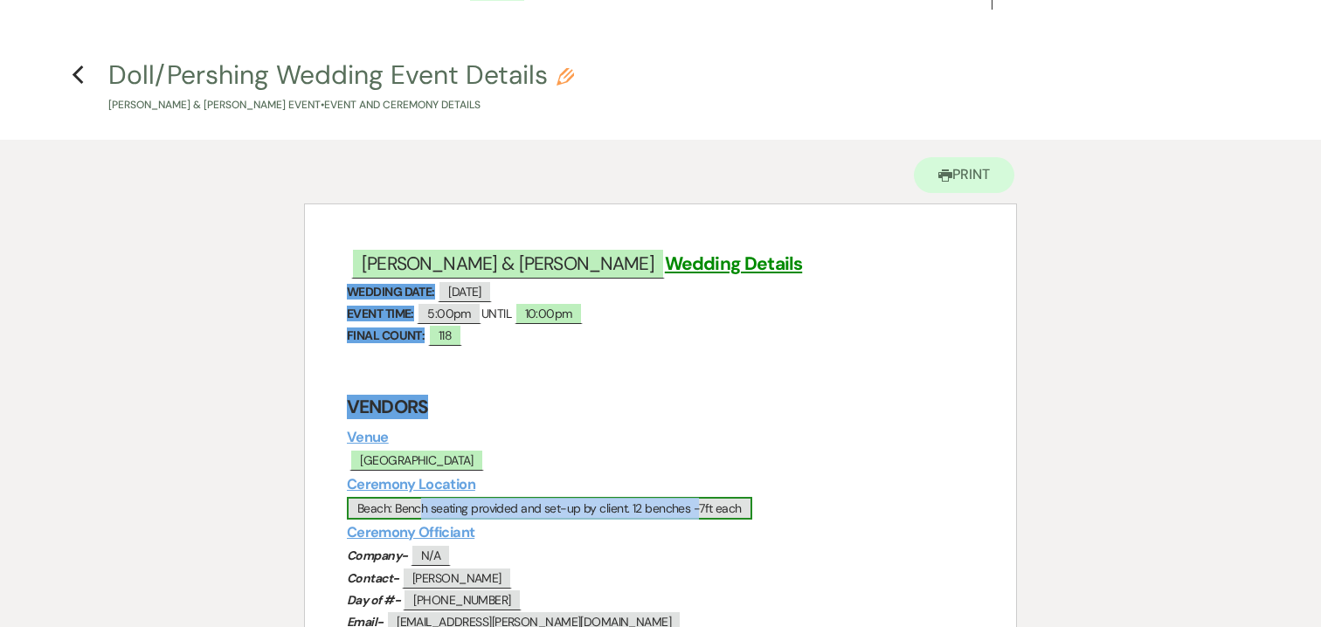
click at [632, 508] on span "Beach: Bench seating provided and set-up by client. 12 benches -7ft each" at bounding box center [549, 508] width 405 height 23
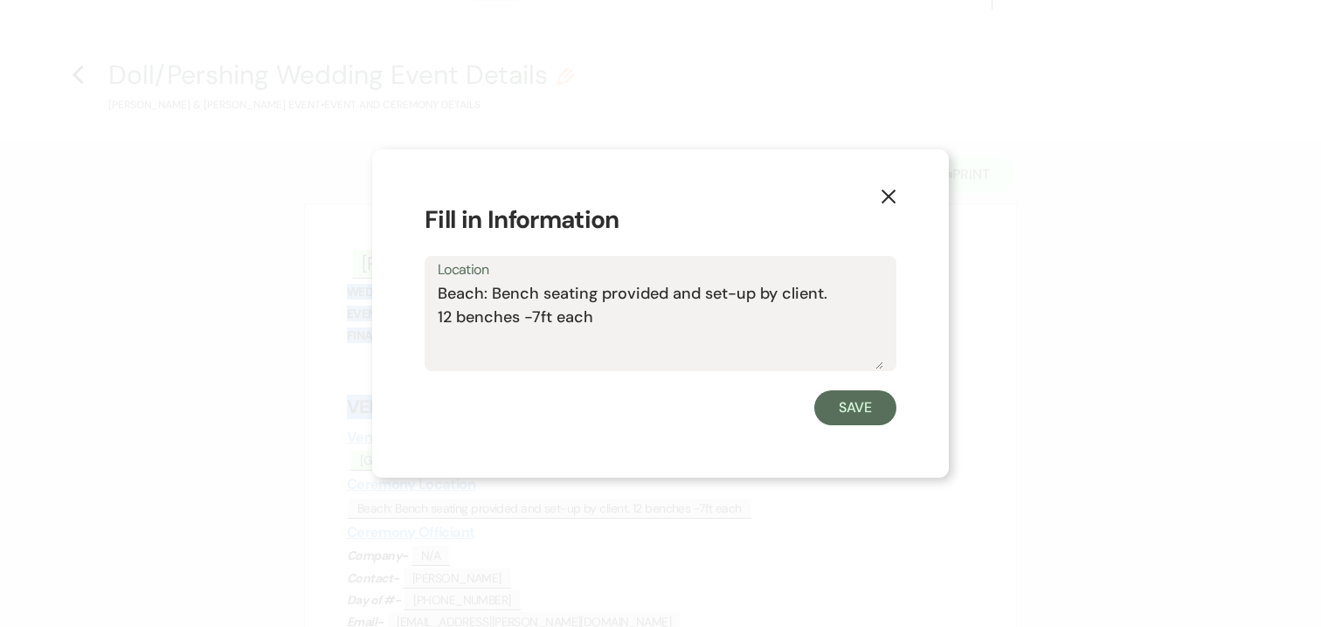
drag, startPoint x: 612, startPoint y: 328, endPoint x: 409, endPoint y: 288, distance: 207.3
click at [409, 288] on div "X Fill in Information Location Beach: Bench seating provided and set-up by clie…" at bounding box center [660, 313] width 577 height 329
click at [865, 410] on button "Save" at bounding box center [855, 407] width 82 height 35
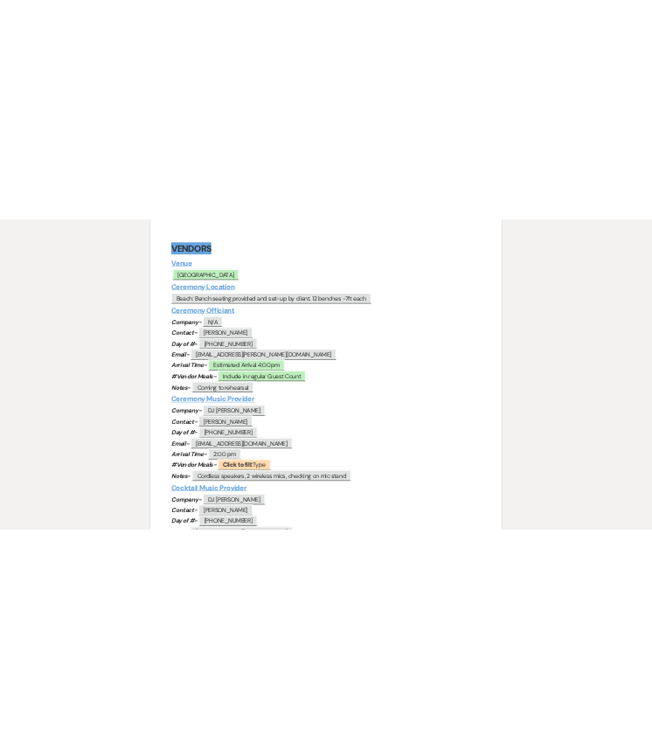
scroll to position [388, 0]
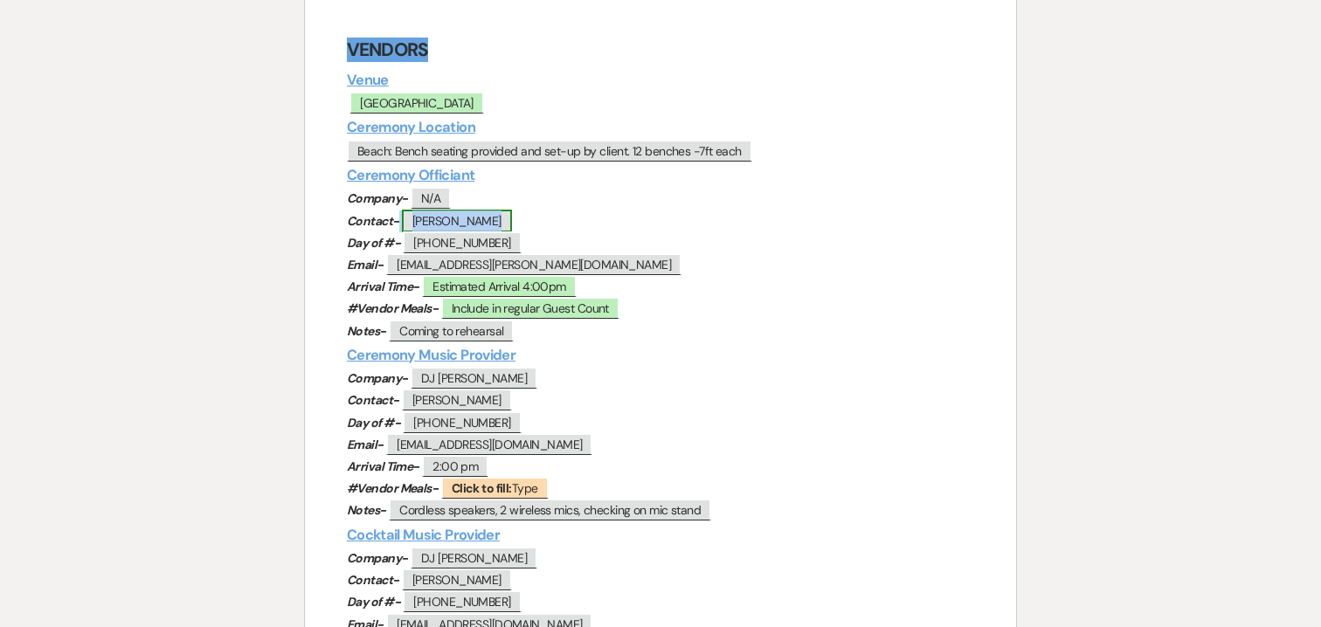
click at [488, 218] on span "Bridget Power" at bounding box center [457, 221] width 110 height 23
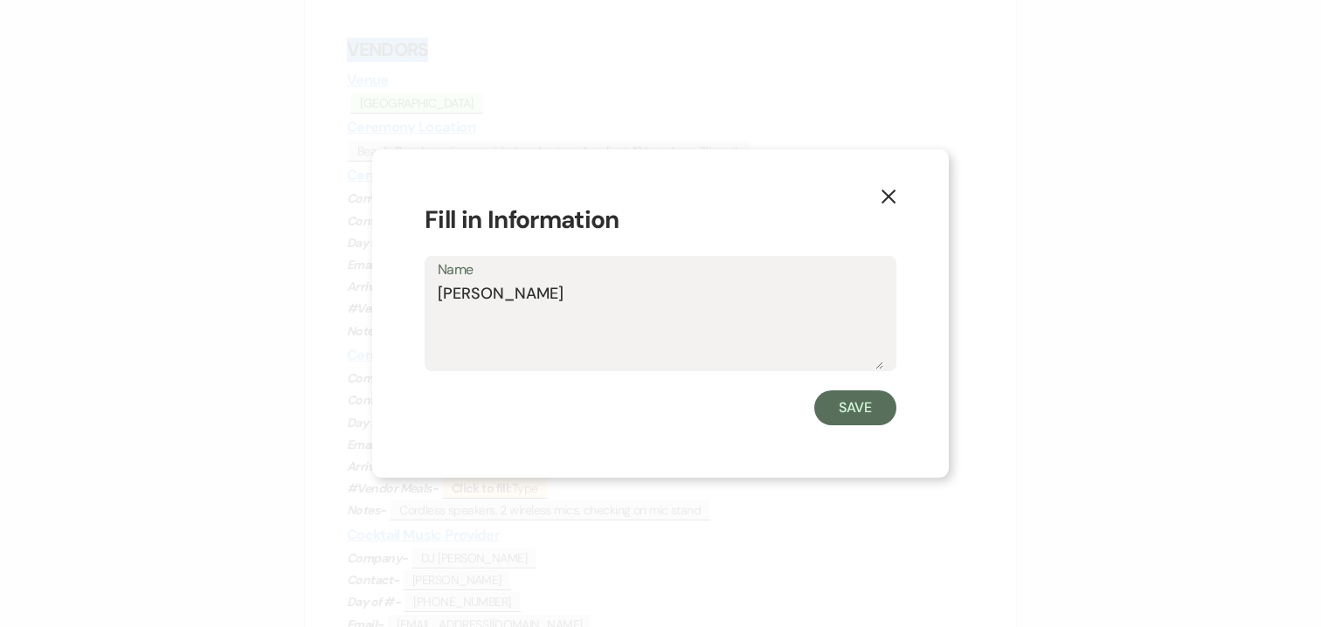
drag, startPoint x: 574, startPoint y: 304, endPoint x: 410, endPoint y: 301, distance: 164.2
click at [410, 301] on div "X Fill in Information Name Bridget Power Save" at bounding box center [660, 313] width 577 height 329
click at [849, 408] on button "Save" at bounding box center [855, 407] width 82 height 35
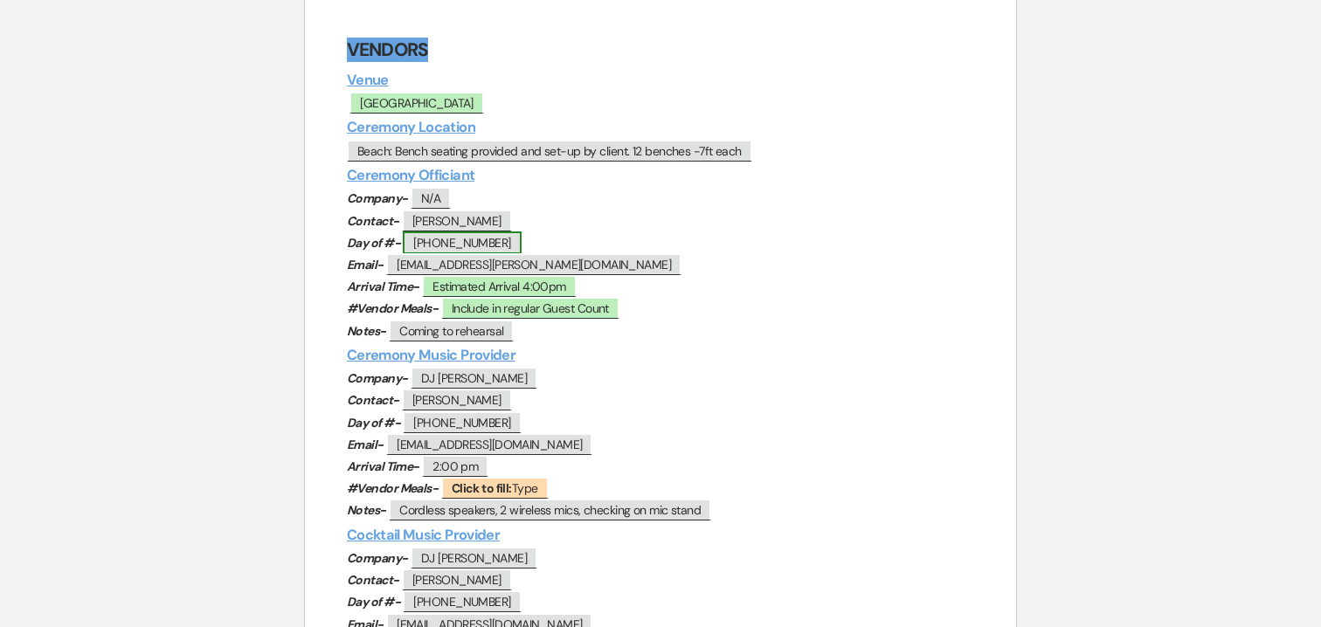
click at [471, 245] on span "401-598-6251" at bounding box center [462, 242] width 118 height 23
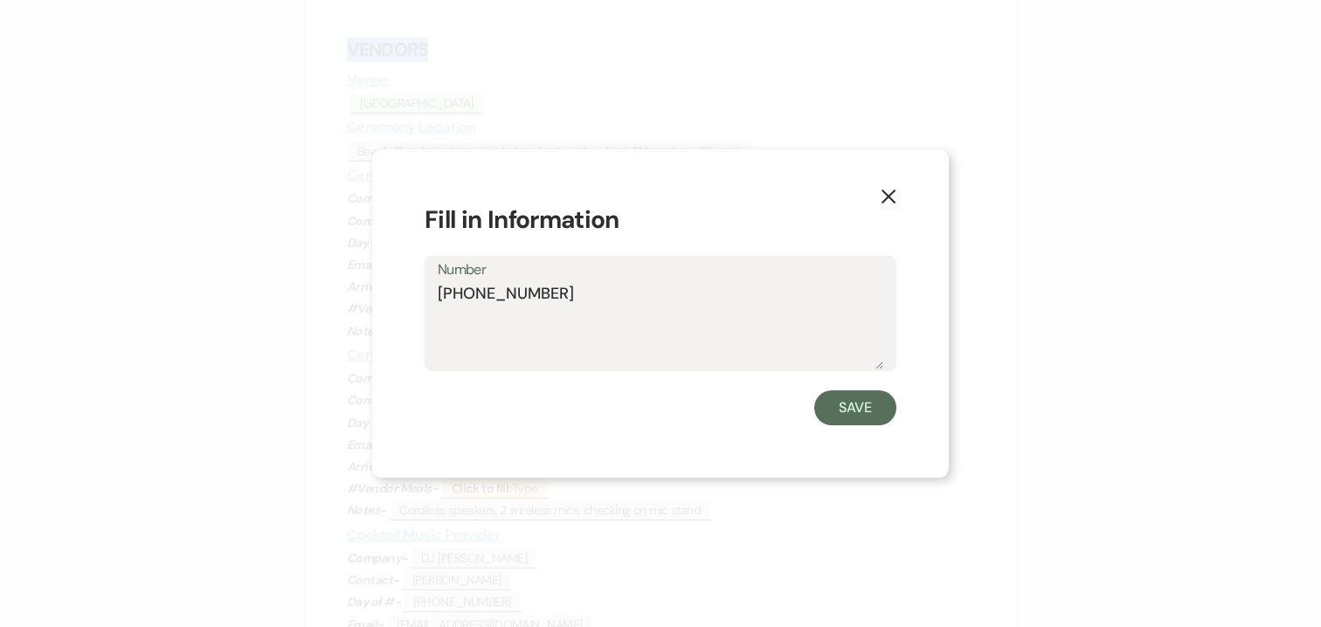
drag, startPoint x: 559, startPoint y: 288, endPoint x: 387, endPoint y: 287, distance: 172.1
click at [387, 287] on div "X Fill in Information Number 401-598-6251 Save" at bounding box center [660, 313] width 577 height 329
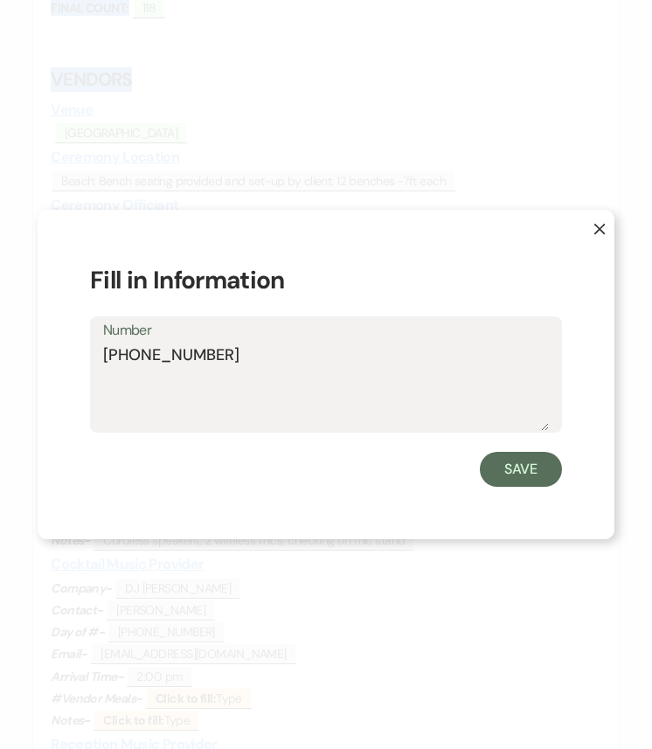
click at [496, 107] on div "X Fill in Information Number 401-598-6251 Save" at bounding box center [326, 374] width 652 height 749
click at [602, 227] on icon "X" at bounding box center [599, 229] width 12 height 12
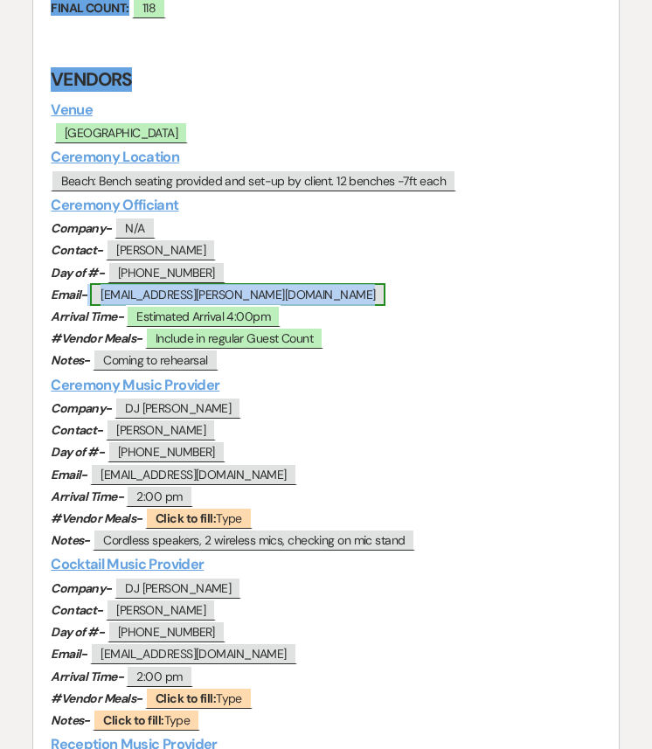
click at [145, 297] on span "power.bridget@gmail.com" at bounding box center [237, 294] width 295 height 23
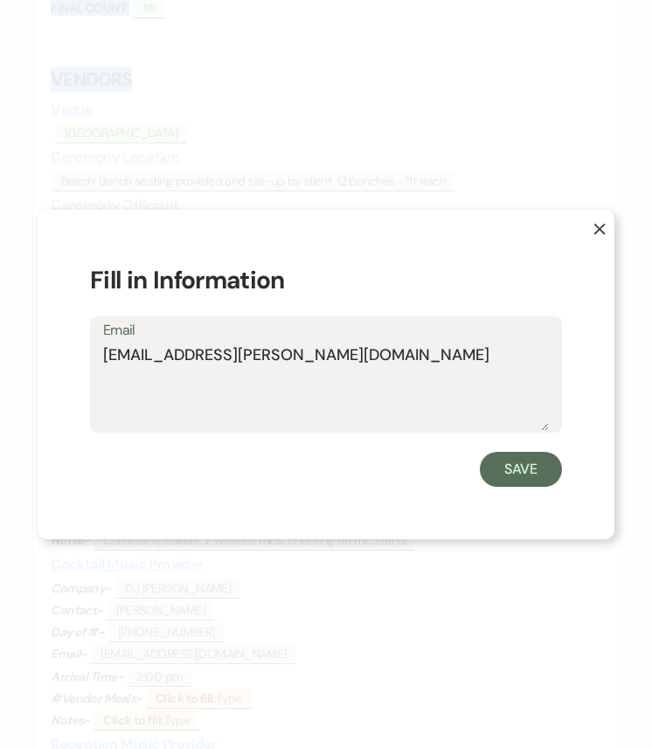
drag, startPoint x: 309, startPoint y: 362, endPoint x: 78, endPoint y: 362, distance: 231.5
click at [78, 362] on div "X Fill in Information Email power.bridget@gmail.com Save" at bounding box center [326, 374] width 577 height 329
click at [516, 472] on button "Save" at bounding box center [521, 469] width 82 height 35
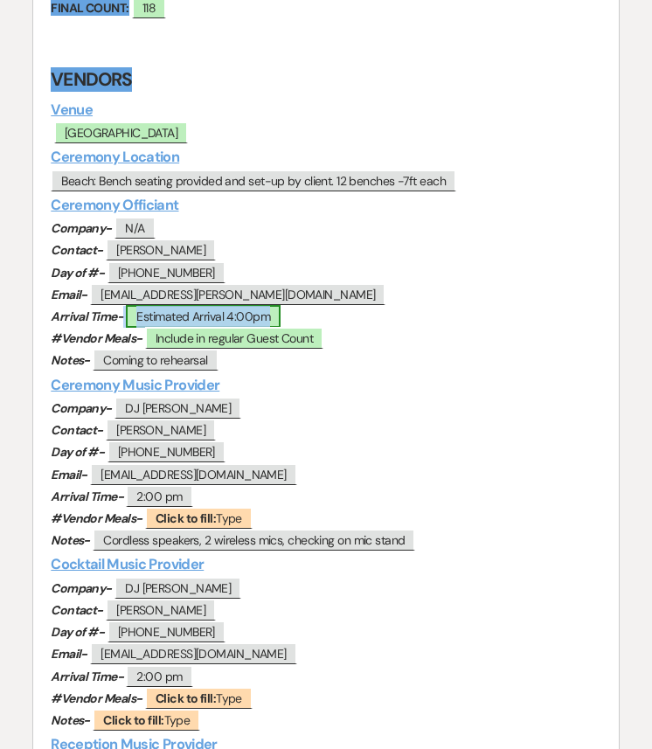
click at [238, 317] on span "Estimated Arrival 4:00pm" at bounding box center [203, 316] width 155 height 23
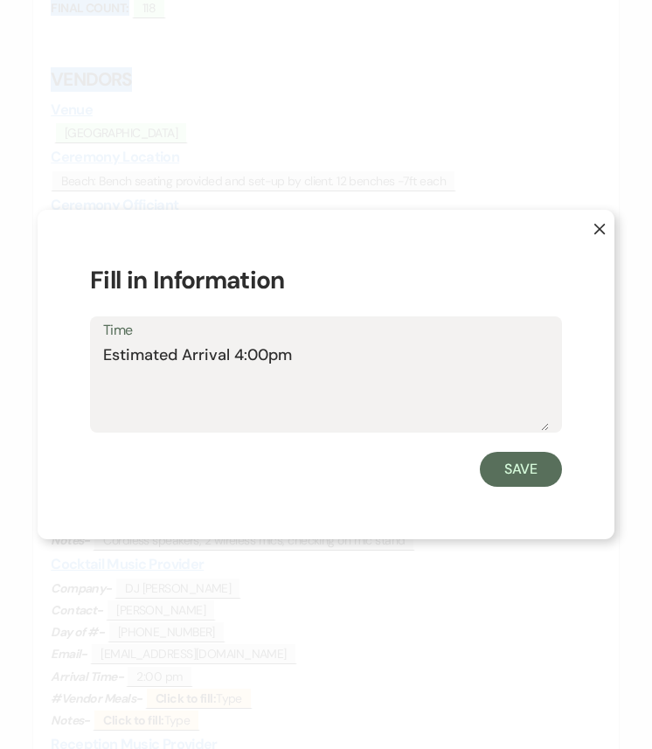
drag, startPoint x: 317, startPoint y: 352, endPoint x: 79, endPoint y: 353, distance: 237.6
click at [79, 353] on div "X Fill in Information Time Estimated Arrival 4:00pm Save" at bounding box center [326, 374] width 577 height 329
click at [540, 474] on button "Save" at bounding box center [521, 469] width 82 height 35
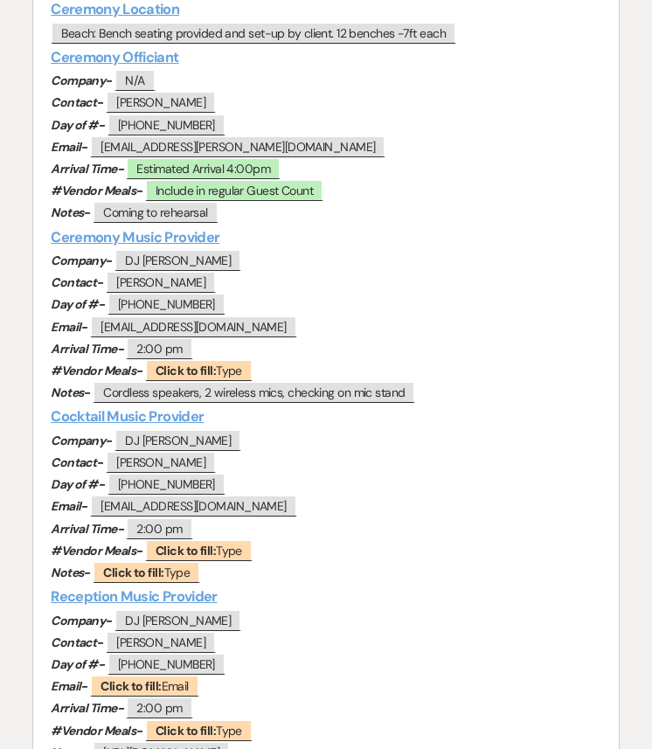
scroll to position [539, 0]
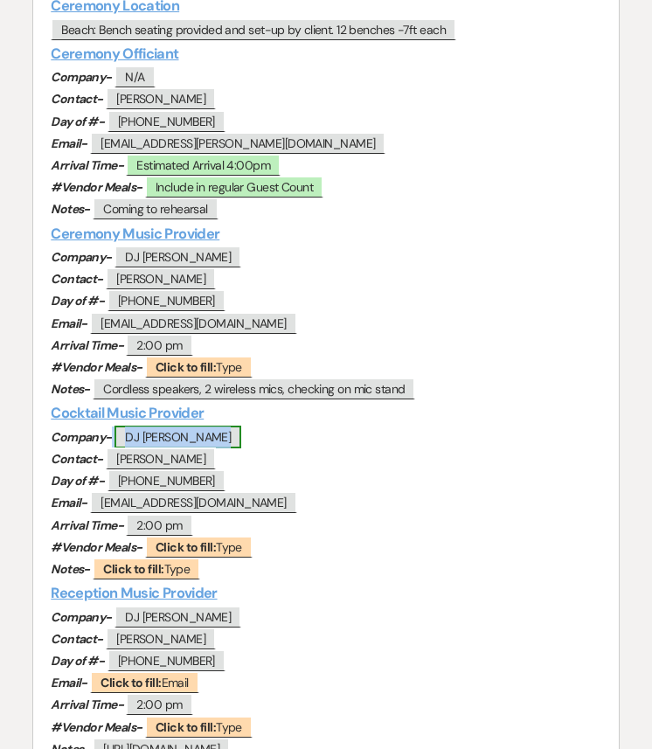
click at [199, 439] on span "DJ Kelton Higgins" at bounding box center [177, 436] width 127 height 23
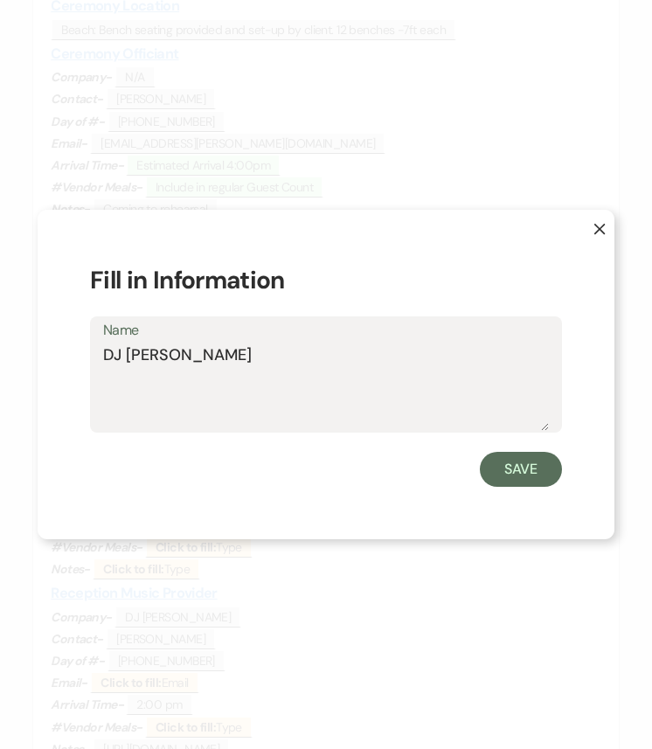
drag, startPoint x: 245, startPoint y: 351, endPoint x: 59, endPoint y: 352, distance: 185.2
click at [59, 352] on div "X Fill in Information Name DJ Kelton Higgins Save" at bounding box center [326, 374] width 577 height 329
click at [514, 476] on button "Save" at bounding box center [521, 469] width 82 height 35
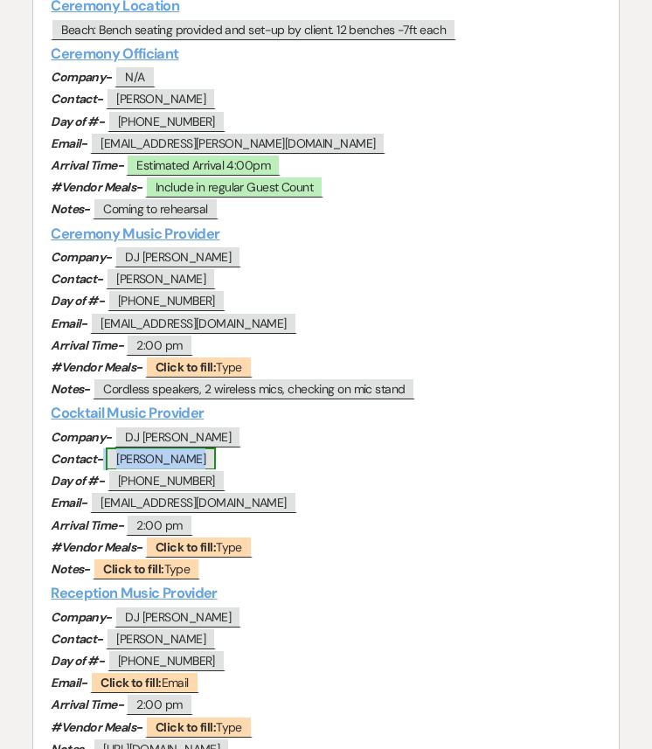
click at [169, 457] on span "Kelton Higgins" at bounding box center [161, 458] width 110 height 23
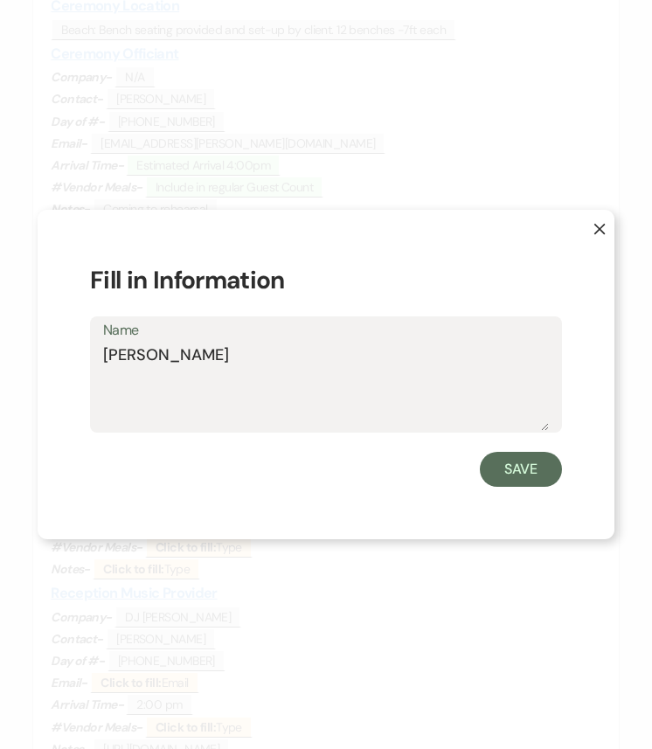
drag, startPoint x: 211, startPoint y: 355, endPoint x: 85, endPoint y: 355, distance: 125.8
click at [85, 355] on div "X Fill in Information Name Kelton Higgins Save" at bounding box center [326, 374] width 577 height 329
click at [507, 472] on button "Save" at bounding box center [521, 469] width 82 height 35
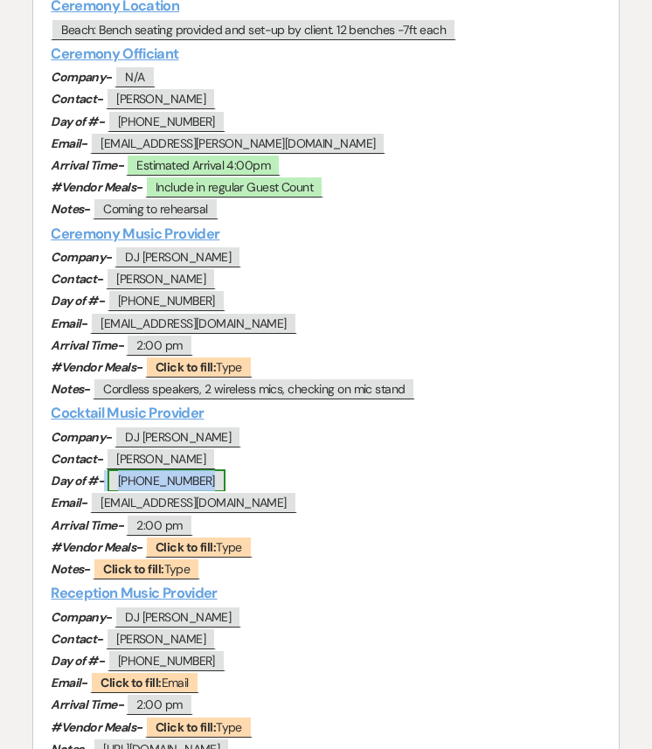
click at [182, 482] on span "202-459-3600" at bounding box center [166, 480] width 118 height 23
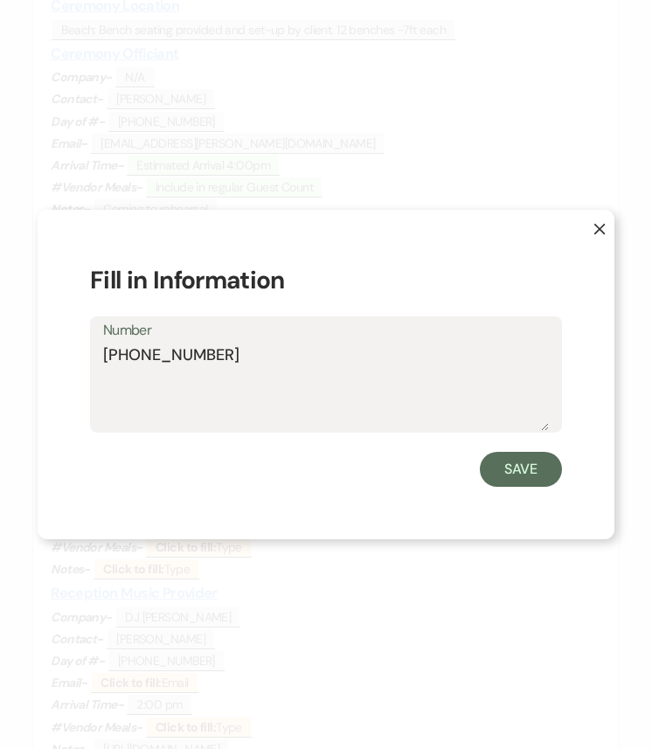
drag, startPoint x: 243, startPoint y: 358, endPoint x: 89, endPoint y: 358, distance: 153.7
click at [89, 358] on div "X Fill in Information Number 202-459-3600 Save" at bounding box center [326, 374] width 577 height 329
click at [541, 473] on button "Save" at bounding box center [521, 469] width 82 height 35
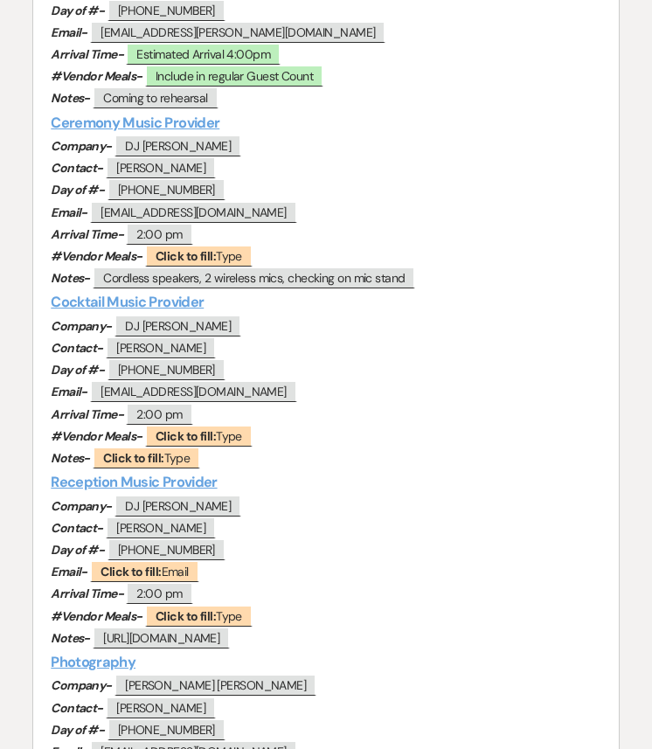
scroll to position [652, 0]
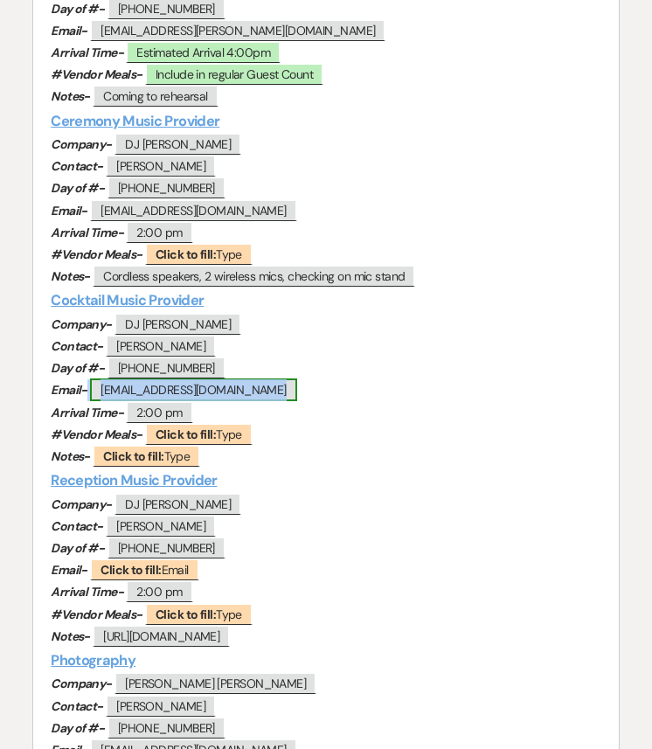
click at [170, 390] on span "keltonhiggins@gmail.com" at bounding box center [193, 389] width 206 height 23
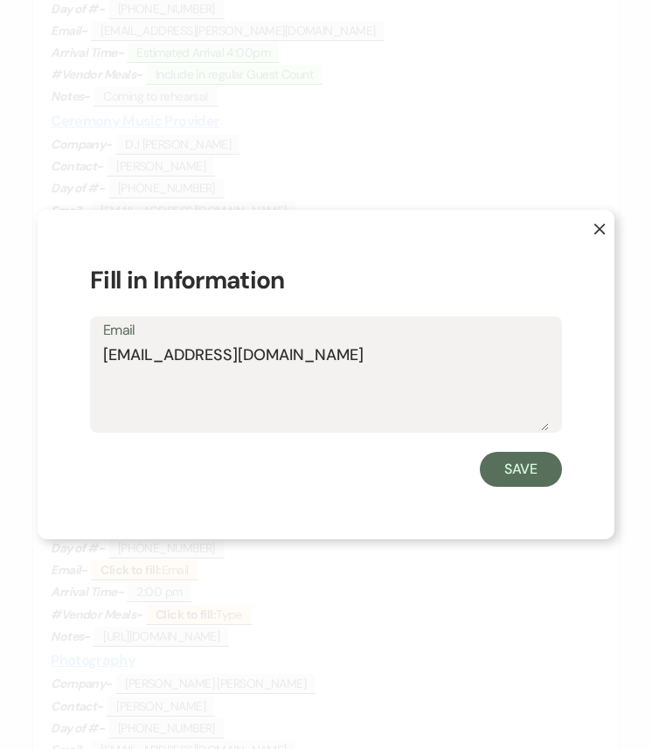
drag, startPoint x: 301, startPoint y: 353, endPoint x: 85, endPoint y: 353, distance: 216.6
click at [85, 353] on div "X Fill in Information Email keltonhiggins@gmail.com Save" at bounding box center [326, 374] width 577 height 329
click at [521, 467] on button "Save" at bounding box center [521, 469] width 82 height 35
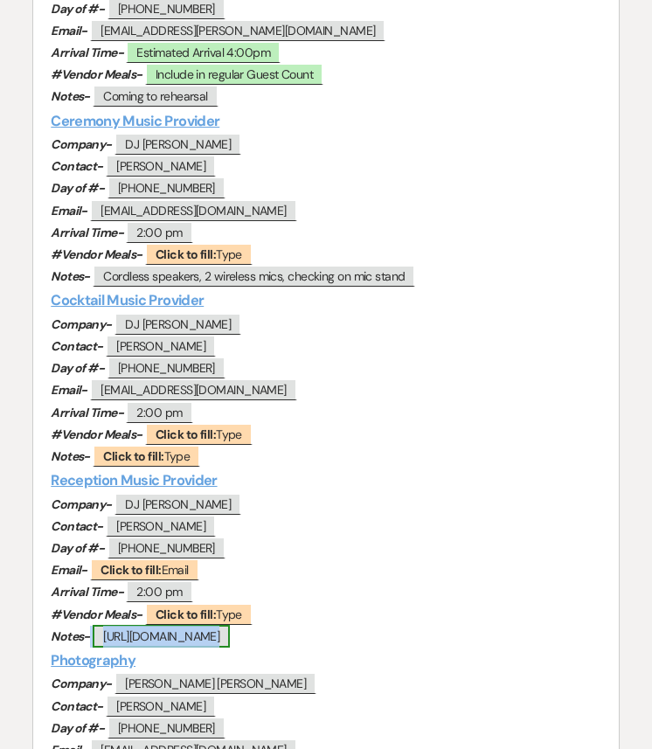
click at [220, 626] on span "https://www.keltonhiggins.com/" at bounding box center [161, 636] width 137 height 23
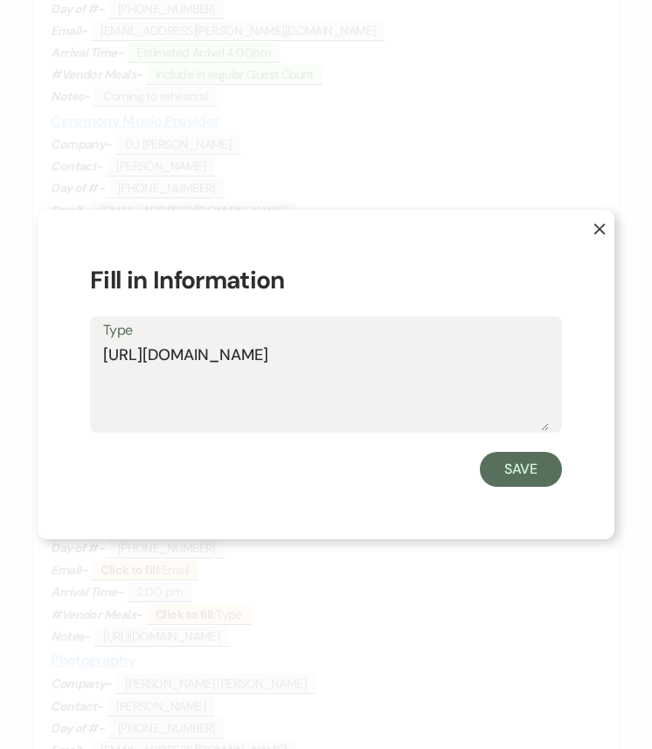
drag, startPoint x: 352, startPoint y: 352, endPoint x: 60, endPoint y: 352, distance: 291.8
click at [60, 352] on div "X Fill in Information Type https://www.keltonhiggins.com/ Save" at bounding box center [326, 374] width 577 height 329
click at [536, 468] on button "Save" at bounding box center [521, 469] width 82 height 35
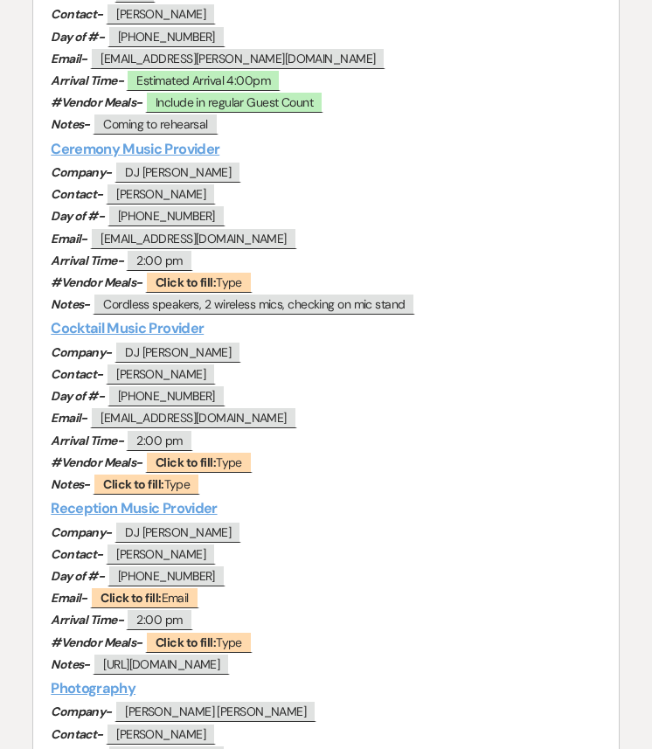
scroll to position [621, 0]
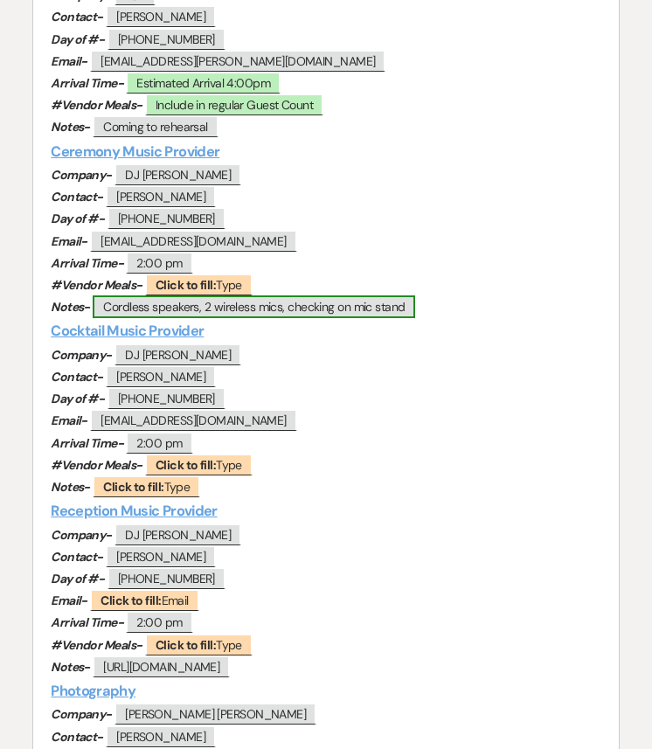
click at [237, 306] on span "Cordless speakers, 2 wireless mics, checking on mic stand" at bounding box center [254, 306] width 322 height 23
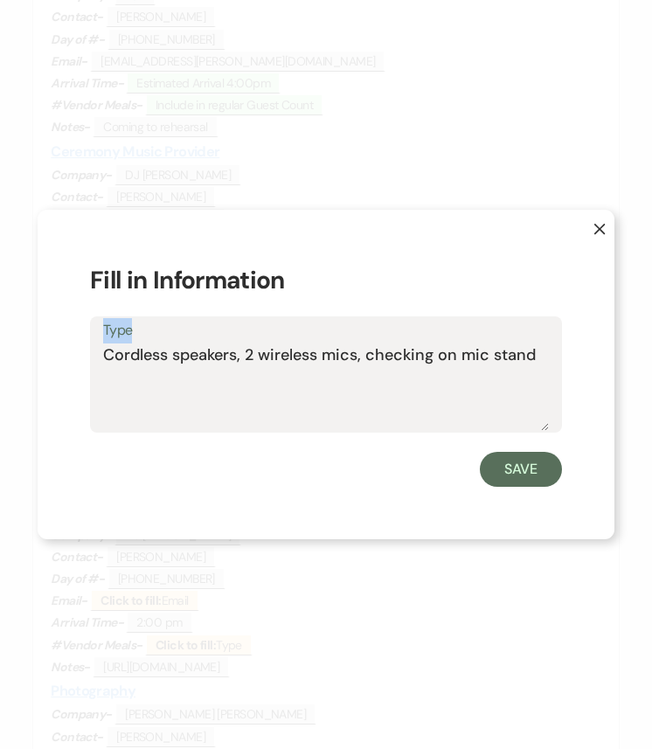
drag, startPoint x: 551, startPoint y: 356, endPoint x: 47, endPoint y: 363, distance: 504.1
click at [47, 363] on div "X Fill in Information Type Cordless speakers, 2 wireless mics, checking on mic …" at bounding box center [326, 374] width 577 height 329
copy label "Type"
click at [516, 459] on button "Save" at bounding box center [521, 469] width 82 height 35
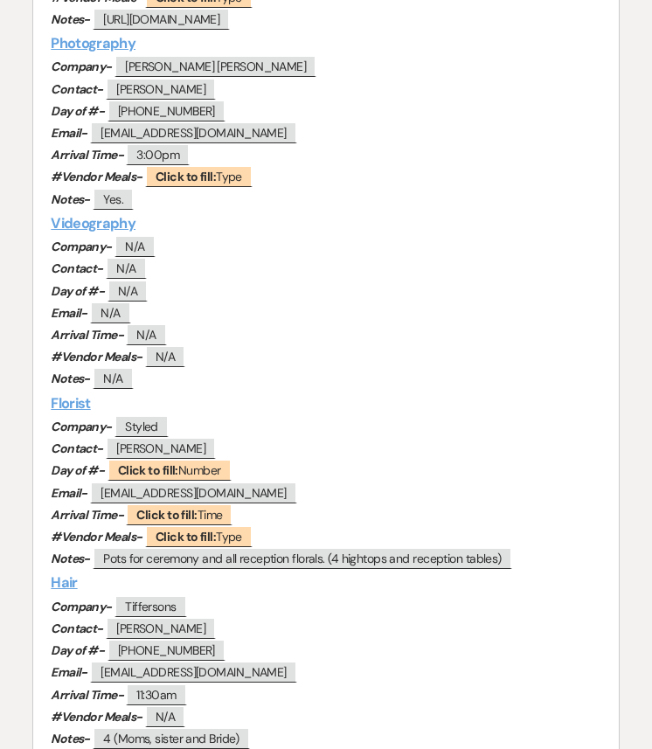
scroll to position [1274, 0]
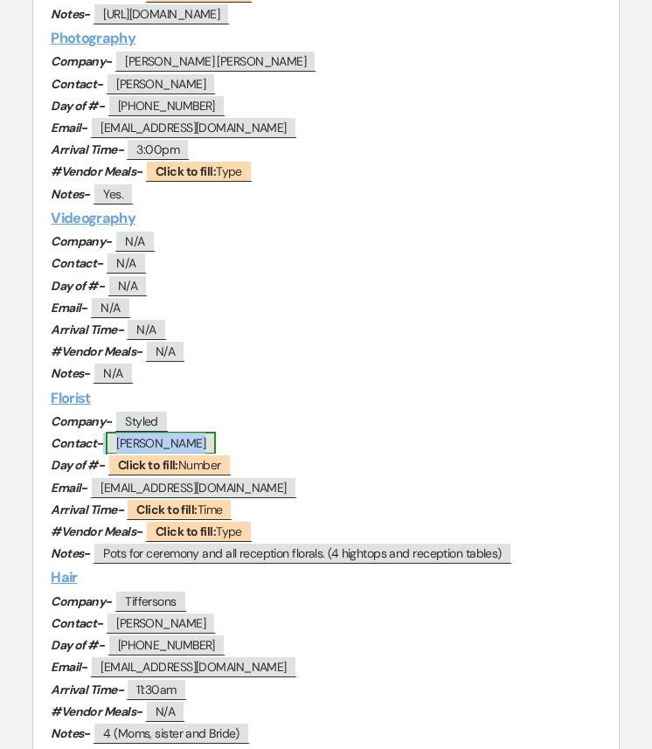
click at [155, 446] on span "Carly Miller" at bounding box center [161, 443] width 110 height 23
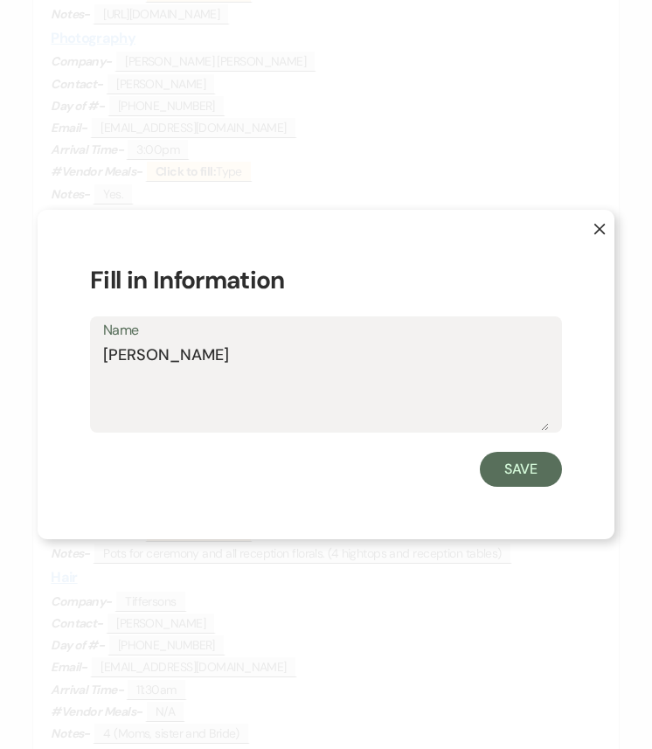
drag, startPoint x: 205, startPoint y: 355, endPoint x: 68, endPoint y: 355, distance: 137.1
click at [68, 355] on div "X Fill in Information Name Carly Miller Save" at bounding box center [326, 374] width 577 height 329
click at [508, 473] on button "Save" at bounding box center [521, 469] width 82 height 35
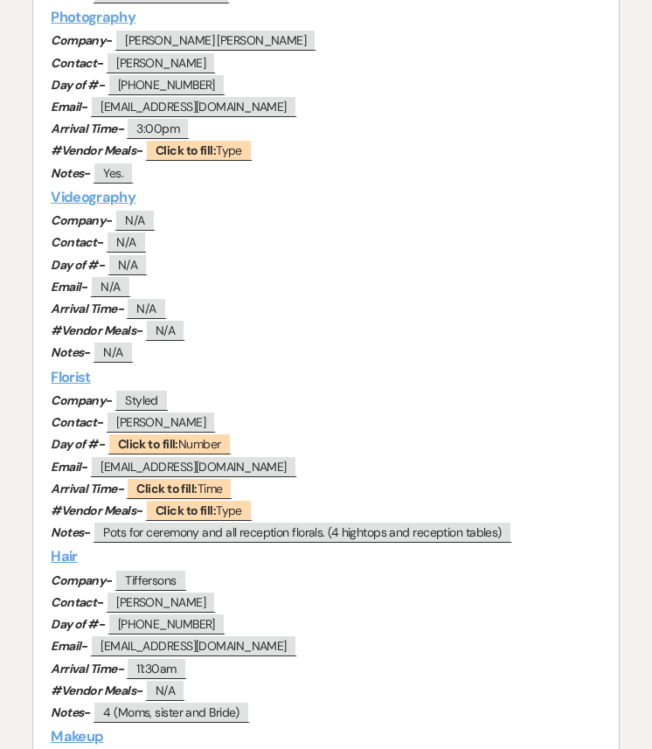
scroll to position [1300, 0]
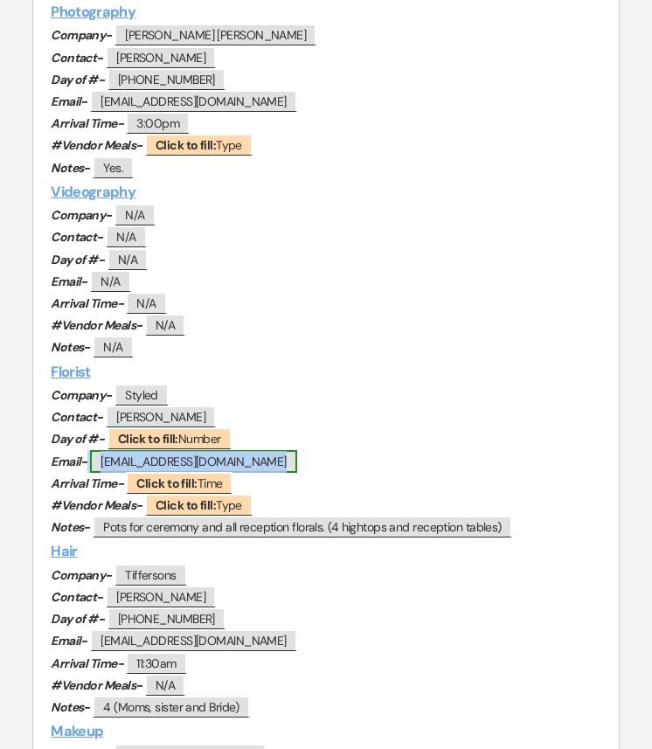
click at [191, 464] on span "carly@styledde.com" at bounding box center [193, 461] width 206 height 23
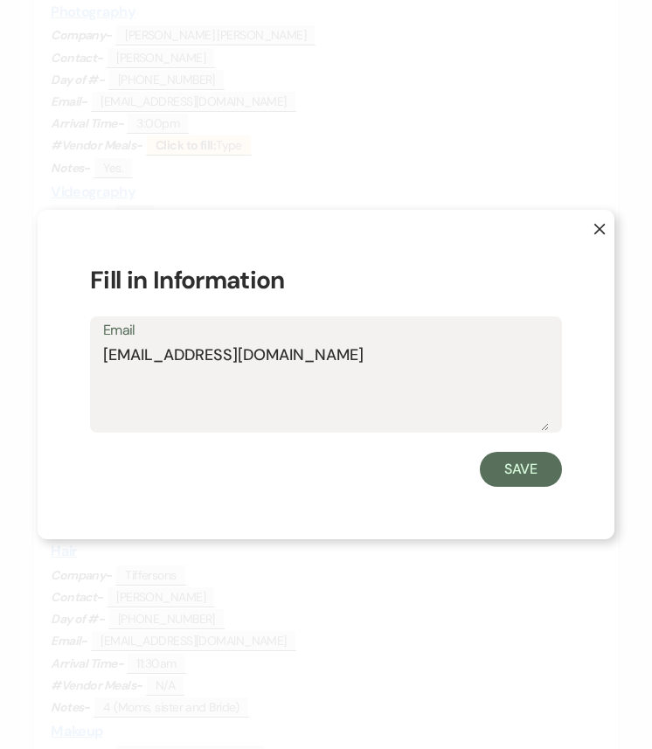
drag, startPoint x: 180, startPoint y: 354, endPoint x: 46, endPoint y: 354, distance: 133.6
click at [46, 354] on div "X Fill in Information Email carly@styledde.com Save" at bounding box center [326, 374] width 577 height 329
click at [513, 466] on button "Save" at bounding box center [521, 469] width 82 height 35
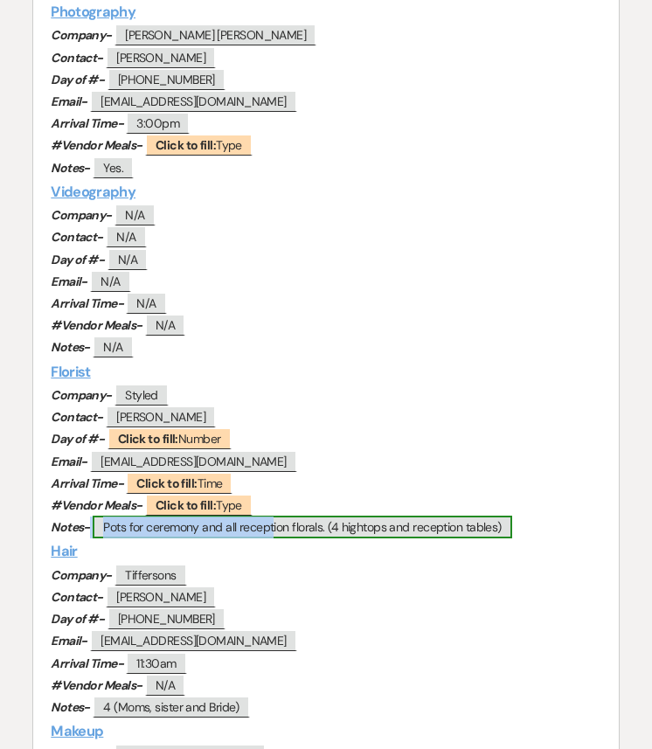
click at [218, 529] on span "Pots for ceremony and all reception florals. (4 hightops and reception tables)" at bounding box center [302, 526] width 418 height 23
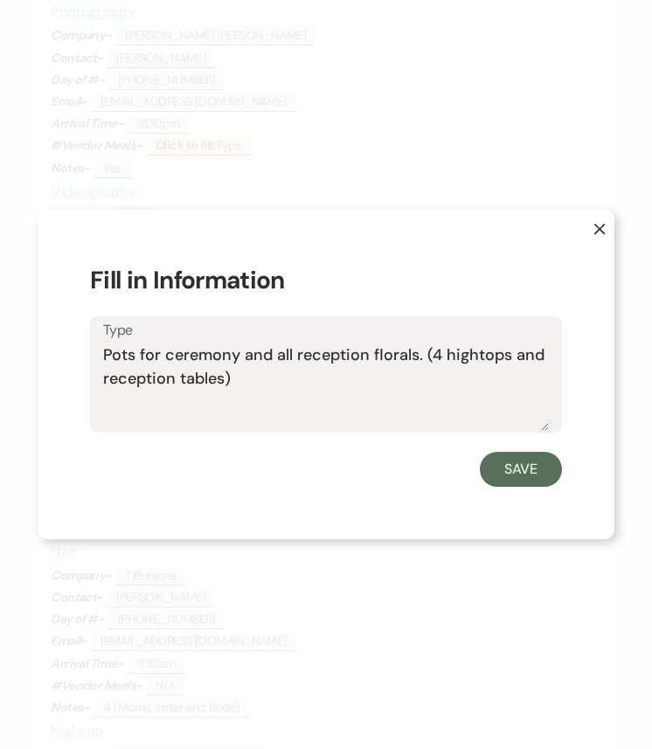
drag, startPoint x: 251, startPoint y: 383, endPoint x: 100, endPoint y: 352, distance: 153.5
click at [100, 352] on div "Type Pots for ceremony and all reception florals. (4 hightops and reception tab…" at bounding box center [326, 374] width 472 height 116
click at [535, 463] on button "Save" at bounding box center [521, 469] width 82 height 35
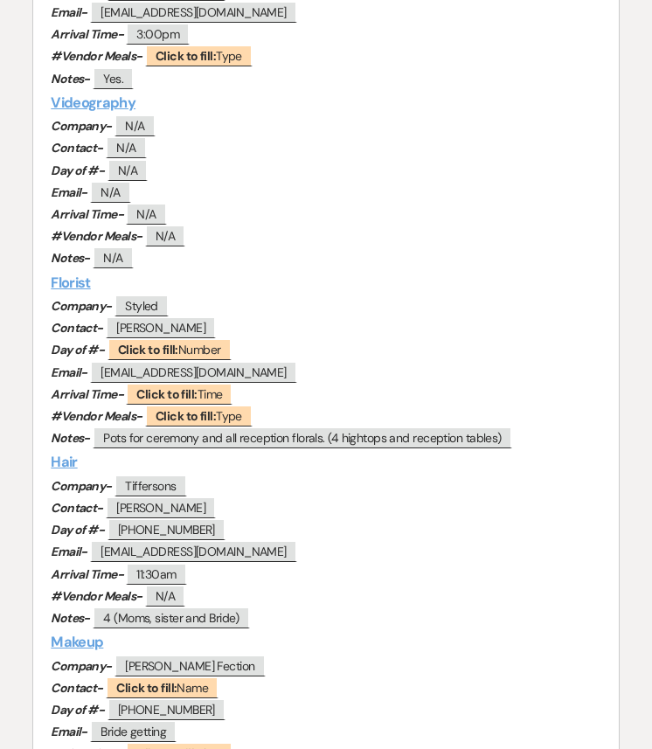
scroll to position [1392, 0]
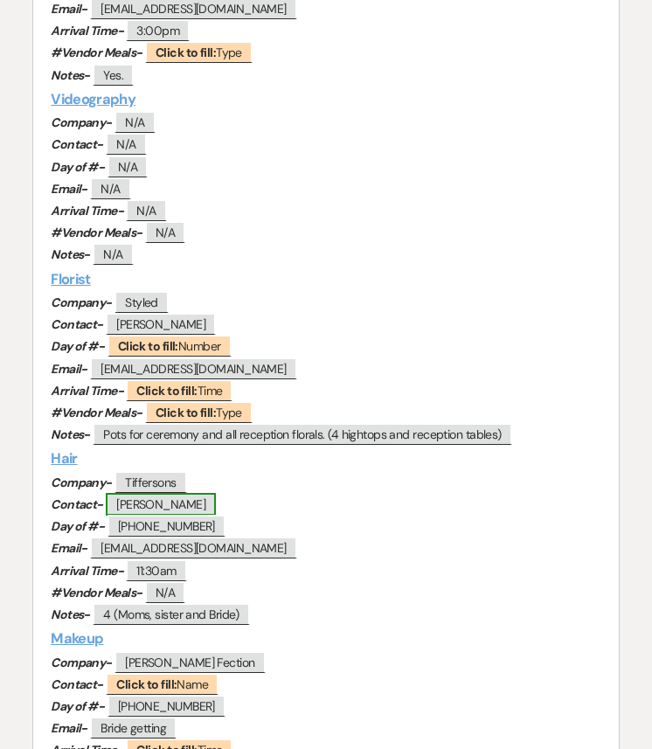
click at [156, 506] on span "Tiffany Merson" at bounding box center [161, 504] width 110 height 23
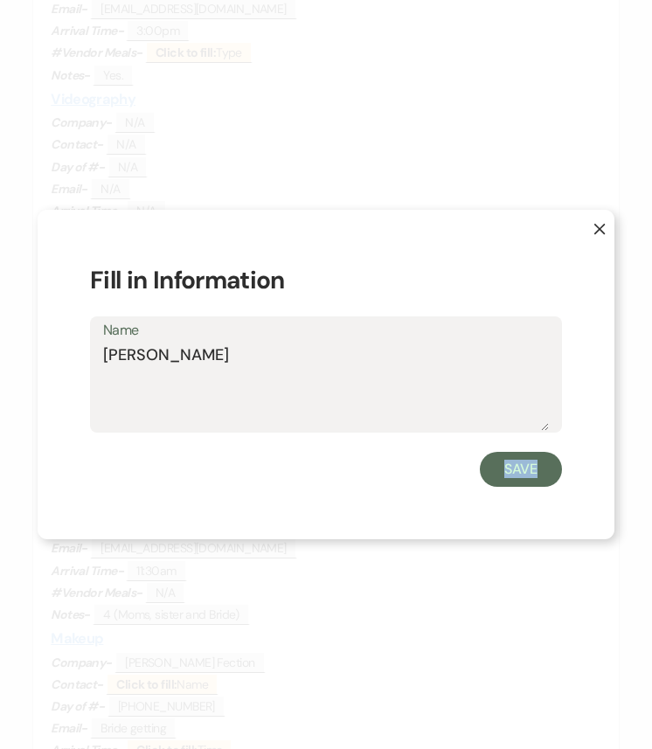
click at [156, 506] on div "X Fill in Information Name Tiffany Merson Save" at bounding box center [326, 374] width 577 height 329
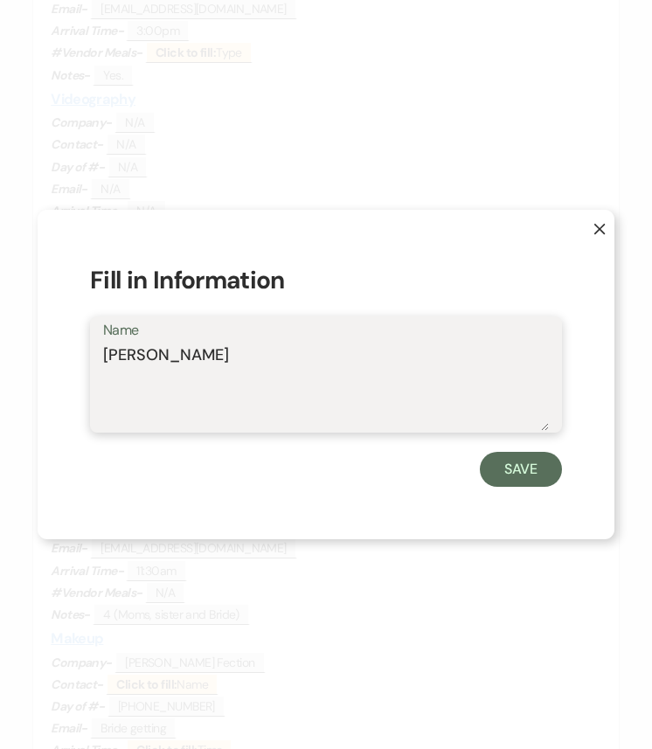
drag, startPoint x: 218, startPoint y: 354, endPoint x: 74, endPoint y: 354, distance: 144.1
click at [74, 354] on div "X Fill in Information Name Tiffany Merson Save" at bounding box center [326, 374] width 577 height 329
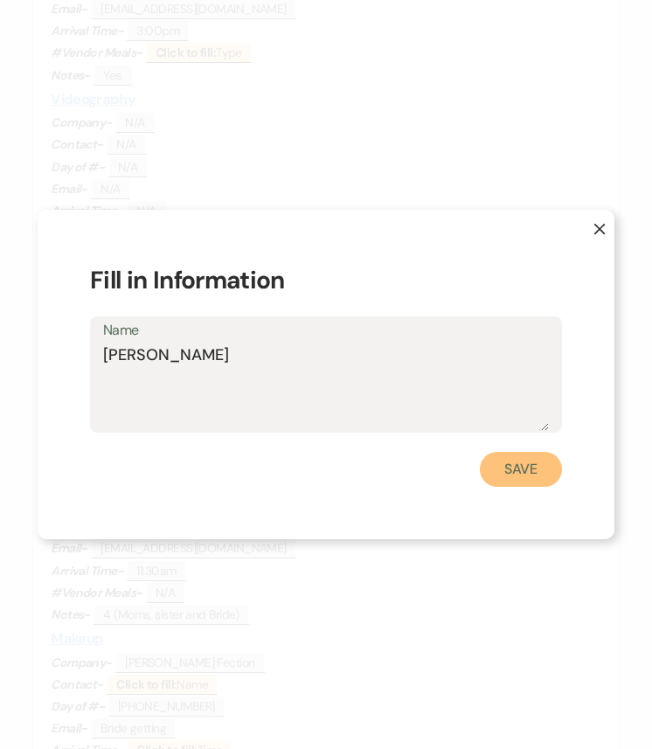
click at [515, 476] on button "Save" at bounding box center [521, 469] width 82 height 35
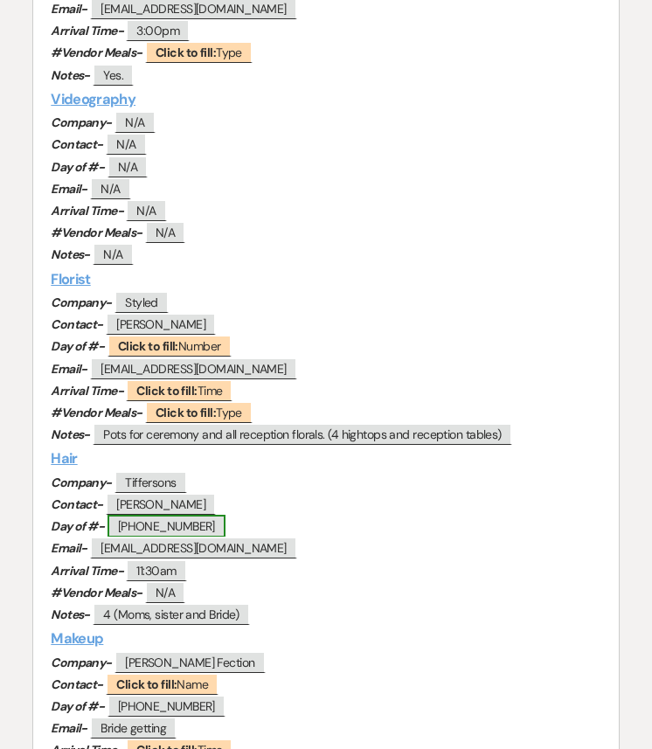
click at [174, 526] on span "443-953-6463" at bounding box center [166, 526] width 118 height 23
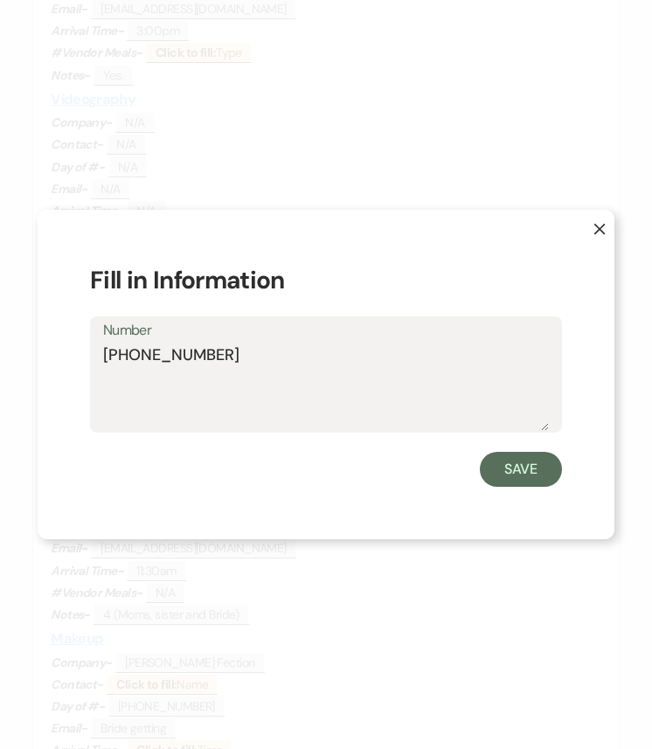
drag, startPoint x: 244, startPoint y: 351, endPoint x: 71, endPoint y: 351, distance: 173.0
click at [71, 351] on div "X Fill in Information Number 443-953-6463 Save" at bounding box center [326, 374] width 577 height 329
click at [514, 462] on button "Save" at bounding box center [521, 469] width 82 height 35
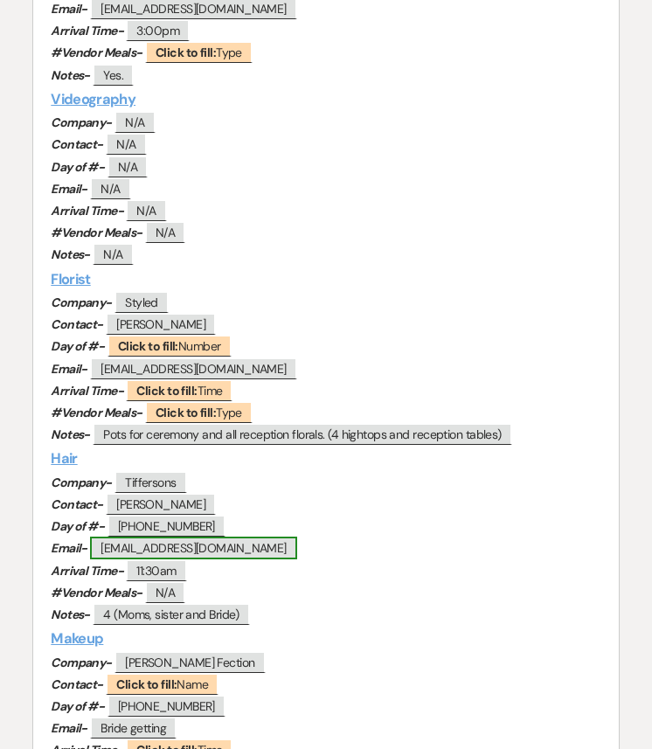
click at [180, 548] on span "info@tiffersons.com" at bounding box center [193, 547] width 206 height 23
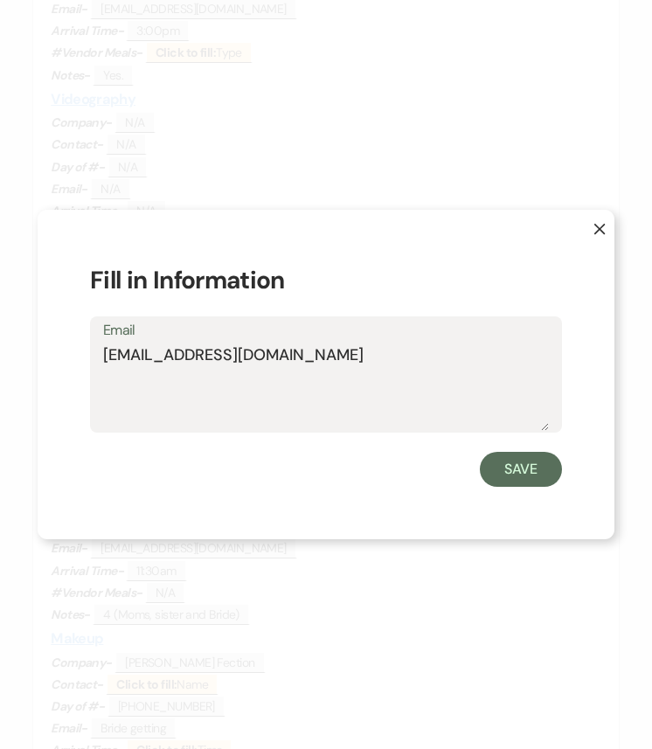
drag, startPoint x: 269, startPoint y: 356, endPoint x: 18, endPoint y: 356, distance: 250.7
click at [18, 356] on div "X Fill in Information Email info@tiffersons.com Save" at bounding box center [326, 374] width 652 height 749
click at [541, 478] on button "Save" at bounding box center [521, 469] width 82 height 35
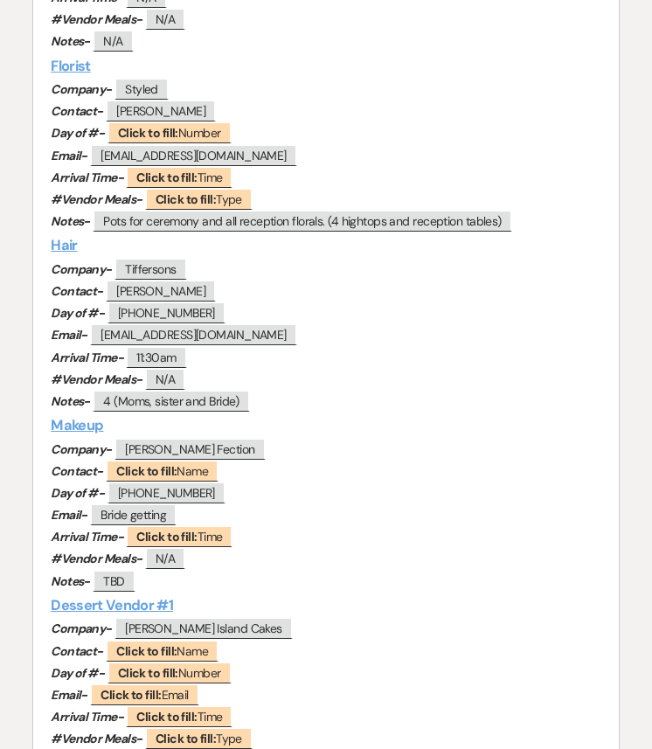
scroll to position [1624, 0]
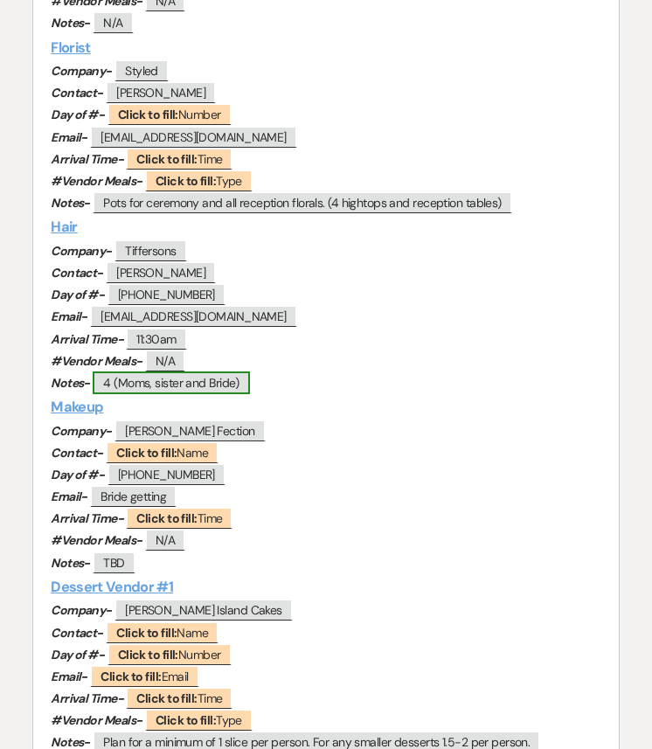
click at [183, 382] on span "4 (Moms, sister and Bride)" at bounding box center [171, 382] width 156 height 23
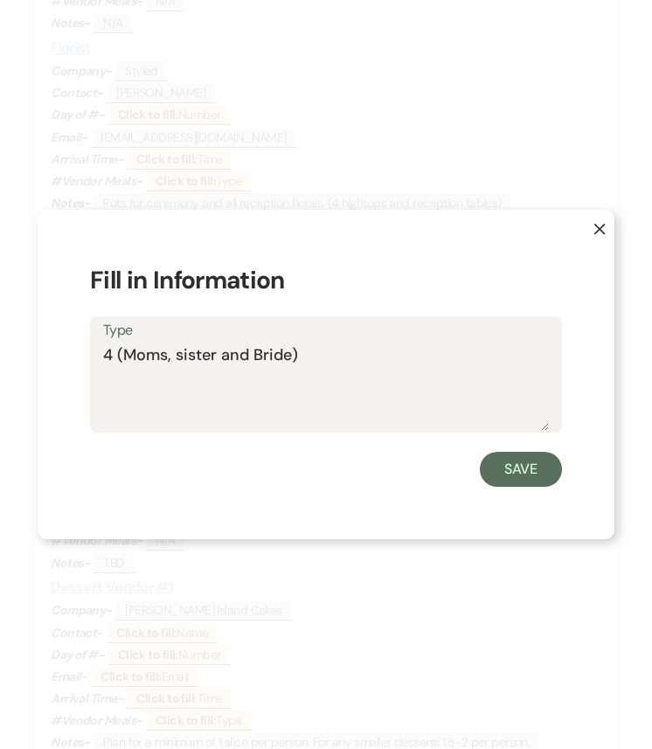
drag, startPoint x: 315, startPoint y: 360, endPoint x: 75, endPoint y: 359, distance: 240.2
click at [75, 359] on div "X Fill in Information Type 4 (Moms, sister and Bride) Save" at bounding box center [326, 374] width 577 height 329
click at [516, 473] on button "Save" at bounding box center [521, 469] width 82 height 35
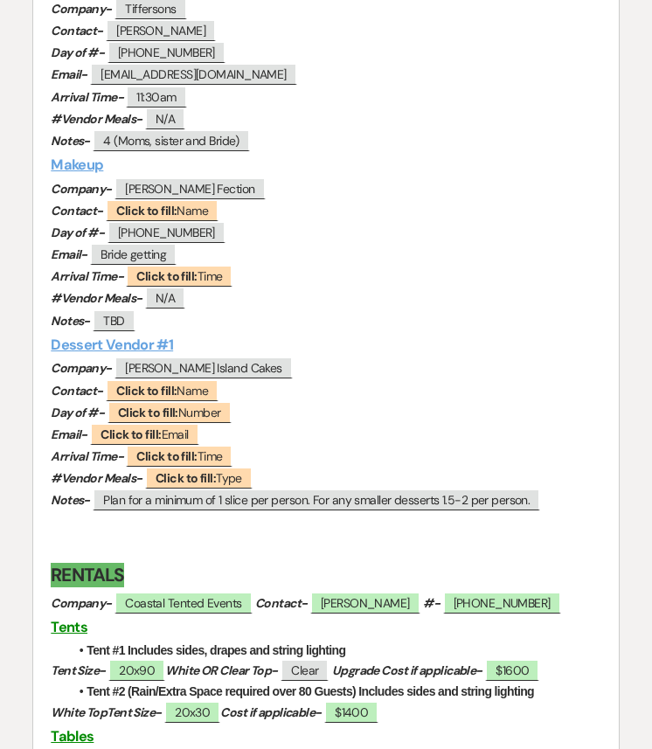
scroll to position [1986, 0]
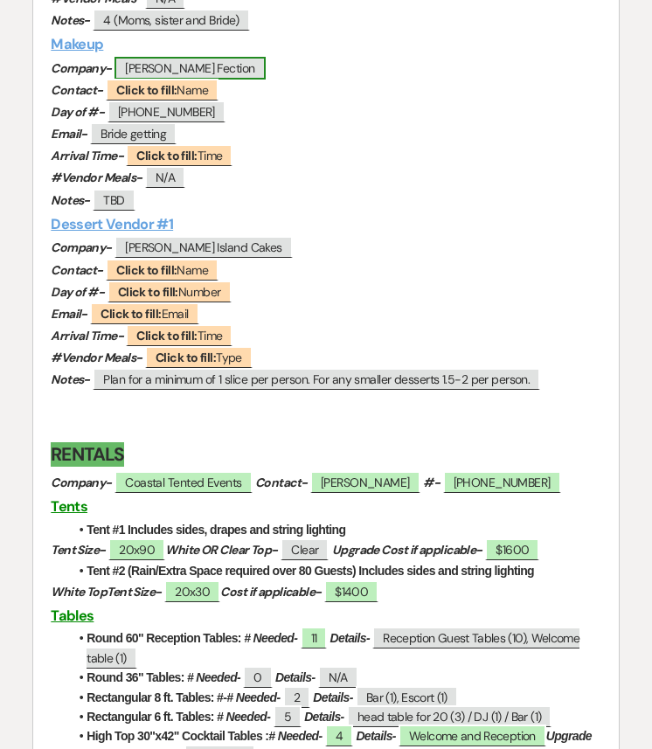
click at [176, 71] on span "Kate Fection" at bounding box center [189, 68] width 150 height 23
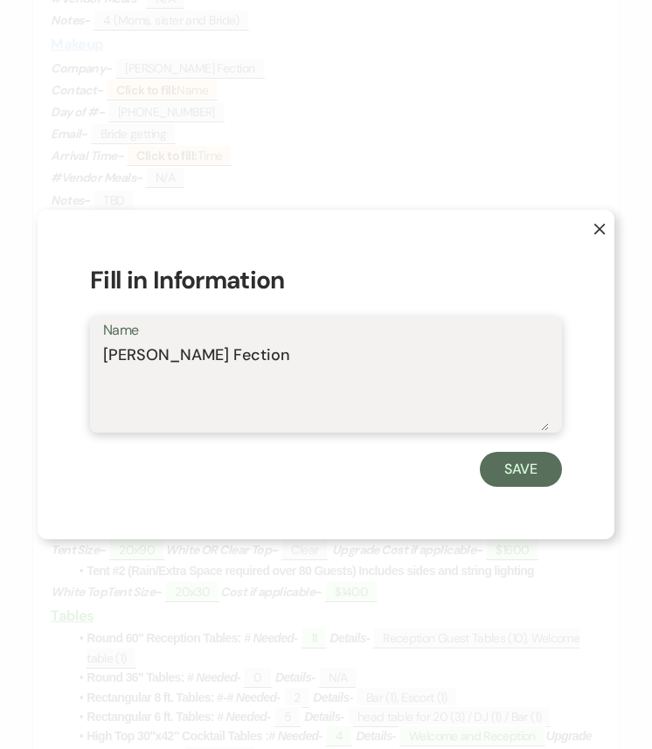
drag, startPoint x: 218, startPoint y: 357, endPoint x: 77, endPoint y: 357, distance: 141.5
click at [77, 357] on div "X Fill in Information Name Kate Fection Save" at bounding box center [326, 374] width 577 height 329
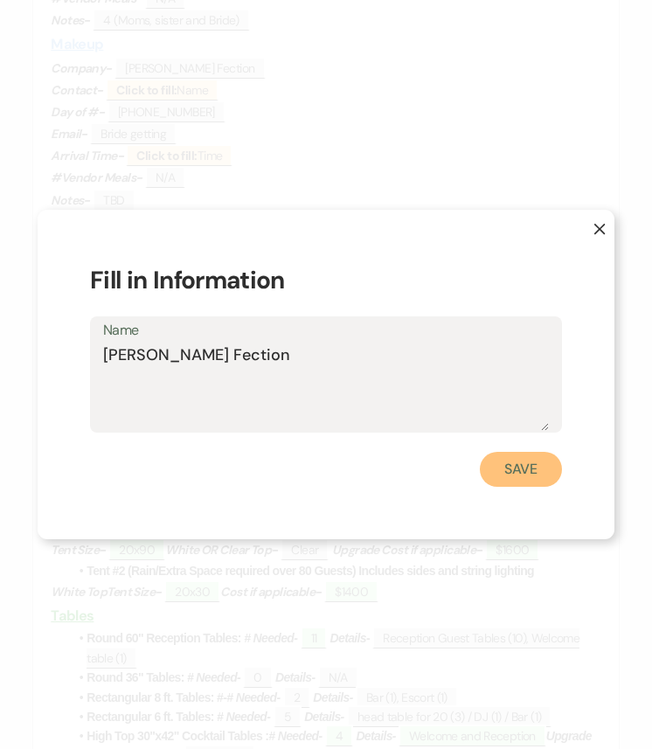
click at [543, 468] on button "Save" at bounding box center [521, 469] width 82 height 35
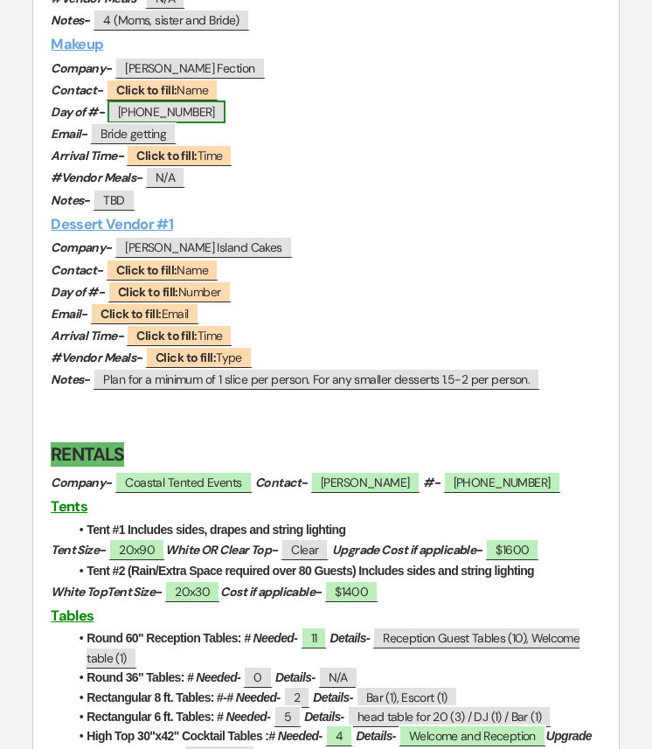
click at [173, 116] on span "410-693-6900" at bounding box center [166, 111] width 118 height 23
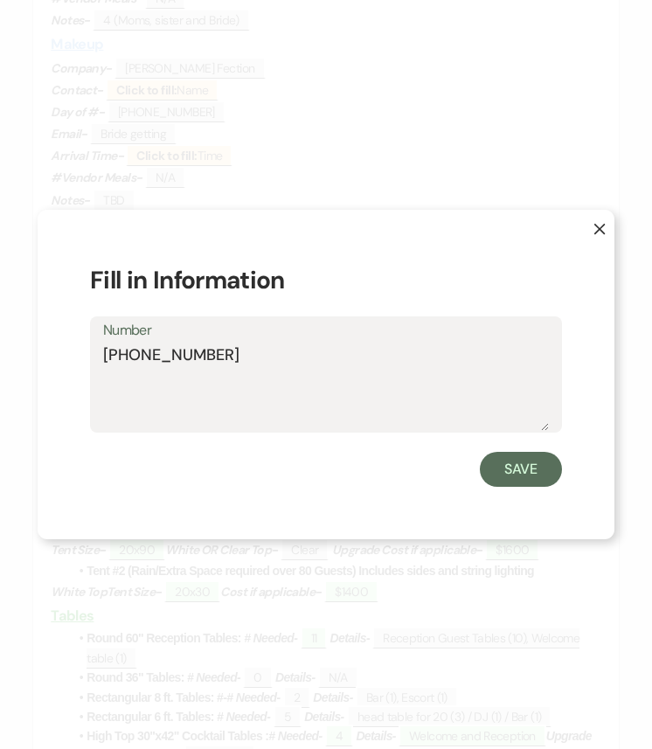
drag, startPoint x: 269, startPoint y: 334, endPoint x: 258, endPoint y: 332, distance: 11.5
click at [258, 334] on label "Number" at bounding box center [325, 330] width 445 height 25
click at [258, 343] on textarea "410-693-6900" at bounding box center [325, 386] width 445 height 87
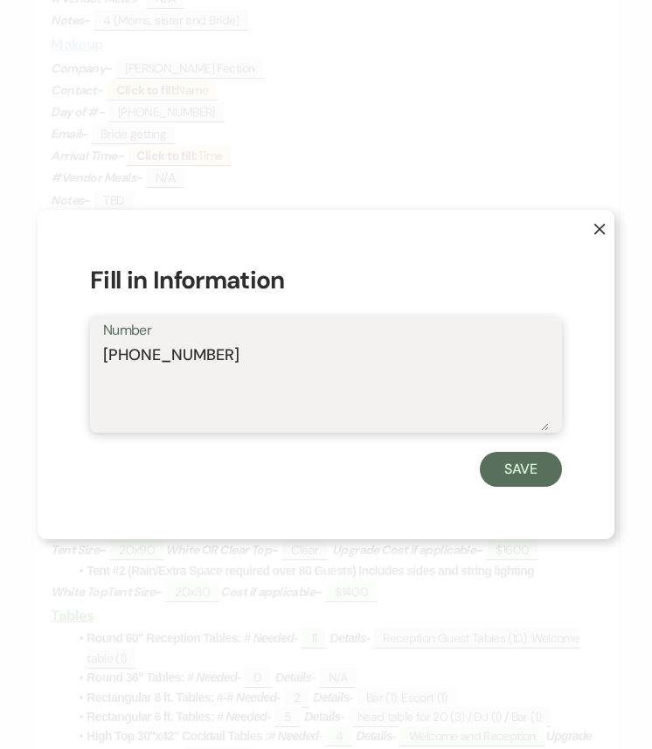
drag, startPoint x: 246, startPoint y: 356, endPoint x: 25, endPoint y: 356, distance: 221.0
click at [25, 356] on div "X Fill in Information Number 410-693-6900 Save" at bounding box center [326, 374] width 652 height 749
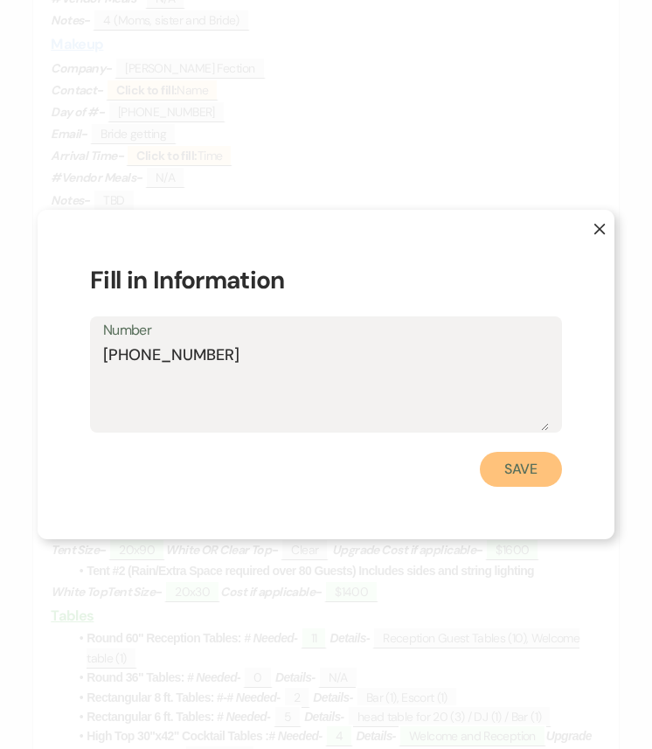
click at [542, 475] on button "Save" at bounding box center [521, 469] width 82 height 35
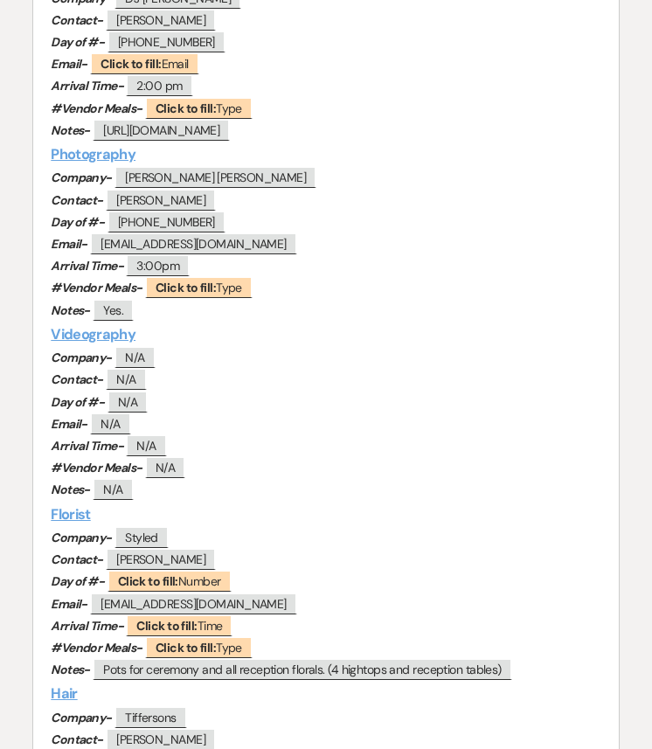
scroll to position [1115, 0]
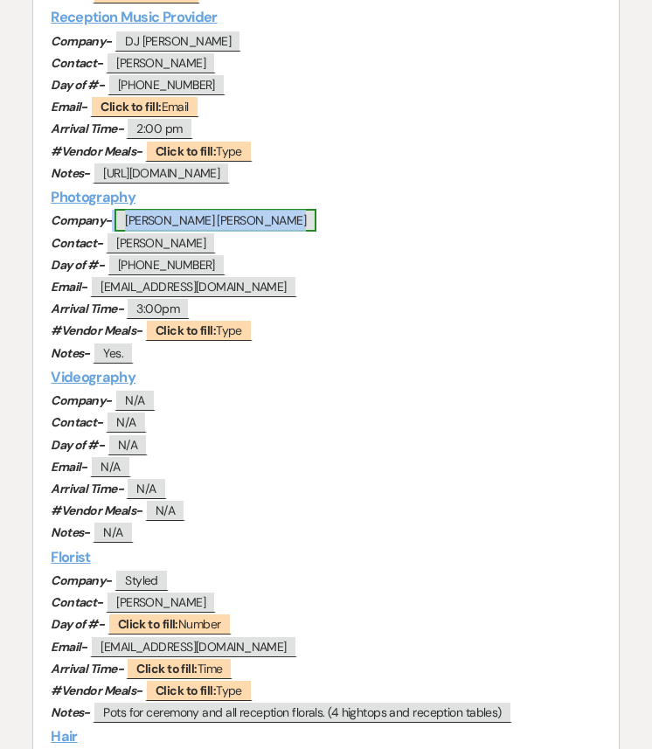
click at [214, 220] on span "Charlie Jake Sanchez" at bounding box center [215, 220] width 202 height 23
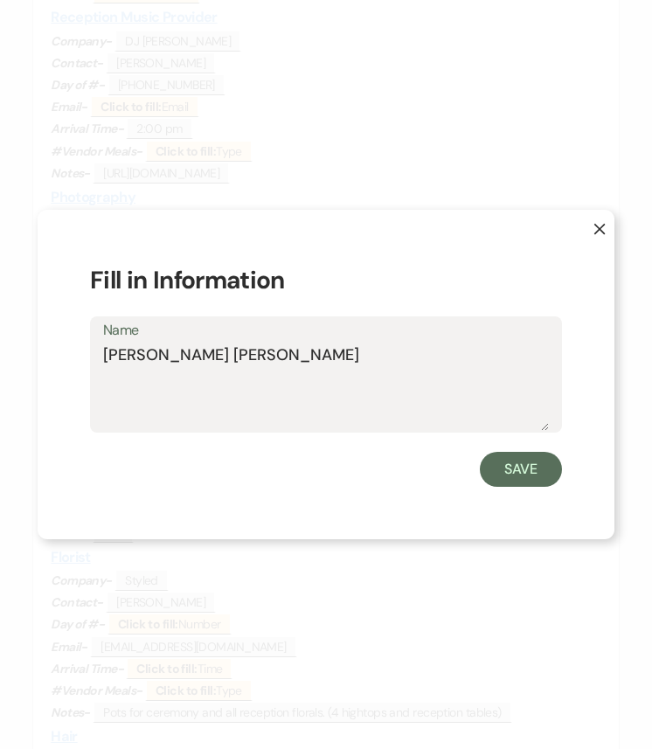
drag, startPoint x: 271, startPoint y: 354, endPoint x: 31, endPoint y: 363, distance: 239.5
click at [31, 363] on div "X Fill in Information Name Charlie Jake Sanchez Save" at bounding box center [326, 374] width 652 height 749
click at [545, 463] on button "Save" at bounding box center [521, 469] width 82 height 35
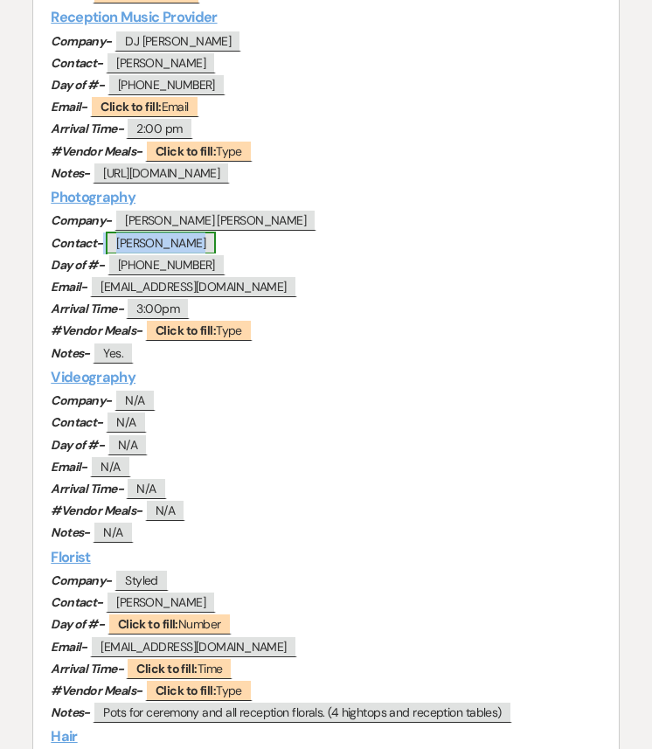
click at [186, 244] on span "Charlie Sanchez" at bounding box center [161, 242] width 110 height 23
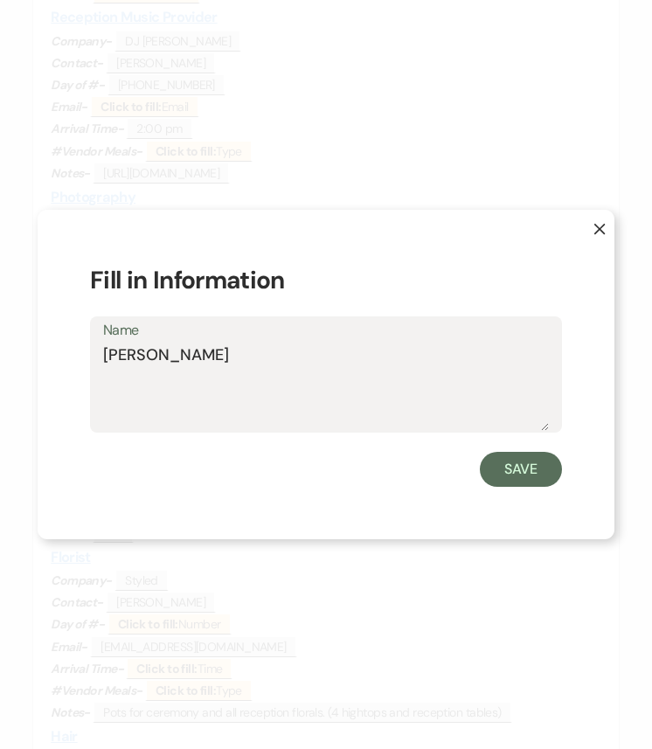
drag, startPoint x: 242, startPoint y: 357, endPoint x: 20, endPoint y: 357, distance: 221.9
click at [20, 357] on div "X Fill in Information Name Charlie Sanchez Save" at bounding box center [326, 374] width 652 height 749
click at [551, 463] on button "Save" at bounding box center [521, 469] width 82 height 35
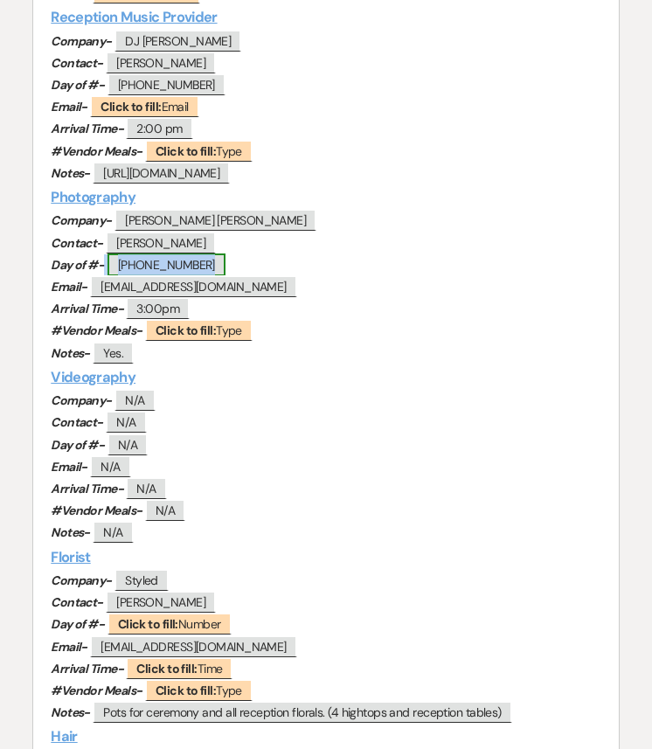
click at [192, 267] on span "+1 (562) 443-1187" at bounding box center [166, 264] width 118 height 23
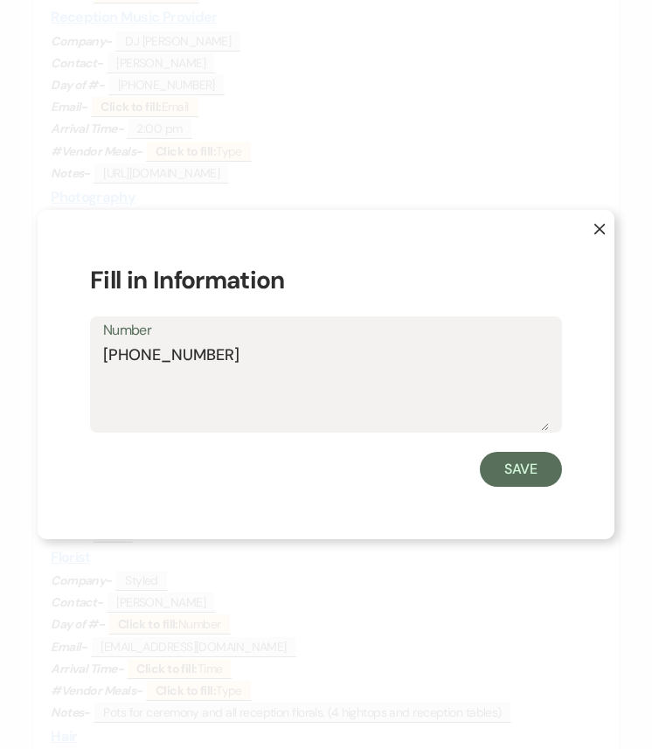
drag, startPoint x: 238, startPoint y: 356, endPoint x: 121, endPoint y: 356, distance: 117.1
click at [121, 356] on textarea "+1 (562) 443-1187" at bounding box center [325, 386] width 445 height 87
click at [509, 464] on button "Save" at bounding box center [521, 469] width 82 height 35
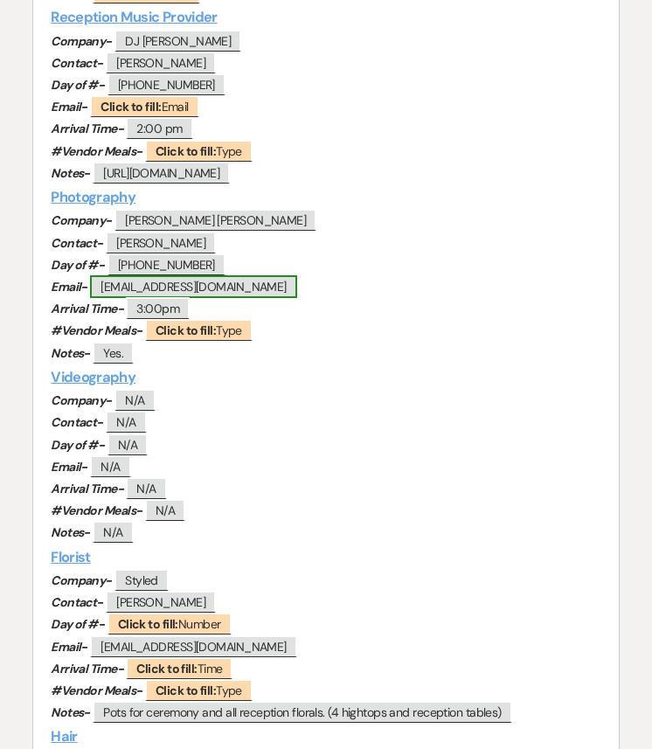
click at [203, 288] on span "info@charliejakesanchez.com" at bounding box center [193, 286] width 206 height 23
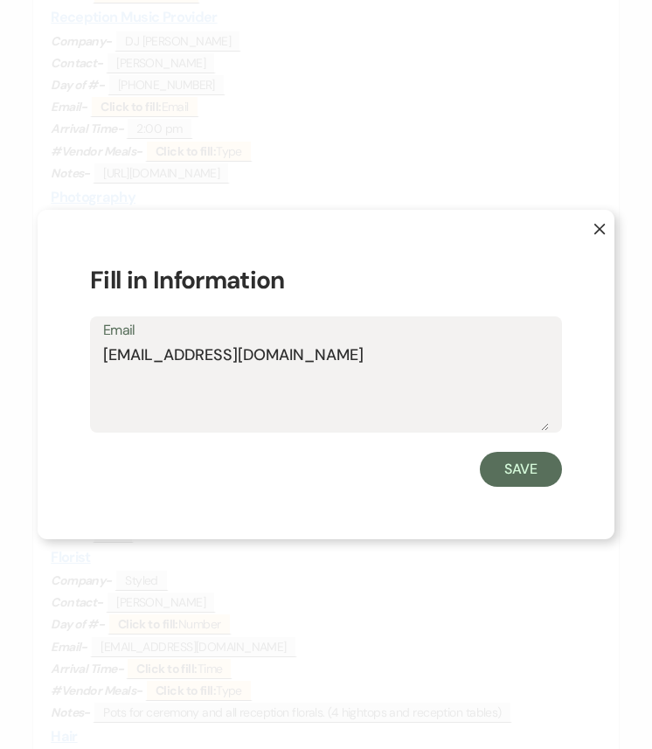
click at [203, 288] on h1 "Fill in Information" at bounding box center [326, 280] width 472 height 37
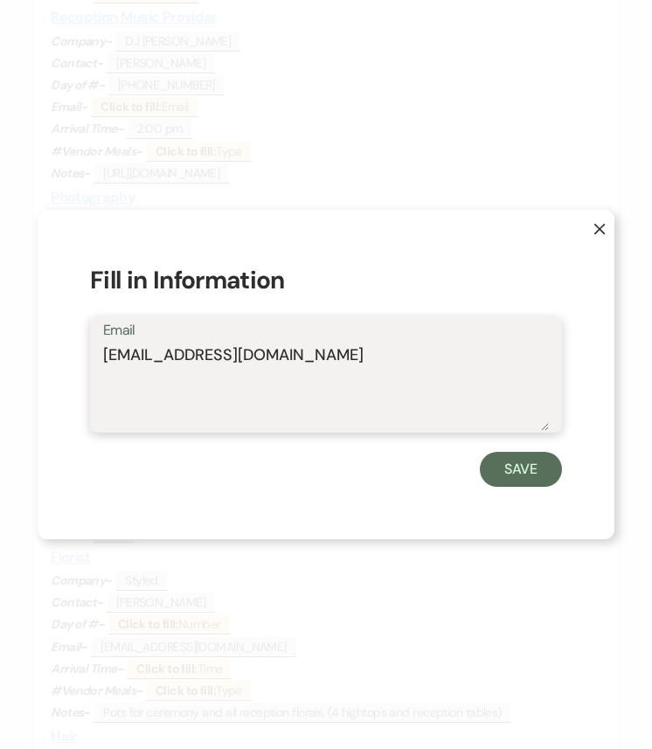
drag, startPoint x: 351, startPoint y: 362, endPoint x: 34, endPoint y: 361, distance: 317.1
click at [34, 361] on div "X Fill in Information Email info@charliejakesanchez.com Save" at bounding box center [326, 374] width 652 height 749
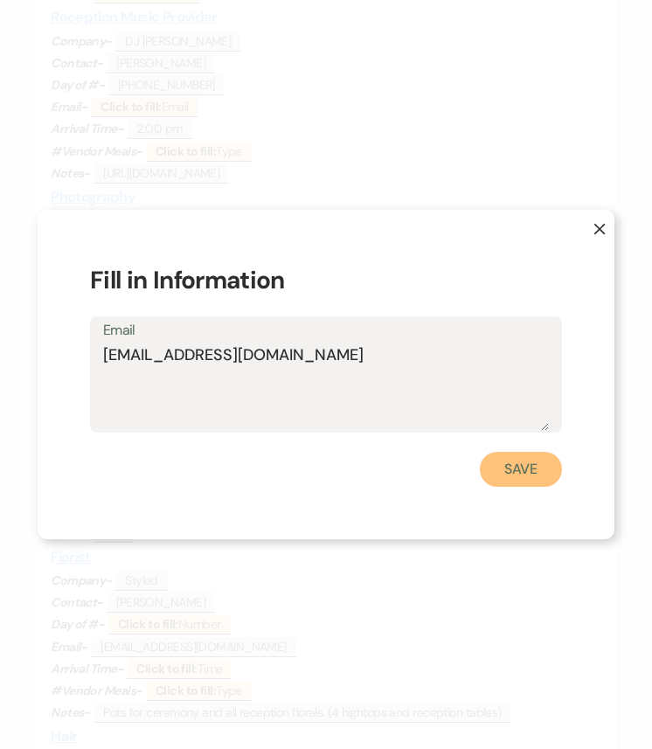
click at [501, 466] on button "Save" at bounding box center [521, 469] width 82 height 35
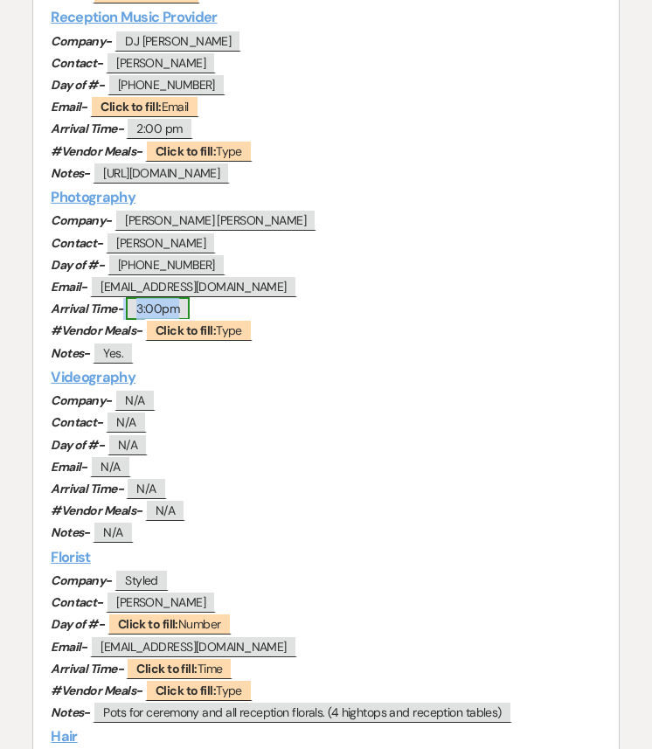
click at [160, 307] on span "3:00pm" at bounding box center [158, 308] width 64 height 23
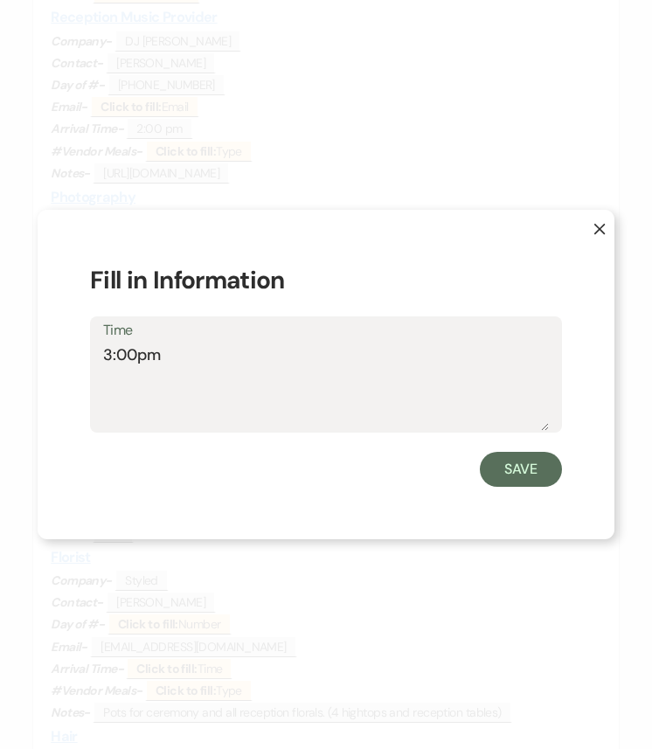
drag, startPoint x: 137, startPoint y: 364, endPoint x: 58, endPoint y: 364, distance: 79.5
click at [58, 364] on div "X Fill in Information Time 3:00pm Save" at bounding box center [326, 374] width 577 height 329
click at [516, 475] on button "Save" at bounding box center [521, 469] width 82 height 35
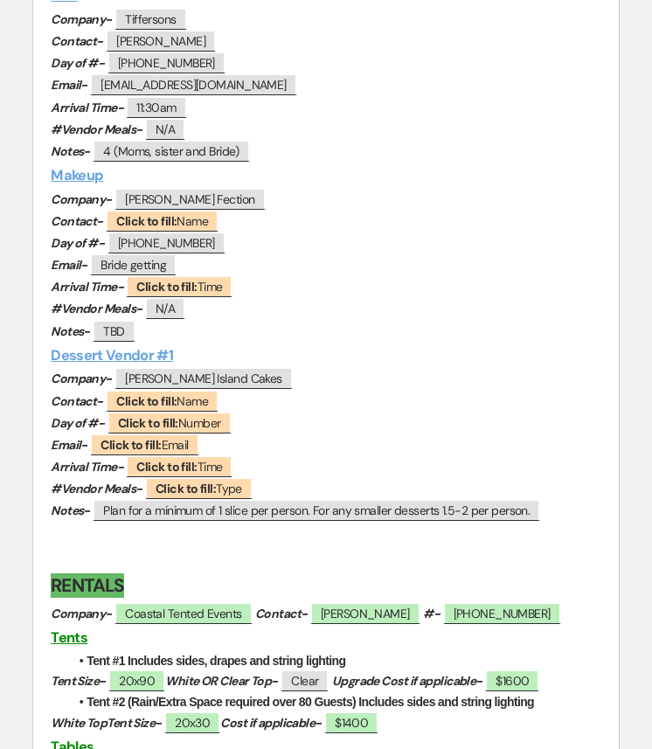
scroll to position [1868, 0]
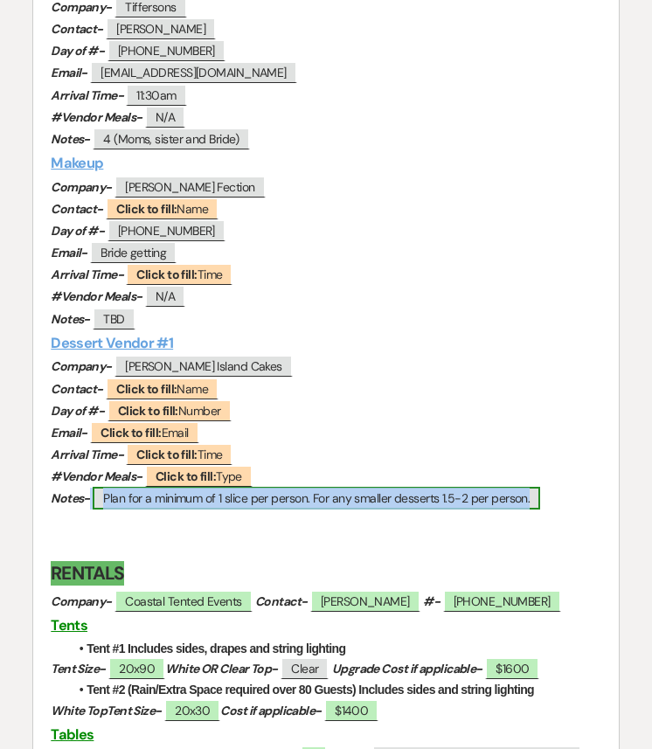
click at [281, 500] on span "Plan for a minimum of 1 slice per person. For any smaller desserts 1.5-2 per pe…" at bounding box center [316, 498] width 447 height 23
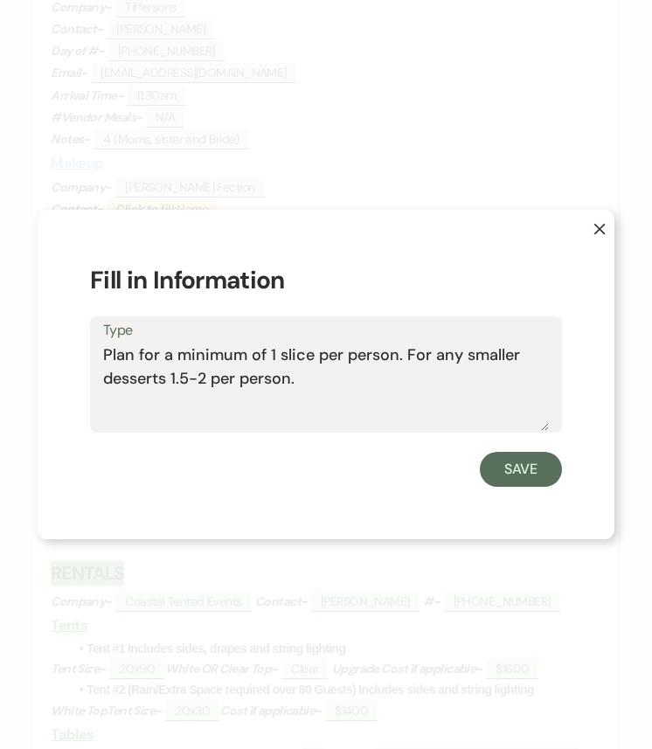
drag, startPoint x: 319, startPoint y: 380, endPoint x: 76, endPoint y: 352, distance: 244.4
click at [76, 352] on div "X Fill in Information Type Plan for a minimum of 1 slice per person. For any sm…" at bounding box center [326, 374] width 577 height 329
click at [488, 466] on button "Save" at bounding box center [521, 469] width 82 height 35
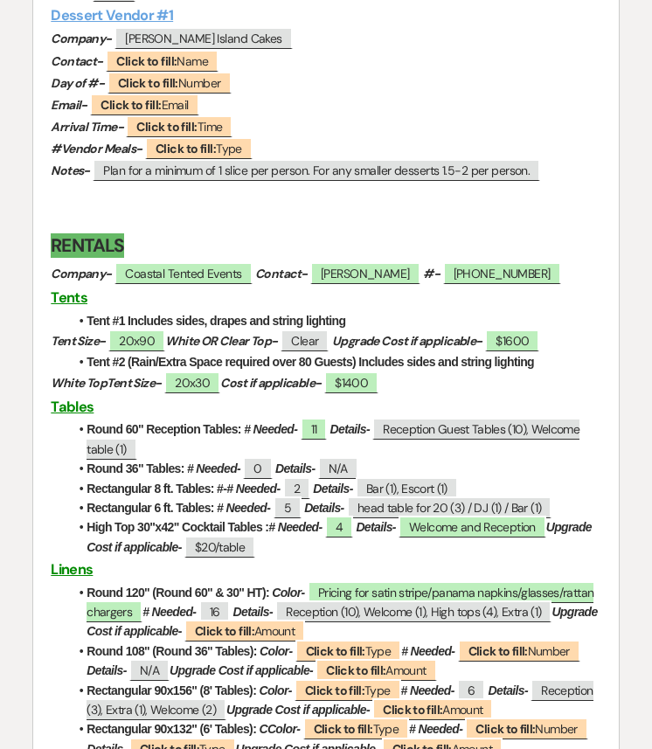
scroll to position [2199, 0]
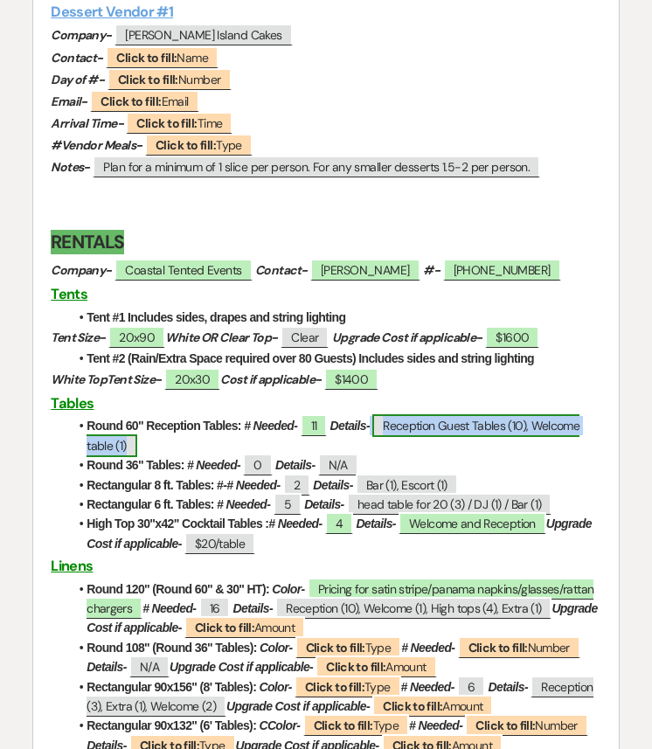
click at [485, 426] on span "Reception Guest Tables (10), Welcome table (1)" at bounding box center [332, 435] width 493 height 42
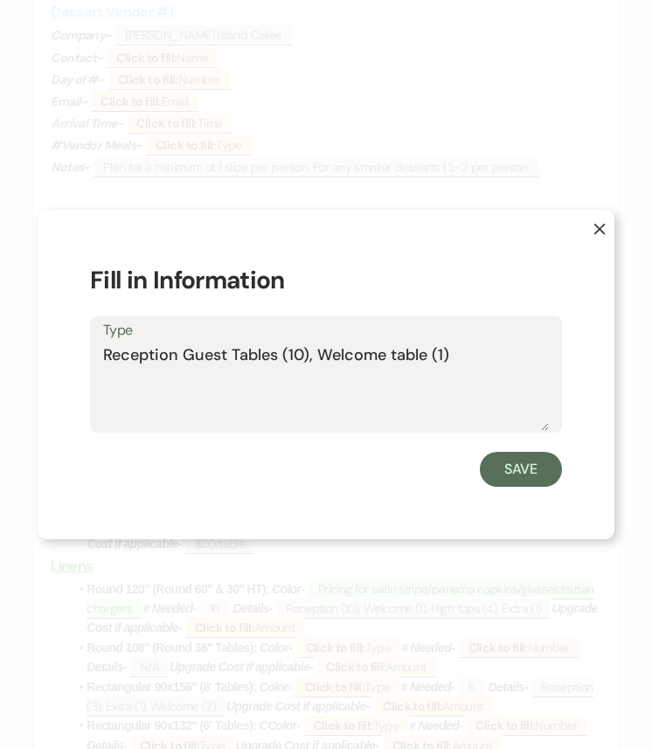
drag, startPoint x: 473, startPoint y: 355, endPoint x: 94, endPoint y: 363, distance: 378.3
click at [94, 363] on div "Type Reception Guest Tables (10), Welcome table (1)" at bounding box center [326, 374] width 472 height 116
click at [514, 474] on button "Save" at bounding box center [521, 469] width 82 height 35
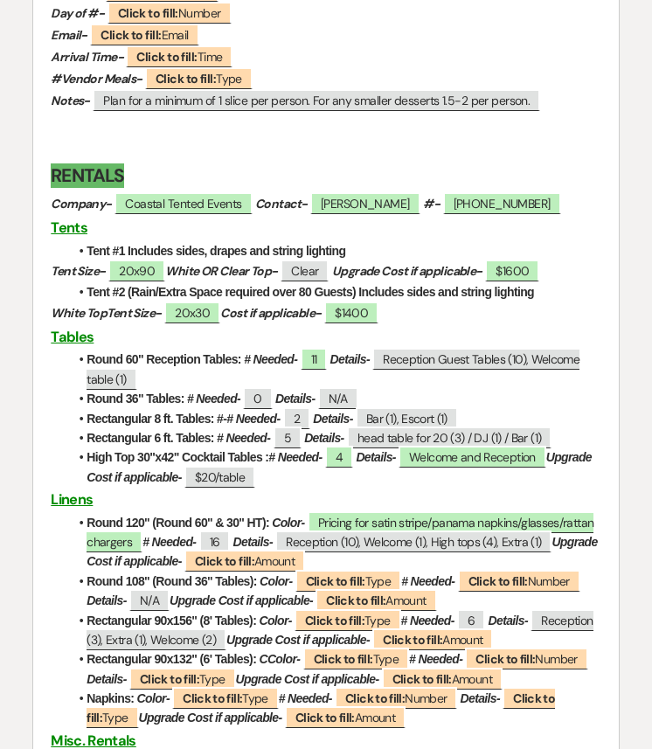
scroll to position [2266, 0]
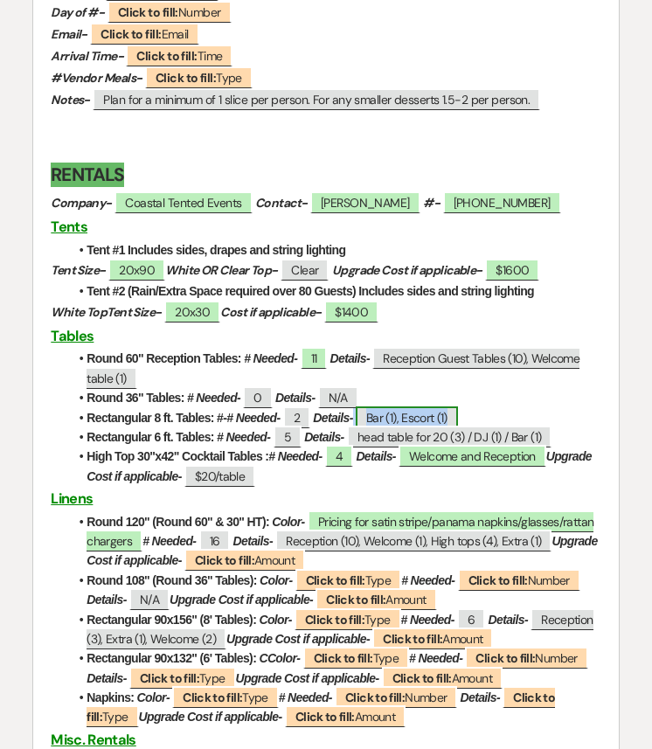
click at [432, 422] on span "Bar (1), Escort (1)" at bounding box center [407, 417] width 102 height 23
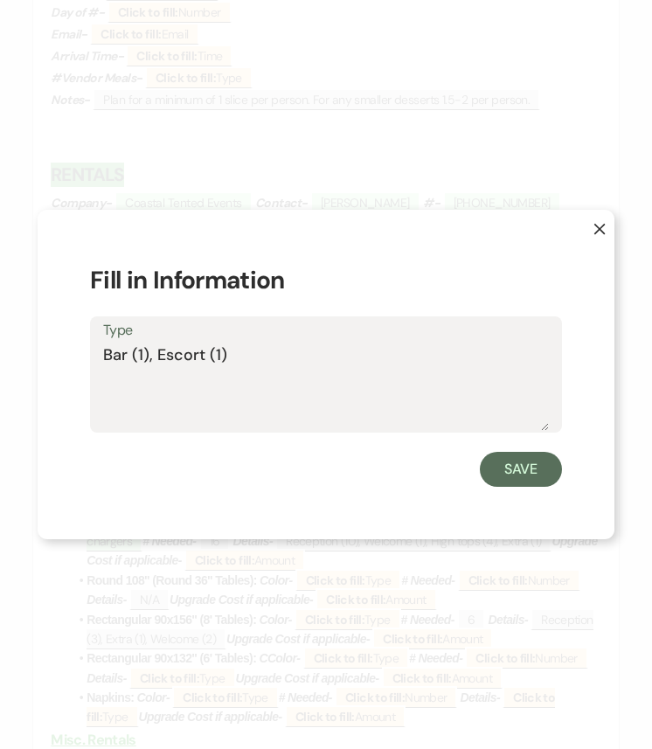
drag, startPoint x: 247, startPoint y: 356, endPoint x: 76, endPoint y: 357, distance: 171.2
click at [76, 357] on div "X Fill in Information Type Bar (1), Escort (1) Save" at bounding box center [326, 374] width 577 height 329
click at [543, 473] on button "Save" at bounding box center [521, 469] width 82 height 35
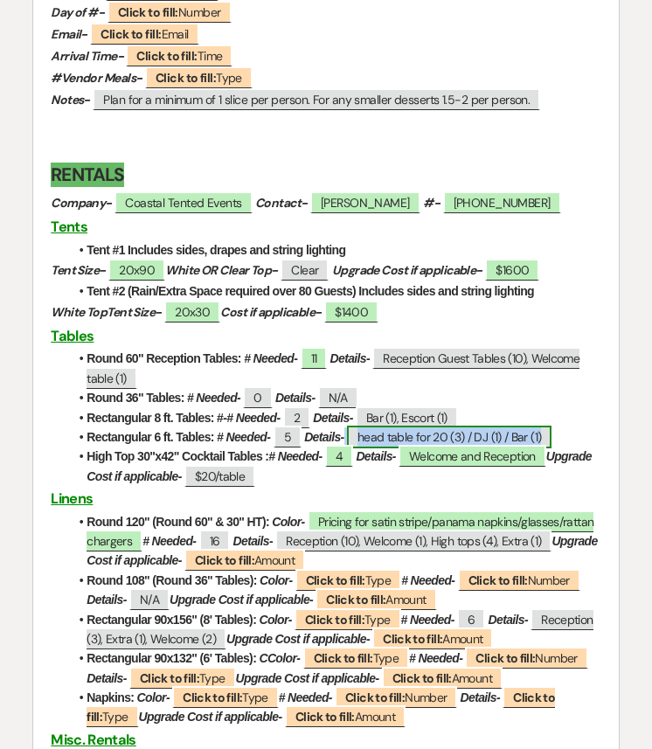
click at [480, 439] on span "head table for 20 (3) / DJ (1) / Bar (1)" at bounding box center [449, 436] width 204 height 23
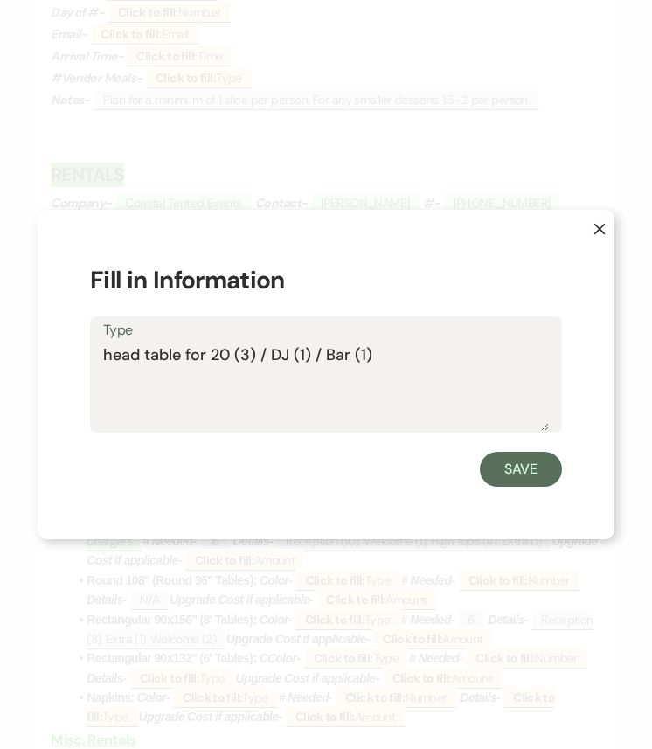
drag, startPoint x: 397, startPoint y: 357, endPoint x: 93, endPoint y: 357, distance: 304.0
click at [93, 357] on div "Type head table for 20 (3) / DJ (1) / Bar (1)" at bounding box center [326, 374] width 472 height 116
click at [539, 466] on button "Save" at bounding box center [521, 469] width 82 height 35
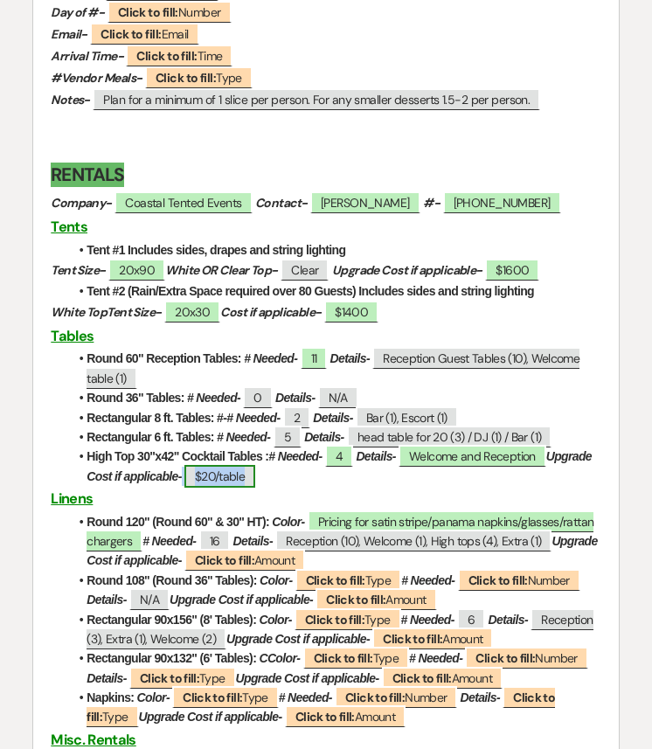
click at [211, 480] on span "$20/table" at bounding box center [219, 476] width 71 height 23
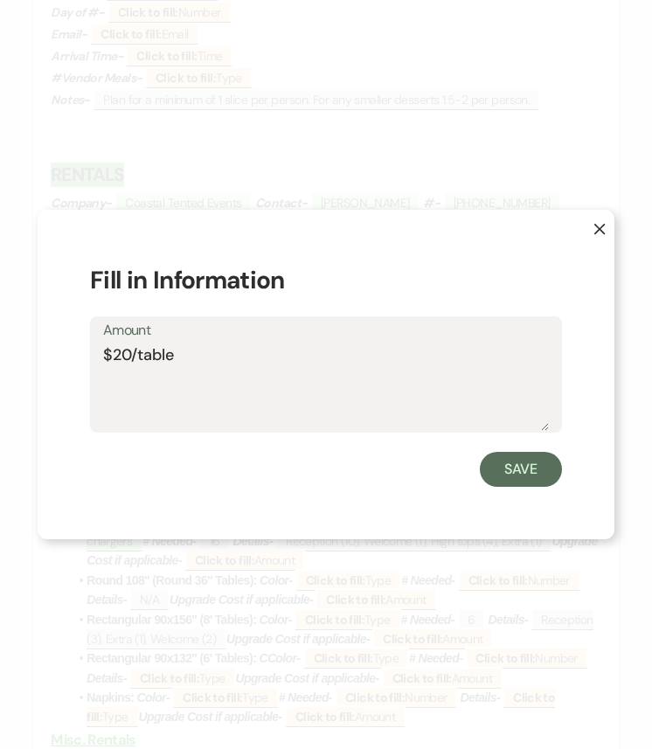
click at [127, 349] on textarea "$20/table" at bounding box center [325, 386] width 445 height 87
type textarea "$25/table"
click at [566, 467] on div "X Fill in Information Amount $25/table Save" at bounding box center [326, 374] width 577 height 329
click at [538, 474] on button "Save" at bounding box center [521, 469] width 82 height 35
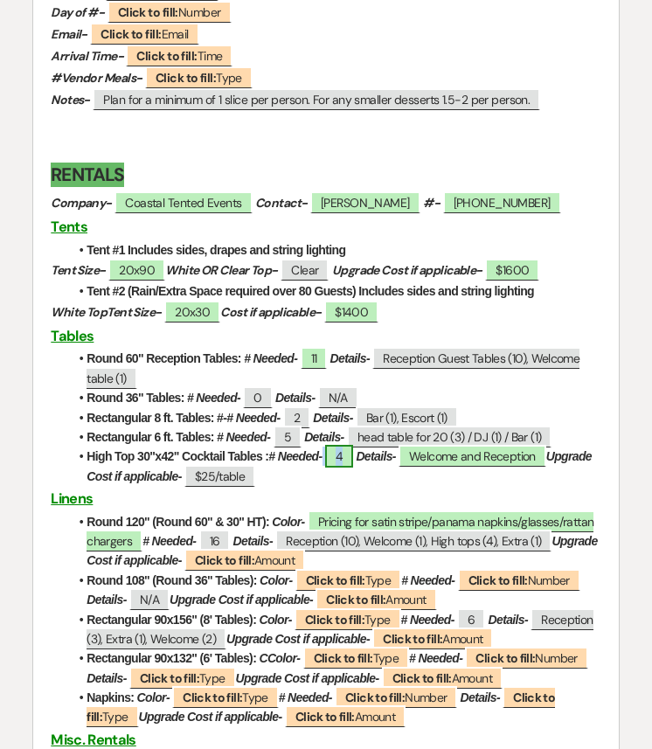
click at [349, 463] on span "4" at bounding box center [339, 456] width 28 height 23
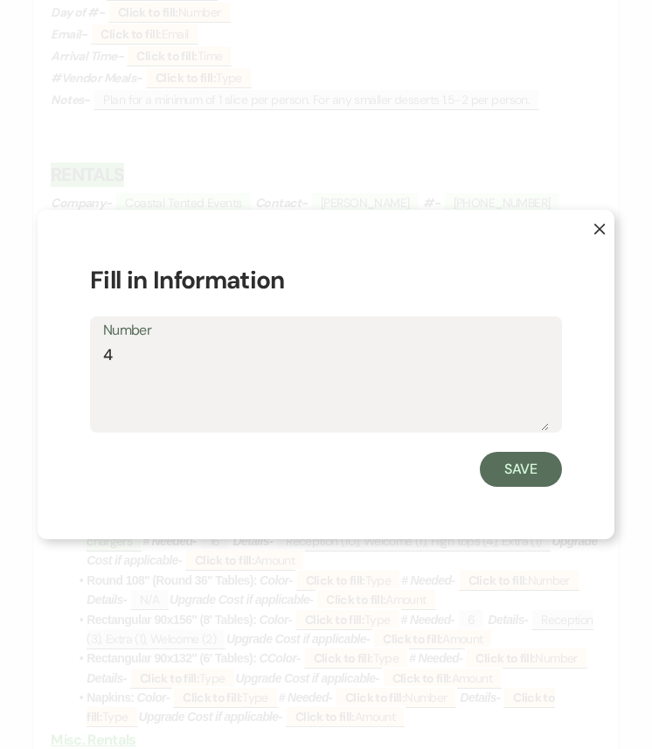
click at [253, 367] on textarea "4" at bounding box center [325, 386] width 445 height 87
type textarea "6"
click at [536, 476] on button "Save" at bounding box center [521, 469] width 82 height 35
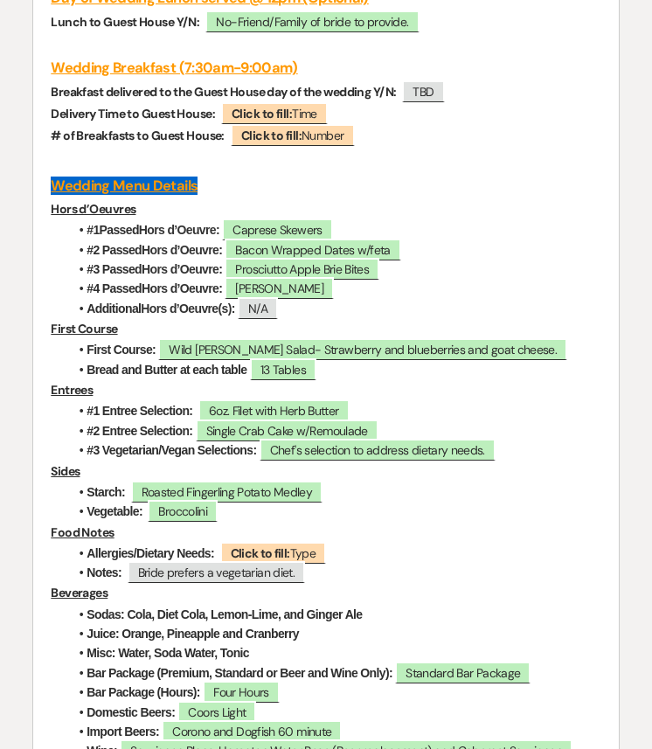
scroll to position [4657, 0]
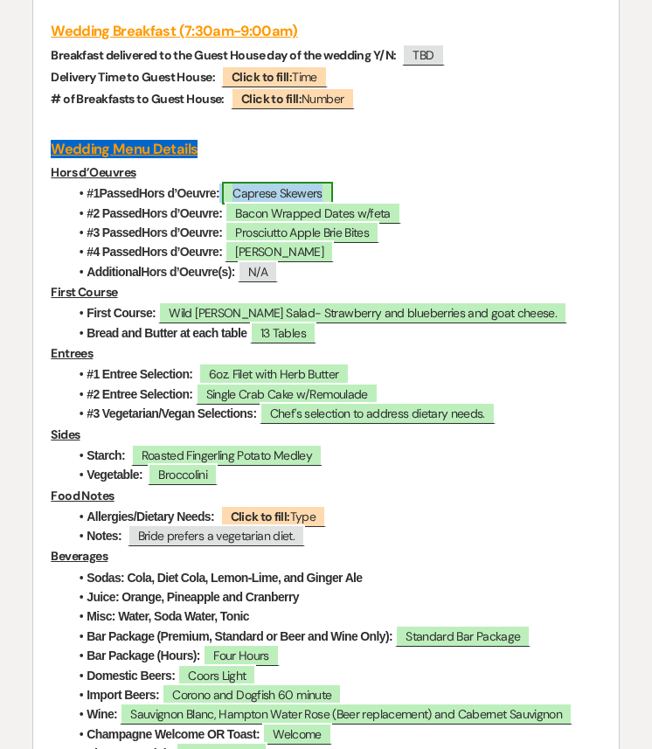
click at [295, 204] on span "Caprese Skewers" at bounding box center [277, 193] width 110 height 23
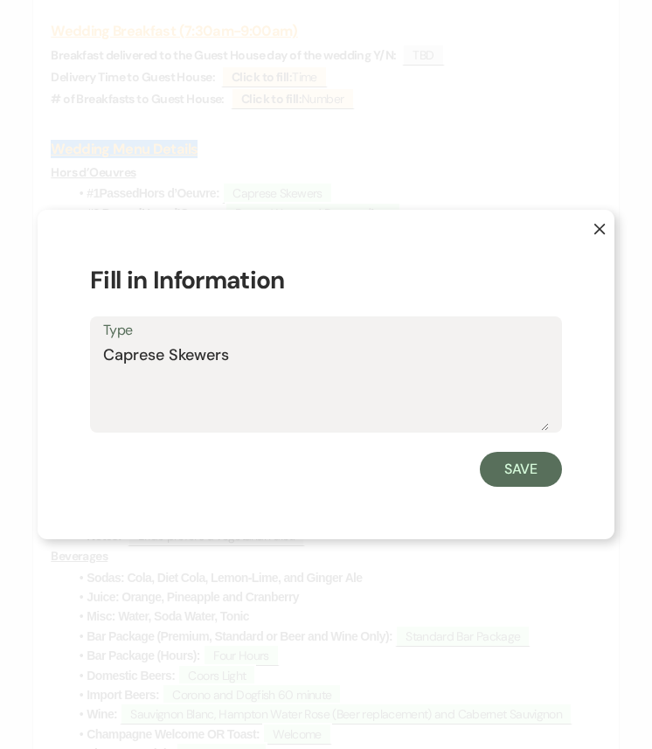
drag, startPoint x: 275, startPoint y: 351, endPoint x: 47, endPoint y: 356, distance: 228.0
click at [47, 356] on div "X Fill in Information Type Caprese Skewers Save" at bounding box center [326, 374] width 577 height 329
click at [504, 463] on button "Save" at bounding box center [521, 469] width 82 height 35
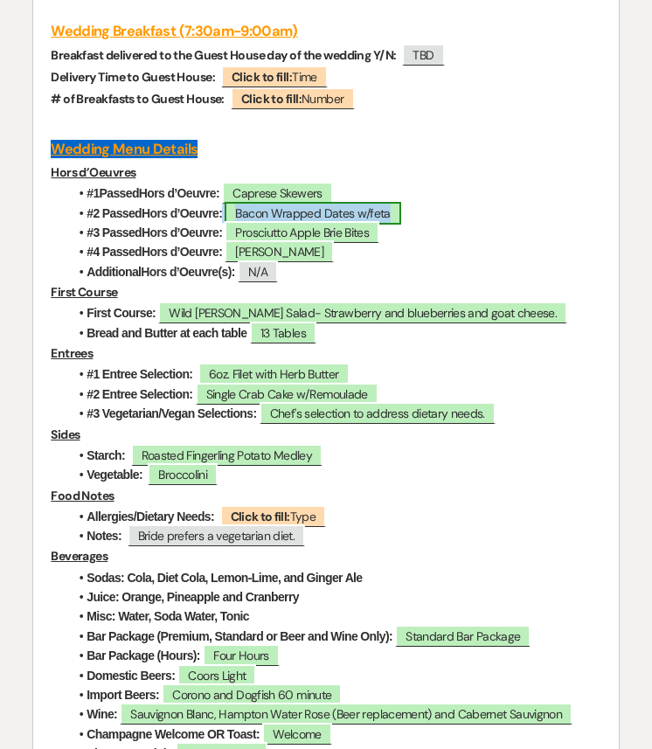
click at [318, 224] on span "Bacon Wrapped Dates w/feta" at bounding box center [312, 213] width 176 height 23
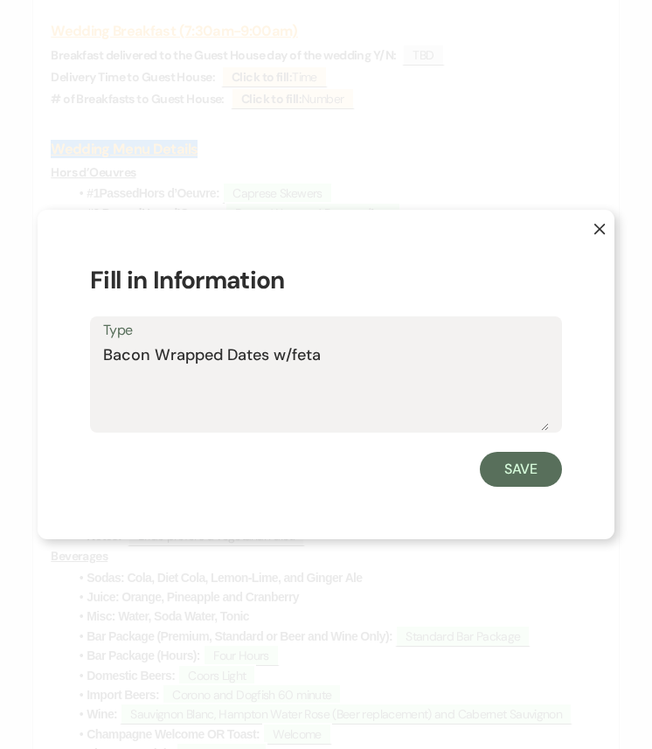
drag, startPoint x: 335, startPoint y: 353, endPoint x: 102, endPoint y: 354, distance: 233.2
click at [102, 354] on div "Type Bacon Wrapped Dates w/feta" at bounding box center [326, 374] width 472 height 116
click at [502, 471] on button "Save" at bounding box center [521, 469] width 82 height 35
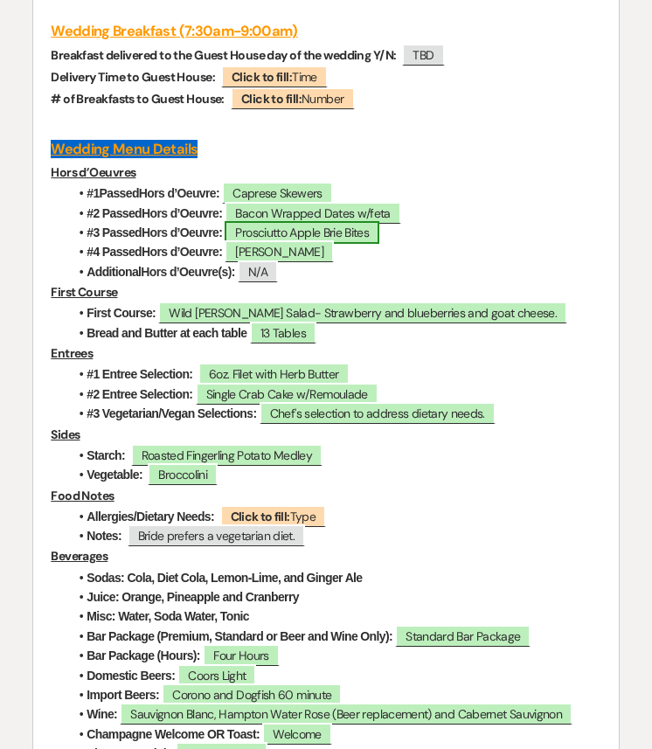
click at [342, 244] on span "Prosciutto Apple Brie Bites" at bounding box center [301, 232] width 155 height 23
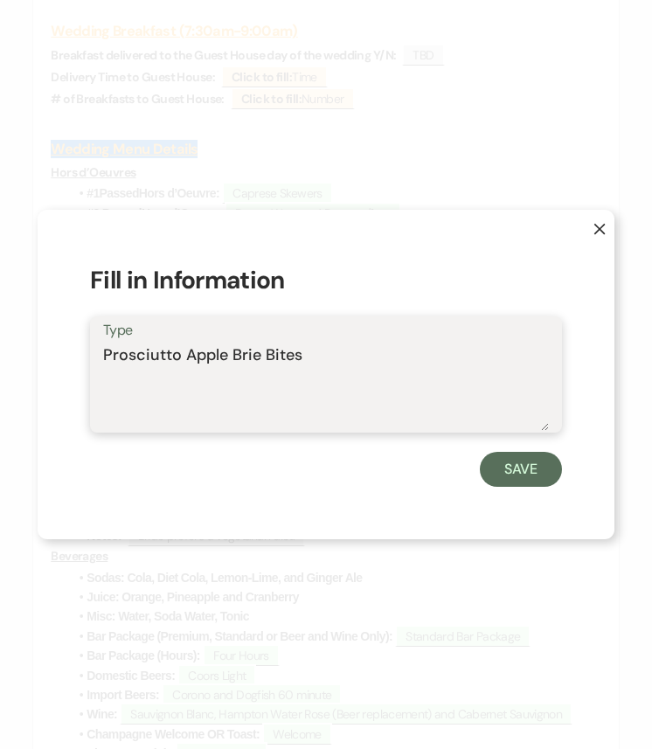
drag, startPoint x: 328, startPoint y: 357, endPoint x: 90, endPoint y: 357, distance: 238.5
click at [90, 357] on div "Type Prosciutto Apple Brie Bites" at bounding box center [326, 374] width 472 height 116
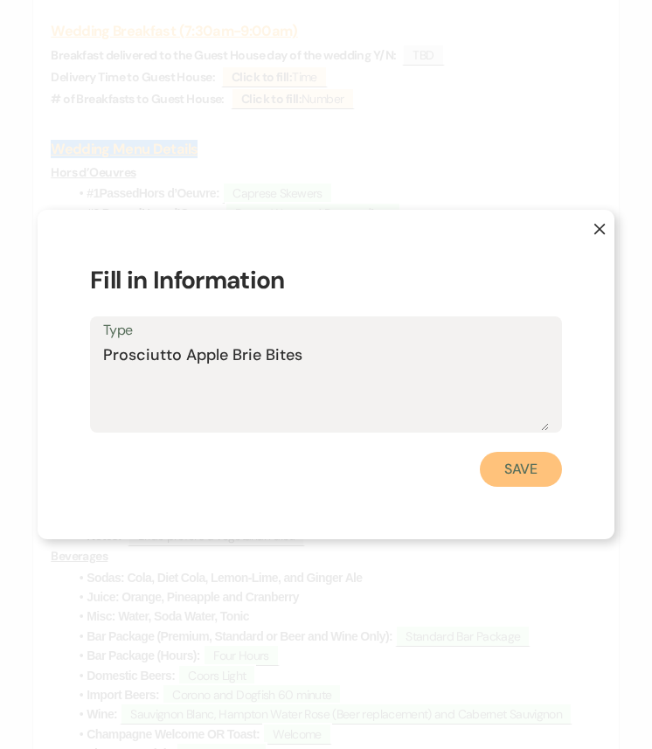
click at [510, 462] on button "Save" at bounding box center [521, 469] width 82 height 35
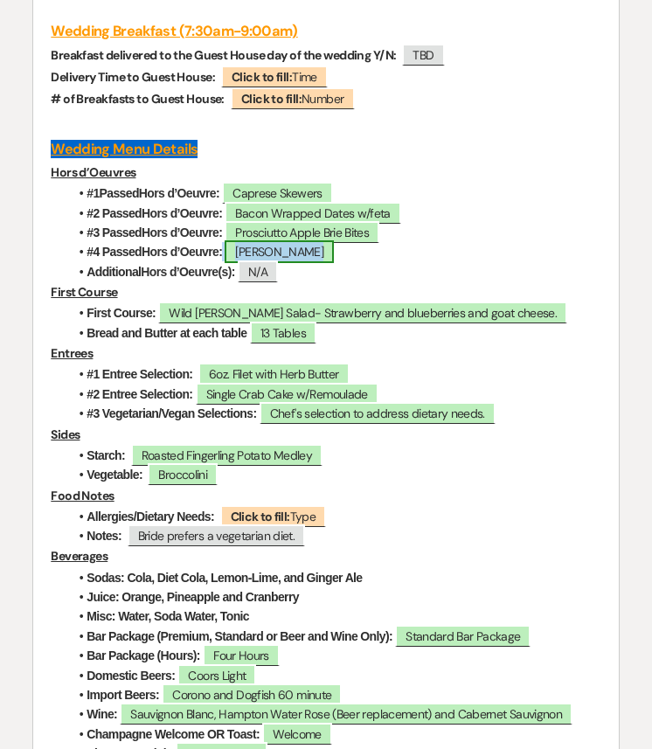
click at [299, 263] on span "Crab Bruschetta" at bounding box center [278, 251] width 109 height 23
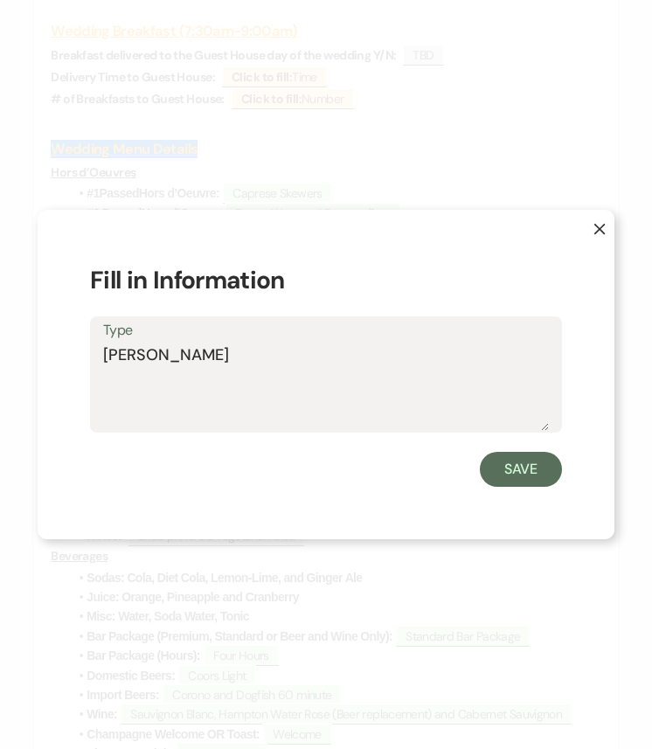
drag, startPoint x: 239, startPoint y: 362, endPoint x: 82, endPoint y: 362, distance: 157.2
click at [82, 362] on div "X Fill in Information Type Crab Bruschetta Save" at bounding box center [326, 374] width 577 height 329
click at [531, 473] on button "Save" at bounding box center [521, 469] width 82 height 35
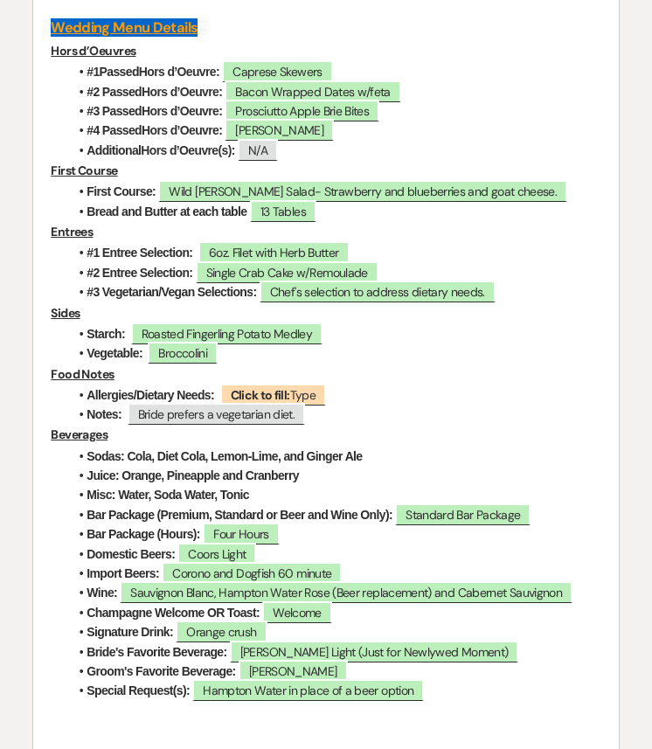
scroll to position [4776, 0]
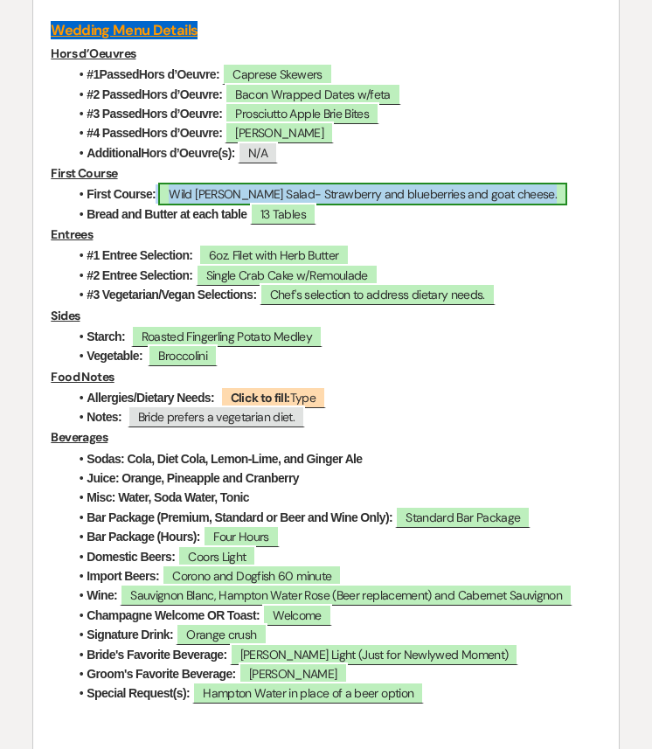
click at [299, 205] on span "Wild Berry Salad- Strawberry and blueberries and goat cheese." at bounding box center [362, 194] width 409 height 23
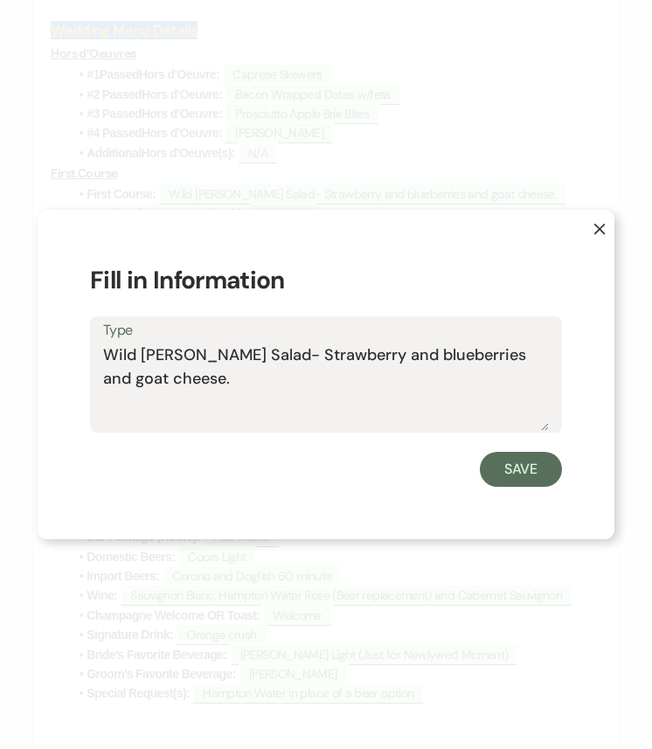
drag, startPoint x: 190, startPoint y: 379, endPoint x: 86, endPoint y: 349, distance: 108.4
click at [86, 349] on div "X Fill in Information Type Wild Berry Salad- Strawberry and blueberries and goa…" at bounding box center [326, 374] width 577 height 329
click at [521, 465] on button "Save" at bounding box center [521, 469] width 82 height 35
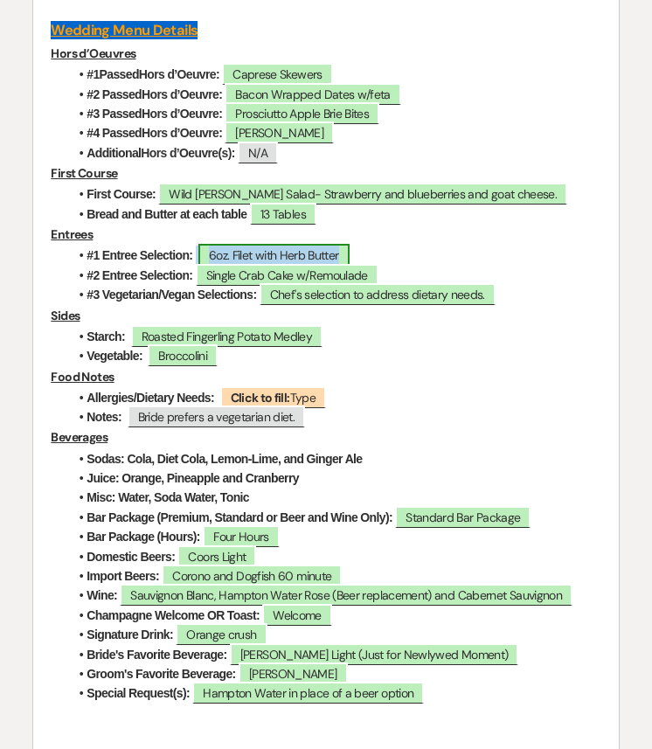
click at [277, 266] on span "6oz. Filet with Herb Butter" at bounding box center [273, 255] width 151 height 23
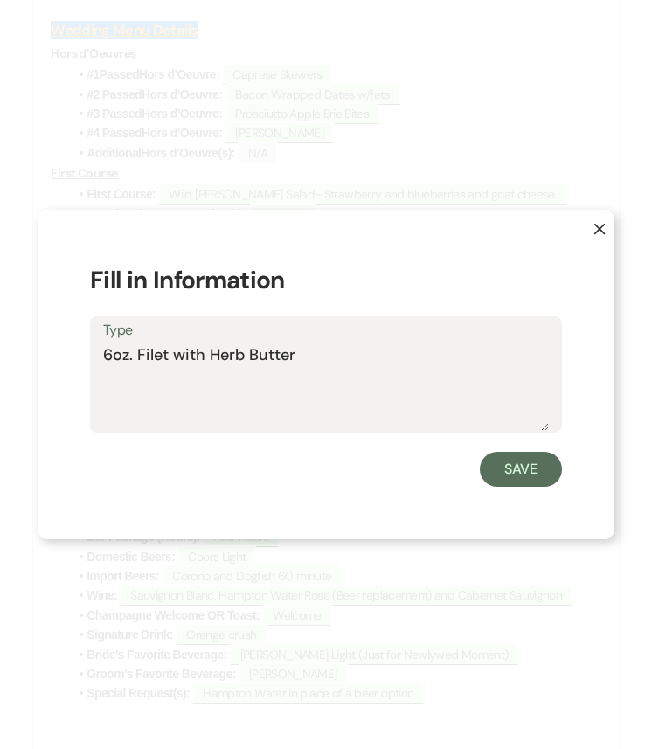
drag, startPoint x: 287, startPoint y: 356, endPoint x: 86, endPoint y: 356, distance: 200.9
click at [86, 356] on div "X Fill in Information Type 6oz. Filet with Herb Butter Save" at bounding box center [326, 374] width 577 height 329
click at [543, 470] on button "Save" at bounding box center [521, 469] width 82 height 35
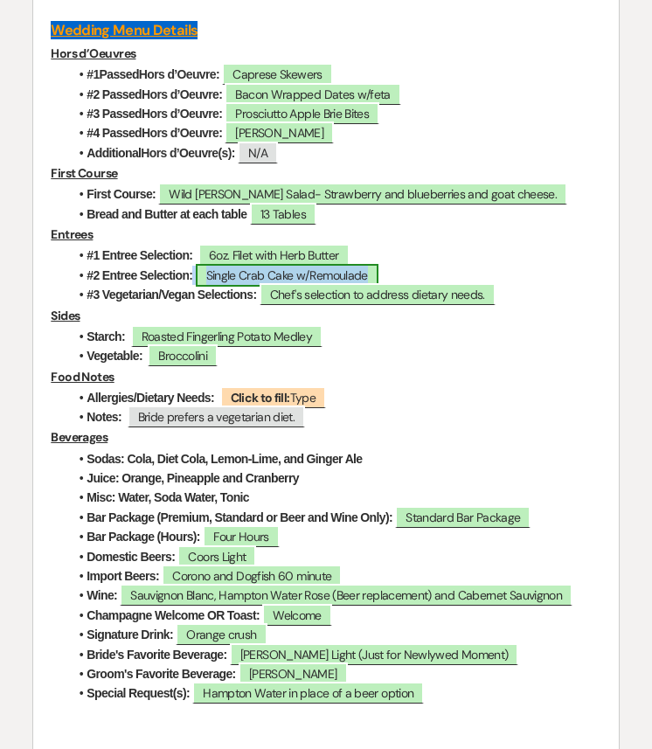
click at [330, 287] on span "Single Crab Cake w/Remoulade" at bounding box center [287, 275] width 183 height 23
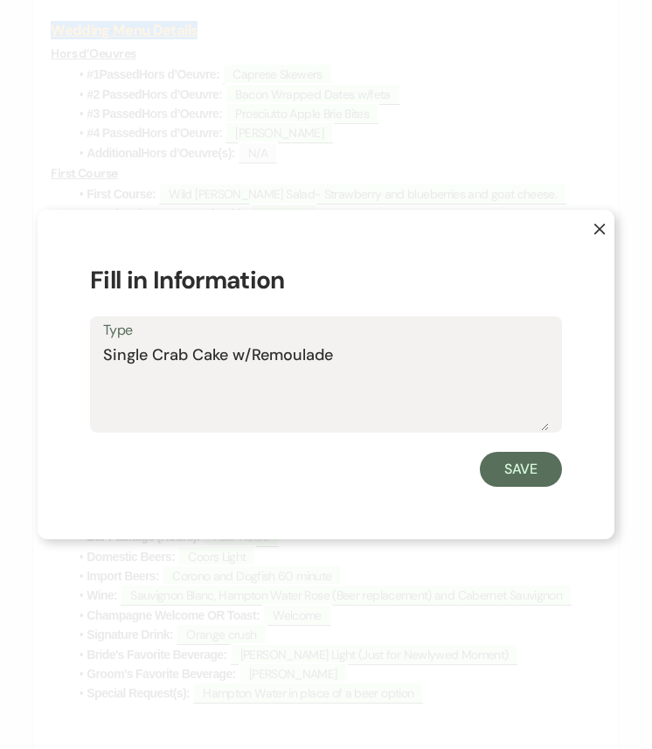
drag, startPoint x: 318, startPoint y: 359, endPoint x: 61, endPoint y: 359, distance: 256.8
click at [61, 359] on div "X Fill in Information Type Single Crab Cake w/Remoulade Save" at bounding box center [326, 374] width 577 height 329
click at [513, 464] on button "Save" at bounding box center [521, 469] width 82 height 35
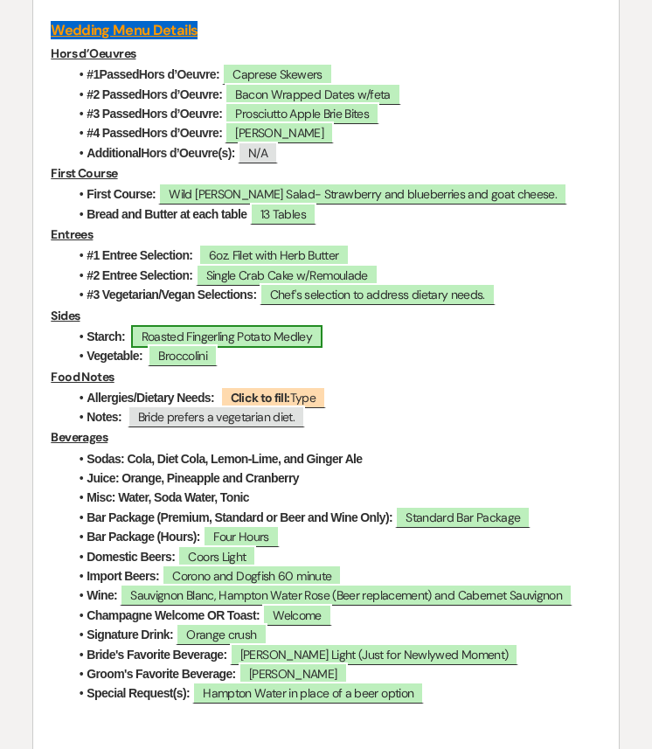
click at [259, 348] on span "Roasted Fingerling Potato Medley" at bounding box center [227, 336] width 192 height 23
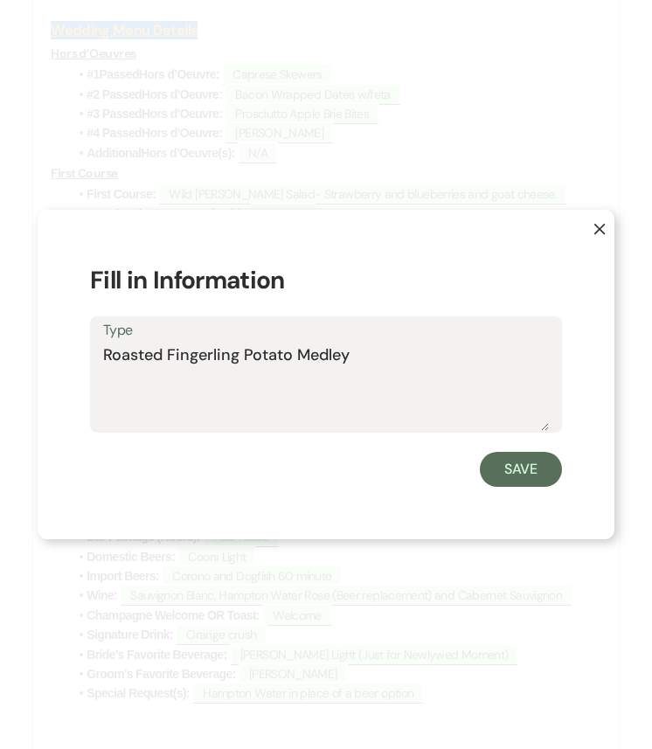
drag, startPoint x: 356, startPoint y: 356, endPoint x: 12, endPoint y: 356, distance: 343.3
click at [12, 356] on div "X Fill in Information Type Roasted Fingerling Potato Medley Save" at bounding box center [326, 374] width 652 height 749
click at [522, 471] on button "Save" at bounding box center [521, 469] width 82 height 35
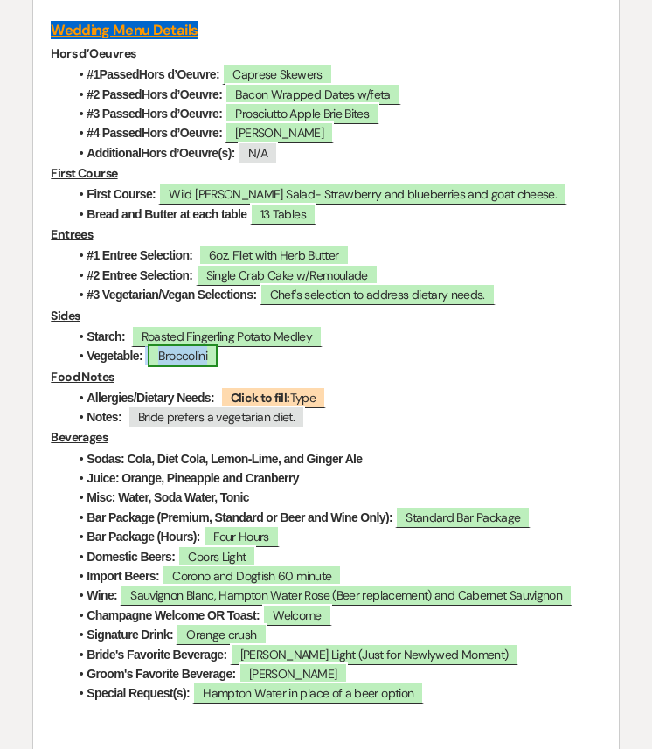
click at [207, 367] on span "Broccolini" at bounding box center [183, 355] width 70 height 23
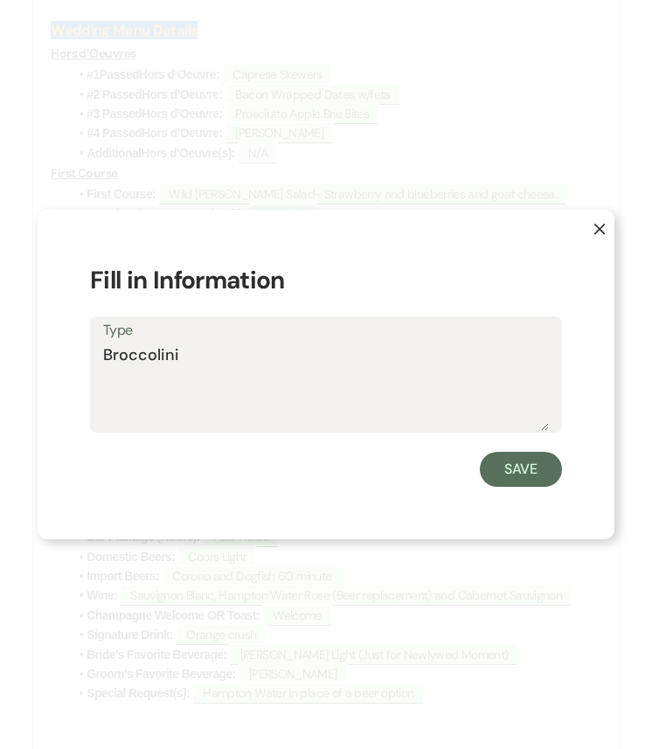
drag, startPoint x: 209, startPoint y: 360, endPoint x: 73, endPoint y: 355, distance: 135.5
click at [73, 355] on div "X Fill in Information Type Broccolini Save" at bounding box center [326, 374] width 577 height 329
click at [534, 472] on button "Save" at bounding box center [521, 469] width 82 height 35
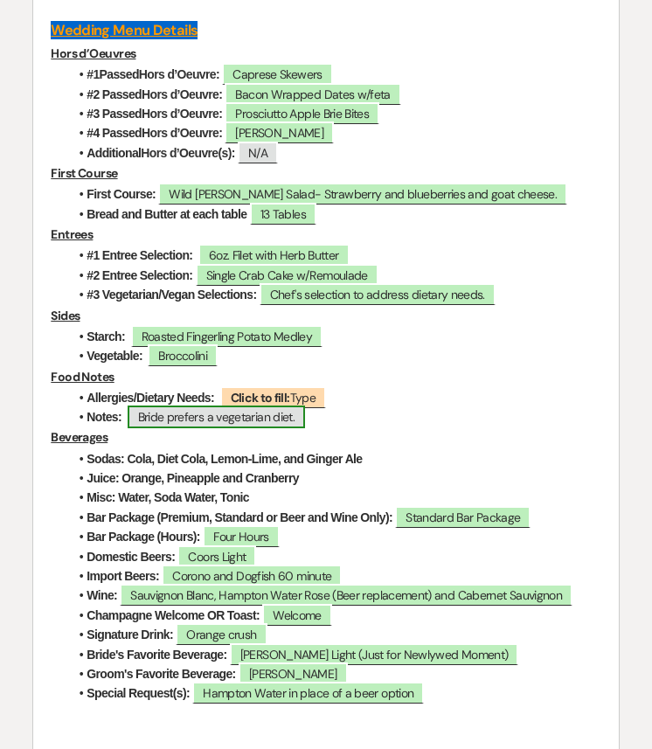
click at [218, 428] on span "Bride prefers a vegetarian diet." at bounding box center [217, 416] width 178 height 23
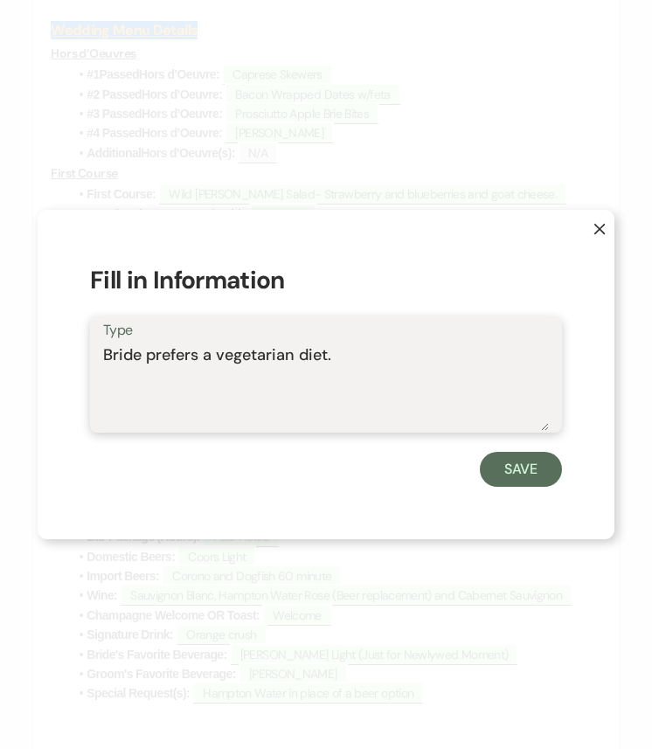
drag, startPoint x: 336, startPoint y: 363, endPoint x: 3, endPoint y: 363, distance: 333.7
click at [3, 363] on div "X Fill in Information Type Bride prefers a vegetarian diet. Save" at bounding box center [326, 374] width 652 height 749
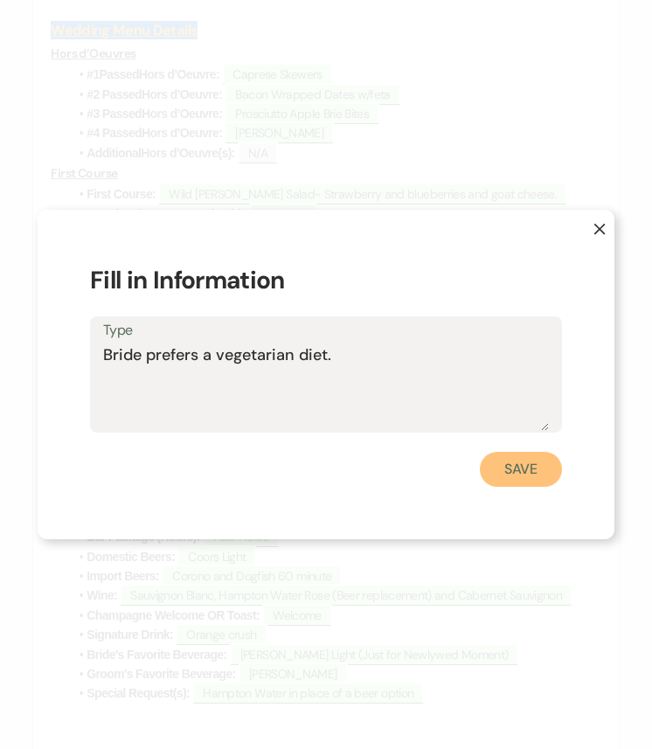
click at [512, 465] on button "Save" at bounding box center [521, 469] width 82 height 35
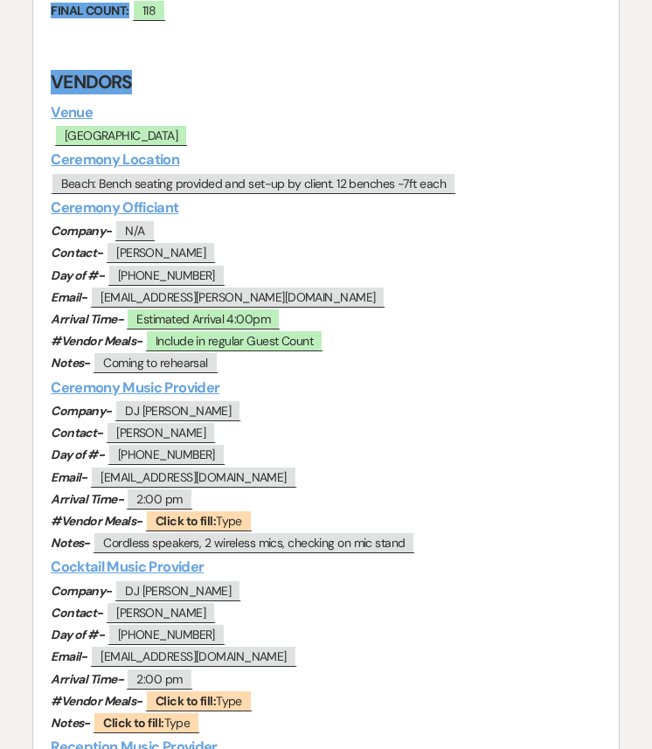
scroll to position [0, 0]
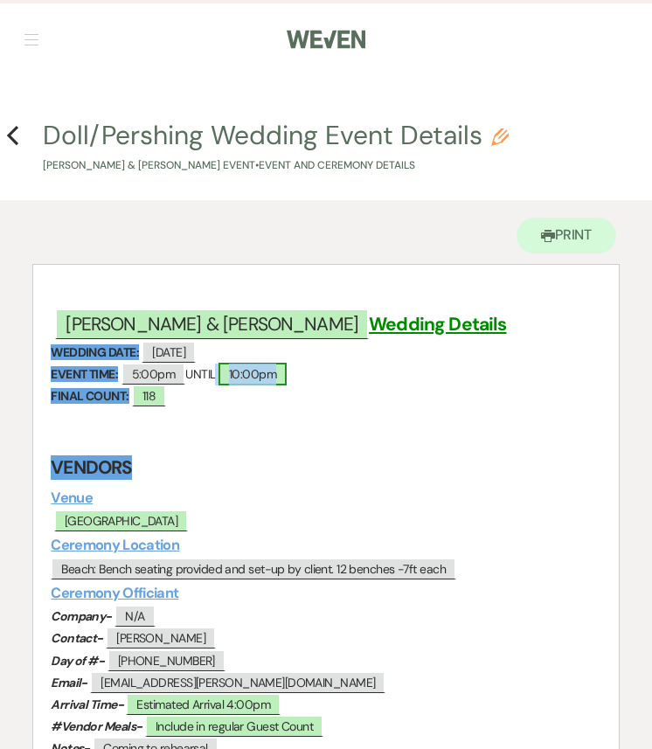
click at [272, 375] on span "10:00pm" at bounding box center [252, 374] width 68 height 23
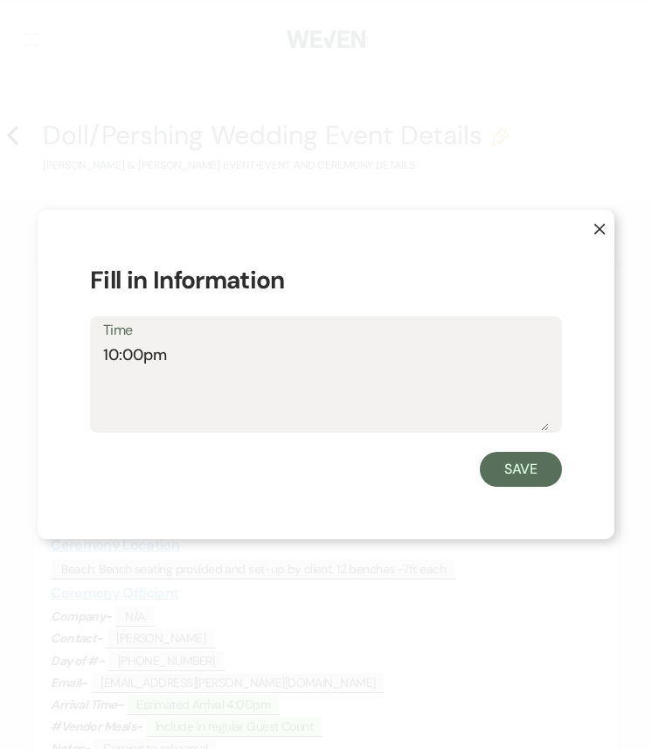
drag, startPoint x: 146, startPoint y: 352, endPoint x: 58, endPoint y: 352, distance: 88.2
click at [58, 352] on div "X Fill in Information Time 10:00pm Save" at bounding box center [326, 374] width 577 height 329
type textarea "9:30pm"
click at [524, 485] on button "Save" at bounding box center [521, 469] width 82 height 35
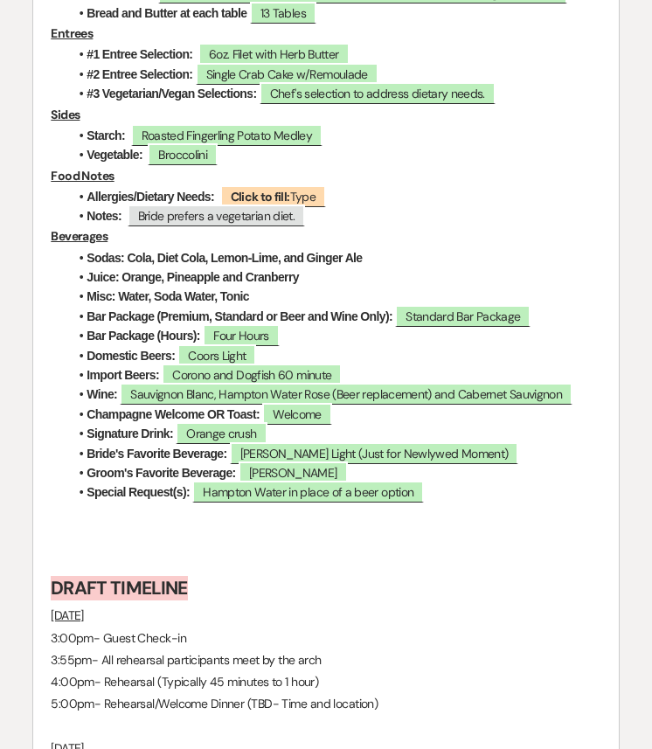
scroll to position [4952, 0]
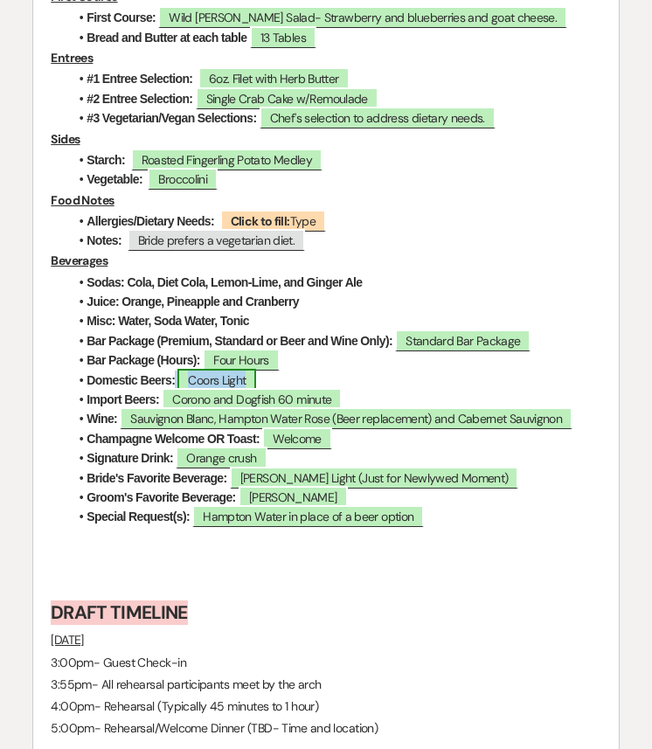
click at [247, 391] on span "Coors Light" at bounding box center [216, 380] width 79 height 23
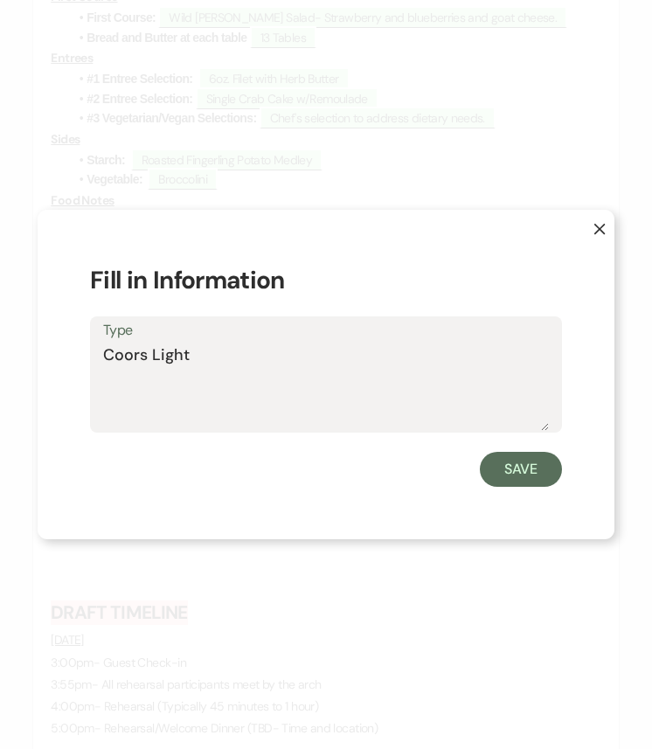
drag, startPoint x: 207, startPoint y: 354, endPoint x: 66, endPoint y: 356, distance: 141.5
click at [66, 354] on div "X Fill in Information Type Coors Light Save" at bounding box center [326, 374] width 577 height 329
click at [549, 457] on button "Save" at bounding box center [521, 469] width 82 height 35
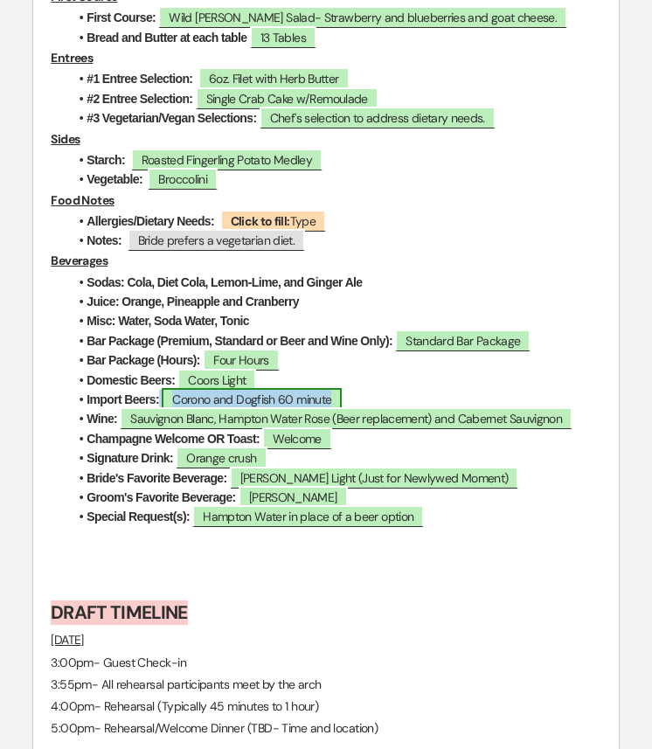
click at [304, 411] on span "Corono and Dogfish 60 minute" at bounding box center [252, 399] width 180 height 23
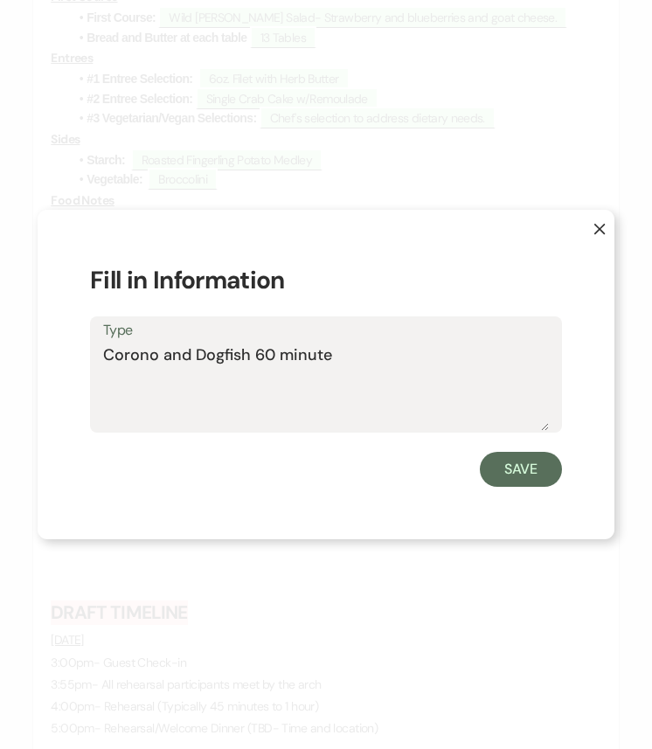
click at [155, 359] on textarea "Corono and Dogfish 60 minute" at bounding box center [325, 386] width 445 height 87
drag, startPoint x: 335, startPoint y: 357, endPoint x: 65, endPoint y: 357, distance: 270.8
click at [65, 357] on div "X Fill in Information Type Corona and Dogfish 60 minute Save" at bounding box center [326, 374] width 577 height 329
type textarea "Corona and Dogfish 60 minute"
click at [532, 470] on button "Save" at bounding box center [521, 469] width 82 height 35
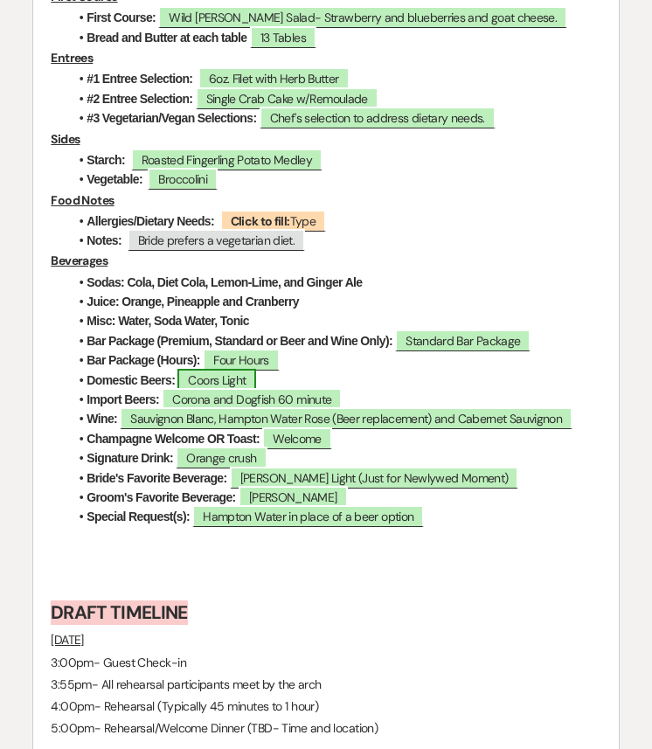
click at [248, 391] on span "Coors Light" at bounding box center [216, 380] width 79 height 23
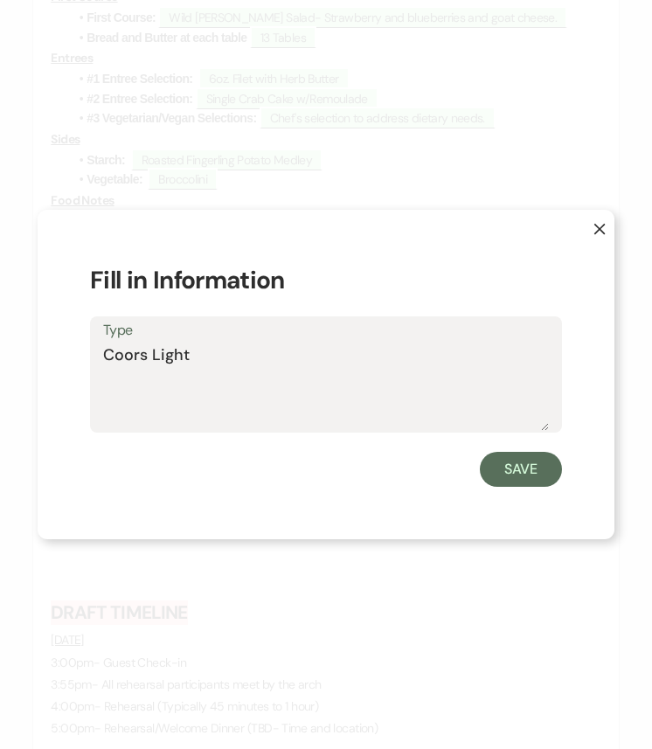
drag, startPoint x: 237, startPoint y: 365, endPoint x: 64, endPoint y: 361, distance: 173.0
click at [64, 361] on div "X Fill in Information Type Coors Light Save" at bounding box center [326, 374] width 577 height 329
click at [515, 457] on button "Save" at bounding box center [521, 469] width 82 height 35
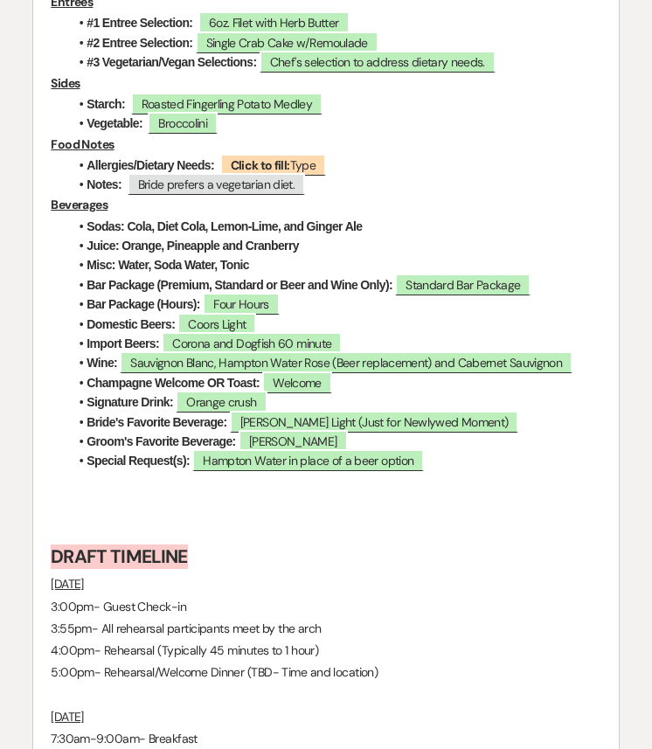
scroll to position [5010, 0]
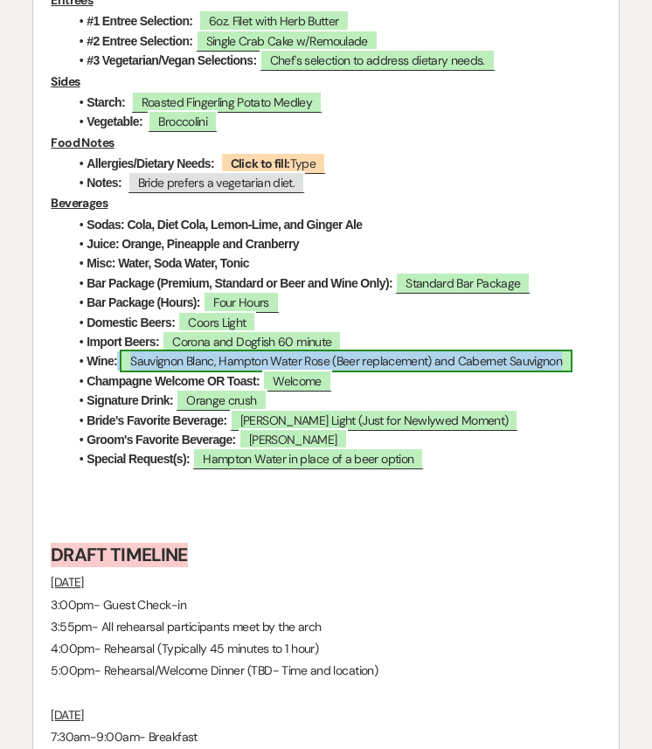
click at [340, 372] on span "Sauvignon Blanc, Hampton Water Rose (Beer replacement) and Cabernet Sauvignon" at bounding box center [346, 360] width 452 height 23
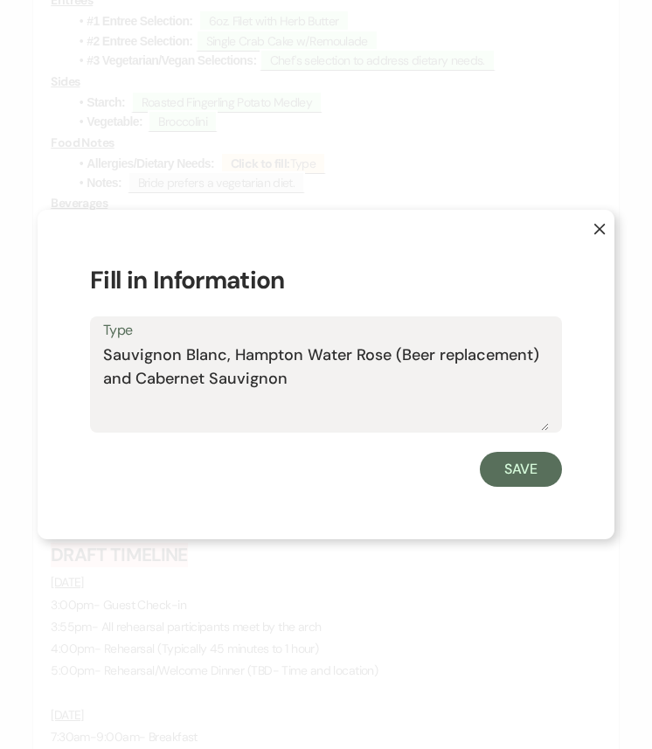
drag, startPoint x: 289, startPoint y: 379, endPoint x: 95, endPoint y: 359, distance: 195.0
click at [95, 359] on div "Type Sauvignon Blanc, Hampton Water Rose (Beer replacement) and Cabernet Sauvig…" at bounding box center [326, 374] width 472 height 116
click at [535, 457] on button "Save" at bounding box center [521, 469] width 82 height 35
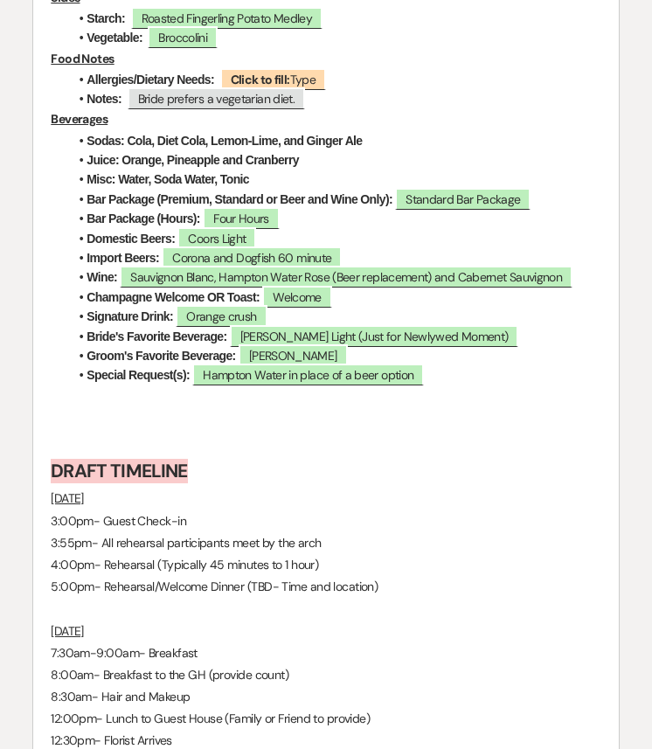
scroll to position [5095, 0]
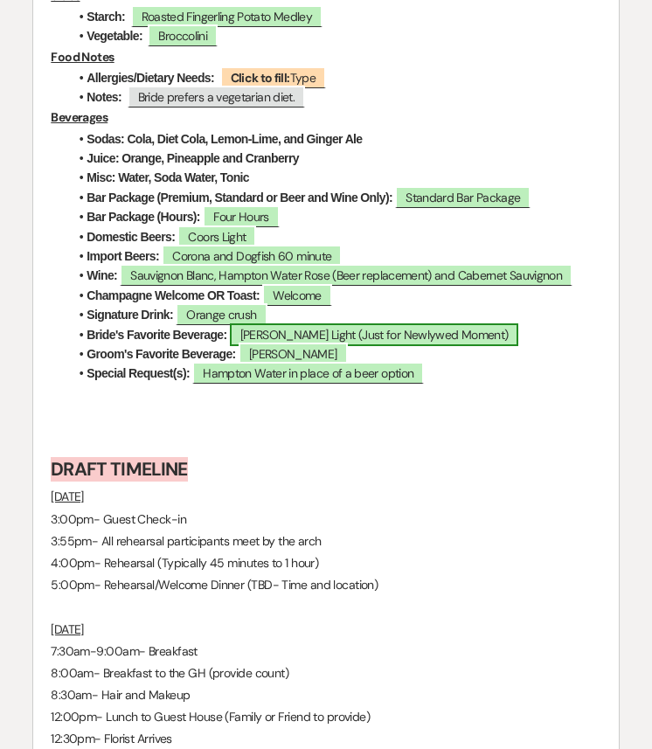
click at [355, 346] on span "Miller Light (Just for Newlywed Moment)" at bounding box center [374, 334] width 289 height 23
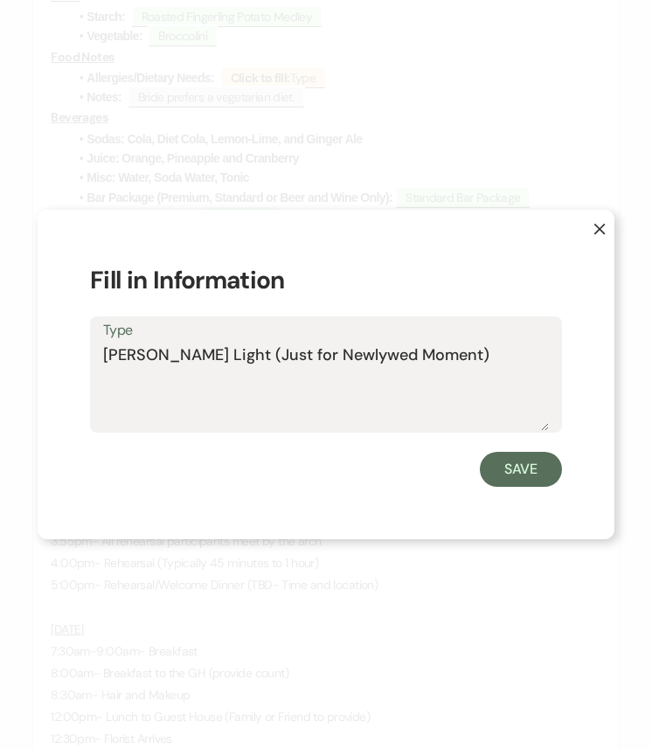
drag, startPoint x: 408, startPoint y: 361, endPoint x: 17, endPoint y: 361, distance: 390.5
click at [17, 361] on div "X Fill in Information Type Miller Light (Just for Newlywed Moment) Save" at bounding box center [326, 374] width 652 height 749
click at [554, 472] on button "Save" at bounding box center [521, 469] width 82 height 35
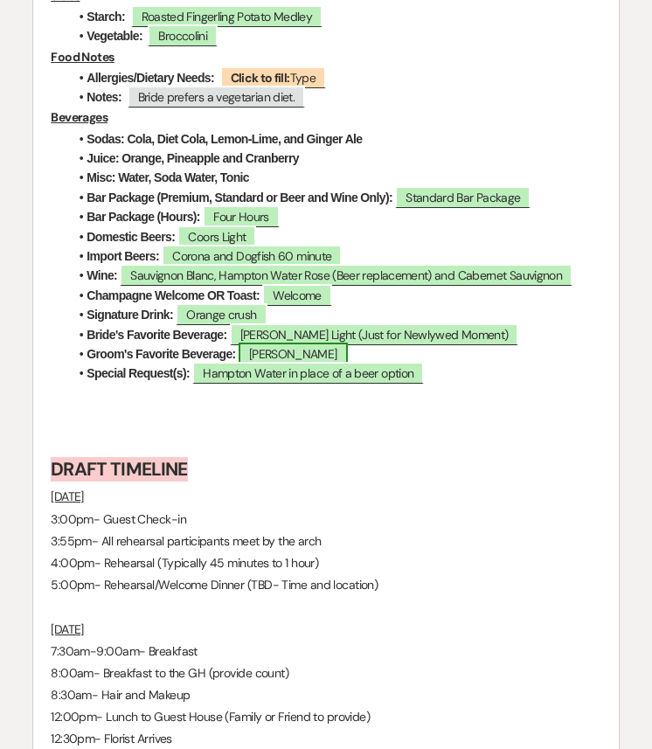
click at [287, 365] on span "Margarita" at bounding box center [292, 353] width 109 height 23
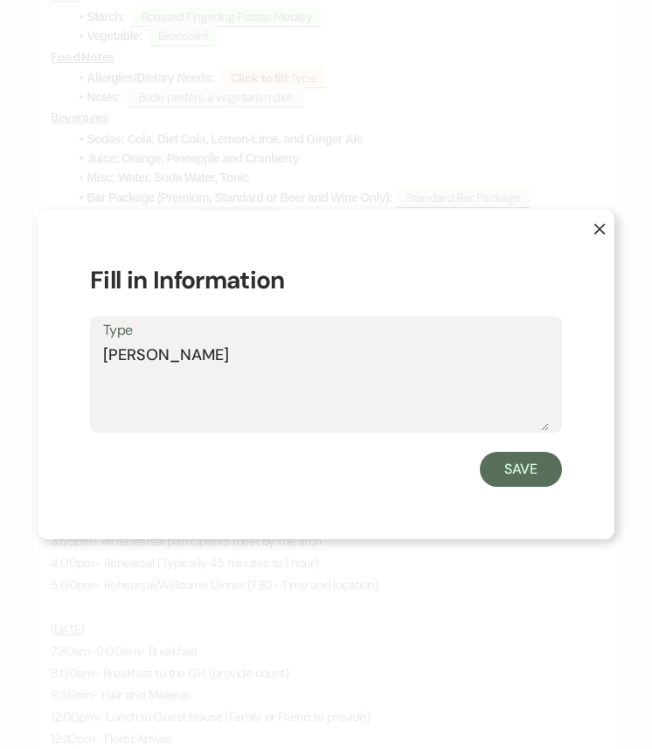
drag, startPoint x: 263, startPoint y: 363, endPoint x: 31, endPoint y: 363, distance: 232.4
click at [31, 363] on div "X Fill in Information Type Margarita Save" at bounding box center [326, 374] width 652 height 749
click at [521, 466] on button "Save" at bounding box center [521, 469] width 82 height 35
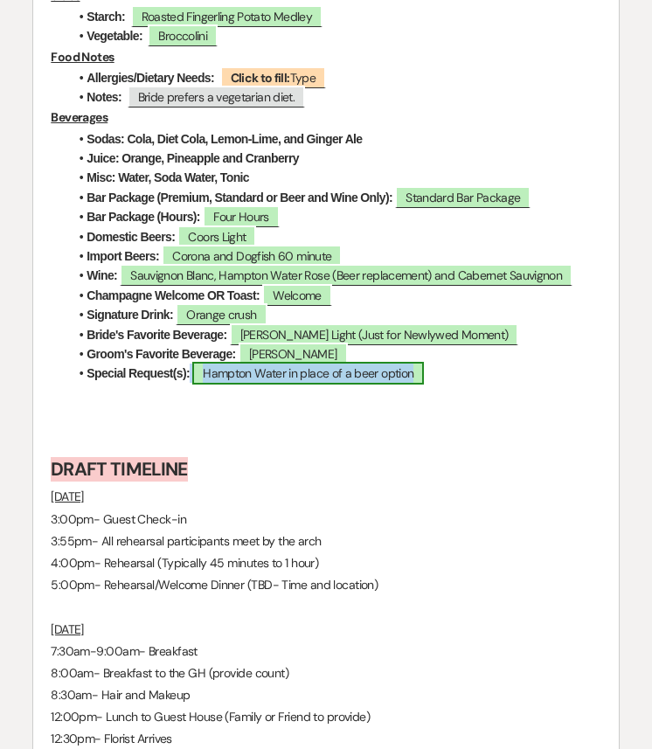
click at [344, 384] on span "Hampton Water in place of a beer option" at bounding box center [307, 373] width 231 height 23
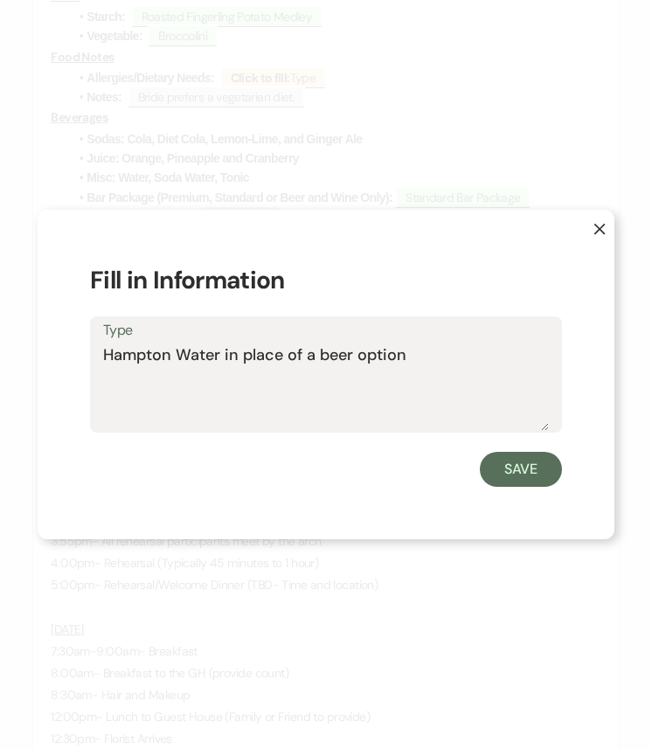
drag, startPoint x: 410, startPoint y: 356, endPoint x: 95, endPoint y: 359, distance: 314.5
click at [95, 359] on div "Type Hampton Water in place of a beer option" at bounding box center [326, 374] width 472 height 116
click at [526, 470] on button "Save" at bounding box center [521, 469] width 82 height 35
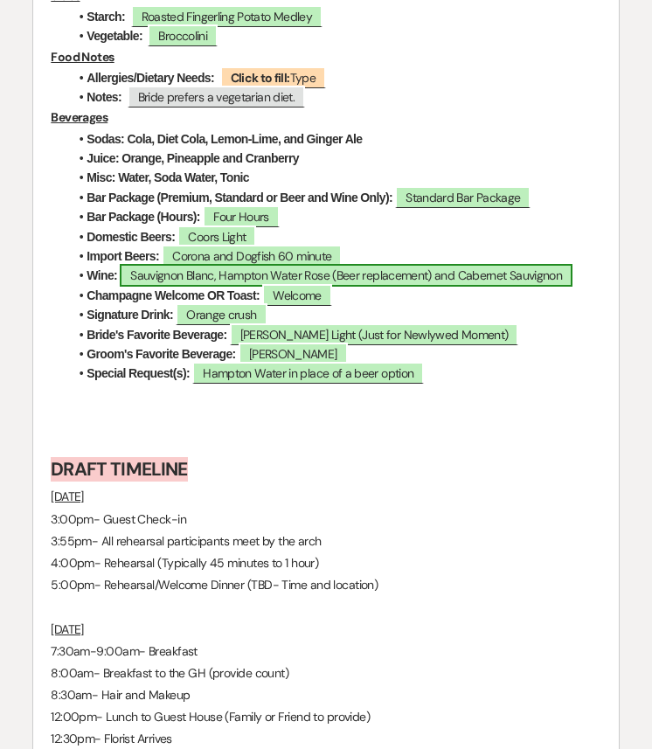
click at [460, 287] on span "Sauvignon Blanc, Hampton Water Rose (Beer replacement) and Cabernet Sauvignon" at bounding box center [346, 275] width 452 height 23
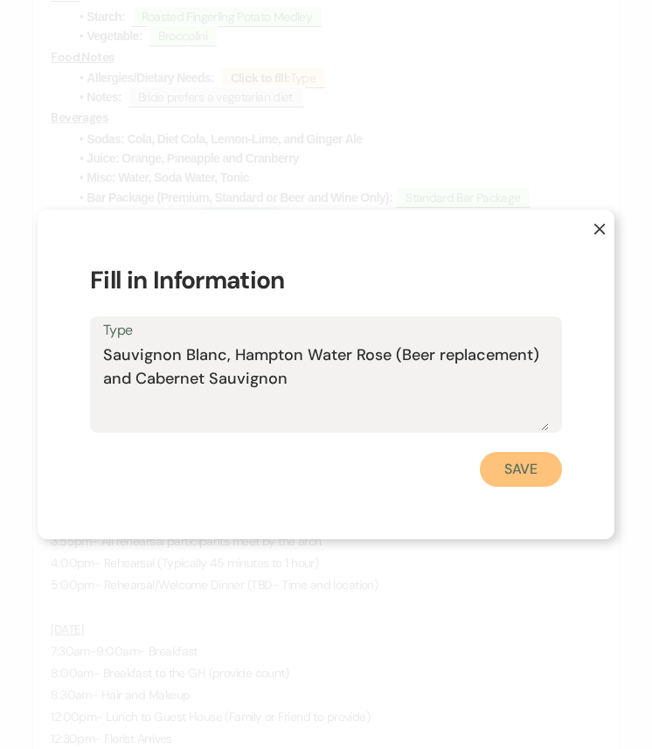
click at [531, 471] on button "Save" at bounding box center [521, 469] width 82 height 35
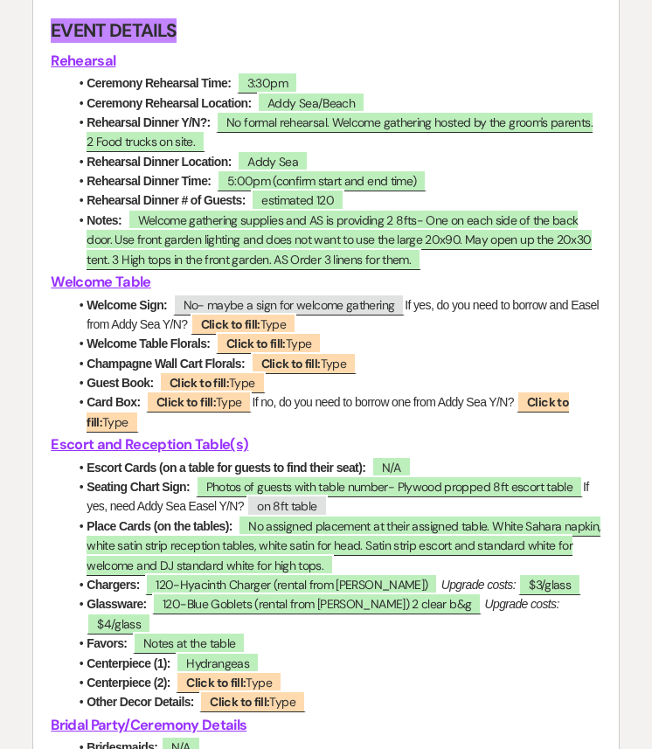
scroll to position [3142, 0]
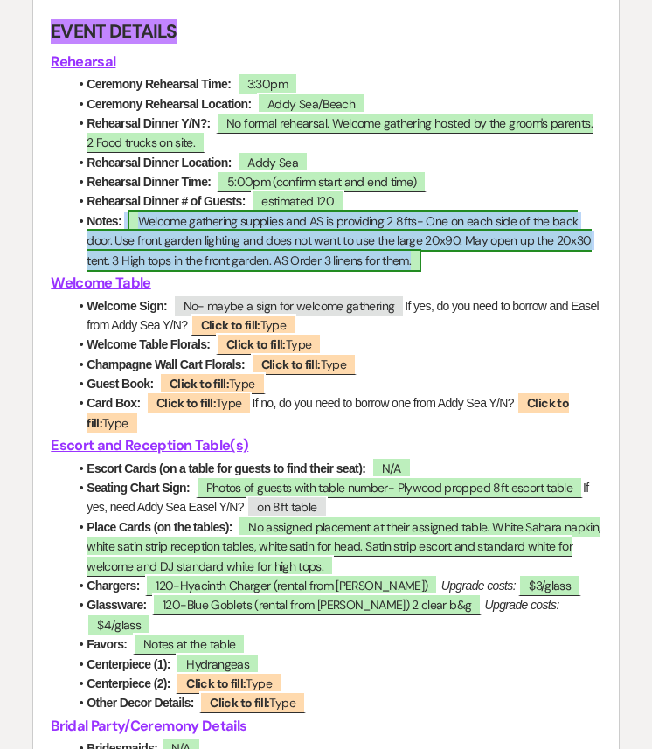
click at [324, 256] on span "Welcome gathering supplies and AS is providing 2 8fts- One on each side of the …" at bounding box center [338, 241] width 504 height 62
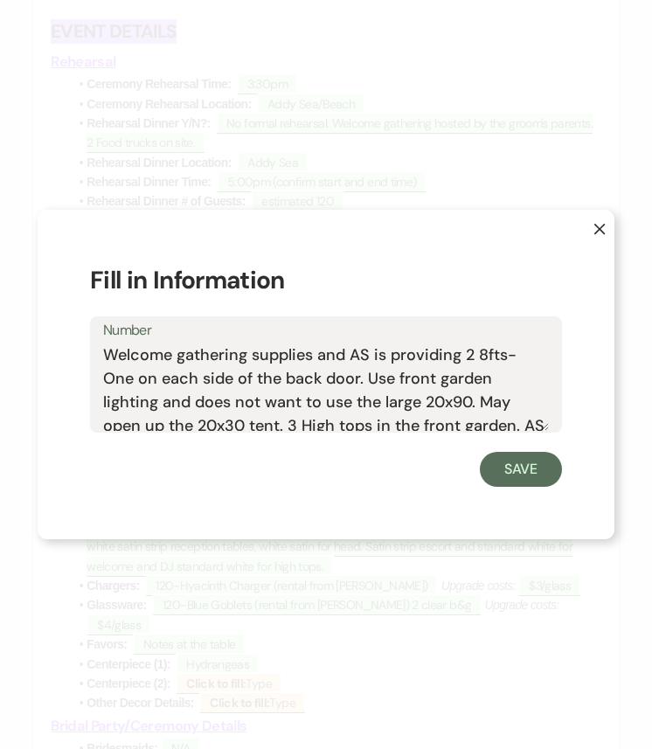
scroll to position [31, 0]
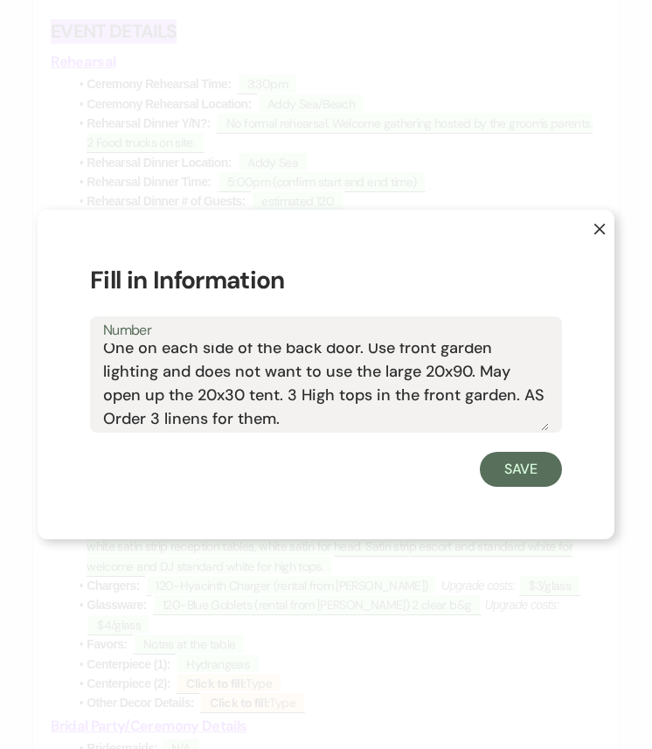
drag, startPoint x: 104, startPoint y: 353, endPoint x: 535, endPoint y: 425, distance: 436.6
click at [535, 425] on textarea "Welcome gathering supplies and AS is providing 2 8fts- One on each side of the …" at bounding box center [325, 386] width 445 height 87
click at [537, 471] on button "Save" at bounding box center [521, 469] width 82 height 35
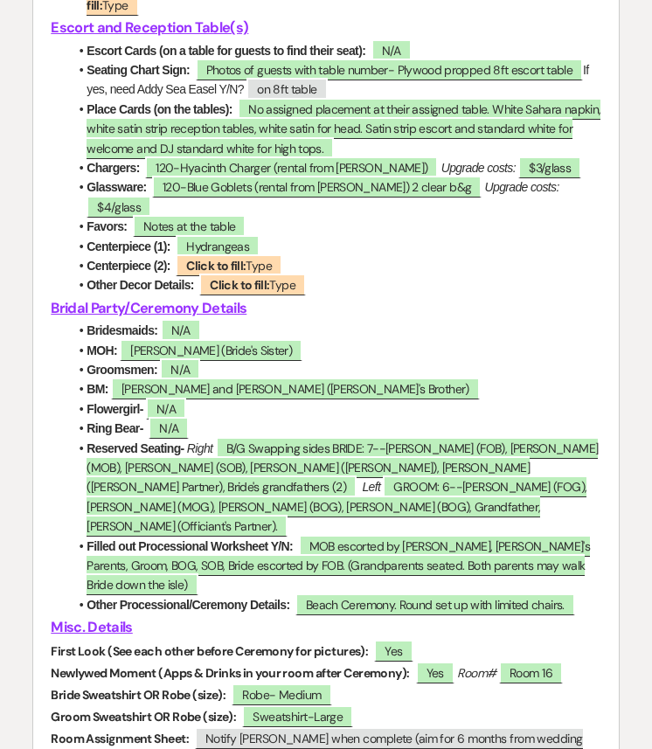
scroll to position [3565, 0]
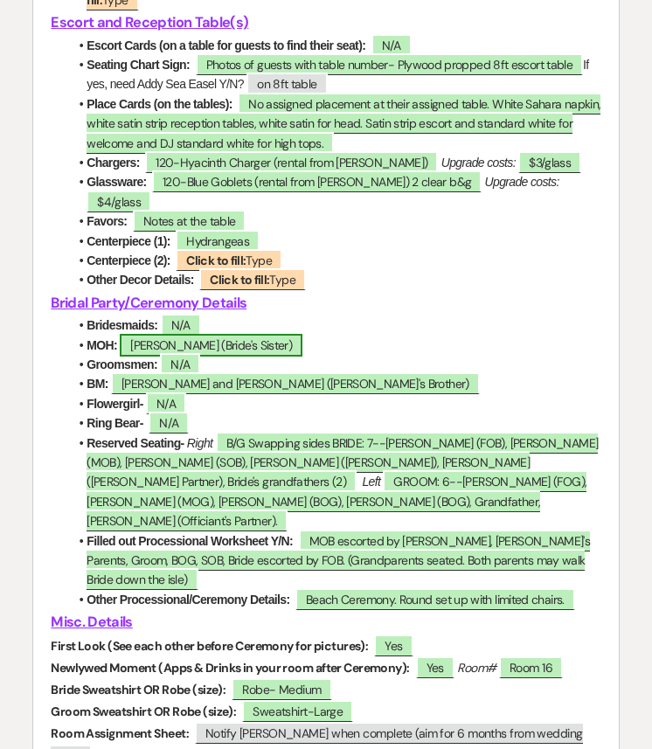
click at [209, 349] on span "Eliza (Bride's Sister)" at bounding box center [211, 345] width 183 height 23
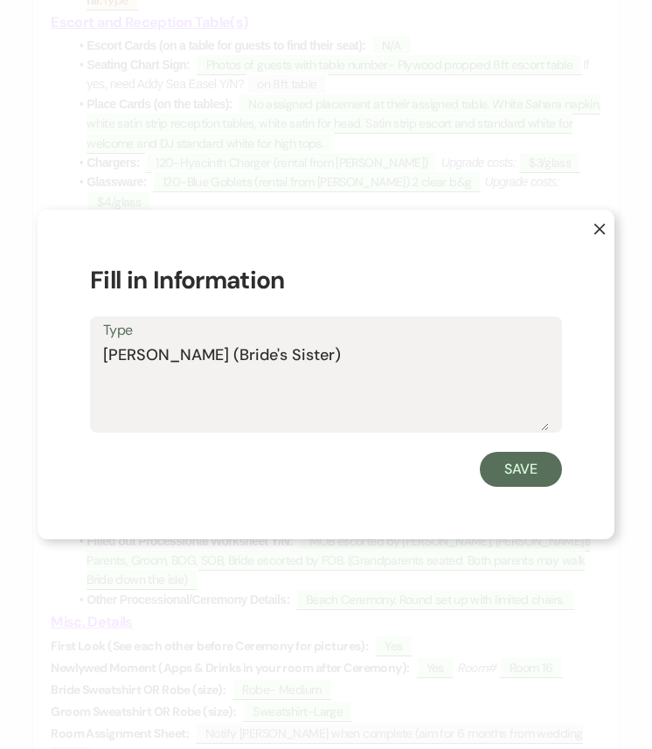
drag, startPoint x: 259, startPoint y: 354, endPoint x: 76, endPoint y: 355, distance: 183.4
click at [76, 355] on div "X Fill in Information Type Eliza (Bride's Sister) Save" at bounding box center [326, 374] width 577 height 329
click at [541, 465] on button "Save" at bounding box center [521, 469] width 82 height 35
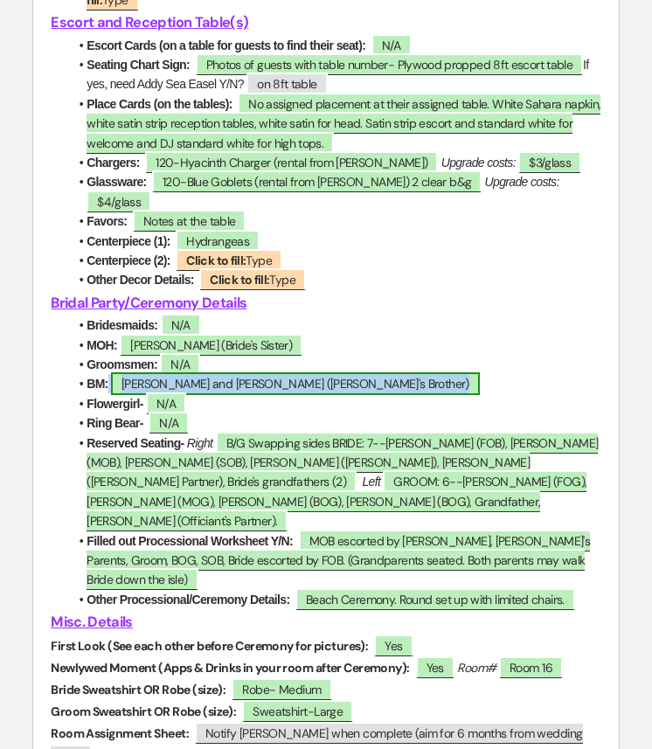
click at [266, 390] on span "Billy and Jimmy (Groom's Brother)" at bounding box center [295, 383] width 369 height 23
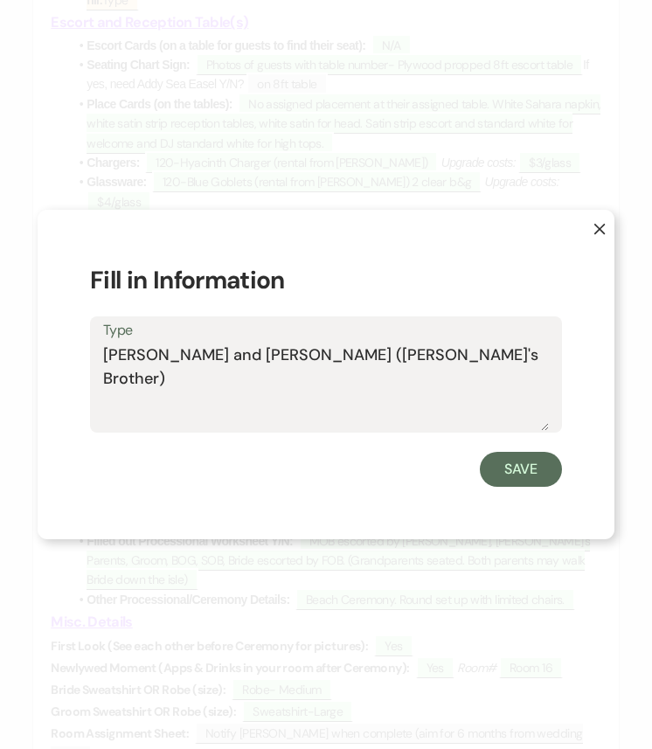
drag, startPoint x: 357, startPoint y: 361, endPoint x: 101, endPoint y: 353, distance: 256.1
click at [101, 353] on div "Type Billy and Jimmy (Groom's Brother)" at bounding box center [326, 374] width 472 height 116
click at [547, 475] on button "Save" at bounding box center [521, 469] width 82 height 35
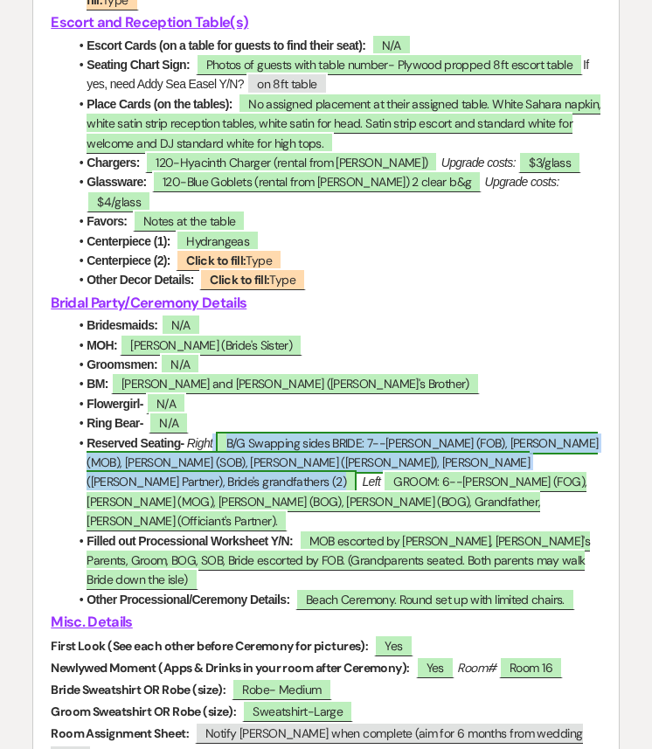
click at [300, 452] on span "B/G Swapping sides BRIDE: 7--Greg Doll (FOB), Julie Doll (MOB), Eliza (SOB), Ji…" at bounding box center [341, 463] width 511 height 62
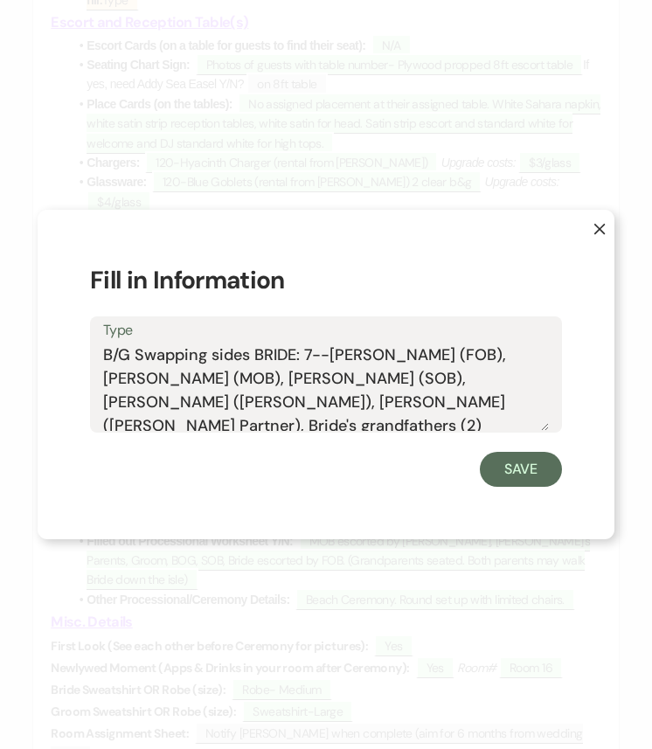
drag, startPoint x: 250, startPoint y: 357, endPoint x: 74, endPoint y: 356, distance: 175.6
click at [74, 356] on div "X Fill in Information Type B/G Swapping sides BRIDE: 7--Greg Doll (FOB), Julie …" at bounding box center [326, 374] width 577 height 329
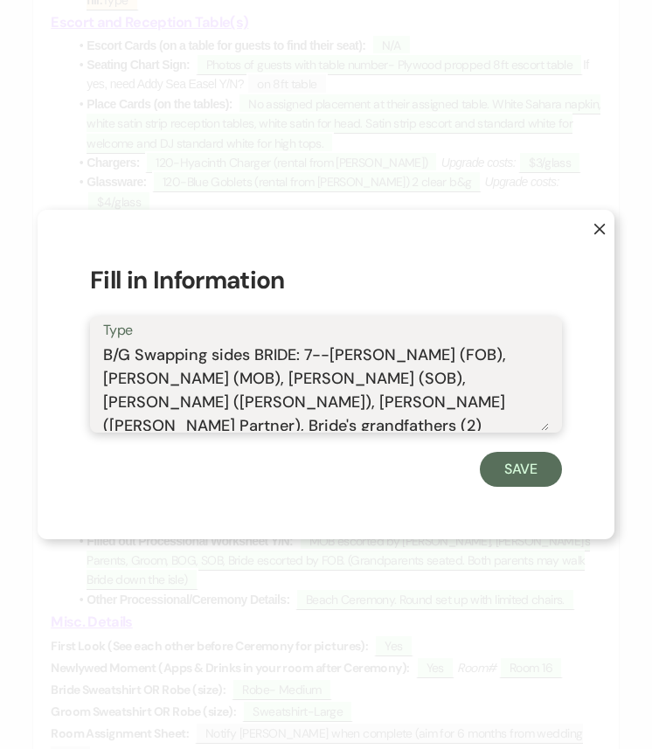
click at [302, 358] on textarea "B/G Swapping sides BRIDE: 7--Greg Doll (FOB), Julie Doll (MOB), Eliza (SOB), Ji…" at bounding box center [325, 386] width 445 height 87
drag, startPoint x: 304, startPoint y: 349, endPoint x: 342, endPoint y: 397, distance: 61.0
click at [342, 397] on textarea "B/G Swapping sides BRIDE: 7--Greg Doll (FOB), Julie Doll (MOB), Eliza (SOB), Ji…" at bounding box center [325, 386] width 445 height 87
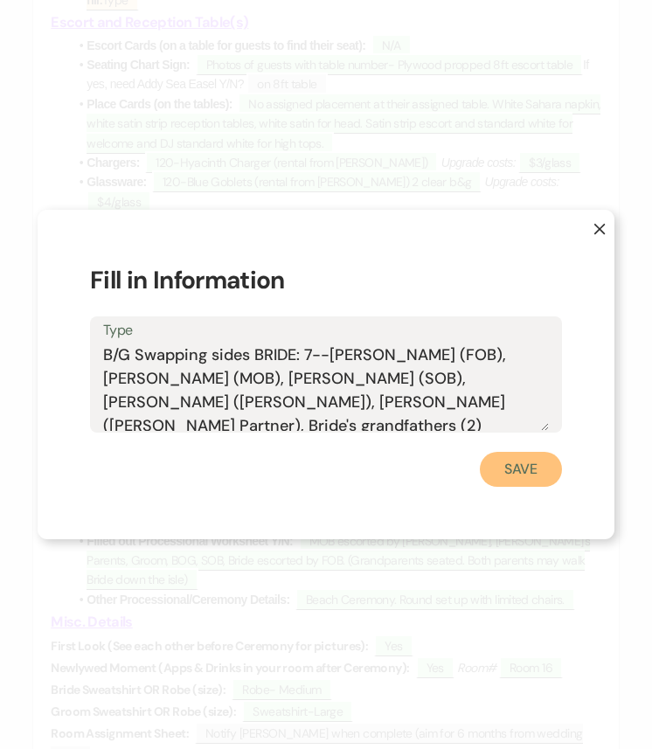
click at [518, 464] on button "Save" at bounding box center [521, 469] width 82 height 35
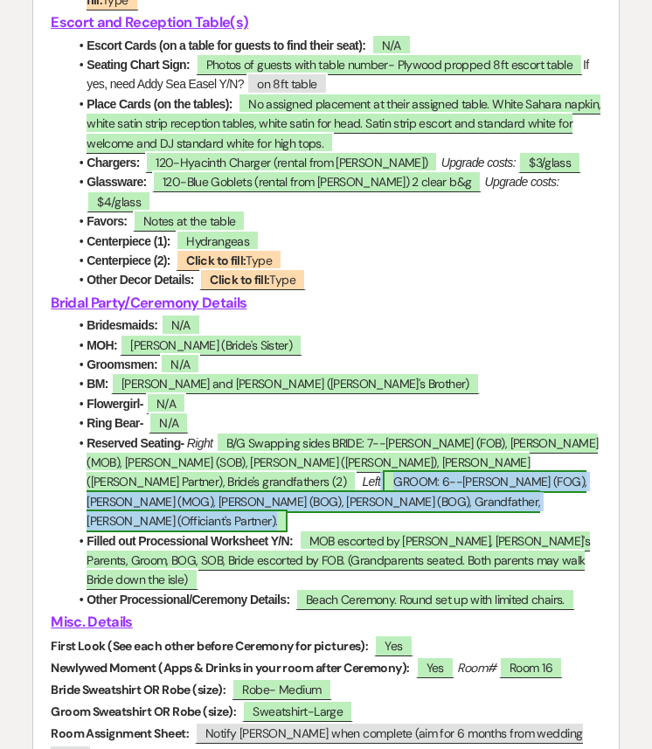
click at [532, 470] on span "GROOM: 6--Jim Pershing (FOG), Kate Pershing (MOG), Jim (BOG), Billy (BOG), Gran…" at bounding box center [336, 501] width 500 height 62
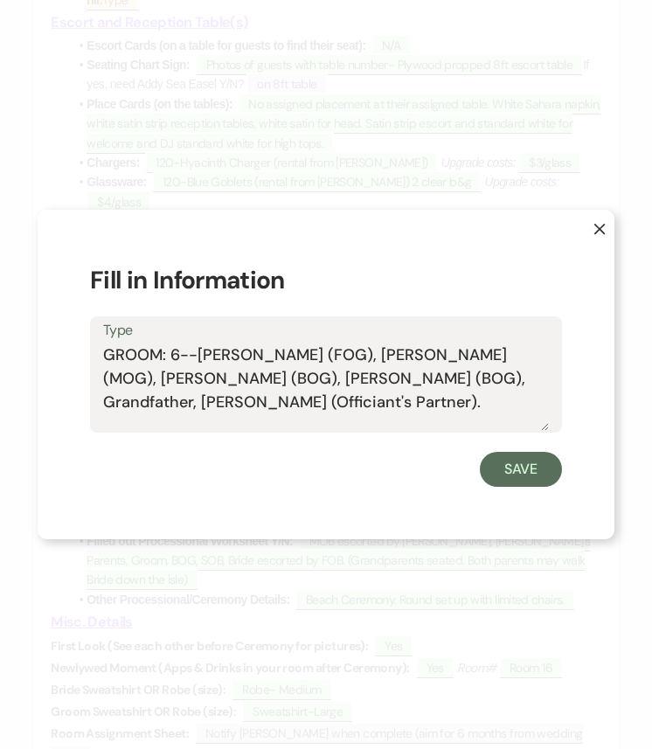
drag, startPoint x: 538, startPoint y: 373, endPoint x: 107, endPoint y: 342, distance: 432.7
click at [107, 342] on div "Type GROOM: 6--Jim Pershing (FOG), Kate Pershing (MOG), Jim (BOG), Billy (BOG),…" at bounding box center [326, 374] width 472 height 116
click at [531, 466] on button "Save" at bounding box center [521, 469] width 82 height 35
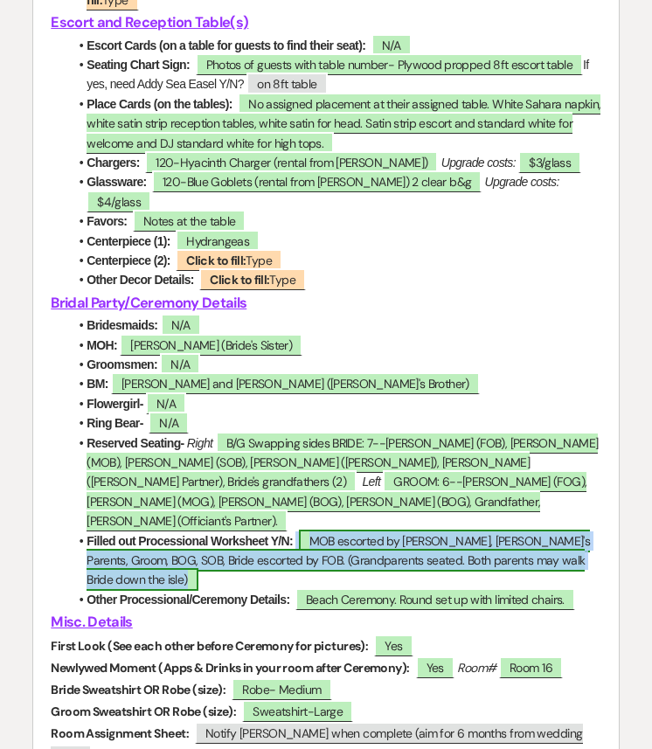
click at [363, 529] on span "MOB escorted by BOB, Groom's Parents, Groom, BOG, SOB, Bride escorted by FOB. (…" at bounding box center [337, 560] width 503 height 62
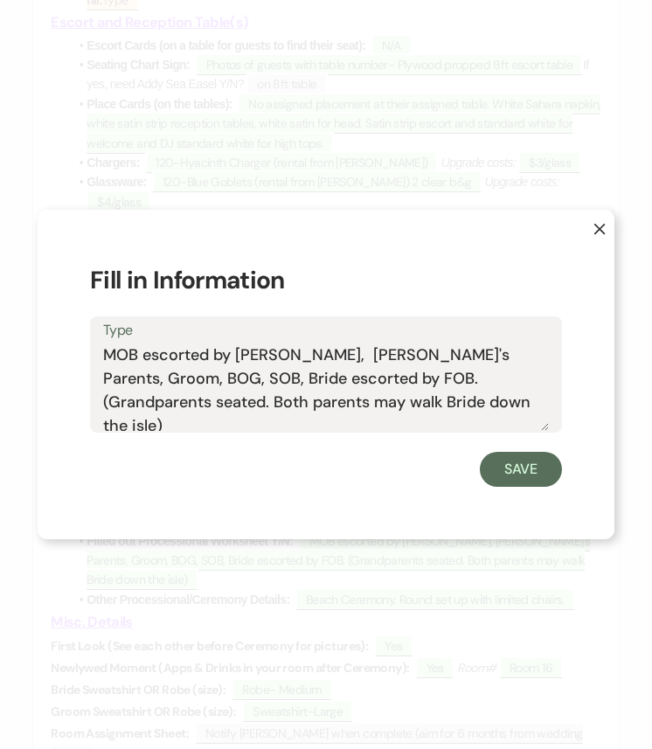
drag, startPoint x: 369, startPoint y: 407, endPoint x: 105, endPoint y: 356, distance: 269.5
click at [105, 356] on textarea "MOB escorted by BOB, Groom's Parents, Groom, BOG, SOB, Bride escorted by FOB. (…" at bounding box center [325, 386] width 445 height 87
click at [517, 468] on button "Save" at bounding box center [521, 469] width 82 height 35
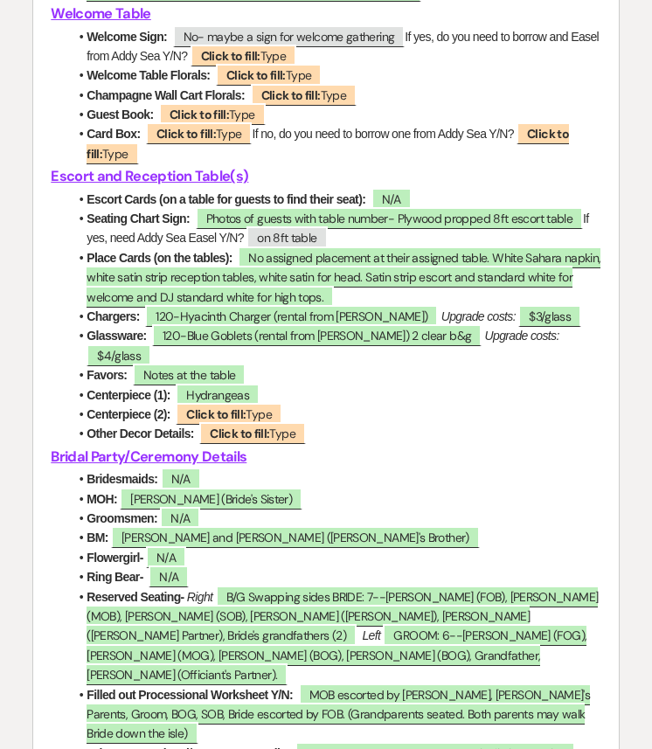
scroll to position [3408, 0]
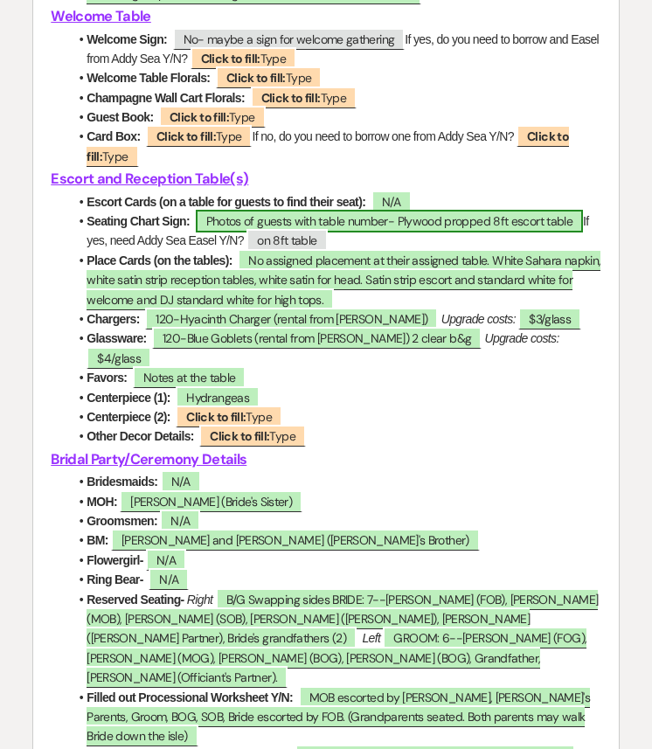
click at [351, 232] on span "Photos of guests with table number- Plywood propped 8ft escort table" at bounding box center [389, 221] width 387 height 23
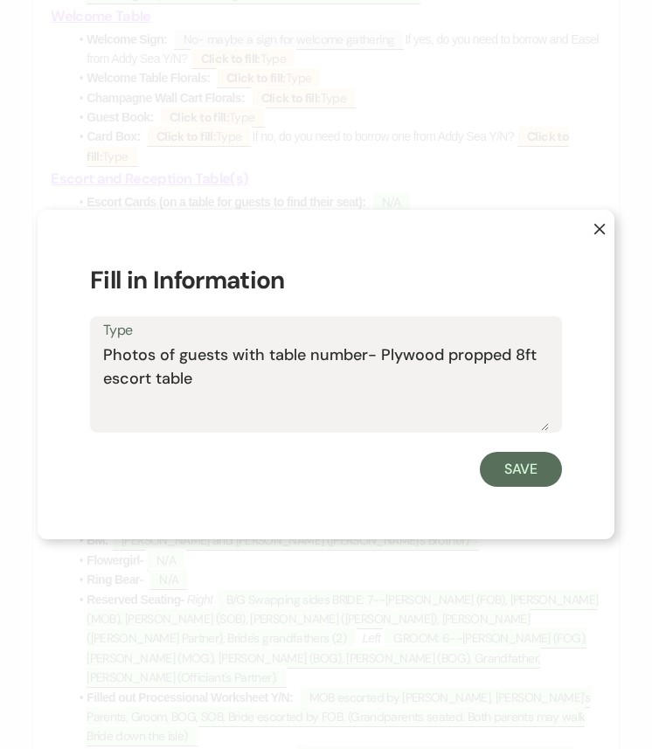
drag, startPoint x: 237, startPoint y: 386, endPoint x: 78, endPoint y: 360, distance: 161.1
click at [78, 360] on div "X Fill in Information Type Photos of guests with table number- Plywood propped …" at bounding box center [326, 374] width 577 height 329
click at [523, 473] on button "Save" at bounding box center [521, 469] width 82 height 35
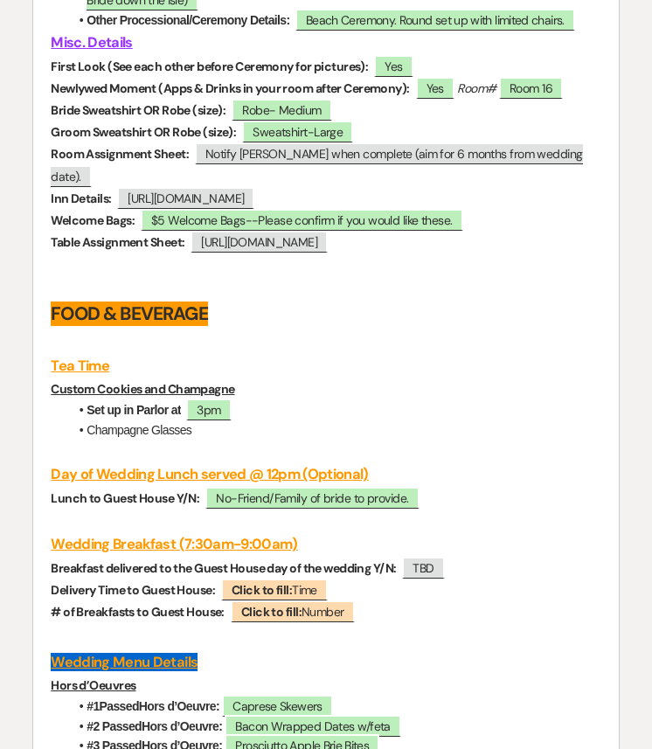
scroll to position [4150, 0]
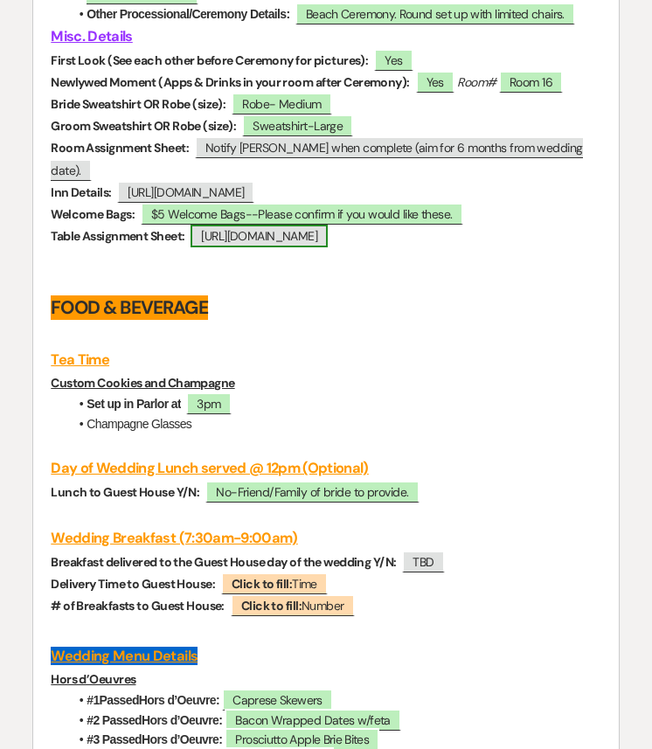
click at [205, 231] on span "https://docs.google.com/spreadsheets/d/1LraDhfzfw3ACuvYSsLpWDh5HFK1ojU80jD49Pwe…" at bounding box center [258, 235] width 137 height 23
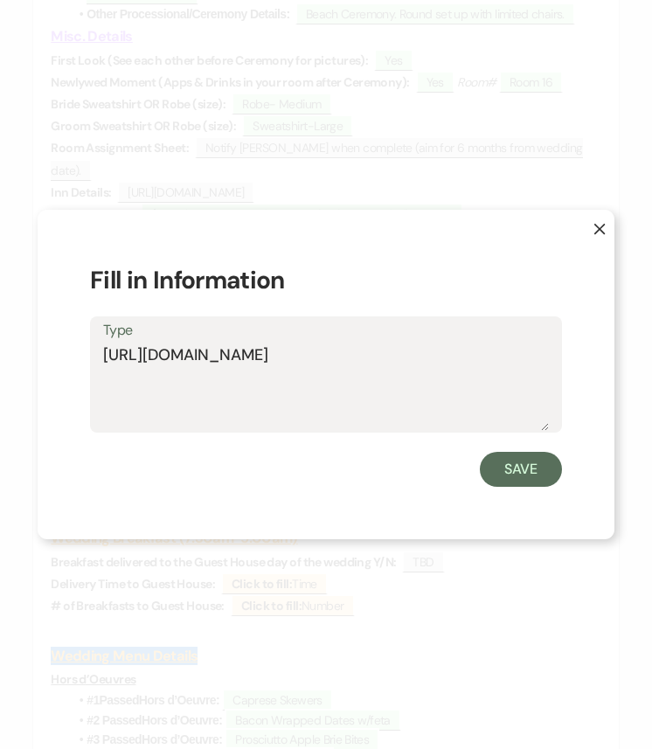
drag, startPoint x: 522, startPoint y: 383, endPoint x: 93, endPoint y: 349, distance: 431.2
click at [93, 349] on div "Type https://docs.google.com/spreadsheets/d/1LraDhfzfw3ACuvYSsLpWDh5HFK1ojU80jD…" at bounding box center [326, 374] width 472 height 116
click at [515, 473] on button "Save" at bounding box center [521, 469] width 82 height 35
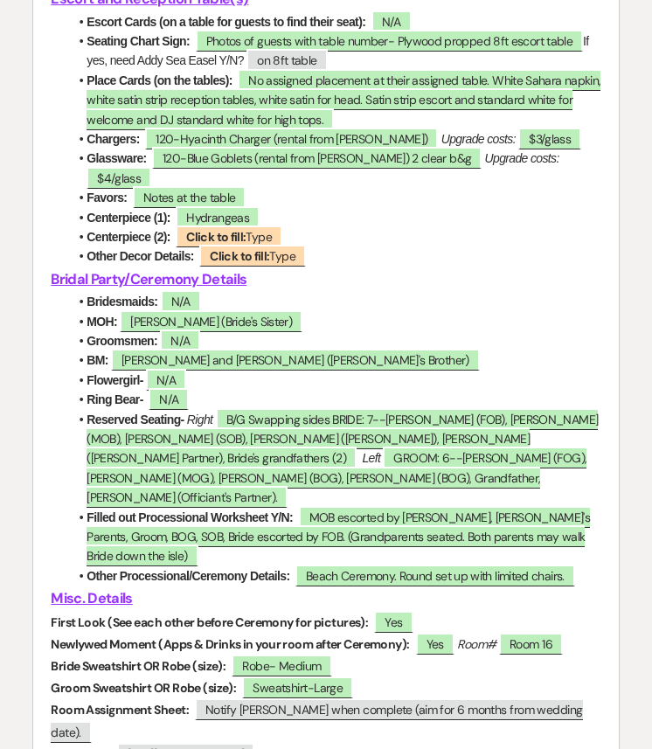
scroll to position [3276, 0]
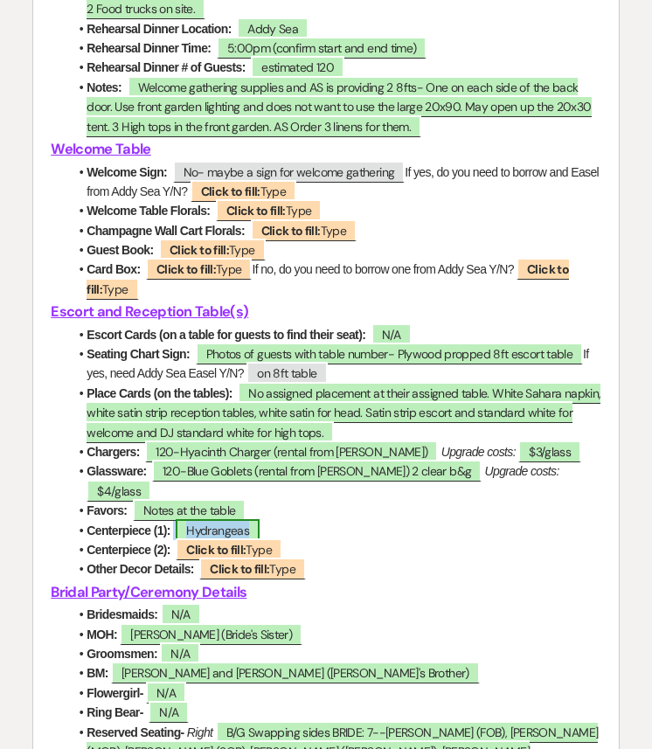
click at [227, 535] on span "Hydrangeas" at bounding box center [218, 530] width 84 height 23
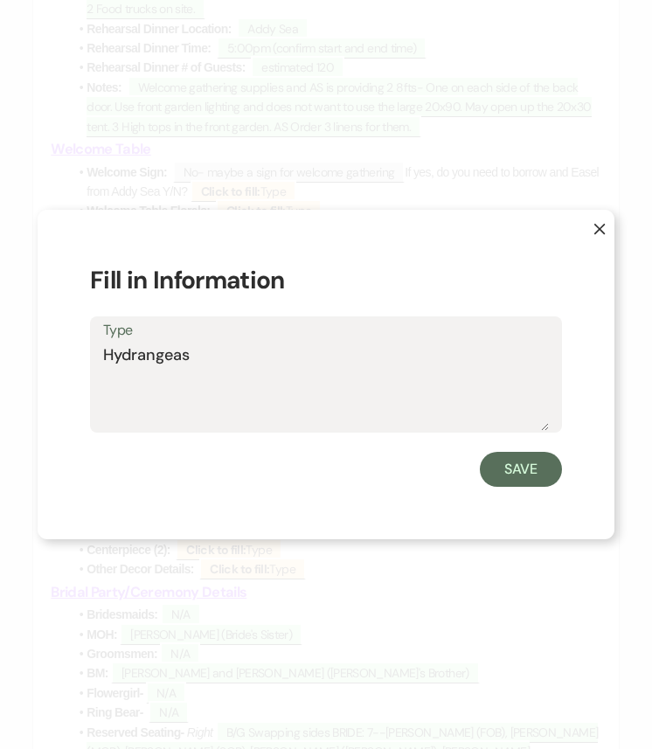
drag, startPoint x: 203, startPoint y: 355, endPoint x: 80, endPoint y: 355, distance: 122.3
click at [80, 355] on div "X Fill in Information Type Hydrangeas Save" at bounding box center [326, 374] width 577 height 329
click at [517, 470] on button "Save" at bounding box center [521, 469] width 82 height 35
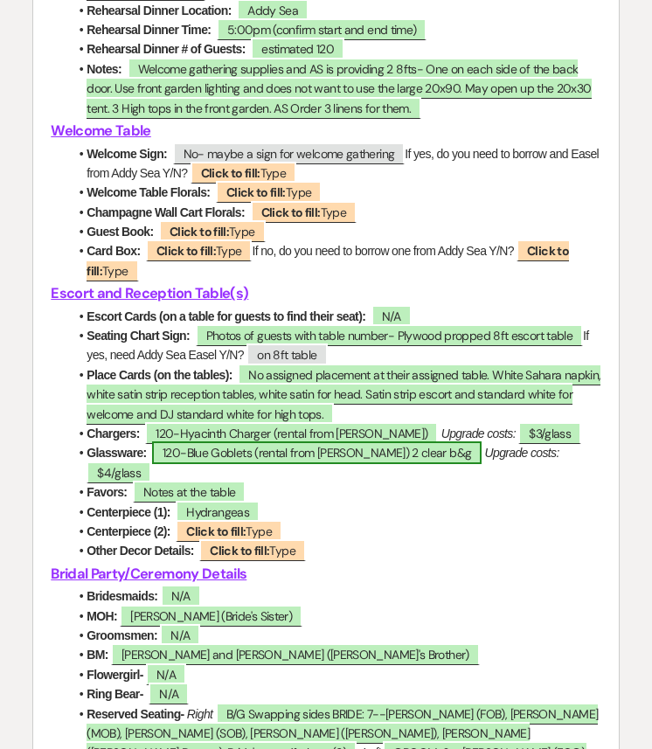
scroll to position [3298, 0]
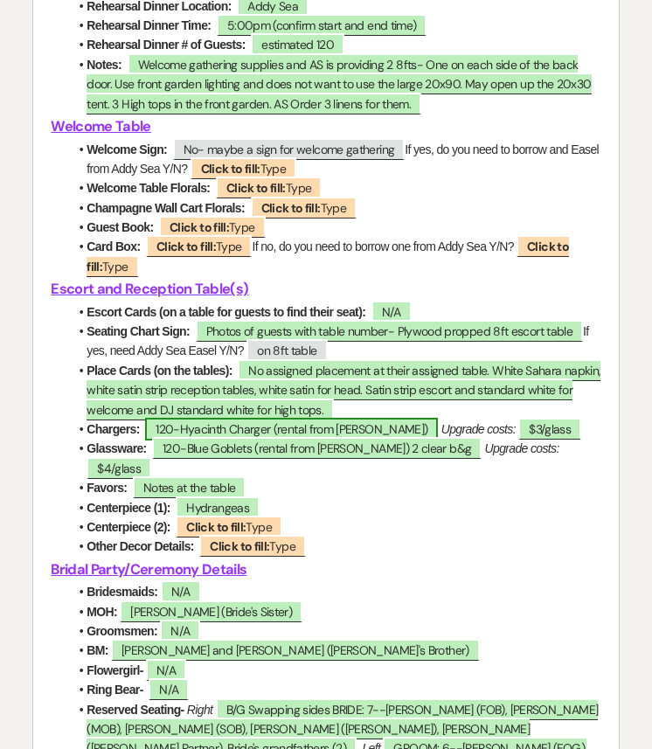
click at [244, 440] on span "120-Hyacinth Charger (rental from Katie)" at bounding box center [291, 429] width 293 height 23
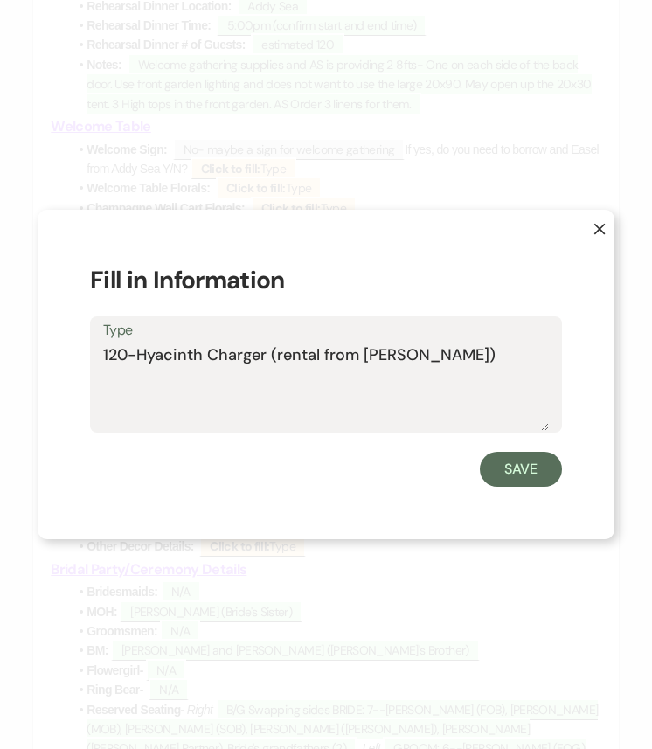
drag, startPoint x: 421, startPoint y: 352, endPoint x: 54, endPoint y: 360, distance: 367.0
click at [54, 360] on div "X Fill in Information Type 120-Hyacinth Charger (rental from Katie) Save" at bounding box center [326, 374] width 577 height 329
click at [537, 466] on button "Save" at bounding box center [521, 469] width 82 height 35
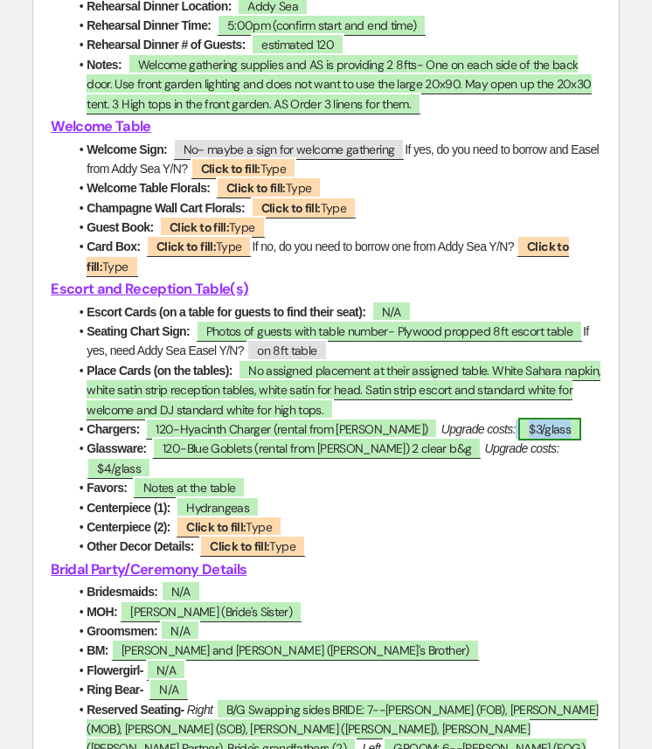
click at [518, 440] on span "$3/glass" at bounding box center [549, 429] width 63 height 23
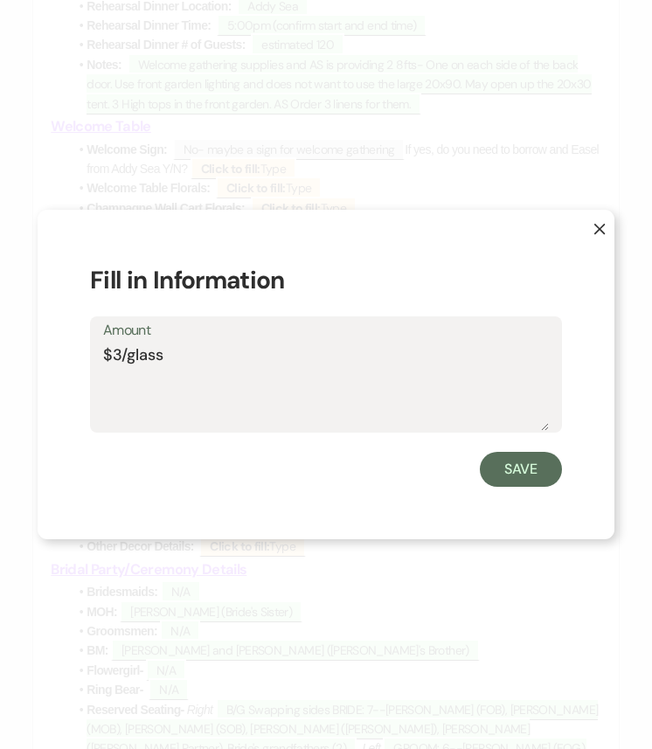
click at [215, 355] on textarea "$3/glass" at bounding box center [325, 386] width 445 height 87
drag, startPoint x: 197, startPoint y: 361, endPoint x: 67, endPoint y: 361, distance: 129.3
click at [67, 361] on div "X Fill in Information Amount $3/charger Save" at bounding box center [326, 374] width 577 height 329
type textarea "$3/charger"
click at [547, 469] on button "Save" at bounding box center [521, 469] width 82 height 35
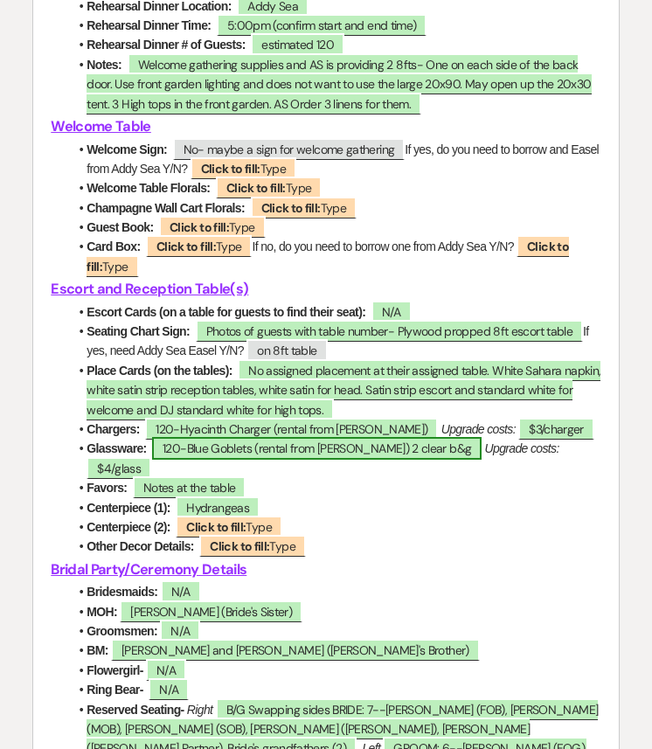
click at [254, 459] on span "120-Blue Goblets (rental from Katie) 2 clear b&g" at bounding box center [316, 448] width 329 height 23
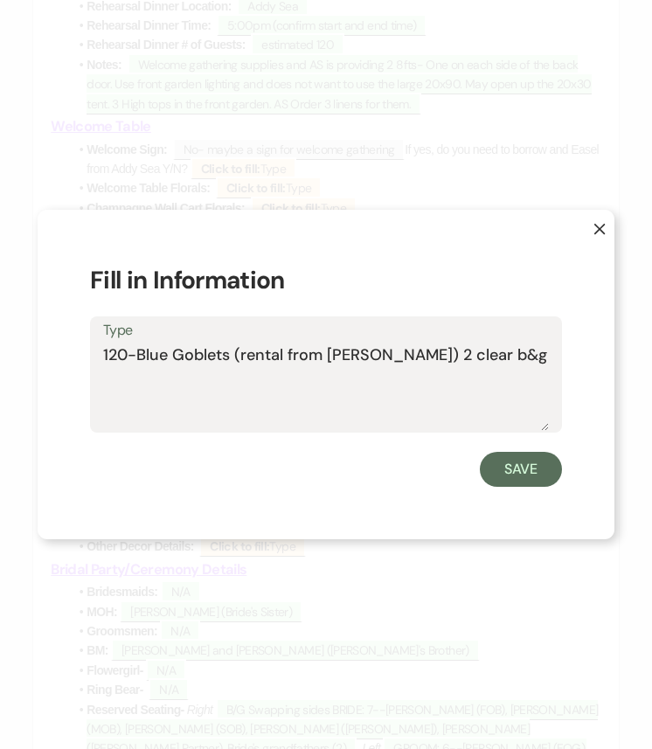
drag, startPoint x: 469, startPoint y: 346, endPoint x: 68, endPoint y: 347, distance: 400.9
click at [68, 347] on div "X Fill in Information Type 120-Blue Goblets (rental from Katie) 2 clear b&g Save" at bounding box center [326, 374] width 577 height 329
click at [529, 465] on button "Save" at bounding box center [521, 469] width 82 height 35
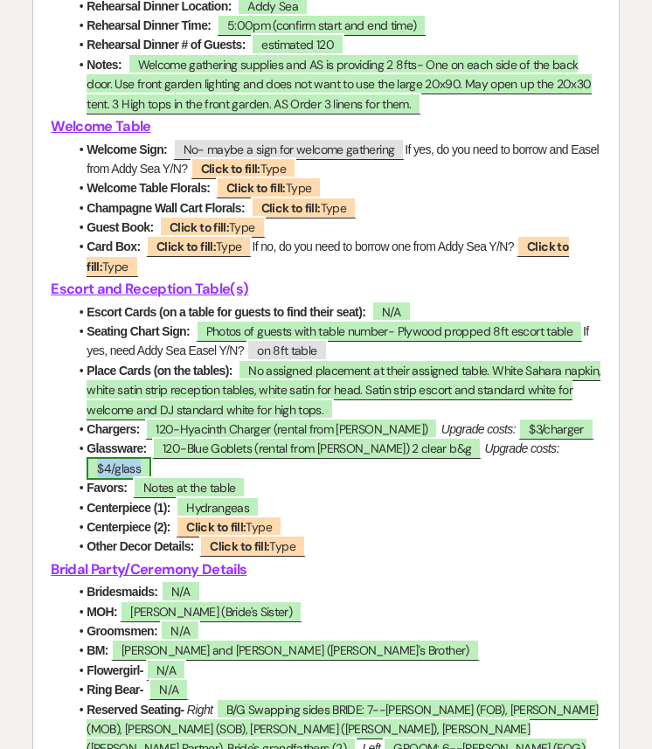
click at [151, 473] on span "$4/glass" at bounding box center [118, 468] width 65 height 23
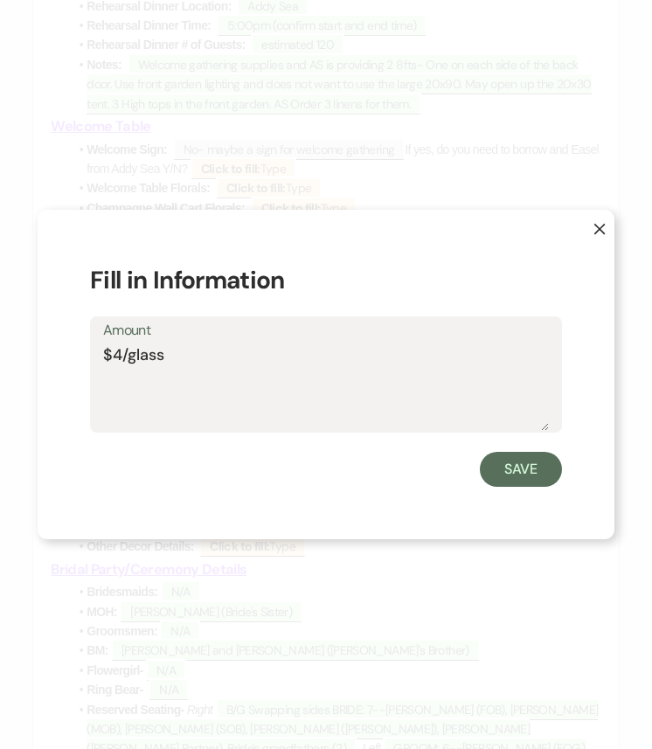
drag, startPoint x: 162, startPoint y: 351, endPoint x: 100, endPoint y: 349, distance: 62.0
click at [100, 349] on div "Amount $4/glass" at bounding box center [326, 374] width 472 height 116
click at [528, 466] on button "Save" at bounding box center [521, 469] width 82 height 35
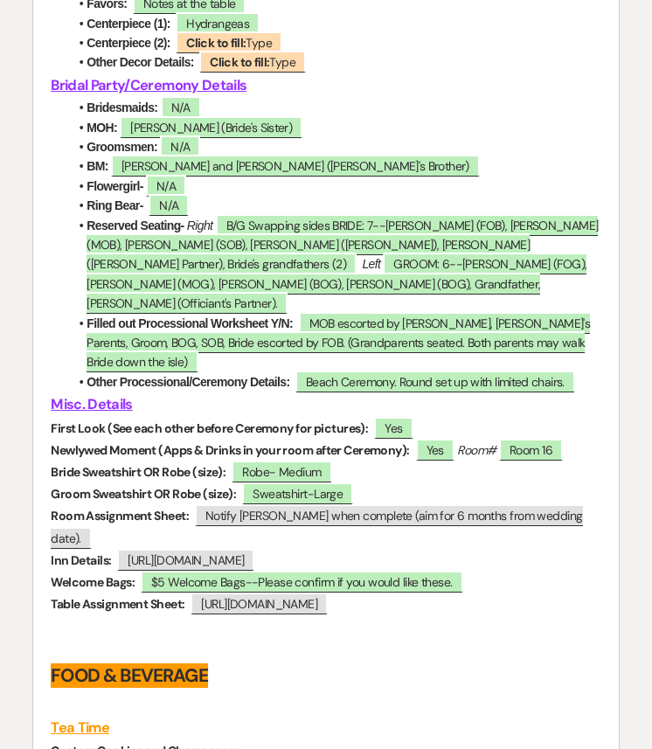
scroll to position [3791, 0]
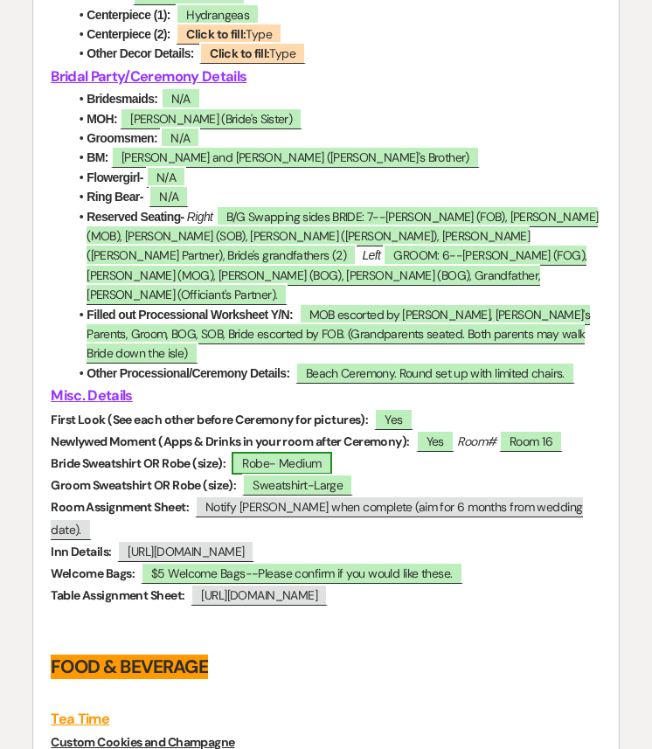
click at [314, 452] on span "Robe- Medium" at bounding box center [281, 463] width 100 height 23
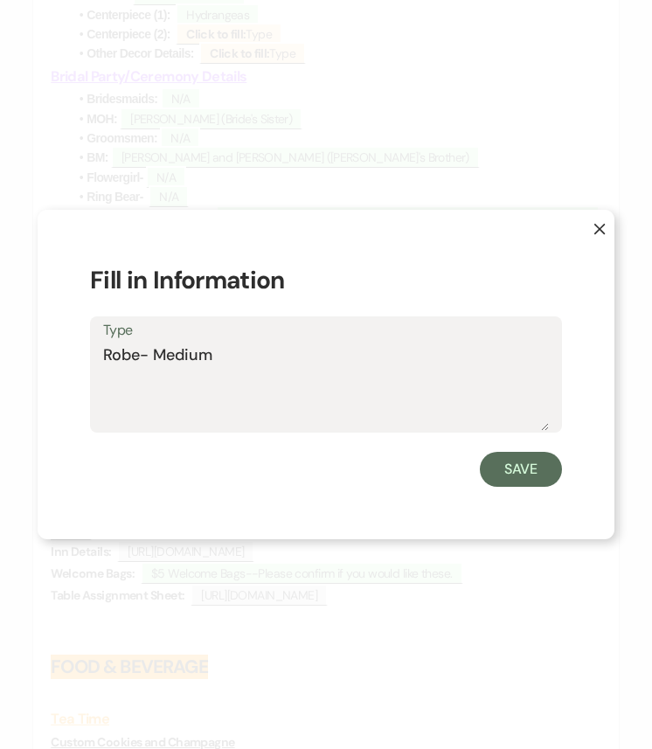
drag, startPoint x: 245, startPoint y: 363, endPoint x: 72, endPoint y: 356, distance: 174.0
click at [72, 356] on div "X Fill in Information Type Robe- Medium Save" at bounding box center [326, 374] width 577 height 329
click at [515, 473] on button "Save" at bounding box center [521, 469] width 82 height 35
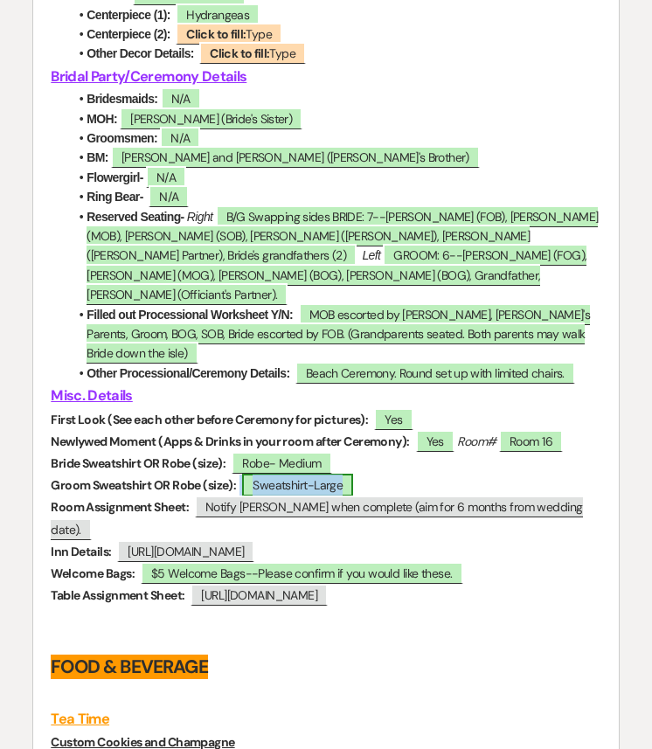
click at [294, 473] on span "Sweatshirt-Large" at bounding box center [297, 484] width 111 height 23
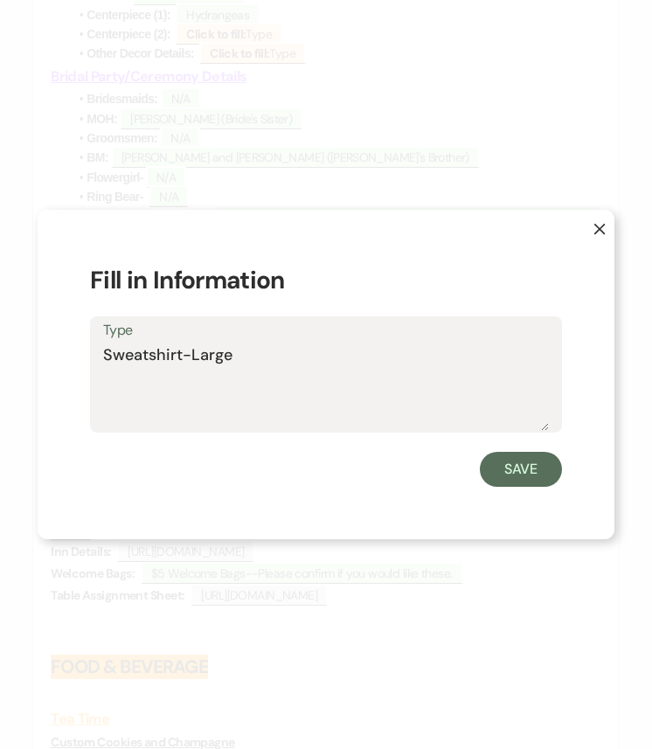
drag, startPoint x: 245, startPoint y: 359, endPoint x: 76, endPoint y: 359, distance: 169.5
click at [76, 359] on div "X Fill in Information Type Sweatshirt-Large Save" at bounding box center [326, 374] width 577 height 329
click at [538, 477] on button "Save" at bounding box center [521, 469] width 82 height 35
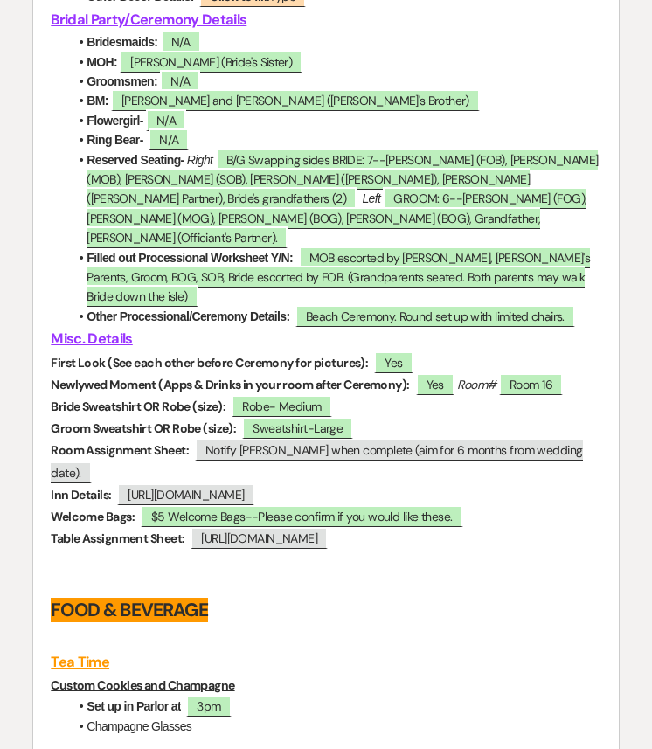
scroll to position [3852, 0]
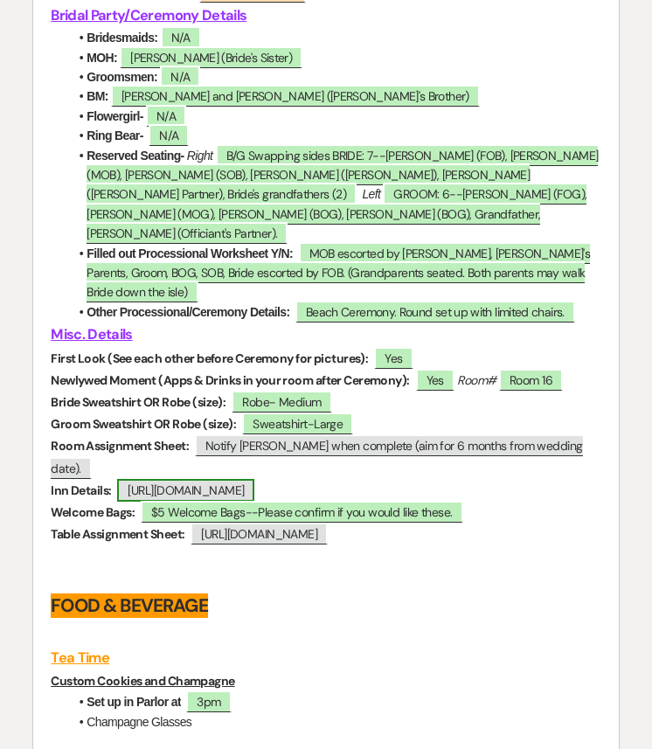
click at [117, 479] on span "https://docs.google.com/spreadsheets/d/1JQJitZ5yOyncCOWVd5ivz1qeTC2q_2YNN3PftXU…" at bounding box center [185, 490] width 137 height 23
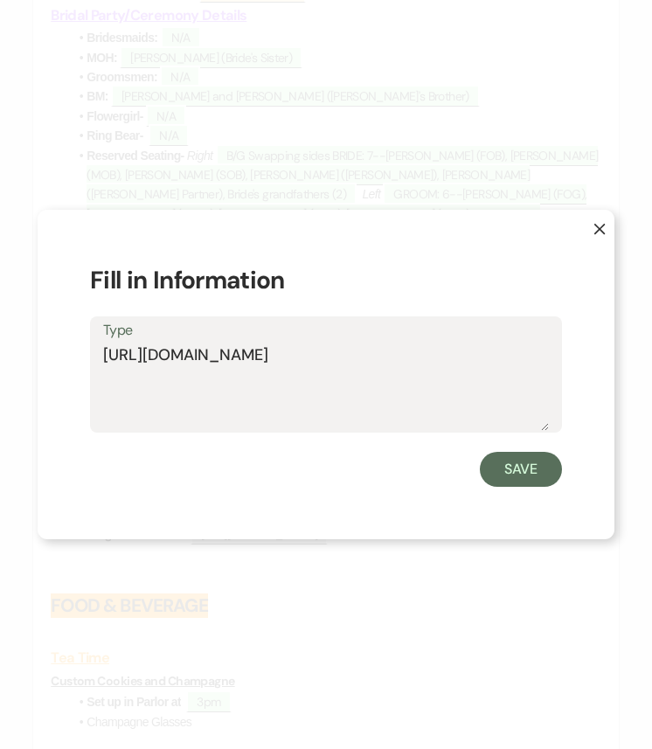
drag, startPoint x: 506, startPoint y: 383, endPoint x: 40, endPoint y: 359, distance: 466.2
click at [40, 359] on div "X Fill in Information Type https://docs.google.com/spreadsheets/d/1JQJitZ5yOync…" at bounding box center [326, 374] width 577 height 329
click at [509, 469] on button "Save" at bounding box center [521, 469] width 82 height 35
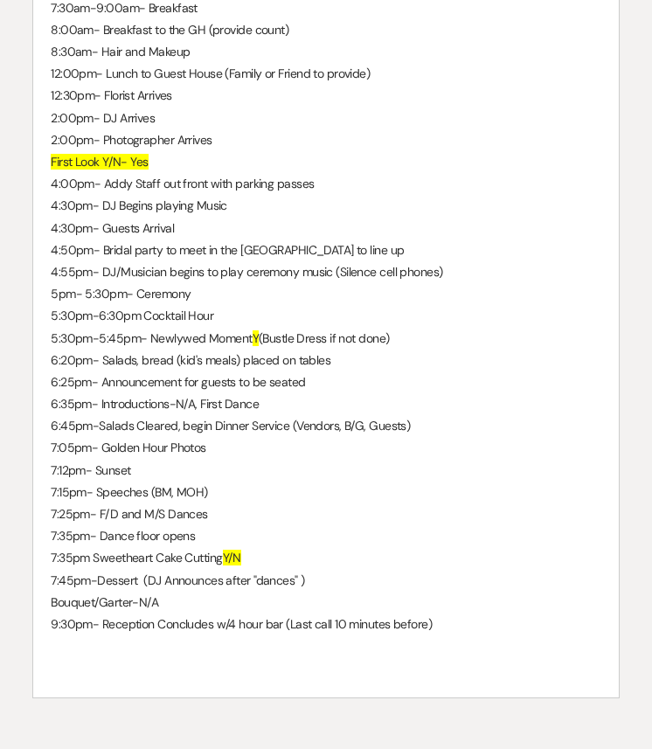
scroll to position [5730, 0]
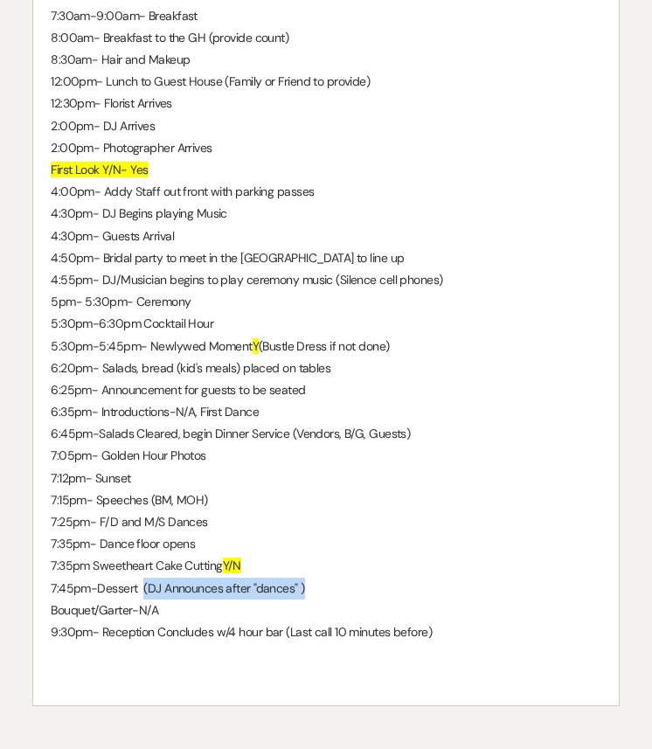
drag, startPoint x: 142, startPoint y: 618, endPoint x: 323, endPoint y: 612, distance: 181.8
click at [323, 599] on p "7:45pm-Dessert (DJ Announces after "dances" )" at bounding box center [325, 588] width 549 height 22
copy p "(DJ Announces after "dances" )"
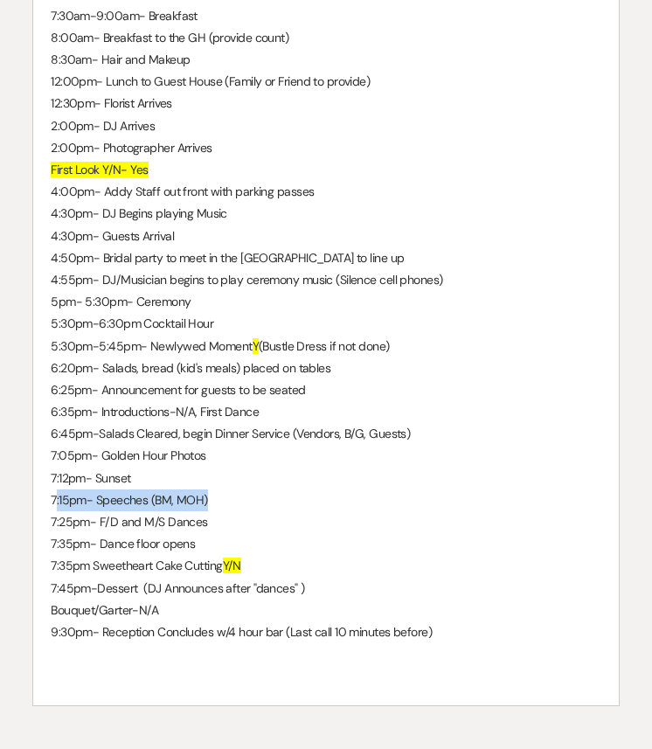
drag, startPoint x: 55, startPoint y: 530, endPoint x: 221, endPoint y: 521, distance: 166.2
click at [221, 511] on p "7:15pm- Speeches (BM, MOH)" at bounding box center [325, 500] width 549 height 22
drag, startPoint x: 221, startPoint y: 521, endPoint x: 41, endPoint y: 519, distance: 180.0
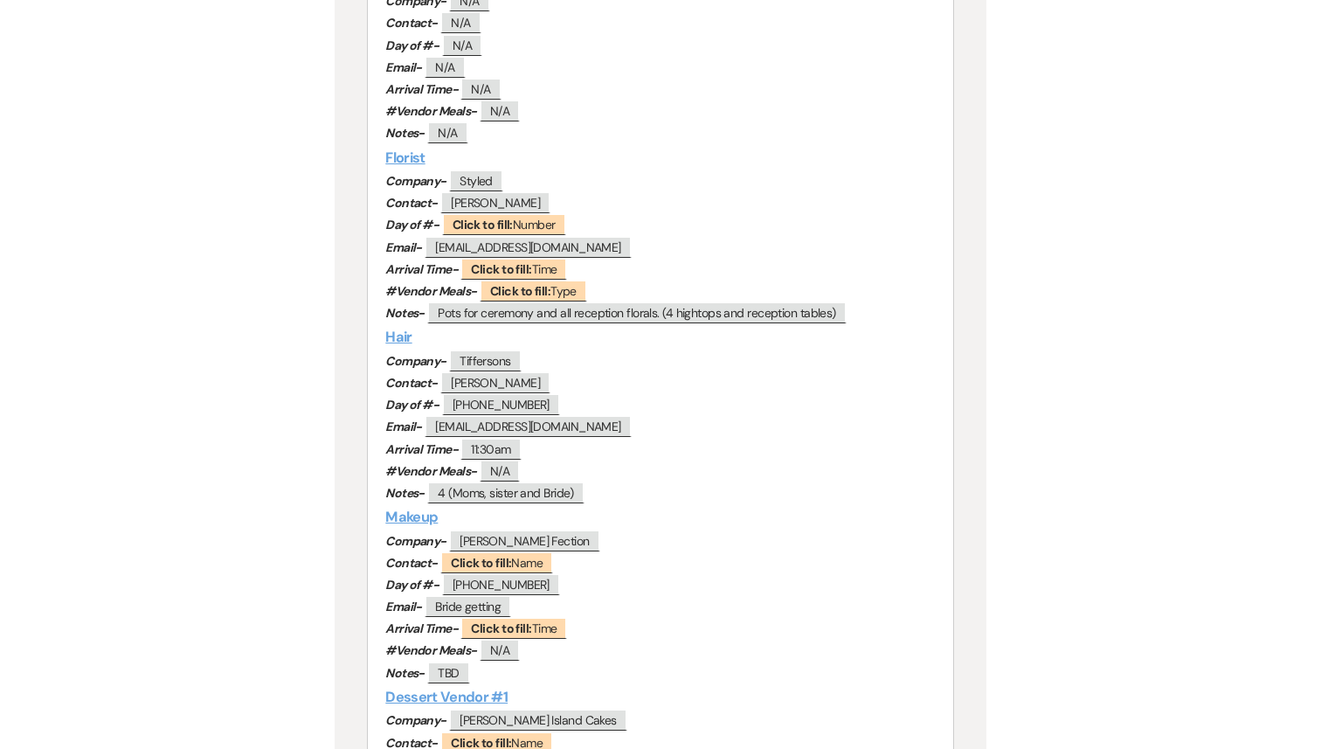
scroll to position [1524, 0]
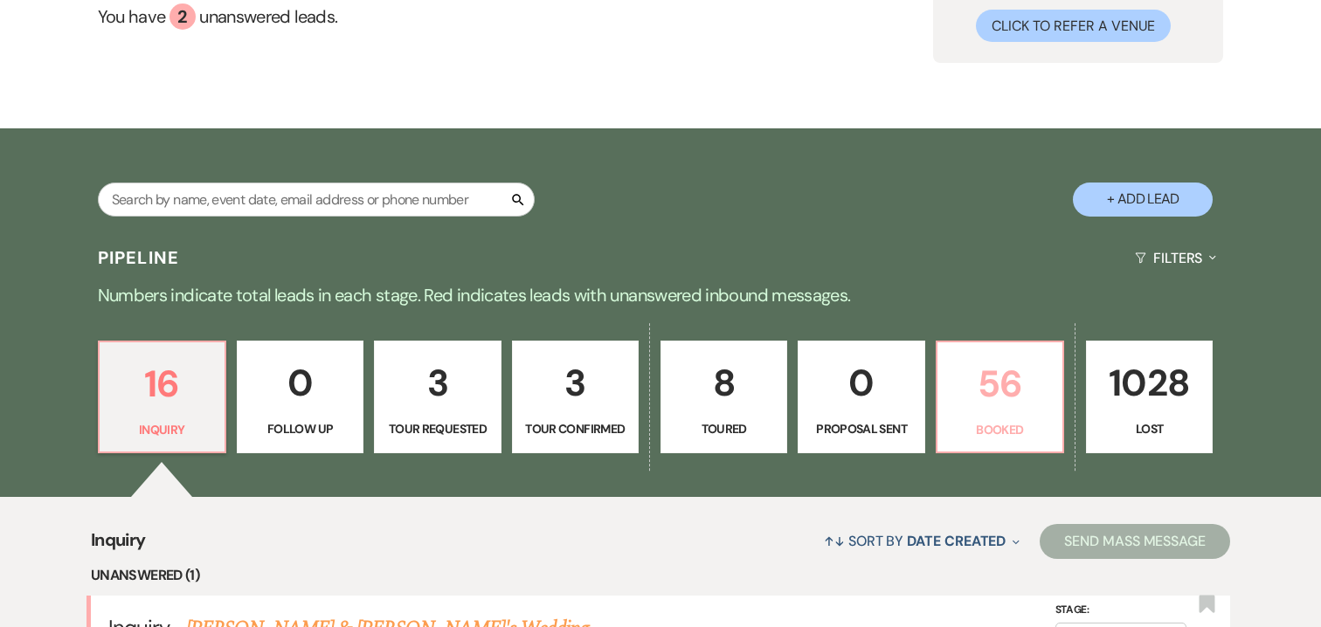
scroll to position [328, 0]
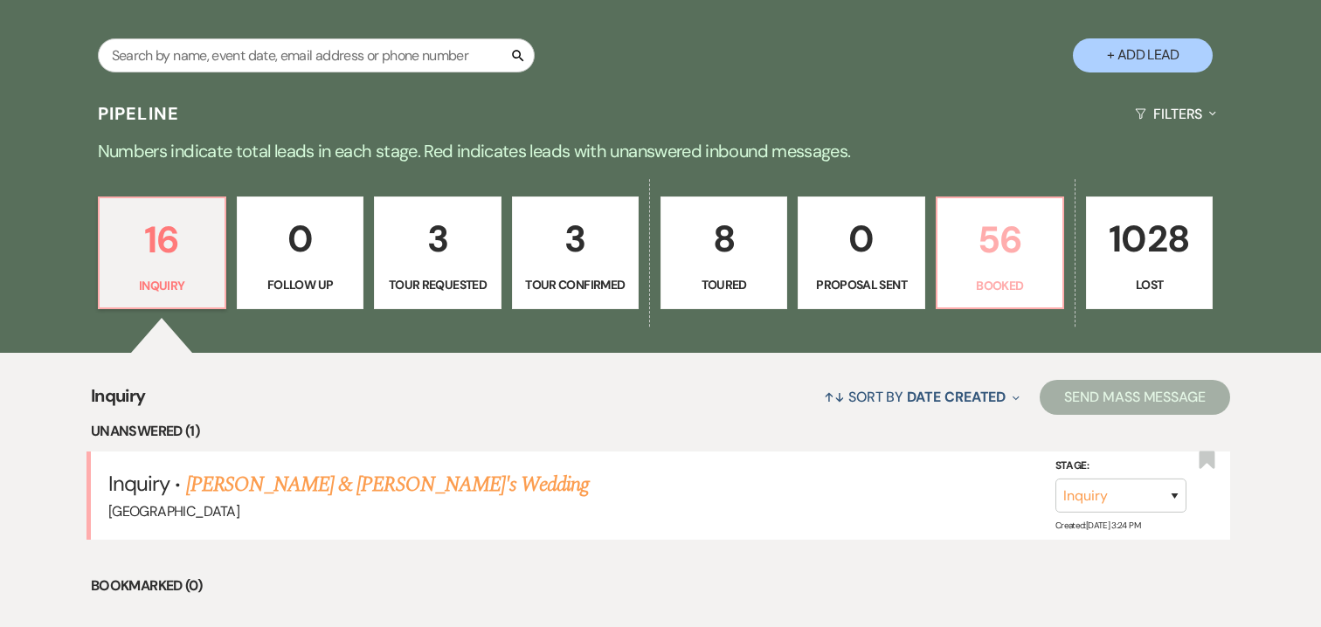
click at [1005, 255] on p "56" at bounding box center [1000, 240] width 104 height 59
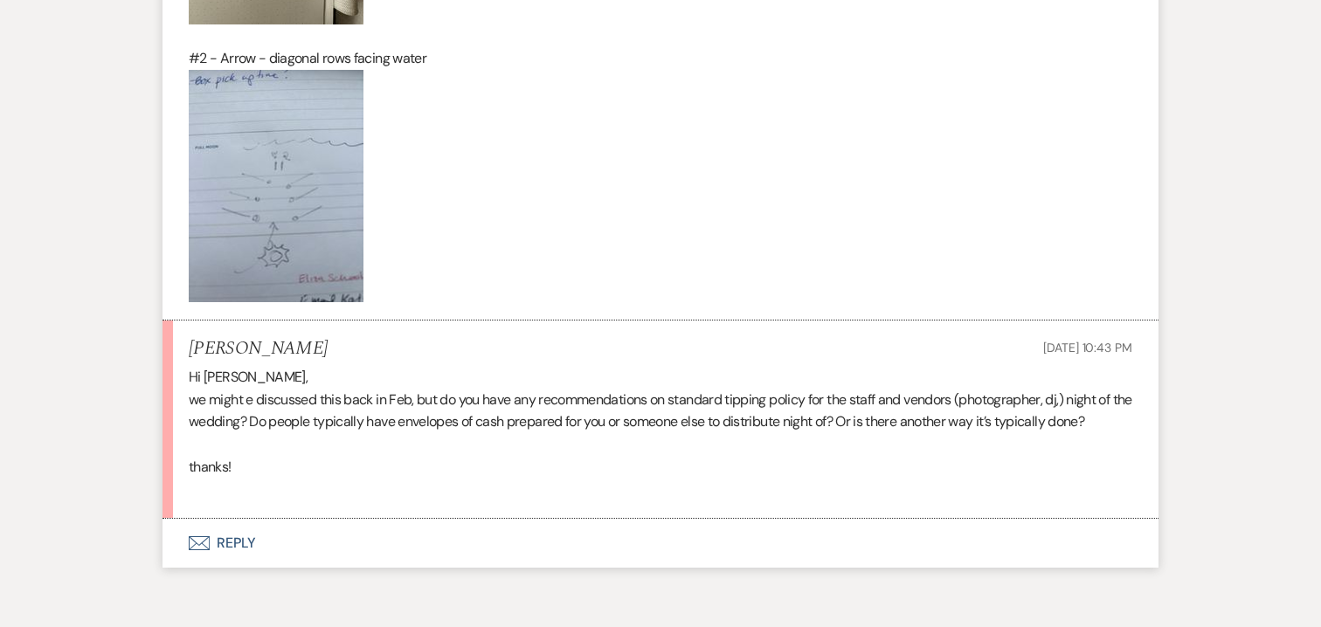
scroll to position [26313, 0]
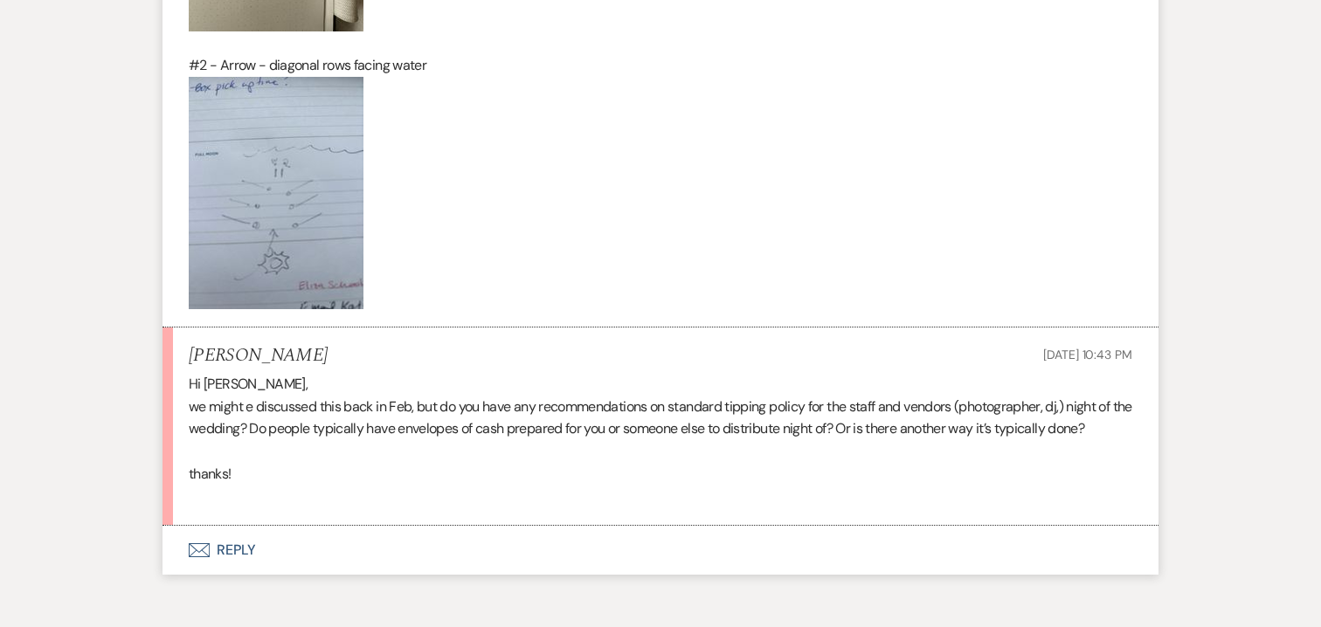
click at [243, 526] on button "Envelope Reply" at bounding box center [660, 550] width 996 height 49
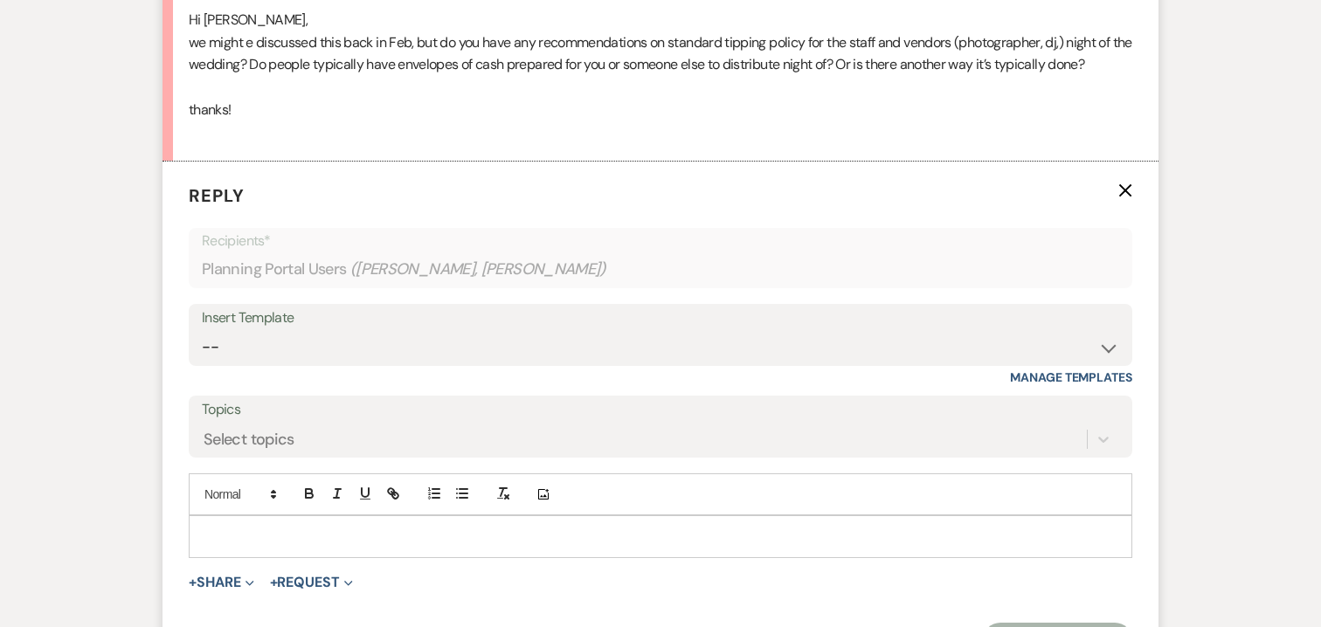
scroll to position [26708, 0]
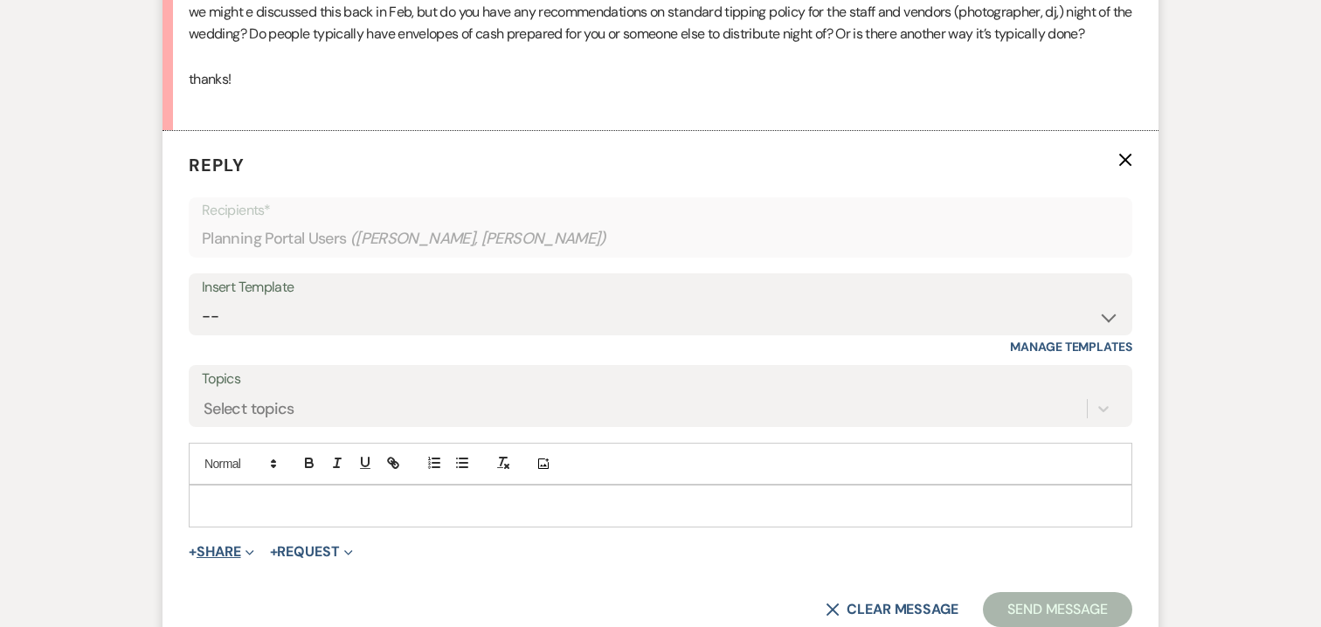
click at [234, 545] on button "+ Share Expand" at bounding box center [222, 552] width 66 height 14
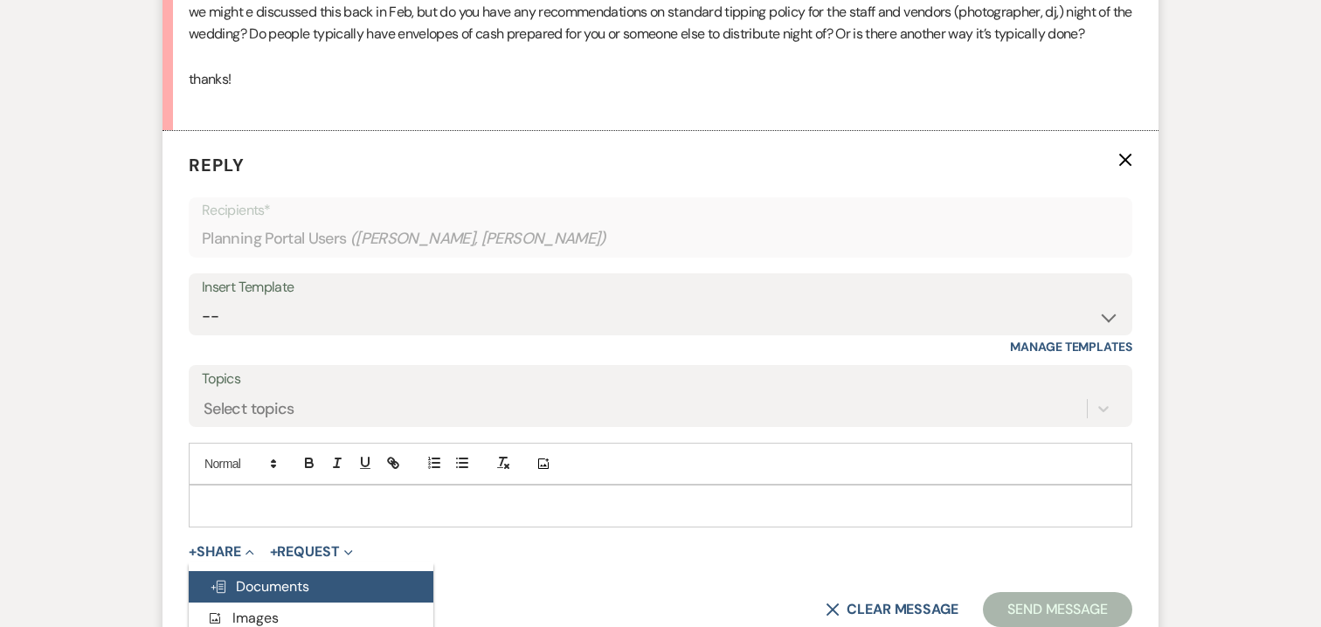
scroll to position [26820, 0]
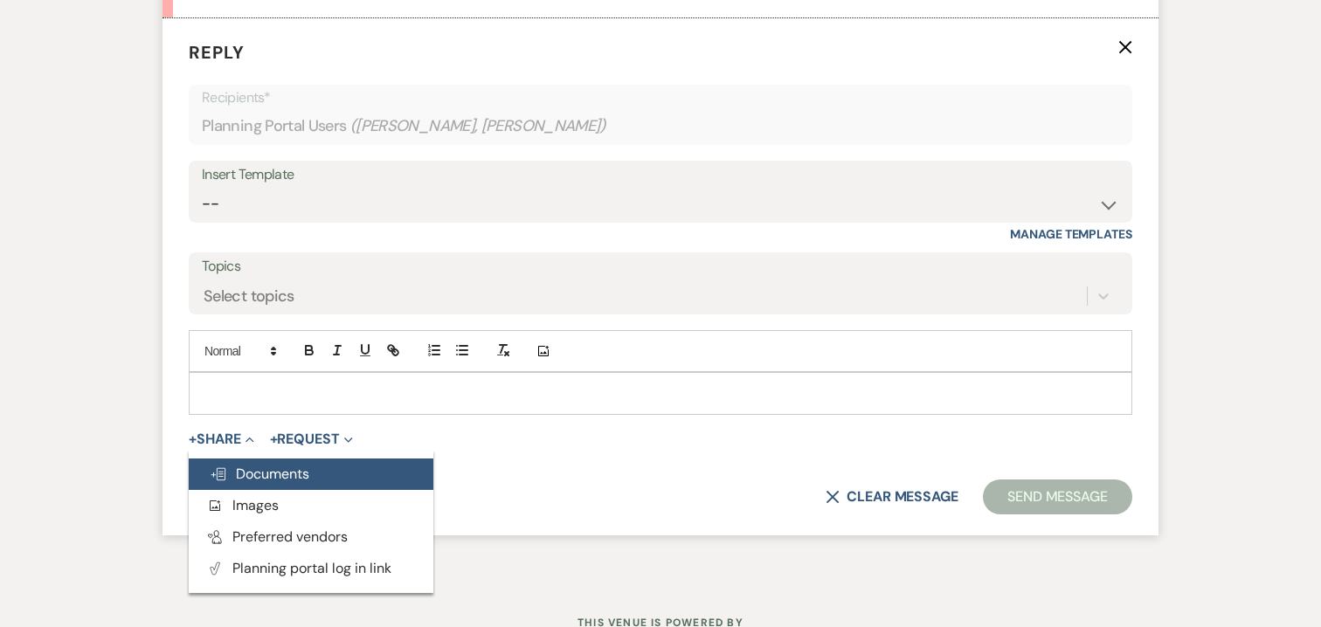
click at [289, 465] on span "Doc Upload Documents" at bounding box center [260, 474] width 100 height 18
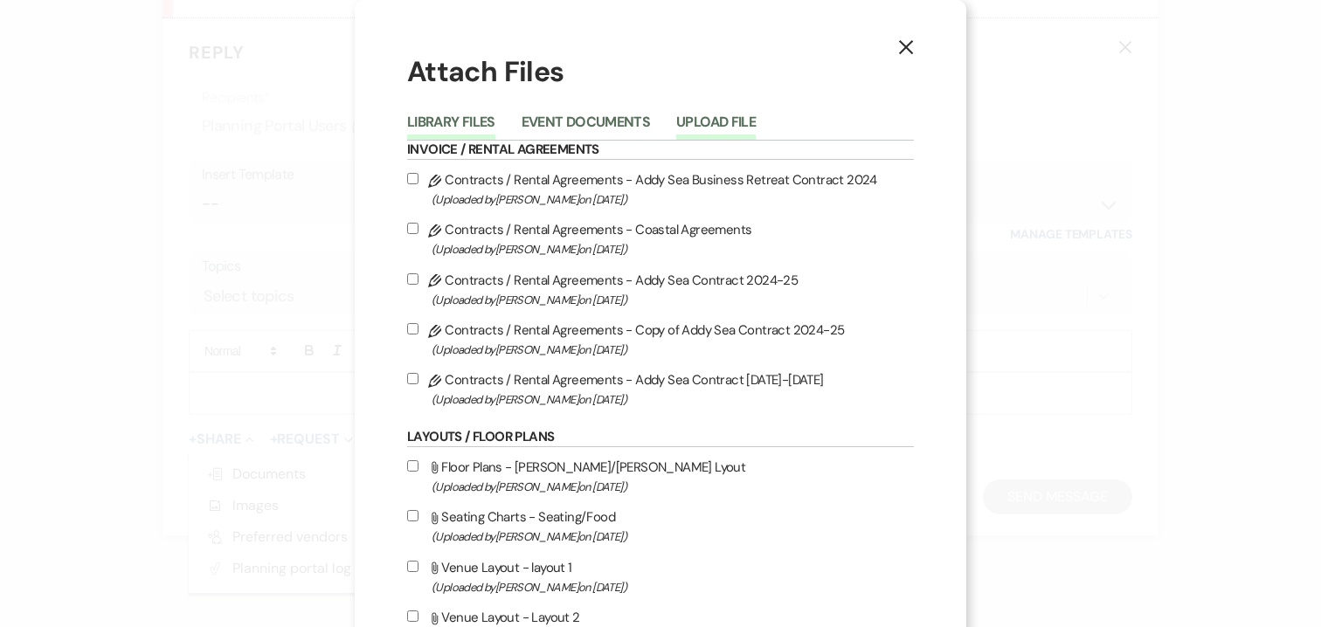
click at [703, 118] on button "Upload File" at bounding box center [715, 127] width 79 height 24
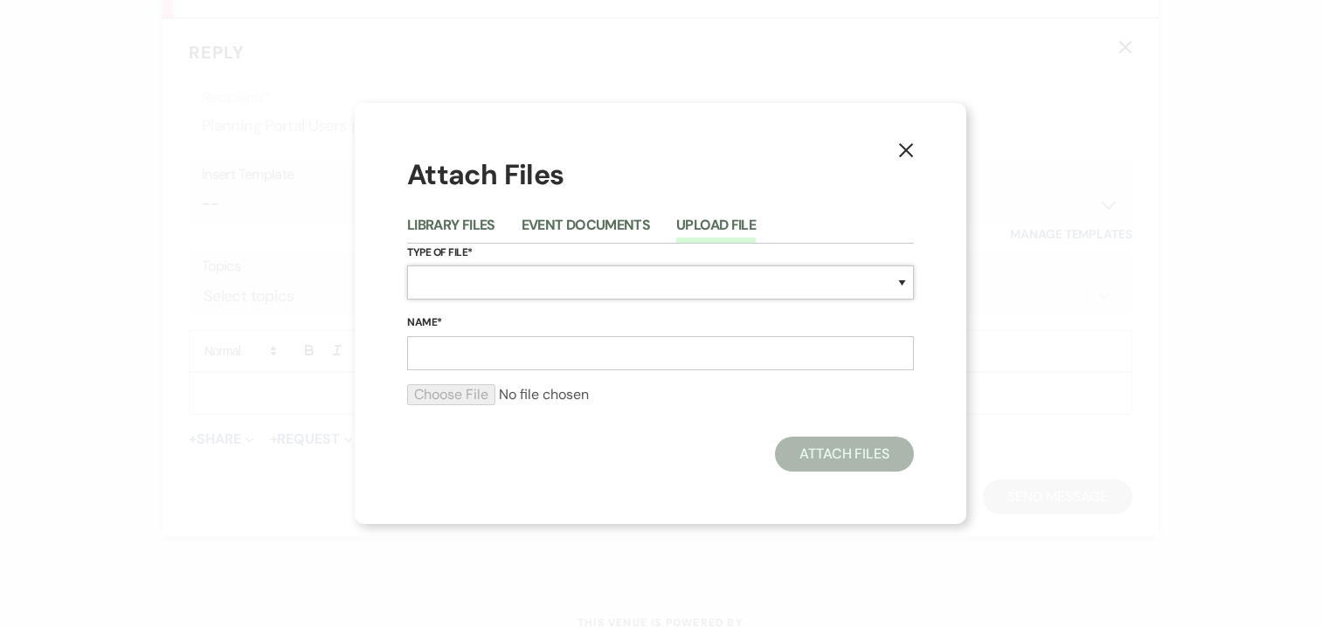
click at [623, 287] on select "Special Event Insurance Vendor Certificate of Insurance Contracts / Rental Agre…" at bounding box center [660, 283] width 507 height 34
select select "0"
click at [547, 355] on input "Name*" at bounding box center [660, 353] width 507 height 34
type input "Tipping Suggestion Sheet"
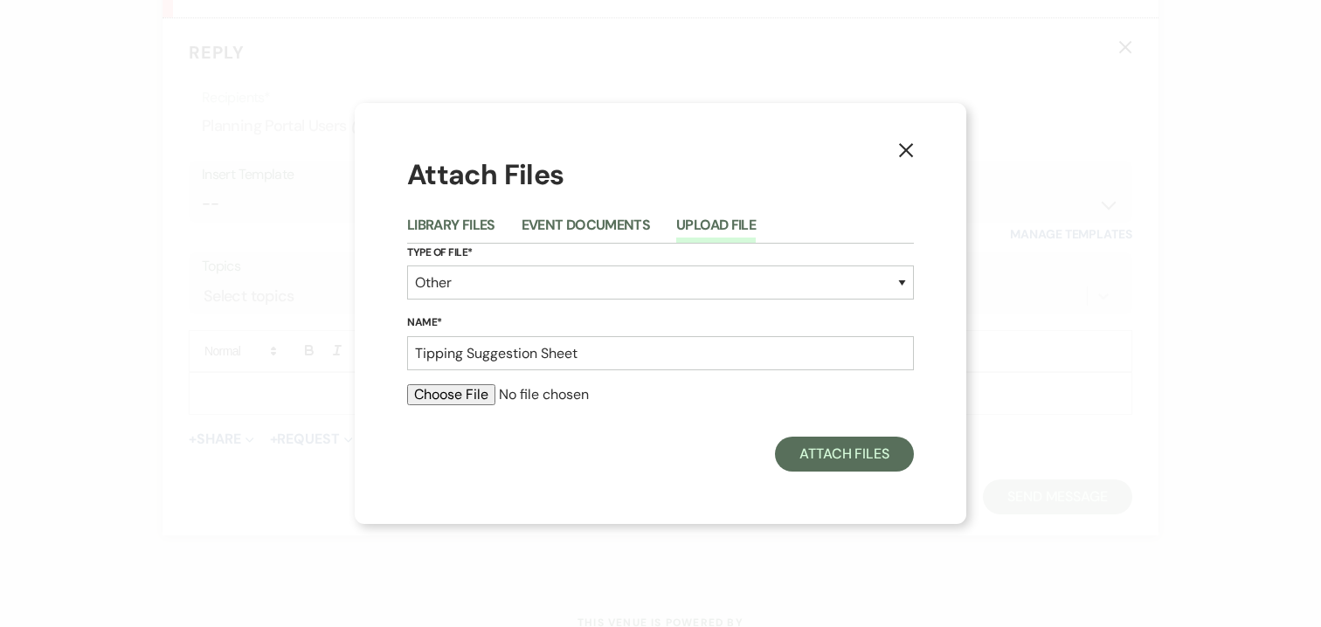
click at [484, 390] on input "file" at bounding box center [660, 394] width 507 height 21
type input "C:\fakepath\Vendor-Tipping-Cheat-Sheet.pdf"
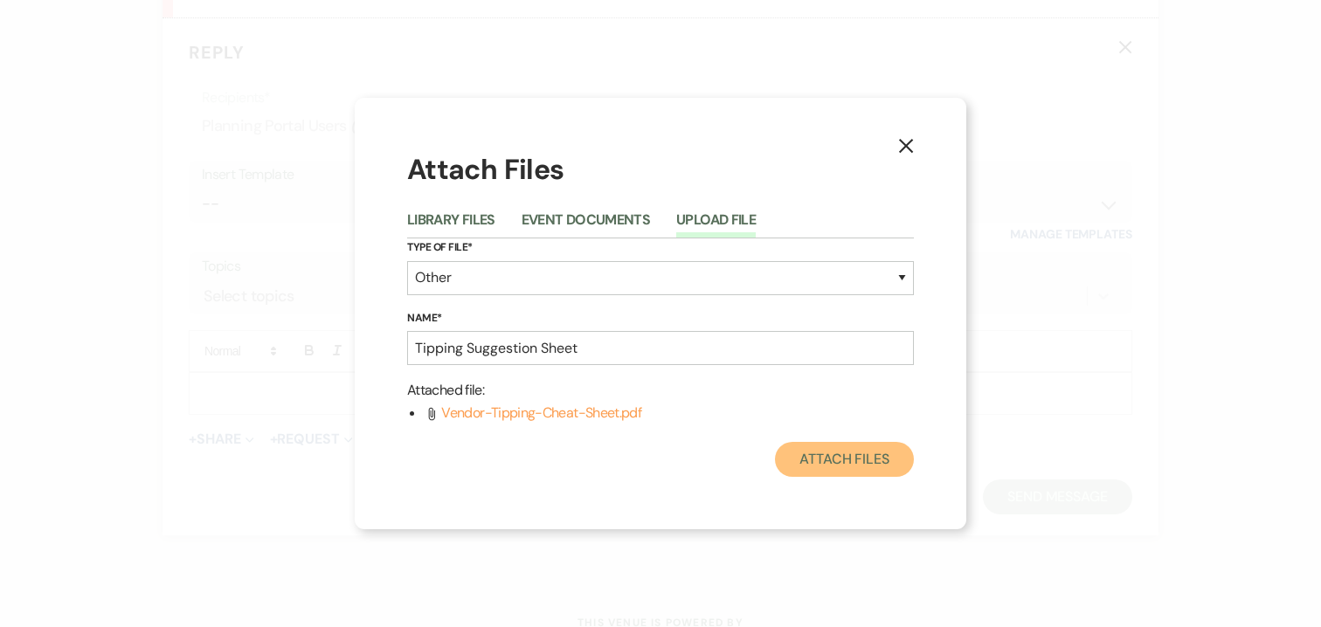
click at [836, 460] on button "Attach Files" at bounding box center [844, 459] width 139 height 35
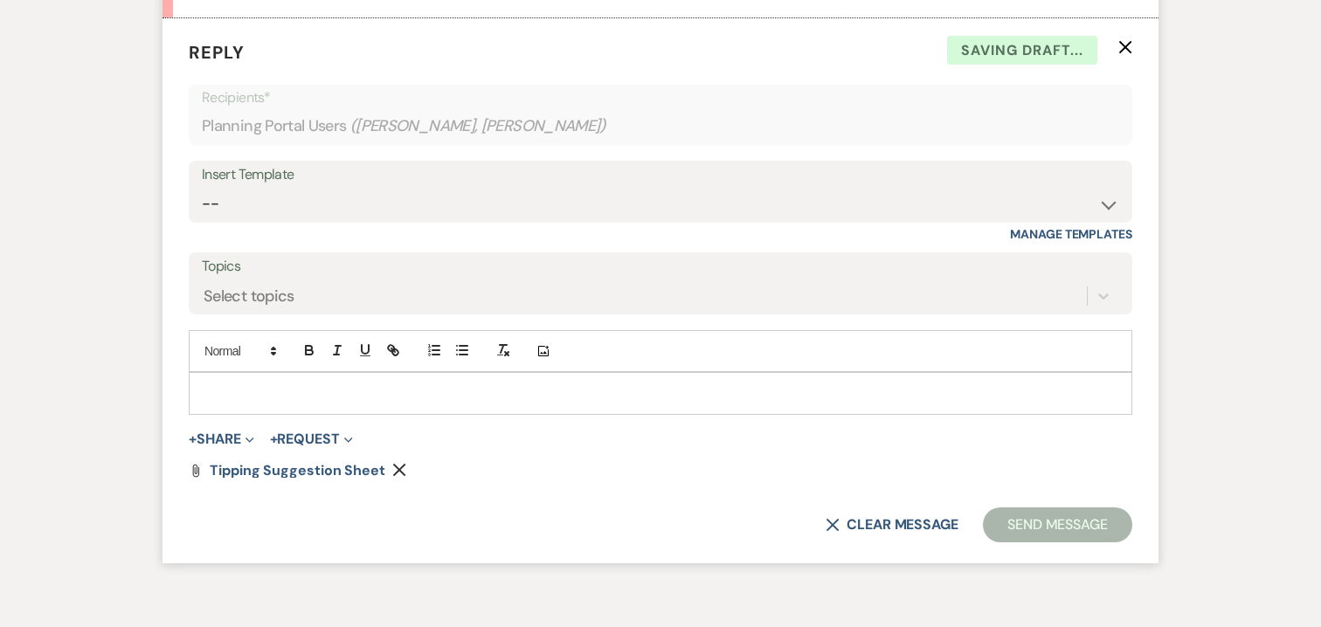
click at [315, 383] on p at bounding box center [660, 392] width 915 height 19
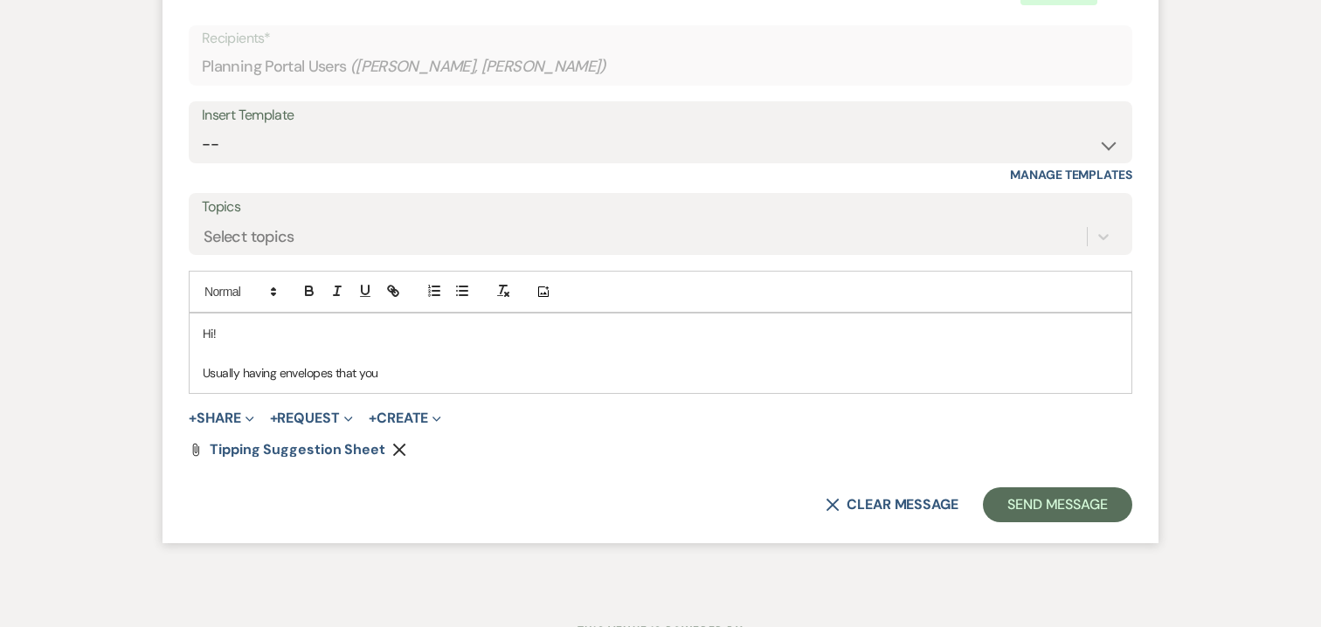
scroll to position [26888, 0]
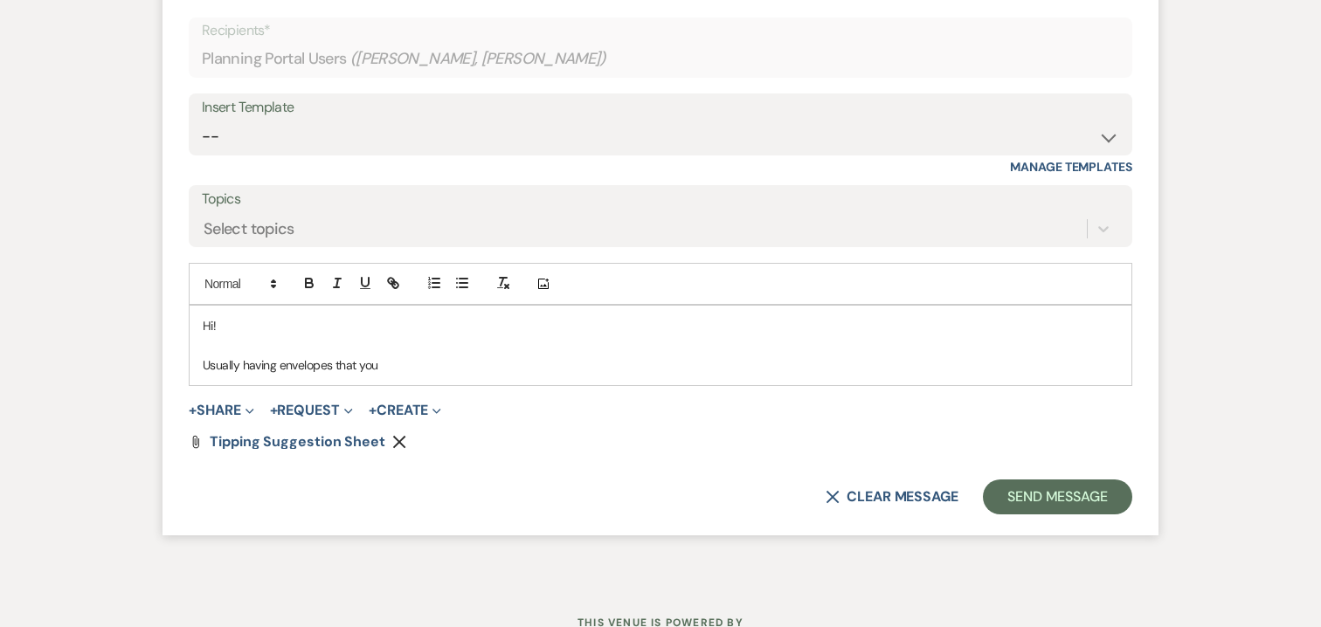
drag, startPoint x: 383, startPoint y: 300, endPoint x: 333, endPoint y: 299, distance: 50.7
click at [333, 356] on p "Usually having envelopes that you" at bounding box center [660, 365] width 915 height 19
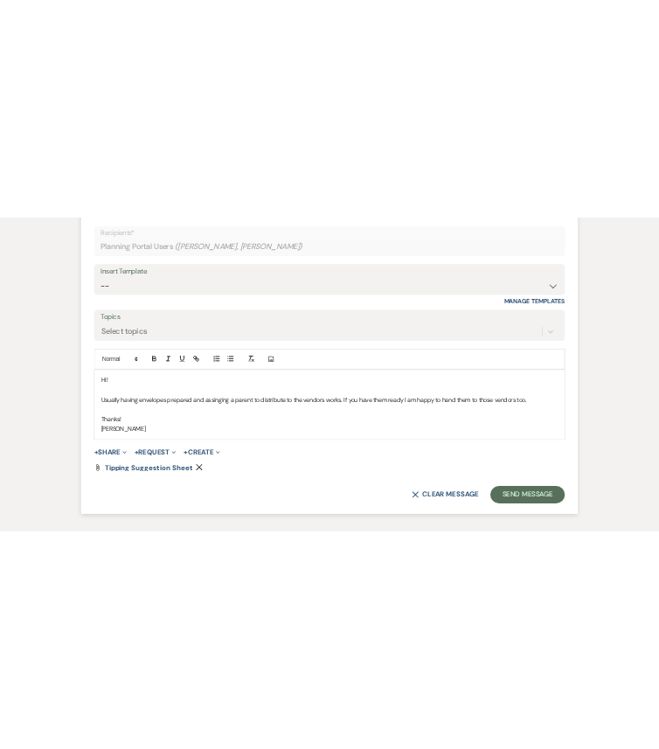
scroll to position [26931, 0]
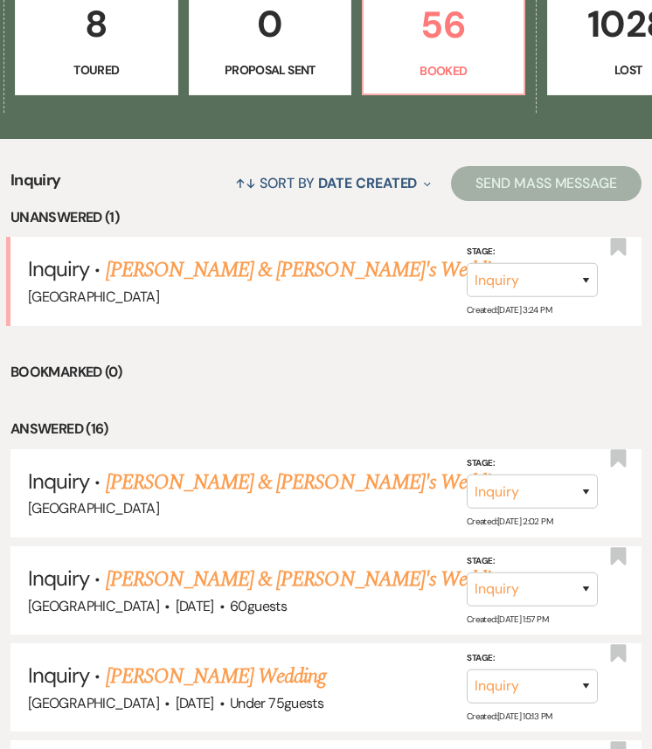
scroll to position [0, 704]
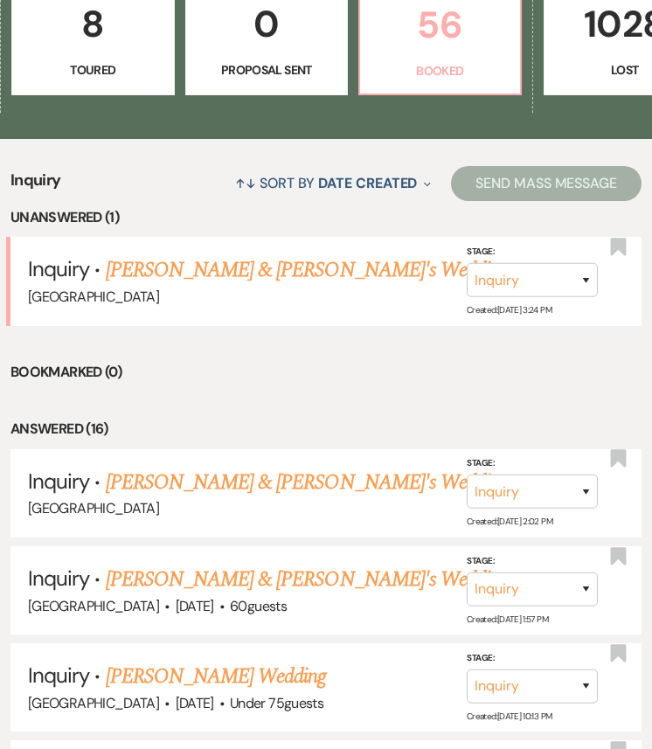
click at [452, 19] on p "56" at bounding box center [439, 25] width 139 height 59
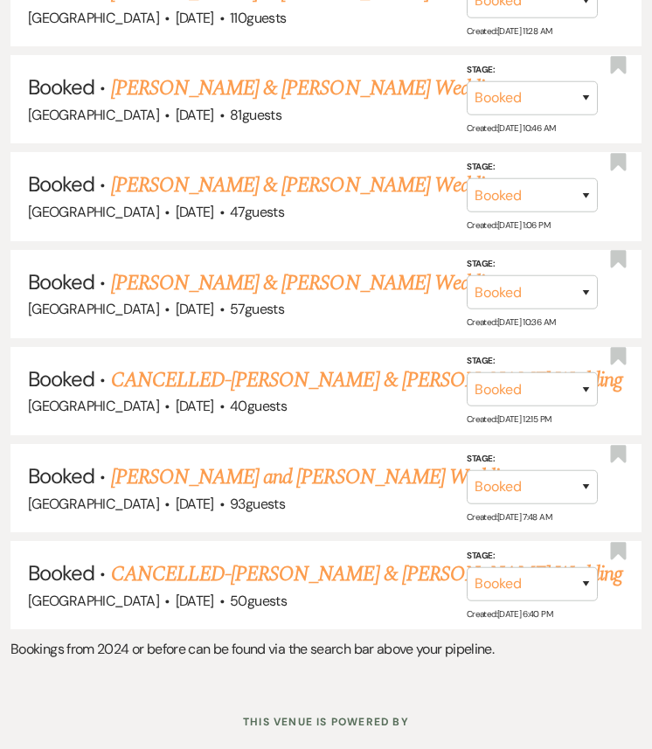
scroll to position [5326, 0]
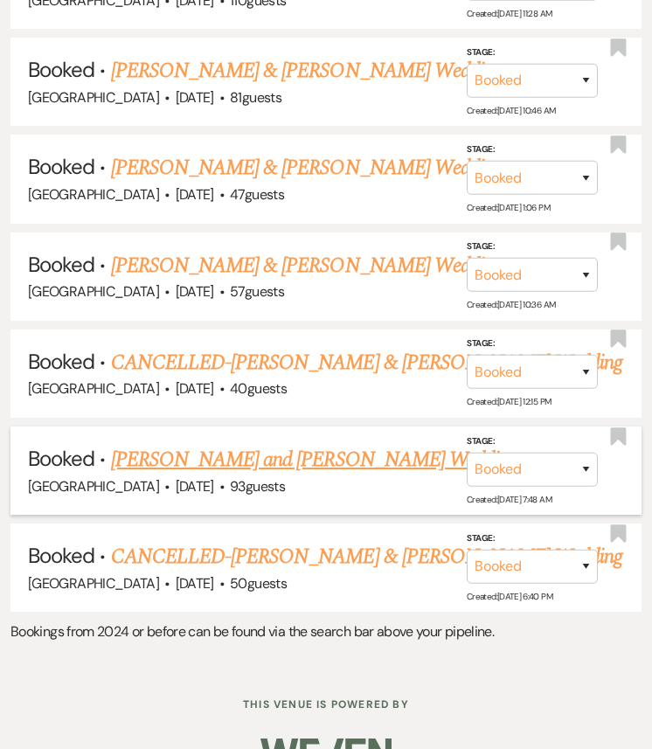
click at [261, 444] on link "[PERSON_NAME] and [PERSON_NAME] Wedding" at bounding box center [314, 459] width 407 height 31
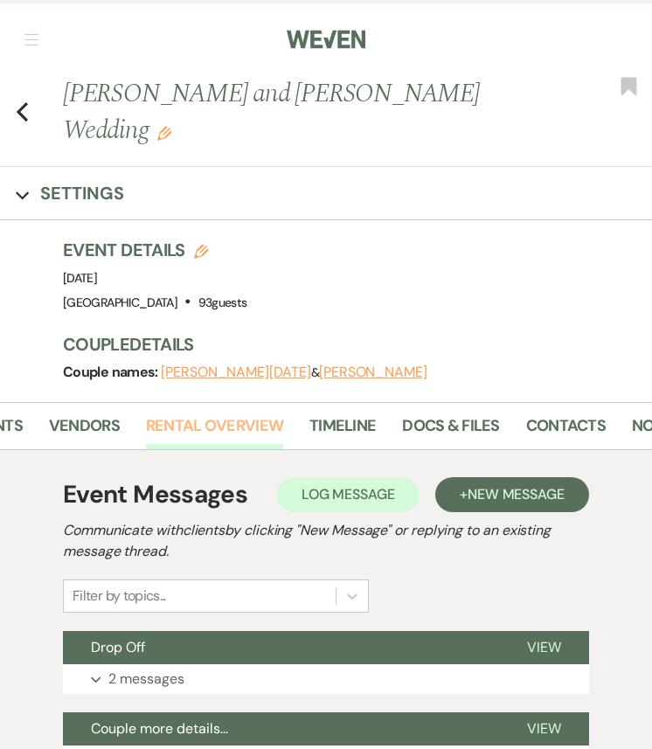
scroll to position [0, 343]
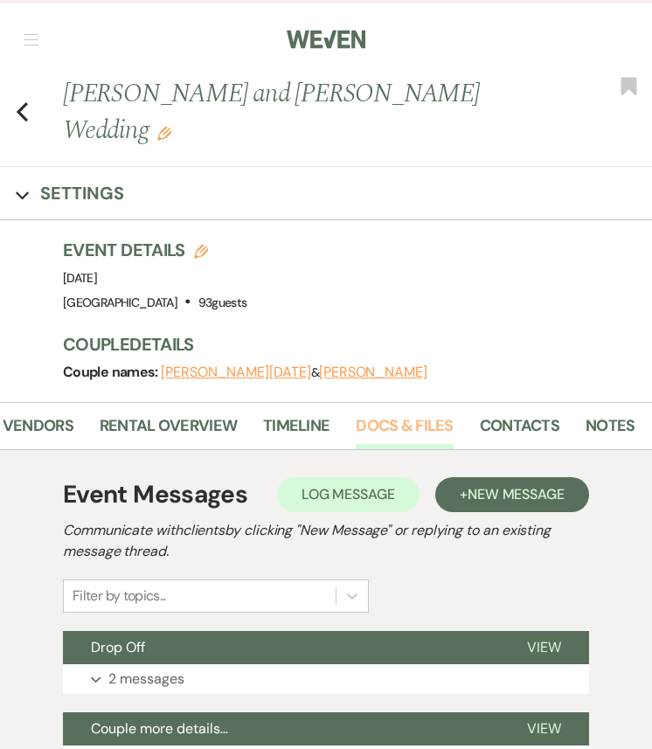
click at [432, 413] on link "Docs & Files" at bounding box center [404, 431] width 97 height 36
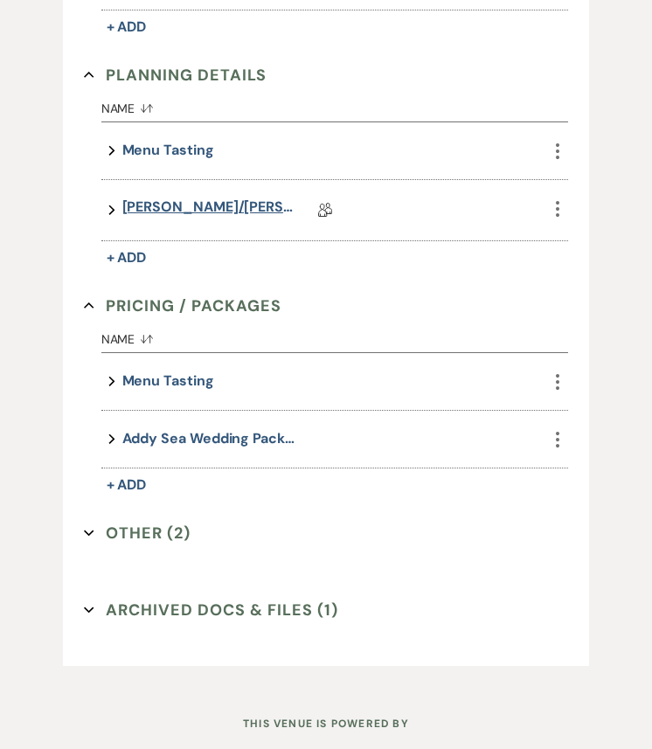
scroll to position [1682, 0]
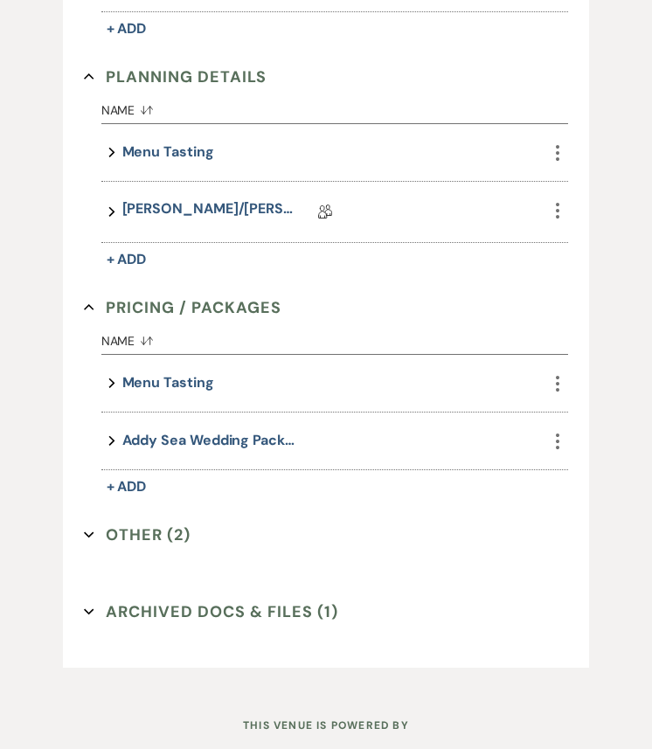
click at [152, 521] on button "Other (2) Expand" at bounding box center [137, 534] width 107 height 26
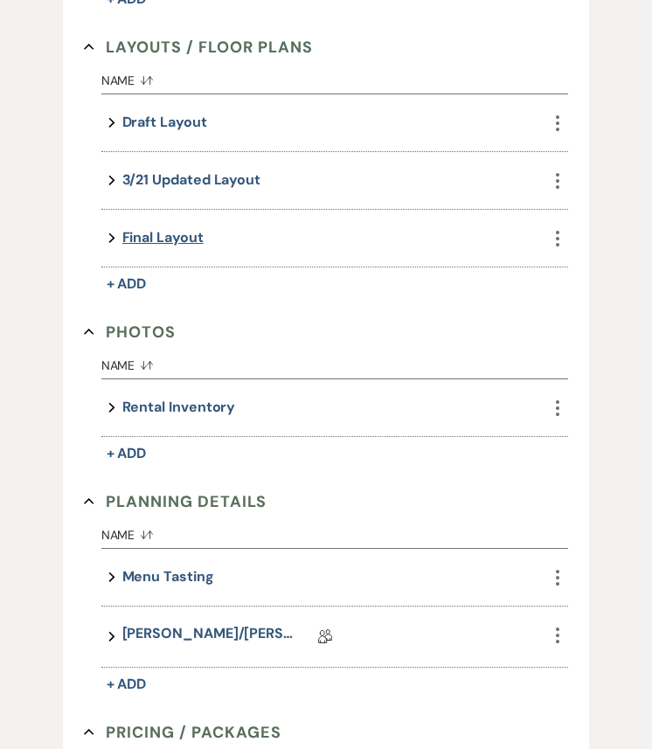
scroll to position [1263, 0]
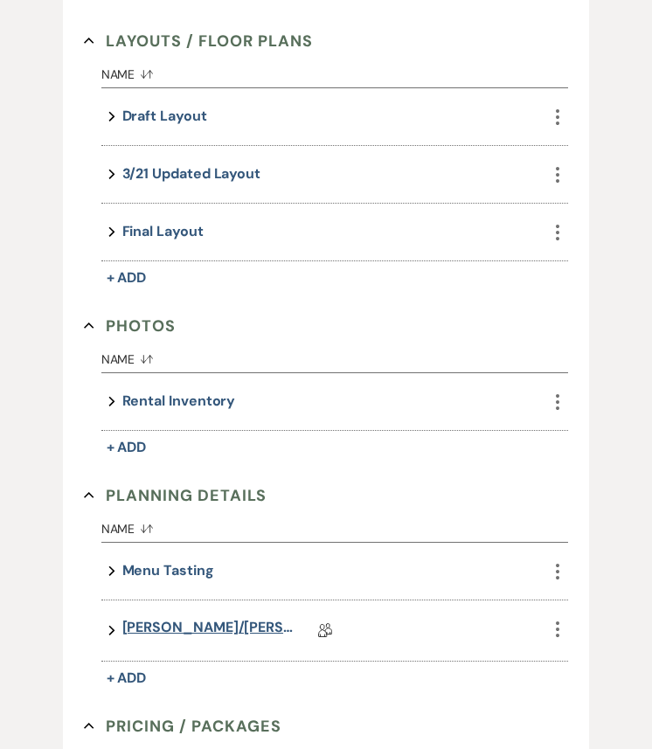
click at [179, 617] on link "[PERSON_NAME]/[PERSON_NAME] Wedding Event Details" at bounding box center [209, 630] width 175 height 27
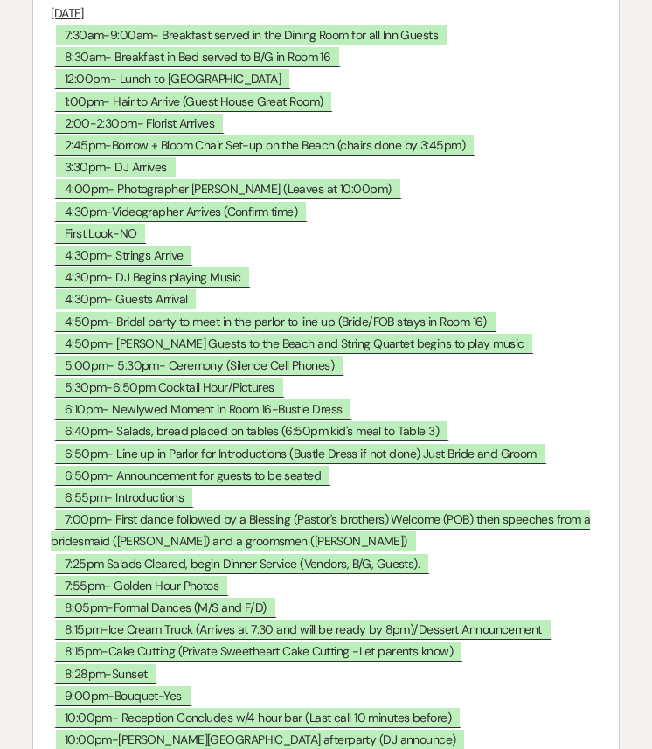
scroll to position [6979, 0]
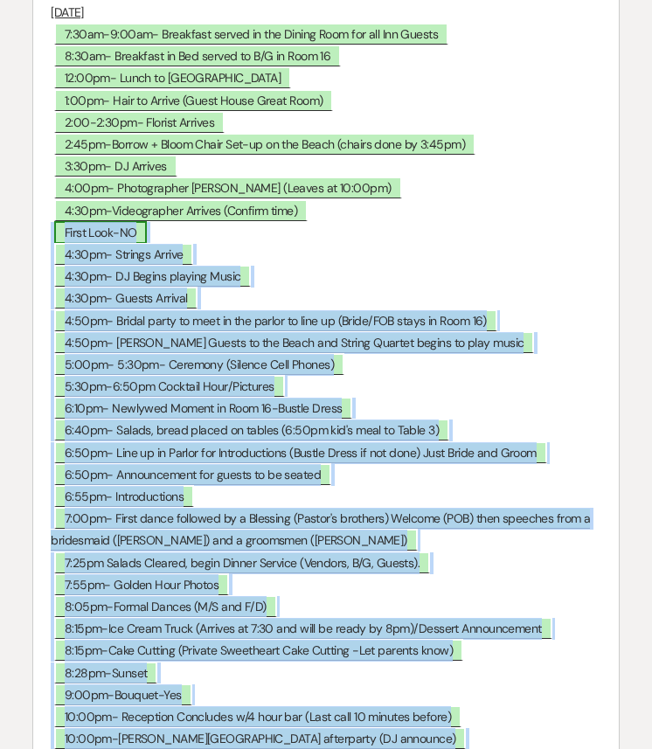
drag, startPoint x: 187, startPoint y: 651, endPoint x: 59, endPoint y: 52, distance: 612.8
click at [277, 222] on p "﻿ First Look-NO ﻿" at bounding box center [325, 233] width 549 height 22
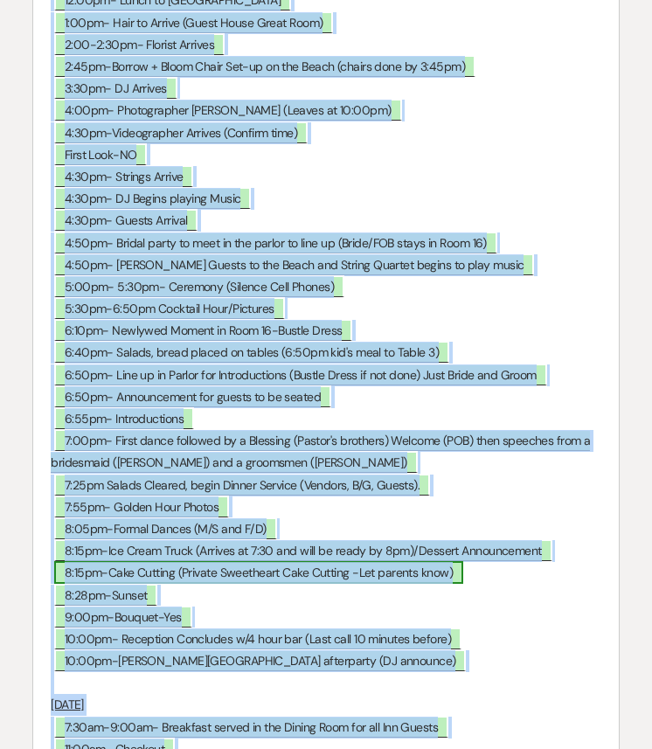
scroll to position [7083, 0]
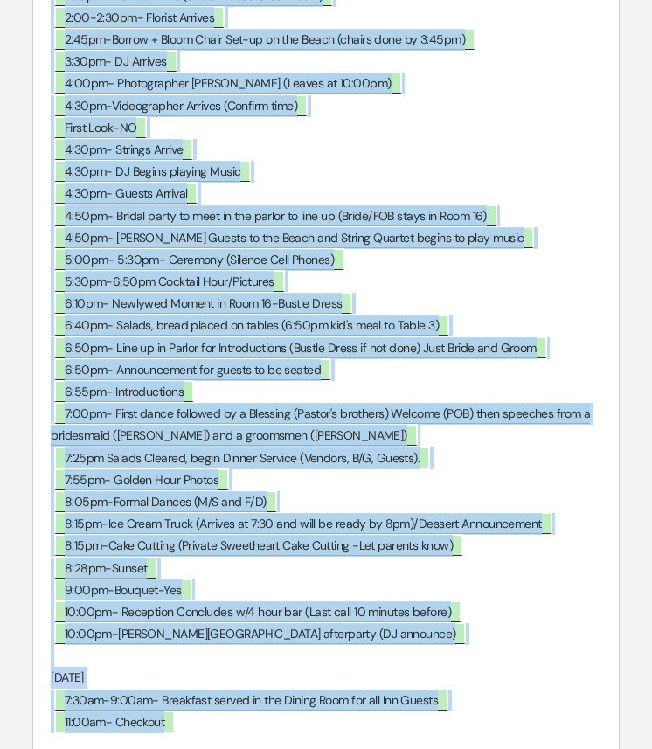
drag, startPoint x: 51, startPoint y: 51, endPoint x: 314, endPoint y: 558, distance: 572.0
copy div "LOREMIPS Dolors ﻿ 8:65am- Conse Adipi-el ﻿ ﻿ 0:23se-Doeiusm Temporin Utlab (Etd…"
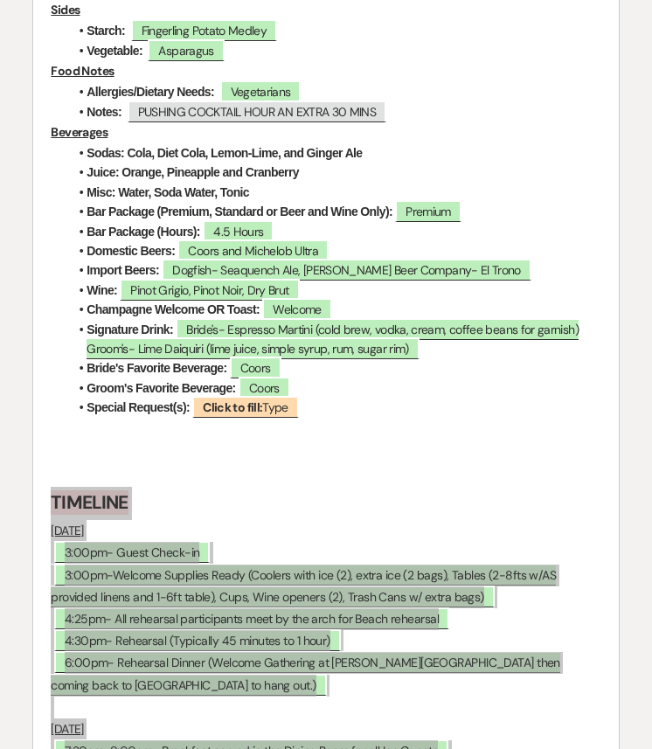
scroll to position [6231, 0]
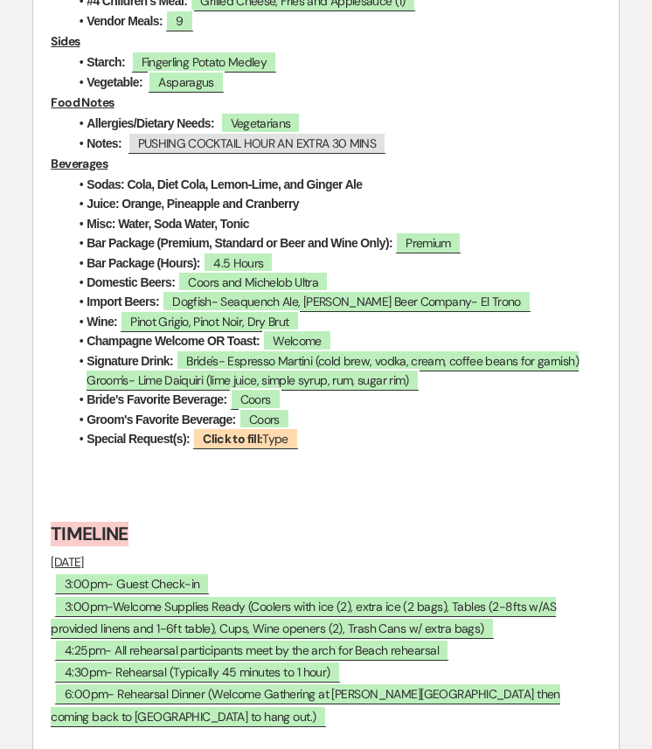
click at [172, 496] on p at bounding box center [325, 507] width 549 height 22
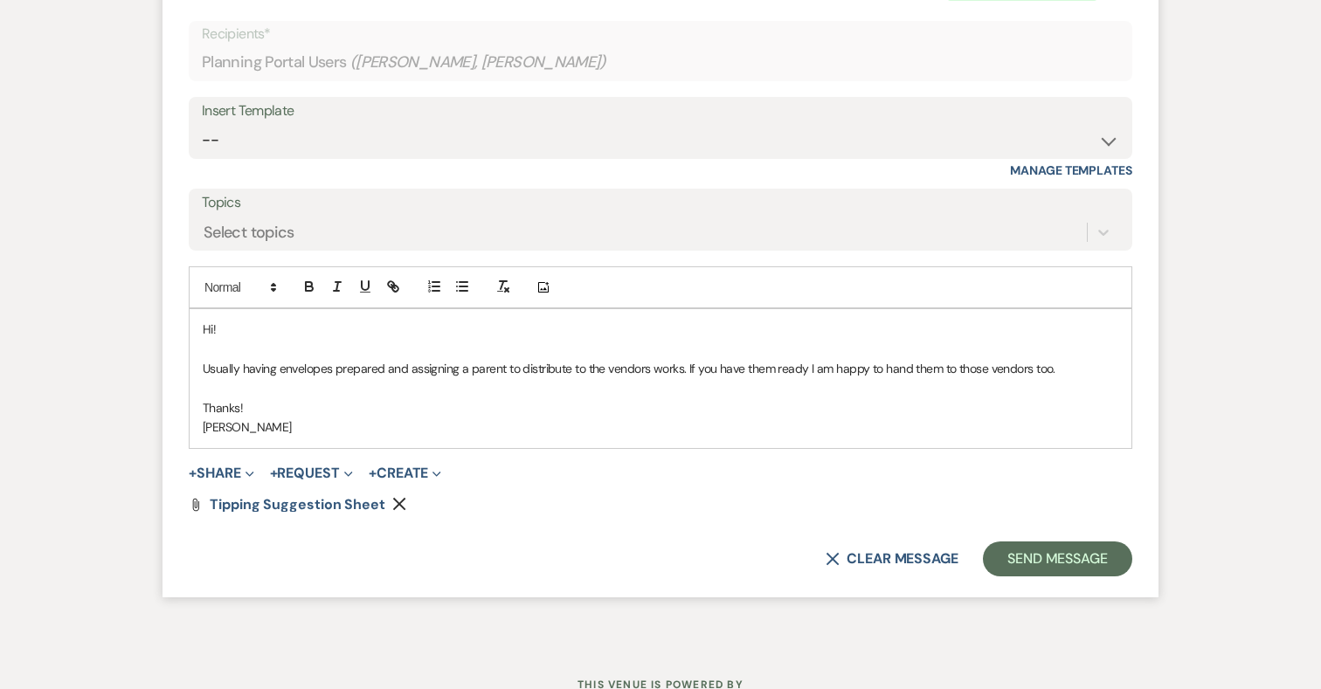
click at [532, 398] on p "Thanks!" at bounding box center [660, 407] width 915 height 19
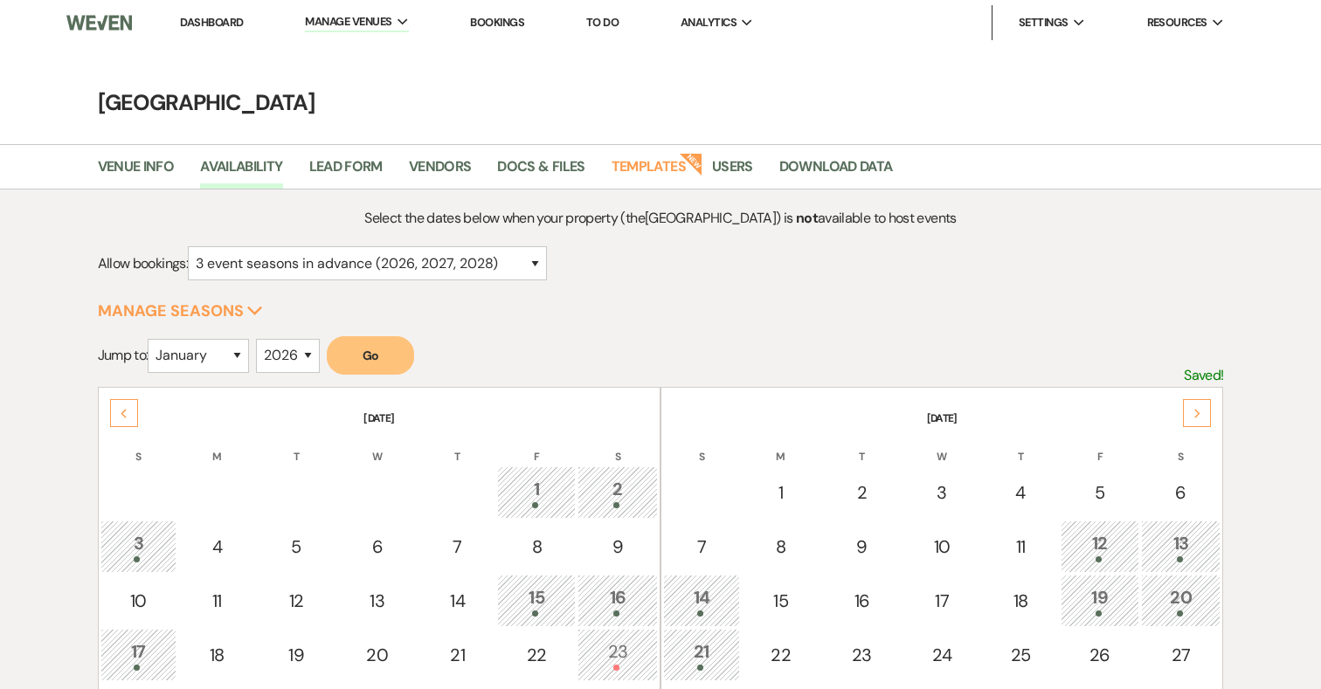
select select "3"
select select "2026"
click at [193, 18] on link "Dashboard" at bounding box center [211, 22] width 63 height 15
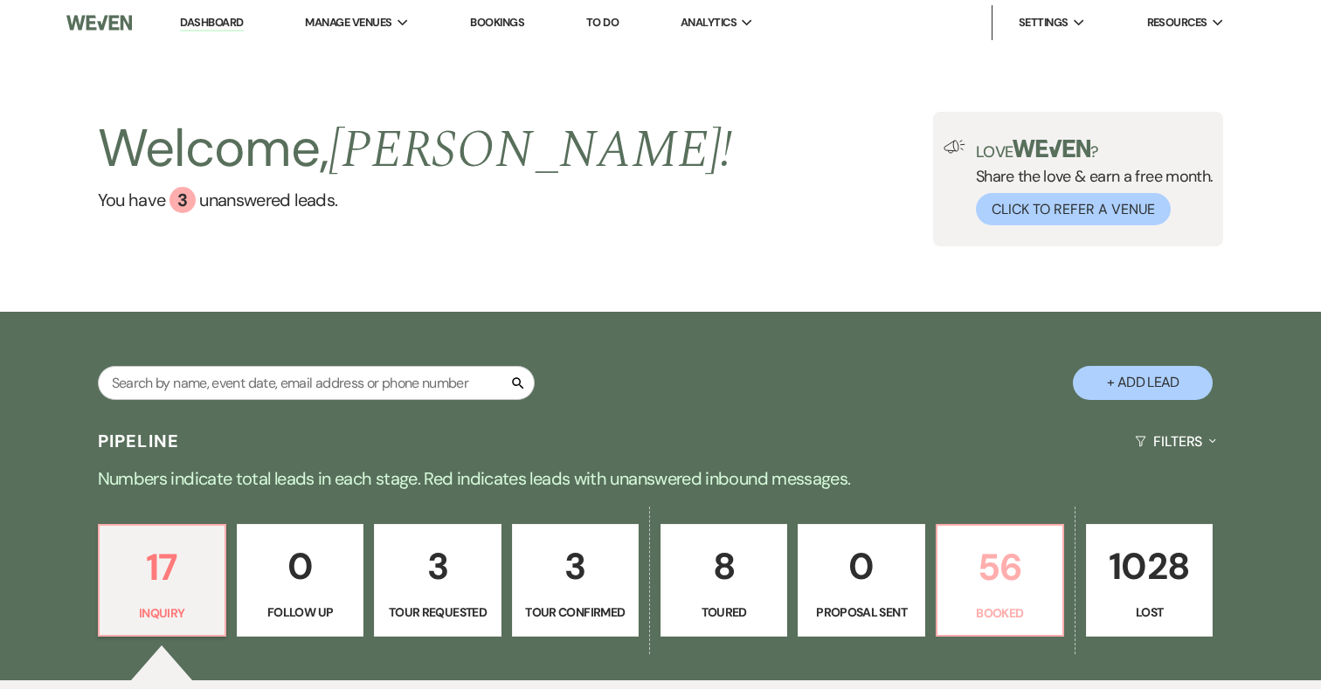
click at [1003, 573] on p "56" at bounding box center [1000, 567] width 104 height 59
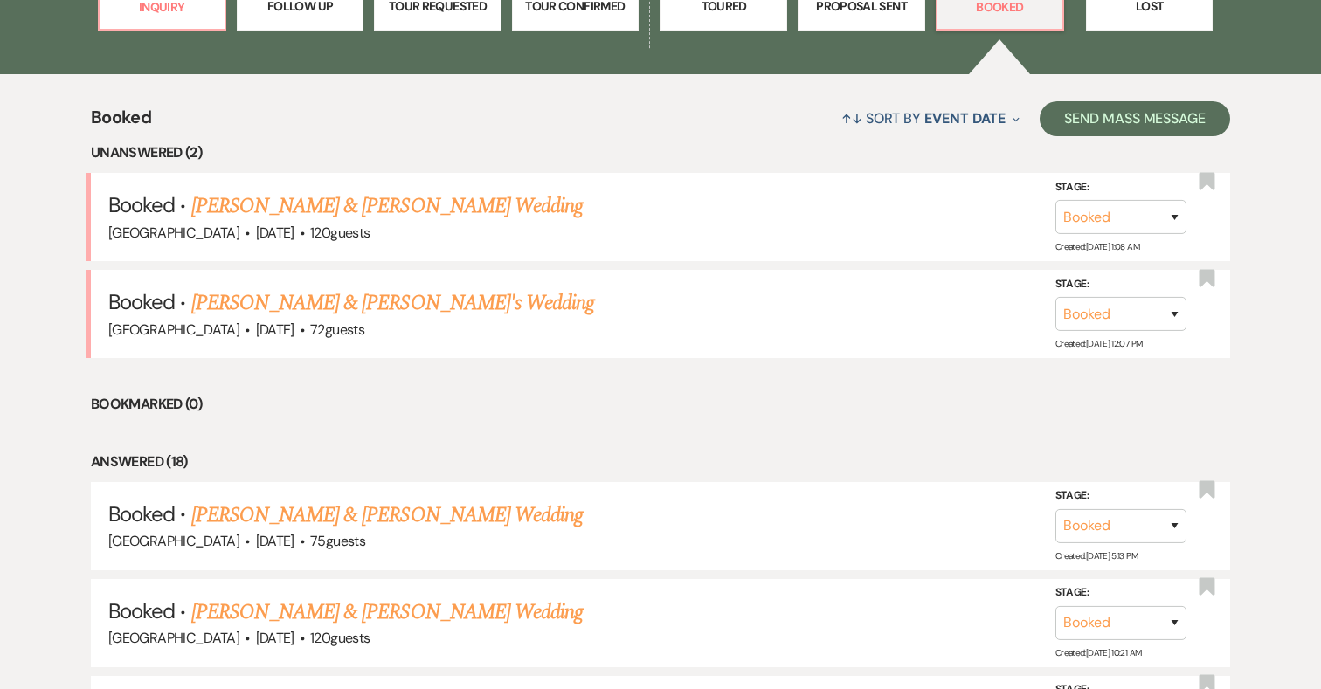
scroll to position [570, 0]
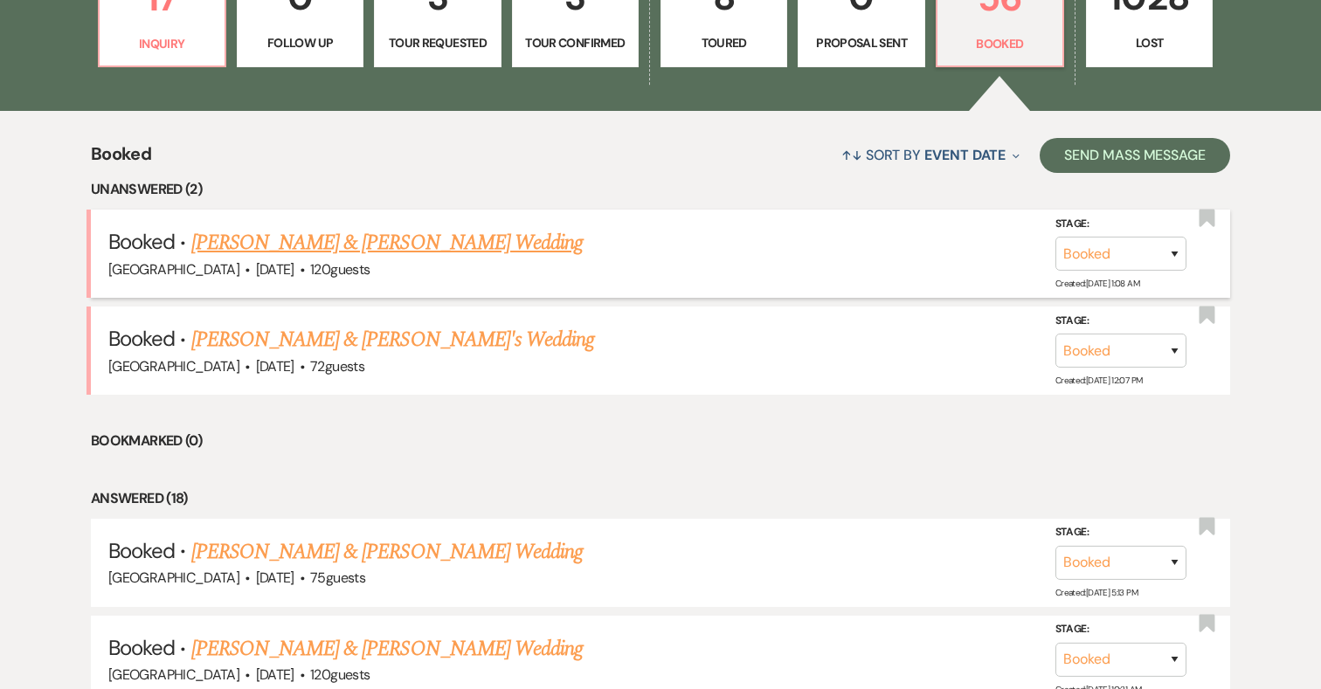
click at [439, 238] on link "[PERSON_NAME] & [PERSON_NAME] Wedding" at bounding box center [386, 242] width 391 height 31
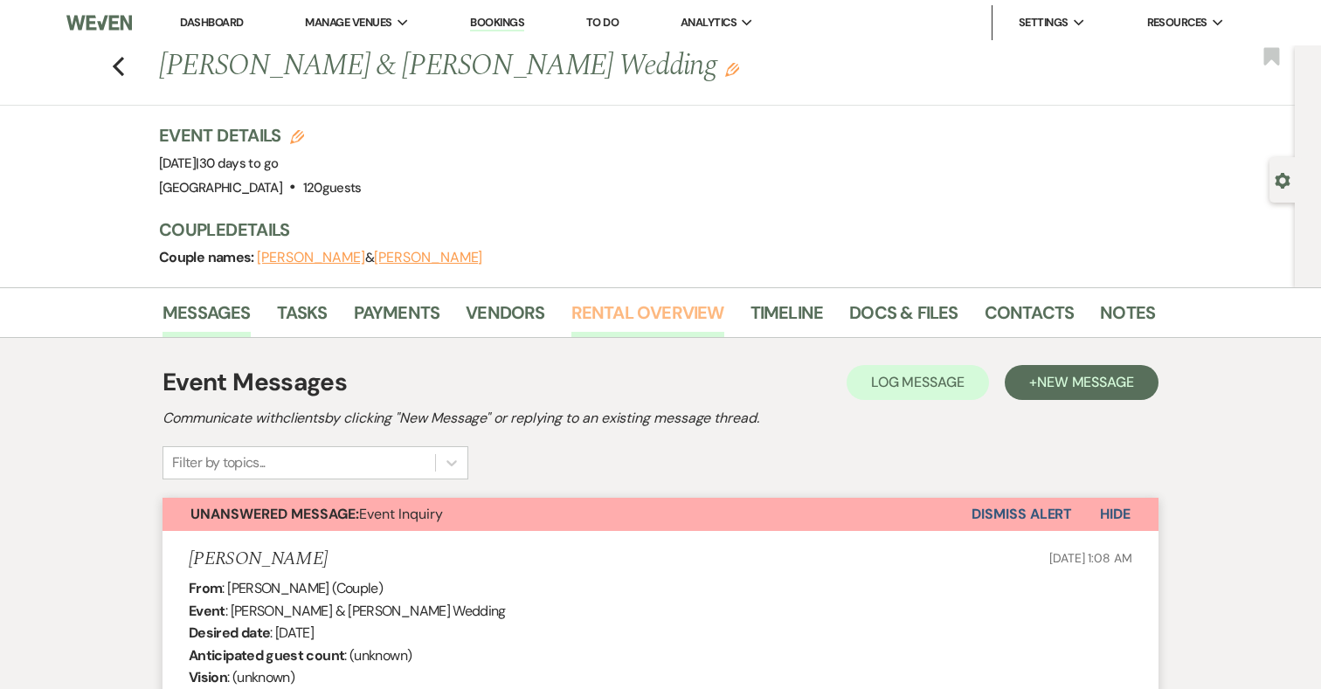
click at [630, 313] on link "Rental Overview" at bounding box center [647, 318] width 153 height 38
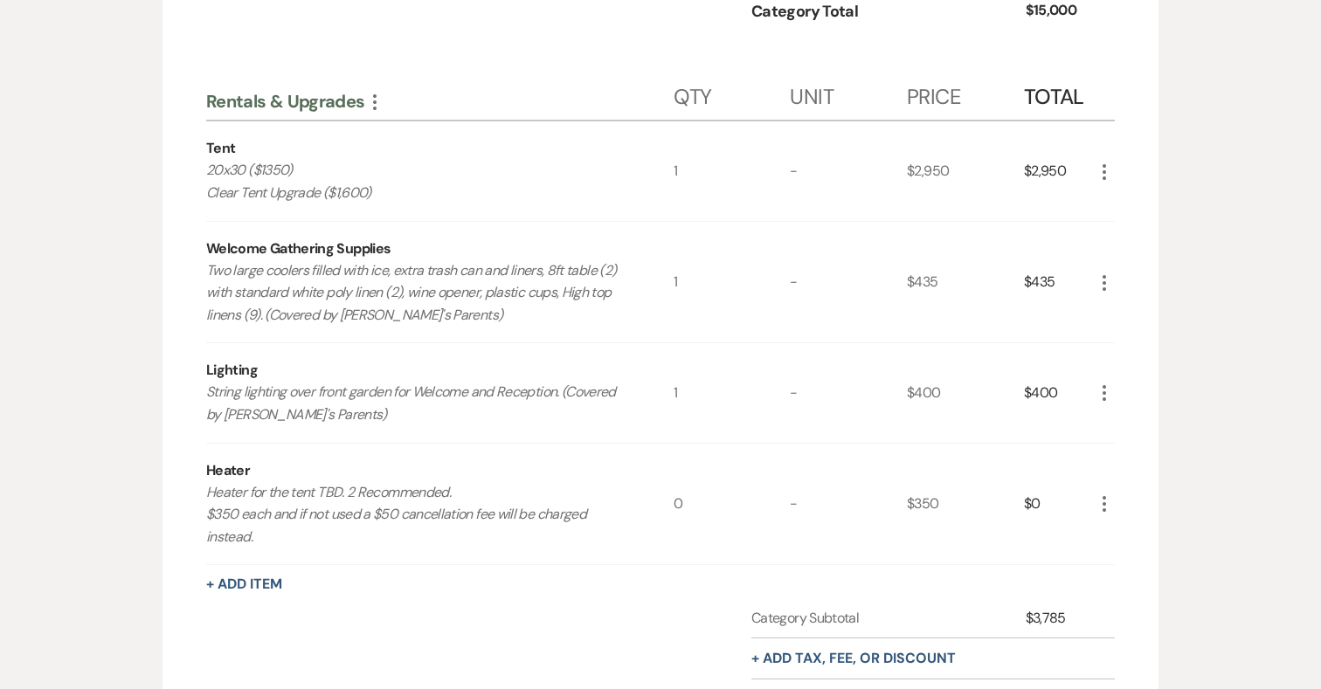
scroll to position [2077, 0]
